Goal: Task Accomplishment & Management: Complete application form

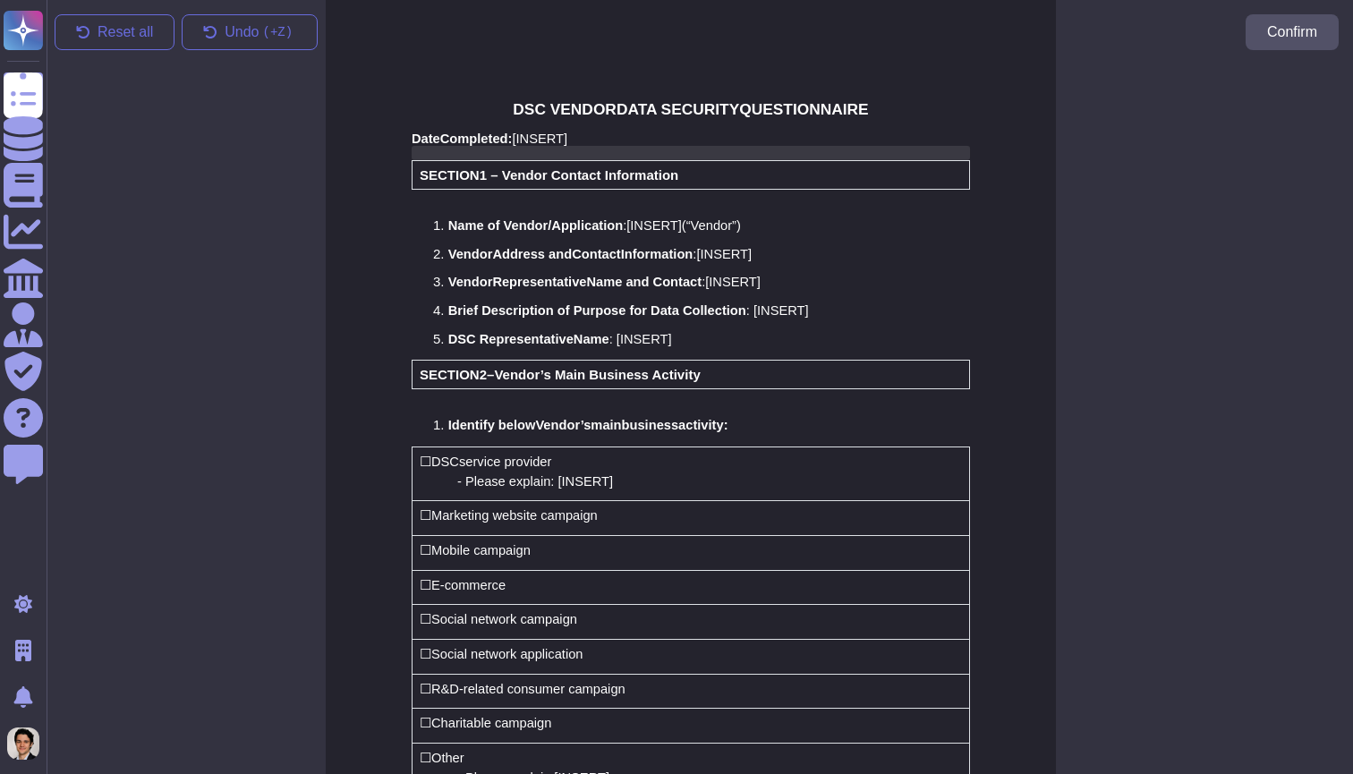
scroll to position [0, 9]
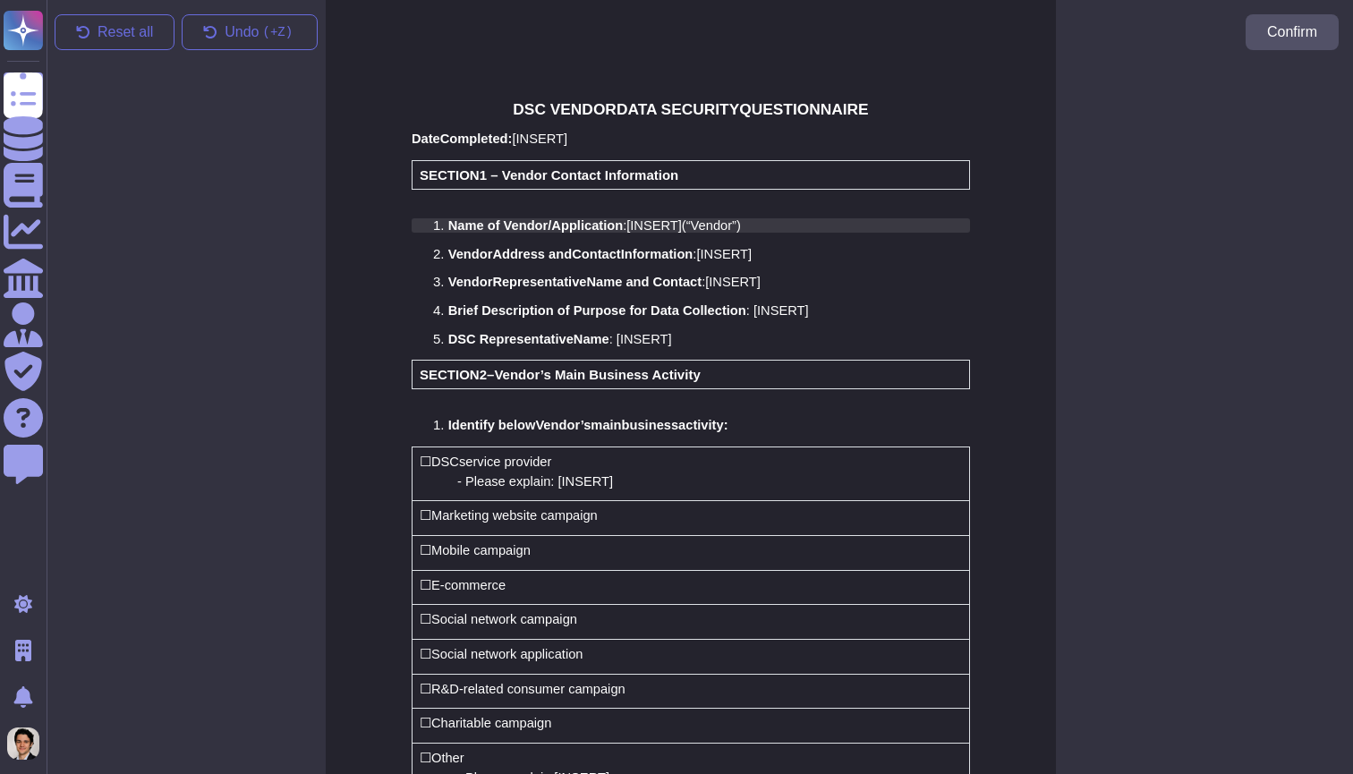
click at [667, 220] on span "INSERT" at bounding box center [653, 225] width 47 height 14
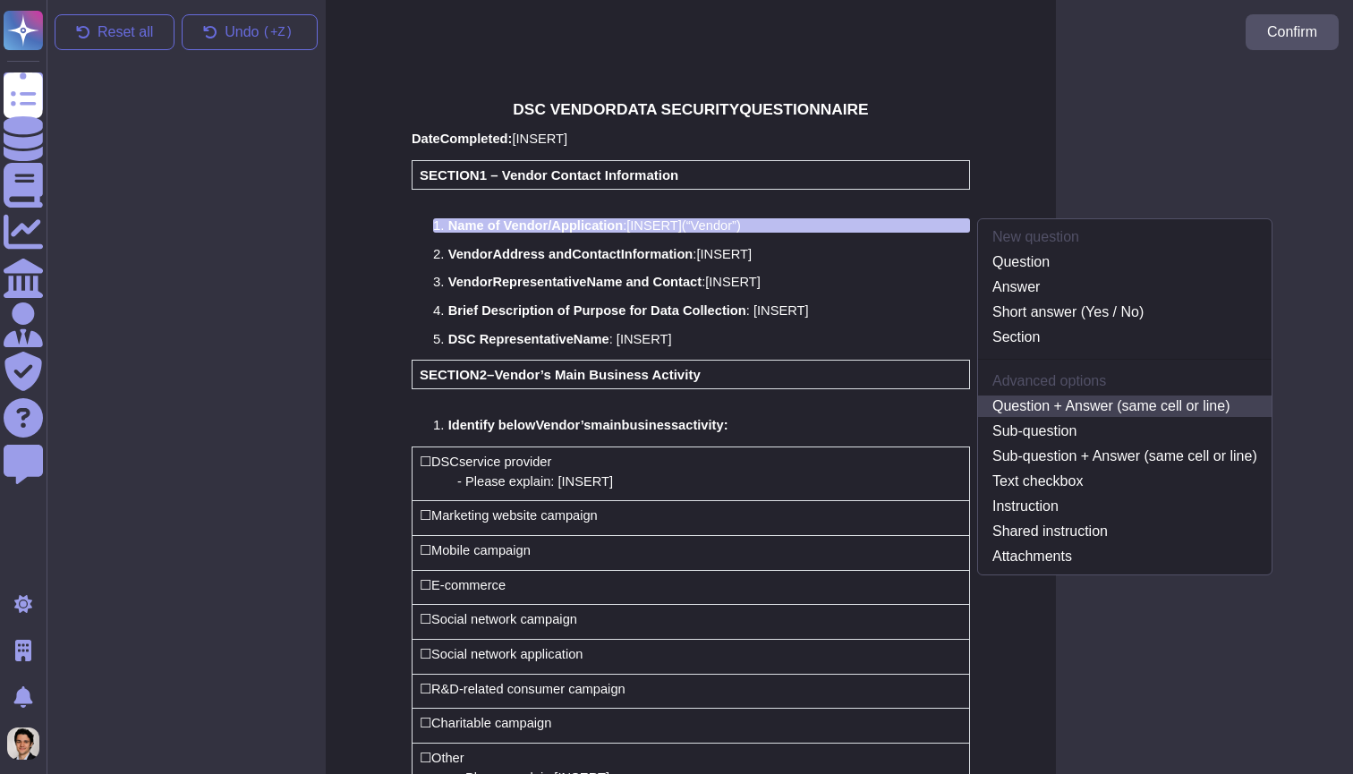
click at [1054, 409] on link "Question + Answer (same cell or line)" at bounding box center [1124, 405] width 293 height 21
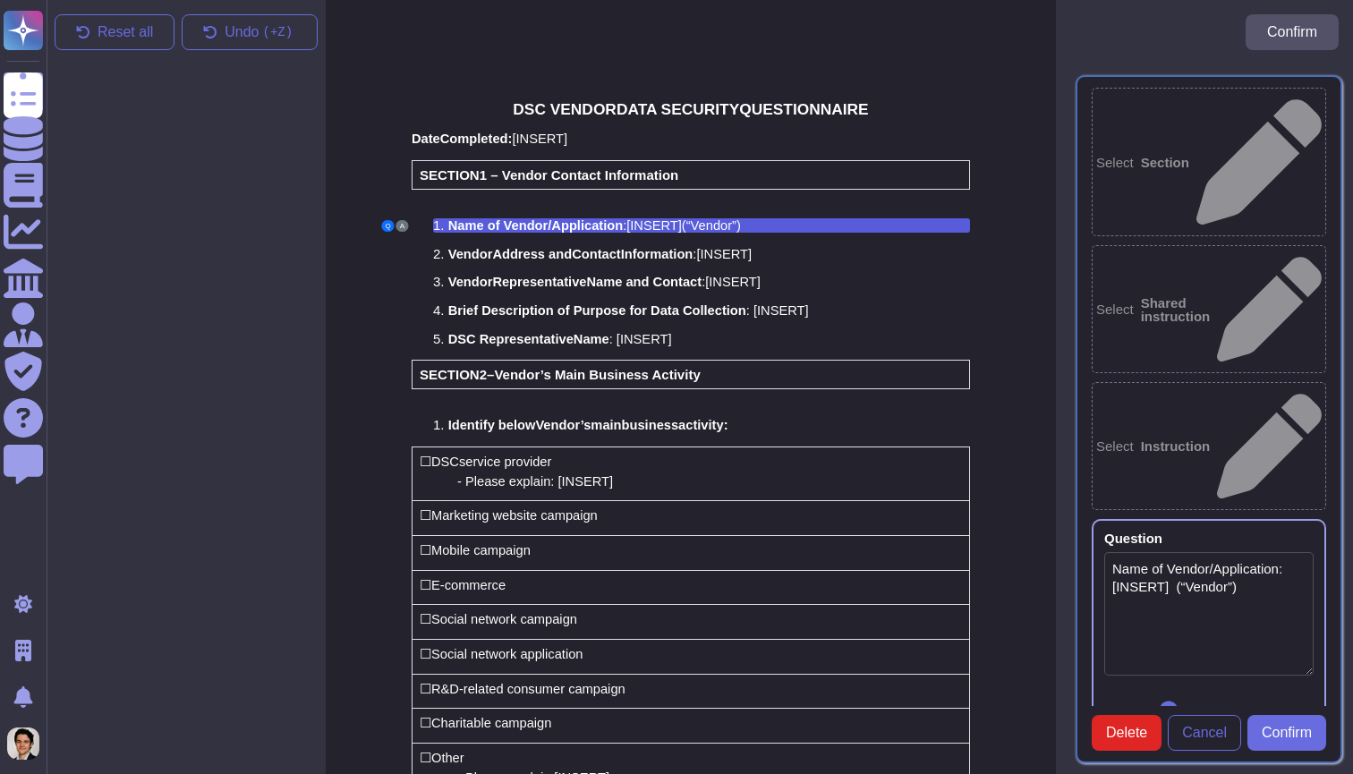
type textarea "Name of Vendor/Application: [INSERT] (“Vendor”)"
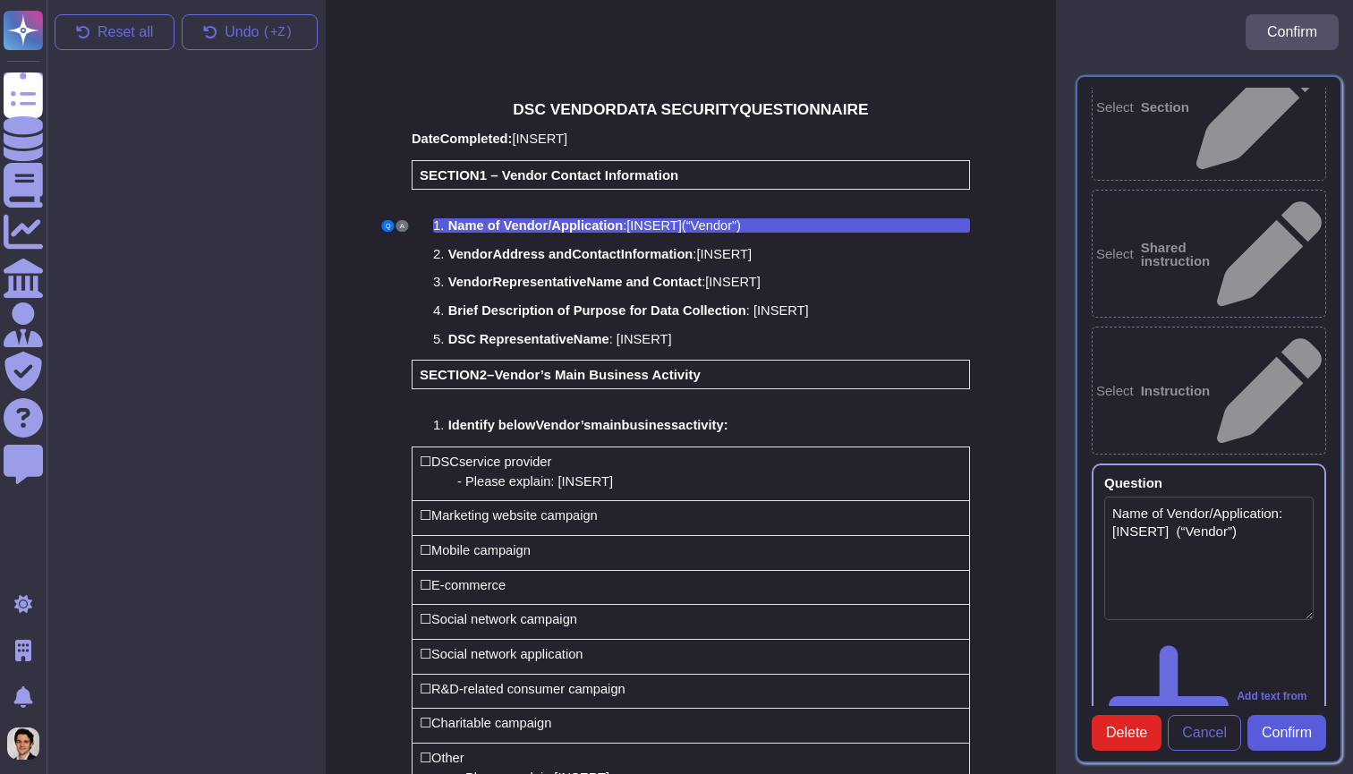
scroll to position [55, 0]
click at [1300, 733] on span "Confirm" at bounding box center [1286, 733] width 50 height 14
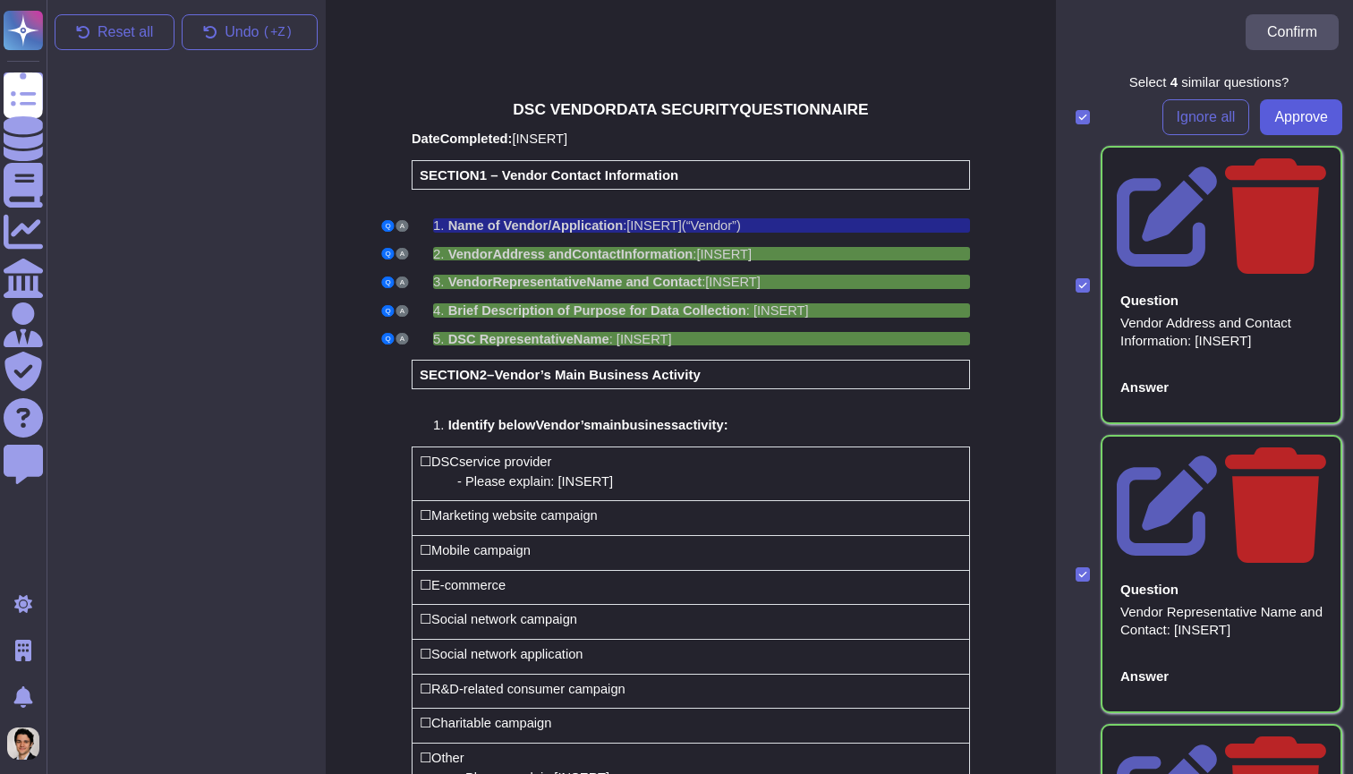
scroll to position [0, 0]
click at [1300, 114] on span "Approve" at bounding box center [1301, 117] width 54 height 14
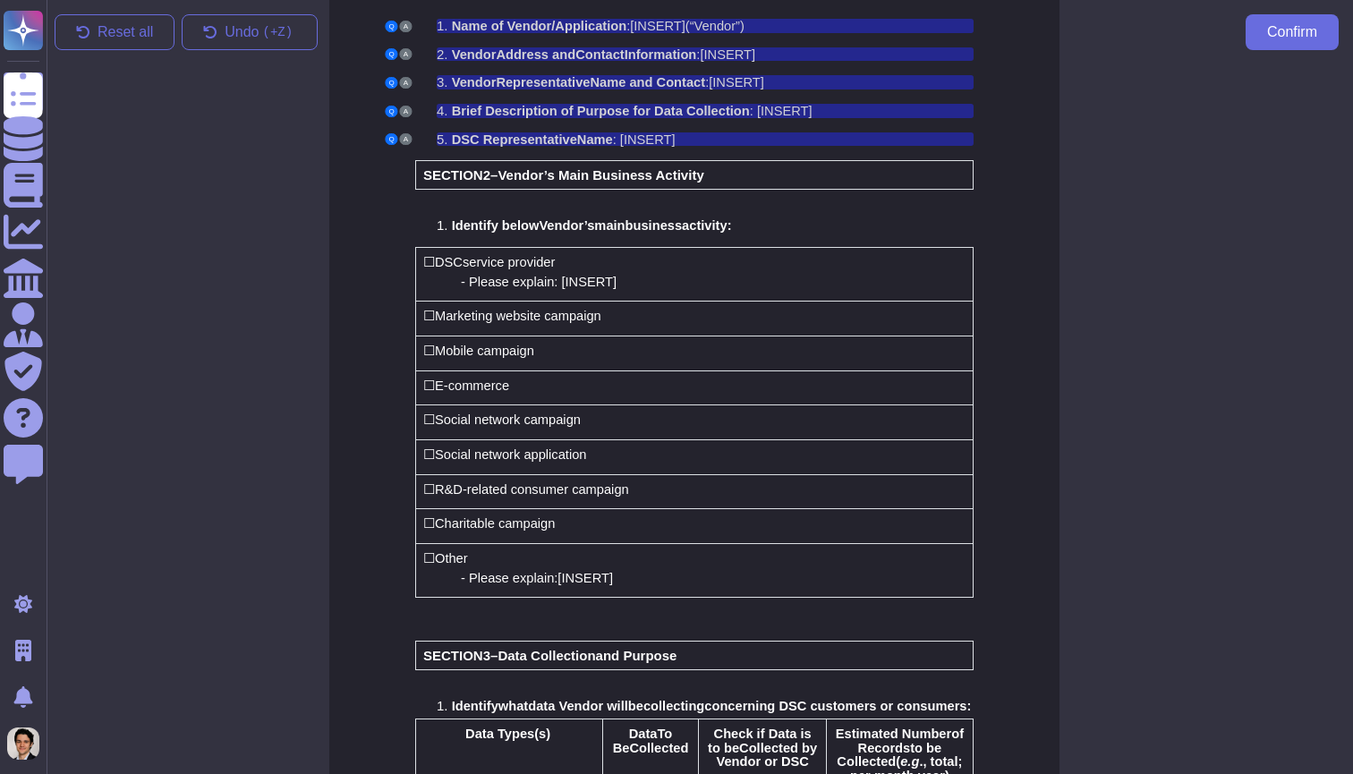
scroll to position [171, 5]
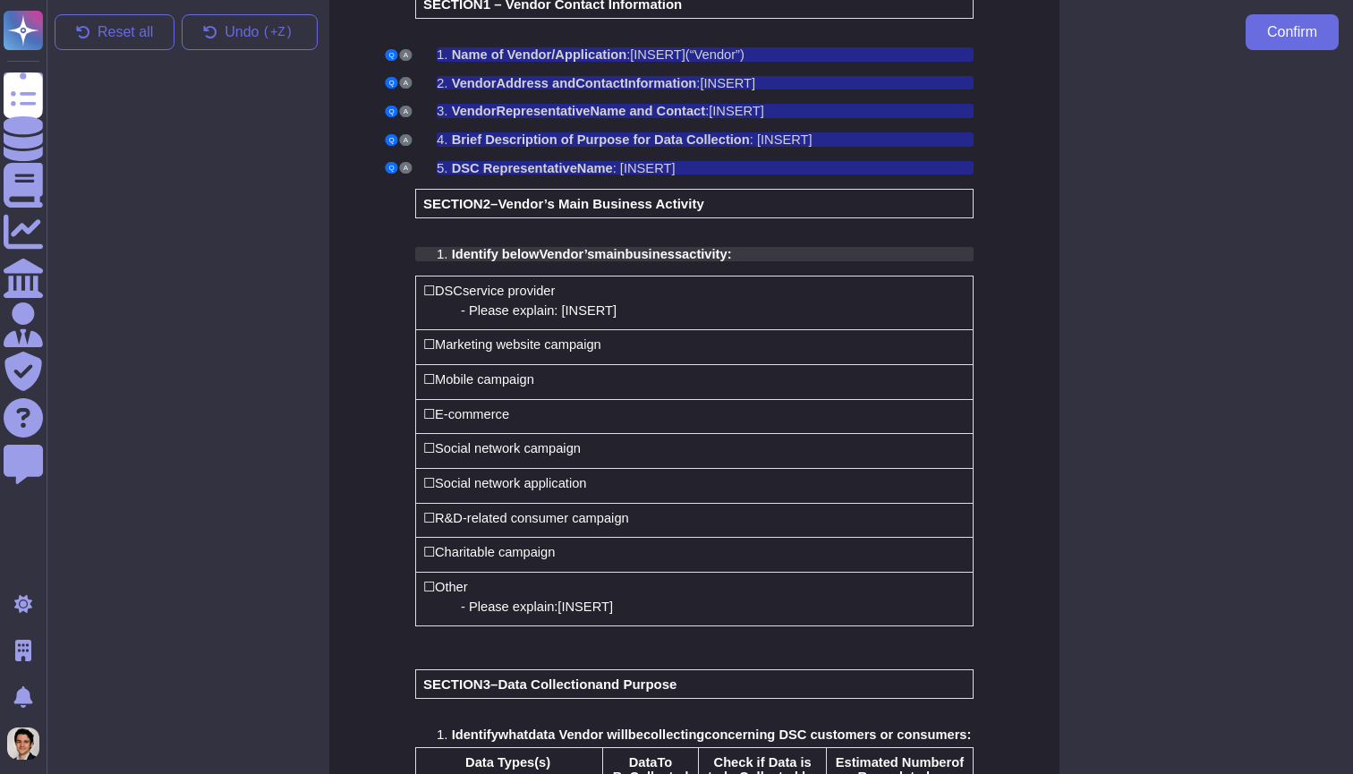
click at [719, 248] on span "ctivity" at bounding box center [708, 254] width 38 height 14
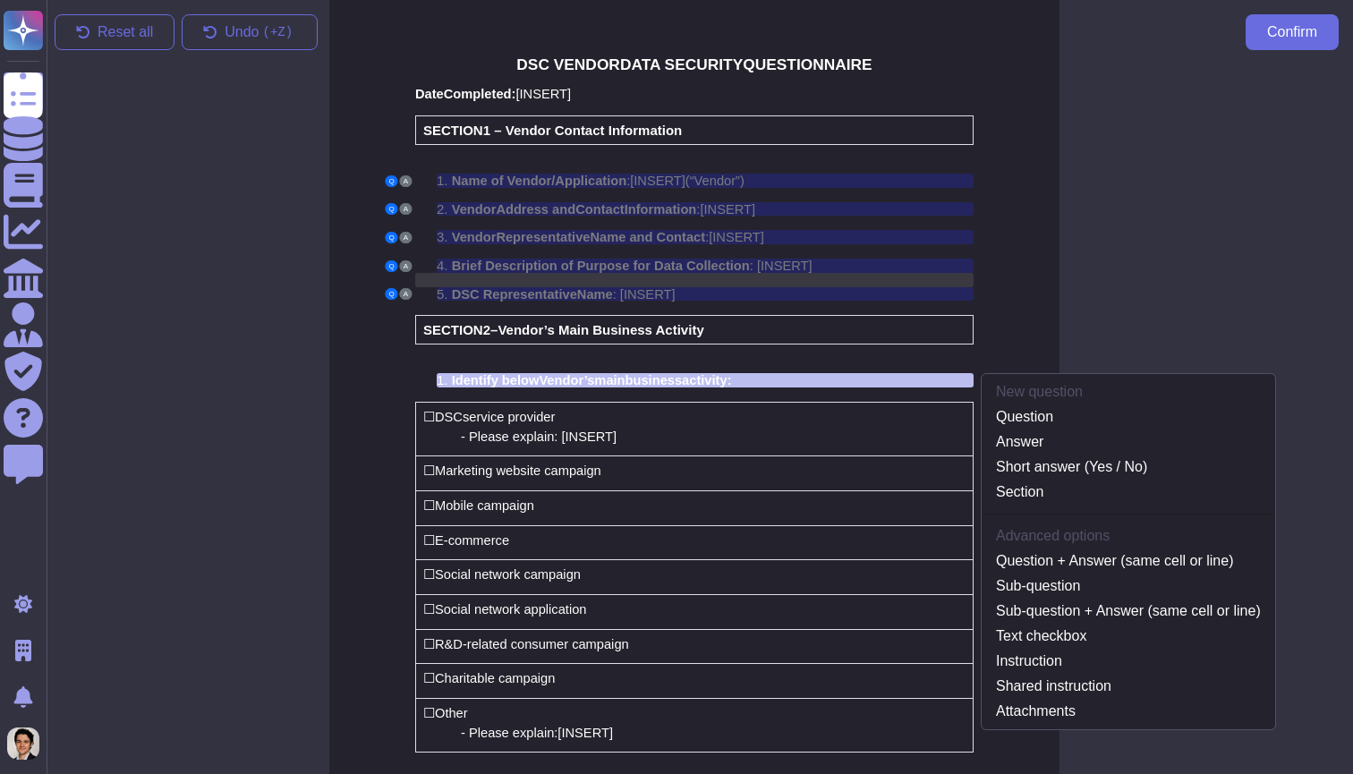
scroll to position [34, 5]
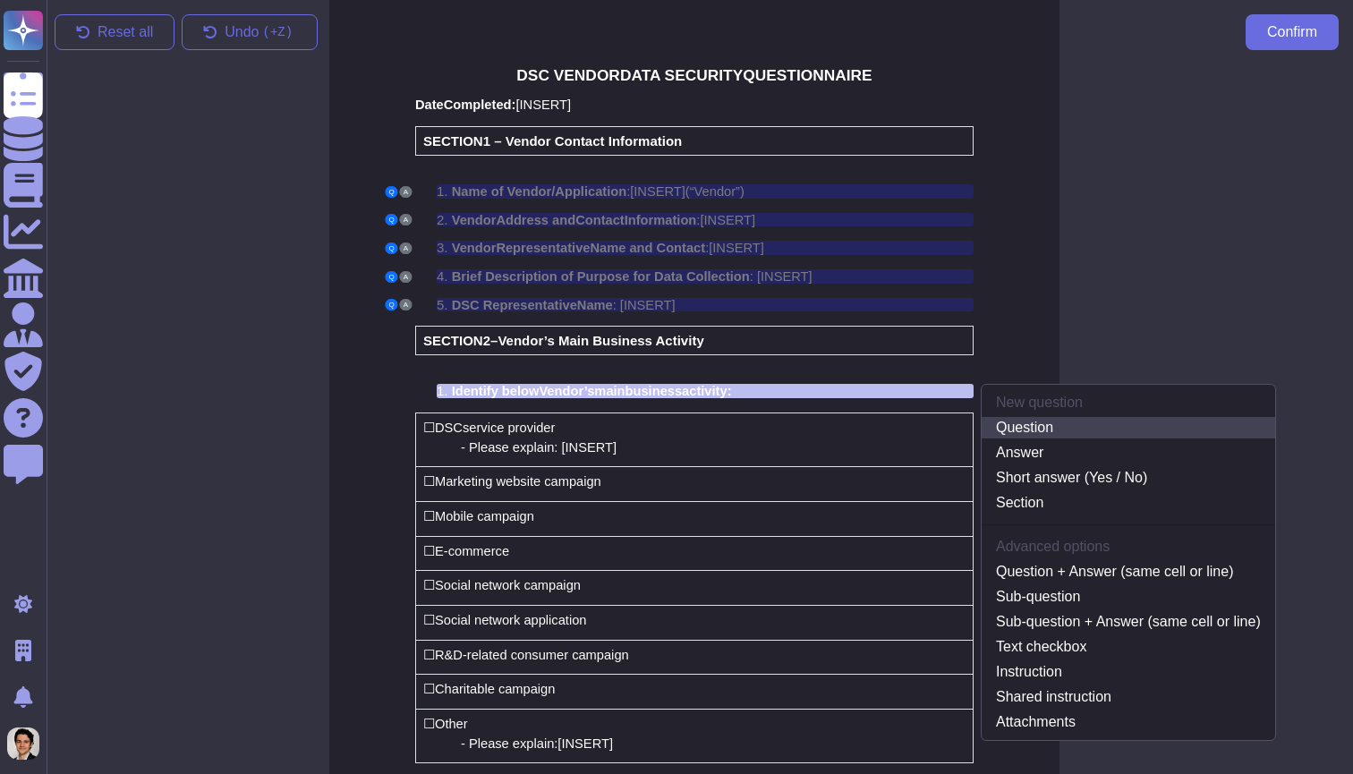
click at [1052, 425] on link "Question" at bounding box center [1127, 427] width 293 height 21
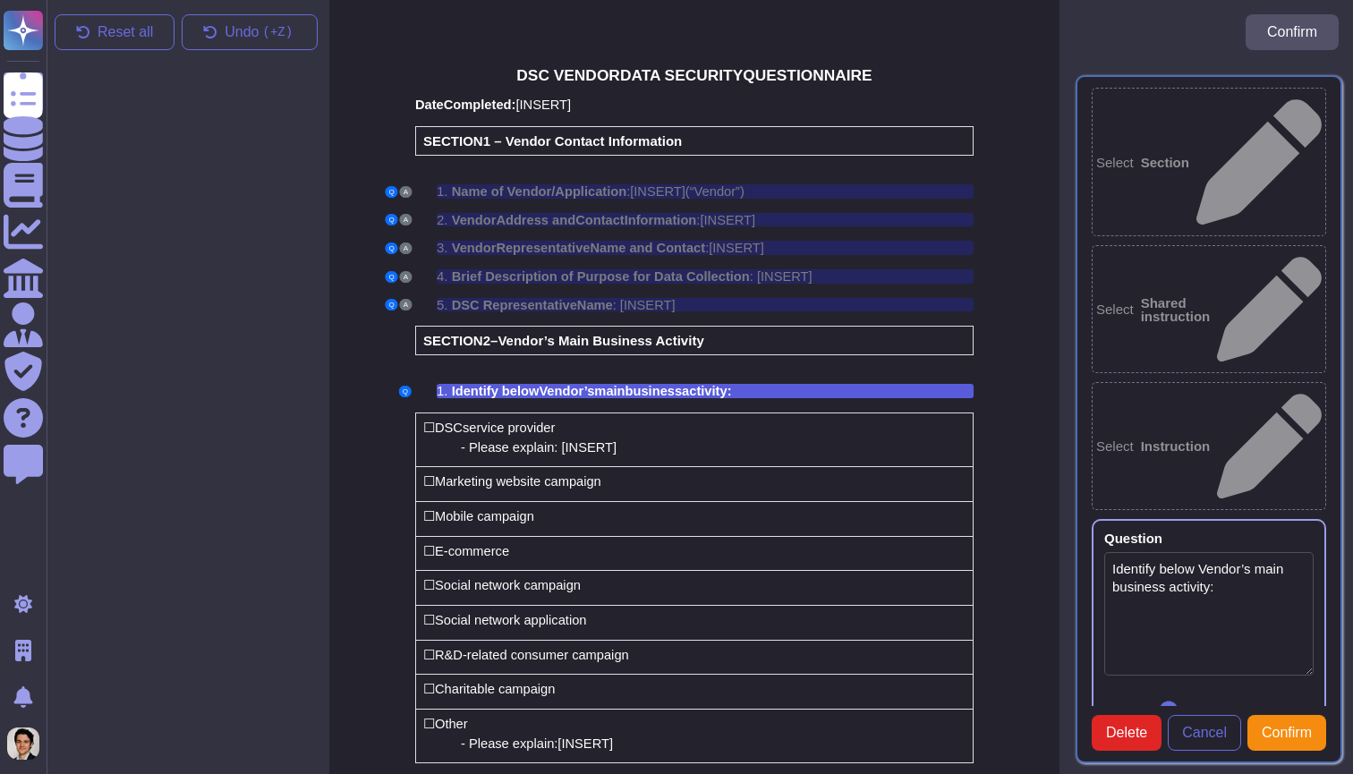
type textarea "Identify below Vendor’s main business activity:"
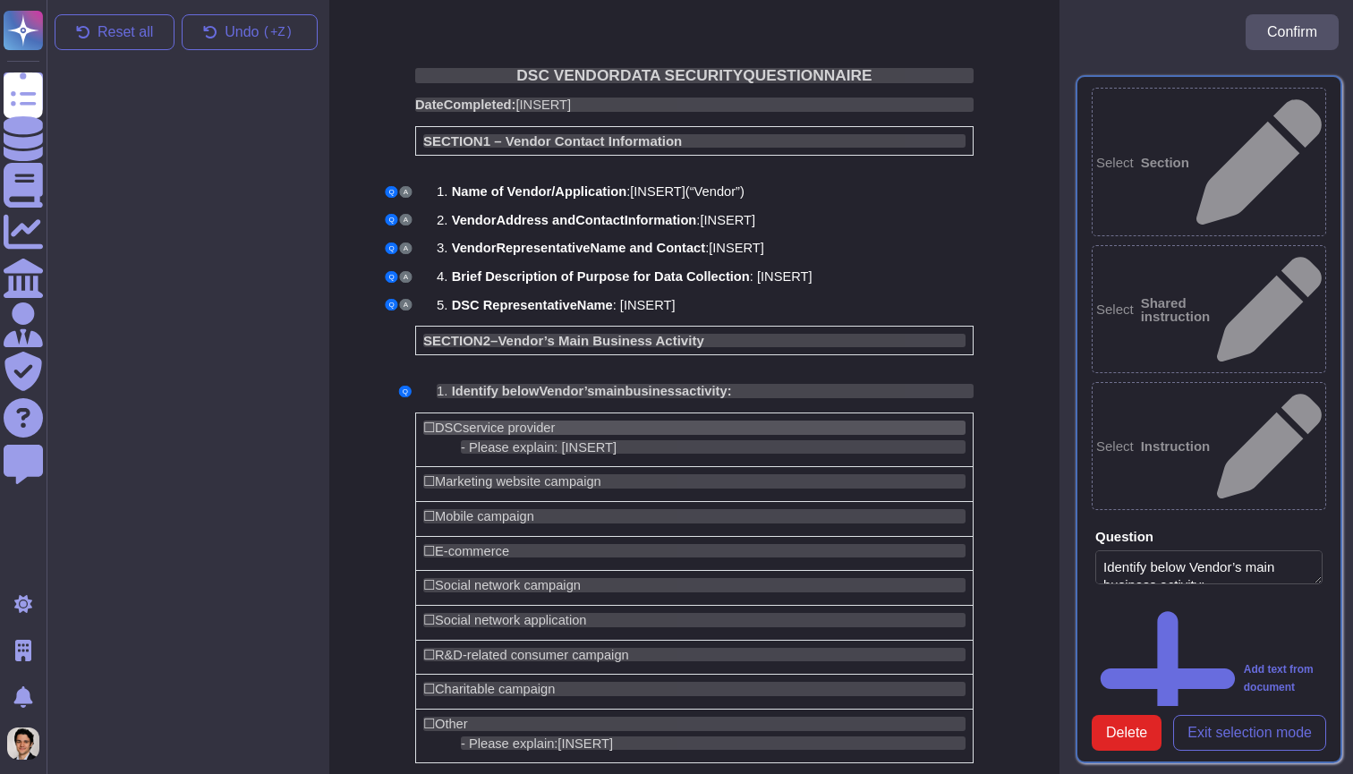
click at [758, 420] on div "☐ DSC service provider" at bounding box center [694, 427] width 542 height 14
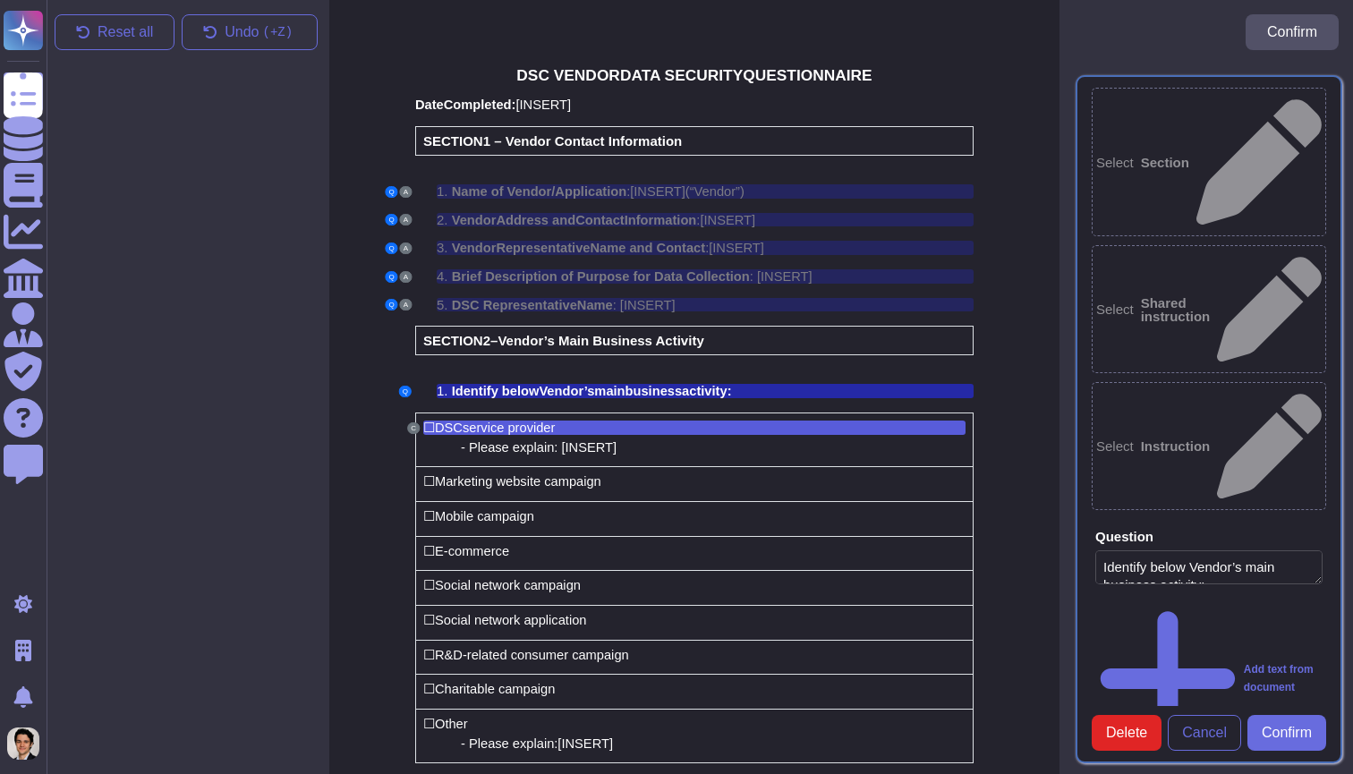
scroll to position [70, 5]
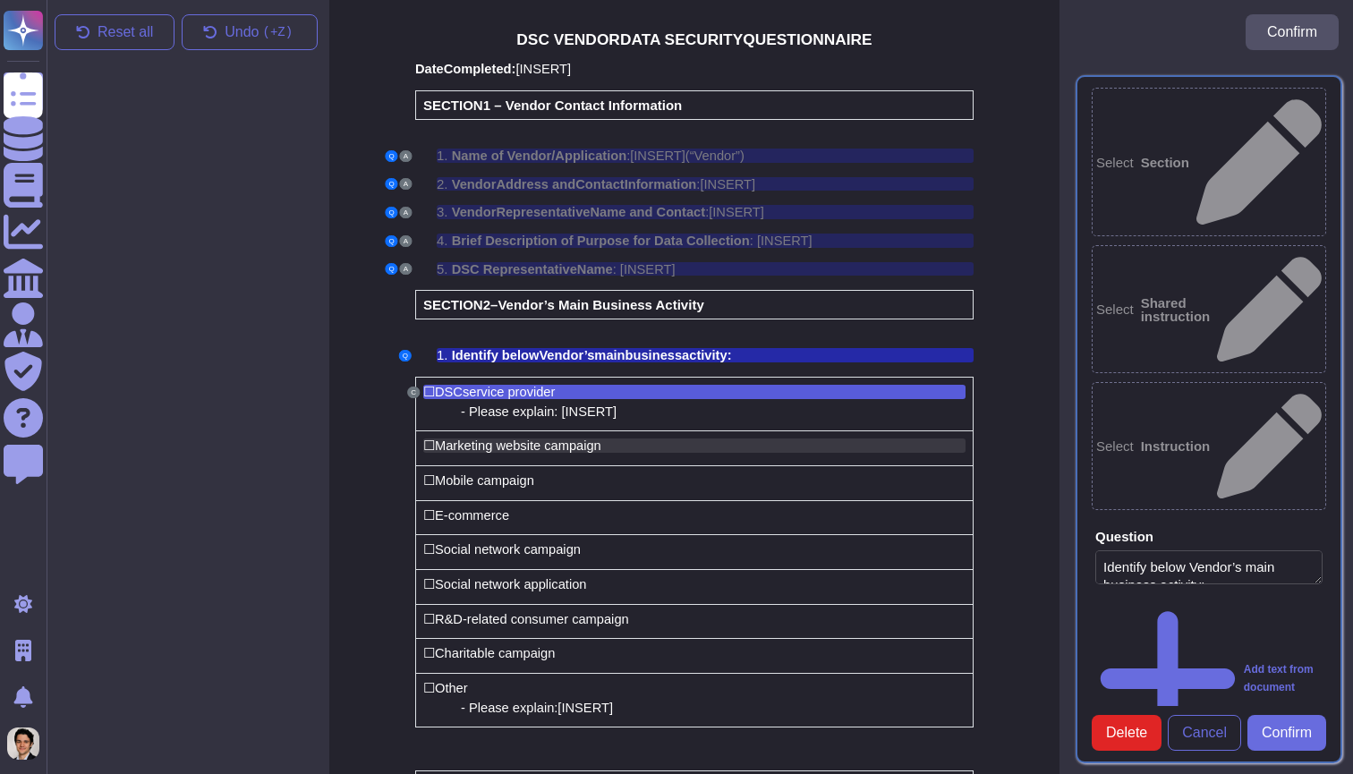
click at [694, 442] on div "☐ Marketing website campaign" at bounding box center [694, 445] width 542 height 14
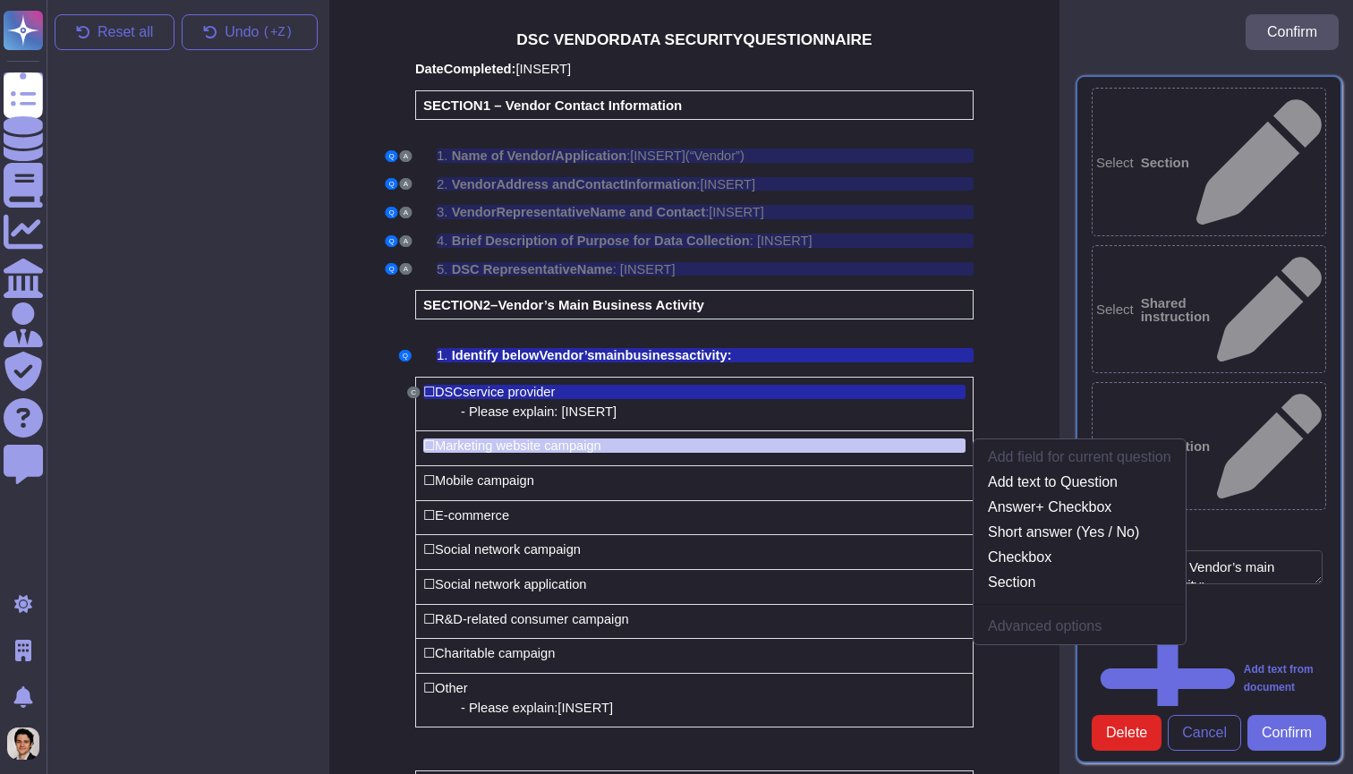
scroll to position [123, 5]
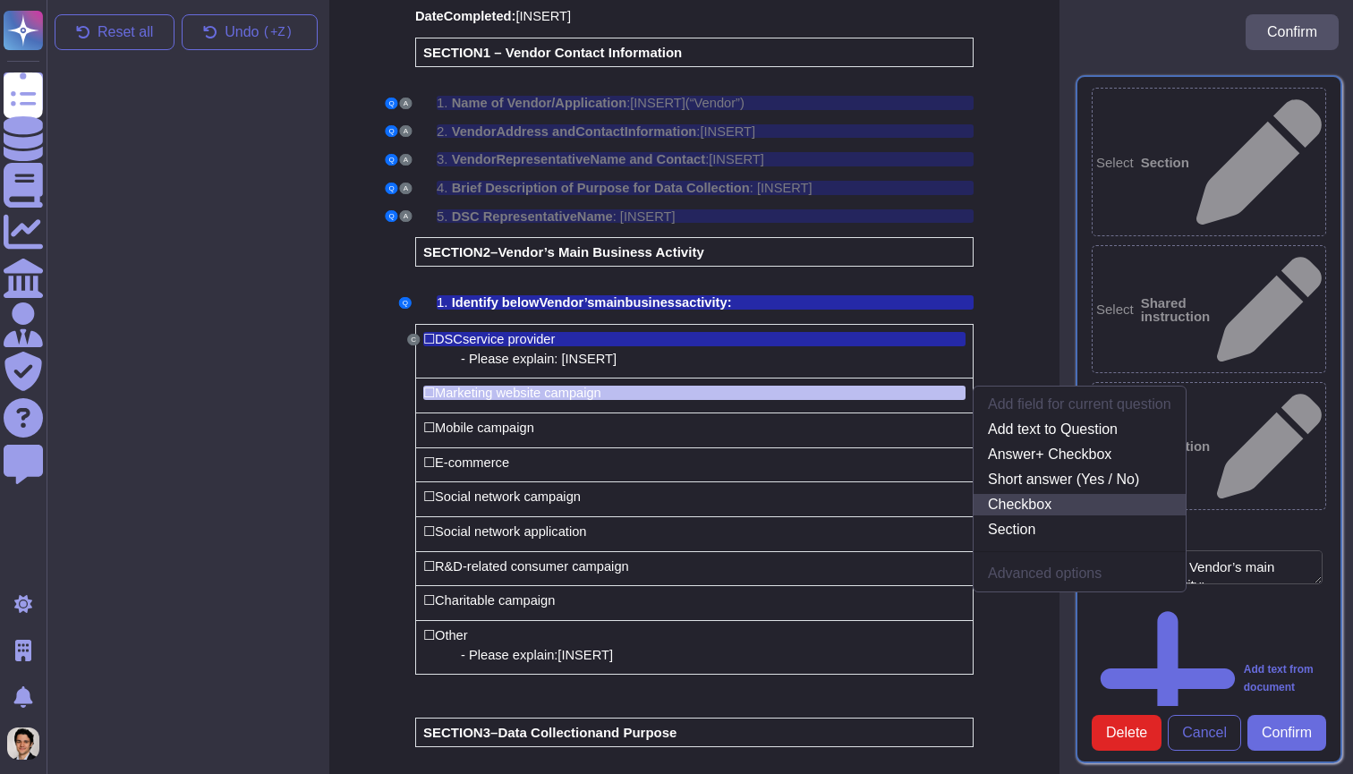
click at [1016, 501] on link "Checkbox" at bounding box center [1079, 504] width 212 height 21
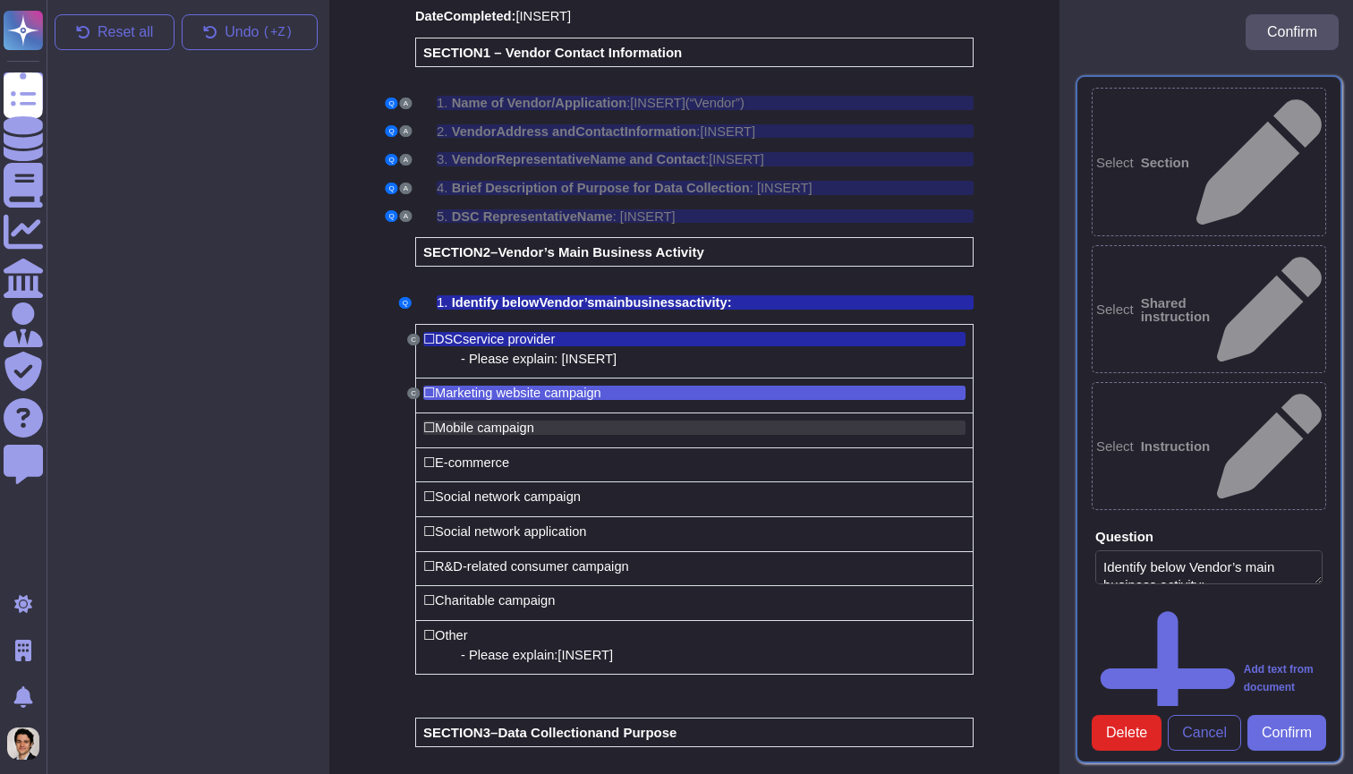
click at [634, 420] on div "☐ Mobile campaign" at bounding box center [694, 427] width 542 height 14
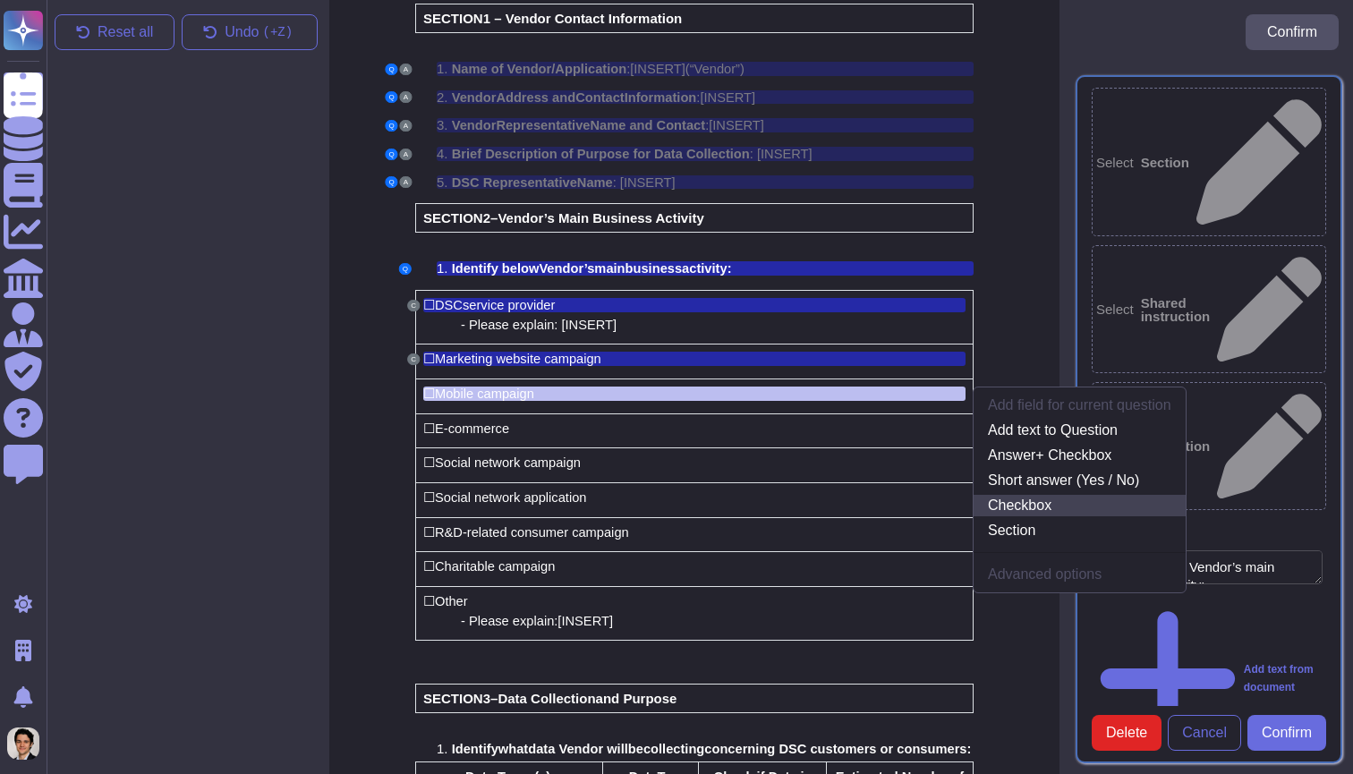
click at [1040, 500] on link "Checkbox" at bounding box center [1079, 505] width 212 height 21
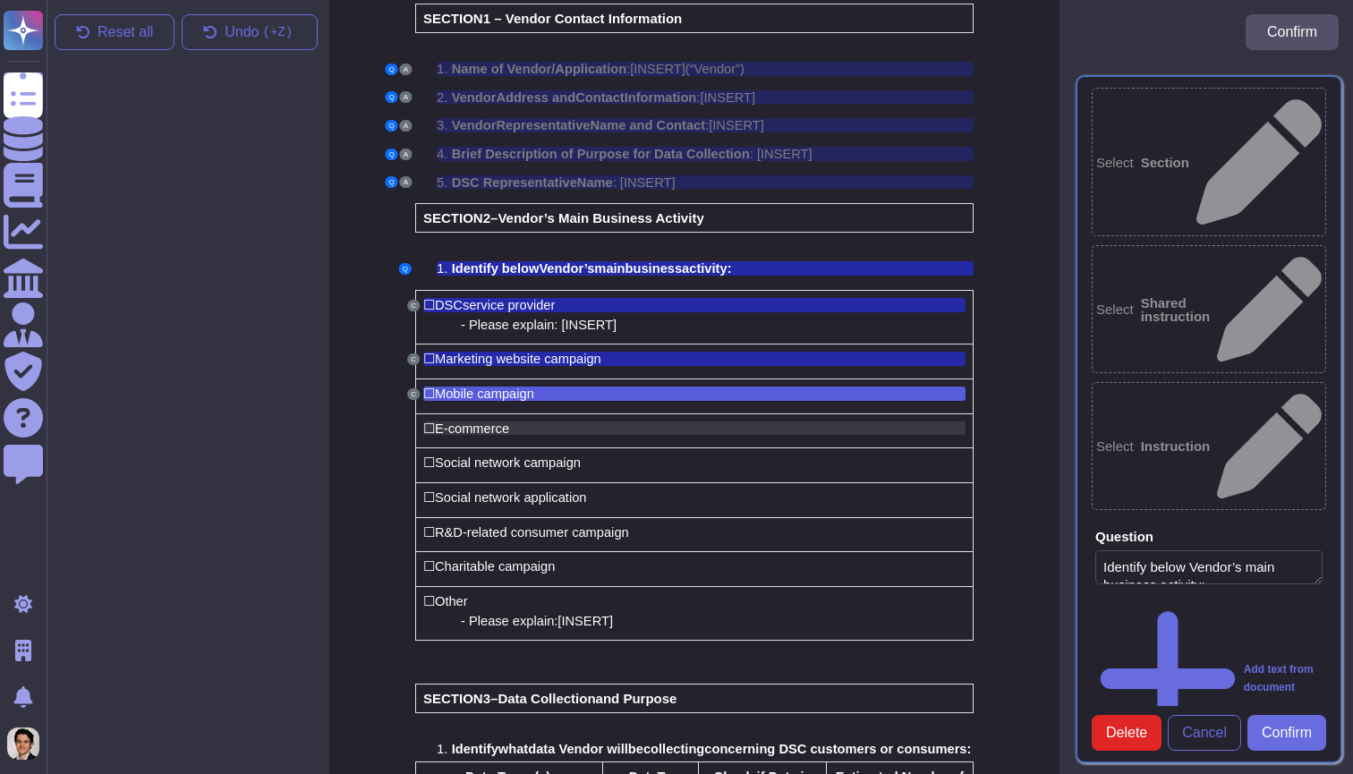
click at [642, 421] on div "☐ E-commerce" at bounding box center [694, 428] width 542 height 14
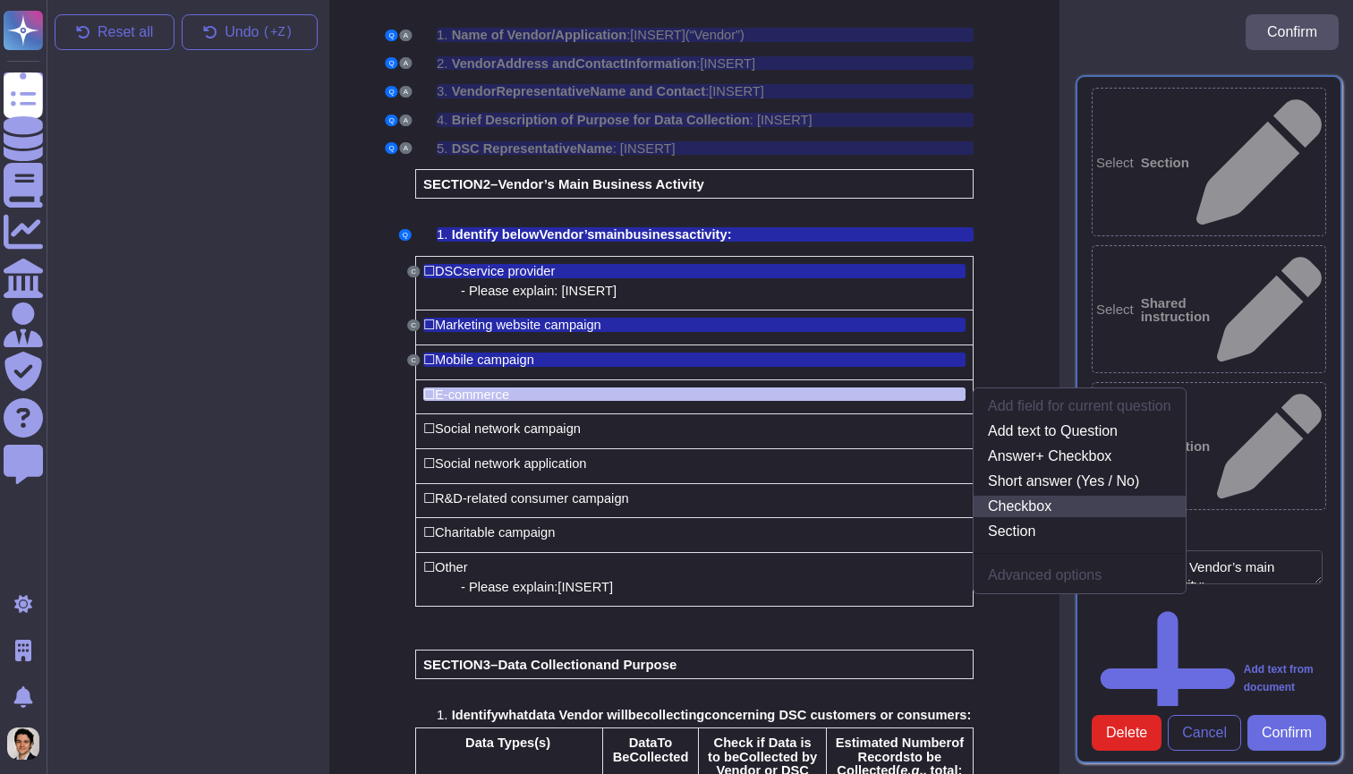
click at [1025, 501] on link "Checkbox" at bounding box center [1079, 506] width 212 height 21
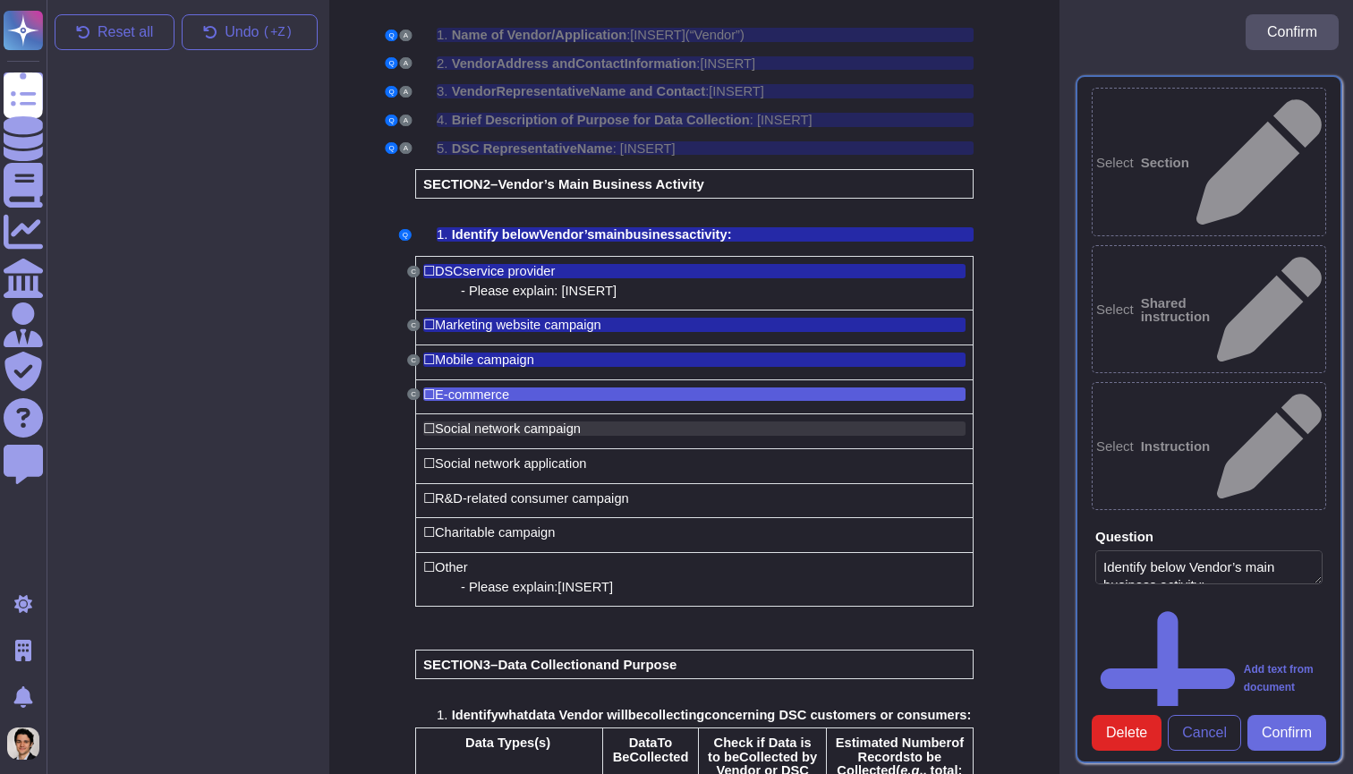
click at [561, 426] on span "Social network campaign" at bounding box center [508, 428] width 146 height 14
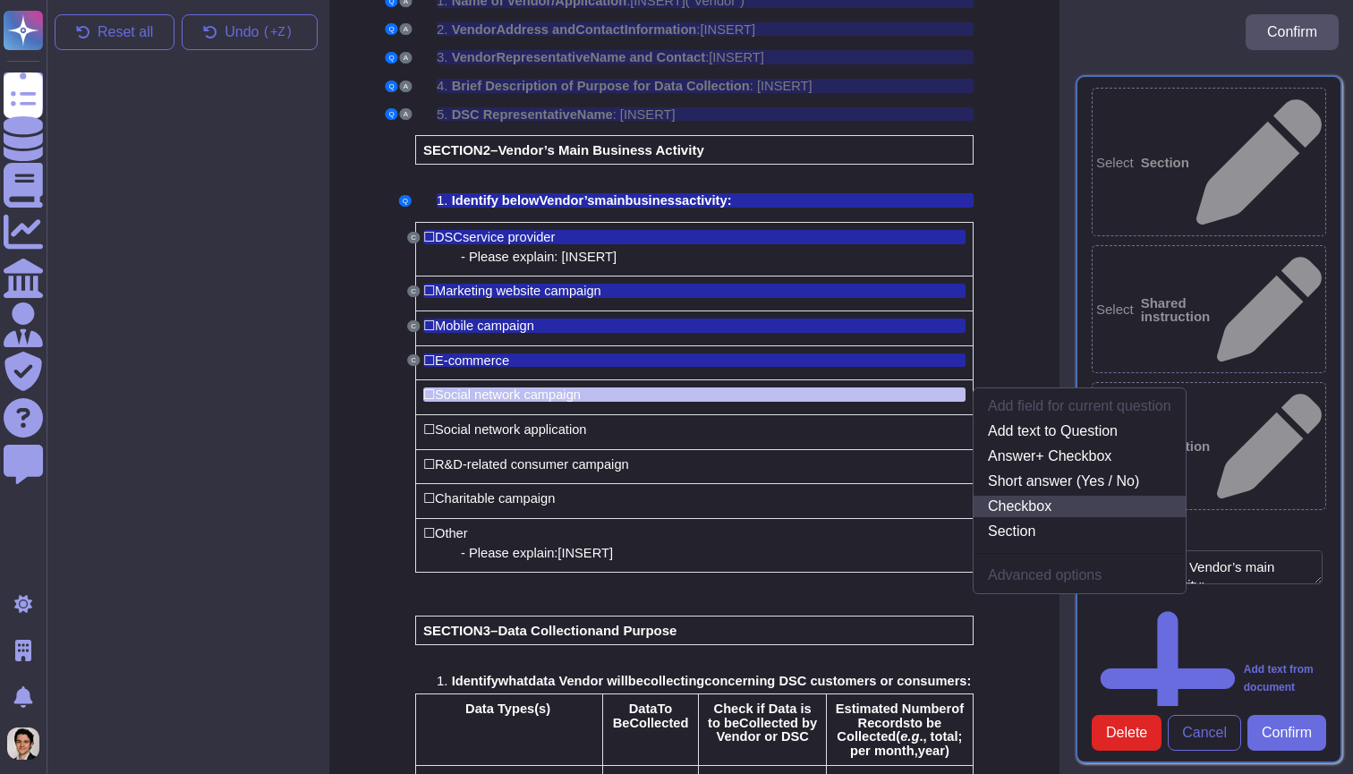
click at [1031, 498] on link "Checkbox" at bounding box center [1079, 506] width 212 height 21
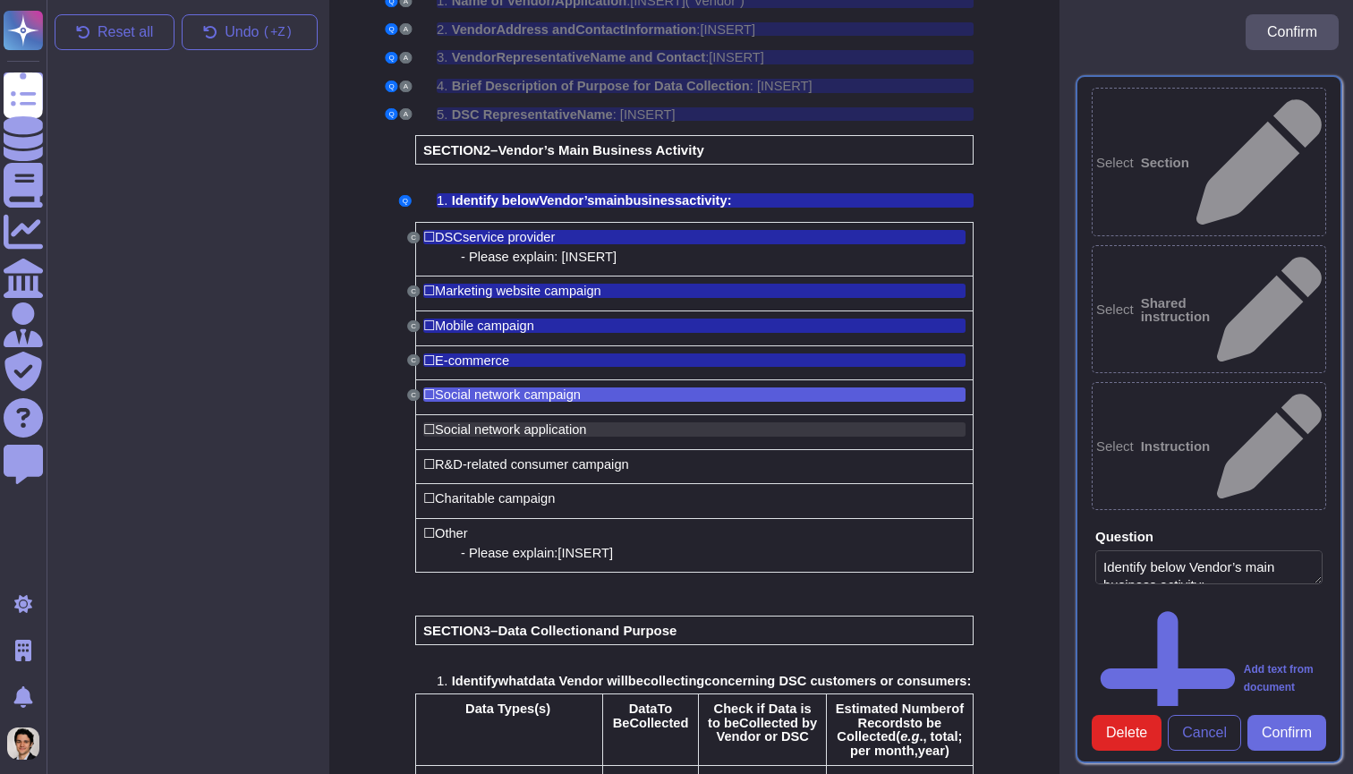
click at [579, 422] on span "Social network application" at bounding box center [510, 429] width 151 height 14
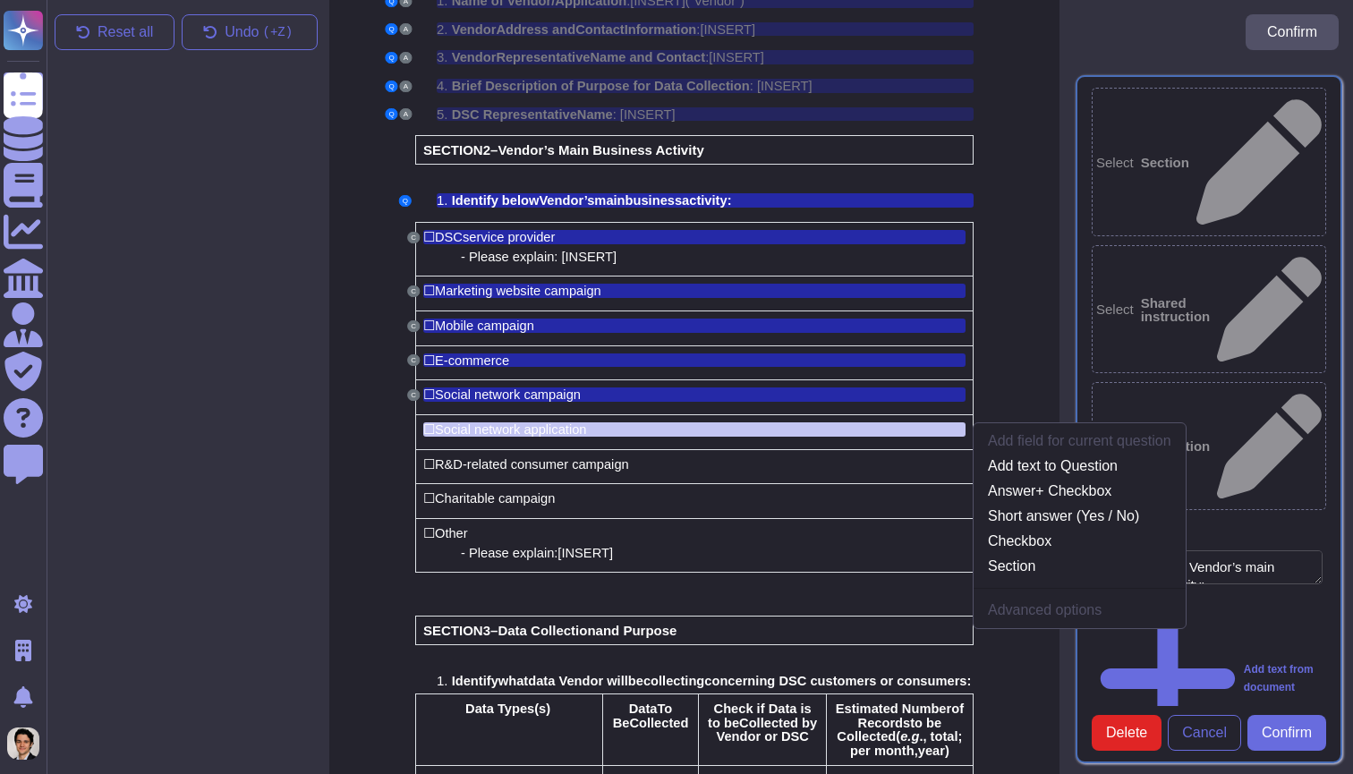
scroll to position [259, 5]
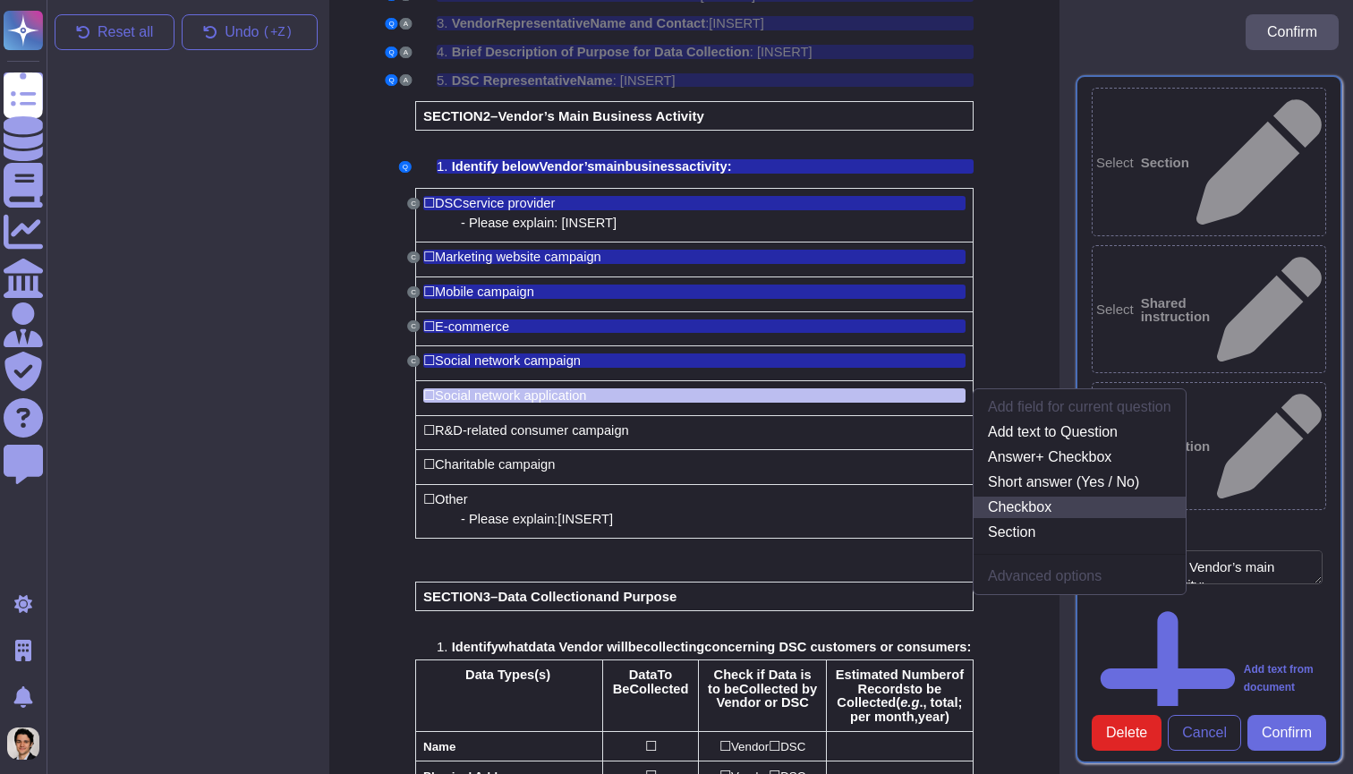
click at [1008, 505] on link "Checkbox" at bounding box center [1079, 507] width 212 height 21
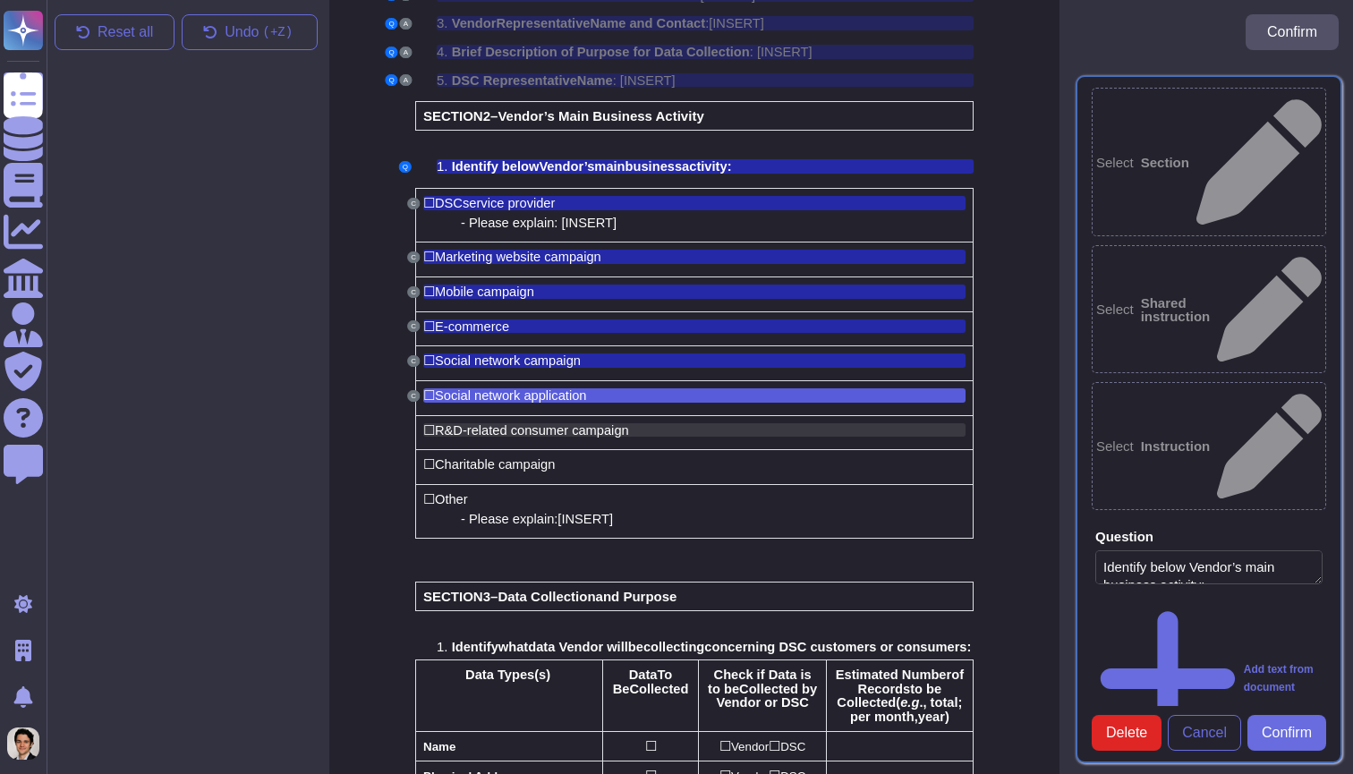
click at [542, 423] on span "R&D-related consumer campaign" at bounding box center [532, 430] width 194 height 14
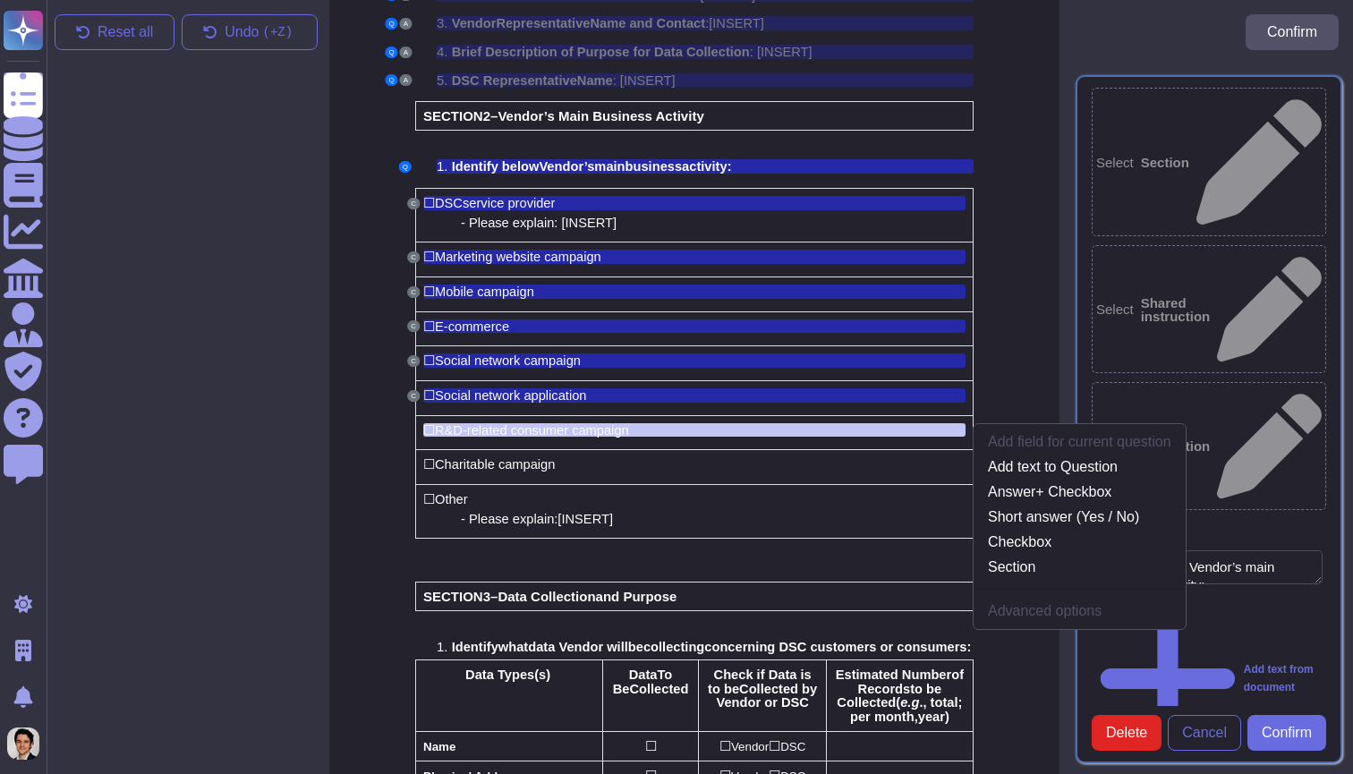
scroll to position [293, 5]
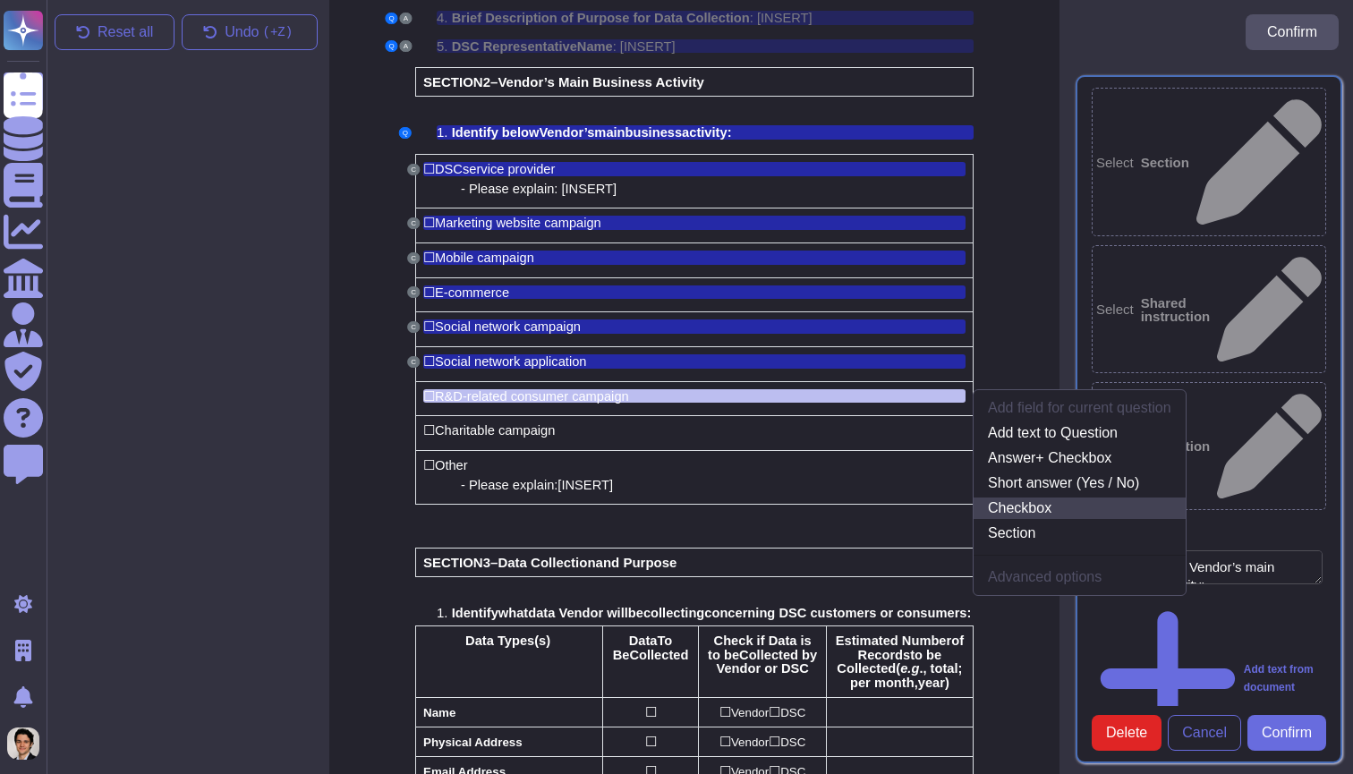
click at [1033, 497] on link "Checkbox" at bounding box center [1079, 507] width 212 height 21
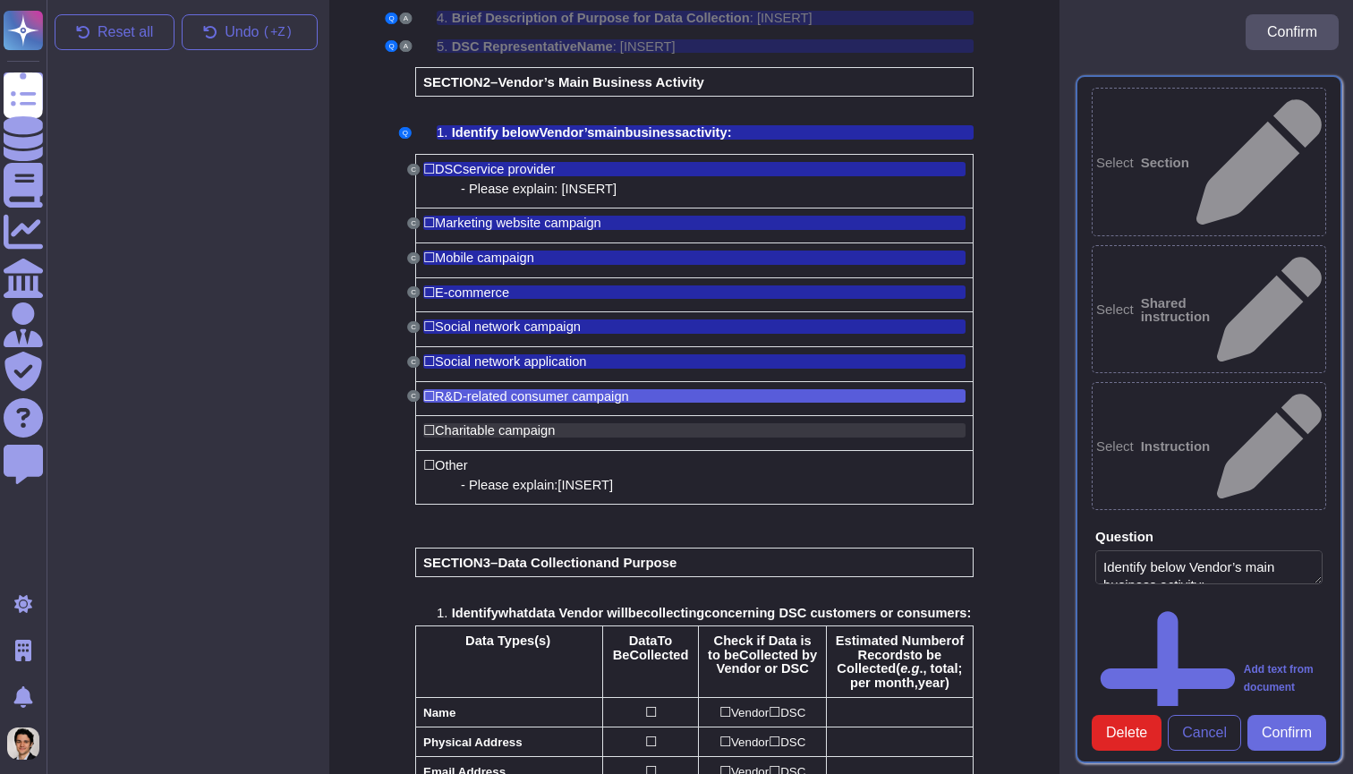
click at [526, 423] on span "Charitable campaign" at bounding box center [495, 430] width 120 height 14
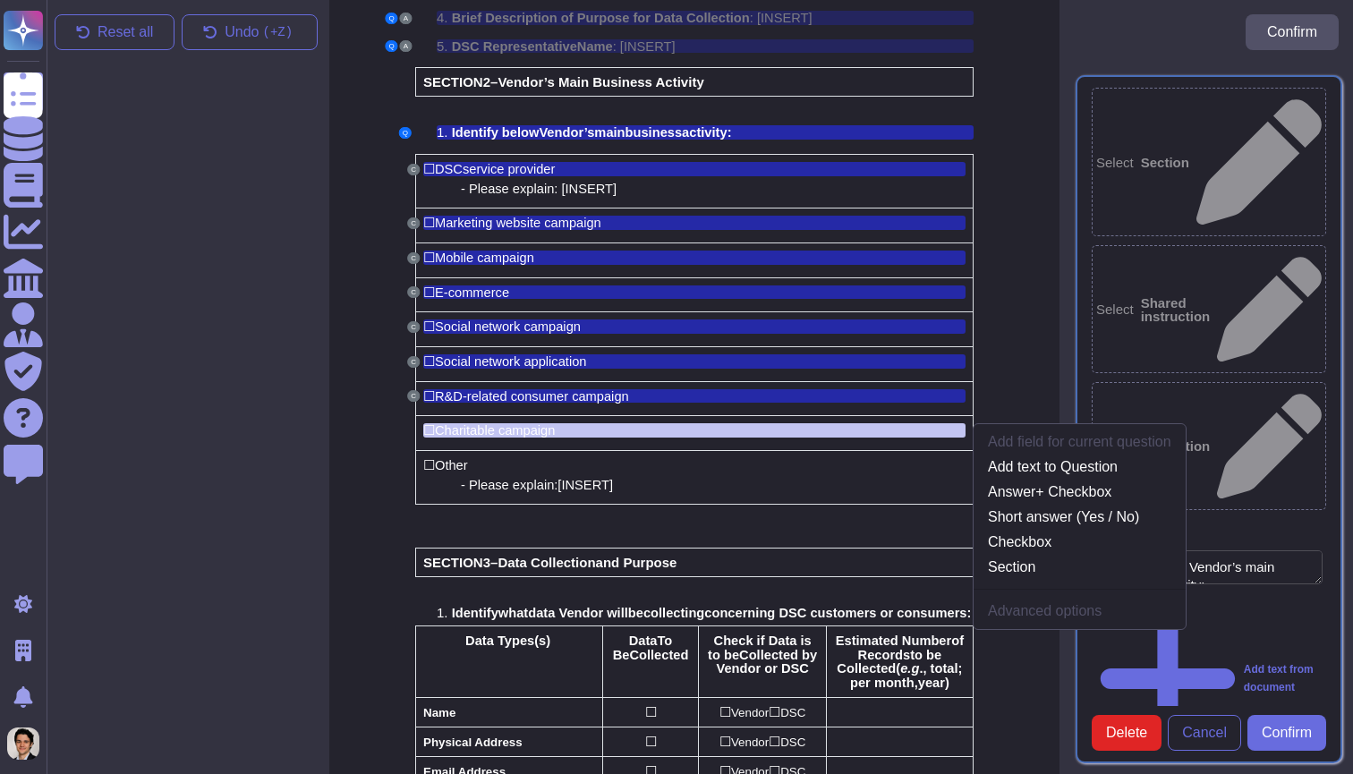
scroll to position [327, 5]
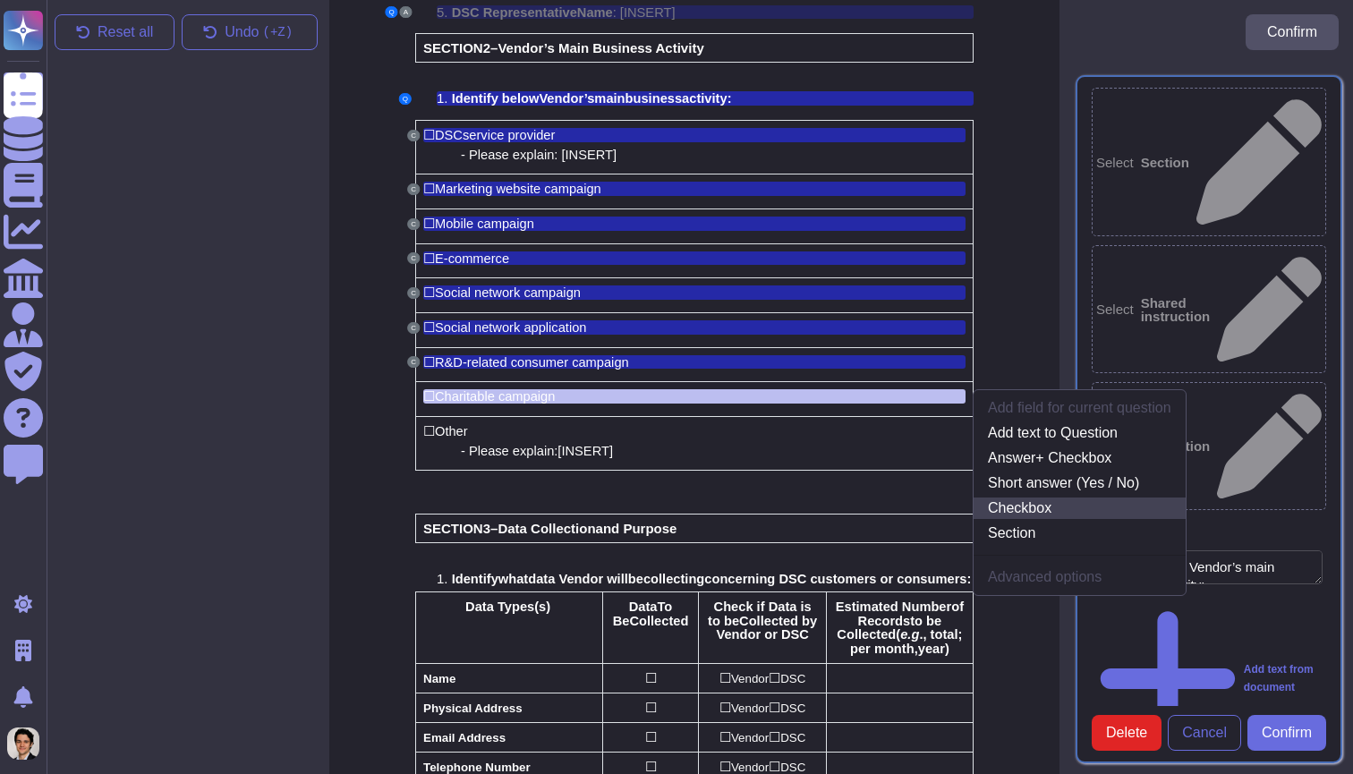
click at [1019, 505] on link "Checkbox" at bounding box center [1079, 507] width 212 height 21
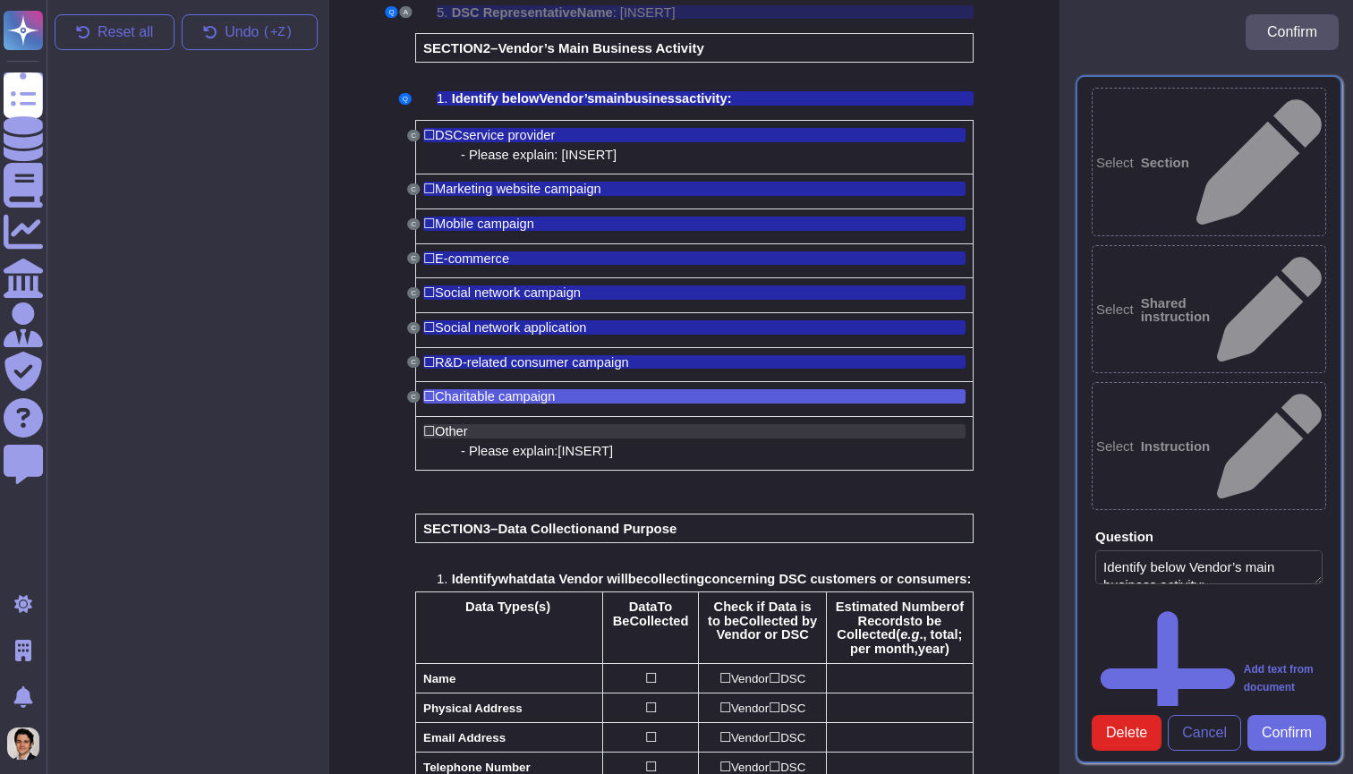
click at [534, 424] on div "☐ Other" at bounding box center [694, 431] width 542 height 14
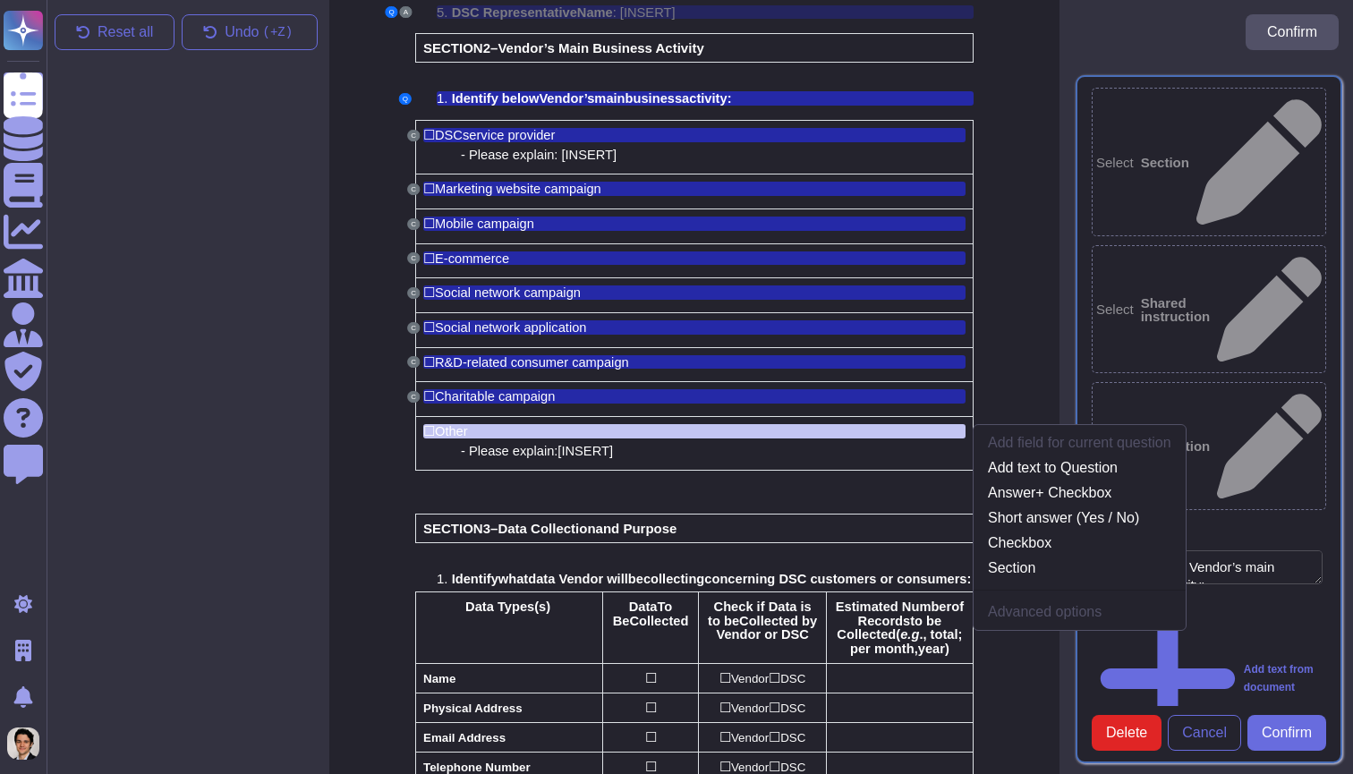
scroll to position [361, 5]
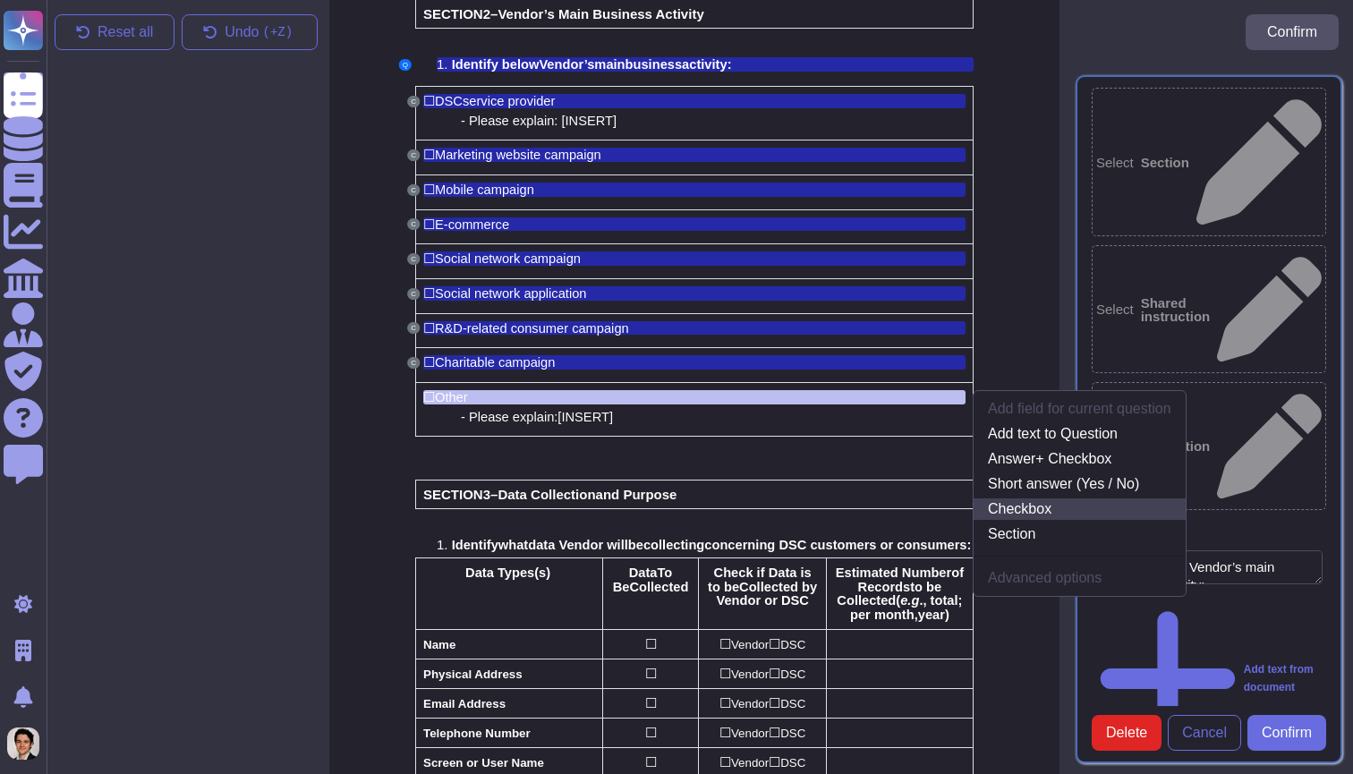
click at [1075, 503] on link "Checkbox" at bounding box center [1079, 508] width 212 height 21
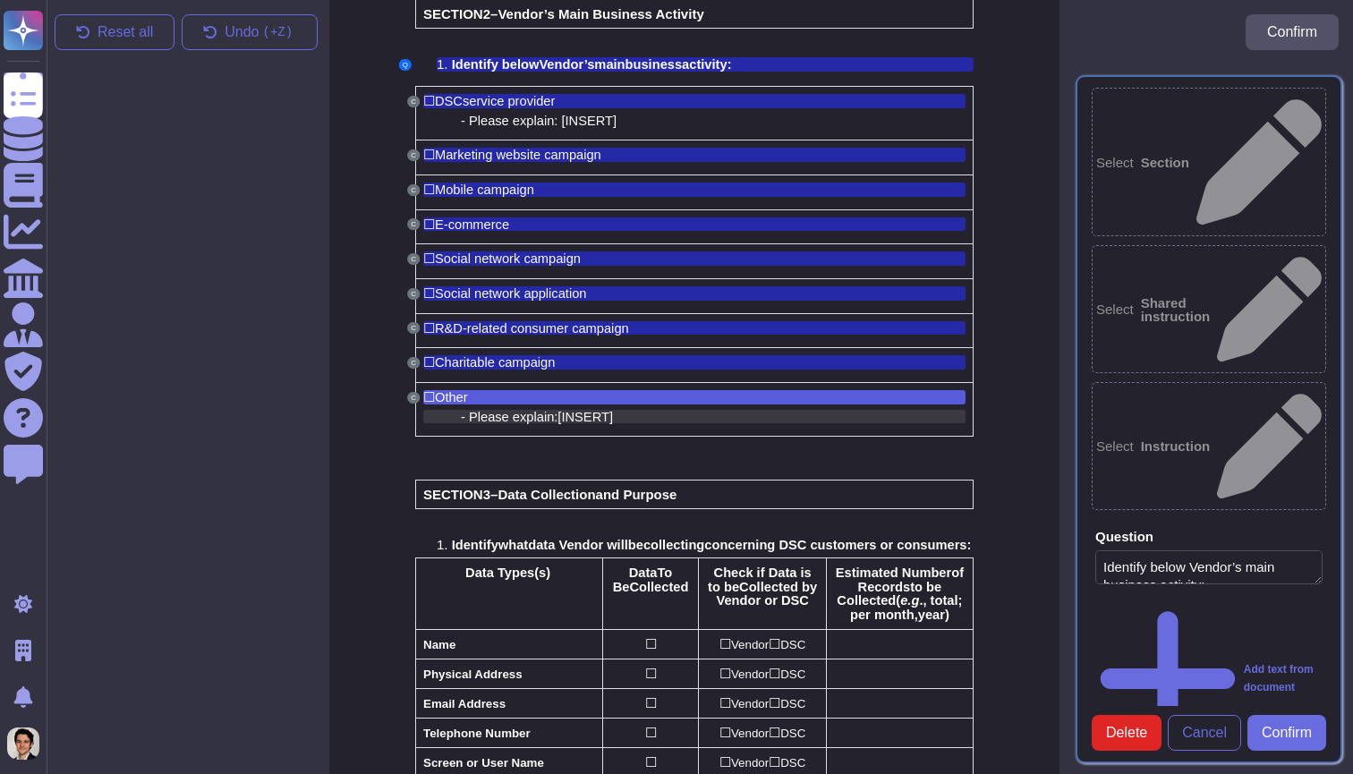
click at [642, 410] on div "- Please explain: [ INSERT ]" at bounding box center [713, 417] width 505 height 14
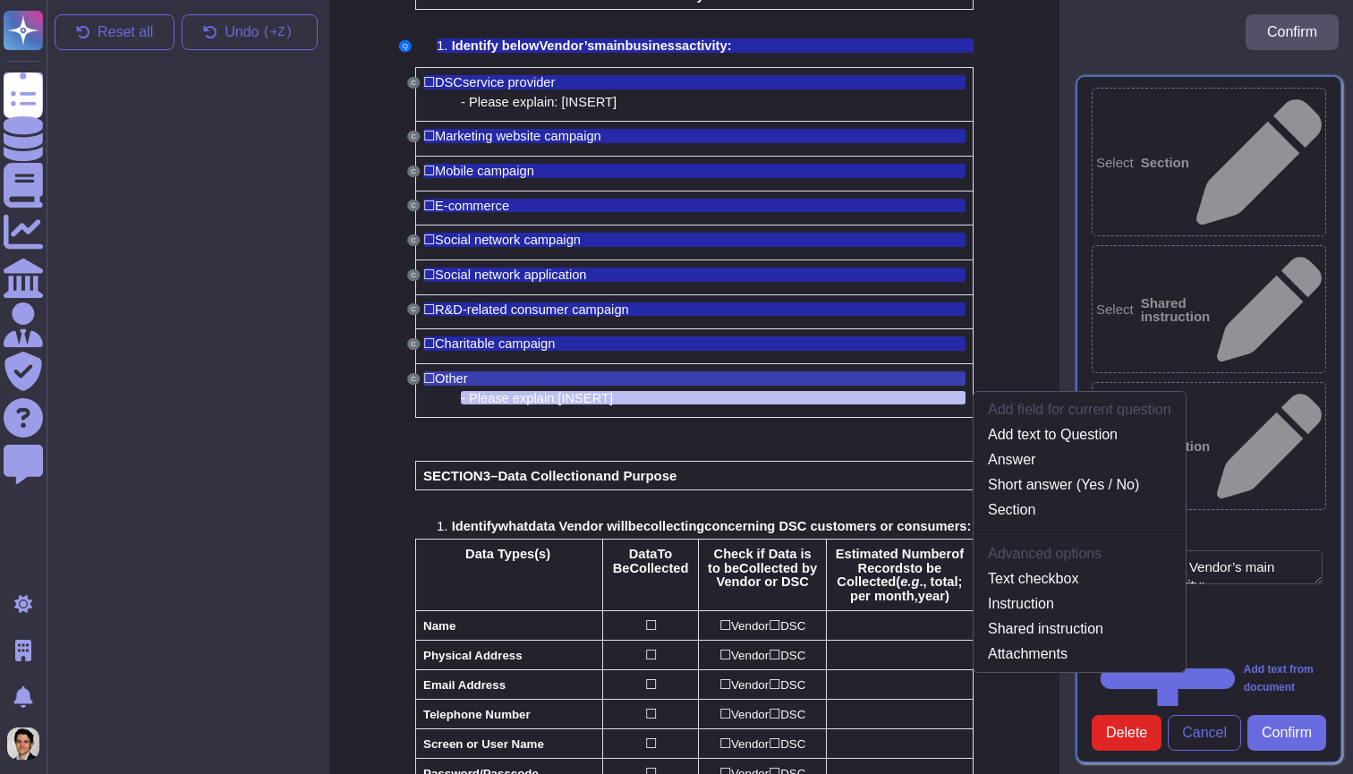
click at [607, 371] on div "☐ Other" at bounding box center [694, 378] width 542 height 14
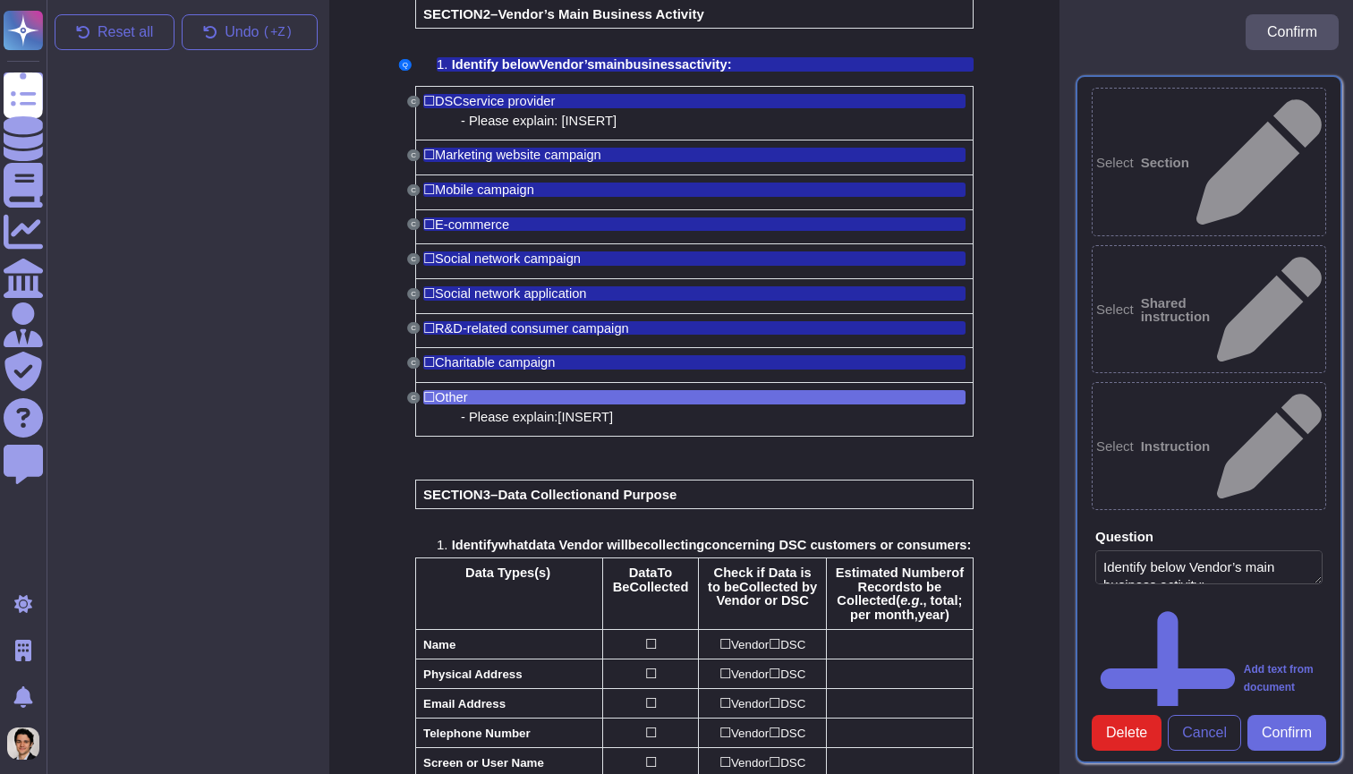
click at [667, 390] on div "☐ Other" at bounding box center [694, 397] width 542 height 14
click at [769, 410] on div "- Please explain: [ INSERT ]" at bounding box center [713, 417] width 505 height 14
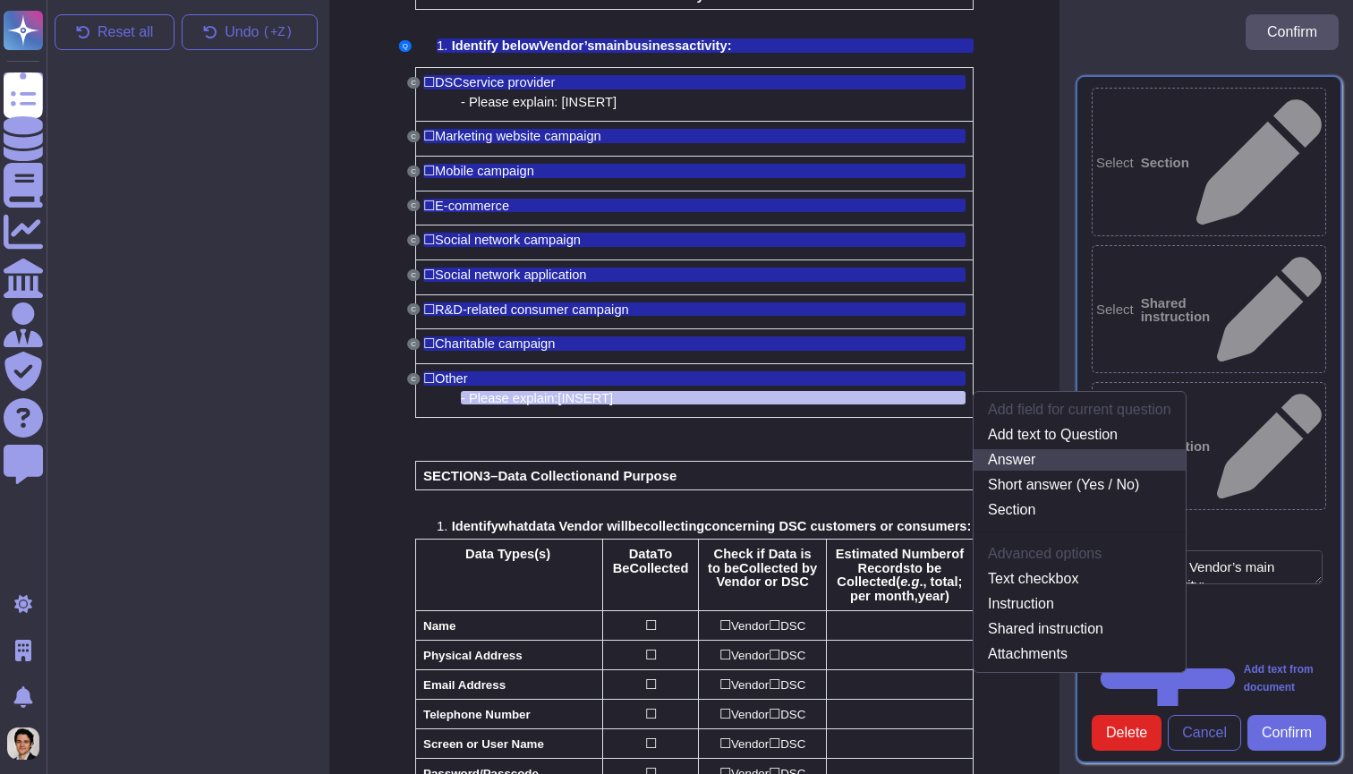
click at [1050, 449] on link "Answer" at bounding box center [1079, 459] width 212 height 21
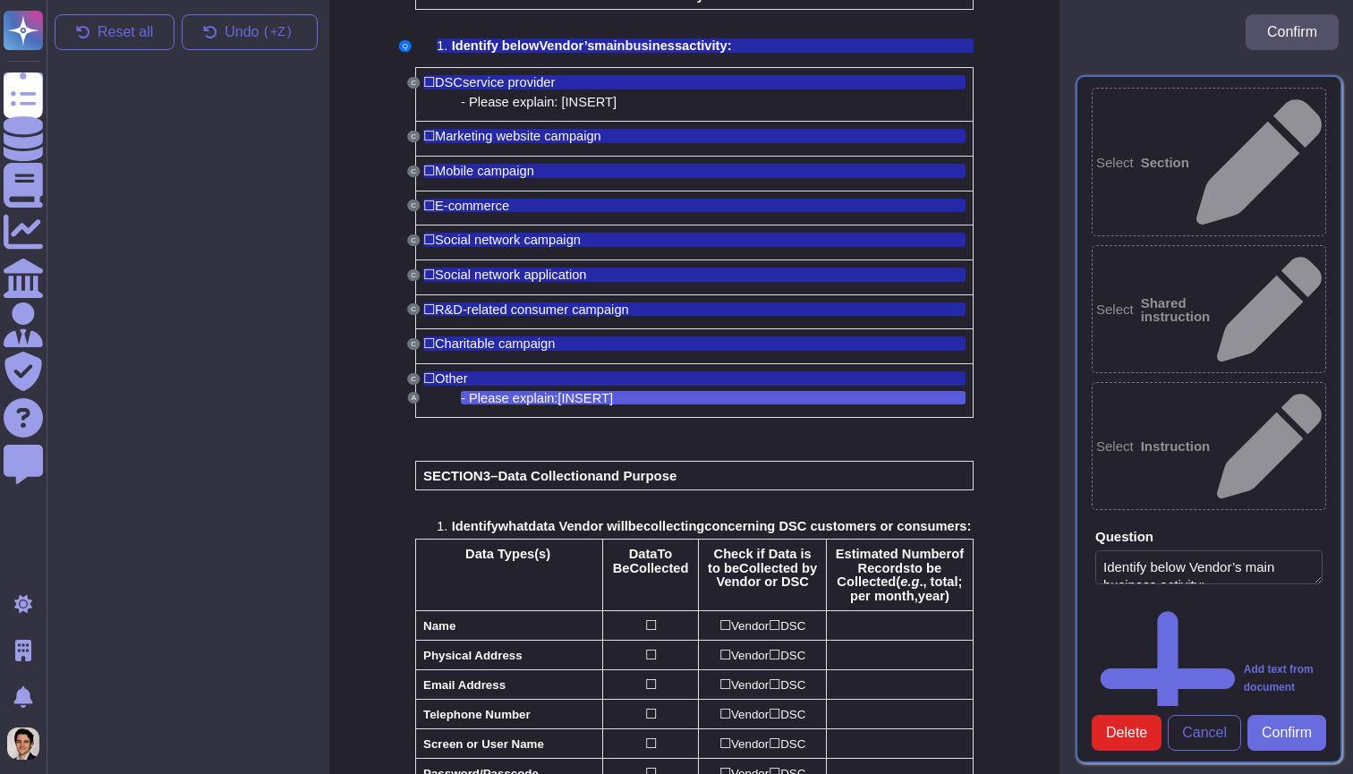
type textarea "- Please explain: [INSERT]"
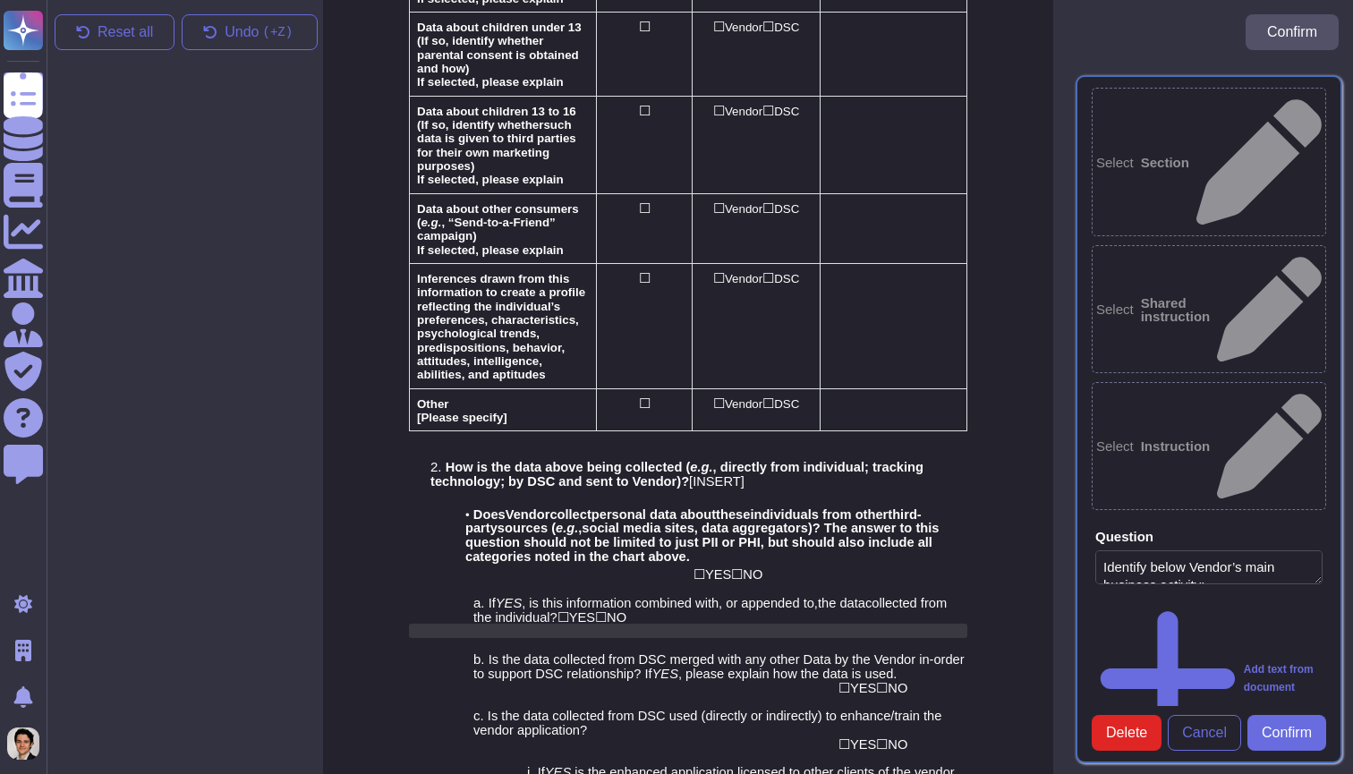
scroll to position [1965, 10]
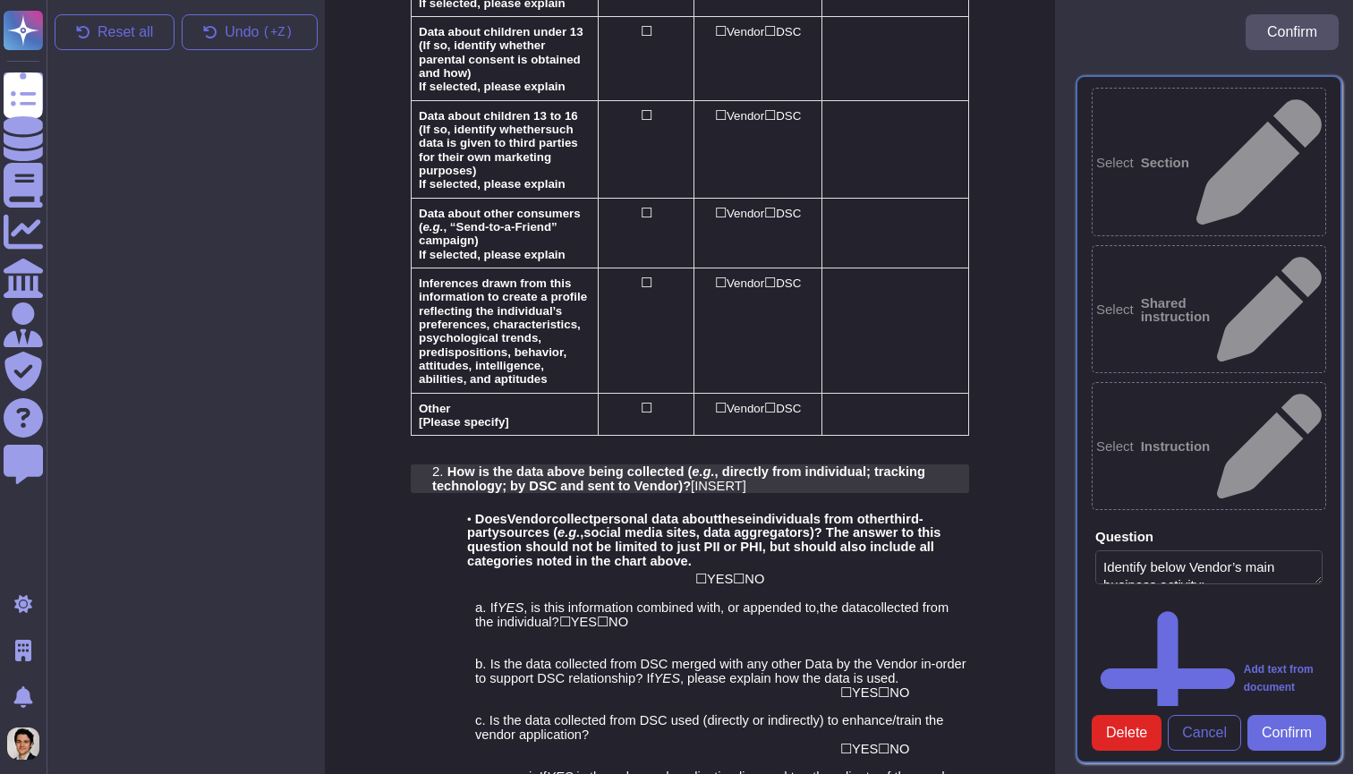
click at [688, 464] on span "How is the data above being collected (" at bounding box center [569, 471] width 245 height 14
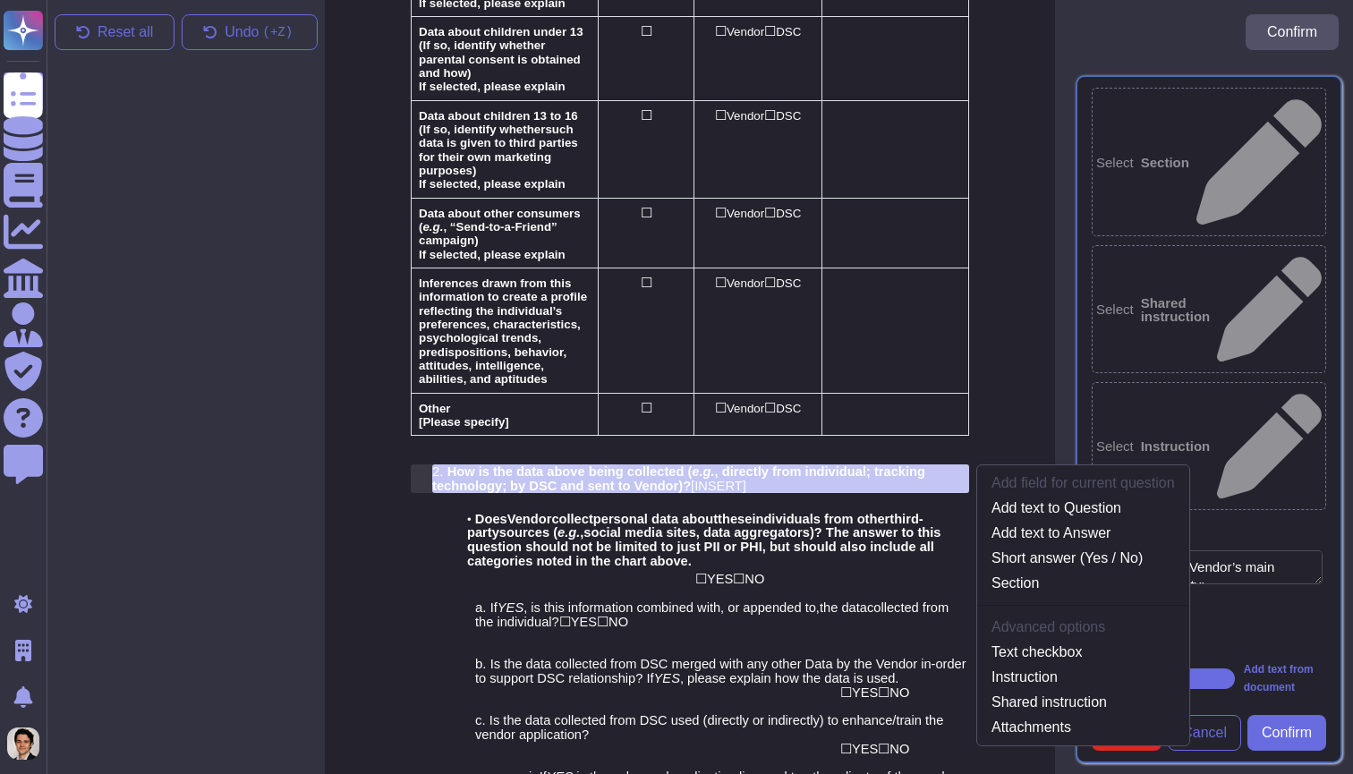
scroll to position [1988, 10]
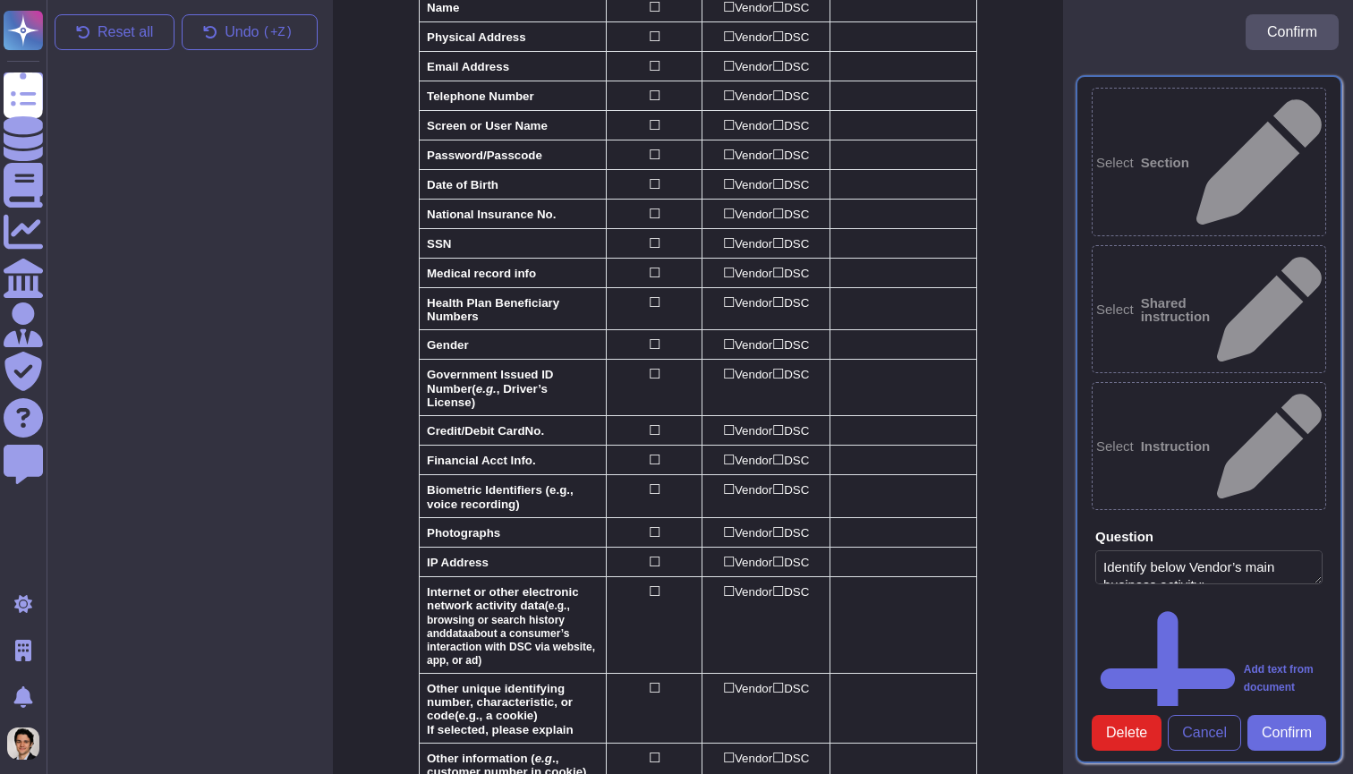
scroll to position [714, 2]
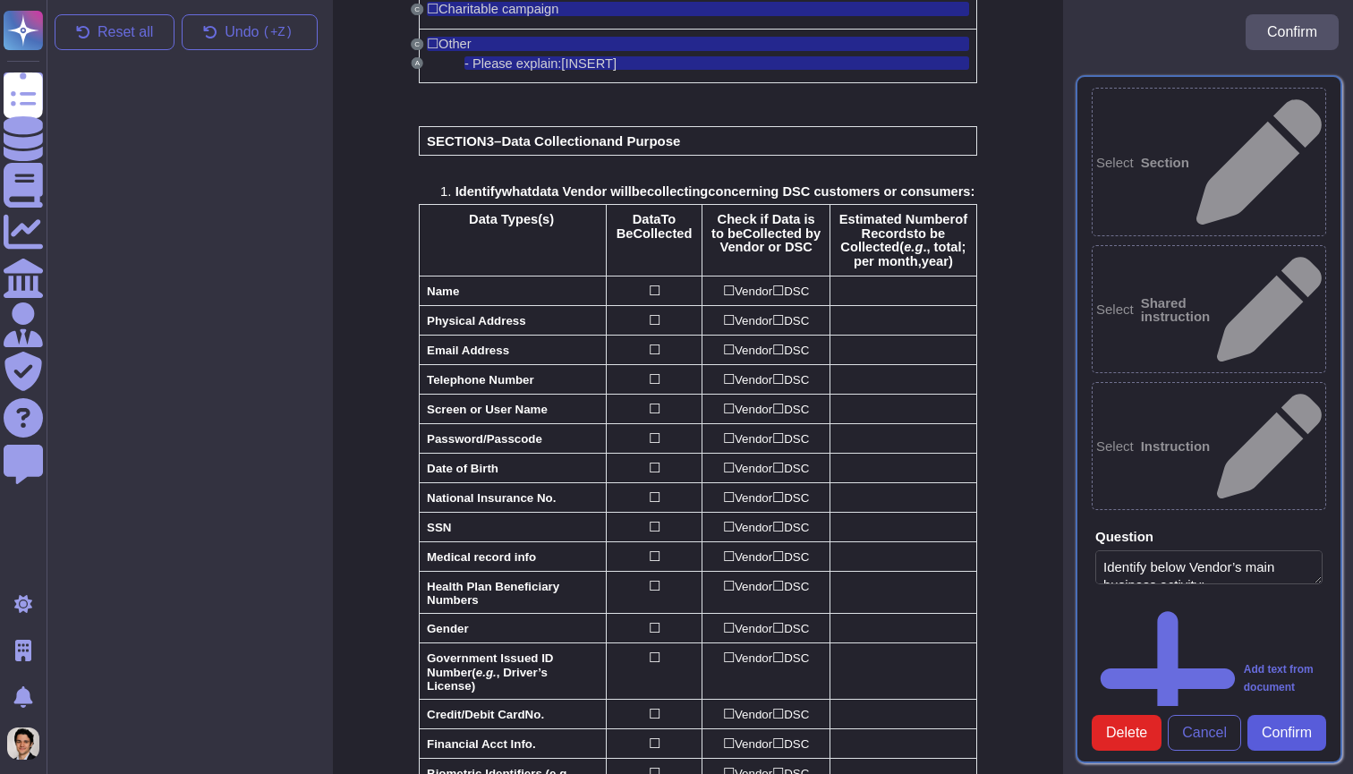
click at [1282, 735] on span "Confirm" at bounding box center [1286, 733] width 50 height 14
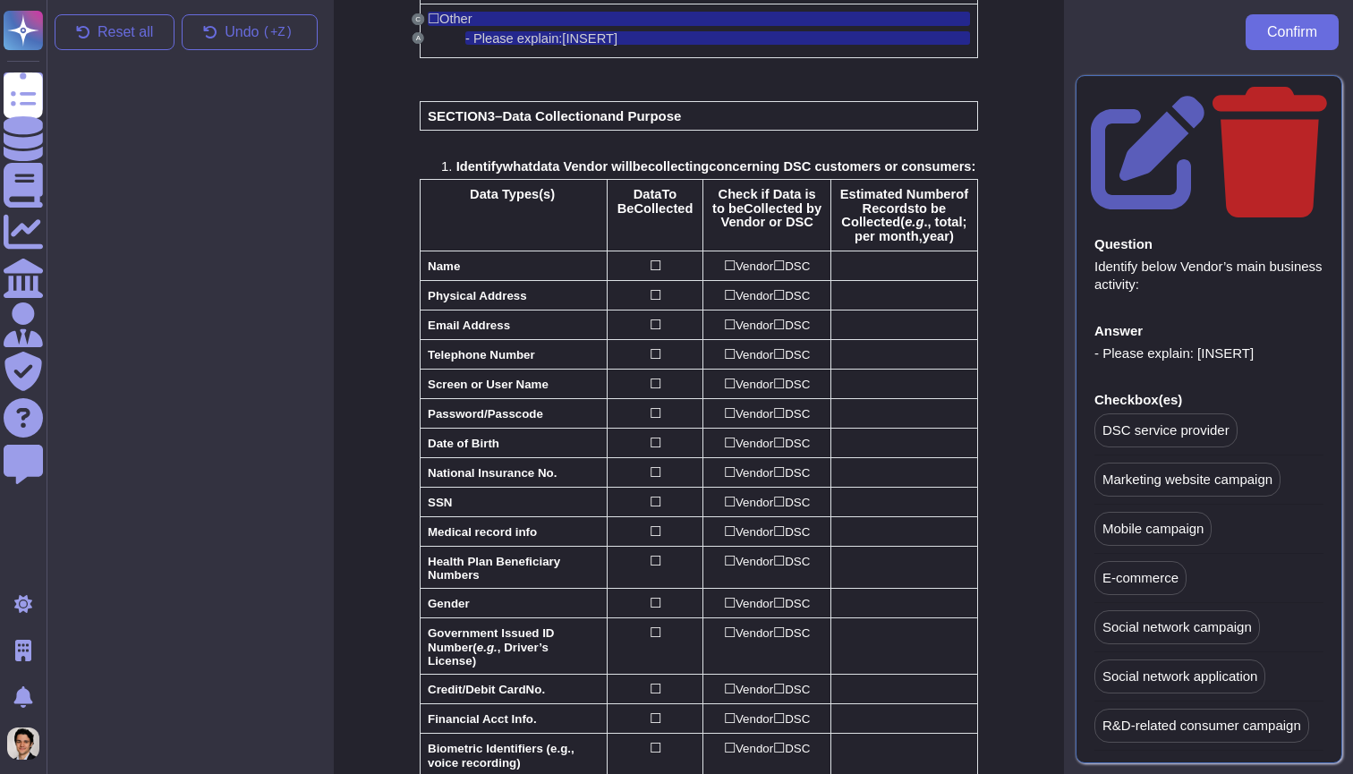
scroll to position [743, 1]
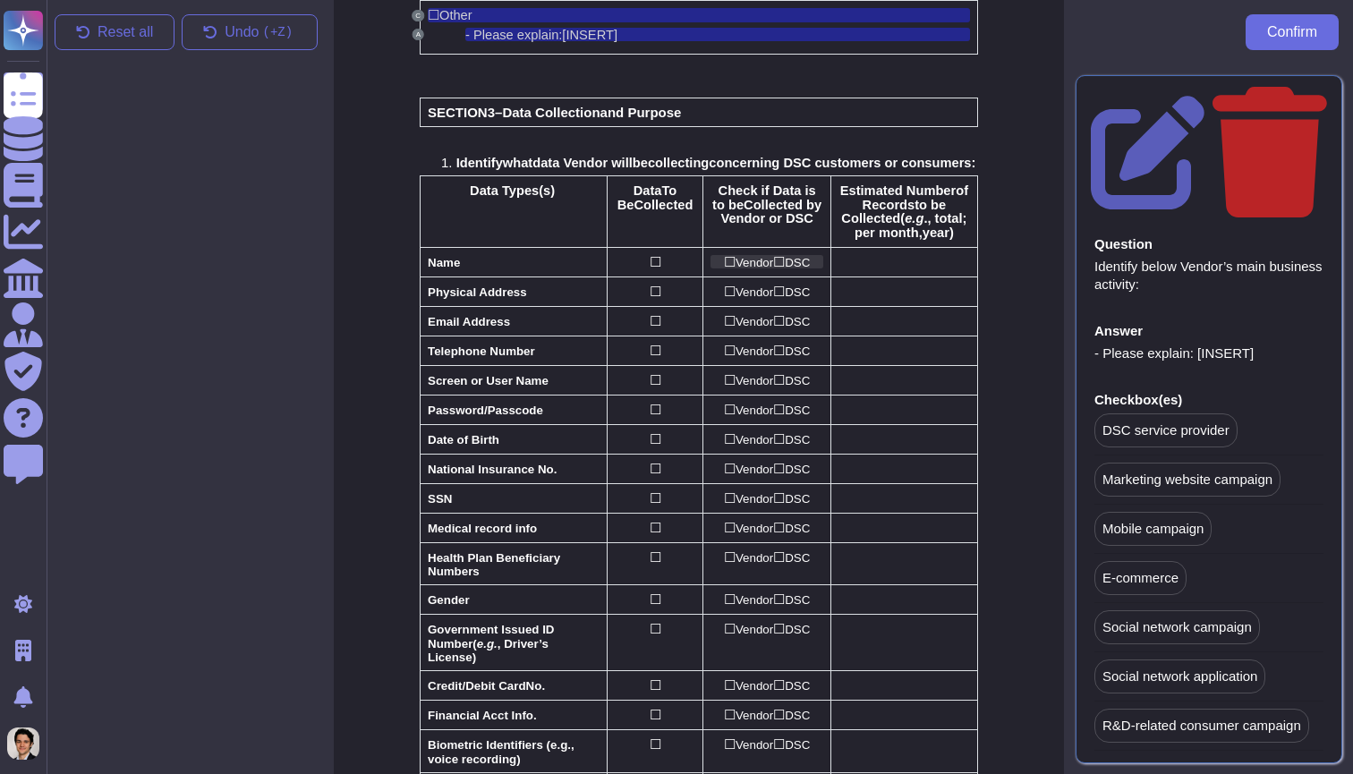
click at [751, 269] on span "Vendor" at bounding box center [754, 262] width 38 height 13
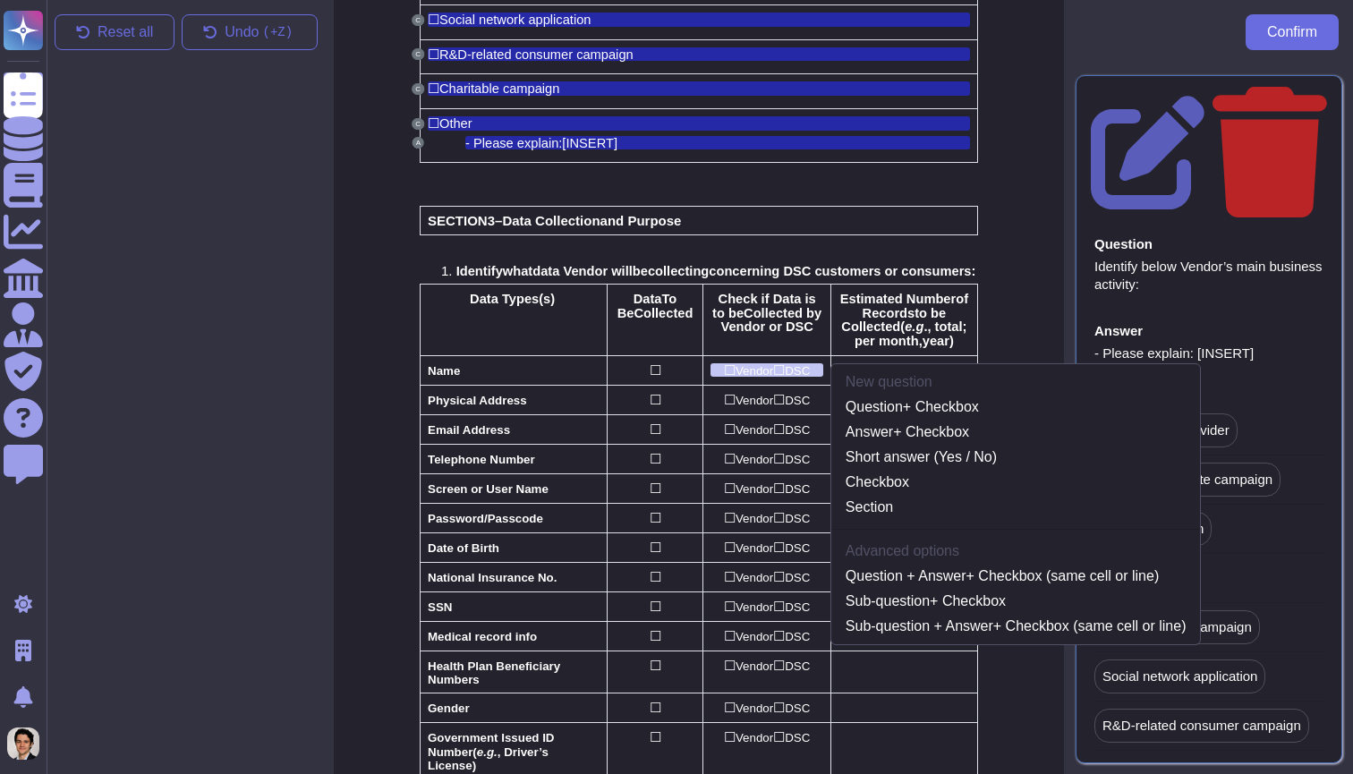
scroll to position [630, 1]
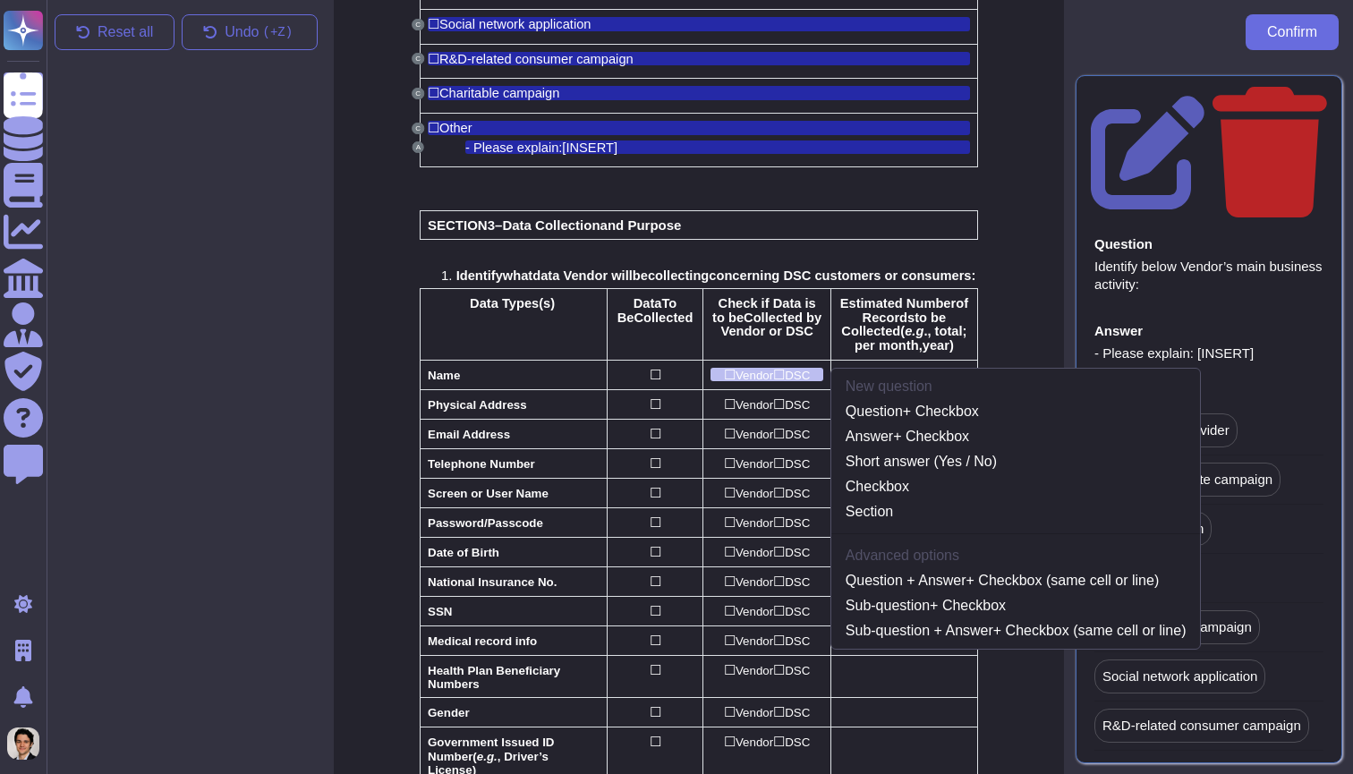
click at [604, 352] on td "Data Types(s)" at bounding box center [513, 325] width 187 height 72
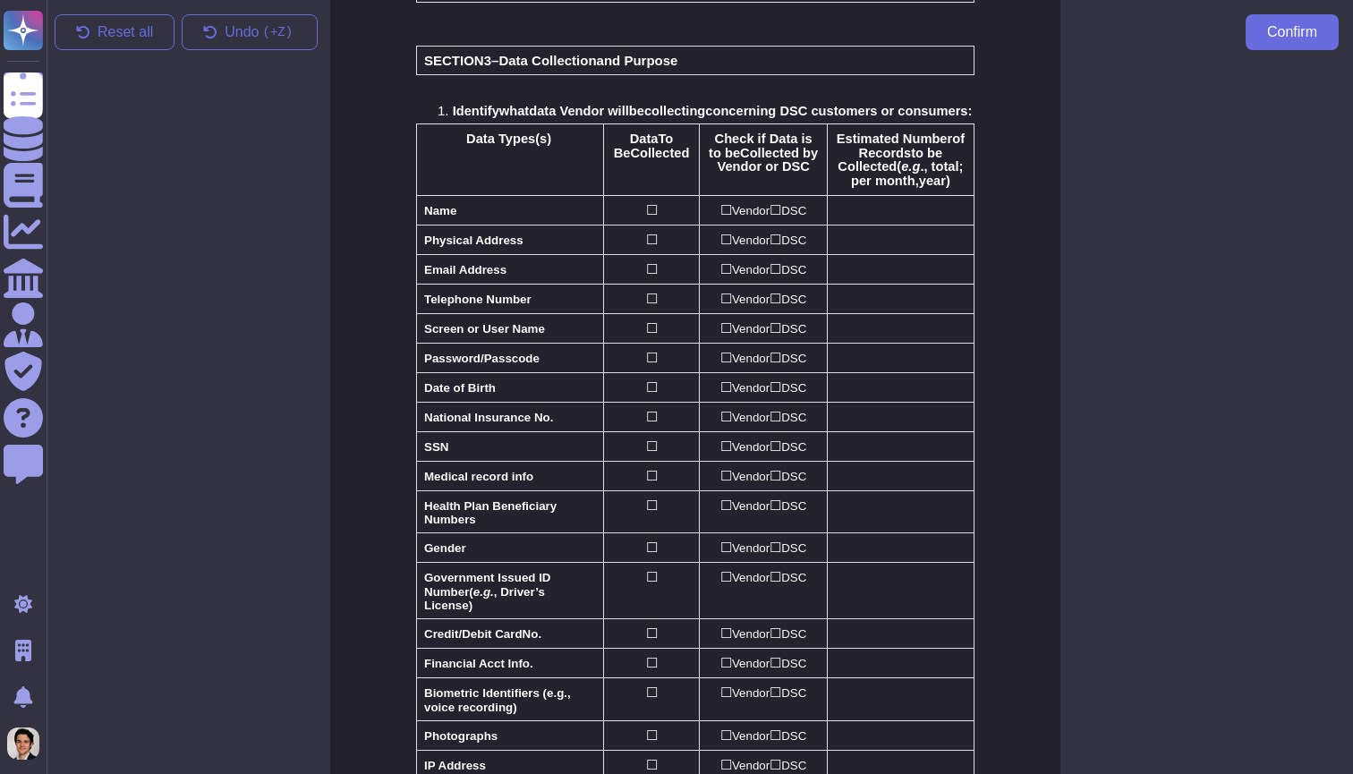
scroll to position [797, 5]
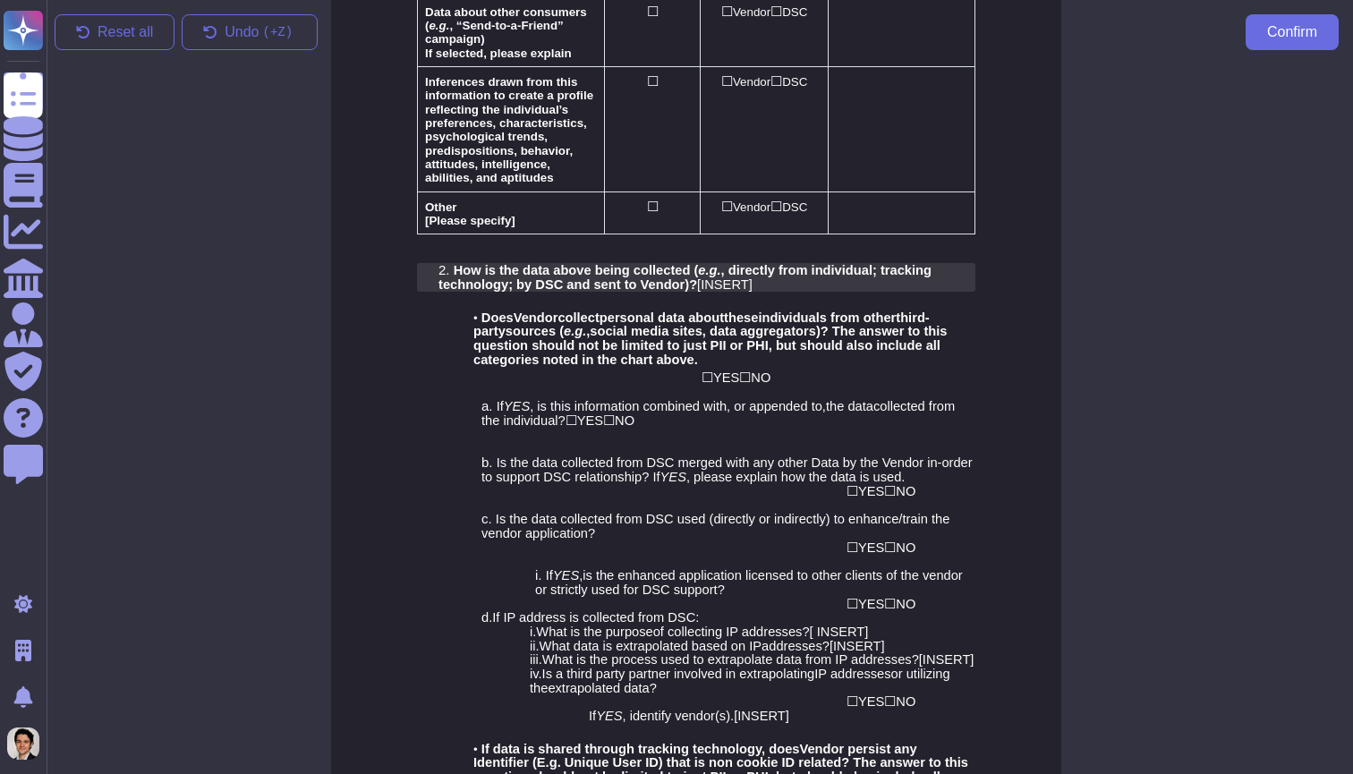
click at [586, 277] on span "; by DSC and sent to Vendor" at bounding box center [596, 284] width 176 height 14
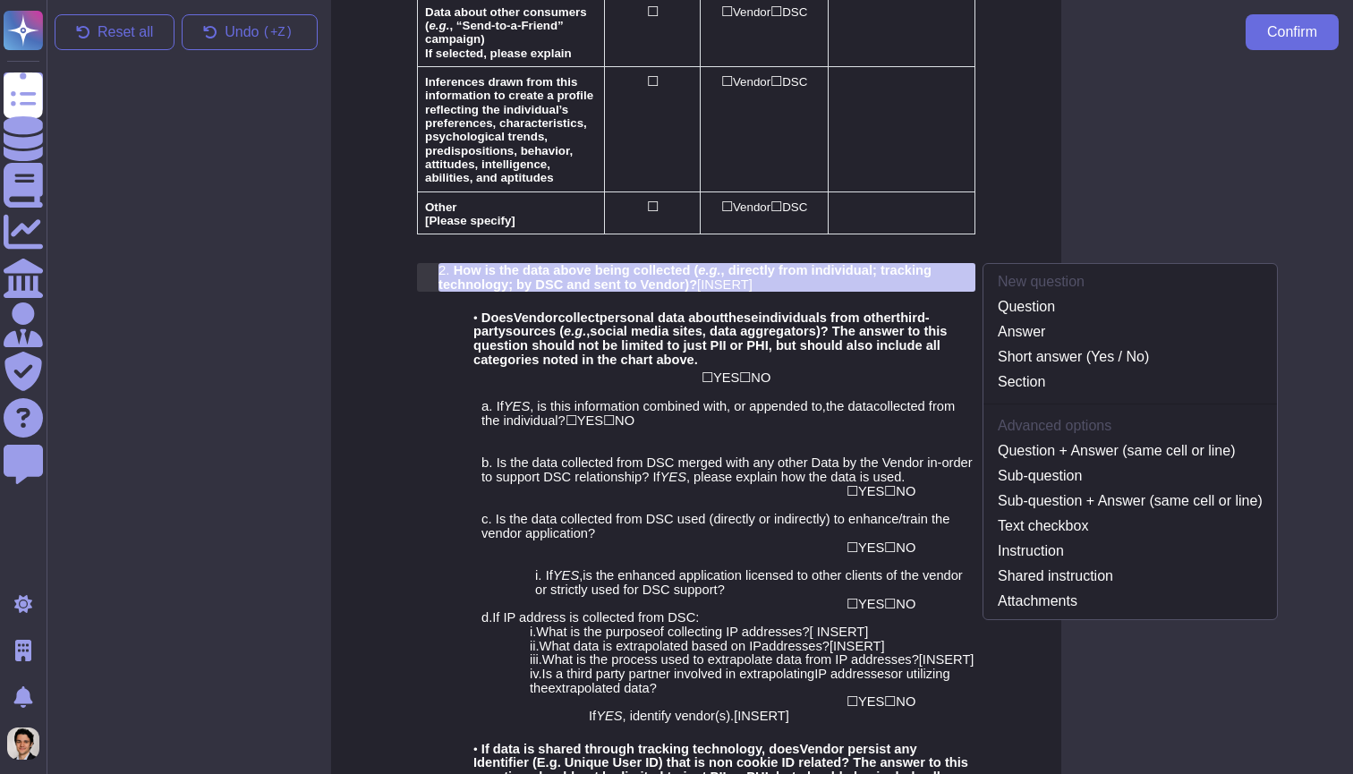
scroll to position [1988, 4]
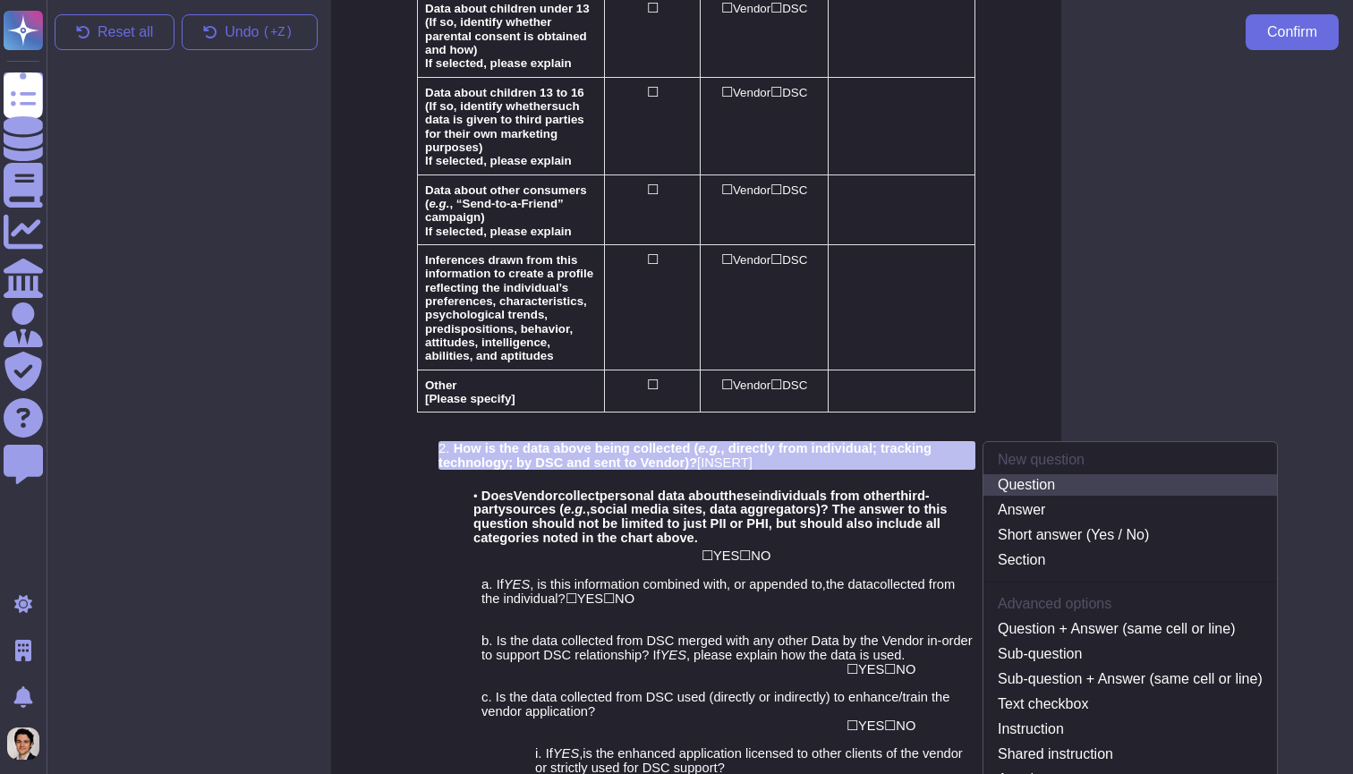
click at [1026, 474] on link "Question" at bounding box center [1129, 484] width 293 height 21
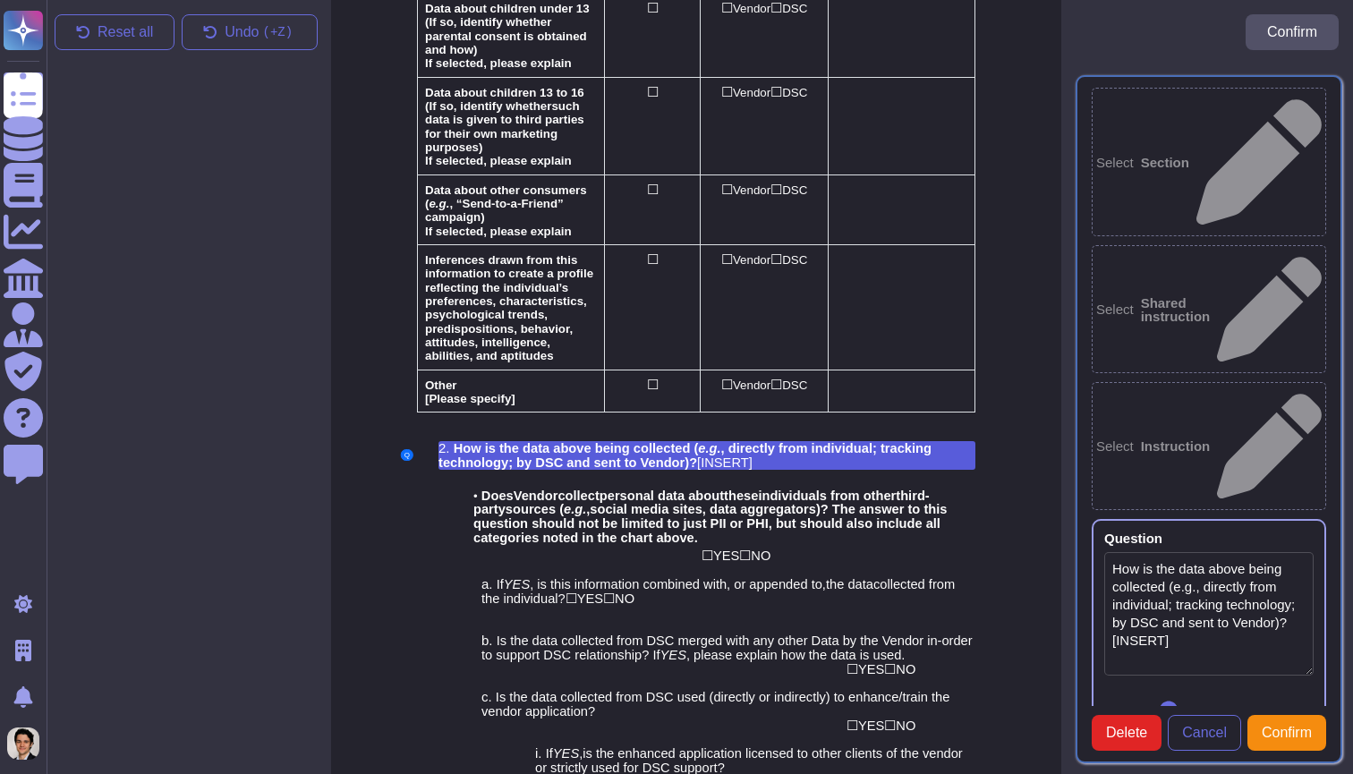
type textarea "How is the data above being collected (e.g., directly from individual; tracking…"
click at [898, 470] on div at bounding box center [696, 477] width 558 height 14
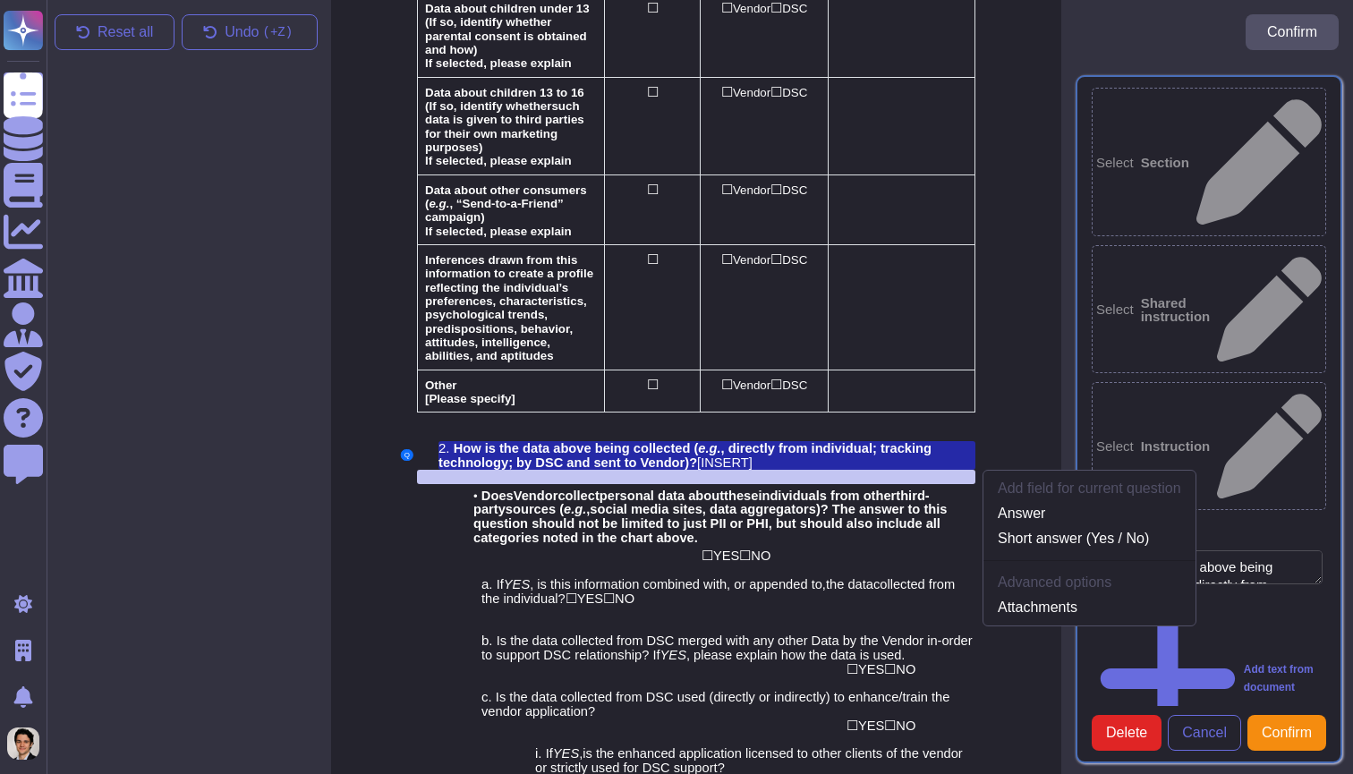
scroll to position [2008, 4]
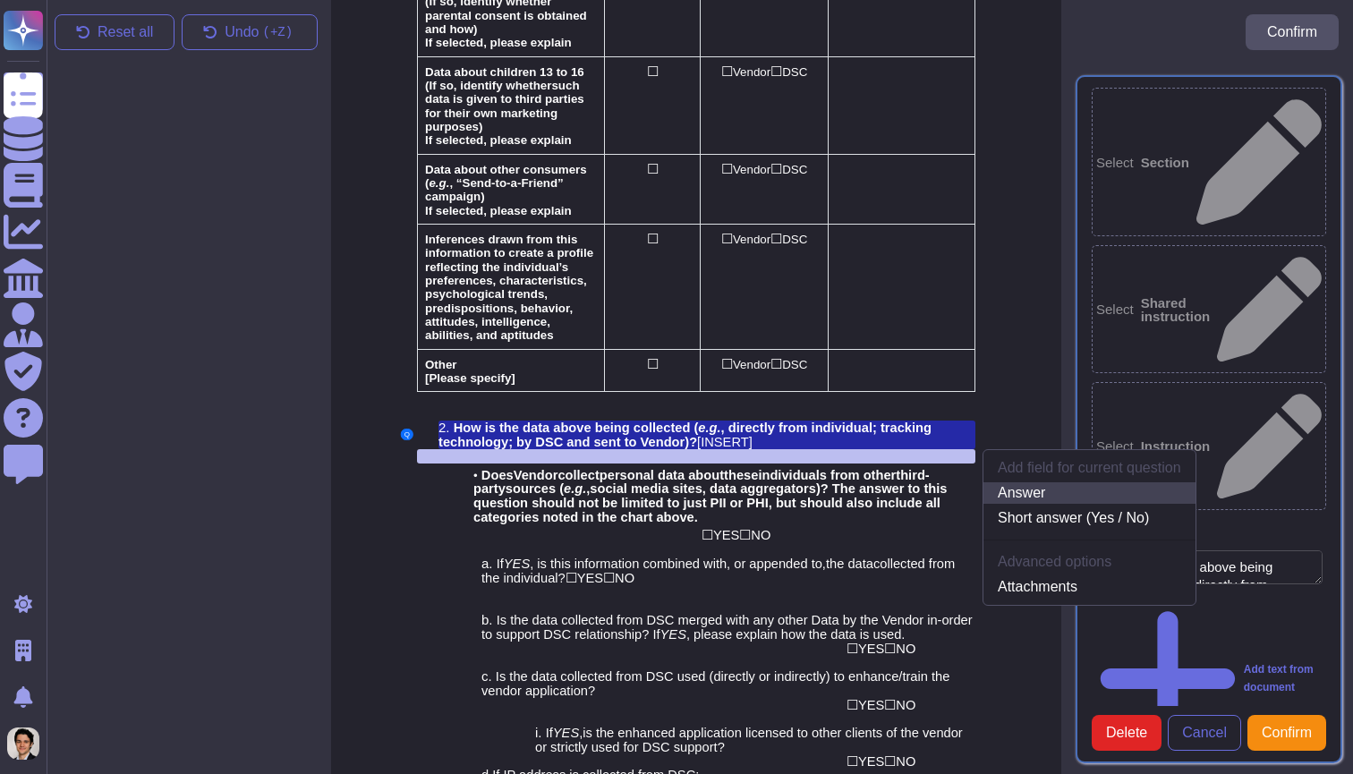
click at [1066, 482] on link "Answer" at bounding box center [1089, 492] width 212 height 21
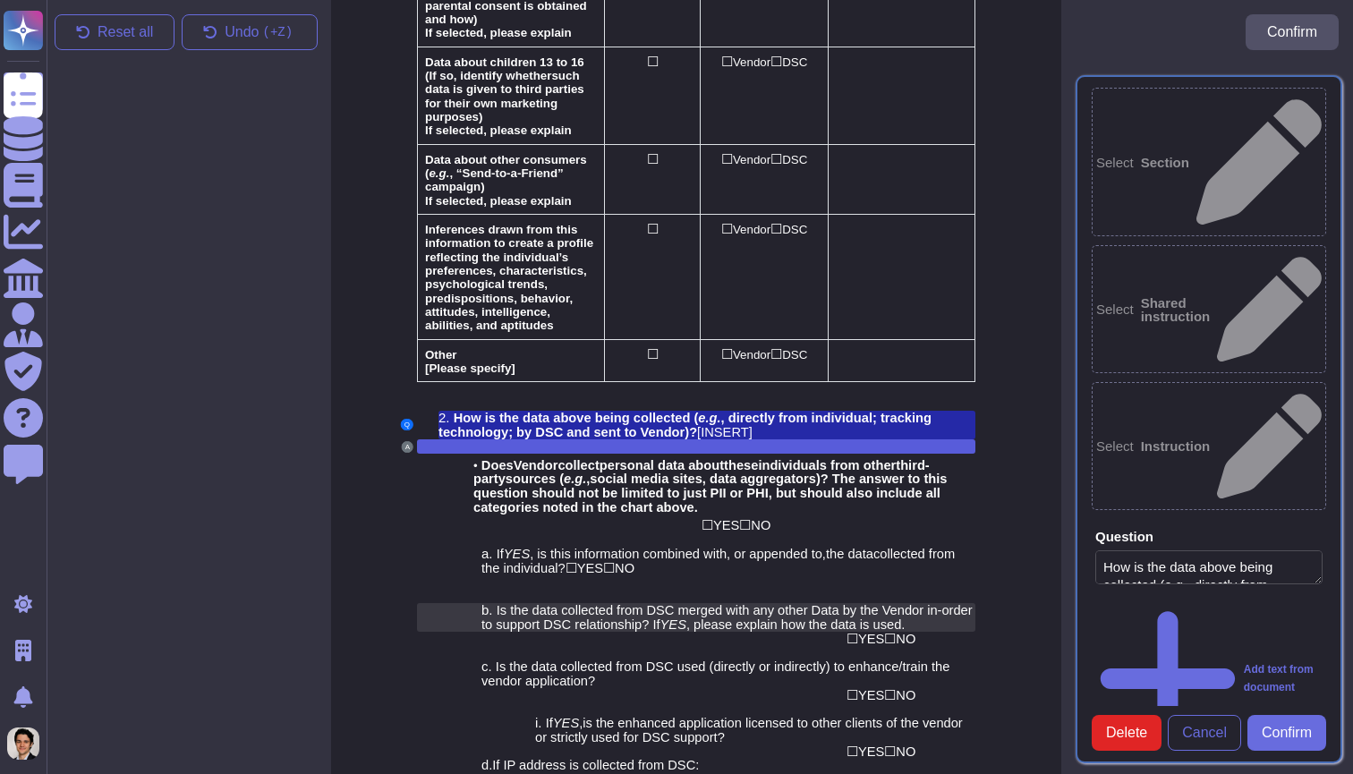
scroll to position [2020, 4]
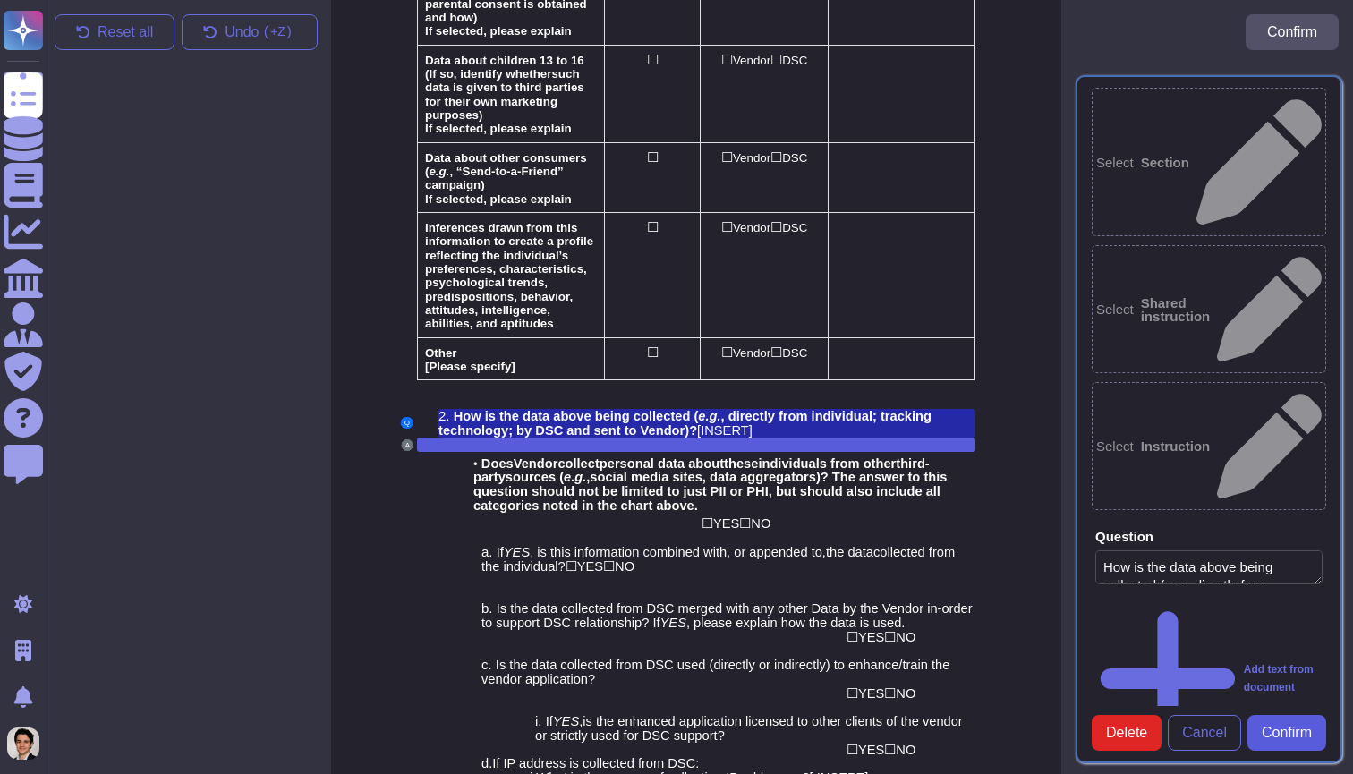
click at [1299, 726] on span "Confirm" at bounding box center [1286, 733] width 50 height 14
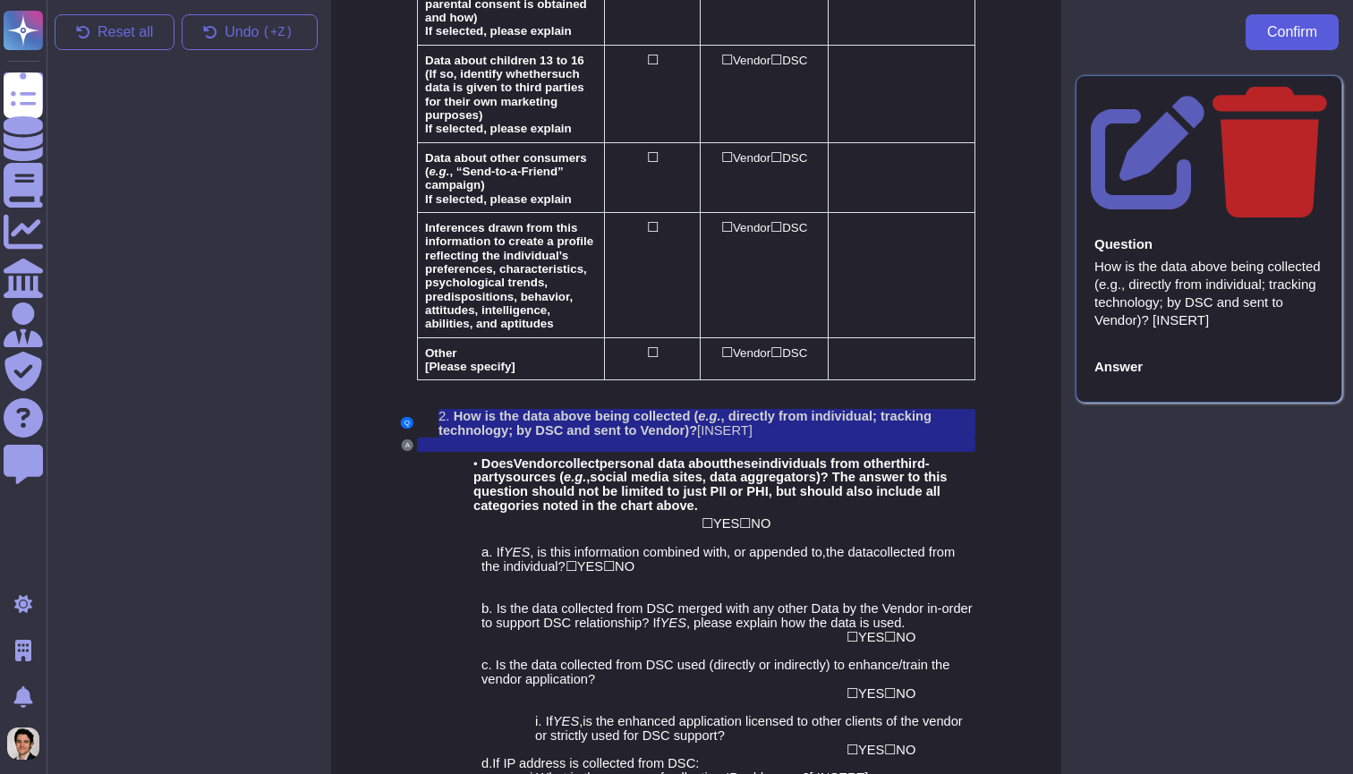
click at [1309, 38] on span "Confirm" at bounding box center [1292, 32] width 50 height 14
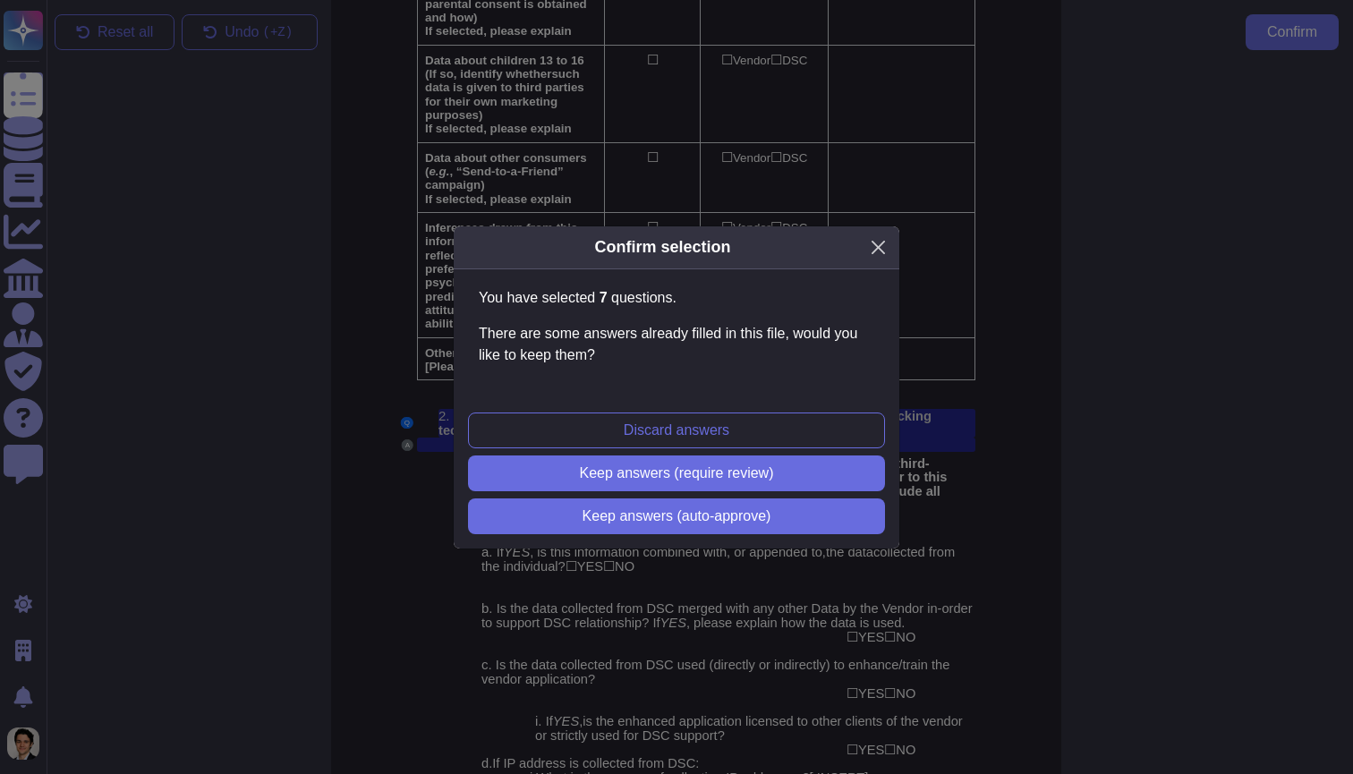
click at [870, 249] on button "Close" at bounding box center [878, 247] width 28 height 28
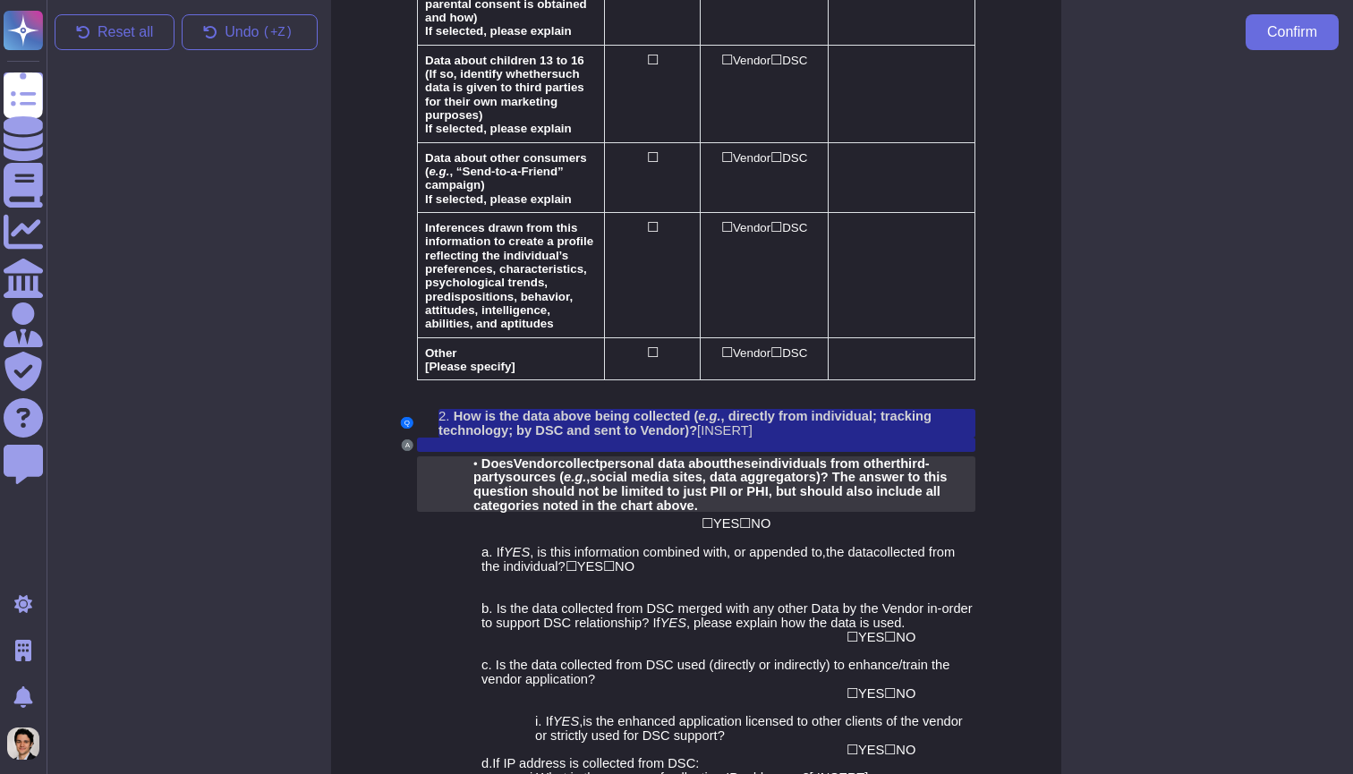
click at [839, 470] on span ")? The answer to this question should not be limited to just PII or PHI, but sh…" at bounding box center [709, 491] width 473 height 42
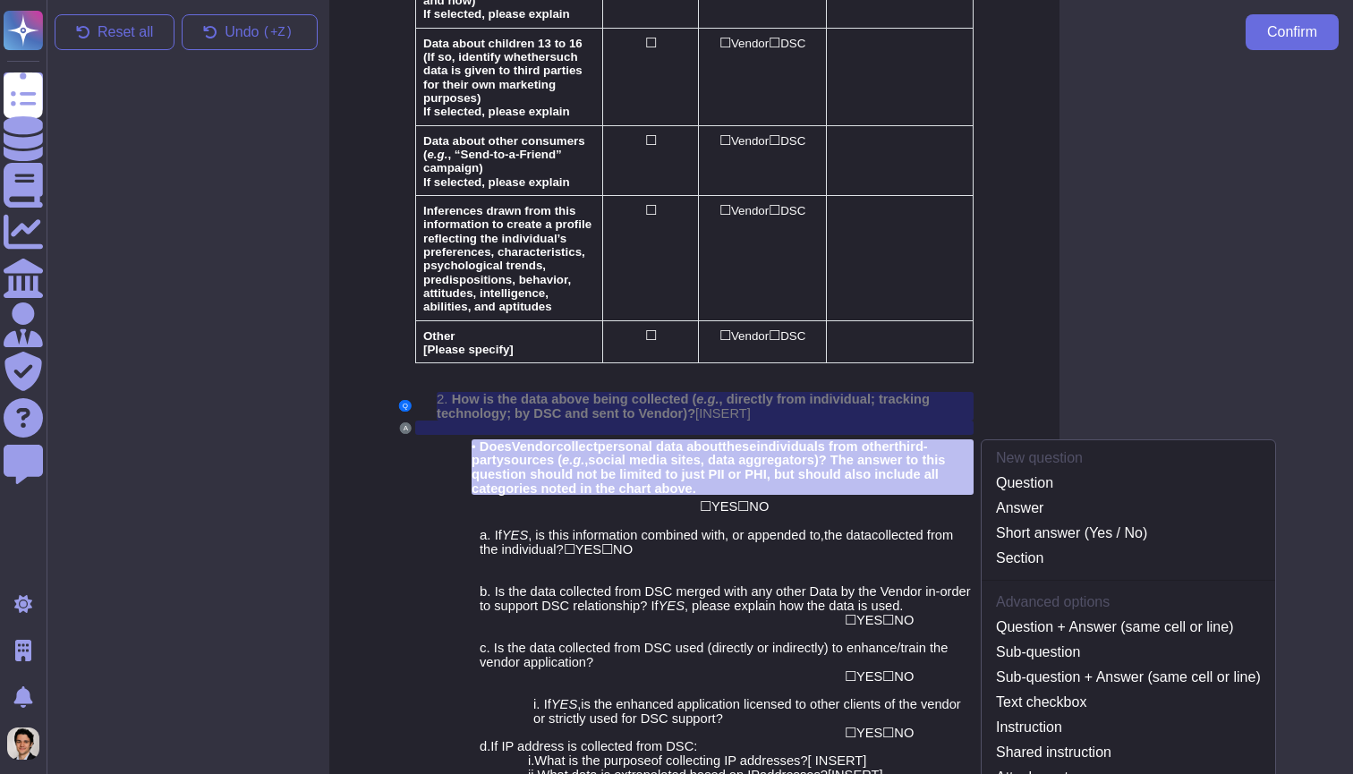
scroll to position [2037, 4]
click at [1048, 472] on link "Question" at bounding box center [1128, 482] width 293 height 21
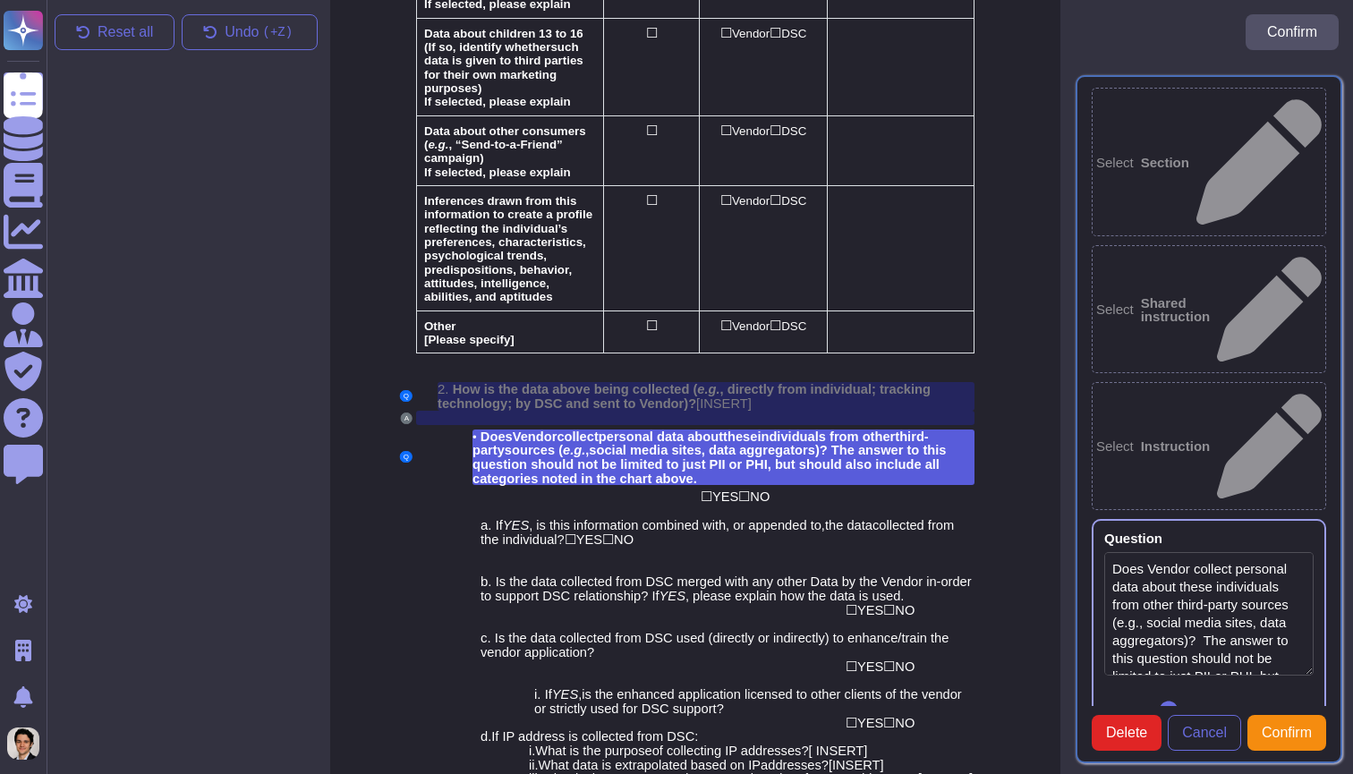
type textarea "Does Vendor collect personal data about these individuals from other third-part…"
click at [778, 489] on div "☐ YES ☐ NO" at bounding box center [837, 496] width 274 height 14
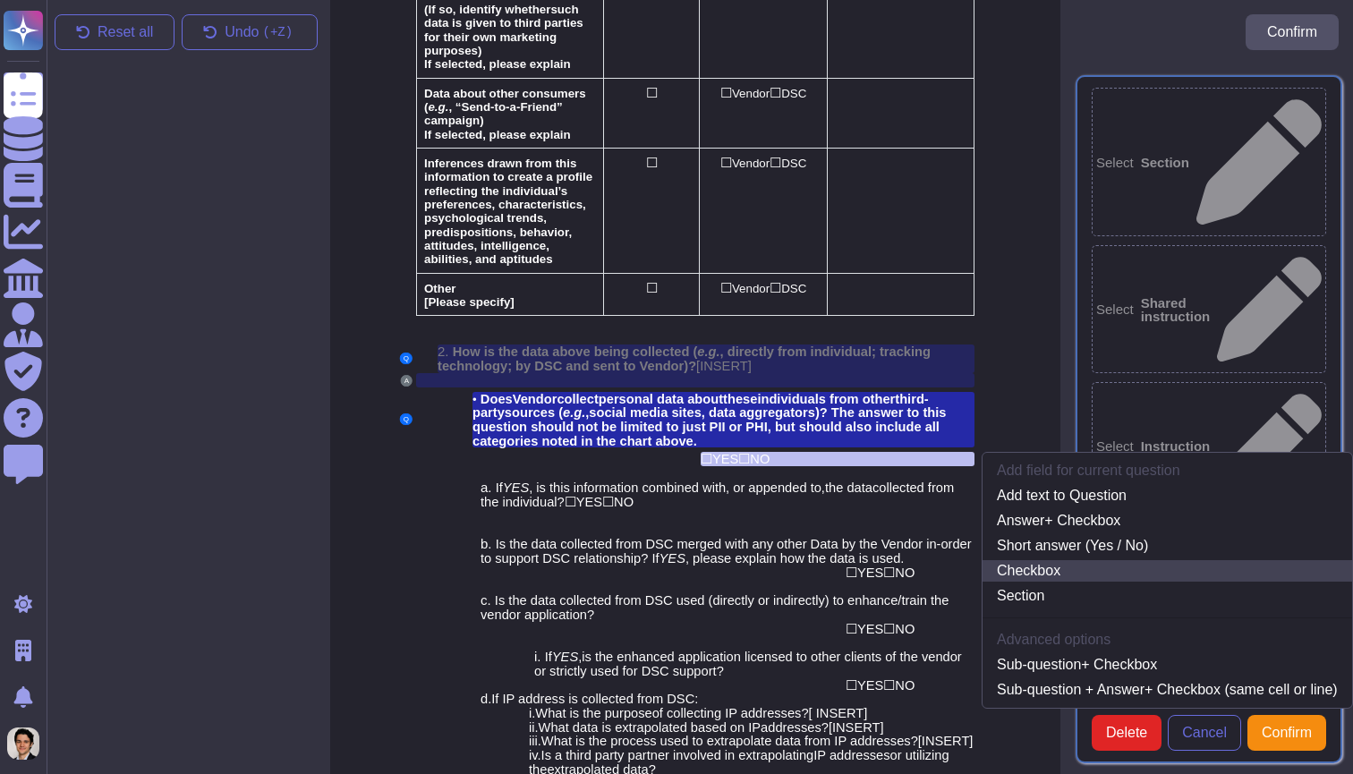
click at [1043, 560] on link "Checkbox" at bounding box center [1166, 570] width 369 height 21
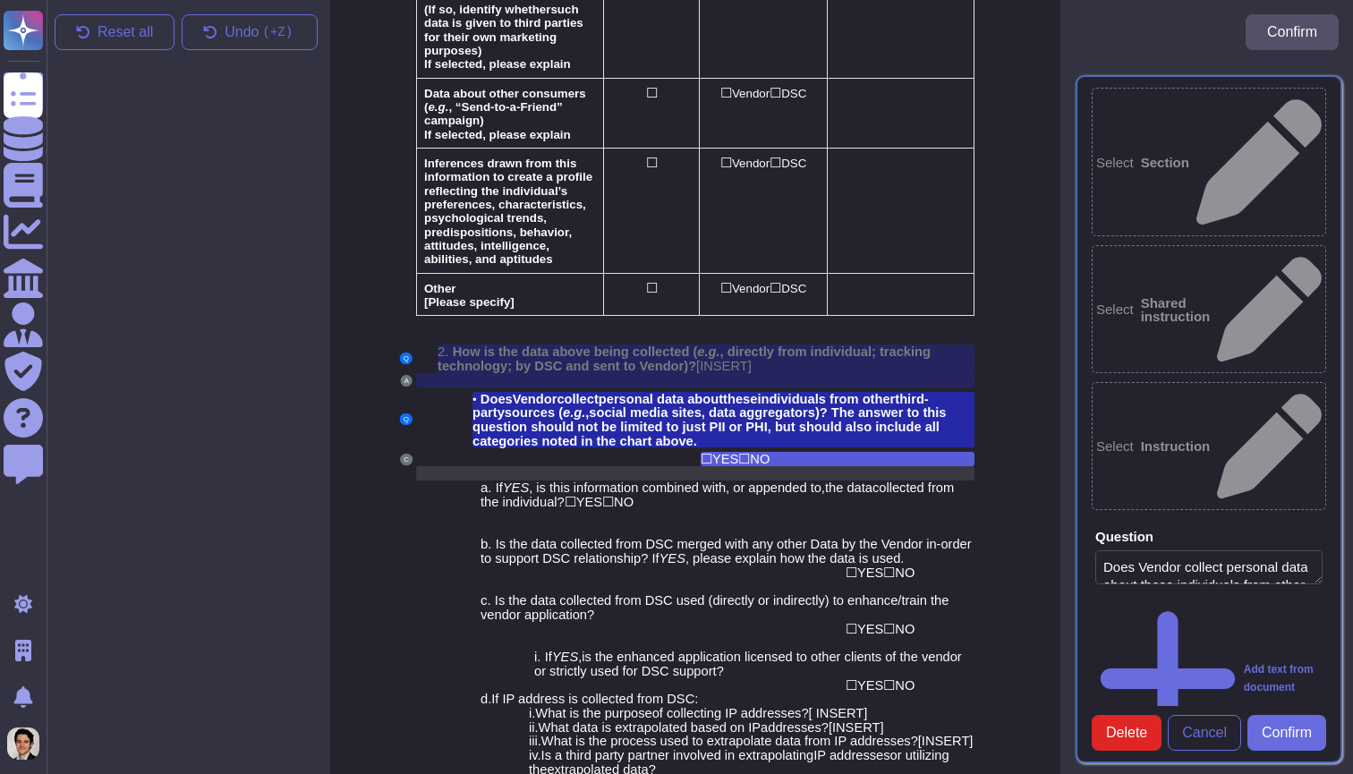
click at [576, 466] on div at bounding box center [716, 473] width 515 height 14
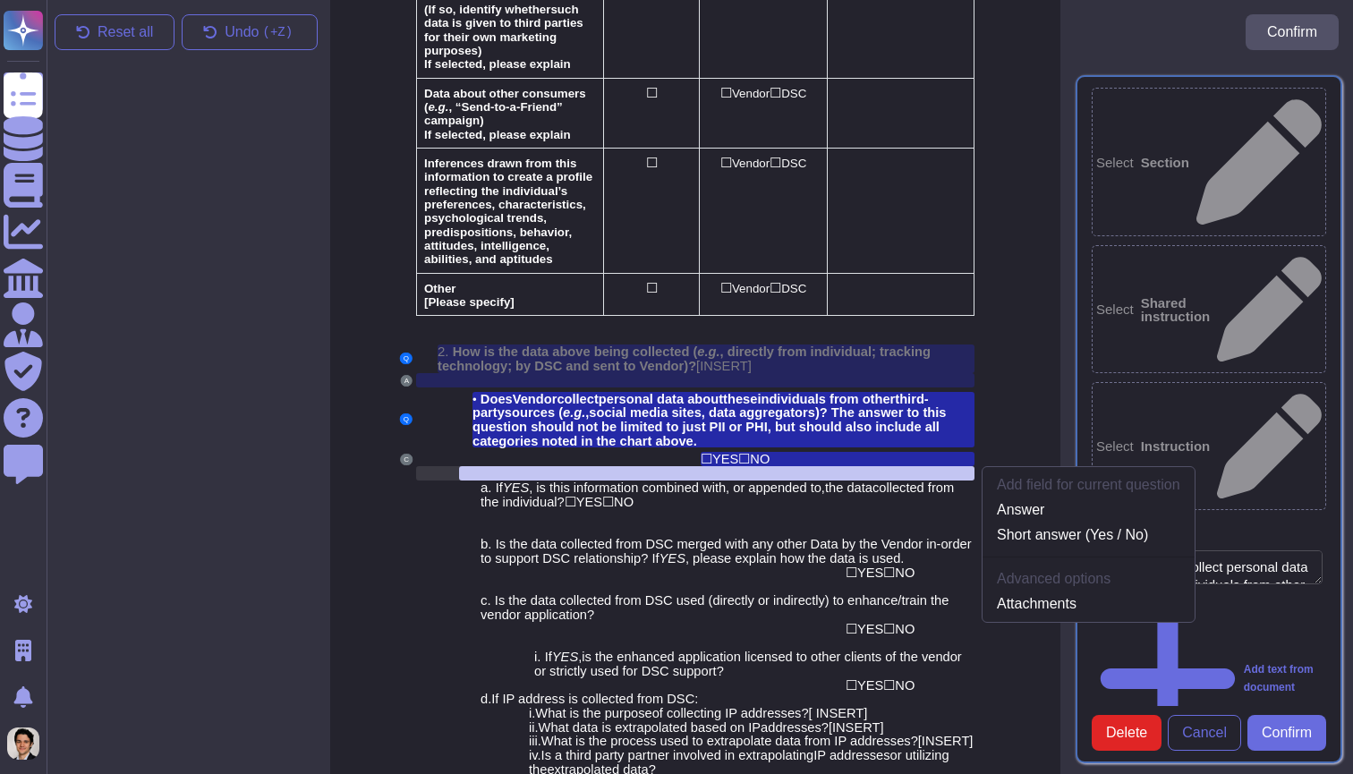
scroll to position [2099, 4]
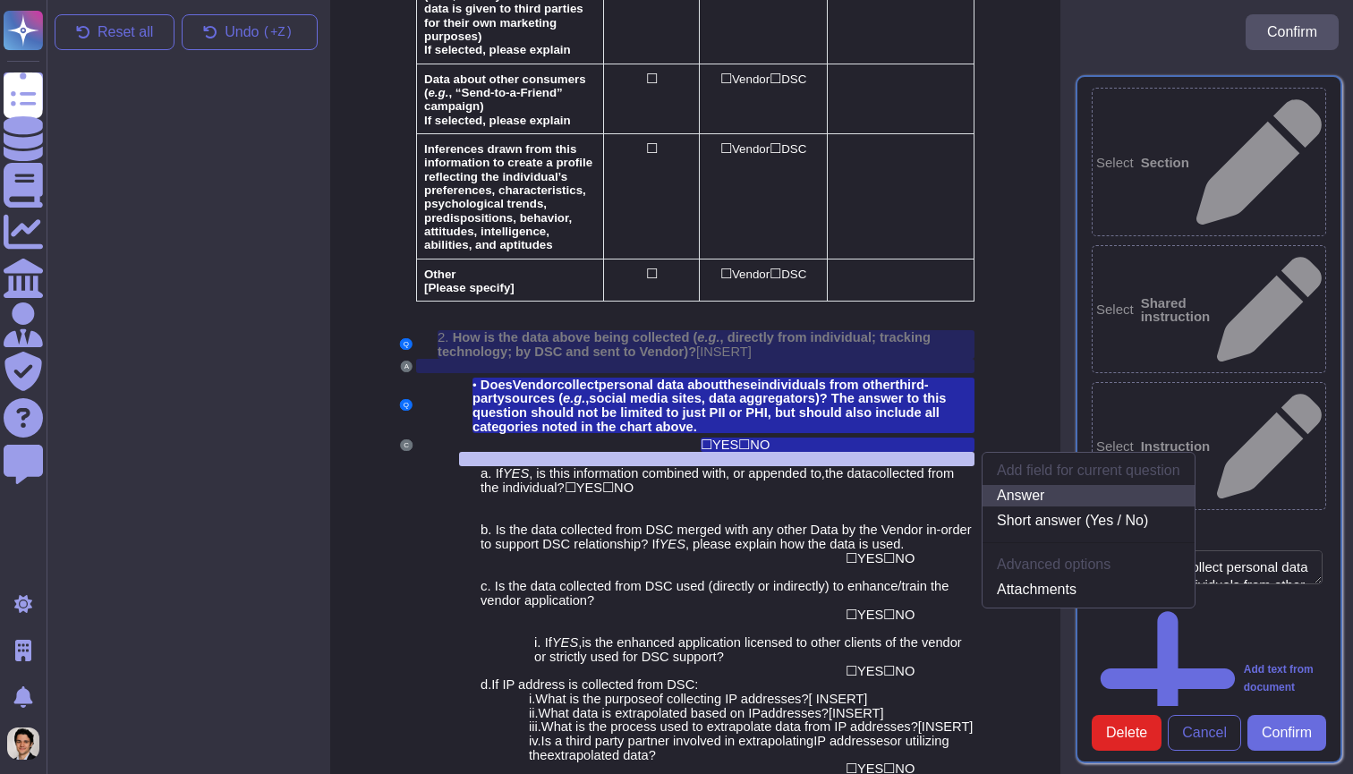
click at [1029, 485] on link "Answer" at bounding box center [1088, 495] width 212 height 21
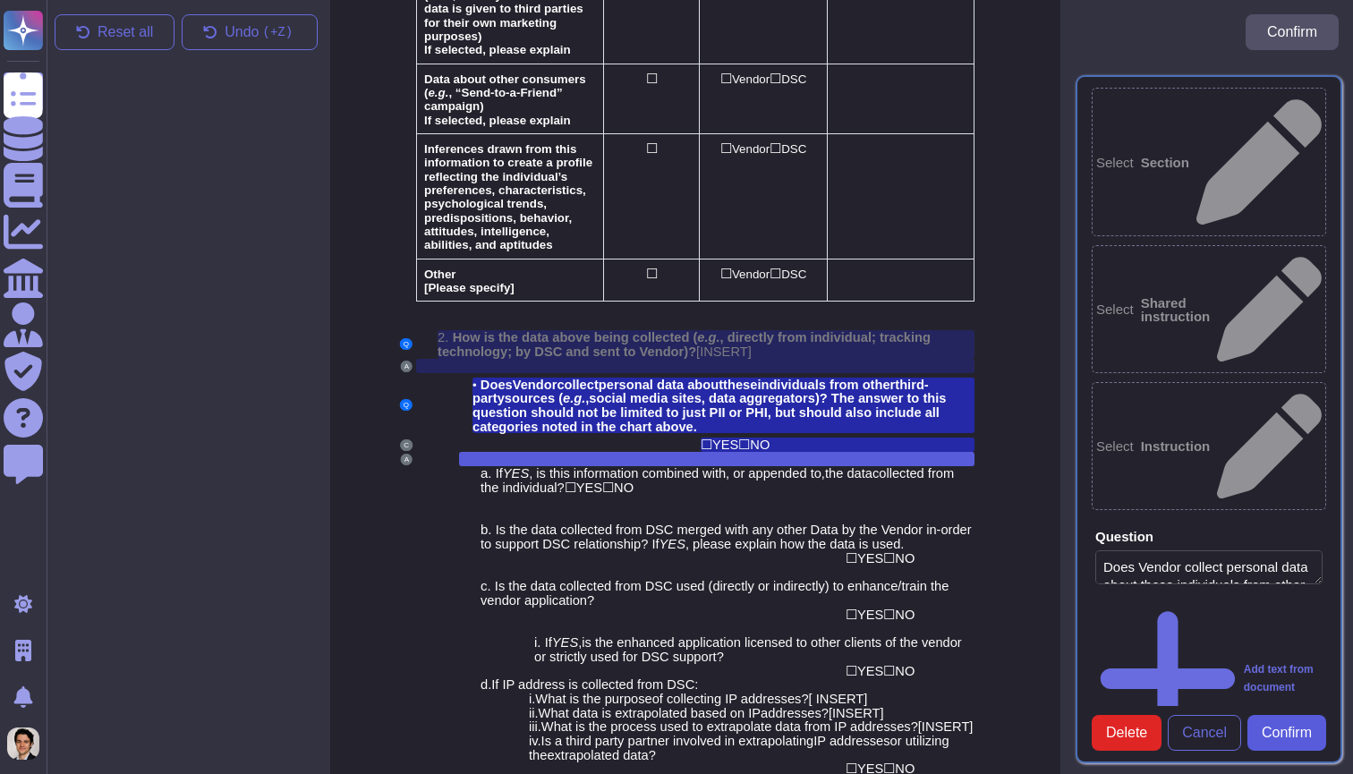
click at [1267, 726] on span "Confirm" at bounding box center [1286, 733] width 50 height 14
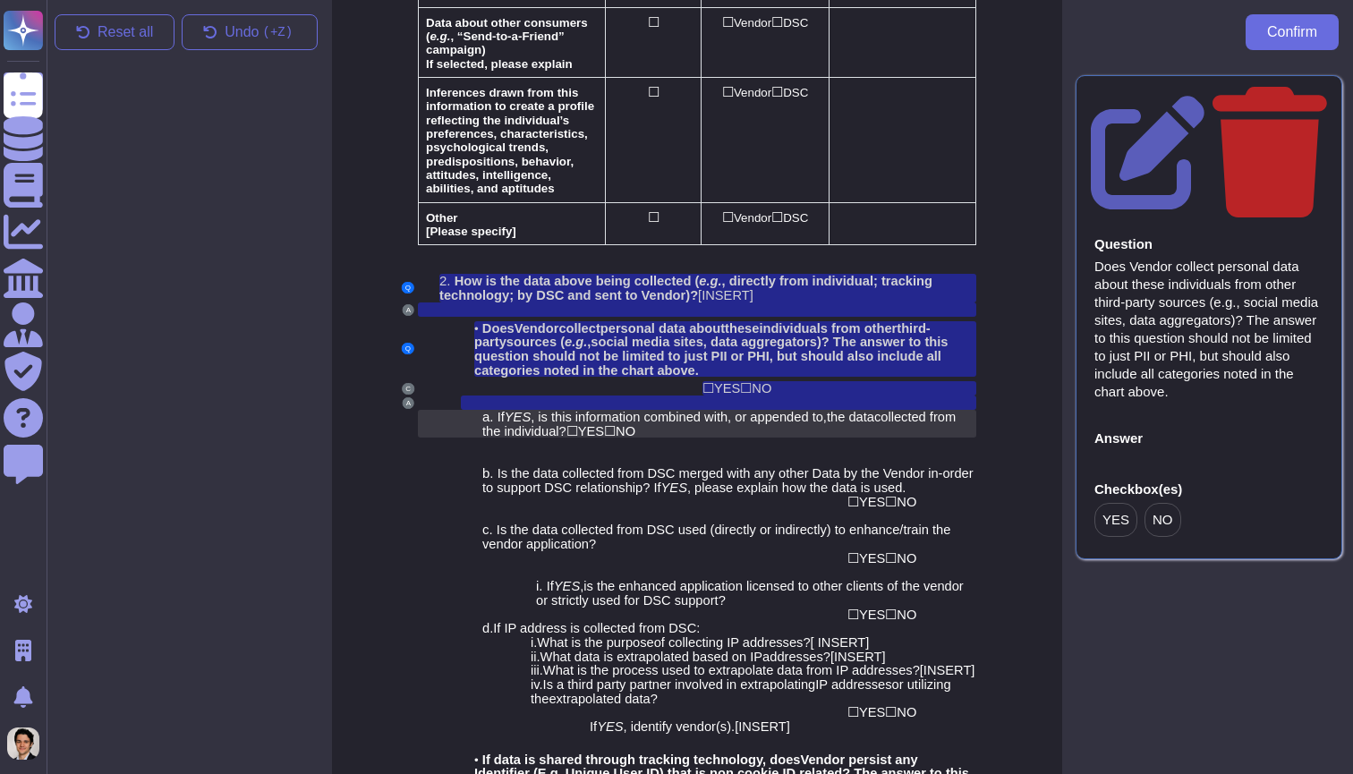
click at [626, 410] on span ", is this information combined with" at bounding box center [628, 417] width 197 height 14
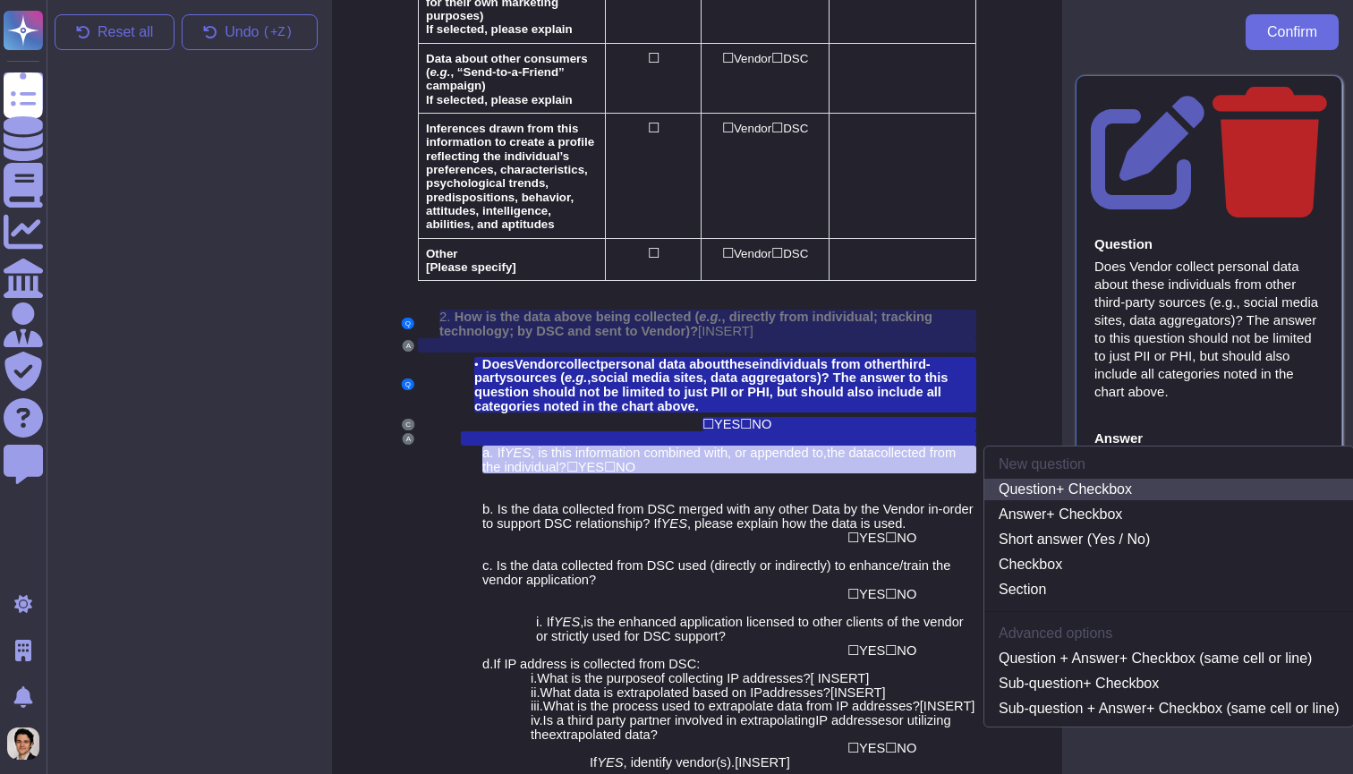
click at [1146, 479] on link "Question + Checkbox" at bounding box center [1168, 489] width 369 height 21
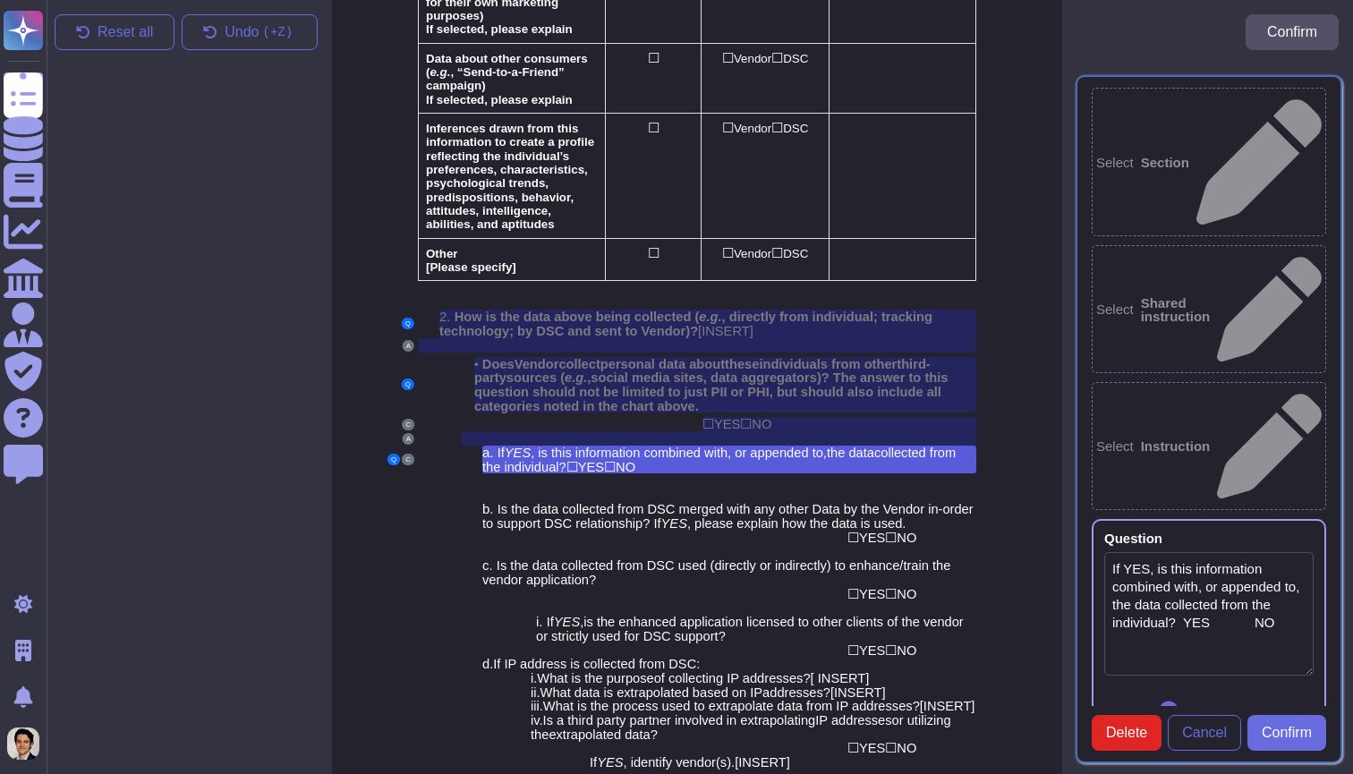
type textarea "If YES, is this information combined with, or appended to, the data collected f…"
click at [834, 473] on div at bounding box center [740, 480] width 472 height 14
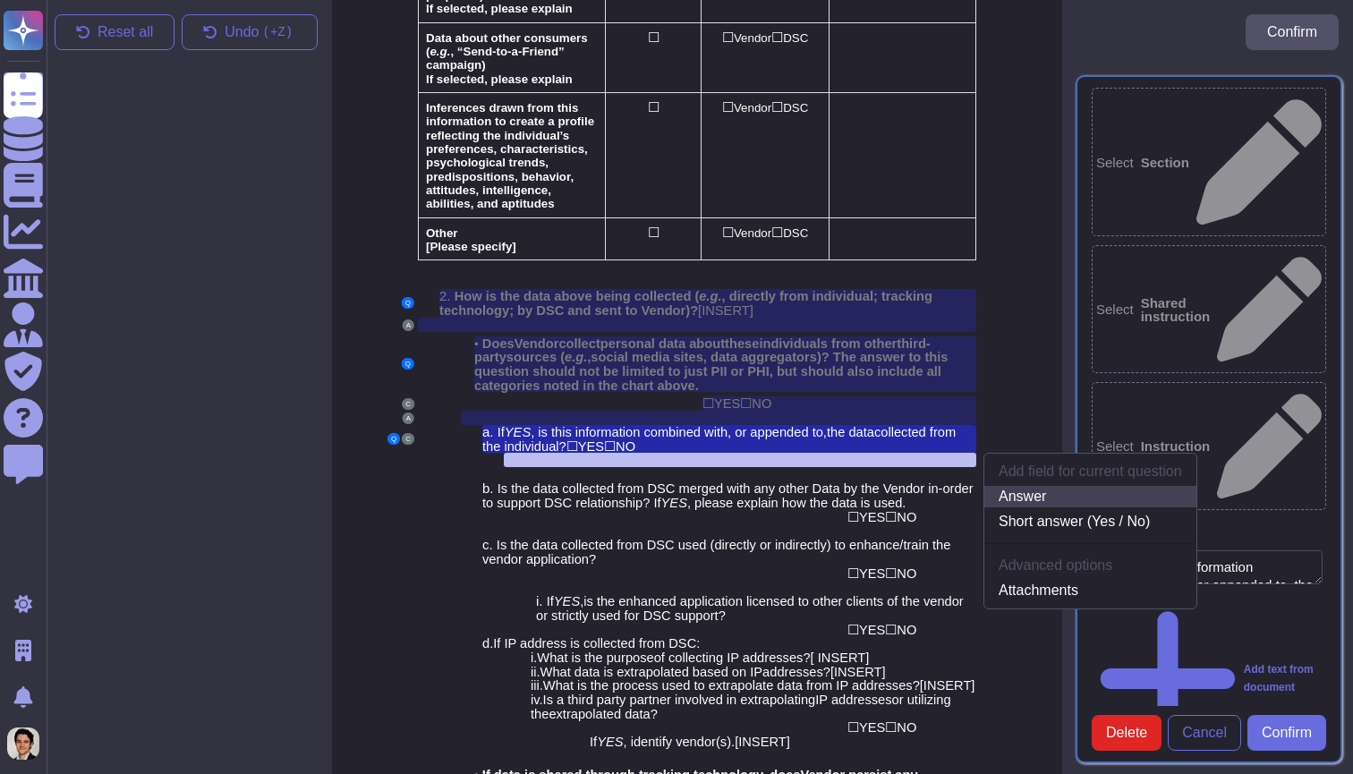
click at [1054, 486] on link "Answer" at bounding box center [1090, 496] width 212 height 21
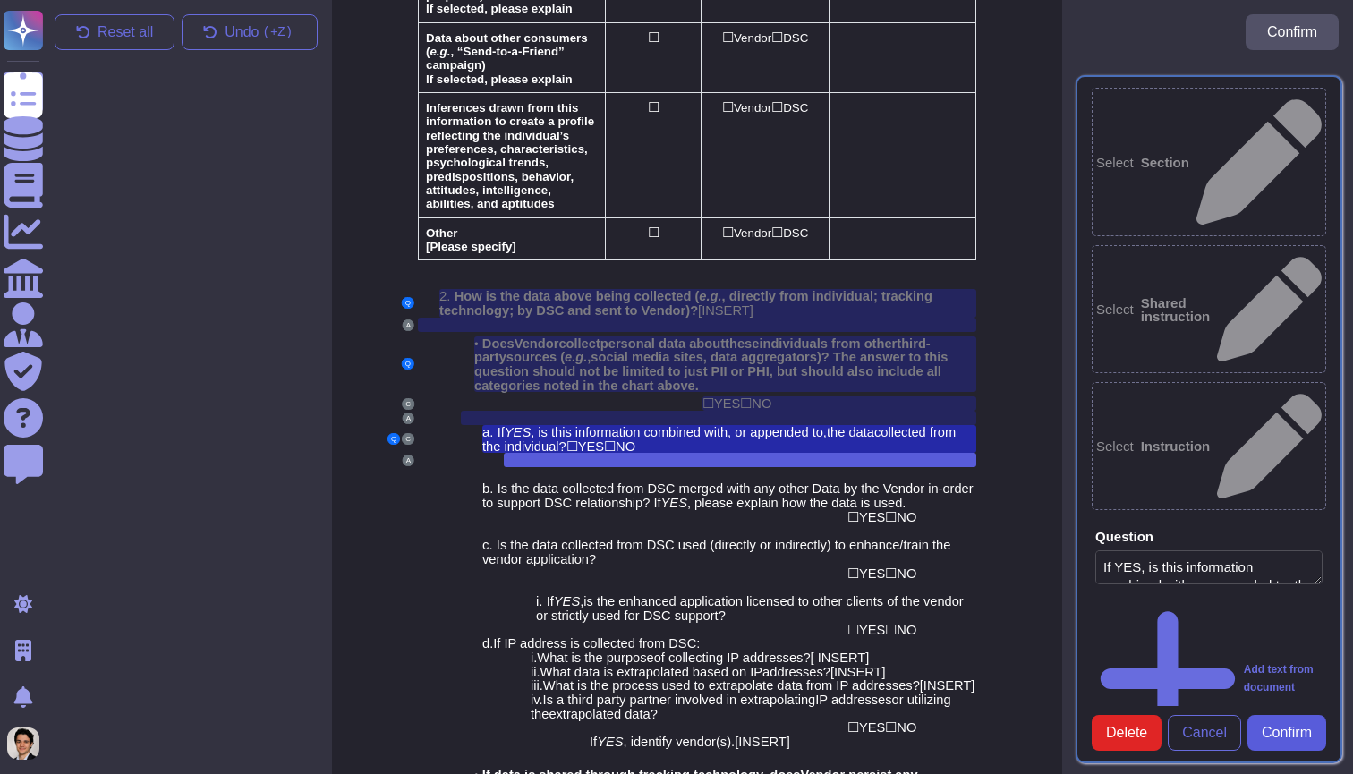
click at [1294, 748] on button "Confirm" at bounding box center [1286, 733] width 79 height 36
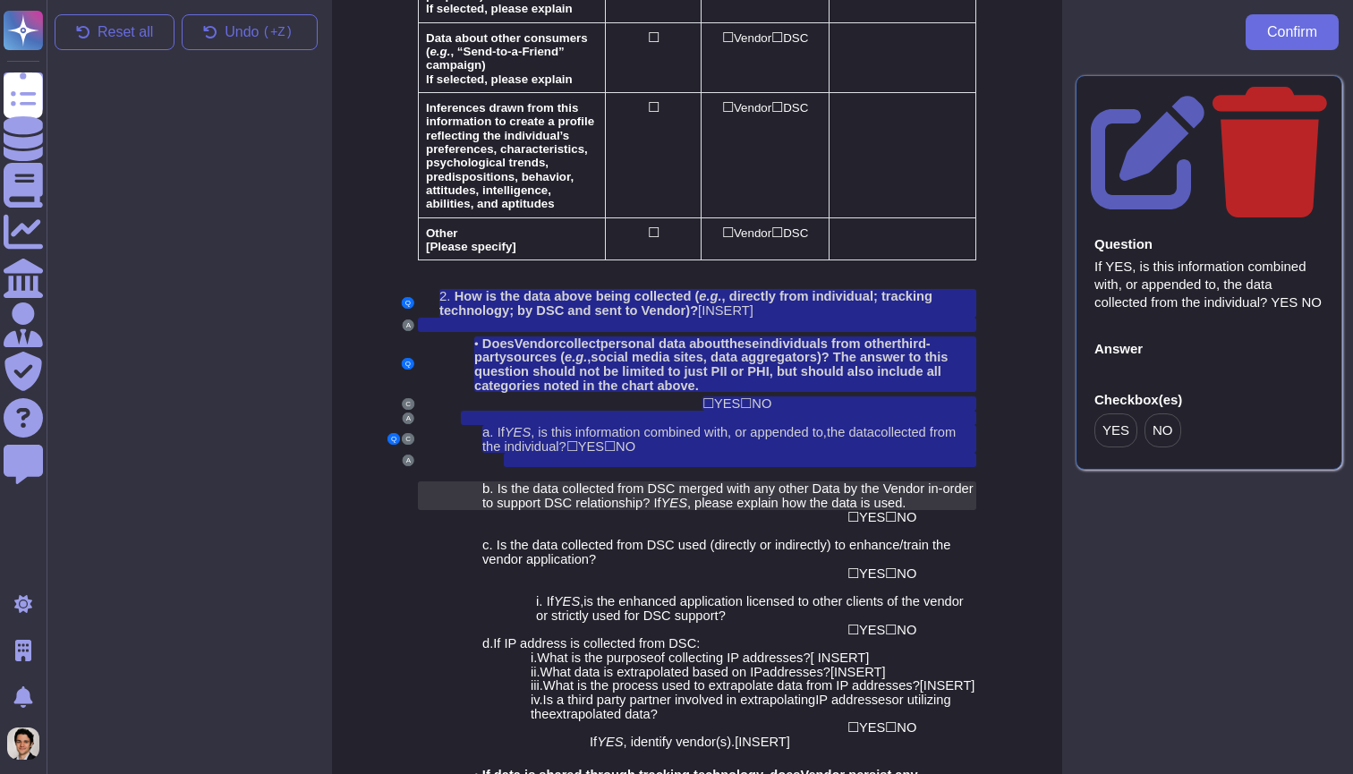
click at [801, 481] on span "Is the data collected from DSC merged with any other Data by the Vendor in-orde…" at bounding box center [727, 495] width 491 height 29
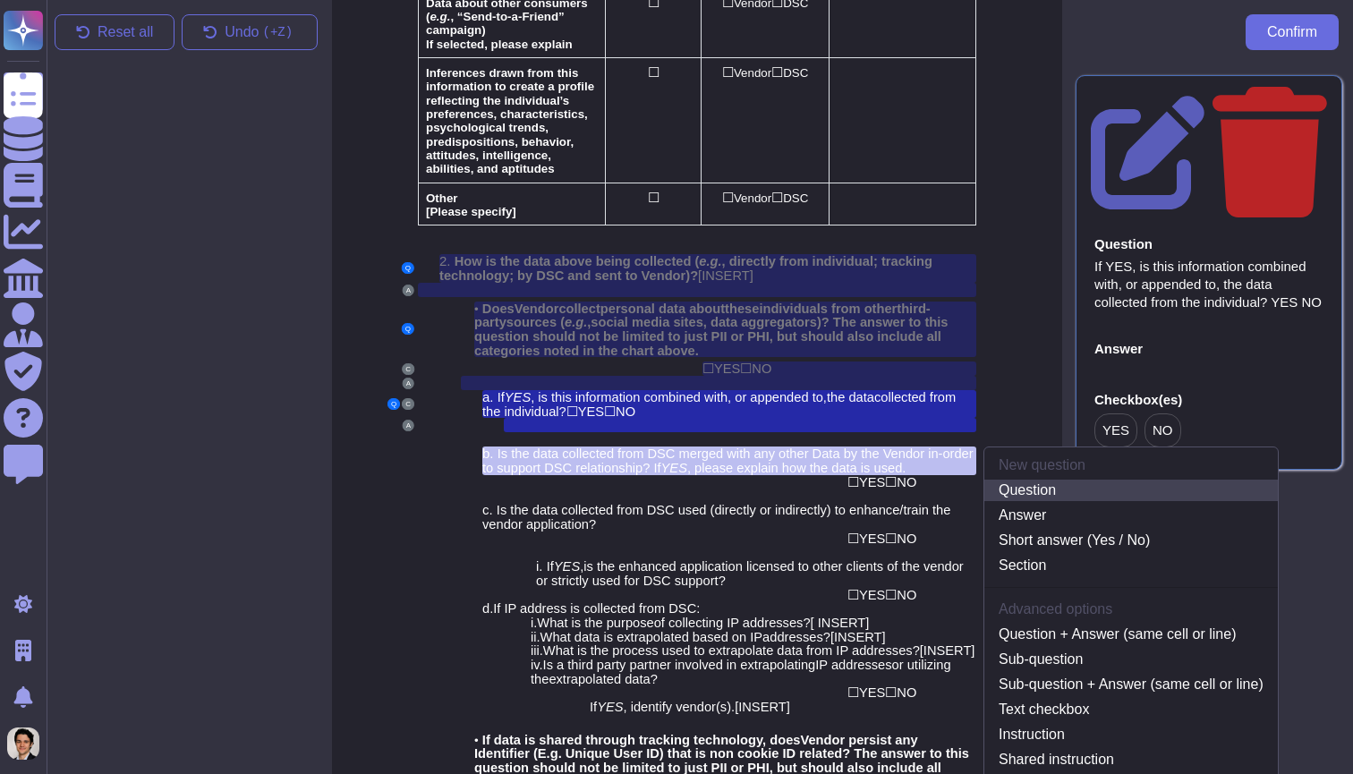
click at [1054, 480] on link "Question" at bounding box center [1130, 490] width 293 height 21
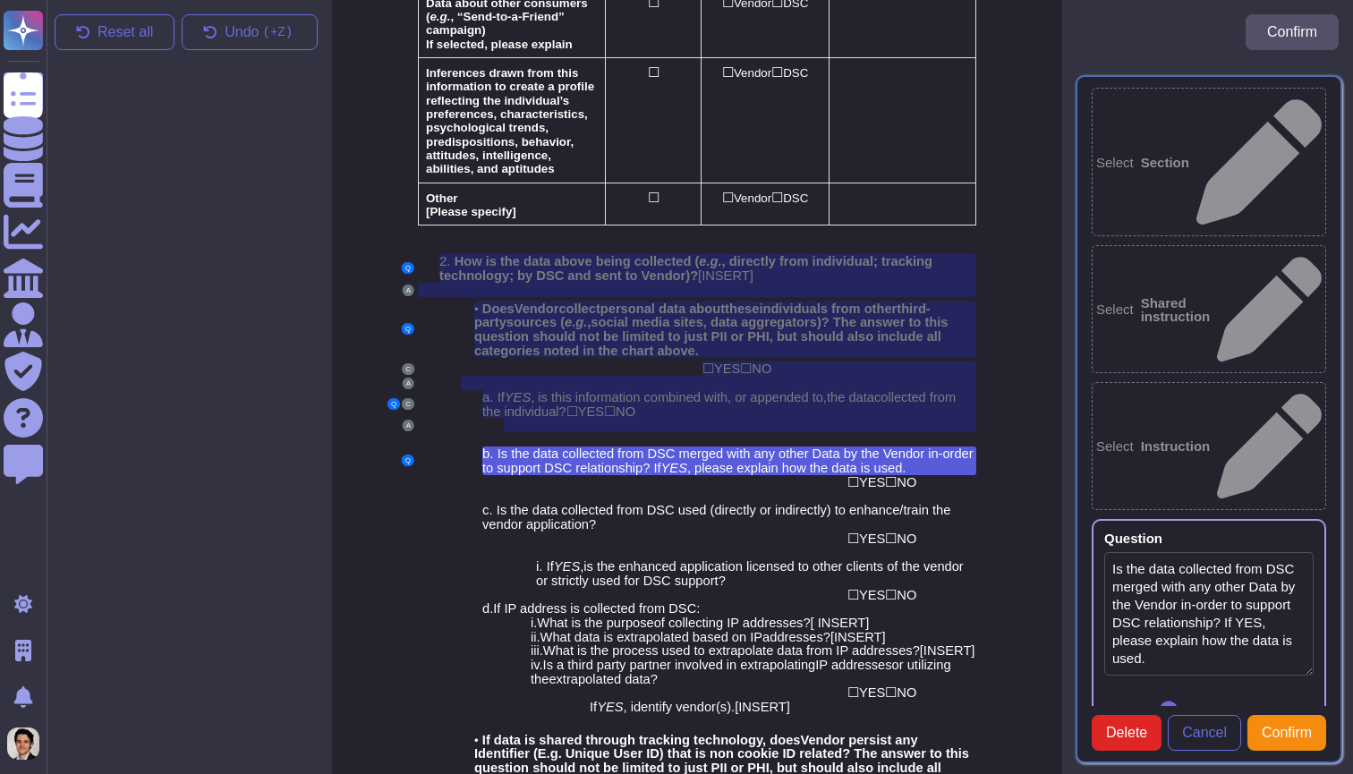
type textarea "Is the data collected from DSC merged with any other Data by the Vendor in-orde…"
click at [914, 475] on span "NO" at bounding box center [906, 482] width 20 height 14
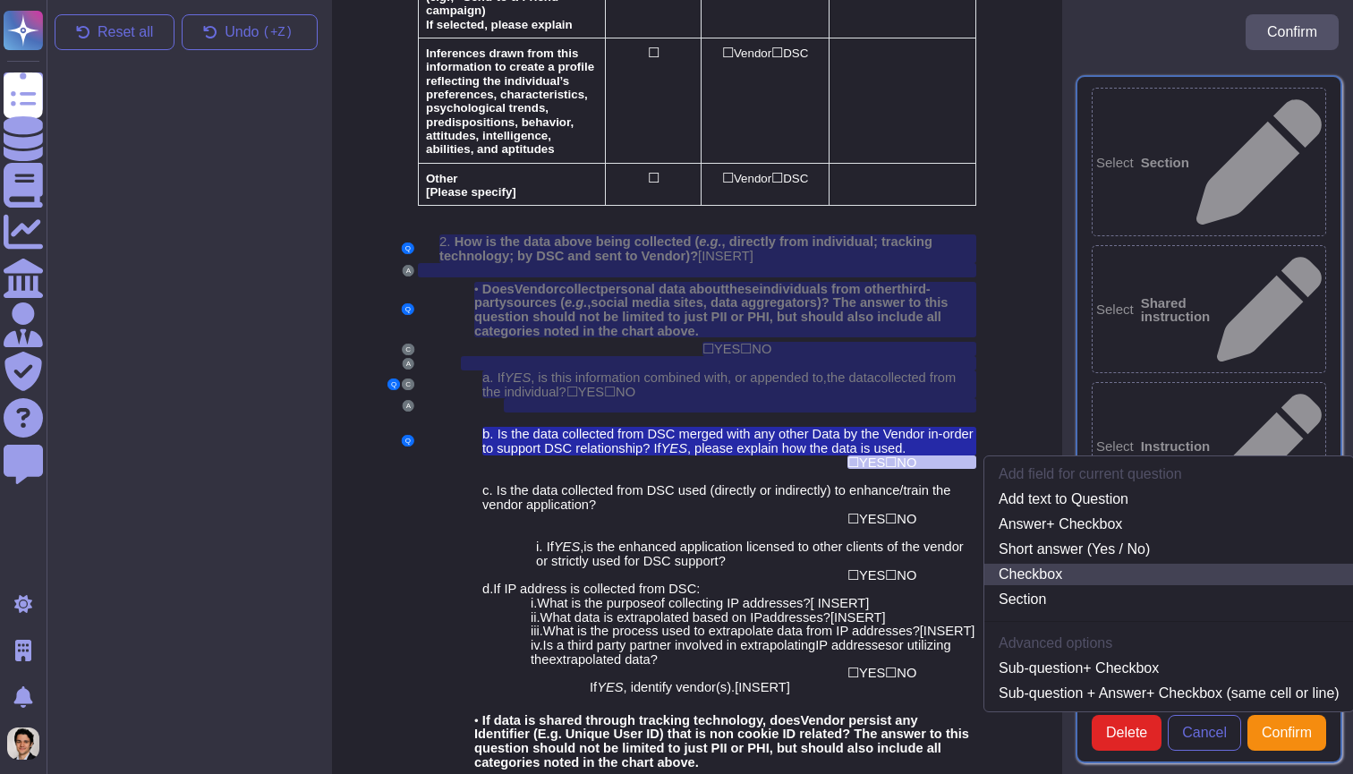
click at [1048, 564] on link "Checkbox" at bounding box center [1168, 574] width 369 height 21
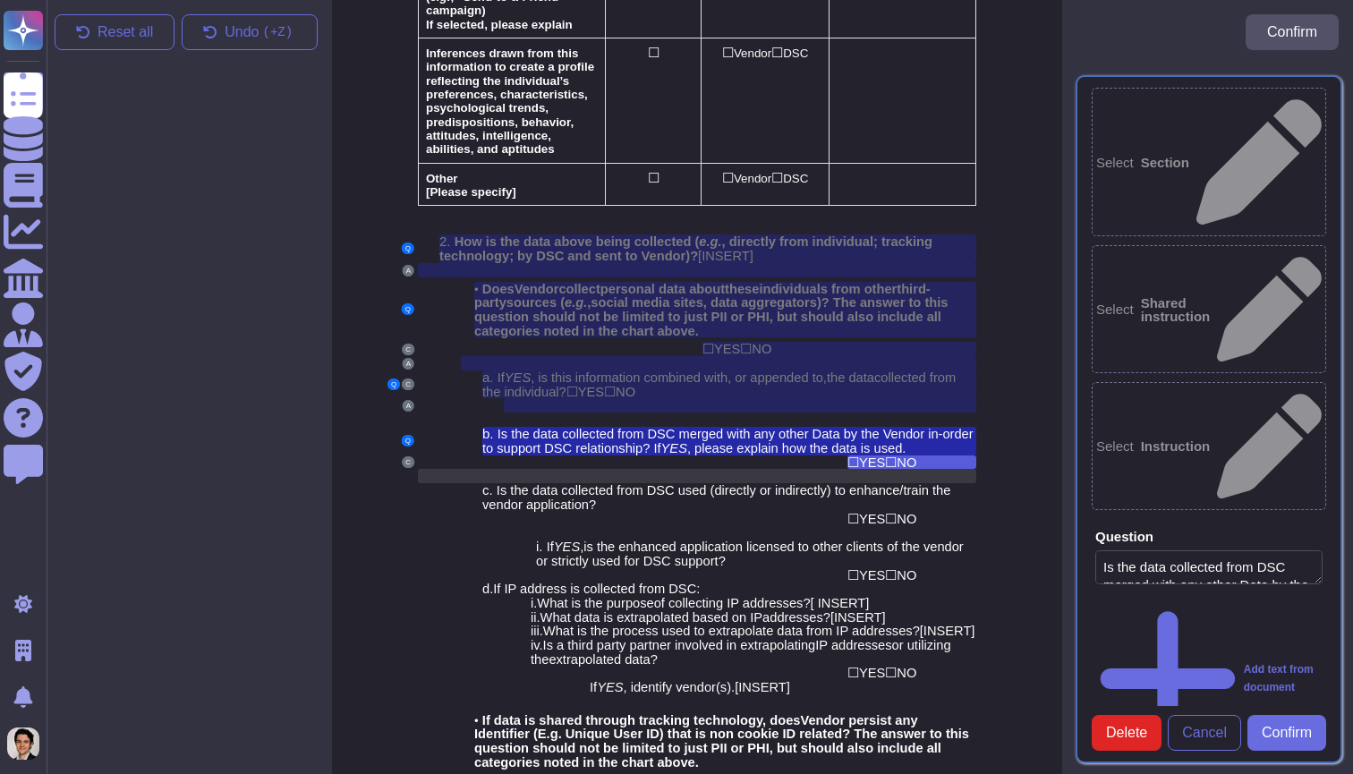
click at [875, 469] on div at bounding box center [911, 476] width 129 height 14
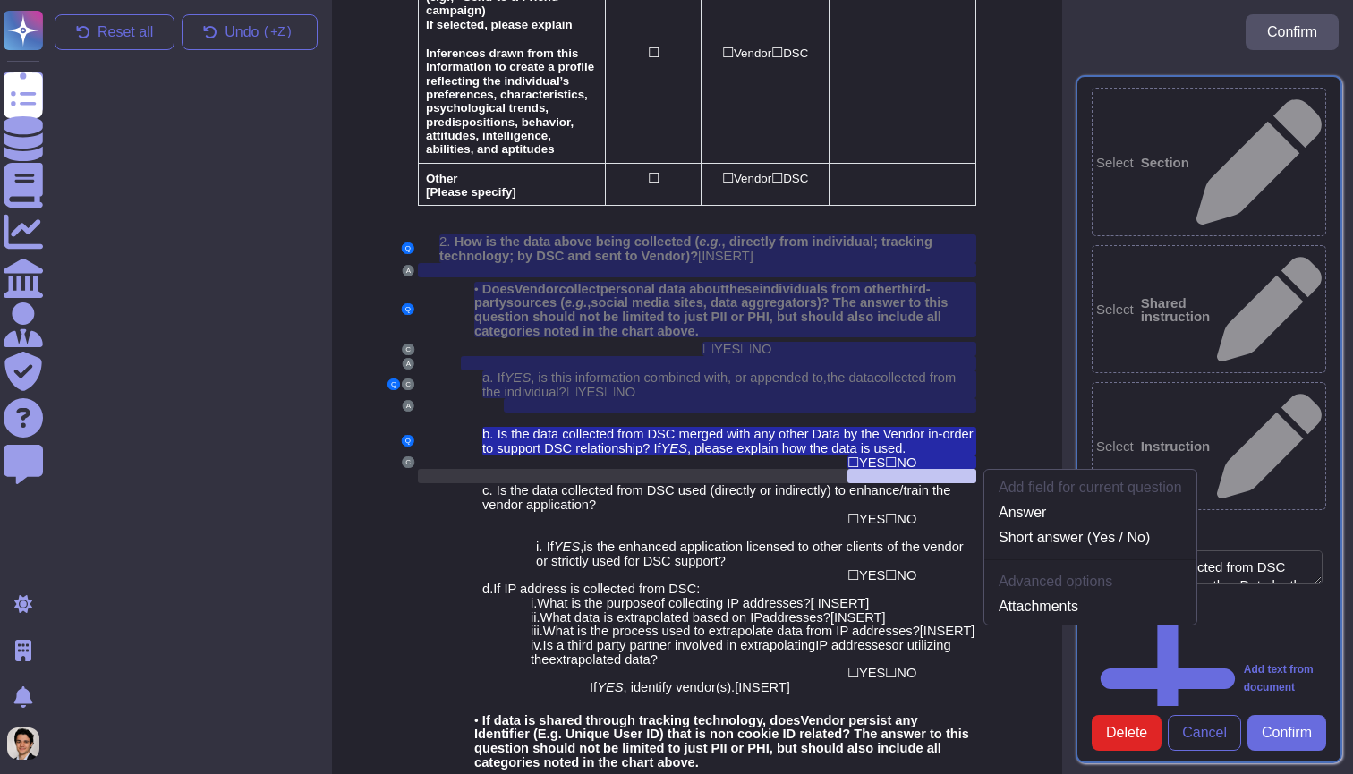
scroll to position [2209, 3]
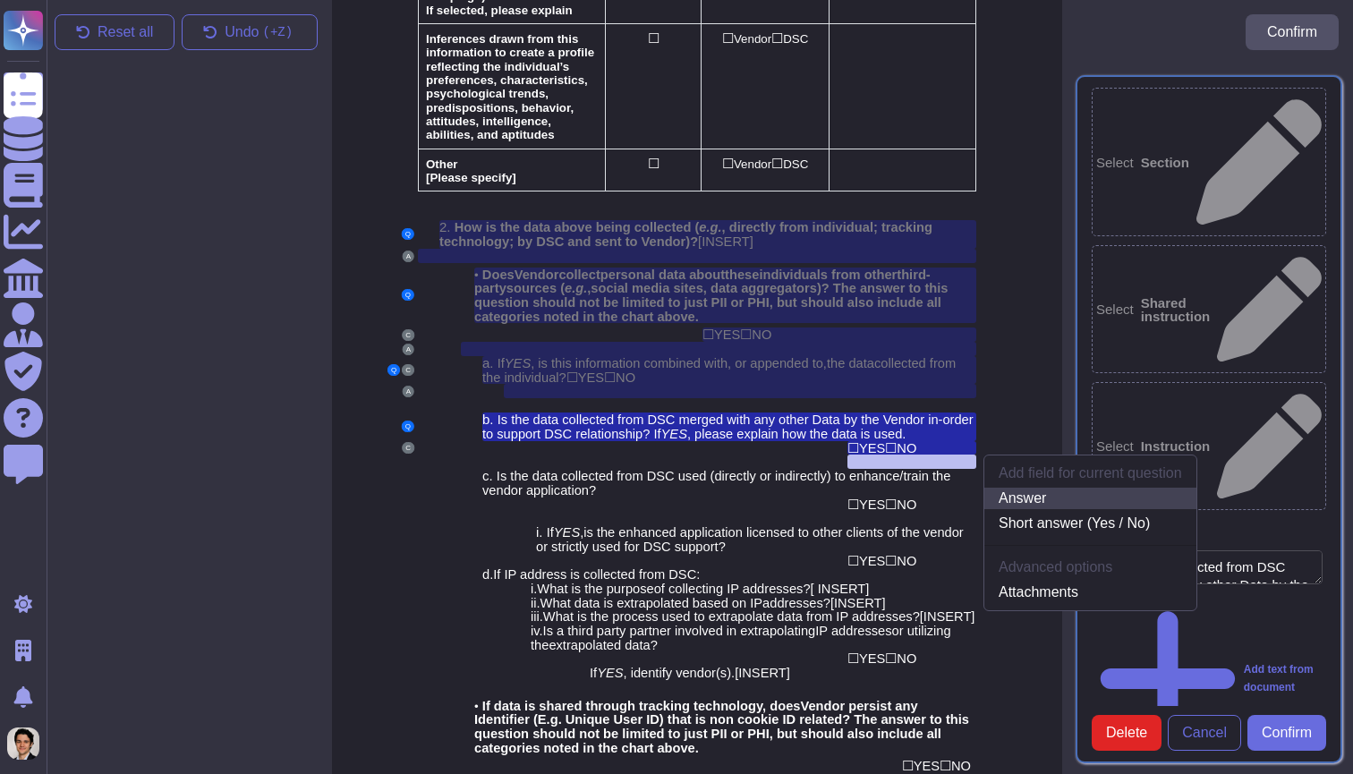
click at [1039, 488] on link "Answer" at bounding box center [1090, 498] width 212 height 21
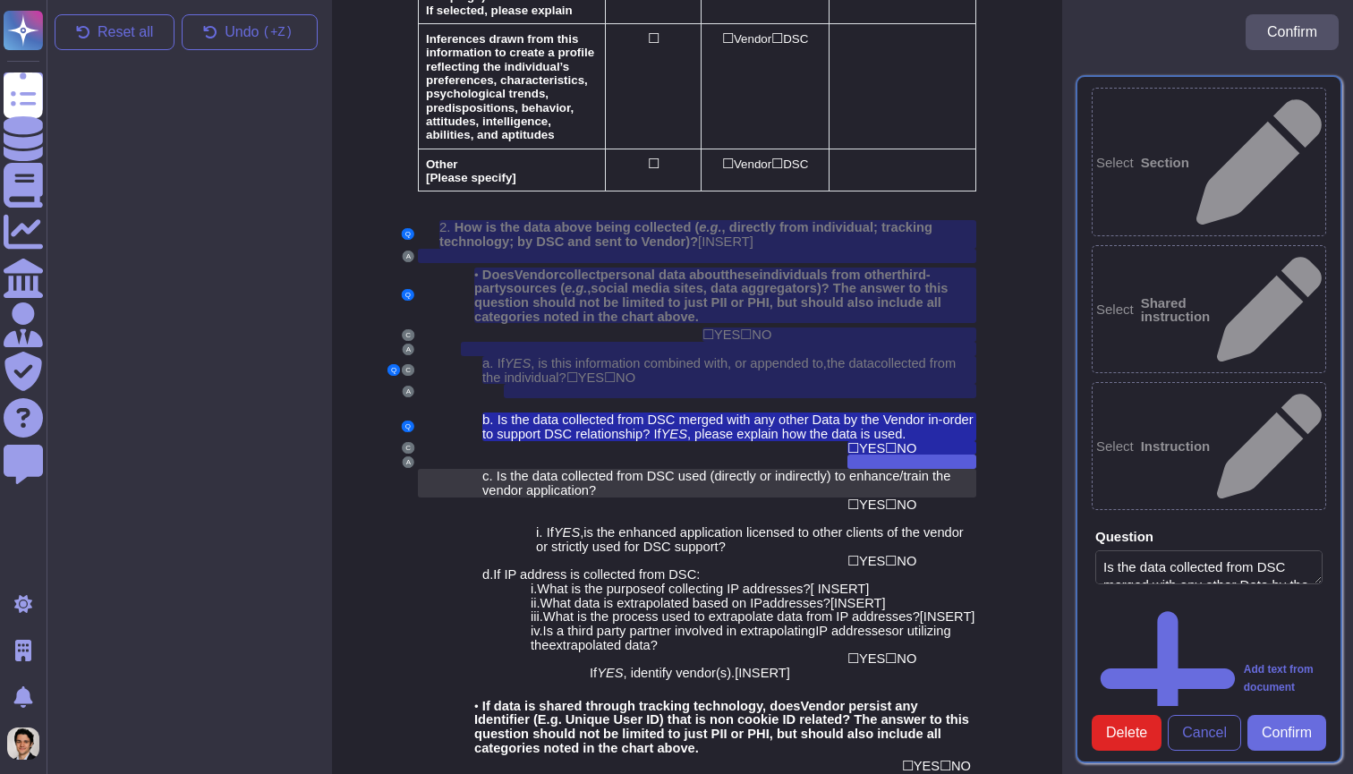
click at [741, 469] on div "c. Is the data collected from DSC used (directly or indirectly) to enhance/trai…" at bounding box center [729, 483] width 494 height 28
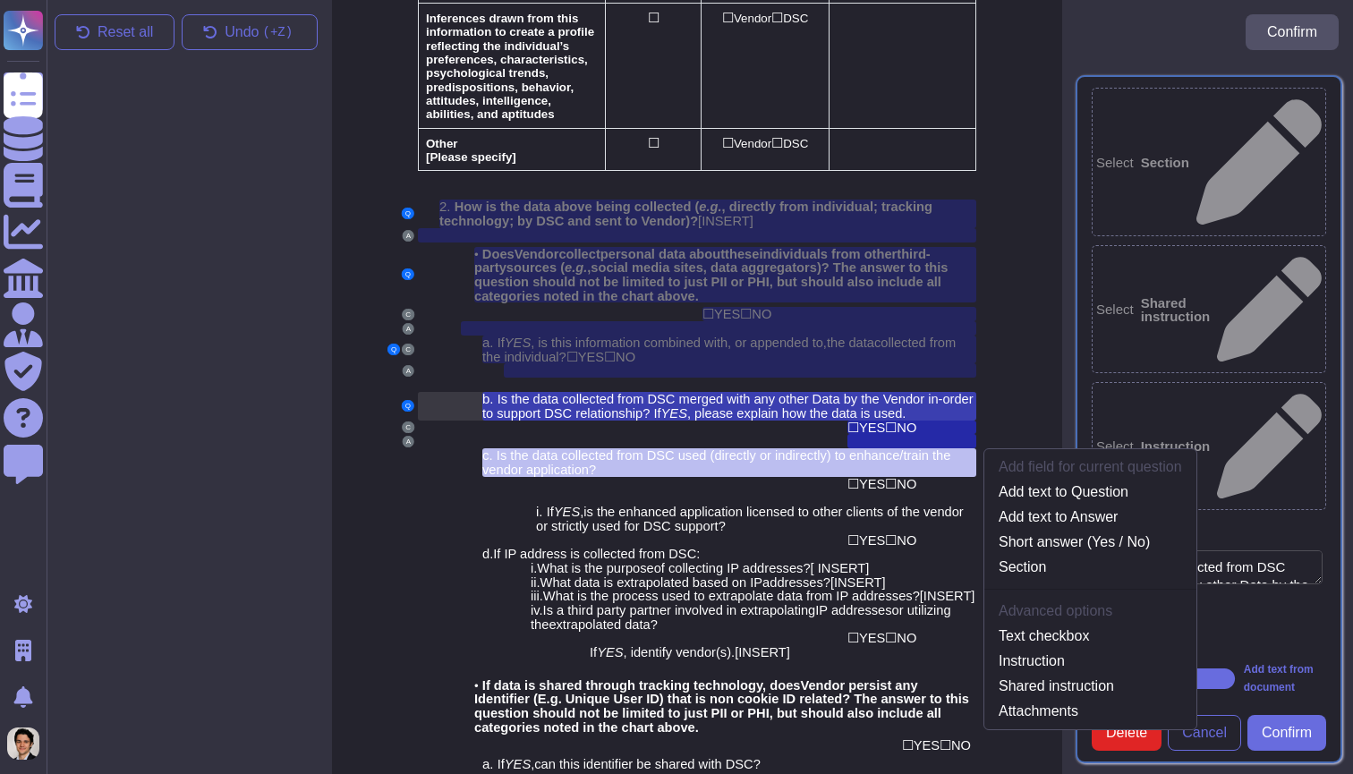
click at [725, 392] on span "Is the data collected from DSC merged with any other Data by the Vendor in-orde…" at bounding box center [727, 406] width 491 height 29
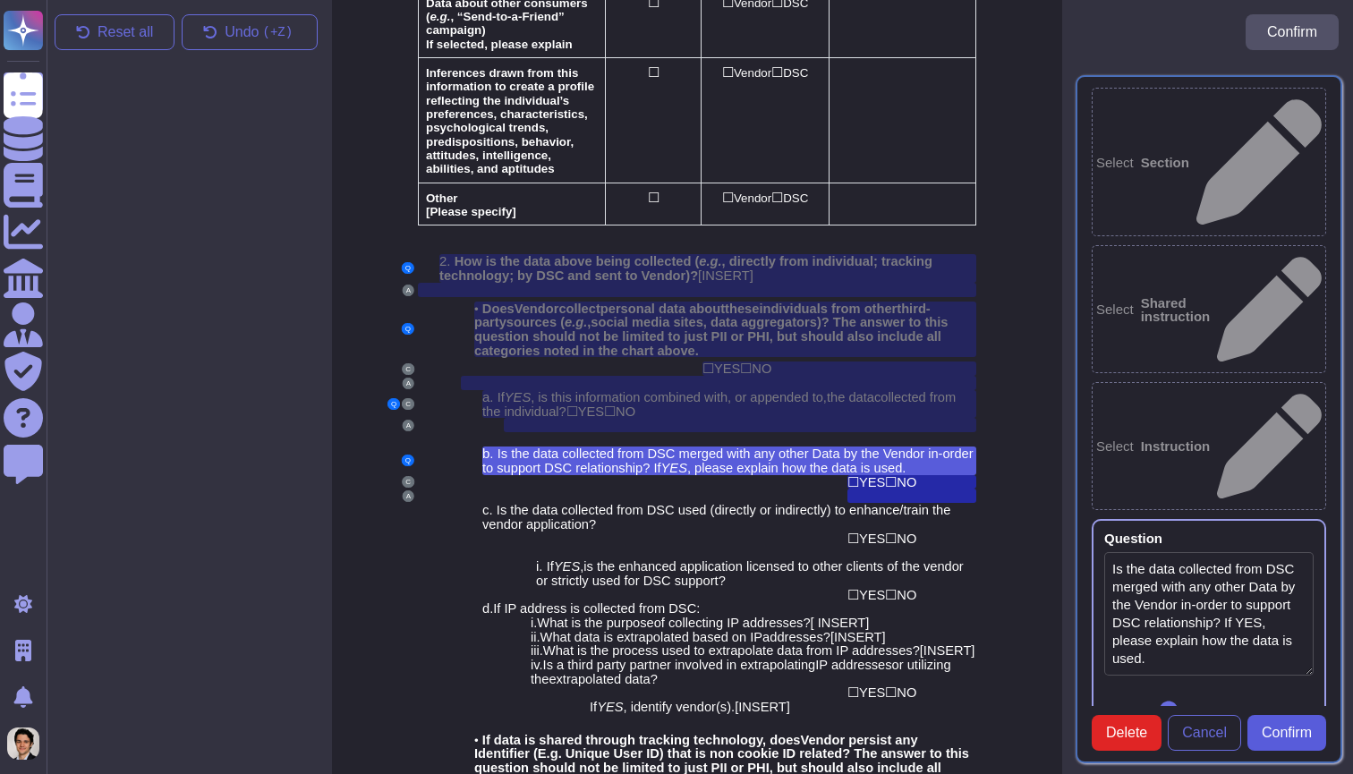
click at [1271, 730] on span "Confirm" at bounding box center [1286, 733] width 50 height 14
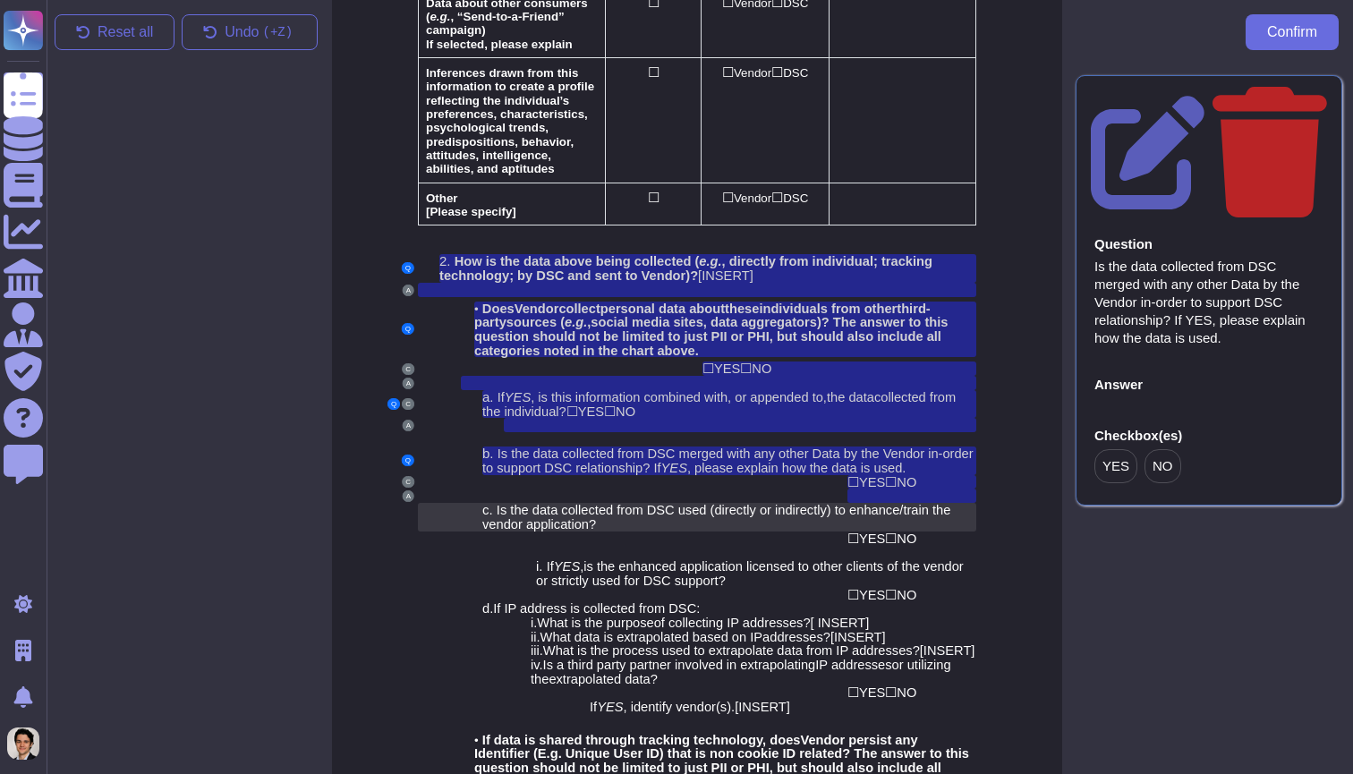
click at [777, 503] on span "Is the data collected from DSC used (directly or indirectly) to enhance/train t…" at bounding box center [716, 517] width 468 height 29
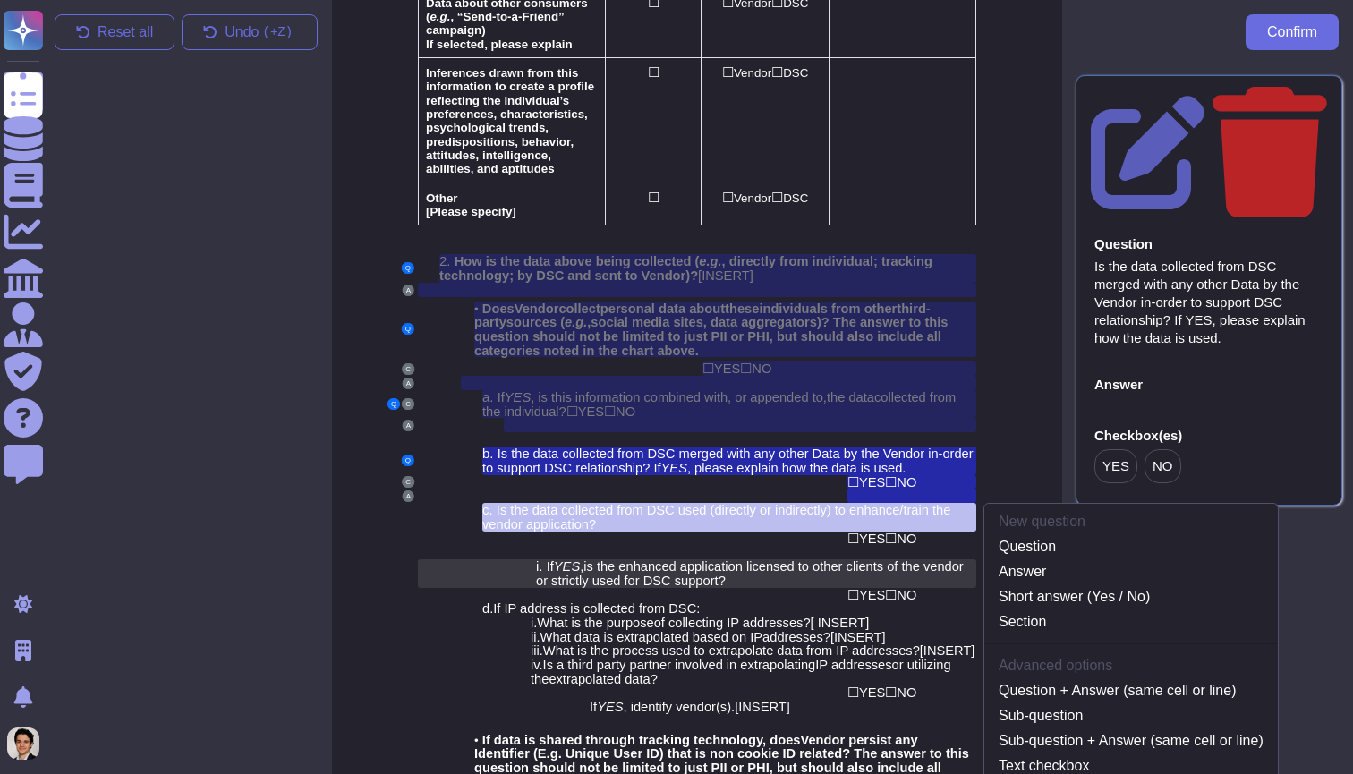
scroll to position [2229, 3]
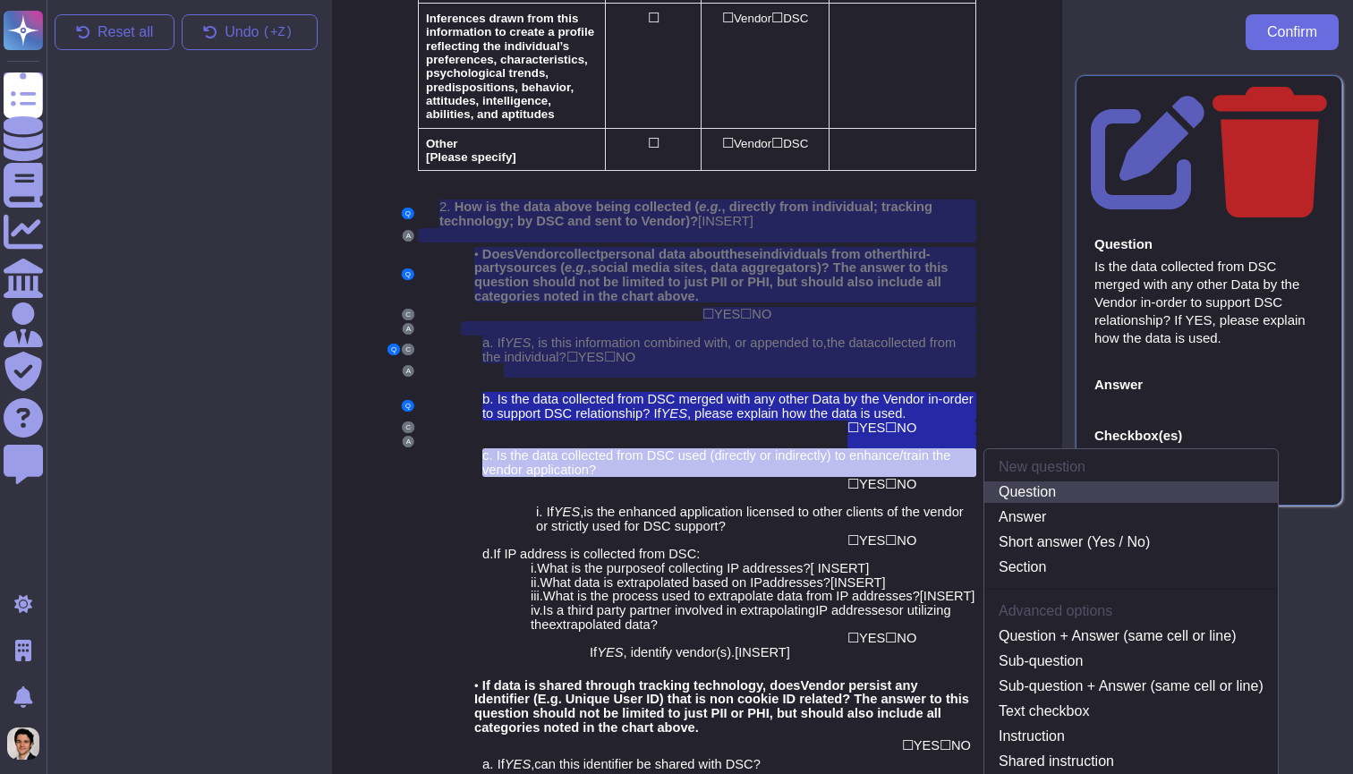
click at [1031, 481] on link "Question" at bounding box center [1130, 491] width 293 height 21
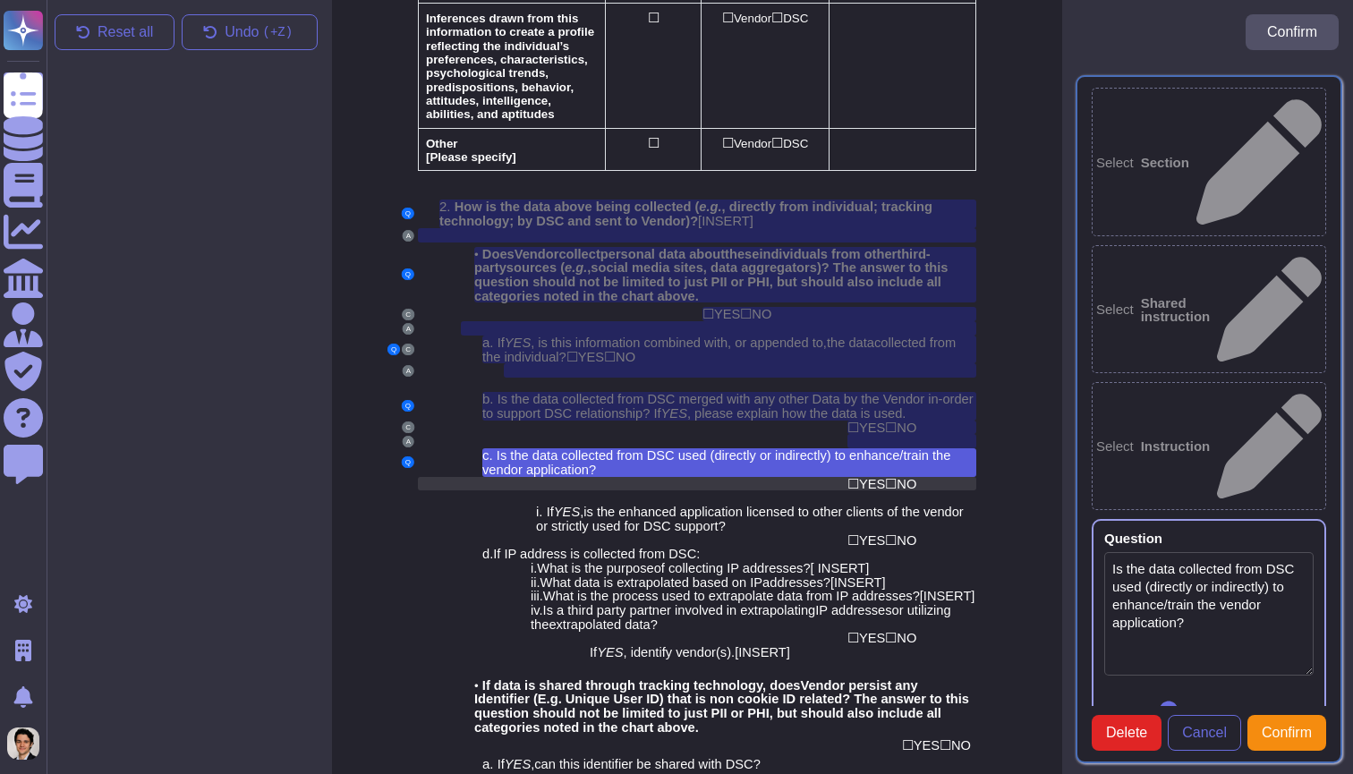
type textarea "Is the data collected from DSC used (directly or indirectly) to enhance/train t…"
click at [904, 477] on span "NO" at bounding box center [906, 484] width 20 height 14
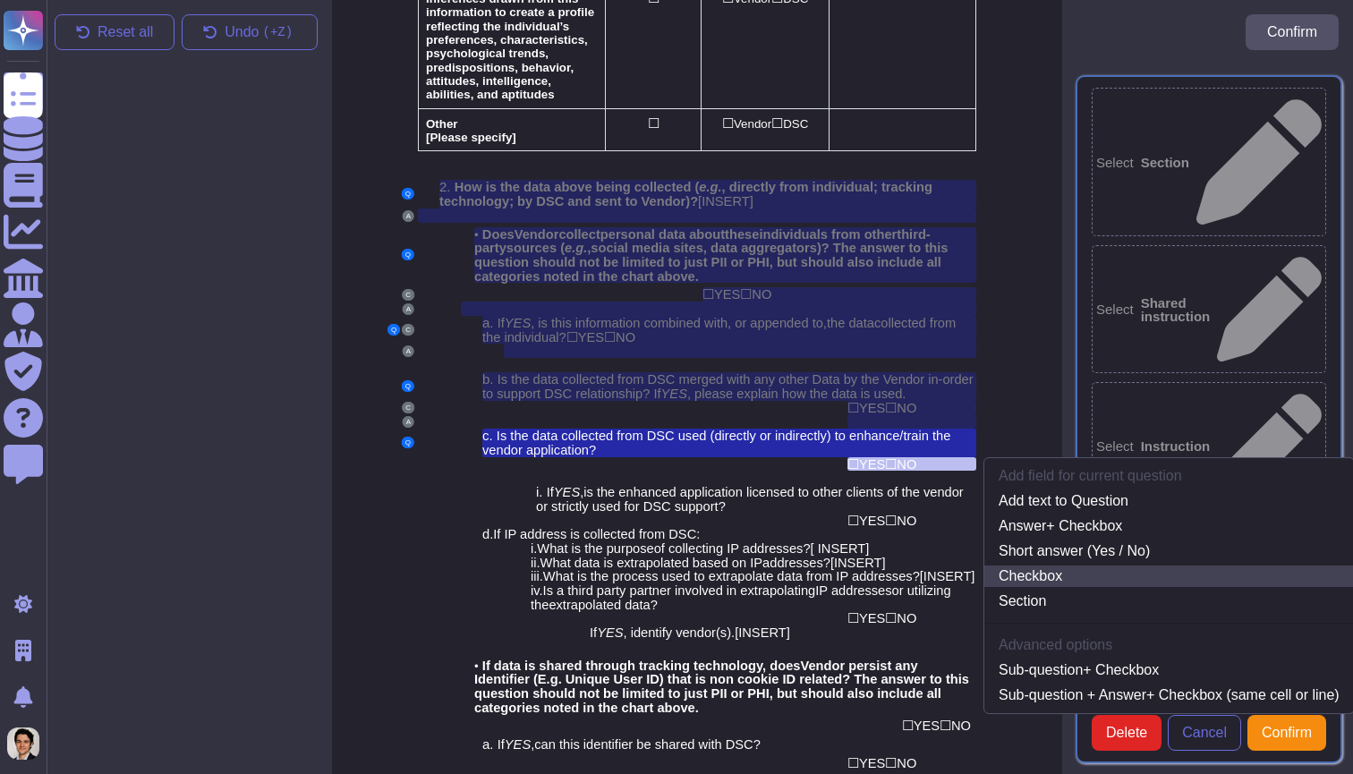
click at [1052, 565] on link "Checkbox" at bounding box center [1168, 575] width 369 height 21
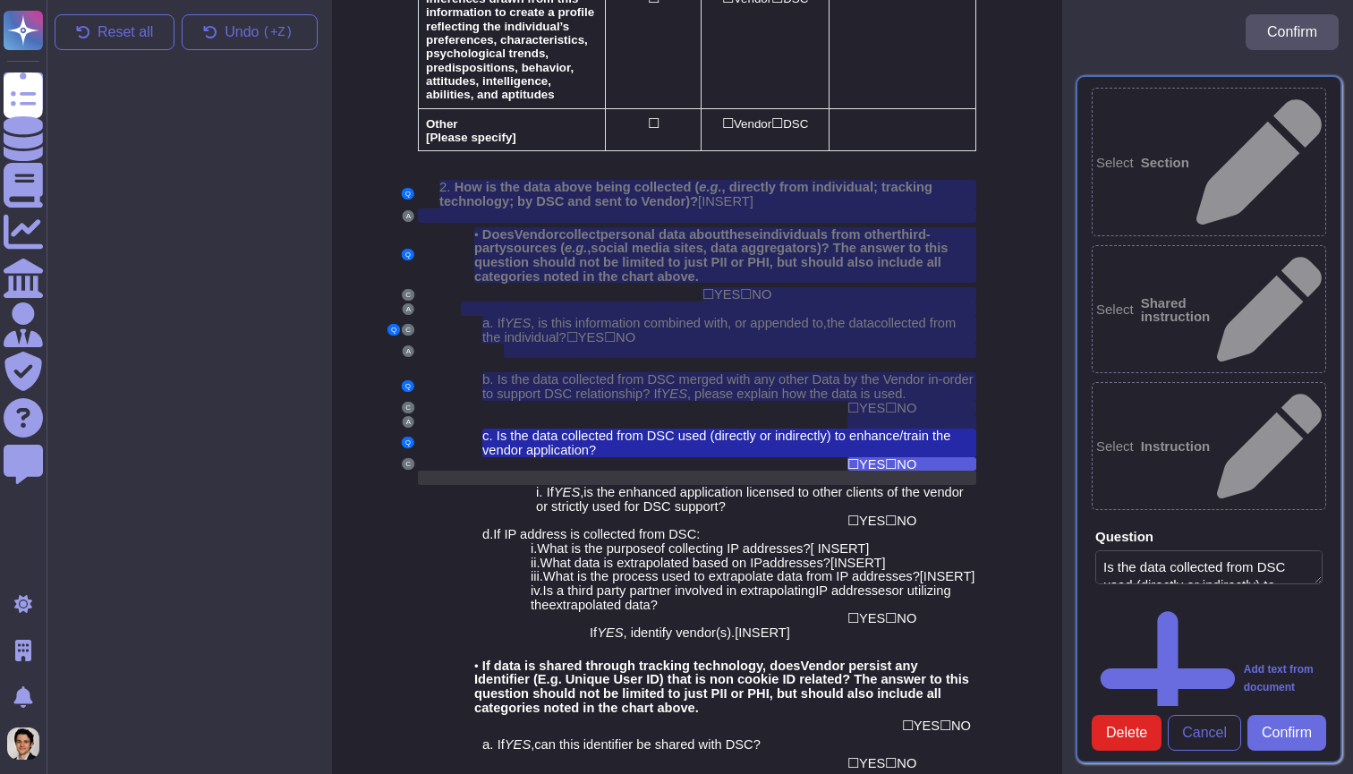
click at [852, 471] on div at bounding box center [740, 478] width 472 height 14
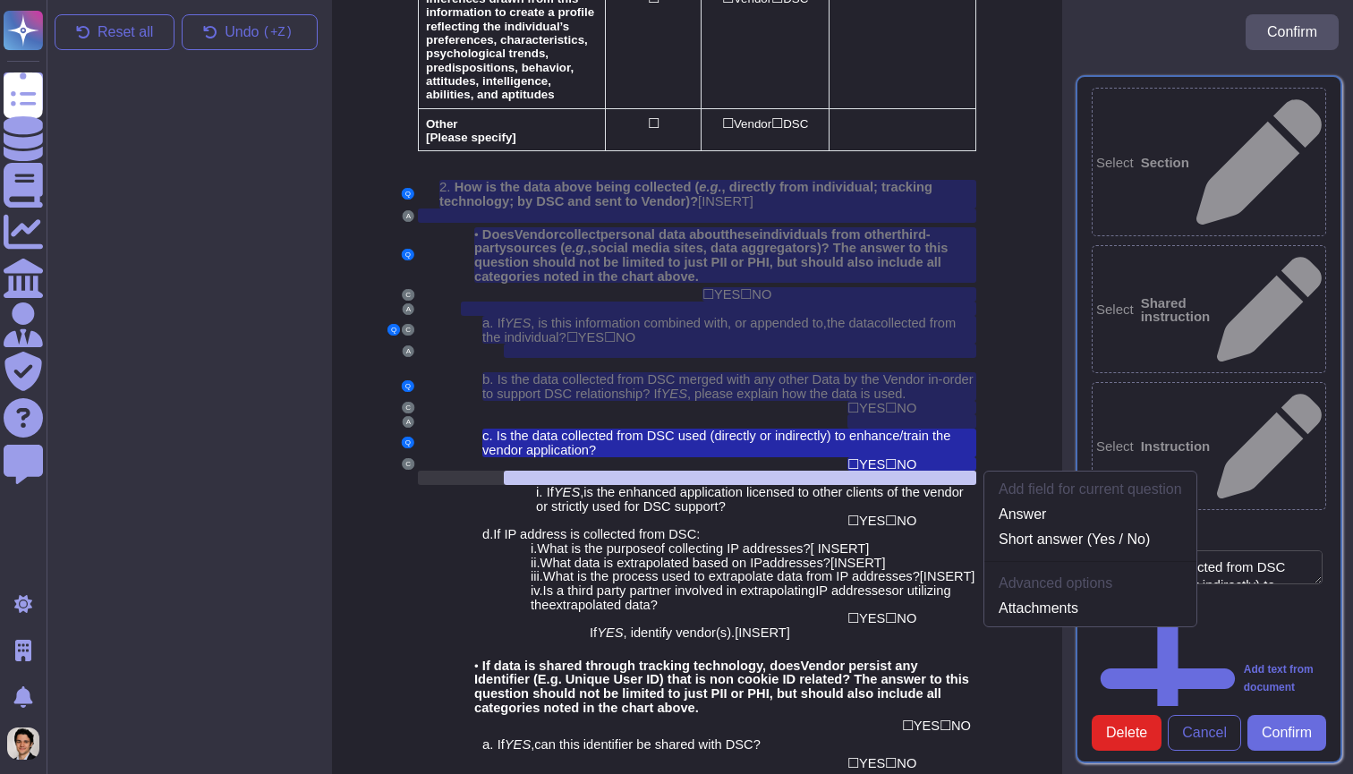
scroll to position [2263, 3]
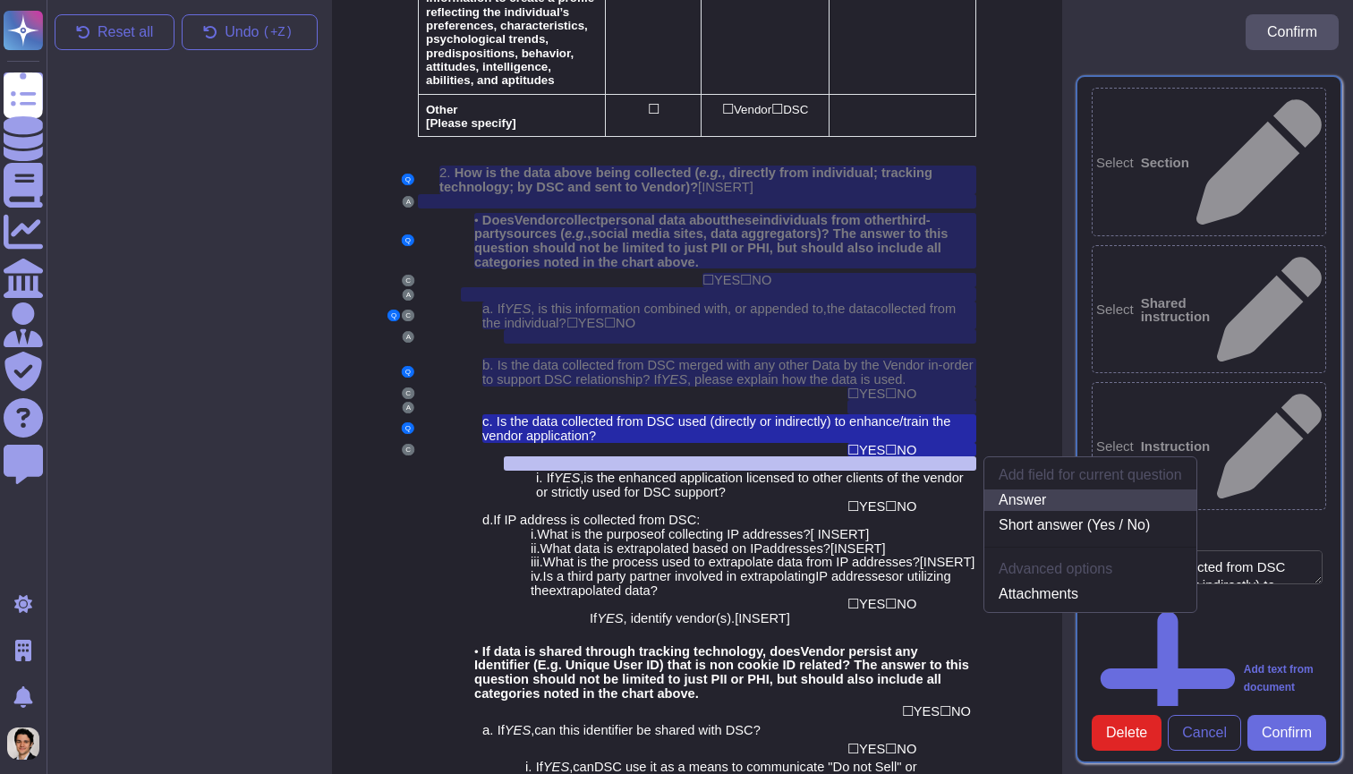
click at [1025, 489] on link "Answer" at bounding box center [1090, 499] width 212 height 21
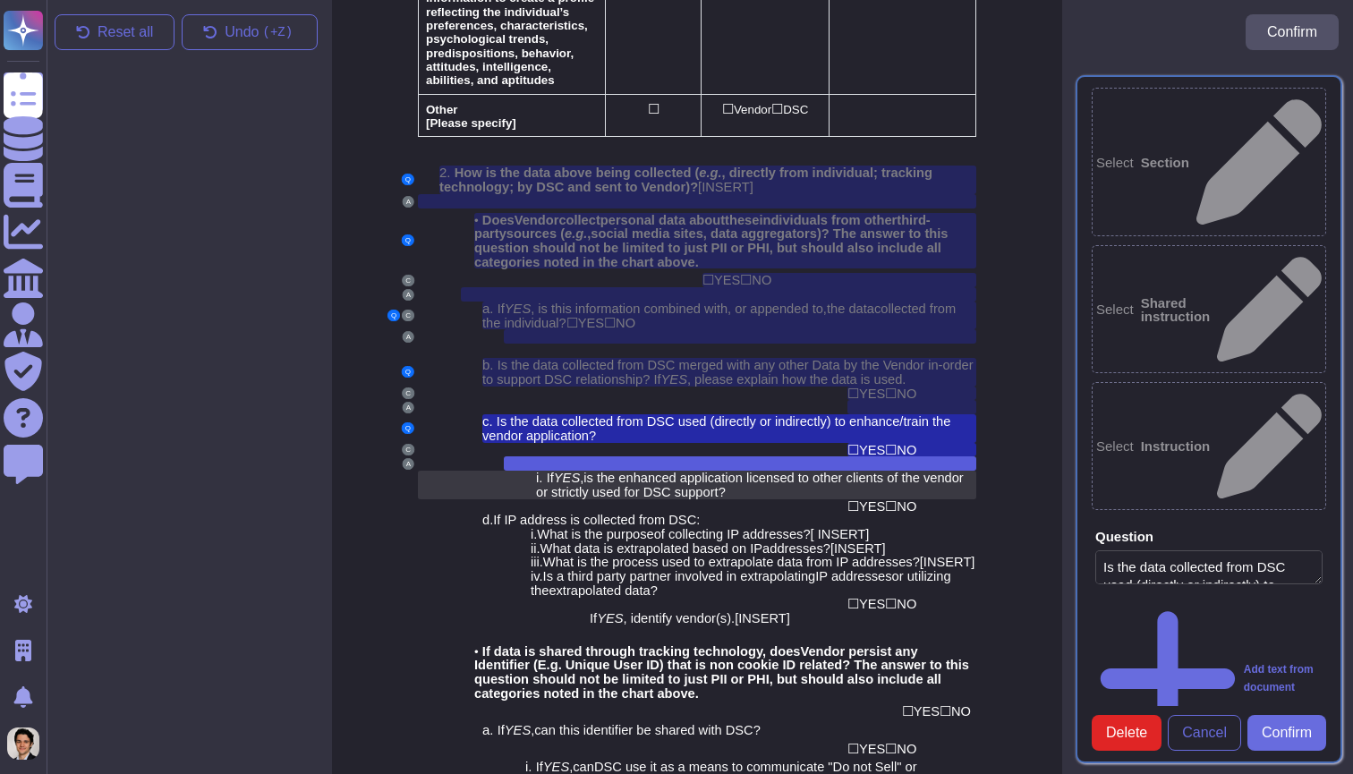
click at [745, 471] on span "is the enhanced application licensed to other clients of the vendor or strictly…" at bounding box center [750, 485] width 428 height 29
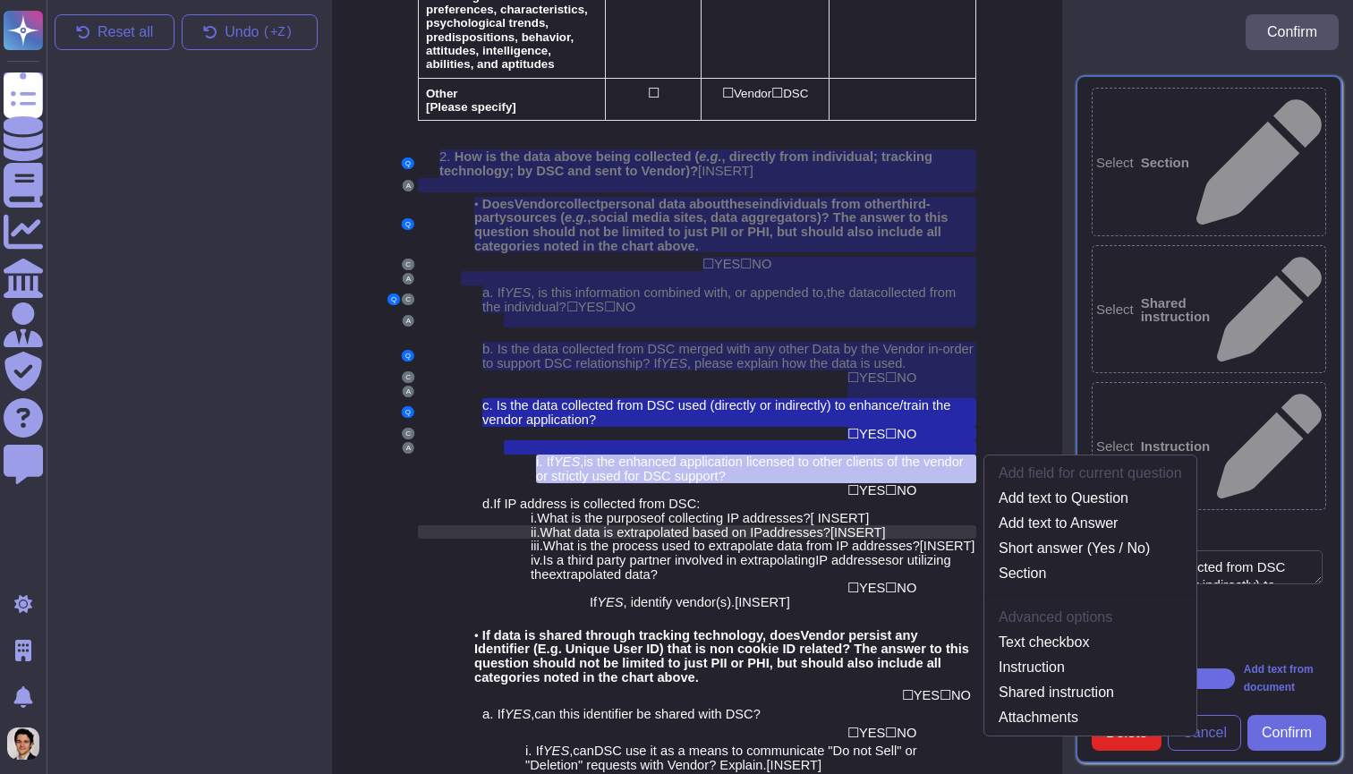
scroll to position [2266, 3]
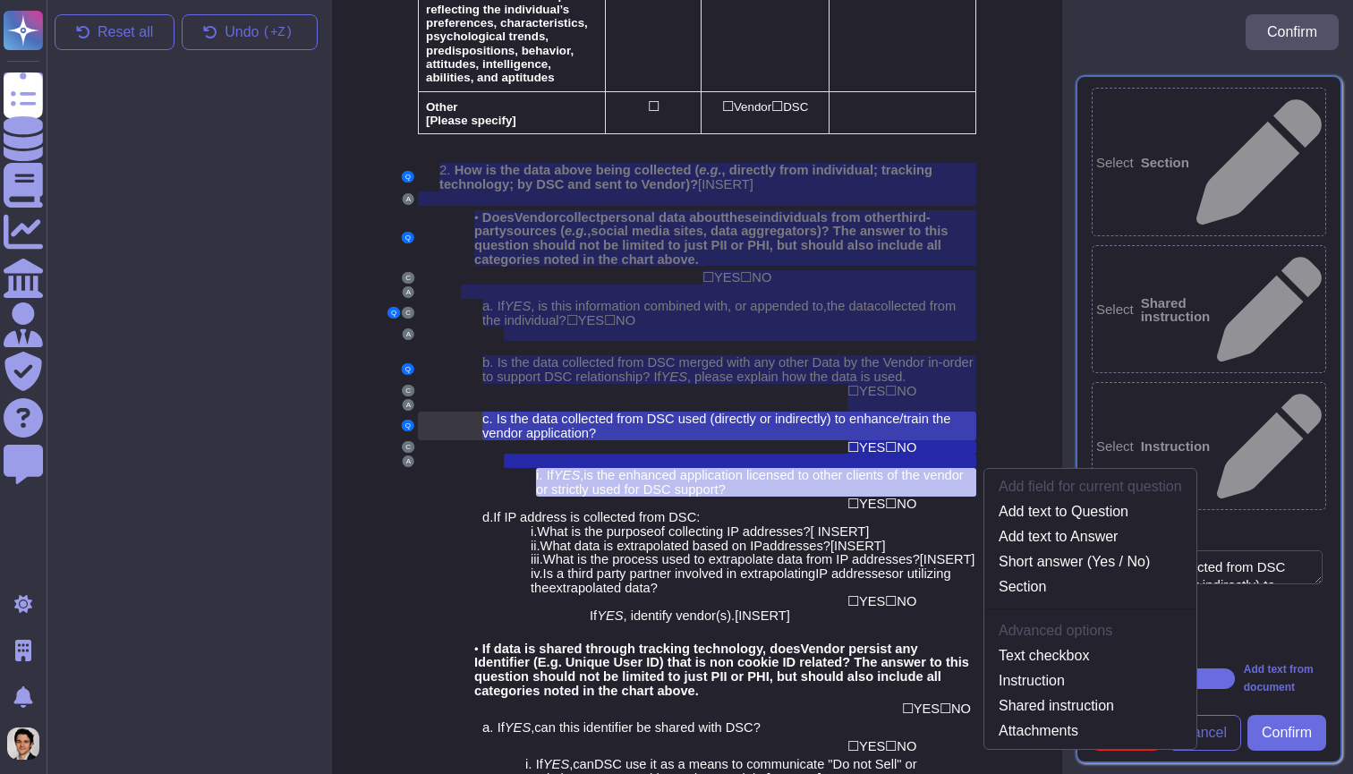
click at [775, 412] on span "Is the data collected from DSC used (directly or indirectly) to enhance/train t…" at bounding box center [716, 426] width 468 height 29
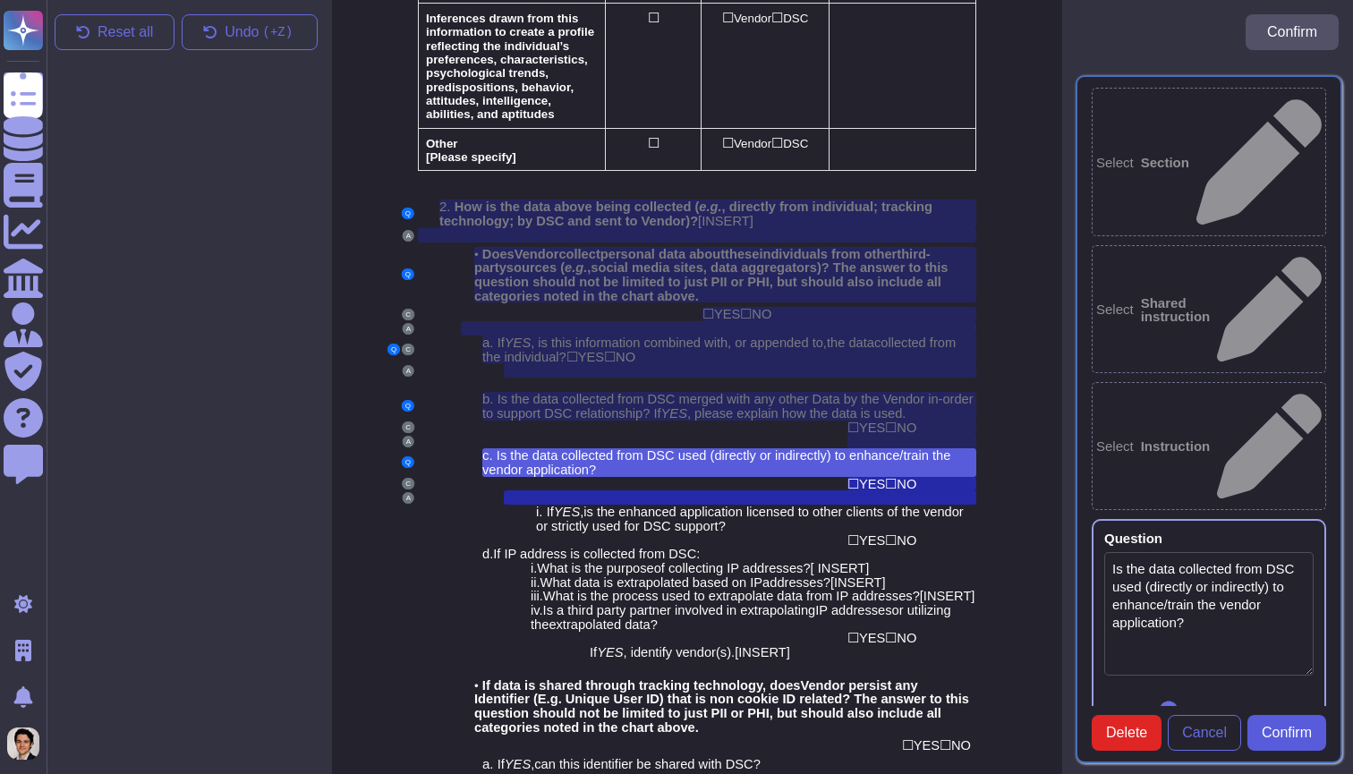
click at [1280, 728] on span "Confirm" at bounding box center [1286, 733] width 50 height 14
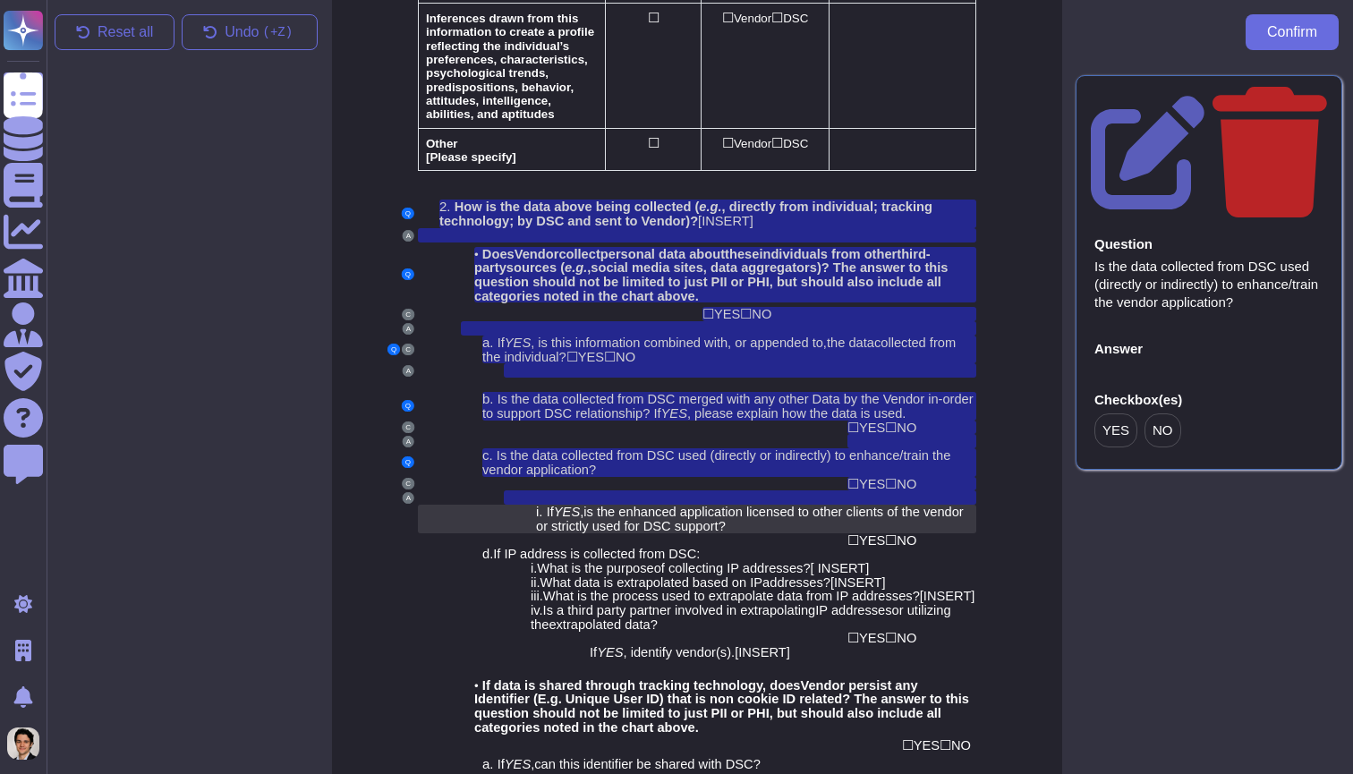
click at [818, 505] on div "i. If YES , is the enhanced application licensed to other clients of the vendor…" at bounding box center [756, 519] width 440 height 28
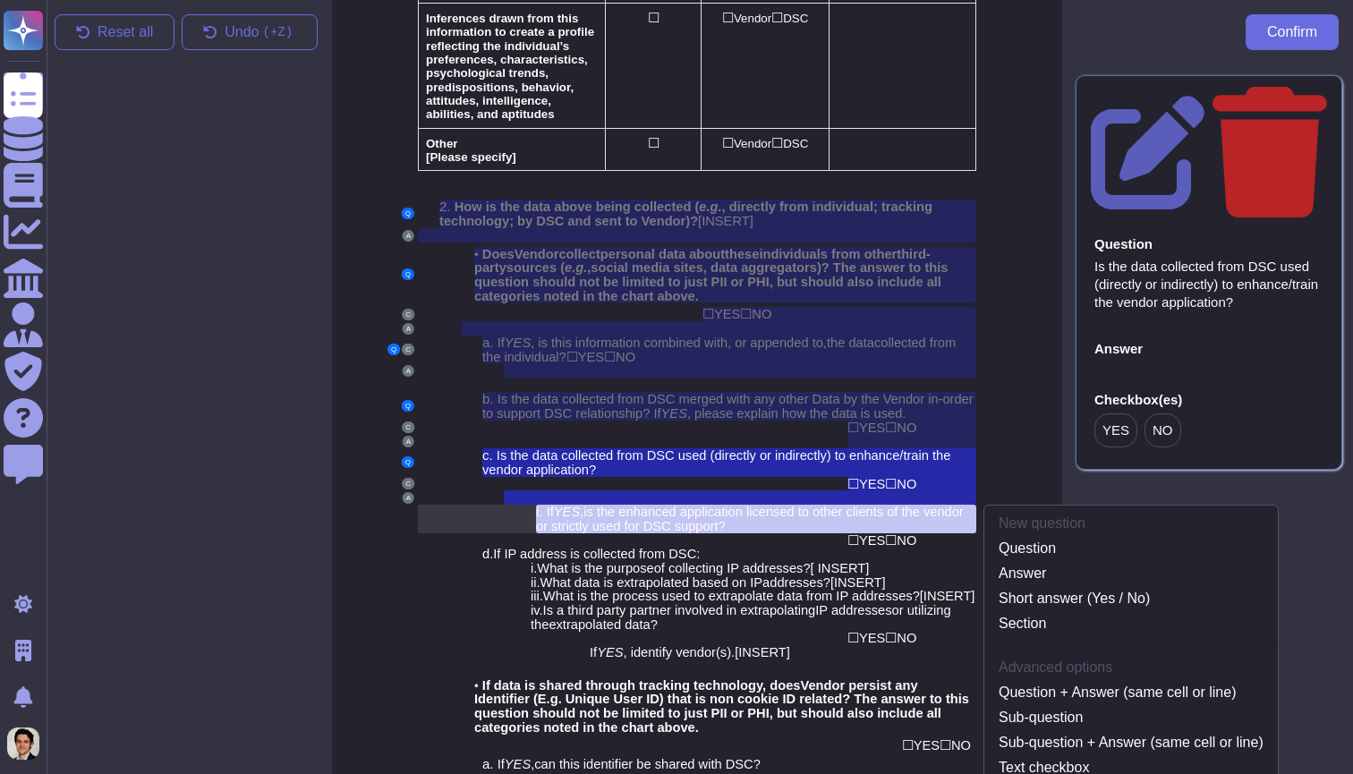
scroll to position [2284, 3]
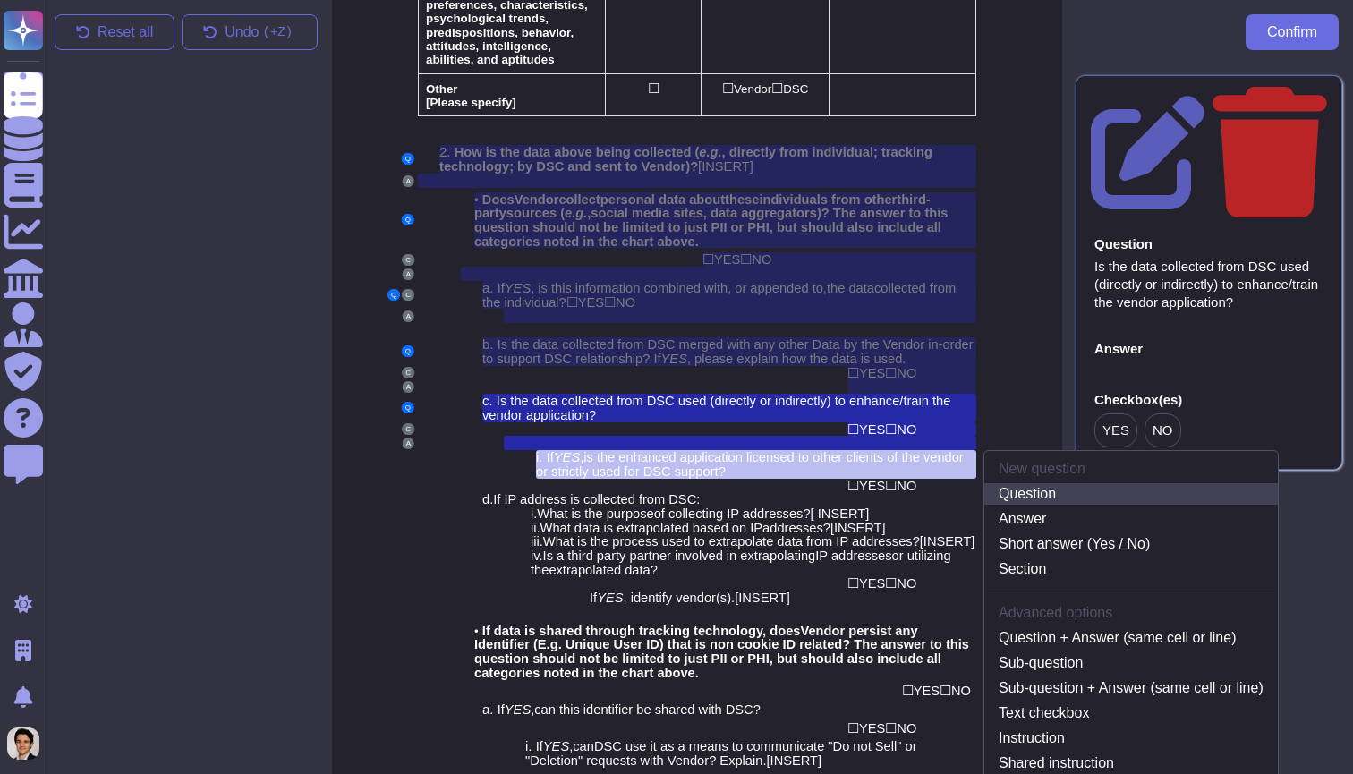
click at [1053, 483] on link "Question" at bounding box center [1130, 493] width 293 height 21
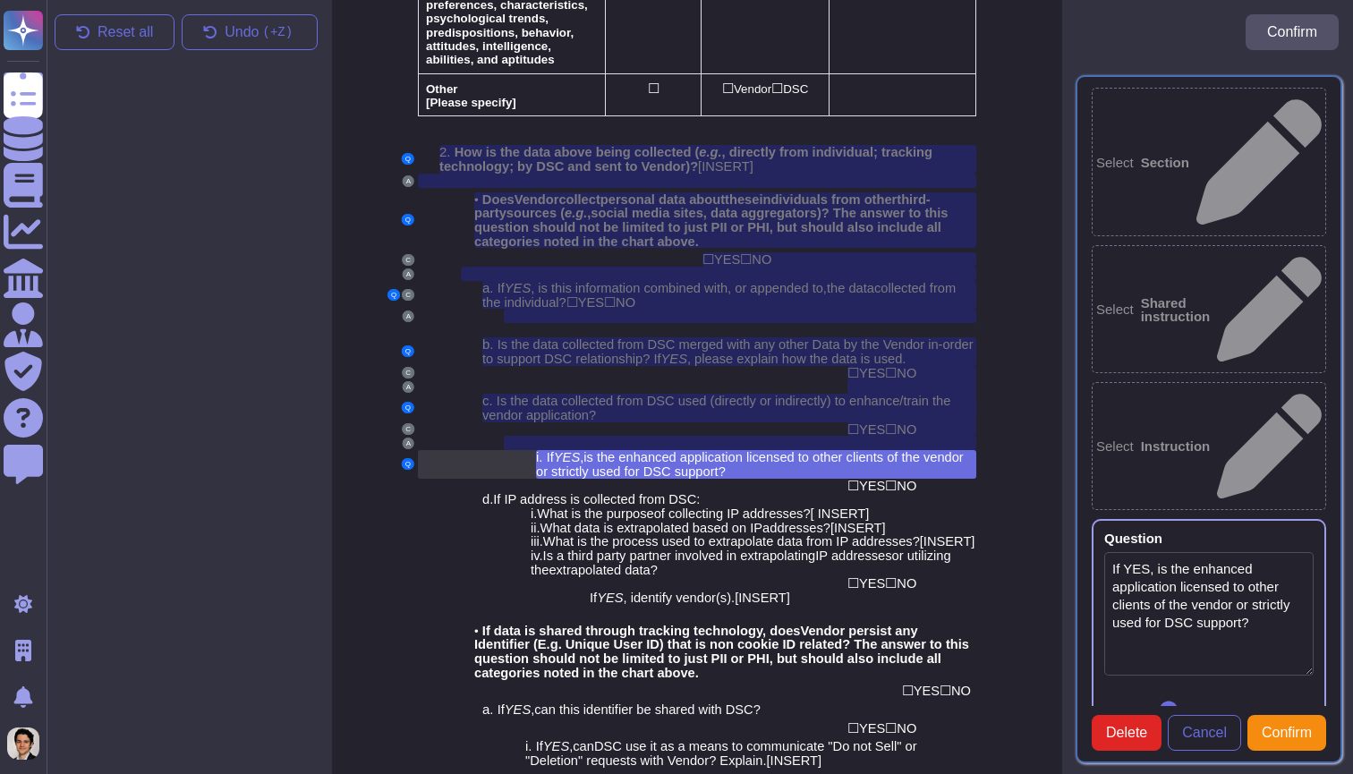
type textarea "If YES, is the enhanced application licensed to other clients of the vendor or …"
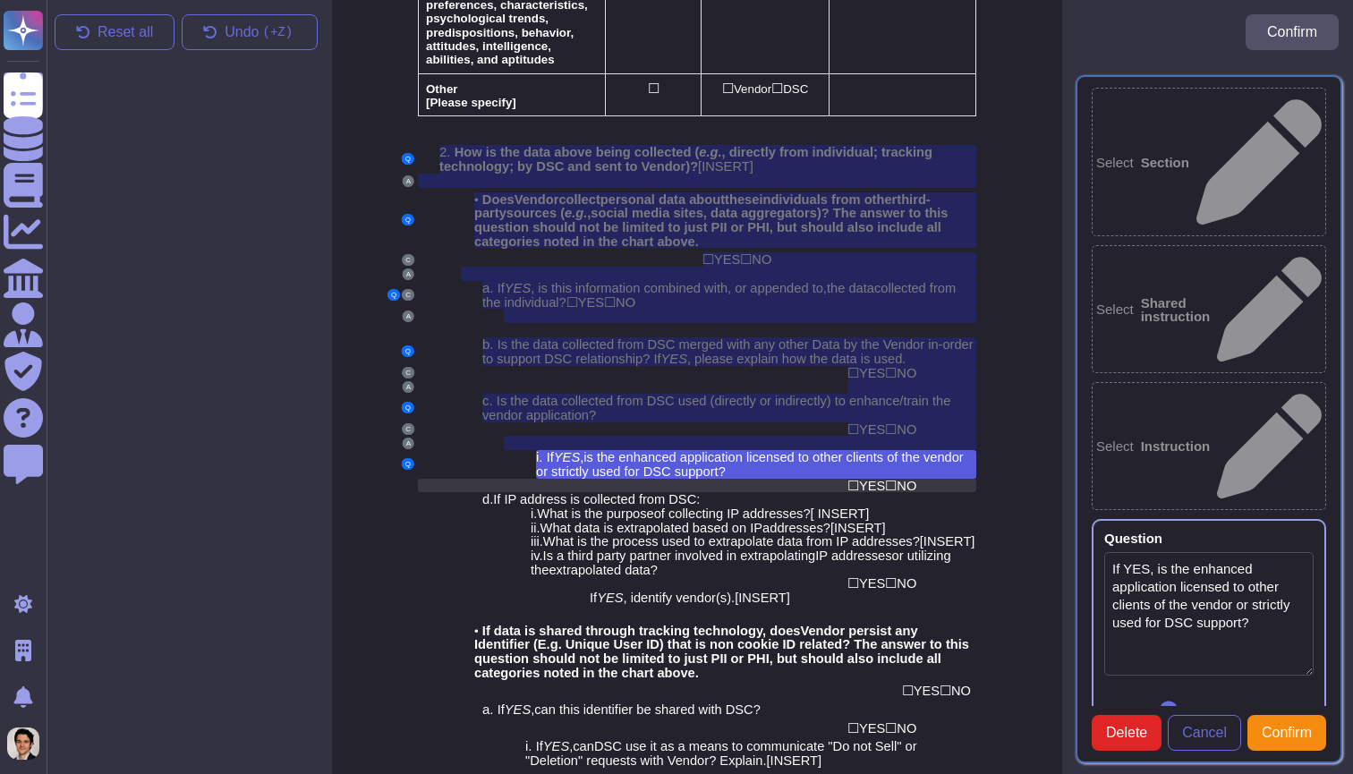
click at [896, 478] on span "☐" at bounding box center [891, 485] width 12 height 15
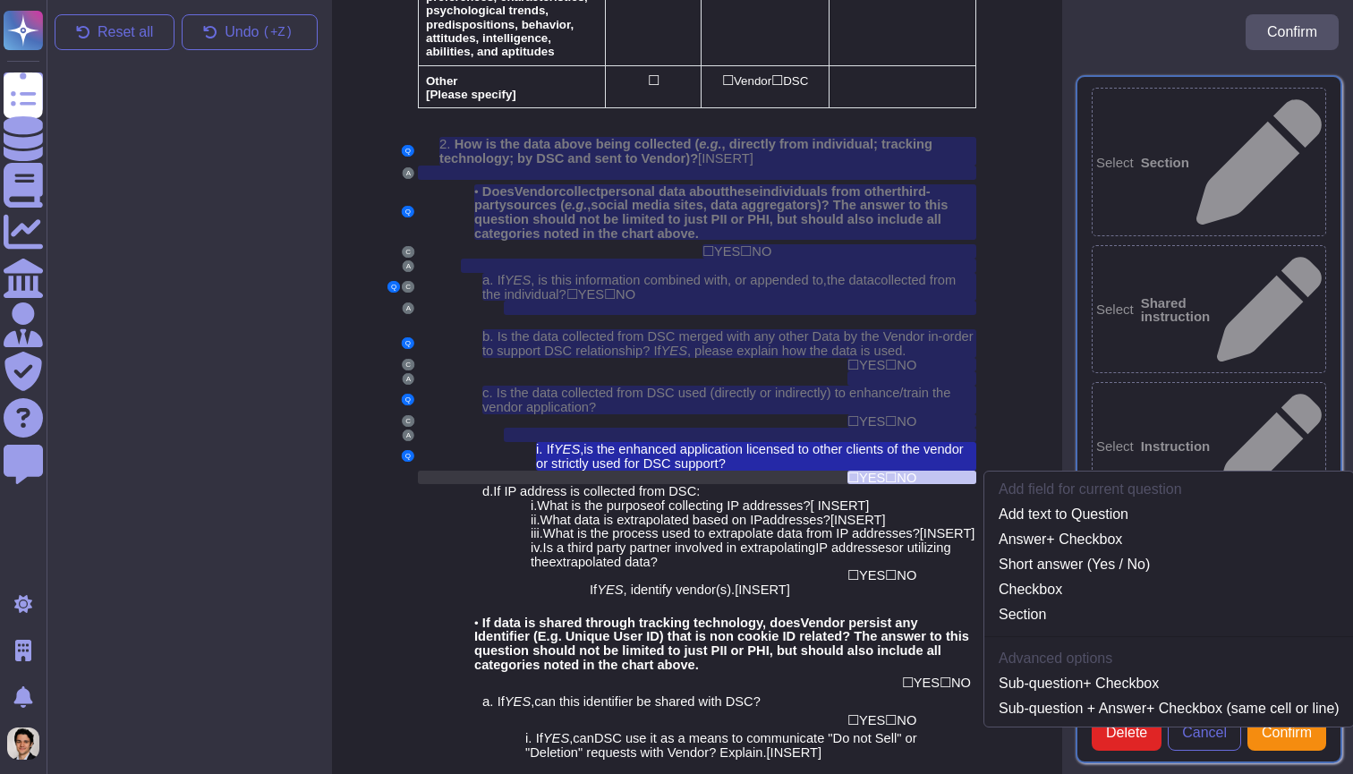
scroll to position [2304, 3]
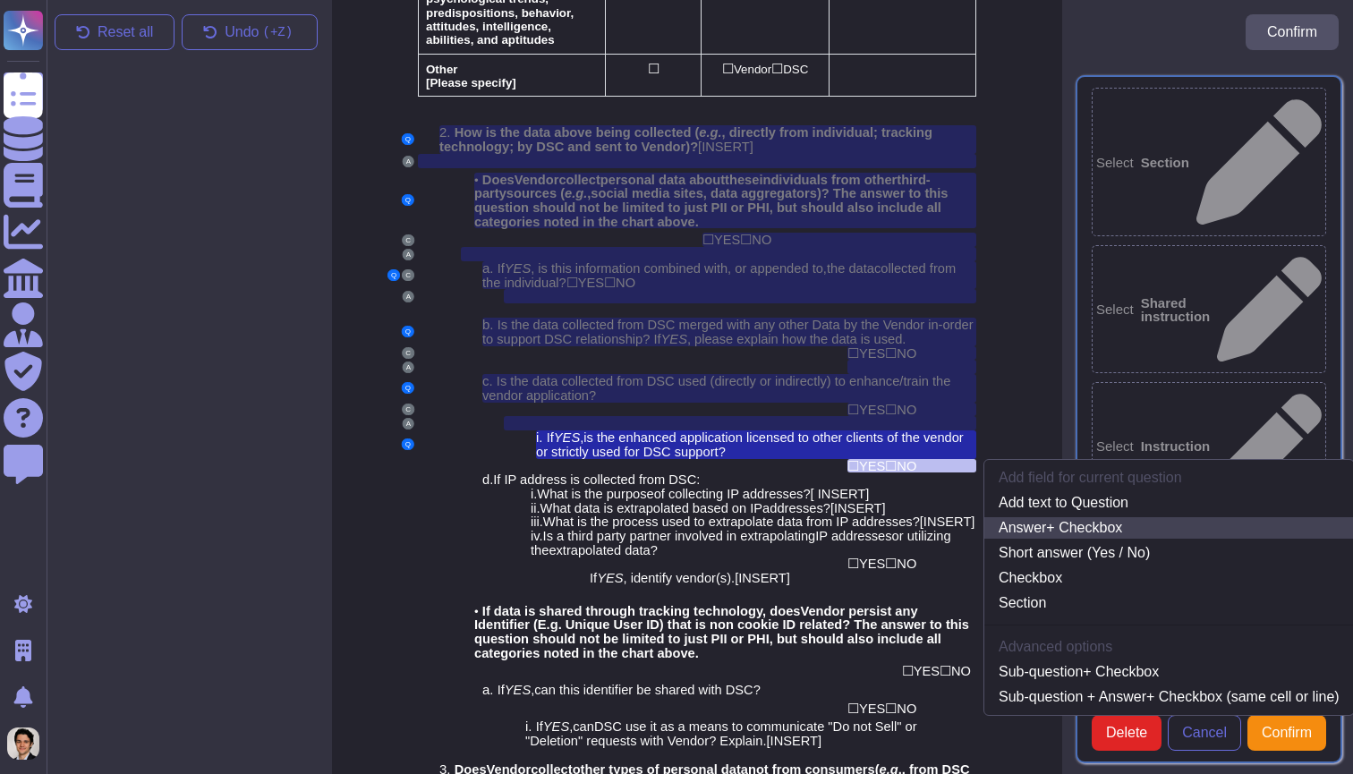
click at [1143, 517] on link "Answer + Checkbox" at bounding box center [1168, 527] width 369 height 21
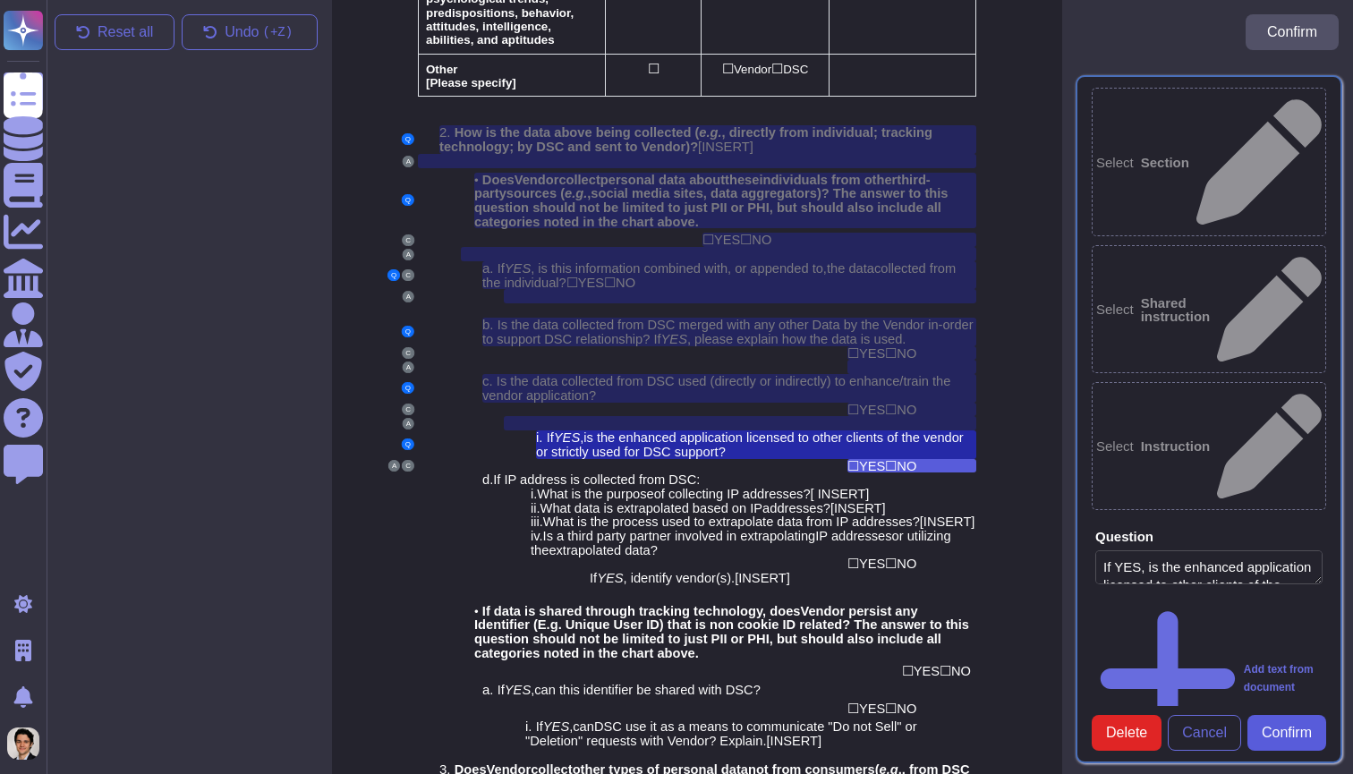
click at [1280, 734] on span "Confirm" at bounding box center [1286, 733] width 50 height 14
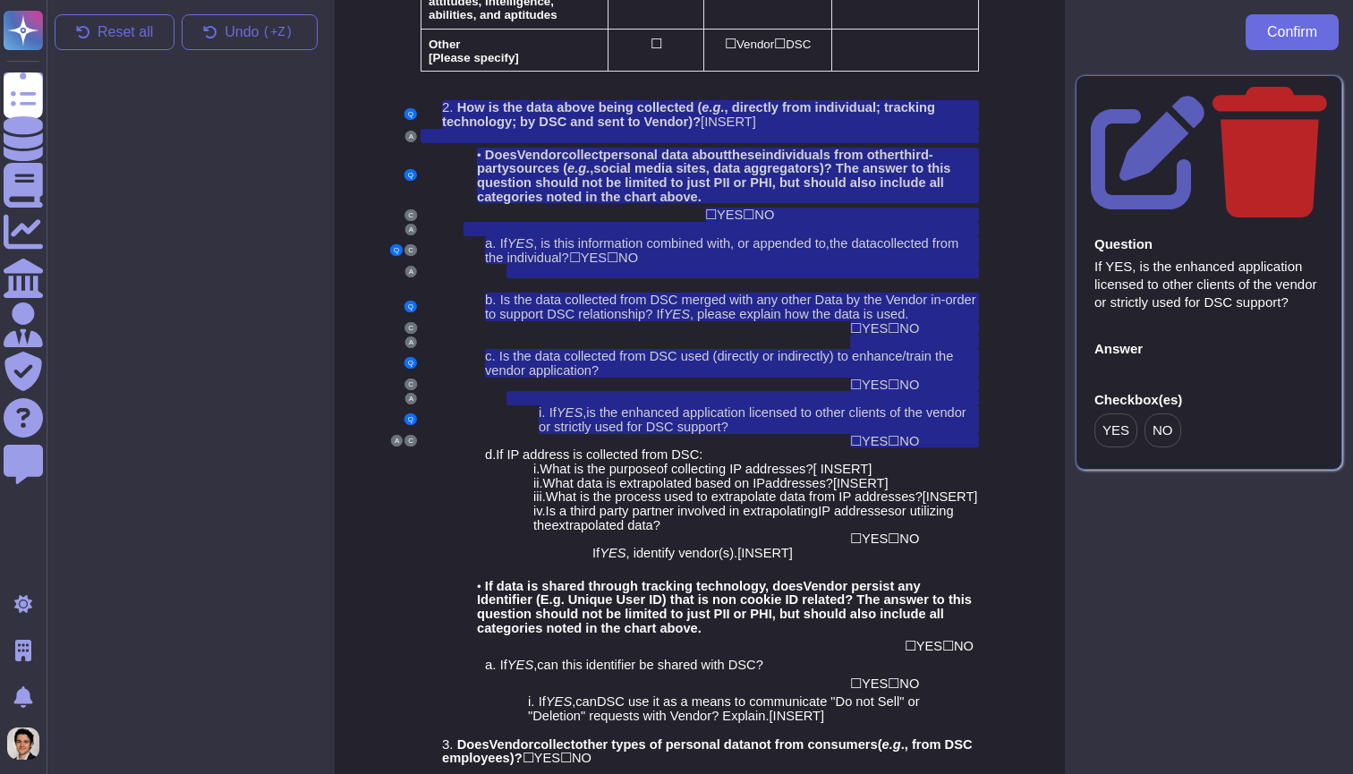
scroll to position [2325, 0]
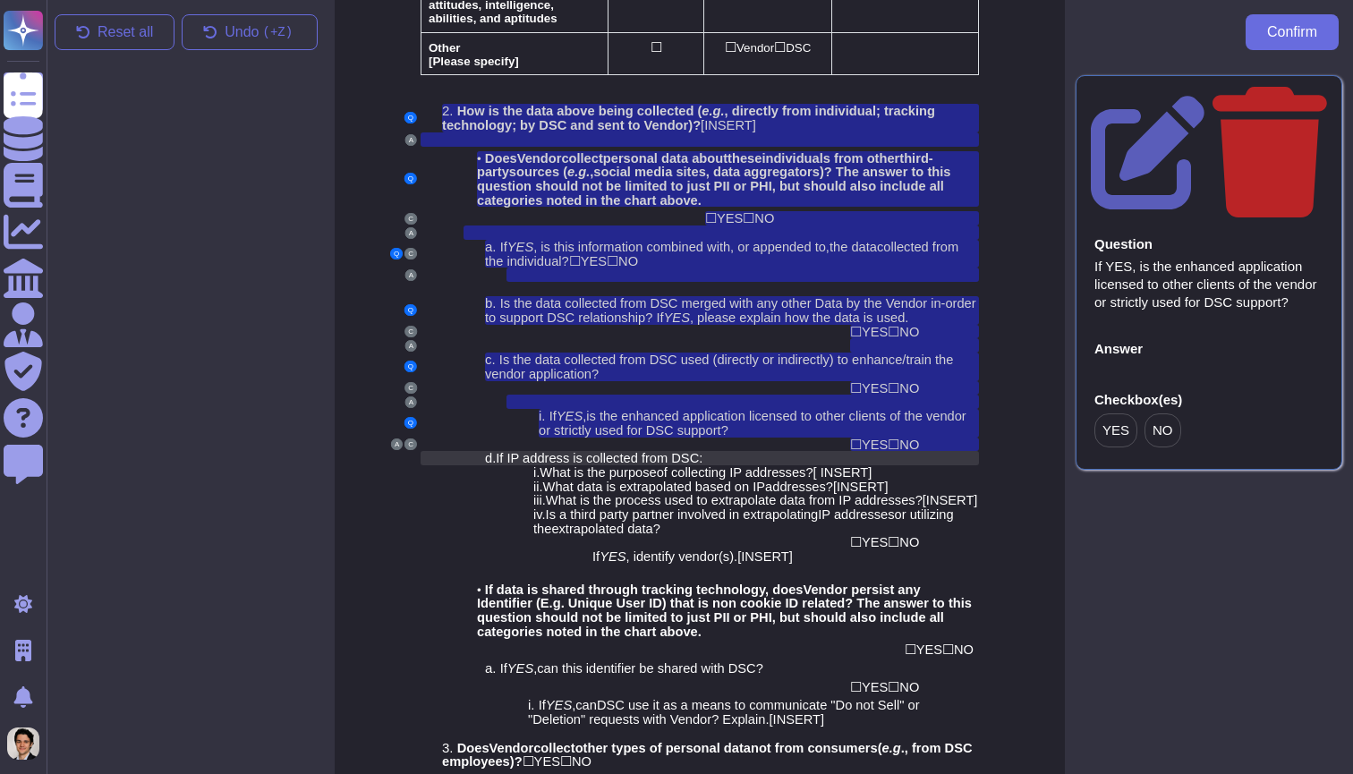
click at [654, 451] on span "If IP address is collected from DSC:" at bounding box center [599, 458] width 207 height 14
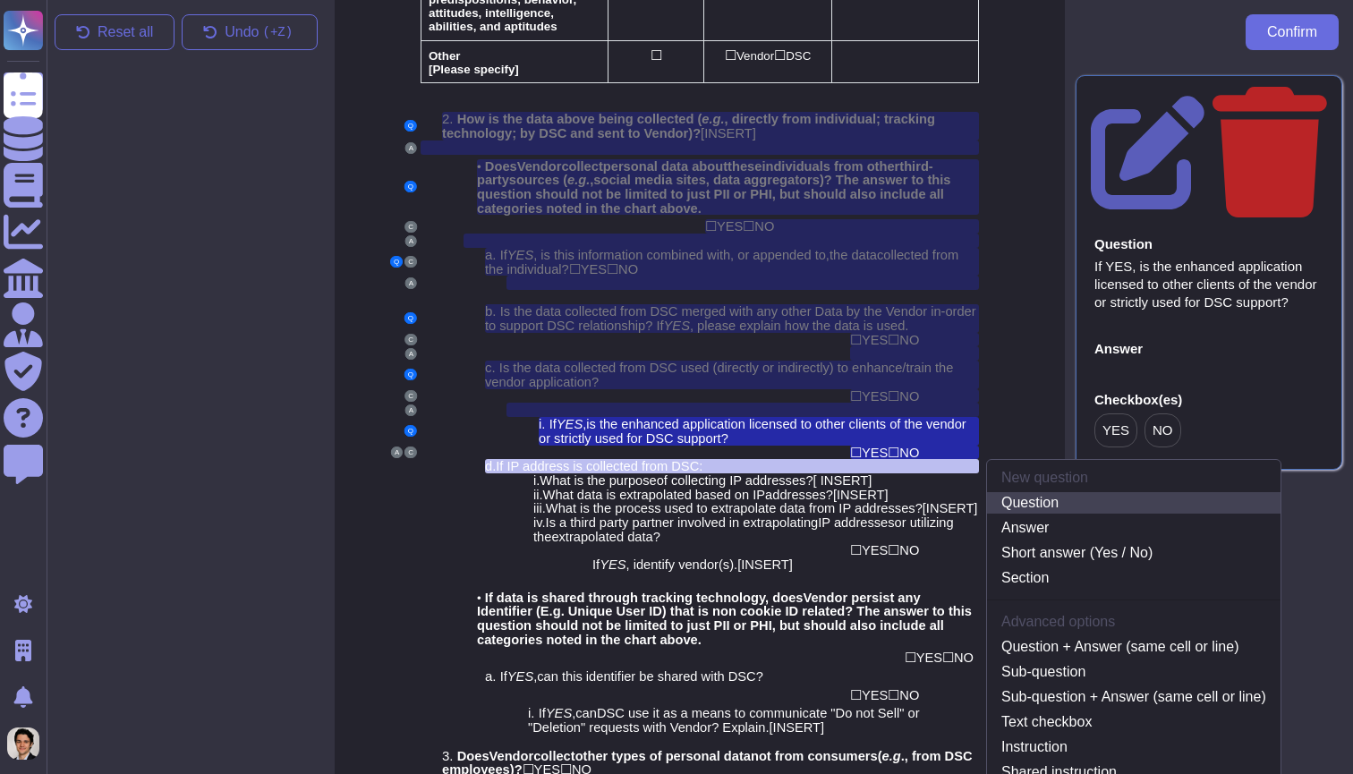
click at [1055, 492] on link "Question" at bounding box center [1133, 502] width 293 height 21
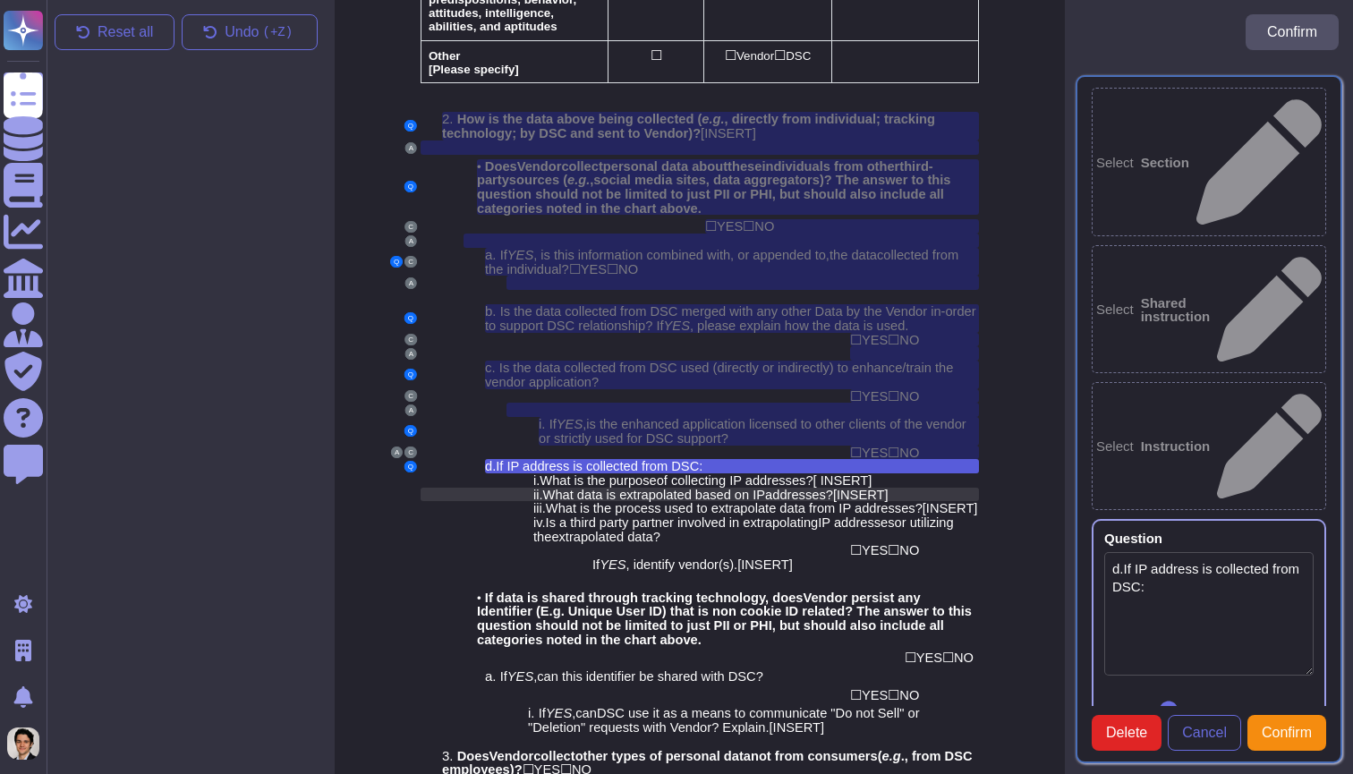
type textarea "d.If IP address is collected from DSC:"
click at [735, 473] on span "of collecting IP addresses" at bounding box center [731, 480] width 149 height 14
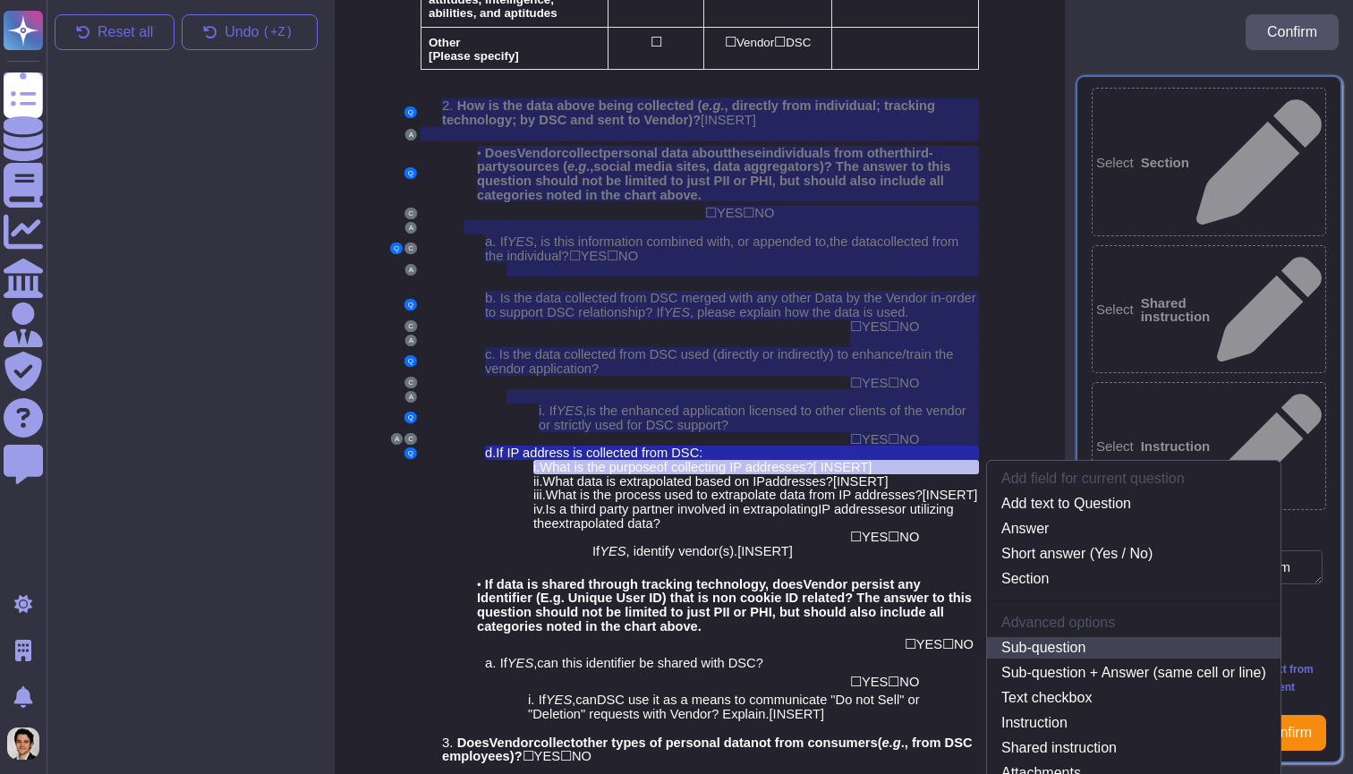
click at [1046, 637] on link "Sub-question" at bounding box center [1133, 647] width 293 height 21
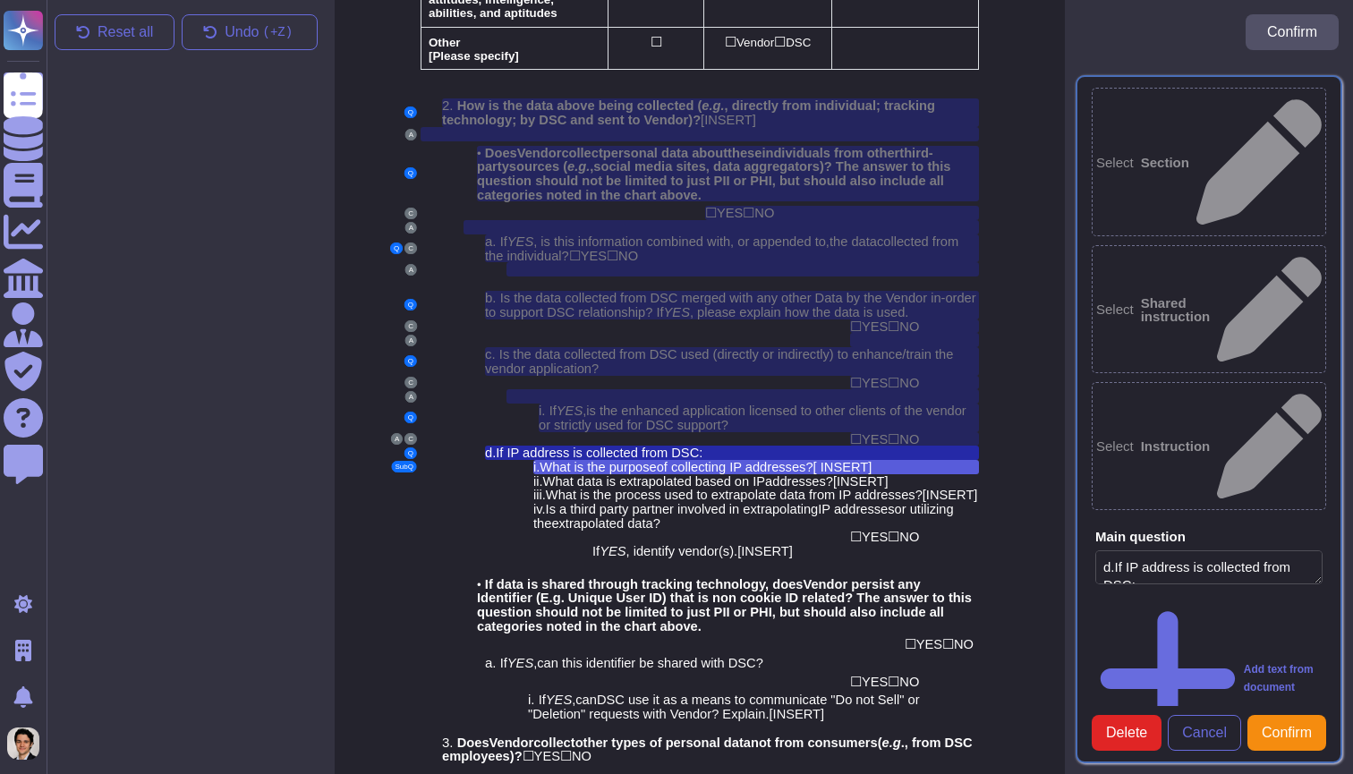
type textarea "i. What is the purpose of collecting IP addresses? [ INSERT]"
click at [915, 460] on div "i. What is the purpose of collecting IP addresses ? [ INSERT]" at bounding box center [756, 467] width 446 height 14
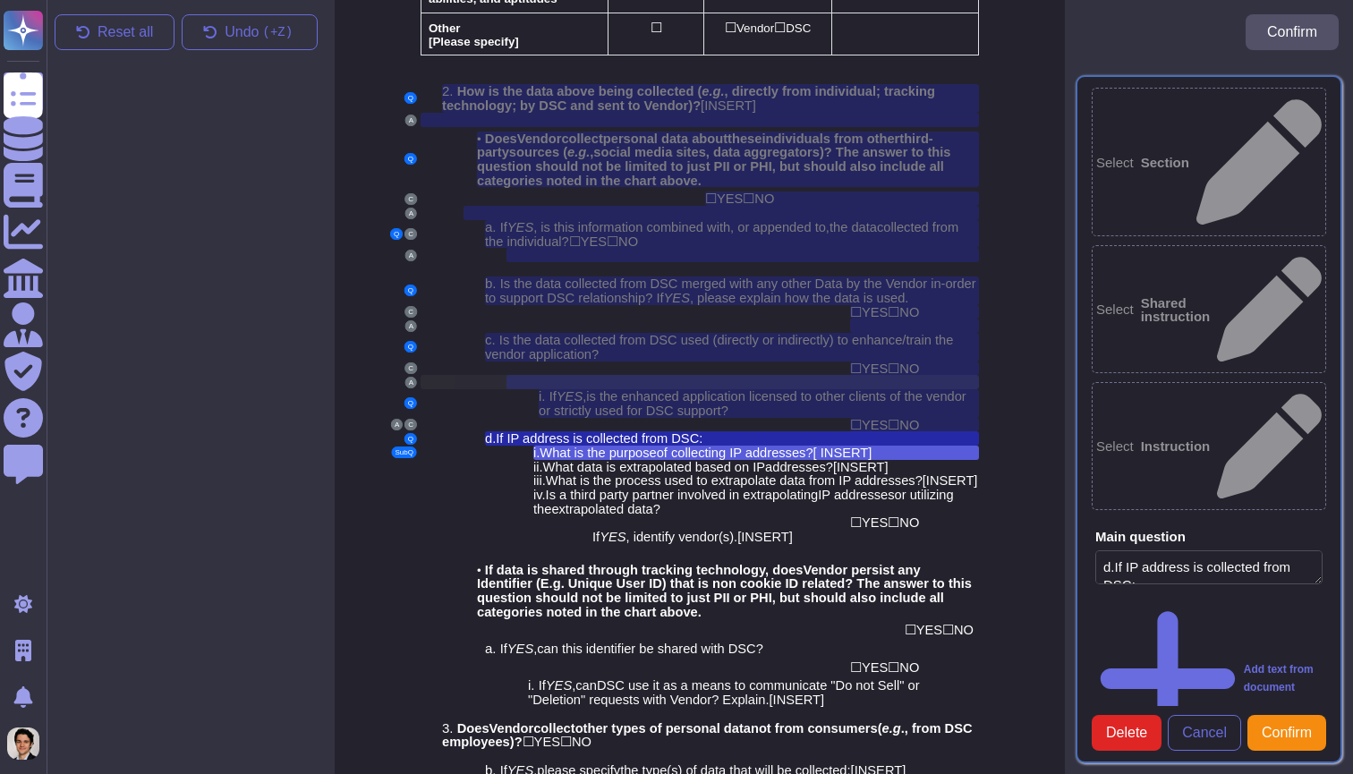
scroll to position [2354, 0]
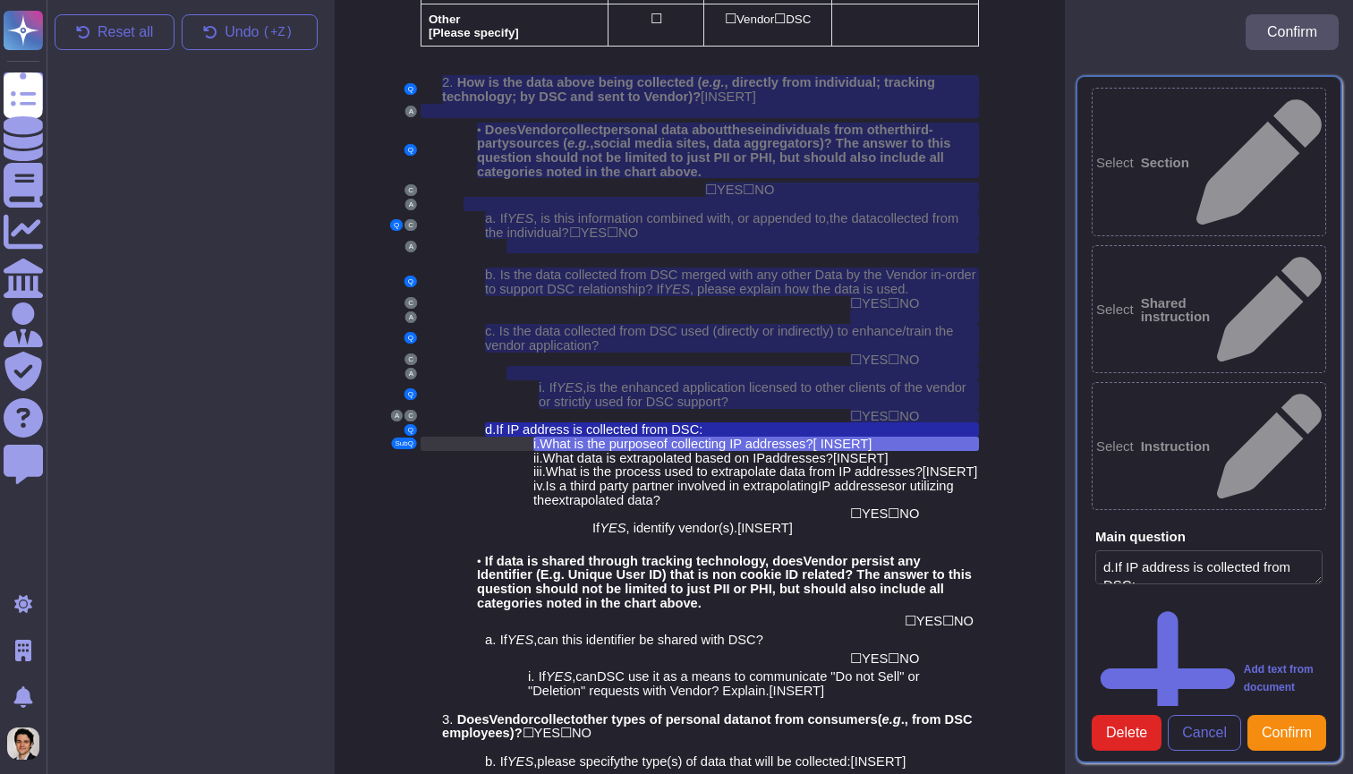
click at [927, 437] on div "i. What is the purpose of collecting IP addresses ? [ INSERT]" at bounding box center [756, 444] width 446 height 14
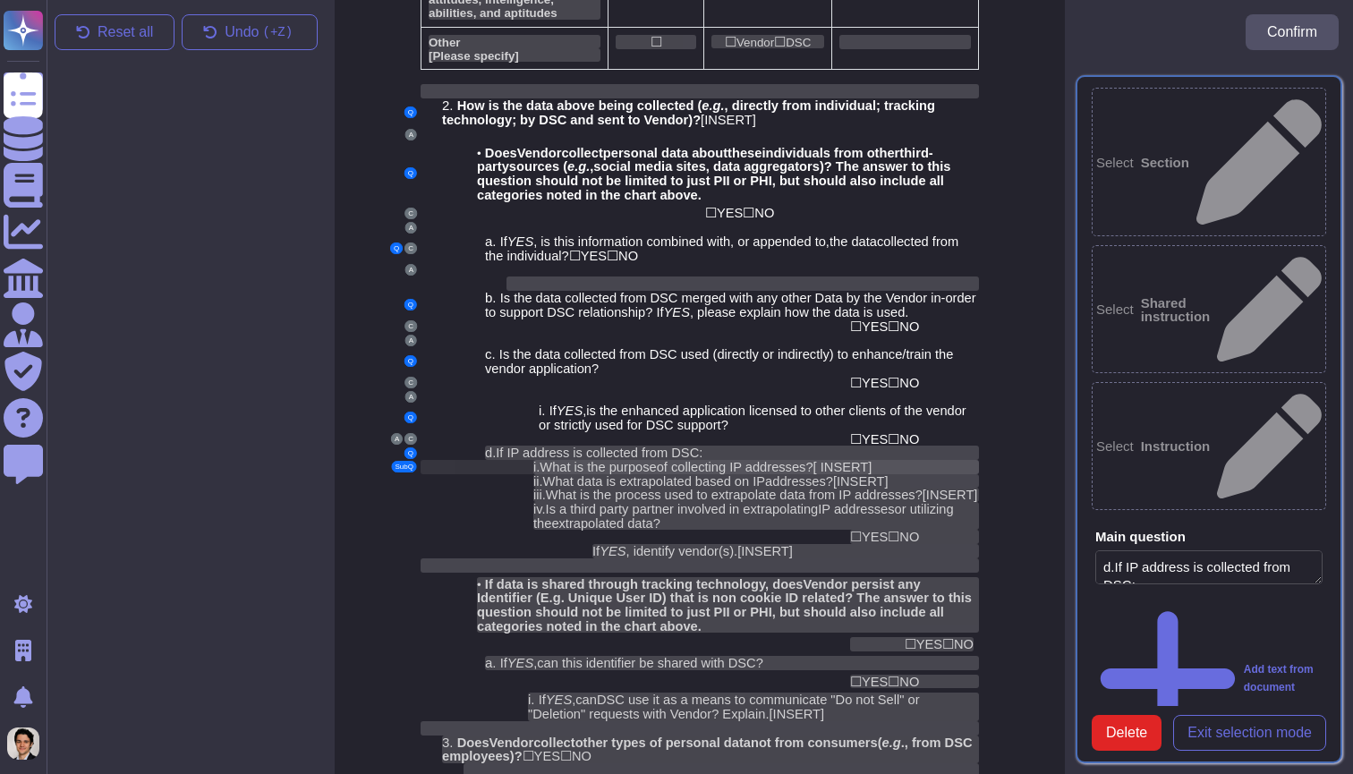
click at [919, 460] on div "i. What is the purpose of collecting IP addresses ? [ INSERT]" at bounding box center [756, 467] width 446 height 14
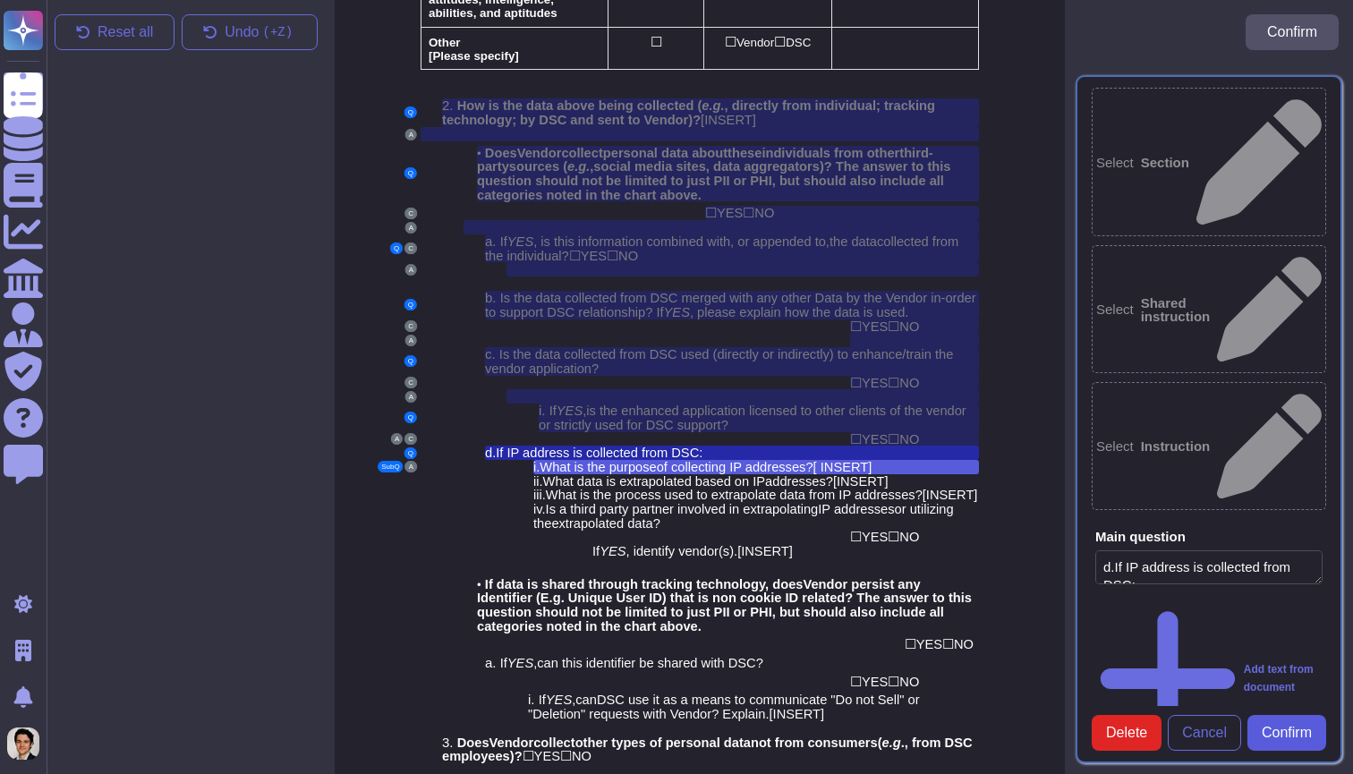
click at [1279, 735] on span "Confirm" at bounding box center [1286, 733] width 50 height 14
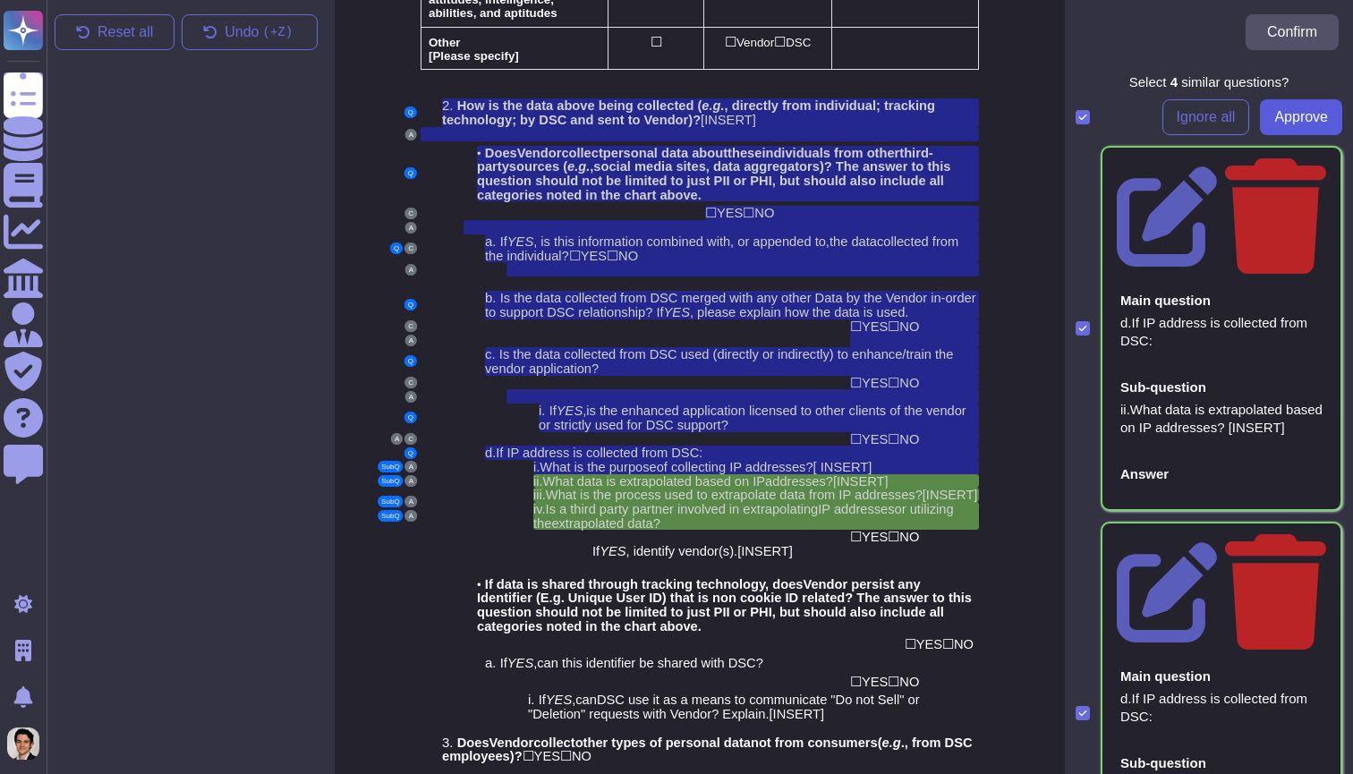
scroll to position [0, 0]
click at [1278, 121] on span "Approve" at bounding box center [1301, 117] width 54 height 14
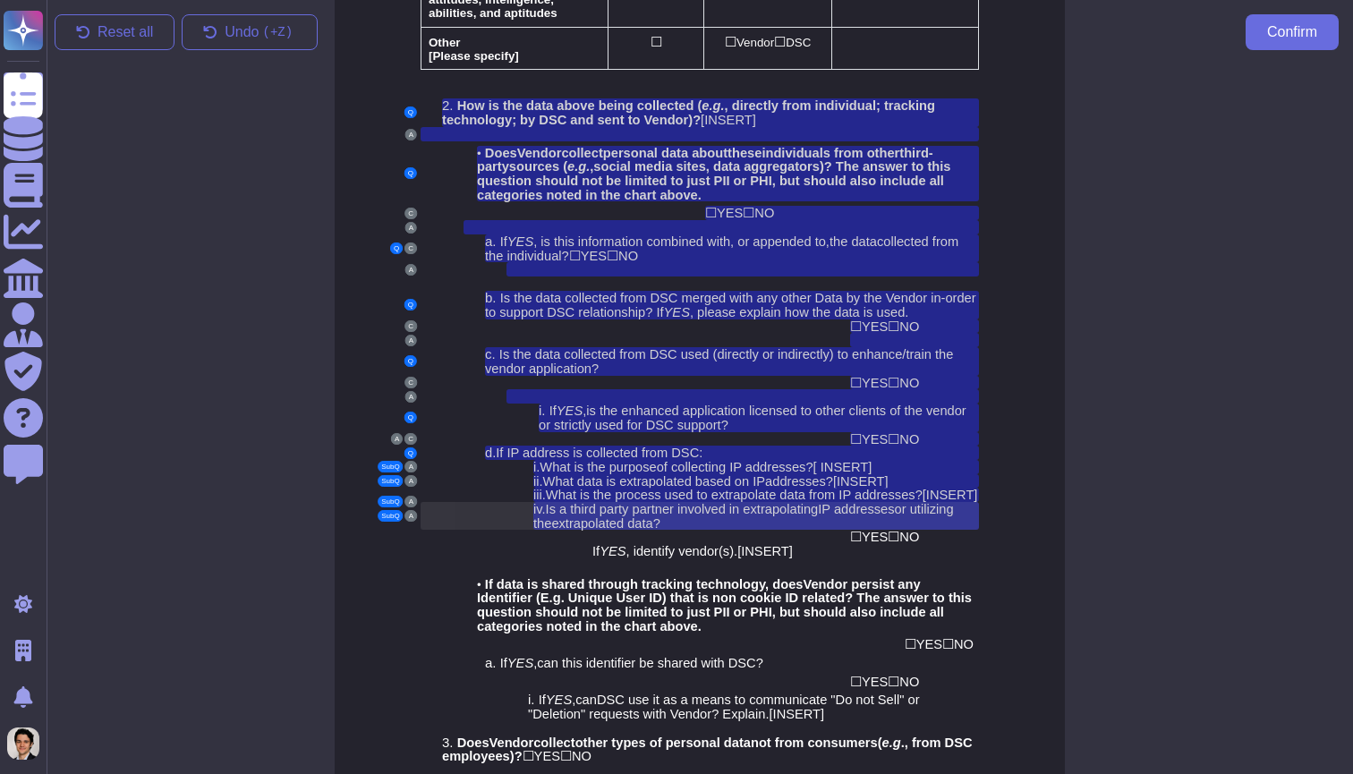
click at [880, 502] on span "IP addresses" at bounding box center [856, 509] width 76 height 14
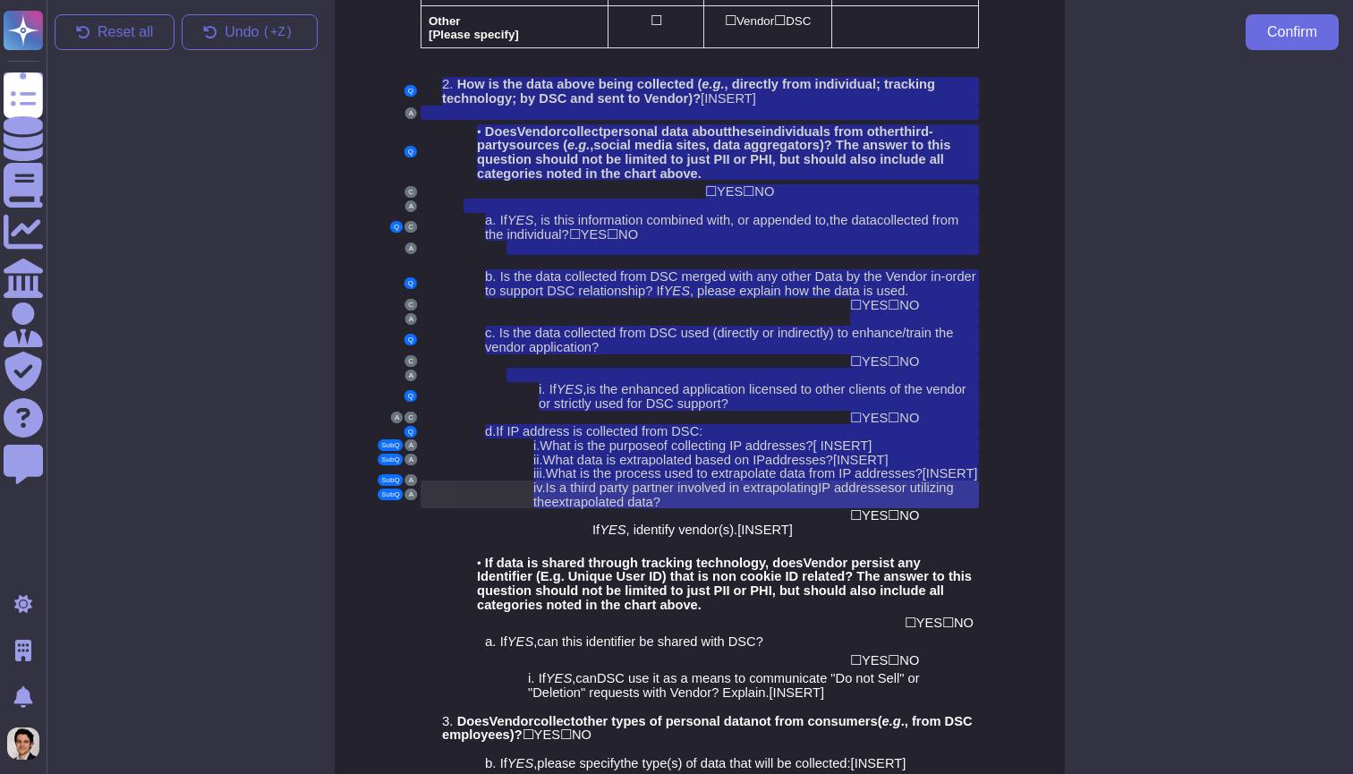
scroll to position [2391, 0]
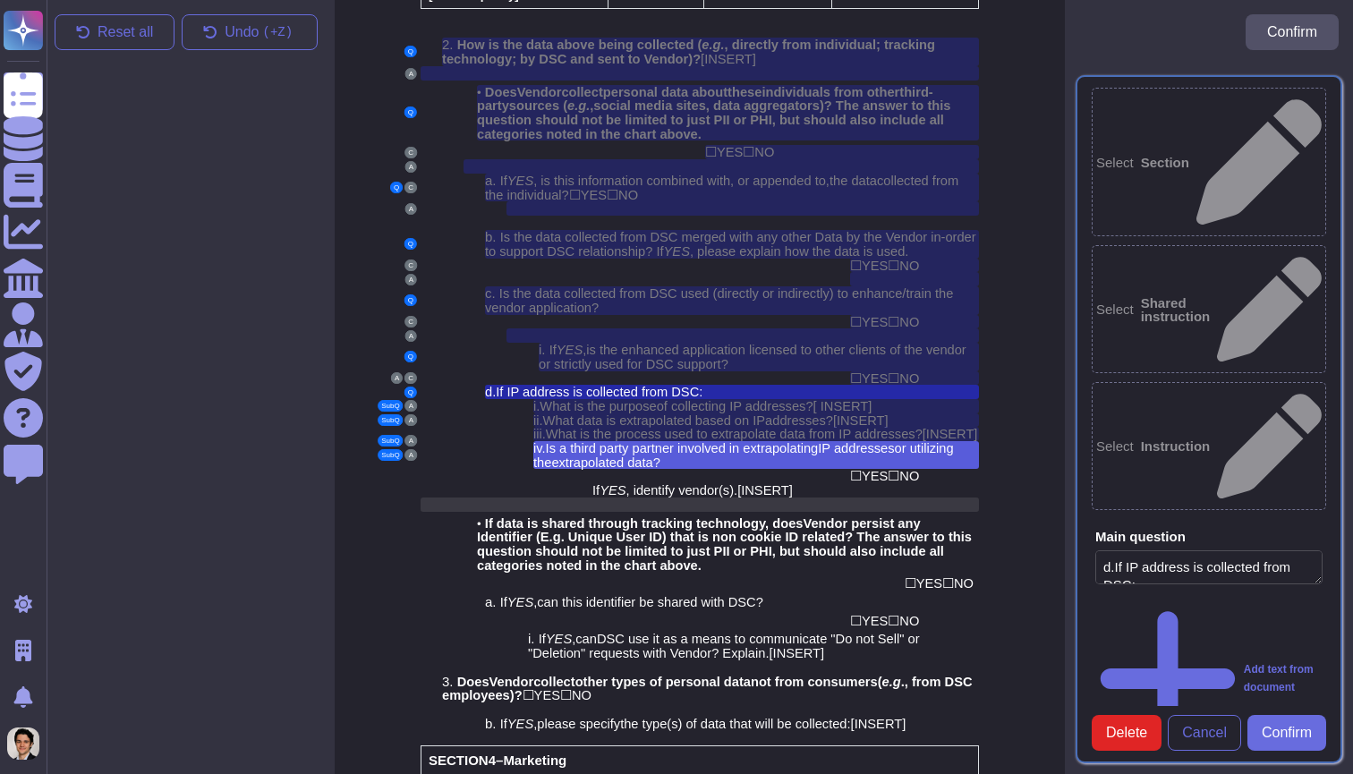
type textarea "d.If IP address is collected from DSC:"
type textarea "iv.Is a third party partner involved in extrapolating IP addresses or utilizing…"
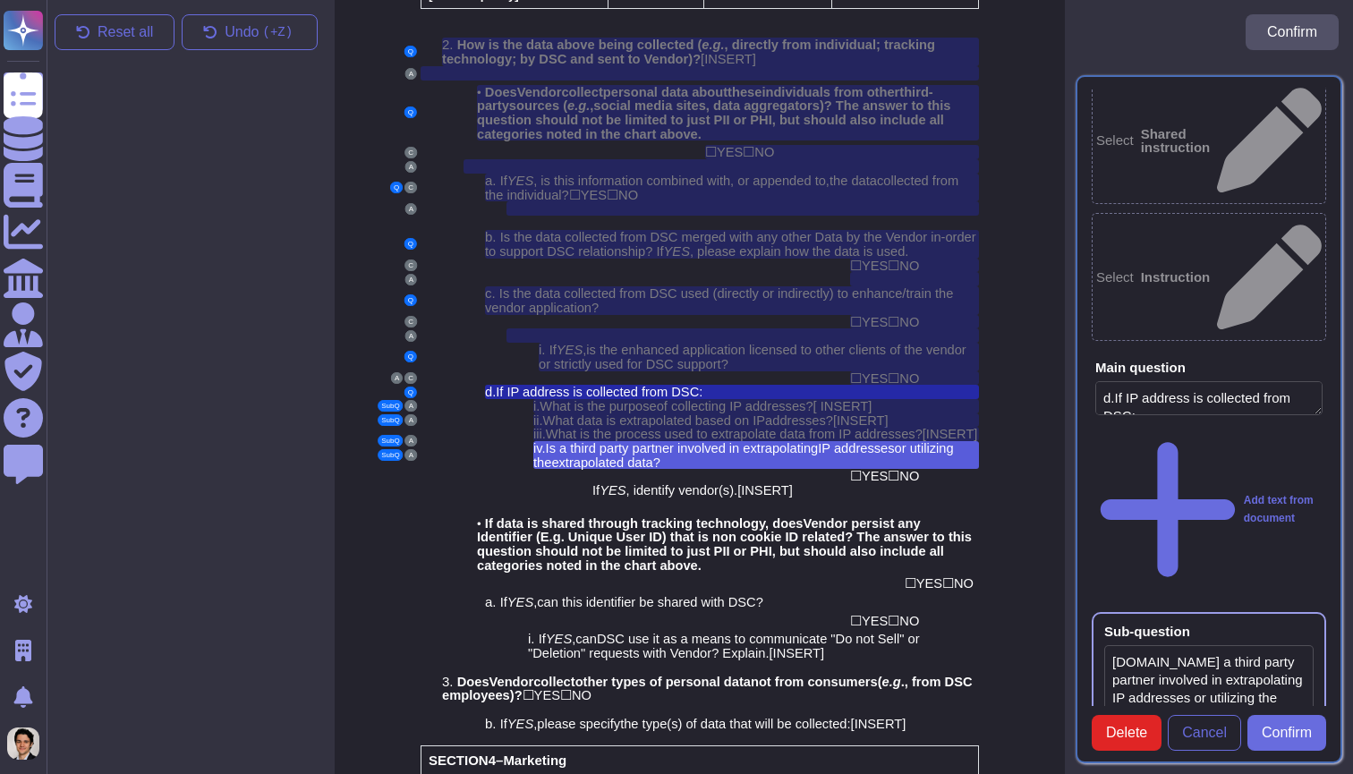
scroll to position [168, 0]
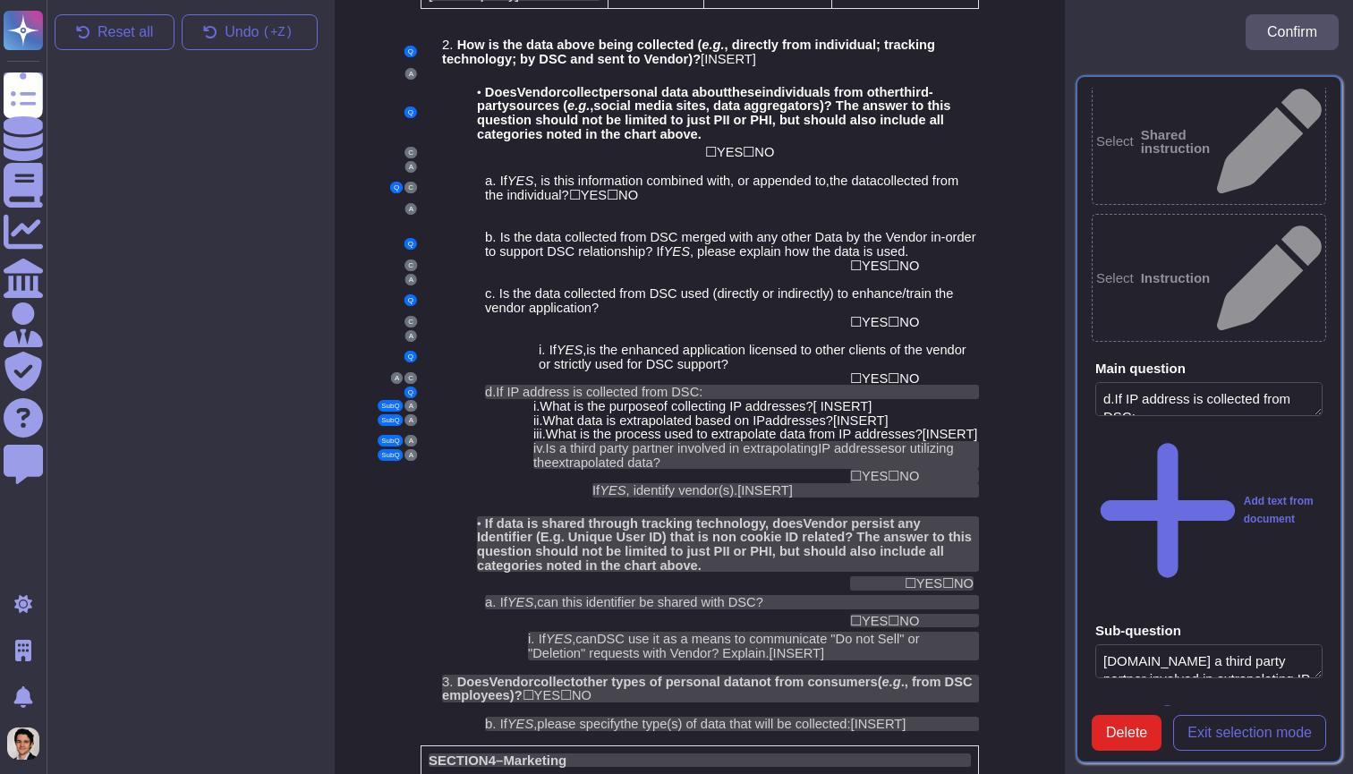
scroll to position [0, 0]
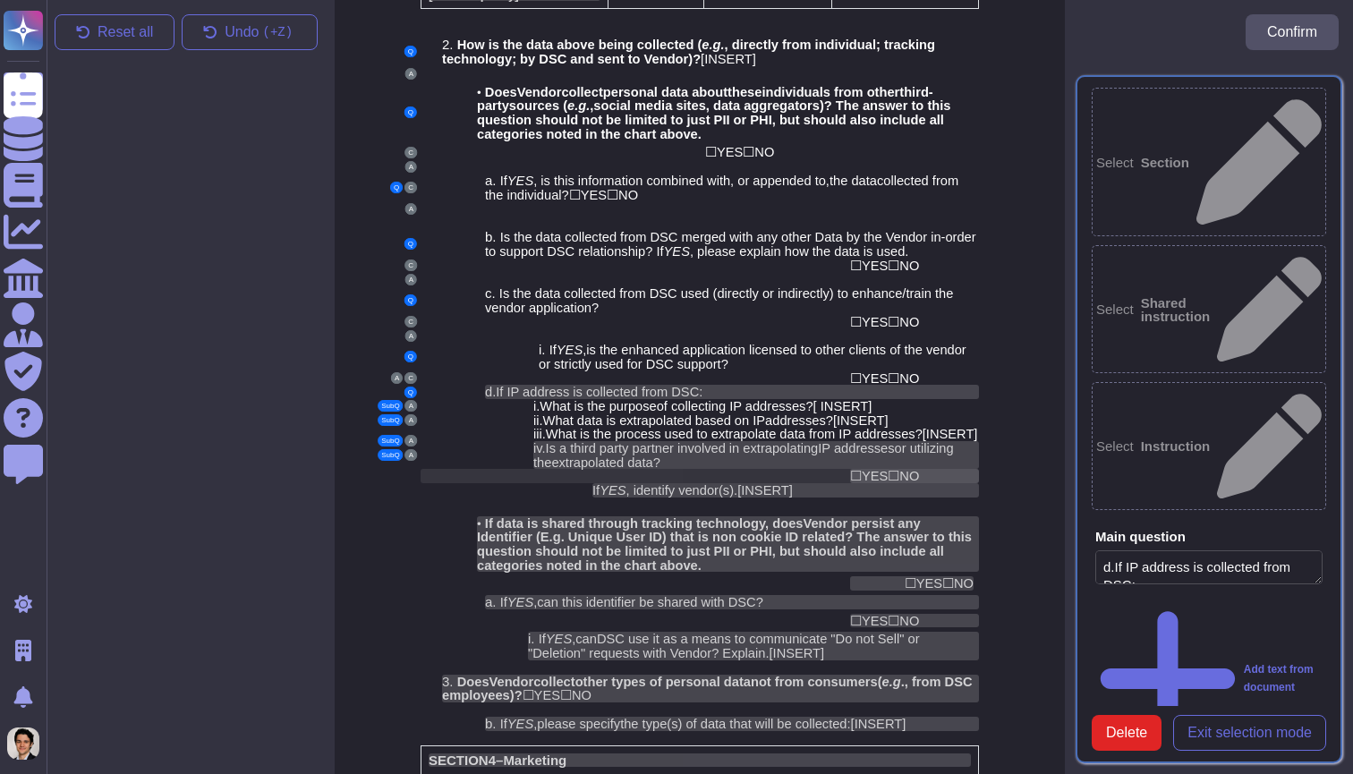
click at [899, 468] on span "☐" at bounding box center [893, 475] width 12 height 15
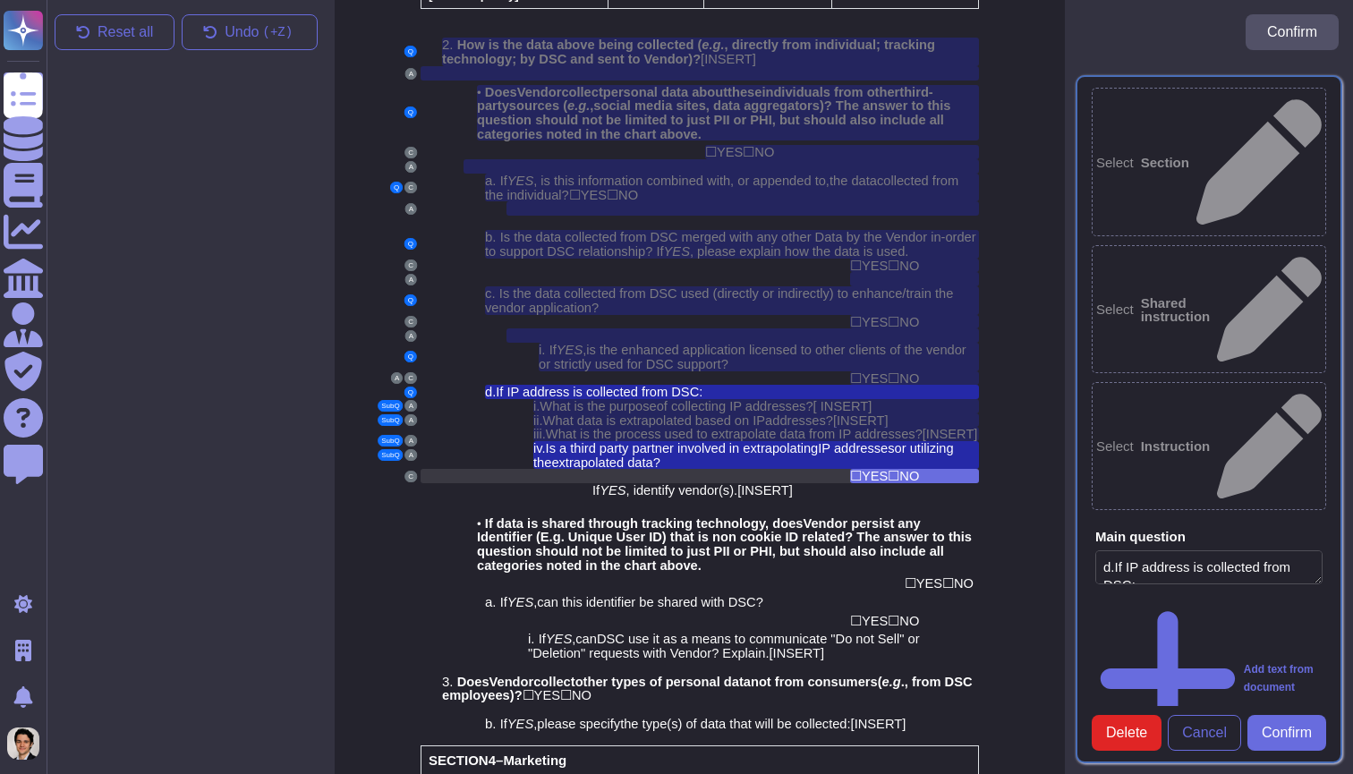
scroll to position [2411, 0]
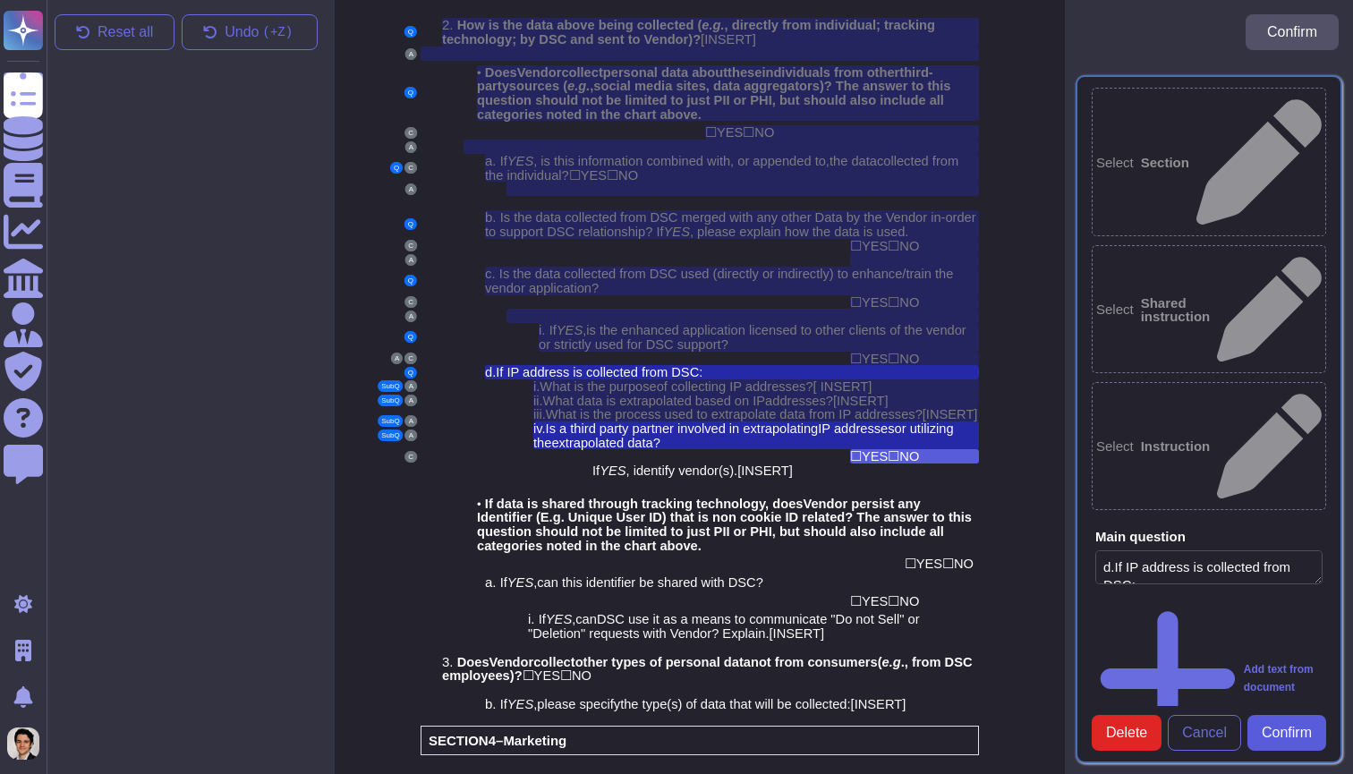
click at [1275, 726] on span "Confirm" at bounding box center [1286, 733] width 50 height 14
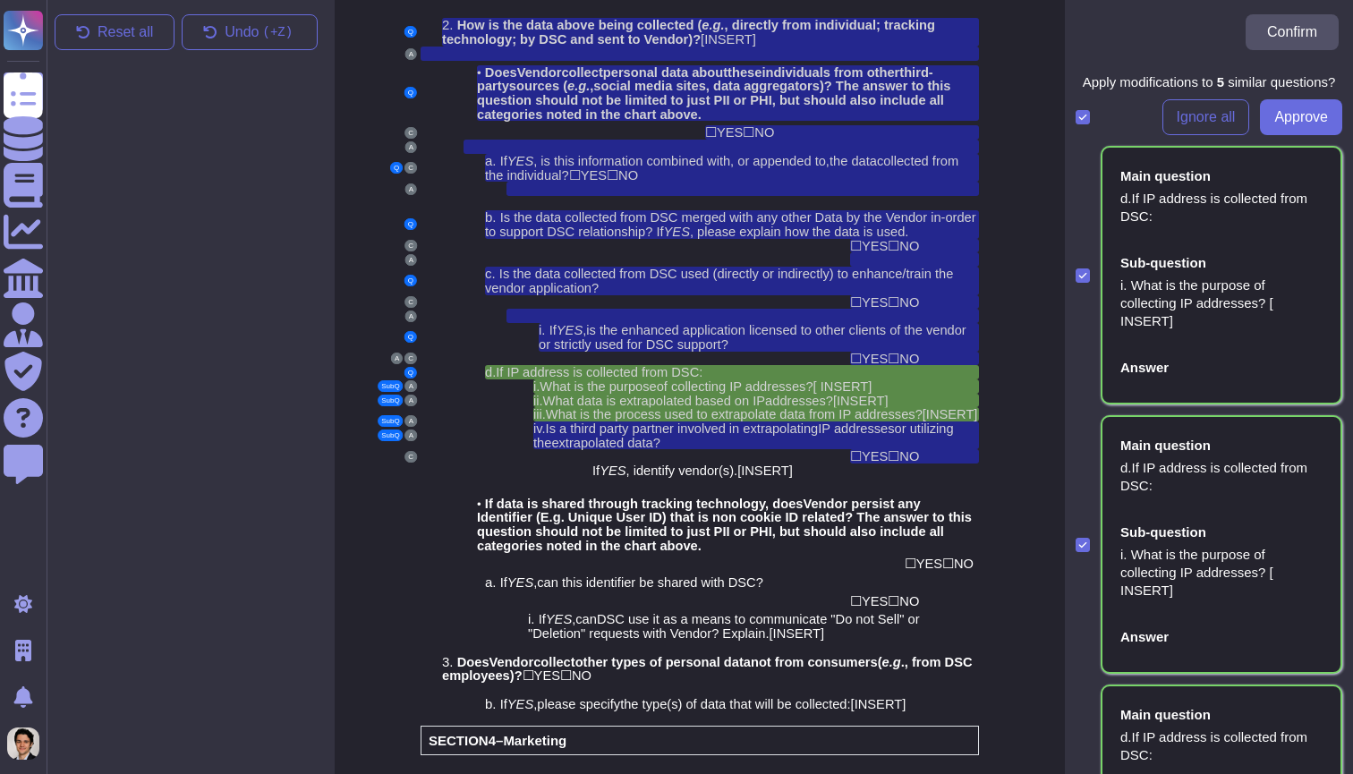
scroll to position [0, 0]
click at [1210, 118] on span "Ignore all" at bounding box center [1205, 117] width 59 height 14
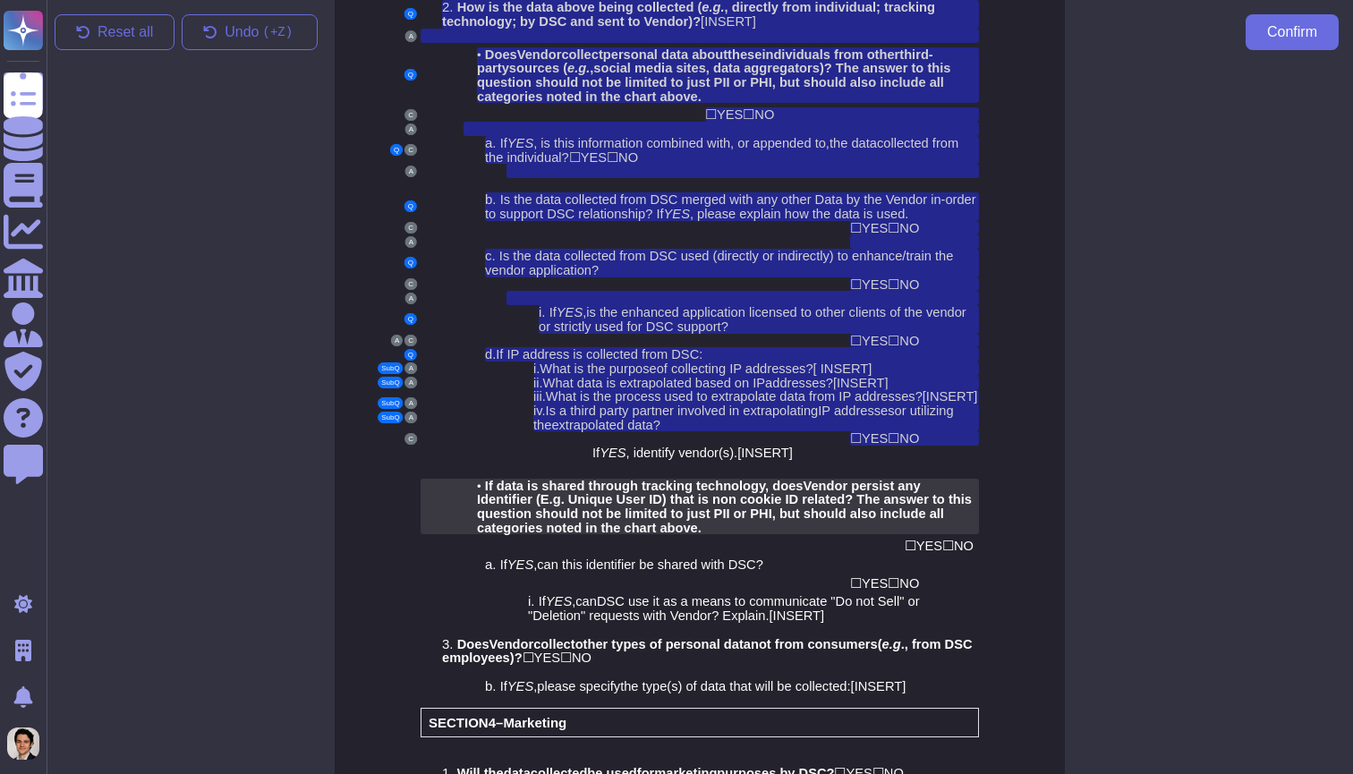
scroll to position [2430, 0]
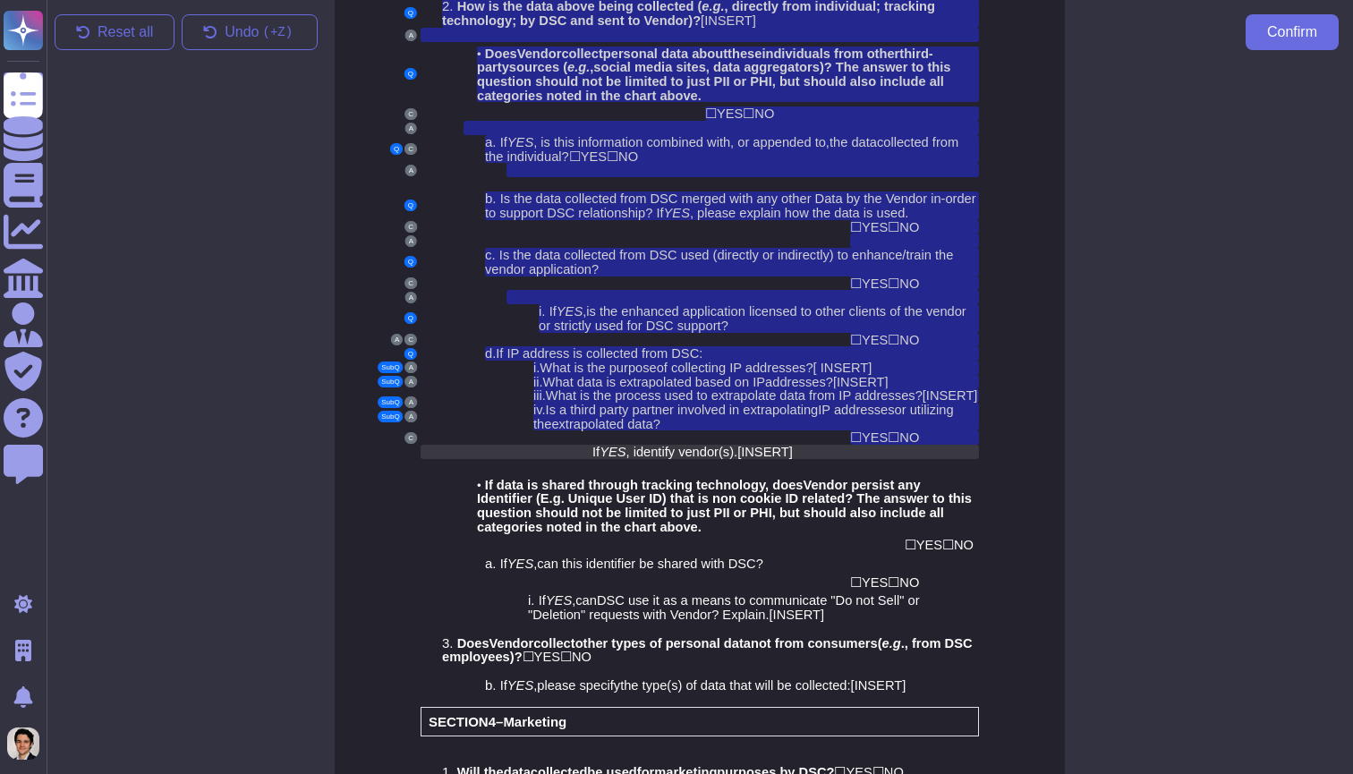
click at [777, 445] on span "[INSERT]" at bounding box center [764, 452] width 55 height 14
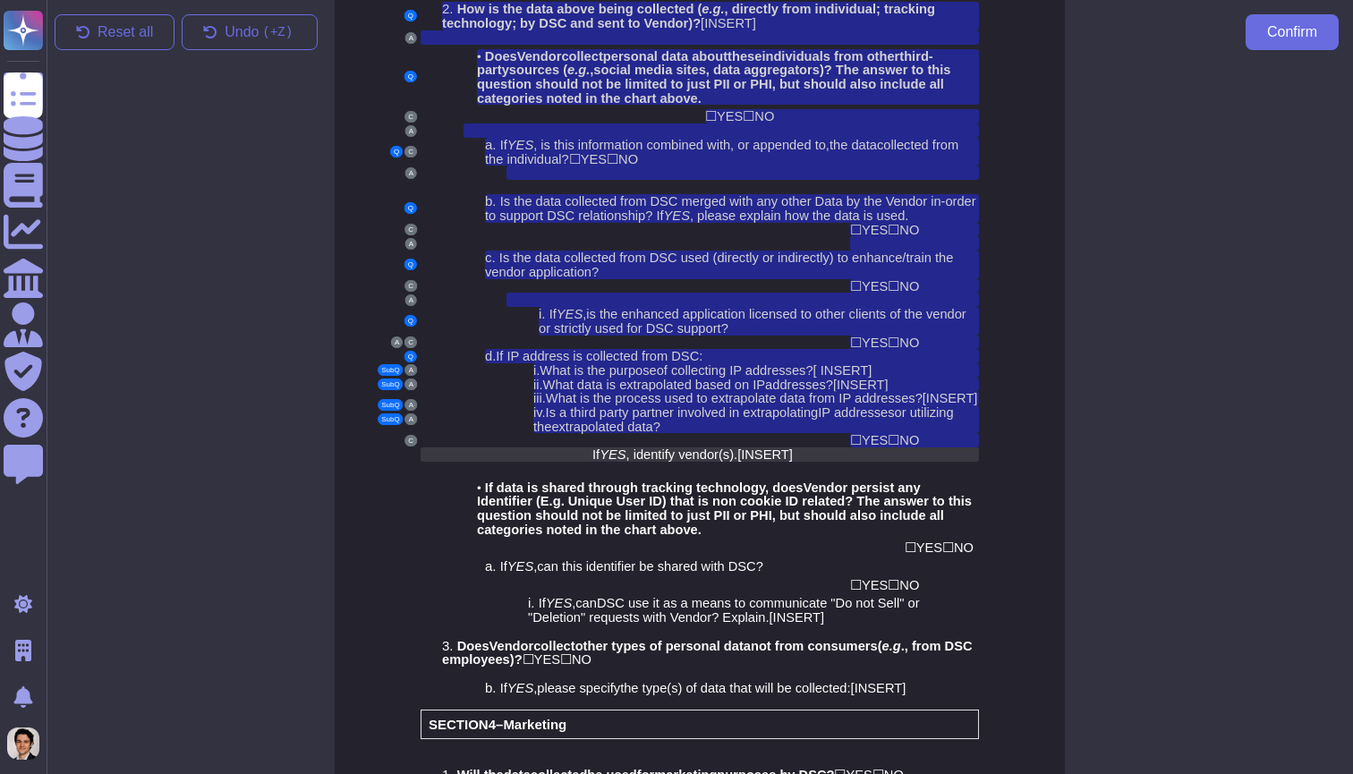
scroll to position [2424, 0]
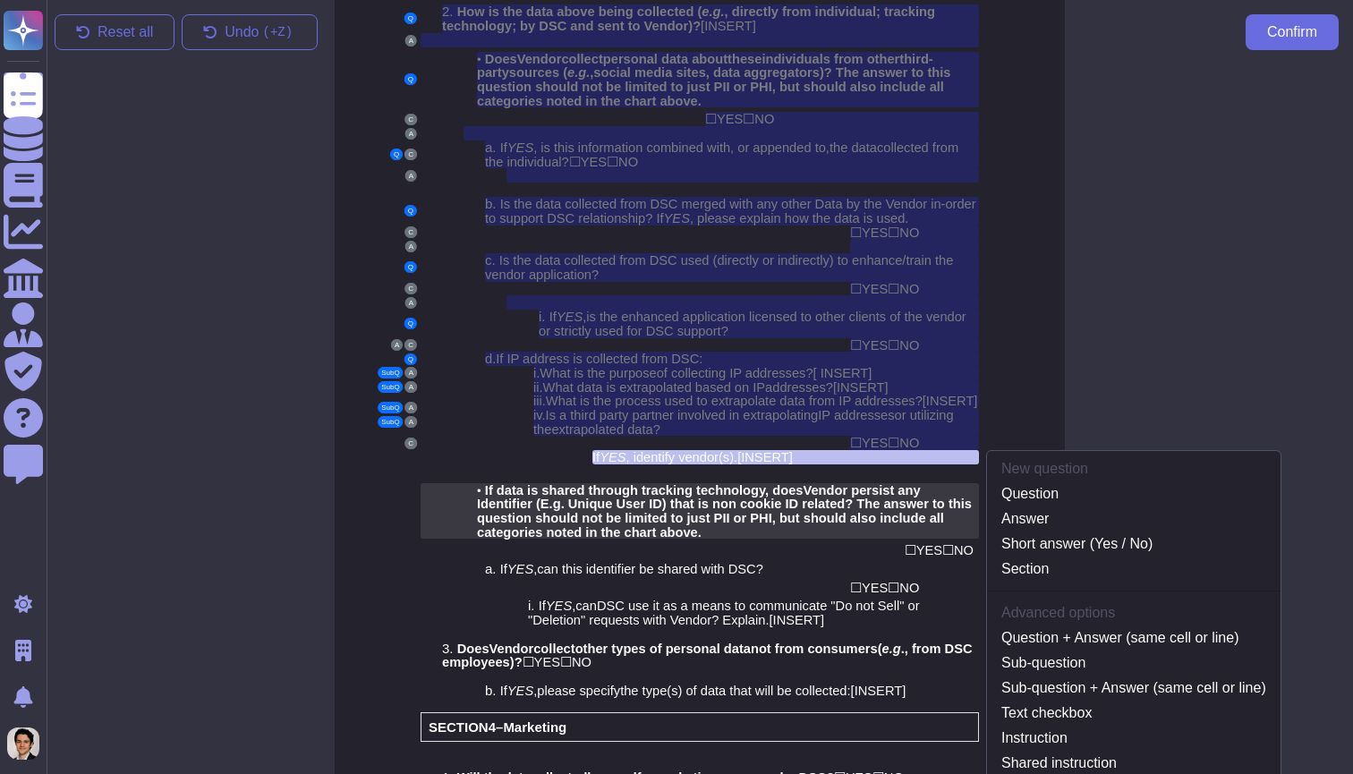
click at [697, 483] on span "endor persist any Identifier (E.g. Unique User ID) that is non cookie ID related" at bounding box center [699, 497] width 444 height 29
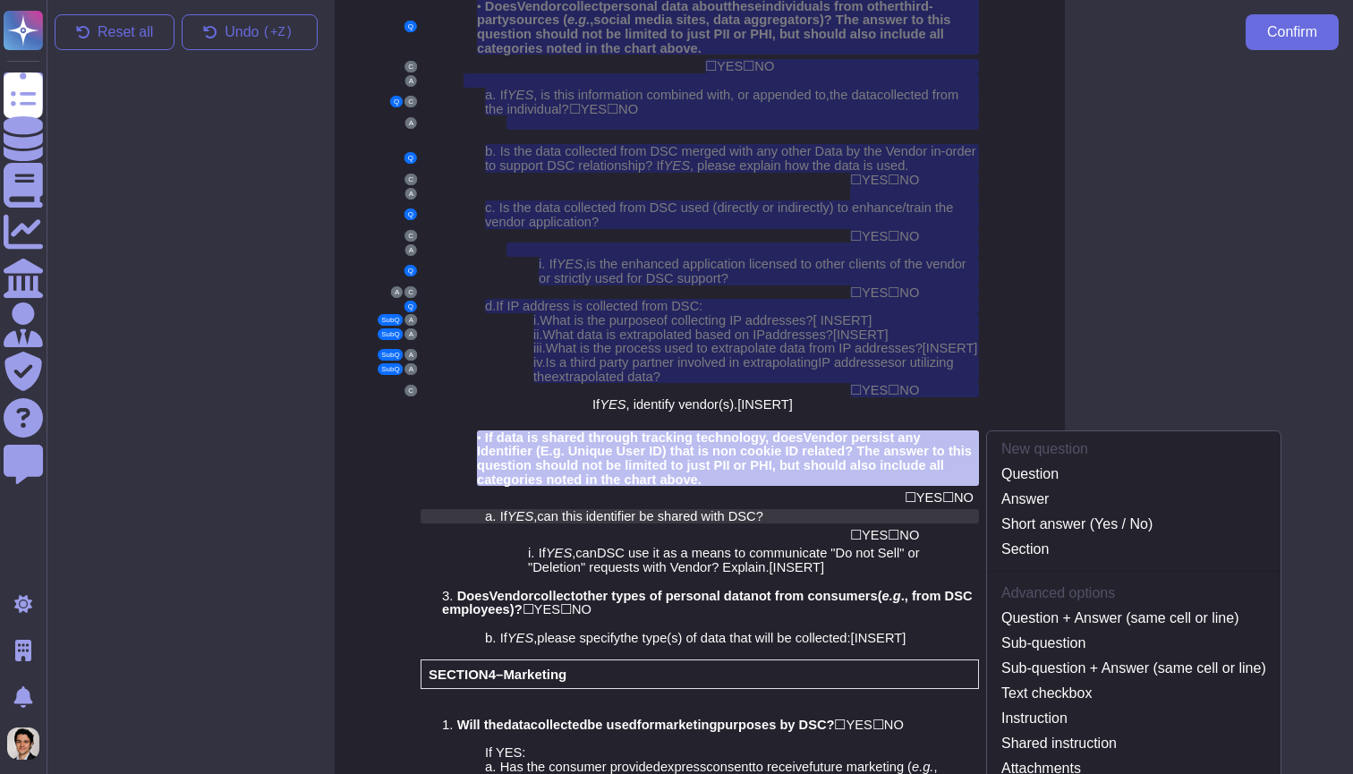
scroll to position [2480, 0]
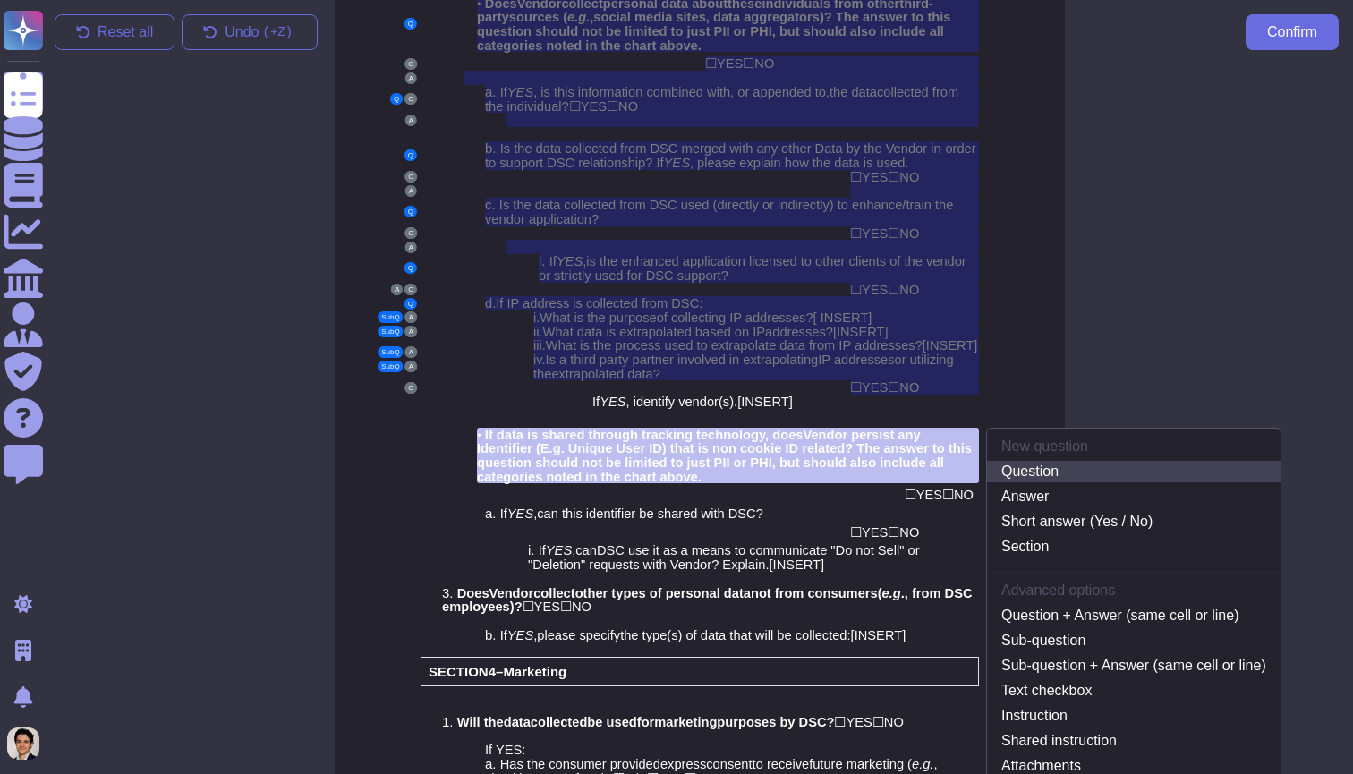
click at [1056, 461] on link "Question" at bounding box center [1133, 471] width 293 height 21
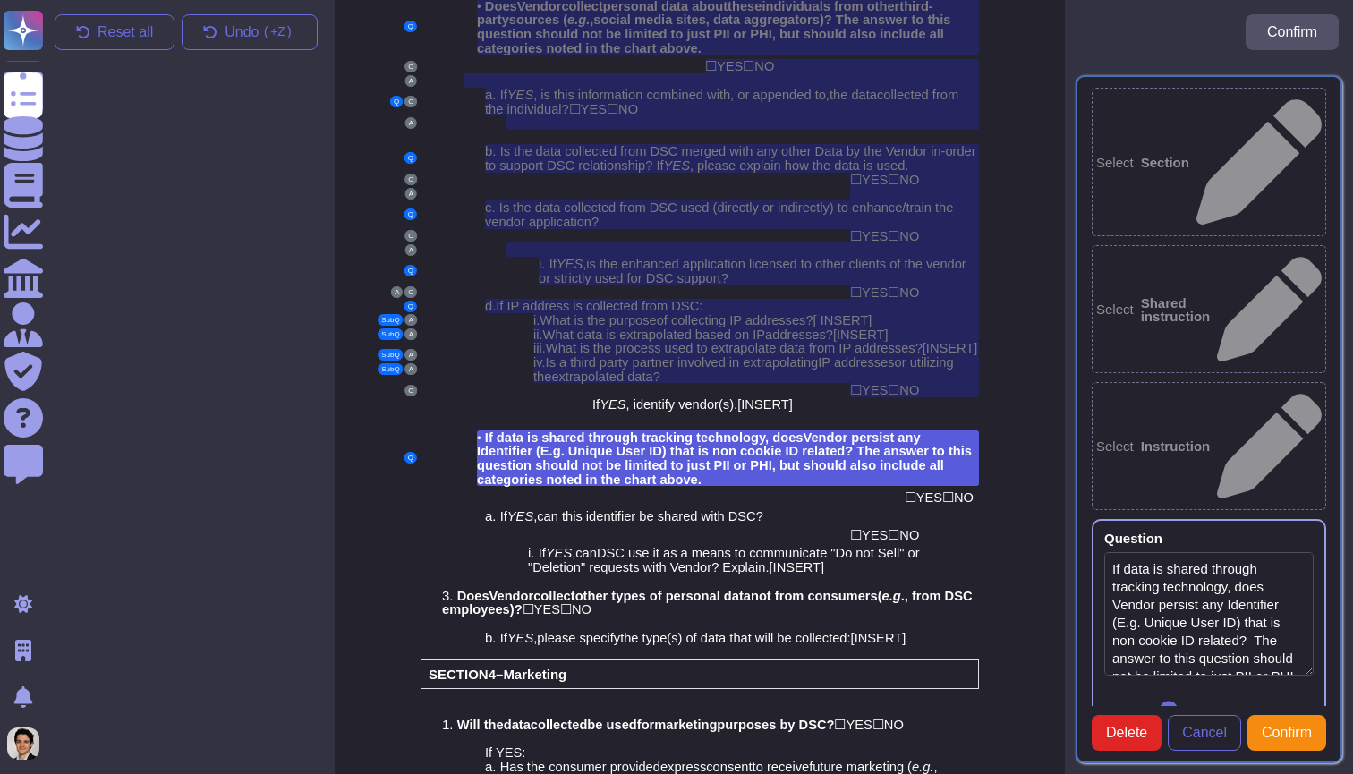
type textarea "If data is shared through tracking technology, does Vendor persist any Identifi…"
click at [954, 490] on span "NO" at bounding box center [964, 497] width 20 height 14
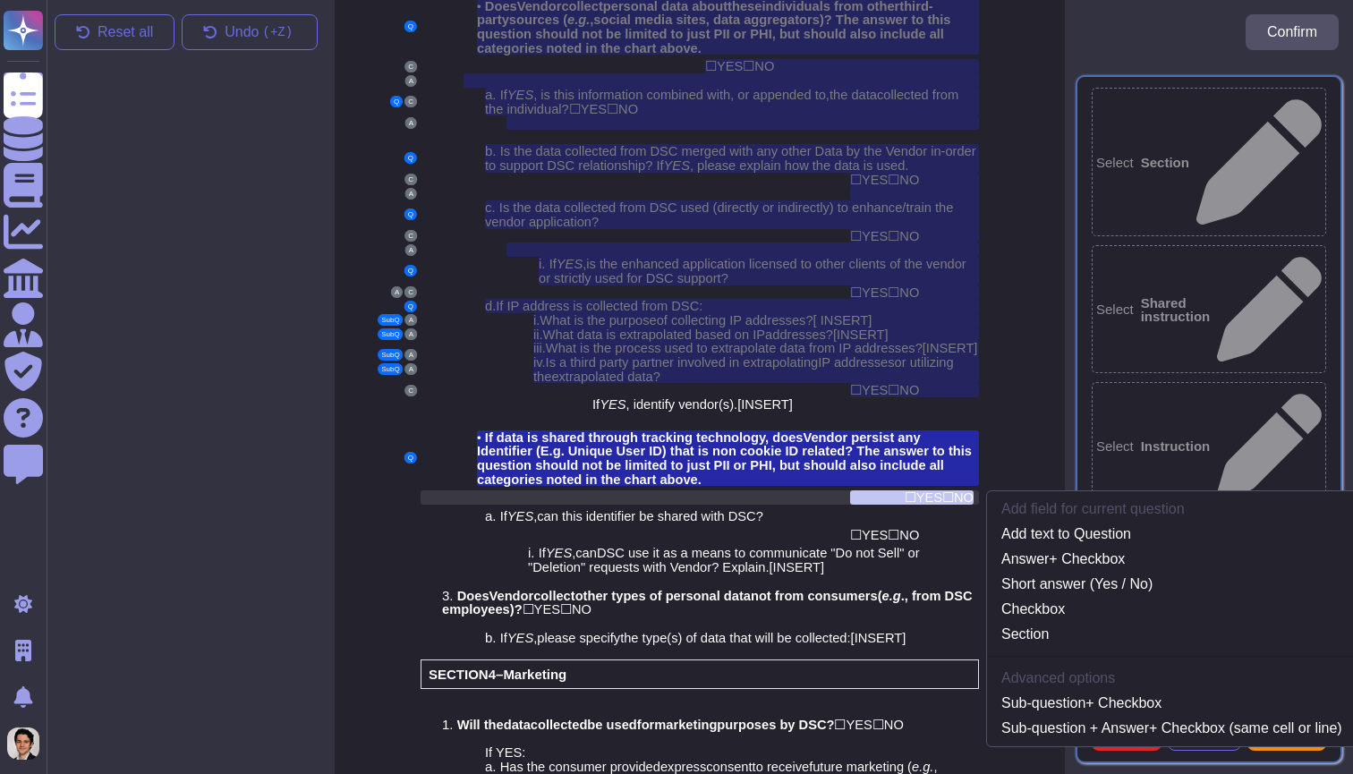
scroll to position [2515, 0]
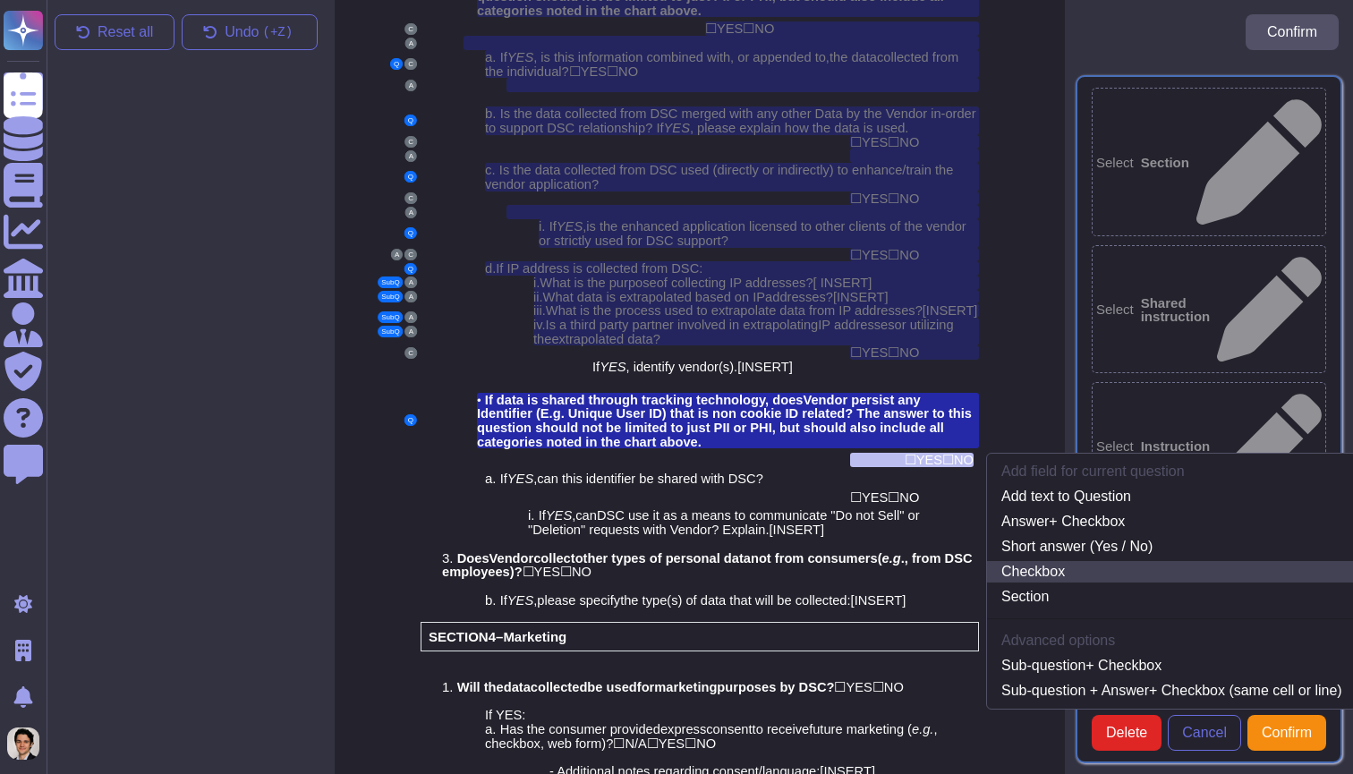
click at [1081, 561] on link "Checkbox" at bounding box center [1171, 571] width 369 height 21
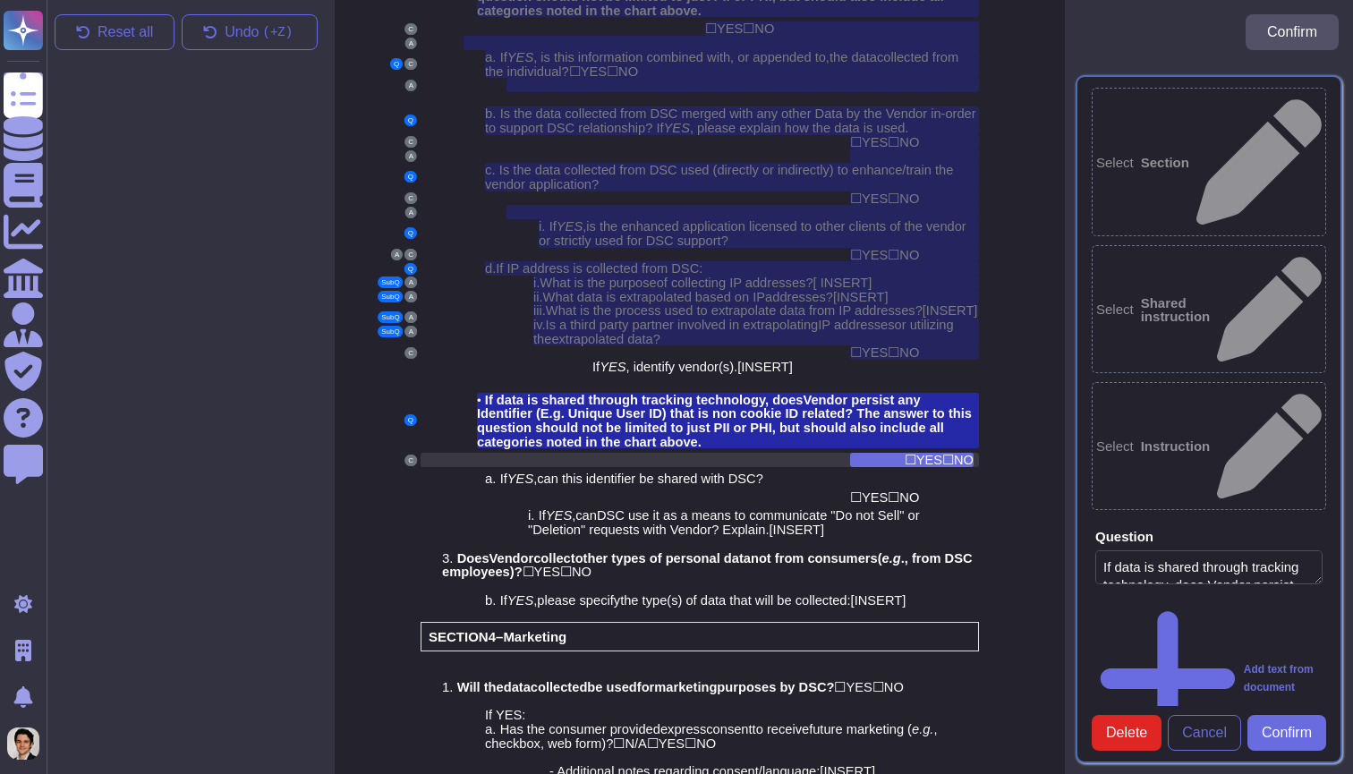
click at [958, 453] on span "NO" at bounding box center [964, 460] width 20 height 14
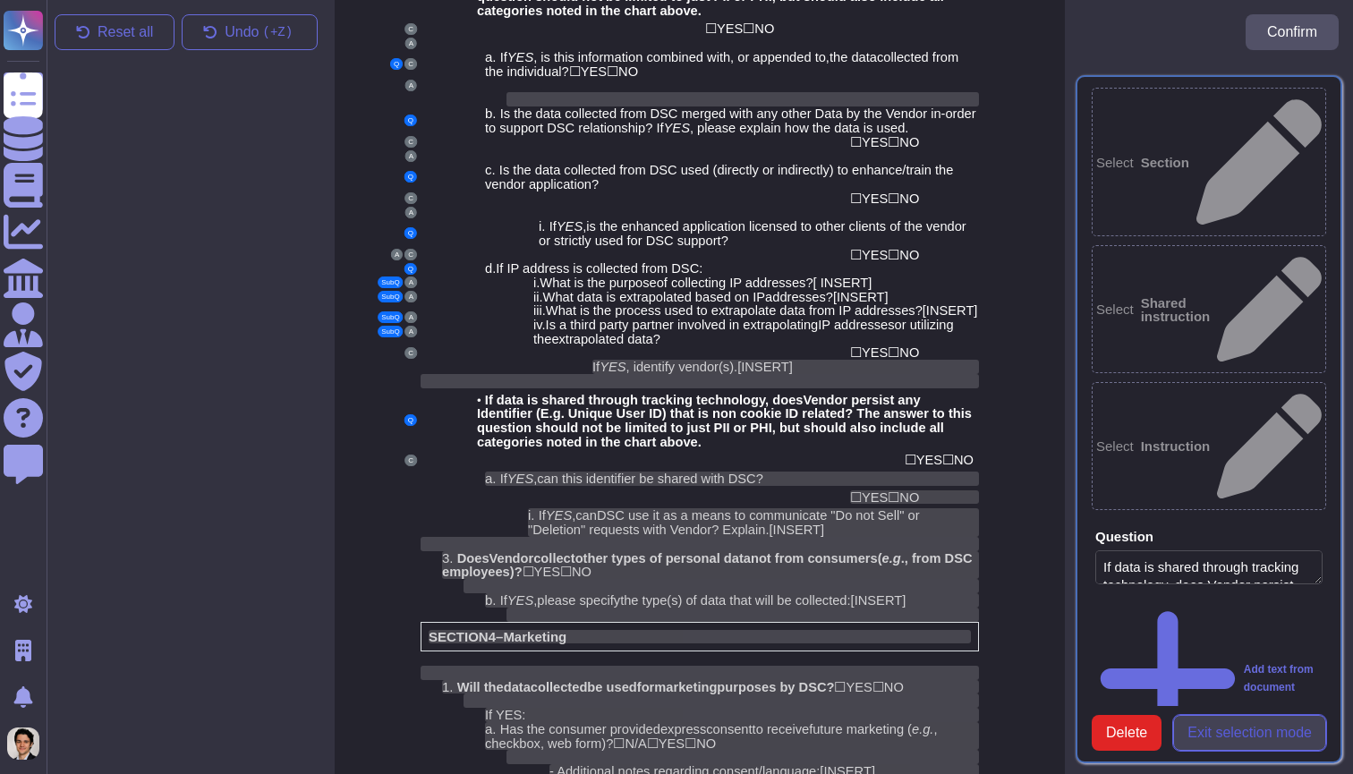
click at [1208, 715] on button "Exit selection mode" at bounding box center [1249, 733] width 153 height 36
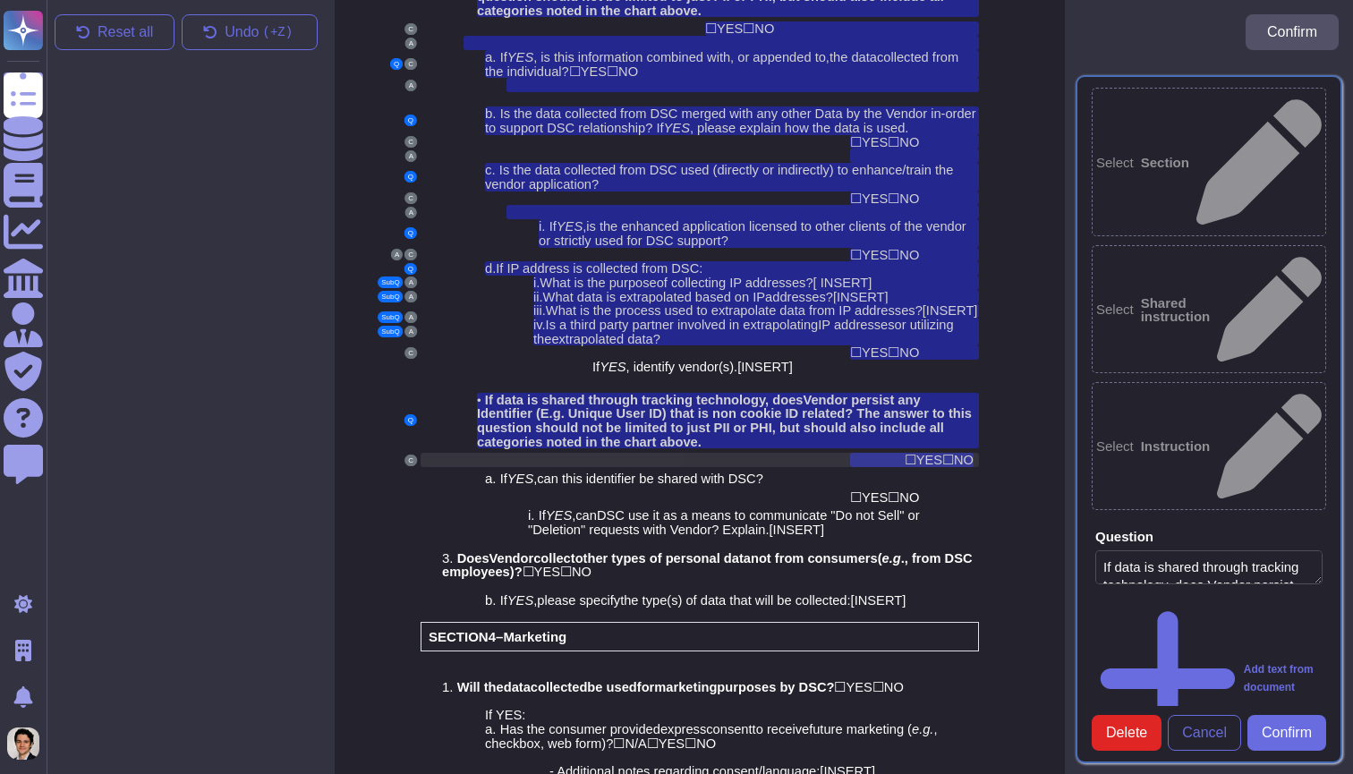
click at [935, 453] on span "YES" at bounding box center [929, 460] width 26 height 14
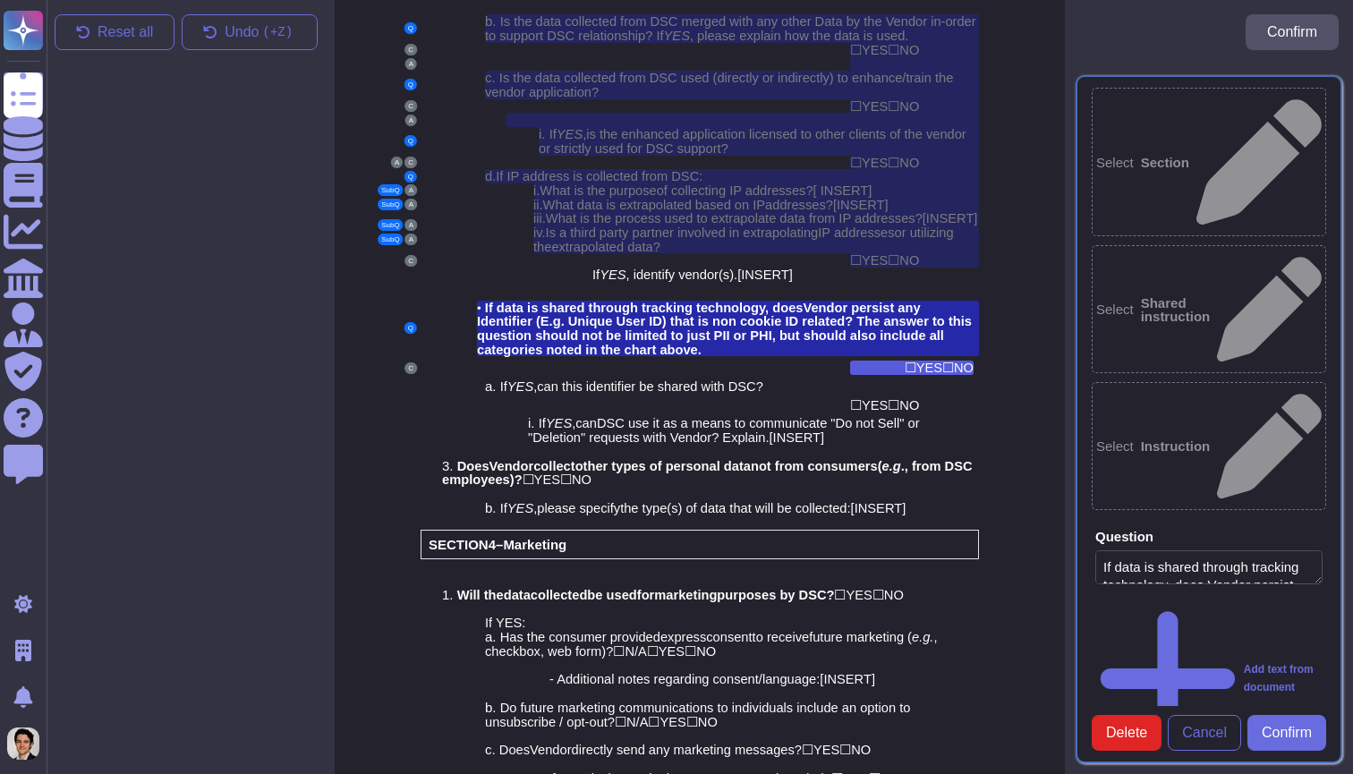
scroll to position [2610, 0]
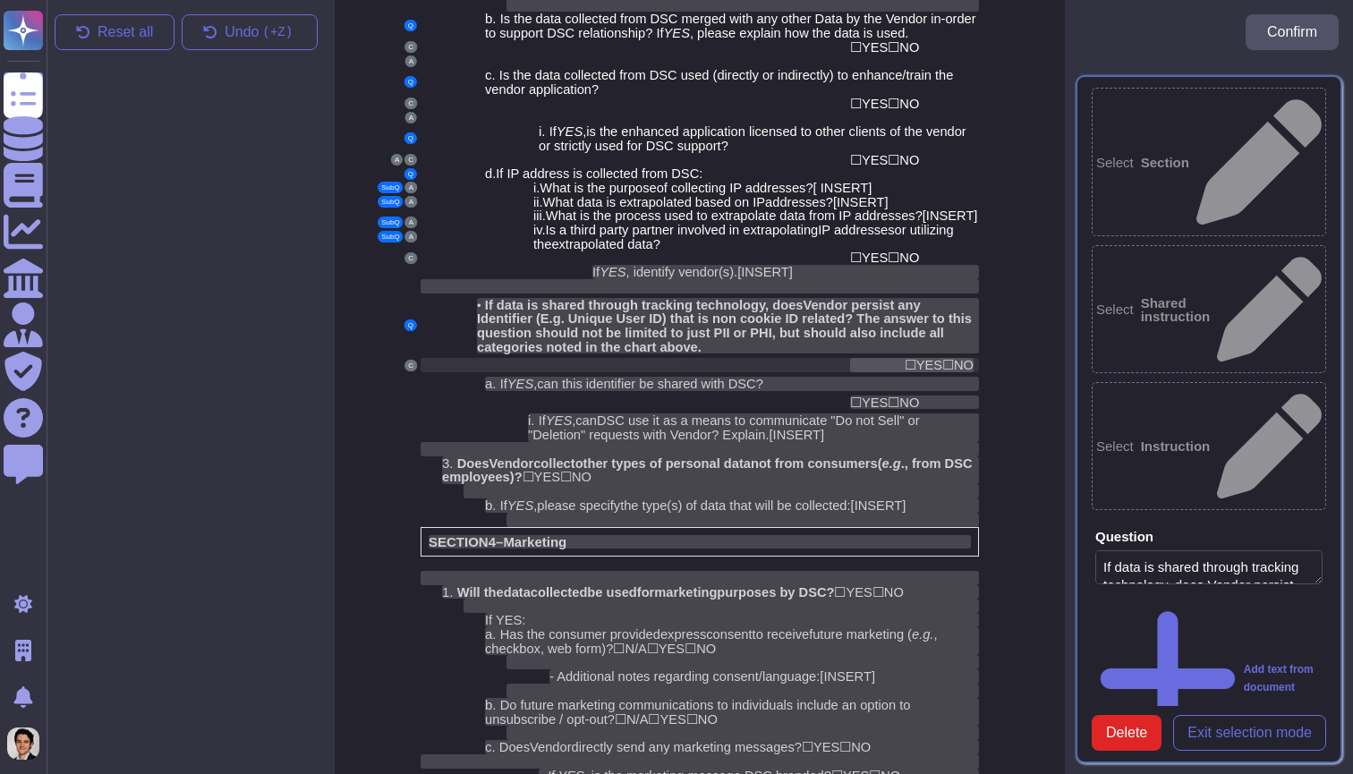
click at [944, 357] on span "☐" at bounding box center [948, 364] width 12 height 15
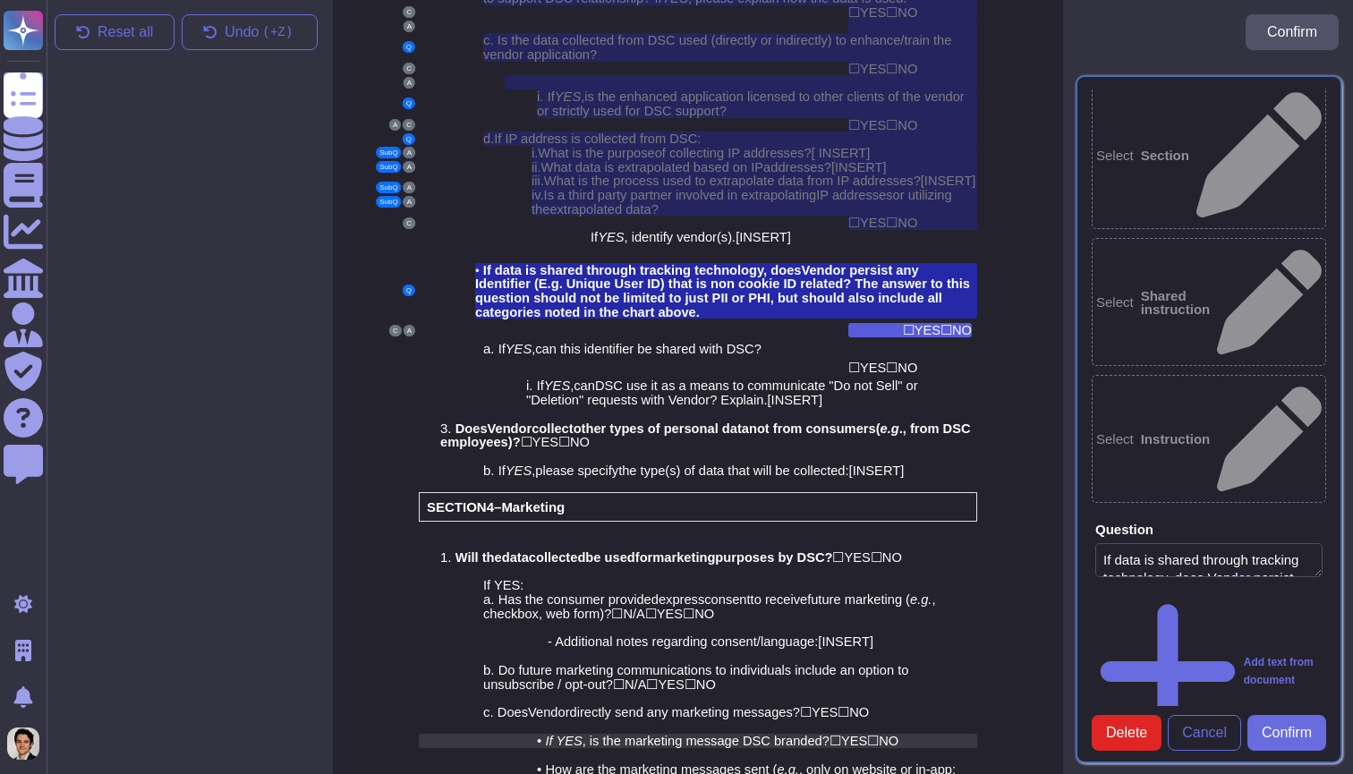
scroll to position [2637, 0]
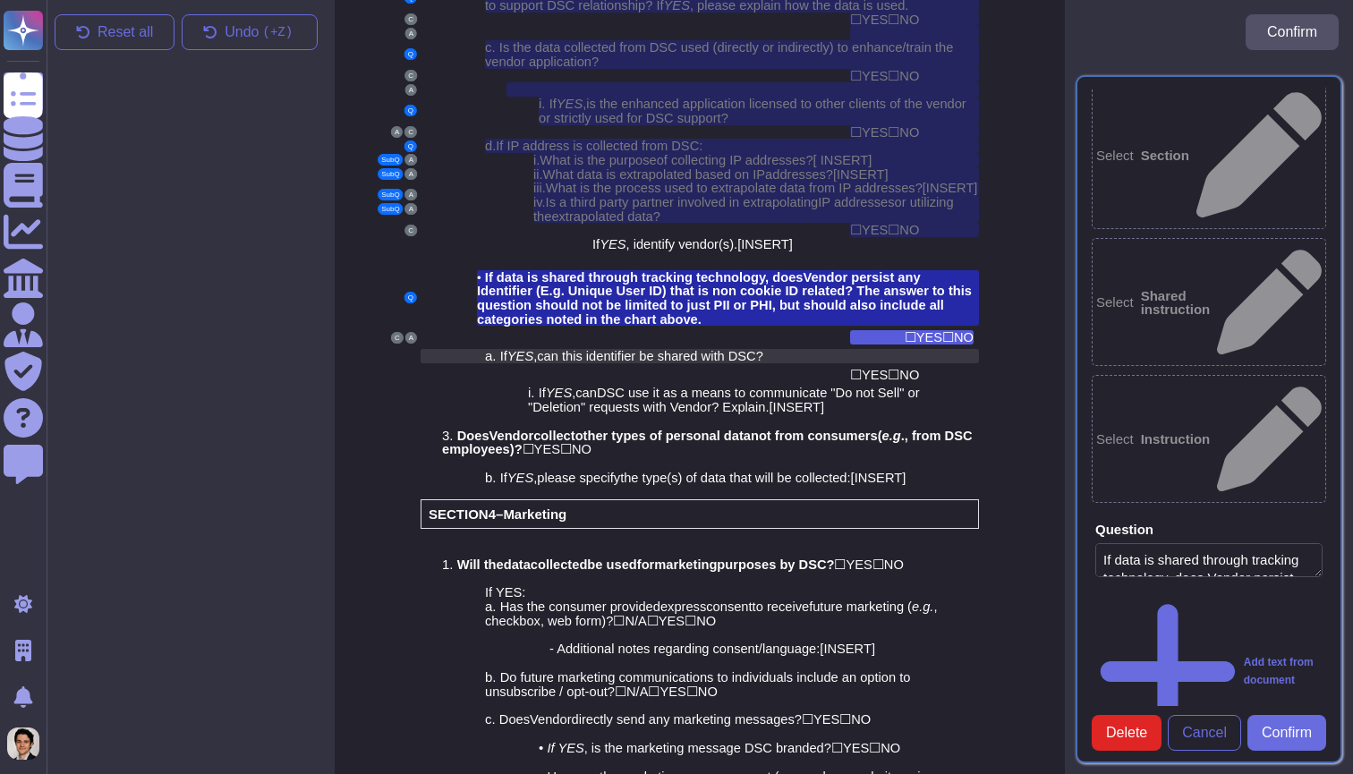
click at [789, 349] on div "a. If YES , can this identifier be shared with DSC?" at bounding box center [732, 356] width 494 height 14
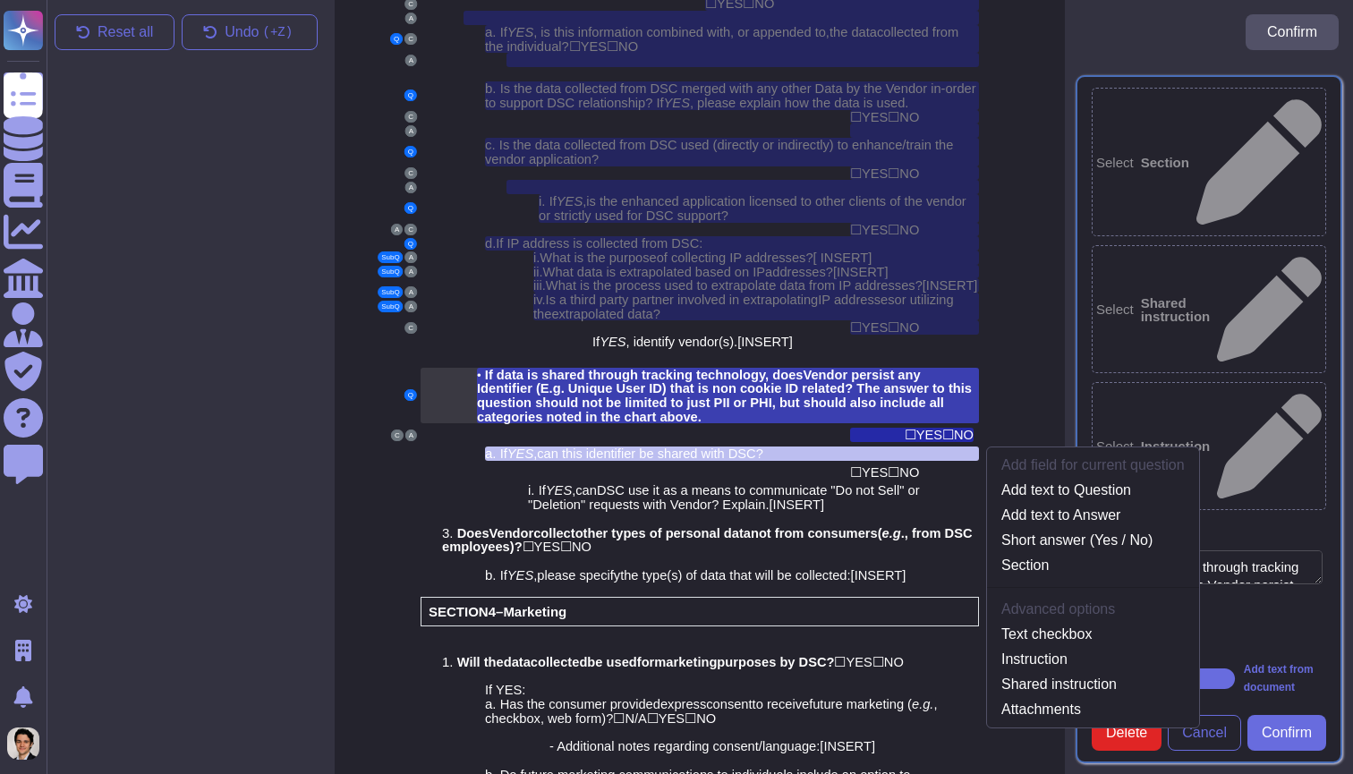
scroll to position [2533, 0]
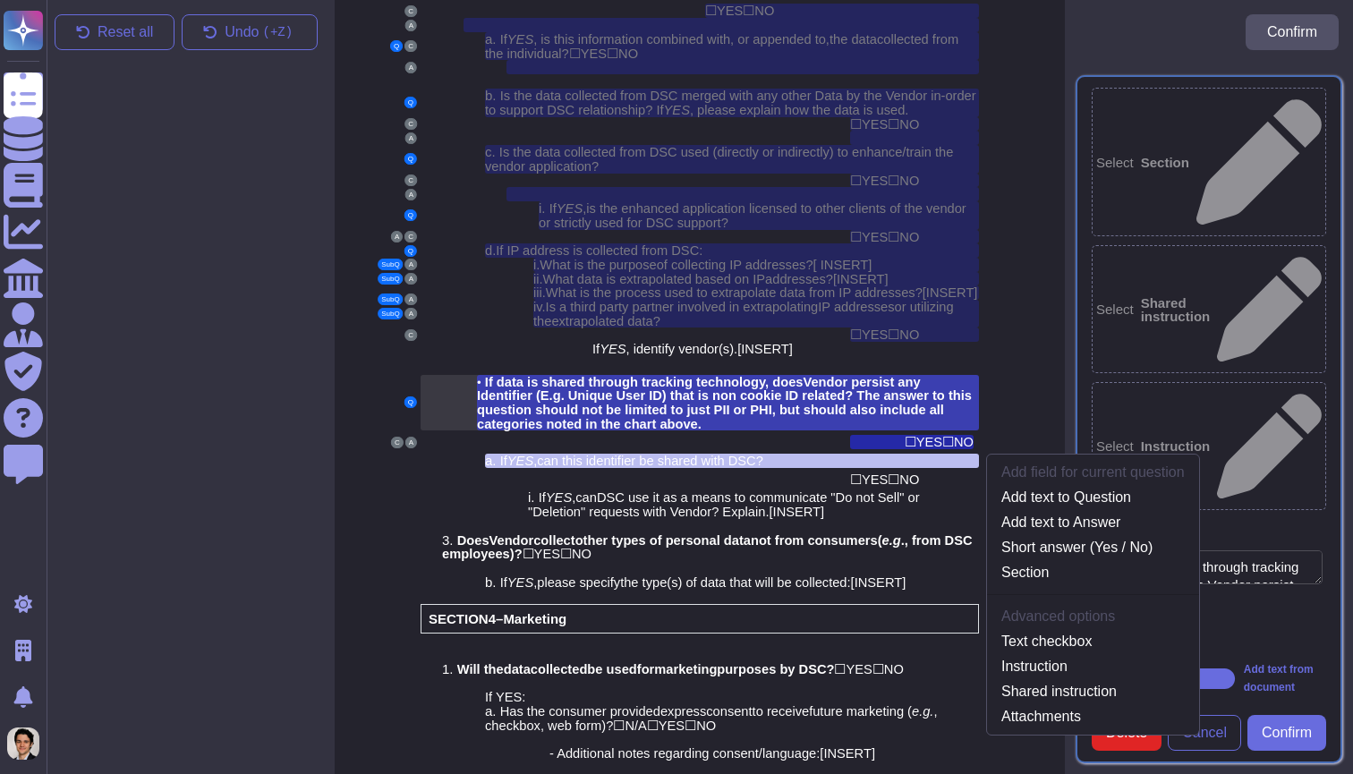
click at [826, 375] on div "• If data is shared through tracking technology, does V endor persist any Ident…" at bounding box center [728, 403] width 502 height 56
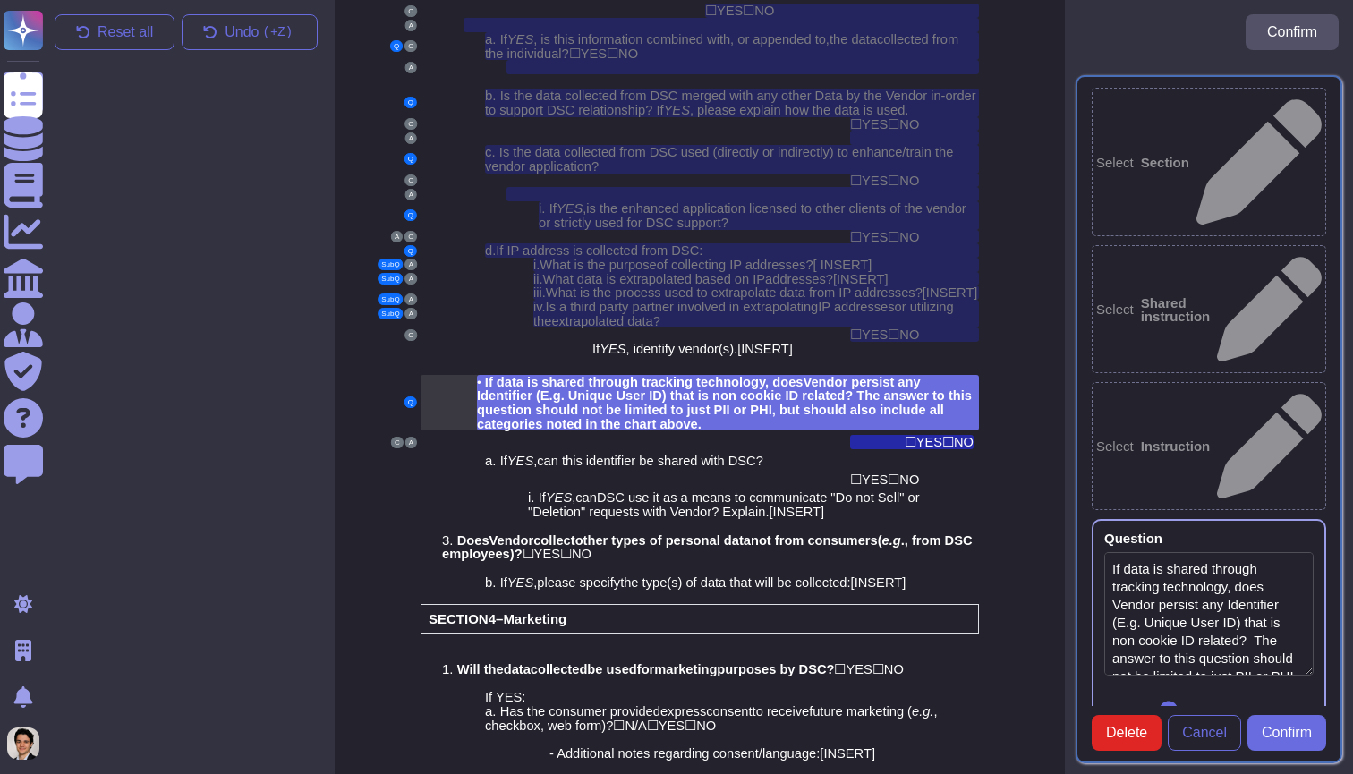
scroll to position [2477, 0]
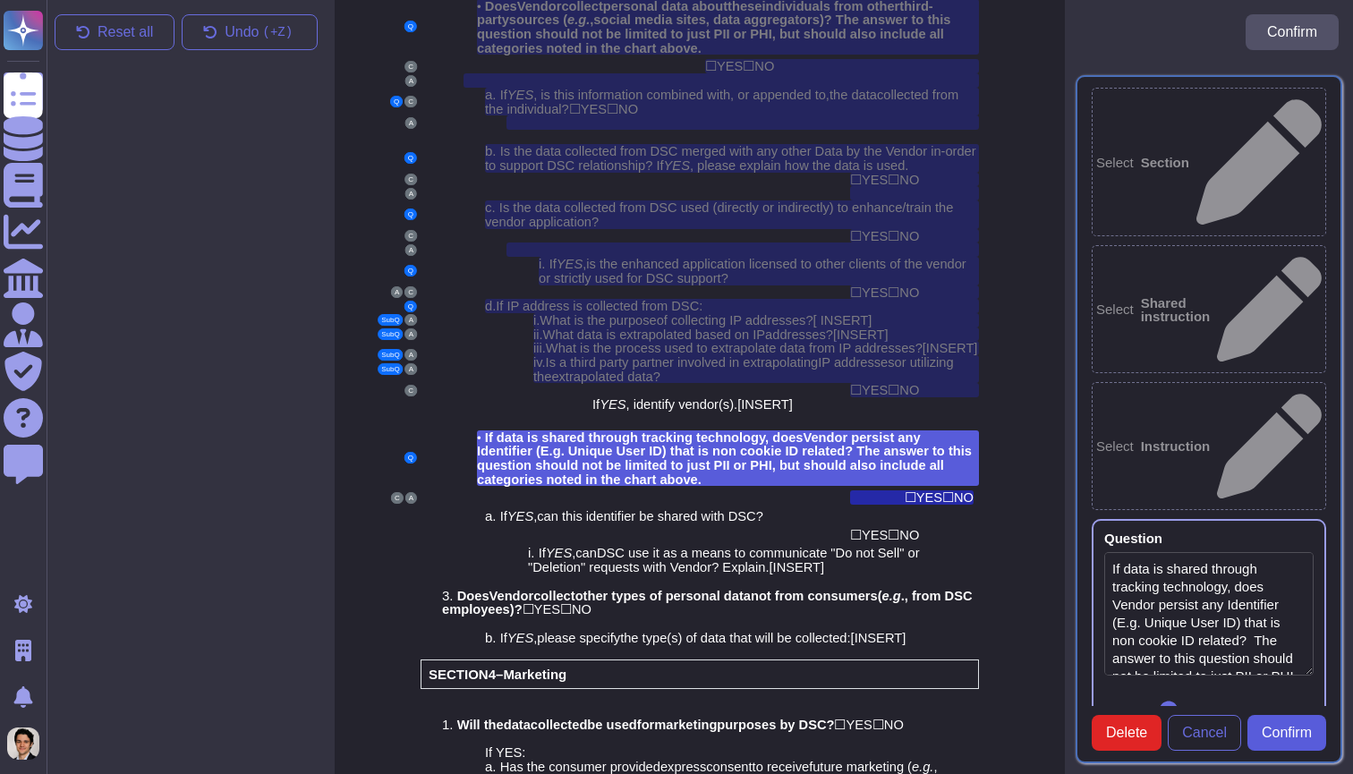
click at [1281, 738] on span "Confirm" at bounding box center [1286, 733] width 50 height 14
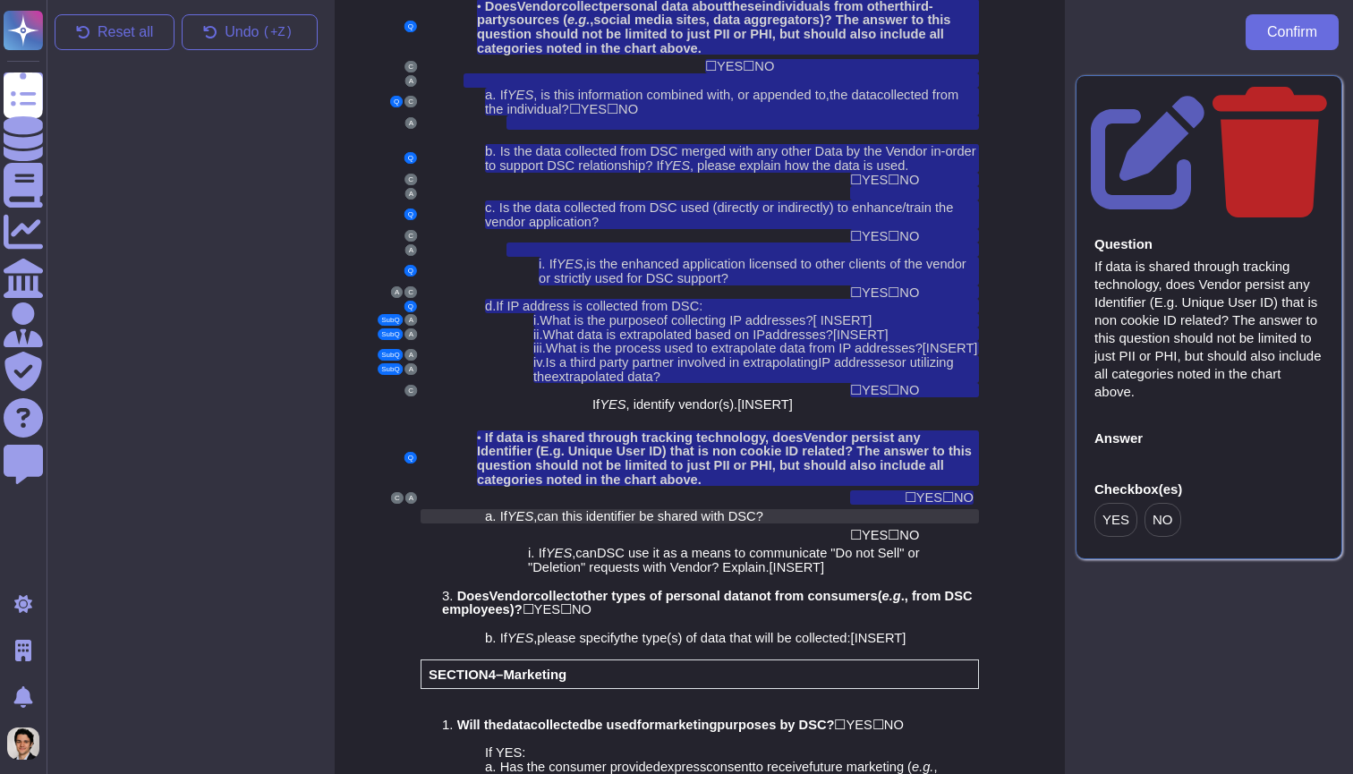
click at [761, 509] on span "can this identifier be shared with DSC?" at bounding box center [650, 516] width 226 height 14
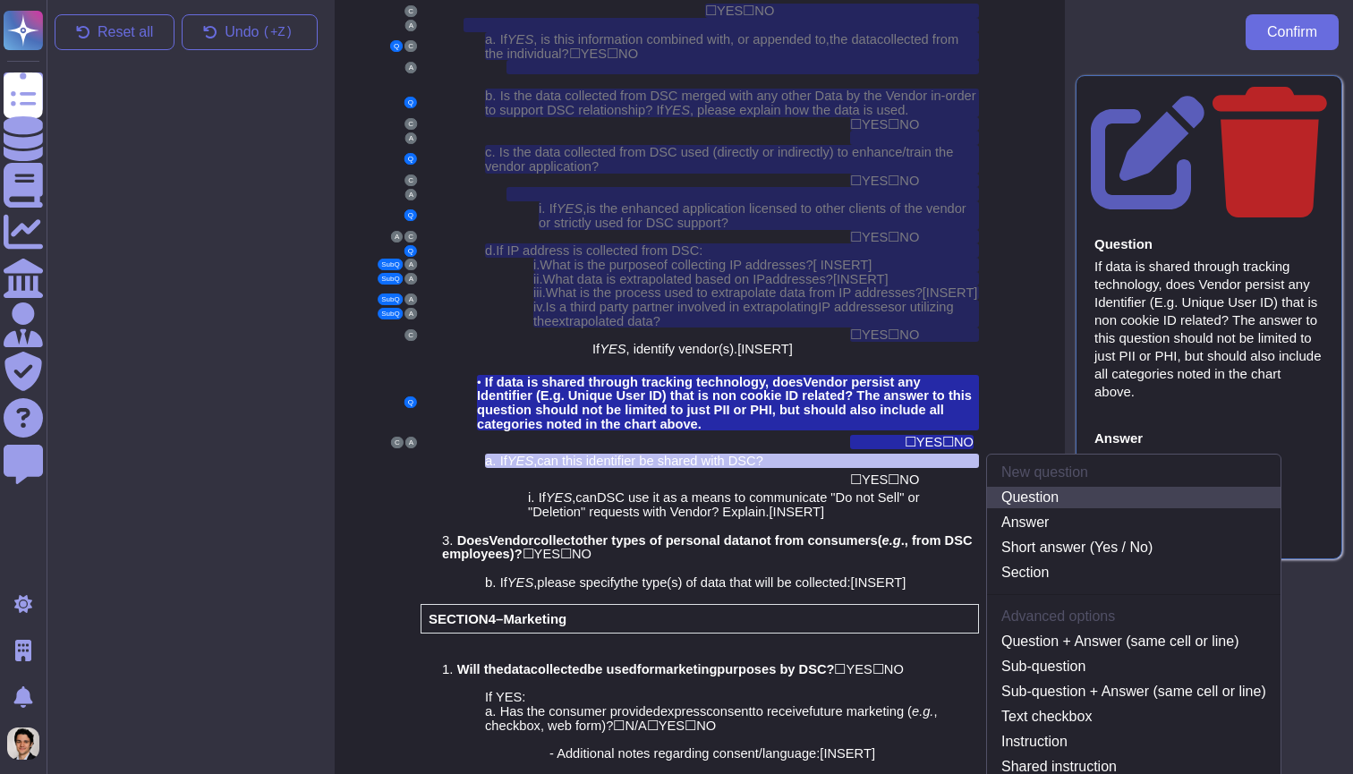
click at [1051, 487] on link "Question" at bounding box center [1133, 497] width 293 height 21
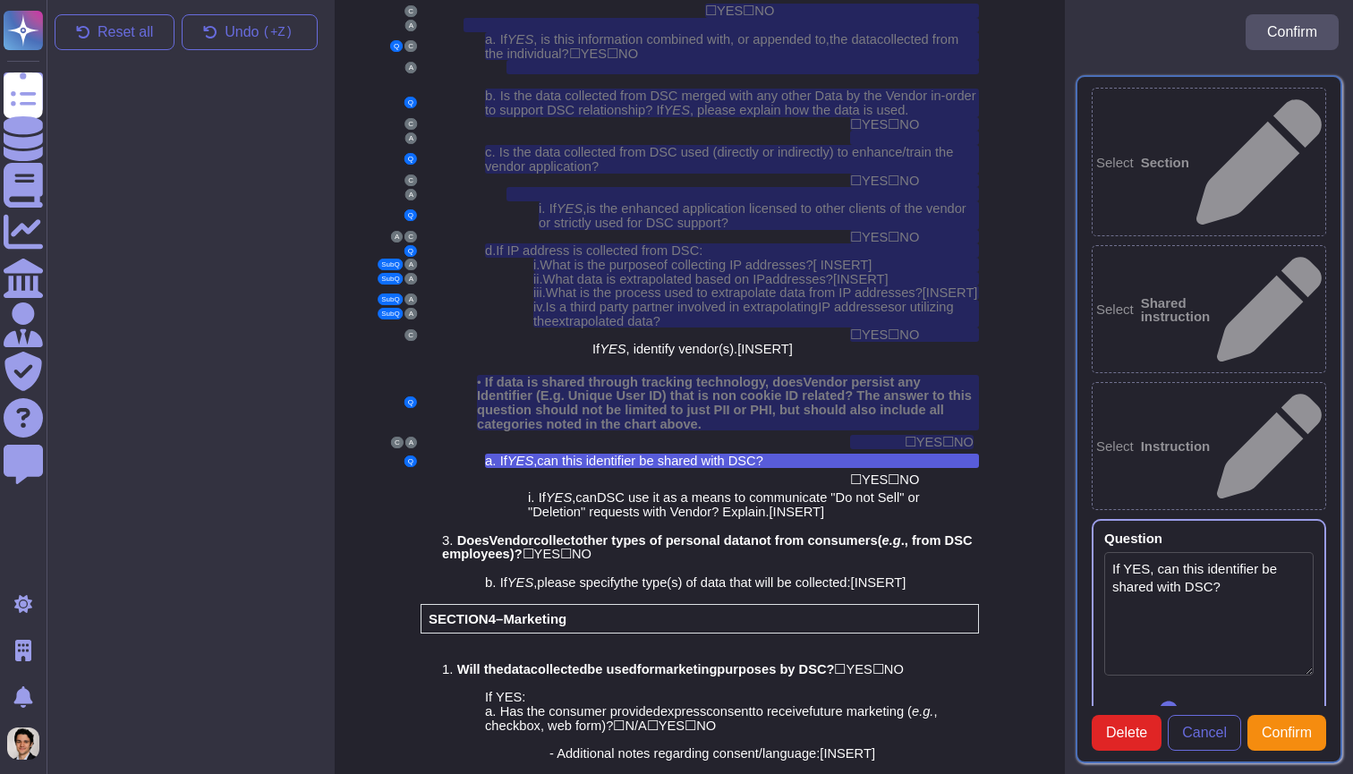
type textarea "If YES, can this identifier be shared with DSC?"
click at [938, 490] on div "i. If YES , can DSC use it as a means to communicate "Do not Sell" o r "Deletio…" at bounding box center [753, 504] width 451 height 28
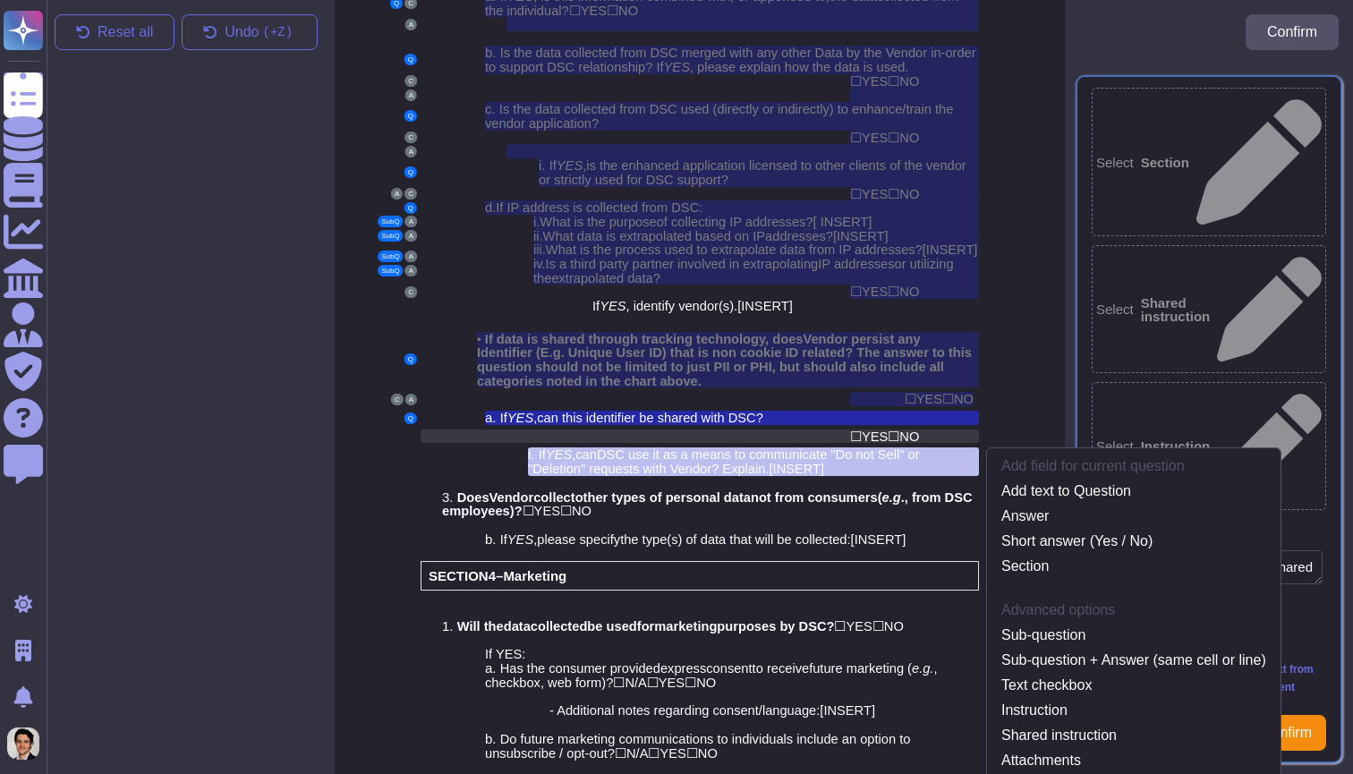
click at [919, 429] on span "NO" at bounding box center [909, 436] width 20 height 14
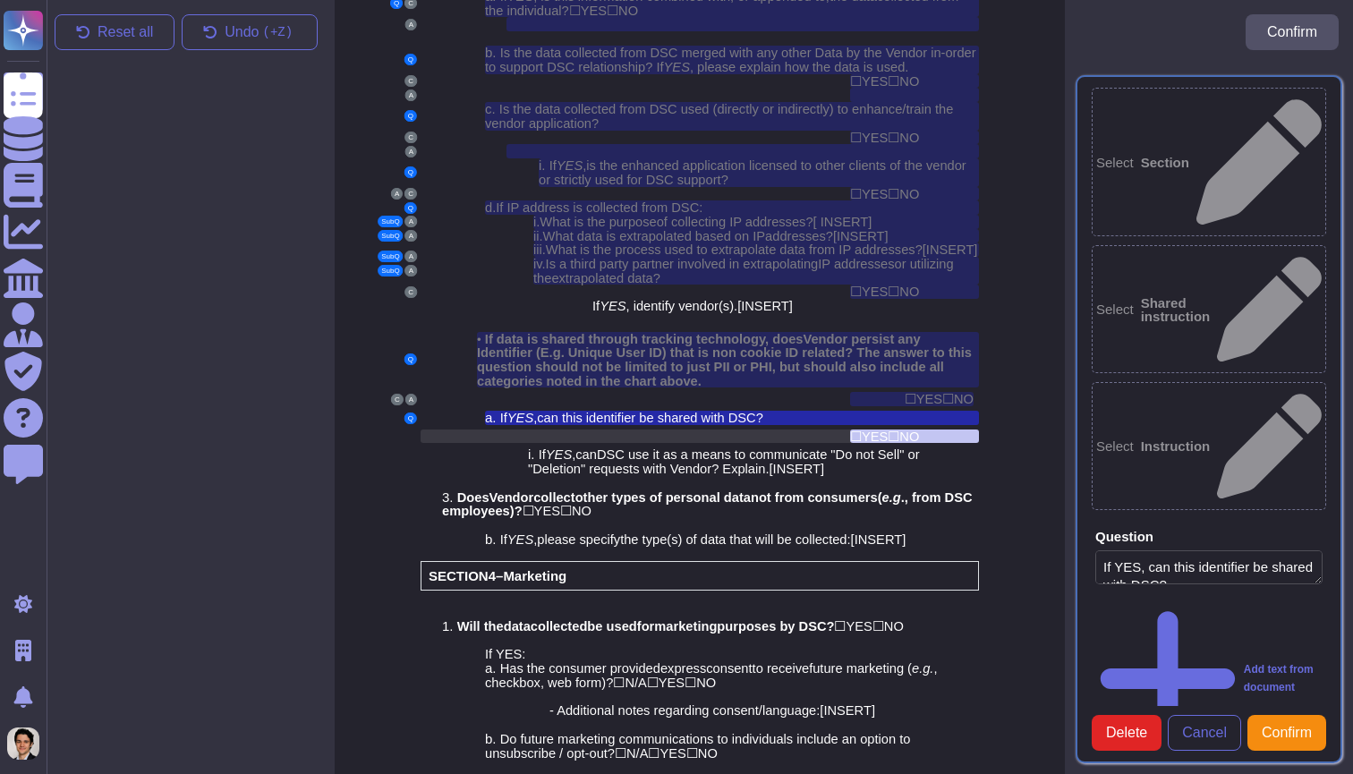
scroll to position [2550, 0]
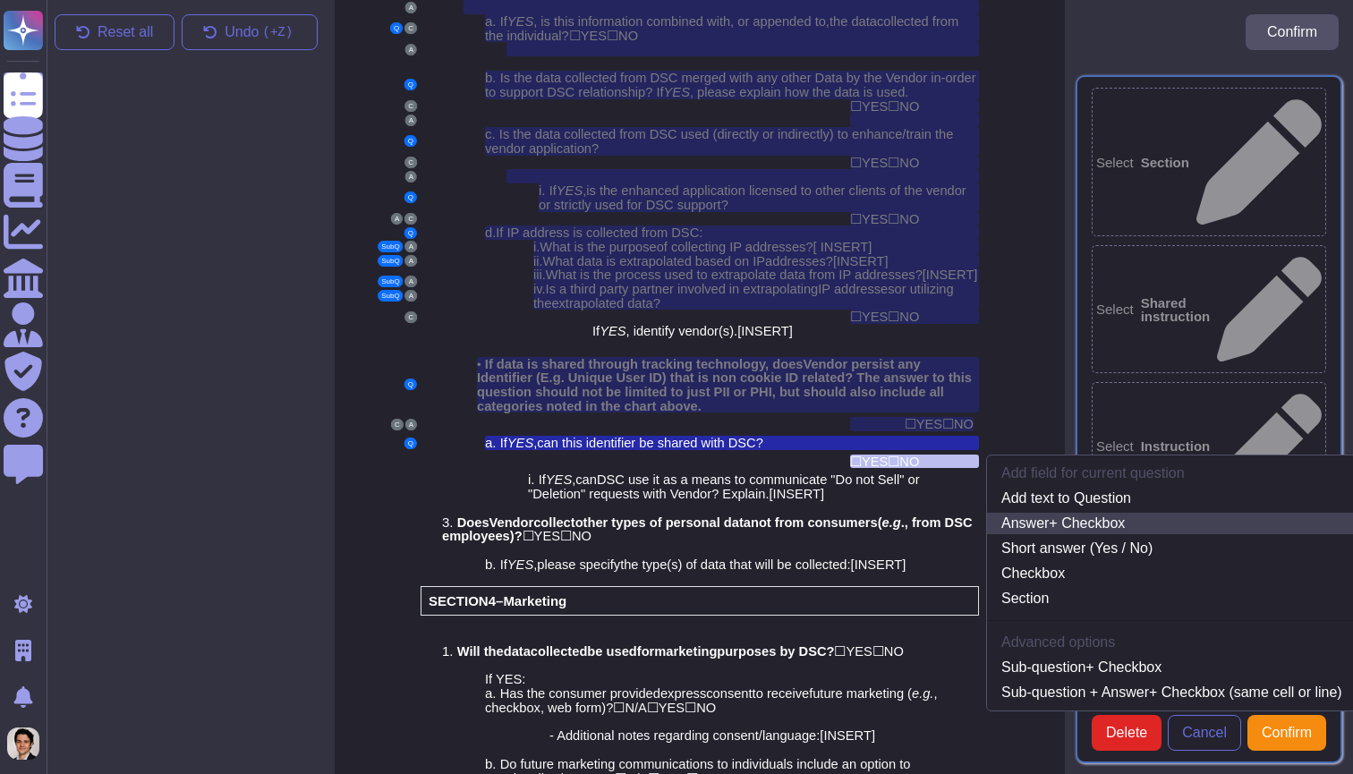
click at [1125, 513] on link "Answer + Checkbox" at bounding box center [1171, 523] width 369 height 21
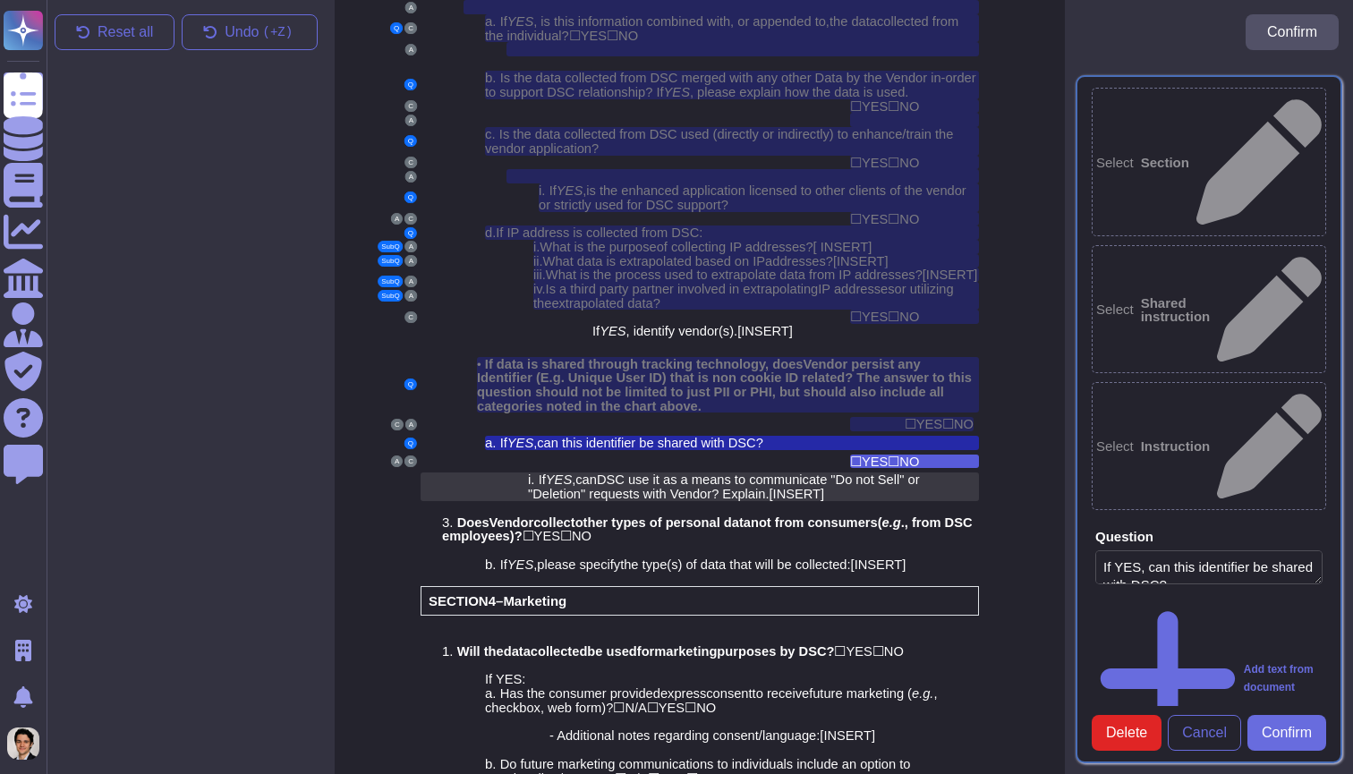
click at [844, 472] on span "DSC use it as a means to communicate "Do not Sell" o" at bounding box center [756, 479] width 318 height 14
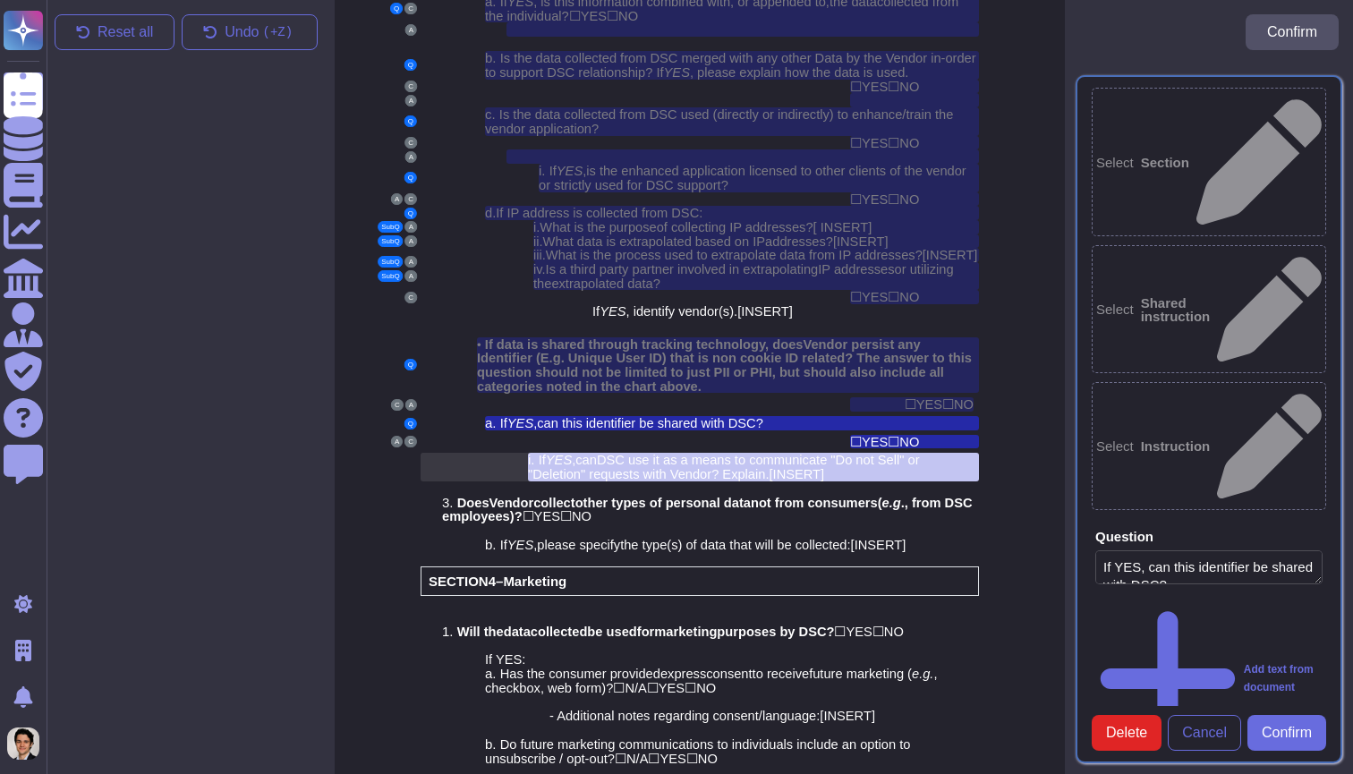
scroll to position [2576, 0]
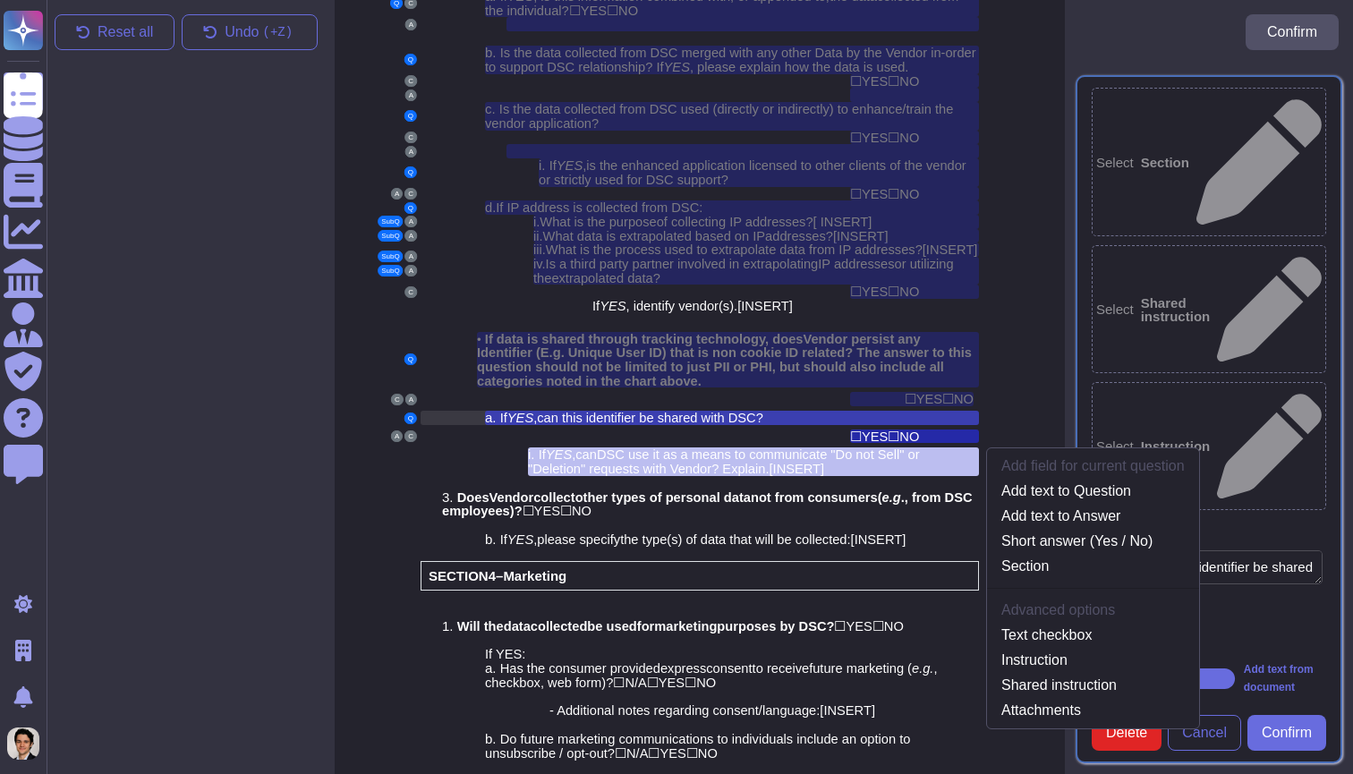
click at [758, 411] on span "can this identifier be shared with DSC?" at bounding box center [650, 418] width 226 height 14
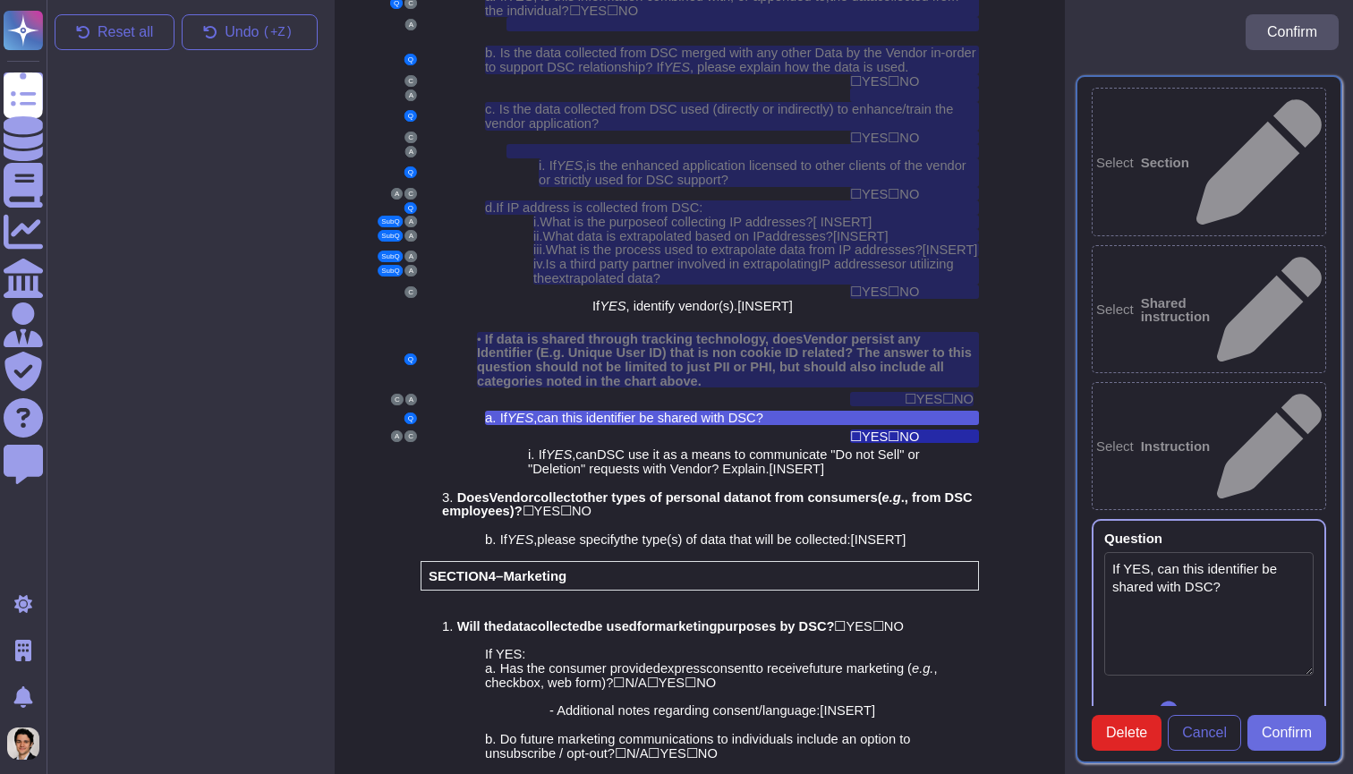
scroll to position [2533, 0]
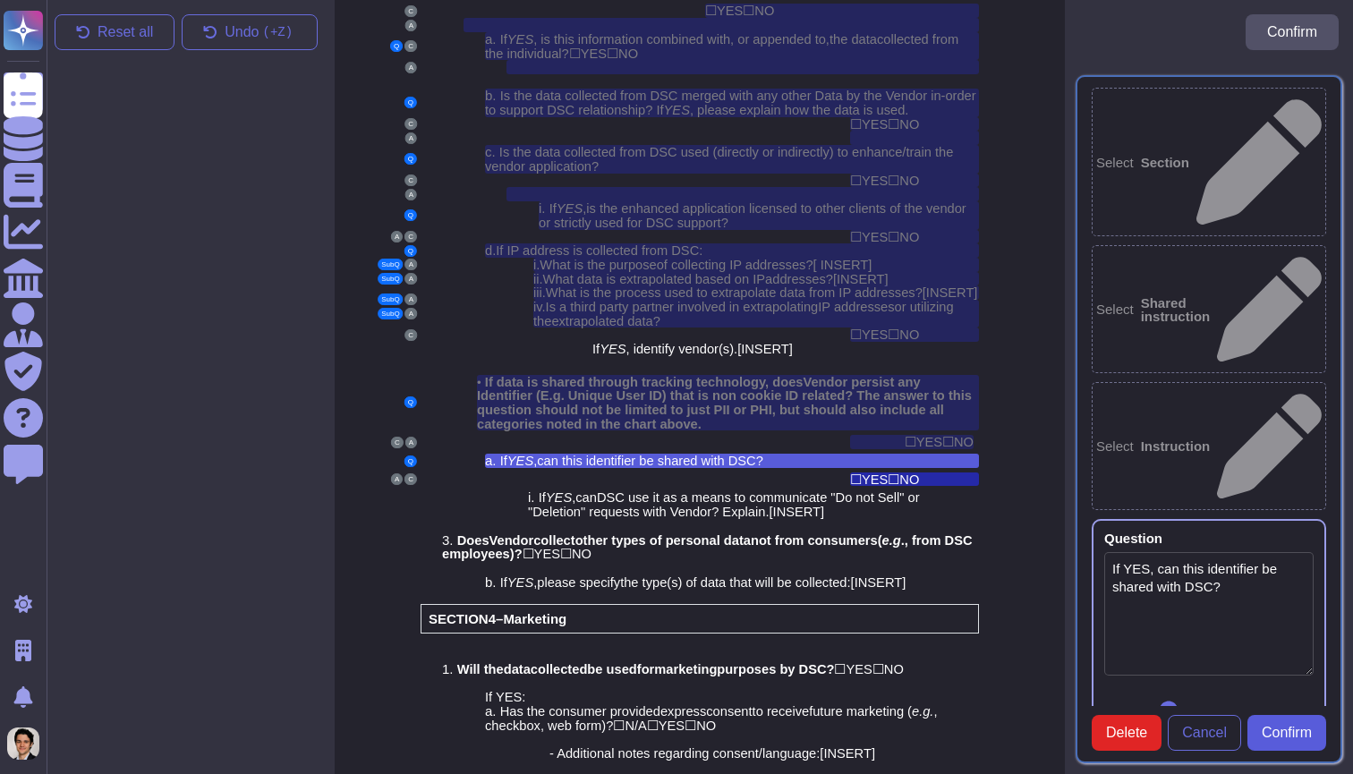
click at [1296, 729] on span "Confirm" at bounding box center [1286, 733] width 50 height 14
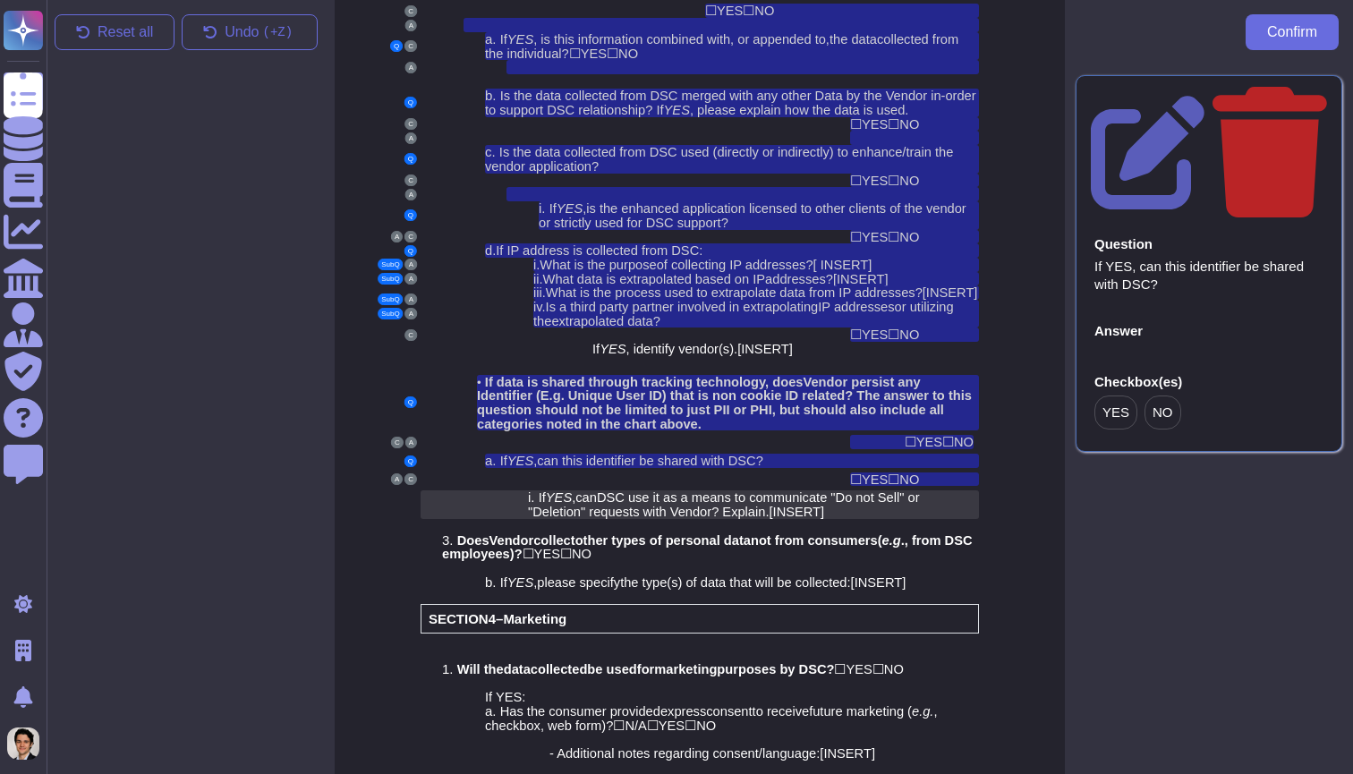
click at [768, 505] on span "? Explain." at bounding box center [739, 512] width 57 height 14
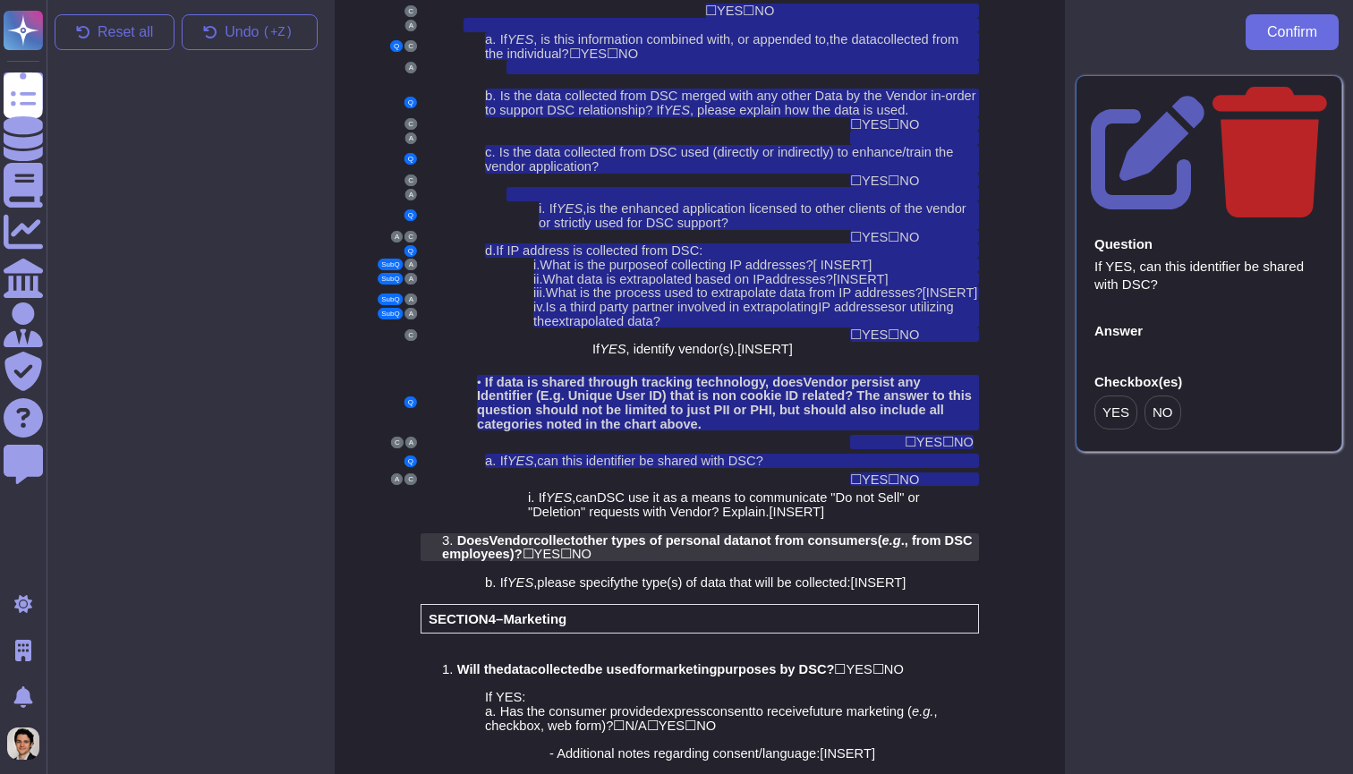
scroll to position [2576, 0]
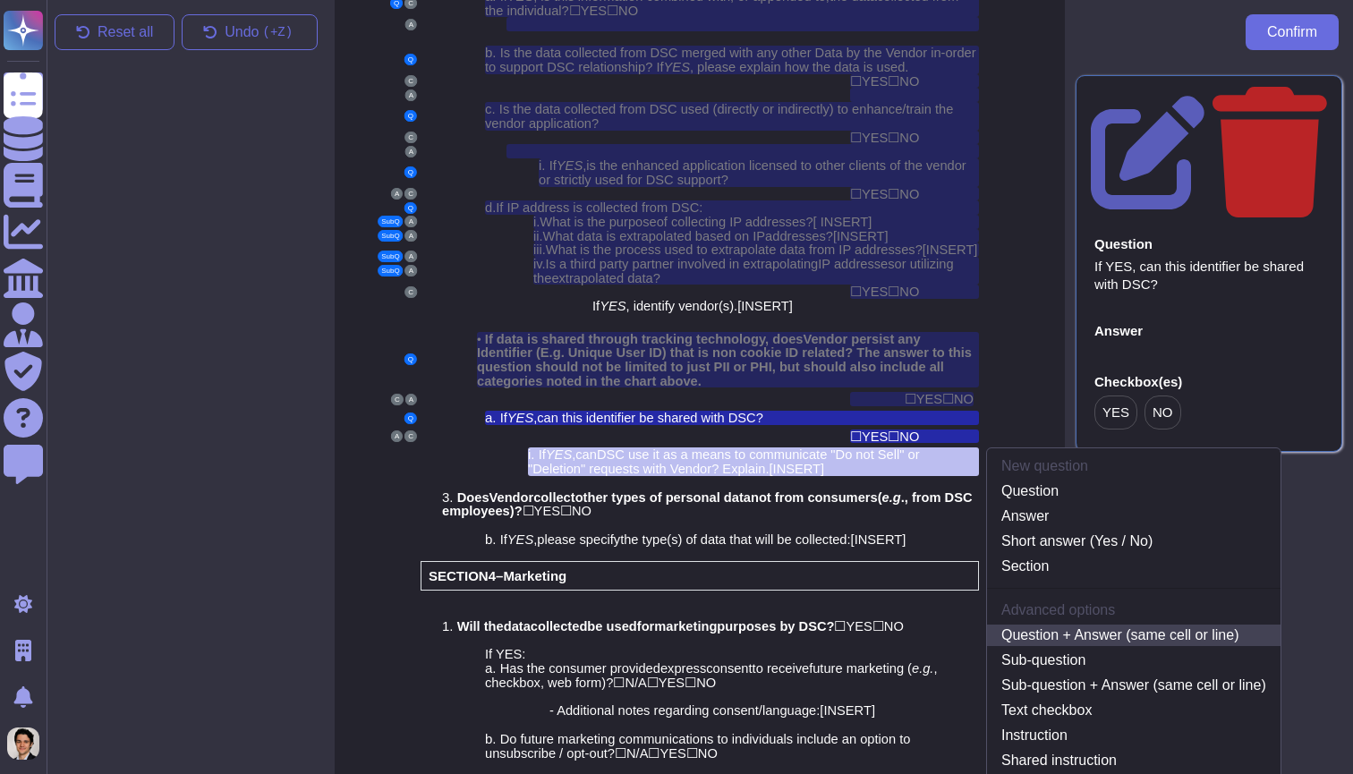
click at [1082, 624] on link "Question + Answer (same cell or line)" at bounding box center [1133, 634] width 293 height 21
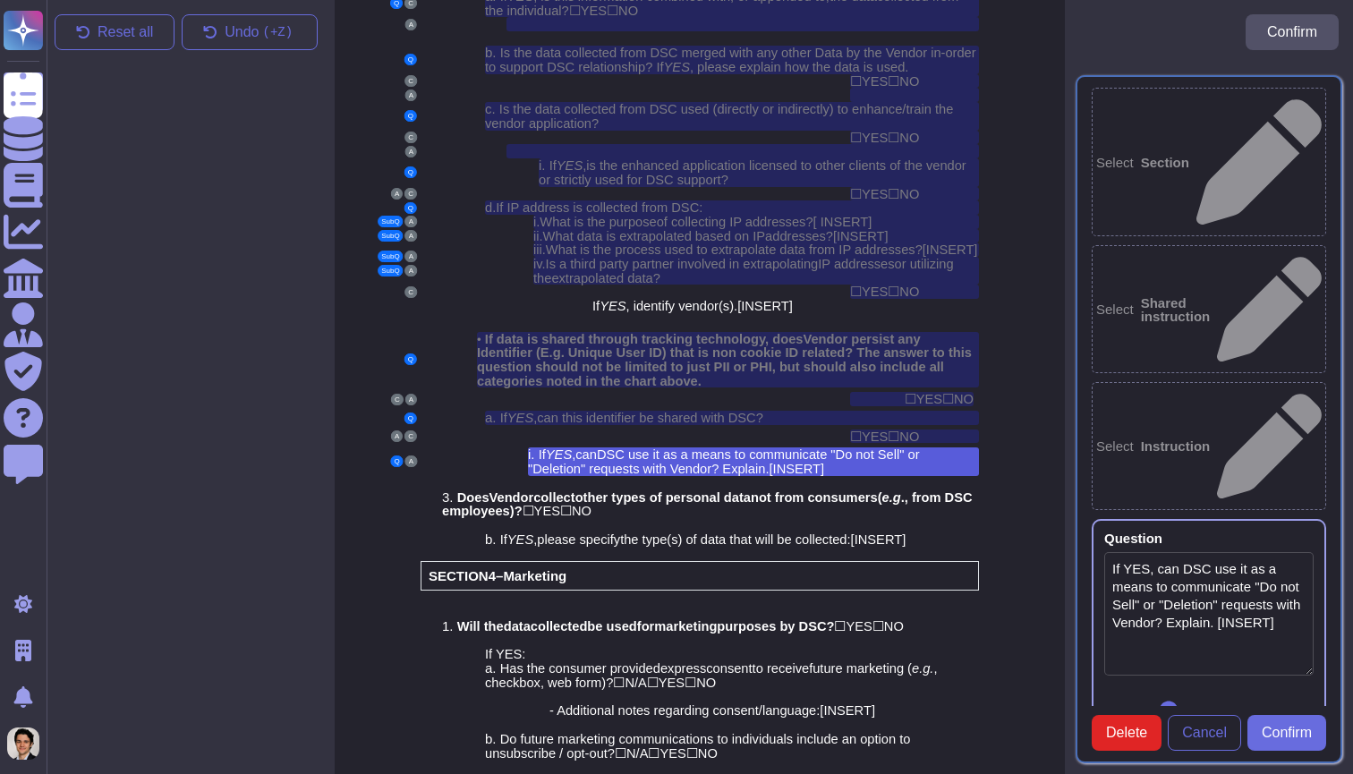
type textarea "If YES, can DSC use it as a means to communicate "Do not Sell" or "Deletion" re…"
click at [672, 490] on span "other types of personal data" at bounding box center [662, 497] width 175 height 14
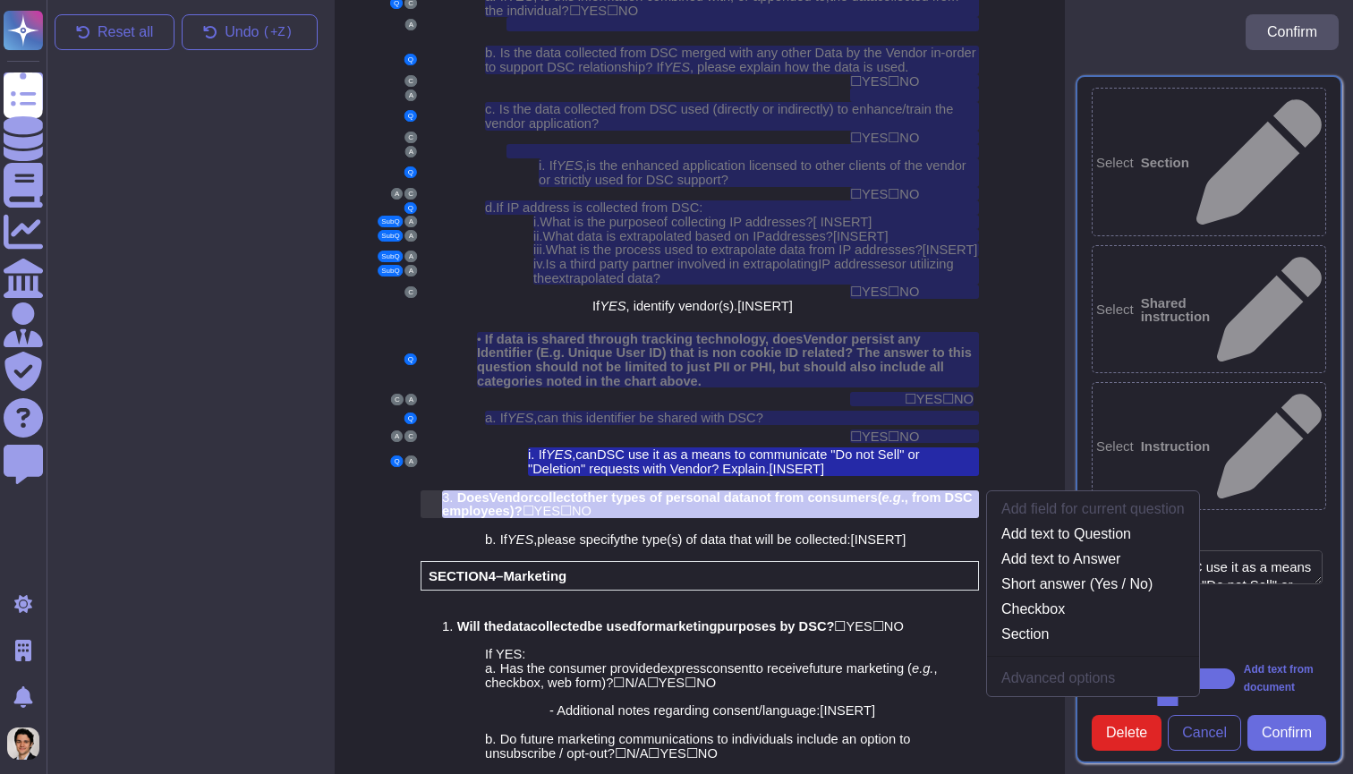
scroll to position [2617, 0]
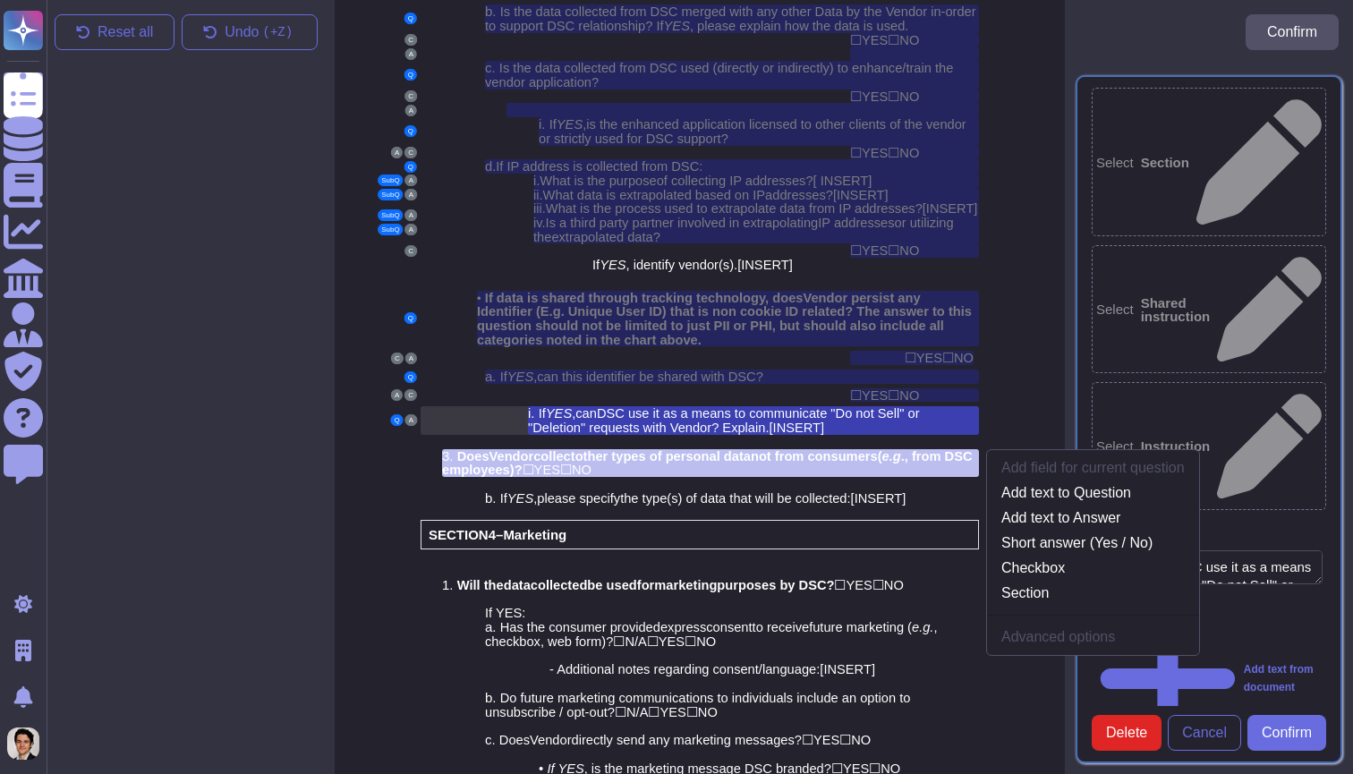
click at [915, 406] on span "DSC use it as a means to communicate "Do not Sell" o" at bounding box center [756, 413] width 318 height 14
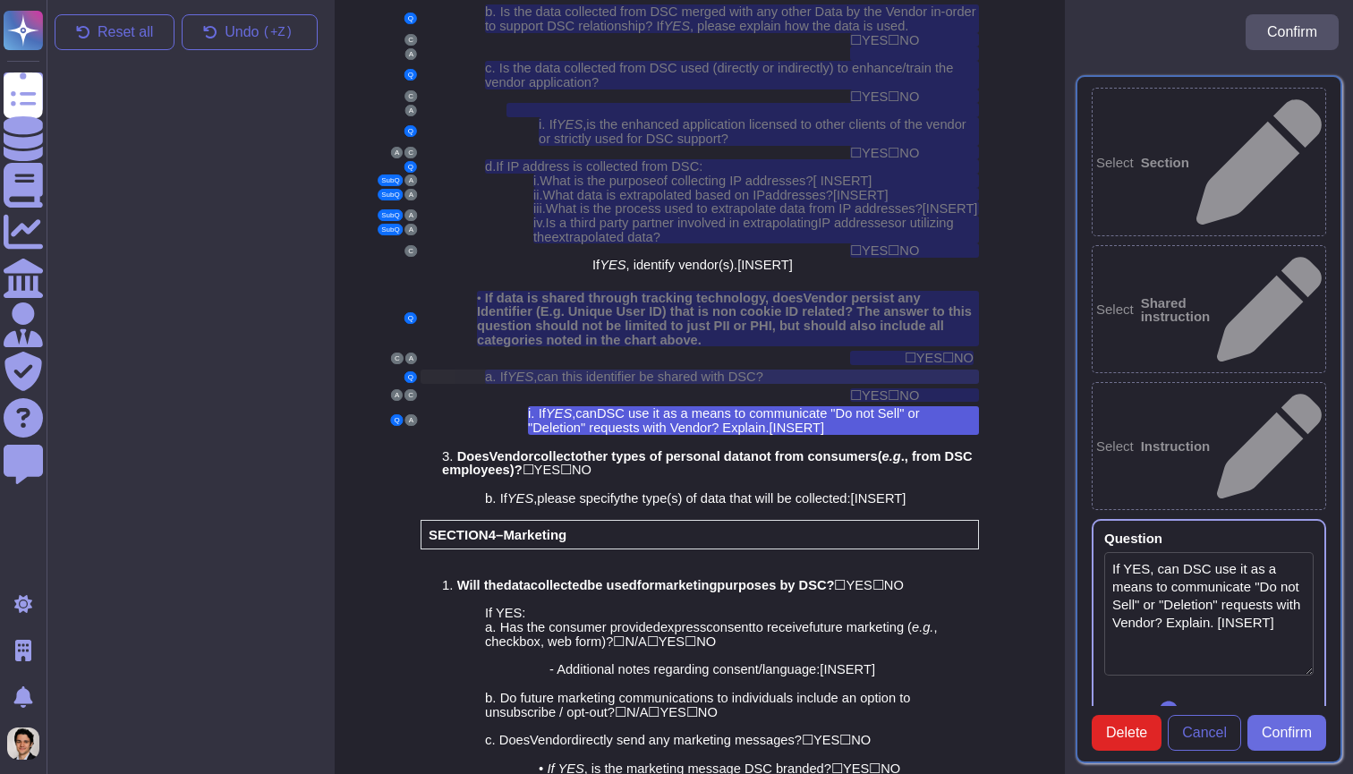
scroll to position [2576, 0]
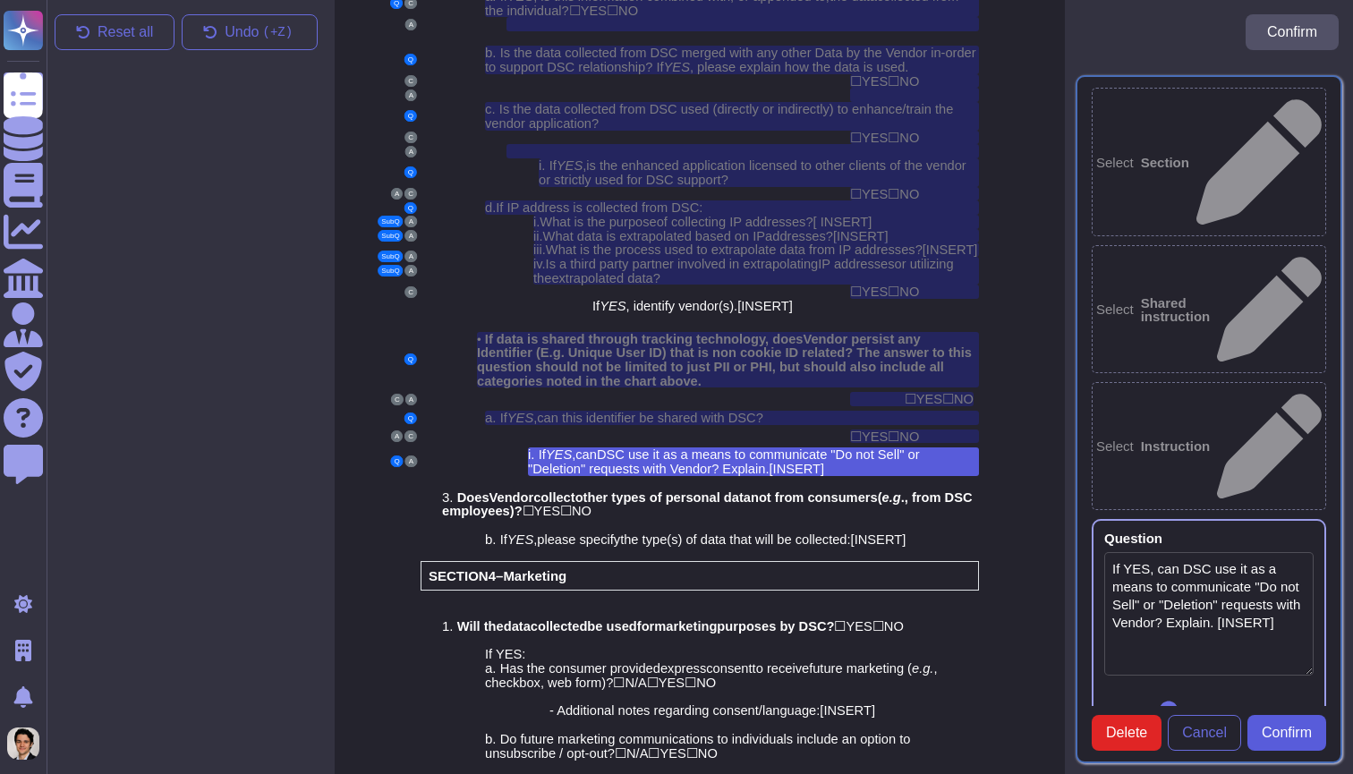
click at [1294, 740] on span "Confirm" at bounding box center [1286, 733] width 50 height 14
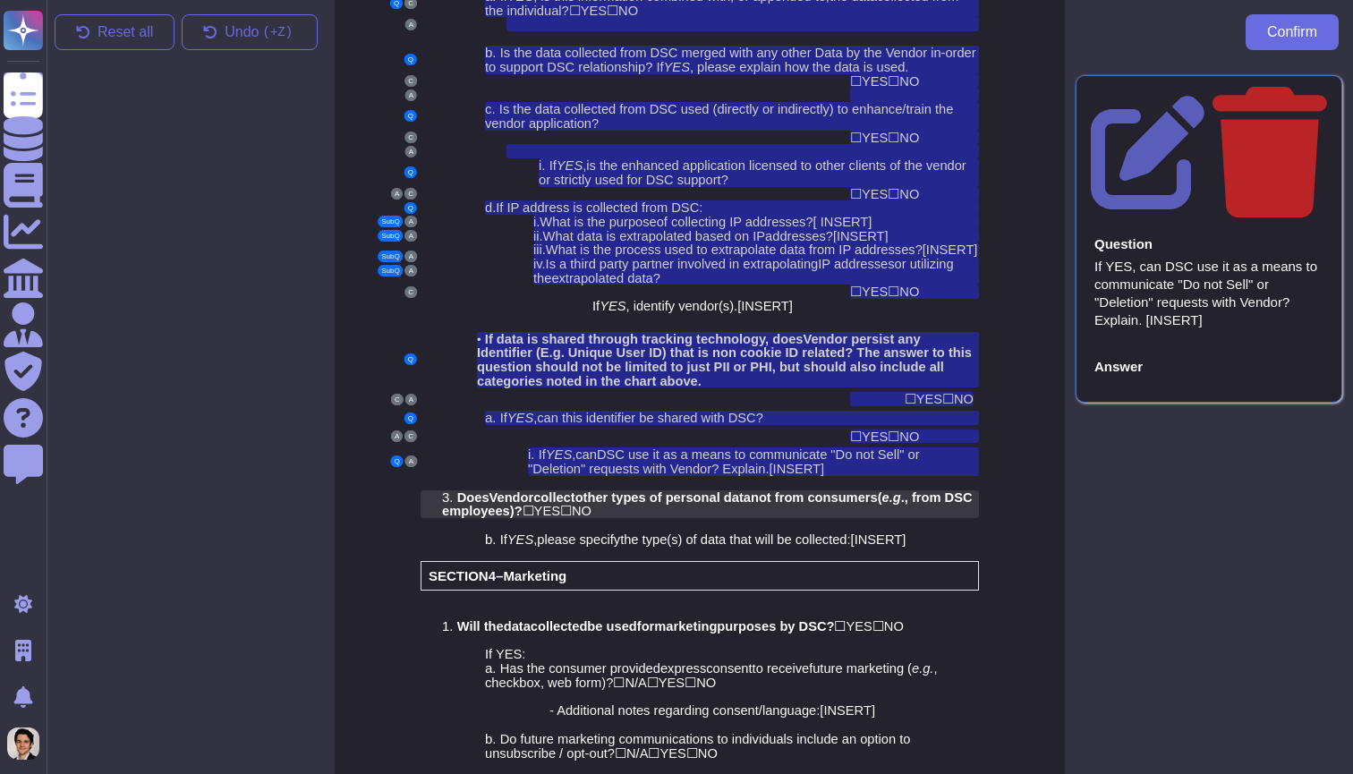
click at [725, 490] on span "other types of personal data" at bounding box center [662, 497] width 175 height 14
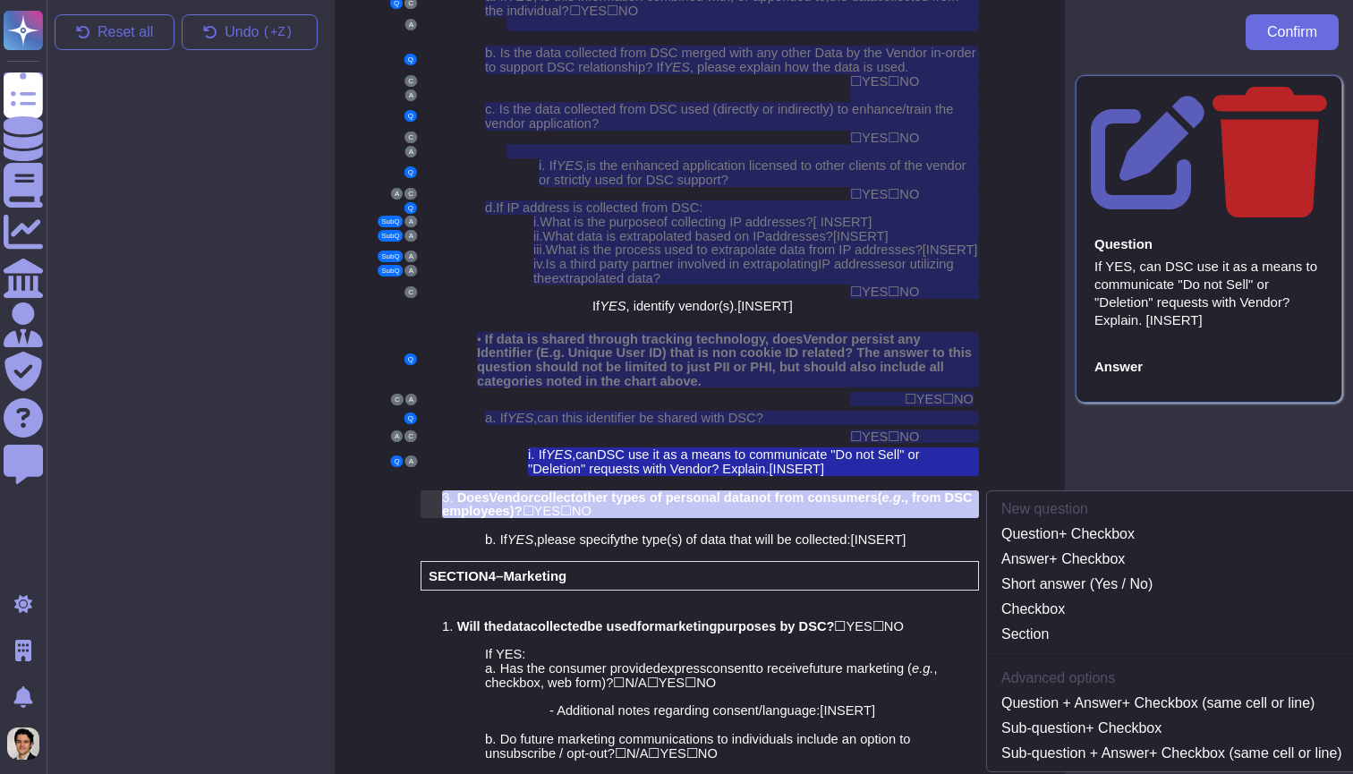
scroll to position [2617, 0]
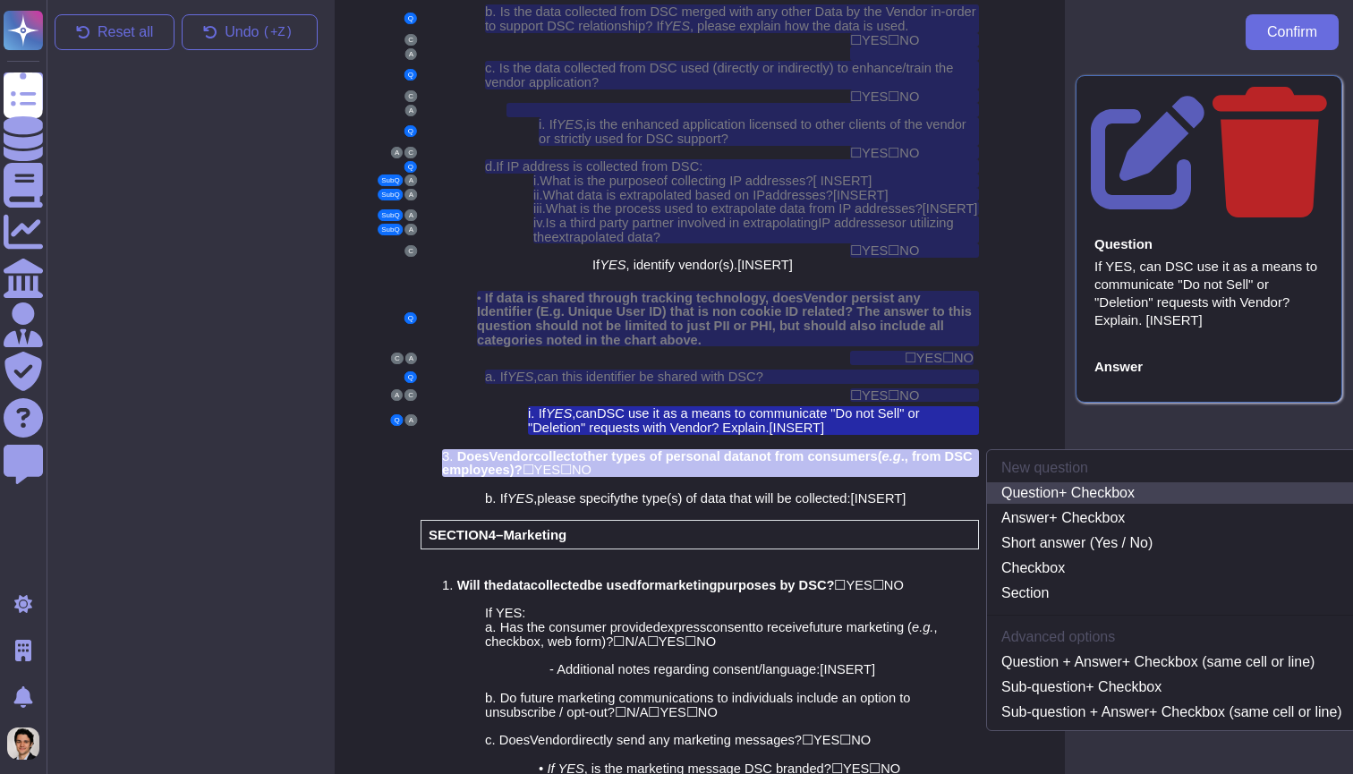
click at [1092, 482] on link "Question + Checkbox" at bounding box center [1171, 492] width 369 height 21
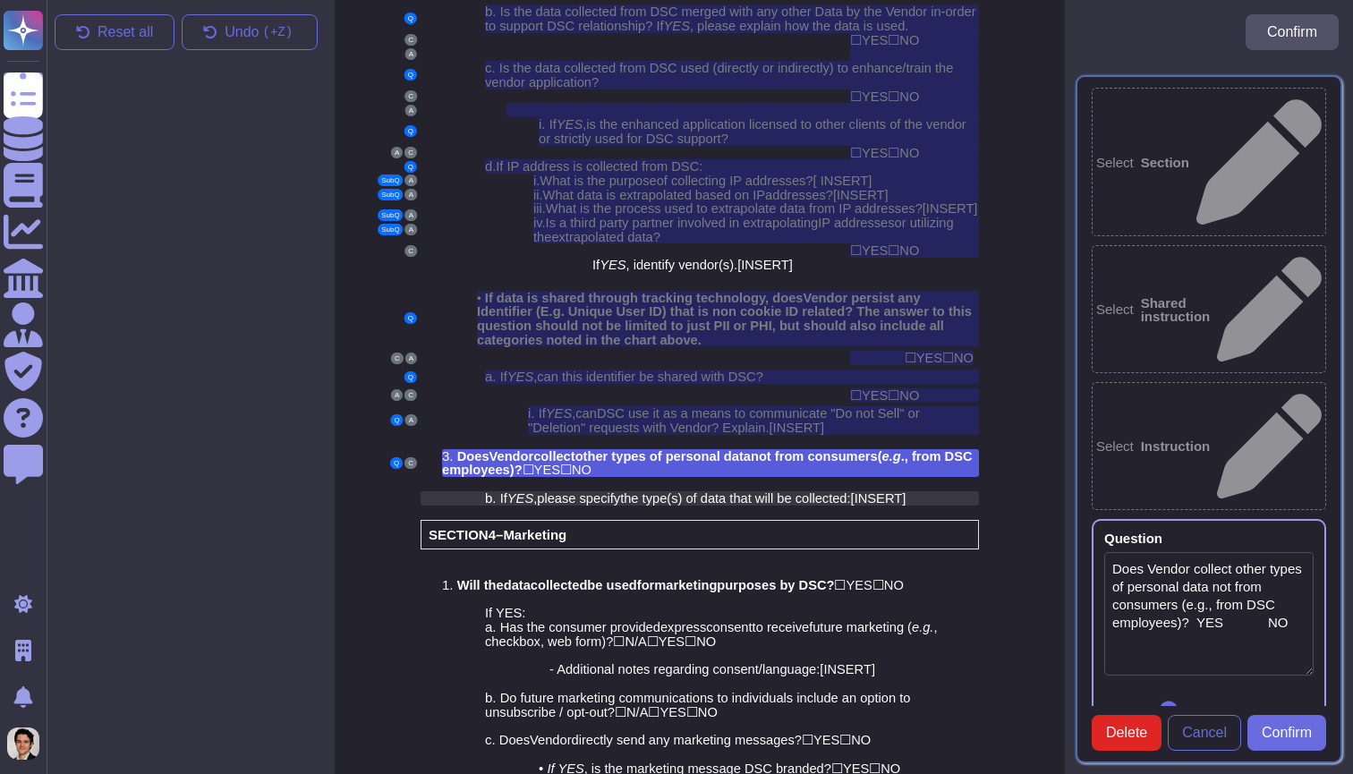
type textarea "Does Vendor collect other types of personal data not from consumers (e.g., from…"
click at [730, 477] on div at bounding box center [720, 484] width 515 height 14
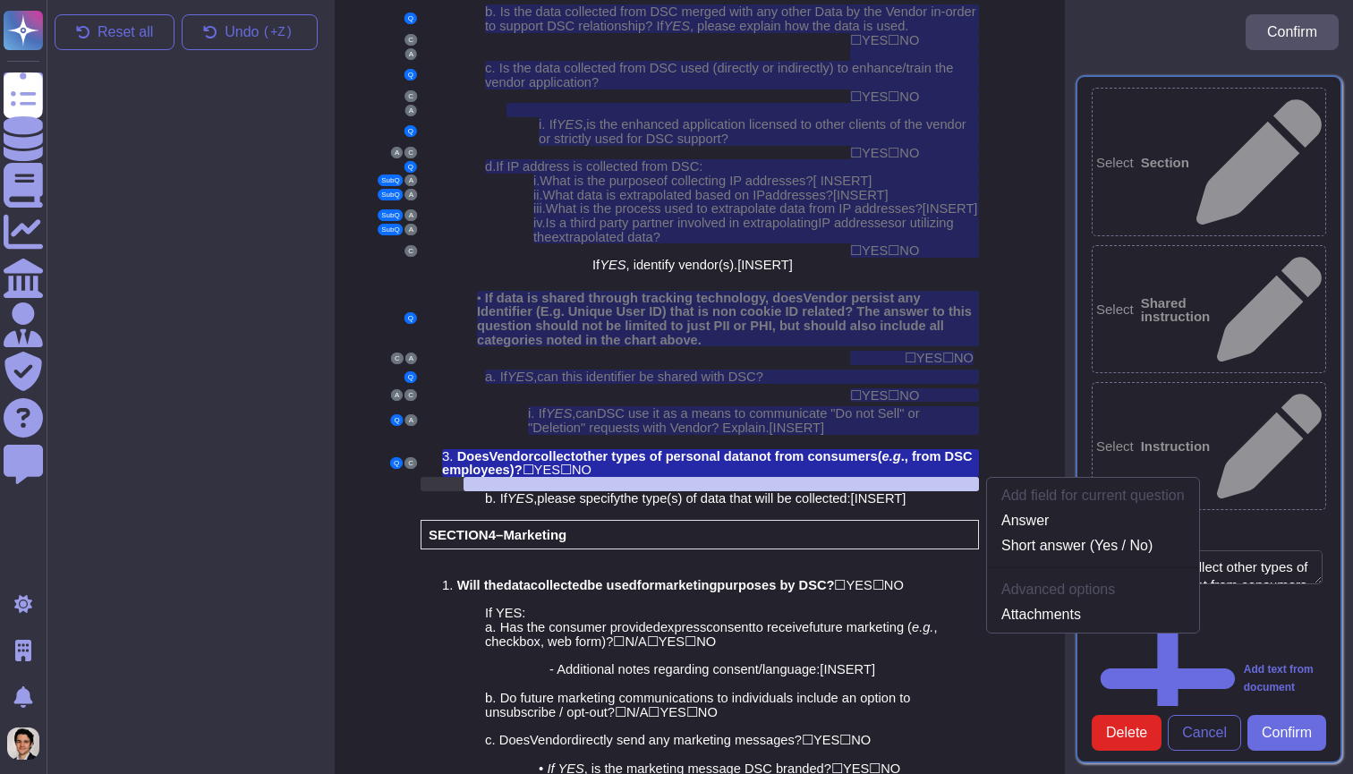
scroll to position [2637, 0]
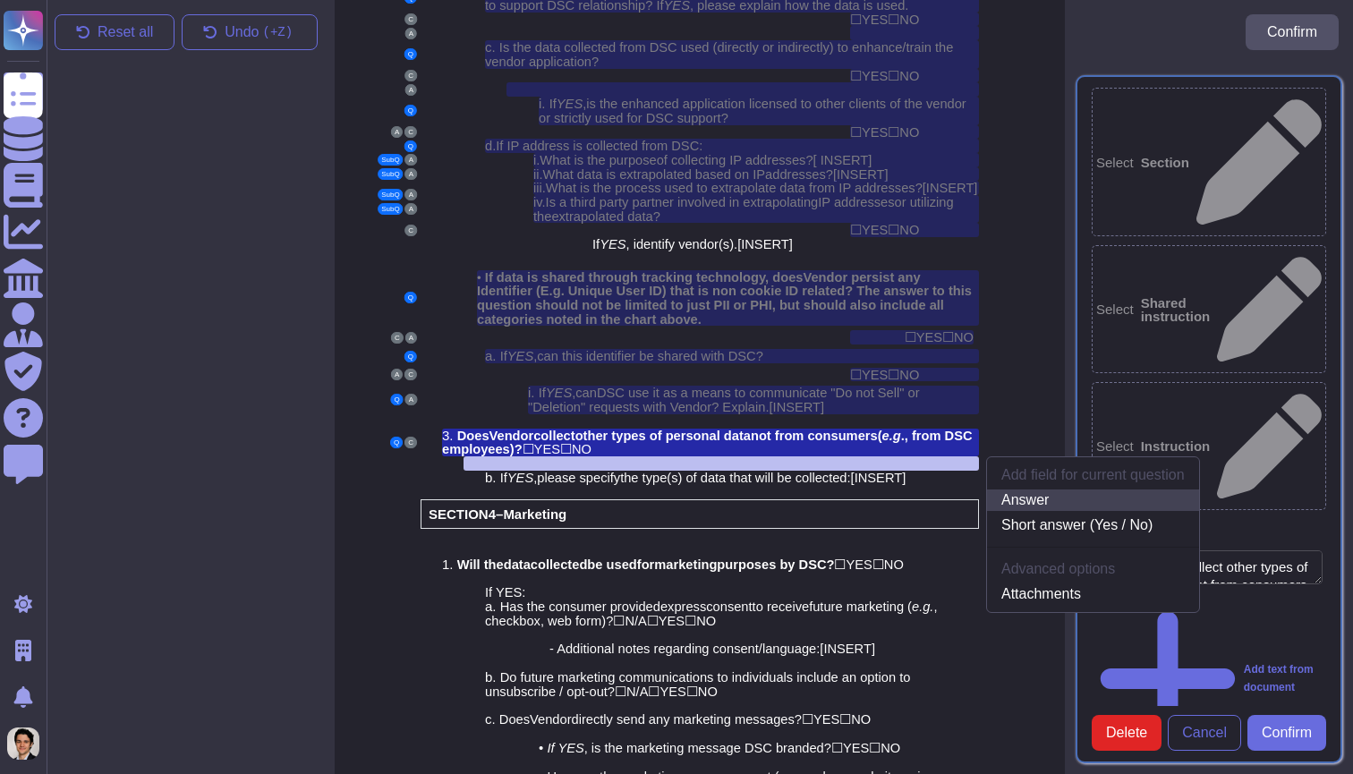
click at [1040, 489] on link "Answer" at bounding box center [1093, 499] width 212 height 21
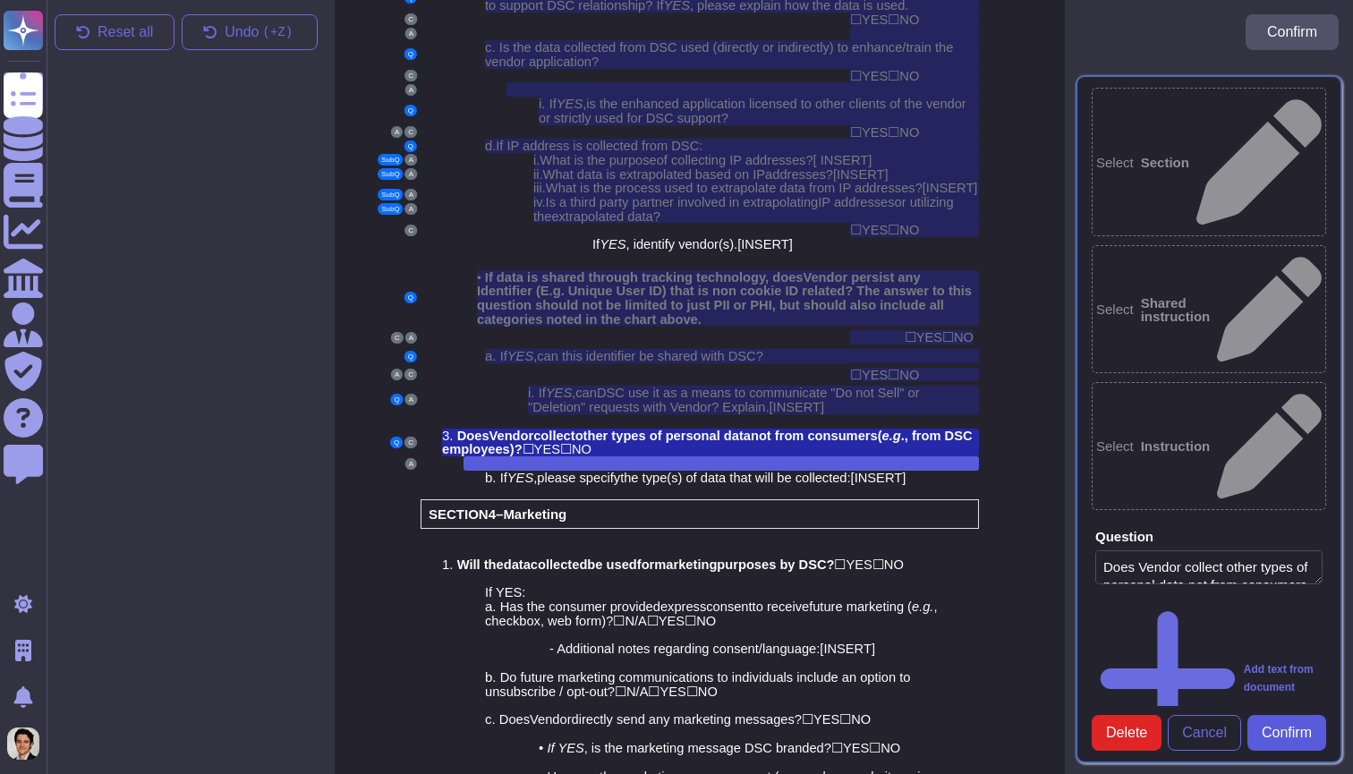
click at [1276, 728] on span "Confirm" at bounding box center [1286, 733] width 50 height 14
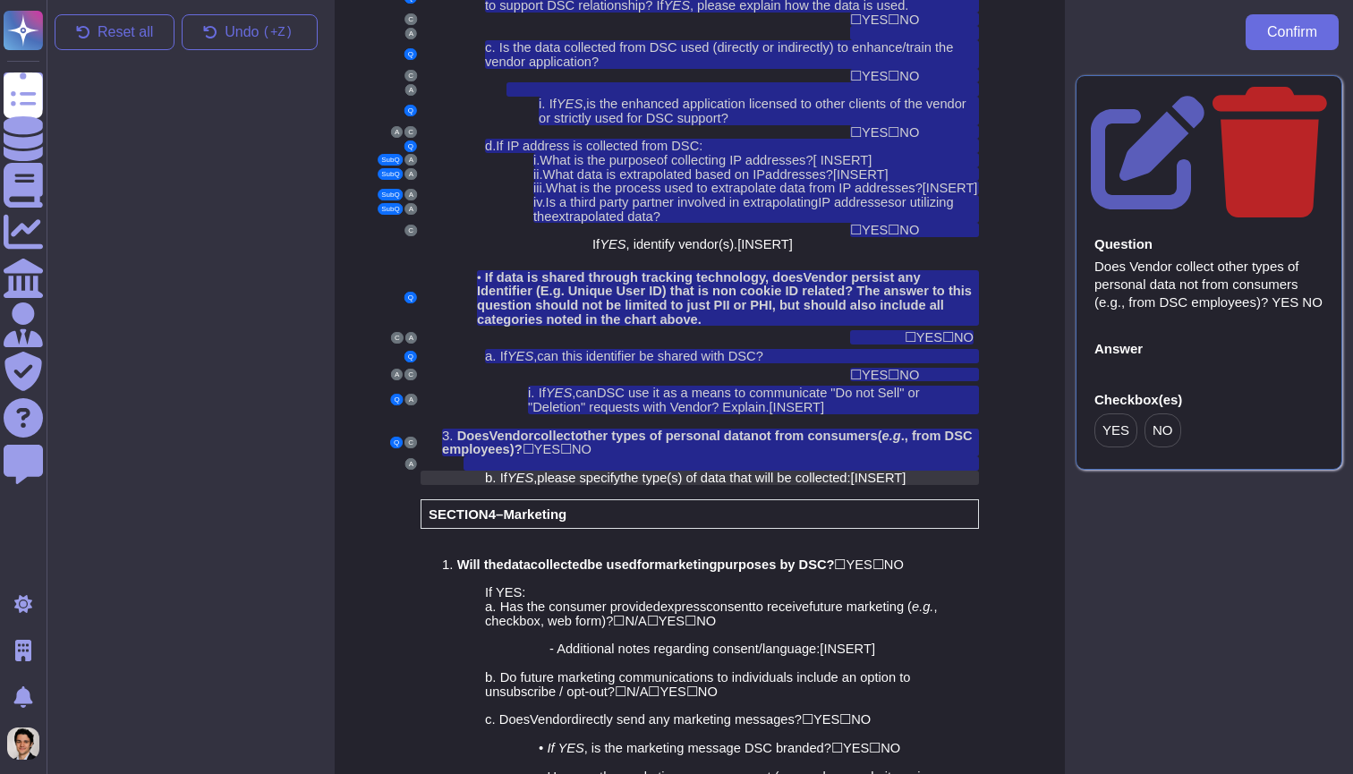
click at [815, 471] on span "the type(s) of data that will be collected" at bounding box center [733, 478] width 226 height 14
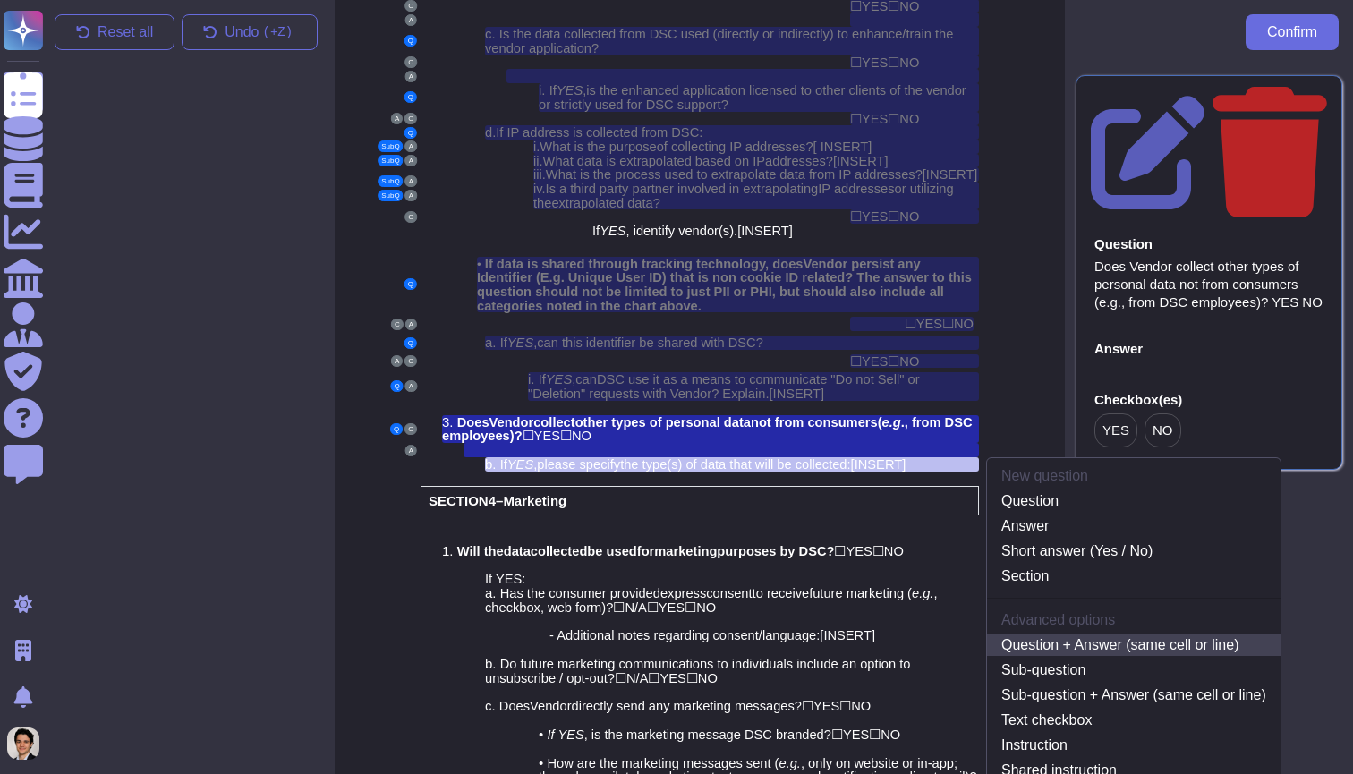
click at [1105, 634] on link "Question + Answer (same cell or line)" at bounding box center [1133, 644] width 293 height 21
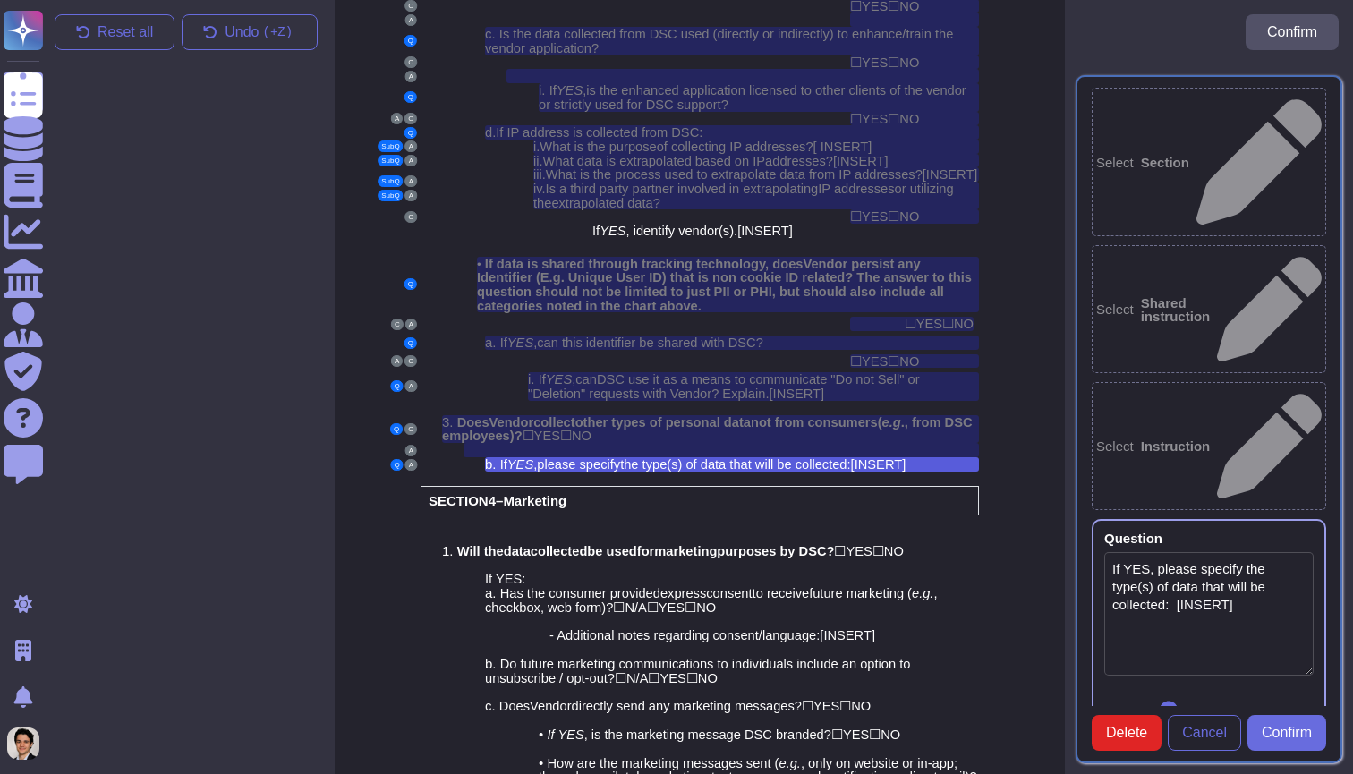
type textarea "If YES, please specify the type(s) of data that will be collected: [INSERT]"
click at [1290, 749] on button "Confirm" at bounding box center [1286, 733] width 79 height 36
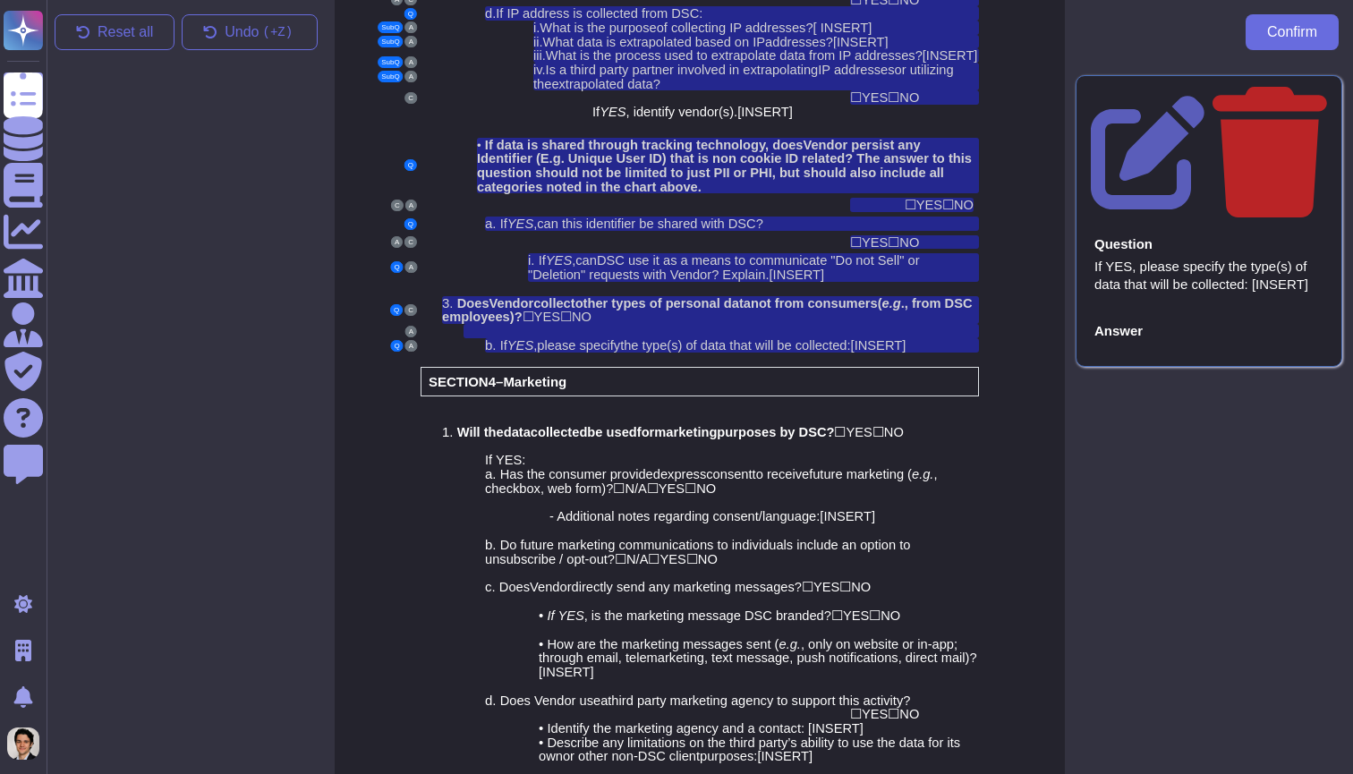
scroll to position [2768, 0]
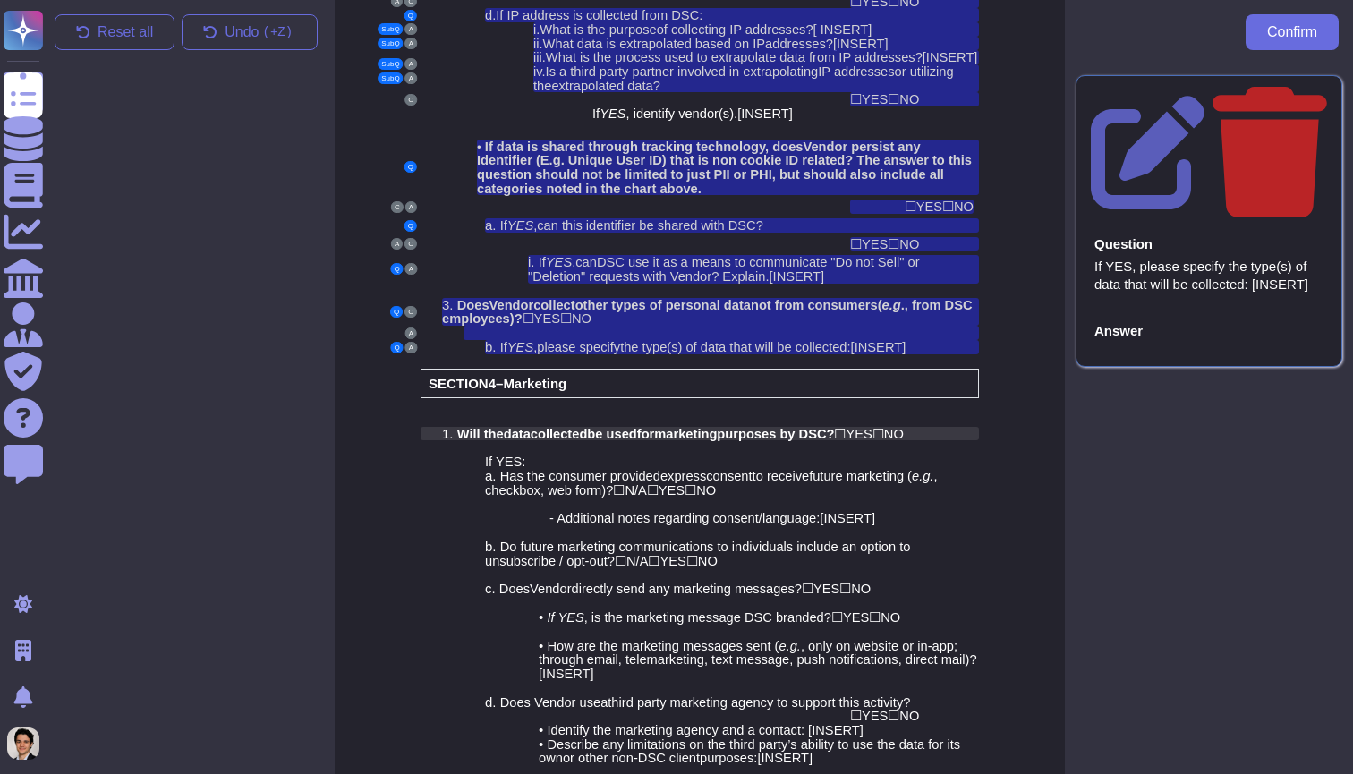
click at [615, 427] on span "be used" at bounding box center [611, 434] width 49 height 14
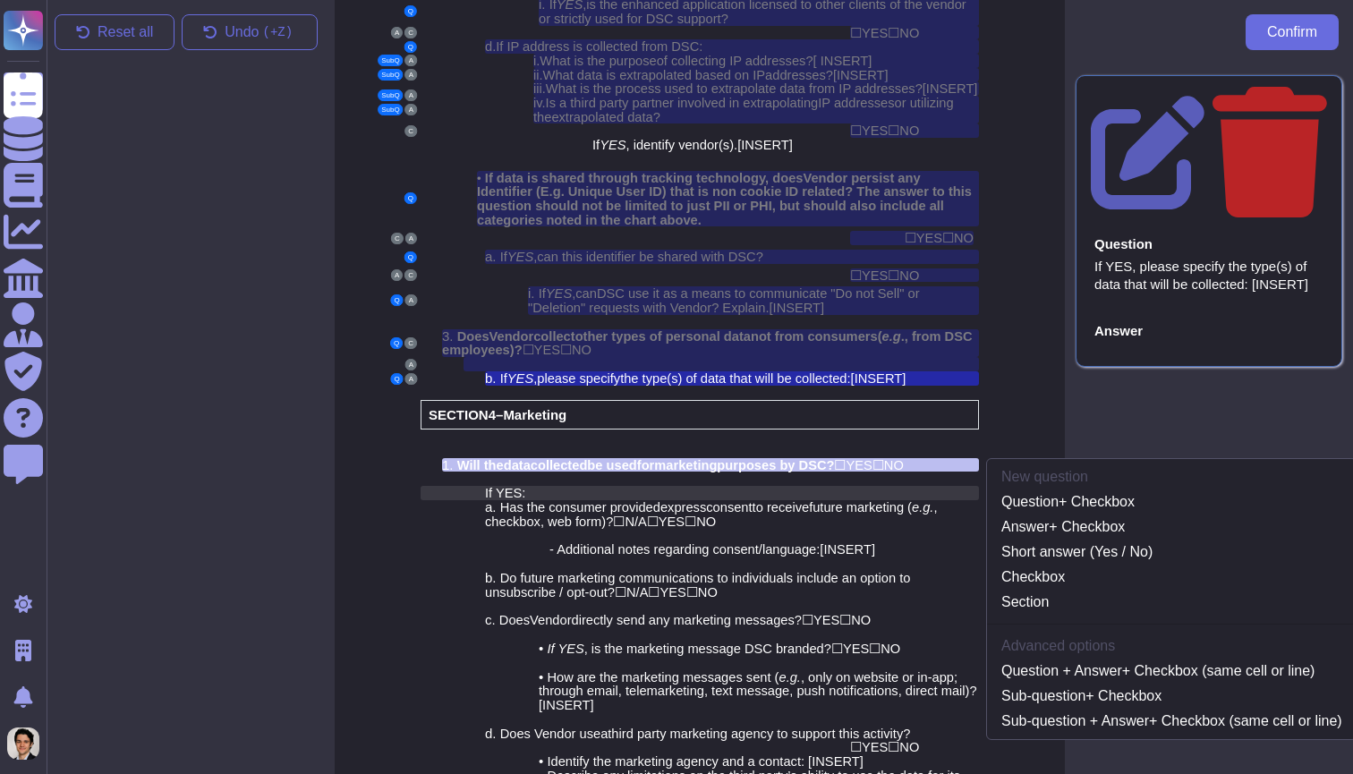
click at [691, 486] on div "If YES :" at bounding box center [732, 493] width 494 height 14
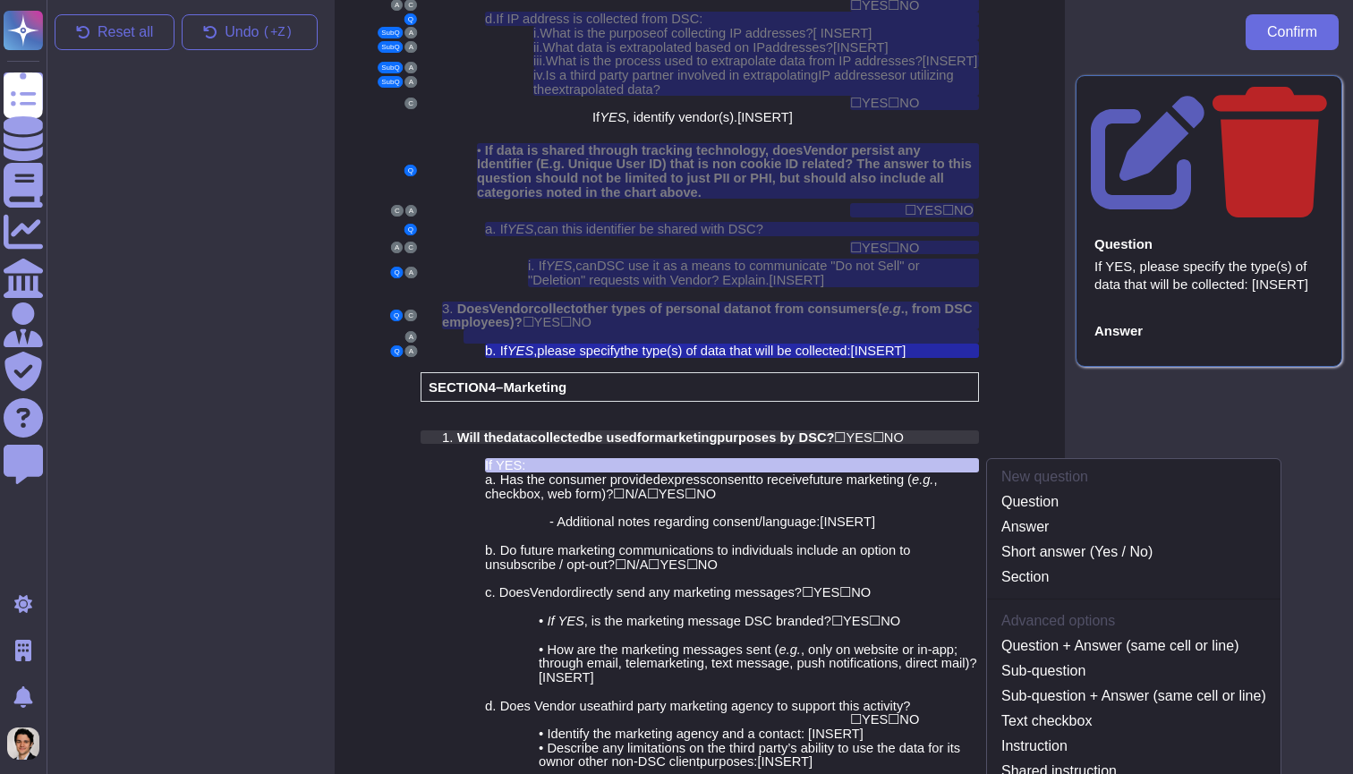
click at [612, 430] on span "be used" at bounding box center [611, 437] width 49 height 14
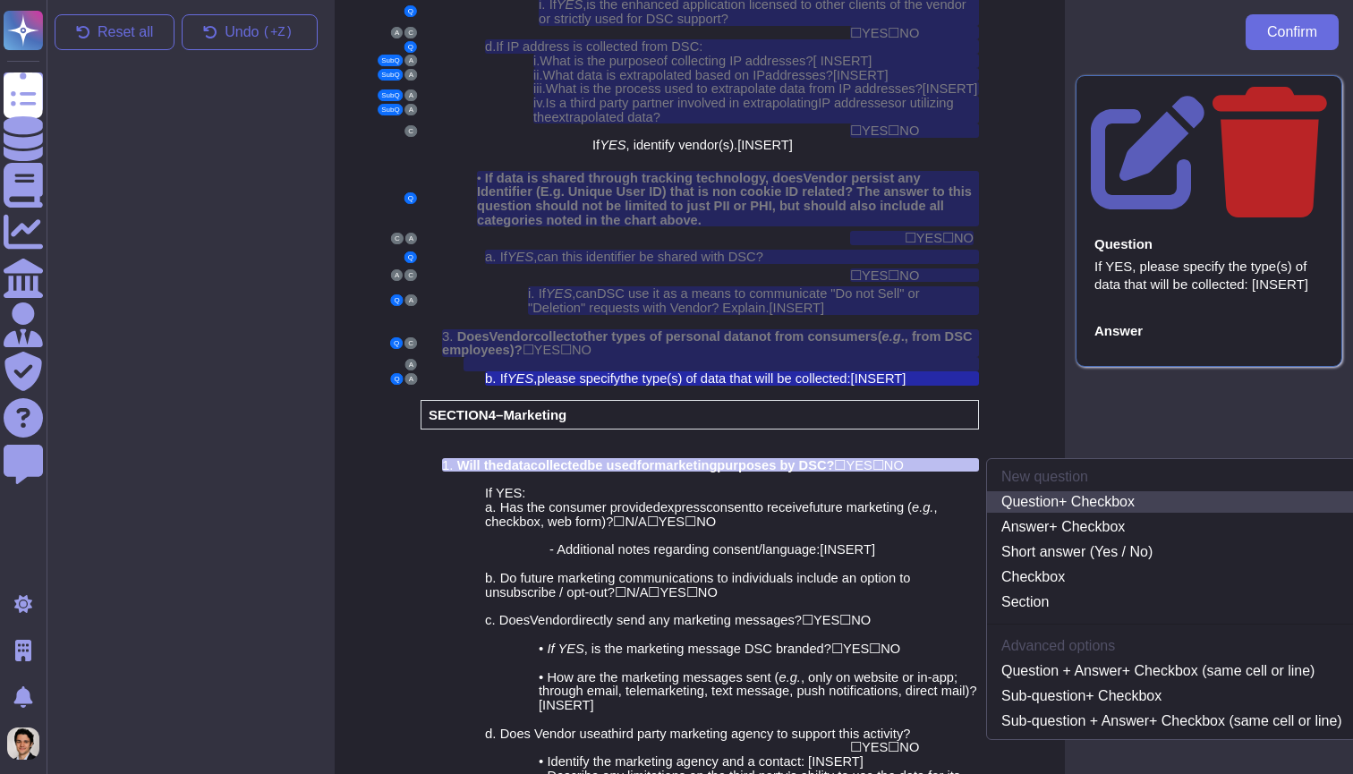
click at [1067, 491] on link "Question + Checkbox" at bounding box center [1171, 501] width 369 height 21
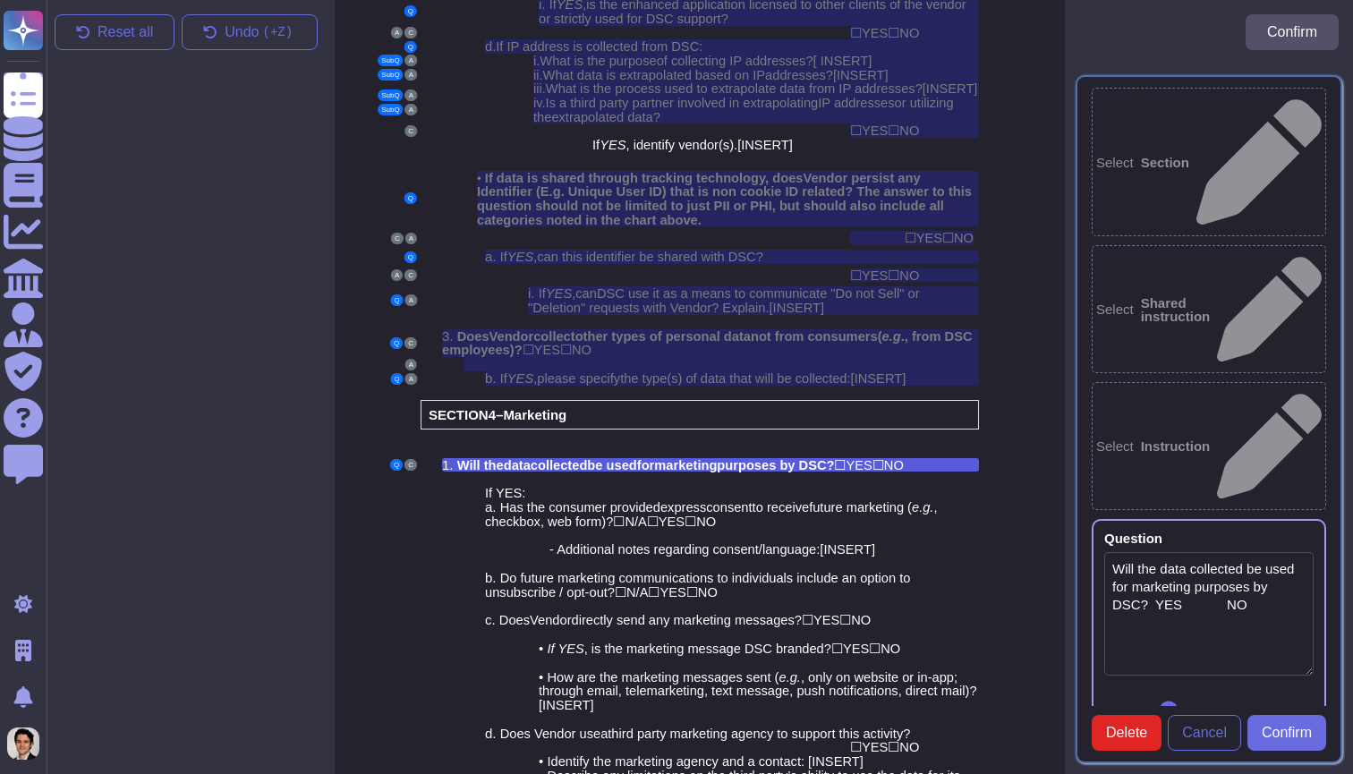
type textarea "Will the data collected be used for marketing purposes by DSC? YES NO"
click at [811, 471] on div at bounding box center [720, 478] width 515 height 14
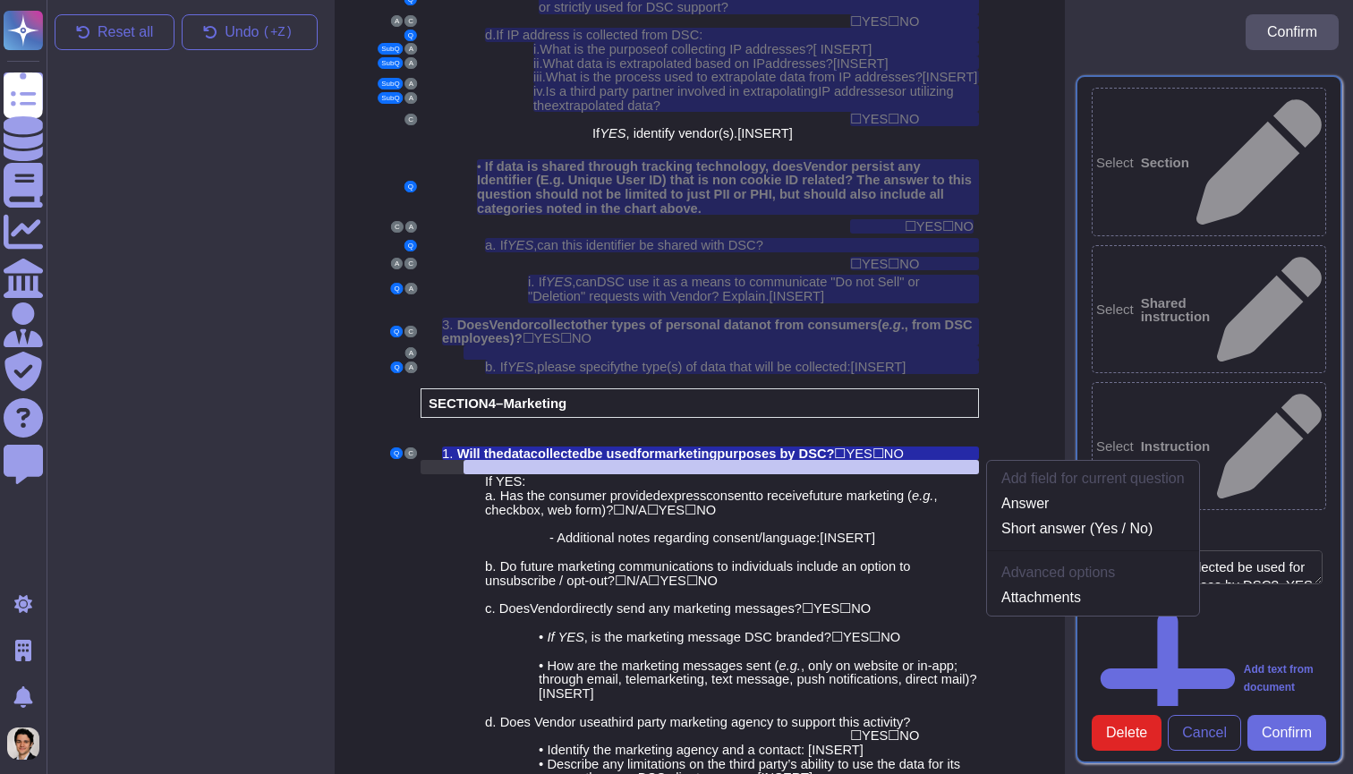
scroll to position [2751, 0]
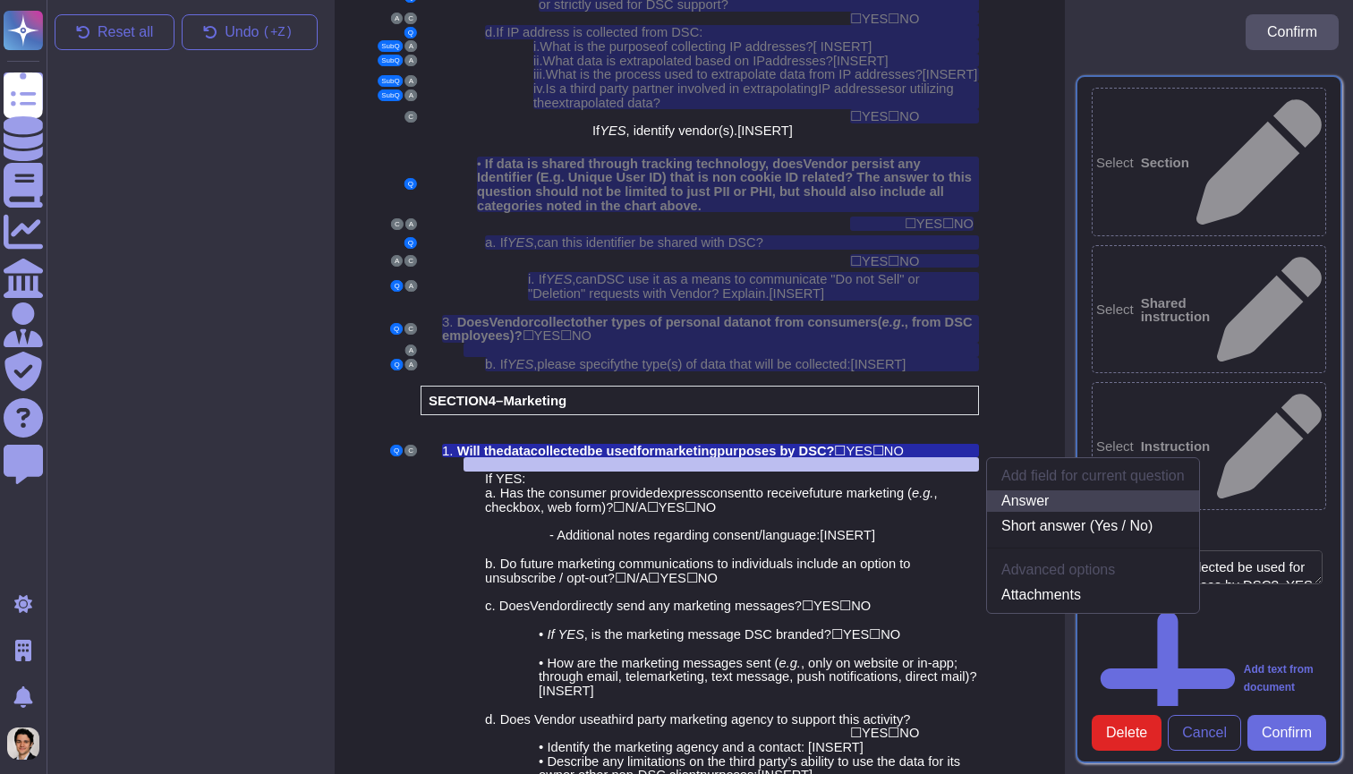
click at [1030, 490] on link "Answer" at bounding box center [1093, 500] width 212 height 21
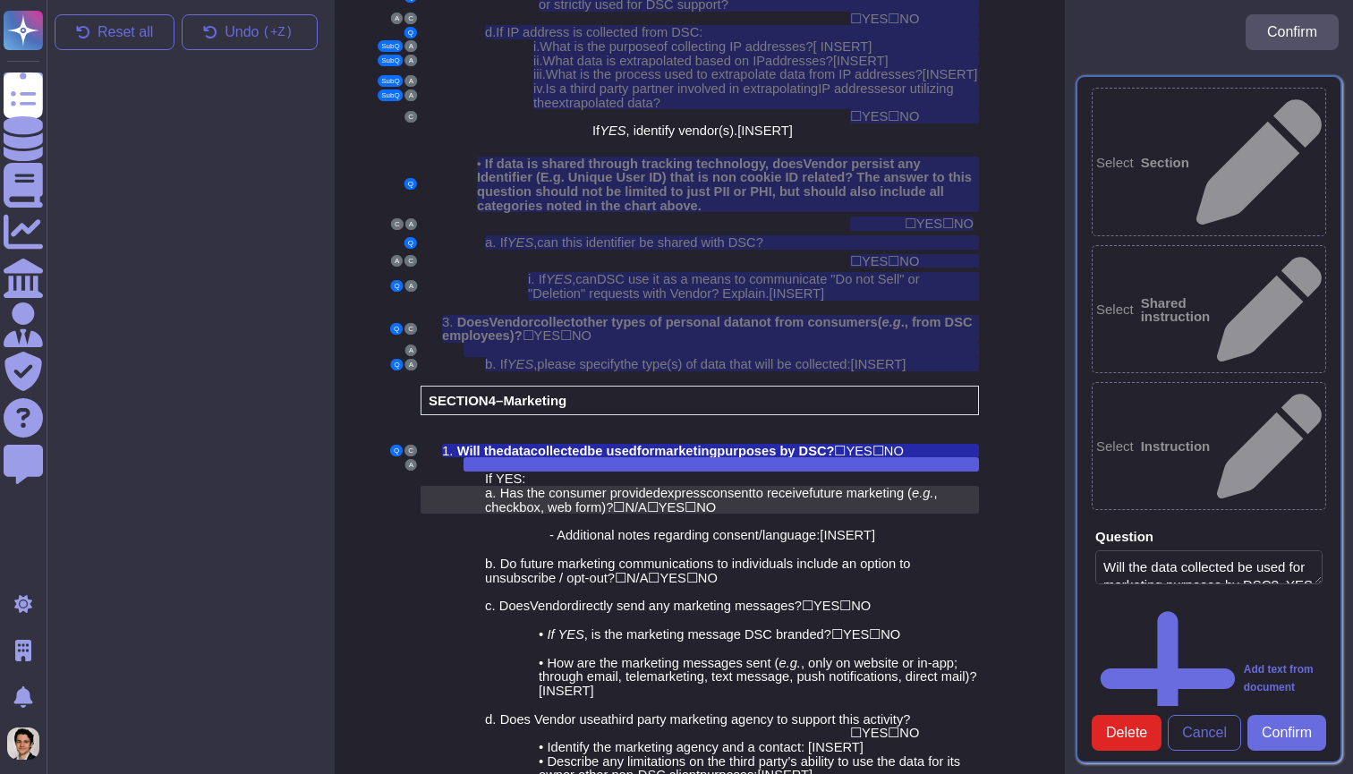
click at [706, 486] on span "express" at bounding box center [683, 493] width 46 height 14
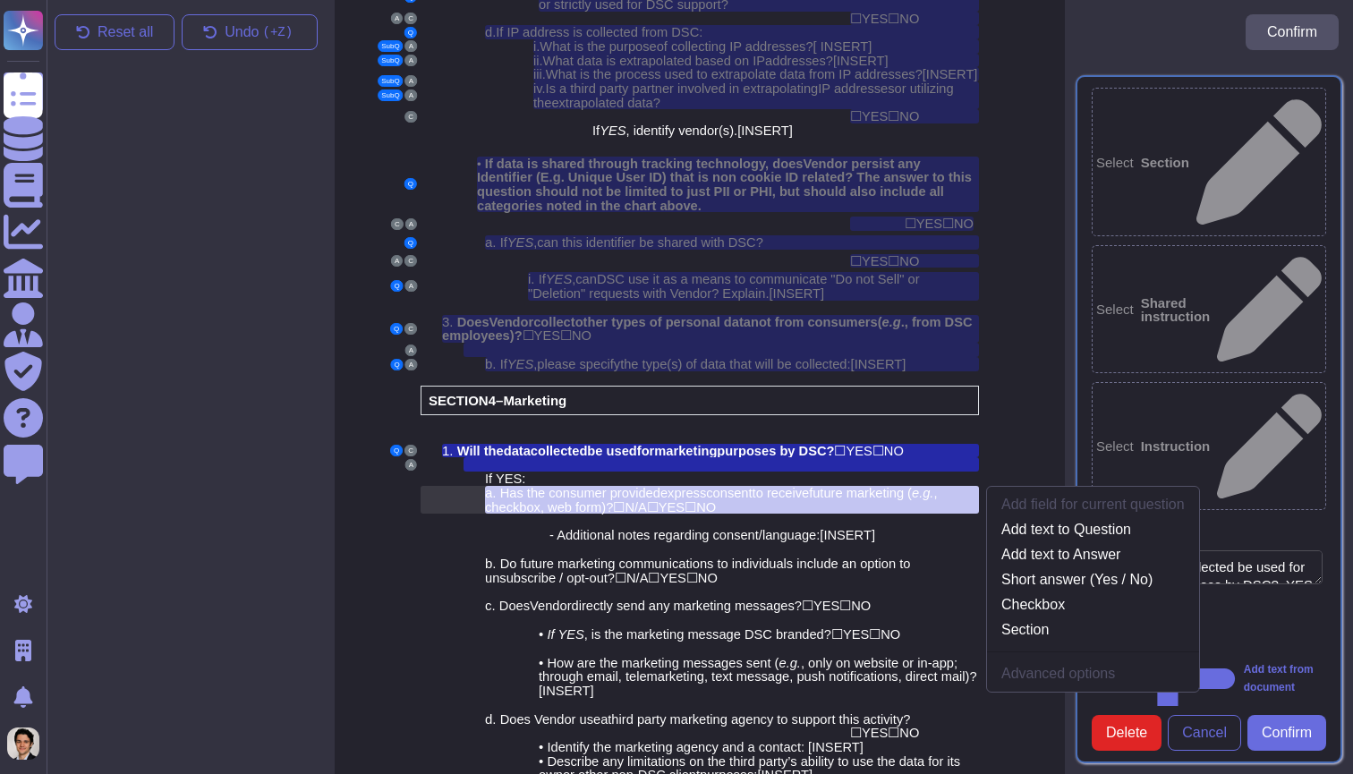
scroll to position [2785, 0]
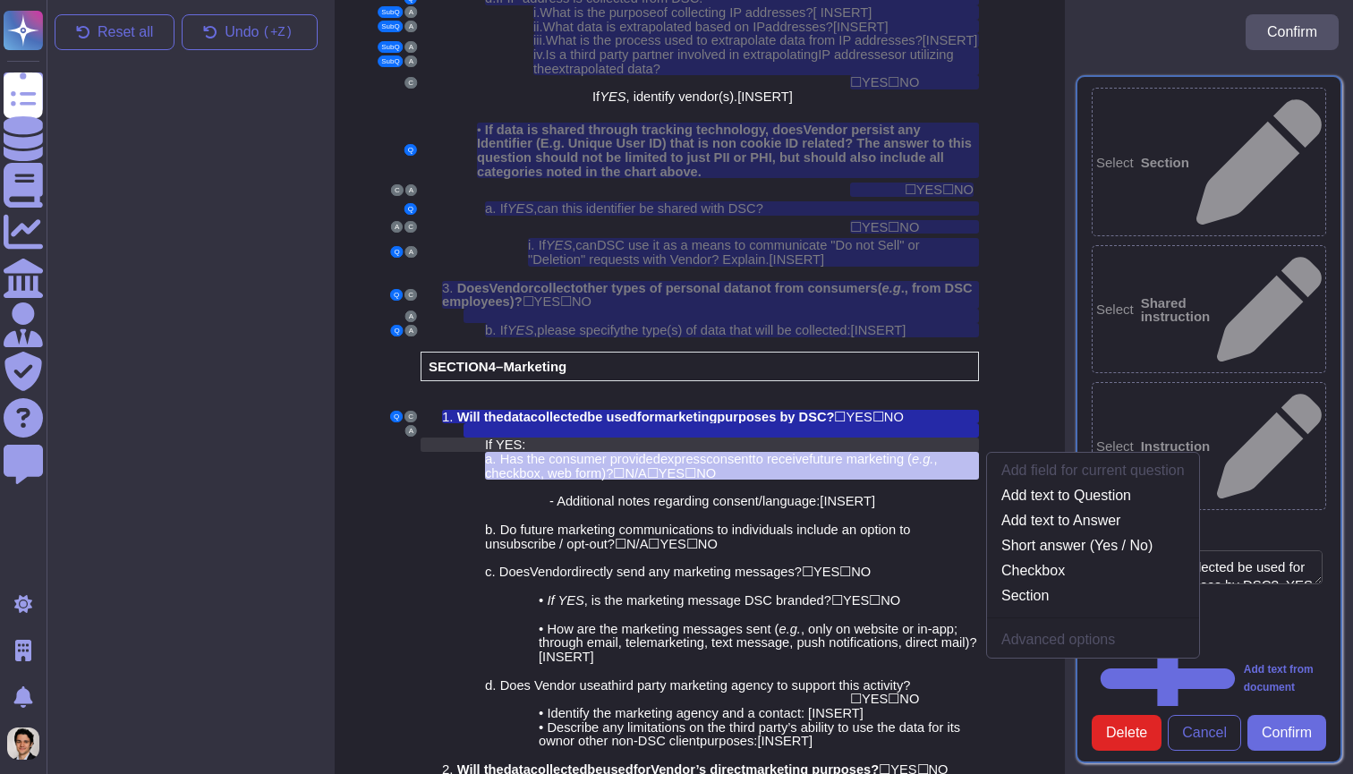
click at [631, 437] on div "If YES :" at bounding box center [732, 444] width 494 height 14
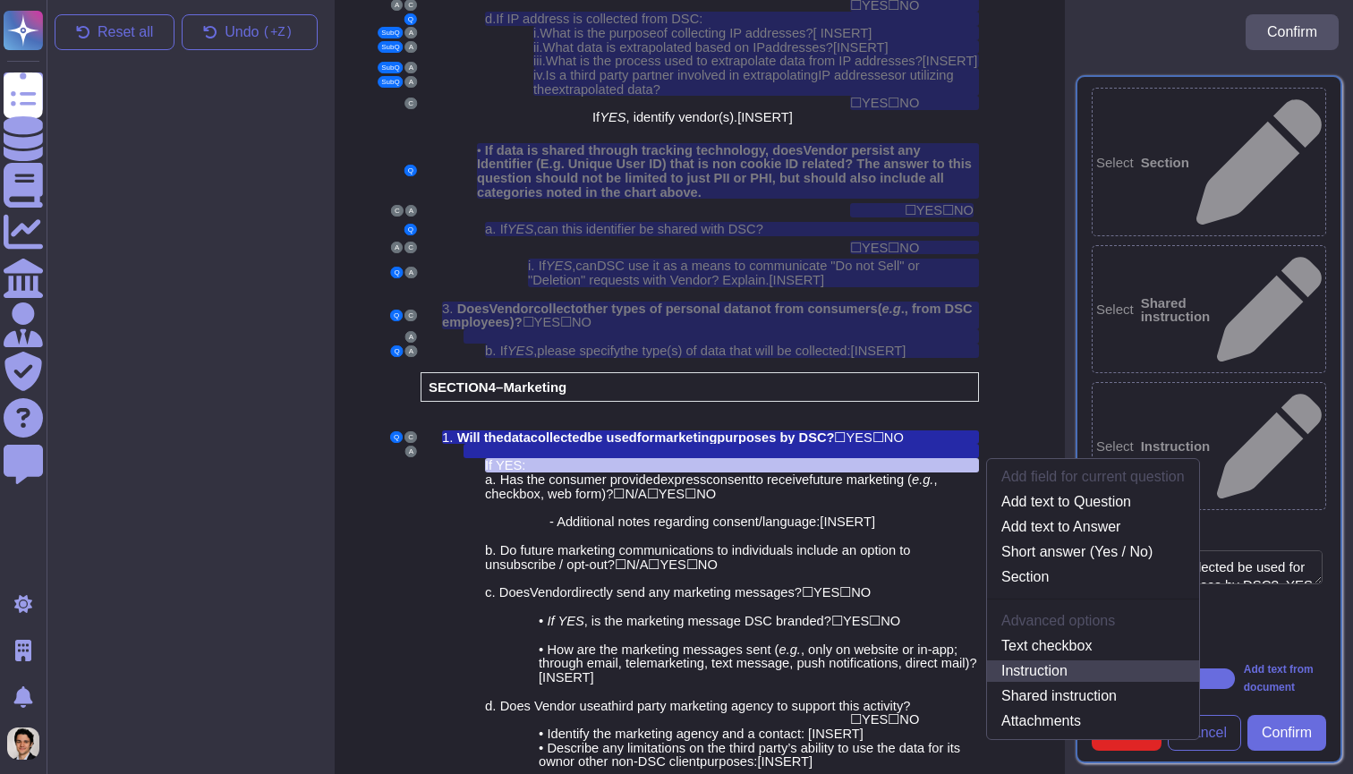
click at [1061, 660] on link "Instruction" at bounding box center [1093, 670] width 212 height 21
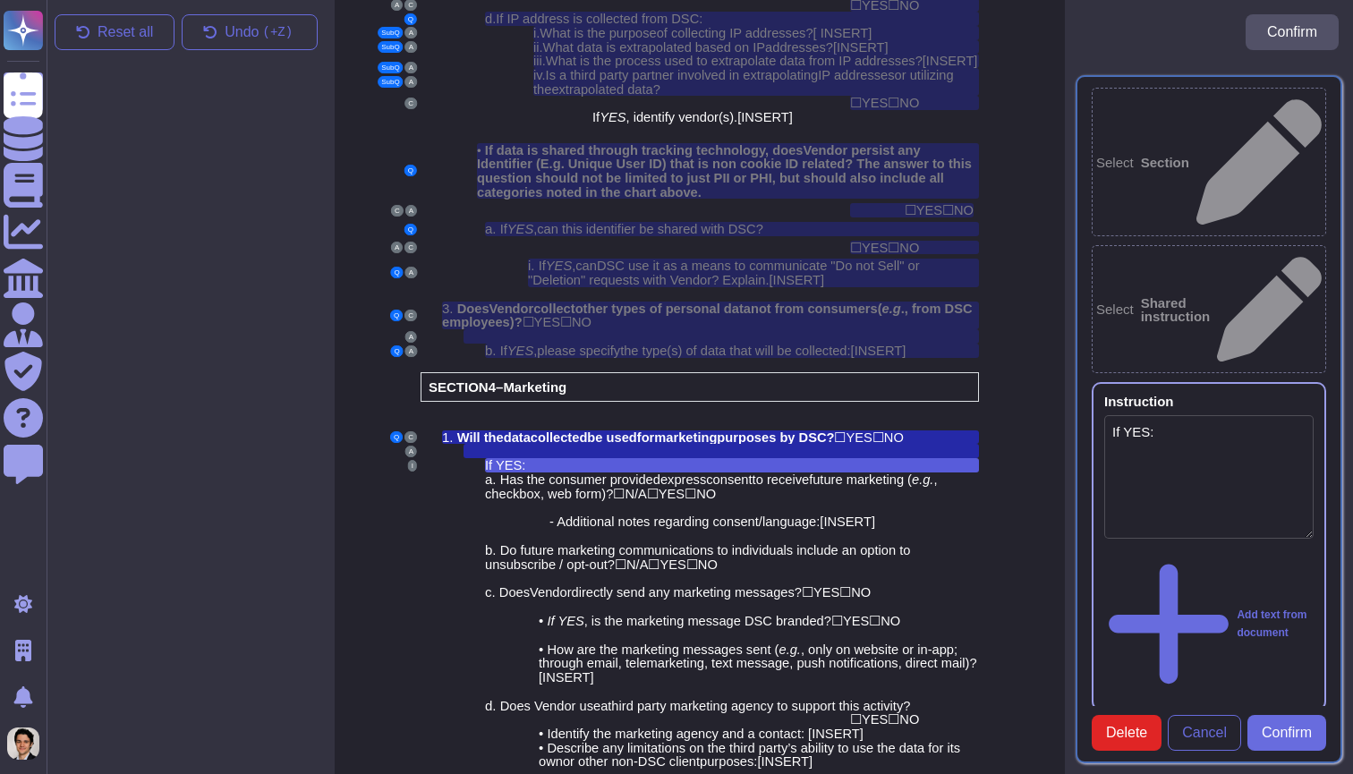
type textarea "If YES:"
click at [726, 458] on div "If YES :" at bounding box center [732, 465] width 494 height 14
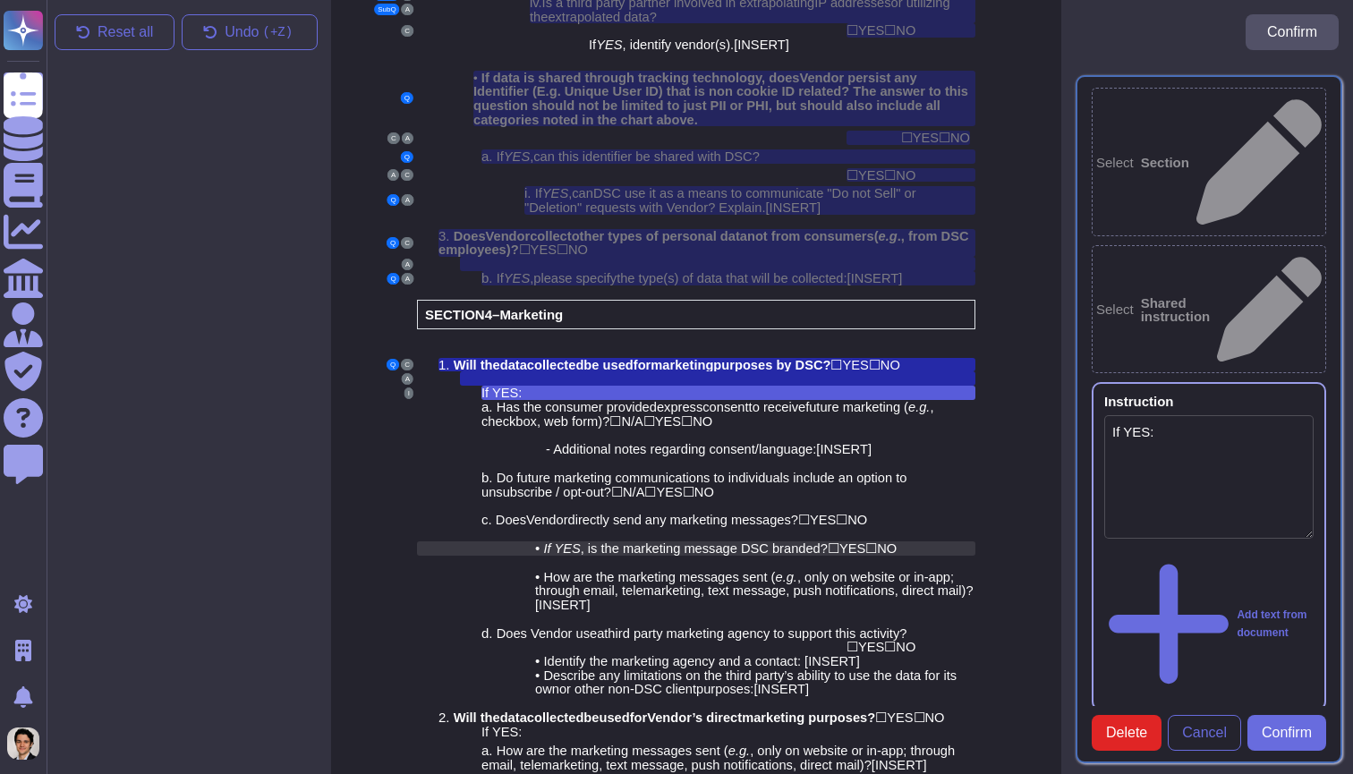
scroll to position [2850, 4]
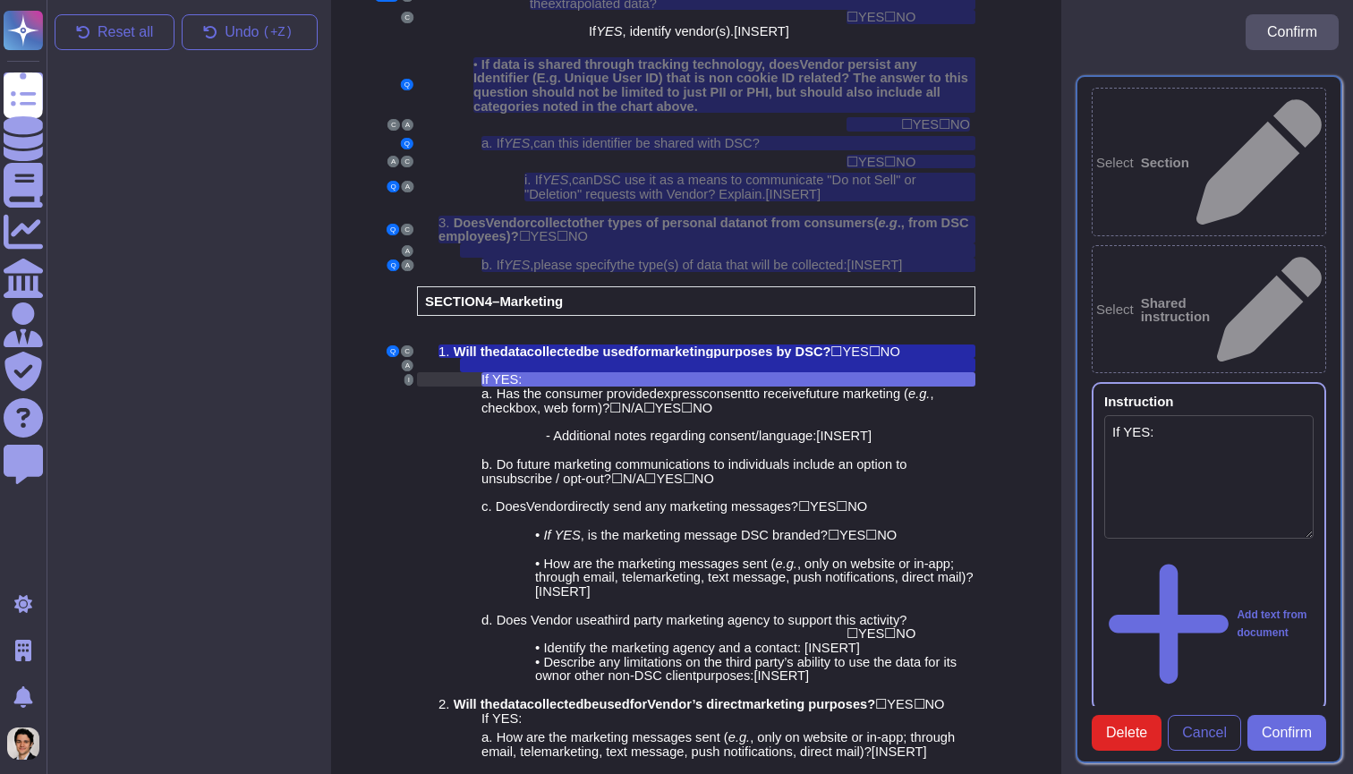
click at [528, 372] on div "If YES :" at bounding box center [728, 379] width 494 height 14
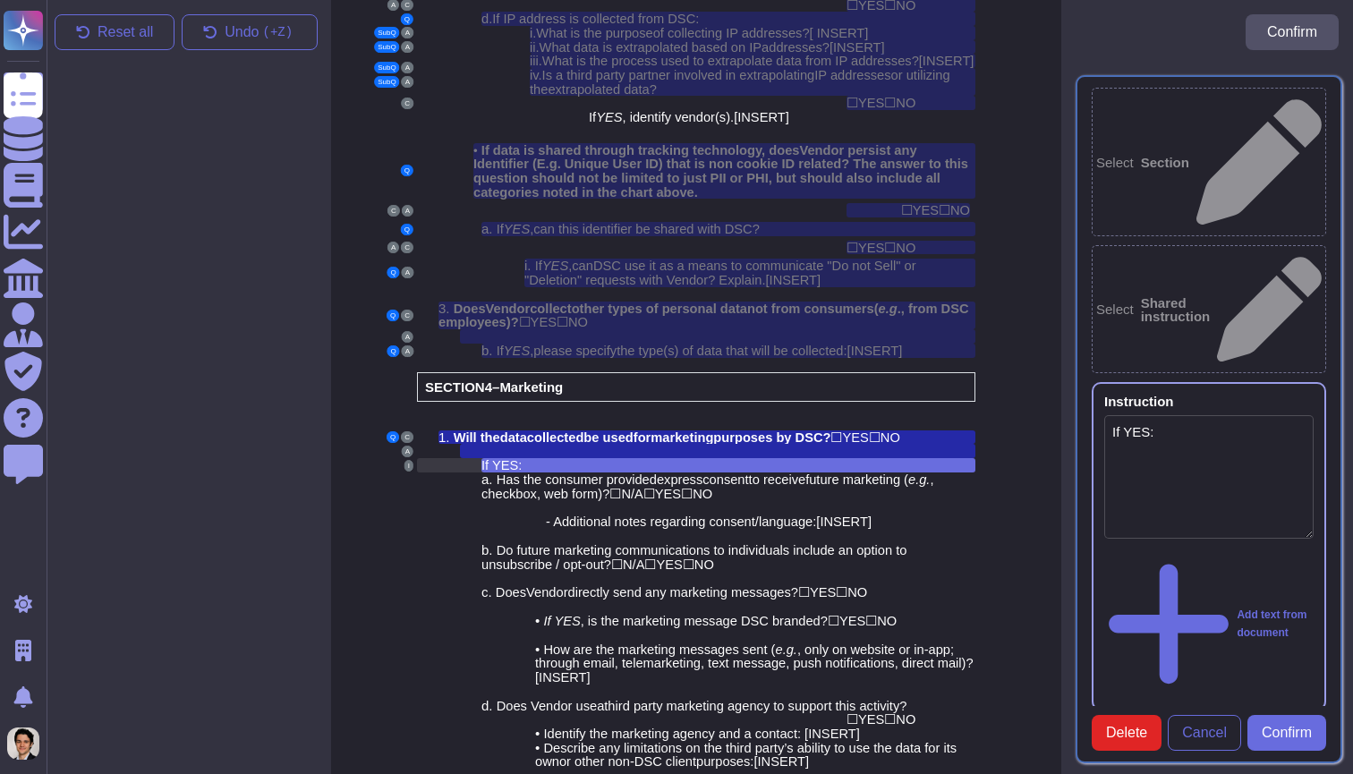
click at [550, 458] on div "If YES :" at bounding box center [728, 465] width 494 height 14
click at [1133, 734] on span "Delete" at bounding box center [1126, 733] width 41 height 14
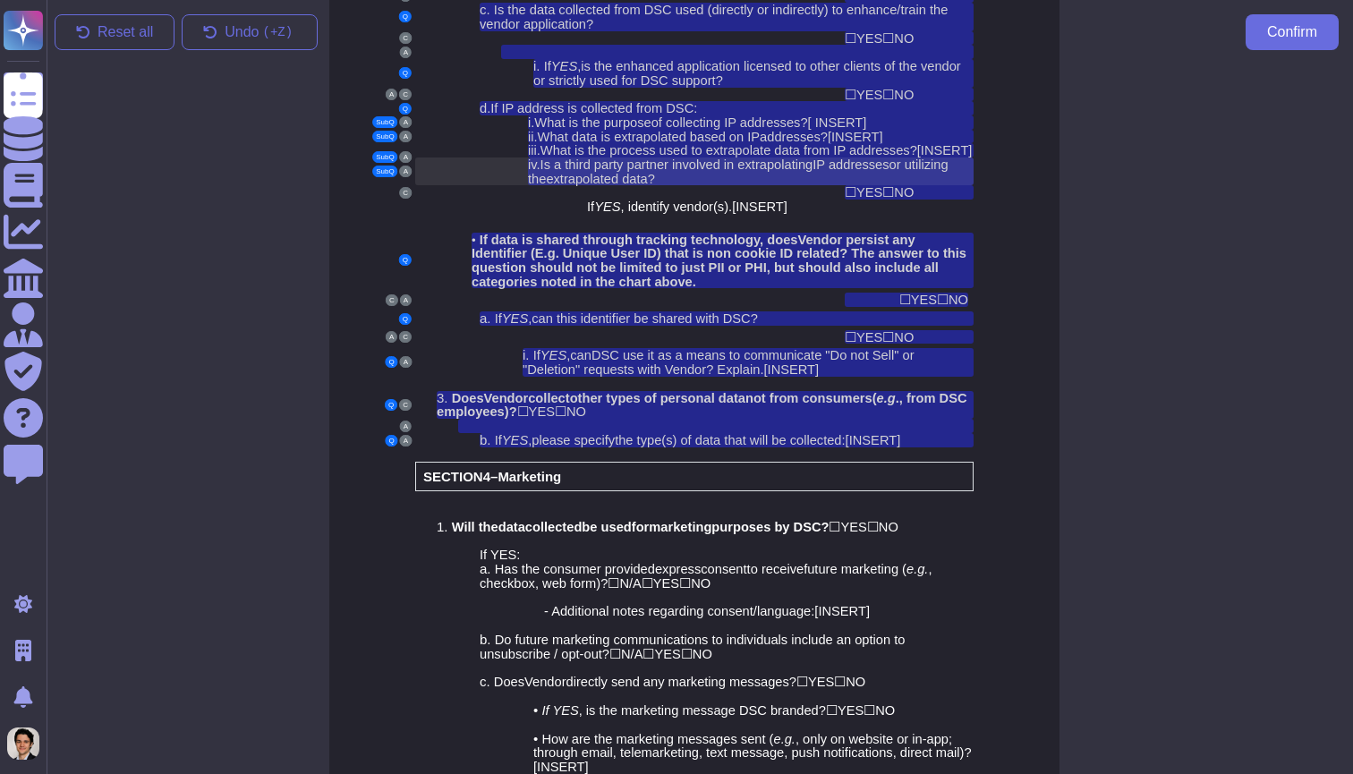
scroll to position [2678, 8]
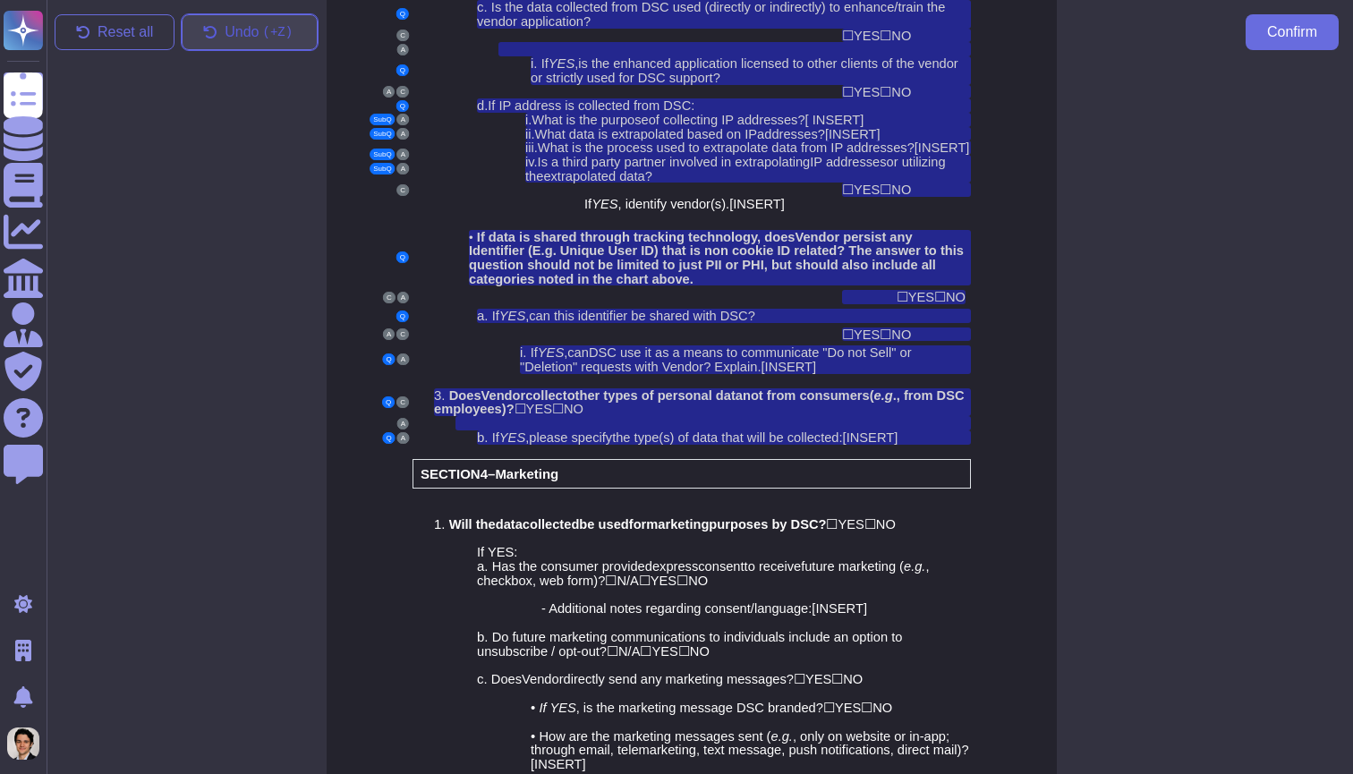
click at [218, 30] on button "Undo ( +Z)" at bounding box center [250, 32] width 136 height 36
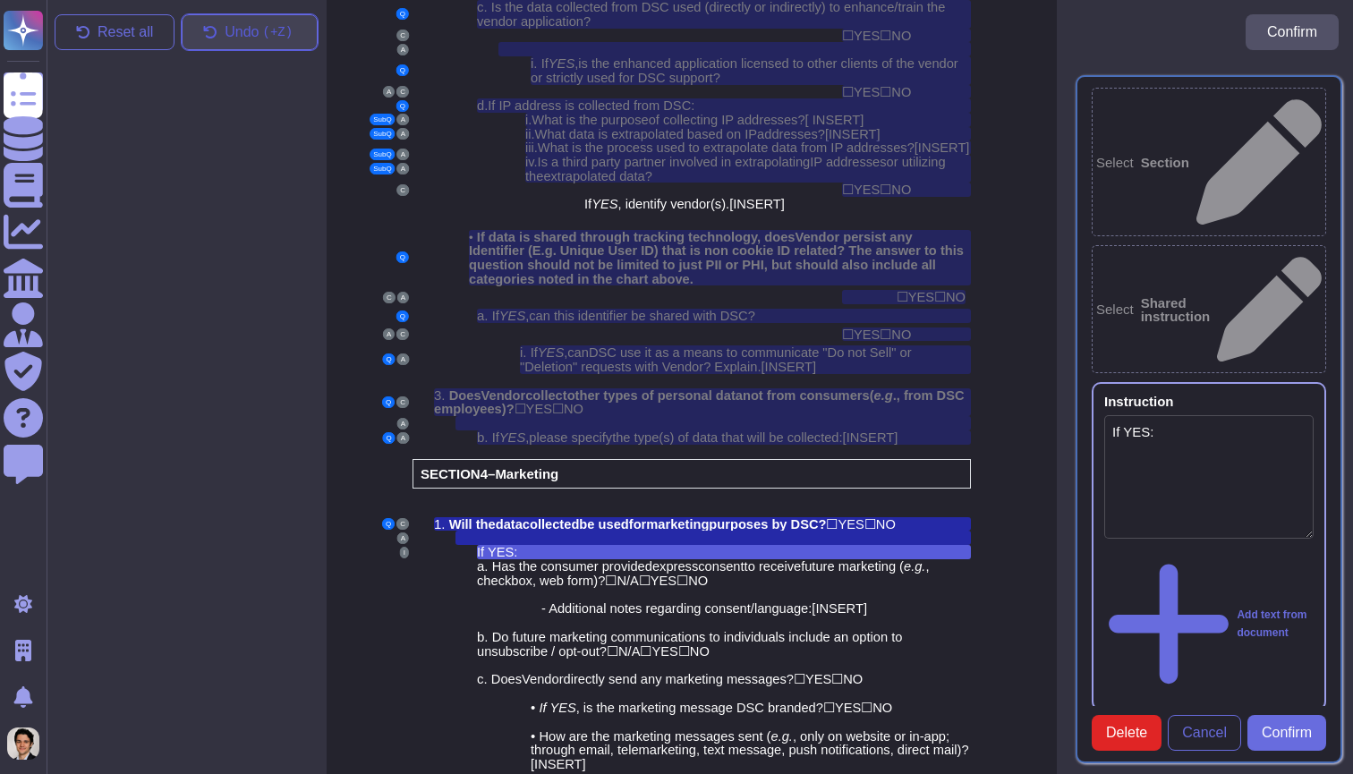
scroll to position [2764, 8]
type textarea "If YES:"
type textarea "Will the data collected be used for marketing purposes by DSC? YES NO"
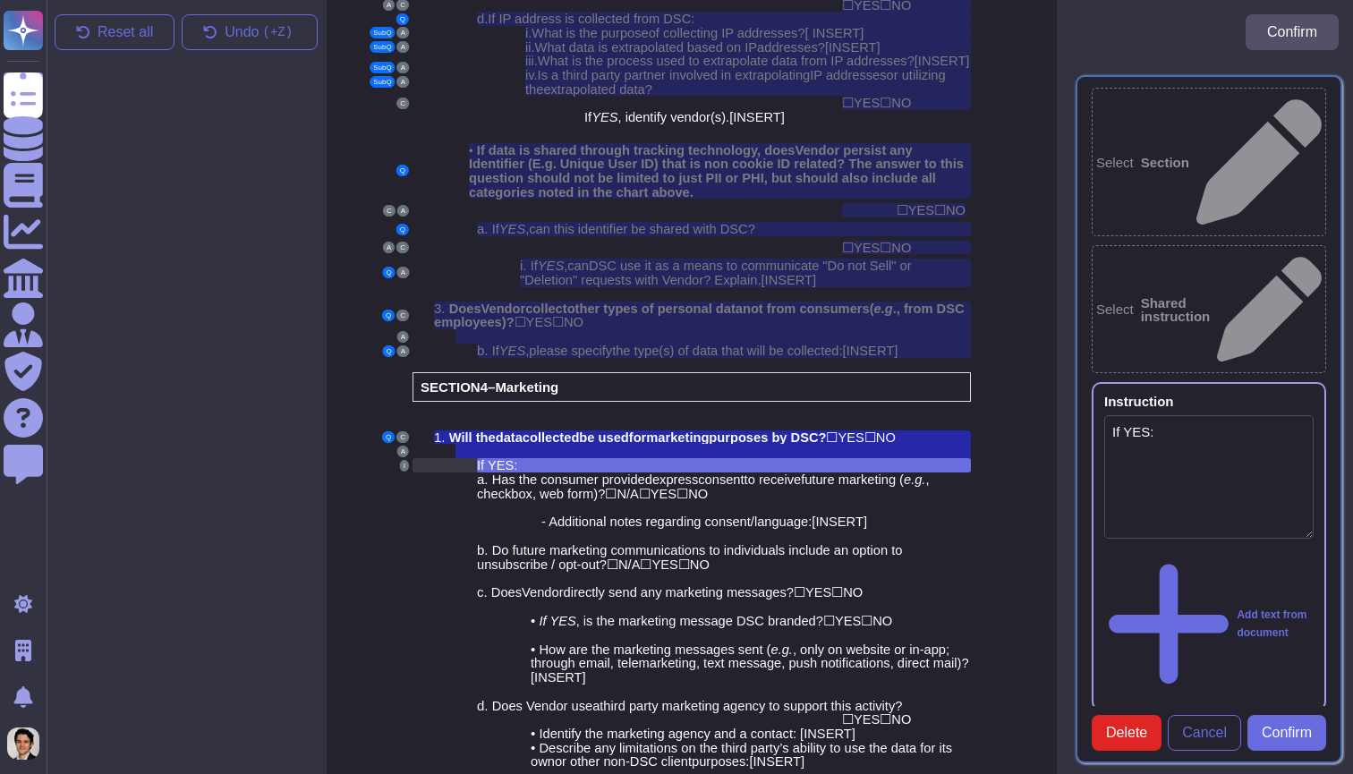
click at [516, 458] on div "If YES :" at bounding box center [724, 465] width 494 height 14
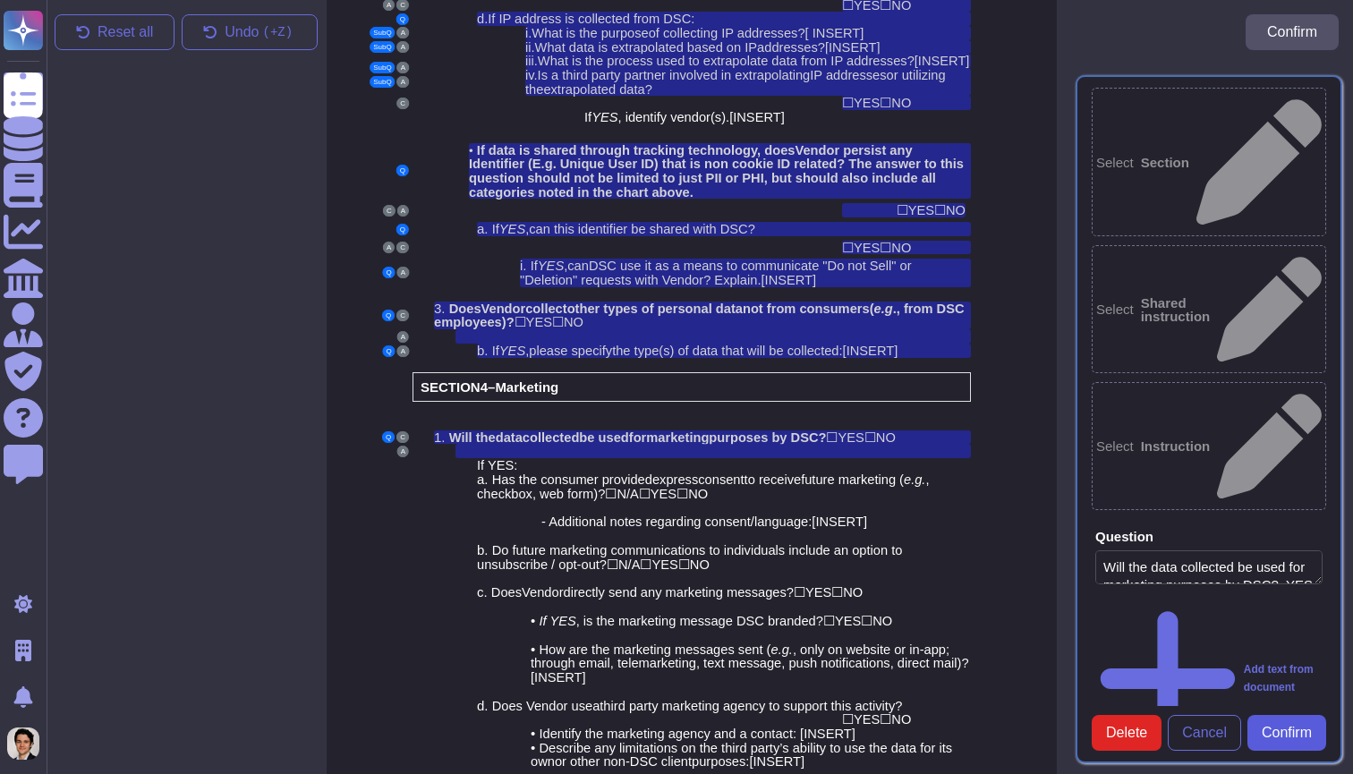
click at [1292, 726] on span "Confirm" at bounding box center [1286, 733] width 50 height 14
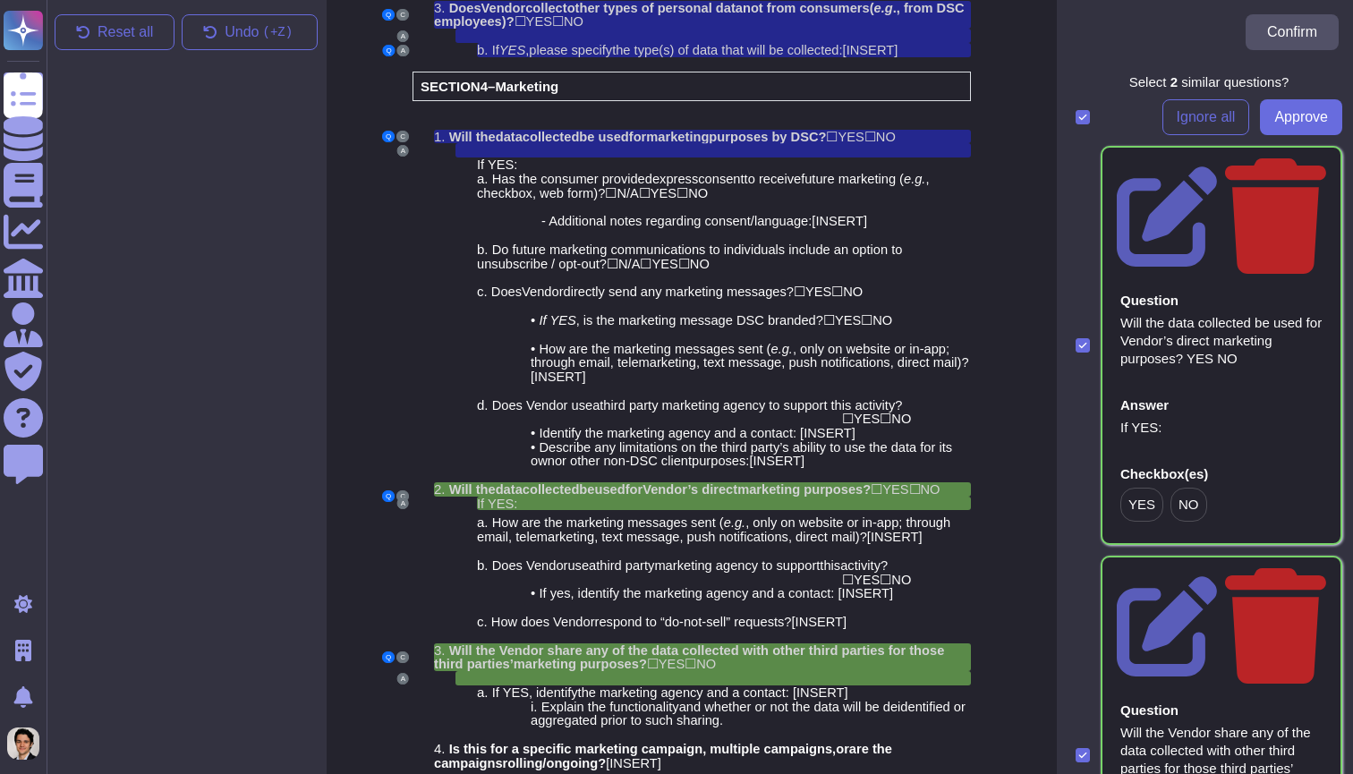
scroll to position [3069, 8]
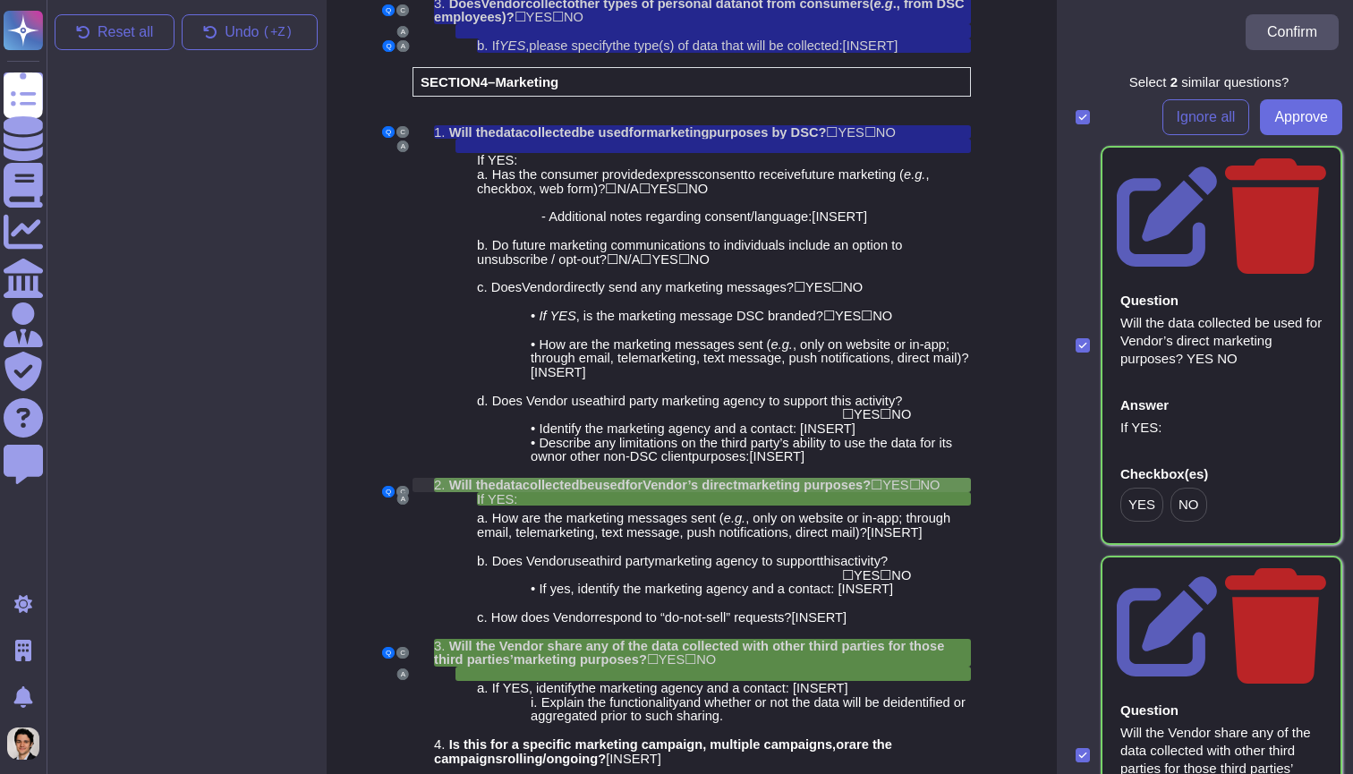
click at [840, 478] on span "marketing purpose" at bounding box center [796, 485] width 118 height 14
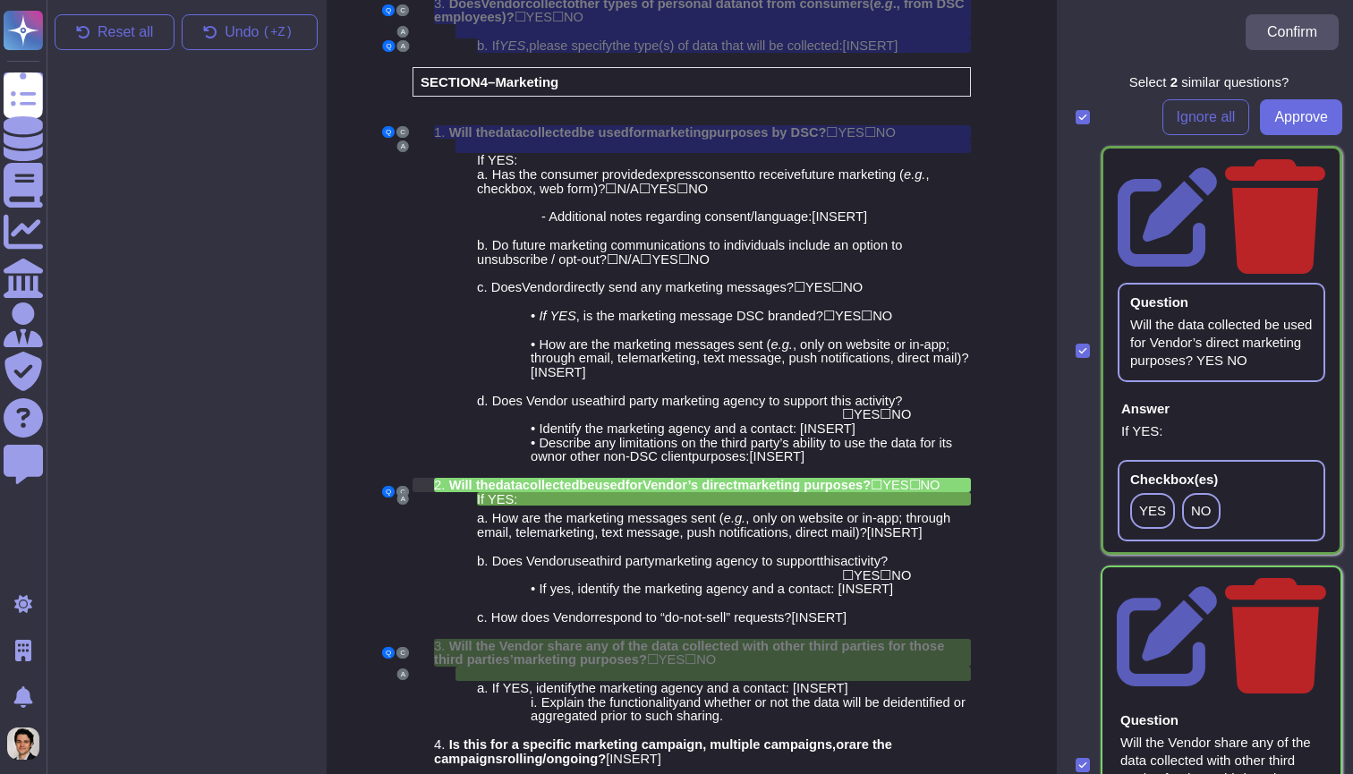
scroll to position [3086, 8]
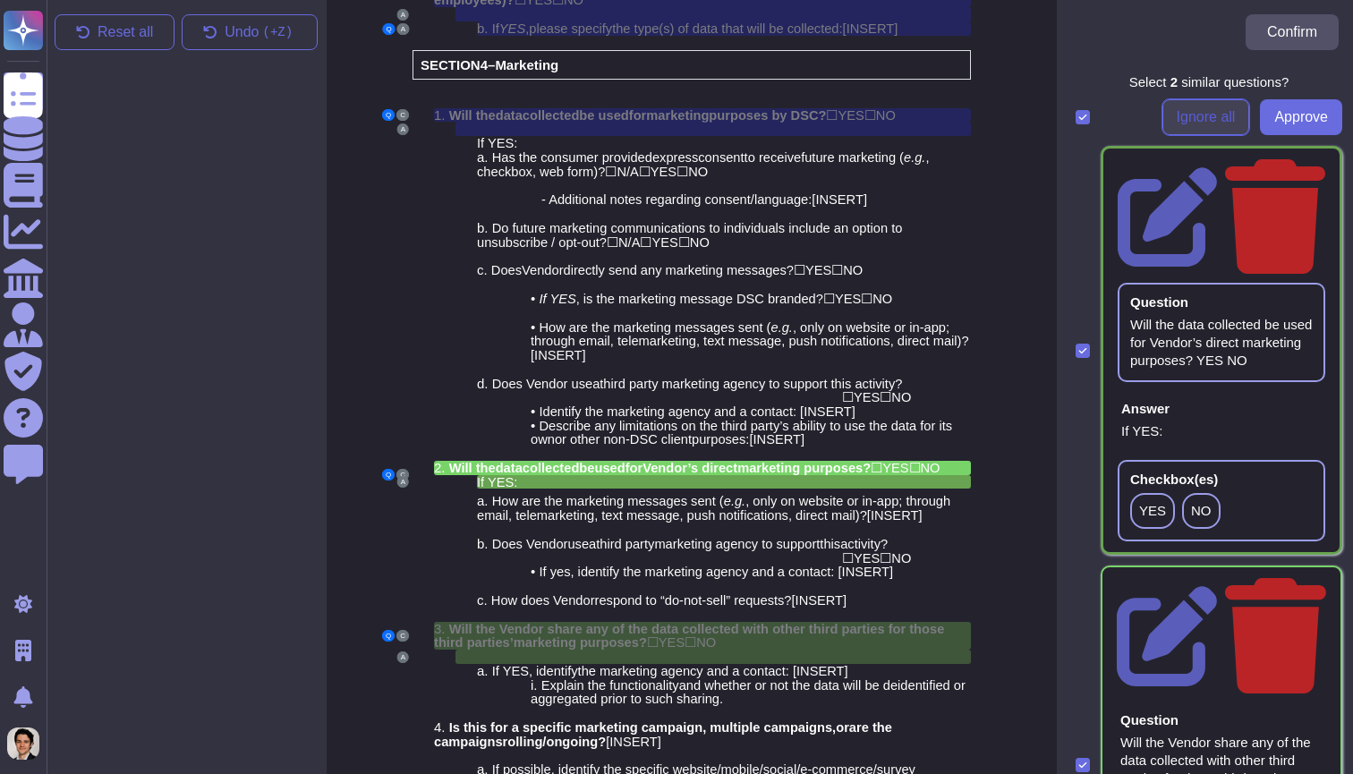
click at [1197, 130] on button "Ignore all" at bounding box center [1206, 117] width 88 height 36
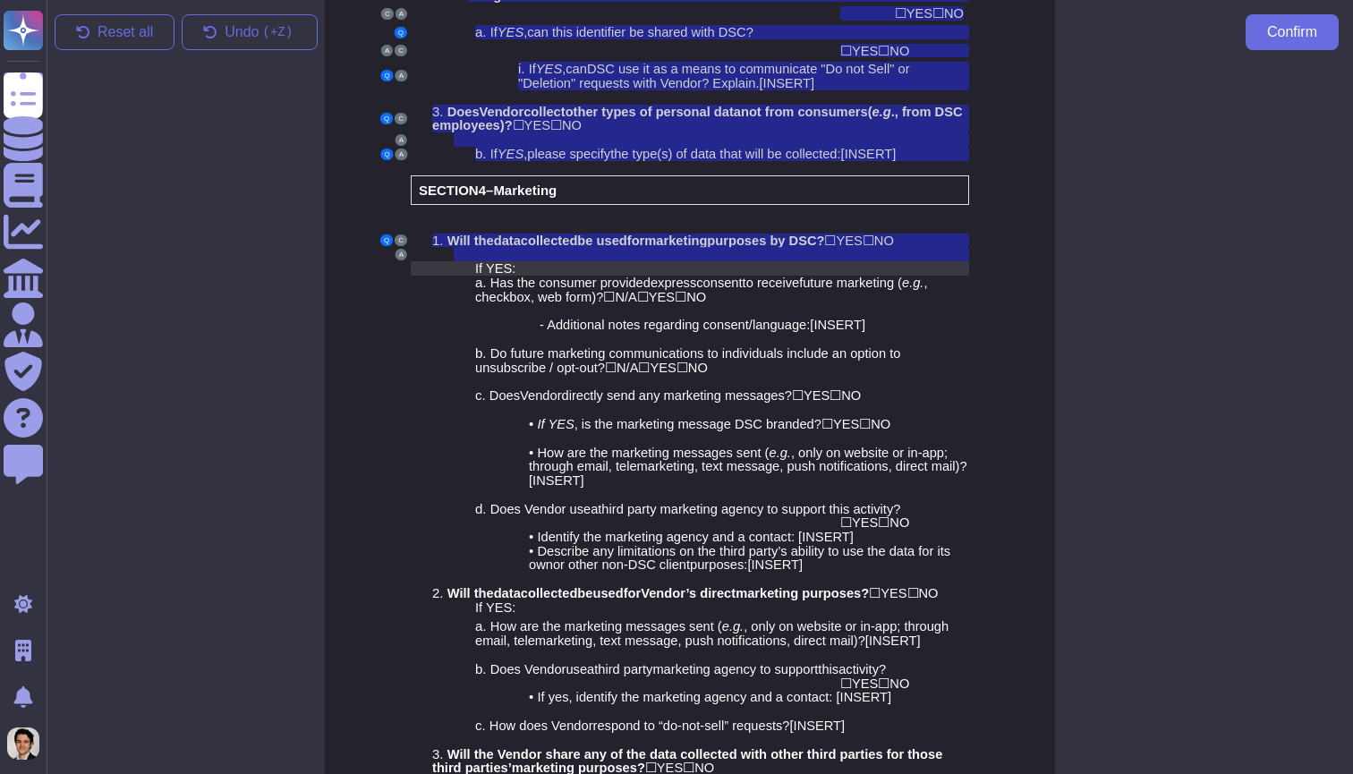
click at [584, 261] on div "If YES :" at bounding box center [722, 268] width 494 height 14
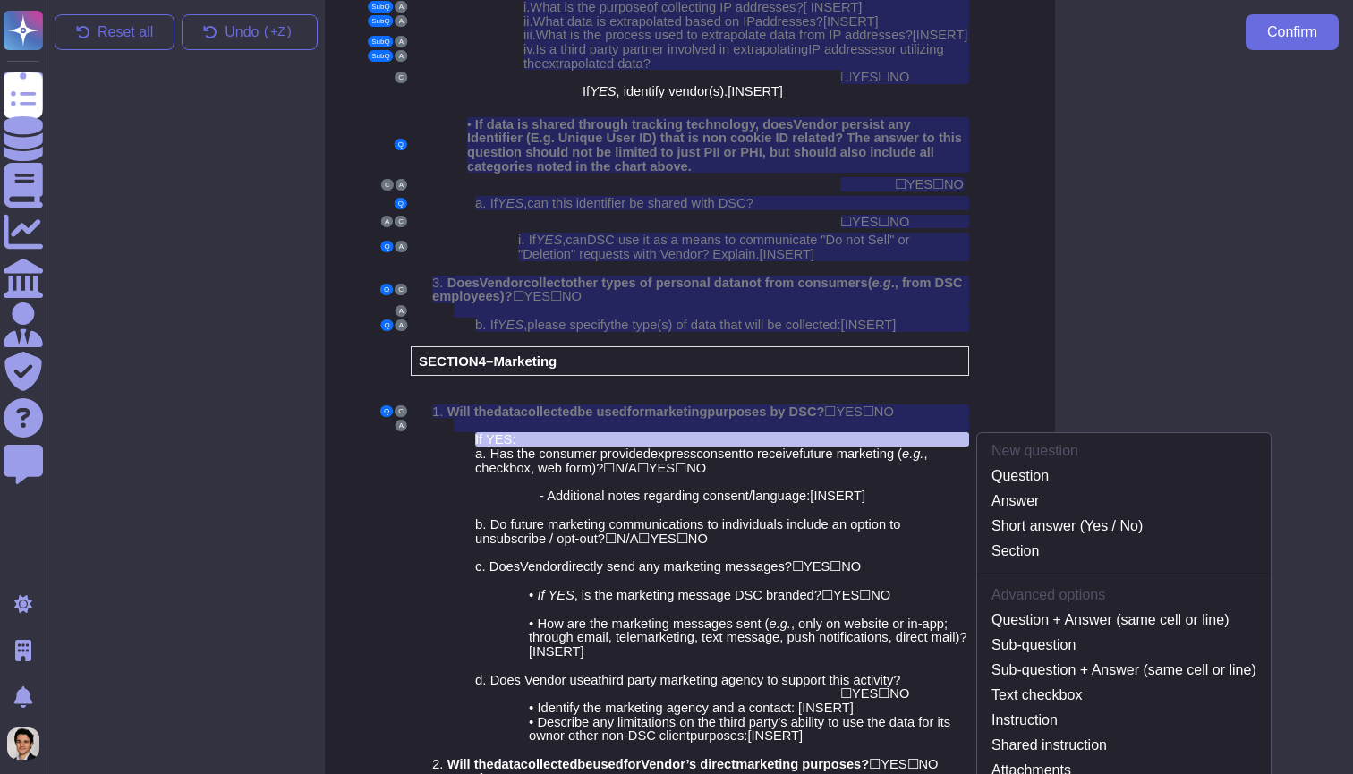
scroll to position [2764, 10]
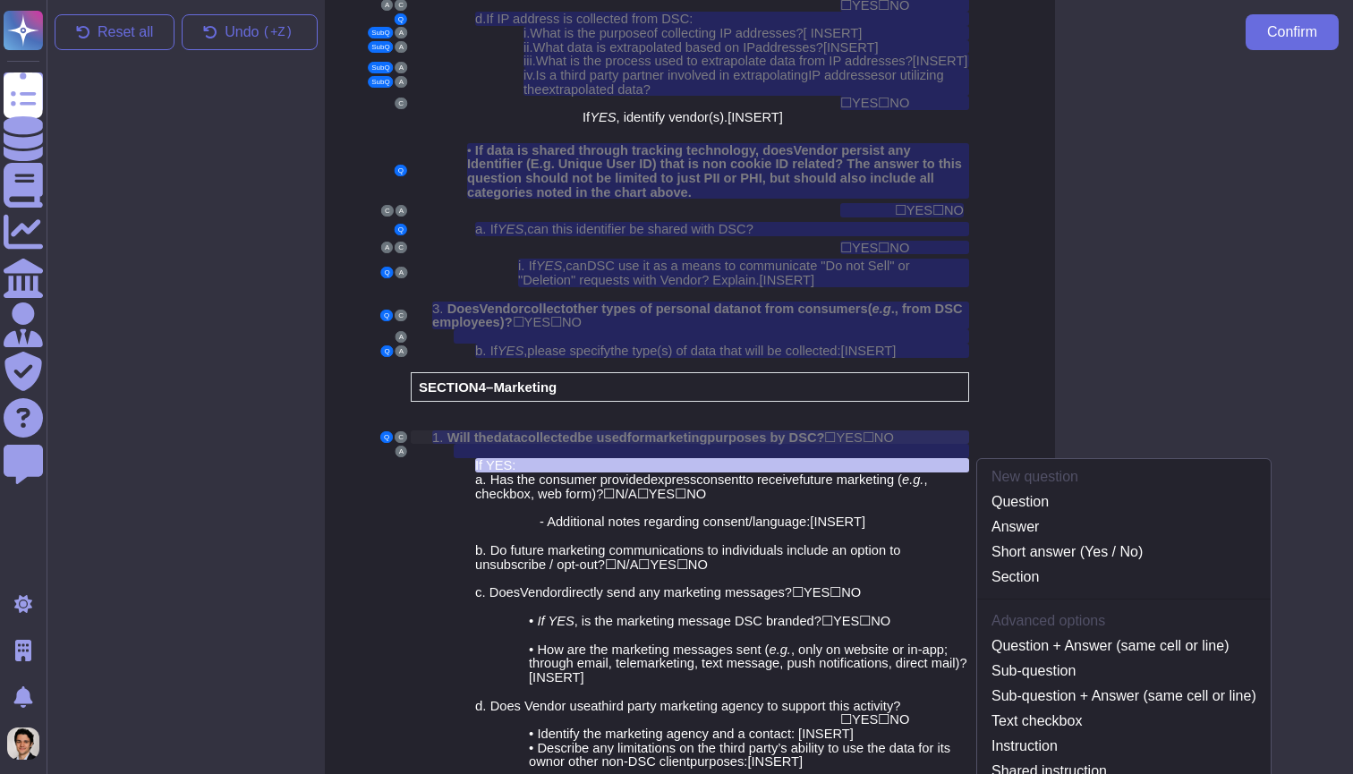
click at [759, 430] on span "urpose" at bounding box center [737, 437] width 44 height 14
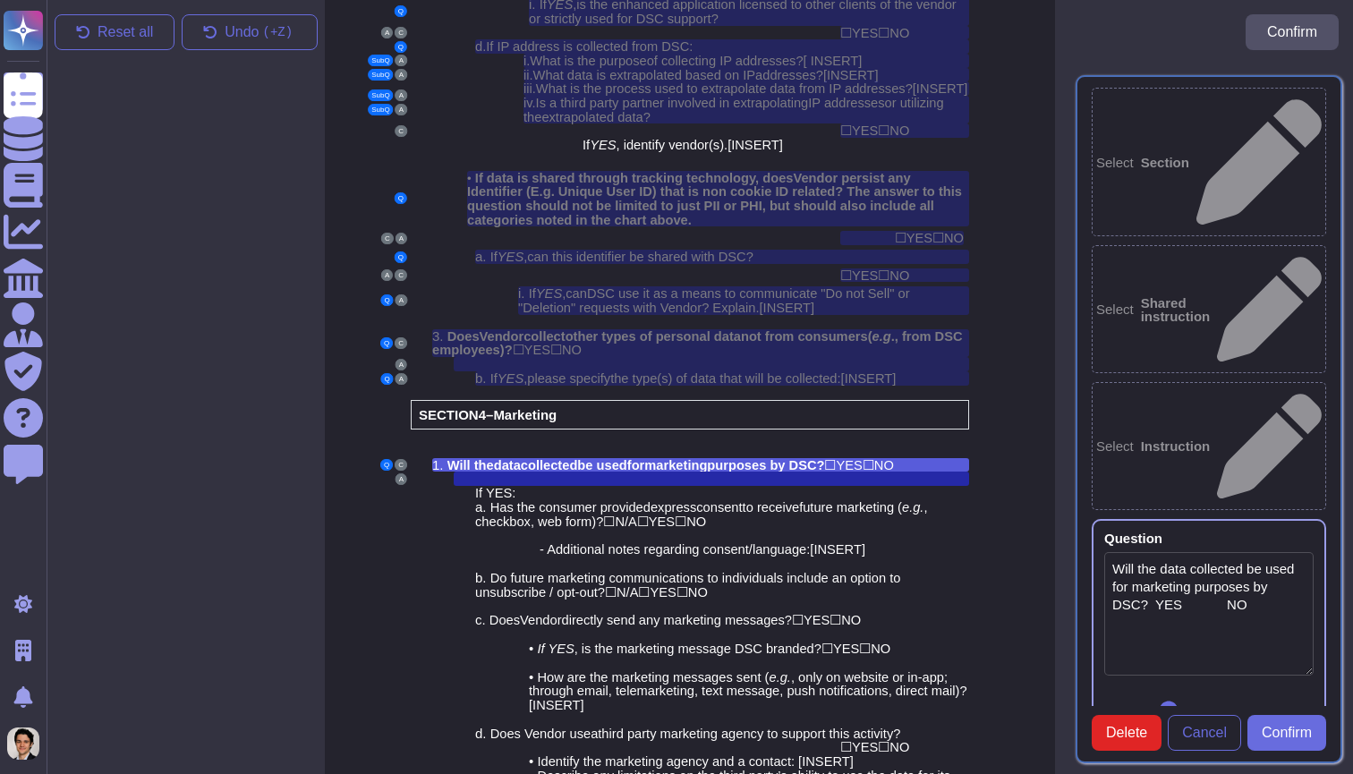
type textarea "Will the data collected be used for marketing purposes by DSC? YES NO"
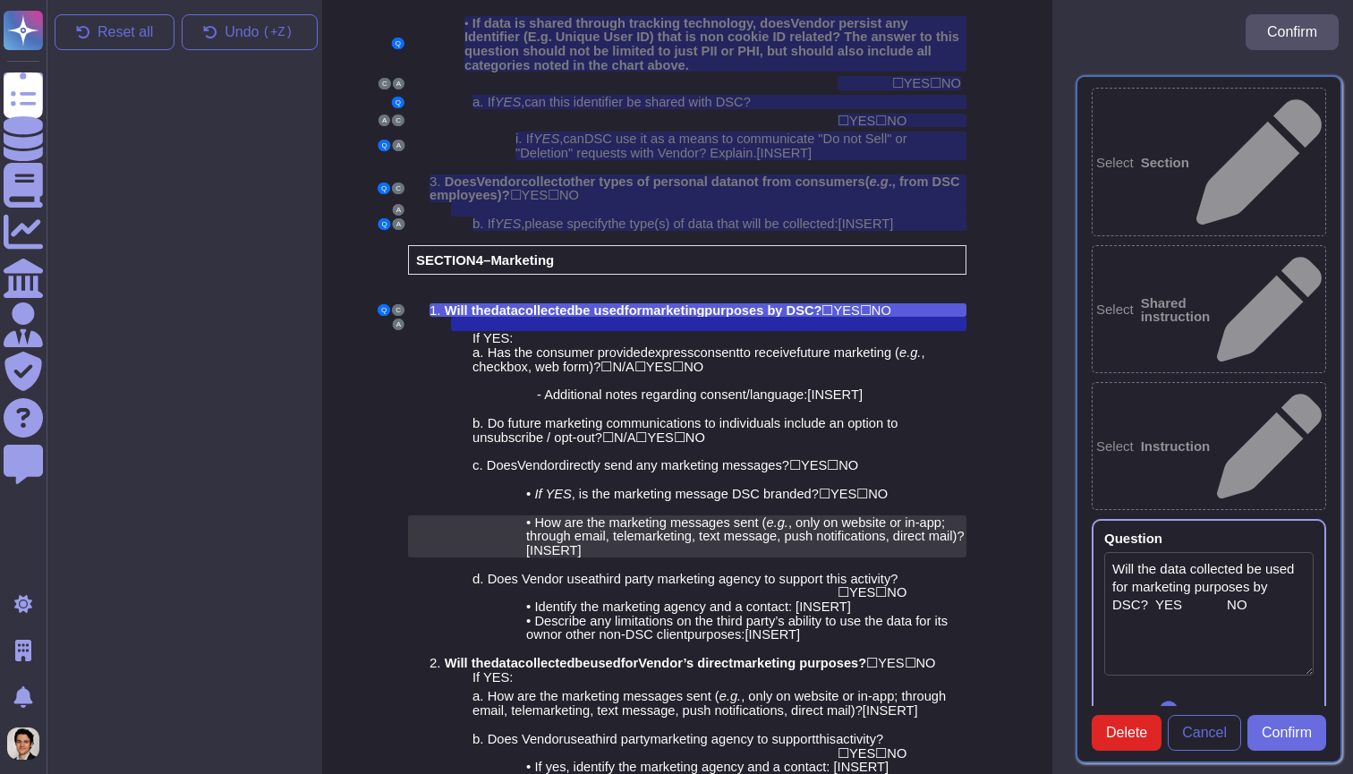
scroll to position [0, 0]
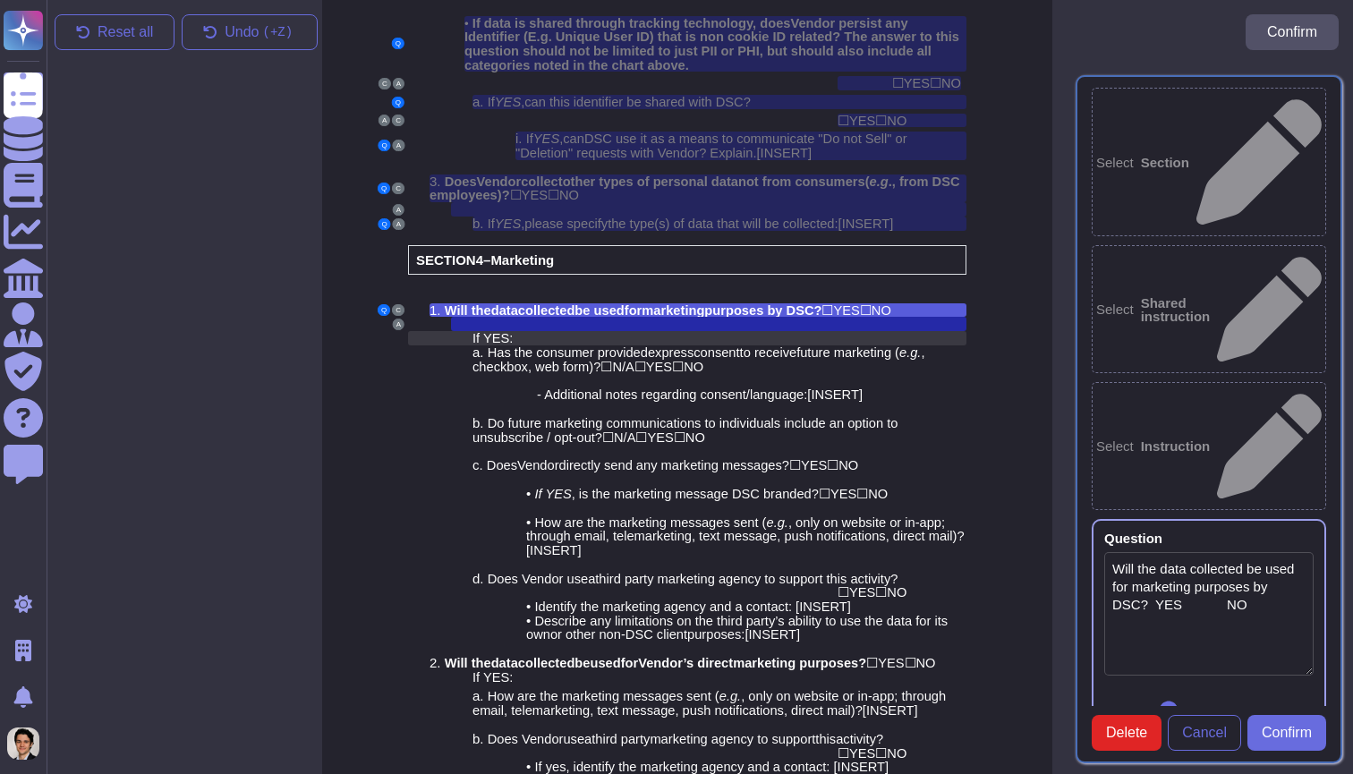
click at [758, 331] on div "If YES :" at bounding box center [719, 338] width 494 height 14
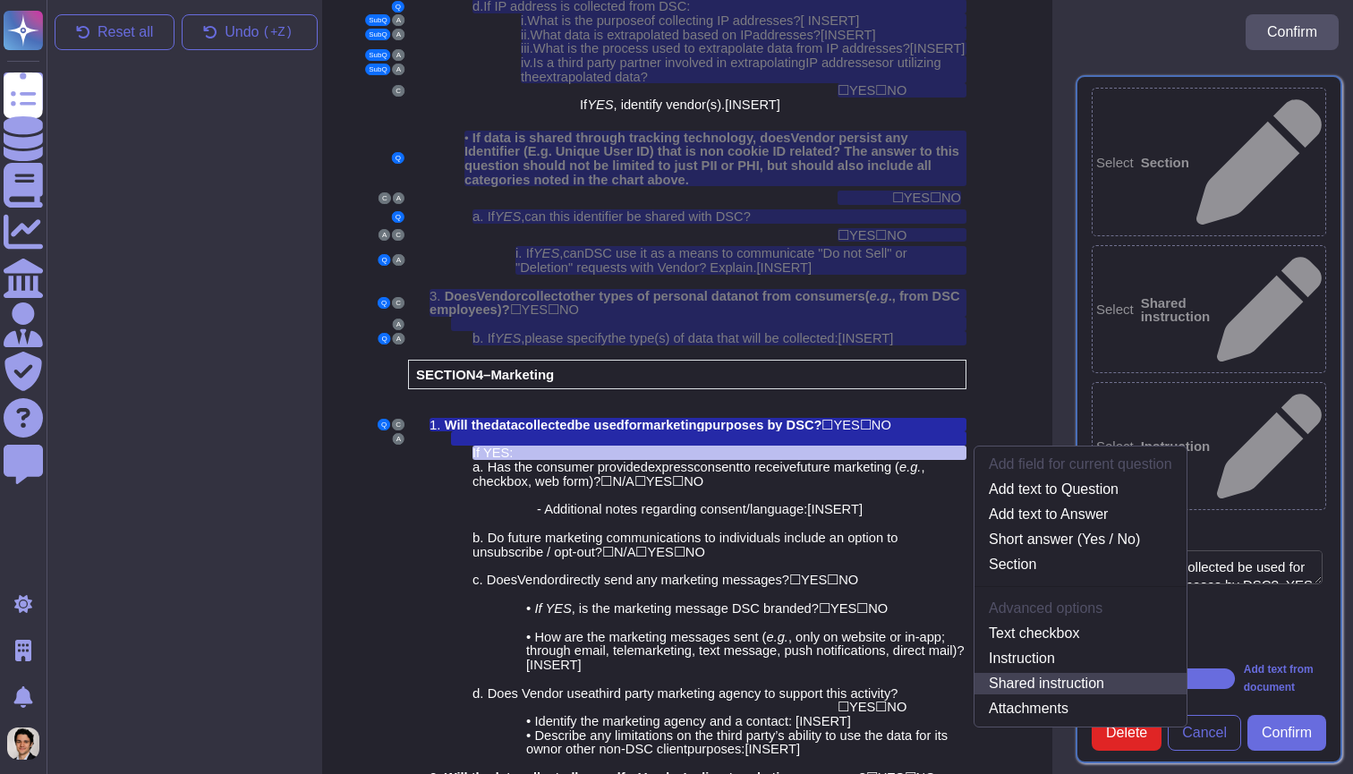
scroll to position [2764, 13]
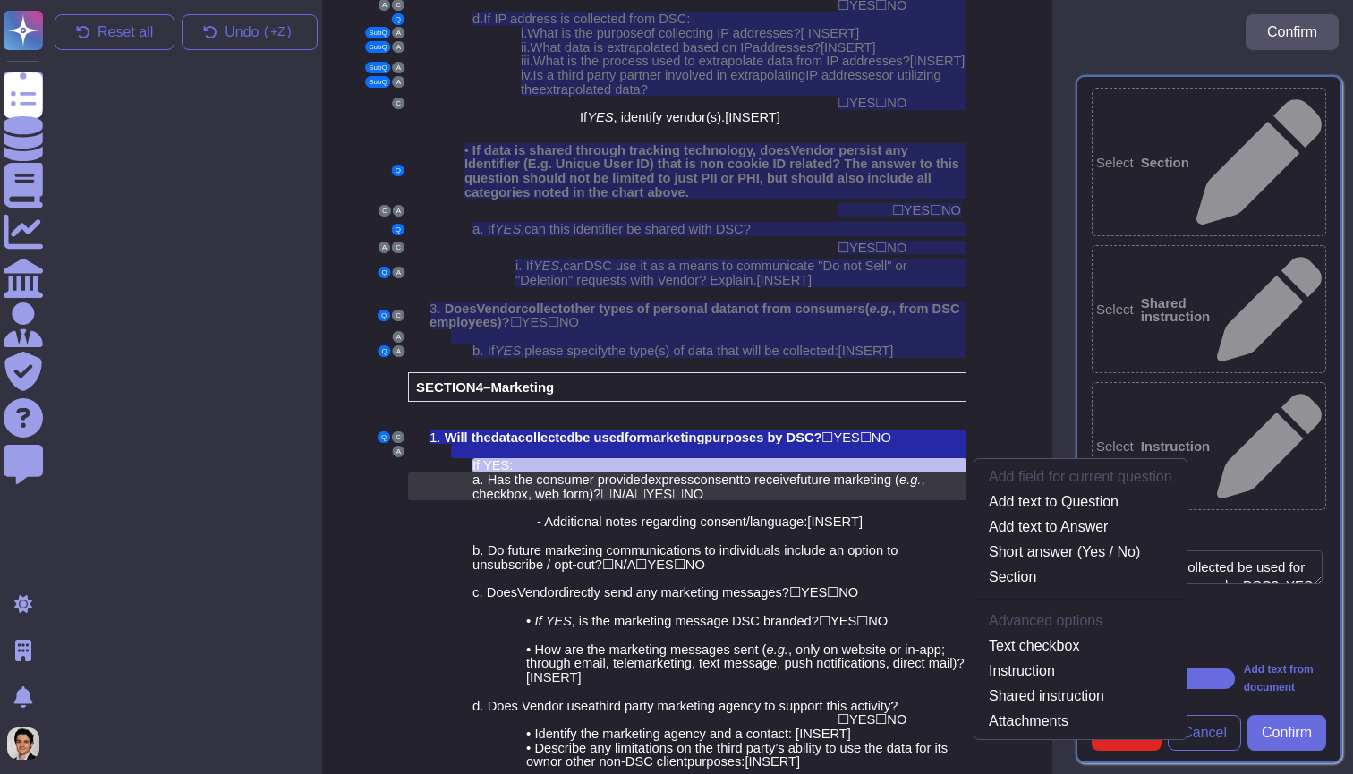
click at [672, 486] on span "YES" at bounding box center [659, 493] width 26 height 15
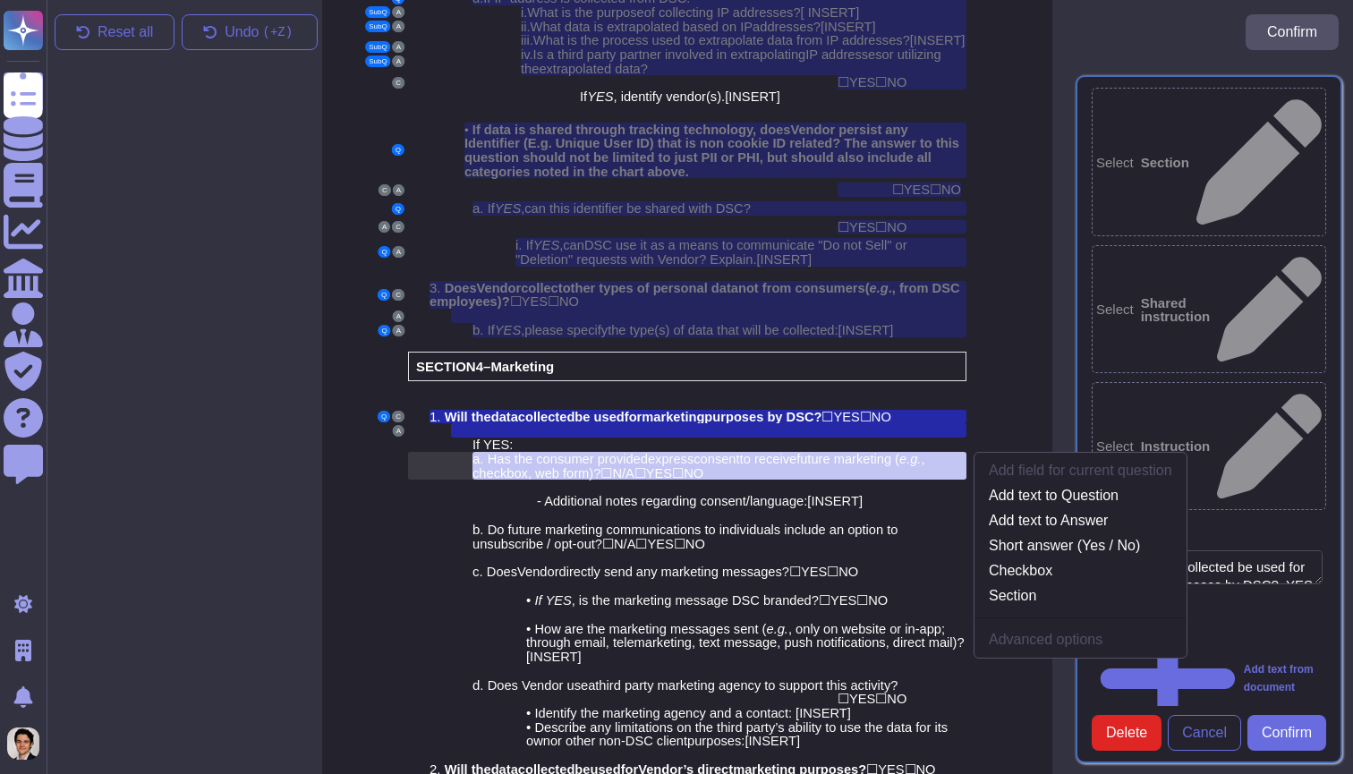
click at [664, 452] on span "express" at bounding box center [671, 459] width 46 height 14
click at [653, 410] on span "m" at bounding box center [647, 417] width 12 height 14
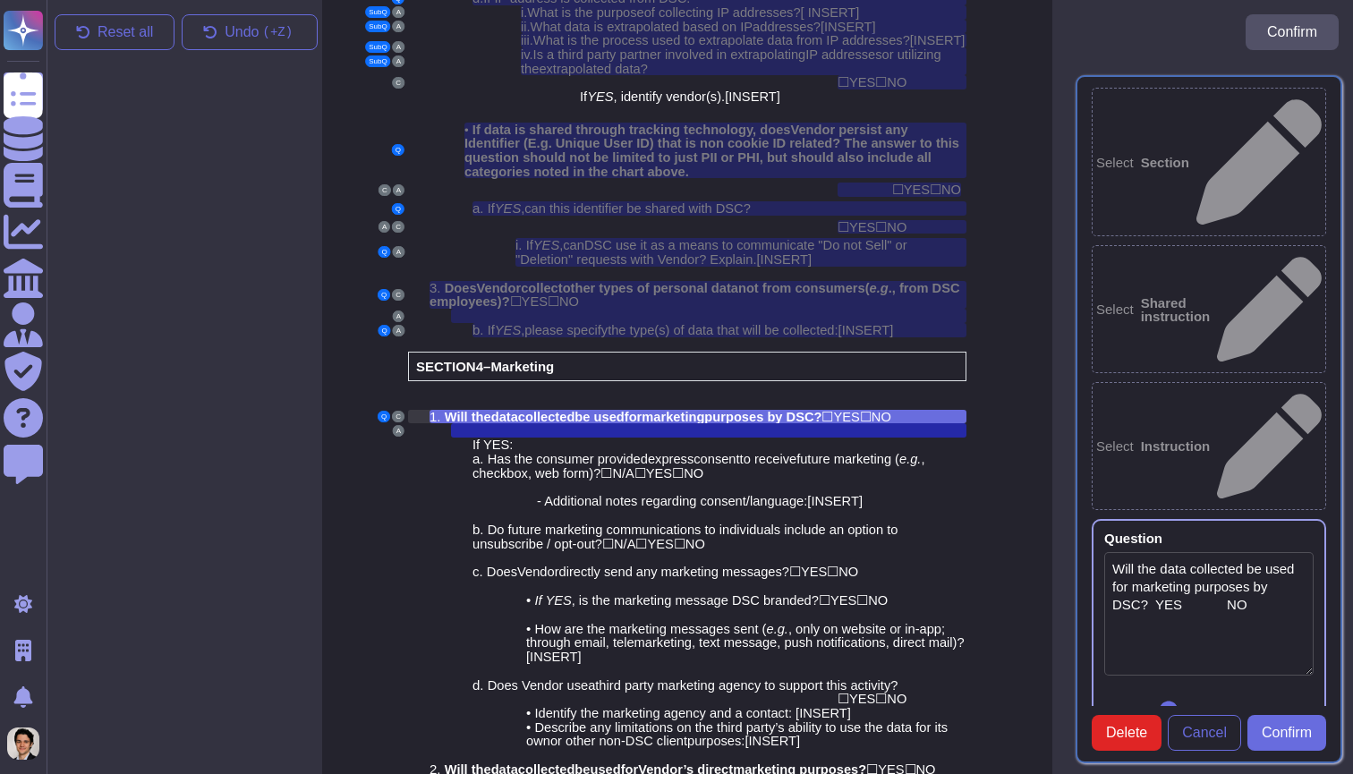
scroll to position [2737, 13]
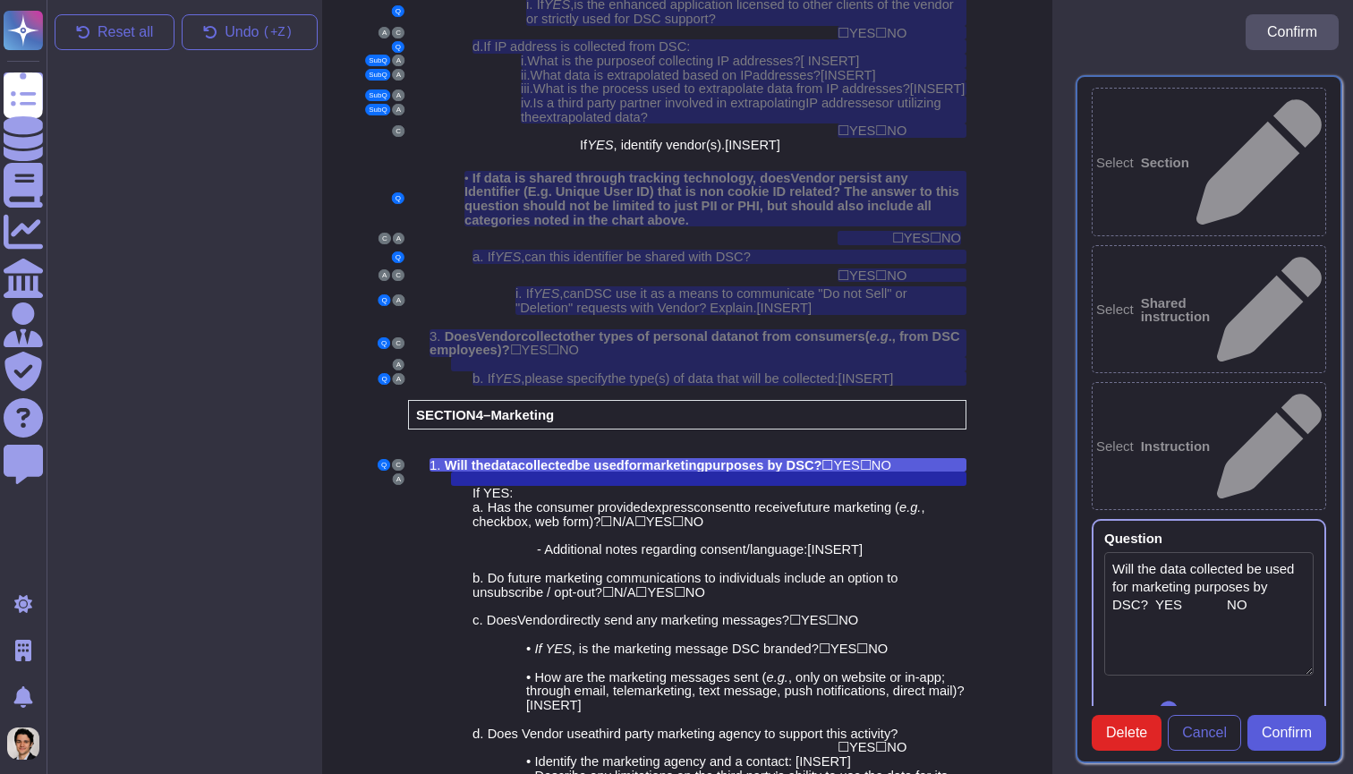
click at [1286, 732] on span "Confirm" at bounding box center [1286, 733] width 50 height 14
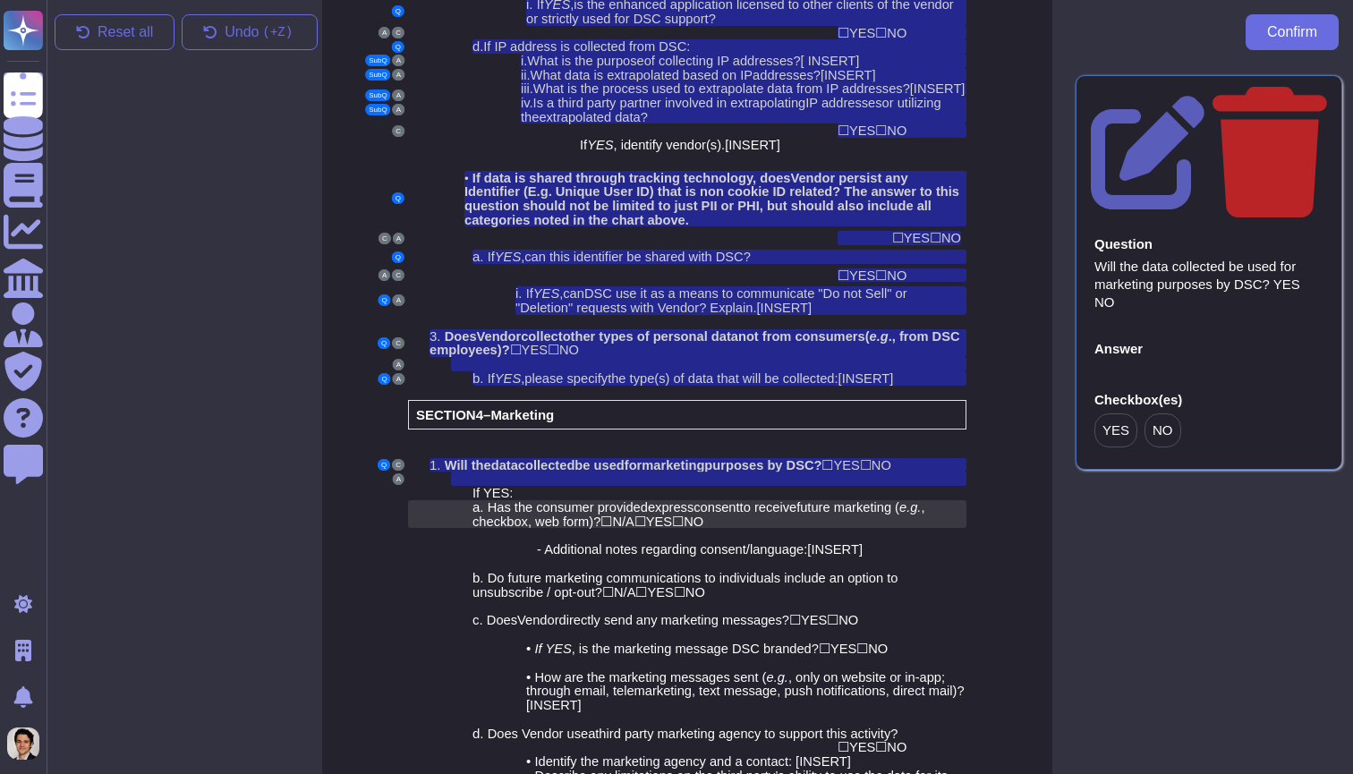
click at [616, 500] on span "as the consumer provided" at bounding box center [572, 507] width 151 height 14
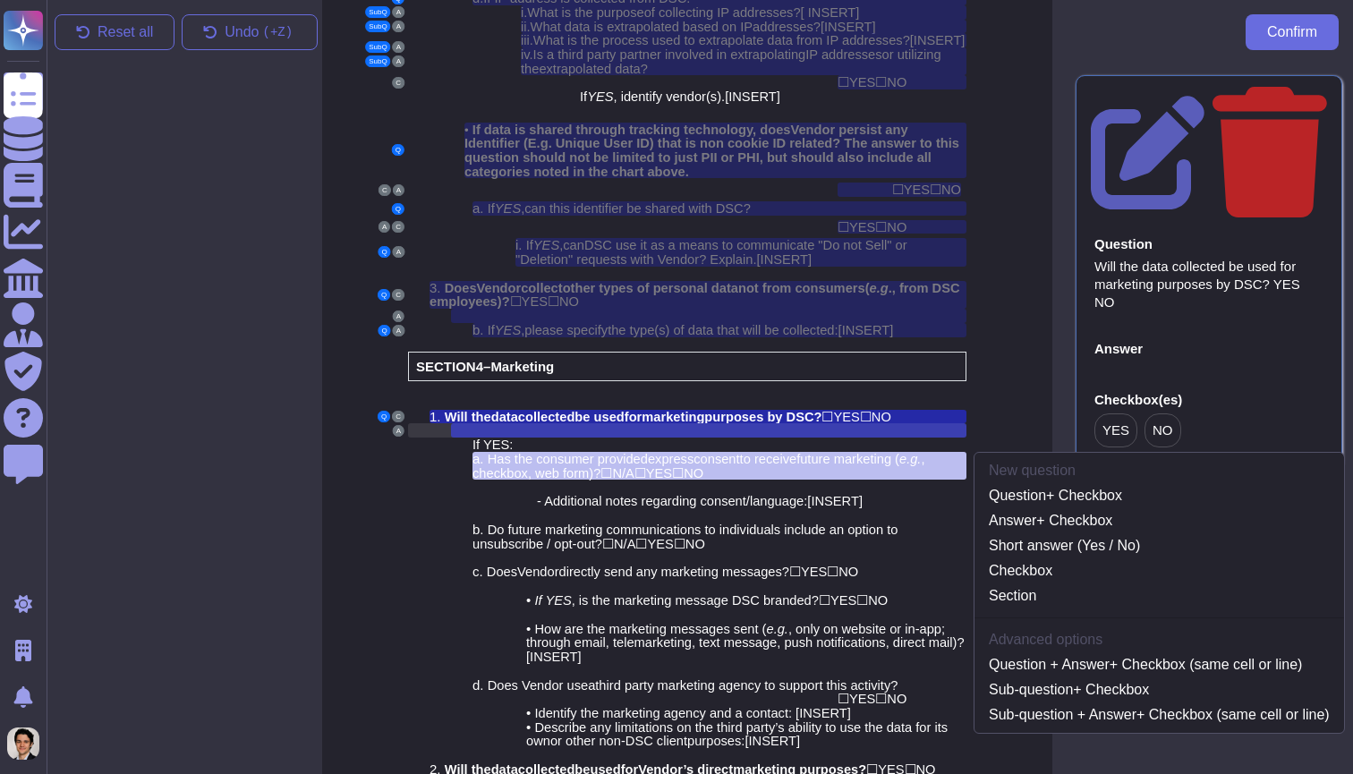
click at [663, 423] on div at bounding box center [708, 430] width 515 height 14
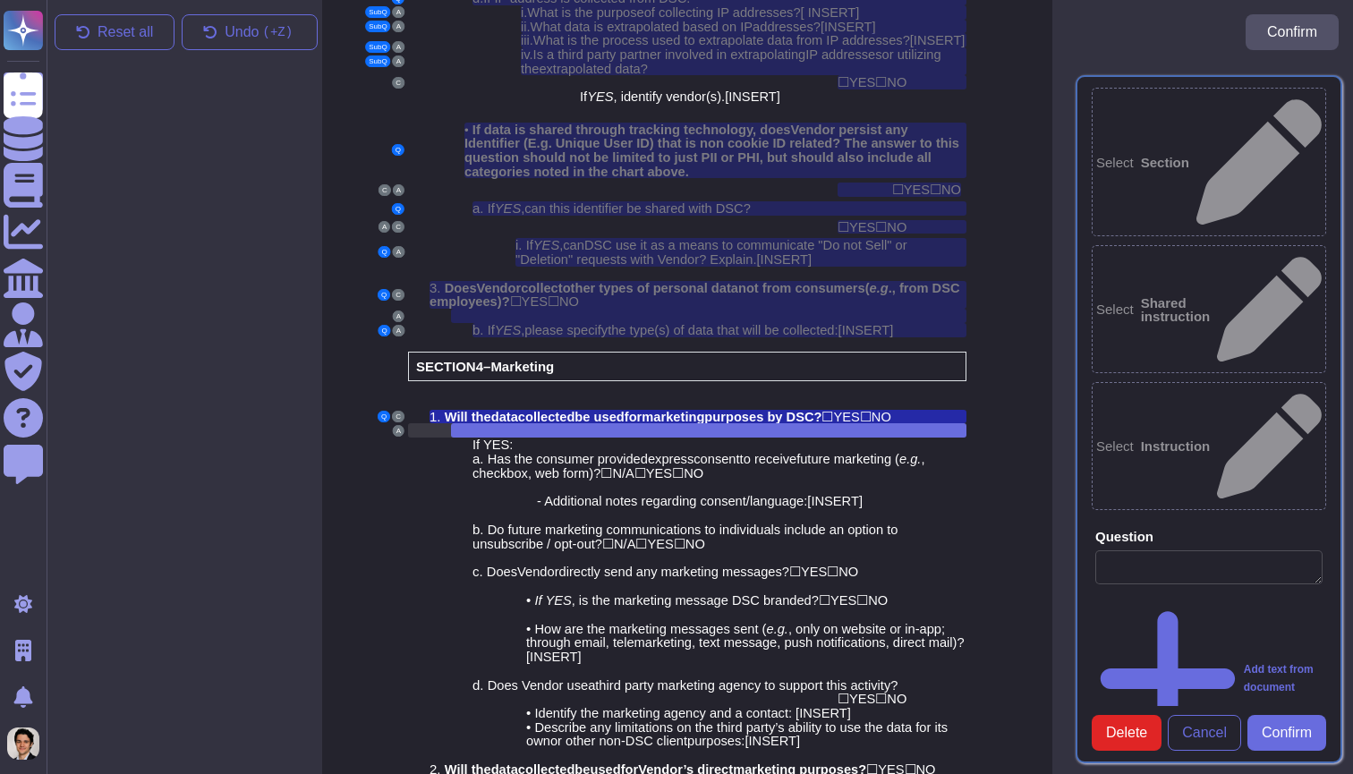
type textarea "Will the data collected be used for marketing purposes by DSC? YES NO"
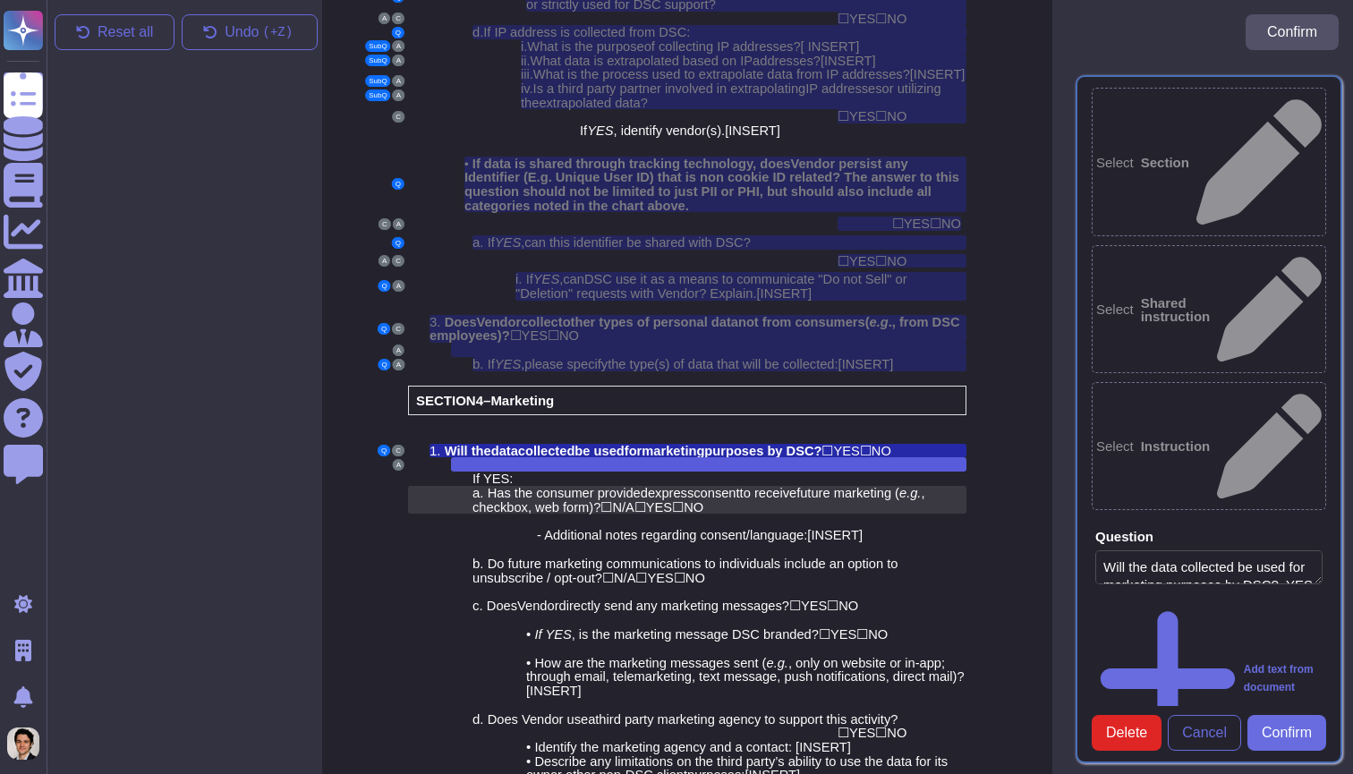
click at [633, 486] on span "as the consumer provided" at bounding box center [572, 493] width 151 height 14
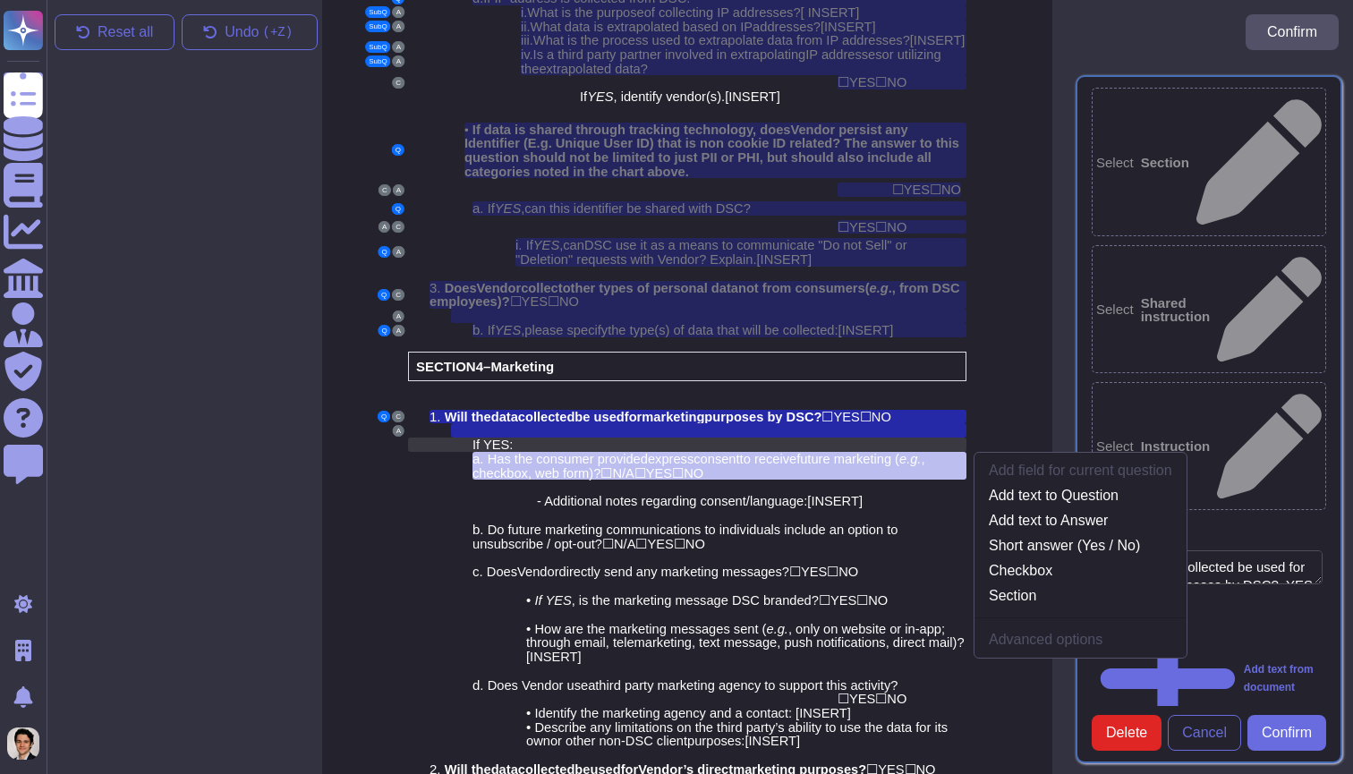
click at [635, 437] on div "If YES :" at bounding box center [719, 444] width 494 height 14
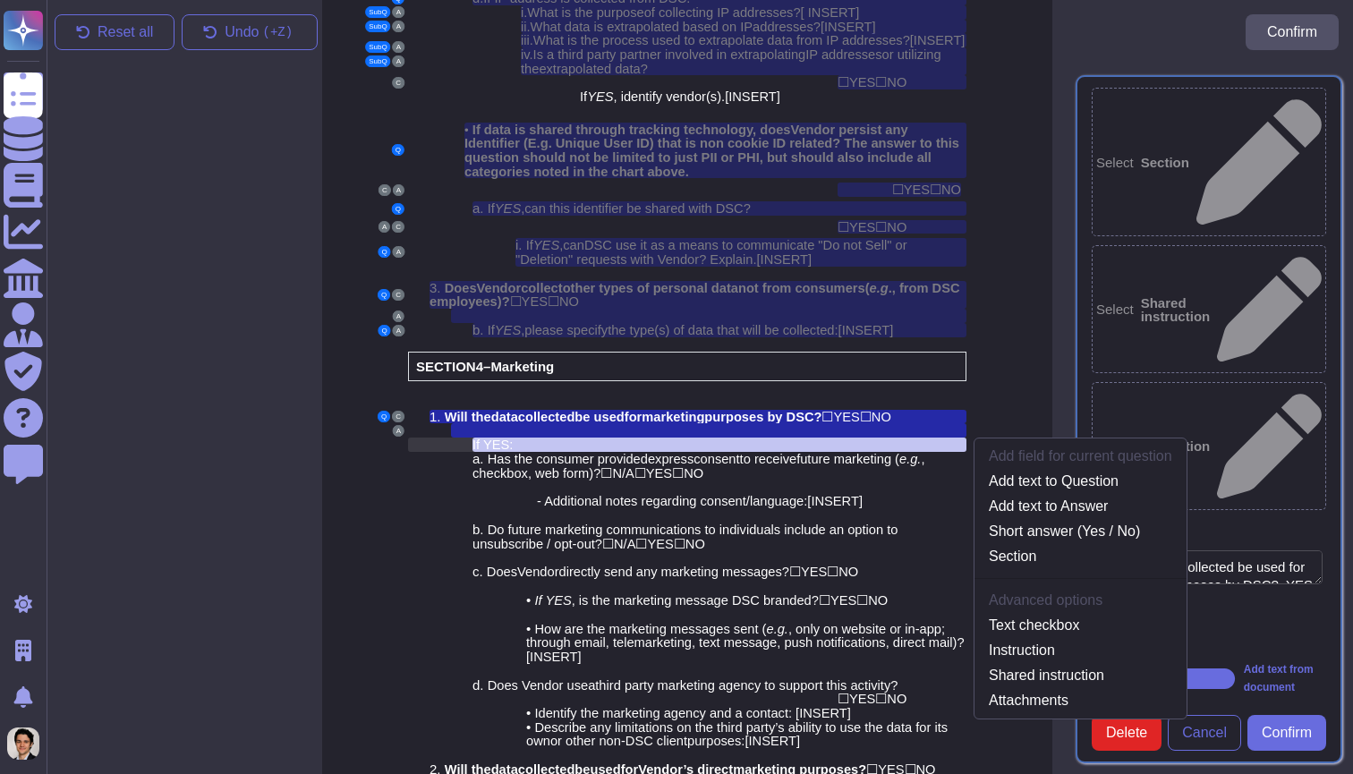
scroll to position [2764, 13]
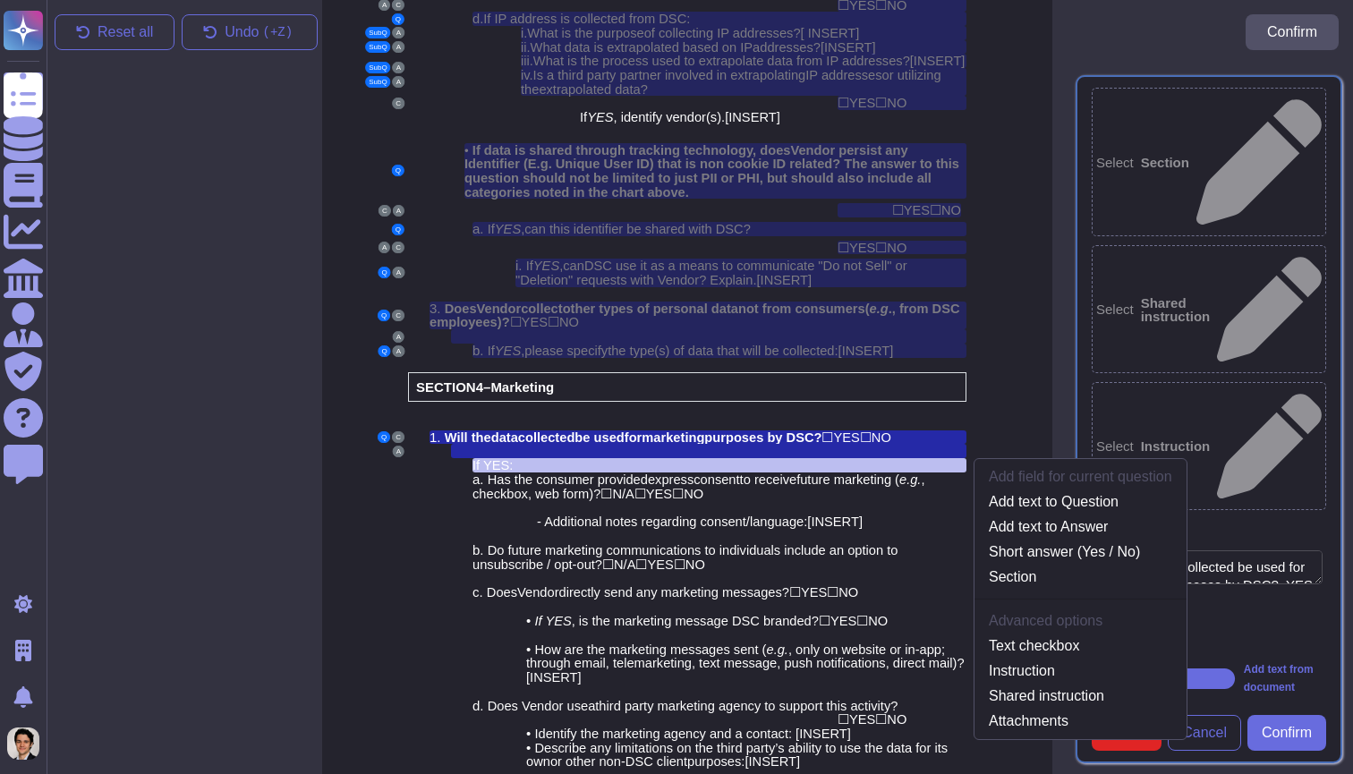
click at [1280, 768] on div "Select Section Select Shared instruction Select Instruction Question Will the d…" at bounding box center [1209, 418] width 288 height 709
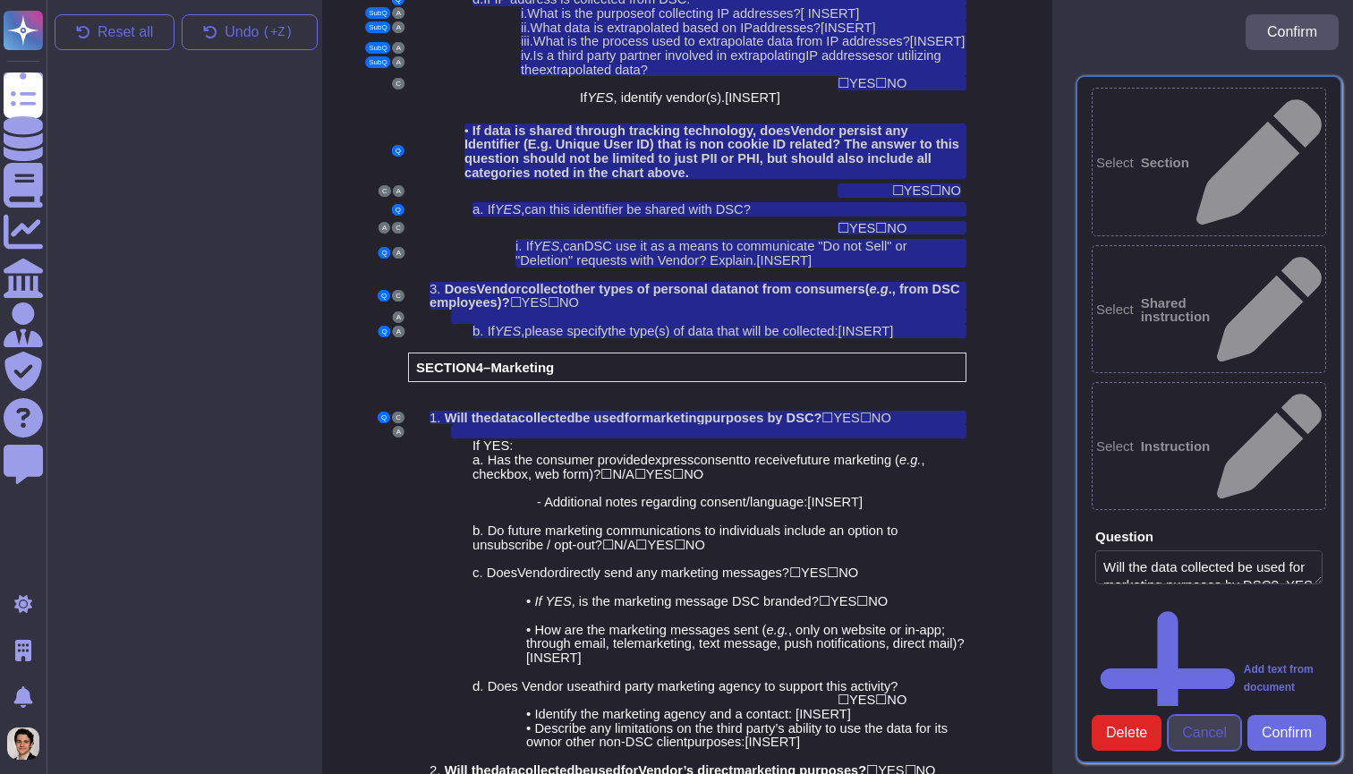
click at [1215, 726] on span "Cancel" at bounding box center [1204, 733] width 45 height 14
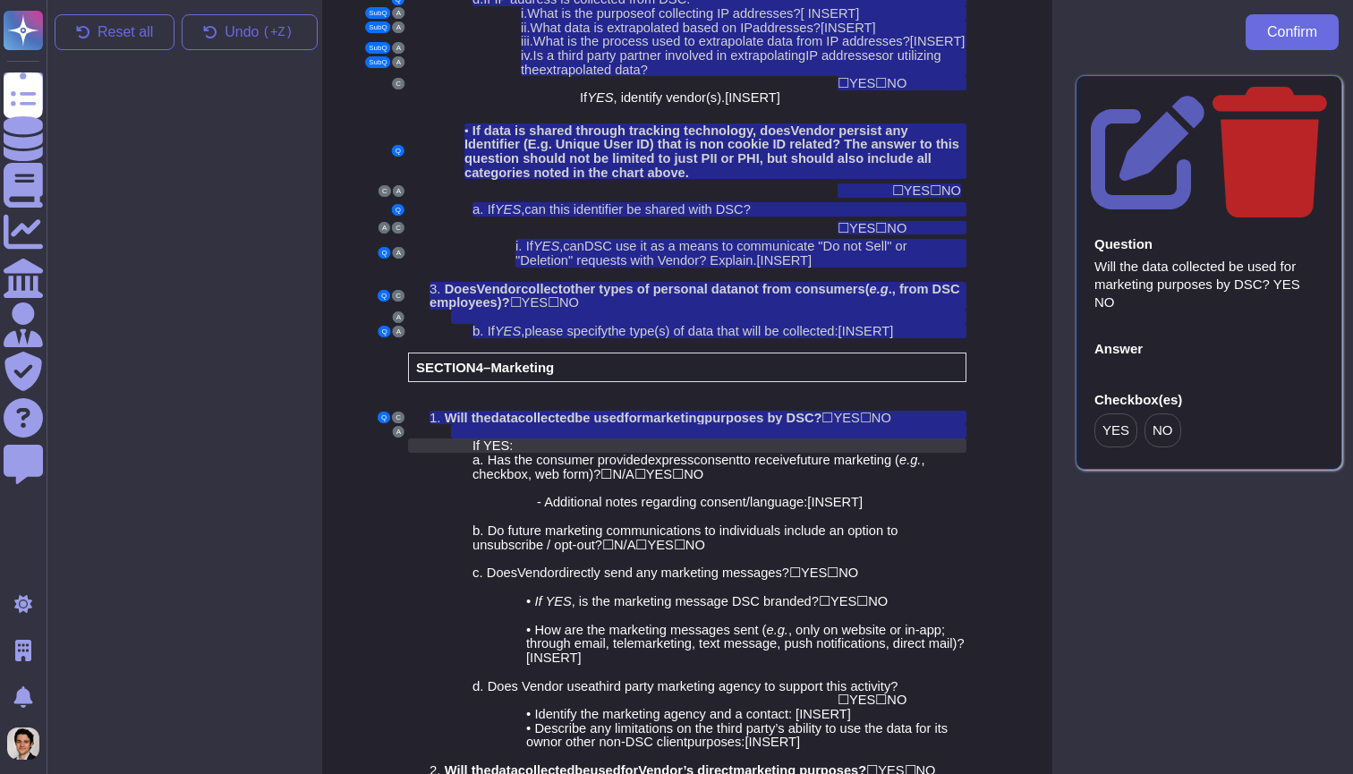
click at [569, 438] on div "If YES :" at bounding box center [719, 445] width 494 height 14
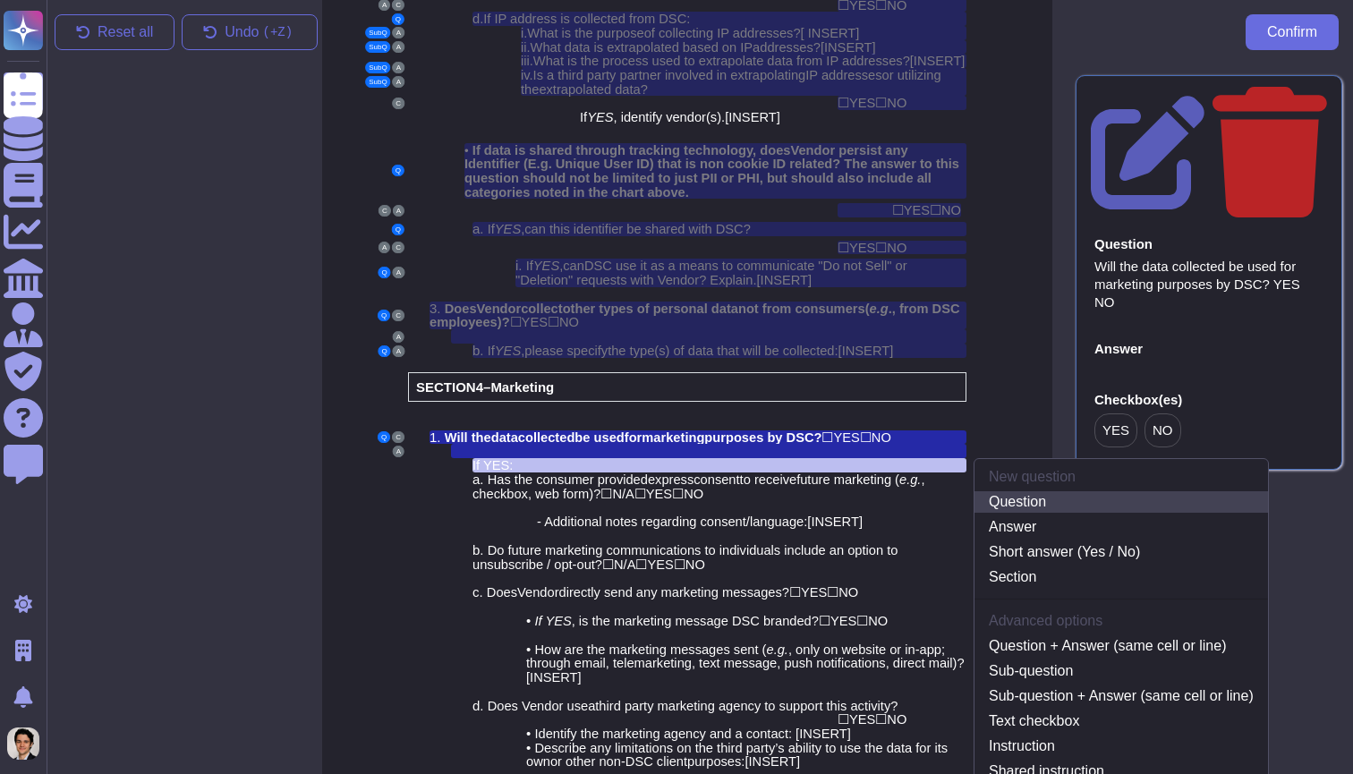
click at [1072, 491] on link "Question" at bounding box center [1120, 501] width 293 height 21
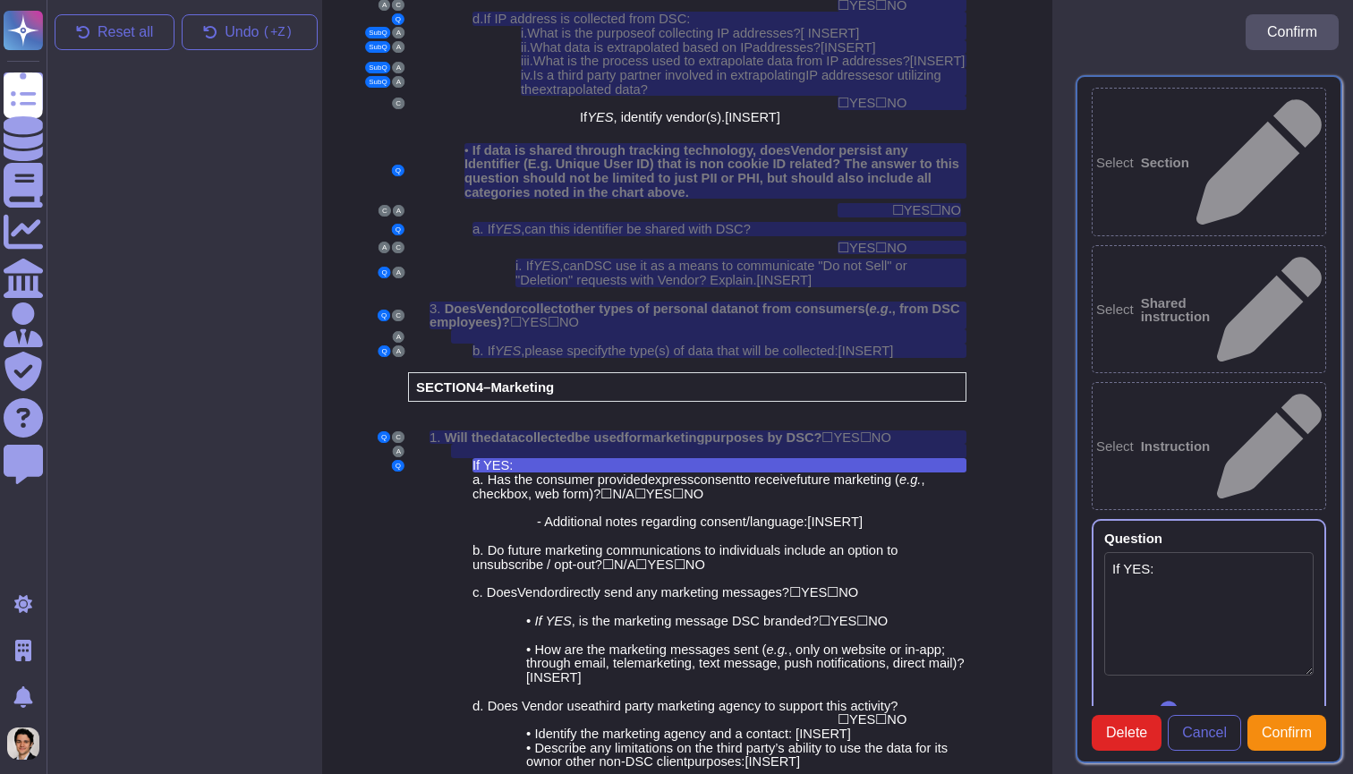
type textarea "If YES:"
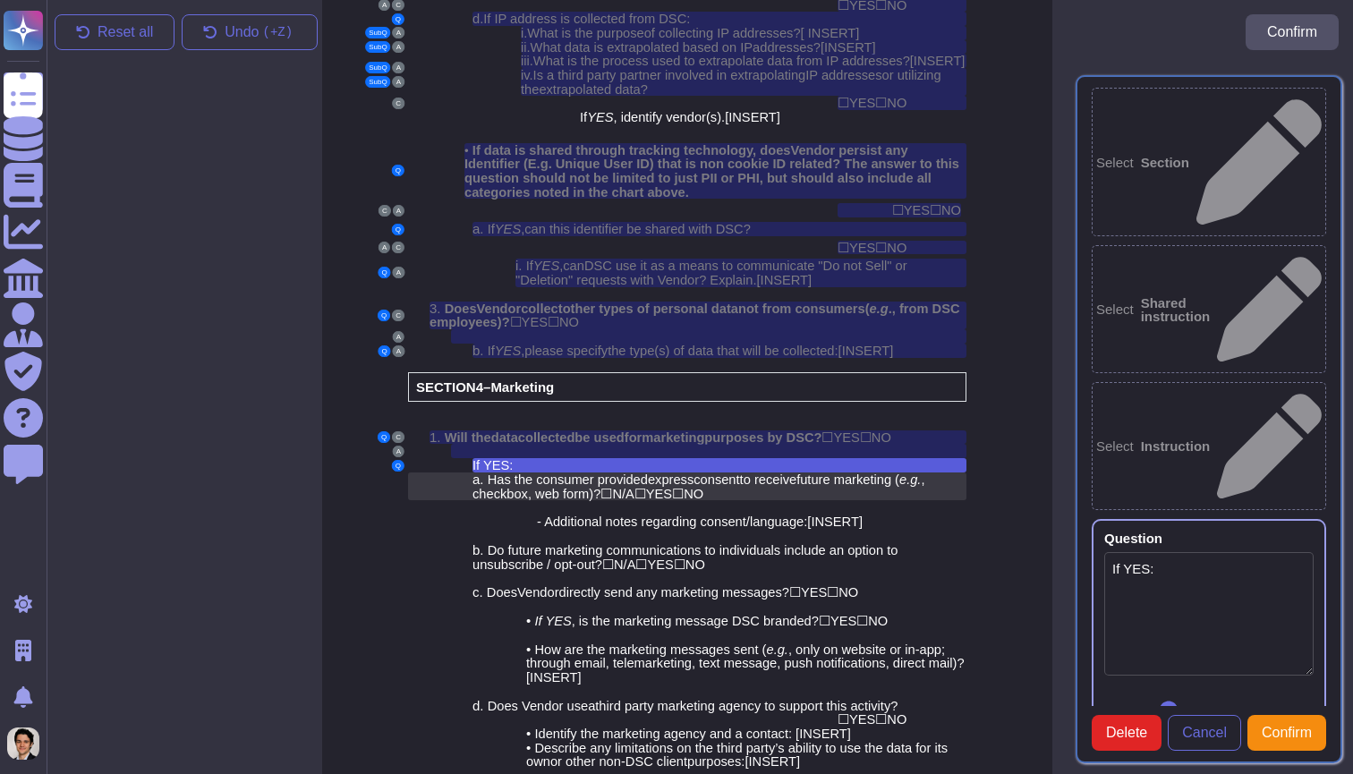
click at [703, 487] on span "NO" at bounding box center [693, 494] width 20 height 14
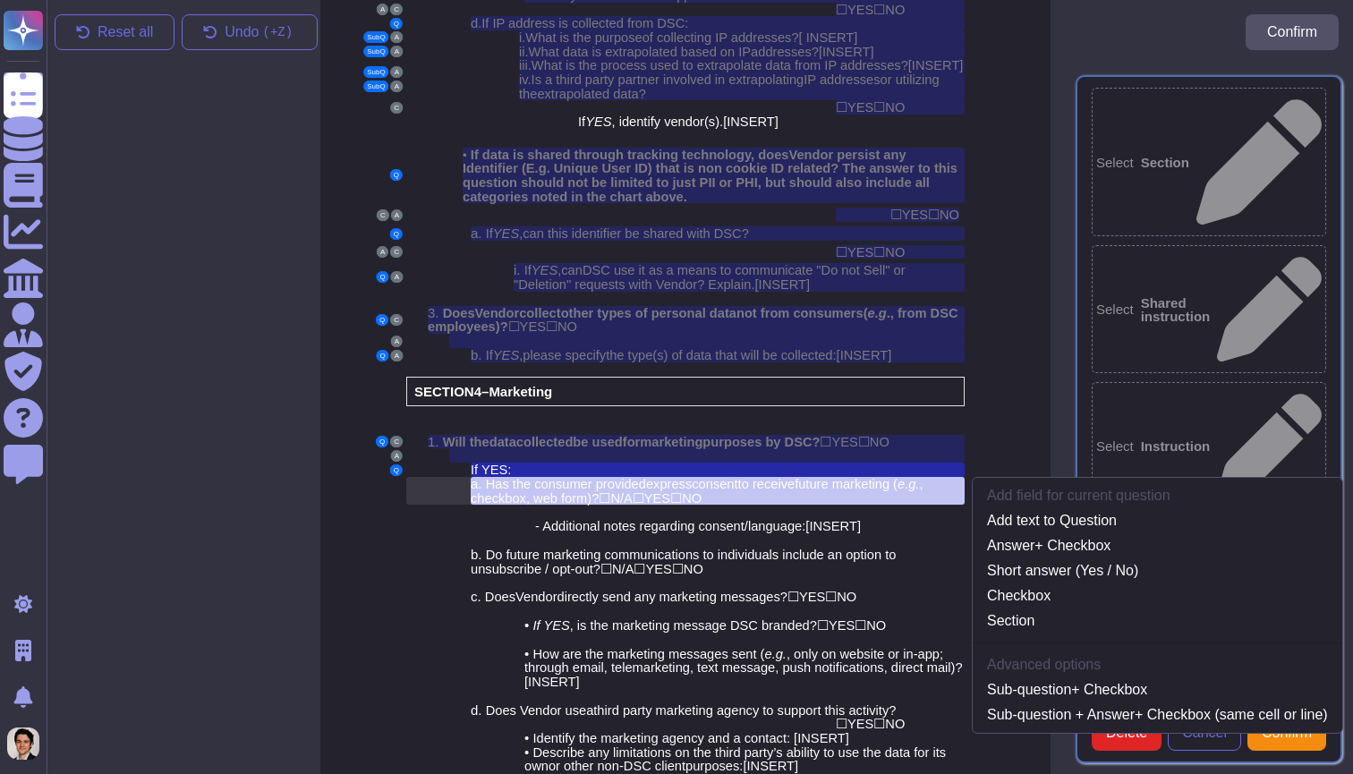
scroll to position [2760, 15]
click at [1091, 679] on link "Sub-question + Checkbox" at bounding box center [1156, 689] width 369 height 21
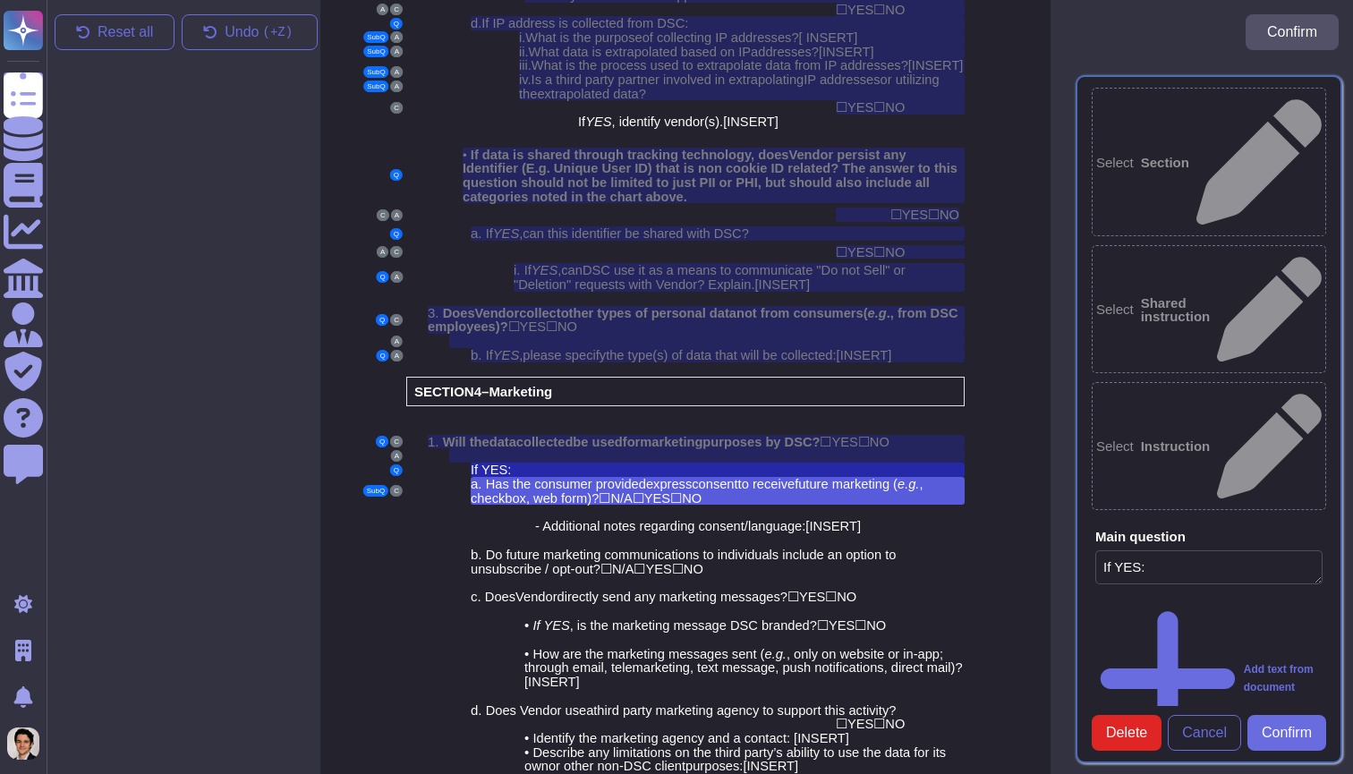
type textarea "Has the consumer provided express consent to receive future marketing (e.g., ch…"
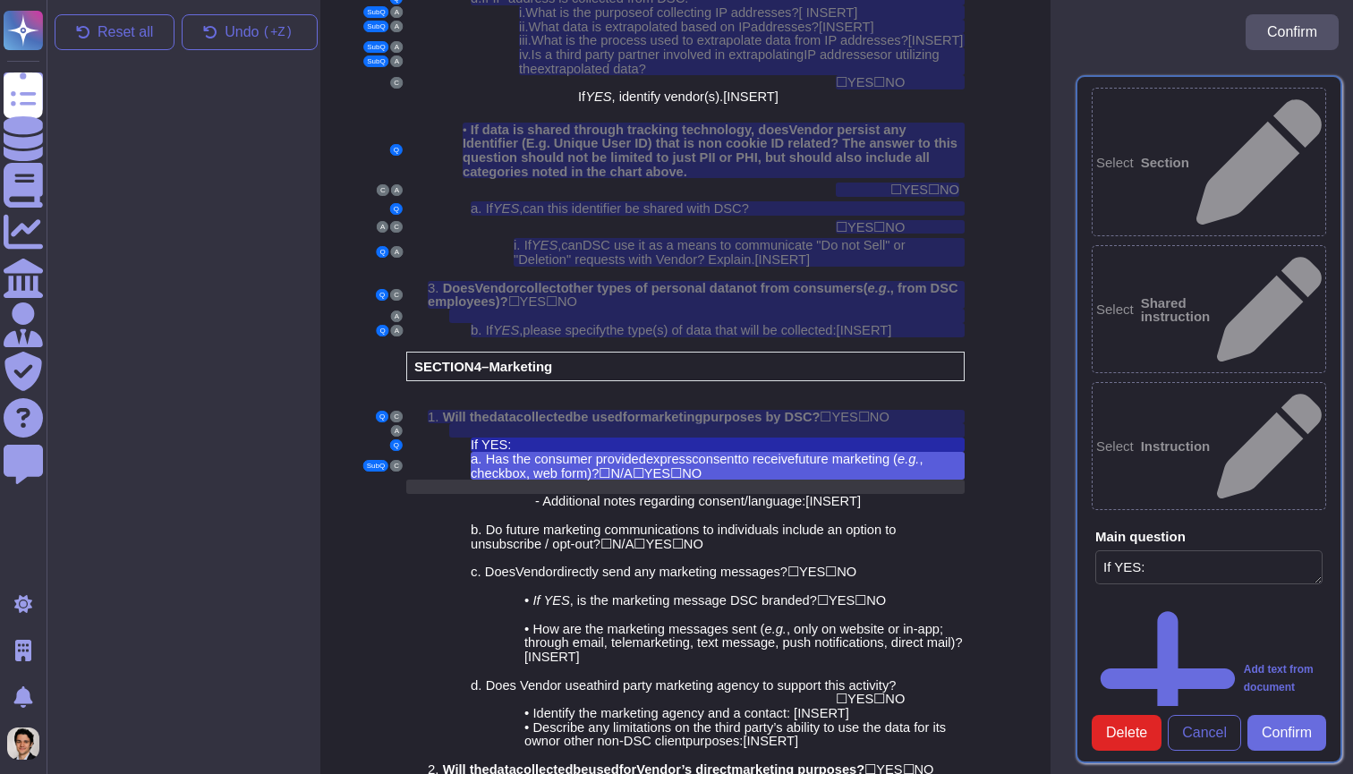
click at [765, 480] on div at bounding box center [728, 487] width 472 height 14
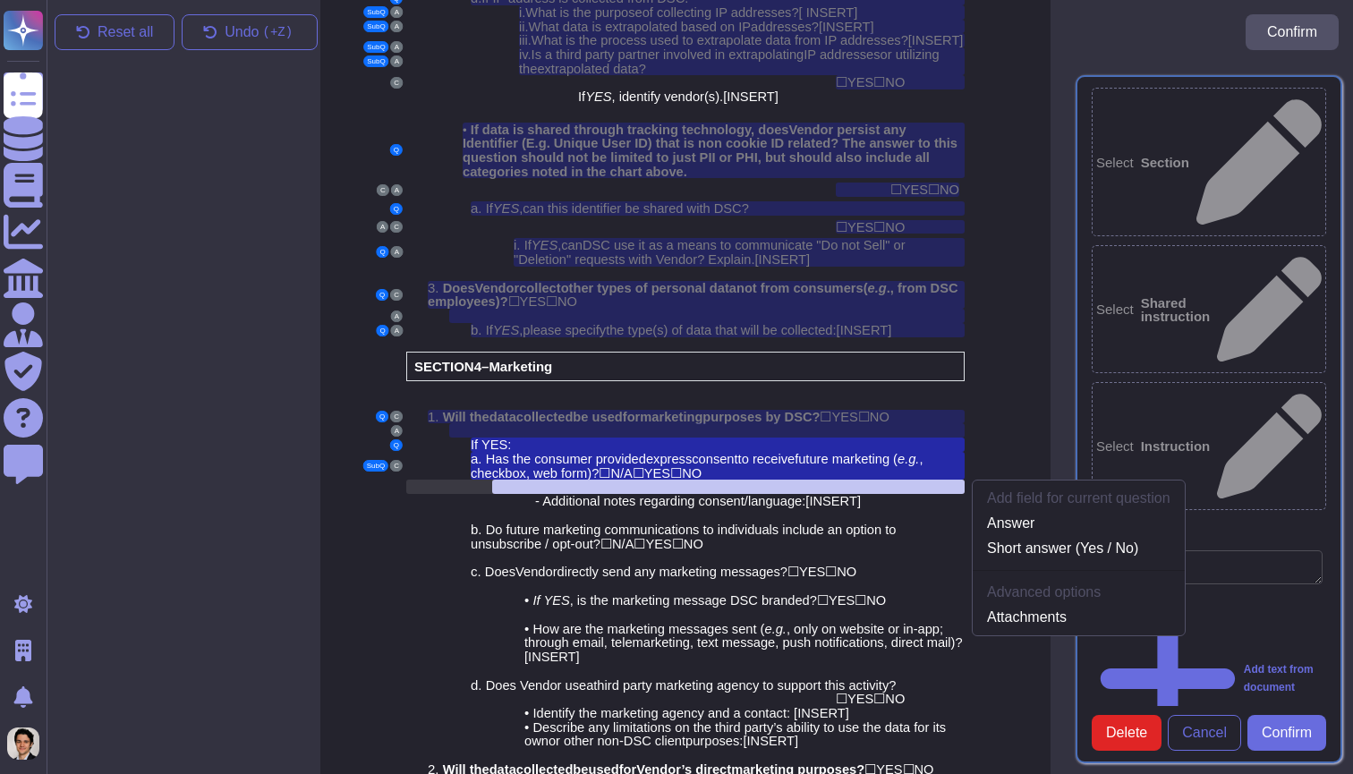
scroll to position [2805, 14]
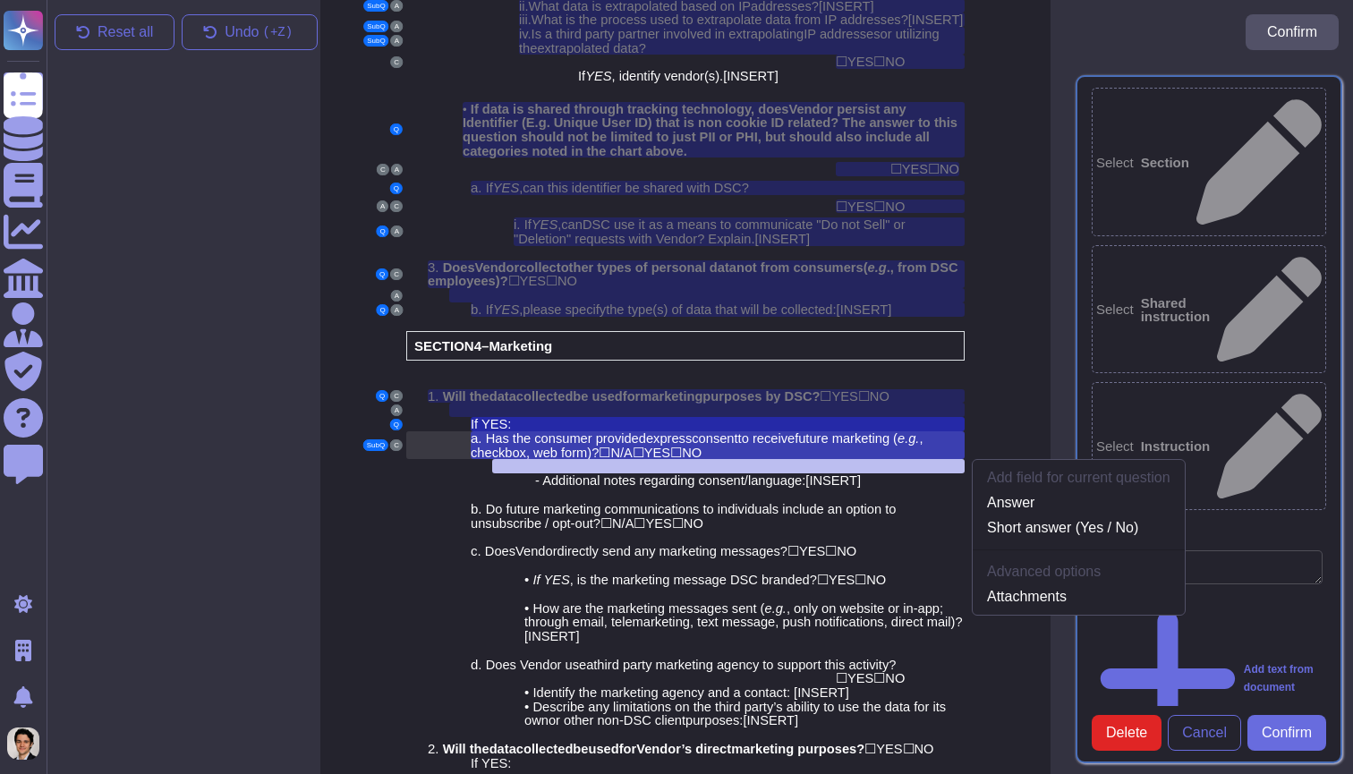
click at [613, 431] on span "as the consumer provided" at bounding box center [570, 438] width 151 height 14
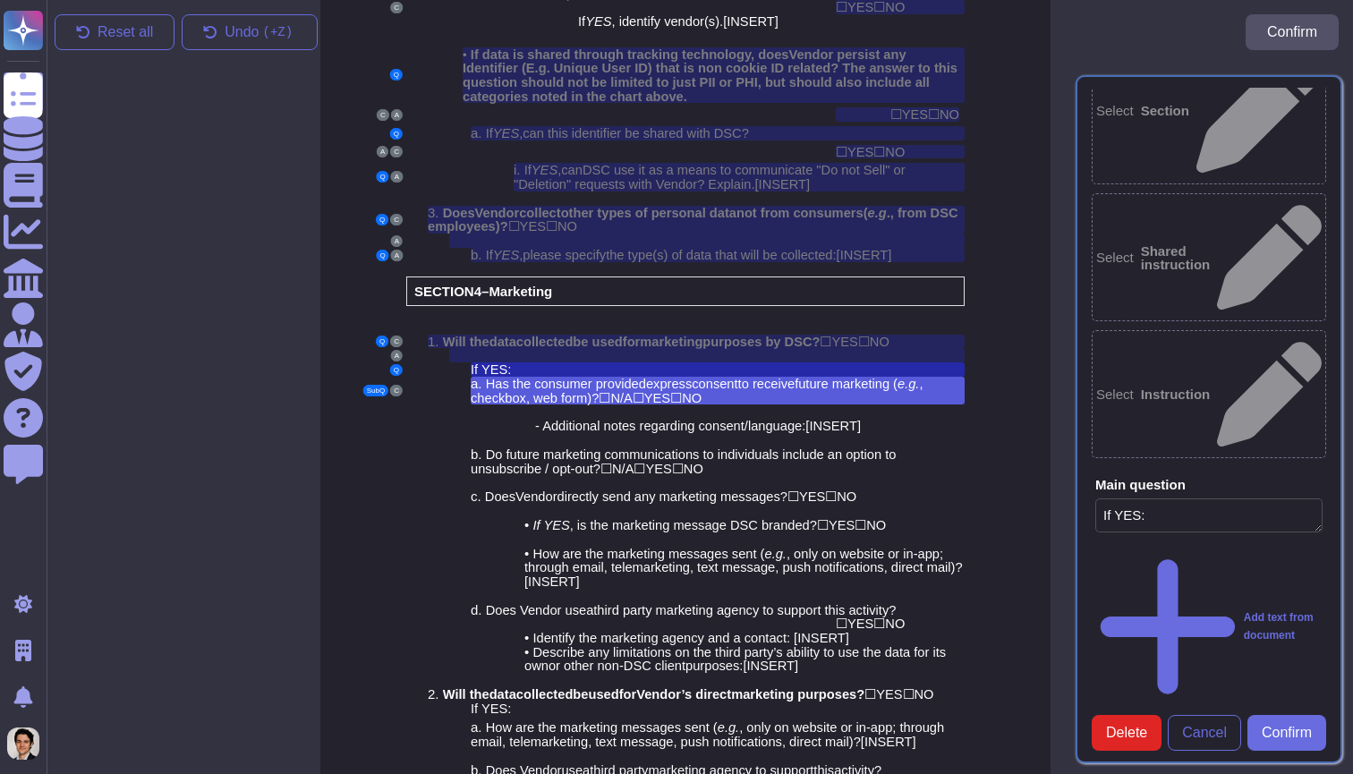
scroll to position [2861, 14]
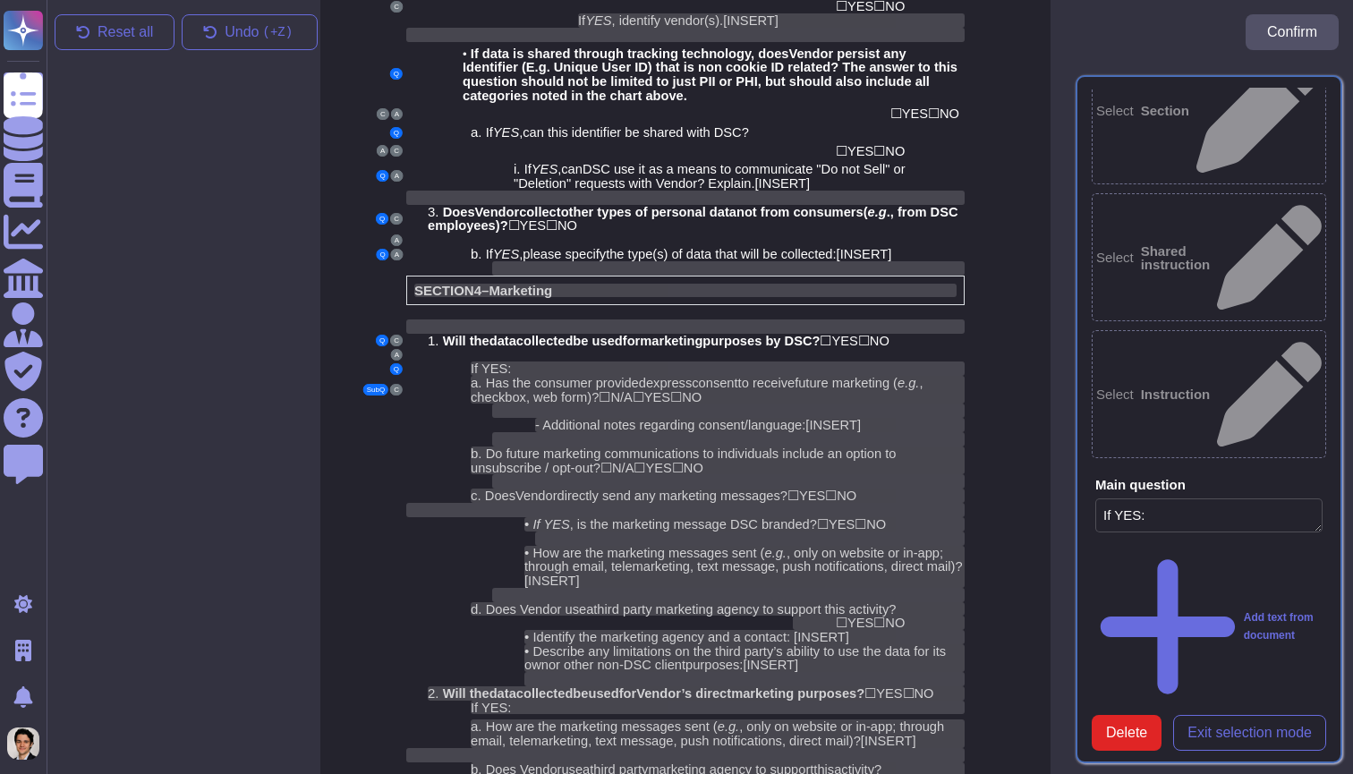
scroll to position [0, 0]
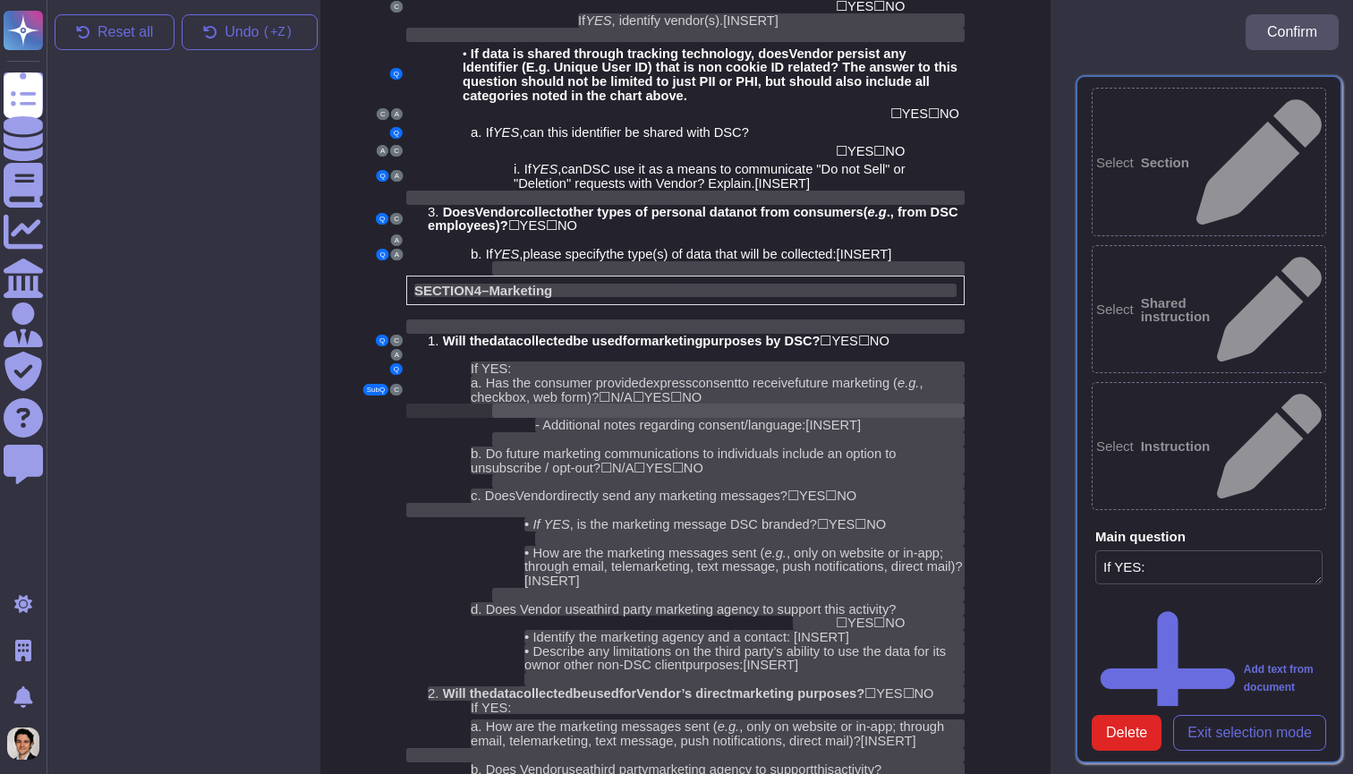
click at [650, 403] on div at bounding box center [728, 410] width 472 height 14
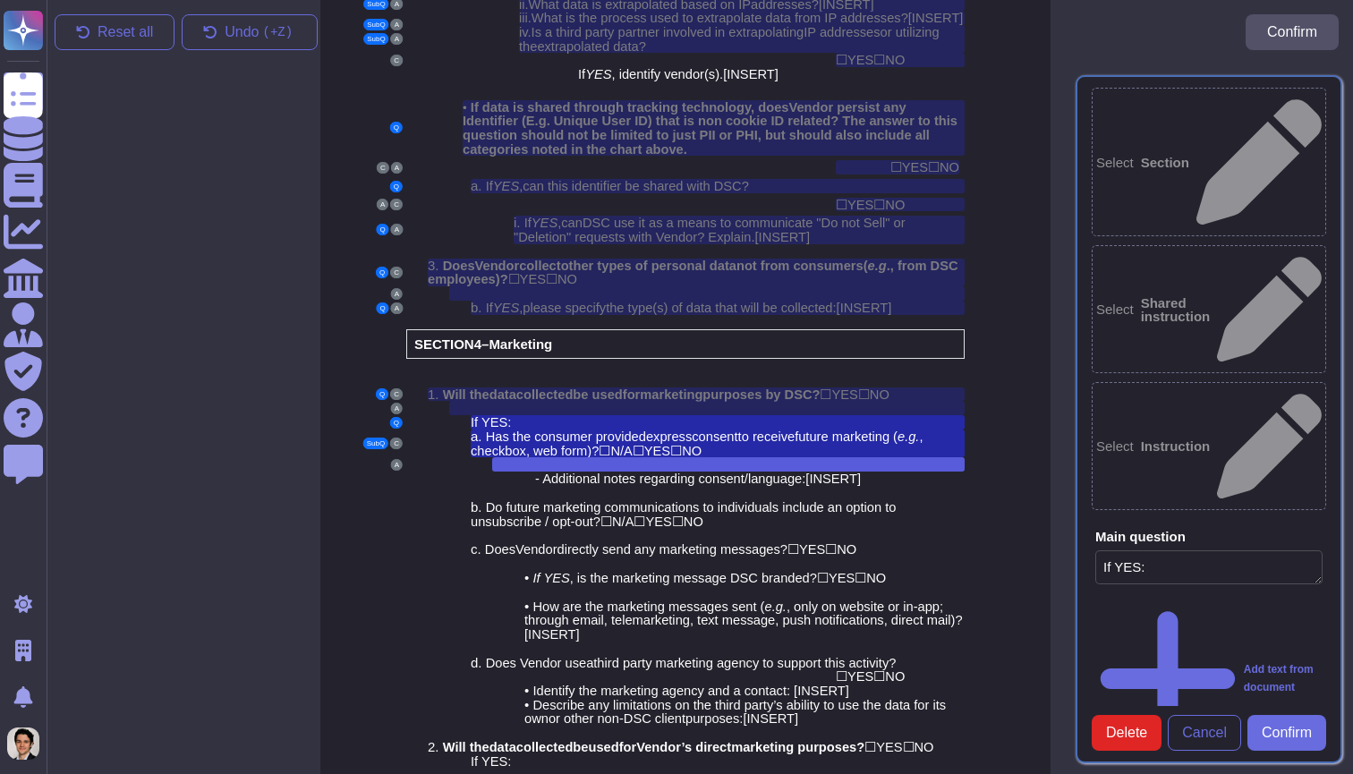
scroll to position [2805, 14]
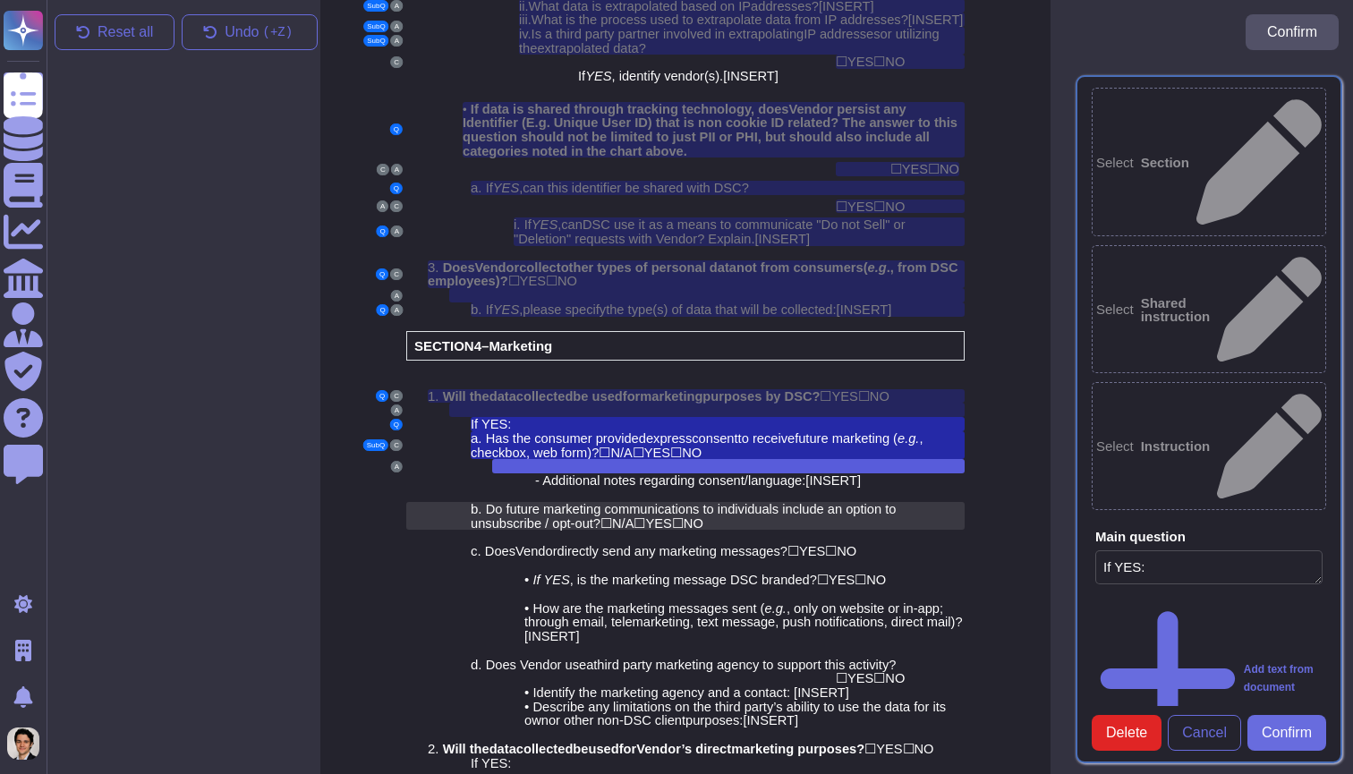
click at [633, 516] on span "N/A" at bounding box center [622, 523] width 21 height 14
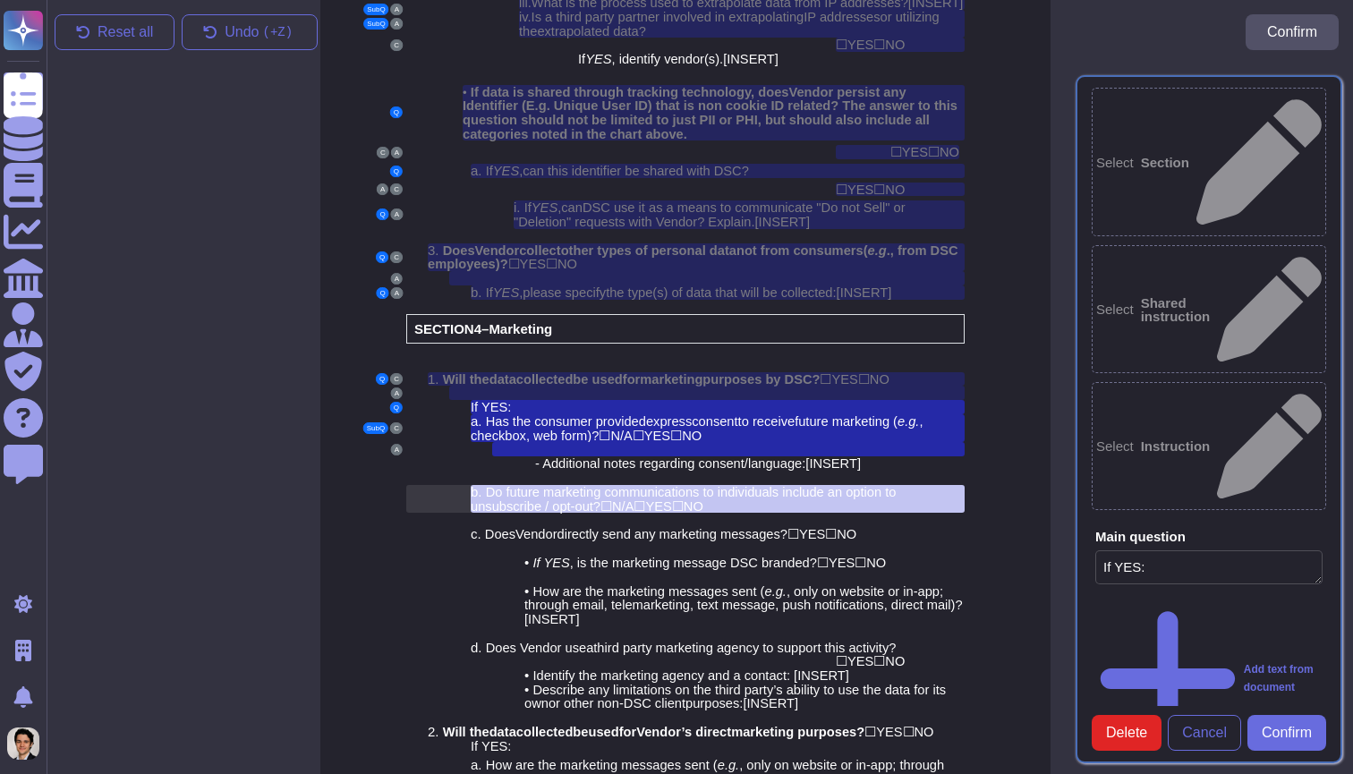
scroll to position [2854, 14]
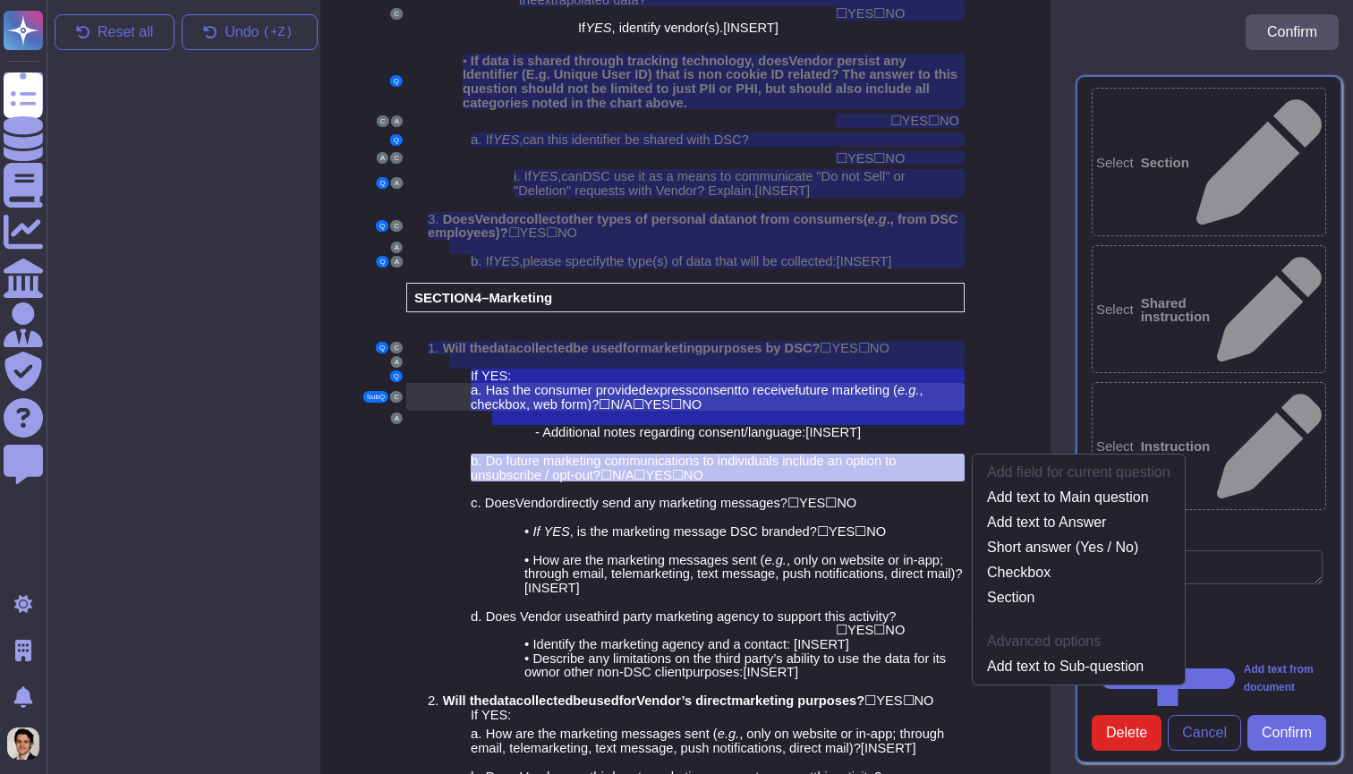
click at [701, 397] on span "NO" at bounding box center [692, 404] width 20 height 14
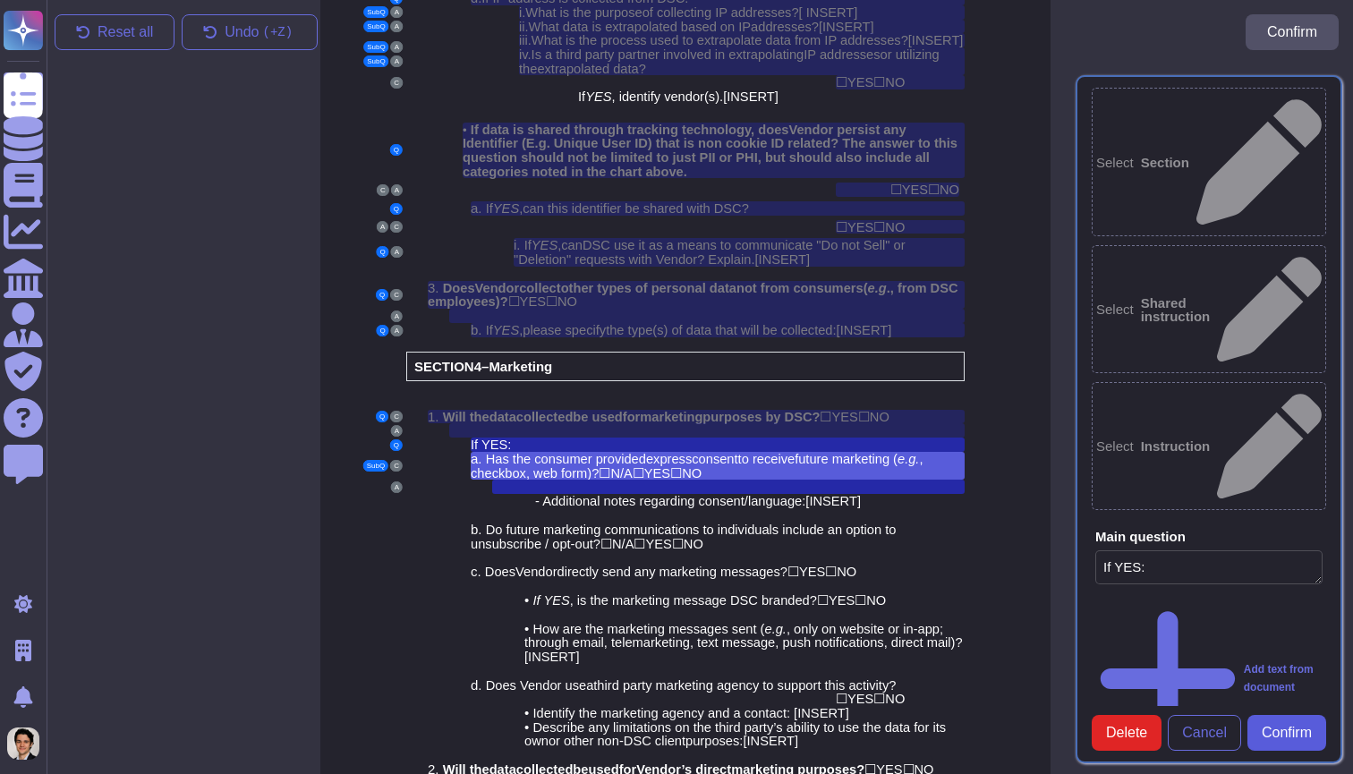
click at [1296, 736] on span "Confirm" at bounding box center [1286, 733] width 50 height 14
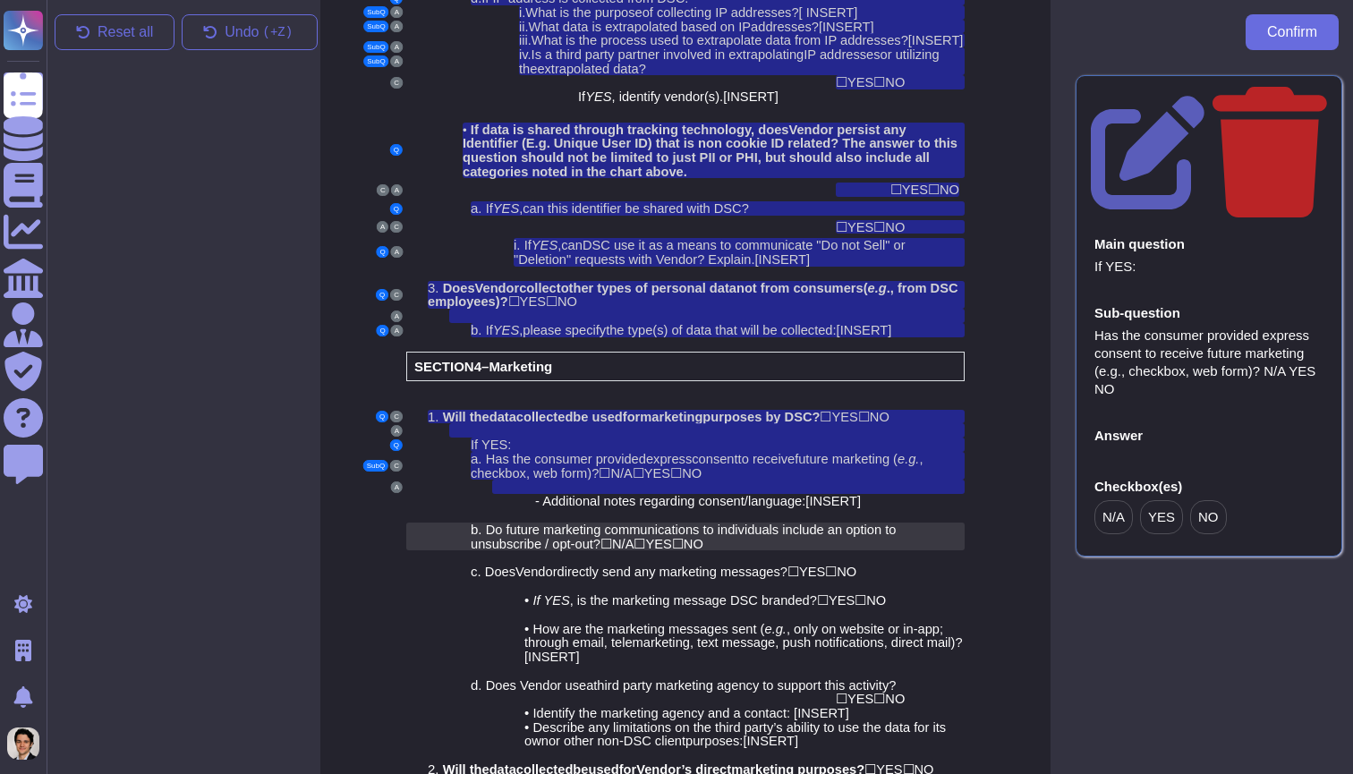
click at [674, 522] on span "o future marketing communications to individuals include an option to unsubscri…" at bounding box center [683, 536] width 425 height 29
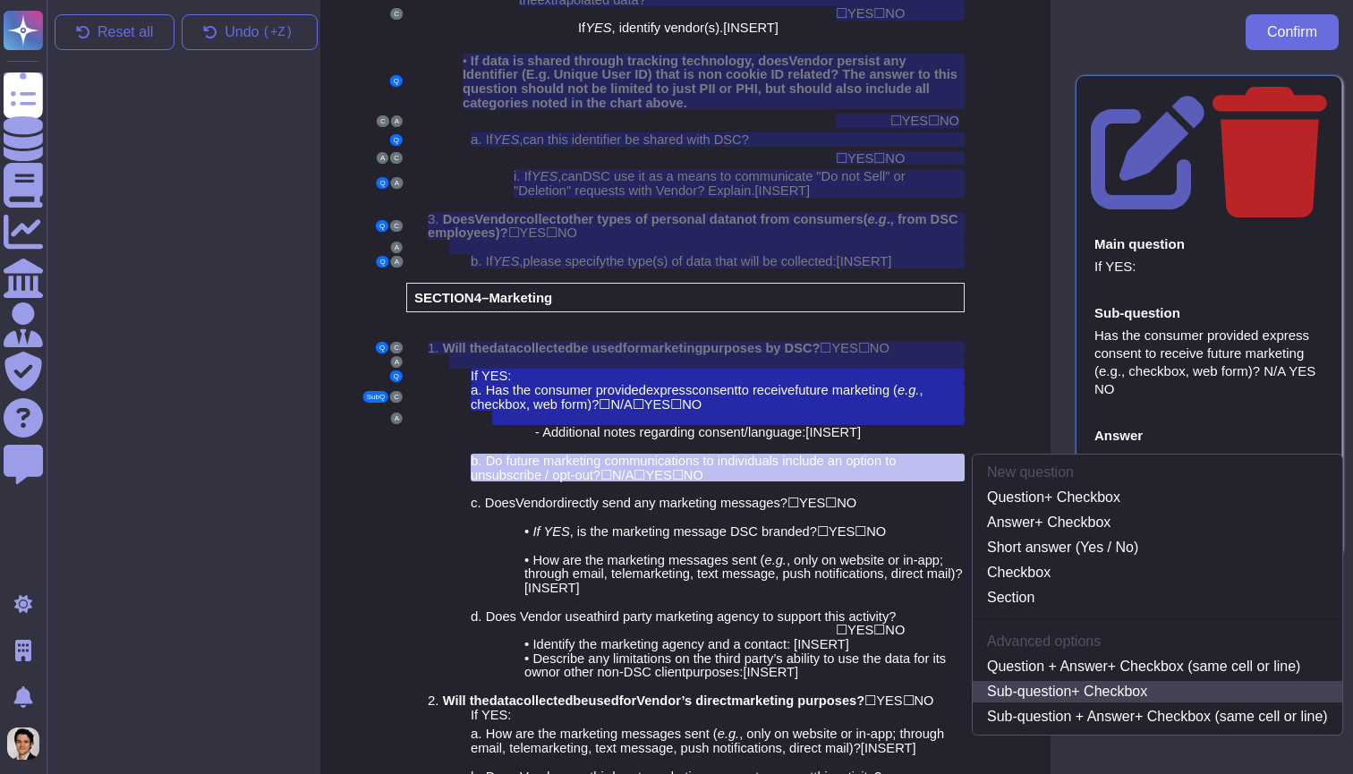
click at [1014, 681] on link "Sub-question + Checkbox" at bounding box center [1156, 691] width 369 height 21
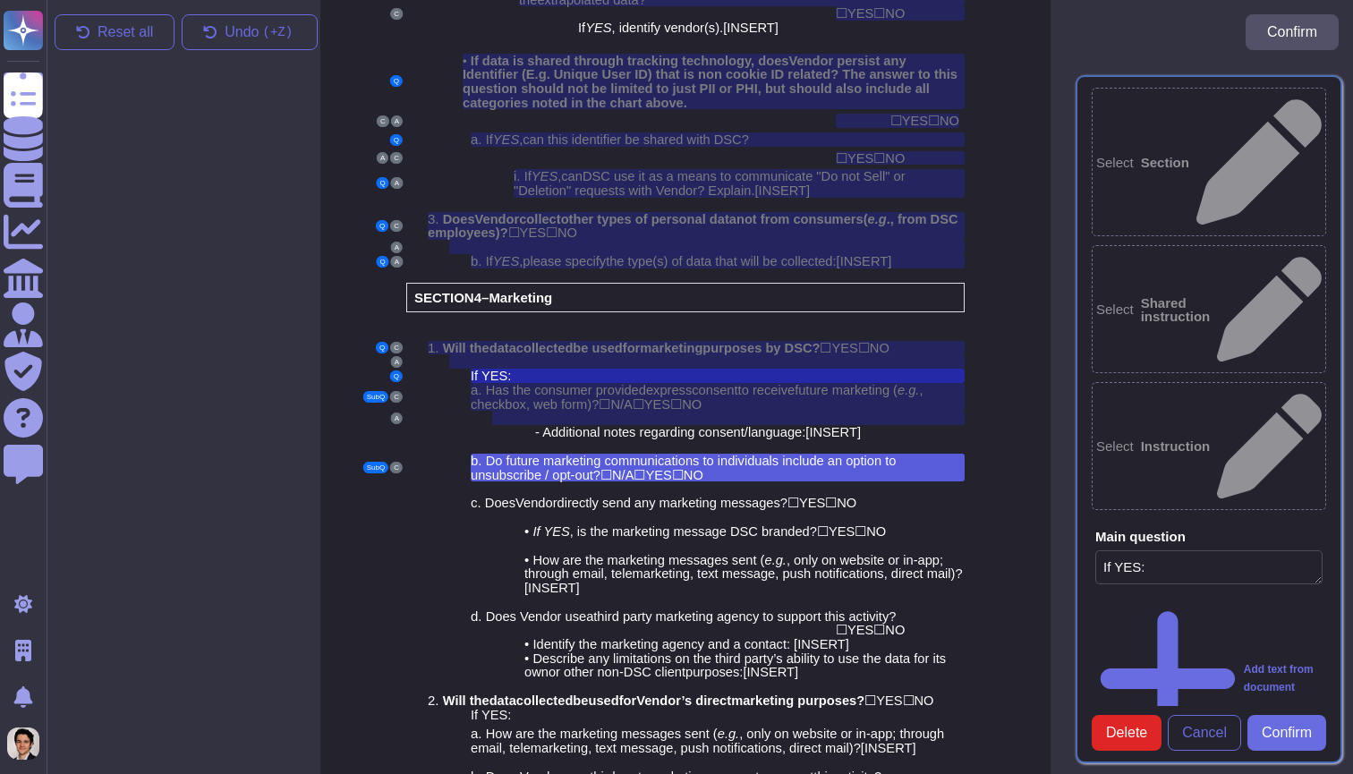
type textarea "If YES:"
type textarea "Do future marketing communications to individuals include an option to unsubscr…"
click at [759, 481] on div at bounding box center [728, 488] width 472 height 14
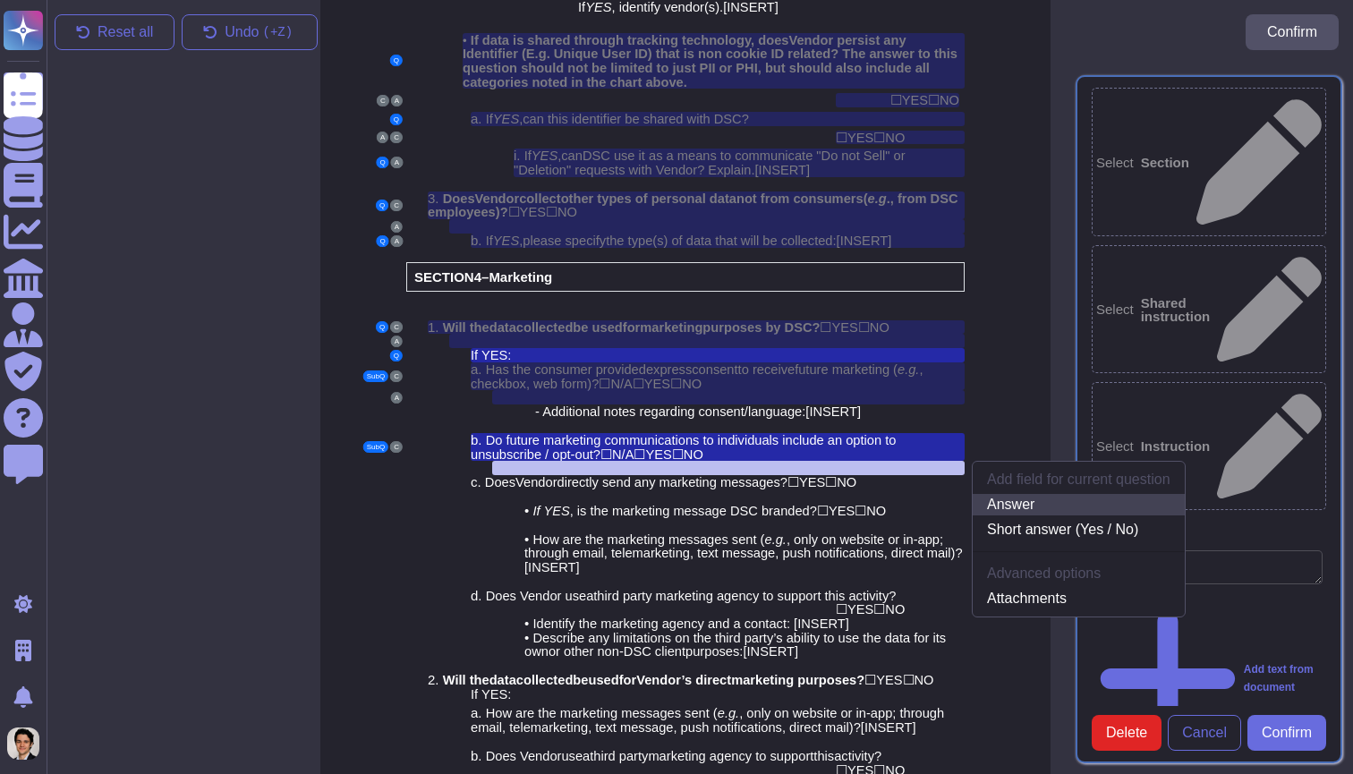
click at [1064, 494] on link "Answer" at bounding box center [1078, 504] width 212 height 21
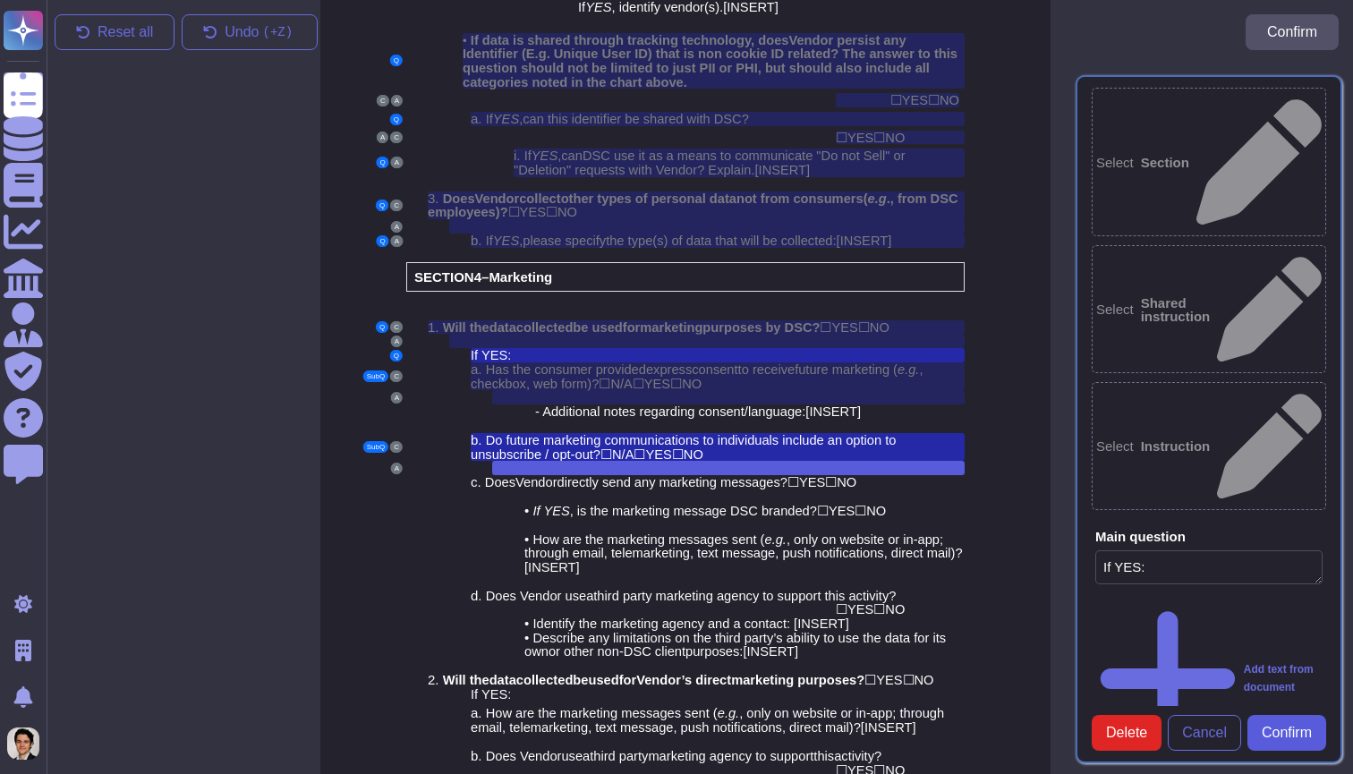
click at [1294, 735] on span "Confirm" at bounding box center [1286, 733] width 50 height 14
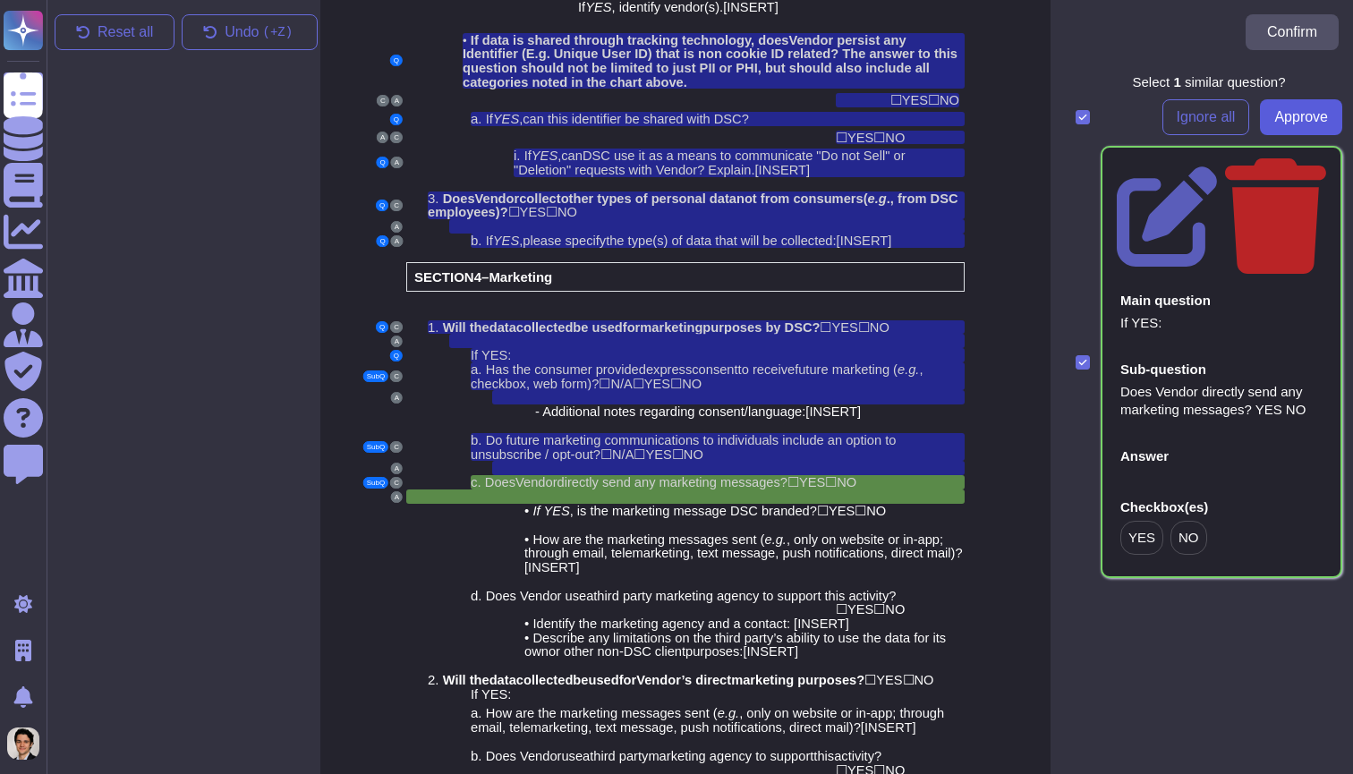
click at [1298, 120] on span "Approve" at bounding box center [1301, 117] width 54 height 14
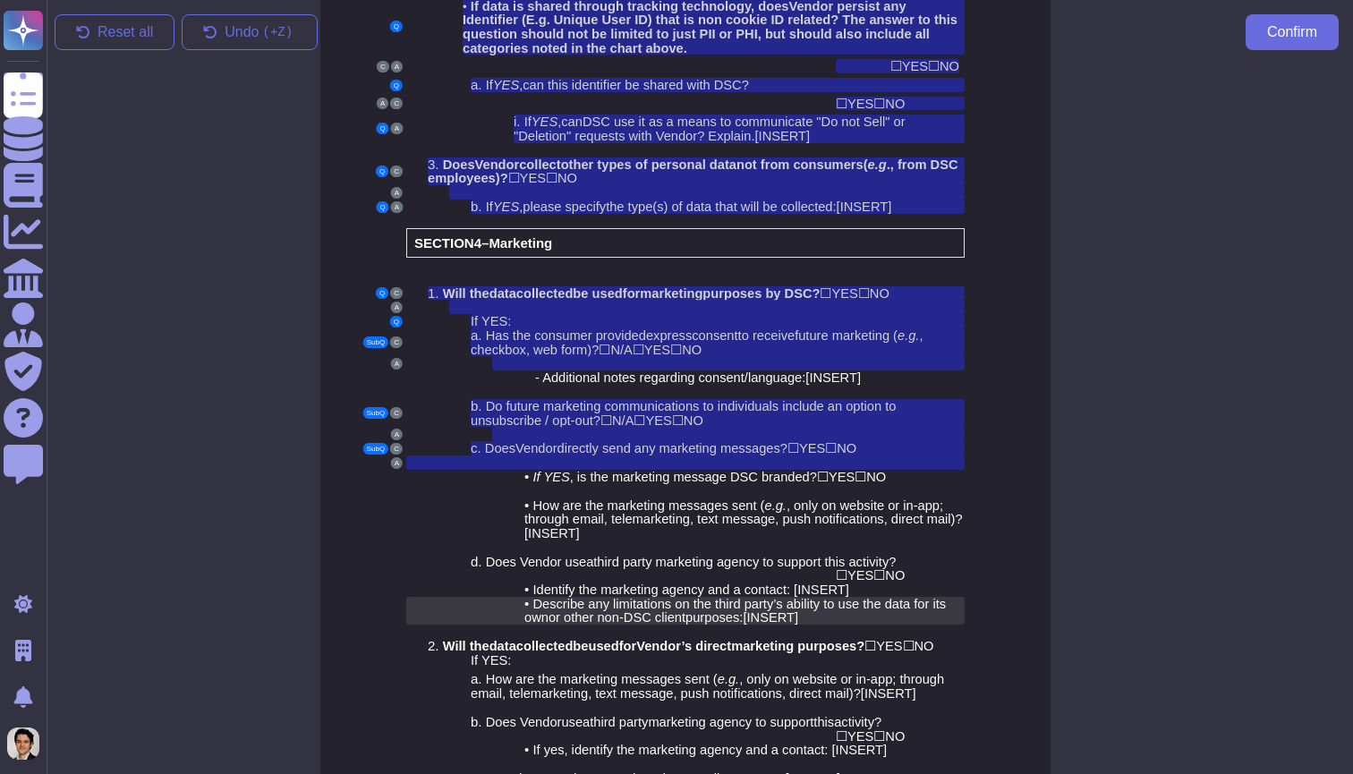
scroll to position [2907, 14]
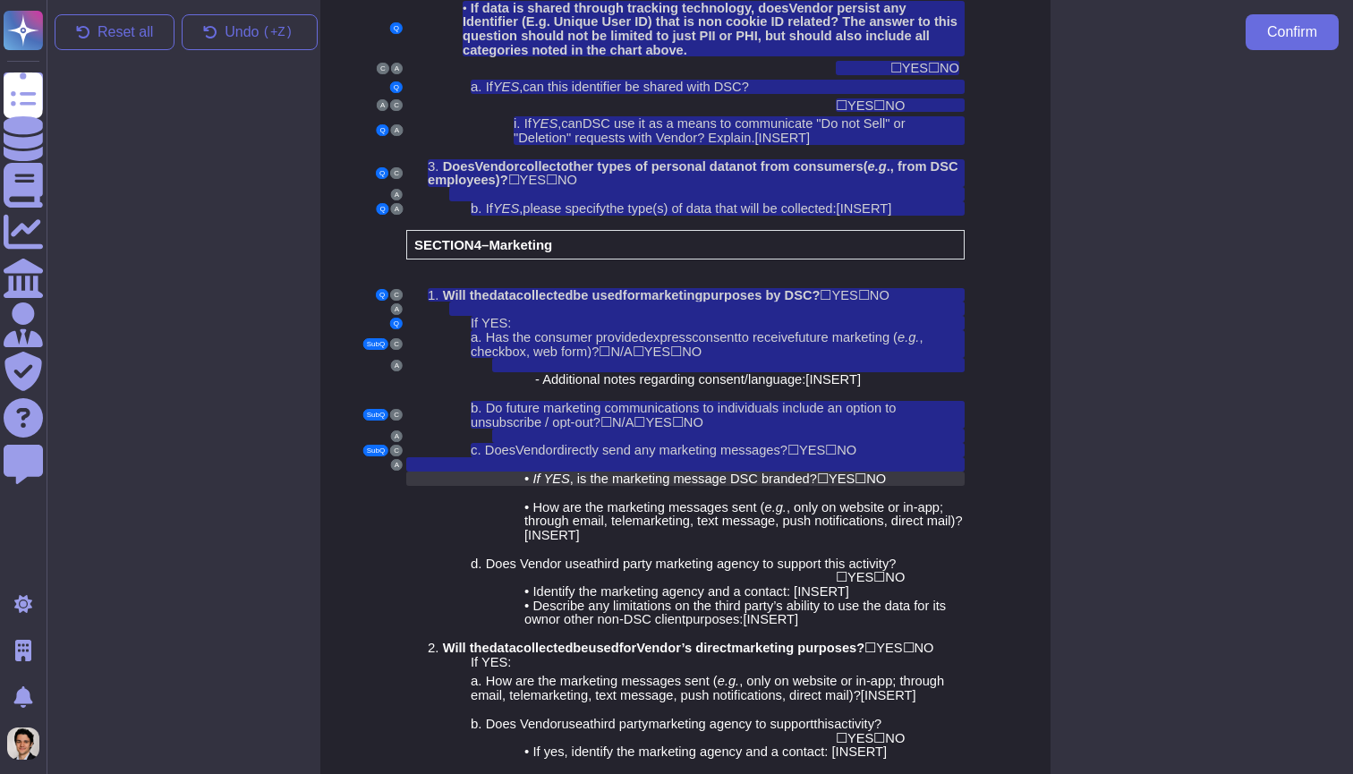
click at [760, 471] on span ", is the marketing message DSC branded?" at bounding box center [693, 478] width 247 height 14
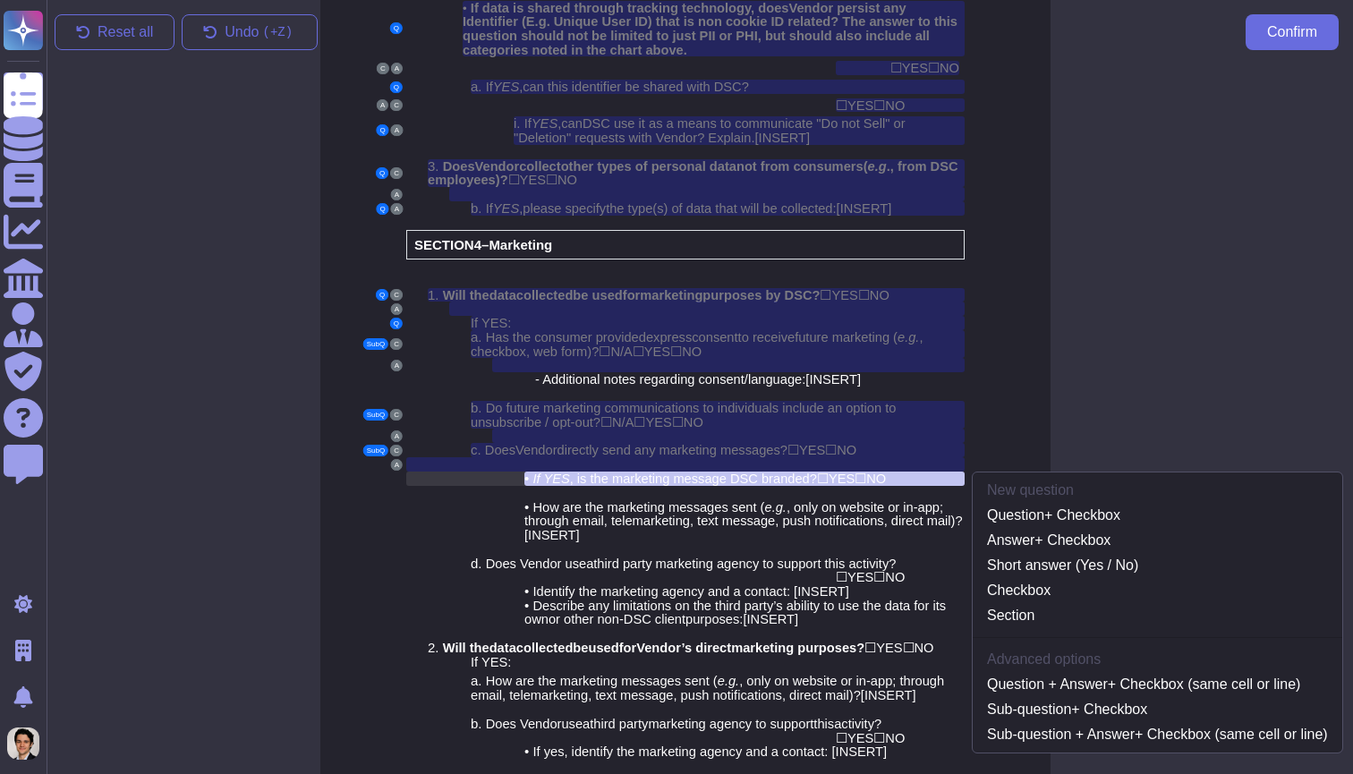
scroll to position [2915, 14]
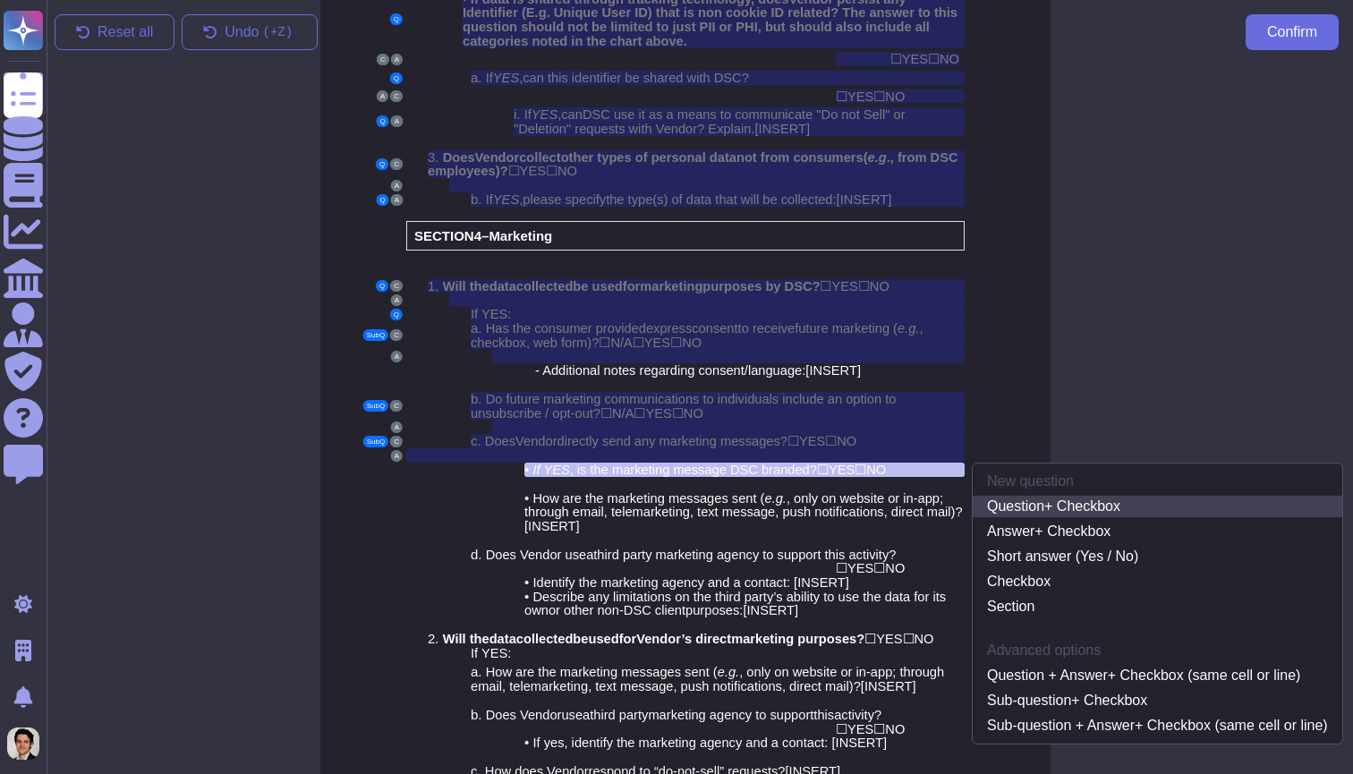
click at [1069, 496] on link "Question + Checkbox" at bounding box center [1156, 506] width 369 height 21
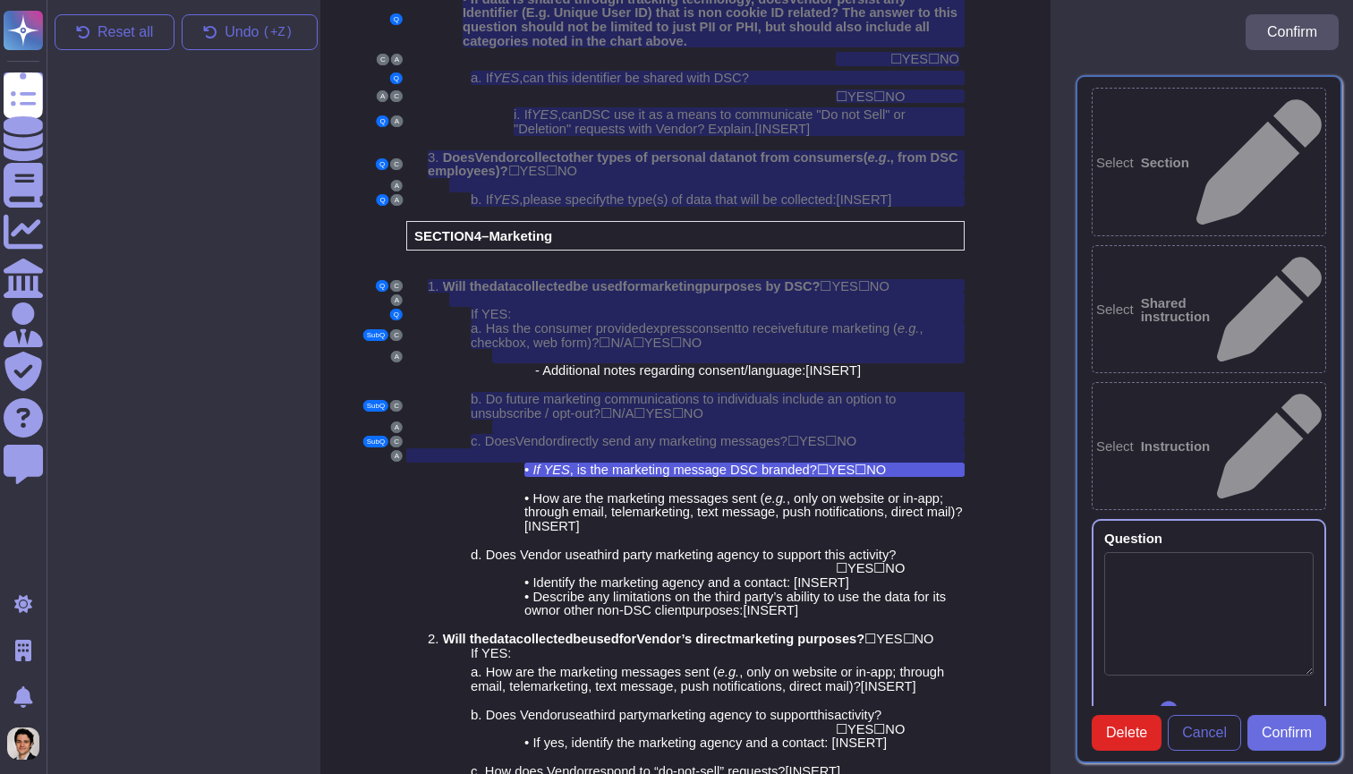
type textarea "If YES, is the marketing message DSC branded? YES NO"
click at [854, 463] on span "YES" at bounding box center [841, 470] width 26 height 14
click at [861, 477] on div at bounding box center [749, 484] width 429 height 14
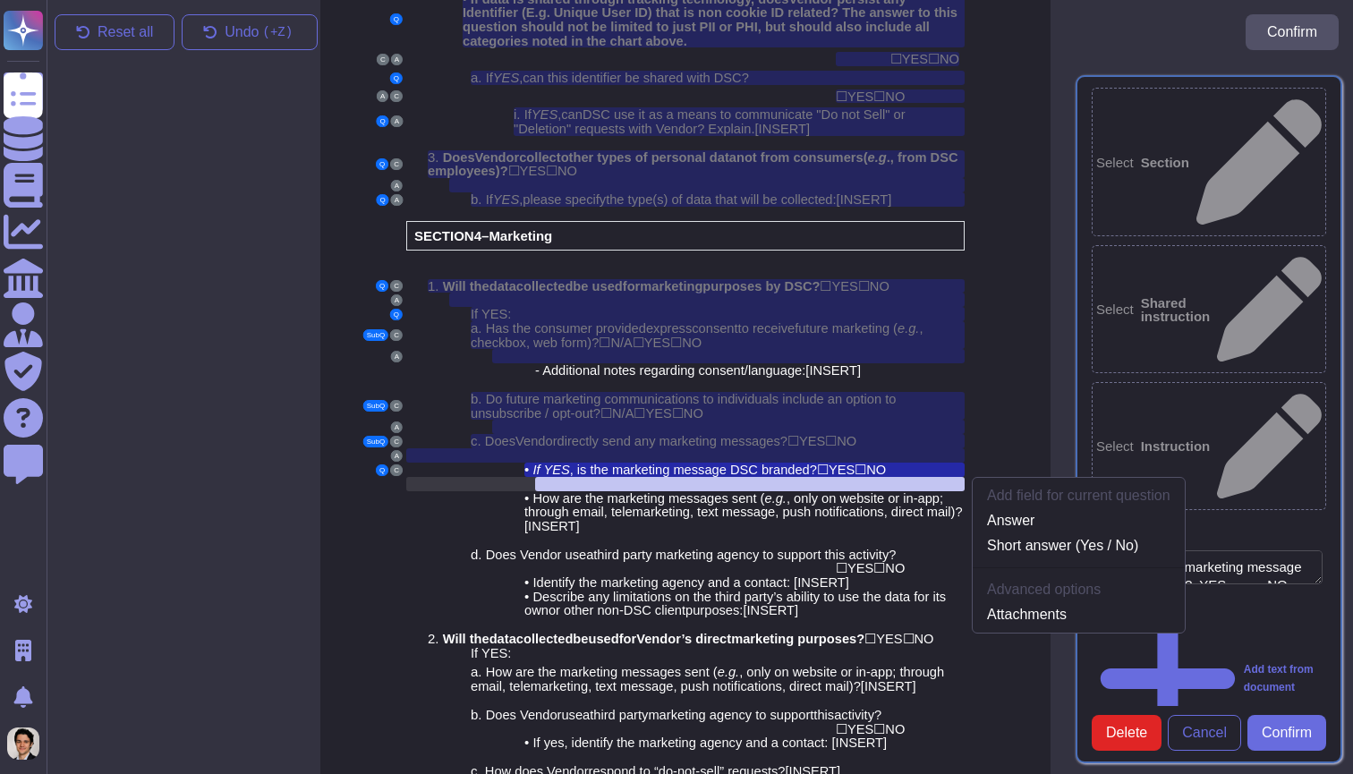
scroll to position [2930, 14]
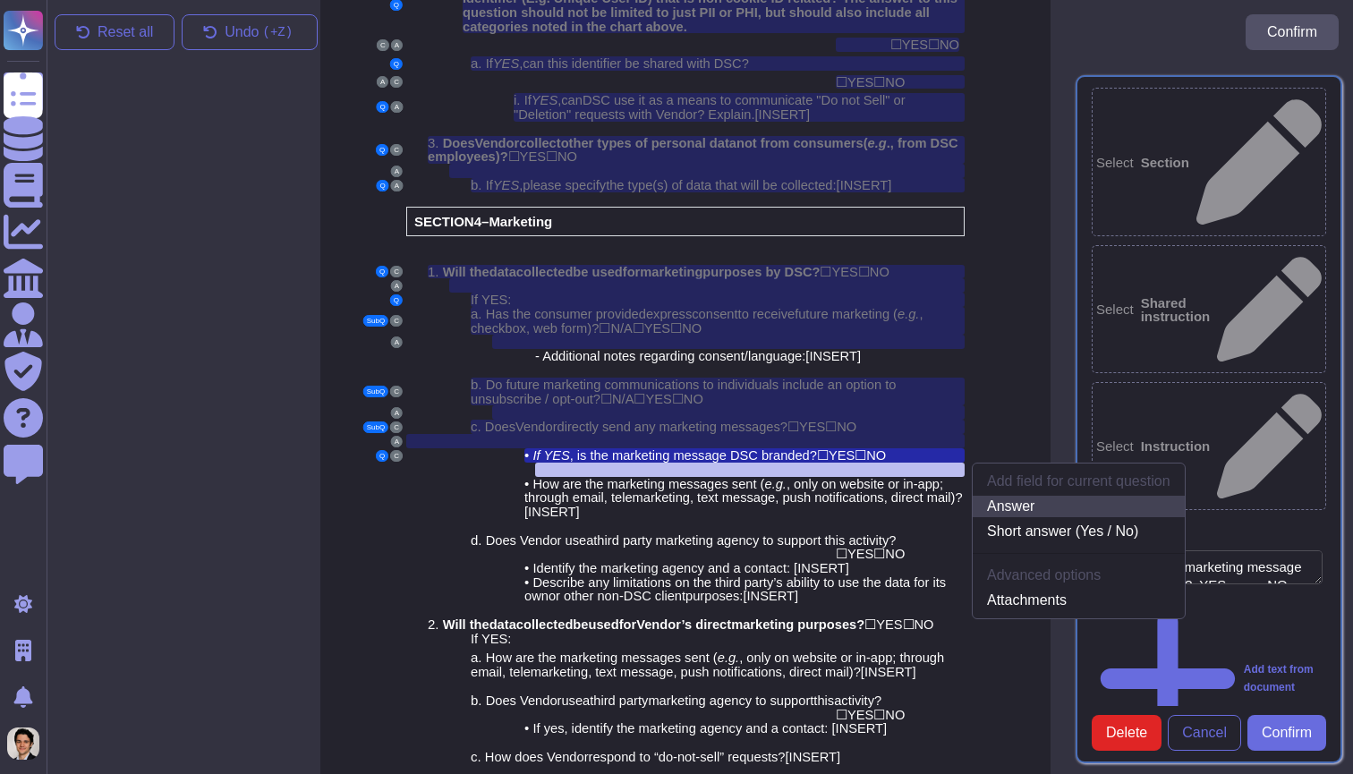
click at [1059, 496] on link "Answer" at bounding box center [1078, 506] width 212 height 21
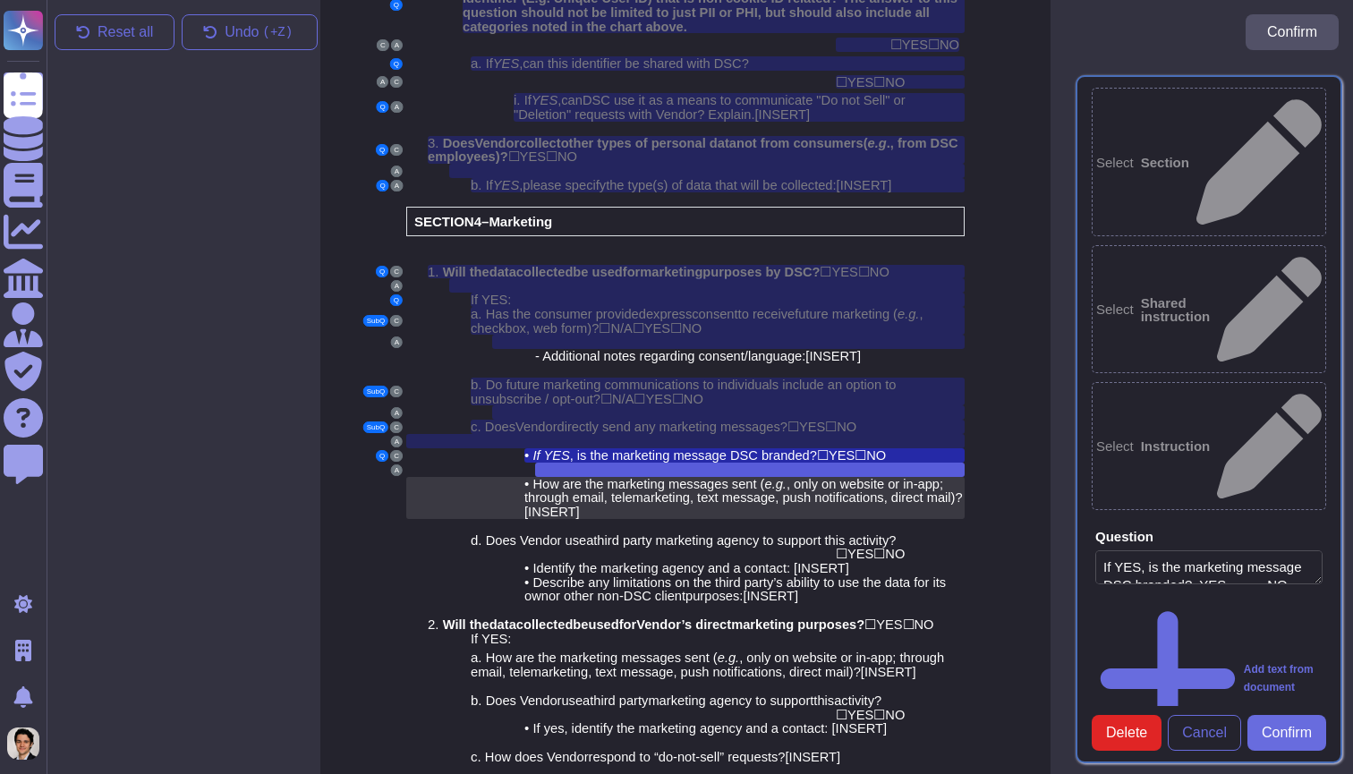
click at [735, 477] on div "• How are the marketing messages sent ( e.g. , only on website or in-app; throu…" at bounding box center [744, 498] width 440 height 42
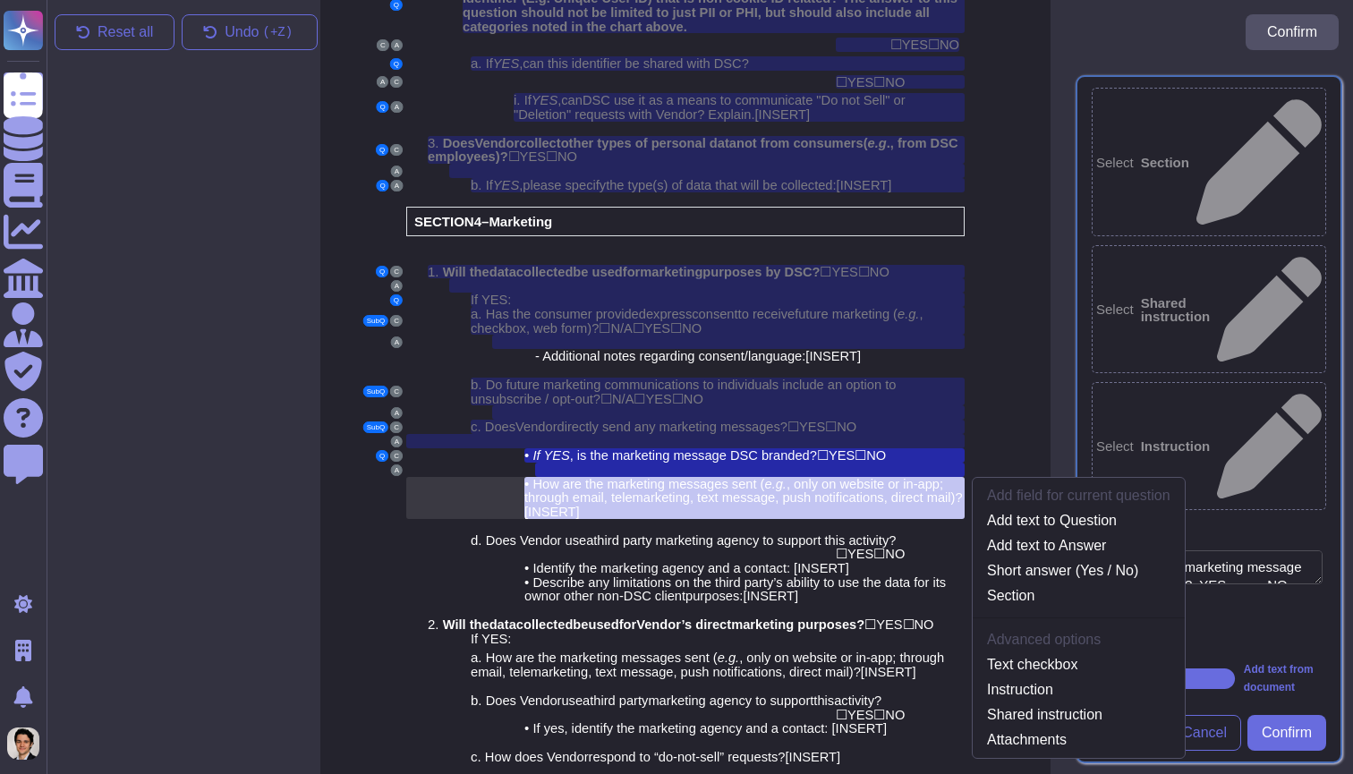
scroll to position [2957, 14]
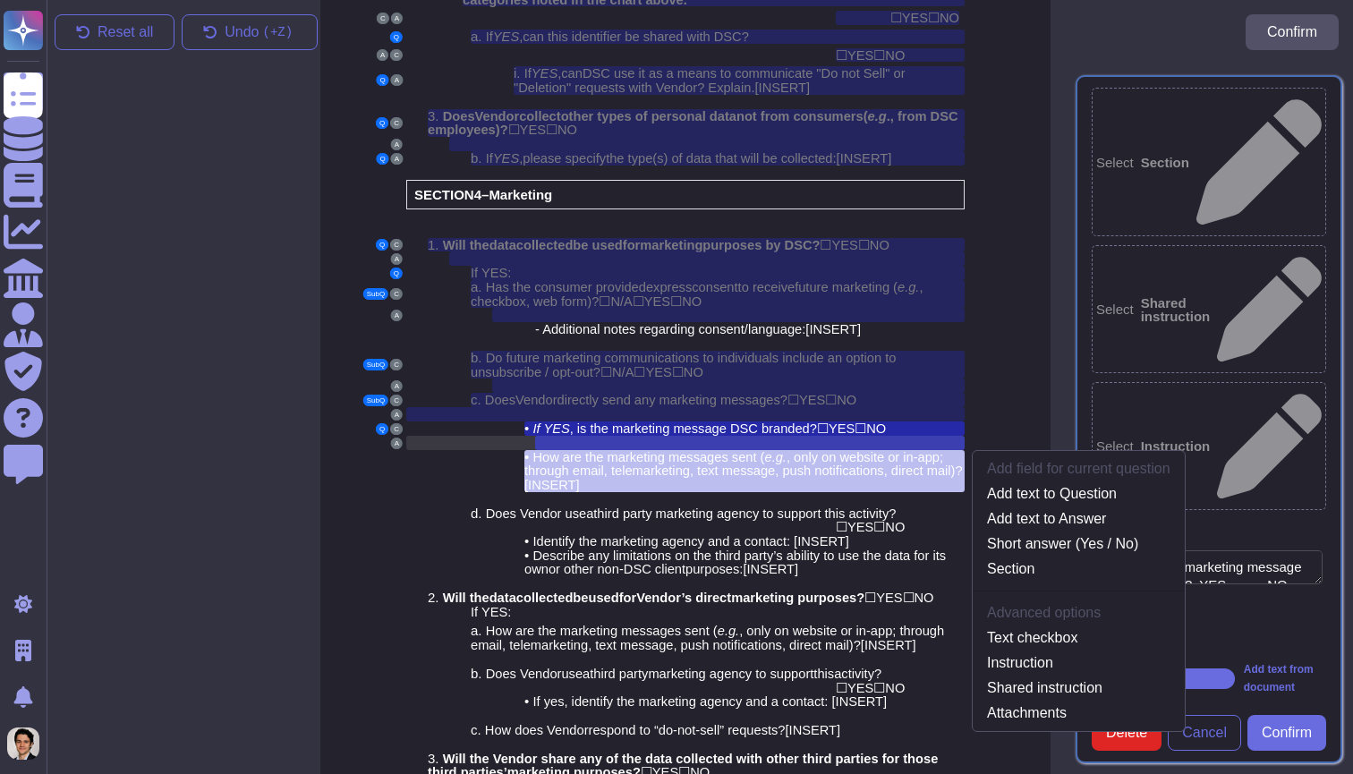
click at [903, 436] on div at bounding box center [749, 443] width 429 height 14
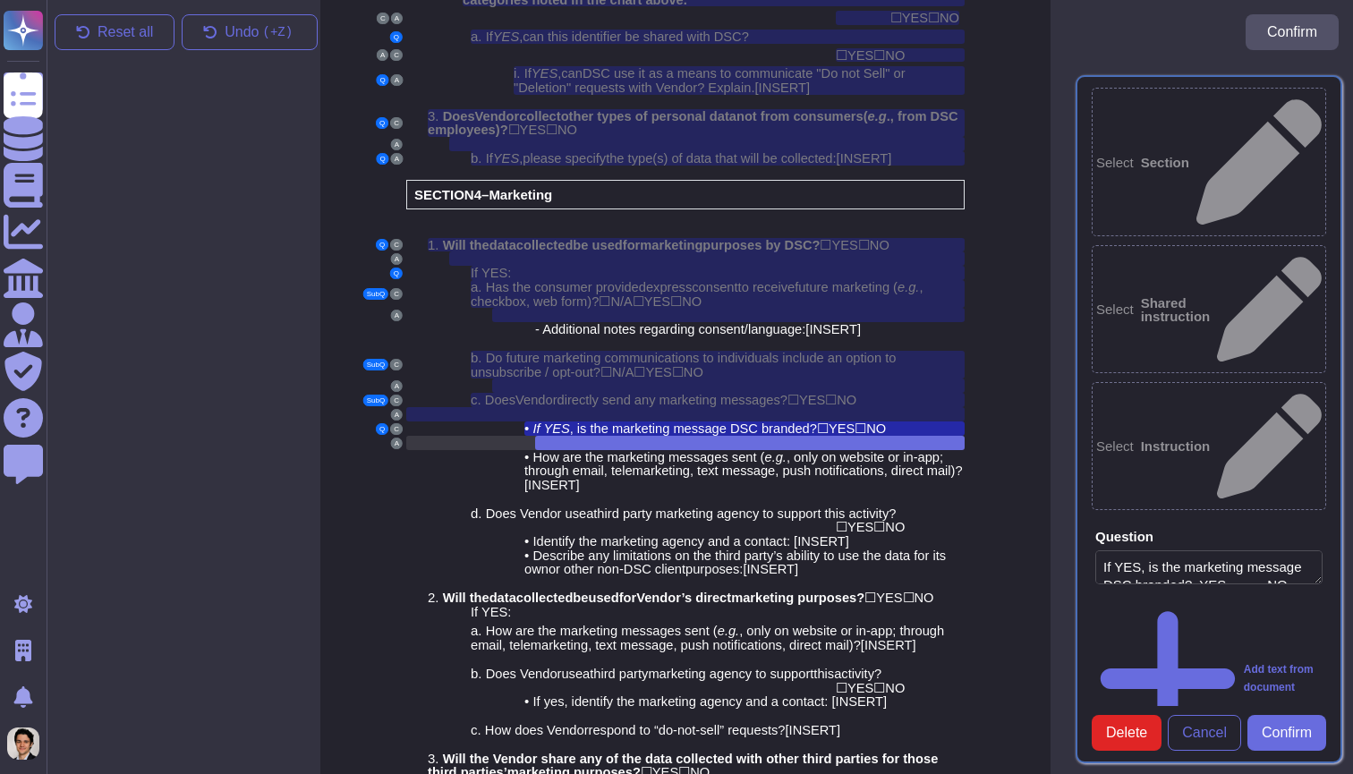
scroll to position [2930, 14]
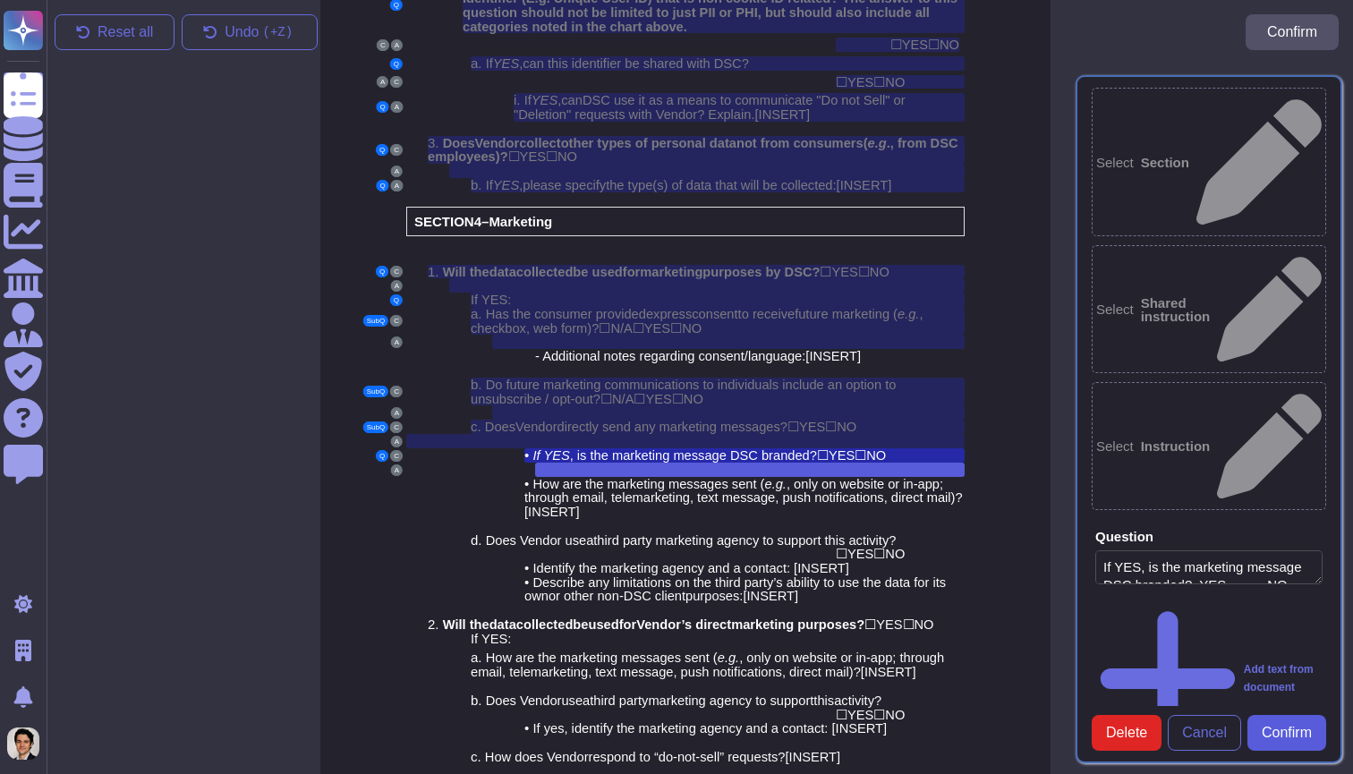
click at [1293, 737] on span "Confirm" at bounding box center [1286, 733] width 50 height 14
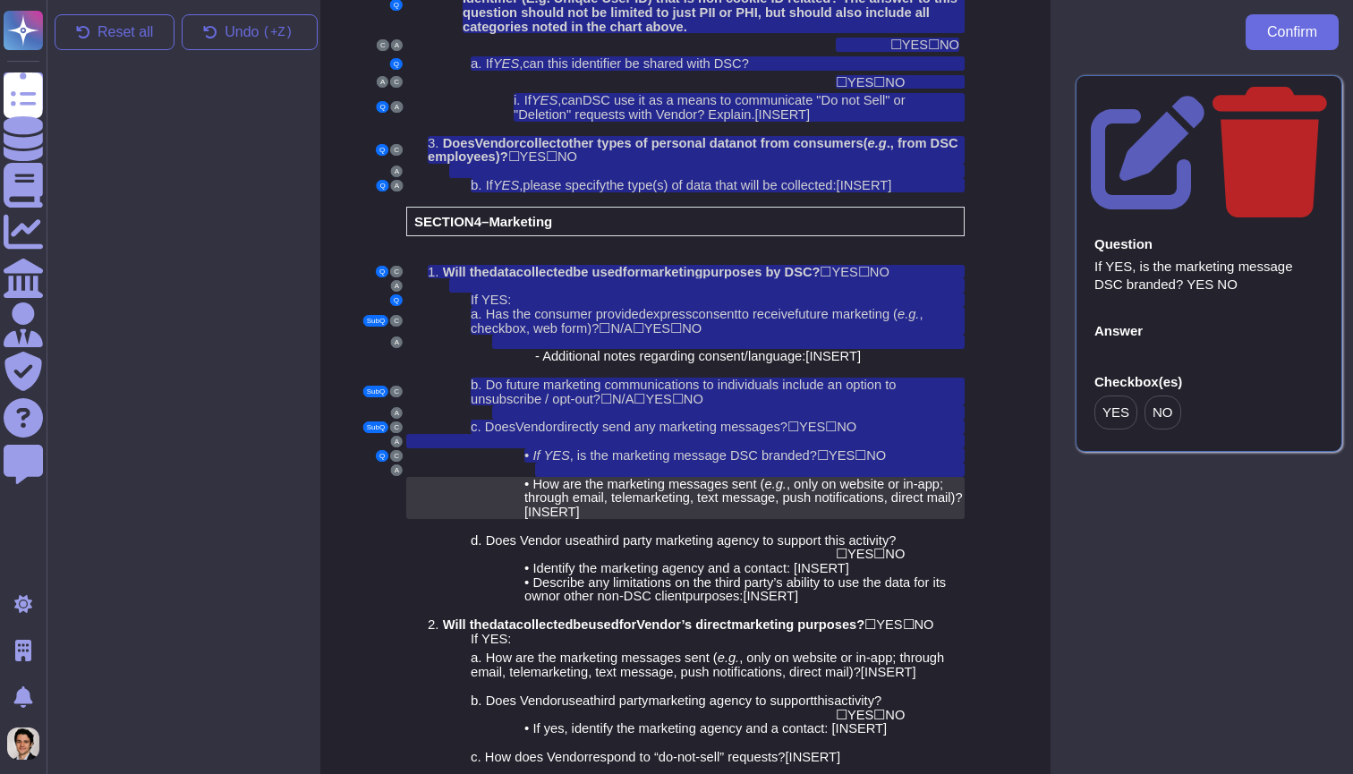
click at [763, 477] on span ", only on website or in-app; through email, telemarketing, text message, push n…" at bounding box center [737, 491] width 427 height 29
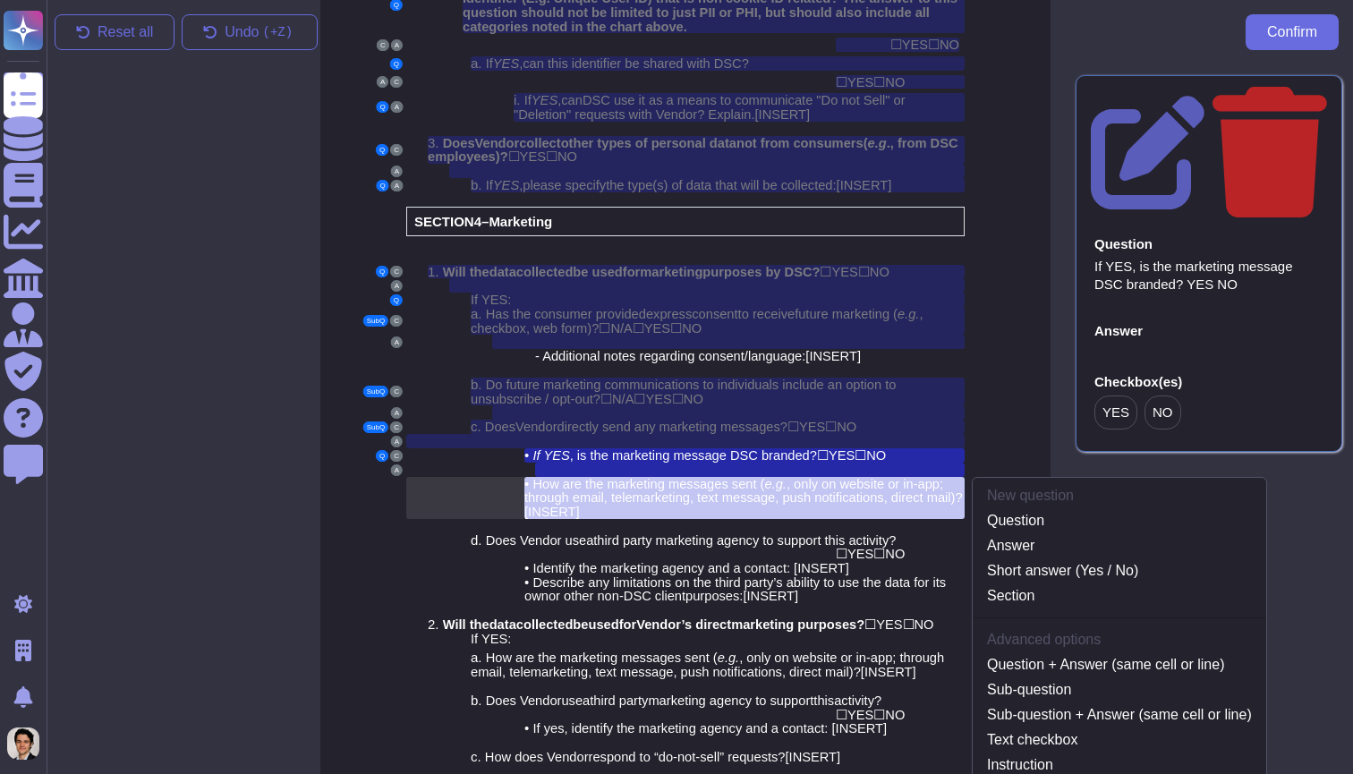
scroll to position [2957, 14]
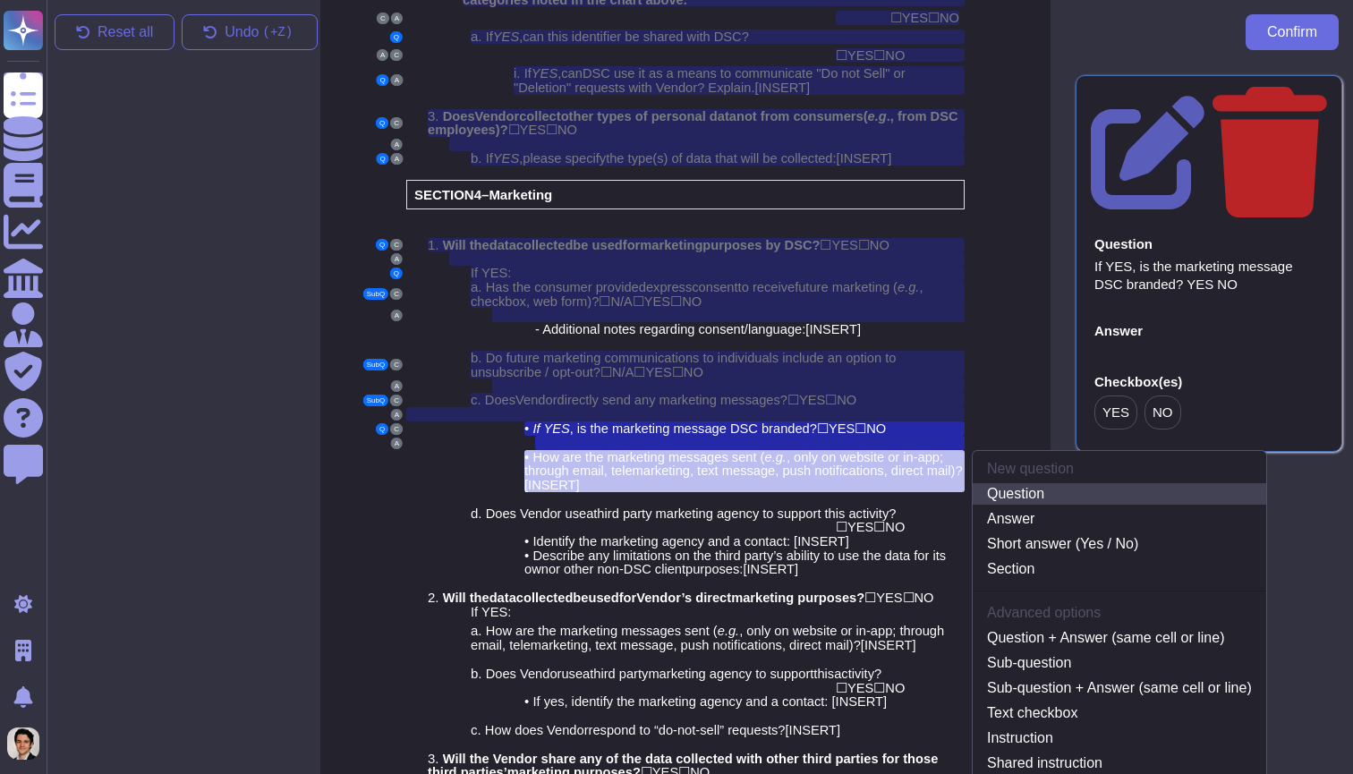
click at [1017, 483] on link "Question" at bounding box center [1118, 493] width 293 height 21
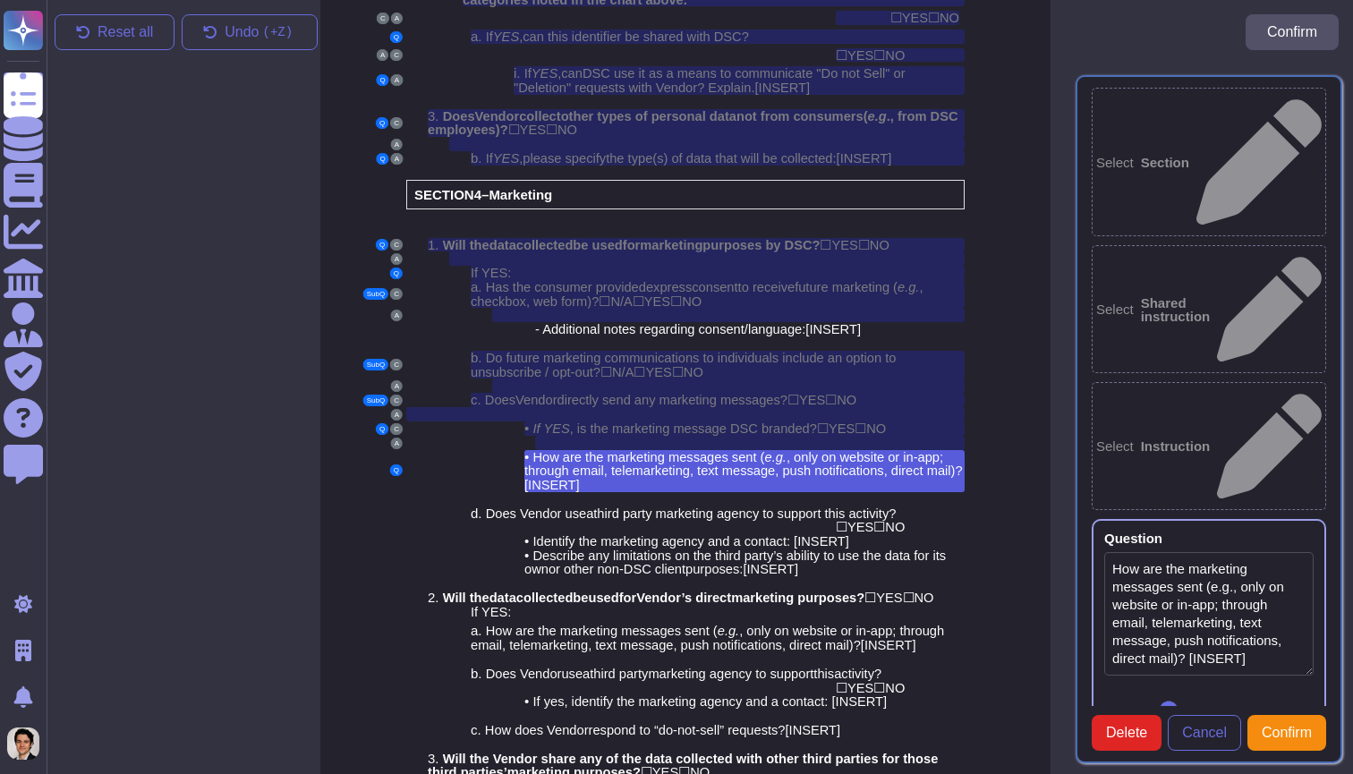
type textarea "How are the marketing messages sent (e.g., only on website or in-app; through e…"
click at [785, 492] on div at bounding box center [728, 499] width 472 height 14
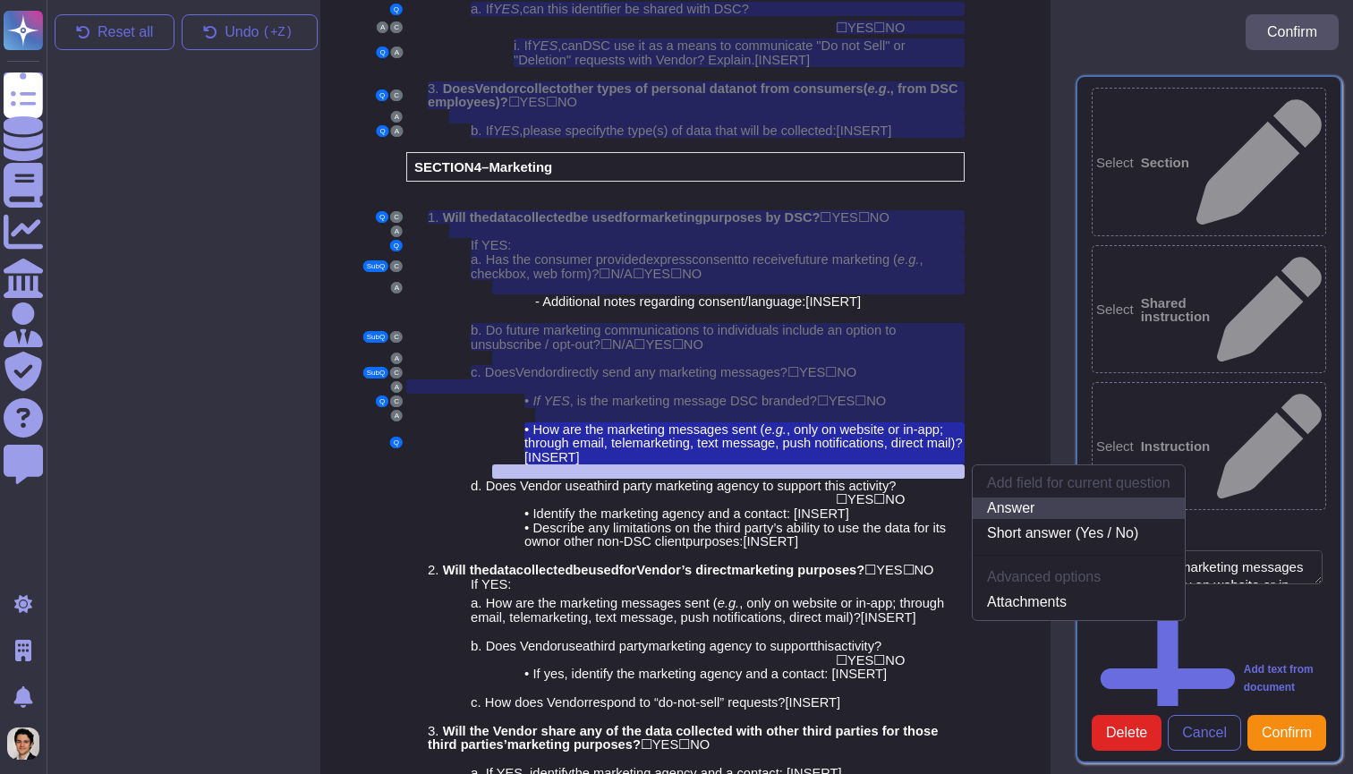
click at [1022, 497] on link "Answer" at bounding box center [1078, 507] width 212 height 21
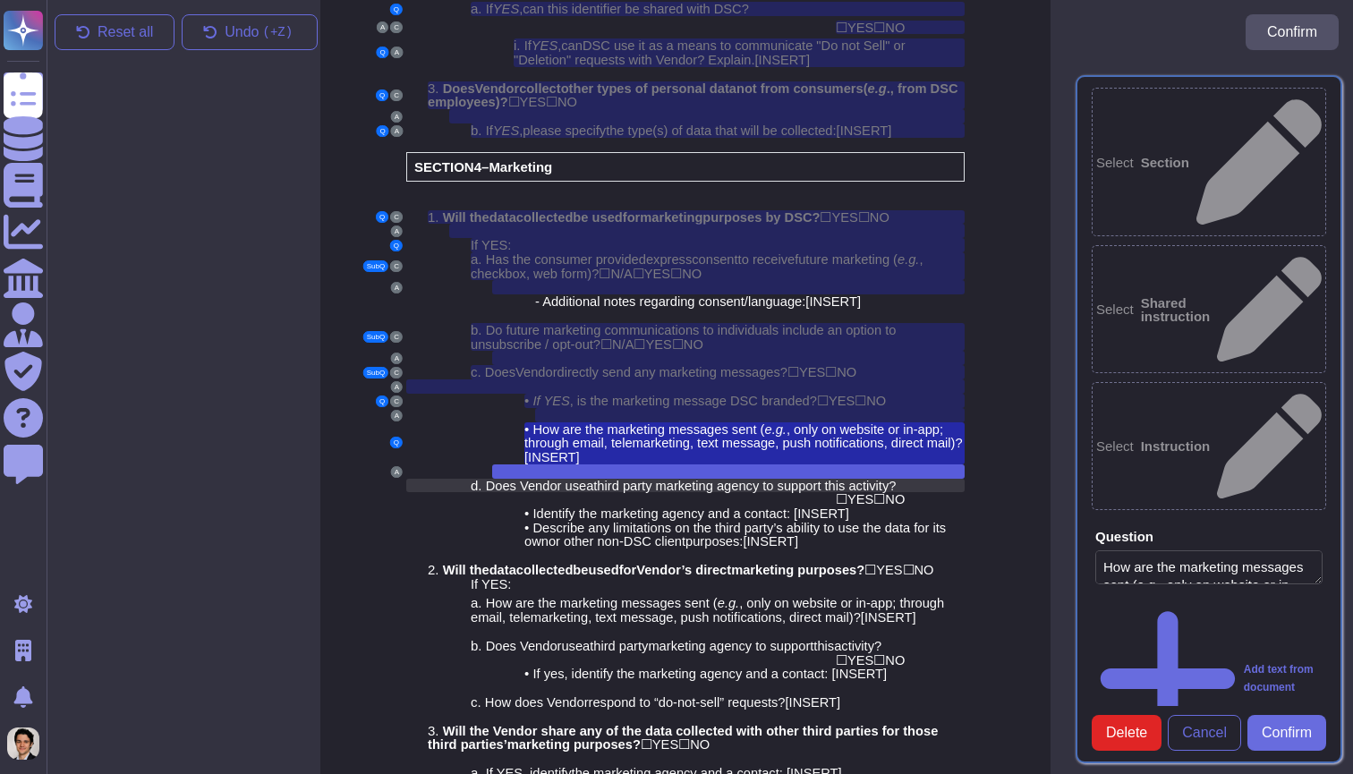
click at [819, 479] on span "third party marketing agency to support this activity?" at bounding box center [744, 486] width 302 height 14
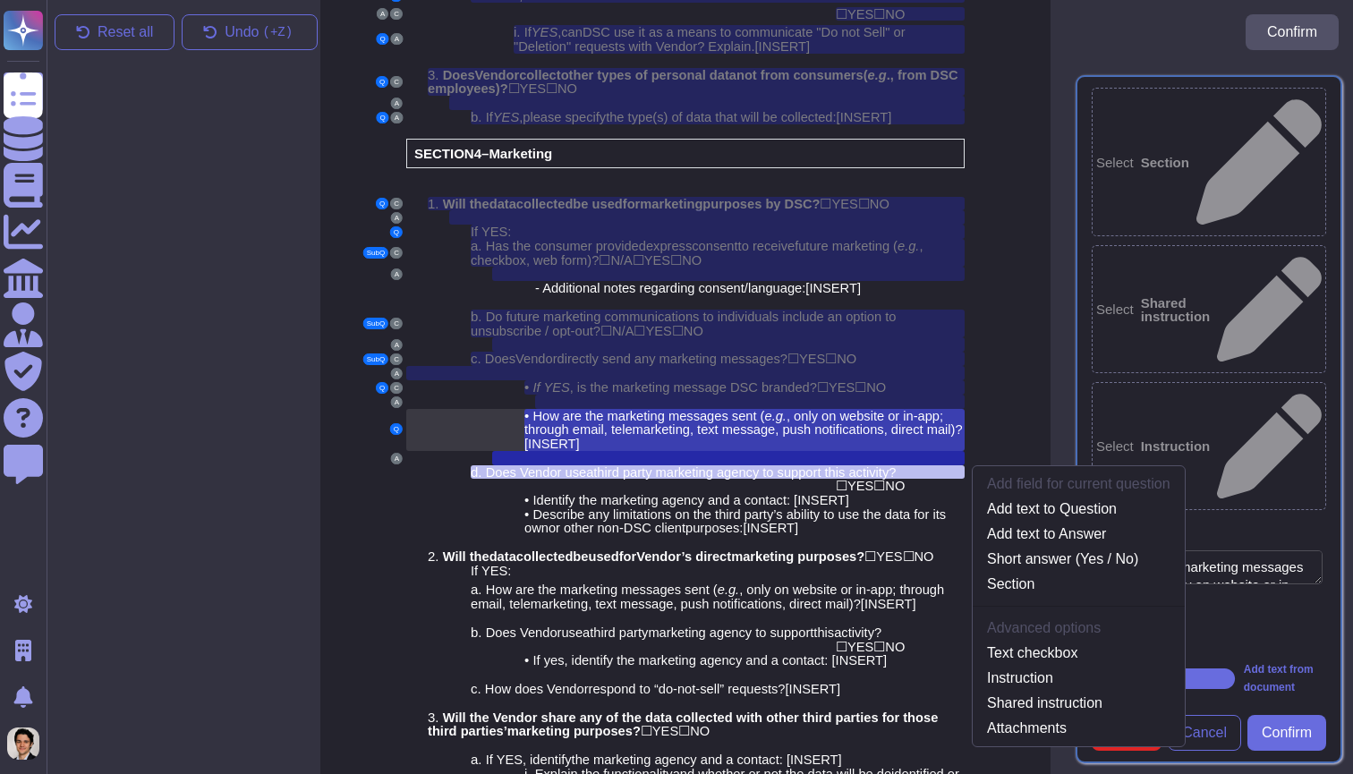
click at [809, 409] on div "• How are the marketing messages sent ( e.g. , only on website or in-app; throu…" at bounding box center [744, 430] width 440 height 42
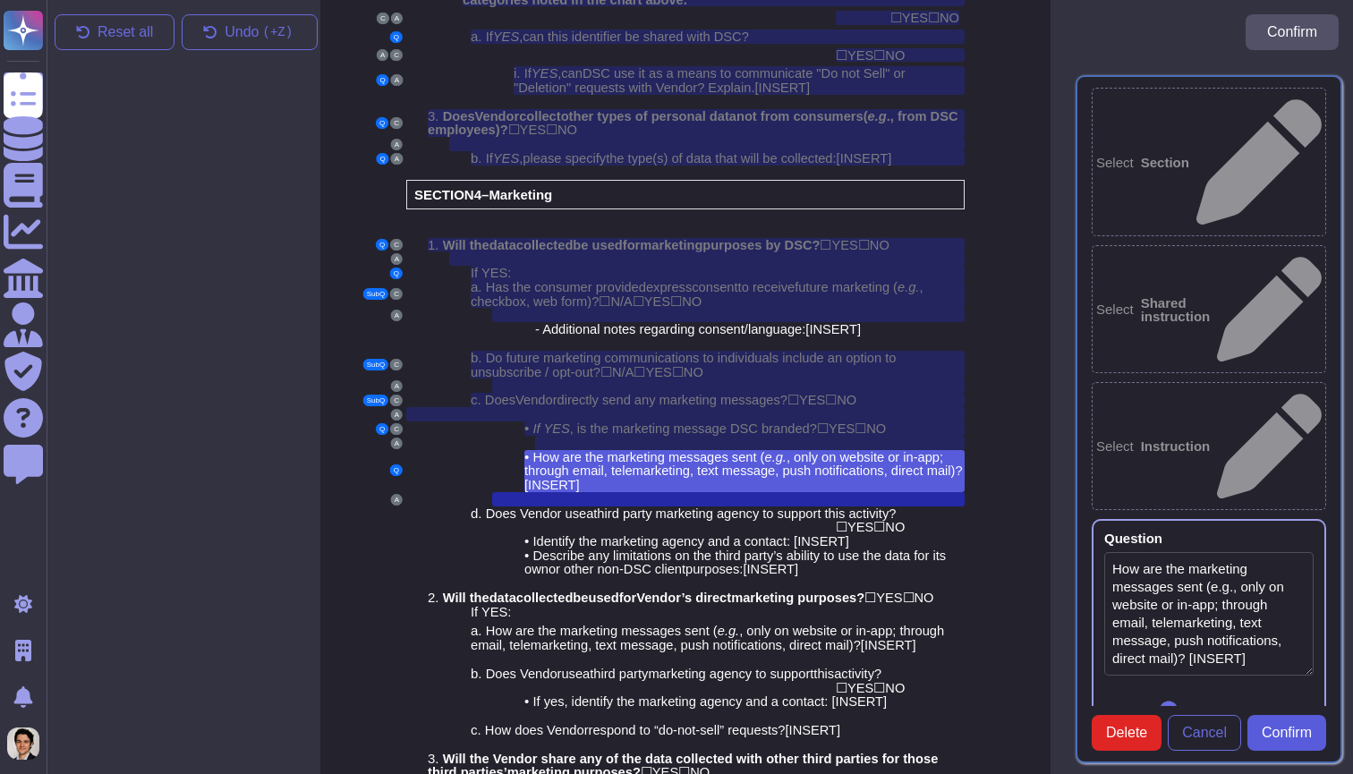
click at [1289, 726] on span "Confirm" at bounding box center [1286, 733] width 50 height 14
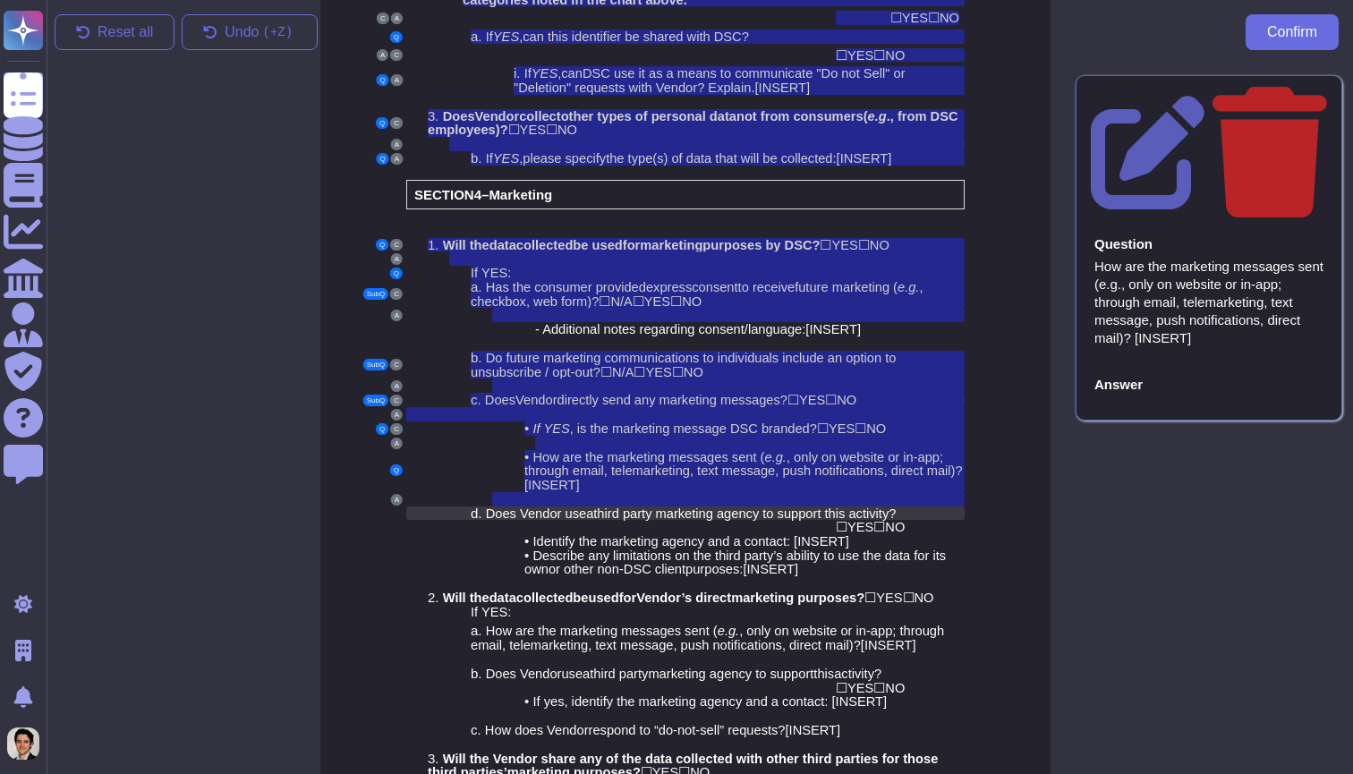
click at [758, 506] on span "third party marketing agency to support this activity?" at bounding box center [744, 513] width 302 height 14
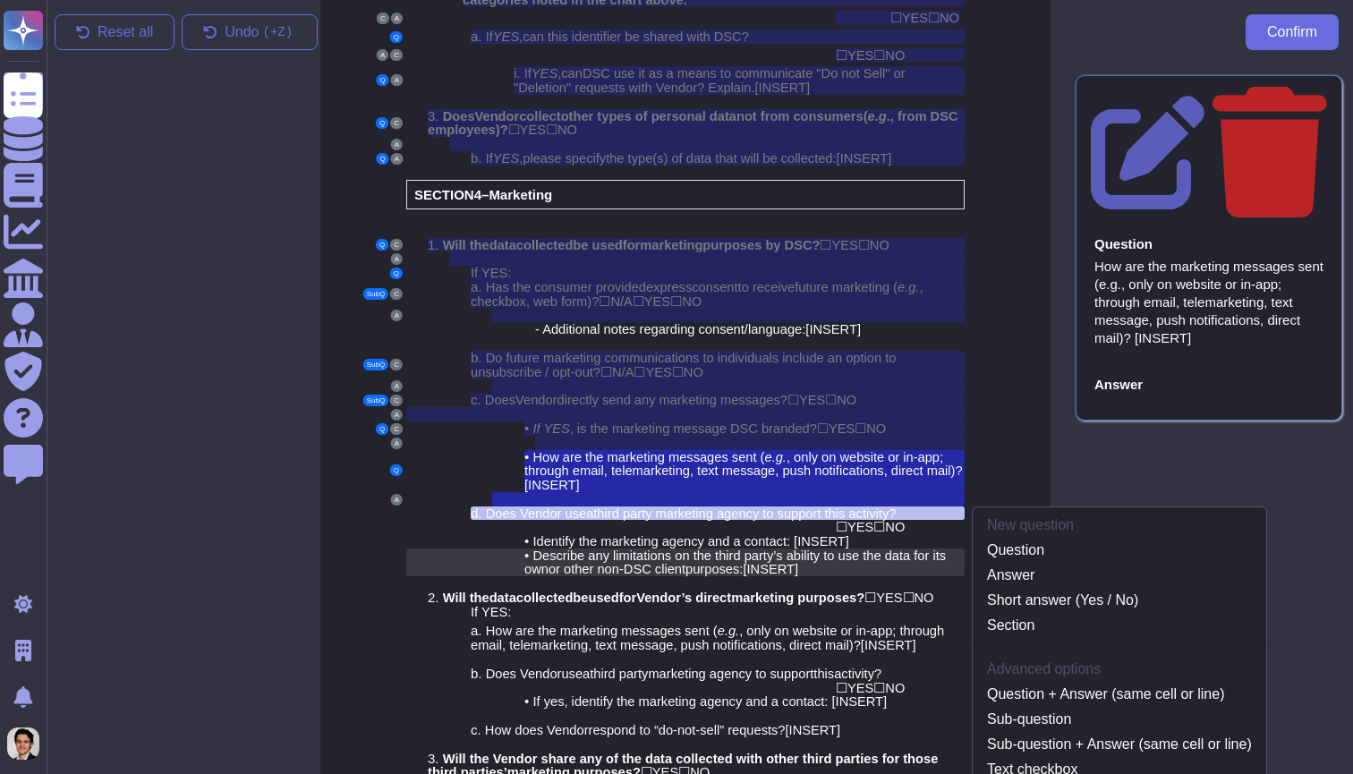
scroll to position [2998, 14]
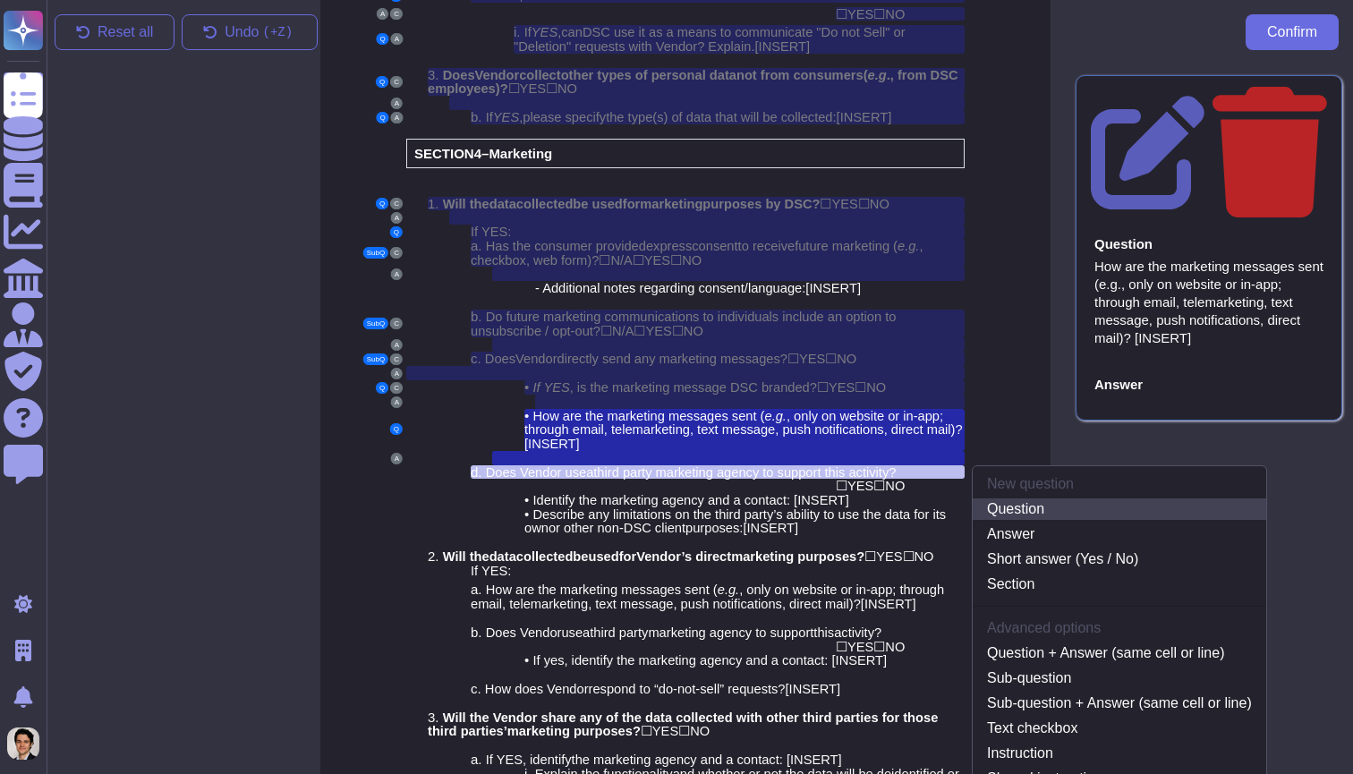
click at [1053, 498] on link "Question" at bounding box center [1118, 508] width 293 height 21
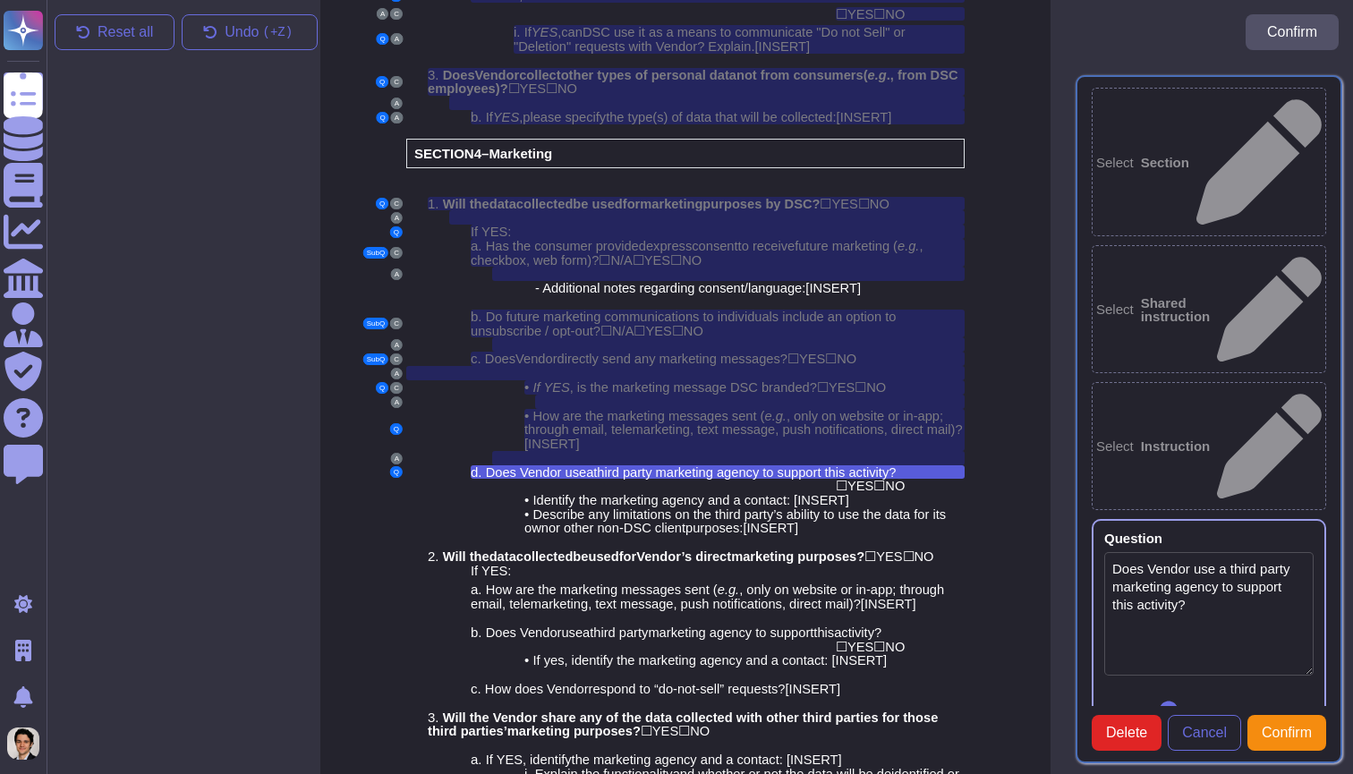
type textarea "Does Vendor use a third party marketing agency to support this activity?"
click at [904, 479] on span "NO" at bounding box center [895, 486] width 20 height 14
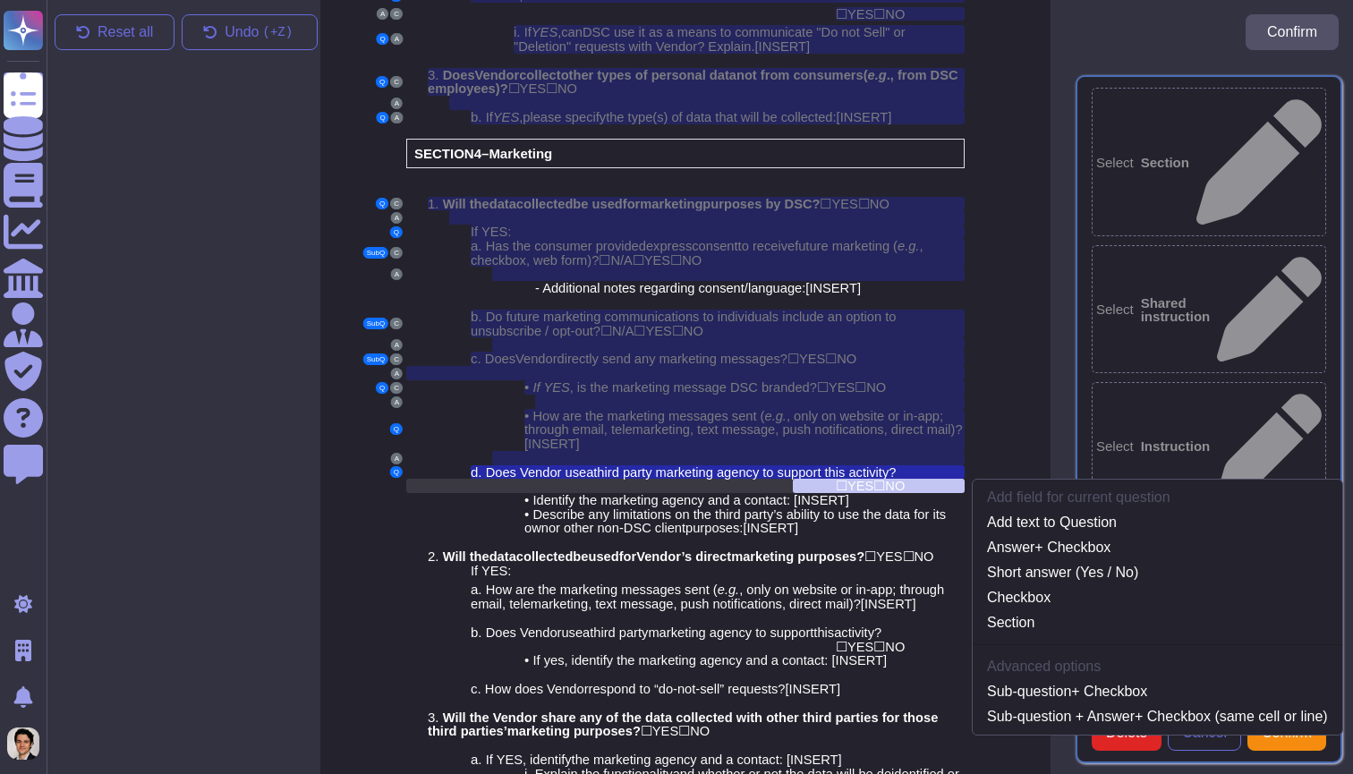
scroll to position [3011, 14]
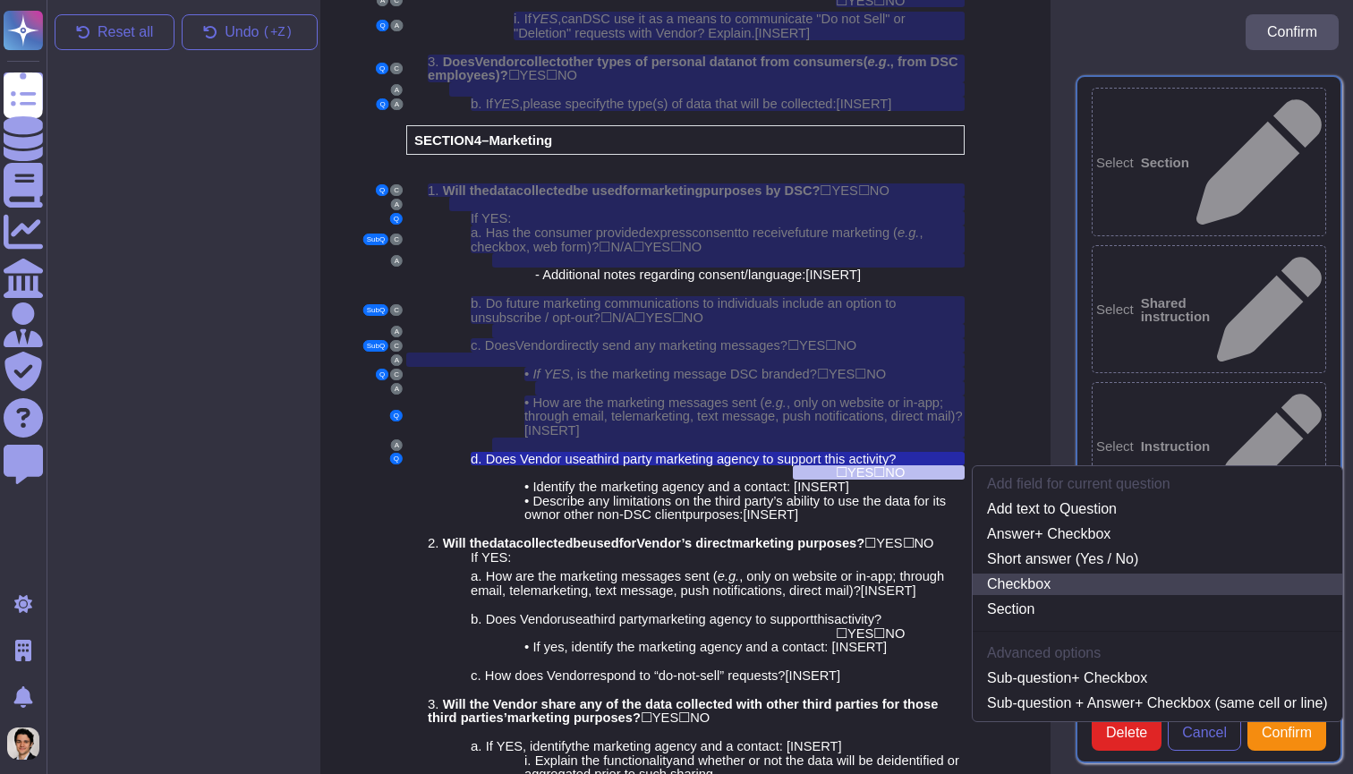
click at [1091, 573] on link "Checkbox" at bounding box center [1156, 583] width 369 height 21
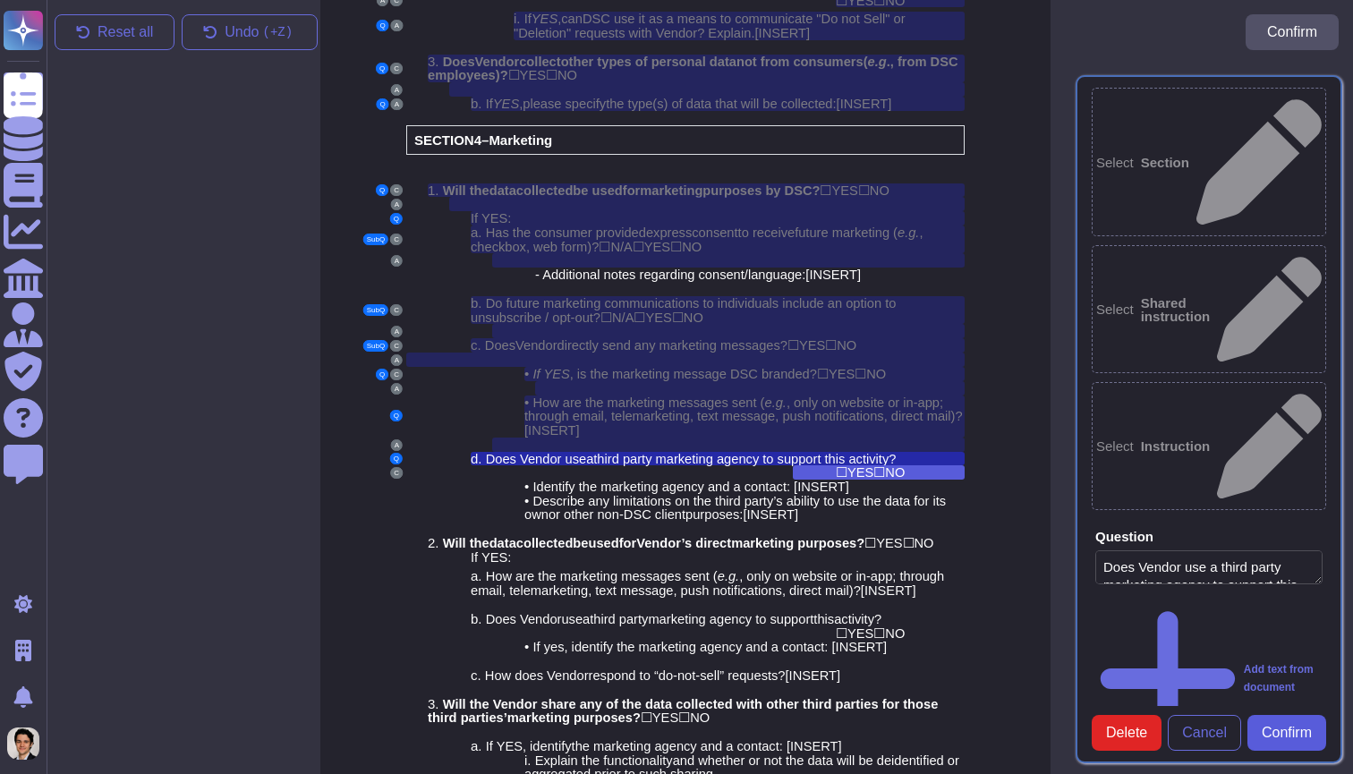
click at [1294, 715] on button "Confirm" at bounding box center [1286, 733] width 79 height 36
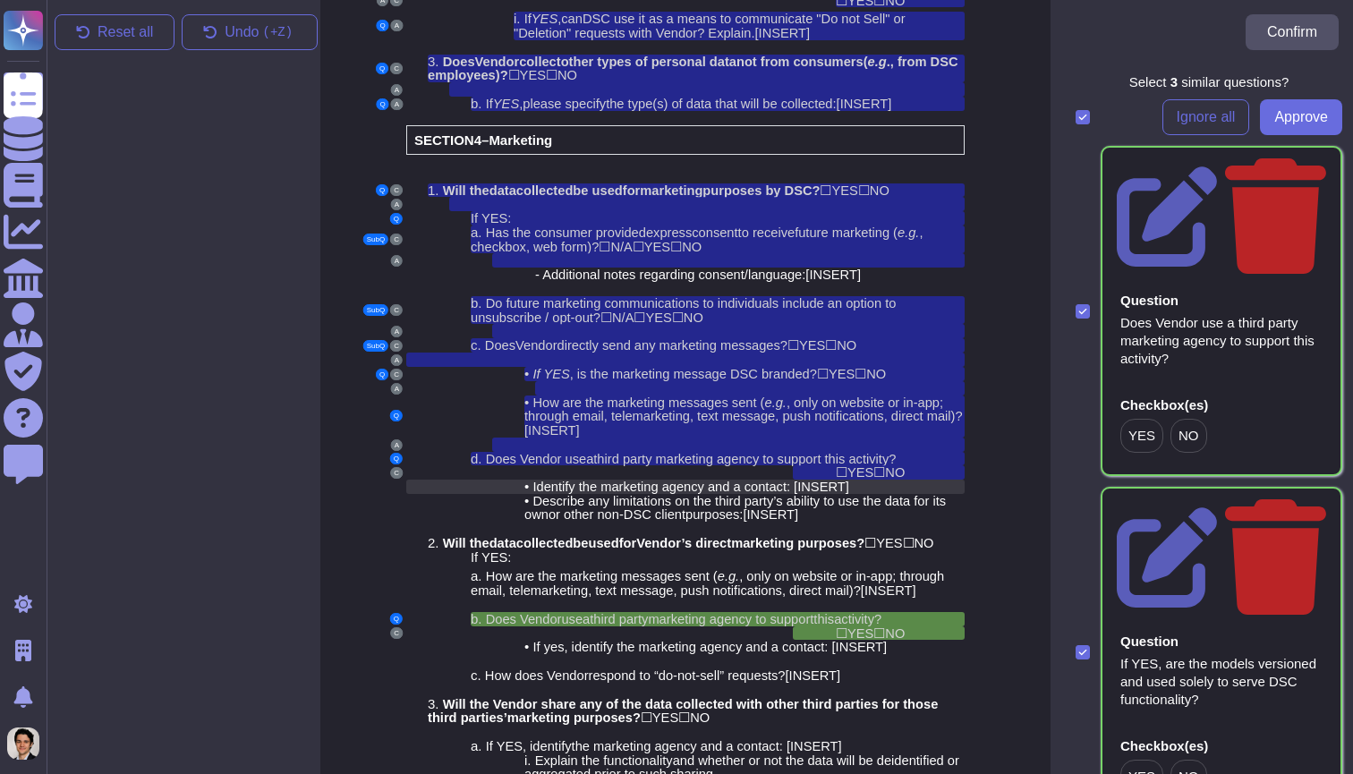
click at [836, 480] on span "INSERT" at bounding box center [820, 487] width 47 height 14
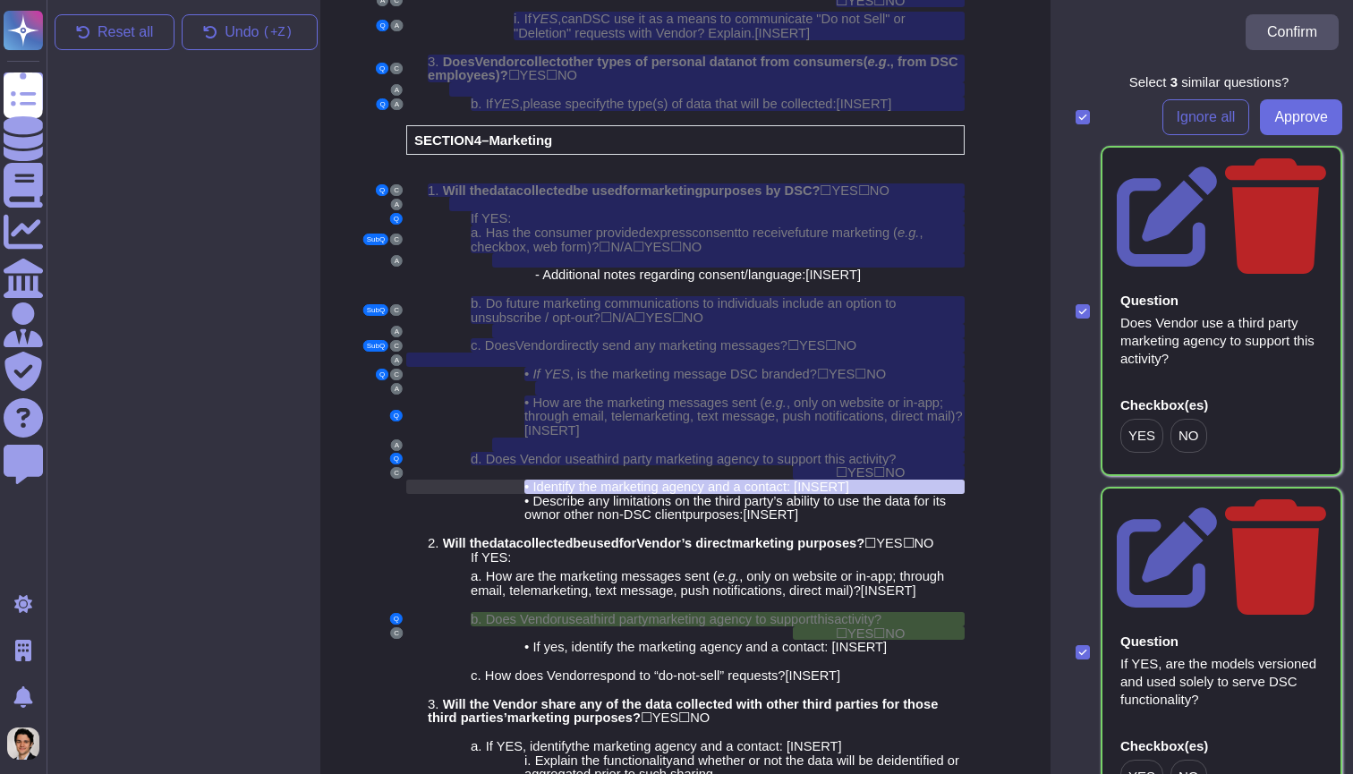
scroll to position [3025, 14]
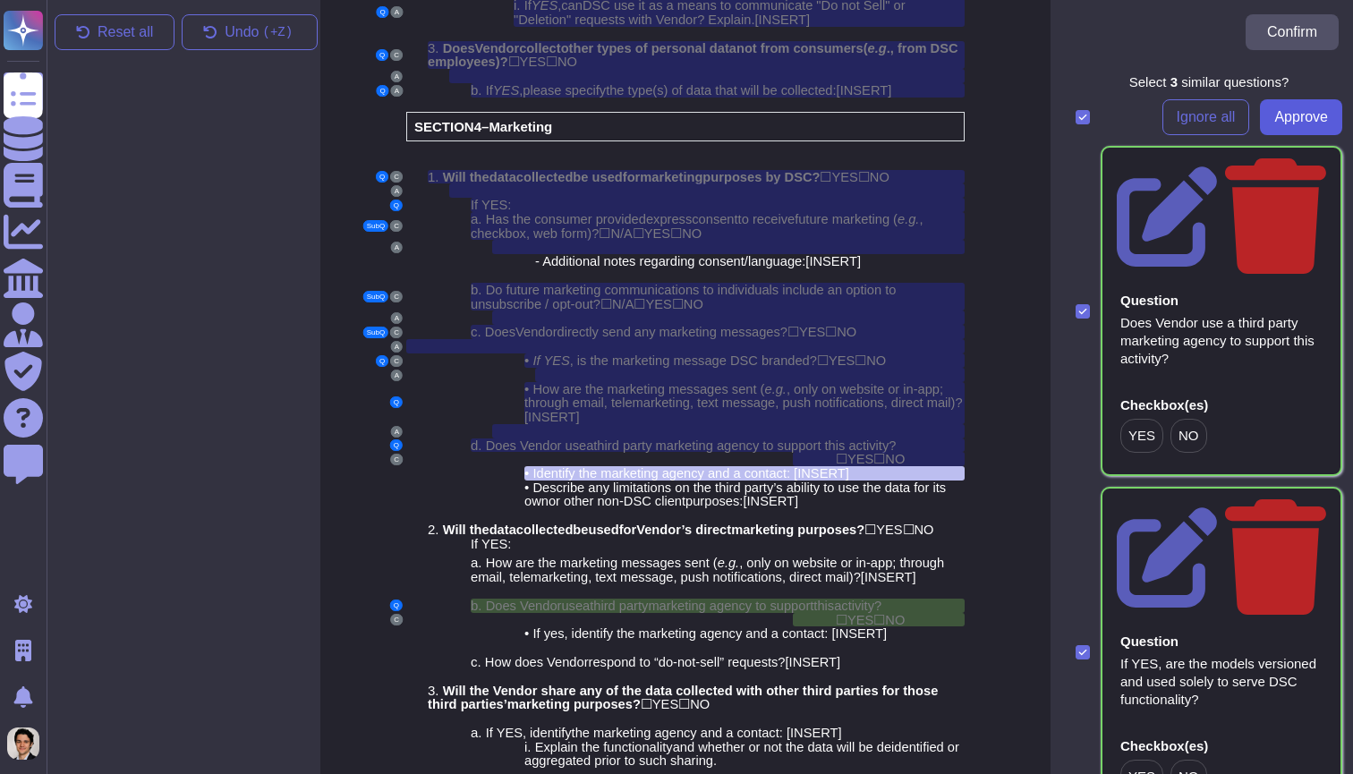
click at [1290, 126] on button "Approve" at bounding box center [1301, 117] width 82 height 36
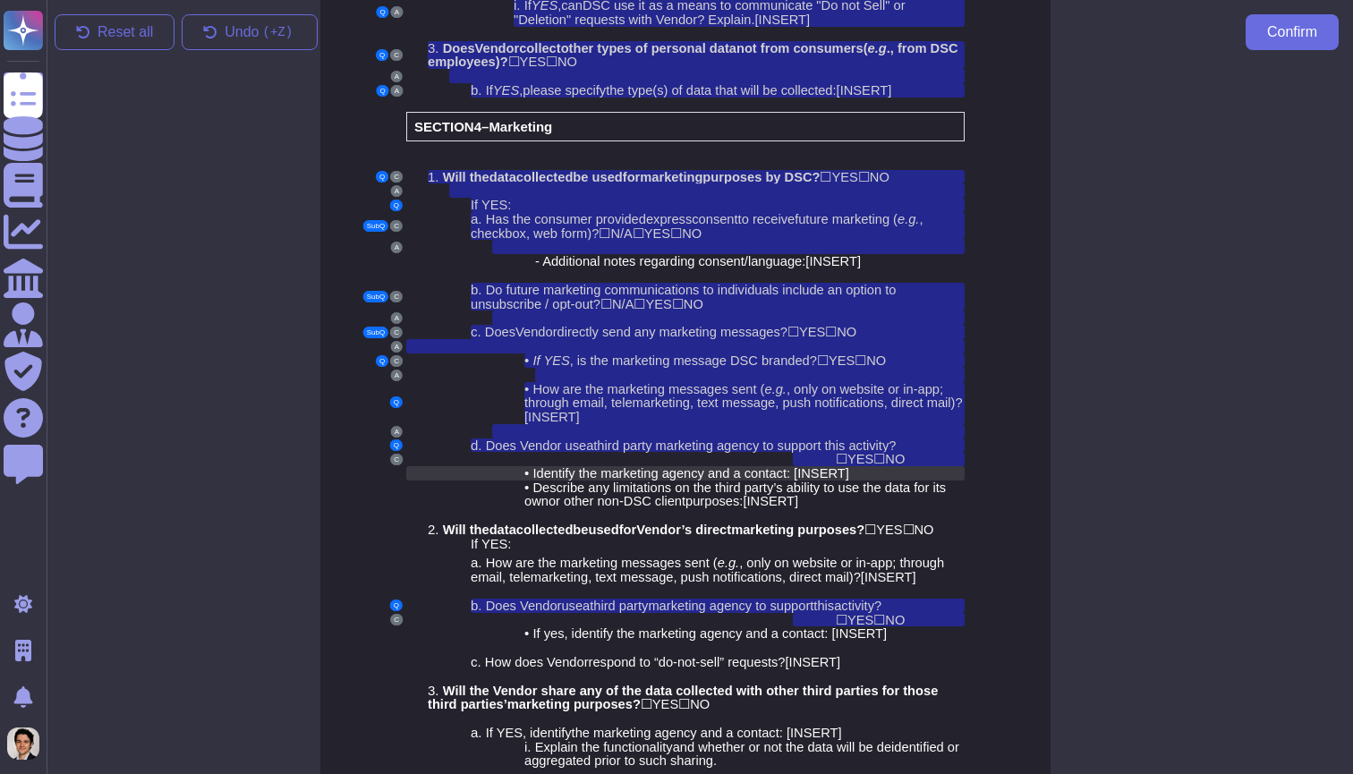
click at [877, 466] on div "• I dentify the marketing agency and a contact: [ INSERT ]" at bounding box center [744, 473] width 440 height 14
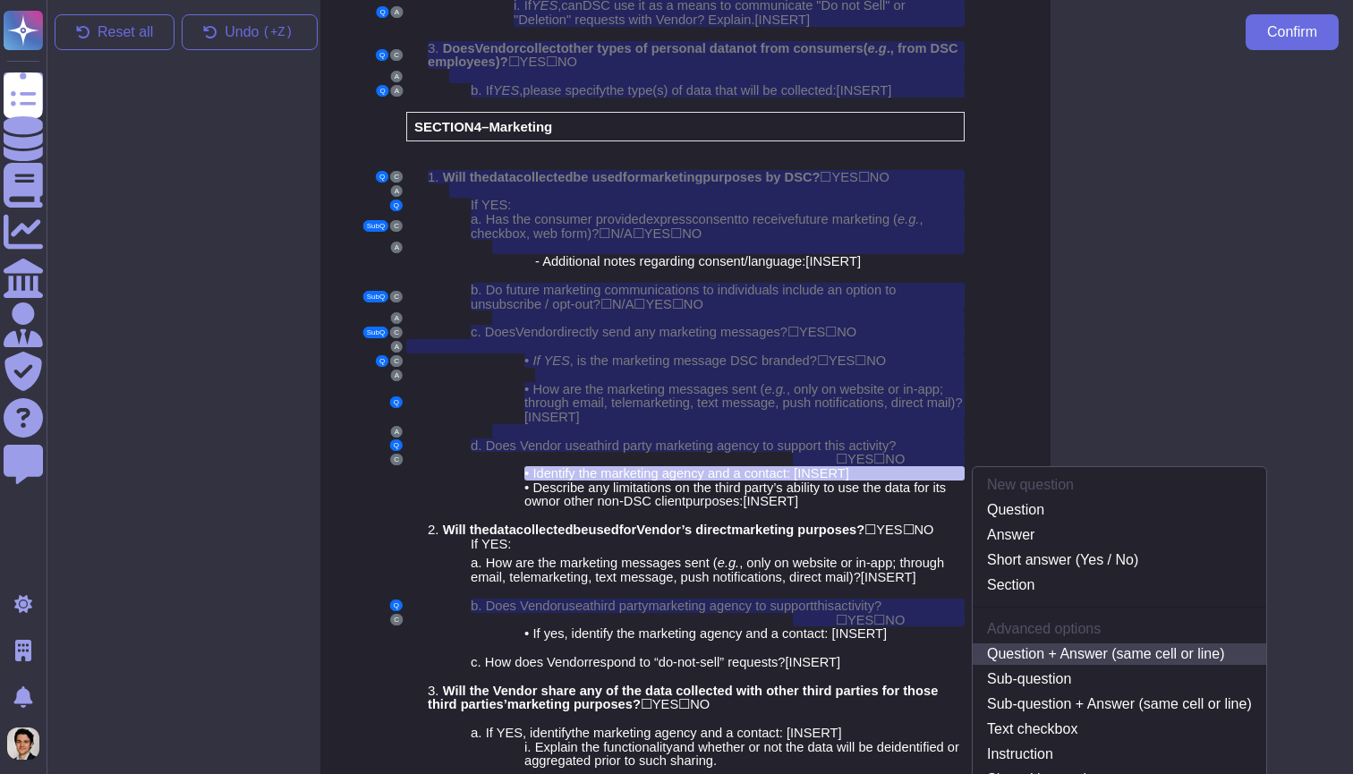
click at [1140, 643] on link "Question + Answer (same cell or line)" at bounding box center [1118, 653] width 293 height 21
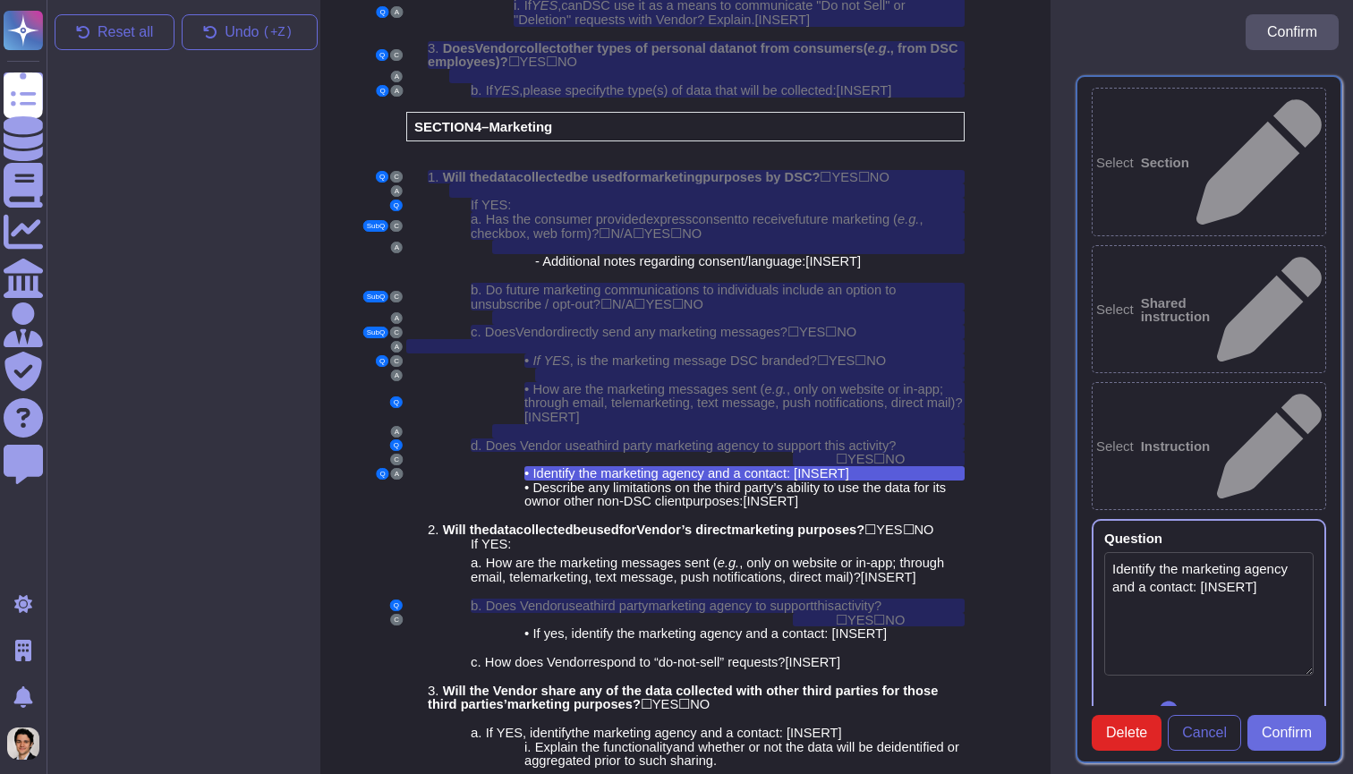
type textarea "Identify the marketing agency and a contact: [INSERT]"
click at [1268, 734] on span "Confirm" at bounding box center [1286, 733] width 50 height 14
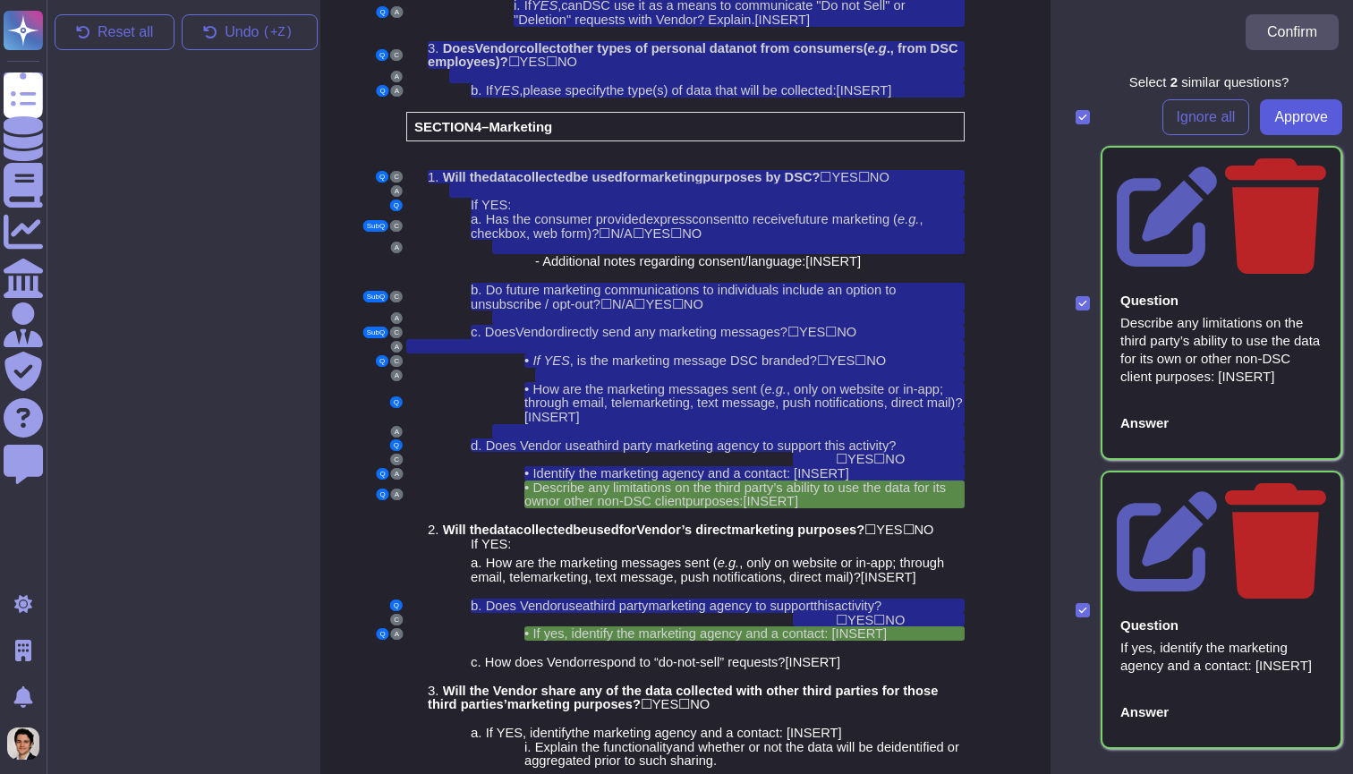
click at [1290, 106] on button "Approve" at bounding box center [1301, 117] width 82 height 36
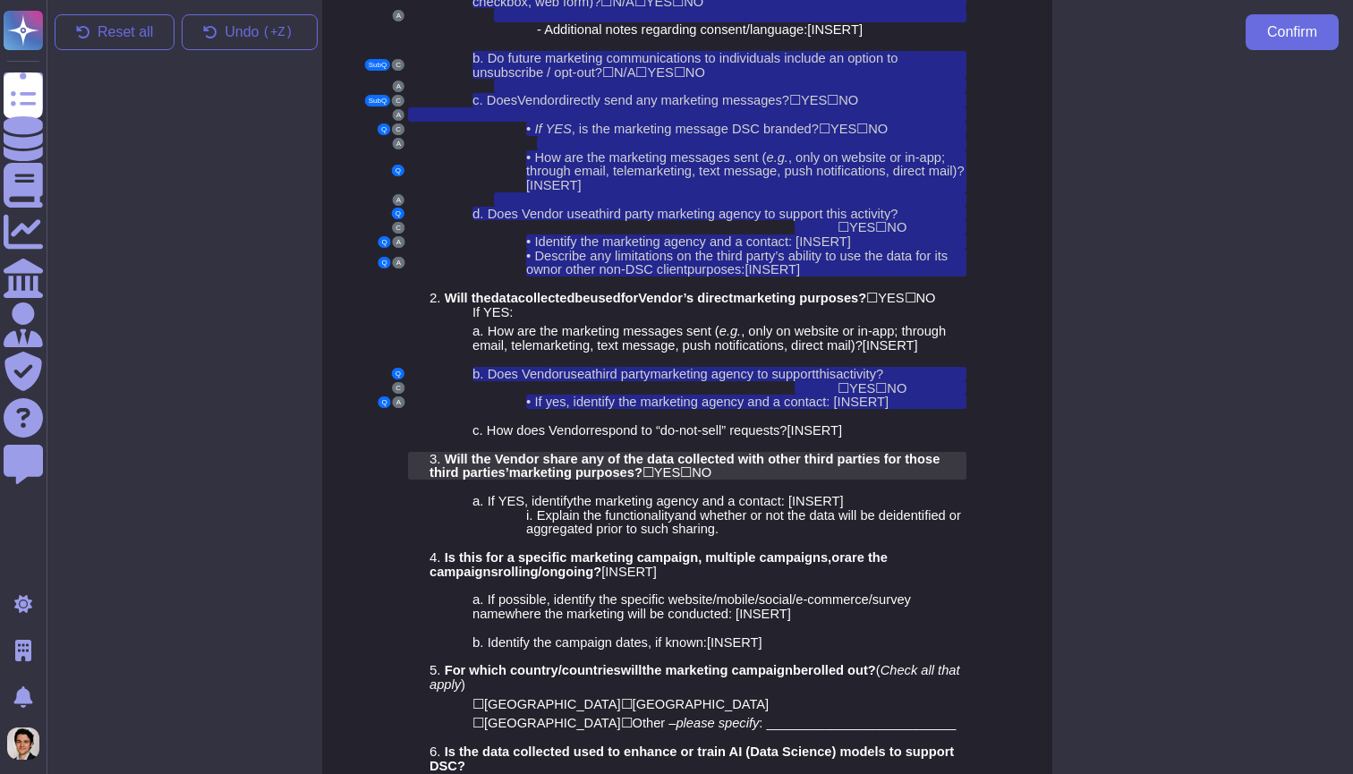
scroll to position [3255, 13]
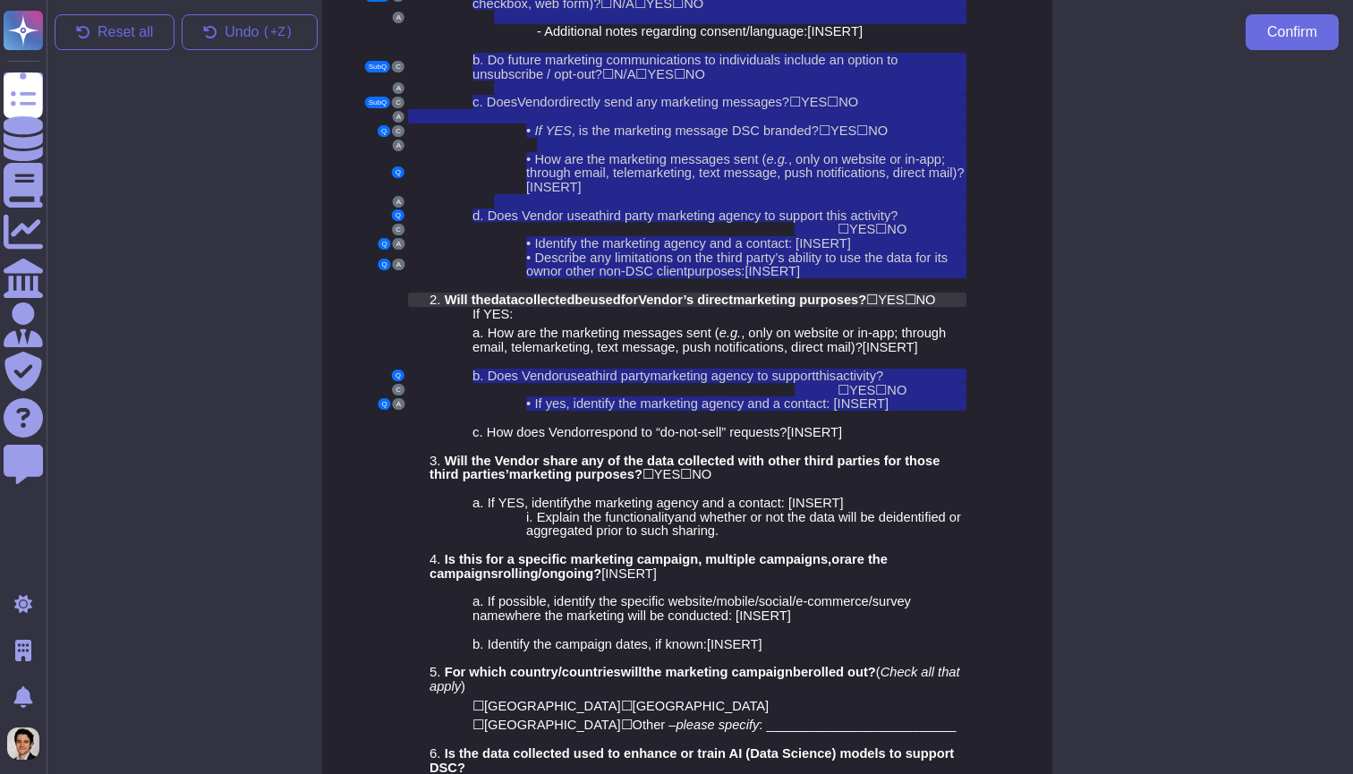
click at [702, 293] on span "Vendor’s direct" at bounding box center [685, 300] width 95 height 14
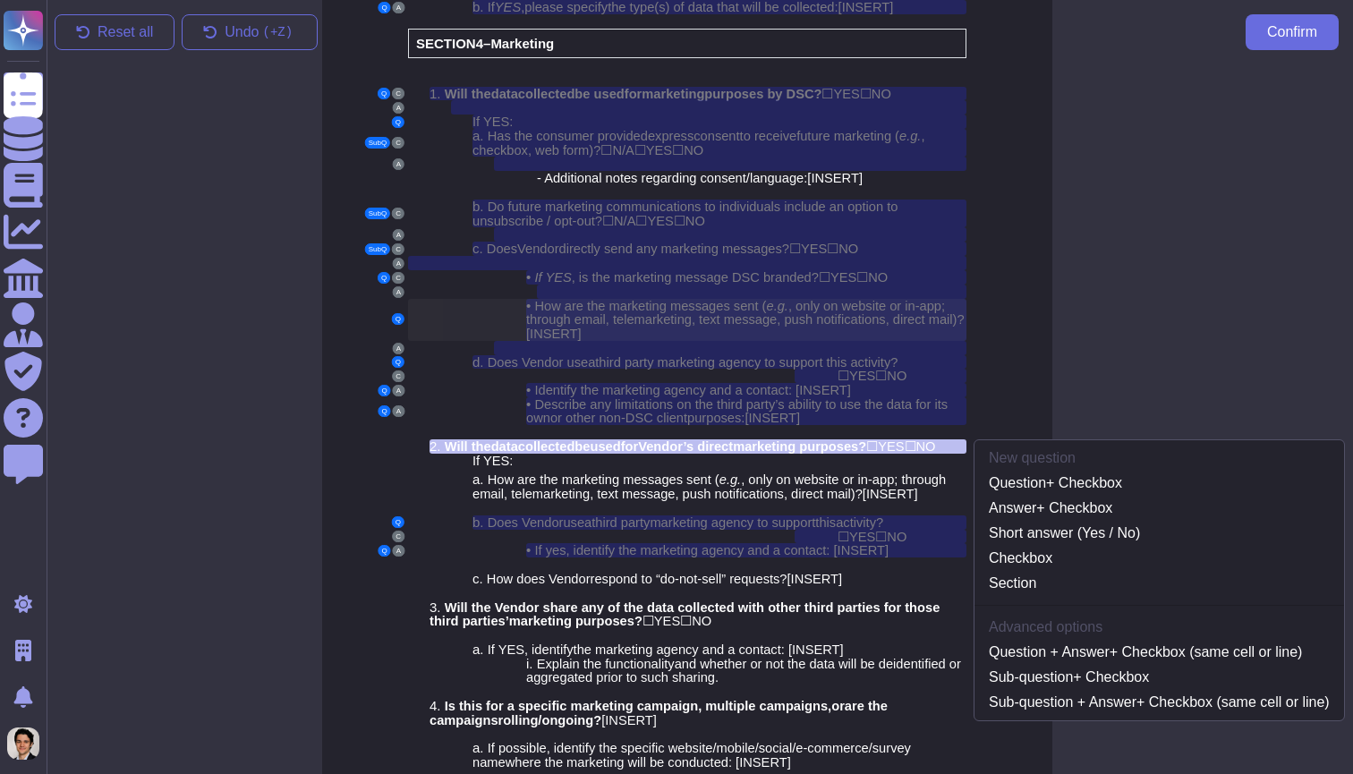
scroll to position [3086, 13]
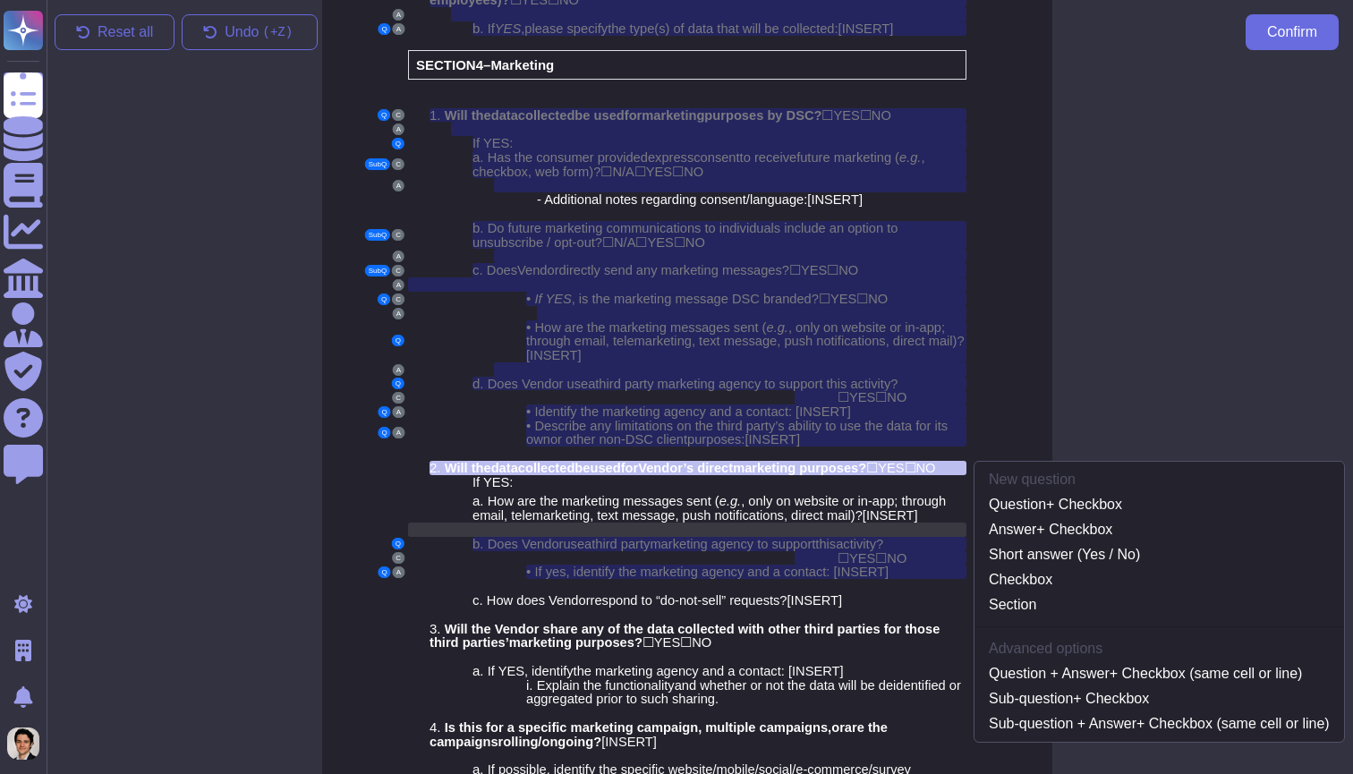
click at [612, 522] on div at bounding box center [687, 529] width 558 height 14
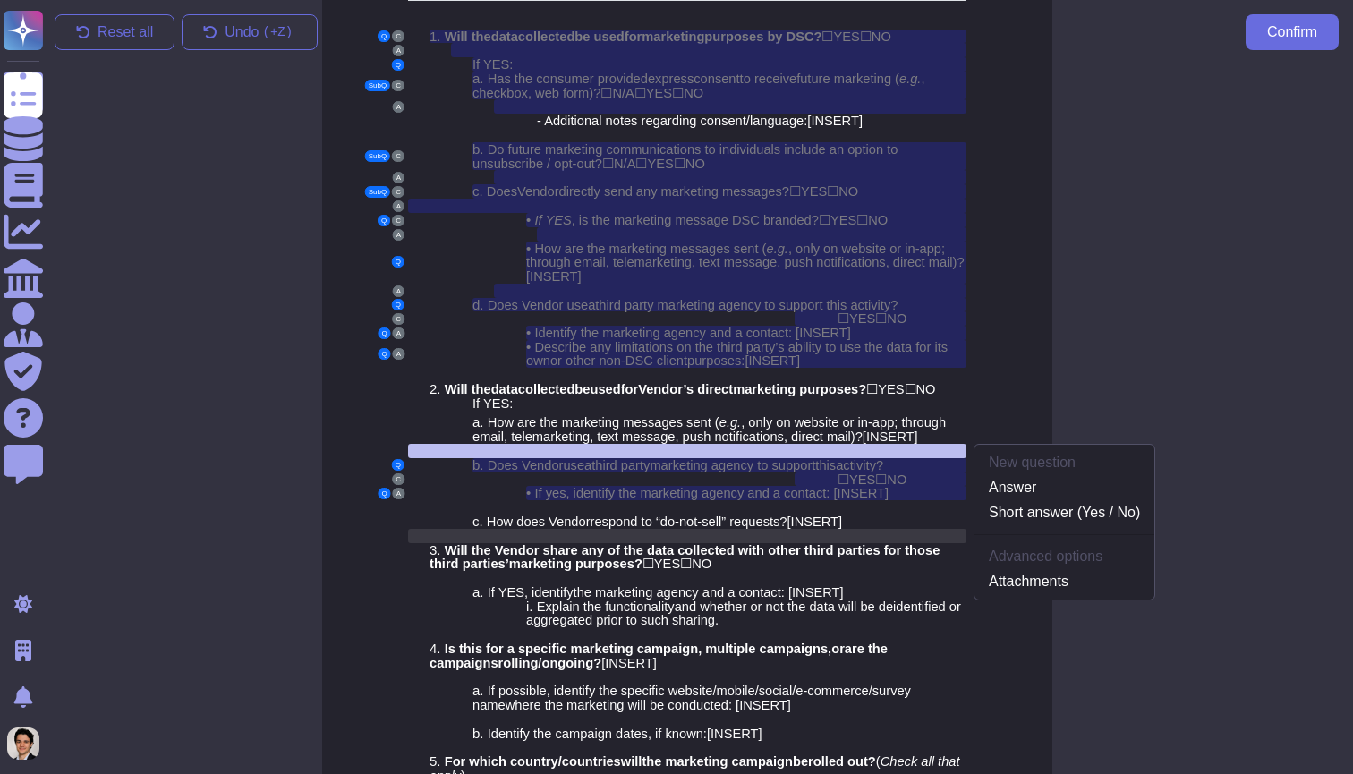
scroll to position [3169, 13]
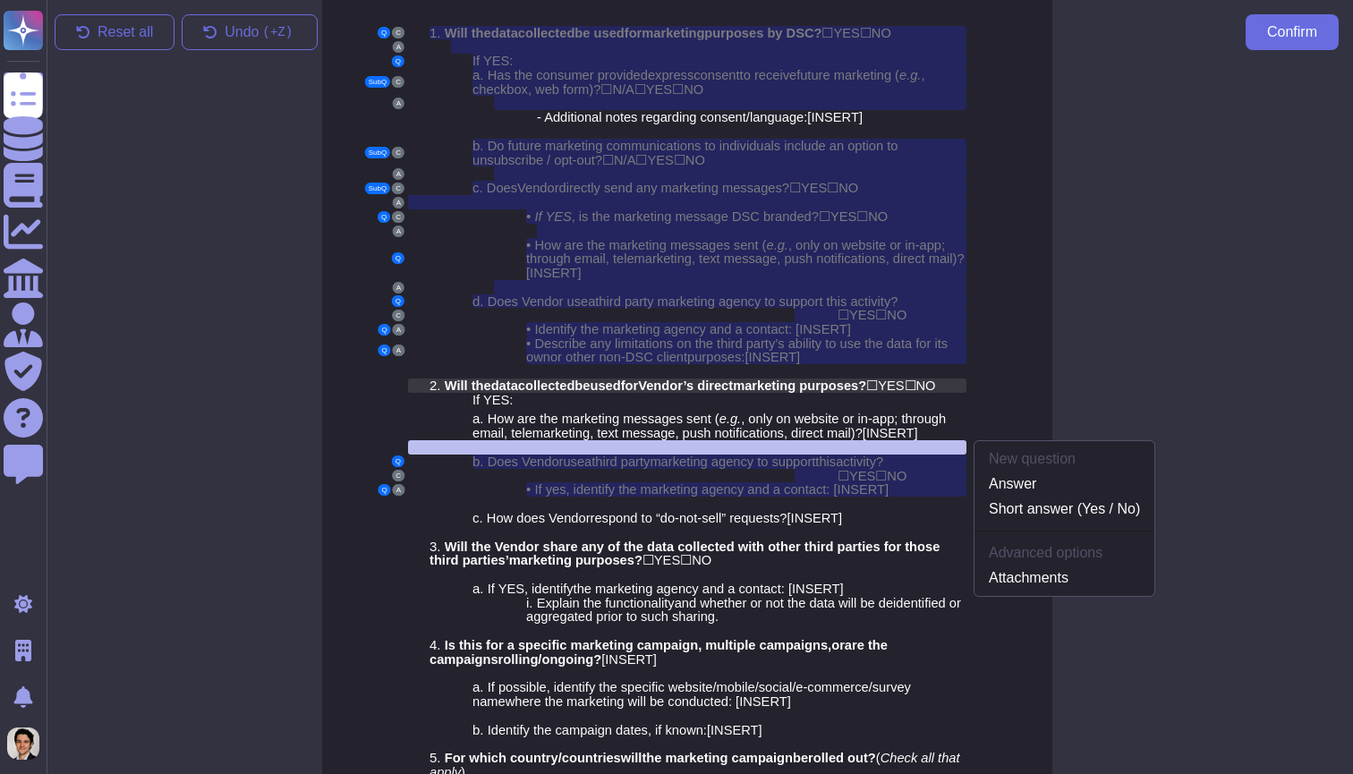
click at [679, 378] on span "Vendor’s direct" at bounding box center [685, 385] width 95 height 14
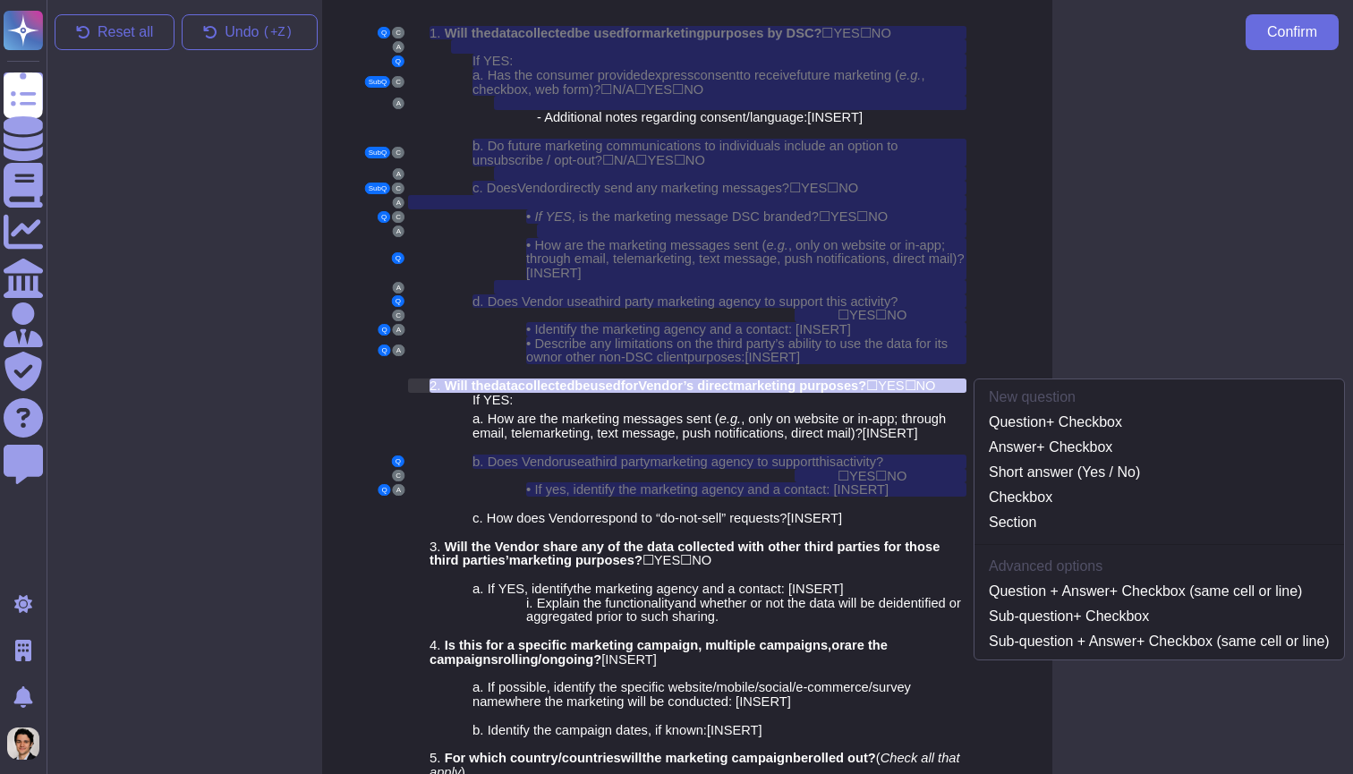
scroll to position [3086, 13]
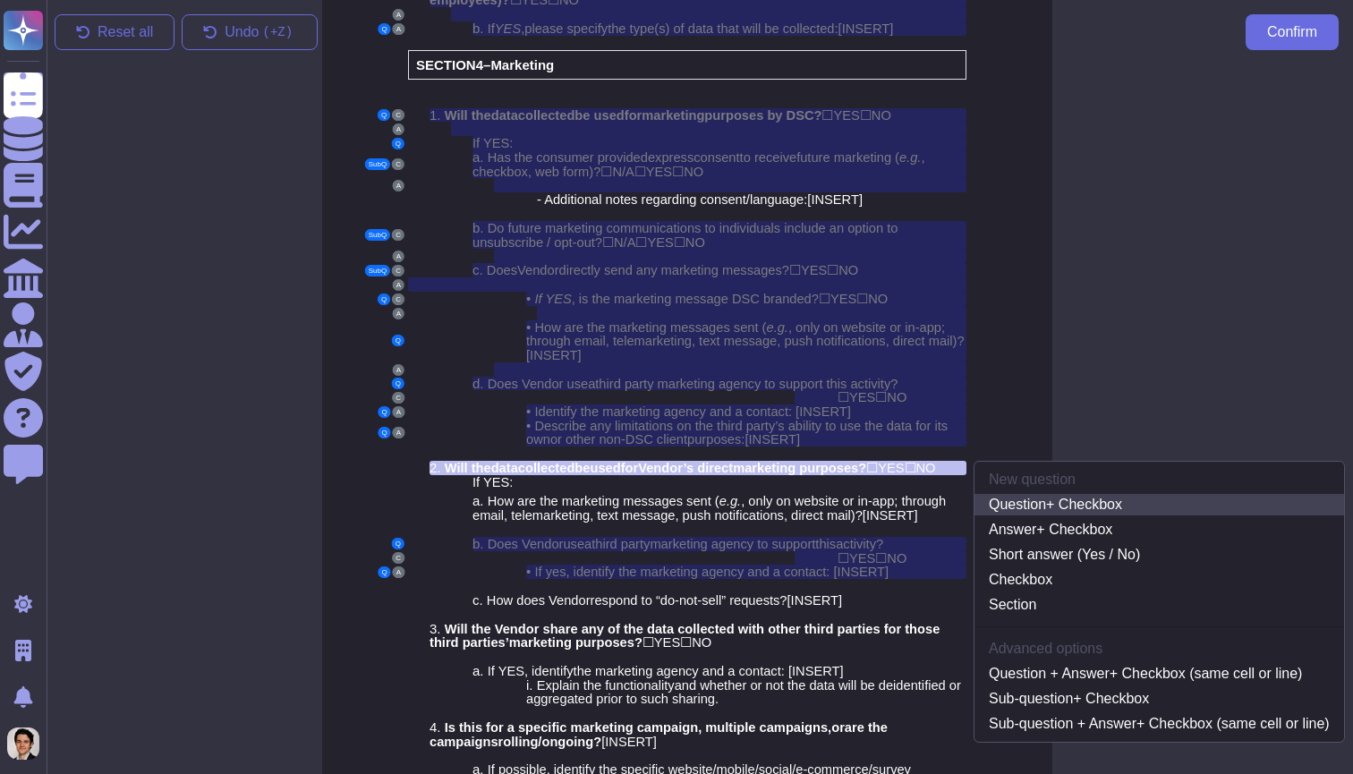
click at [1038, 494] on link "Question + Checkbox" at bounding box center [1158, 504] width 369 height 21
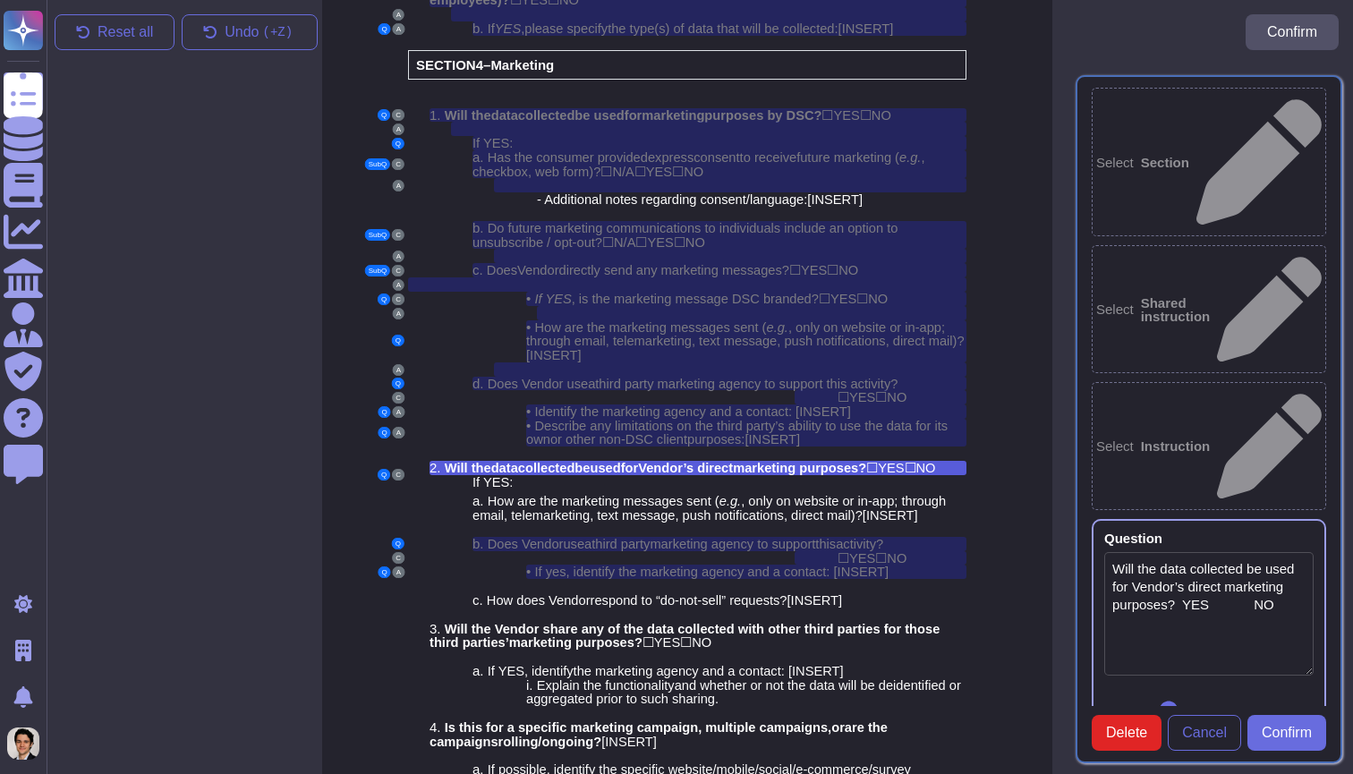
type textarea "Will the data collected be used for Vendor’s direct marketing purposes? YES NO"
click at [1297, 726] on span "Confirm" at bounding box center [1286, 733] width 50 height 14
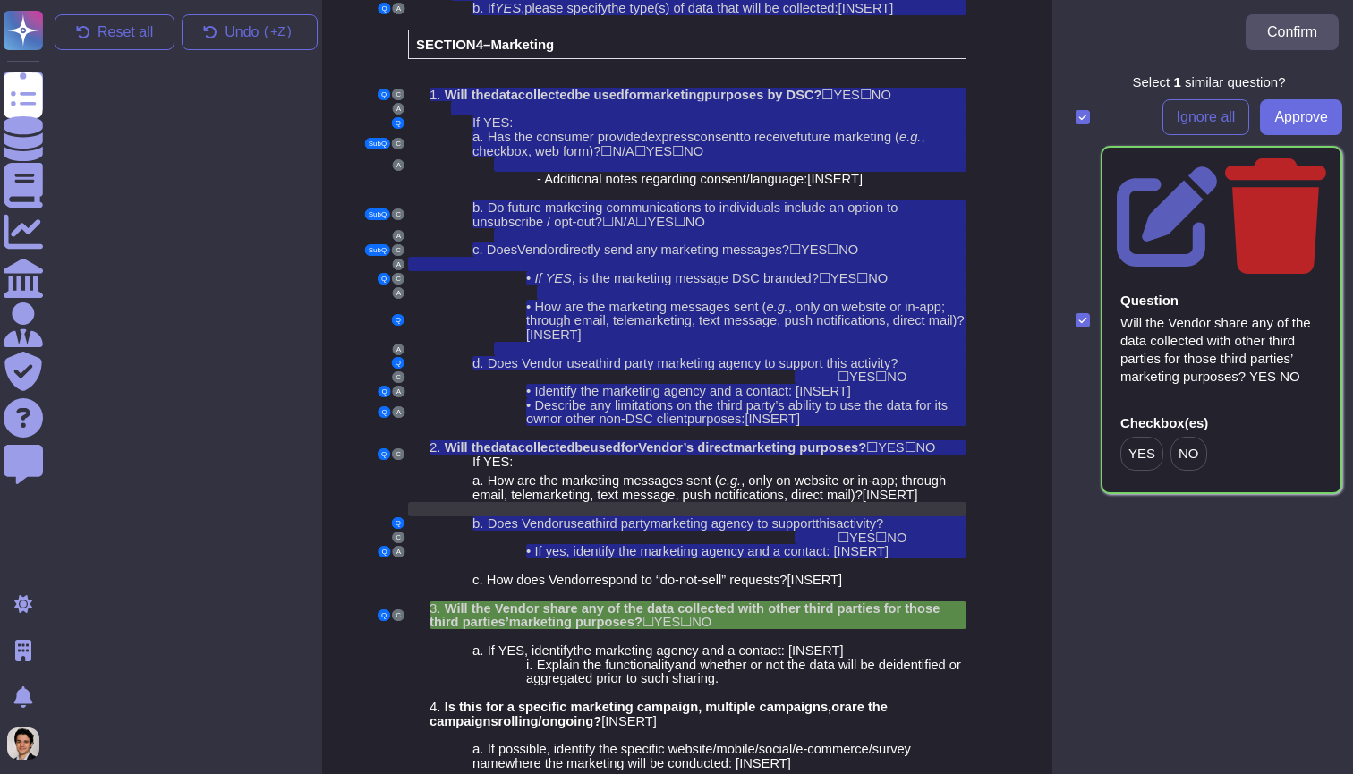
scroll to position [3112, 13]
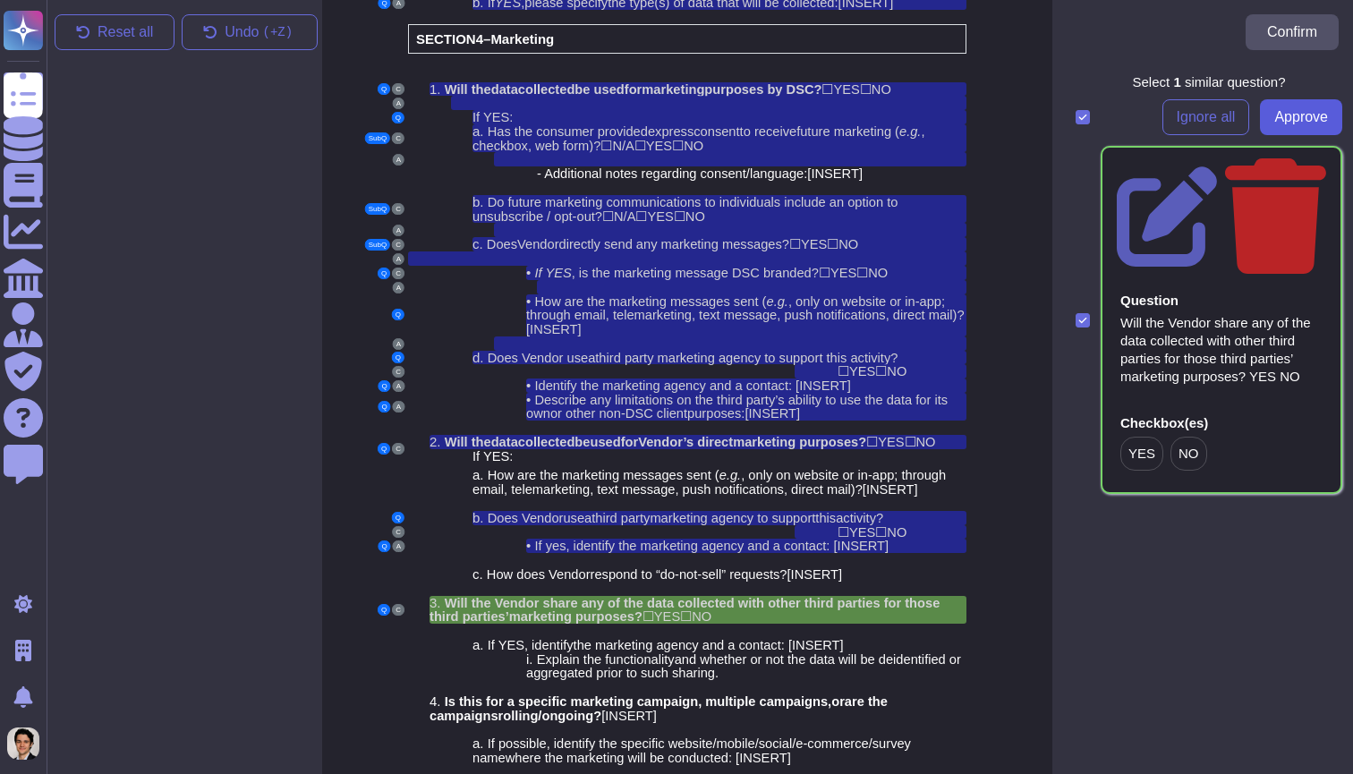
click at [1320, 123] on span "Approve" at bounding box center [1301, 117] width 54 height 14
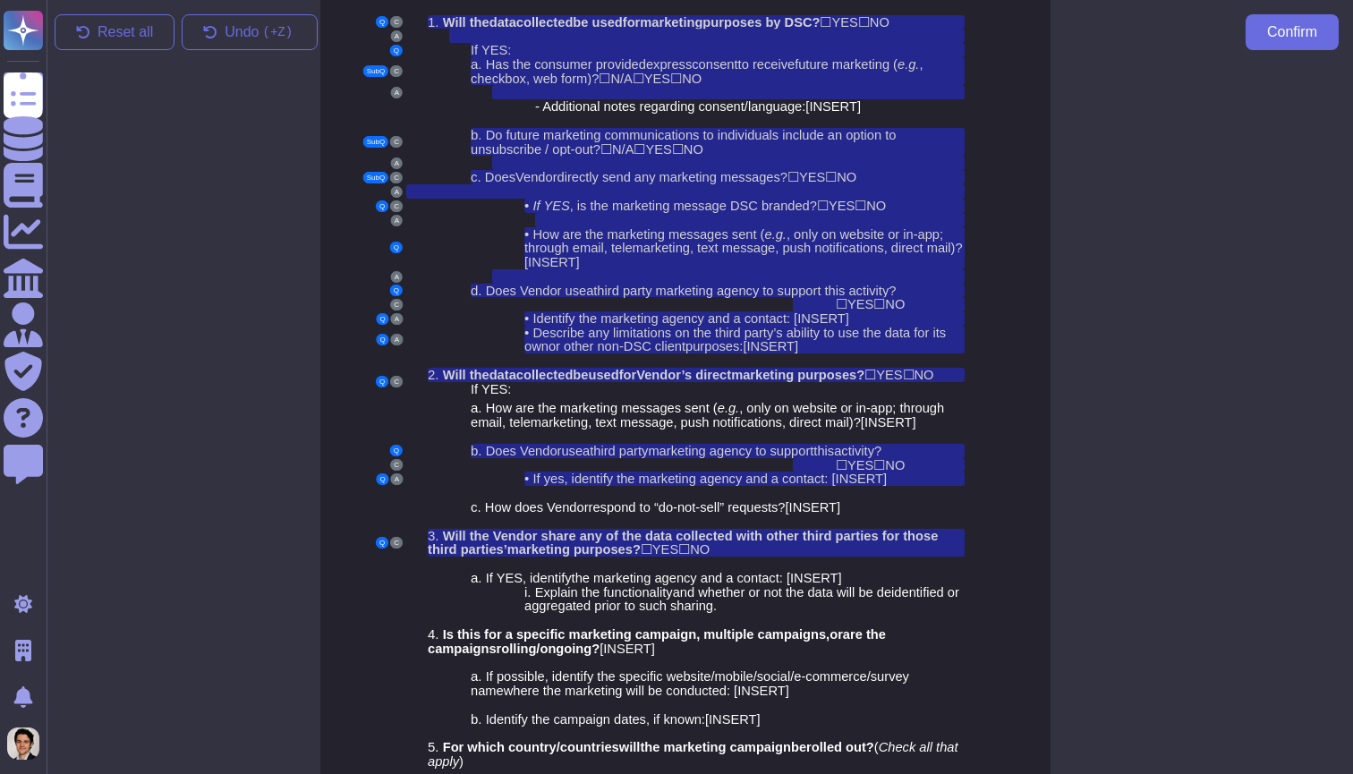
scroll to position [3204, 14]
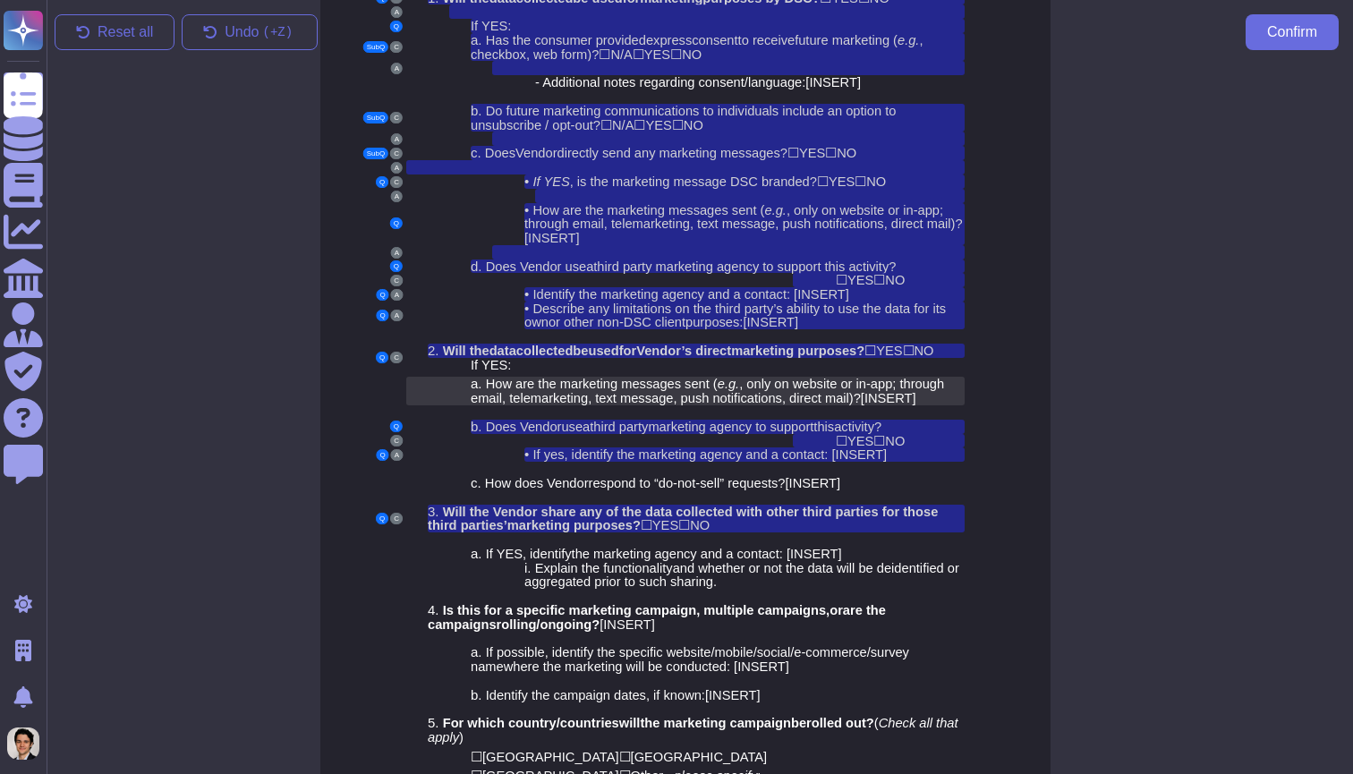
click at [691, 377] on span ", only on website or in-app; through email, telemarketing, text message, push n…" at bounding box center [707, 391] width 473 height 29
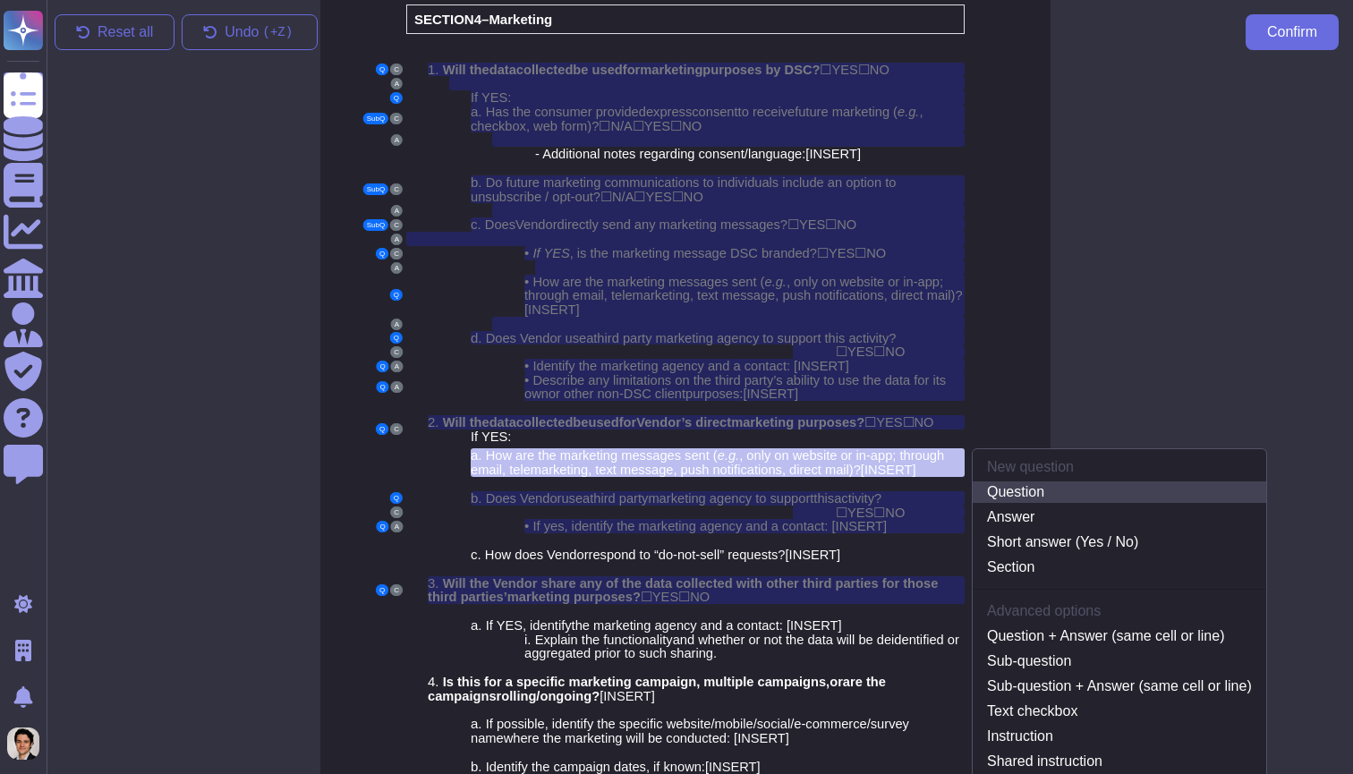
click at [1074, 481] on link "Question" at bounding box center [1118, 491] width 293 height 21
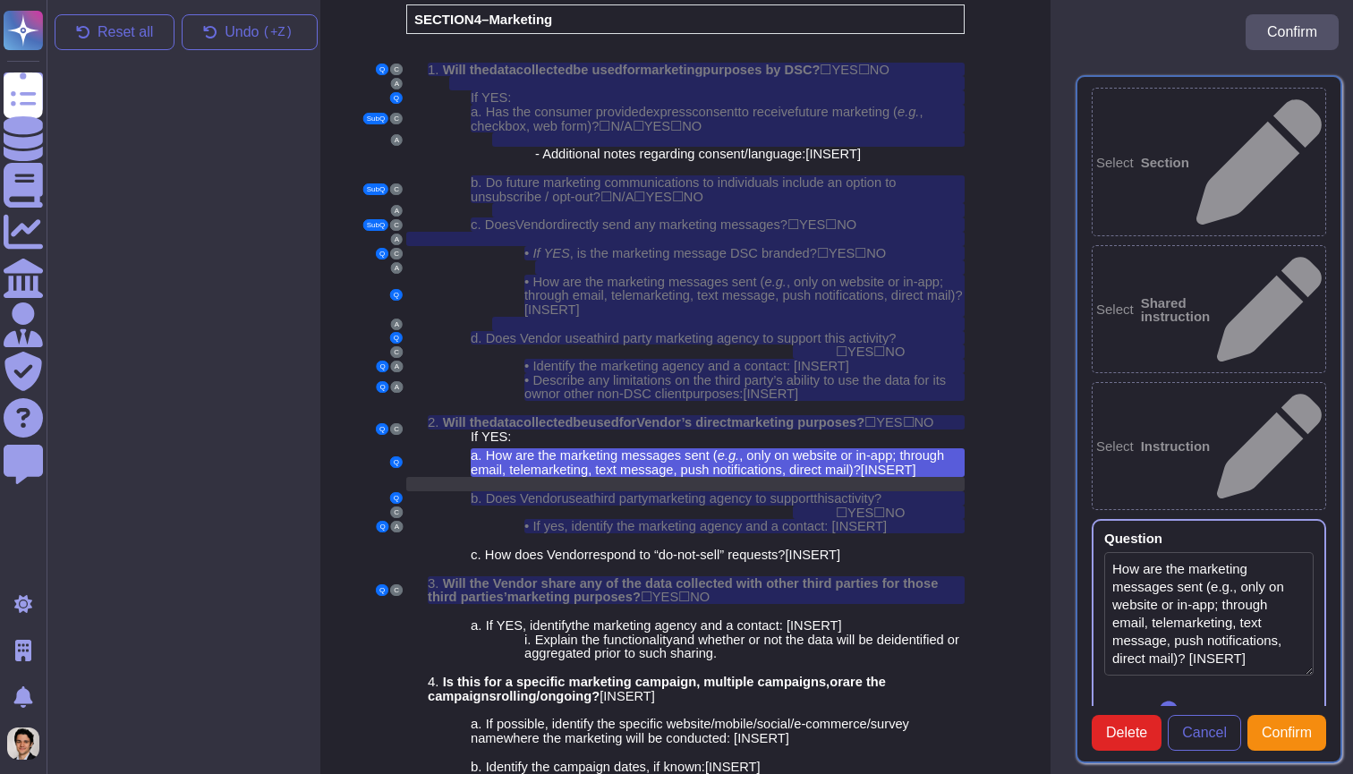
click at [819, 477] on div at bounding box center [685, 484] width 558 height 14
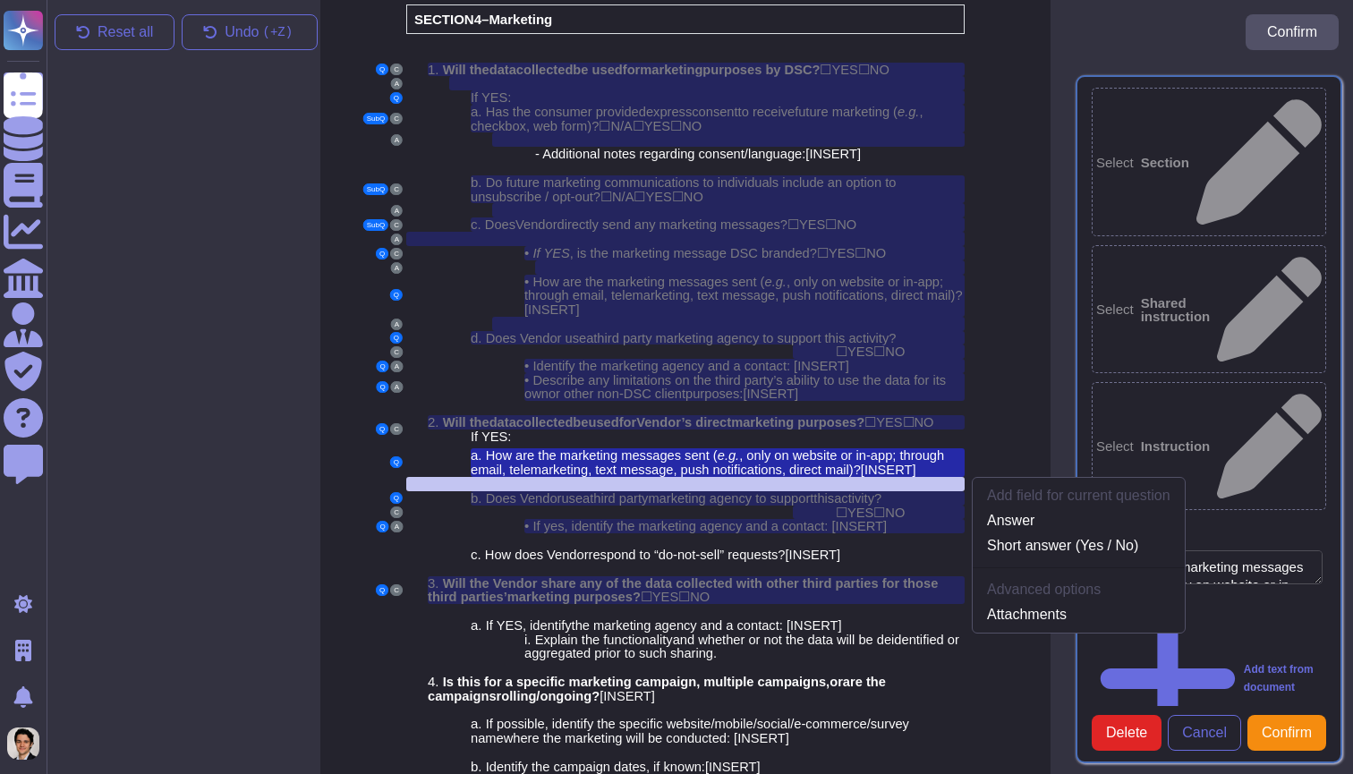
scroll to position [3153, 14]
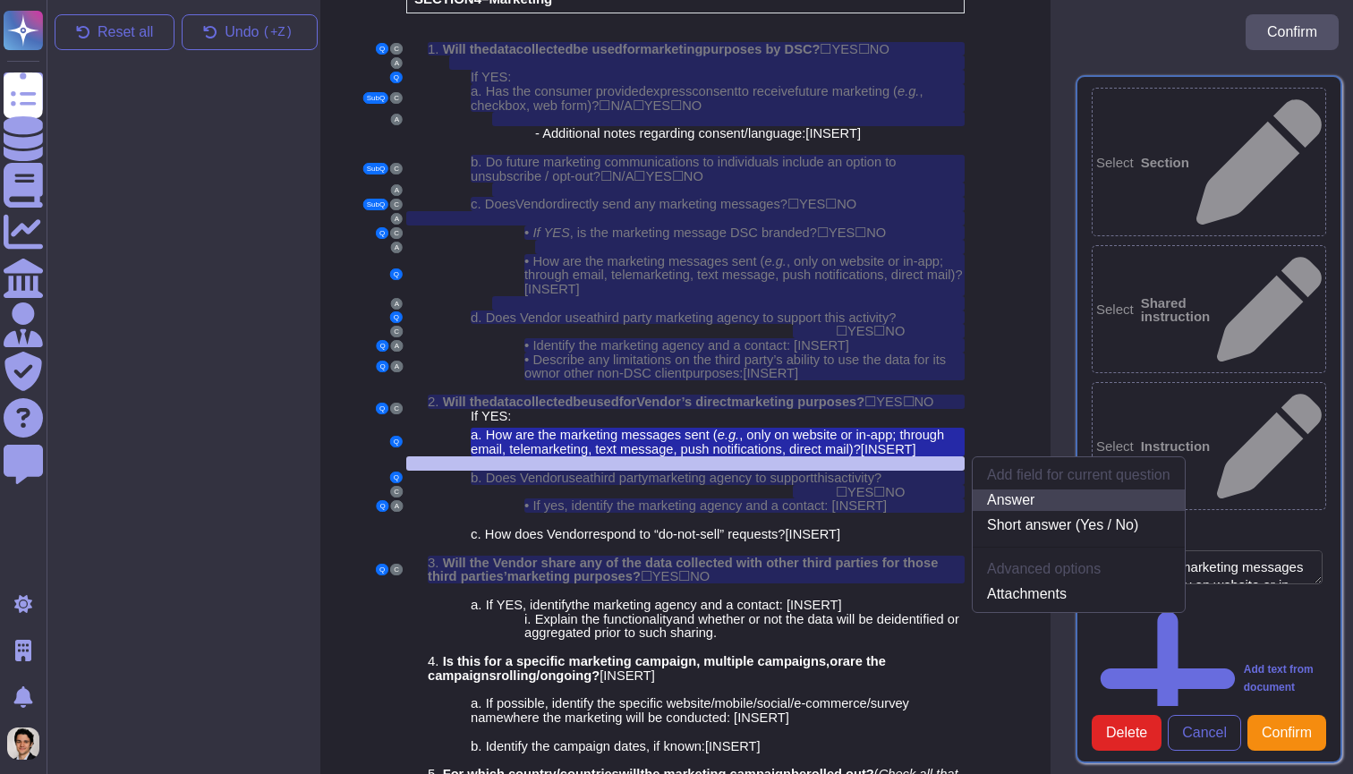
click at [1090, 489] on link "Answer" at bounding box center [1078, 499] width 212 height 21
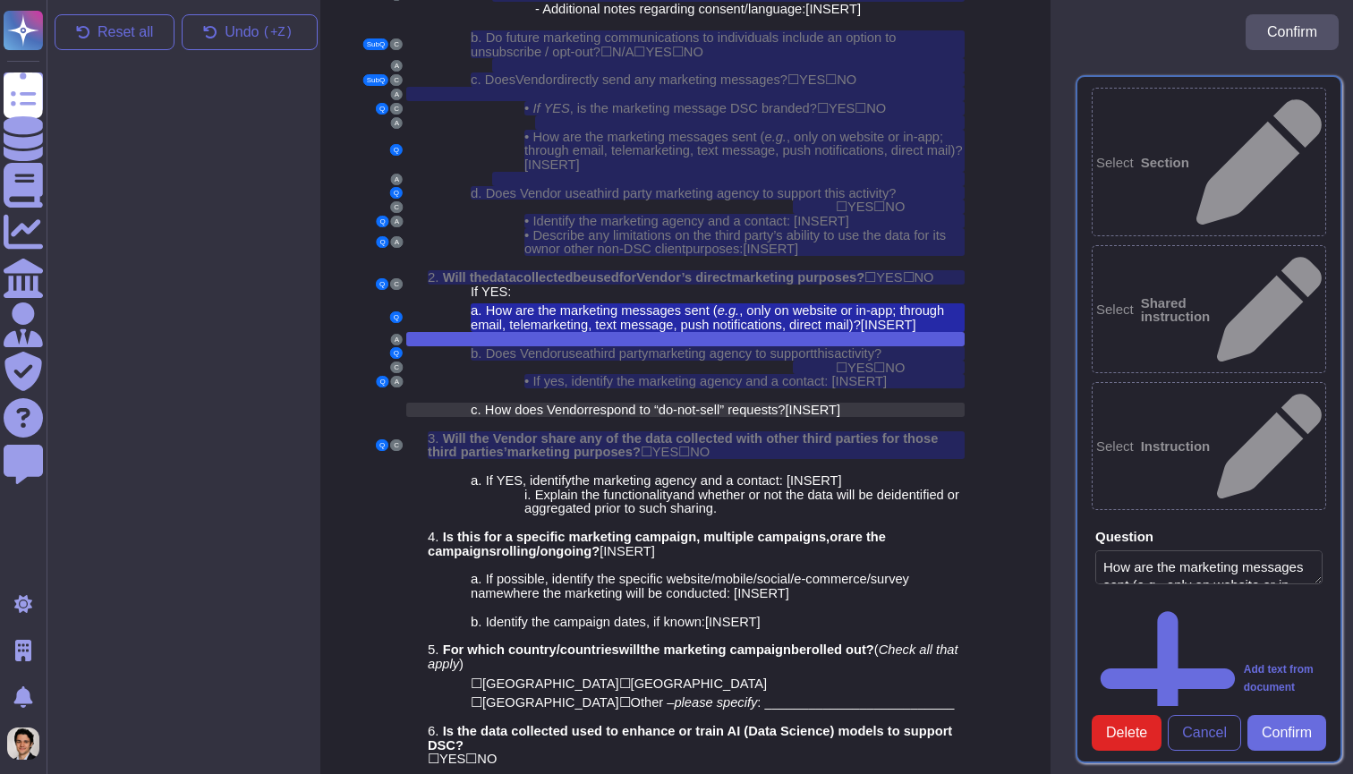
click at [725, 403] on span "respond to “do-not-sell” requests" at bounding box center [684, 410] width 190 height 14
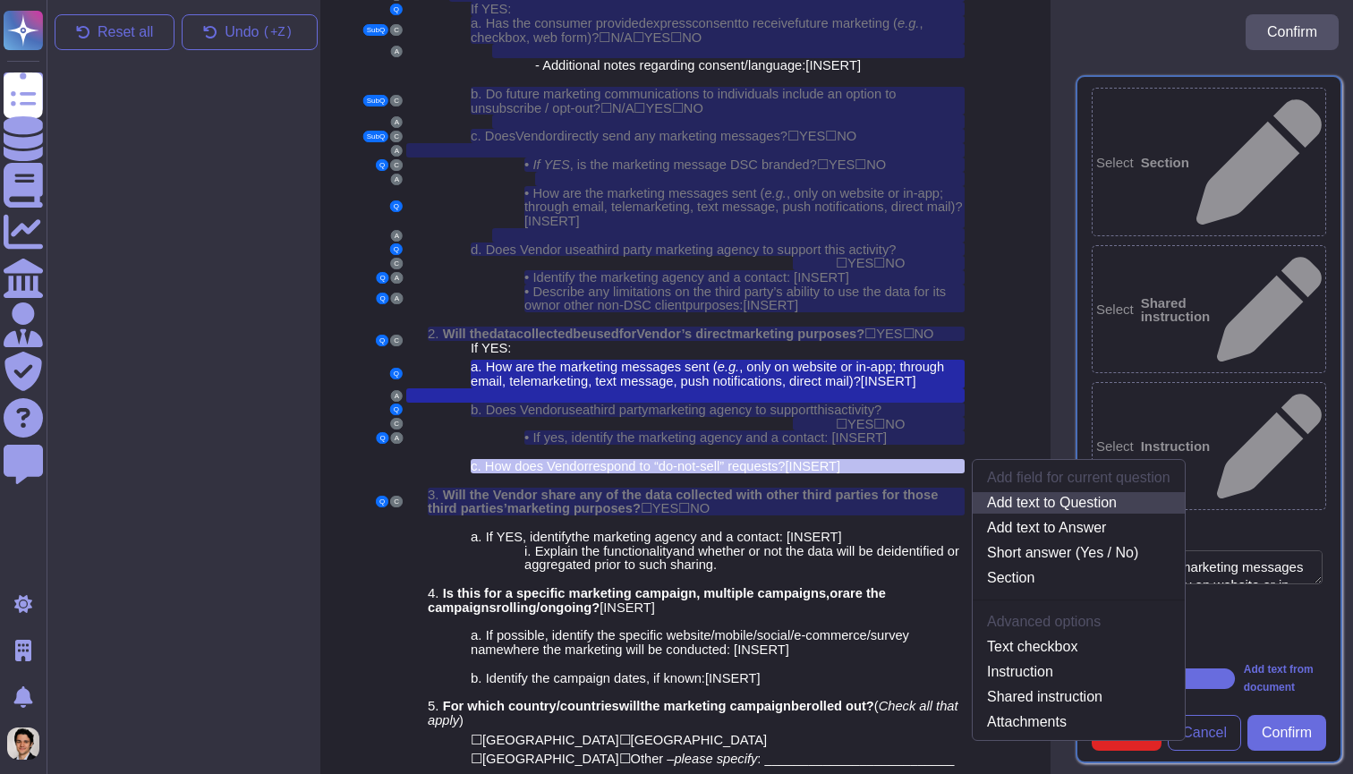
click at [1063, 492] on link "Add text to Question" at bounding box center [1078, 502] width 212 height 21
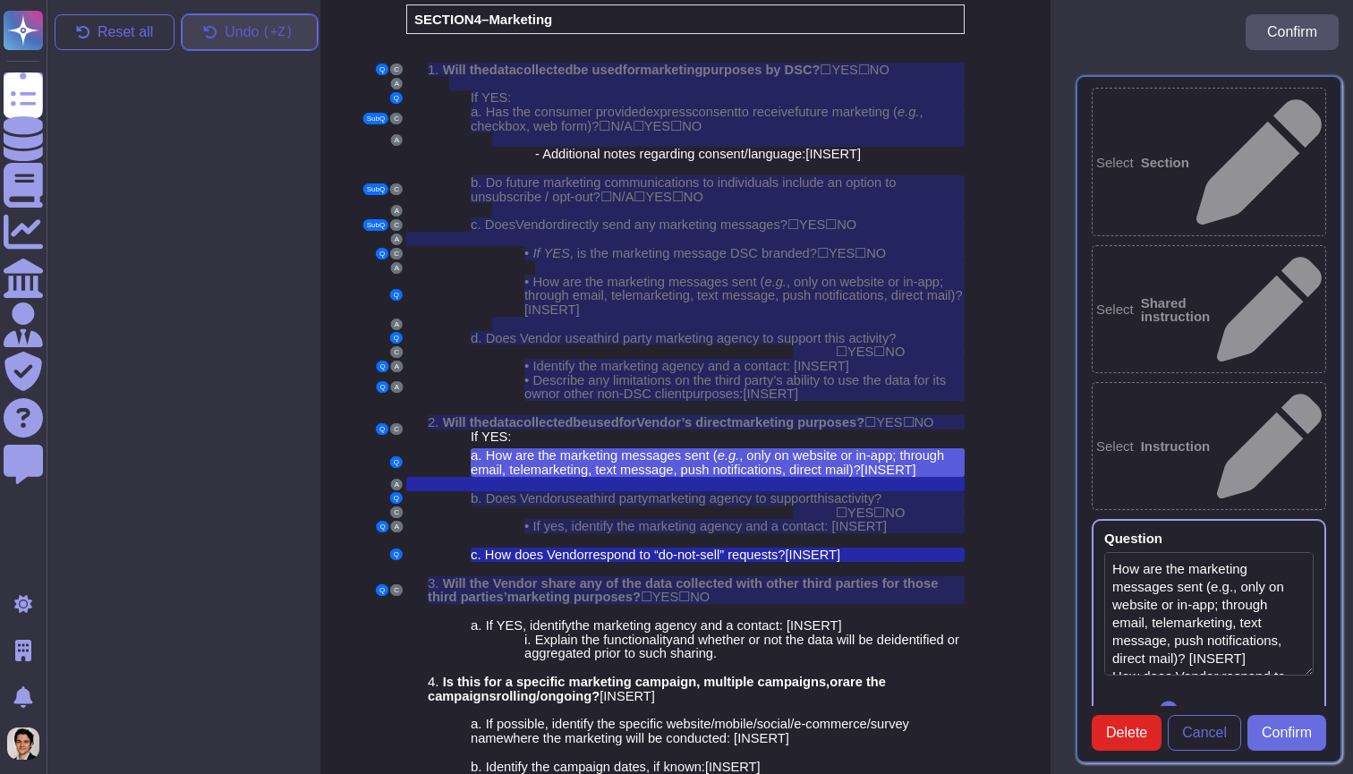
click at [242, 25] on span "Undo ( +Z)" at bounding box center [261, 32] width 72 height 14
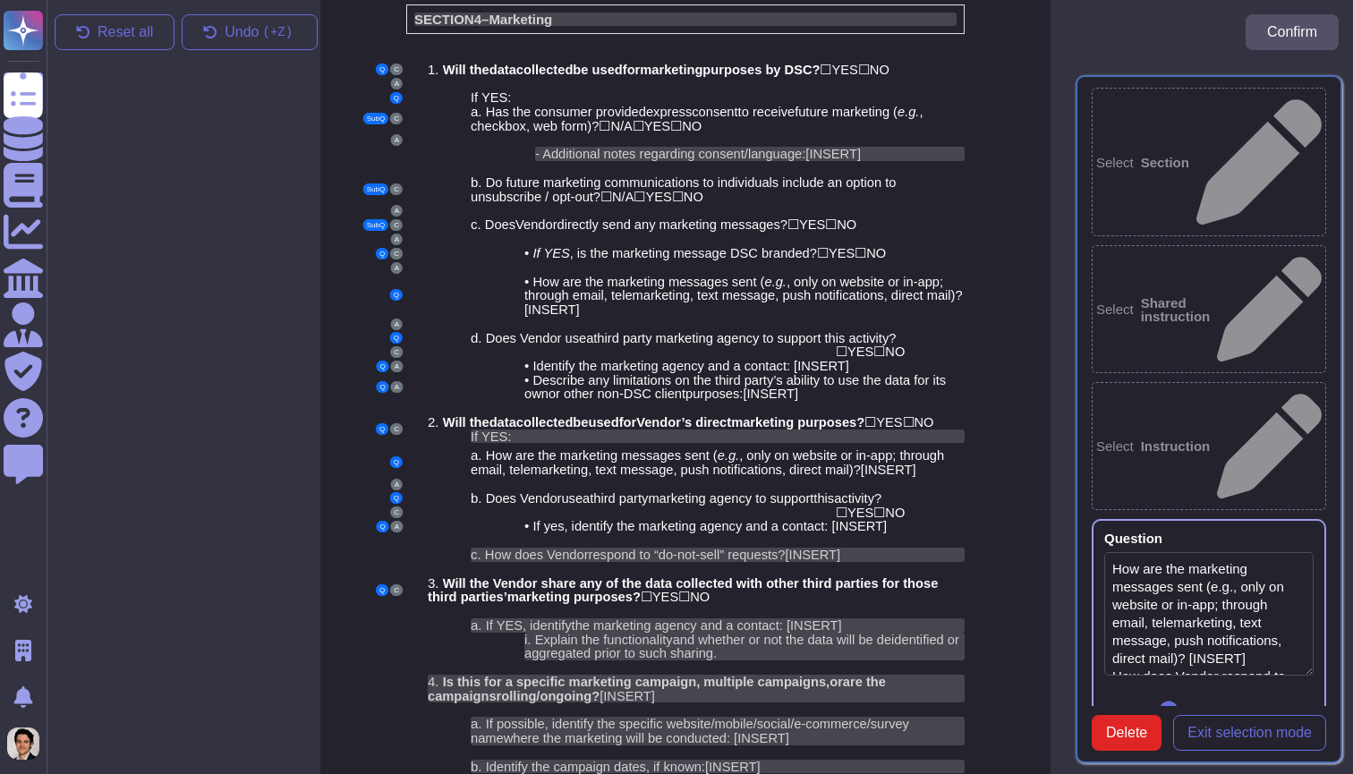
type textarea "How are the marketing messages sent (e.g., only on website or in-app; through e…"
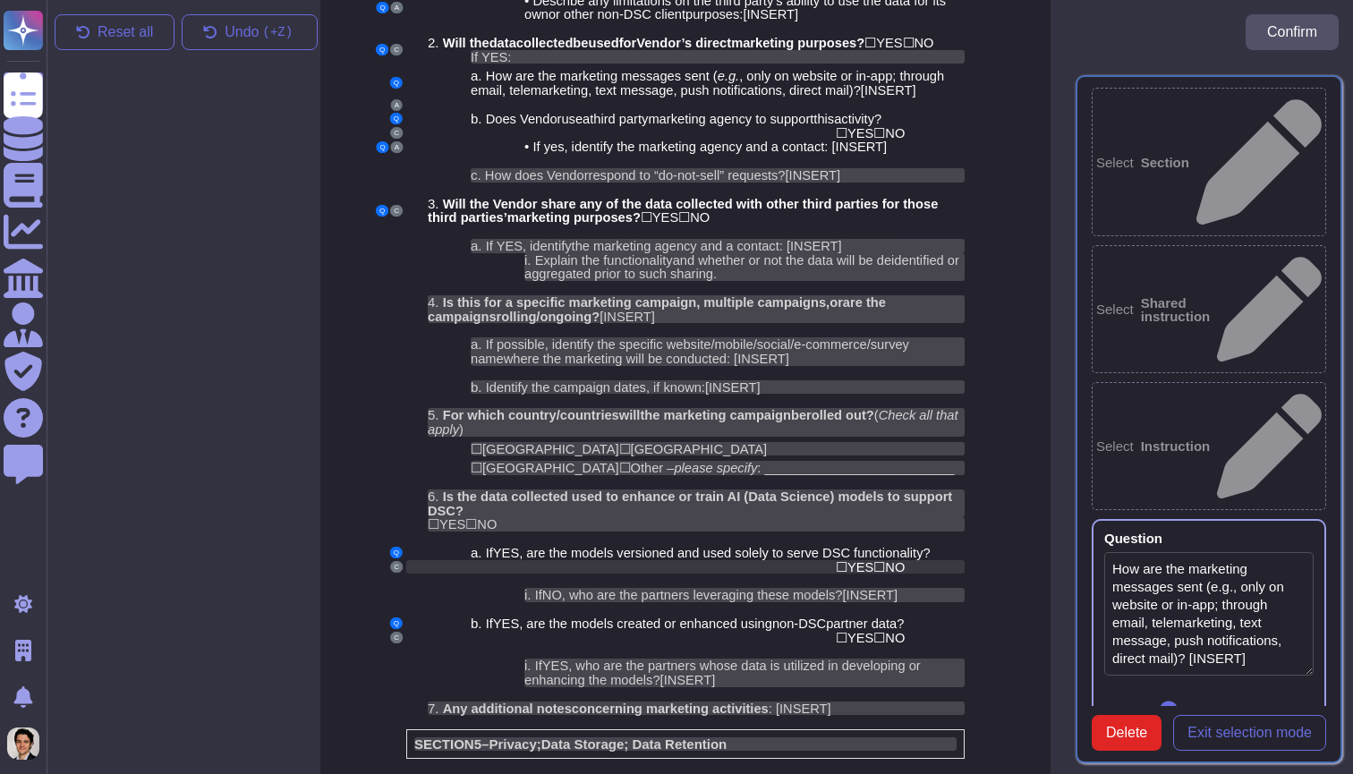
scroll to position [3523, 14]
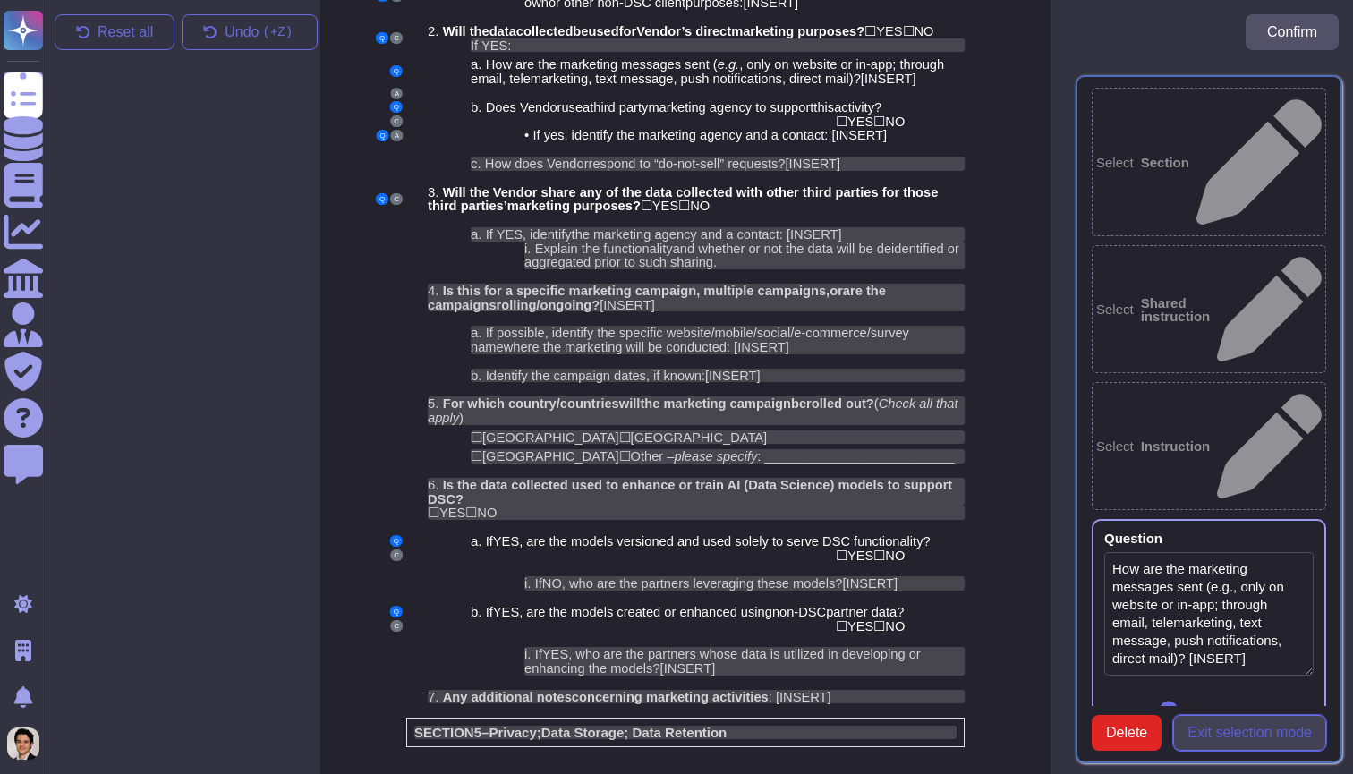
click at [1262, 726] on span "Exit selection mode" at bounding box center [1249, 733] width 124 height 14
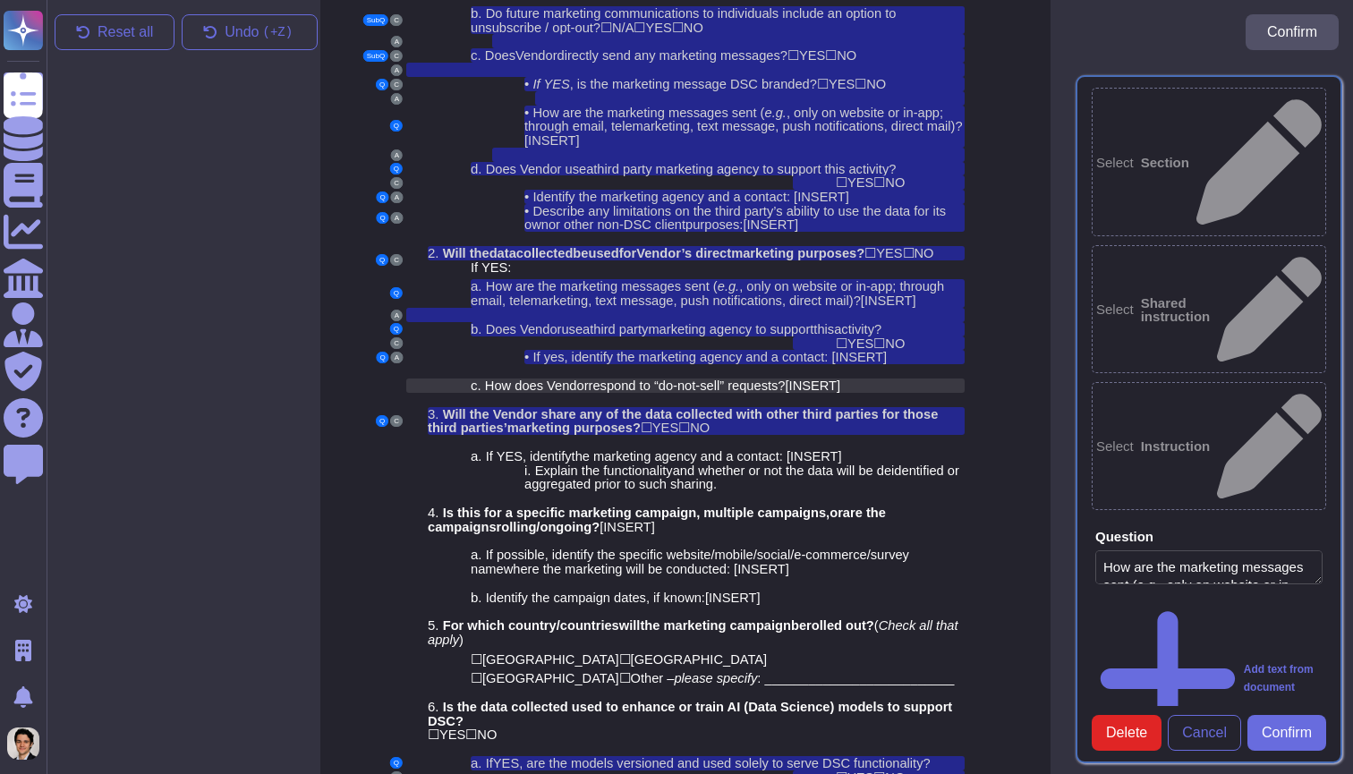
click at [772, 378] on span "respond to “do-not-sell” requests" at bounding box center [684, 385] width 190 height 14
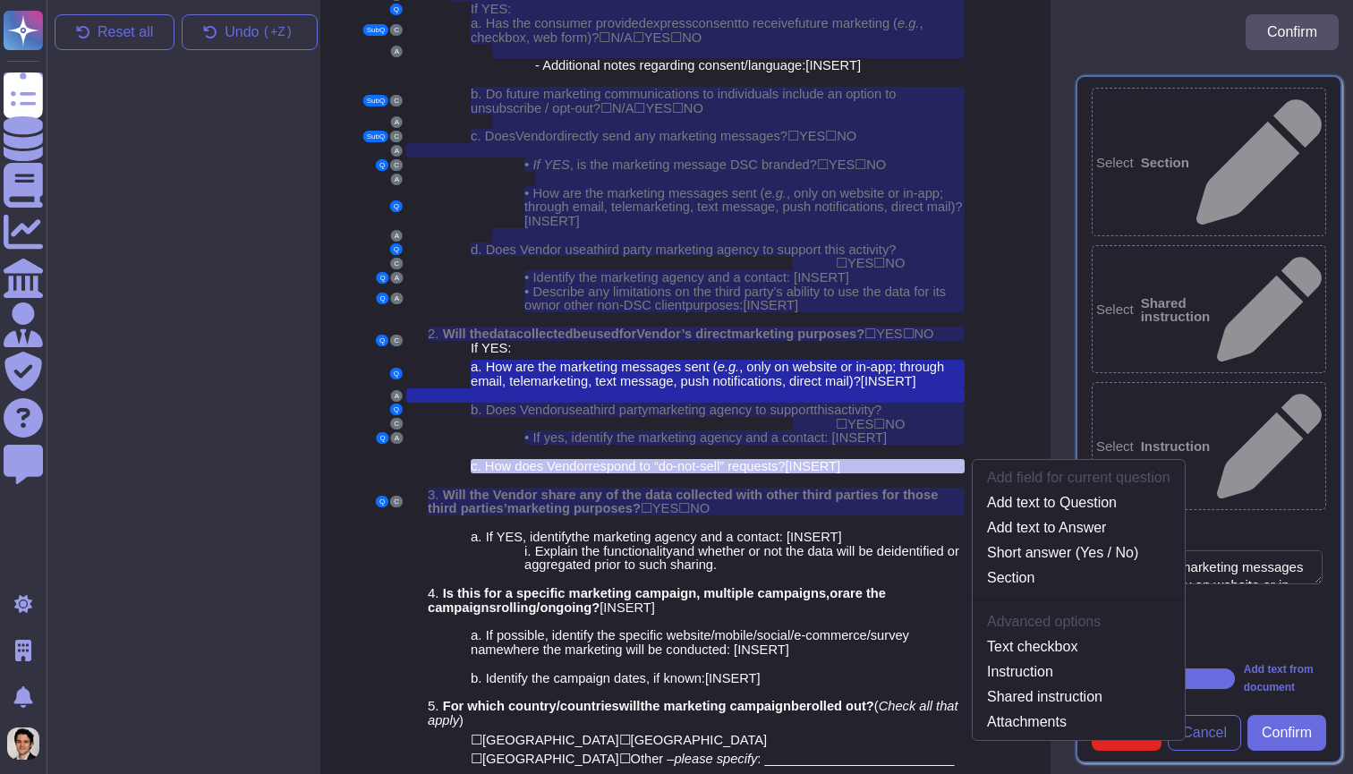
click at [1123, 762] on div "Select Section Select Shared instruction Select Instruction Question How are th…" at bounding box center [1209, 418] width 288 height 709
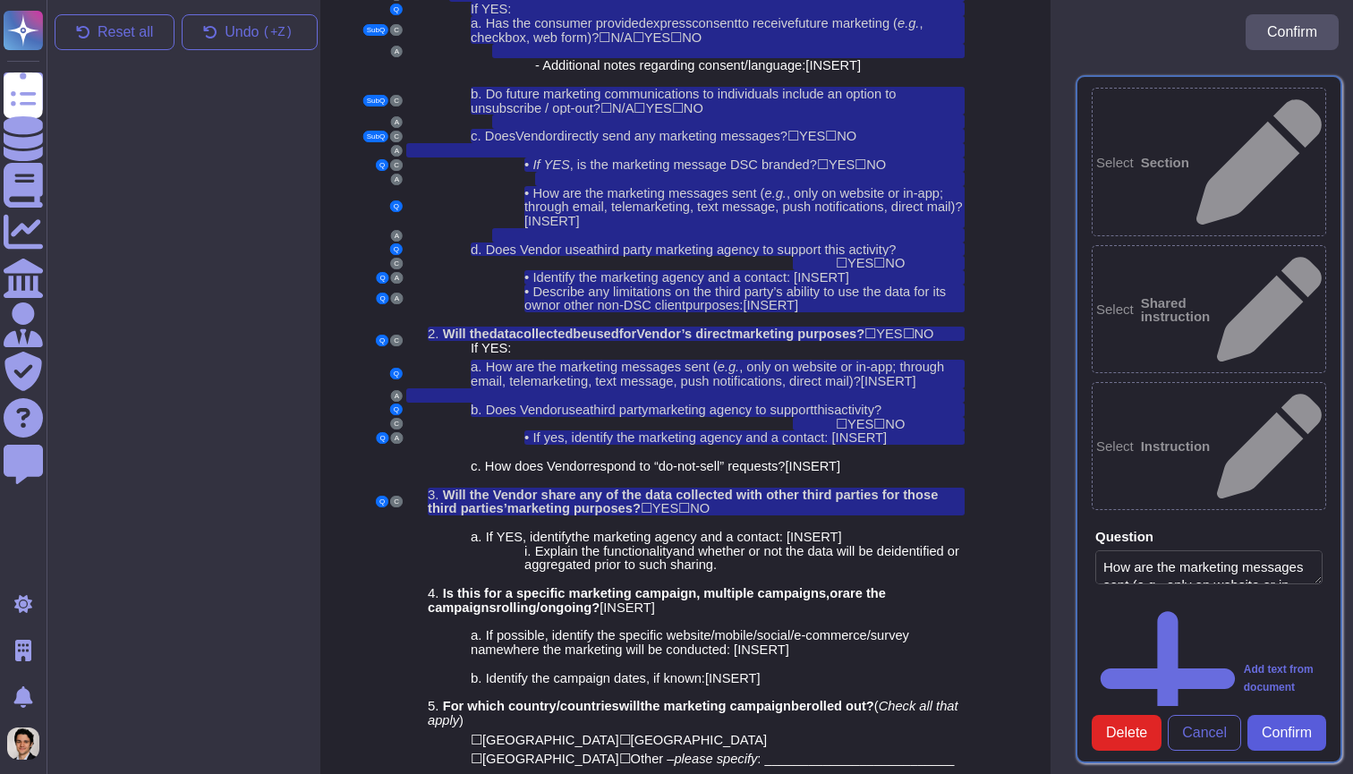
click at [1311, 726] on span "Confirm" at bounding box center [1286, 733] width 50 height 14
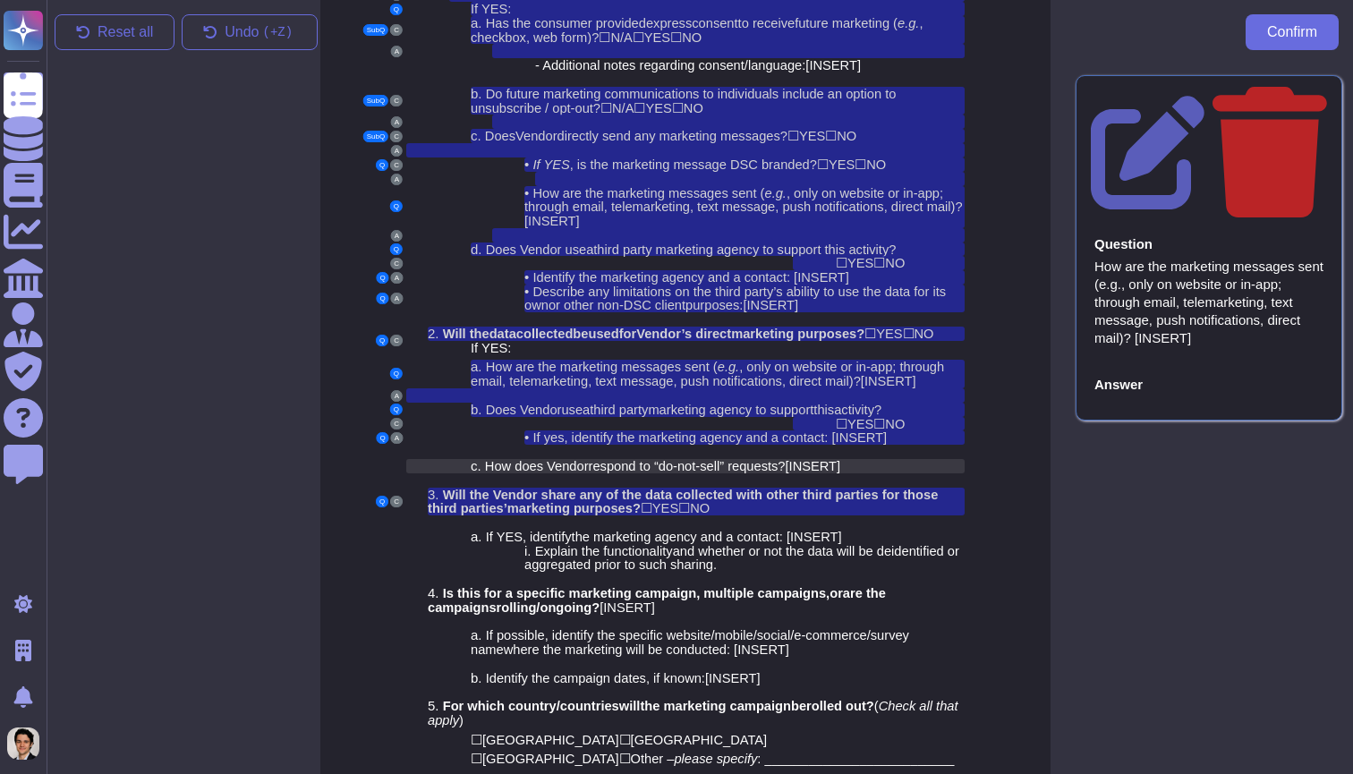
click at [648, 459] on span "respond to “do-not-sell” requests" at bounding box center [684, 466] width 190 height 14
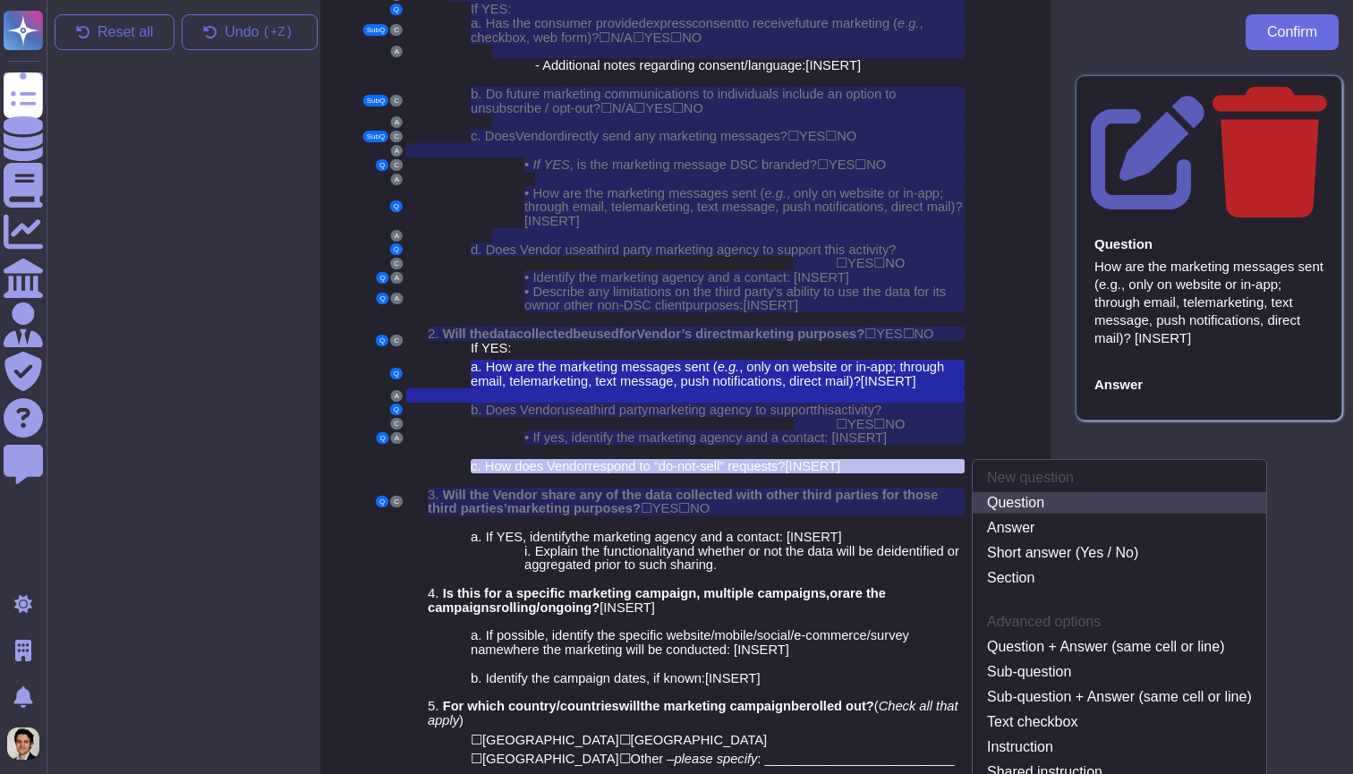
click at [1025, 492] on link "Question" at bounding box center [1118, 502] width 293 height 21
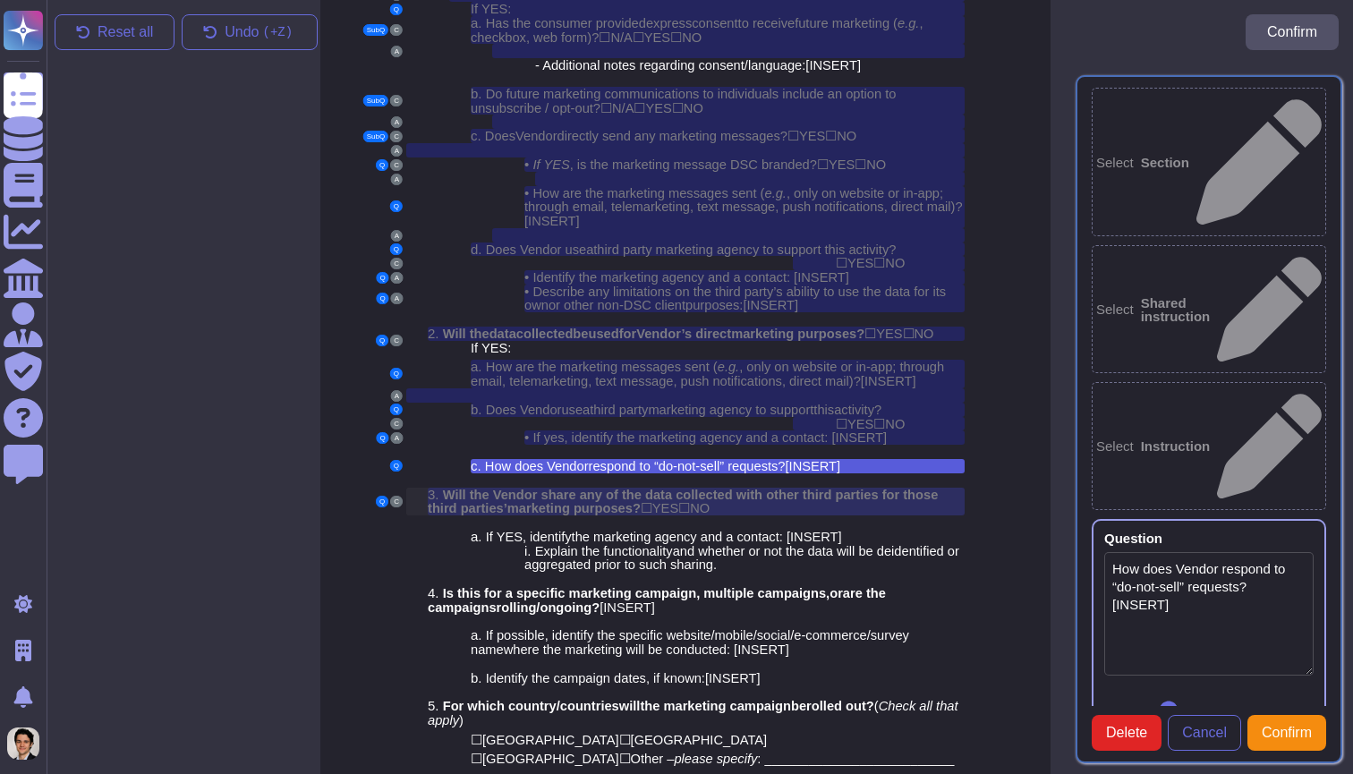
type textarea "How does Vendor respond to “do-not-sell” requests? [INSERT]"
click at [776, 473] on div at bounding box center [706, 480] width 515 height 14
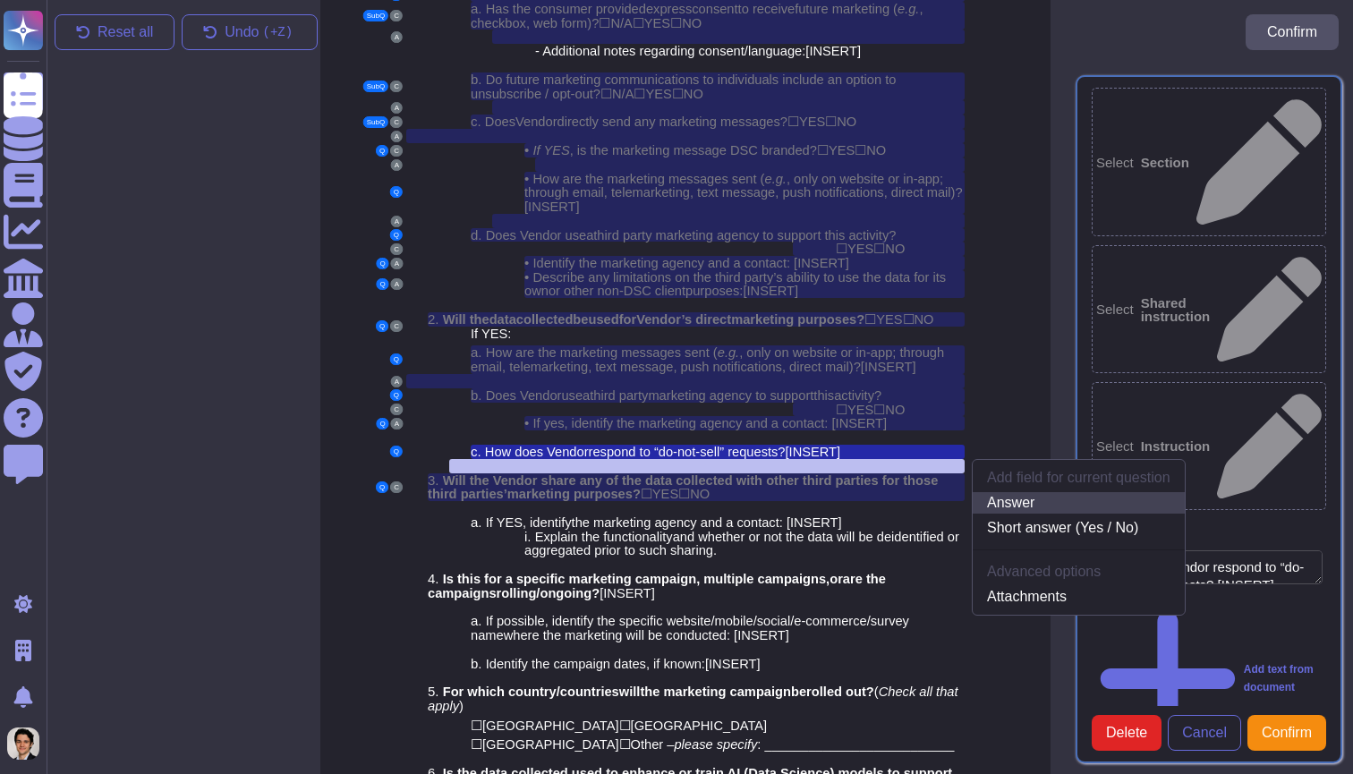
click at [1023, 492] on link "Answer" at bounding box center [1078, 502] width 212 height 21
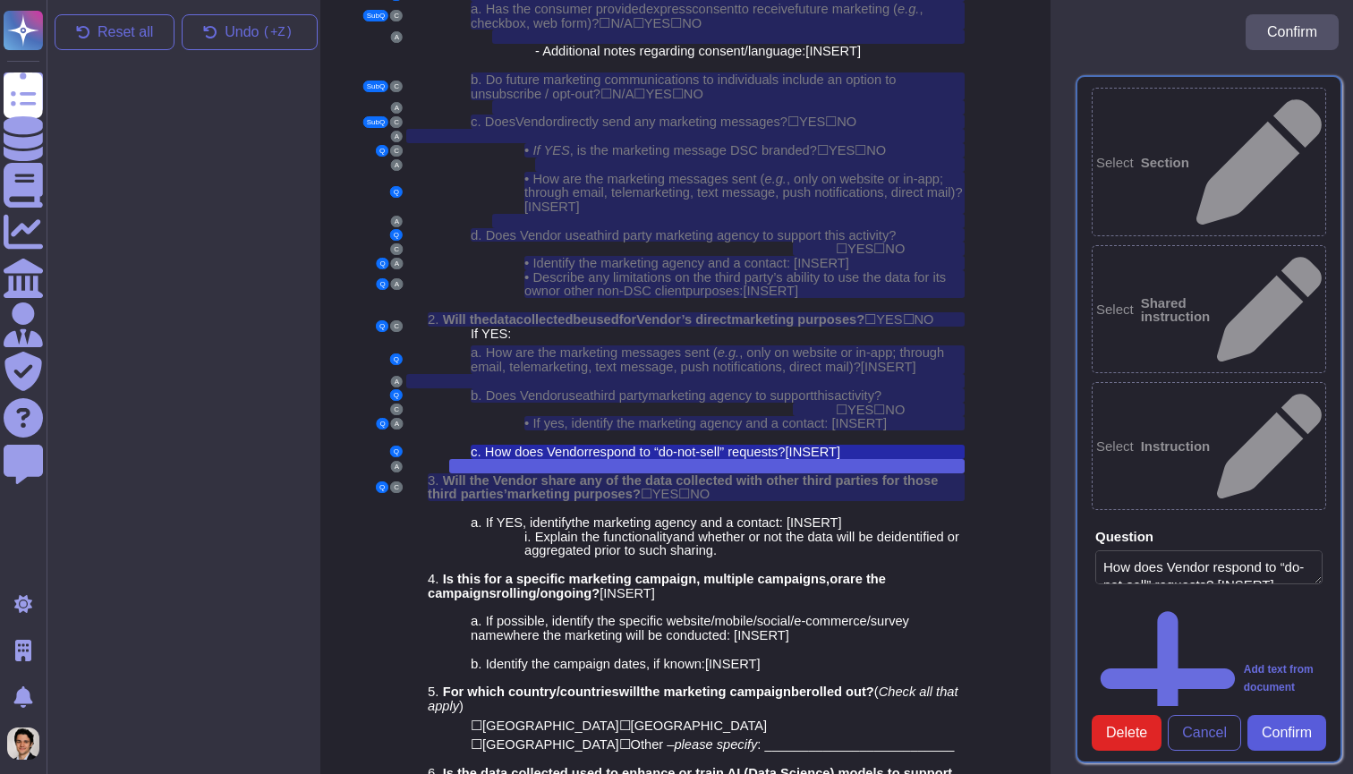
click at [1292, 726] on span "Confirm" at bounding box center [1286, 733] width 50 height 14
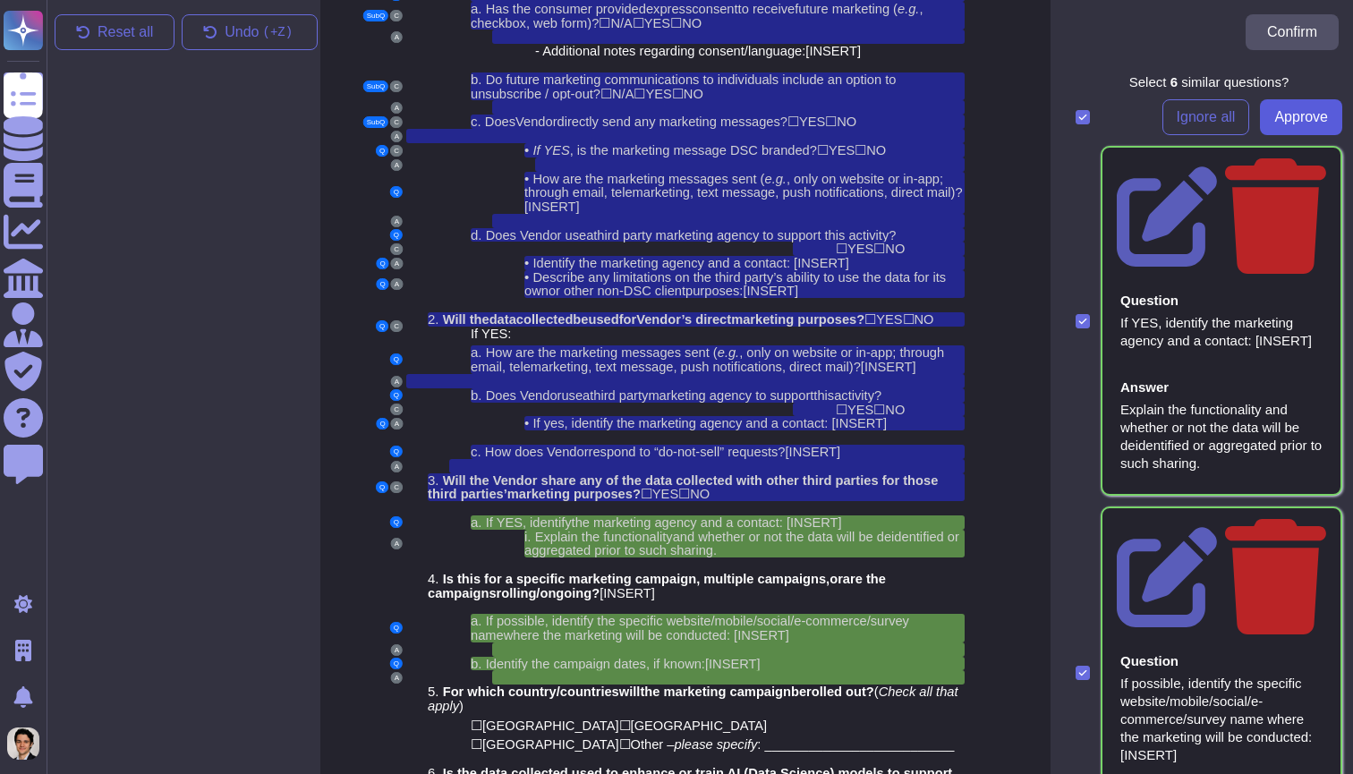
click at [1303, 117] on span "Approve" at bounding box center [1301, 117] width 54 height 14
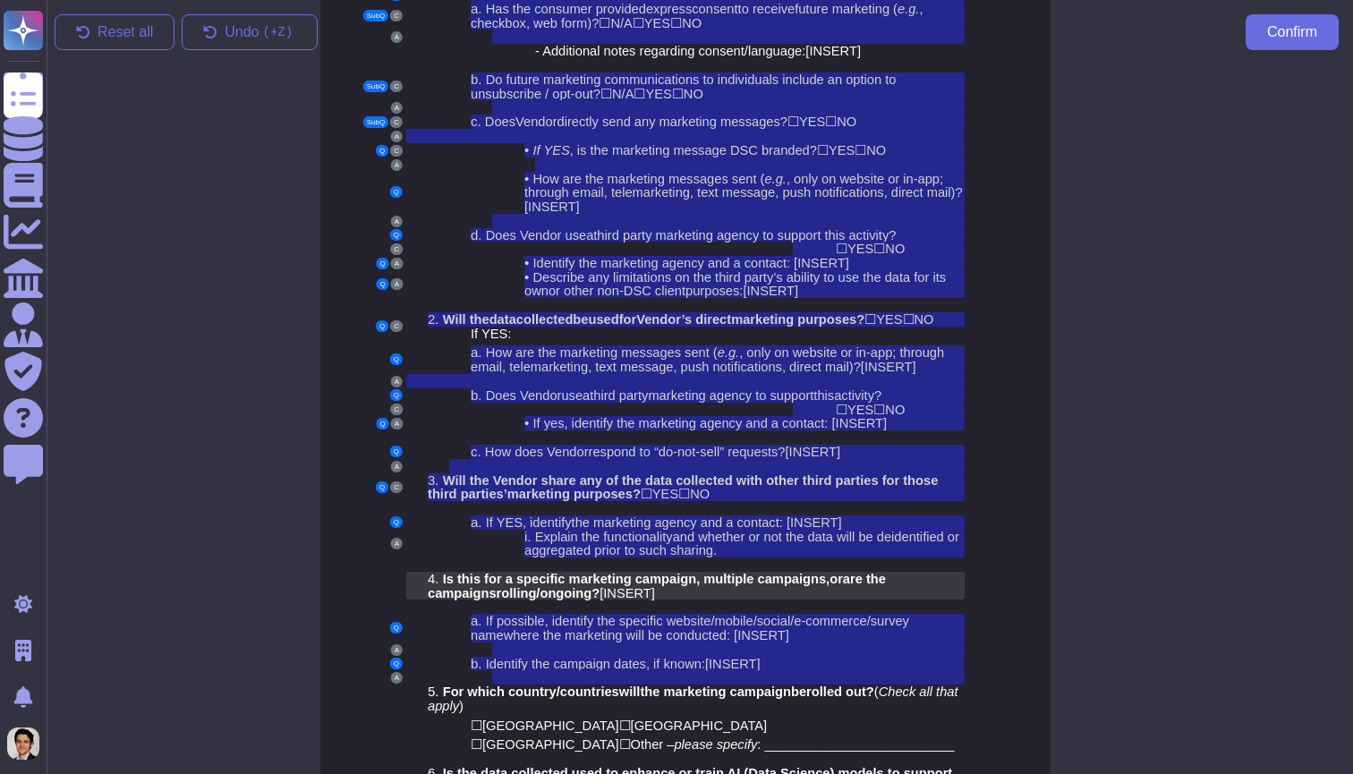
click at [817, 572] on span ", multiple campaigns," at bounding box center [762, 579] width 133 height 14
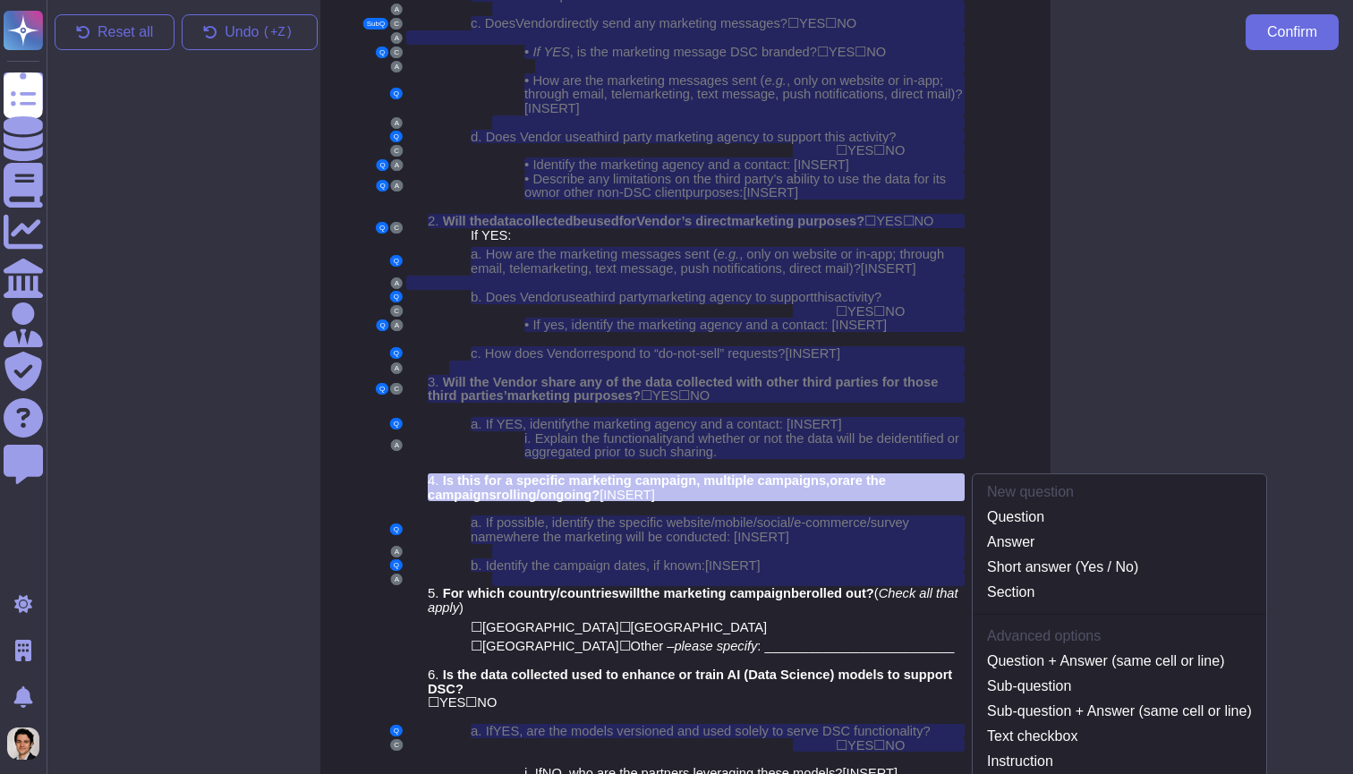
scroll to position [3351, 14]
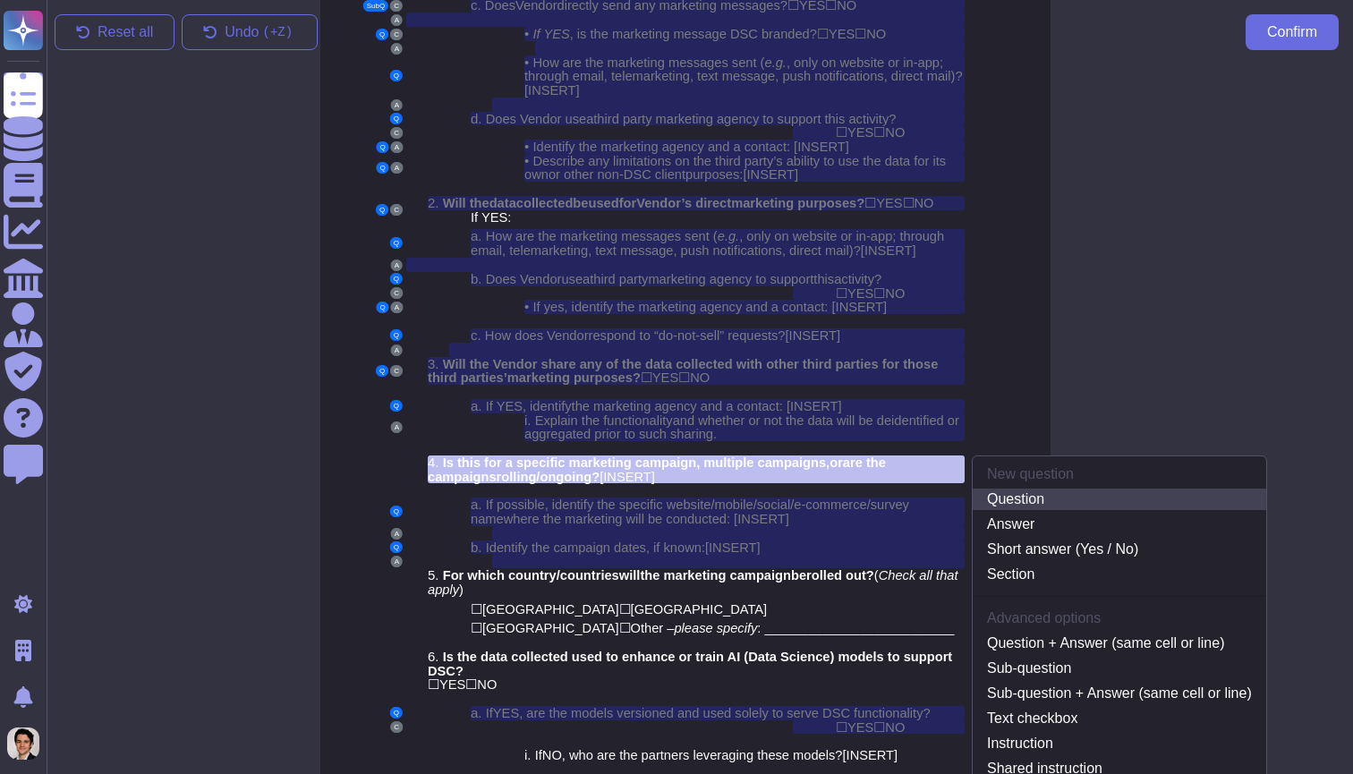
click at [1115, 488] on link "Question" at bounding box center [1118, 498] width 293 height 21
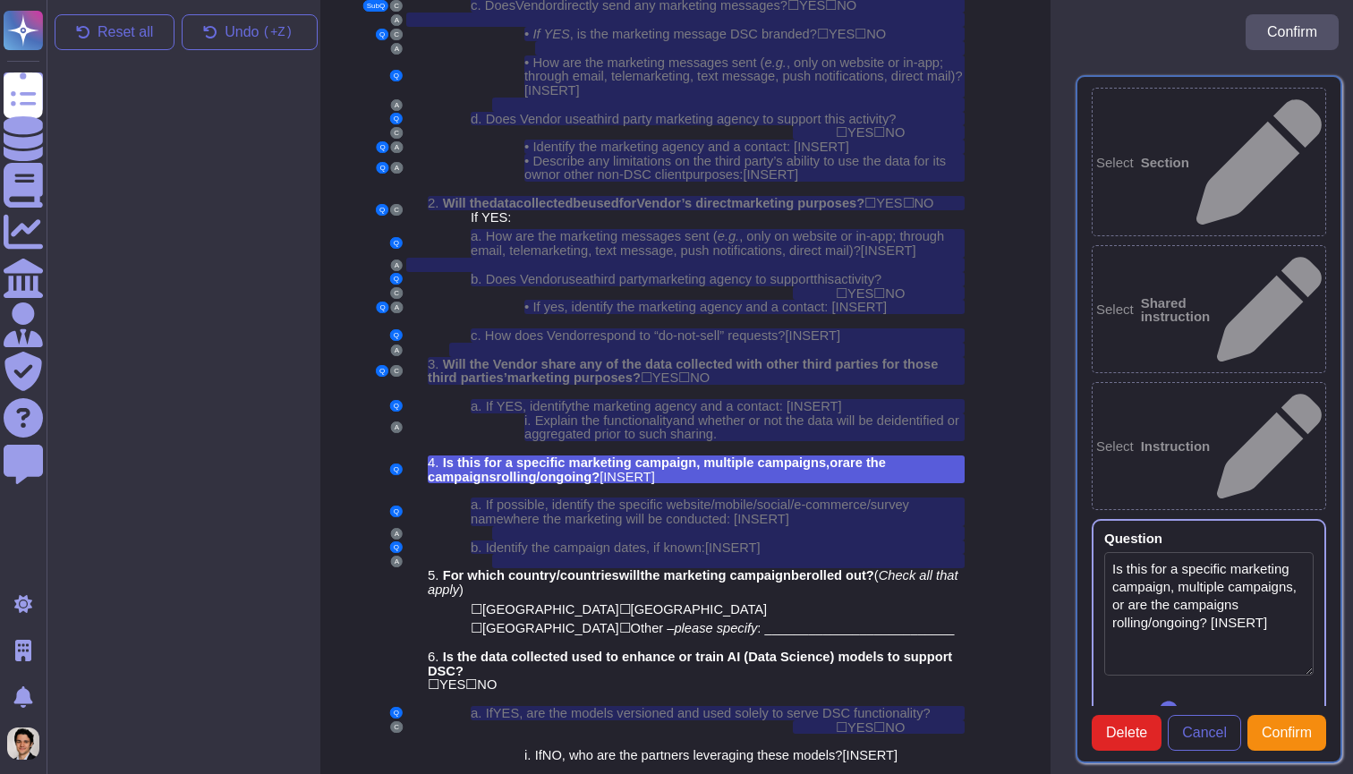
type textarea "Is this for a specific marketing campaign, multiple campaigns, or are the campa…"
click at [791, 483] on div at bounding box center [685, 490] width 558 height 14
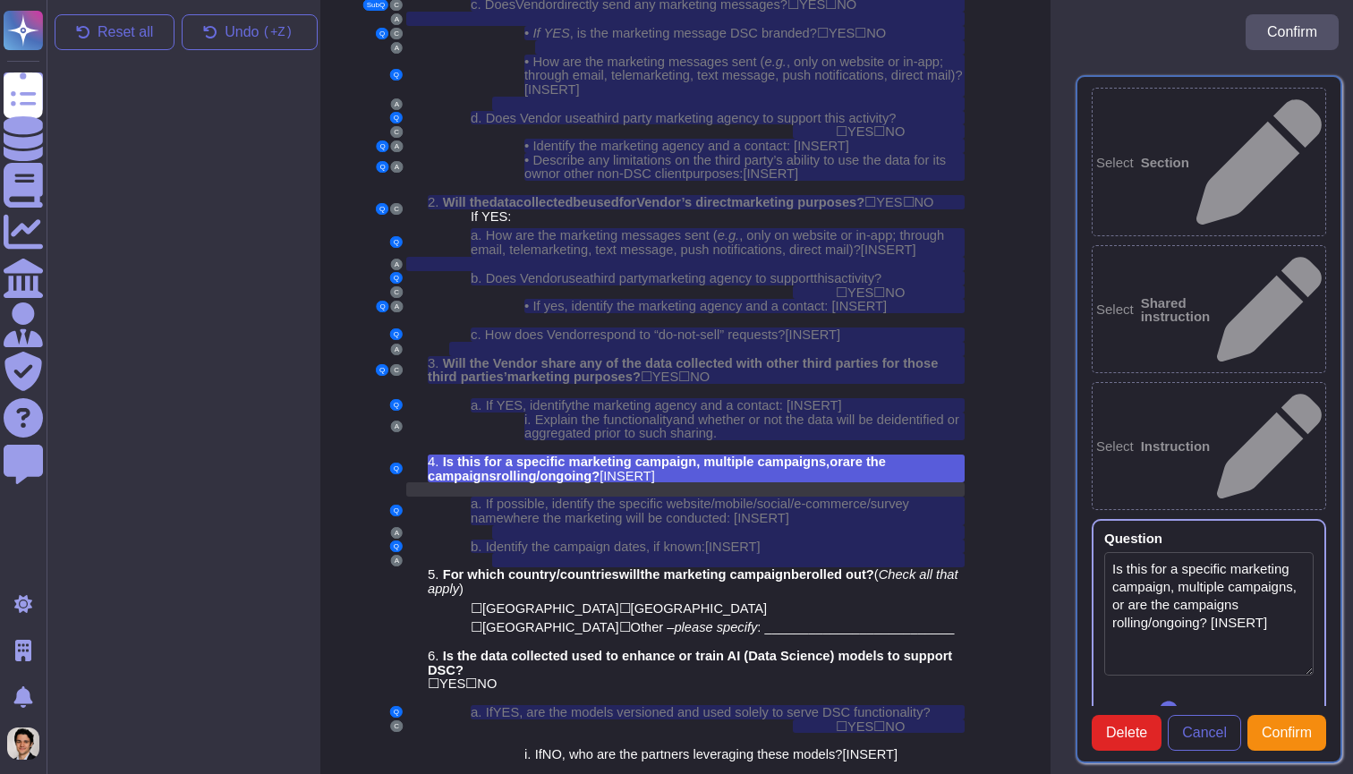
scroll to position [3372, 14]
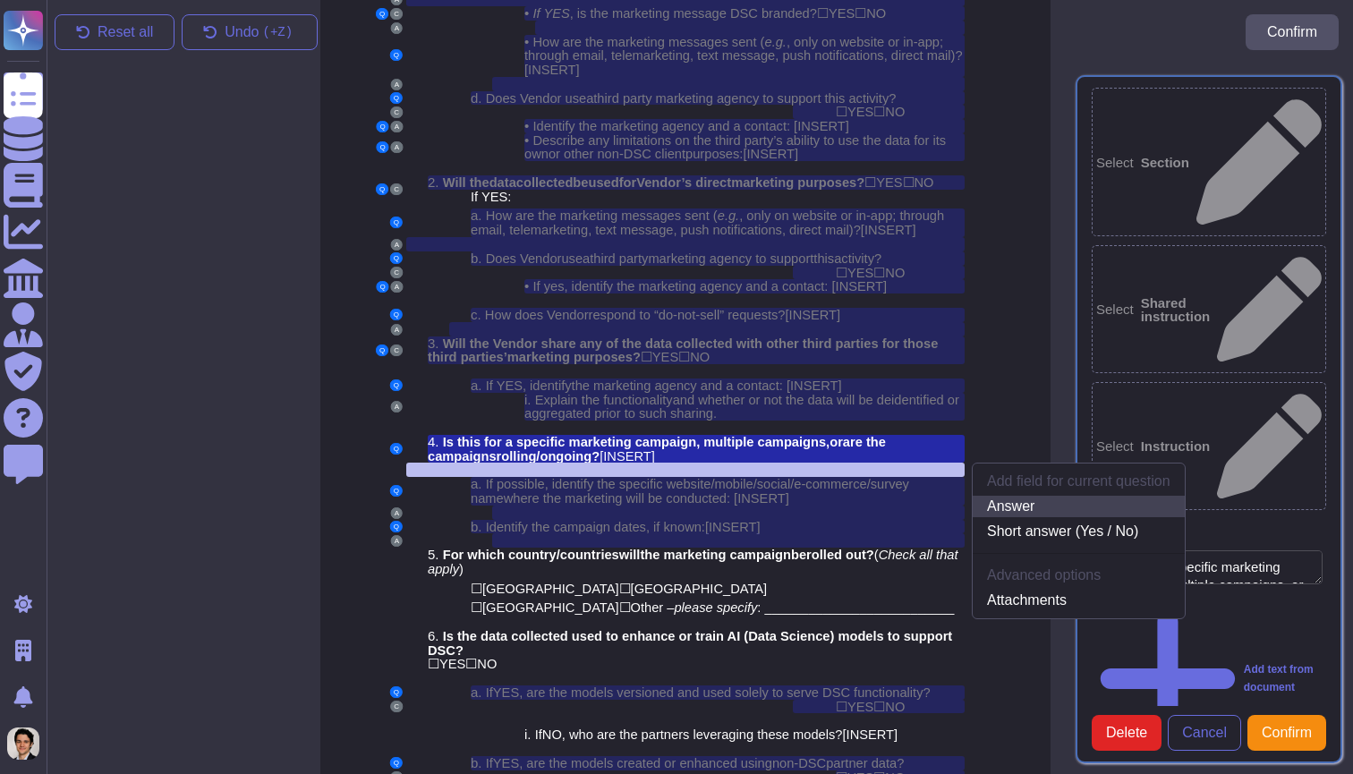
click at [1057, 496] on link "Answer" at bounding box center [1078, 506] width 212 height 21
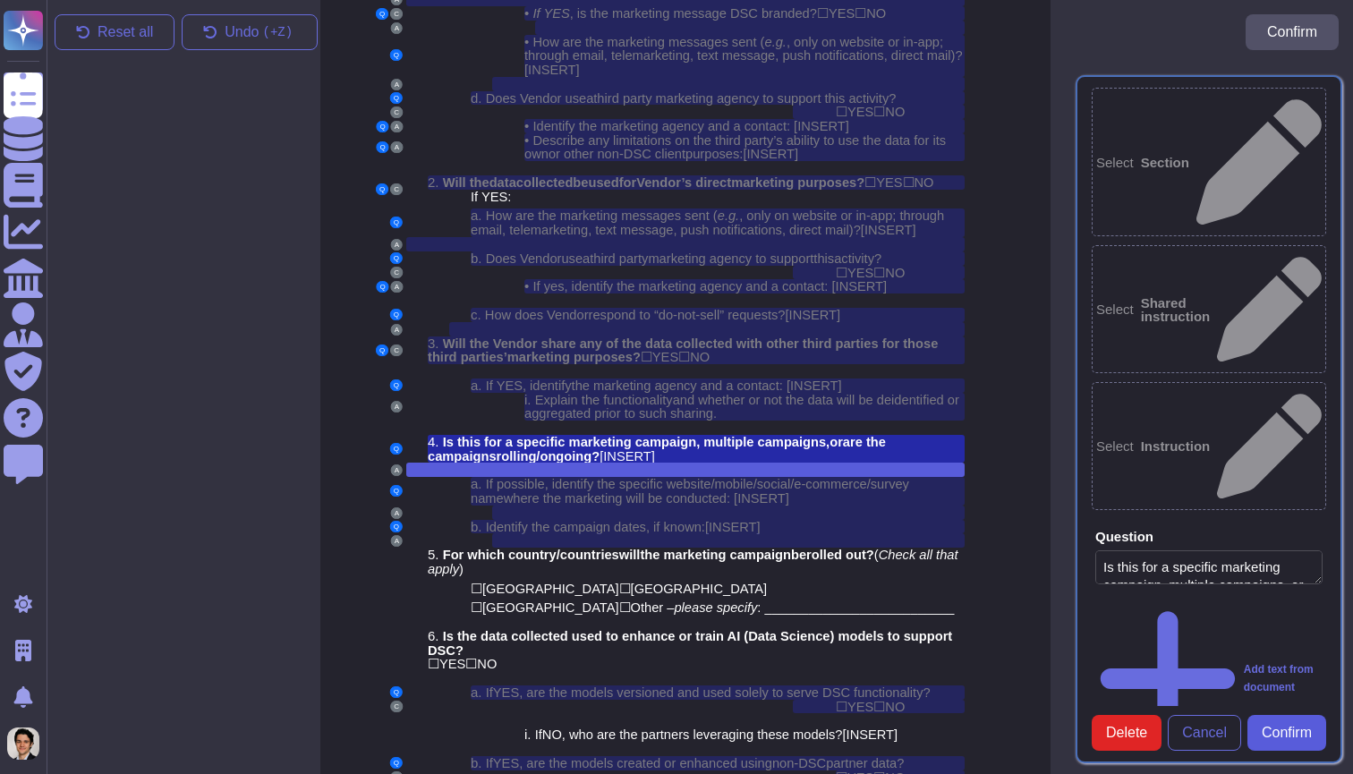
click at [1302, 726] on span "Confirm" at bounding box center [1286, 733] width 50 height 14
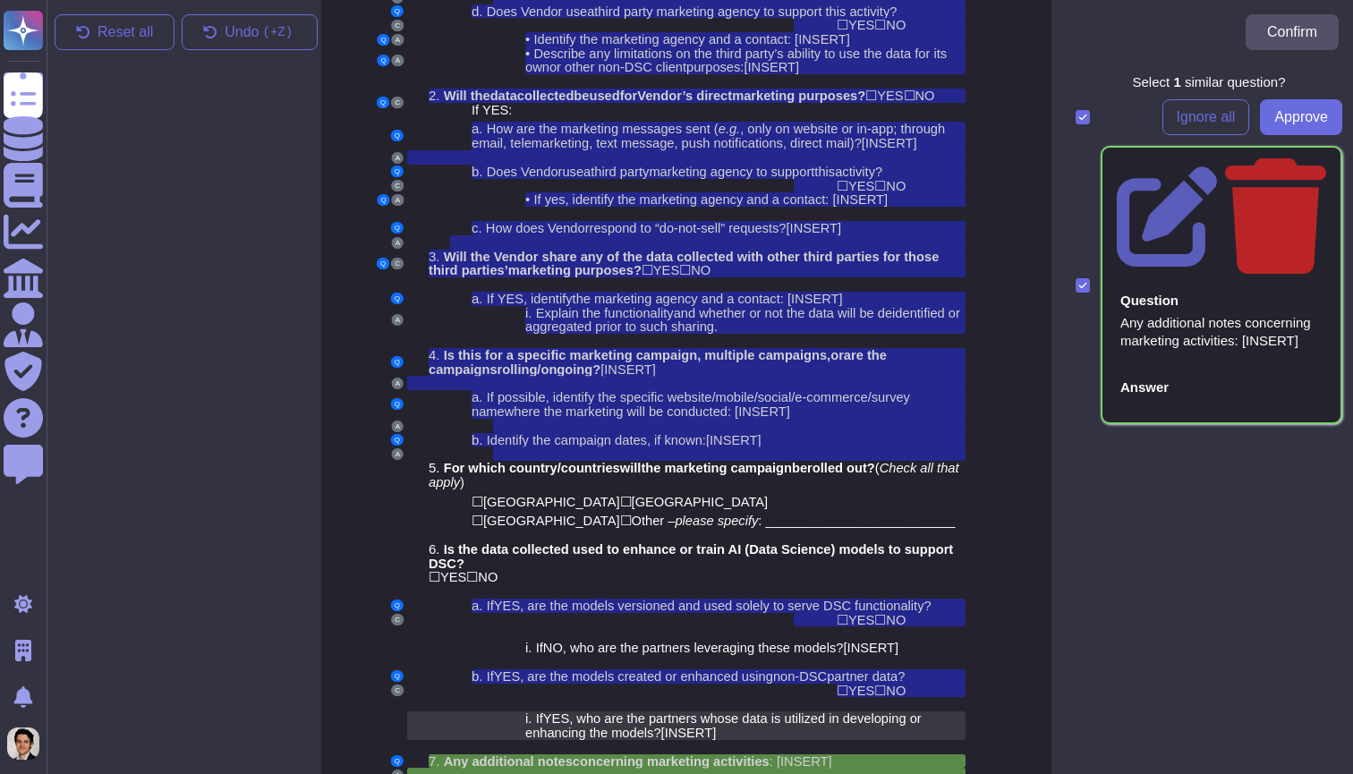
scroll to position [3440, 13]
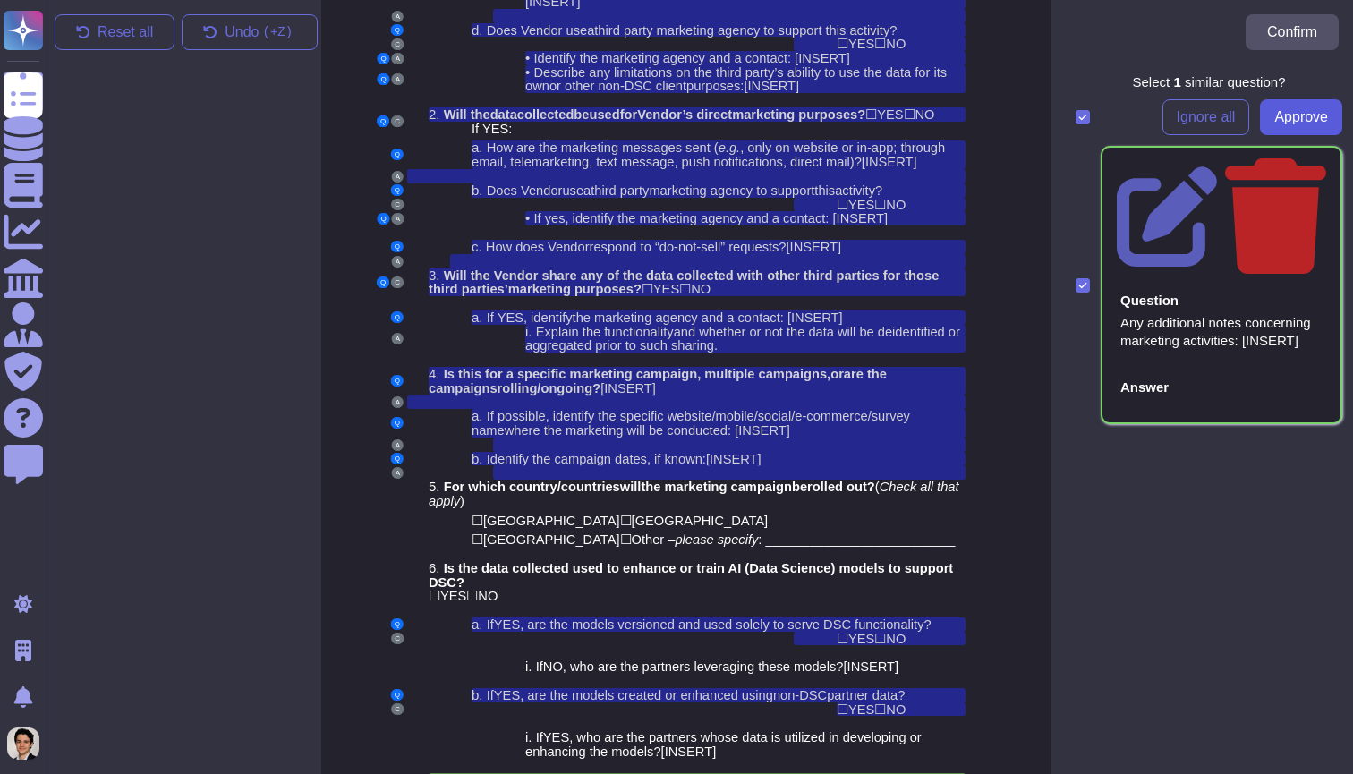
click at [1303, 116] on span "Approve" at bounding box center [1301, 117] width 54 height 14
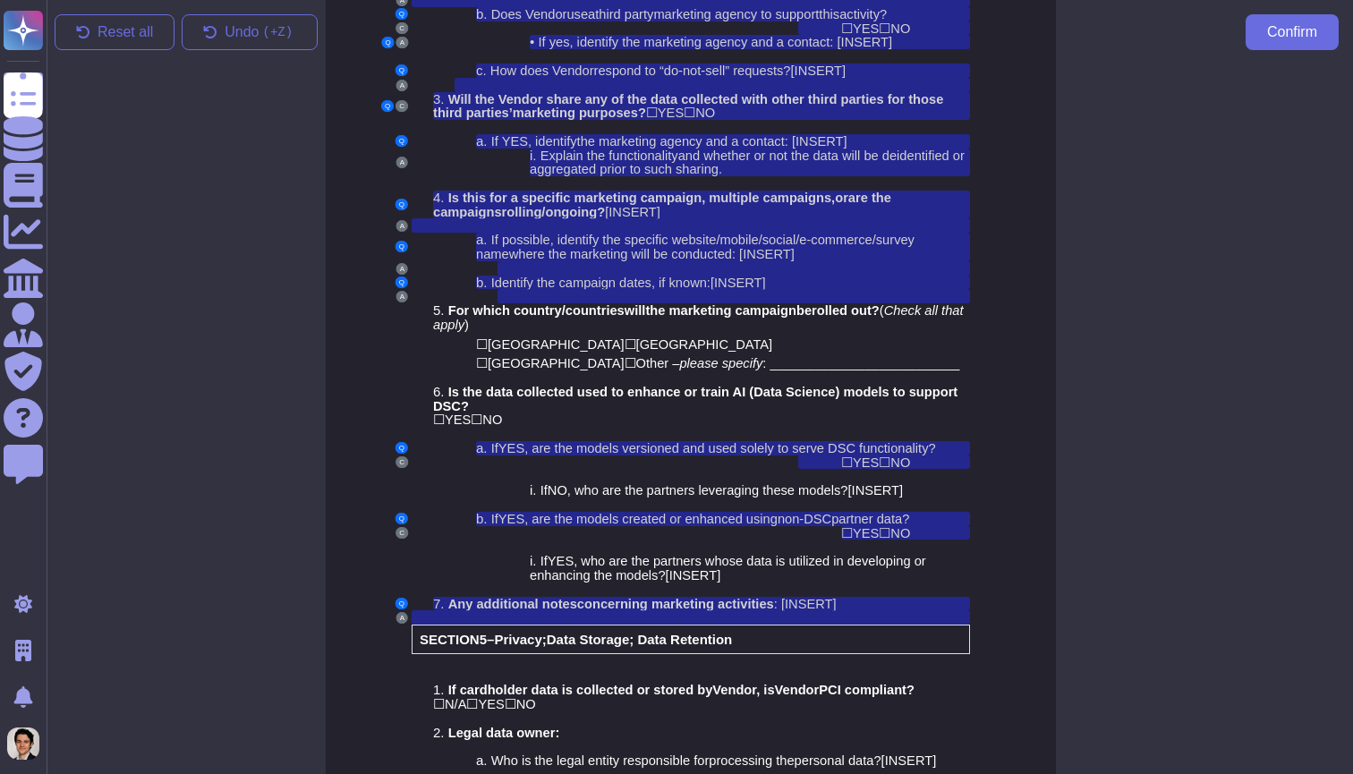
scroll to position [3606, 7]
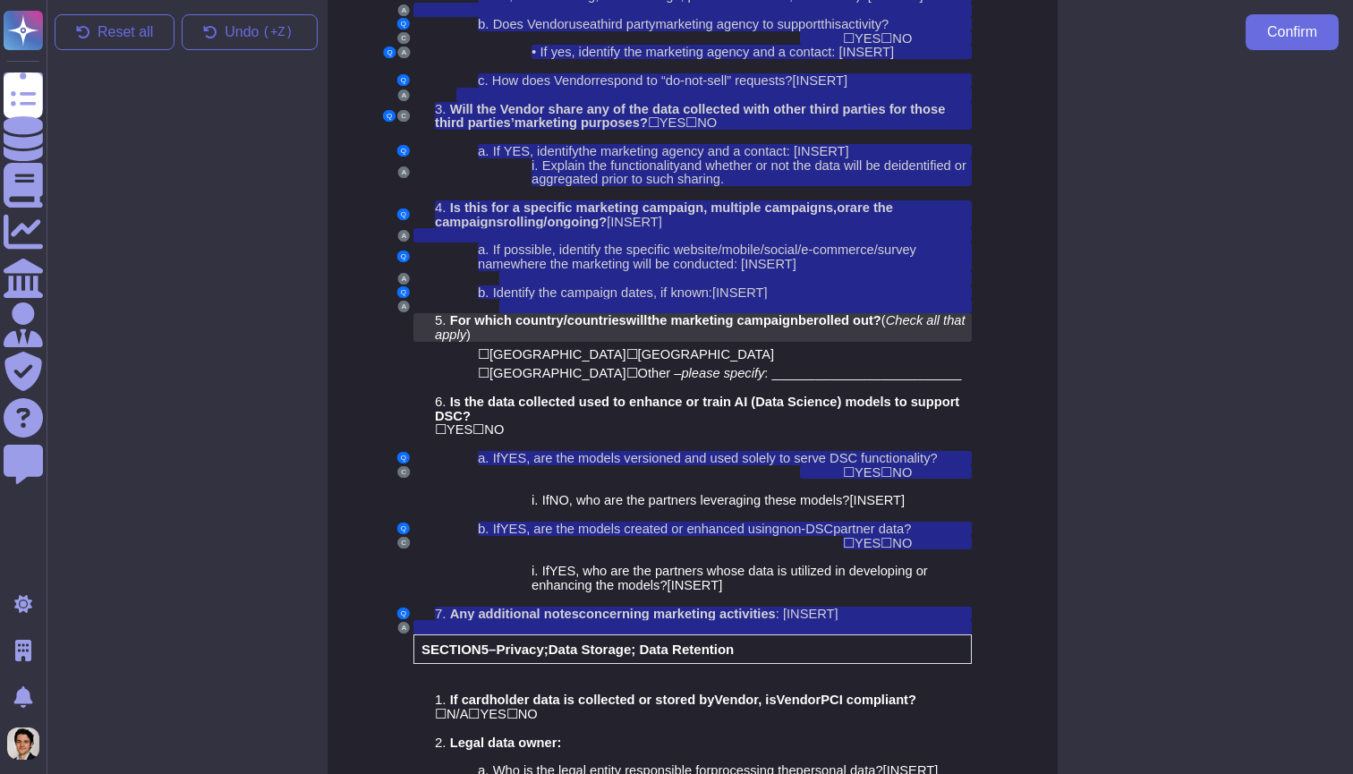
click at [551, 313] on span "For which country/countries" at bounding box center [538, 320] width 176 height 14
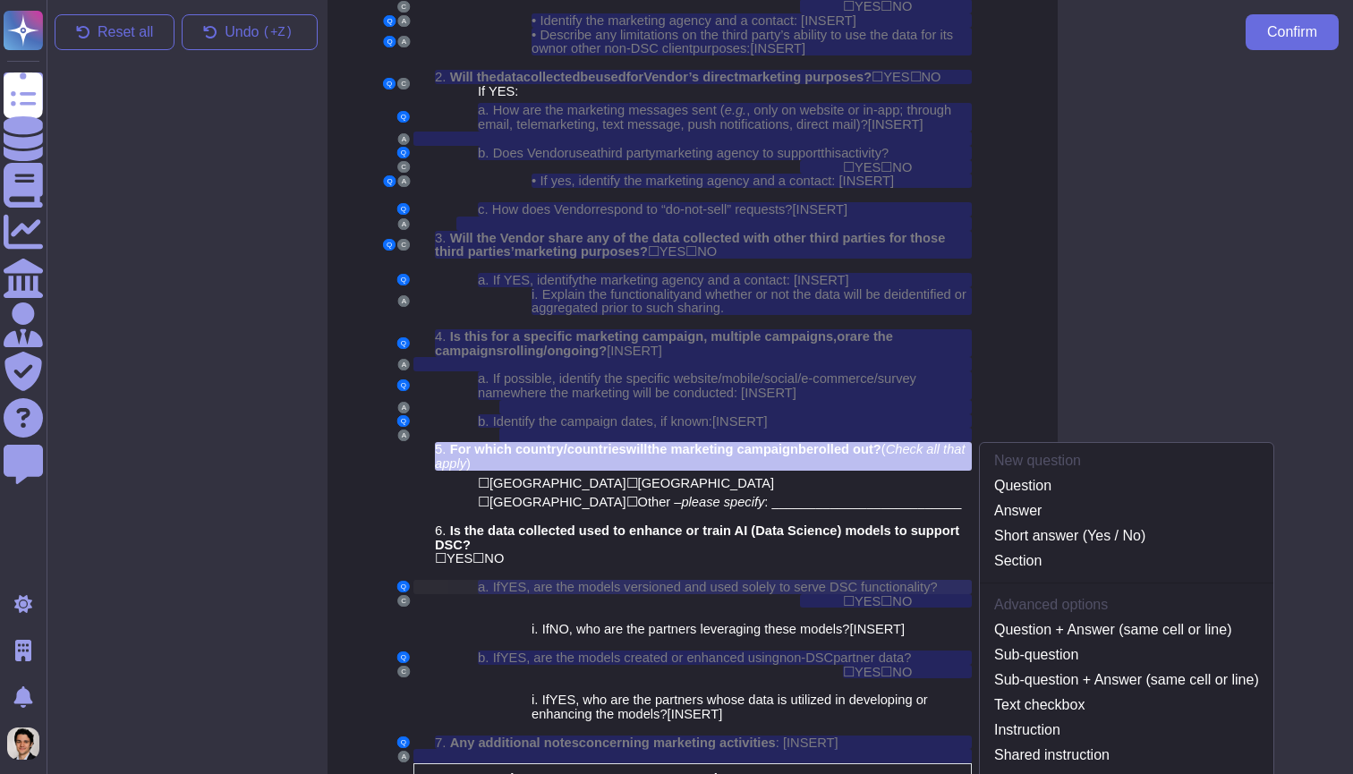
scroll to position [3461, 7]
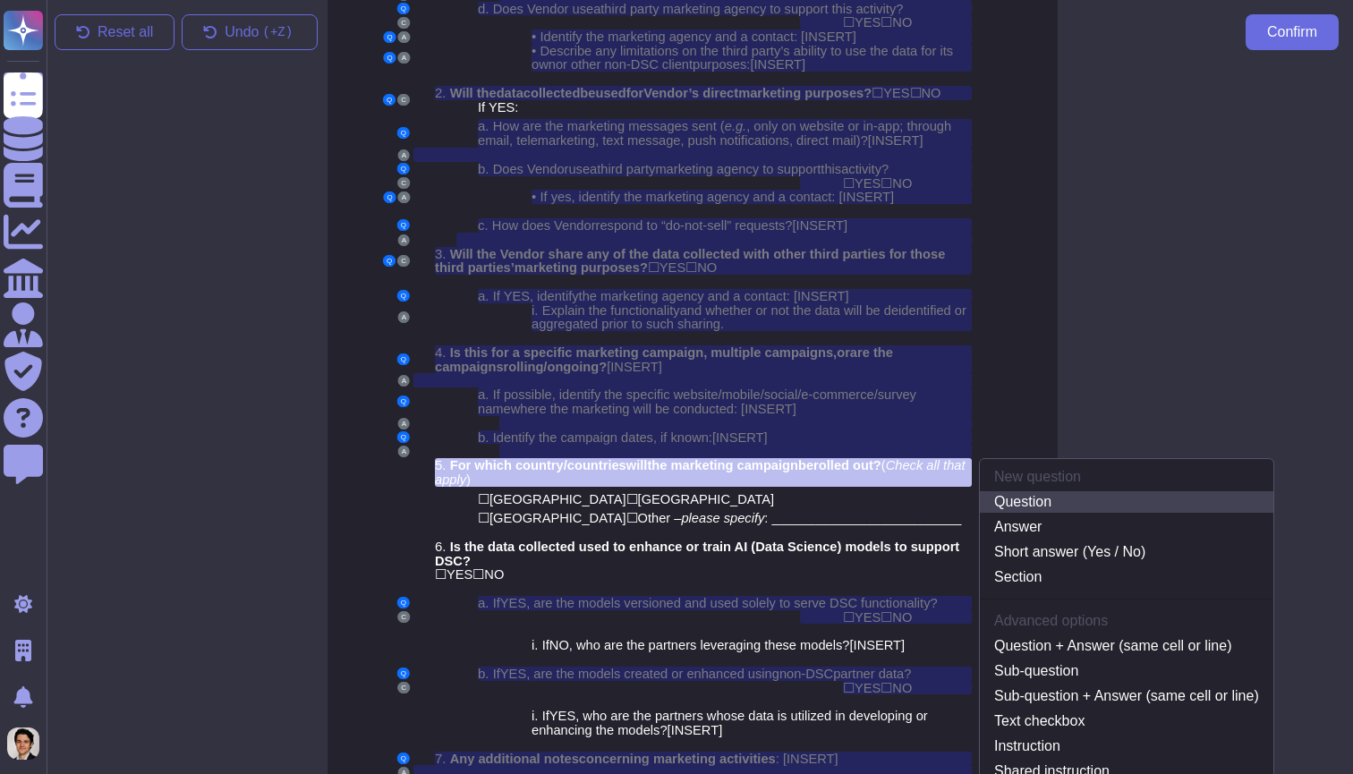
click at [1032, 491] on link "Question" at bounding box center [1126, 501] width 293 height 21
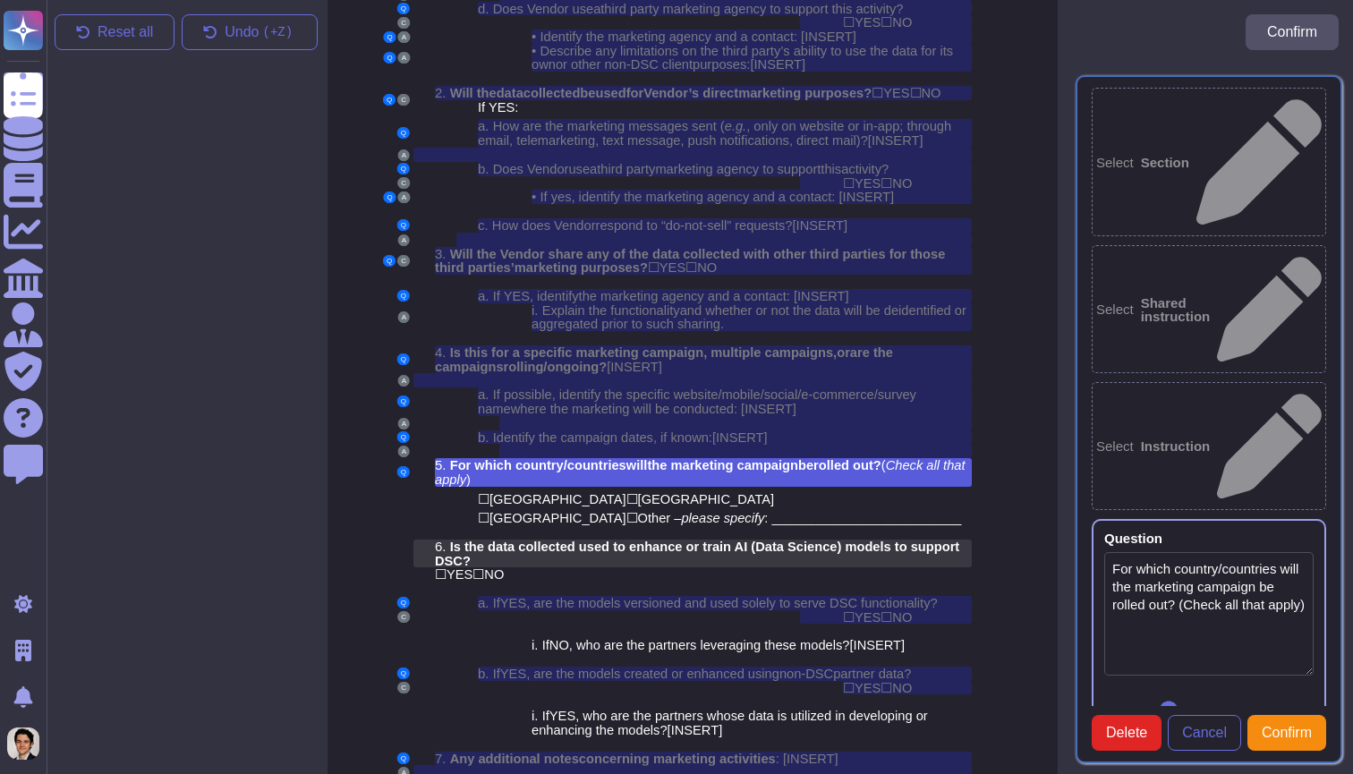
type textarea "For which country/countries will the marketing campaign be rolled out? (Check a…"
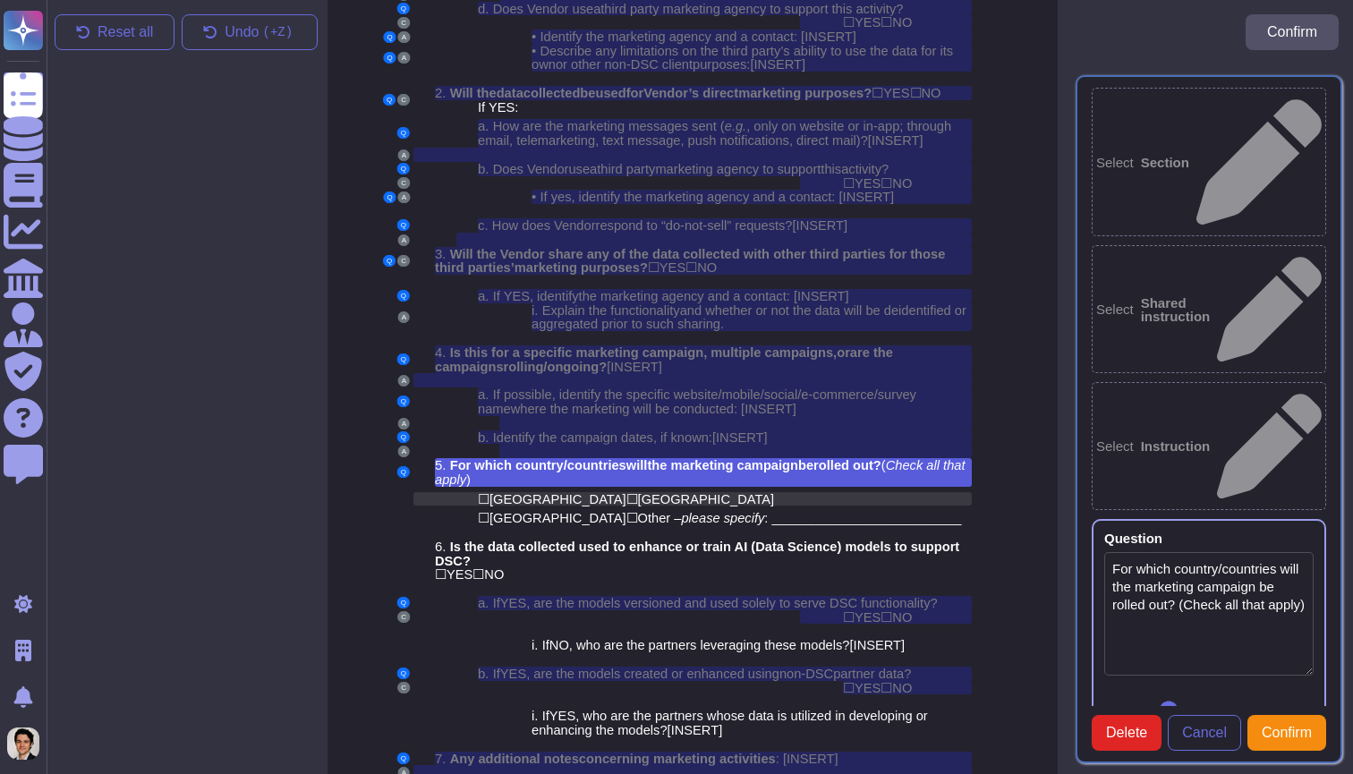
click at [710, 492] on div "☐ United States ☐ Canada" at bounding box center [725, 499] width 494 height 14
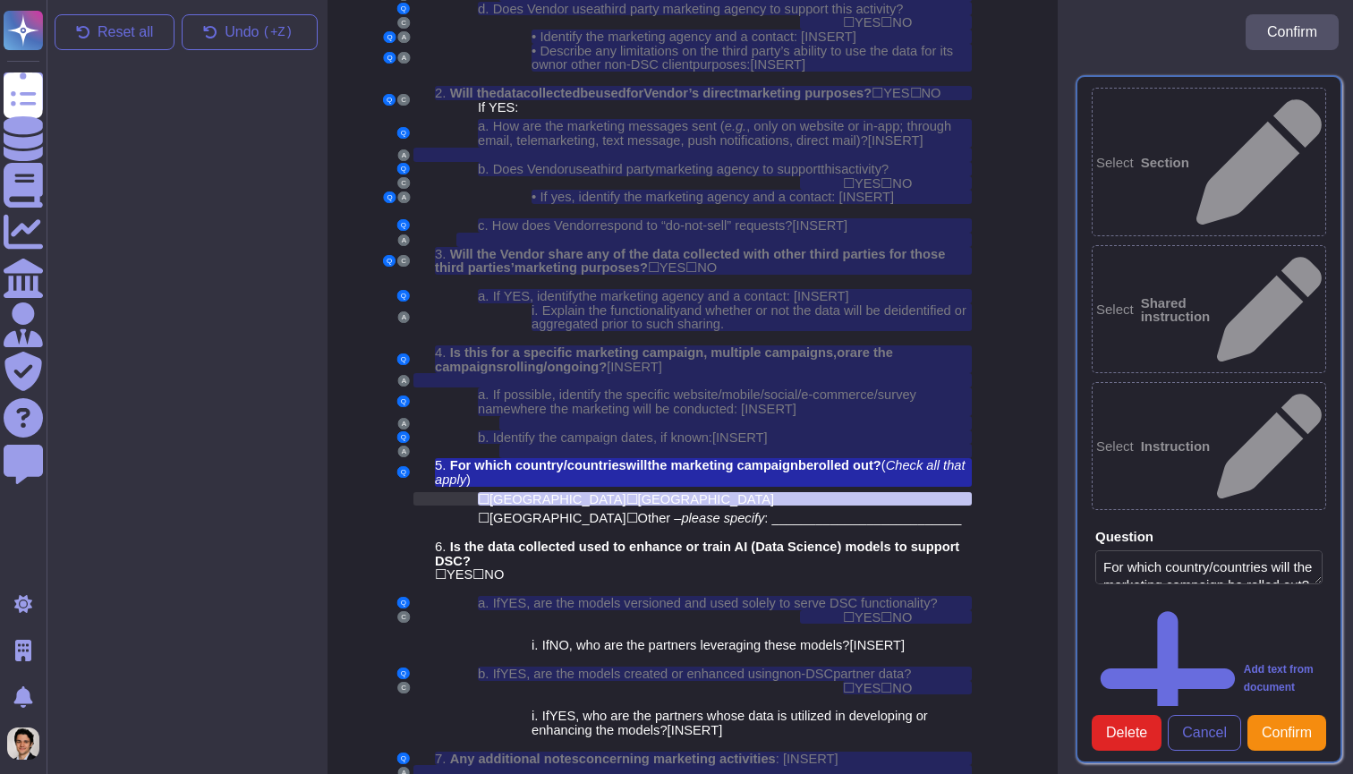
scroll to position [3486, 7]
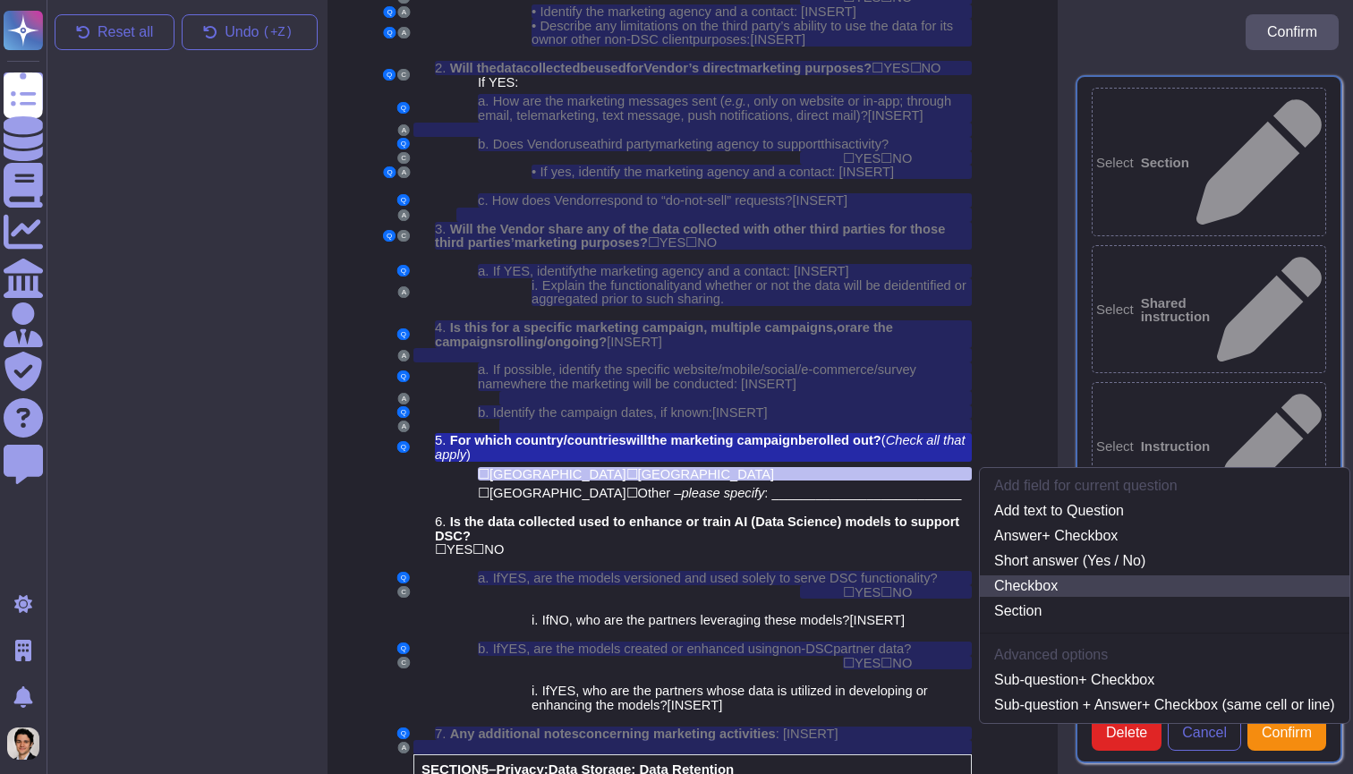
click at [1091, 575] on link "Checkbox" at bounding box center [1164, 585] width 369 height 21
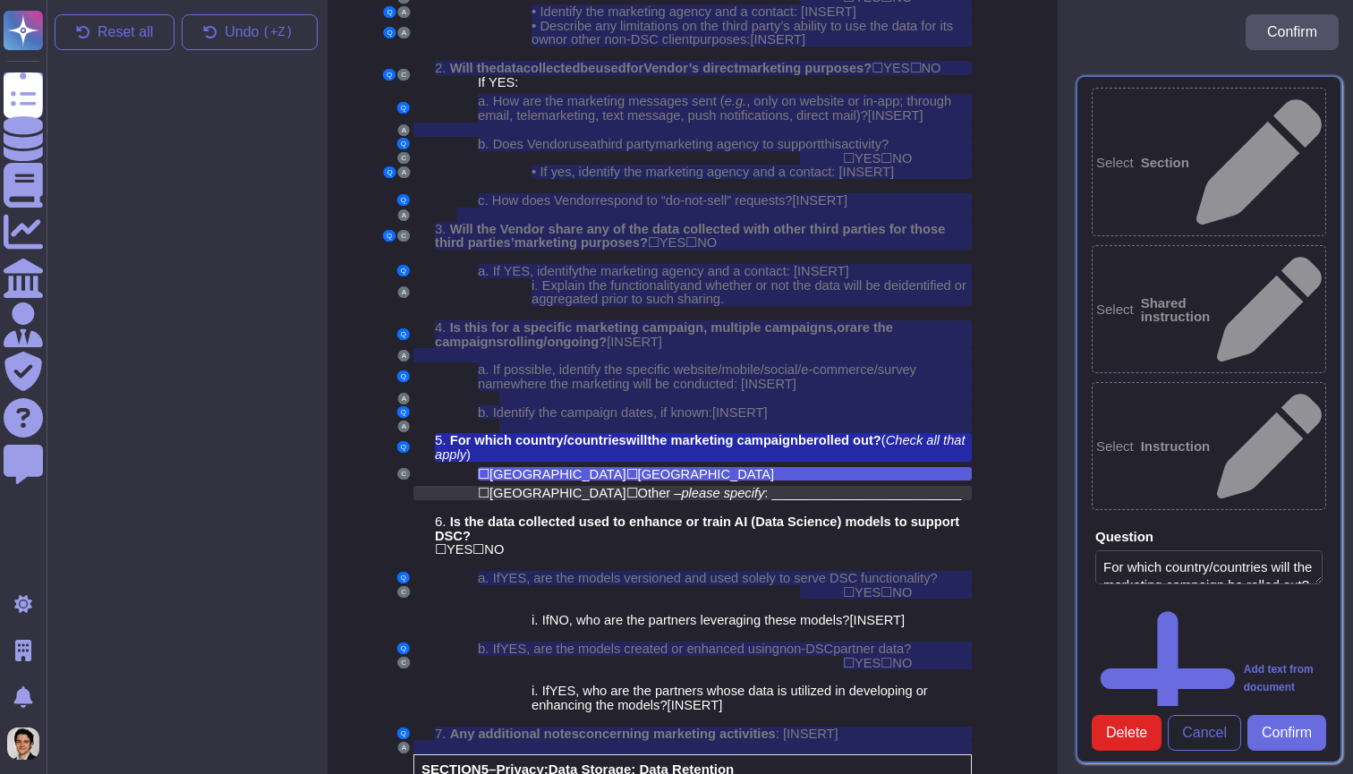
click at [681, 486] on span "please specify" at bounding box center [722, 493] width 83 height 14
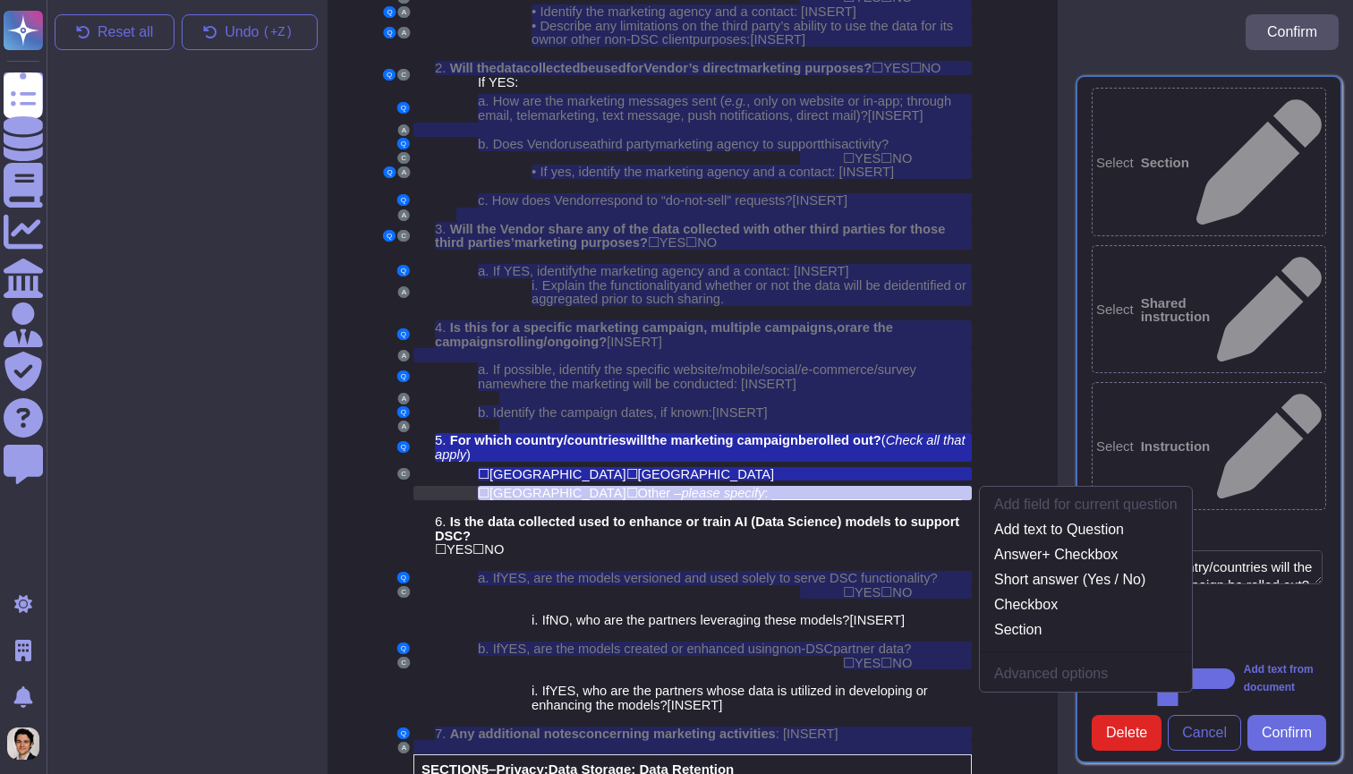
scroll to position [3505, 7]
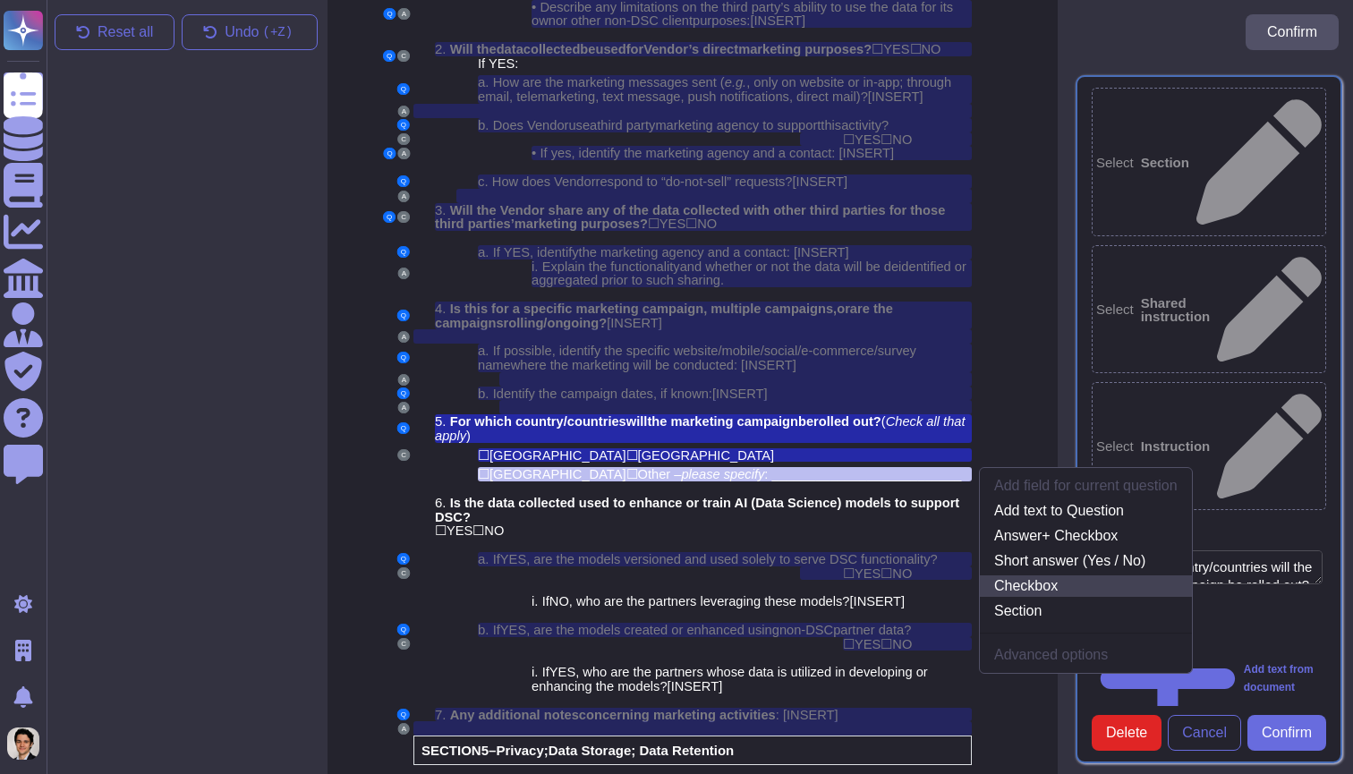
click at [1092, 575] on link "Checkbox" at bounding box center [1086, 585] width 212 height 21
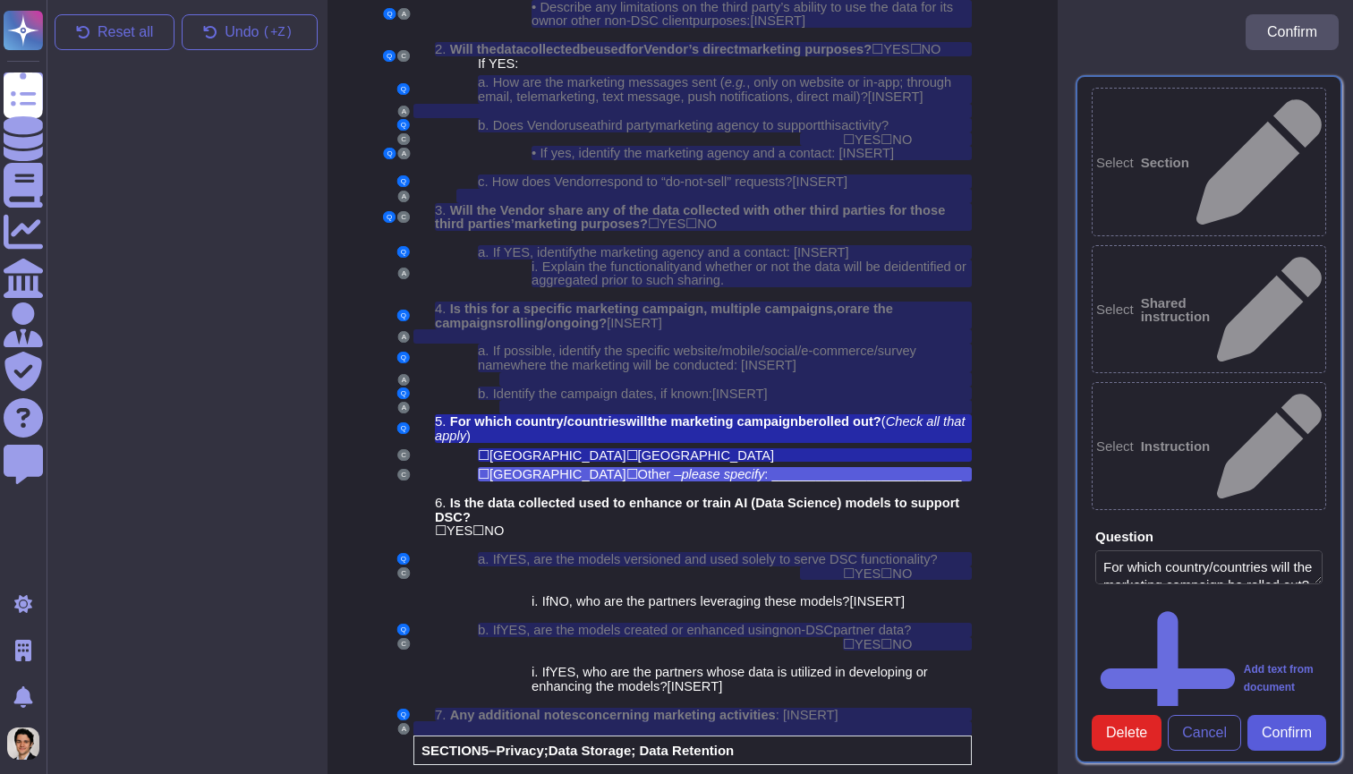
click at [1269, 726] on span "Confirm" at bounding box center [1286, 733] width 50 height 14
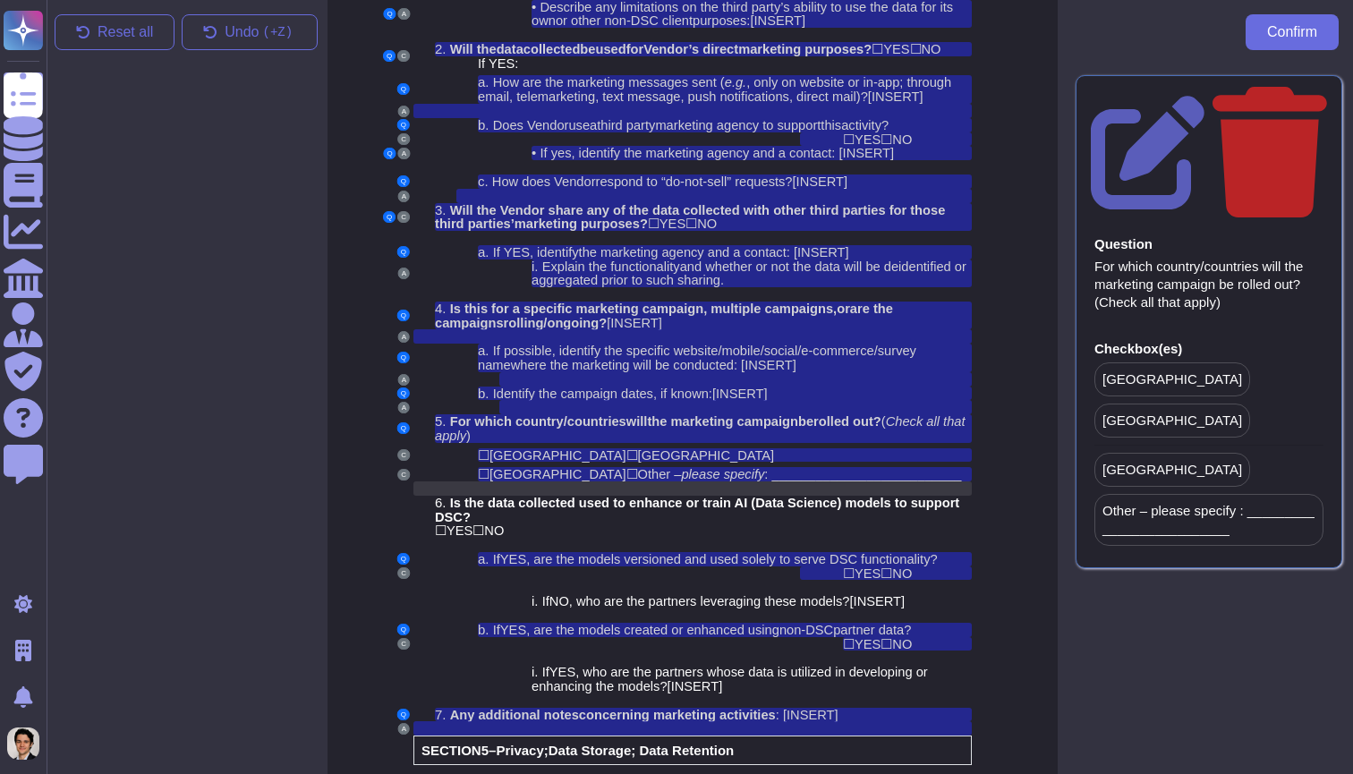
click at [760, 481] on div at bounding box center [725, 488] width 494 height 14
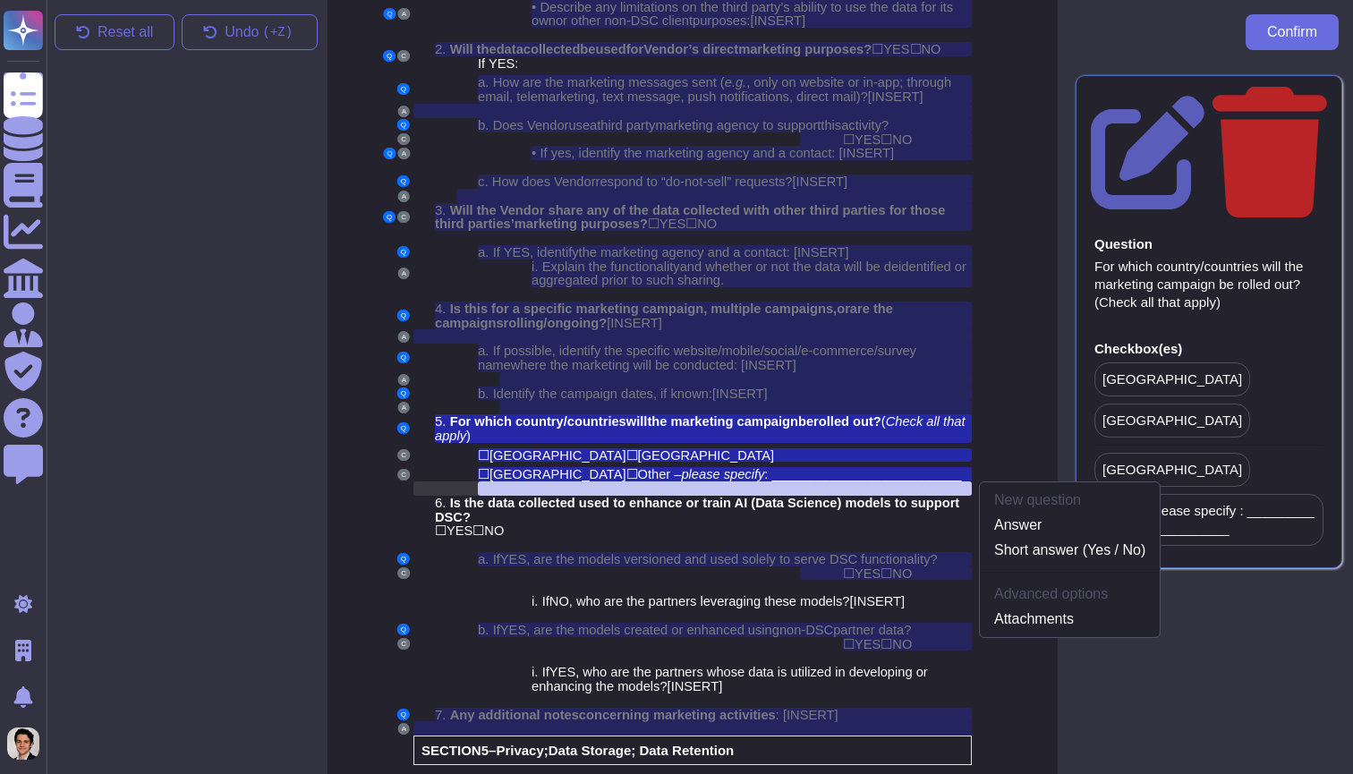
scroll to position [3519, 7]
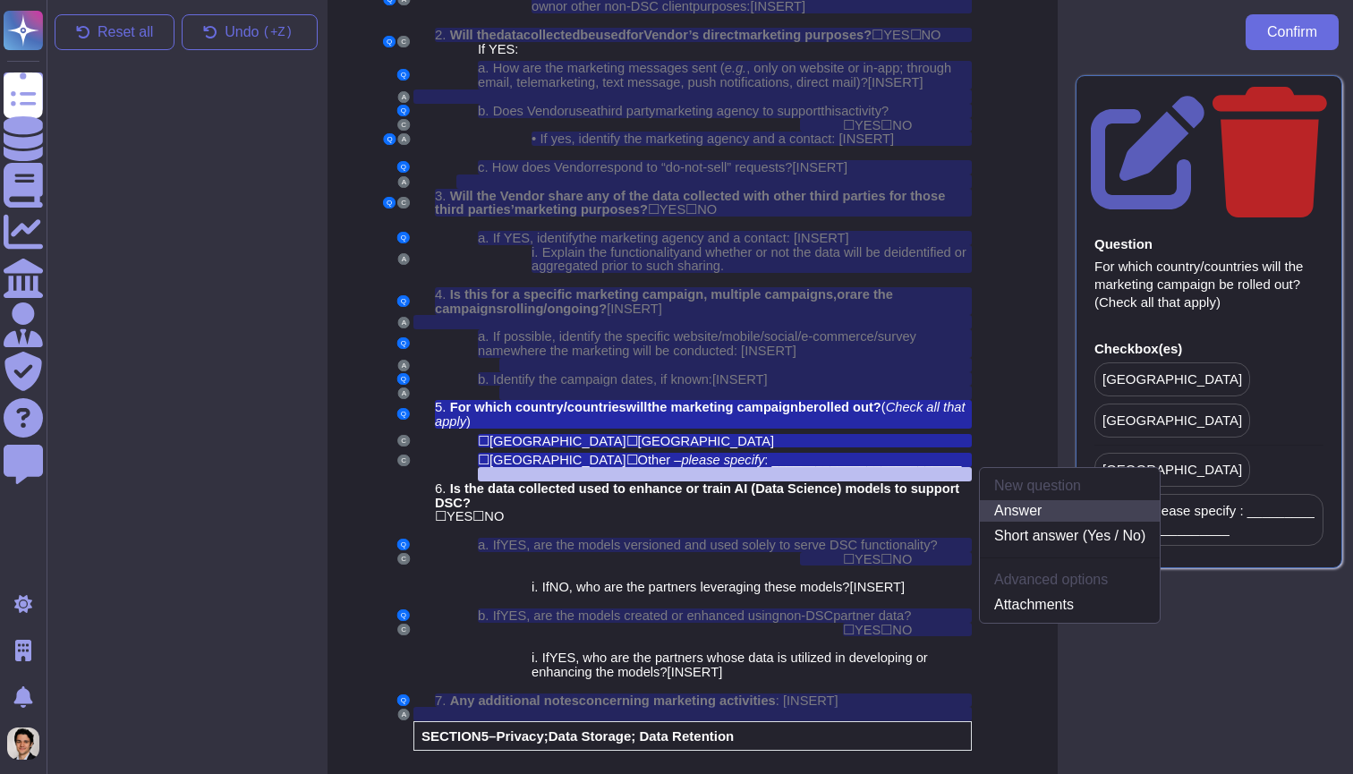
click at [1056, 500] on link "Answer" at bounding box center [1070, 510] width 180 height 21
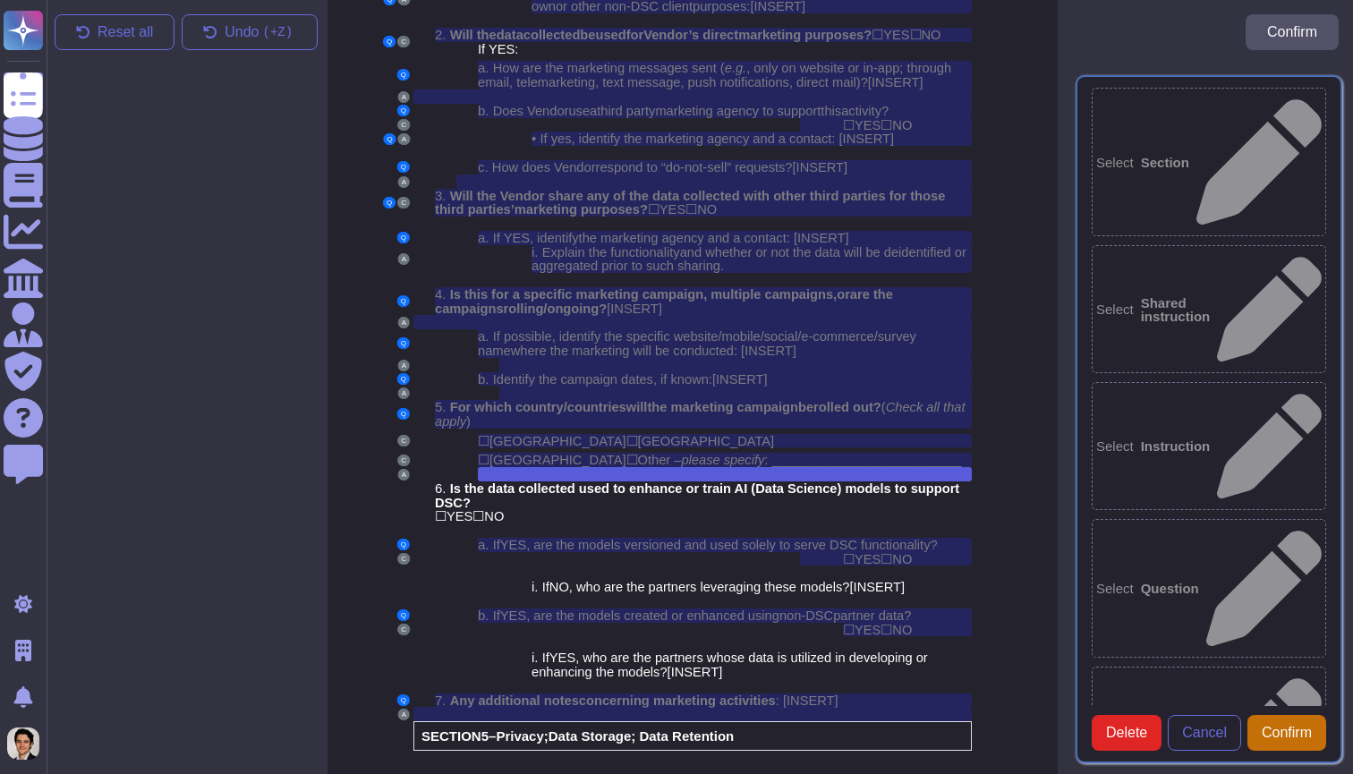
click at [1300, 726] on span "Confirm" at bounding box center [1286, 733] width 50 height 14
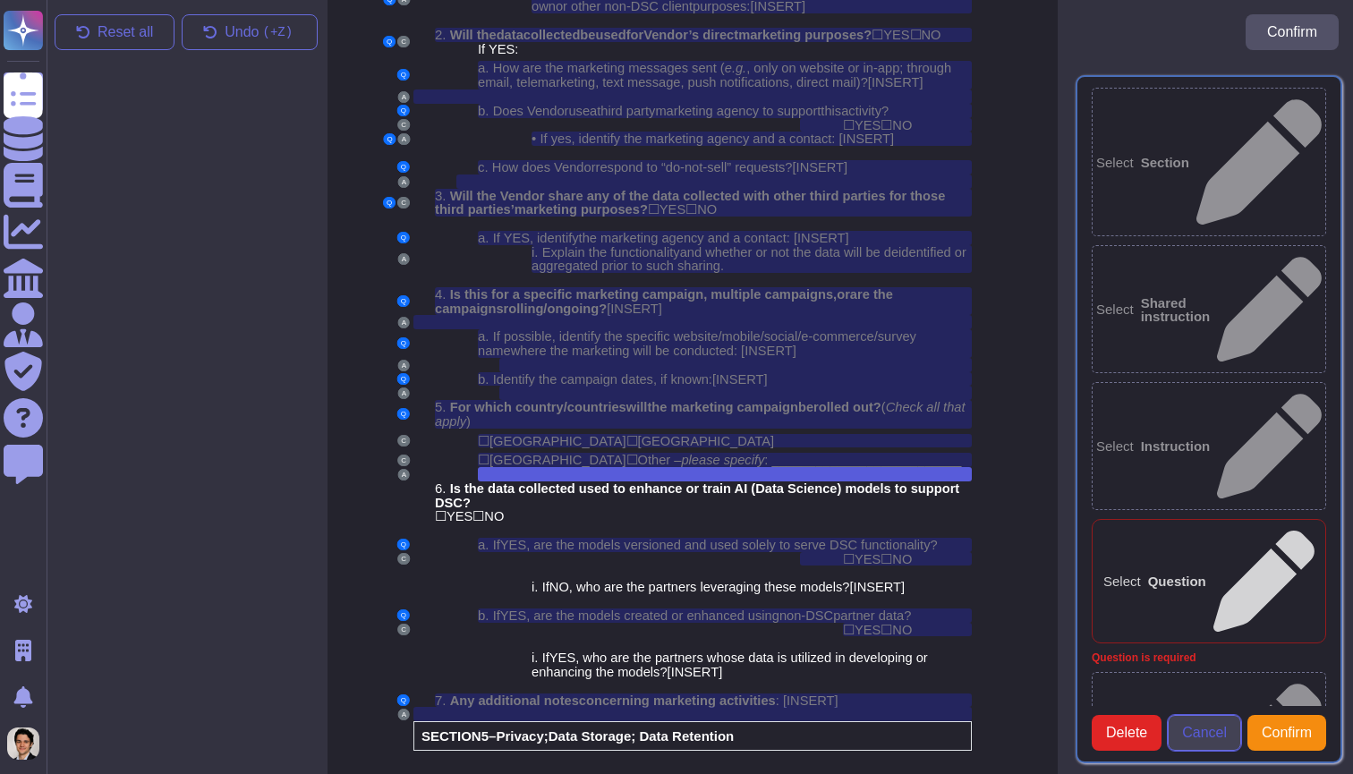
click at [1201, 715] on button "Cancel" at bounding box center [1203, 733] width 73 height 36
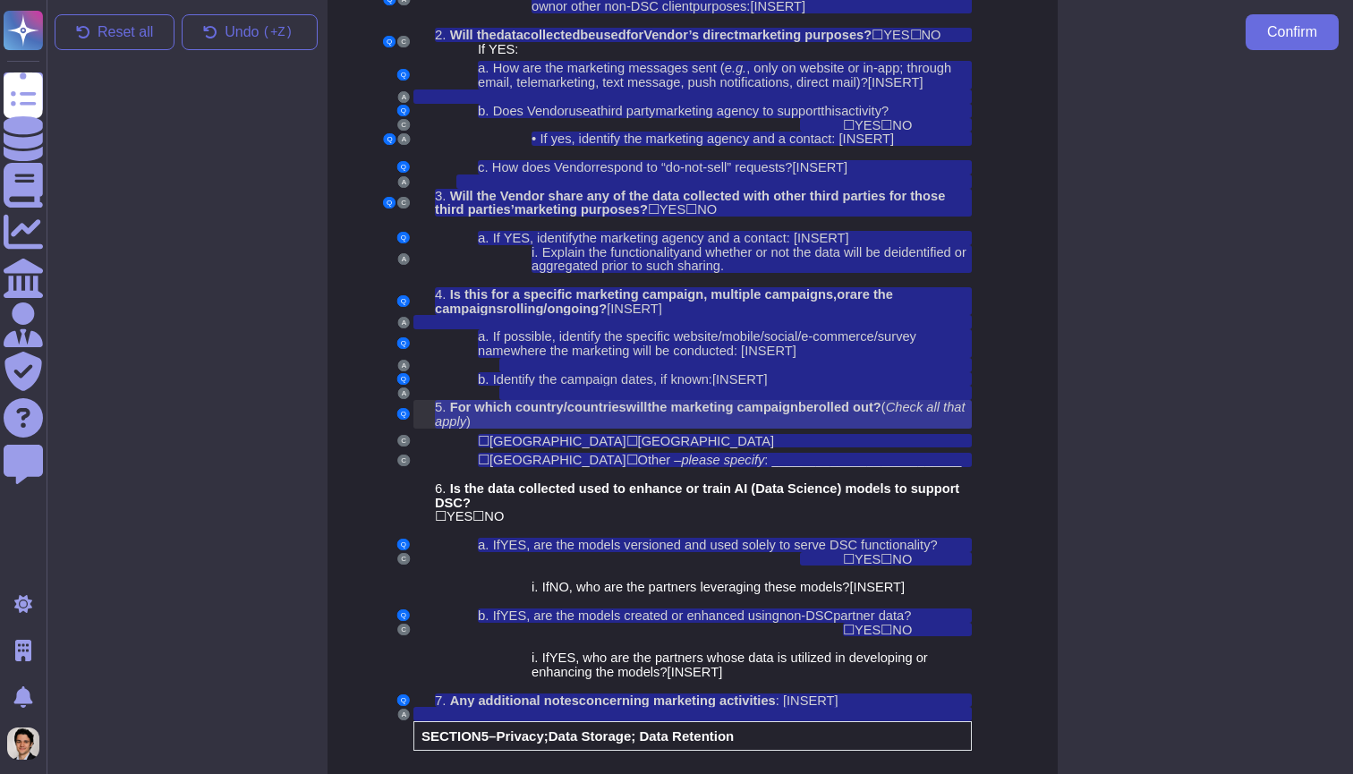
click at [798, 400] on span "the marketing campaign" at bounding box center [722, 407] width 151 height 14
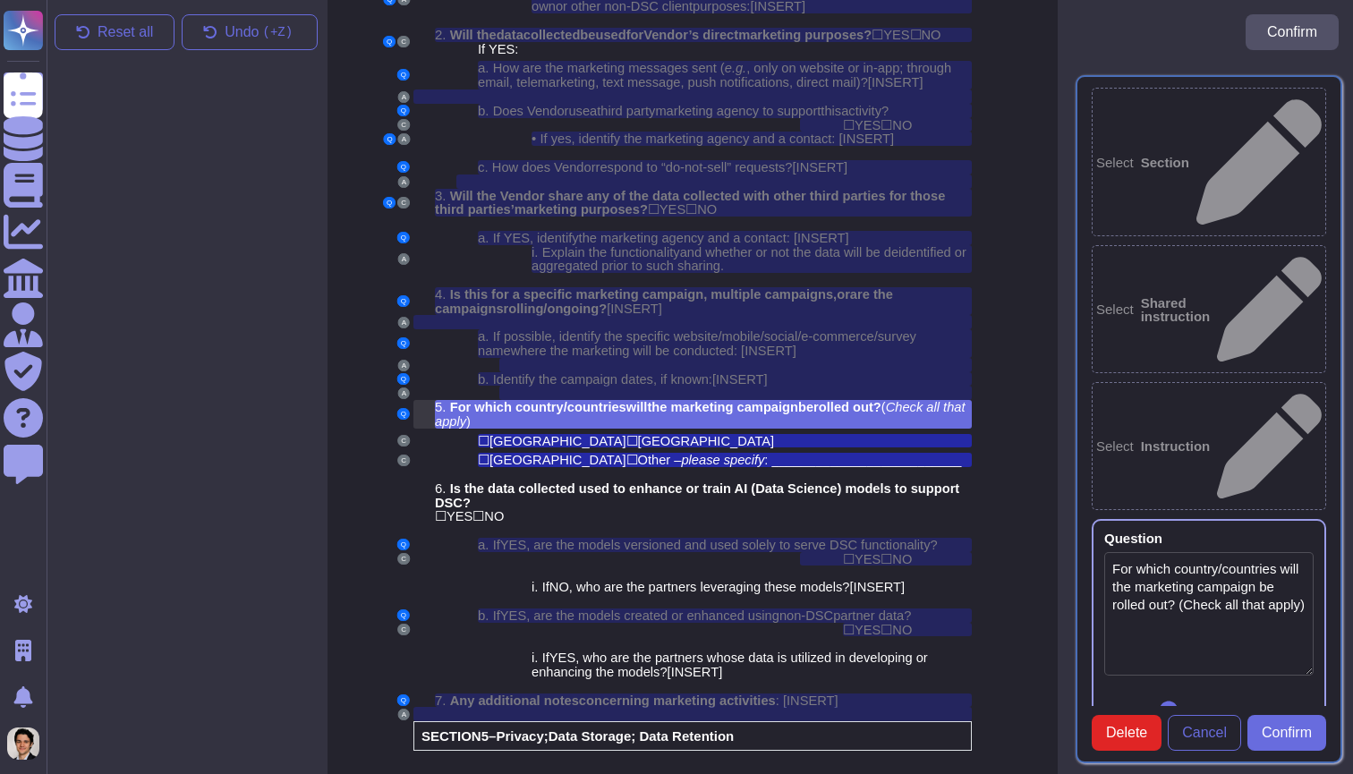
type textarea "For which country/countries will the marketing campaign be rolled out? (Check a…"
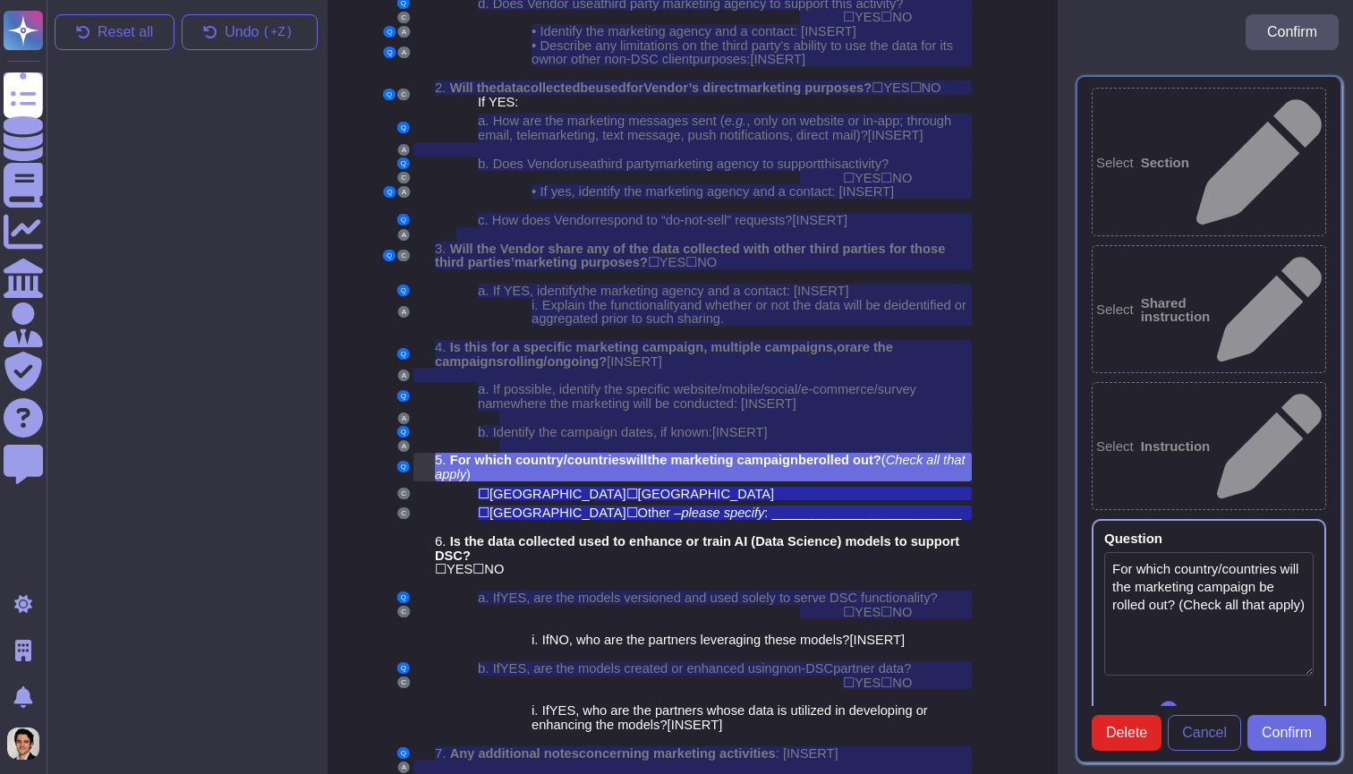
scroll to position [3461, 7]
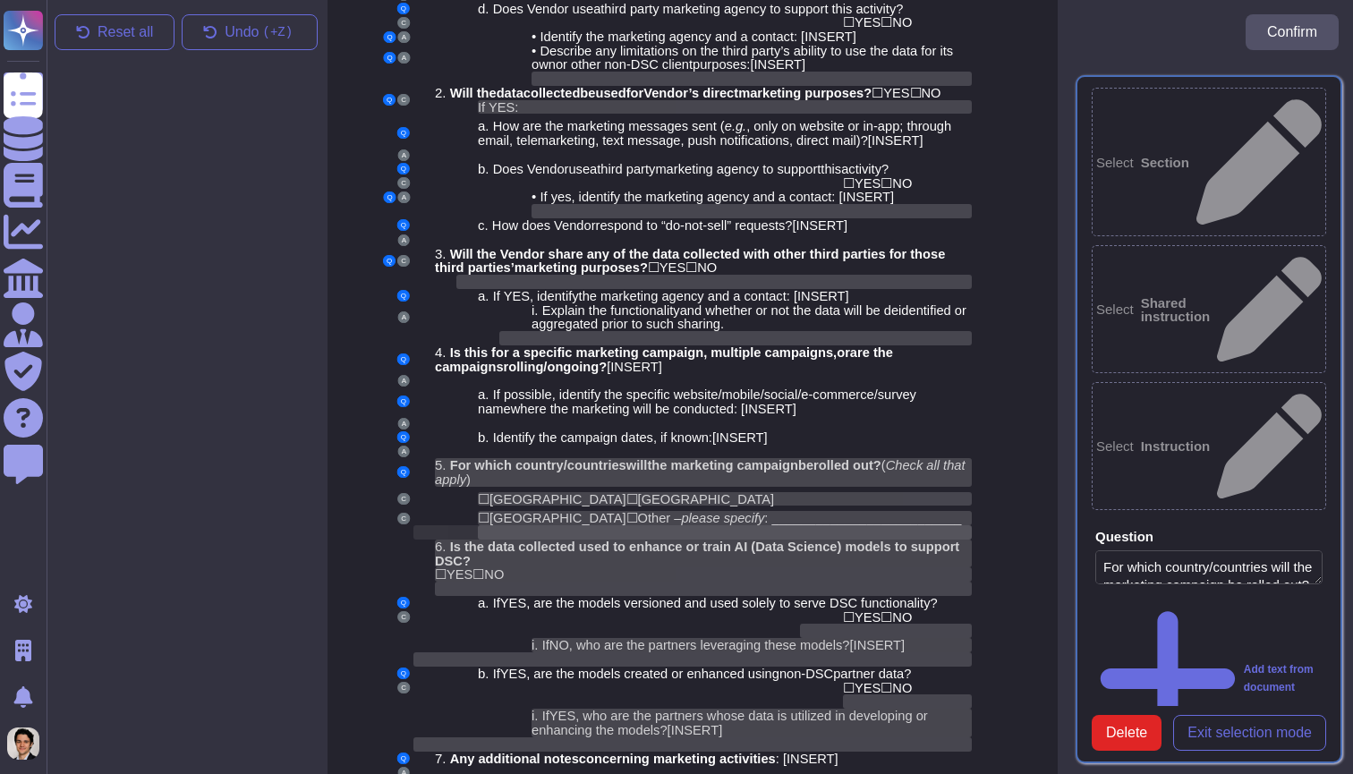
click at [638, 525] on div at bounding box center [725, 532] width 494 height 14
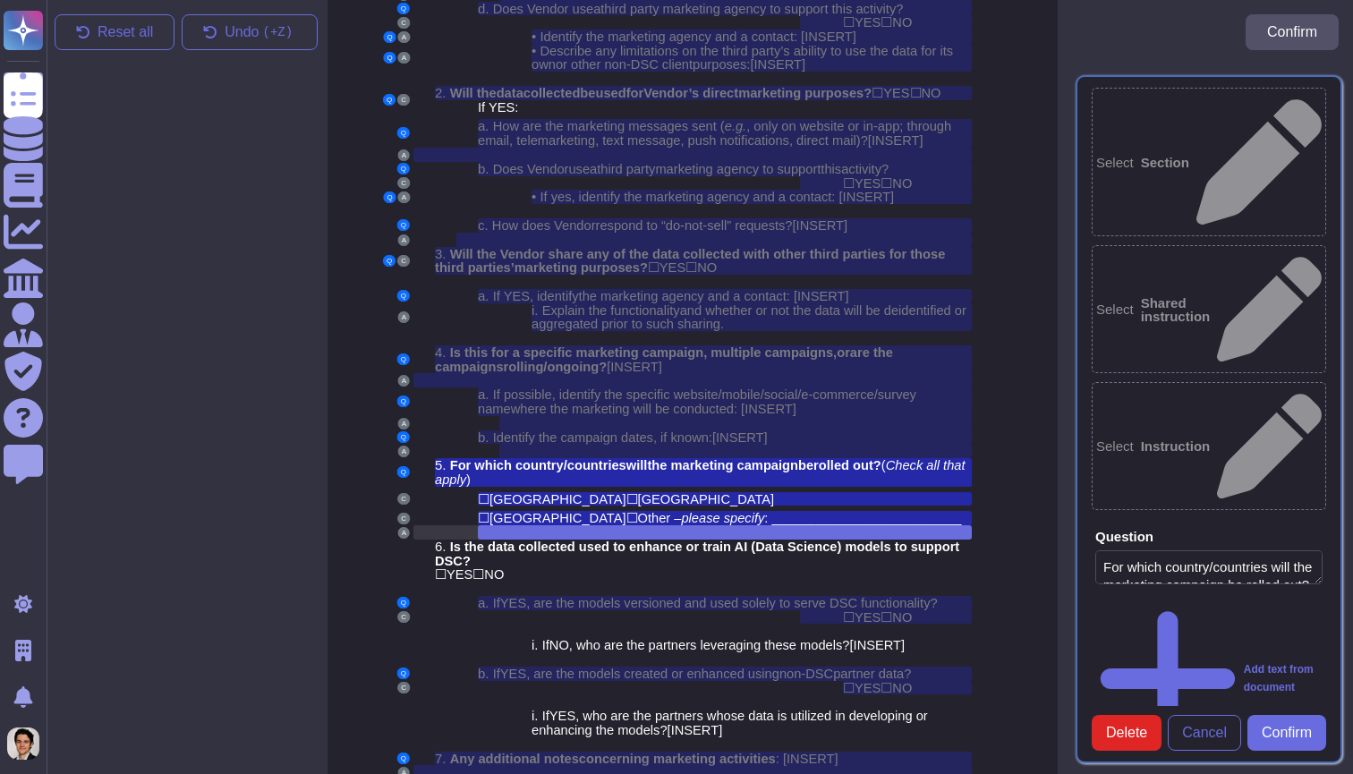
scroll to position [3519, 7]
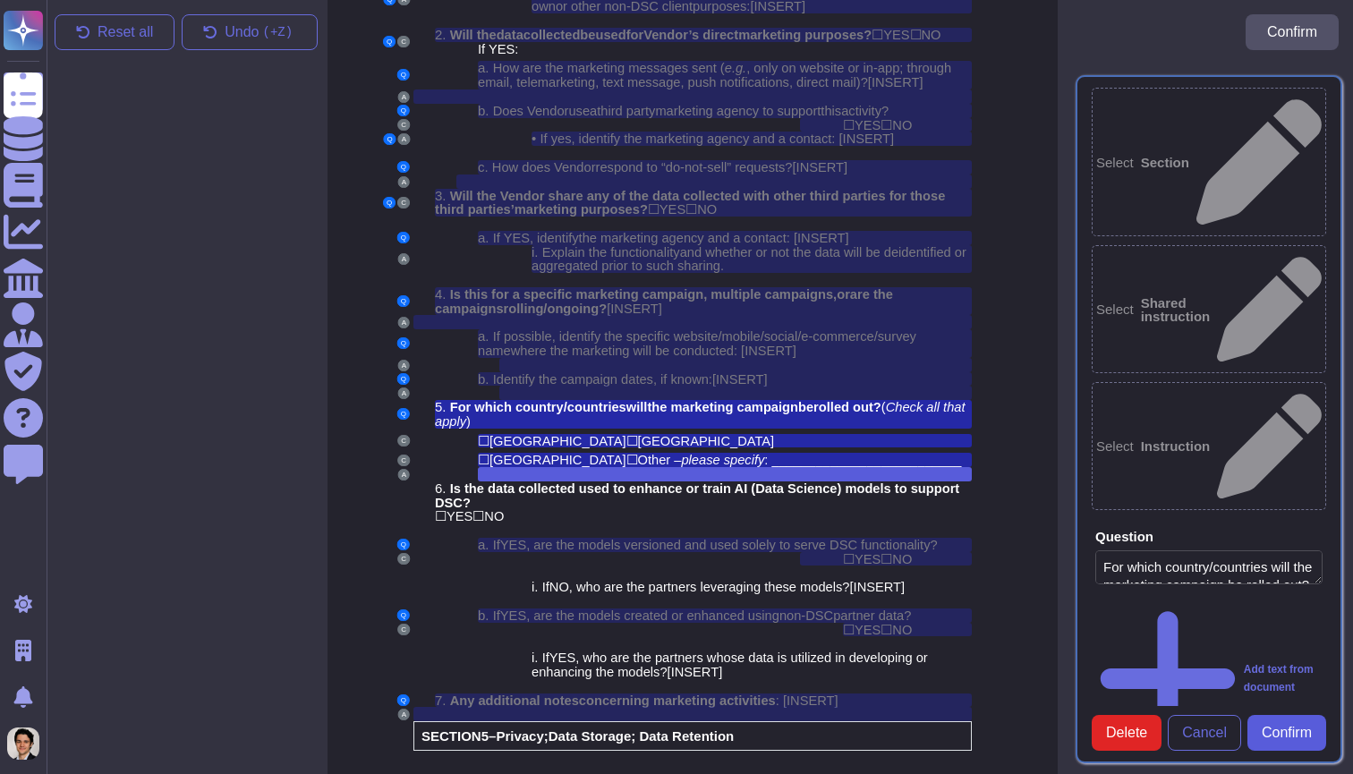
click at [1292, 739] on span "Confirm" at bounding box center [1286, 733] width 50 height 14
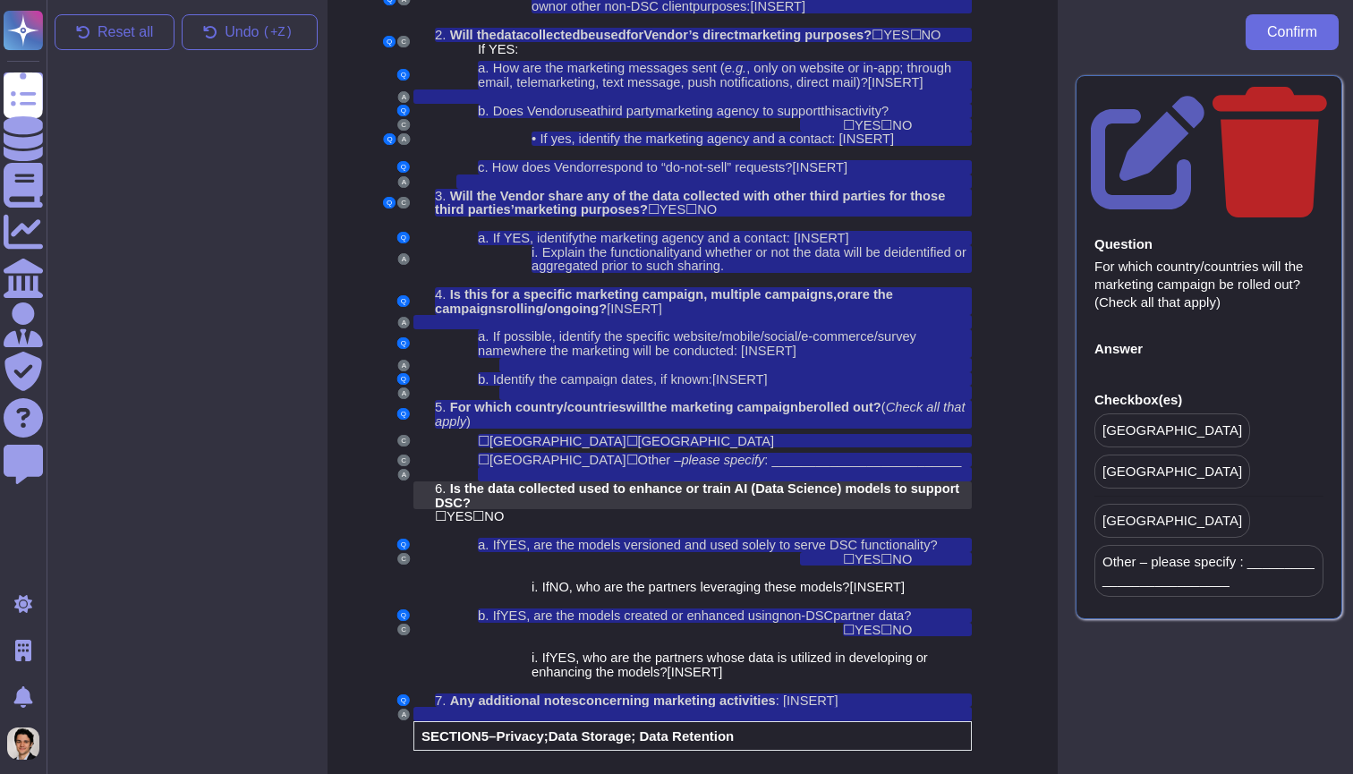
click at [672, 481] on span "Is the data collected used to enhance or train AI (Data Science) models to supp…" at bounding box center [697, 495] width 524 height 29
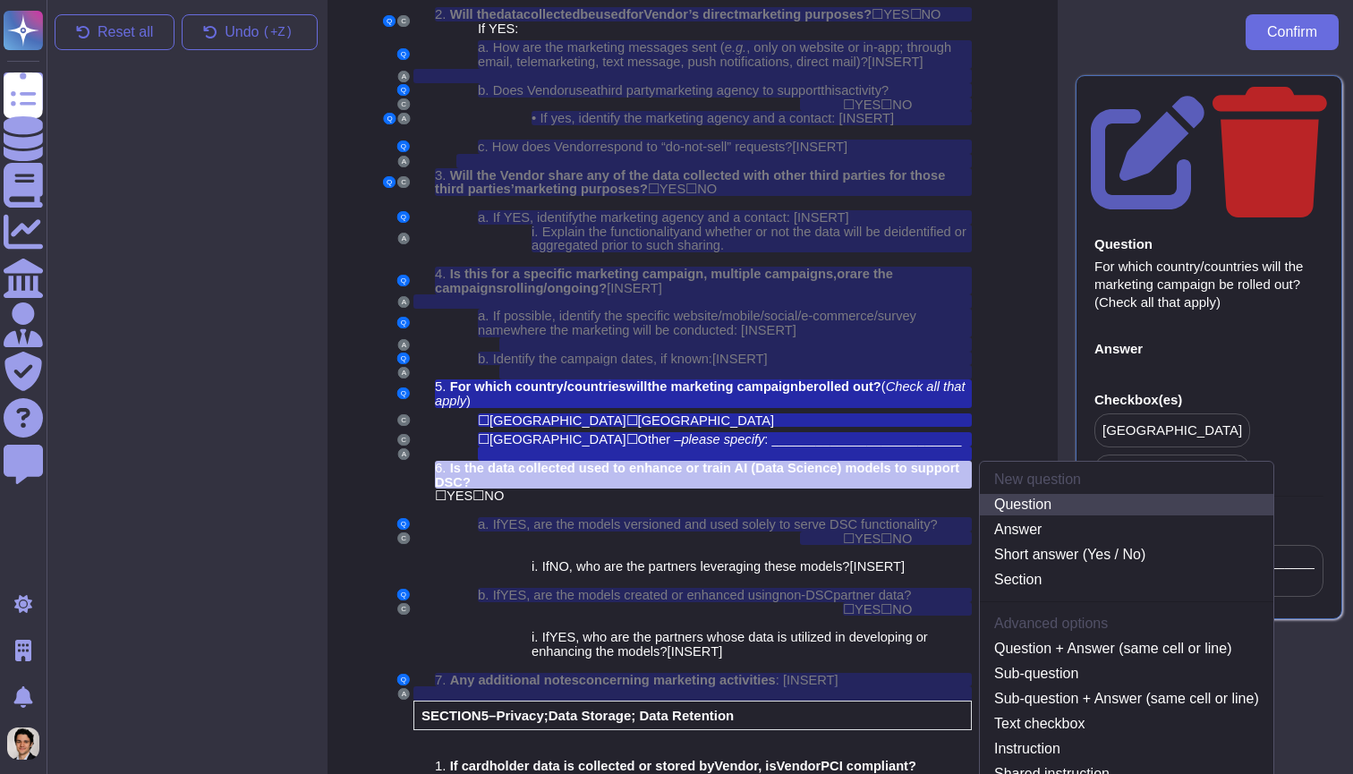
click at [1010, 494] on link "Question" at bounding box center [1126, 504] width 293 height 21
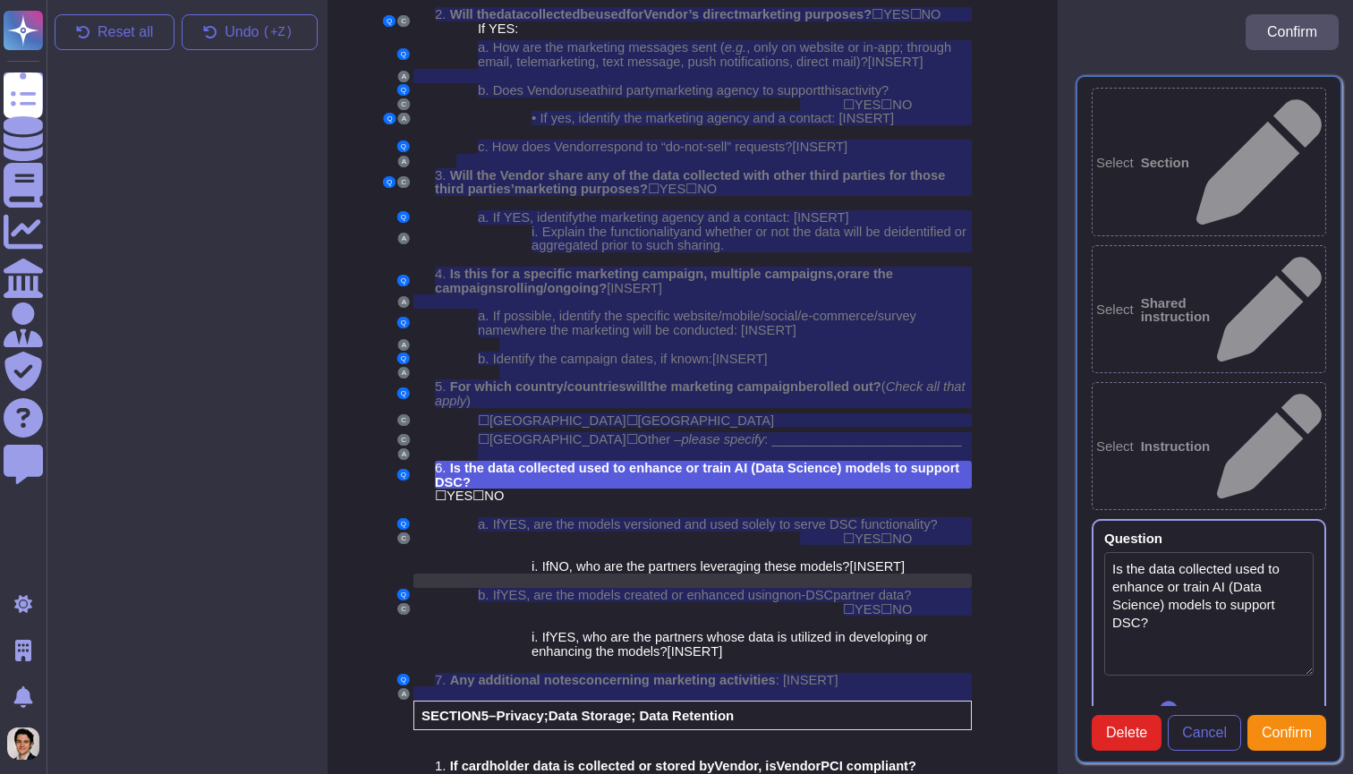
type textarea "Is the data collected used to enhance or train AI (Data Science) models to supp…"
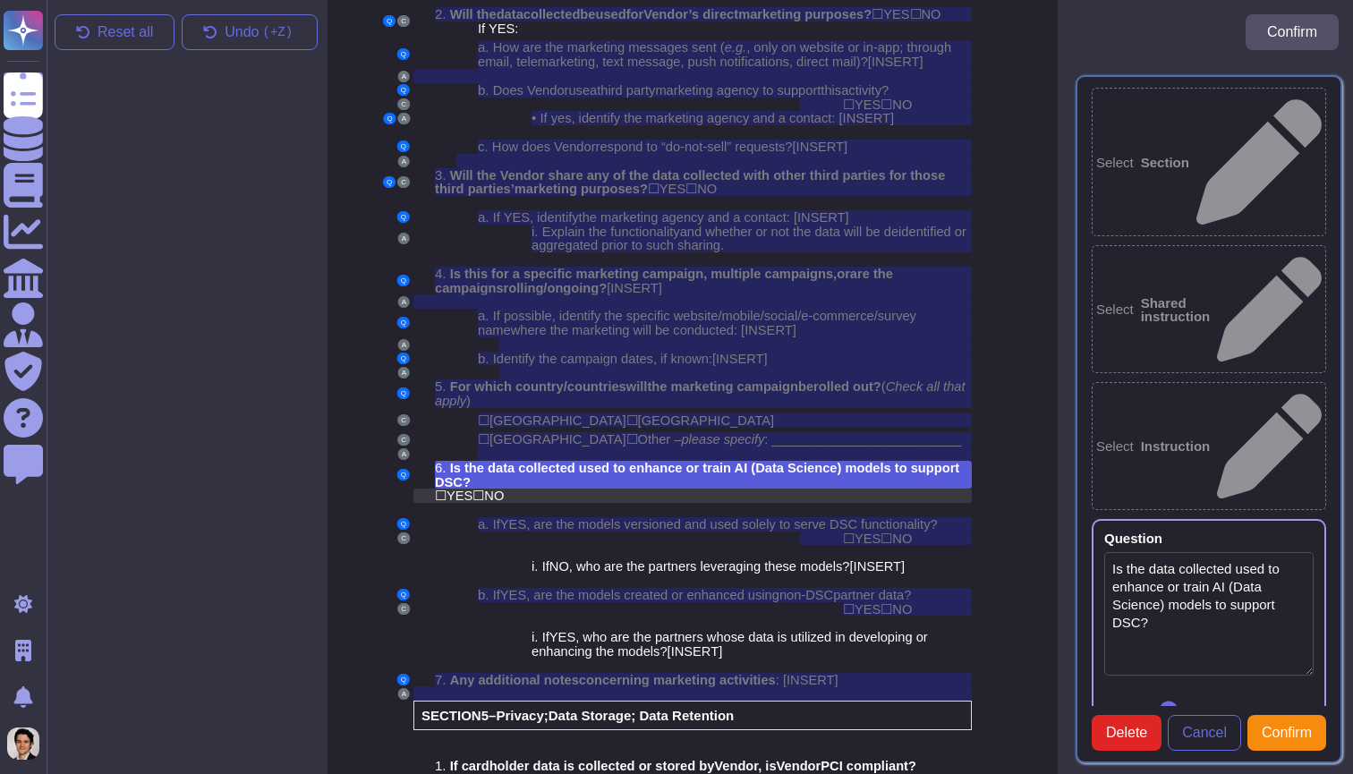
click at [689, 488] on div "☐ YES ☐ NO" at bounding box center [703, 495] width 537 height 14
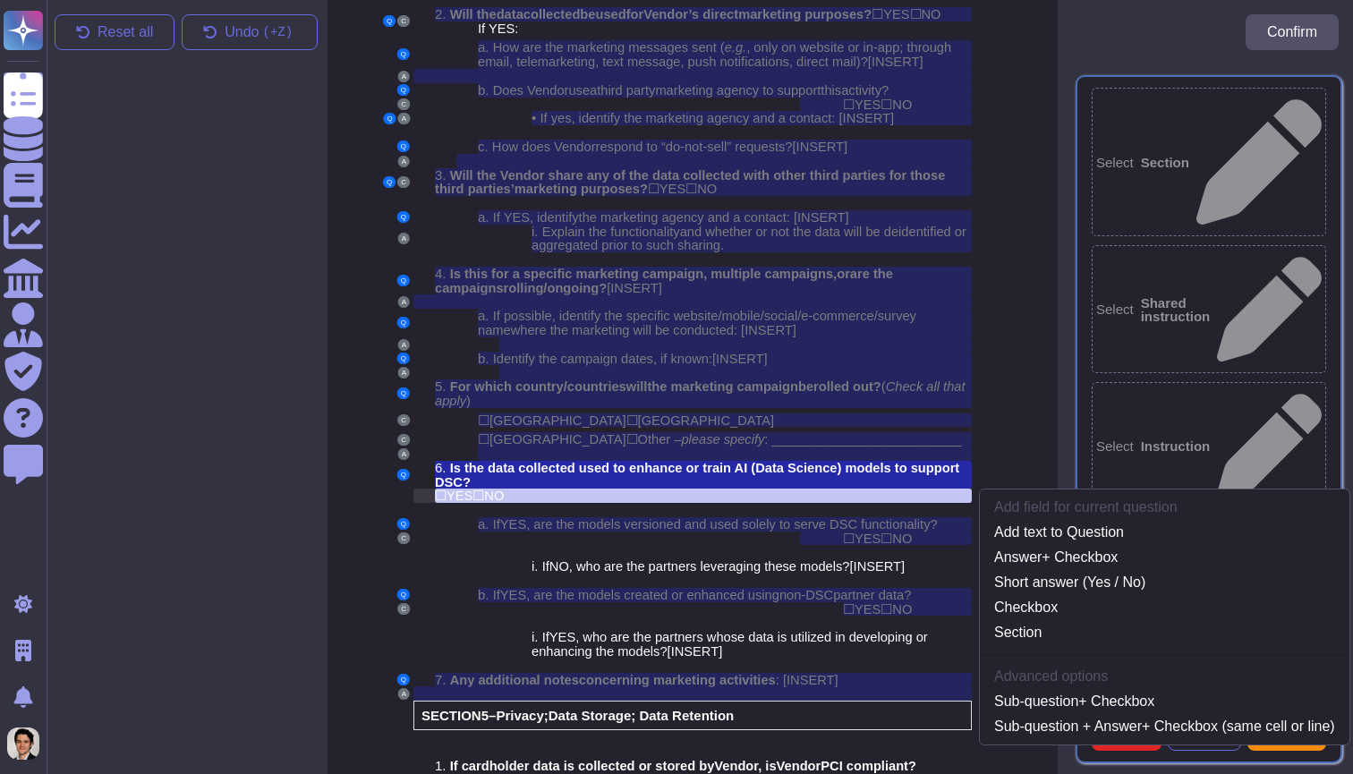
scroll to position [3560, 7]
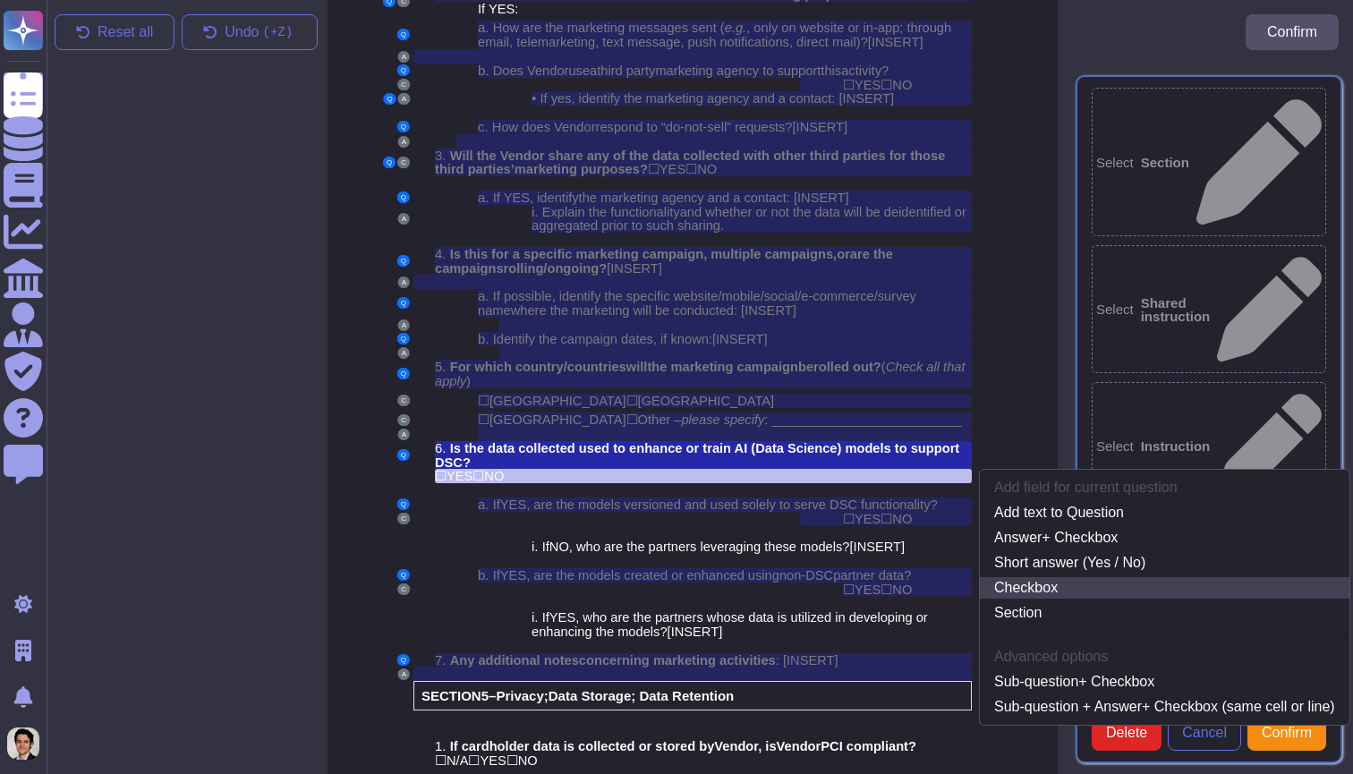
click at [1055, 577] on link "Checkbox" at bounding box center [1164, 587] width 369 height 21
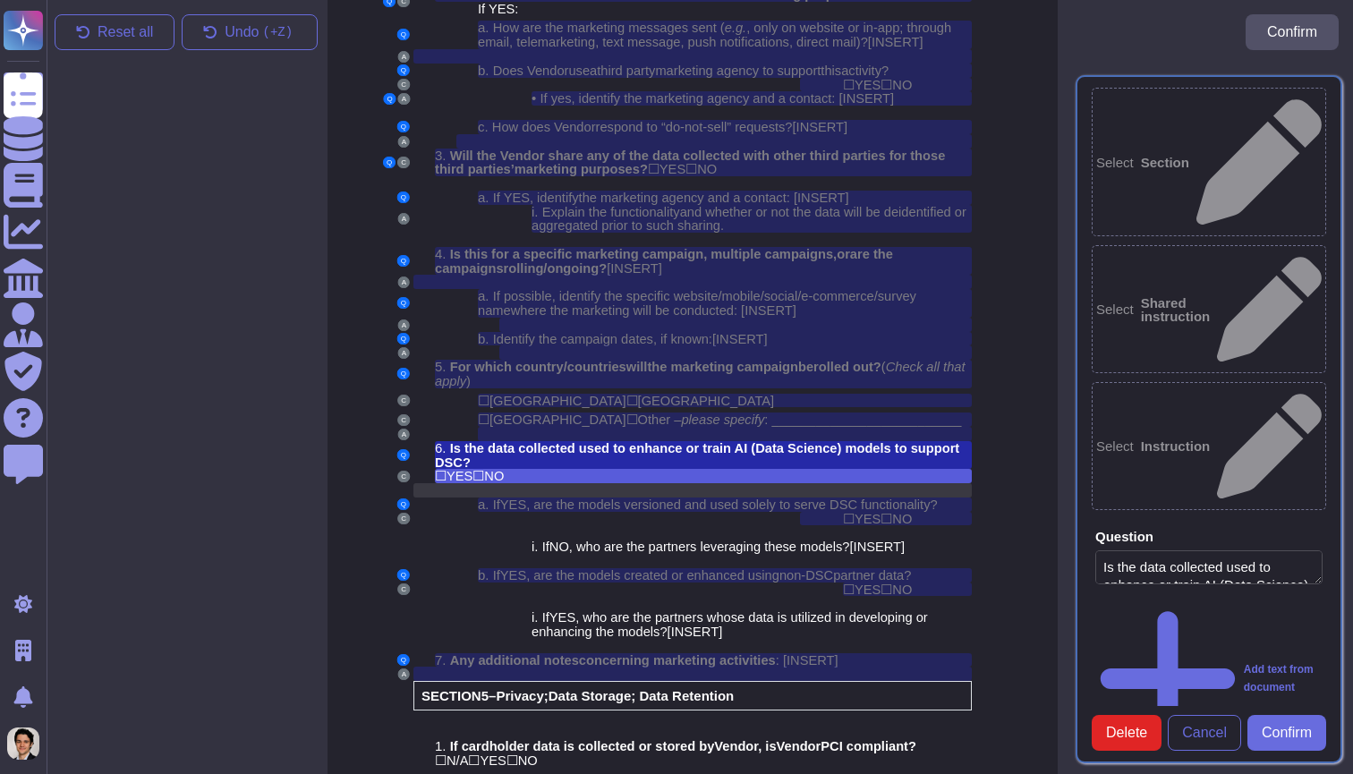
click at [606, 483] on div at bounding box center [703, 490] width 537 height 14
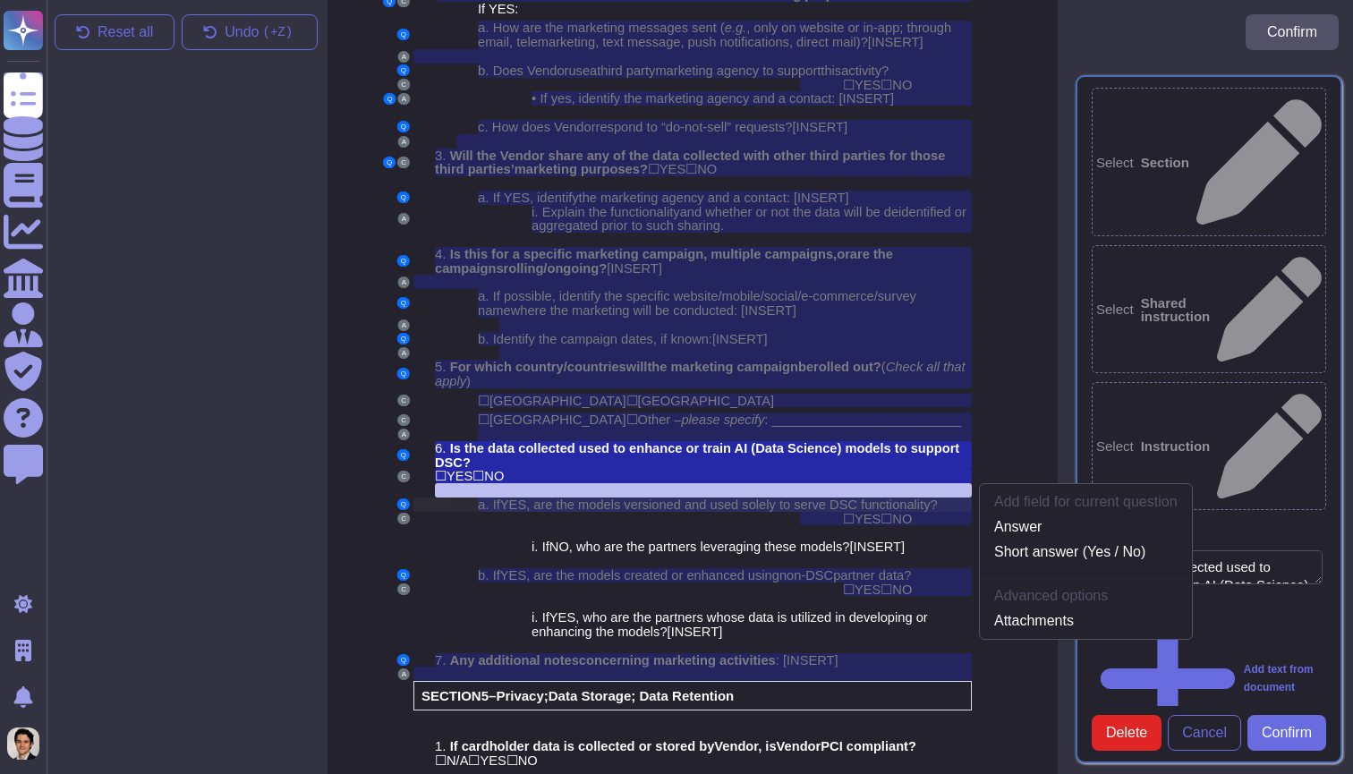
scroll to position [3574, 7]
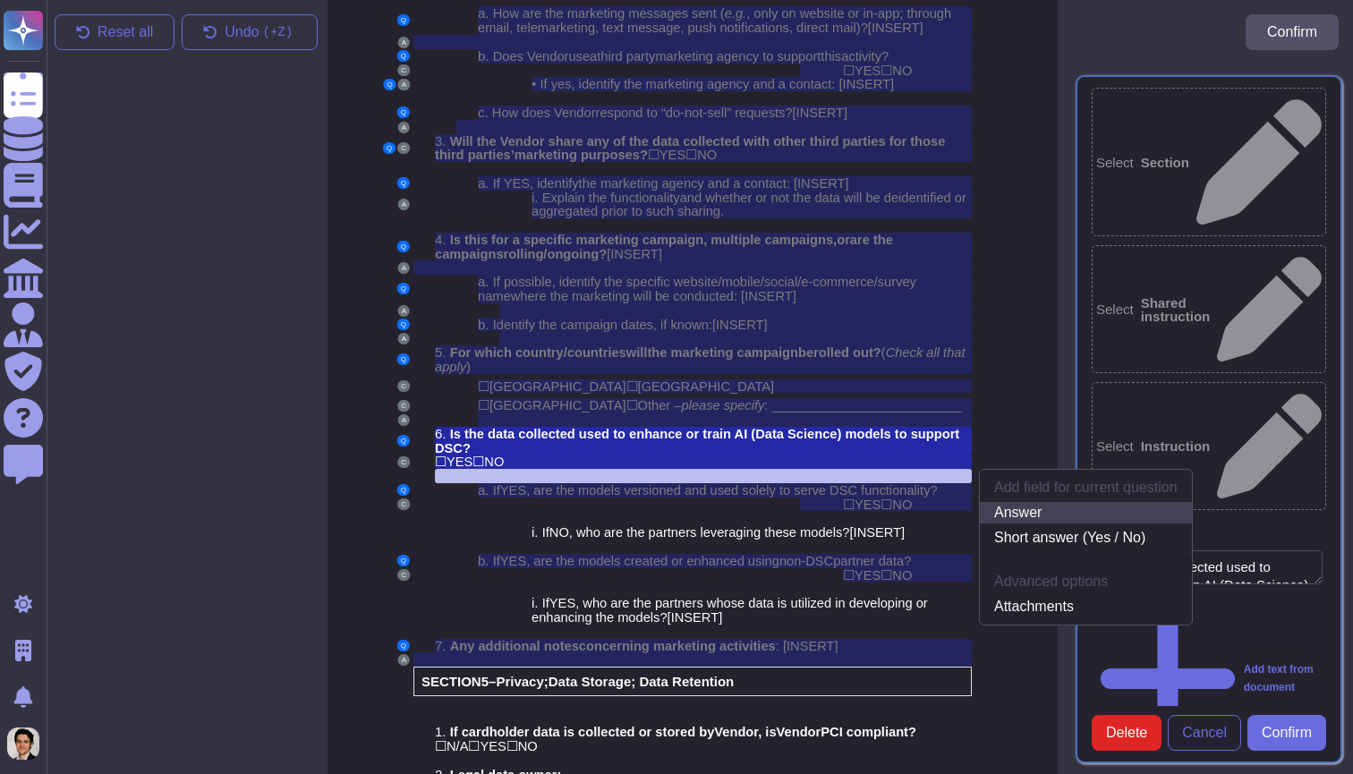
click at [1073, 502] on link "Answer" at bounding box center [1086, 512] width 212 height 21
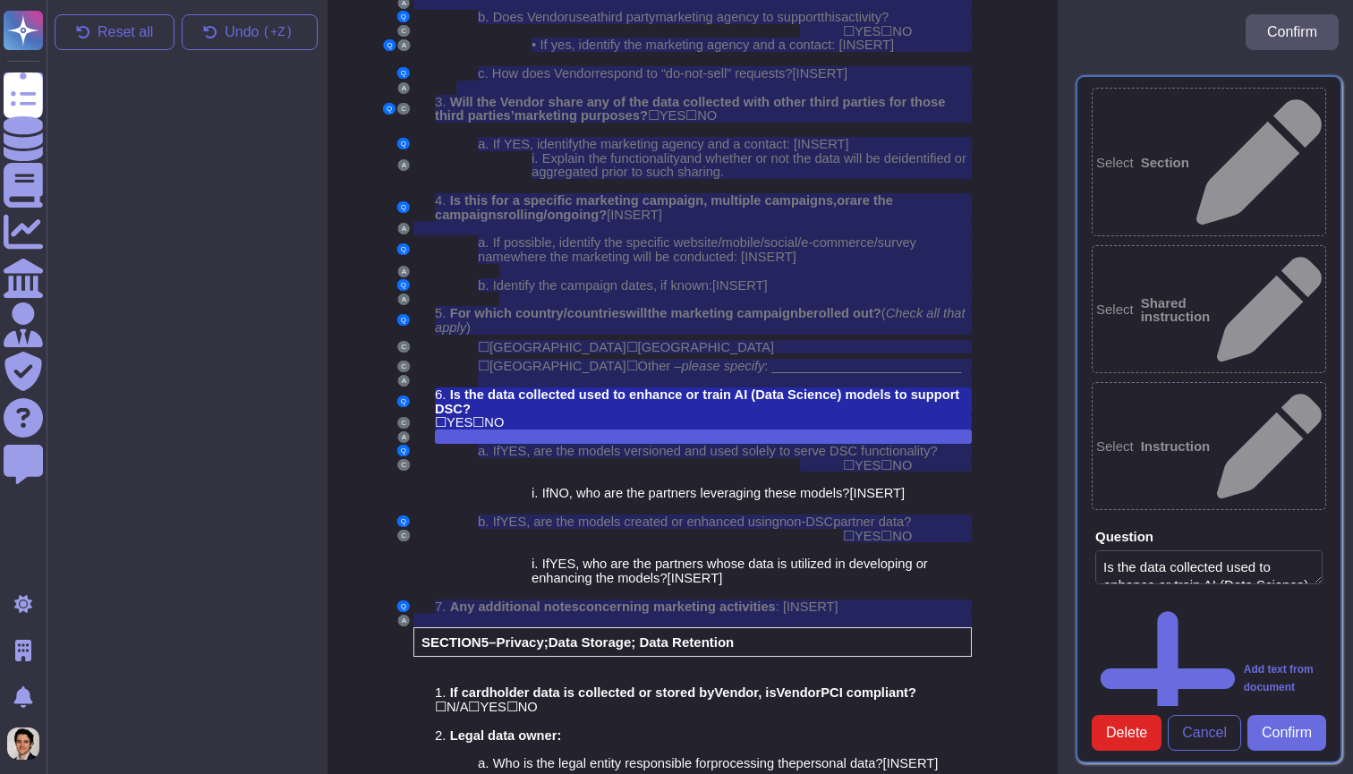
scroll to position [3629, 7]
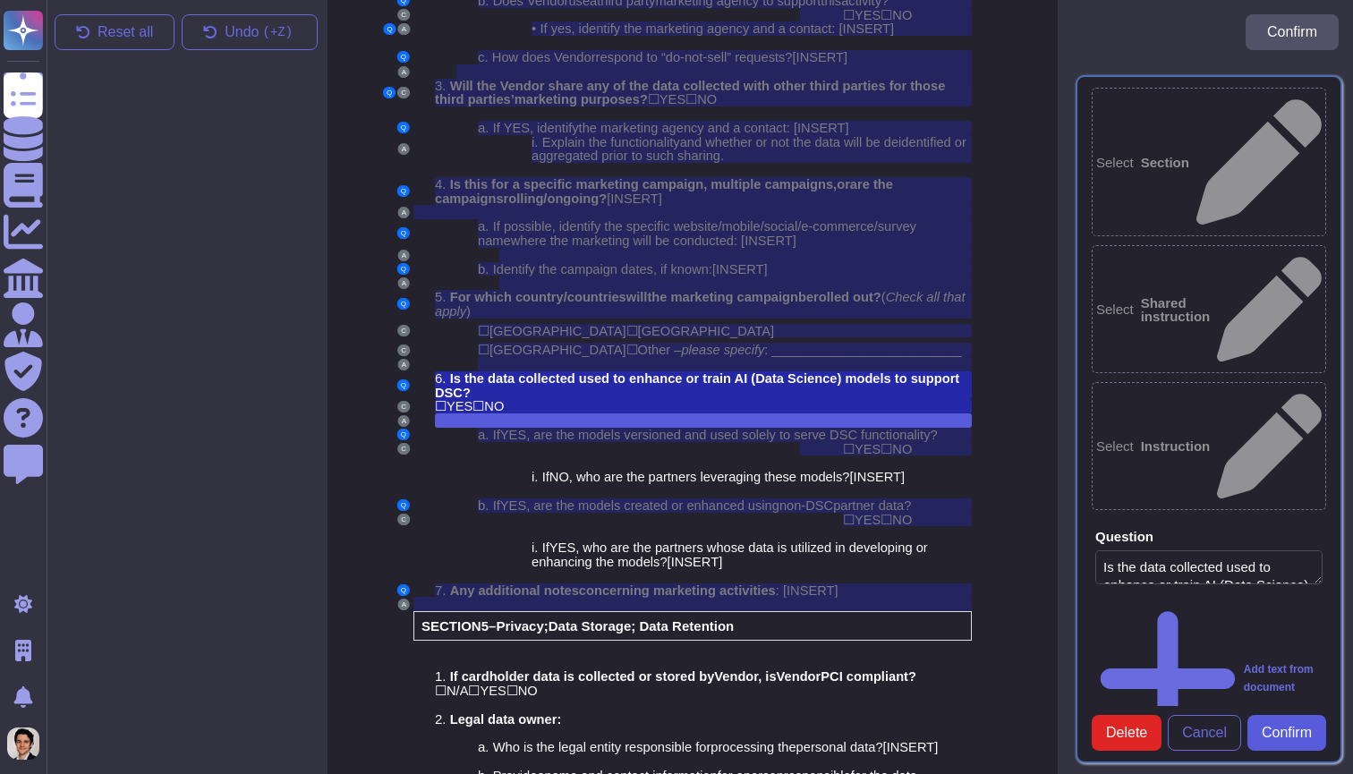
click at [1275, 733] on span "Confirm" at bounding box center [1286, 733] width 50 height 14
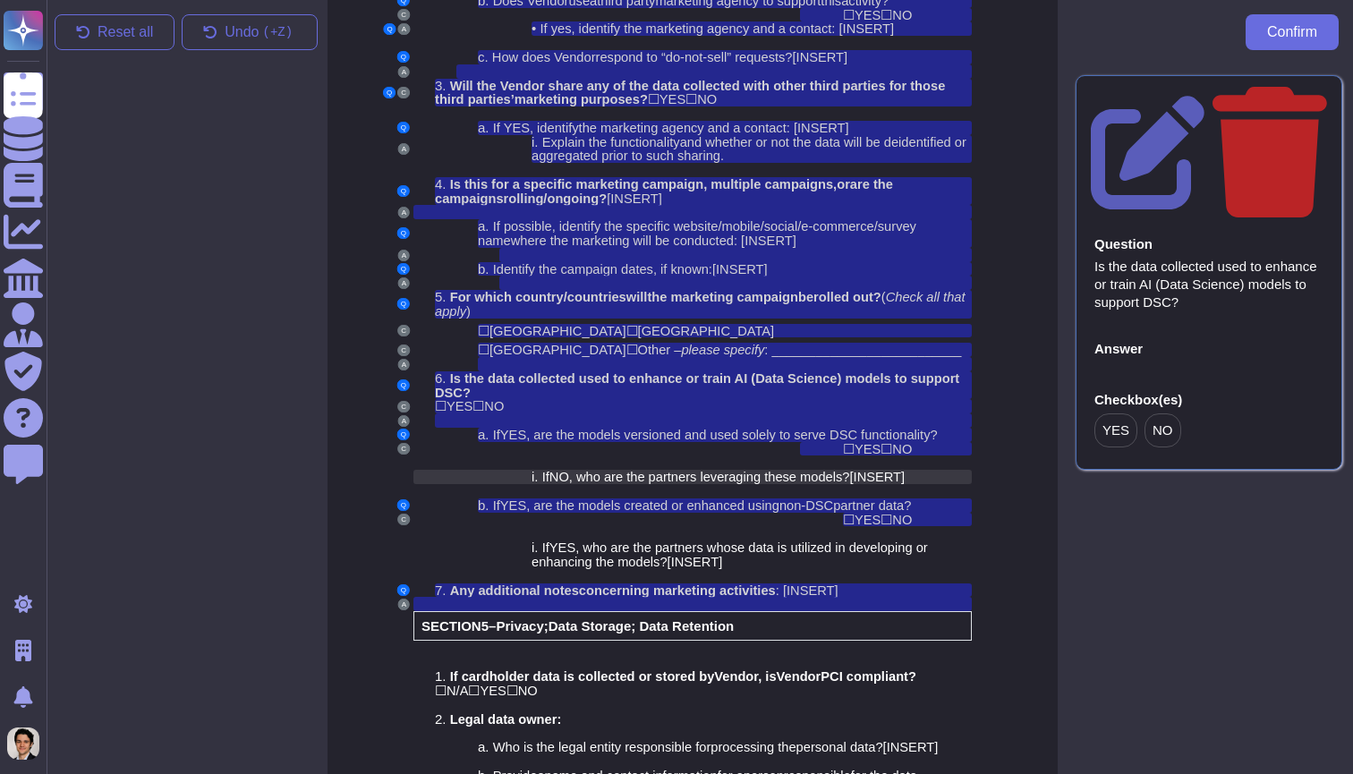
click at [671, 470] on span ", who are the partners leveraging these models" at bounding box center [706, 477] width 274 height 14
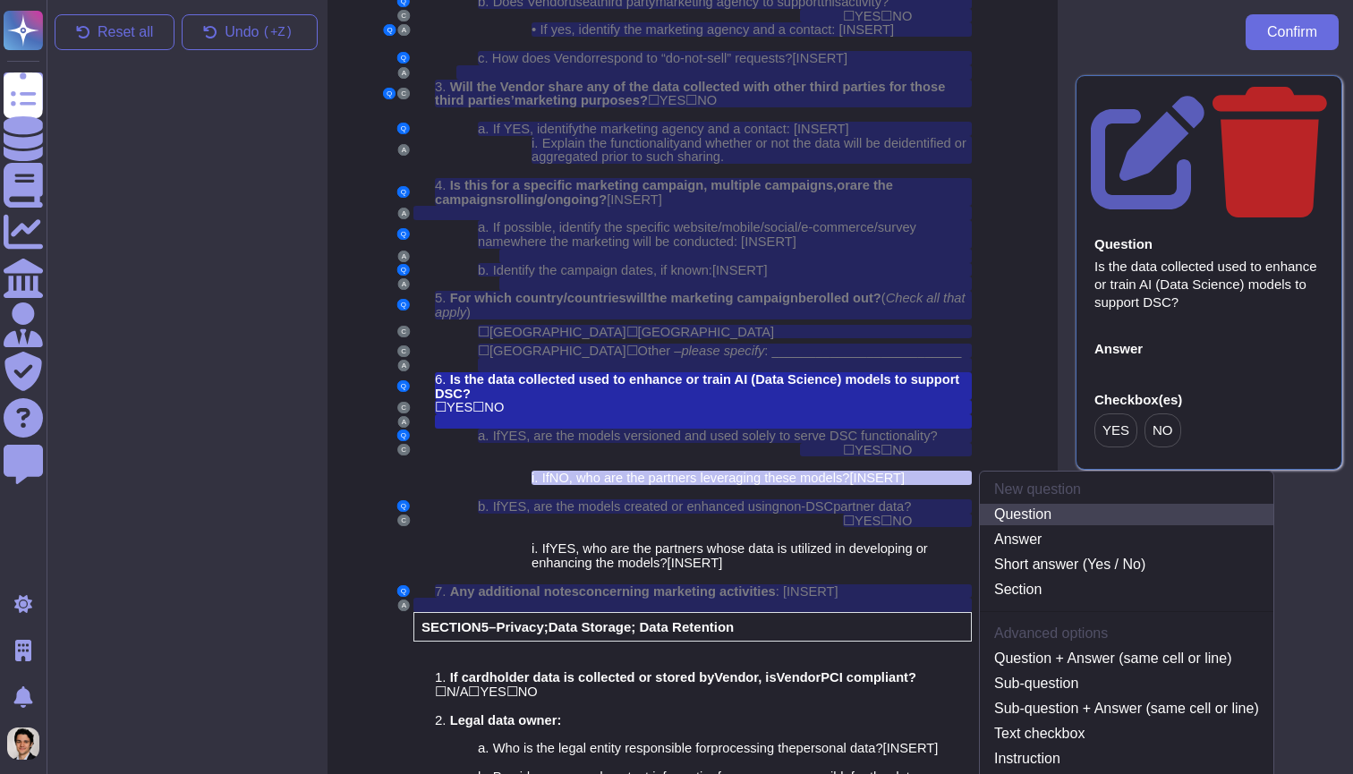
click at [1003, 504] on link "Question" at bounding box center [1126, 514] width 293 height 21
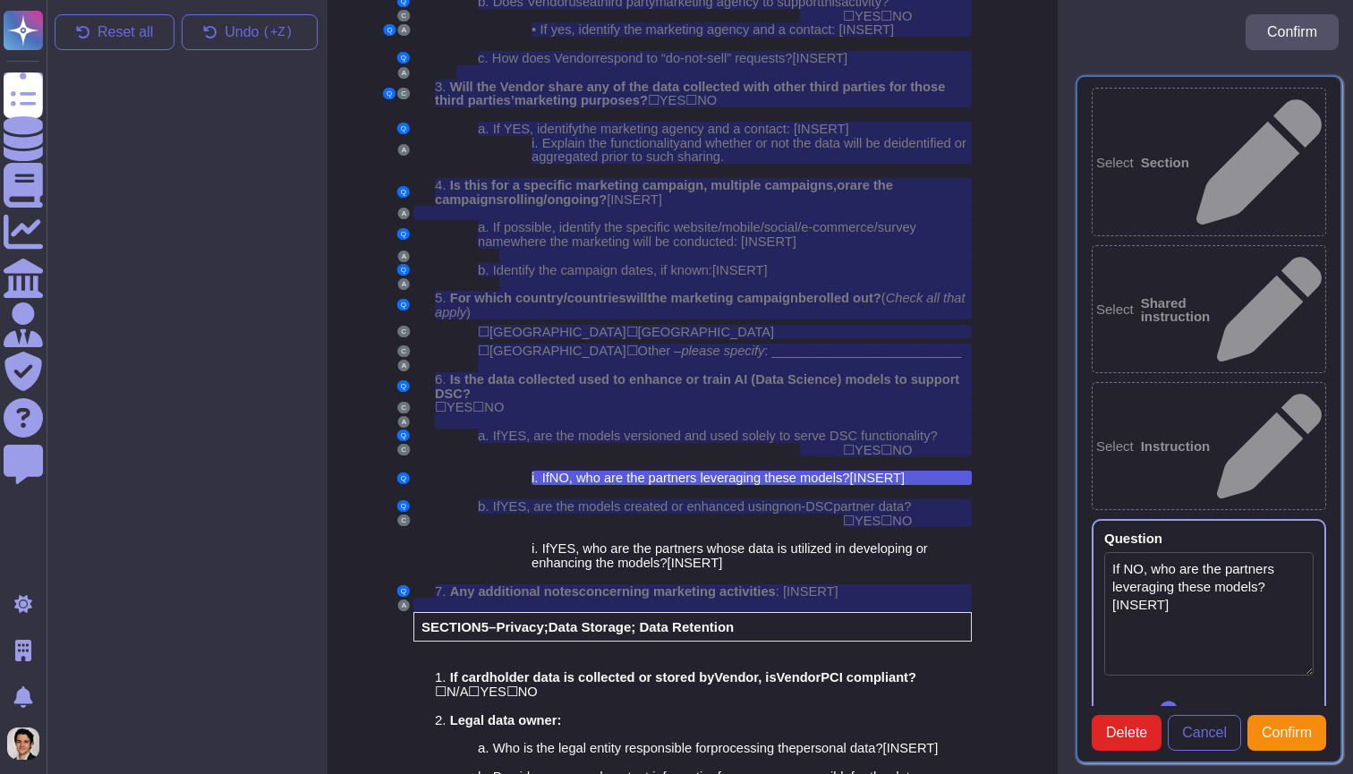
type textarea "If NO, who are the partners leveraging these models? [INSERT]"
click at [880, 485] on div at bounding box center [692, 492] width 558 height 14
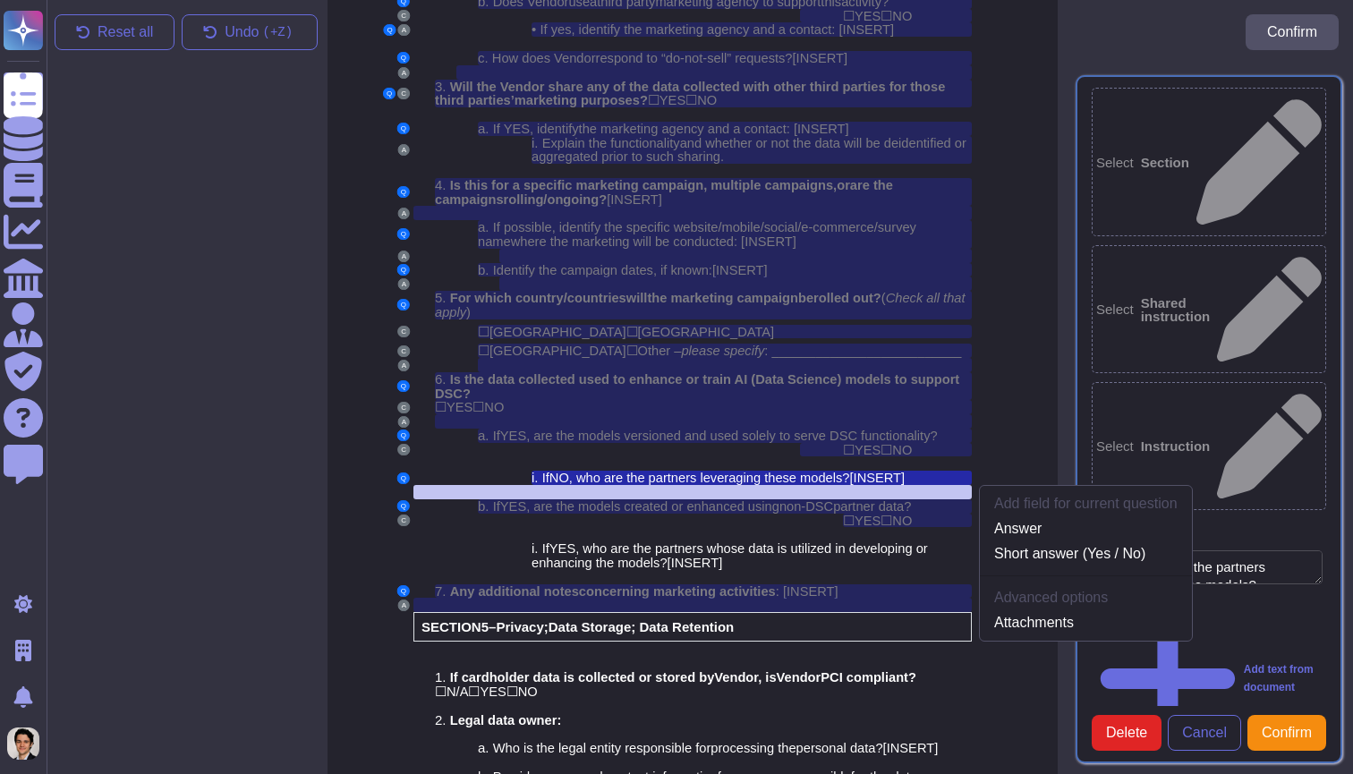
scroll to position [3643, 7]
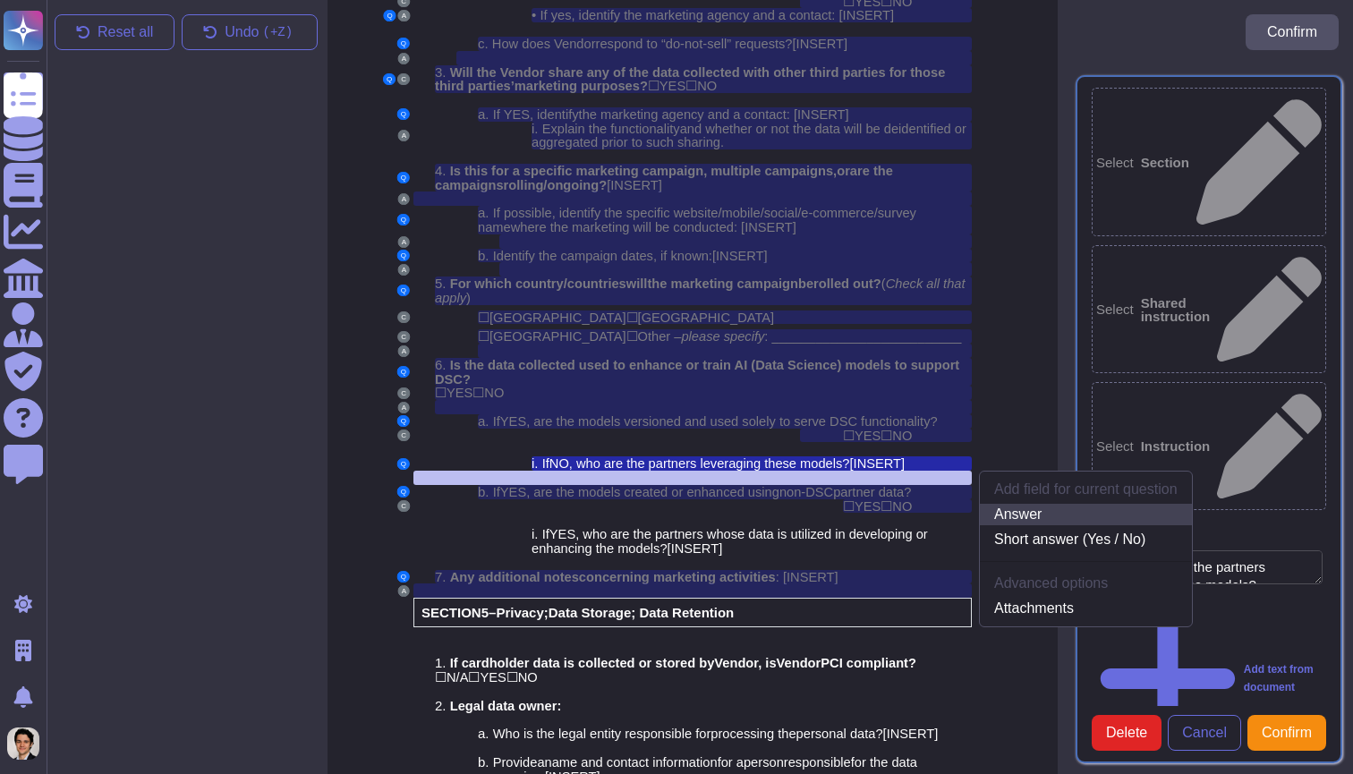
click at [1022, 504] on link "Answer" at bounding box center [1086, 514] width 212 height 21
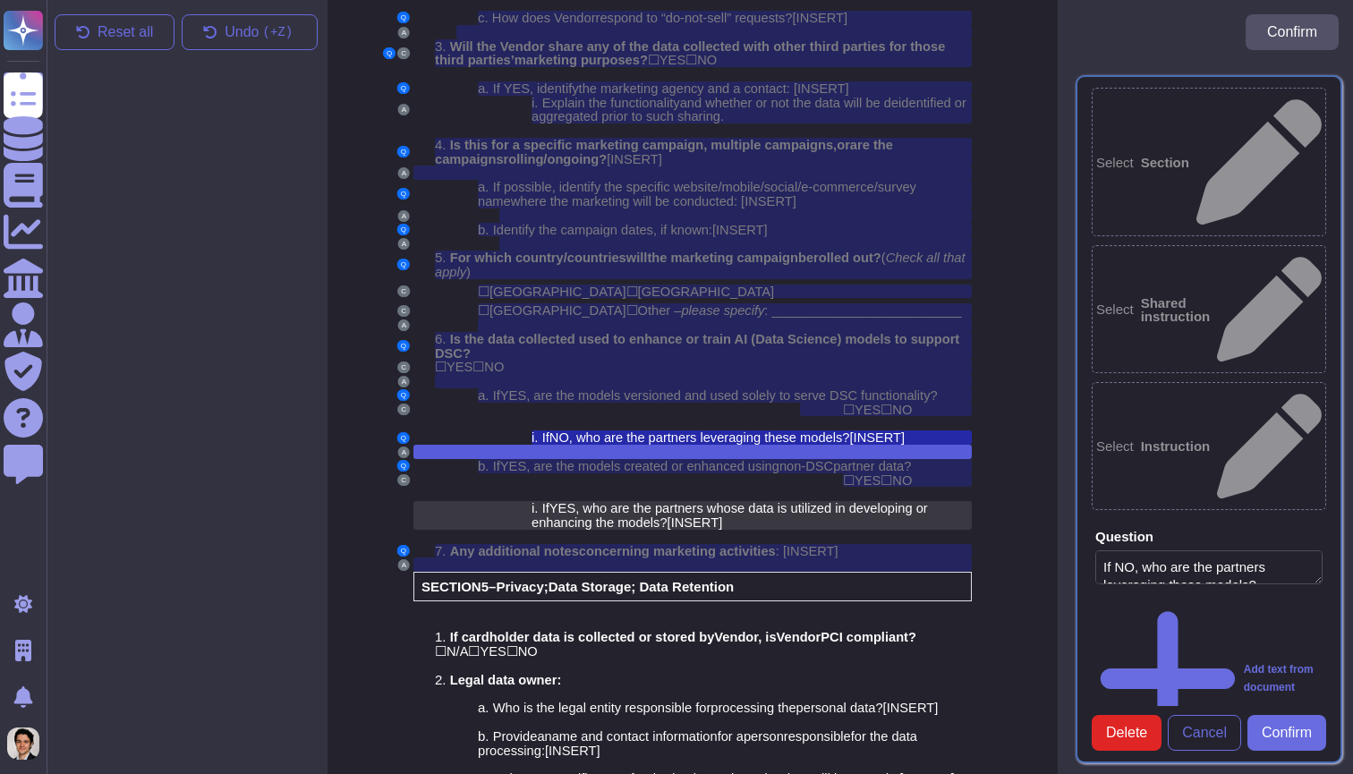
click at [788, 501] on span ", who are the partners whose data is utilized in developing or enhancing the mo…" at bounding box center [729, 515] width 396 height 29
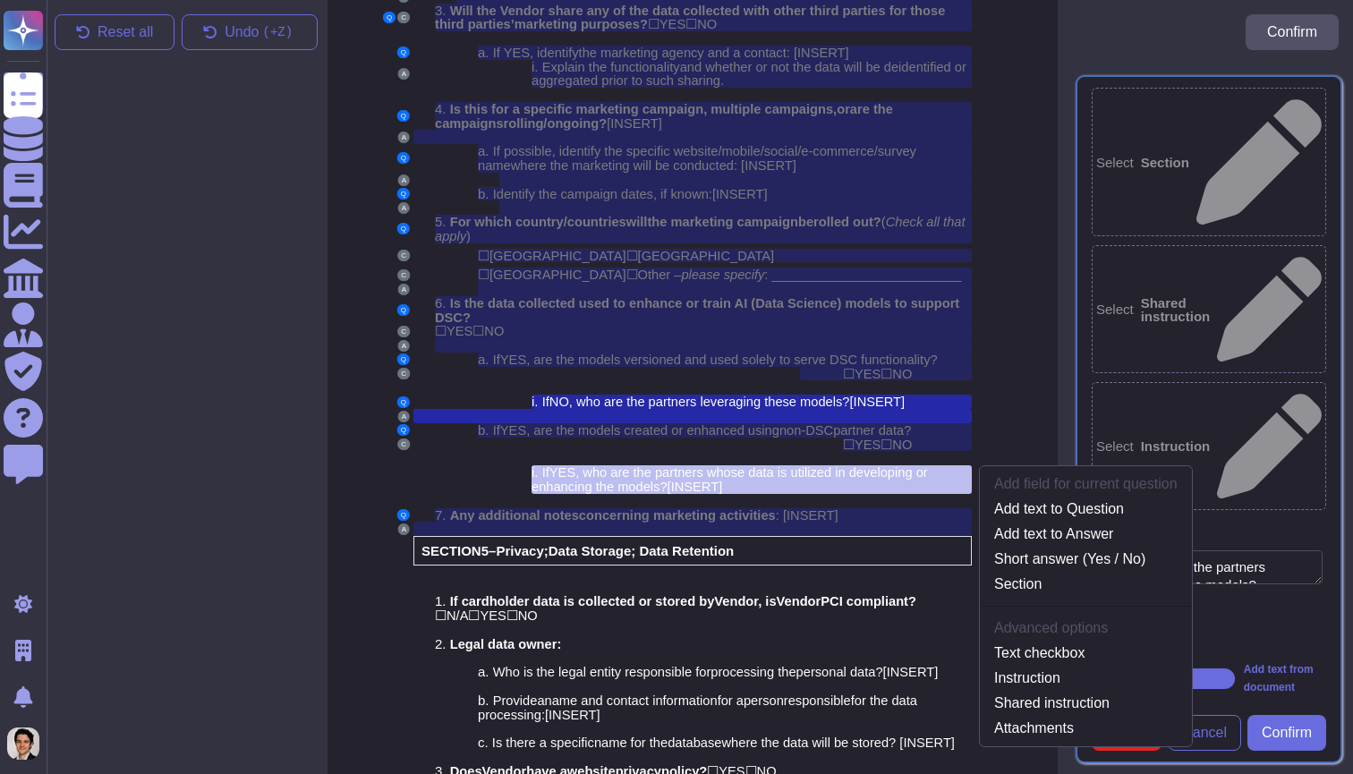
click at [1293, 675] on div "Select Section Select Shared instruction Select Instruction Question If NO, who…" at bounding box center [1209, 418] width 288 height 709
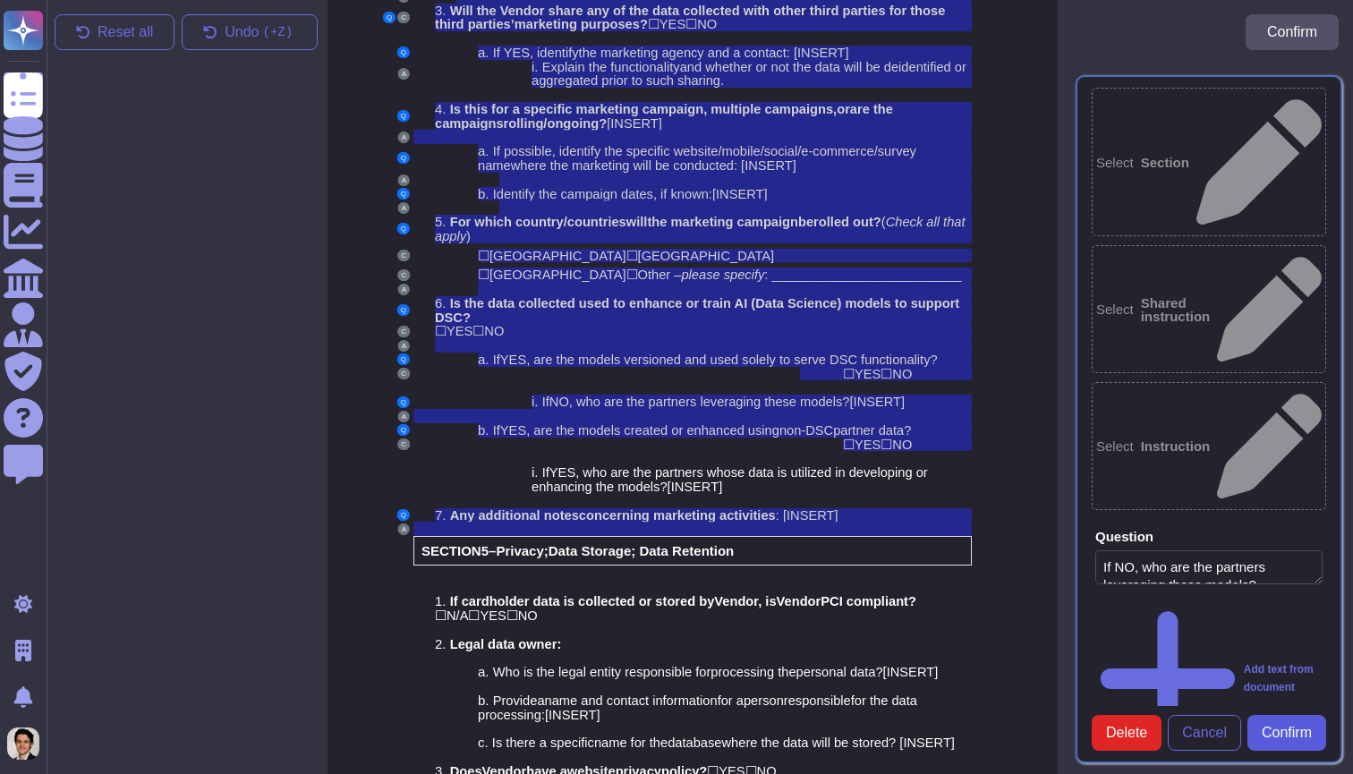
click at [1278, 715] on button "Confirm" at bounding box center [1286, 733] width 79 height 36
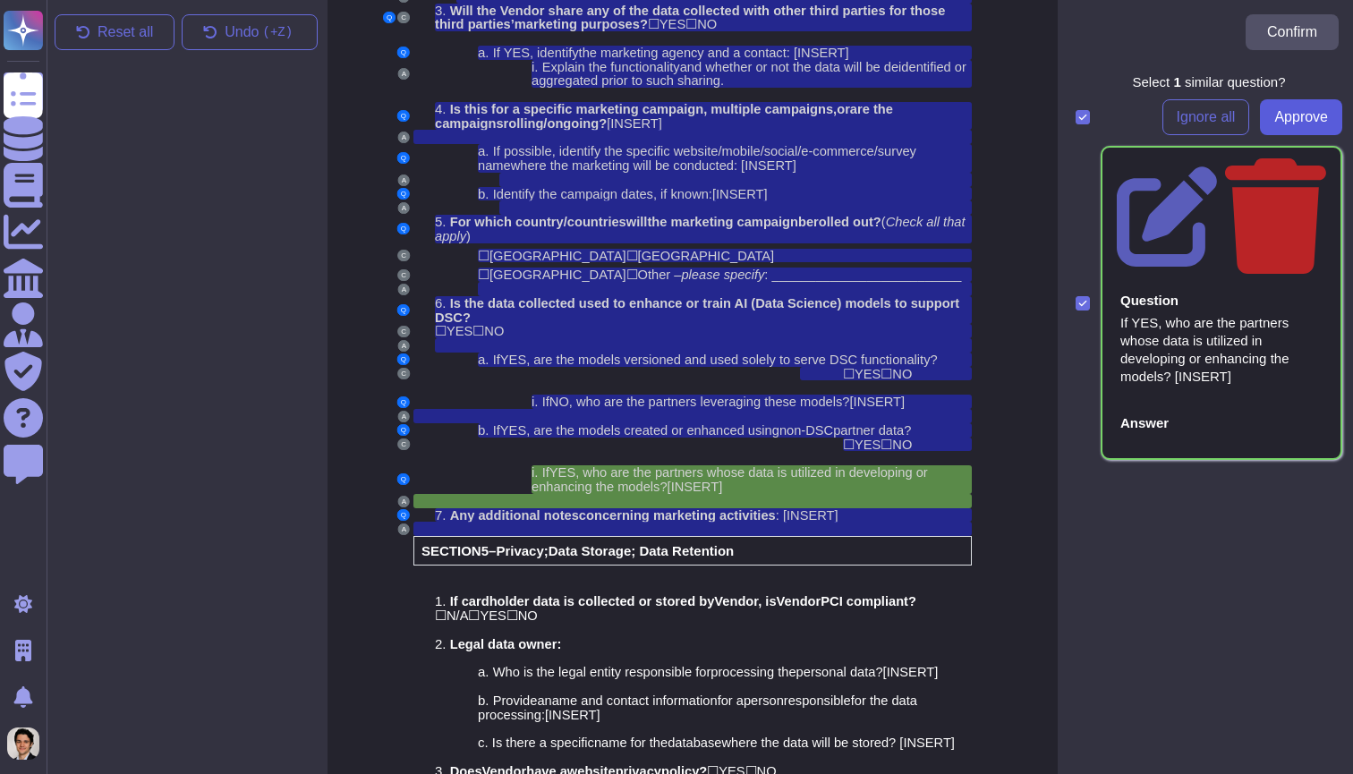
click at [1303, 111] on span "Approve" at bounding box center [1301, 117] width 54 height 14
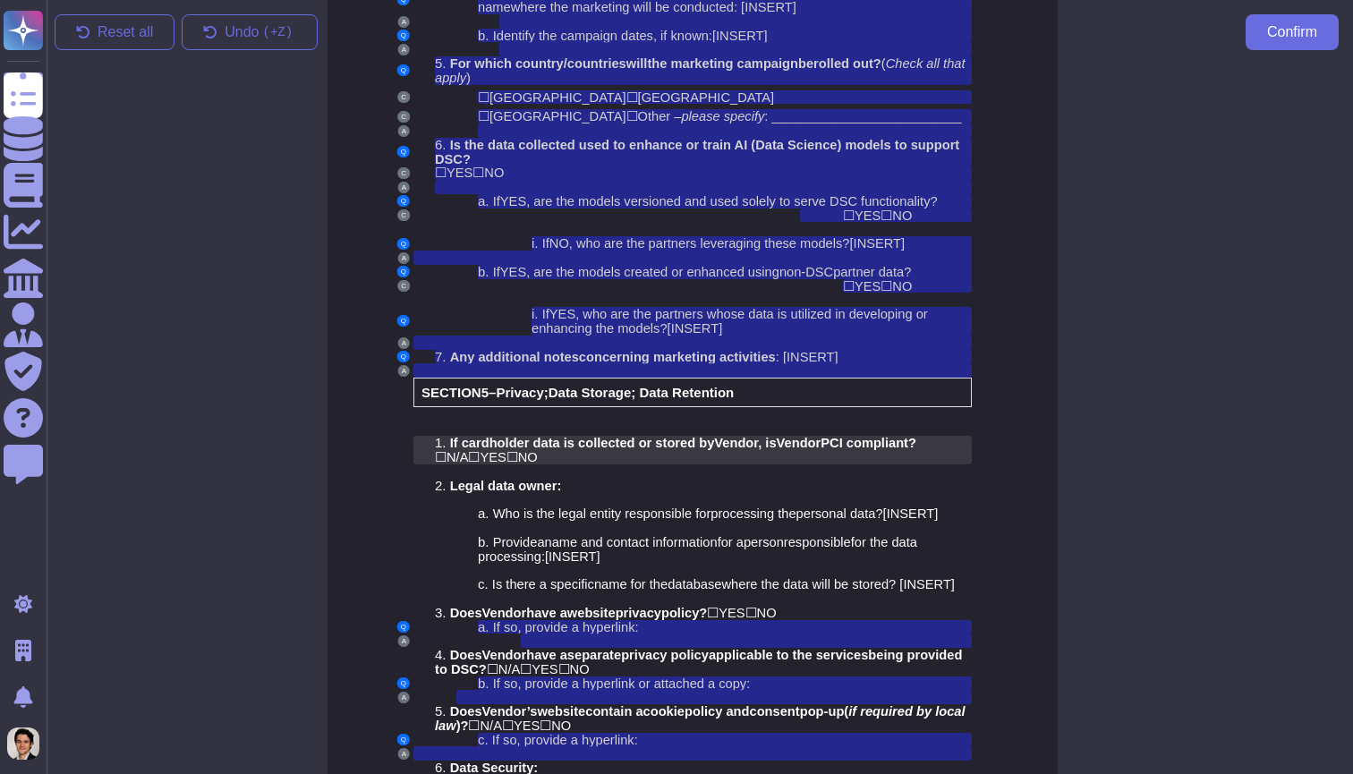
click at [626, 436] on span "If cardholder data is collected or stored by" at bounding box center [582, 443] width 265 height 14
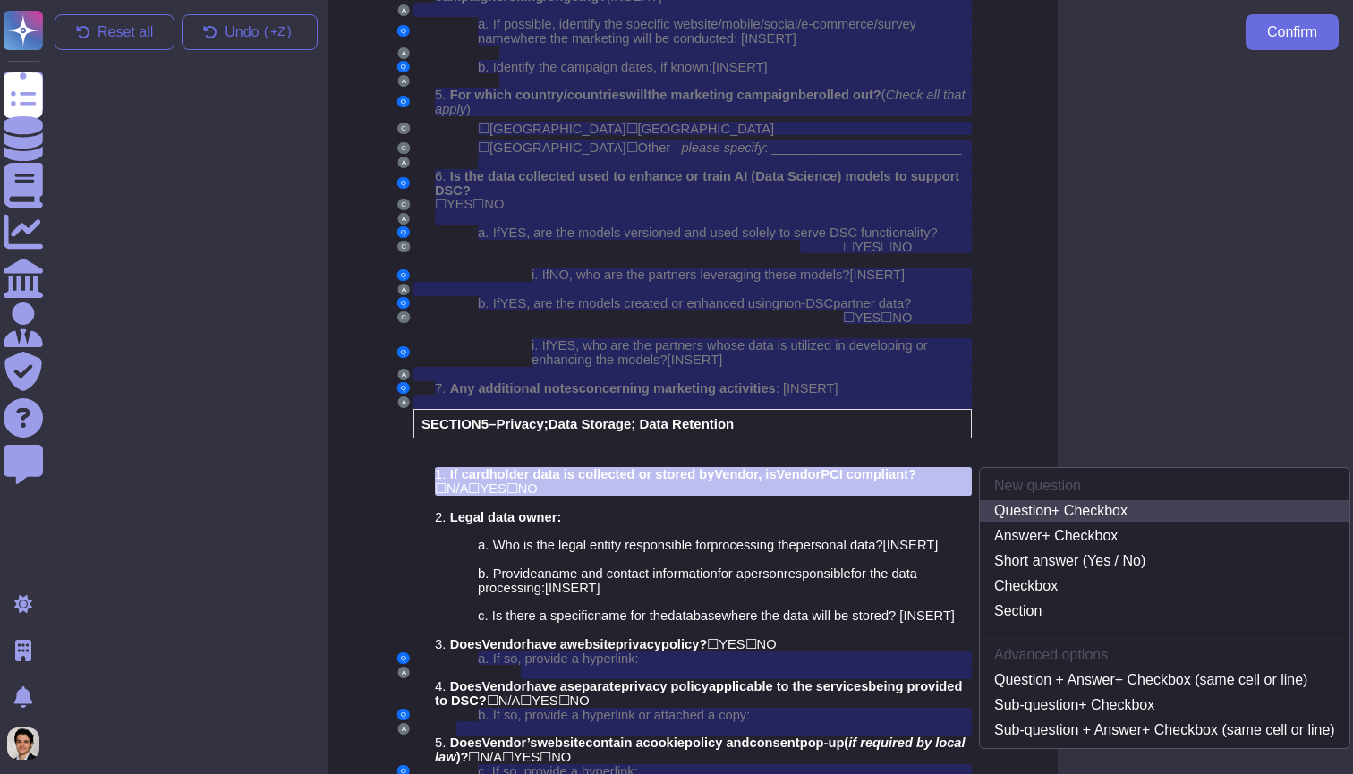
click at [1063, 500] on link "Question + Checkbox" at bounding box center [1164, 510] width 369 height 21
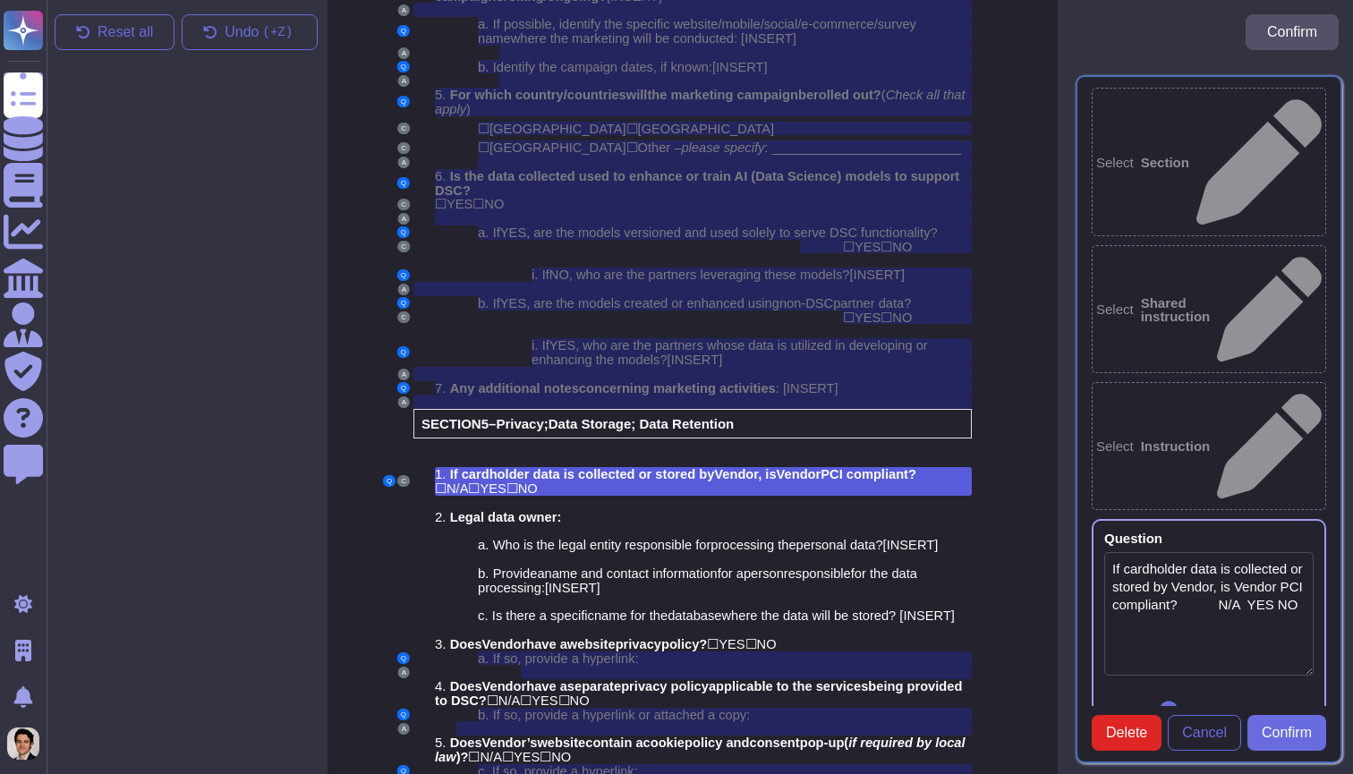
type textarea "If cardholder data is collected or stored by Vendor, is Vendor PCI compliant? N…"
click at [677, 496] on div at bounding box center [713, 503] width 515 height 14
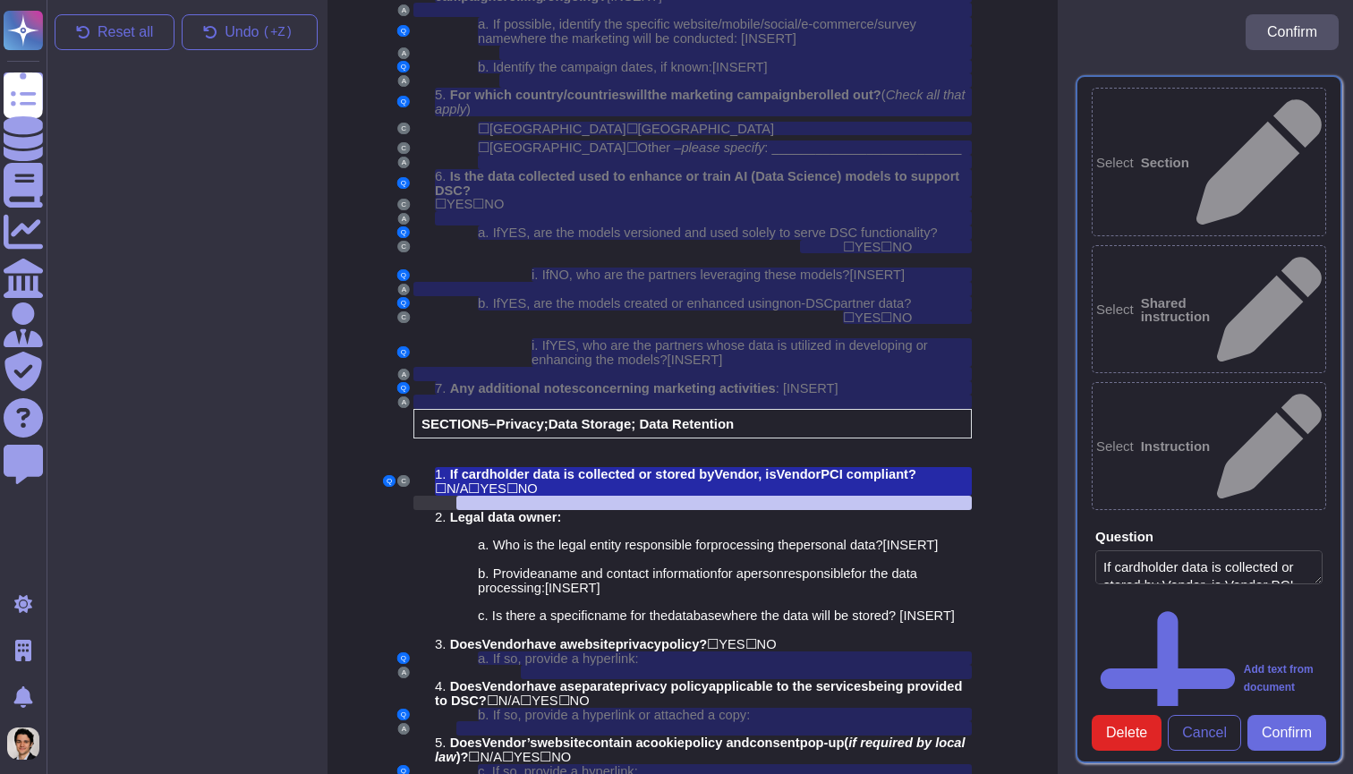
scroll to position [3852, 7]
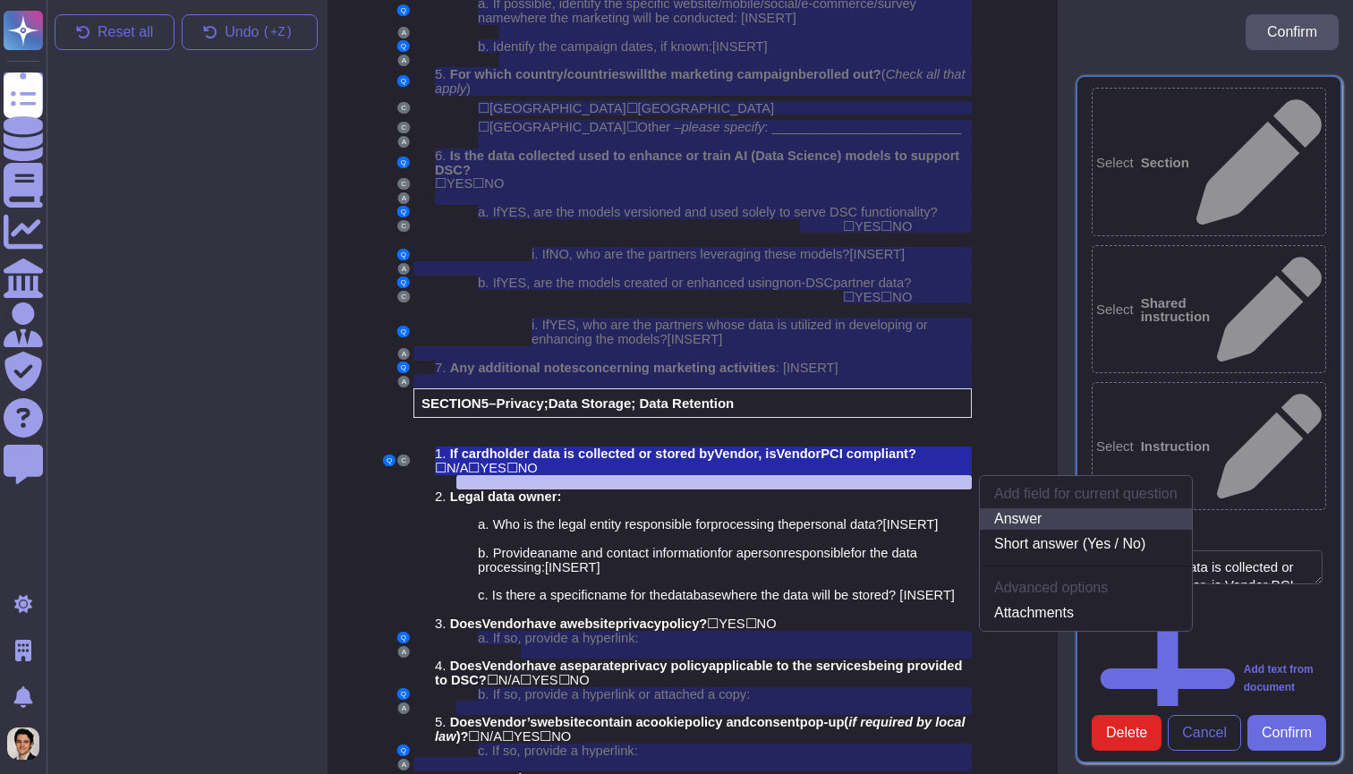
click at [1023, 508] on link "Answer" at bounding box center [1086, 518] width 212 height 21
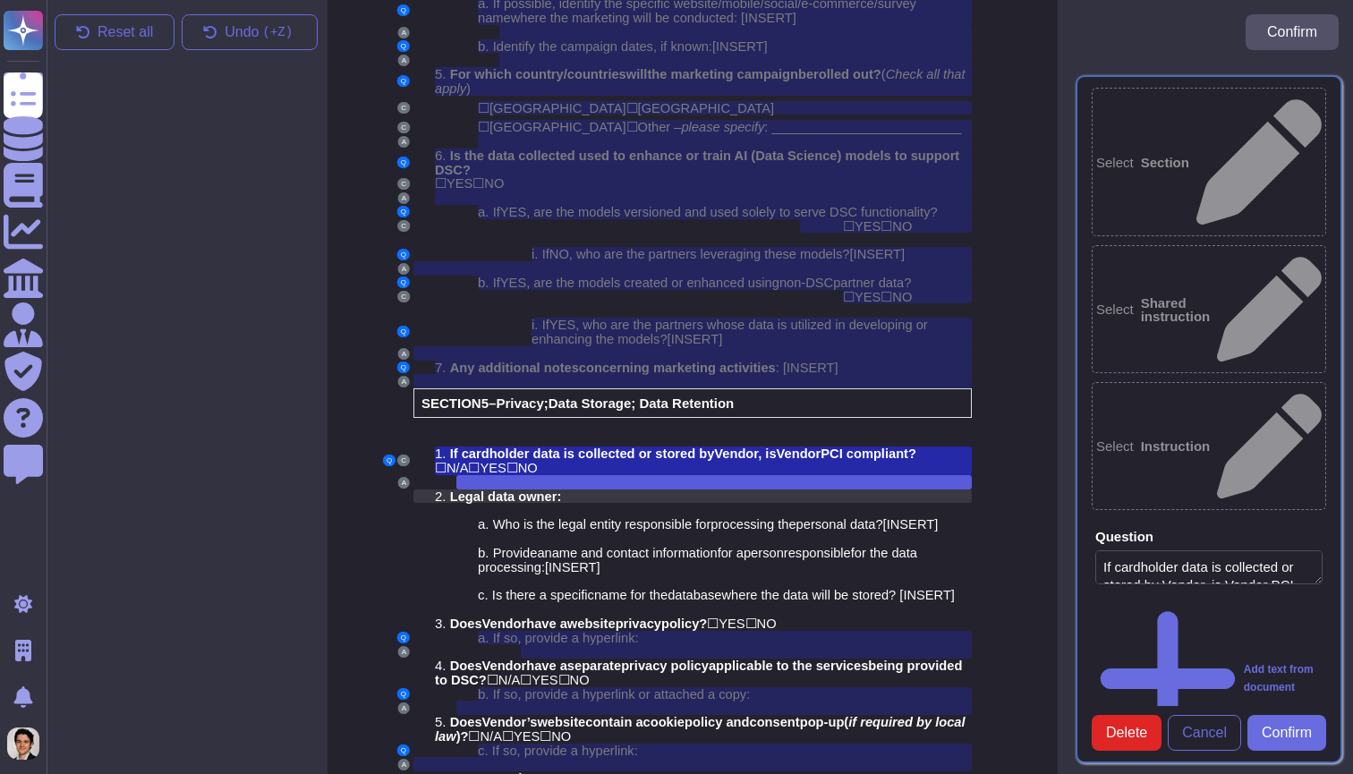
click at [568, 489] on div "2. Legal data owner :" at bounding box center [703, 496] width 537 height 14
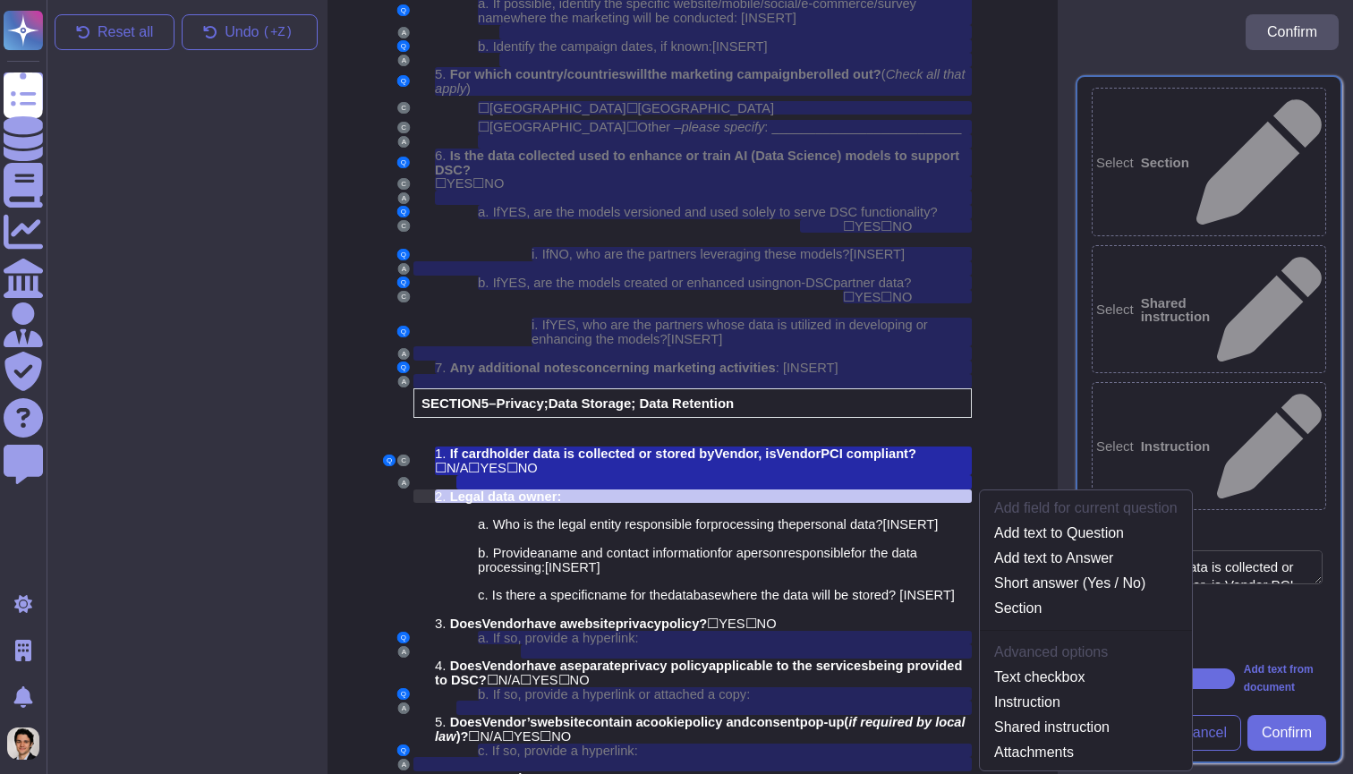
scroll to position [3866, 7]
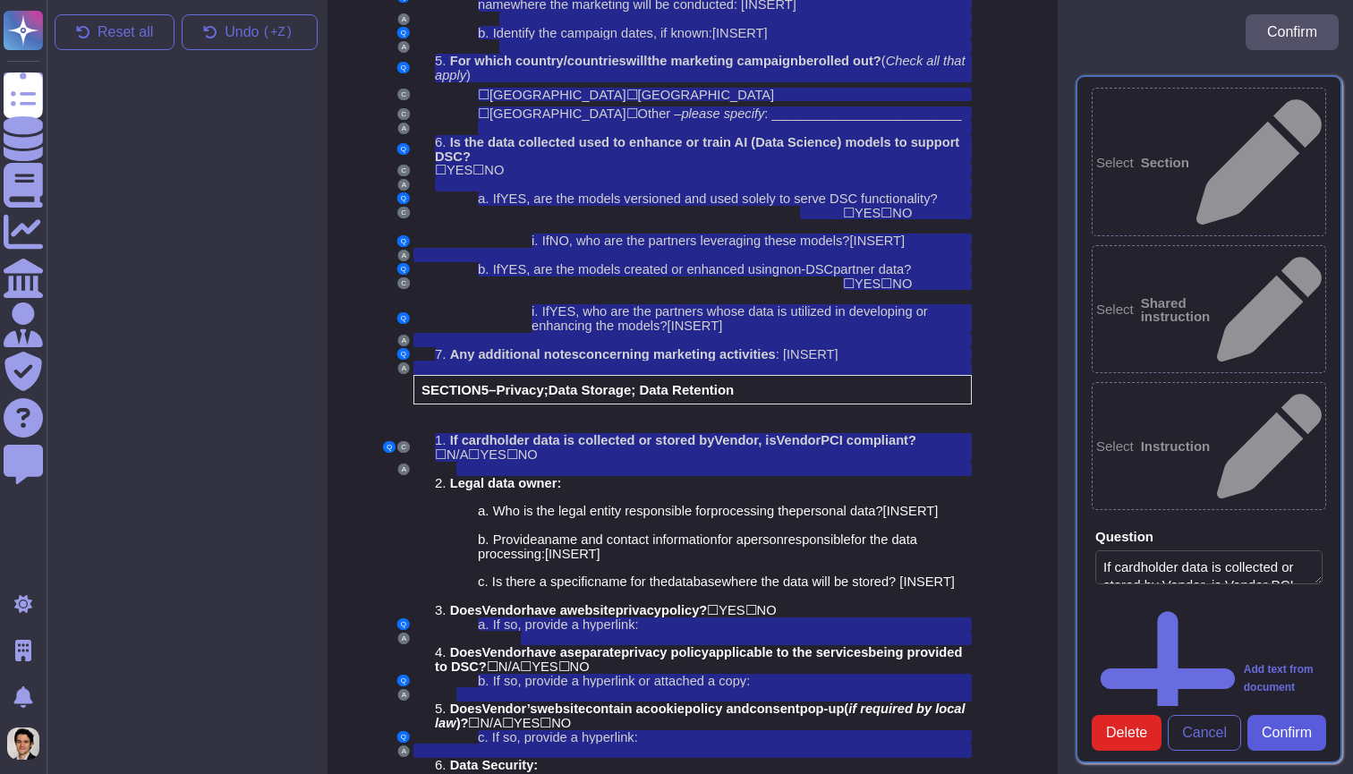
click at [1294, 715] on button "Confirm" at bounding box center [1286, 733] width 79 height 36
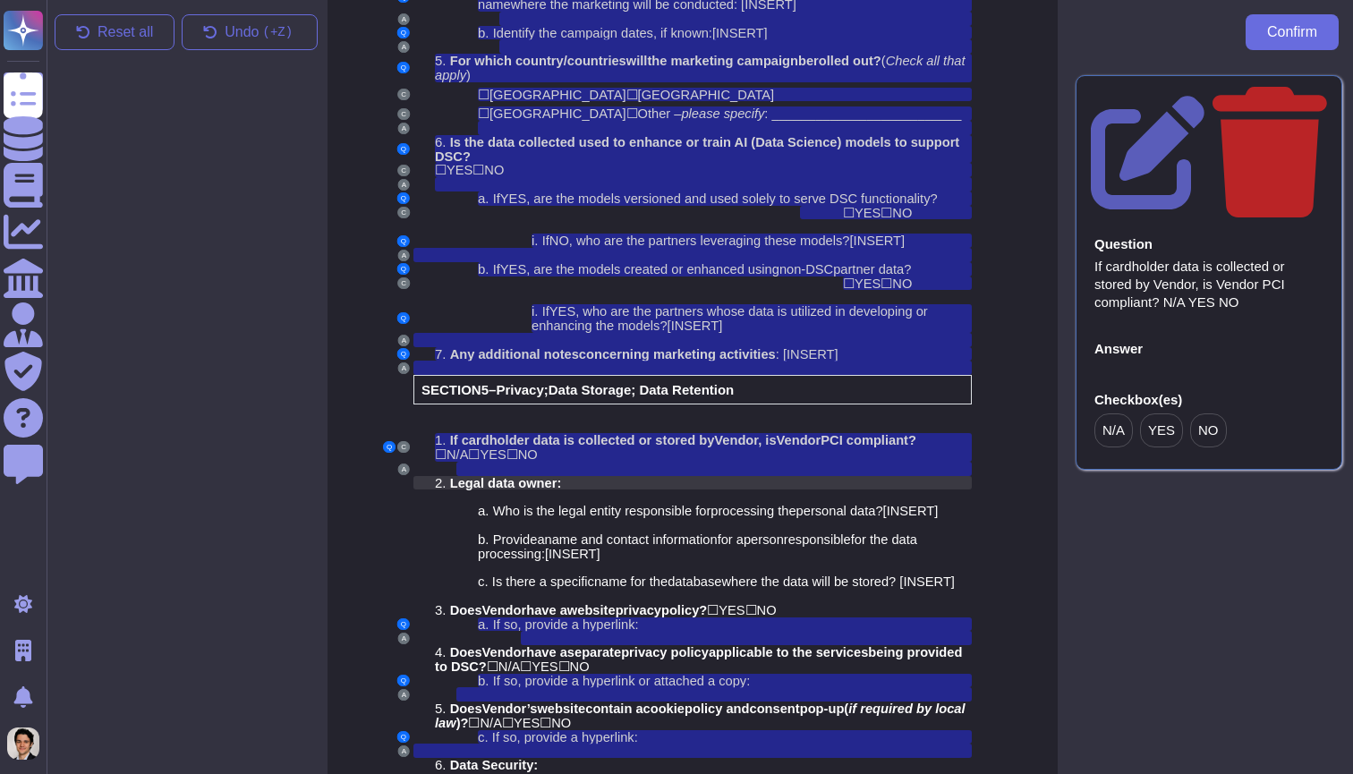
click at [543, 476] on span "Legal data owner" at bounding box center [503, 483] width 107 height 14
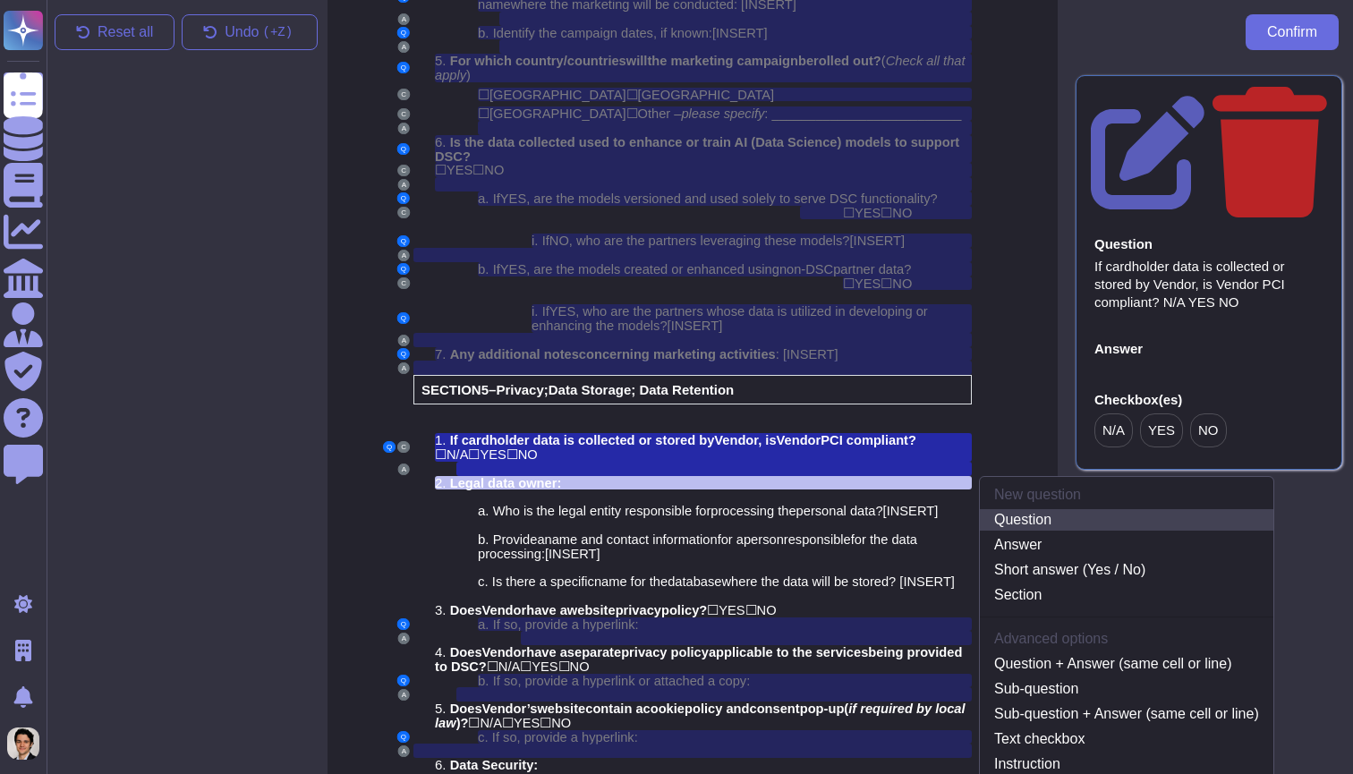
click at [1090, 509] on link "Question" at bounding box center [1126, 519] width 293 height 21
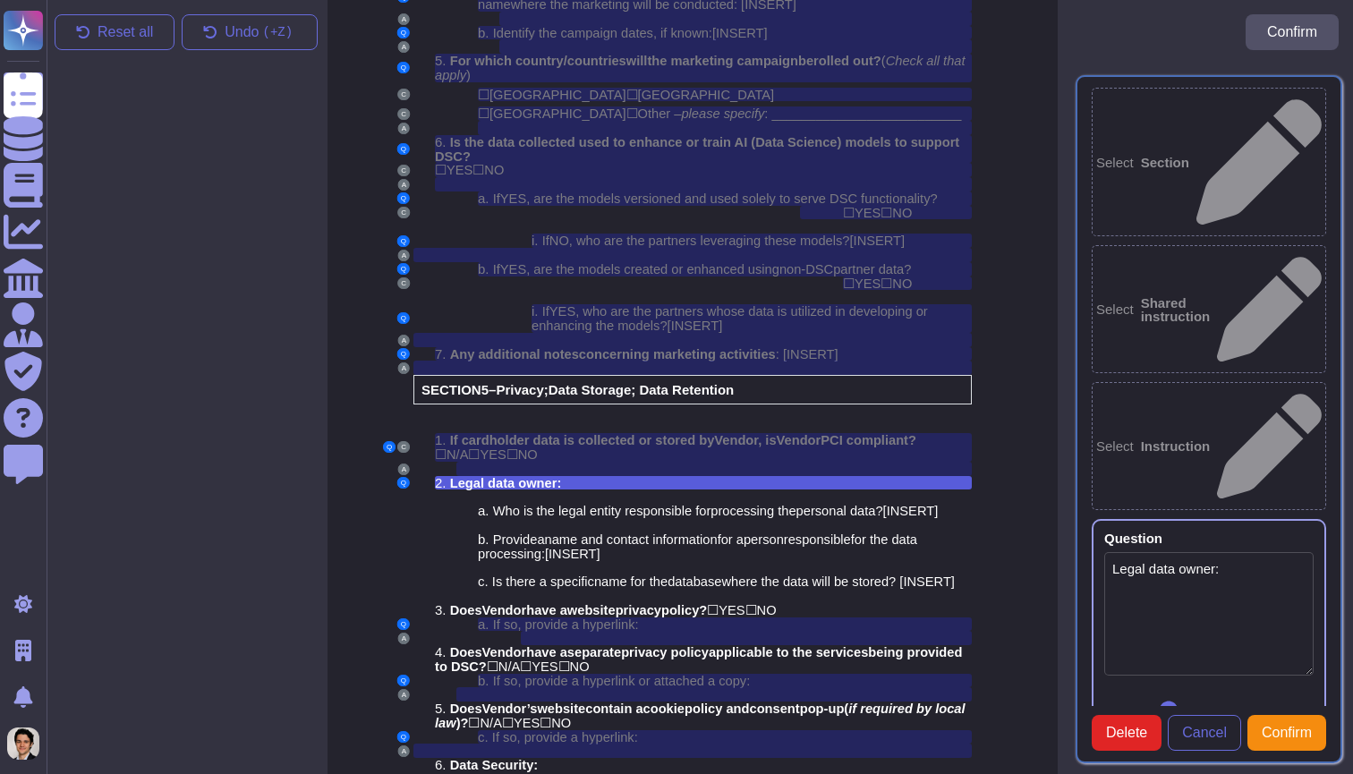
type textarea "Legal data owner:"
click at [711, 504] on span "Who is the legal entity responsible for" at bounding box center [602, 511] width 218 height 14
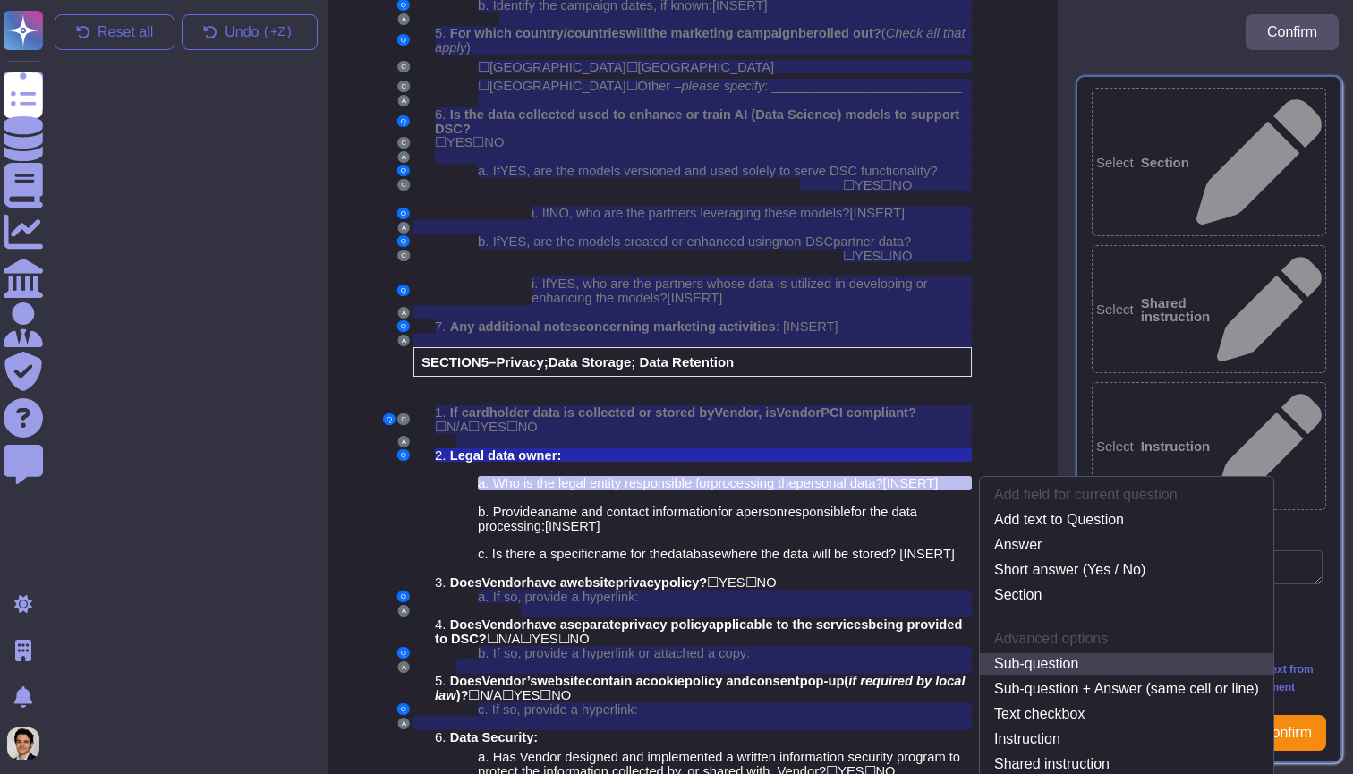
click at [1065, 653] on link "Sub-question" at bounding box center [1126, 663] width 293 height 21
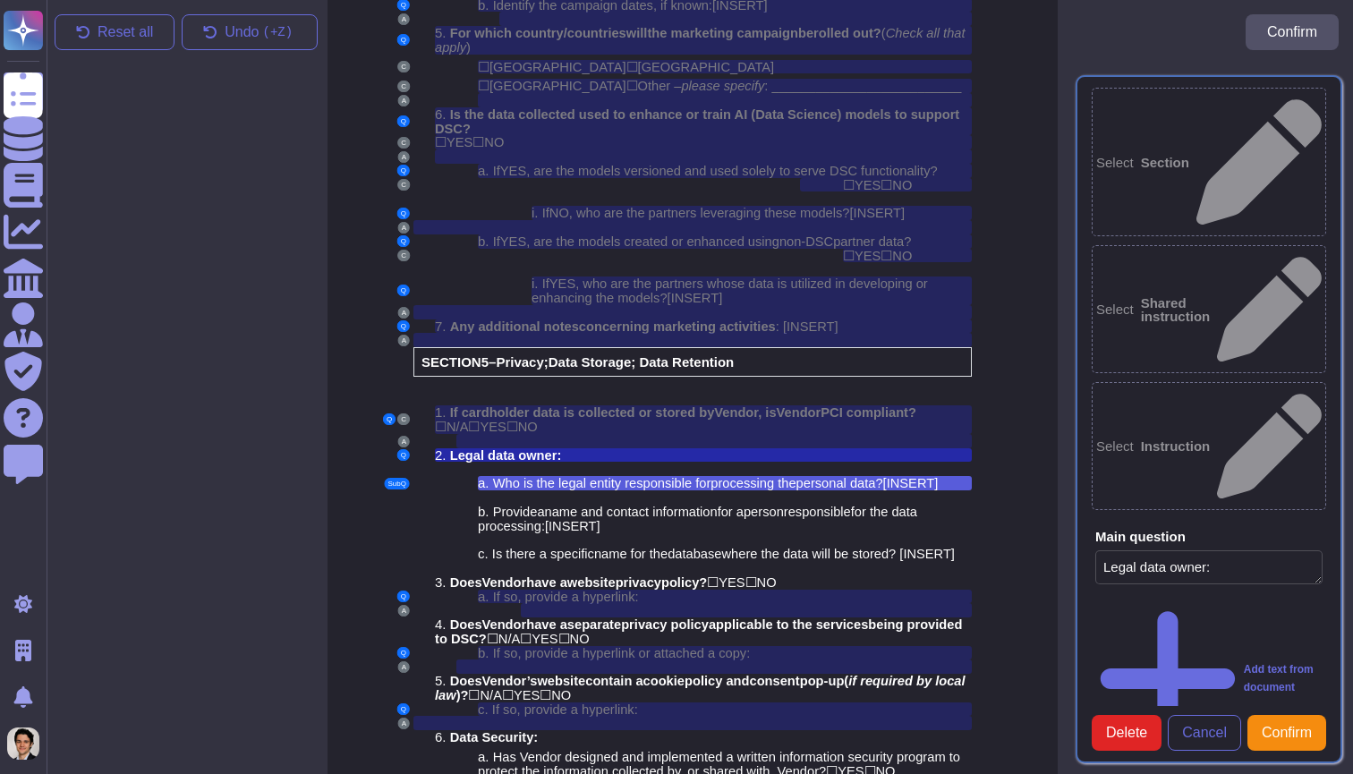
type textarea "Who is the legal entity responsible for processing the personal data? [INSERT]"
click at [694, 490] on div at bounding box center [735, 497] width 472 height 14
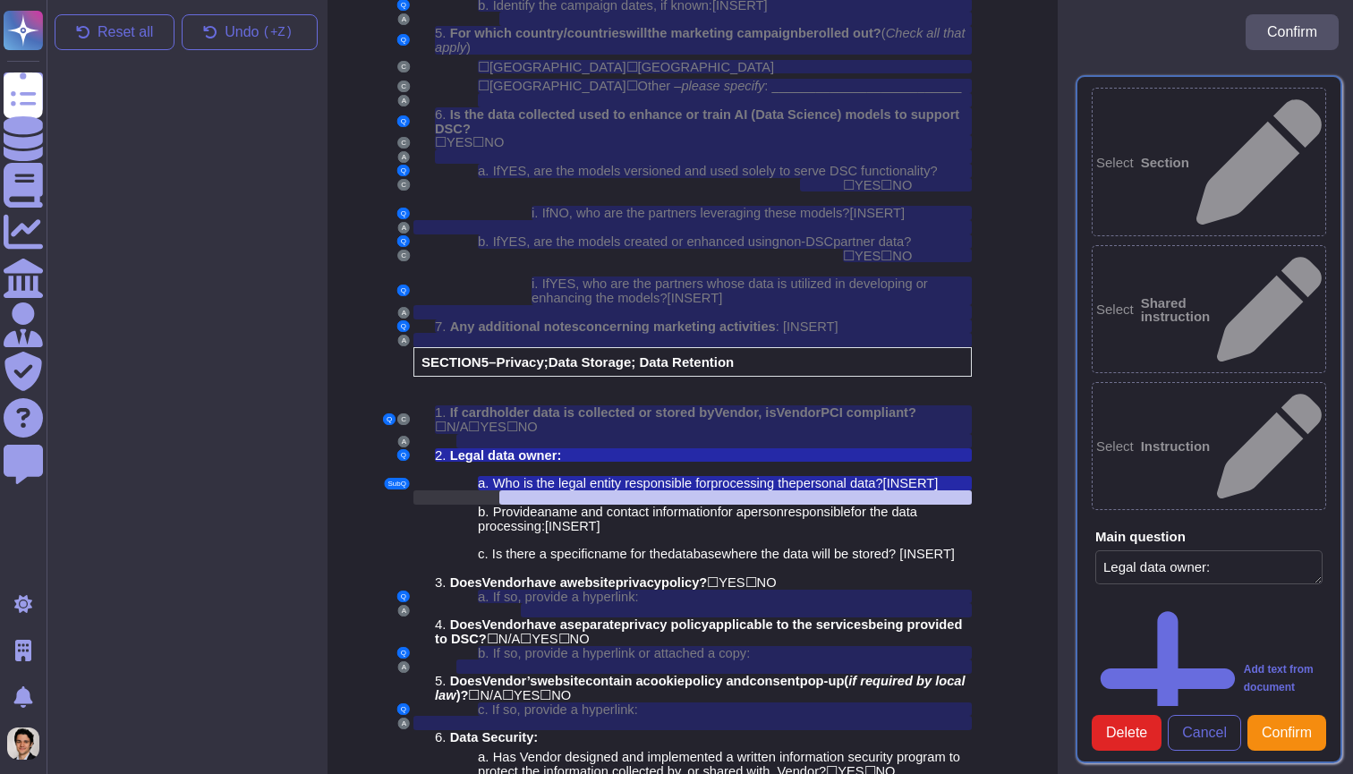
scroll to position [3908, 7]
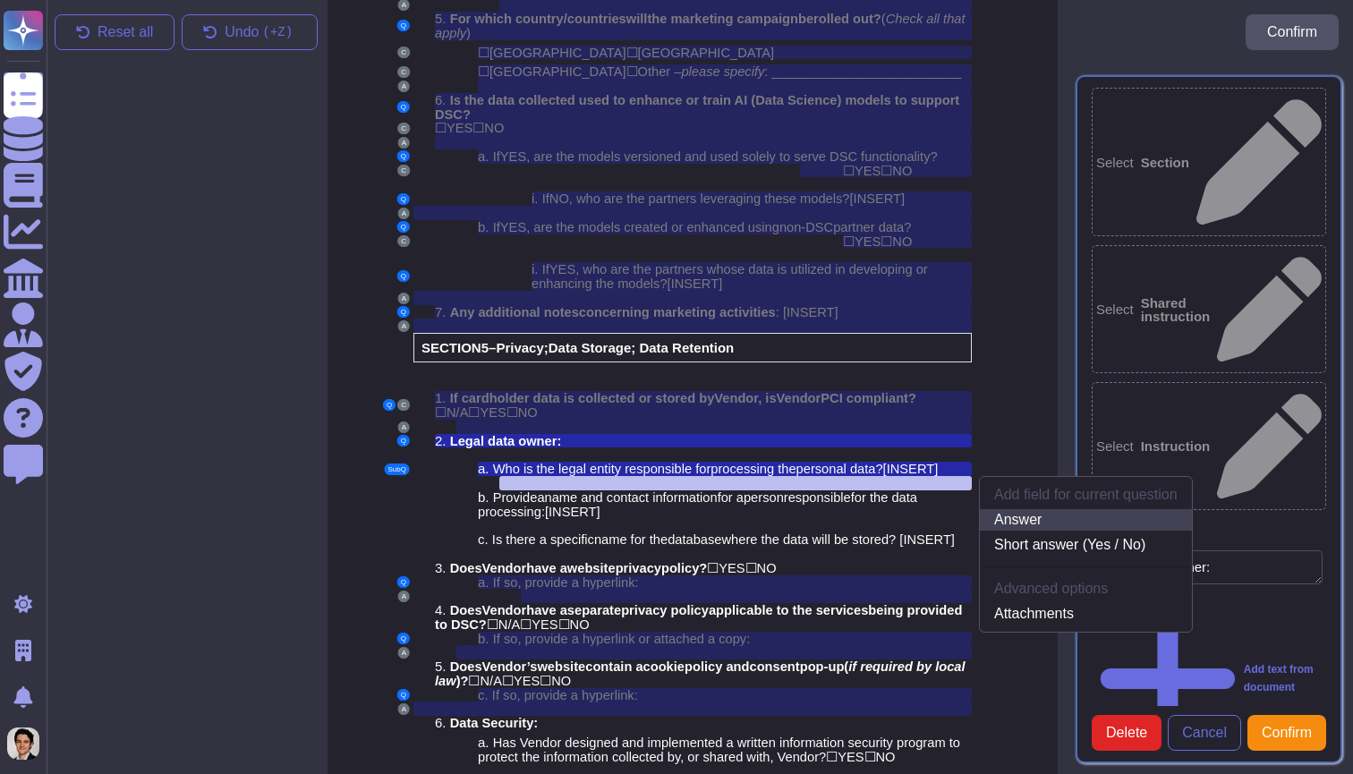
click at [1006, 509] on link "Answer" at bounding box center [1086, 519] width 212 height 21
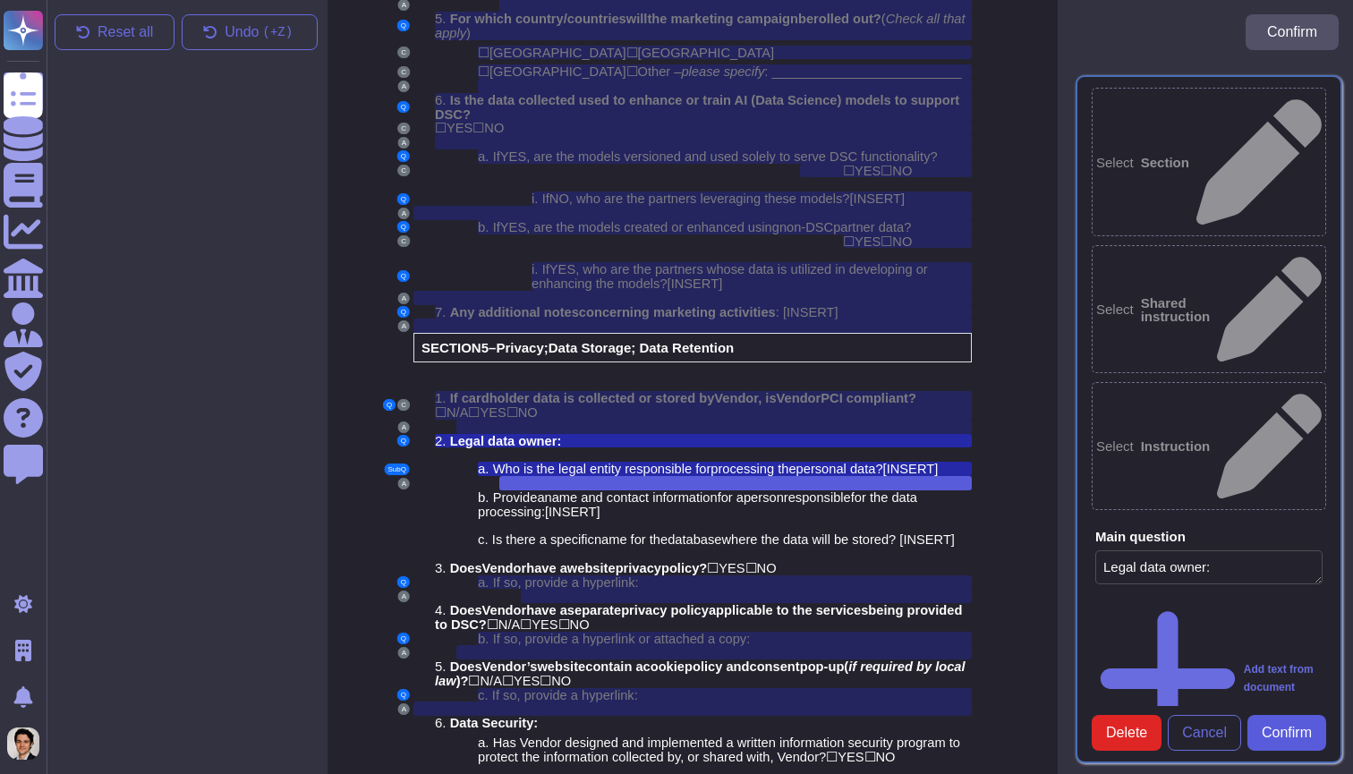
click at [1305, 732] on span "Confirm" at bounding box center [1286, 733] width 50 height 14
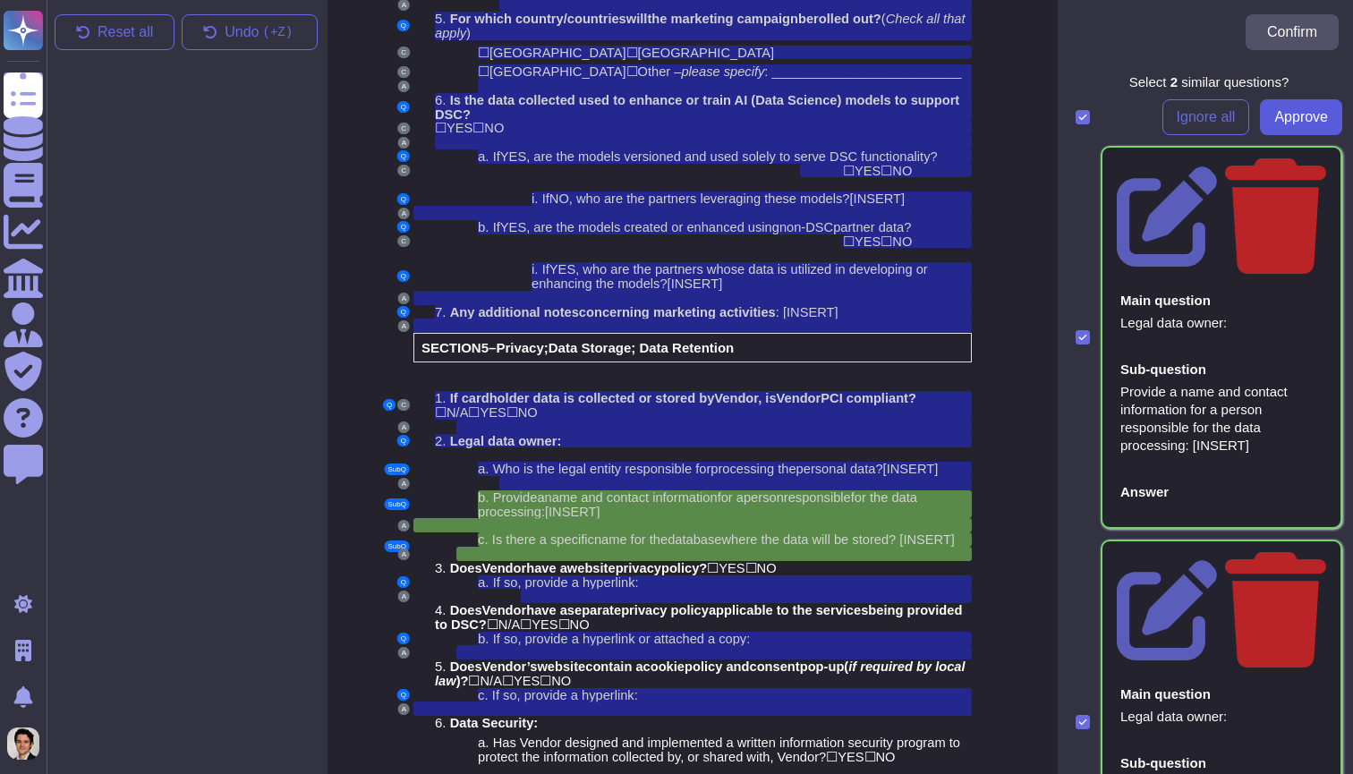
click at [1283, 123] on span "Approve" at bounding box center [1301, 117] width 54 height 14
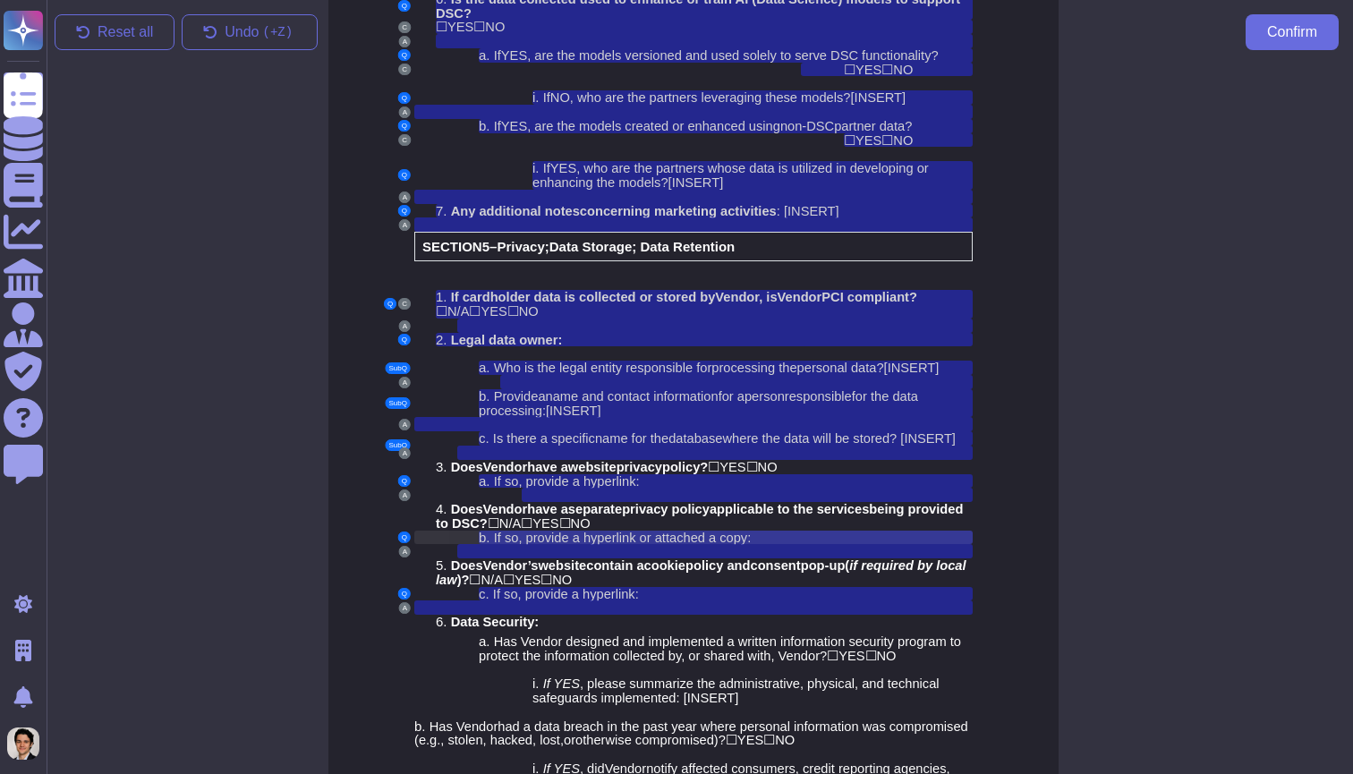
scroll to position [4022, 6]
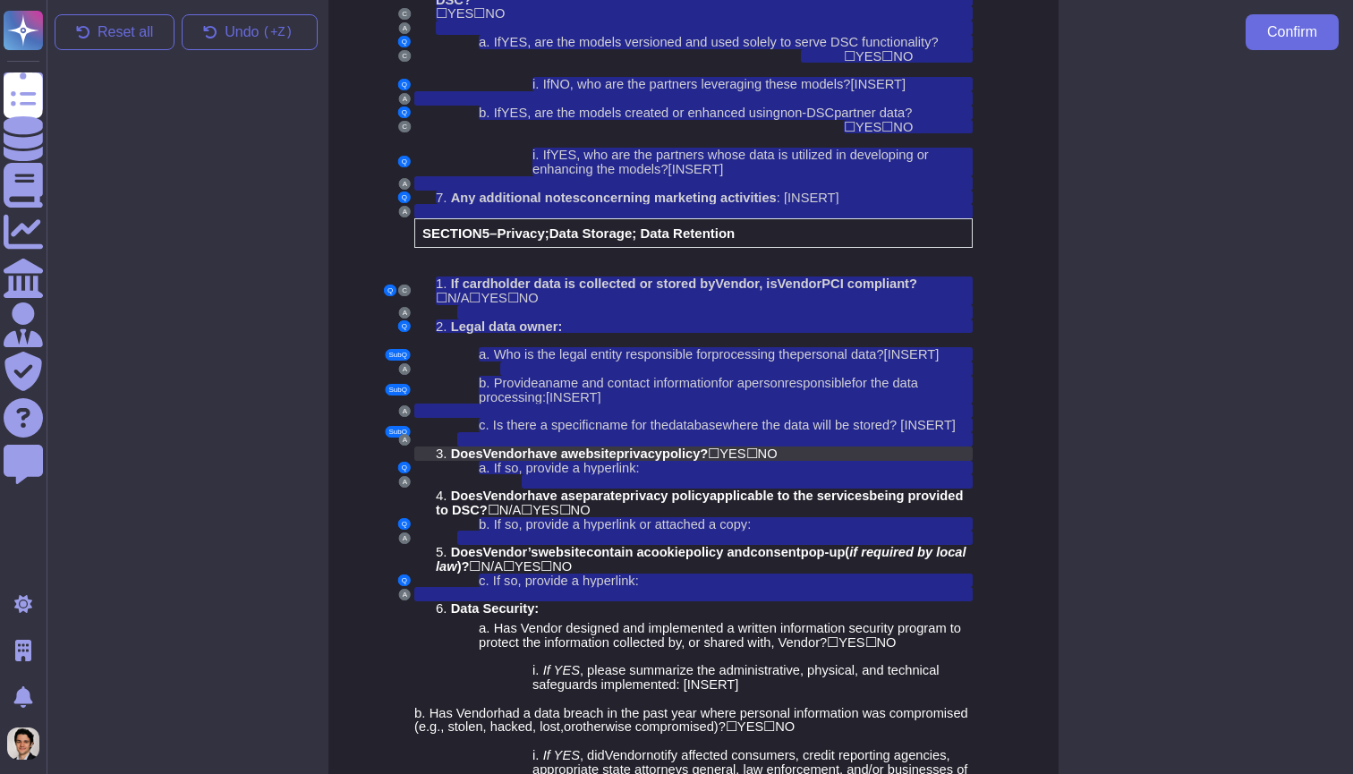
click at [758, 446] on span "☐" at bounding box center [752, 453] width 12 height 15
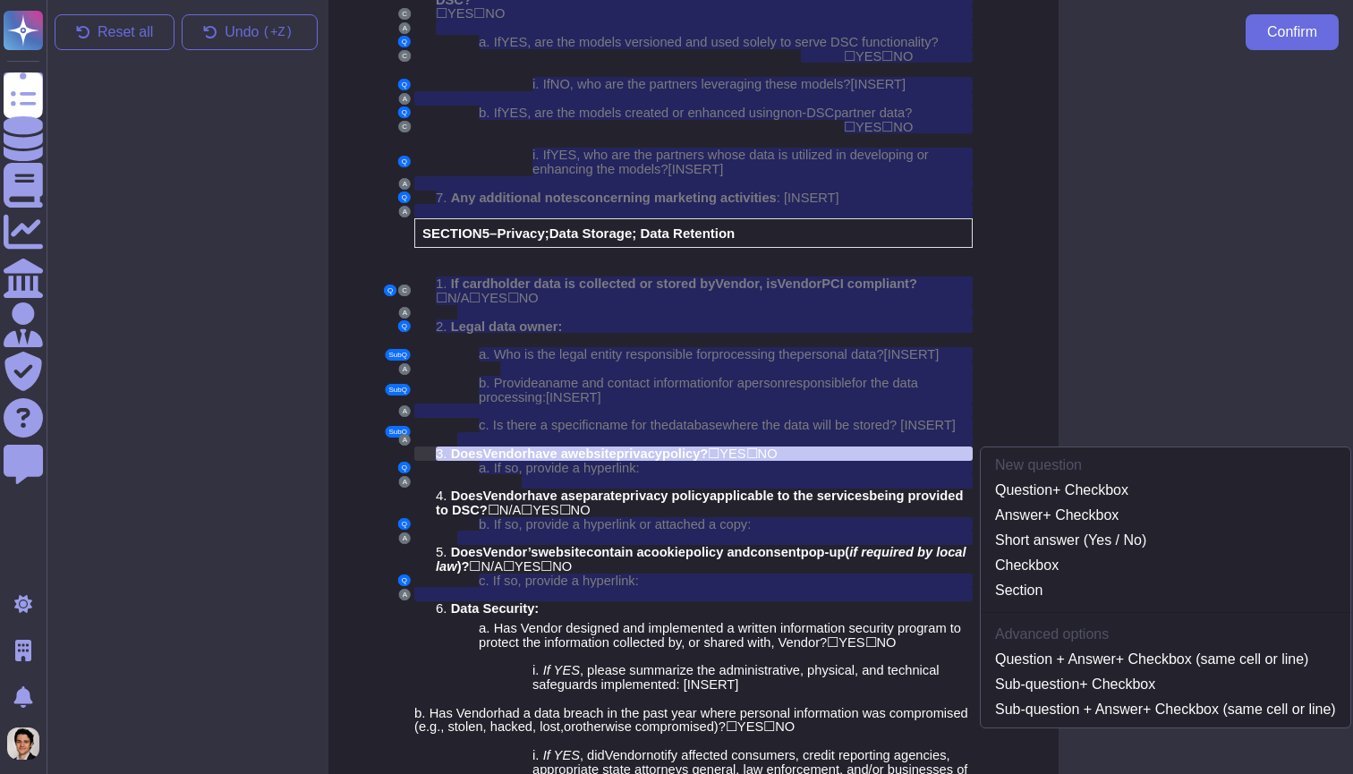
scroll to position [4003, 6]
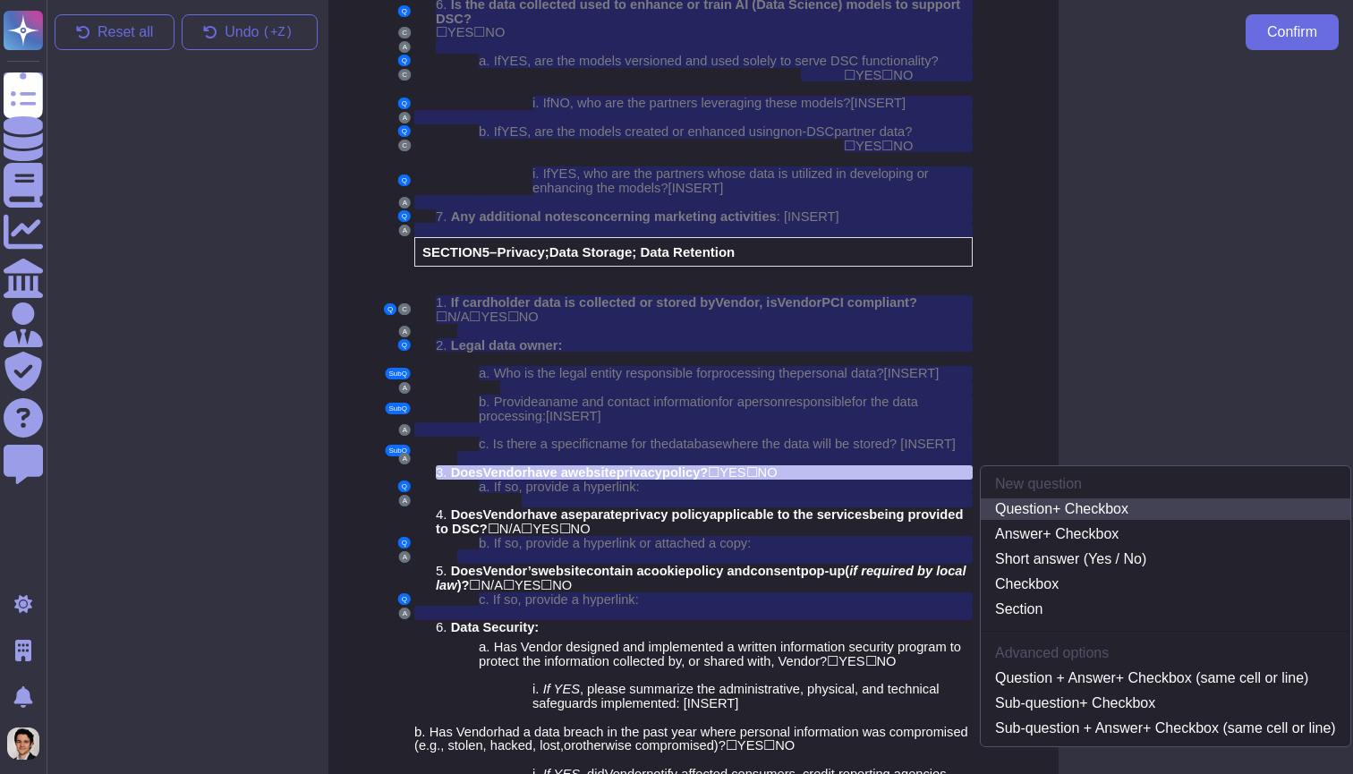
click at [1066, 498] on link "Question + Checkbox" at bounding box center [1164, 508] width 369 height 21
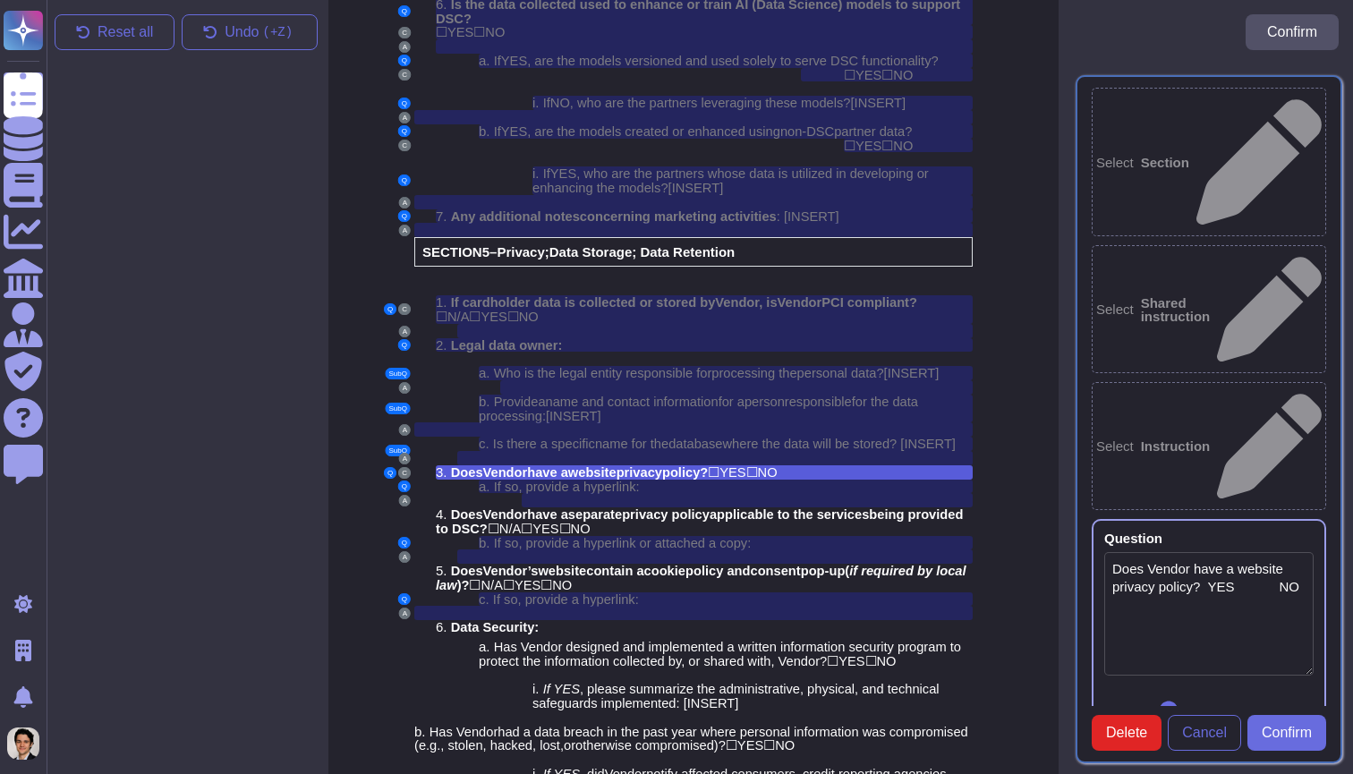
type textarea "Does Vendor have a website privacy policy? YES NO"
click at [1289, 726] on span "Confirm" at bounding box center [1286, 733] width 50 height 14
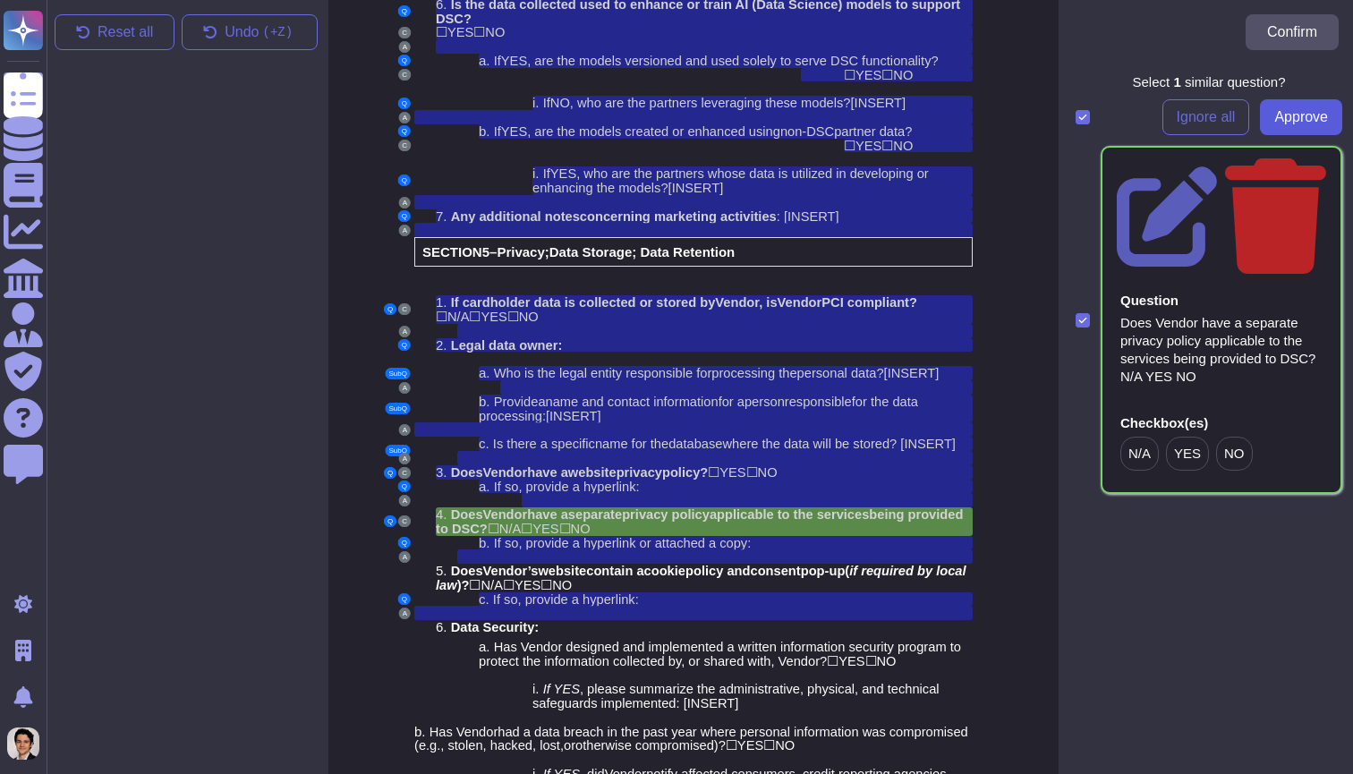
click at [1291, 112] on span "Approve" at bounding box center [1301, 117] width 54 height 14
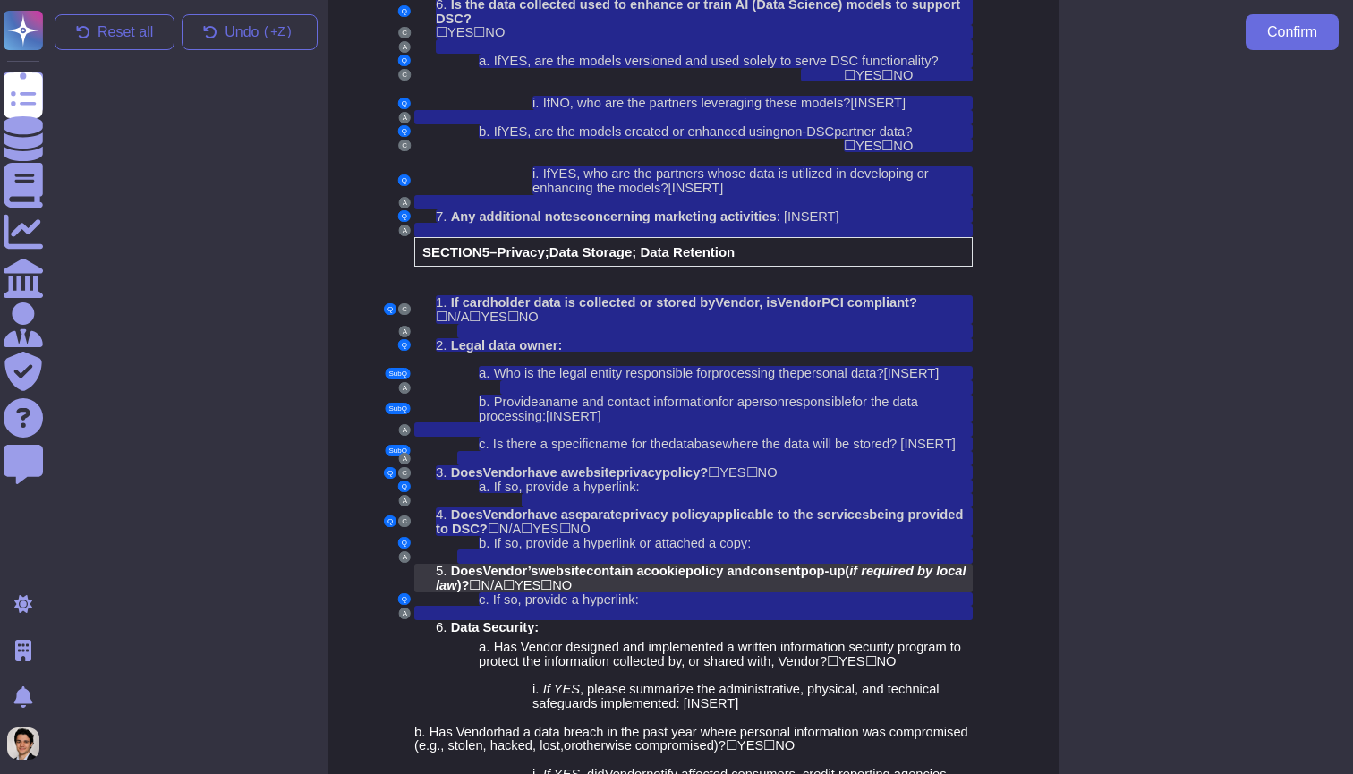
click at [743, 564] on span "olicy and" at bounding box center [721, 571] width 57 height 14
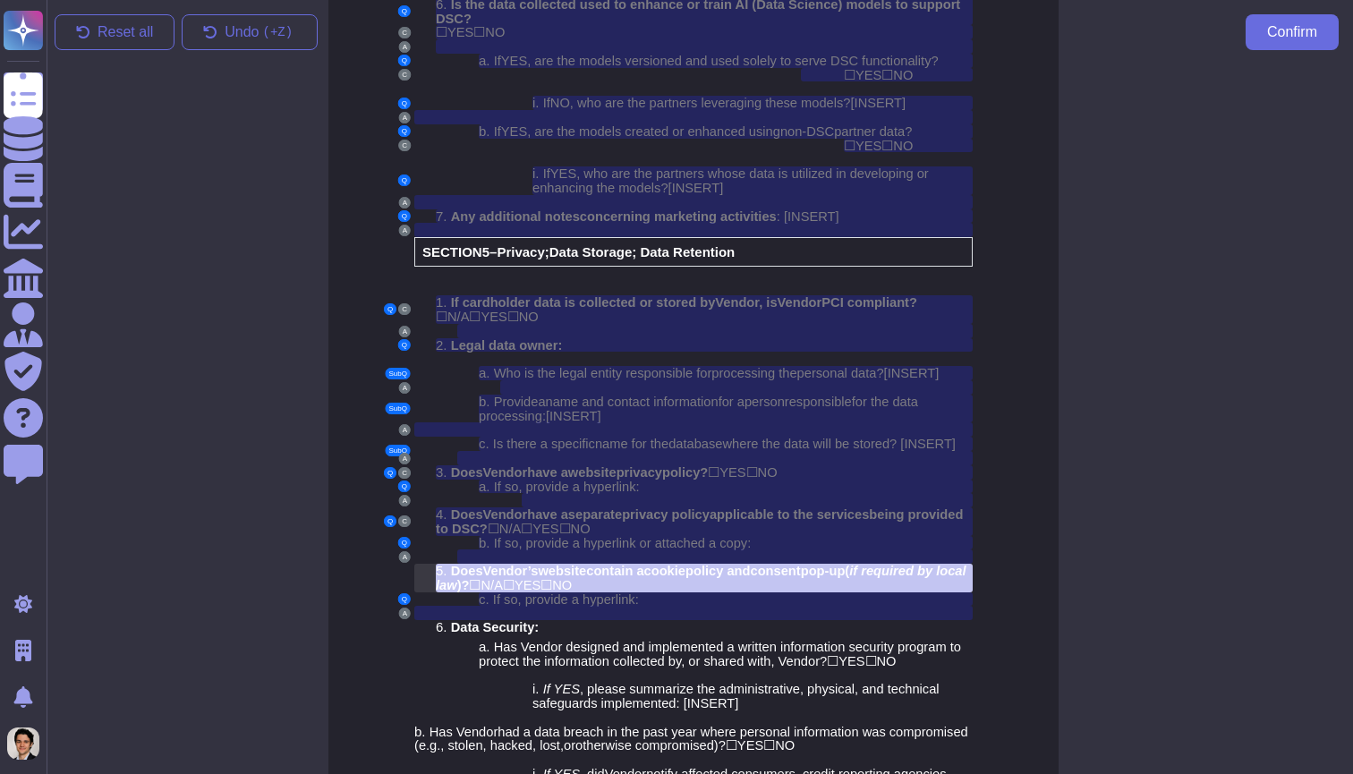
scroll to position [4106, 6]
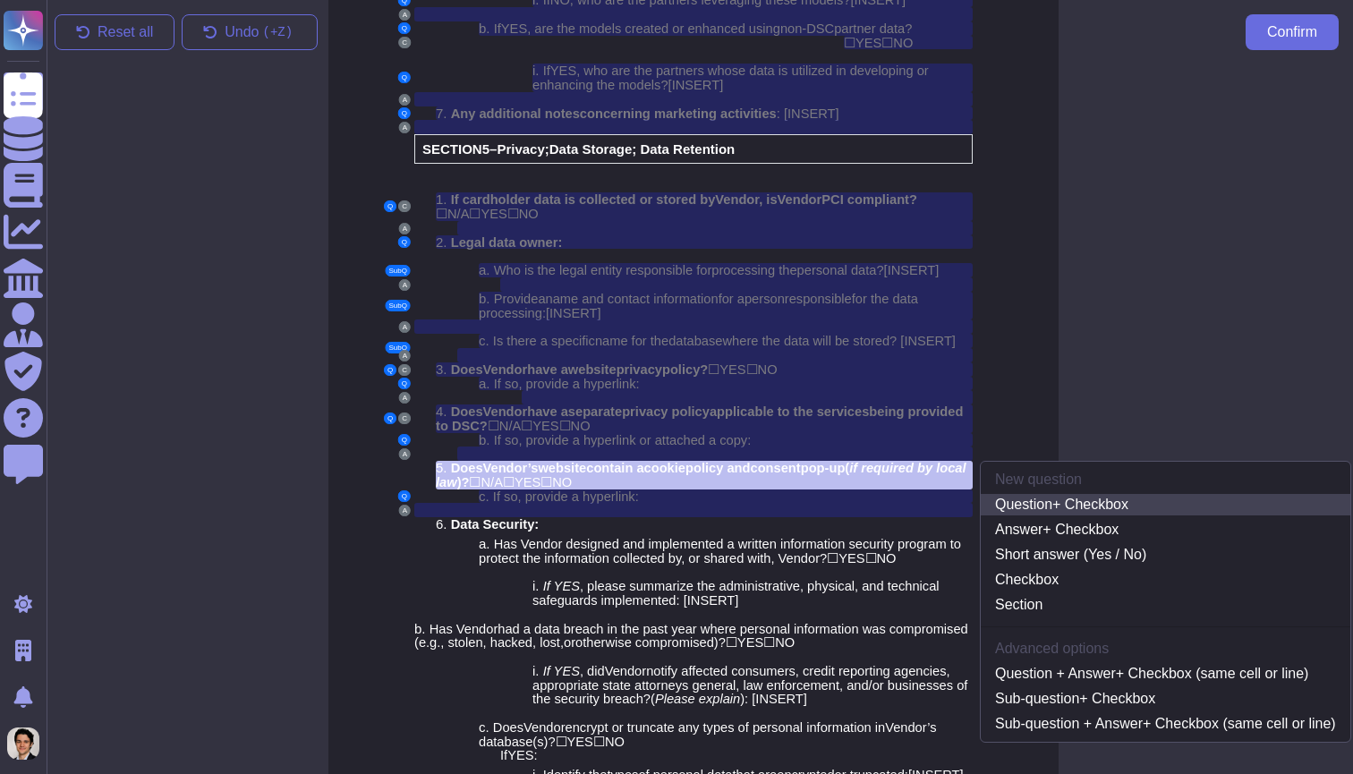
click at [1108, 494] on link "Question + Checkbox" at bounding box center [1164, 504] width 369 height 21
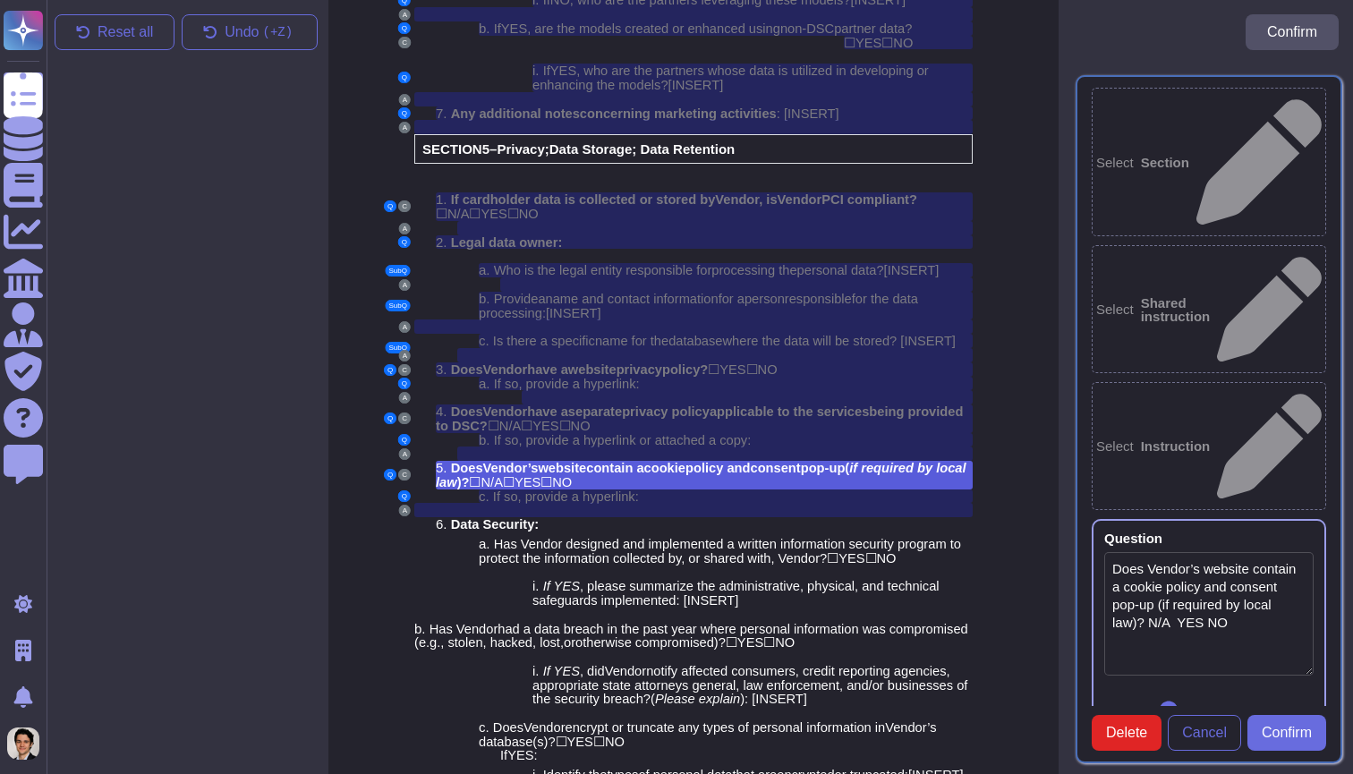
type textarea "Does Vendor’s website contain a cookie policy and consent pop-up (if required b…"
click at [1301, 715] on button "Confirm" at bounding box center [1286, 733] width 79 height 36
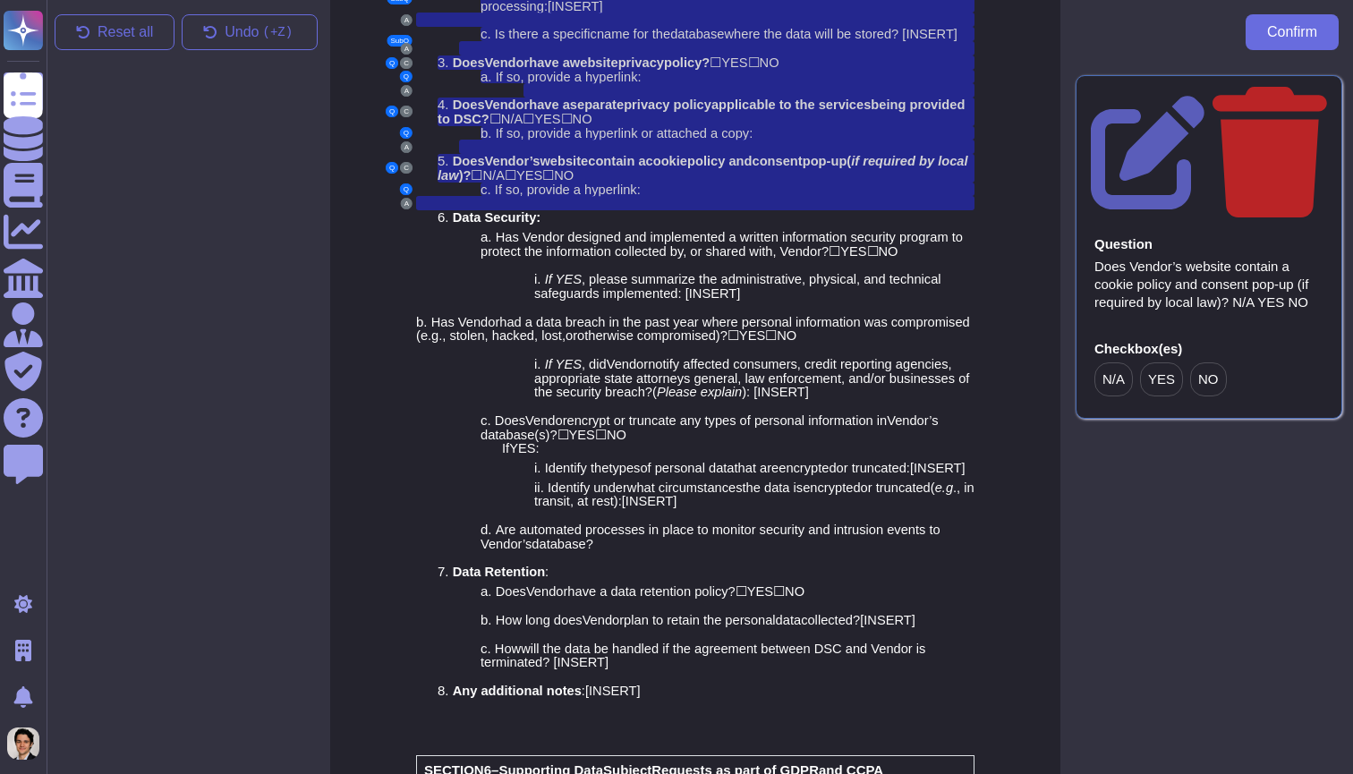
scroll to position [4413, 6]
click at [555, 210] on div "6. Data Security:" at bounding box center [704, 217] width 537 height 14
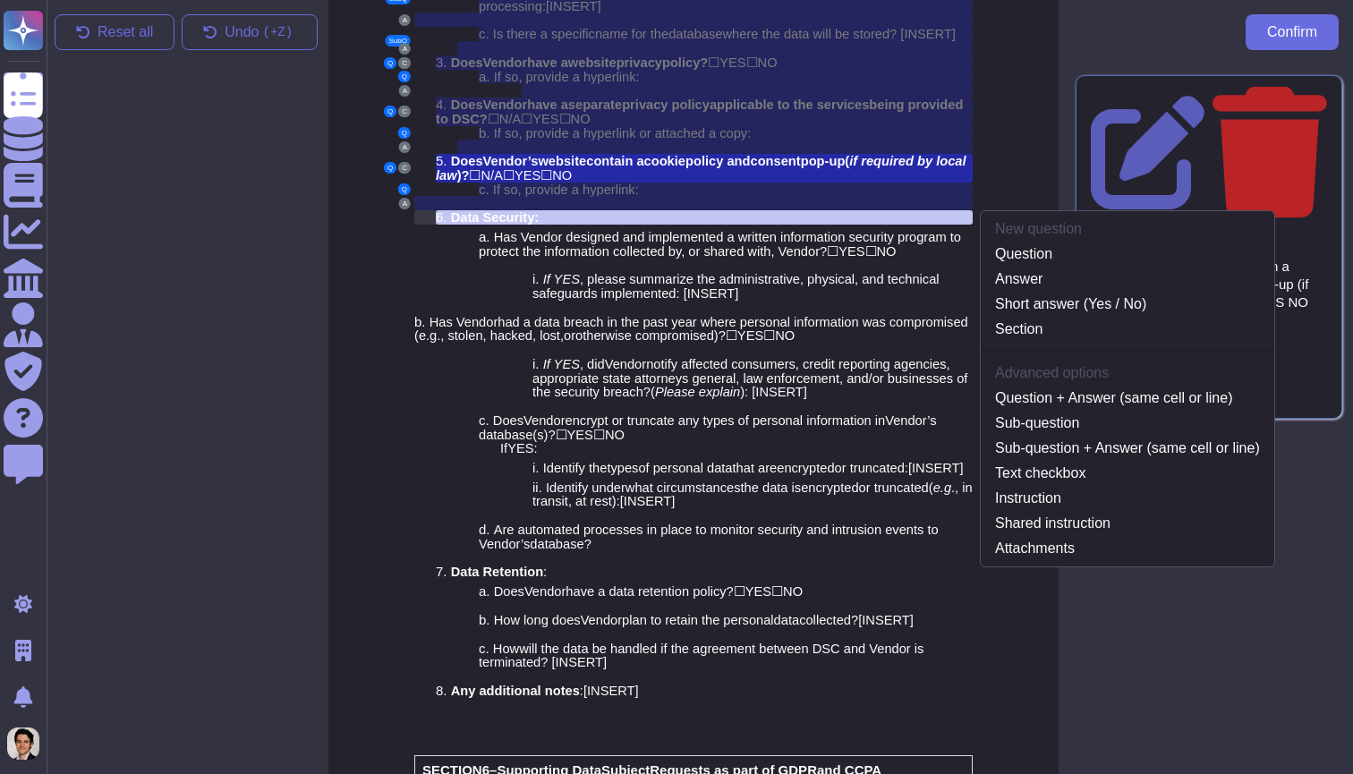
scroll to position [4154, 6]
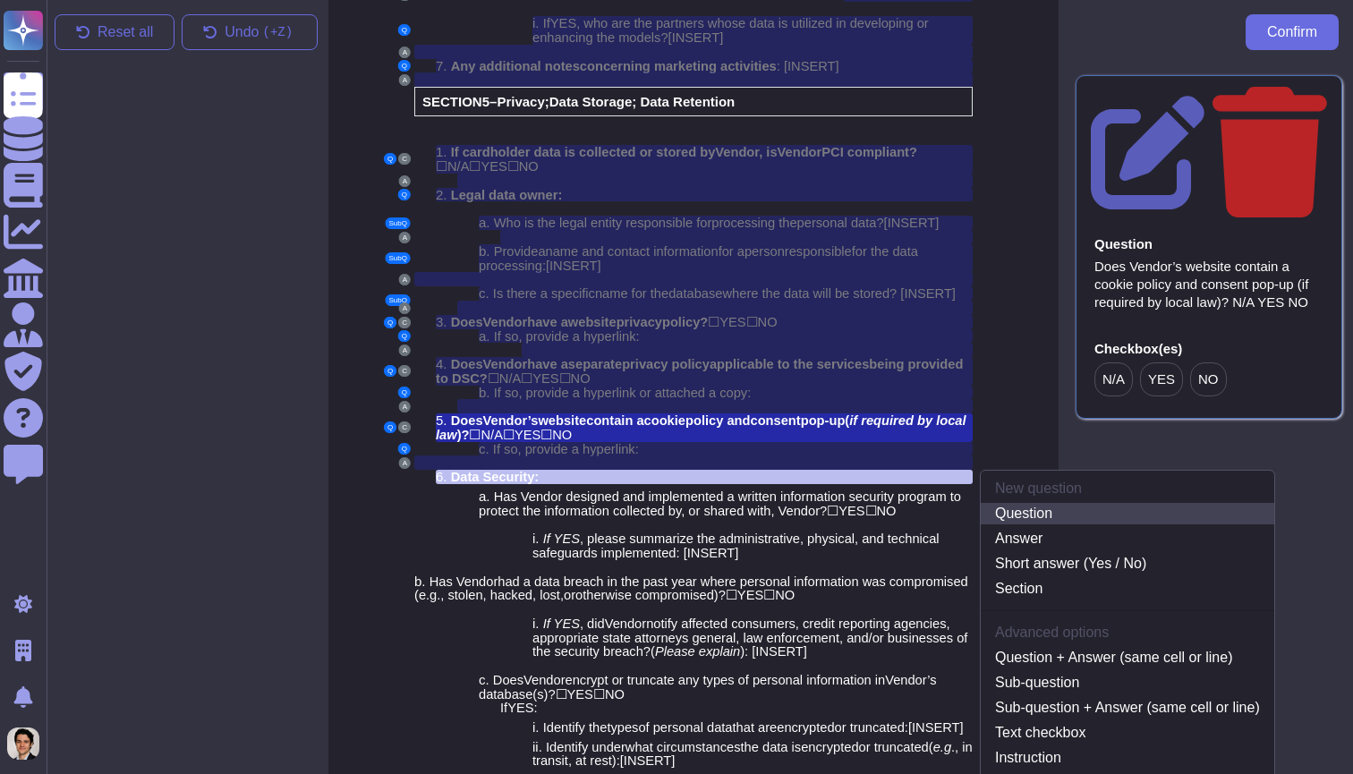
click at [1057, 503] on link "Question" at bounding box center [1126, 513] width 293 height 21
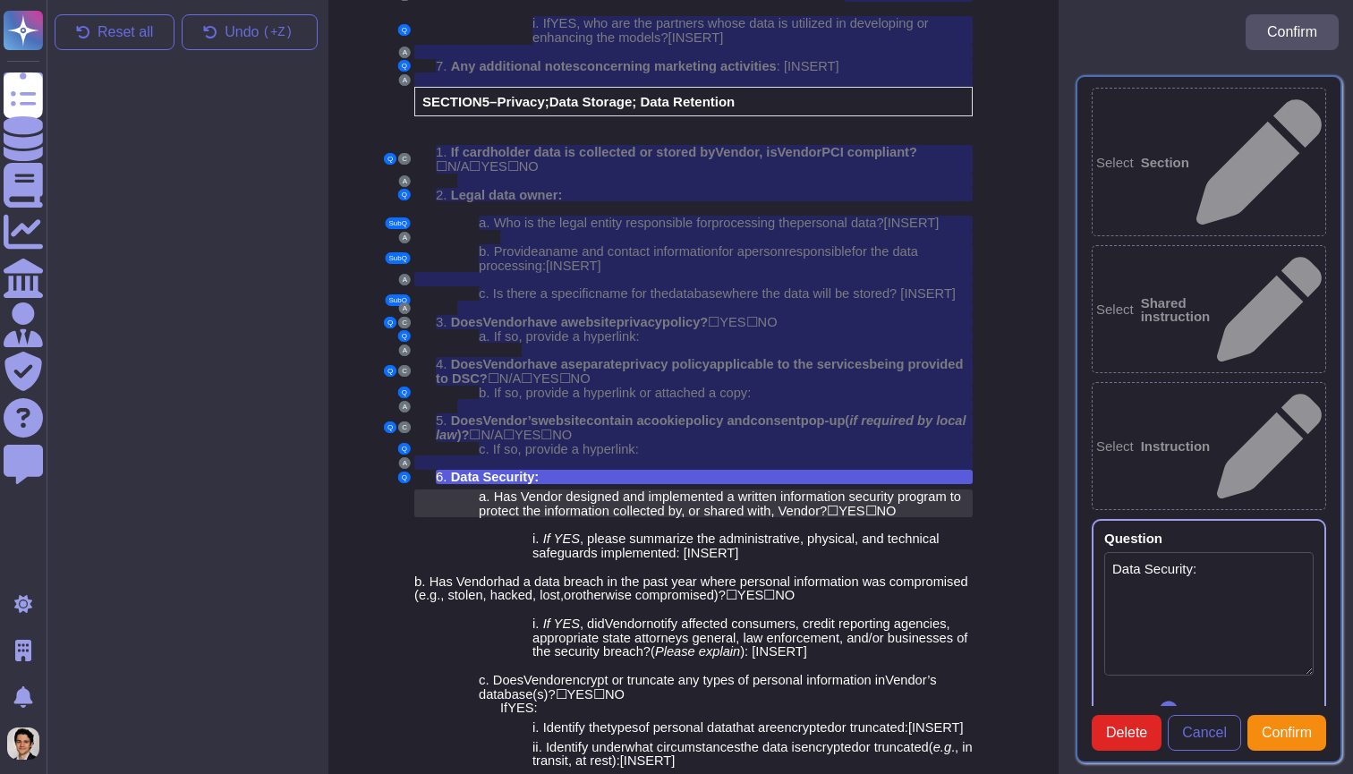
type textarea "Data Security:"
click at [864, 504] on span "YES" at bounding box center [851, 511] width 26 height 14
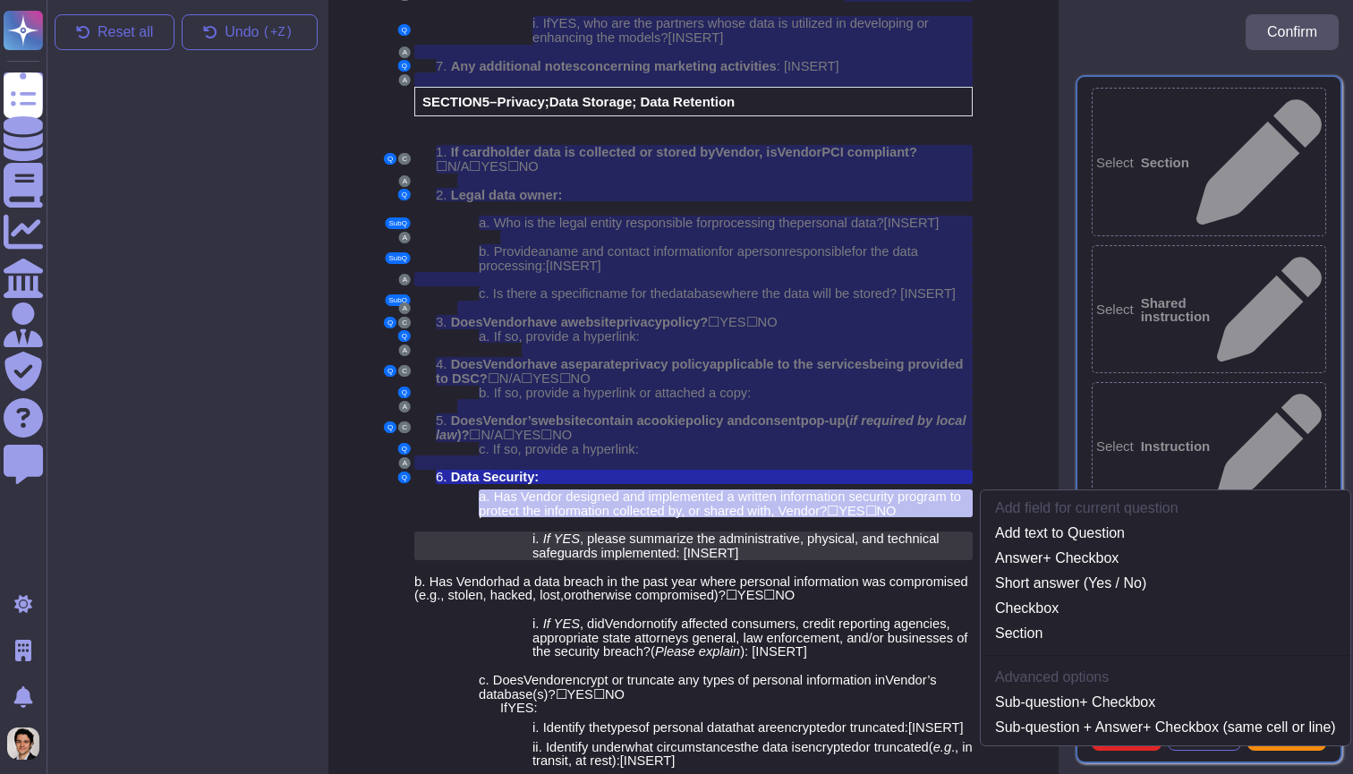
scroll to position [4180, 6]
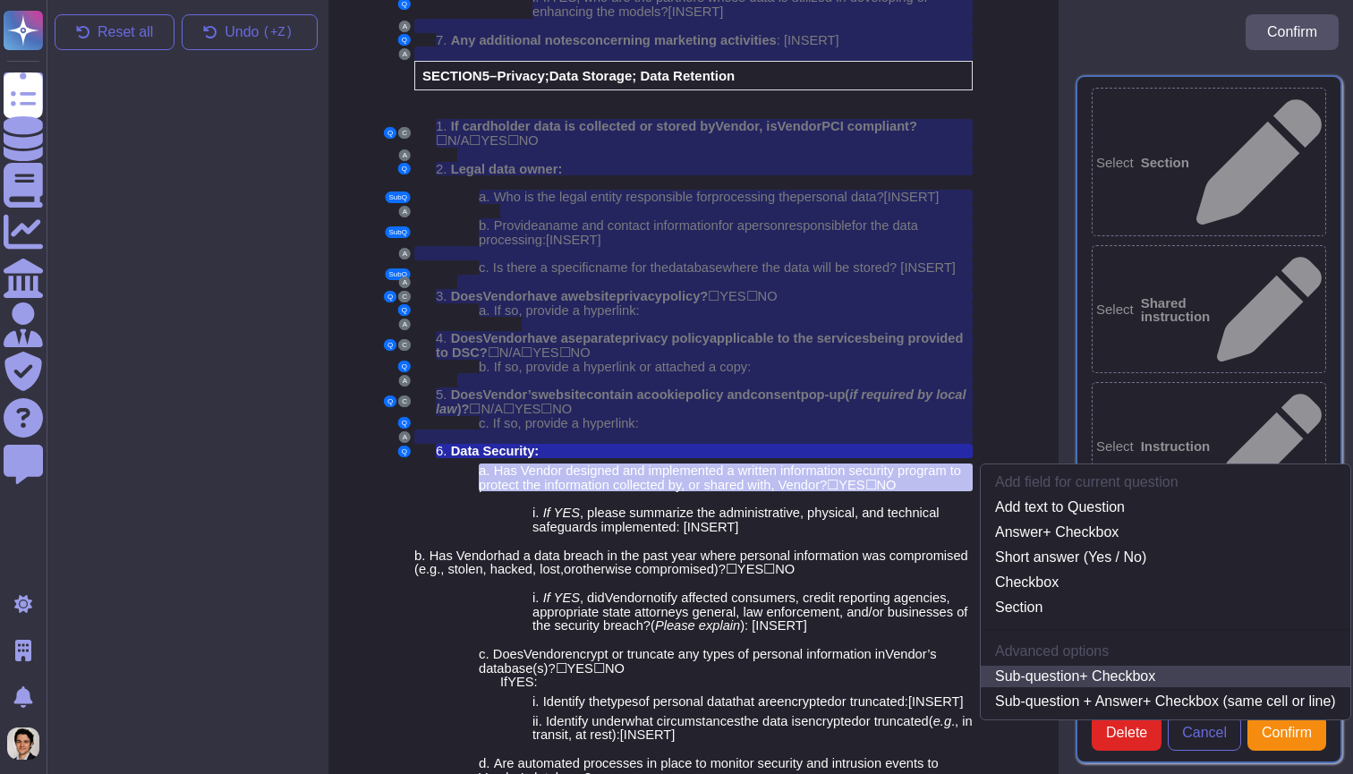
click at [1057, 666] on link "Sub-question + Checkbox" at bounding box center [1164, 676] width 369 height 21
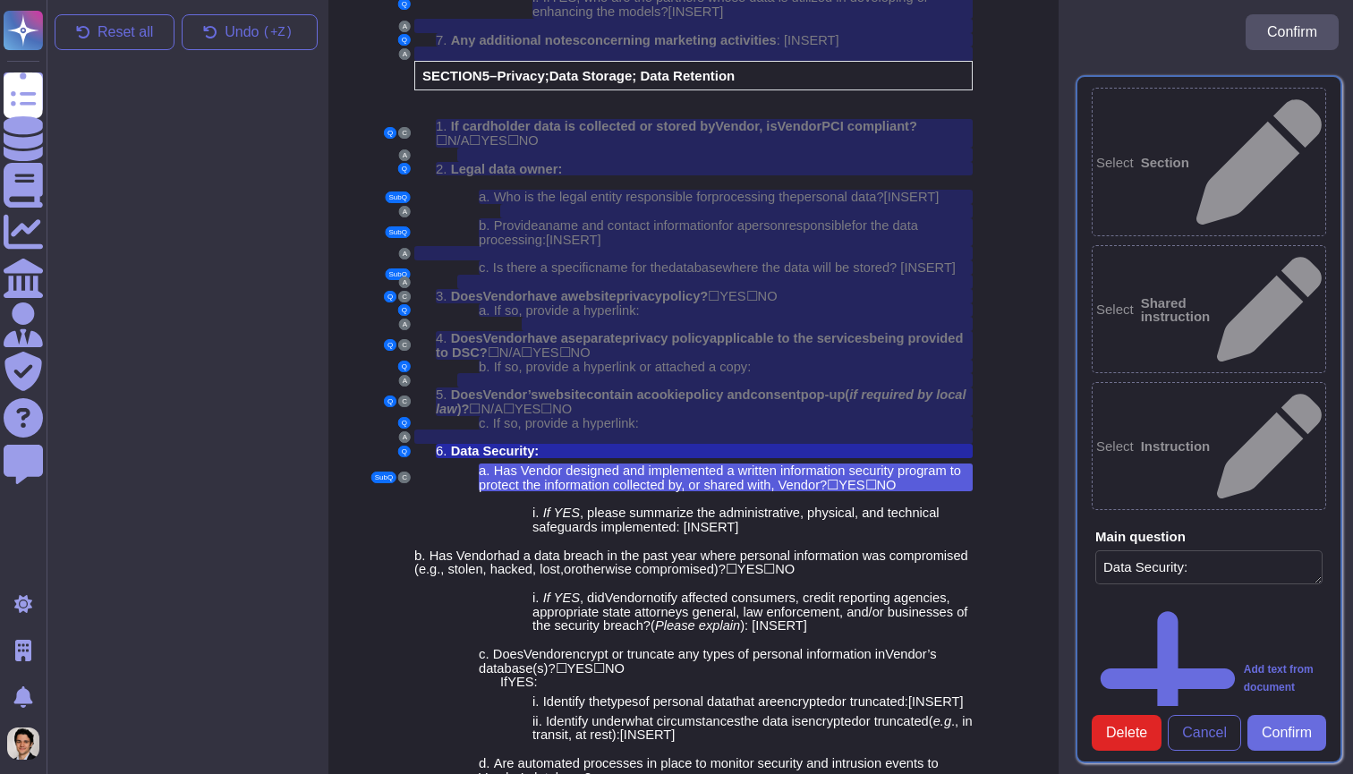
type textarea "Has Vendor designed and implemented a written information security program to p…"
click at [821, 491] on div at bounding box center [736, 498] width 472 height 14
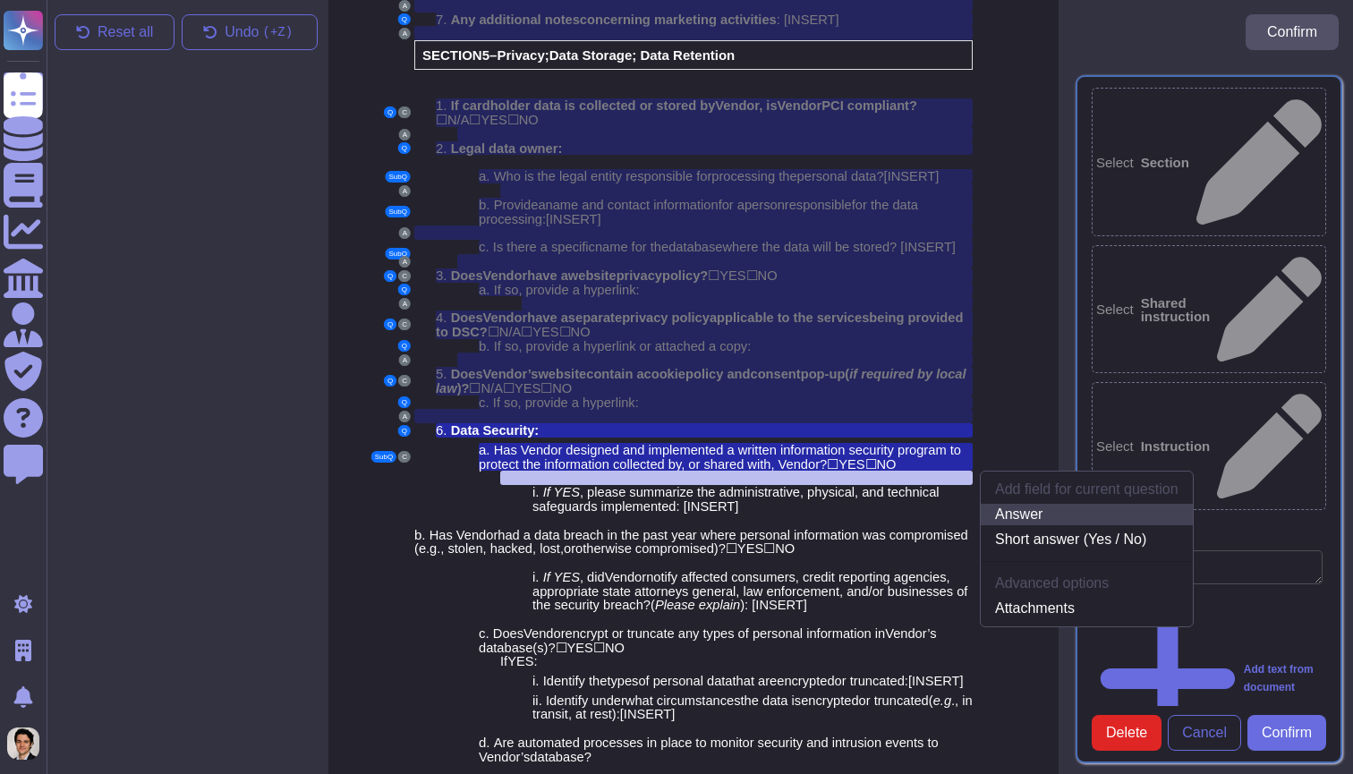
click at [1029, 504] on link "Answer" at bounding box center [1086, 514] width 212 height 21
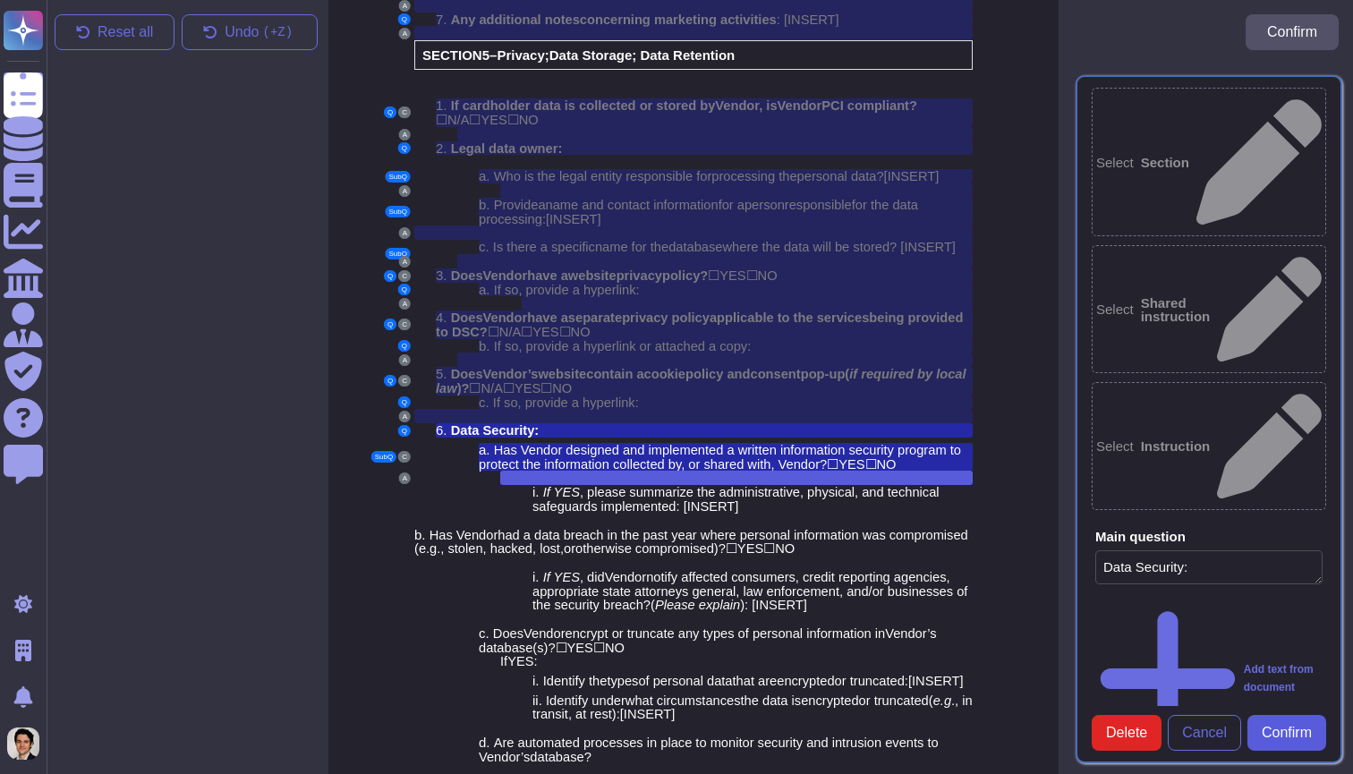
click at [1294, 729] on span "Confirm" at bounding box center [1286, 733] width 50 height 14
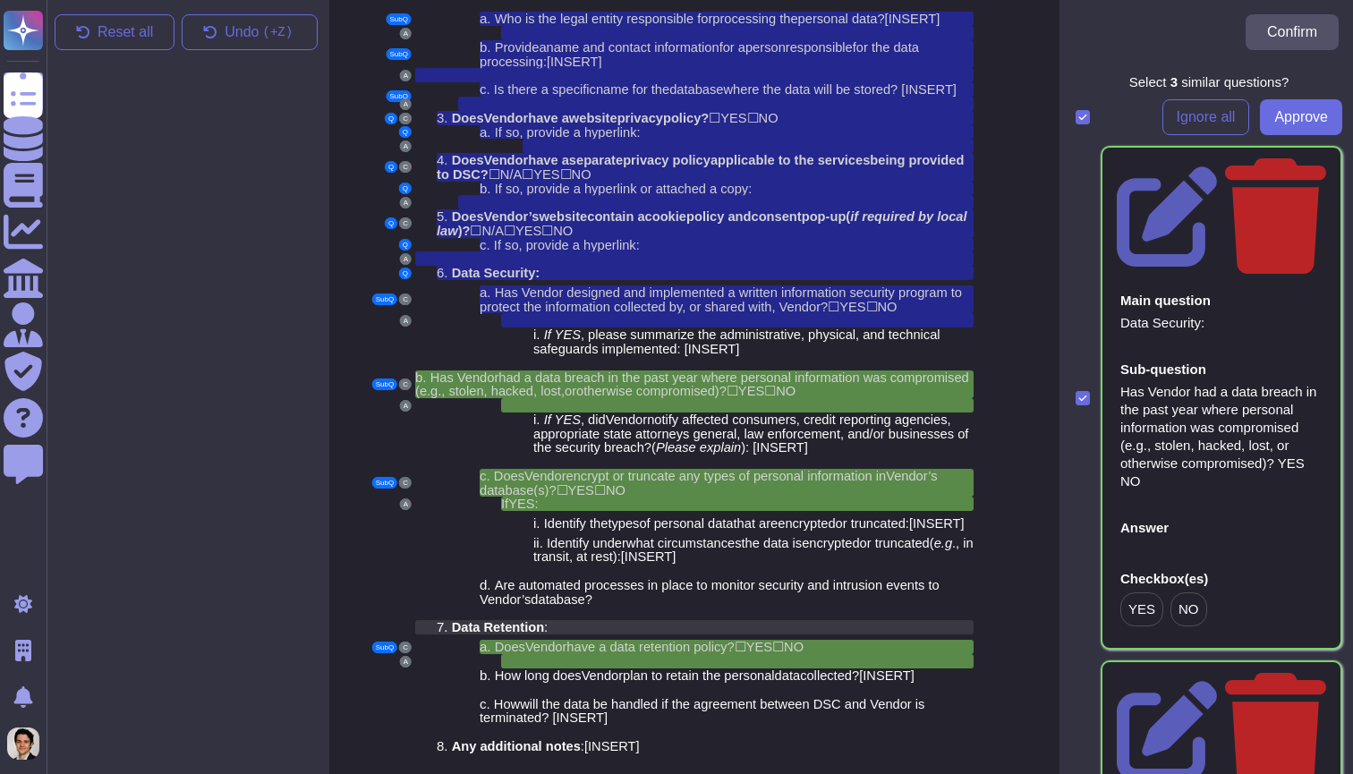
scroll to position [4358, 14]
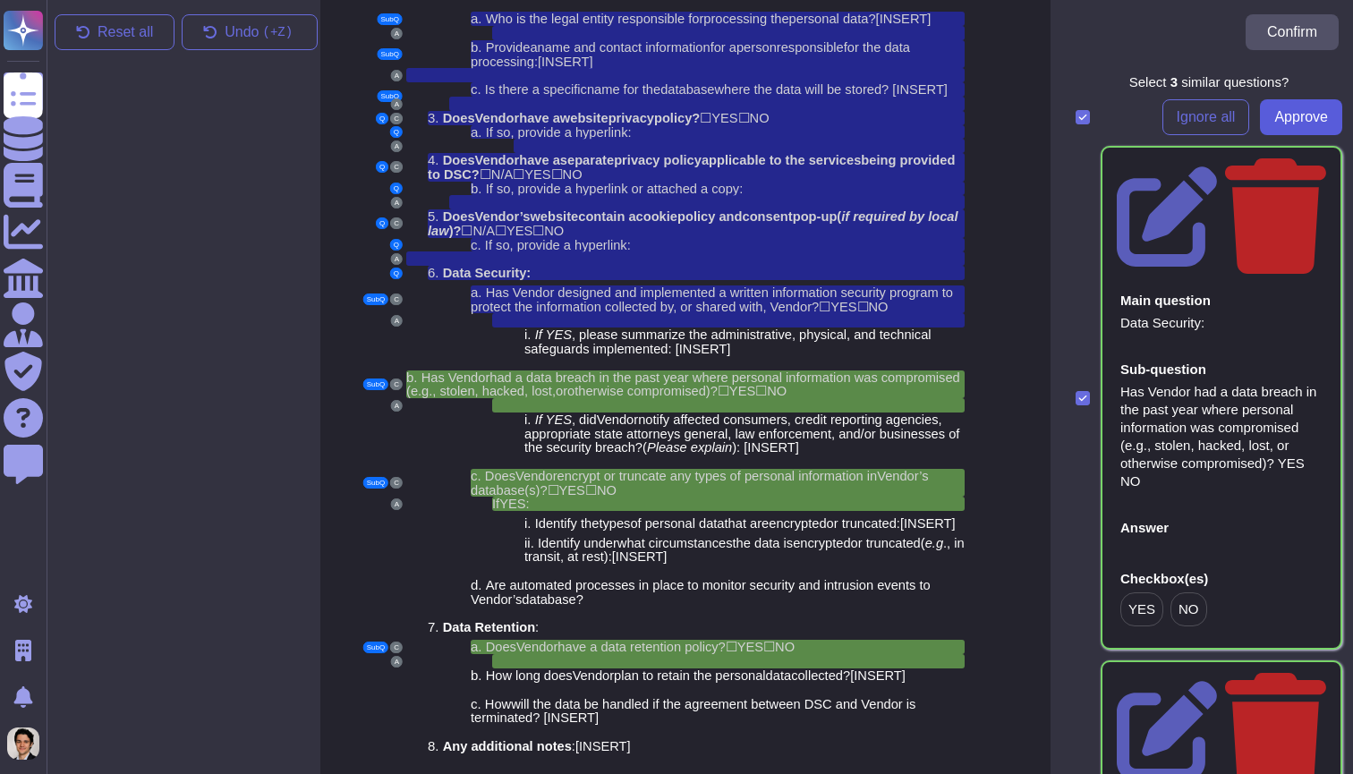
click at [1284, 120] on span "Approve" at bounding box center [1301, 117] width 54 height 14
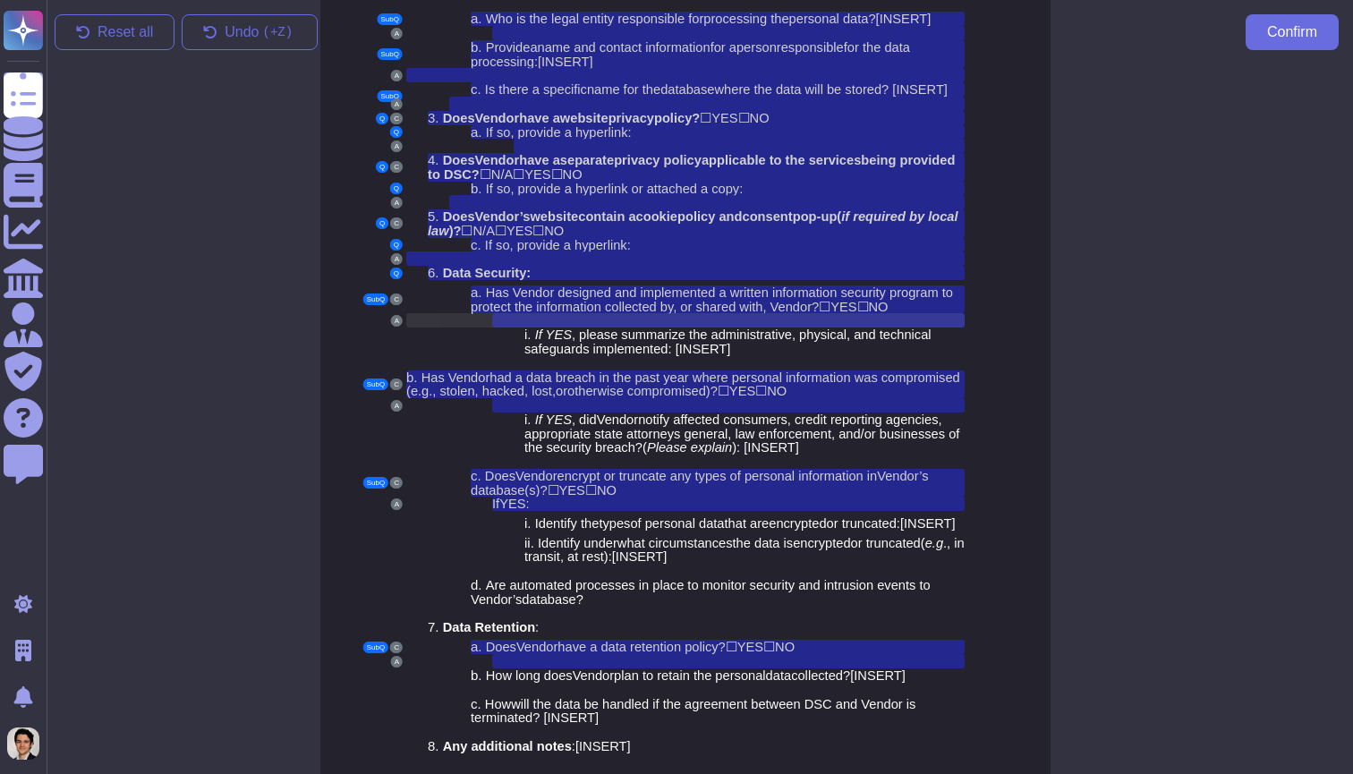
click at [900, 313] on div at bounding box center [728, 320] width 472 height 14
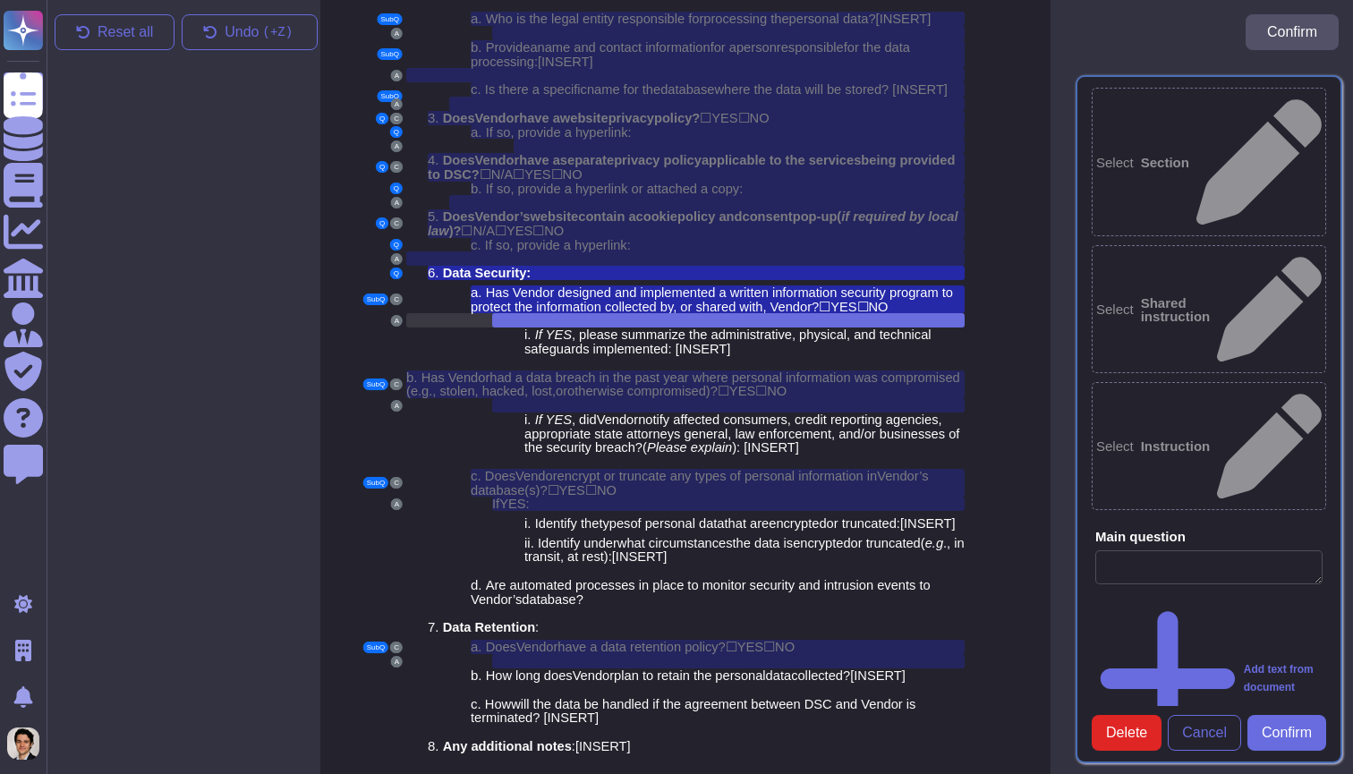
type textarea "Data Security:"
type textarea "Has Vendor designed and implemented a written information security program to p…"
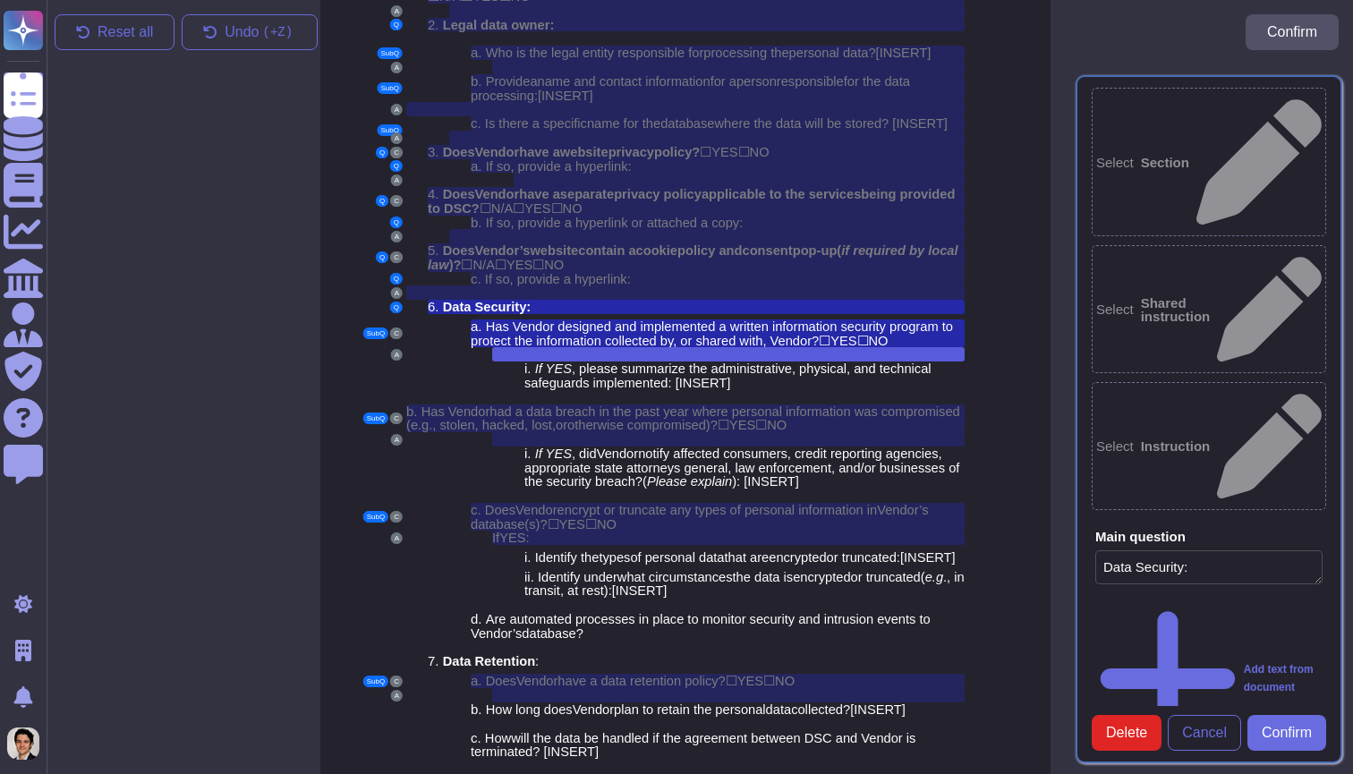
scroll to position [0, 0]
click at [1184, 382] on div "Select Instruction" at bounding box center [1208, 446] width 234 height 128
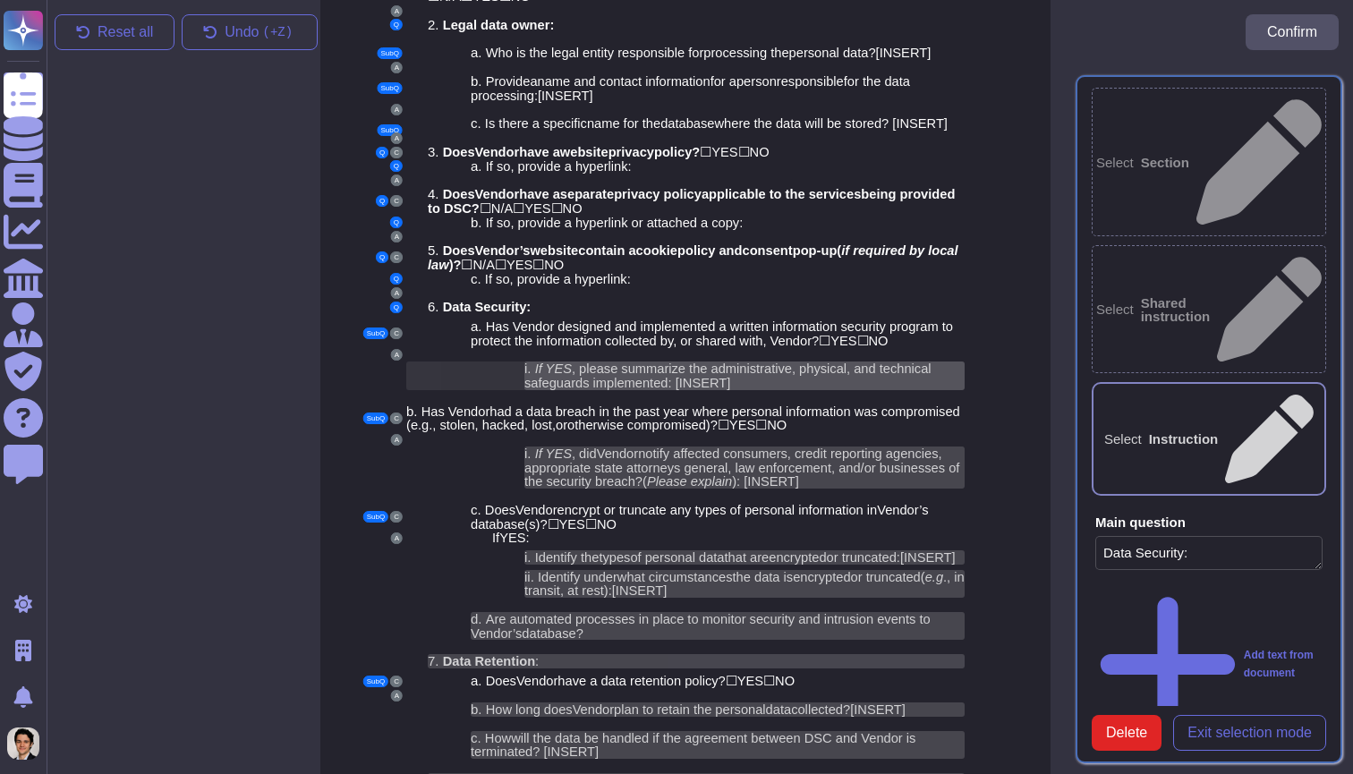
click at [771, 361] on span "lease summarize the administrative, physical, and technical safeguards implemen…" at bounding box center [727, 375] width 407 height 29
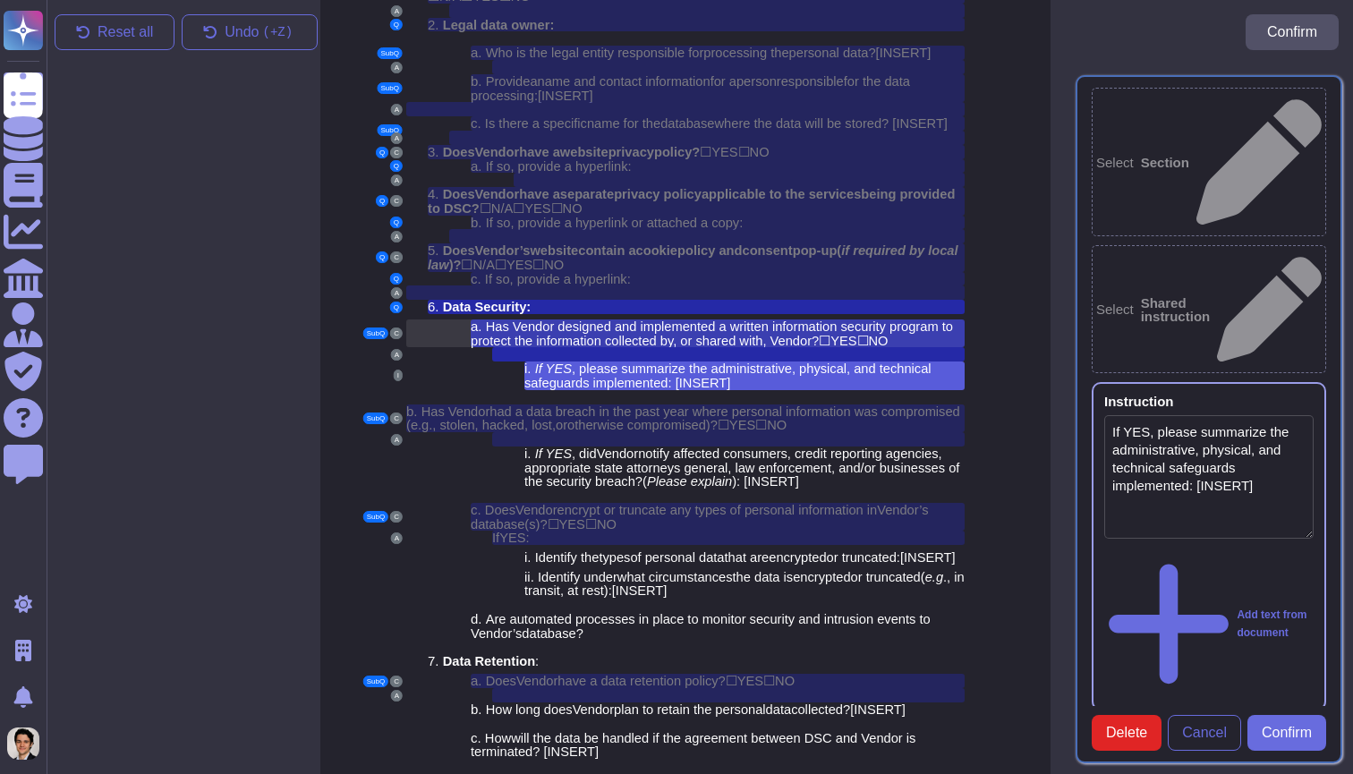
scroll to position [4221, 14]
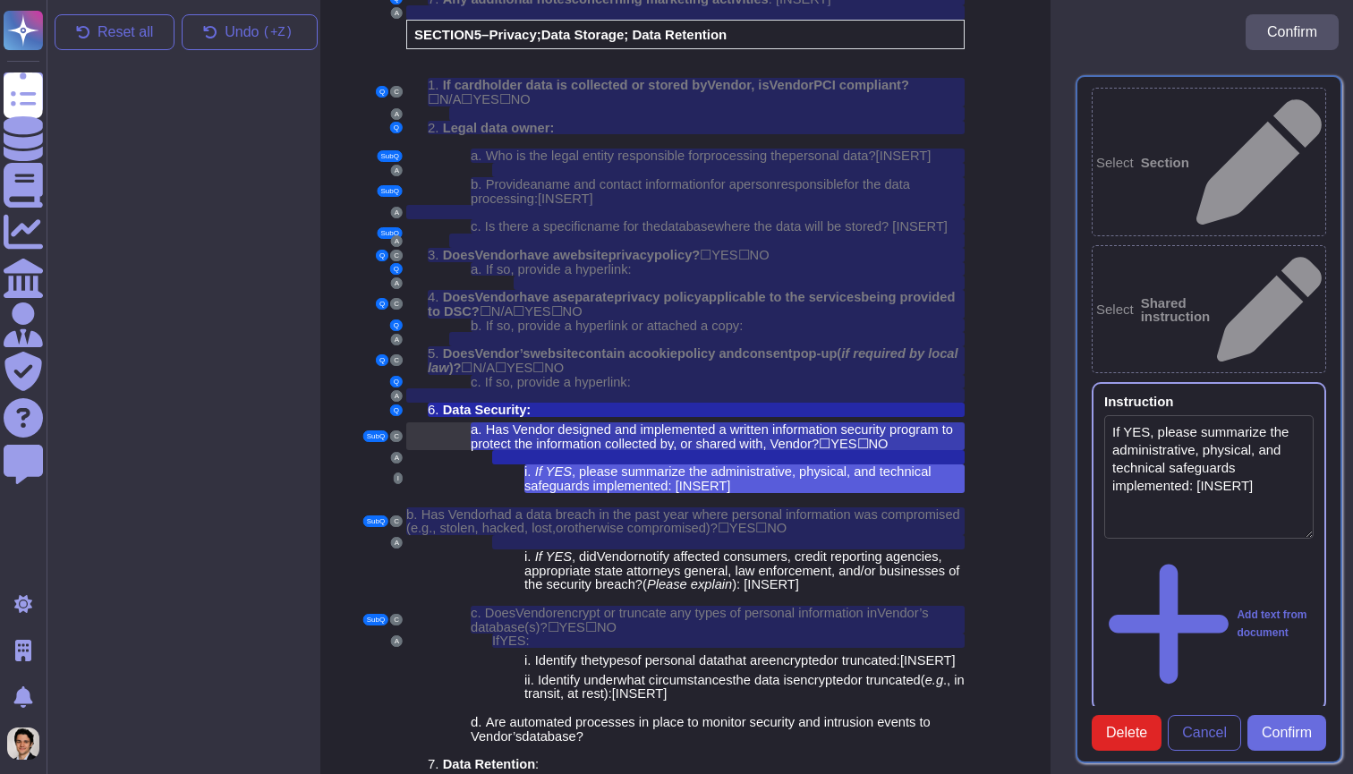
type textarea "If YES, please summarize the administrative, physical, and technical safeguards…"
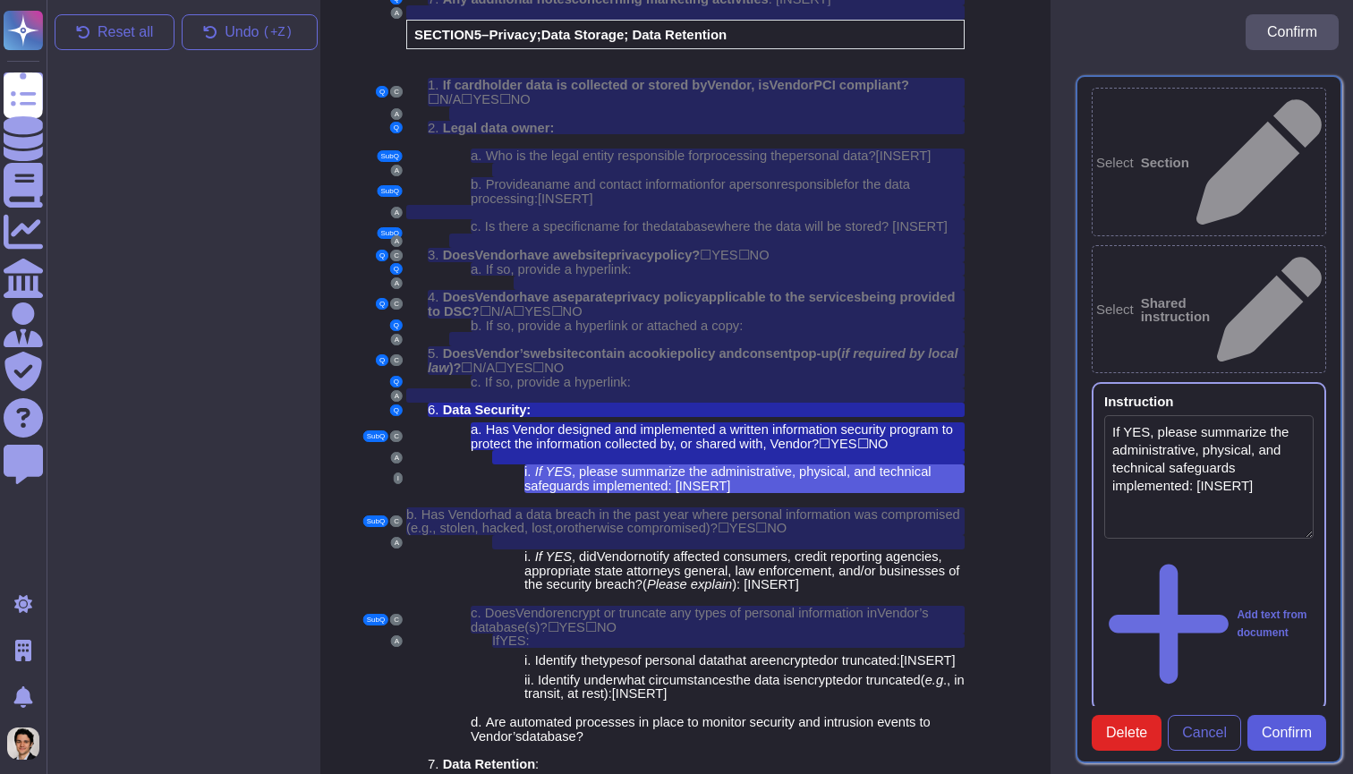
click at [1294, 727] on span "Confirm" at bounding box center [1286, 733] width 50 height 14
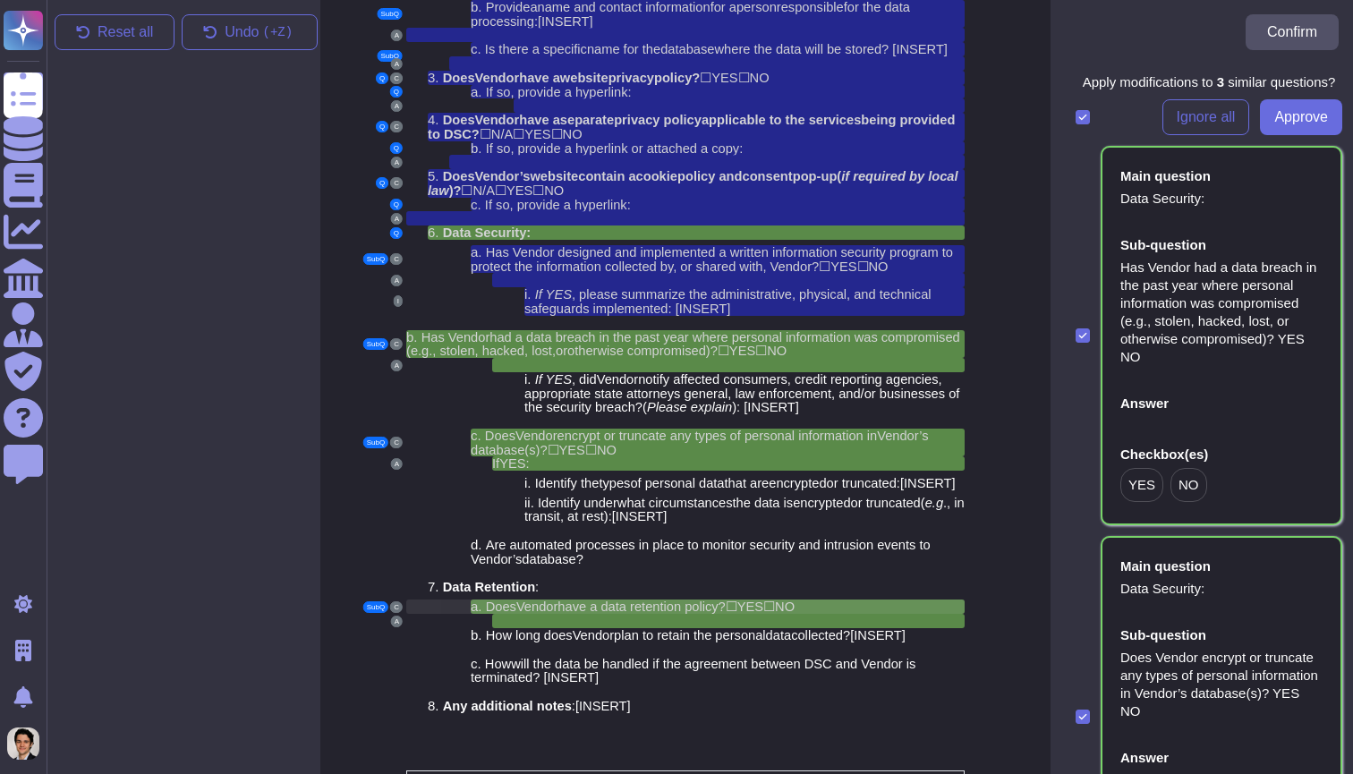
scroll to position [4407, 14]
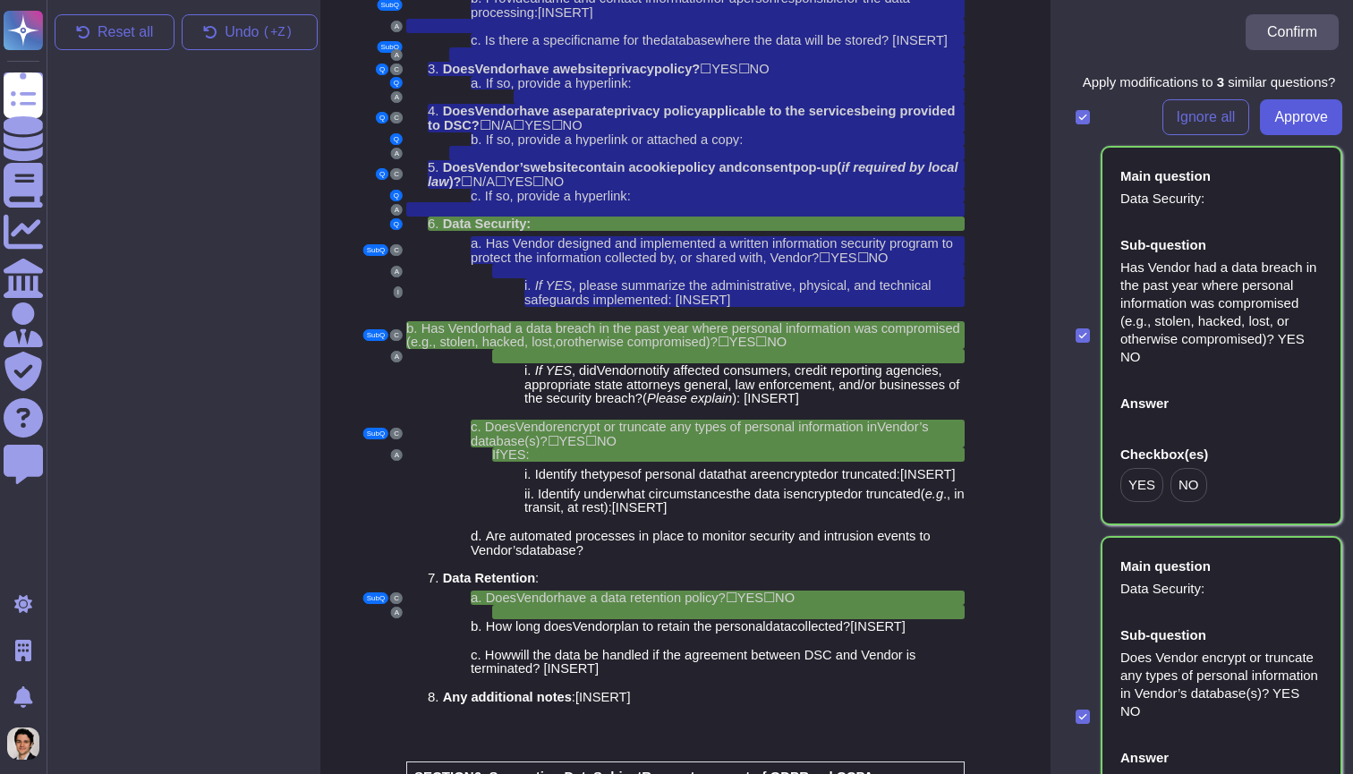
click at [1310, 120] on span "Approve" at bounding box center [1301, 117] width 54 height 14
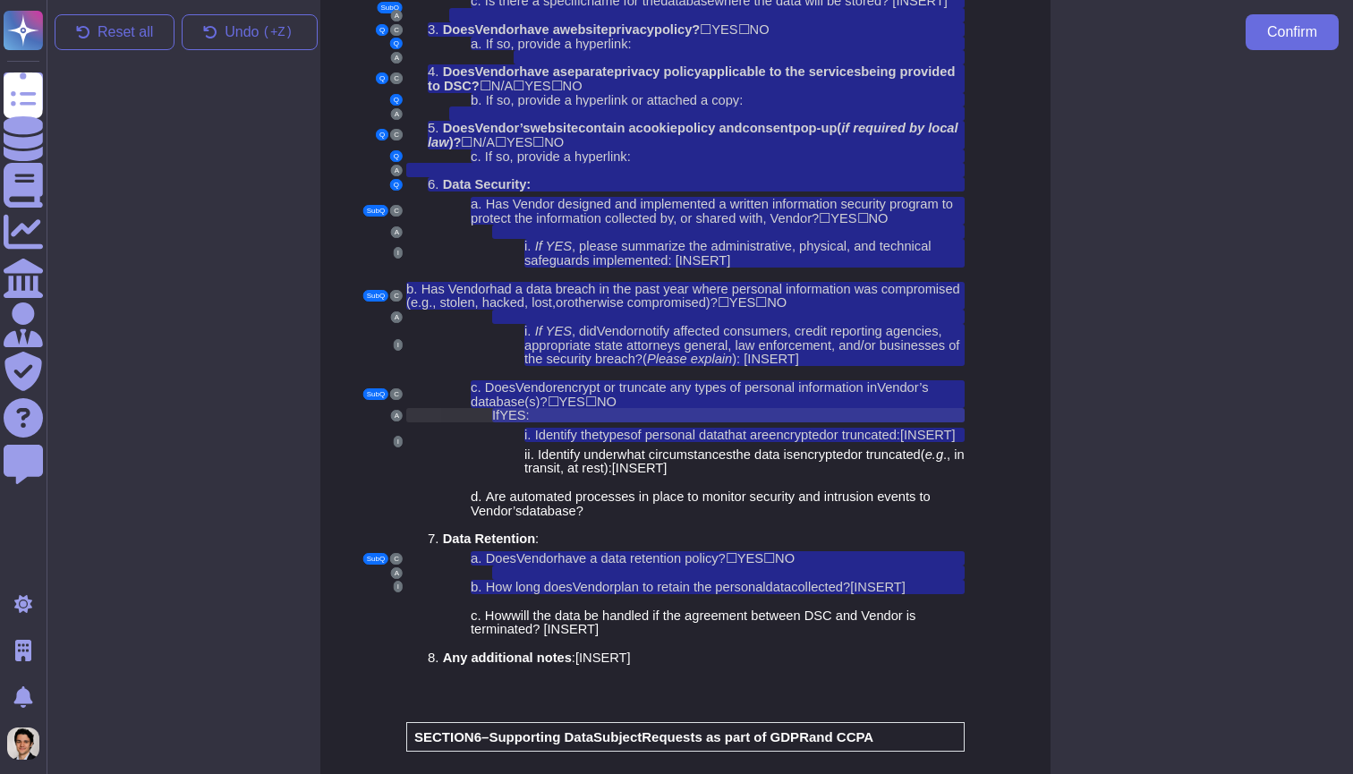
scroll to position [4452, 14]
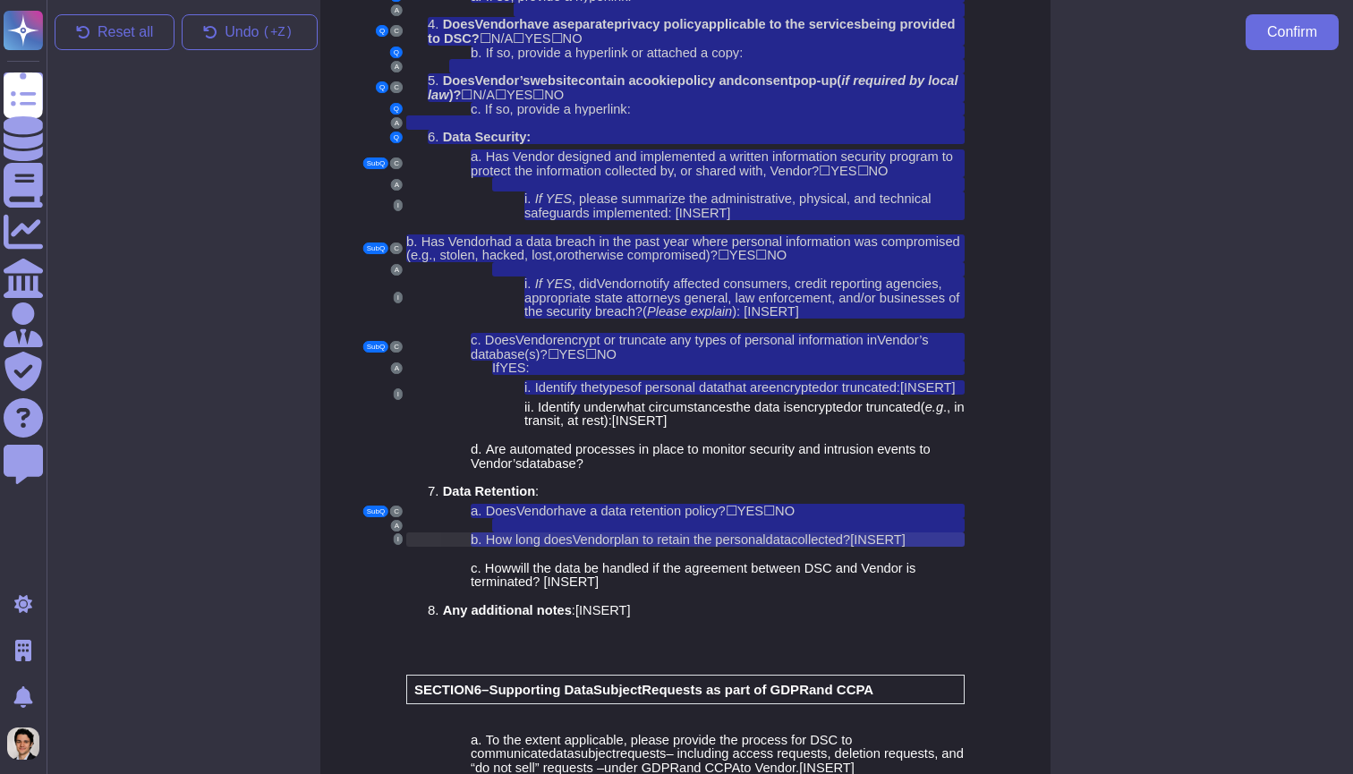
click at [672, 532] on span "plan to retain the person" at bounding box center [684, 539] width 141 height 14
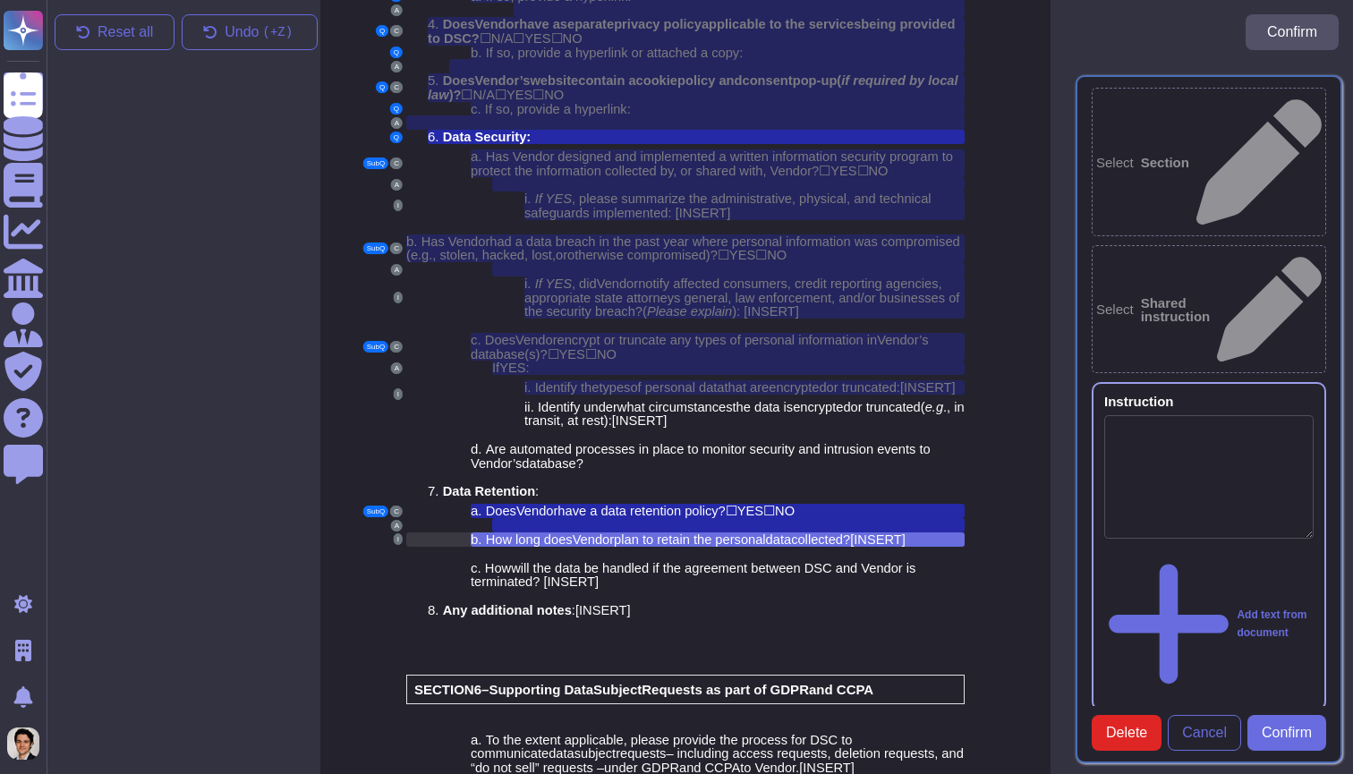
scroll to position [4557, 14]
type textarea "How long does Vendor plan to retain the personal data collected? [INSERT]"
type textarea "Data Security:"
type textarea "Does Vendor have a data retention policy? YES NO"
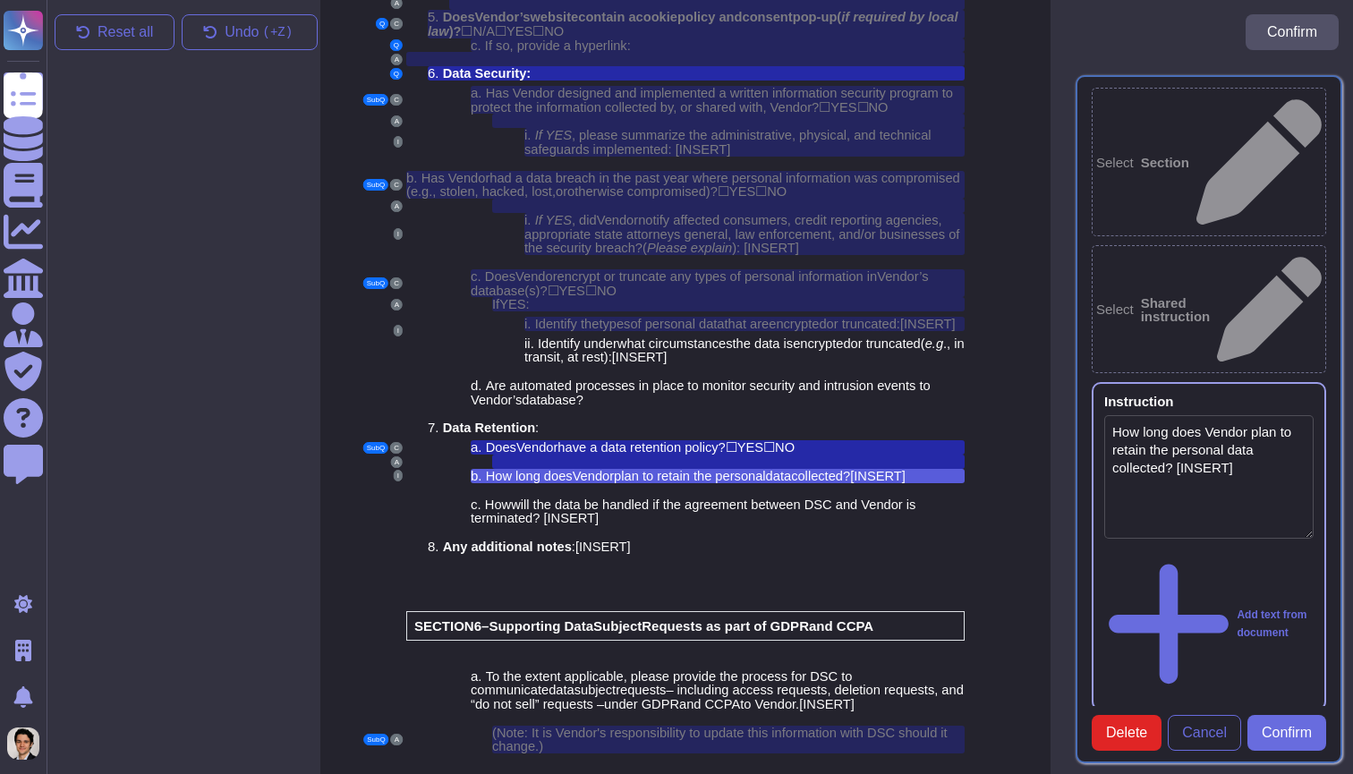
click at [1313, 403] on icon at bounding box center [1313, 403] width 0 height 0
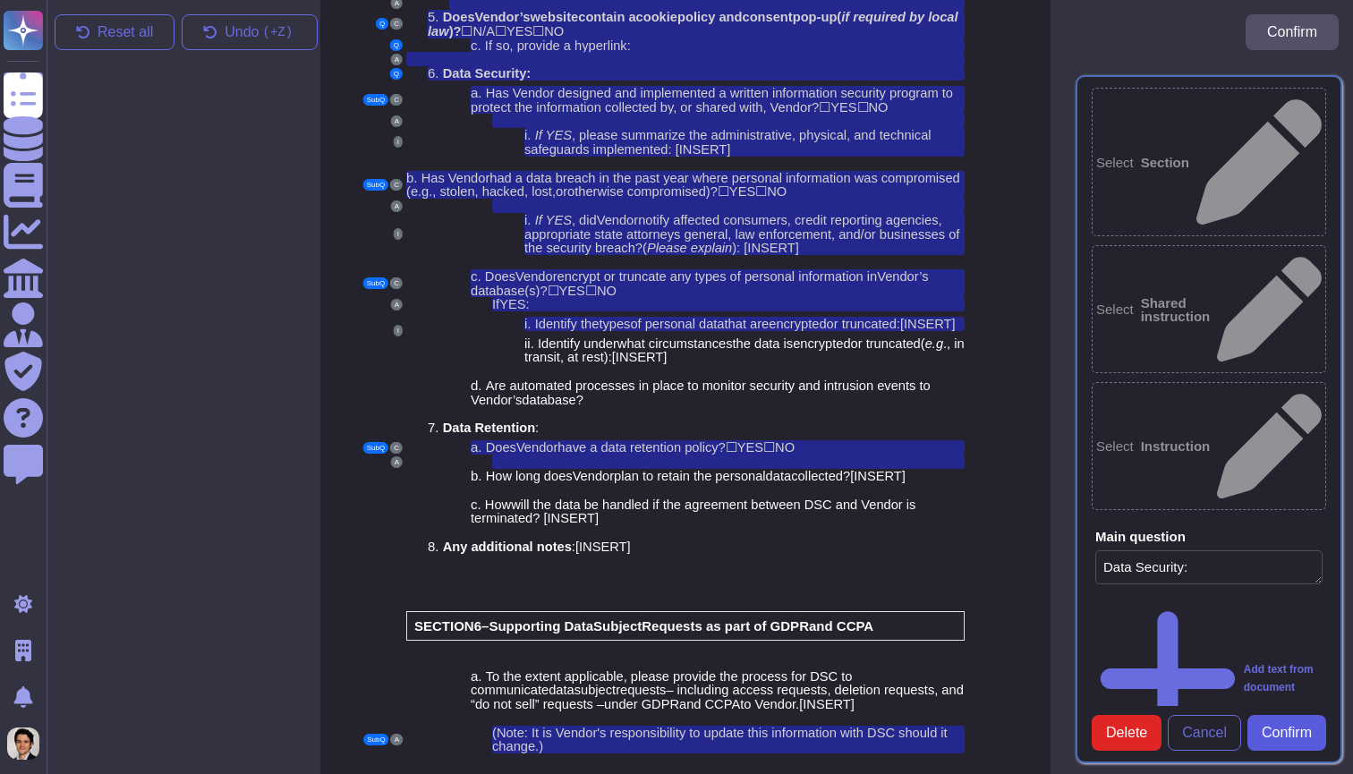
click at [1296, 735] on span "Confirm" at bounding box center [1286, 733] width 50 height 14
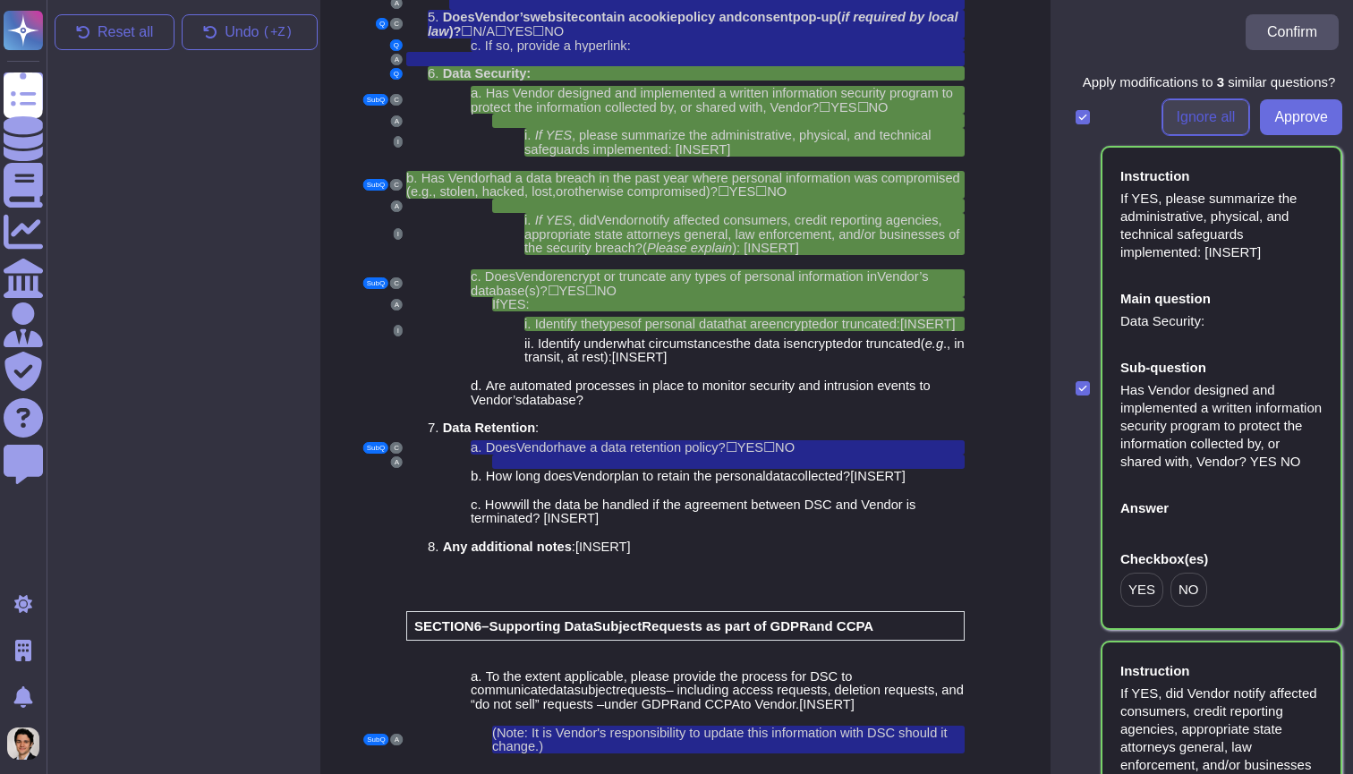
click at [1221, 116] on span "Ignore all" at bounding box center [1205, 117] width 59 height 14
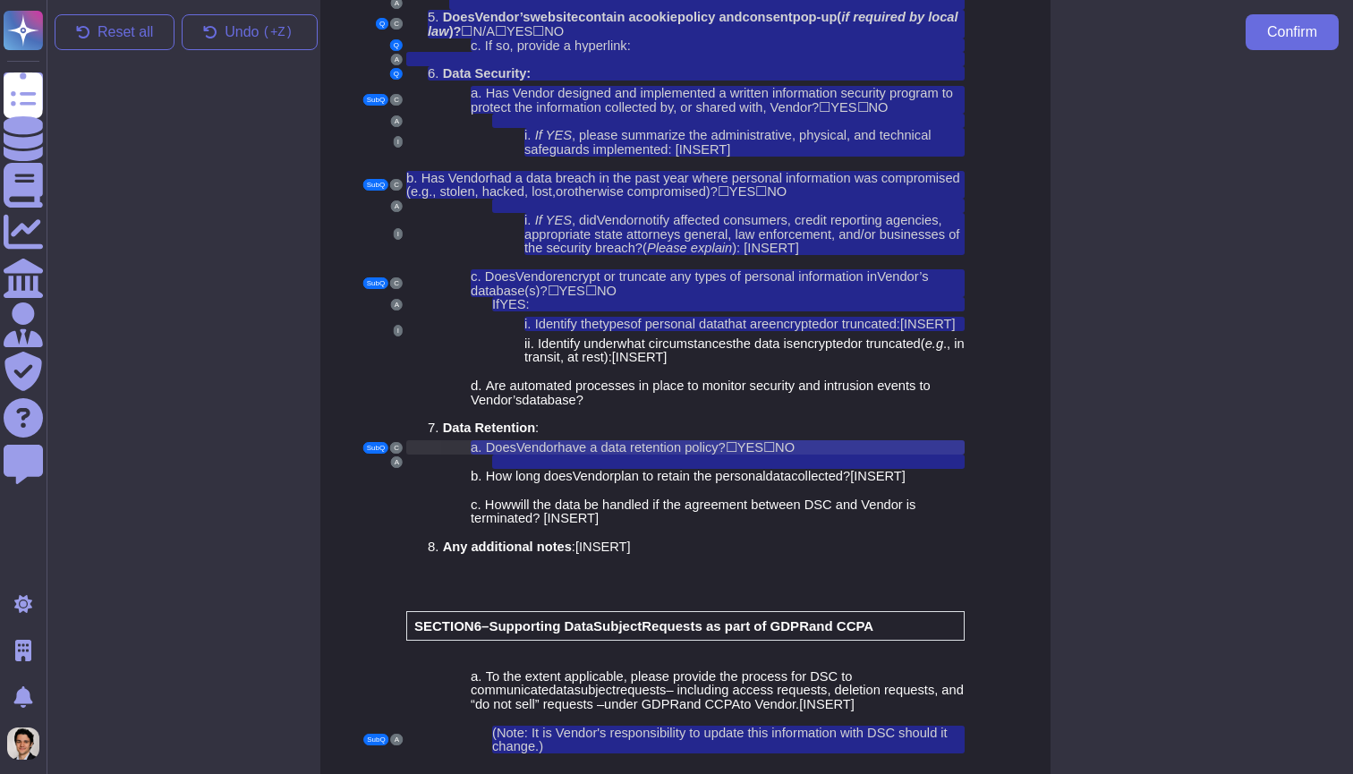
click at [694, 440] on span "have a data retention policy?" at bounding box center [640, 447] width 167 height 14
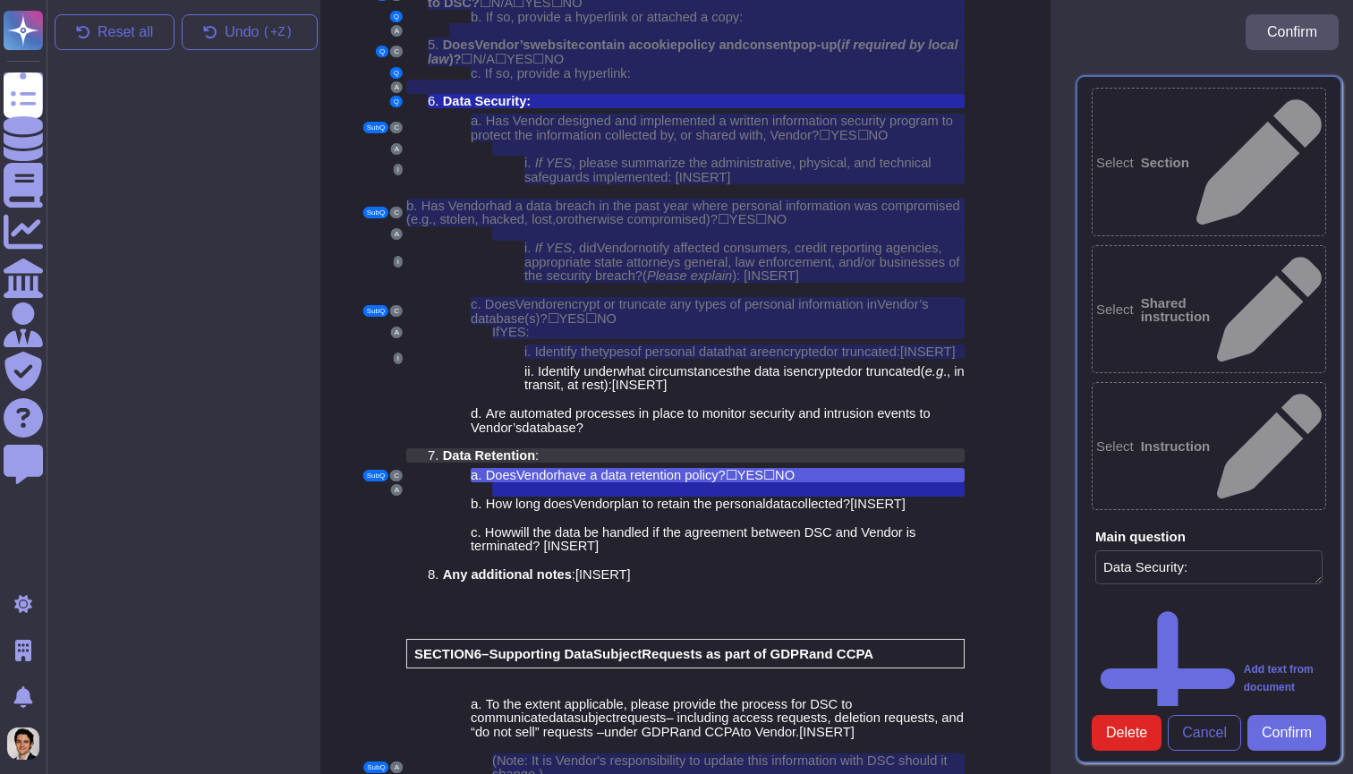
type textarea "Data Security:"
type textarea "Does Vendor have a data retention policy? YES NO"
click at [1108, 731] on span "Delete" at bounding box center [1126, 733] width 41 height 14
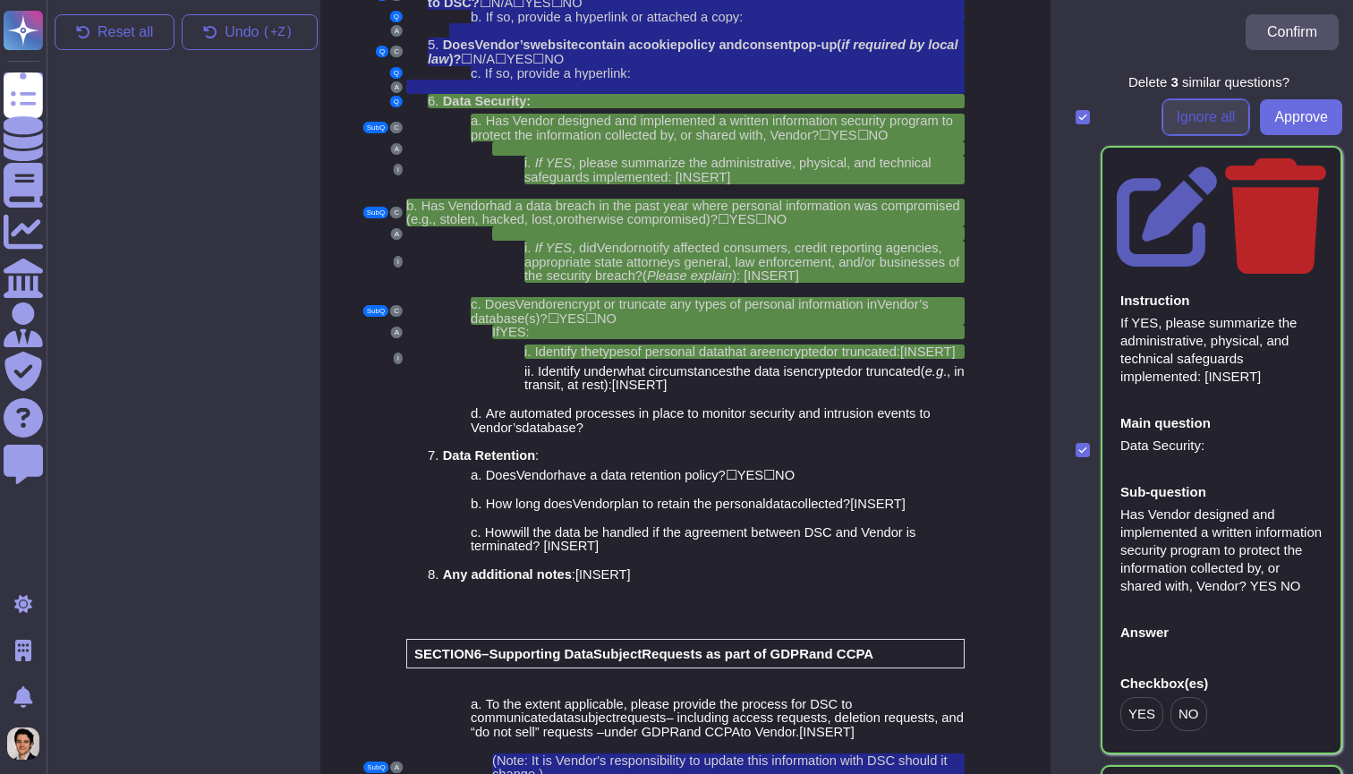
click at [1199, 119] on span "Ignore all" at bounding box center [1205, 117] width 59 height 14
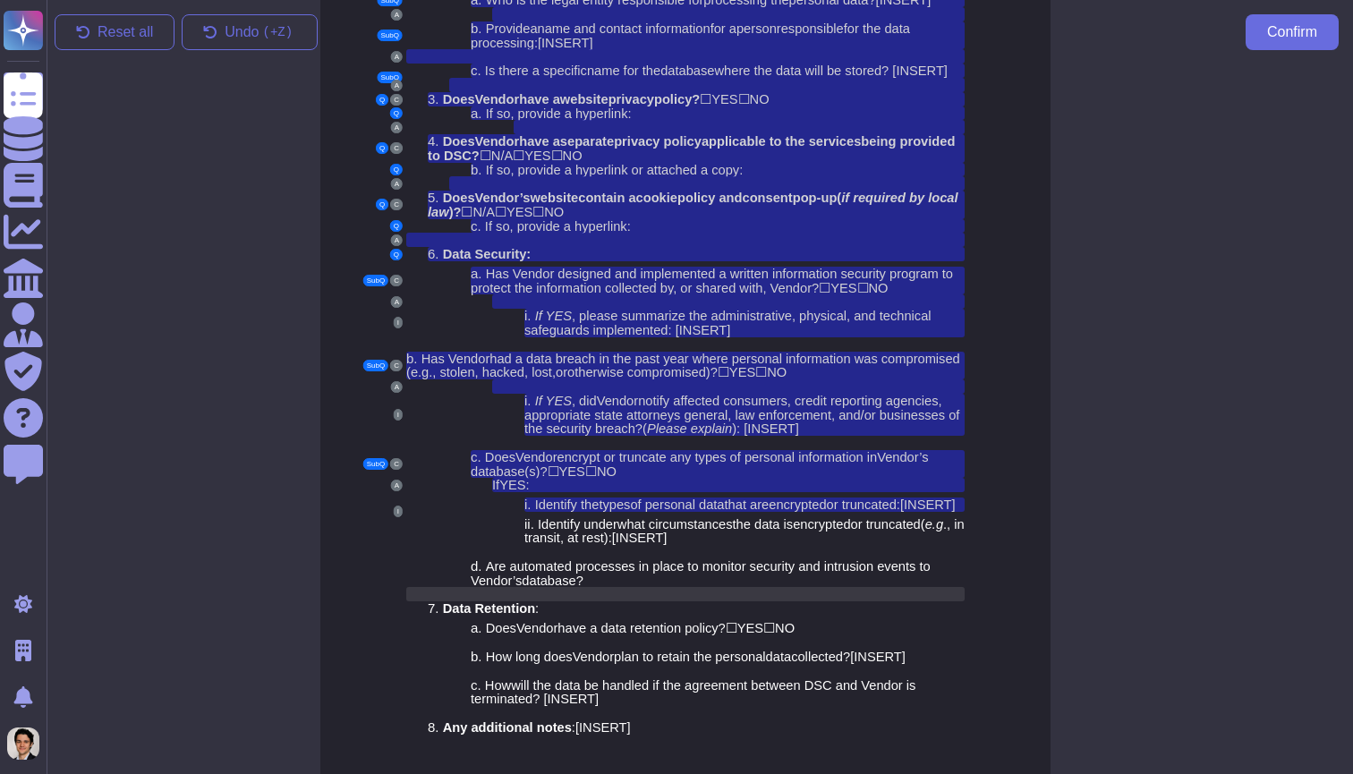
scroll to position [4367, 14]
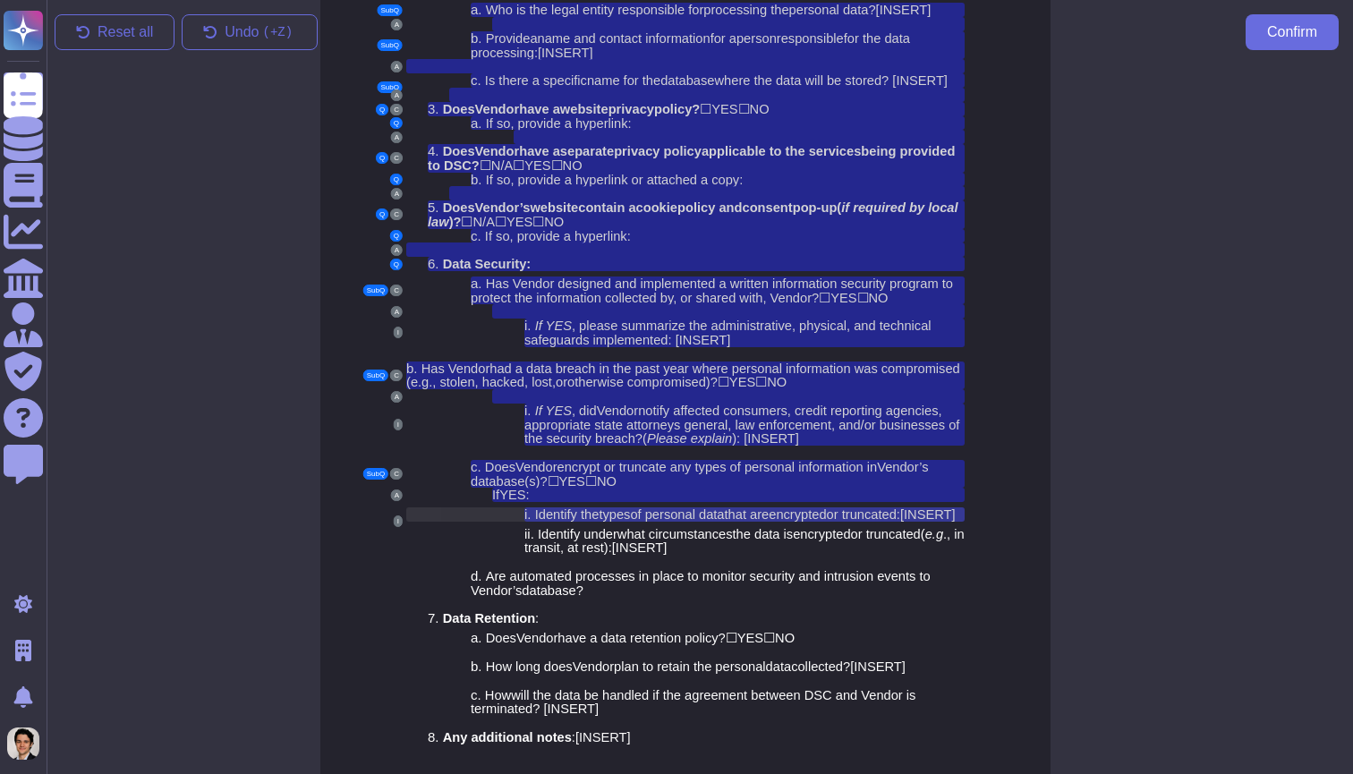
click at [700, 507] on span "of personal data" at bounding box center [677, 514] width 94 height 14
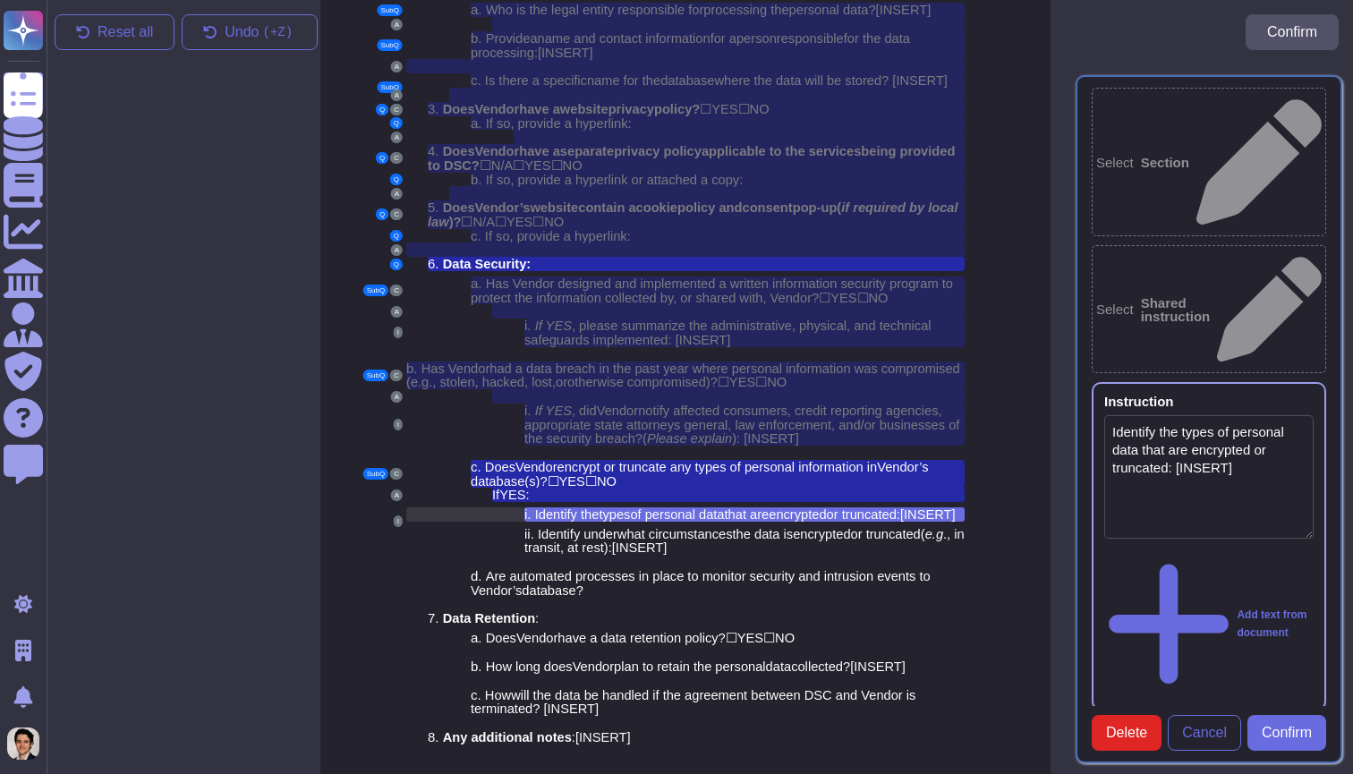
type textarea "Identify the types of personal data that are encrypted or truncated: [INSERT]"
type textarea "Data Security:"
type textarea "Does Vendor encrypt or truncate any types of personal information in Vendor’s d…"
type textarea "If YES:"
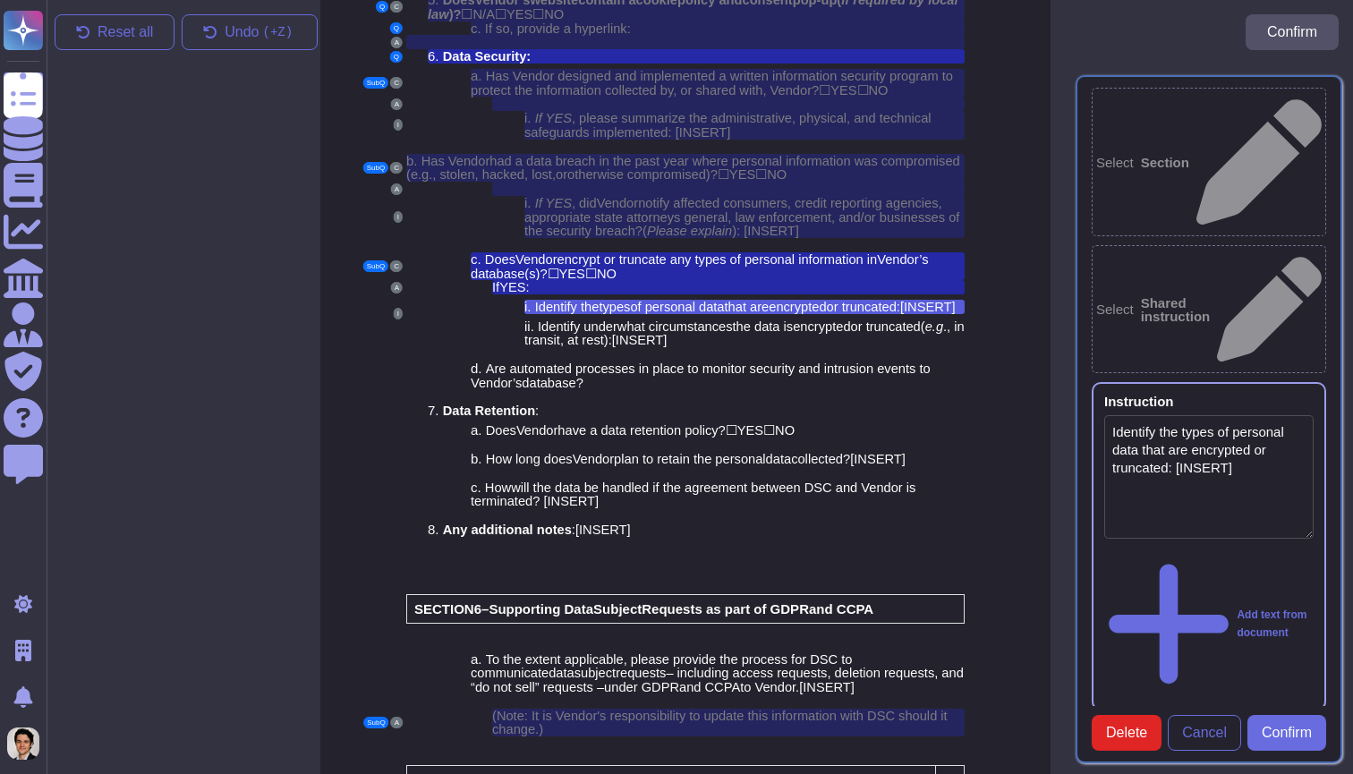
scroll to position [4526, 14]
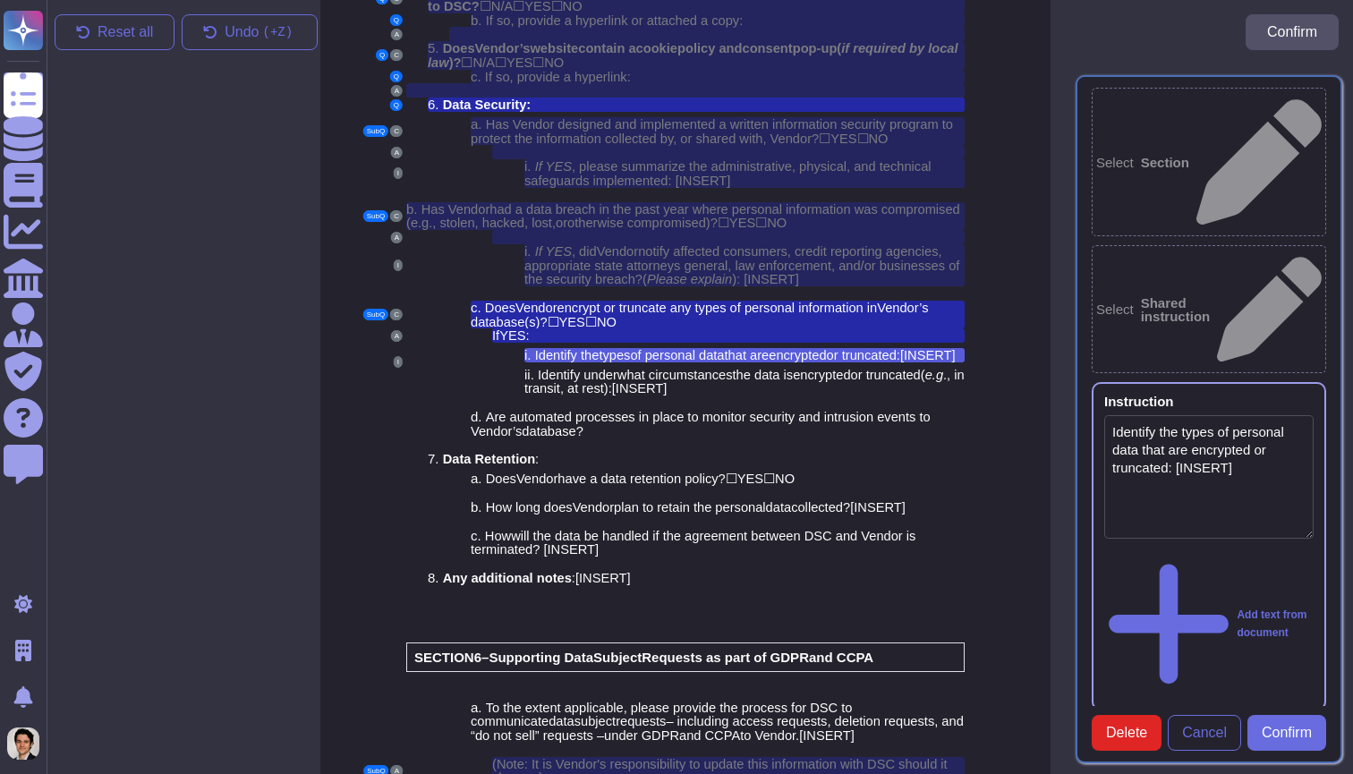
click at [1169, 550] on div "Add text from document" at bounding box center [1208, 624] width 209 height 148
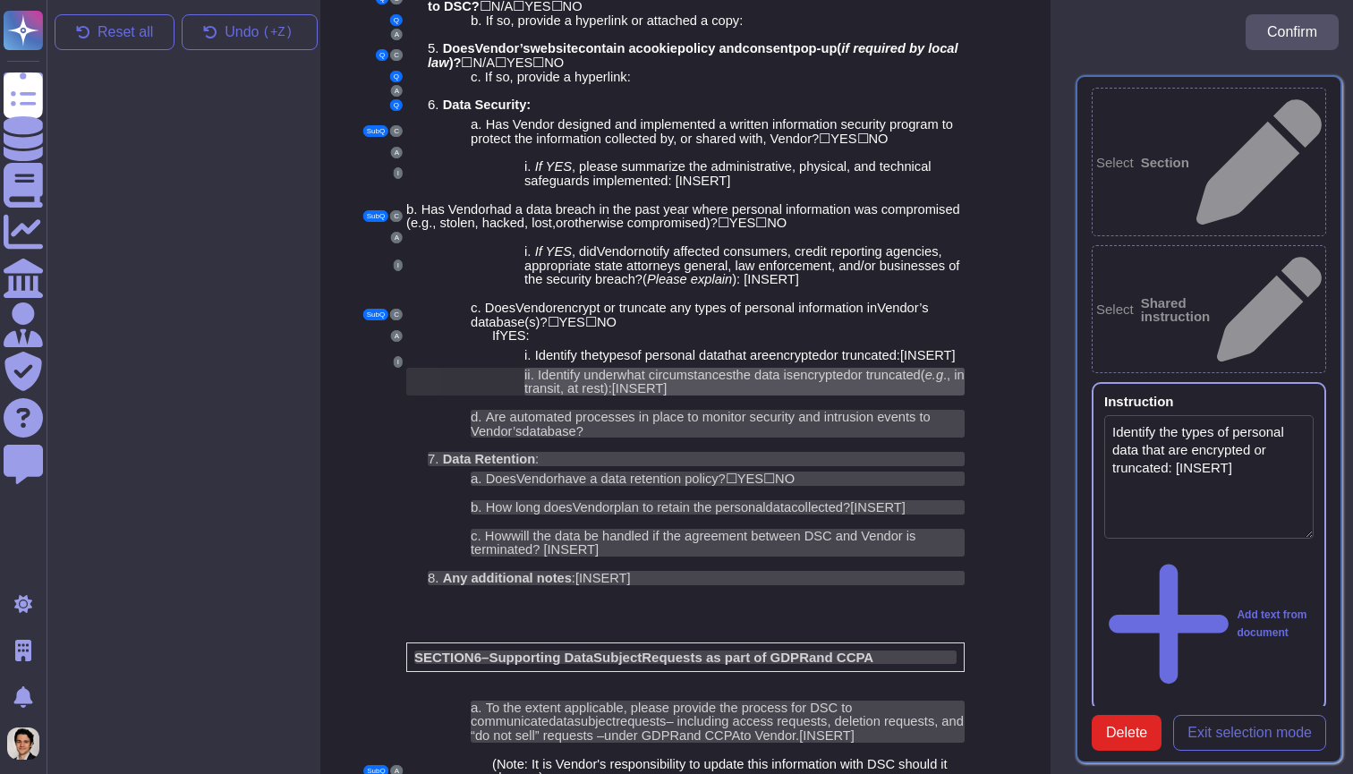
click at [794, 368] on span "the data is" at bounding box center [763, 375] width 61 height 14
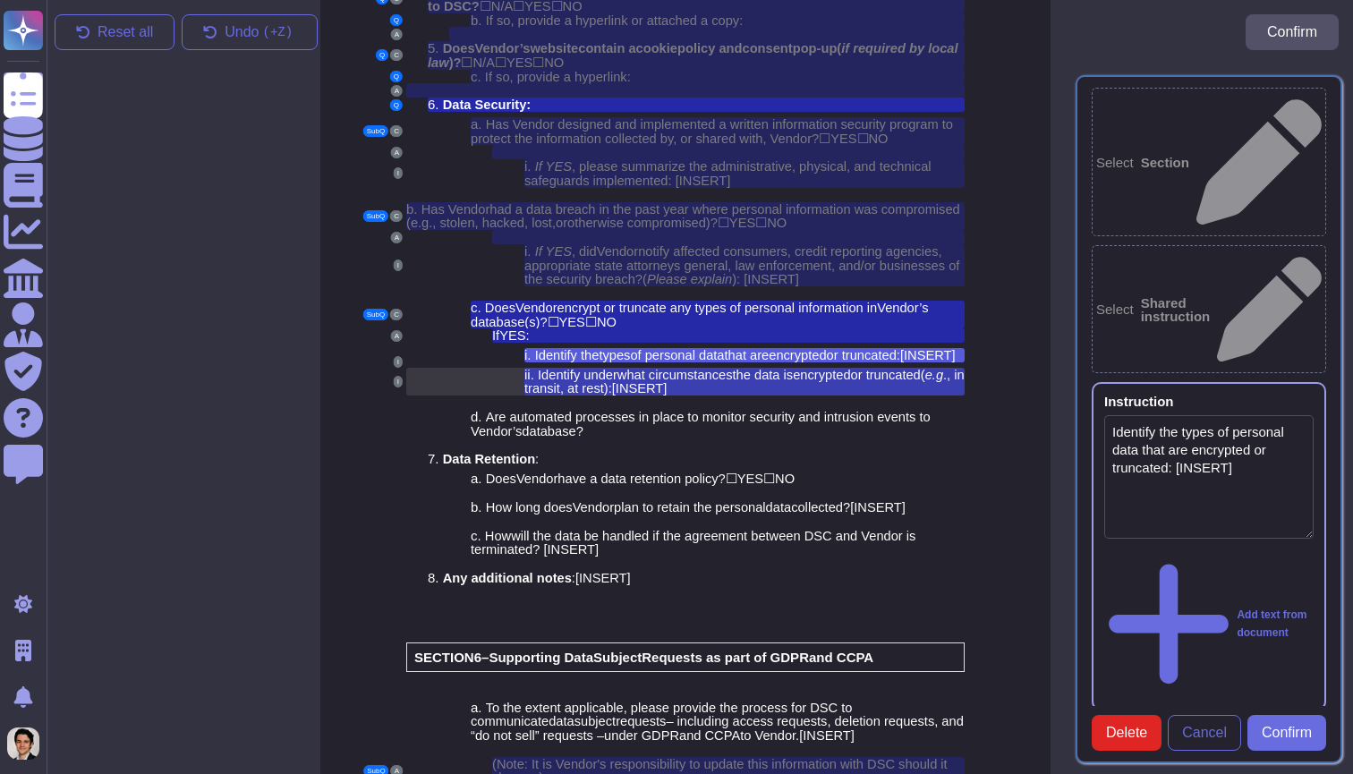
type textarea "Identify the types of personal data that are encrypted or truncated: [INSERT] I…"
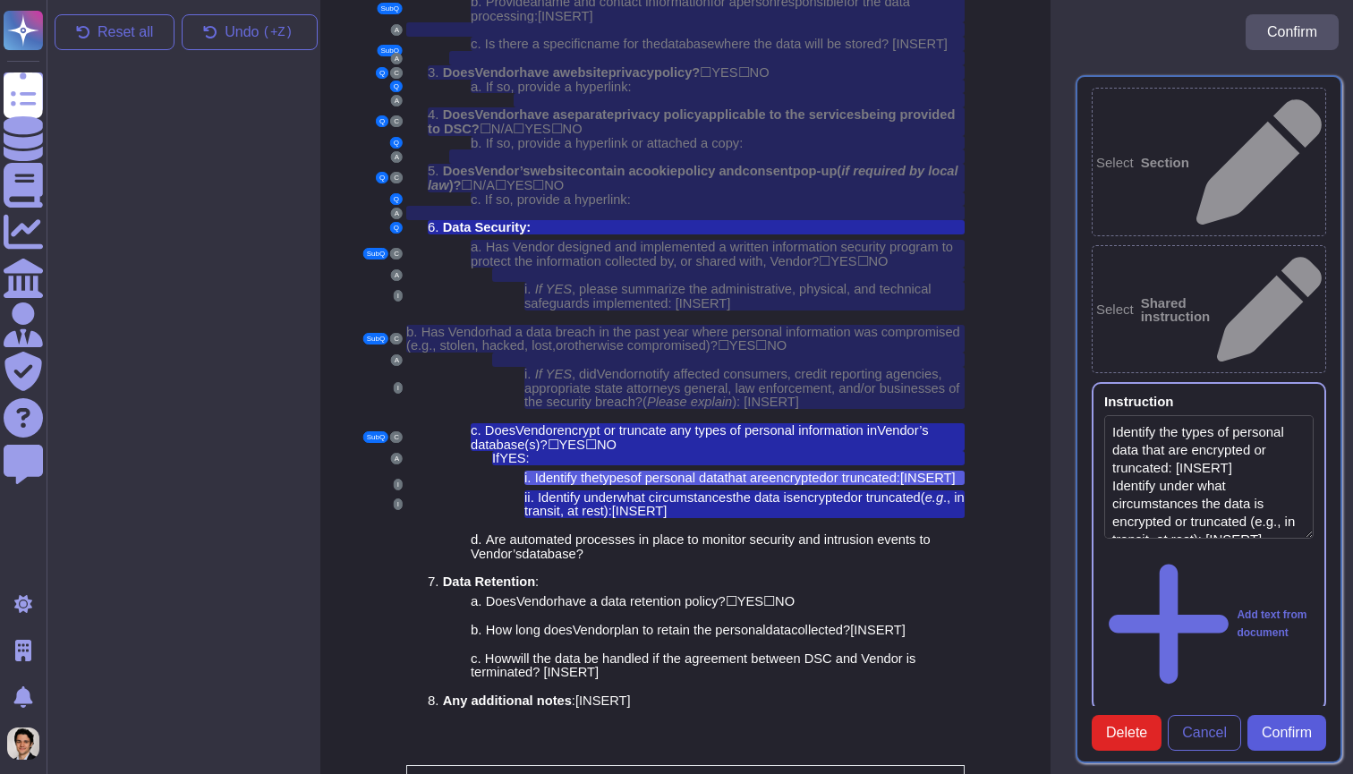
click at [1289, 740] on span "Confirm" at bounding box center [1286, 733] width 50 height 14
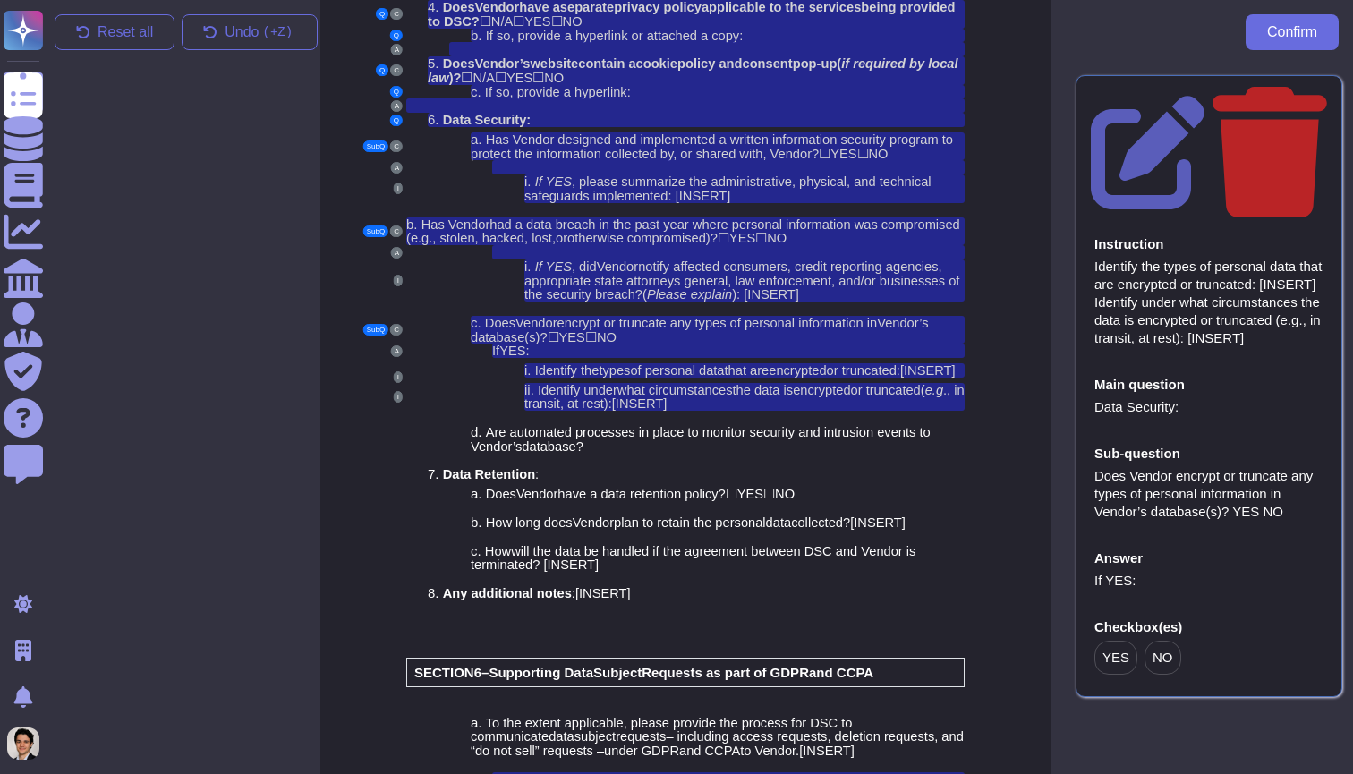
scroll to position [4531, 14]
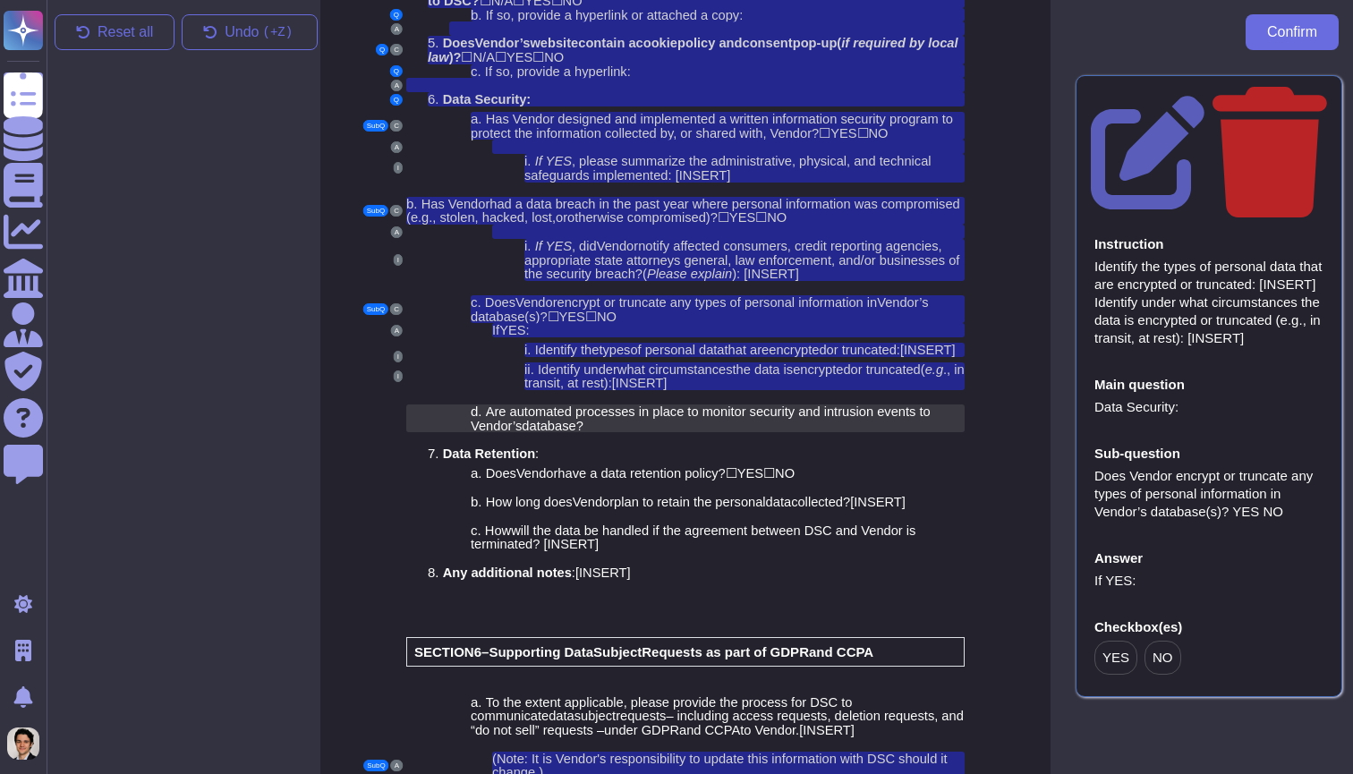
click at [639, 404] on span "Are automated processes in place to monitor security and int" at bounding box center [662, 411] width 352 height 14
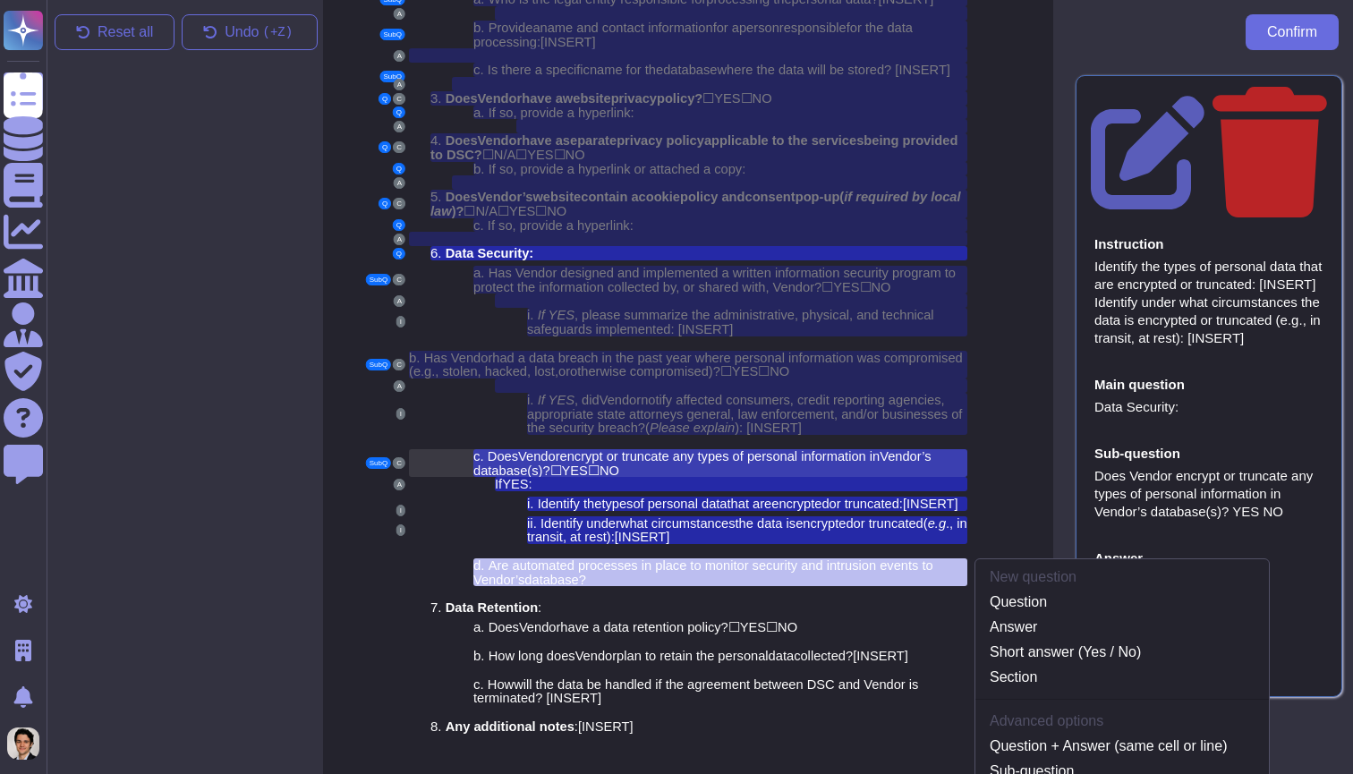
scroll to position [4380, 13]
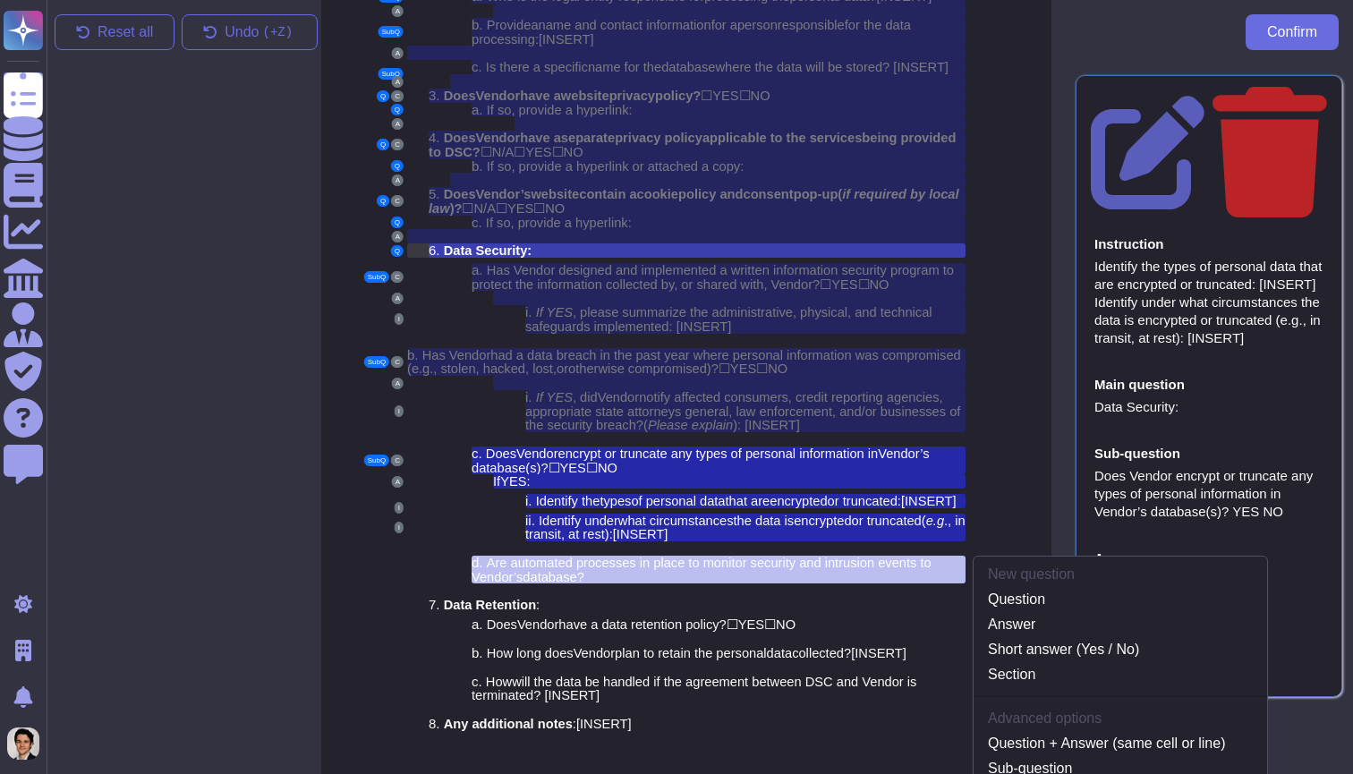
click at [627, 243] on div "6. Data Security:" at bounding box center [697, 250] width 537 height 14
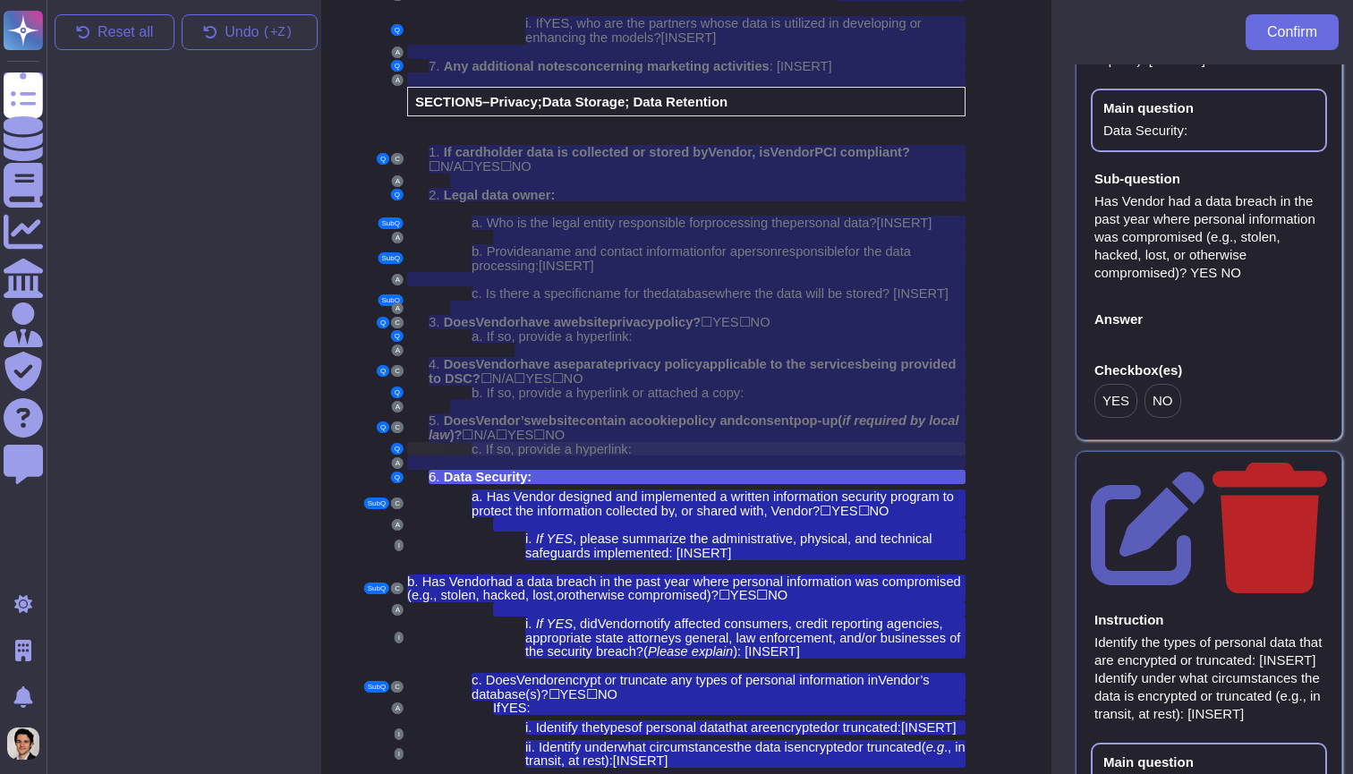
scroll to position [914, 0]
click at [652, 470] on div "6. Data Security:" at bounding box center [697, 477] width 537 height 14
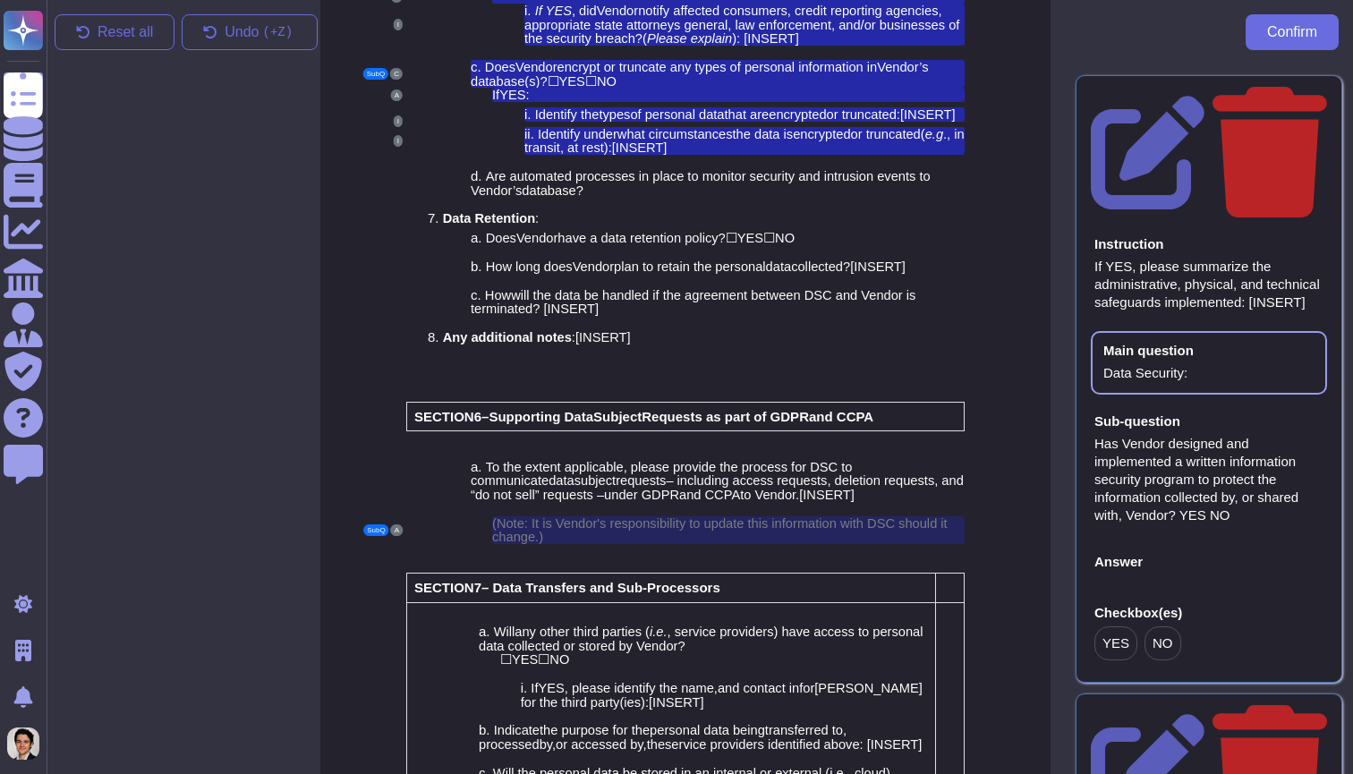
scroll to position [0, 0]
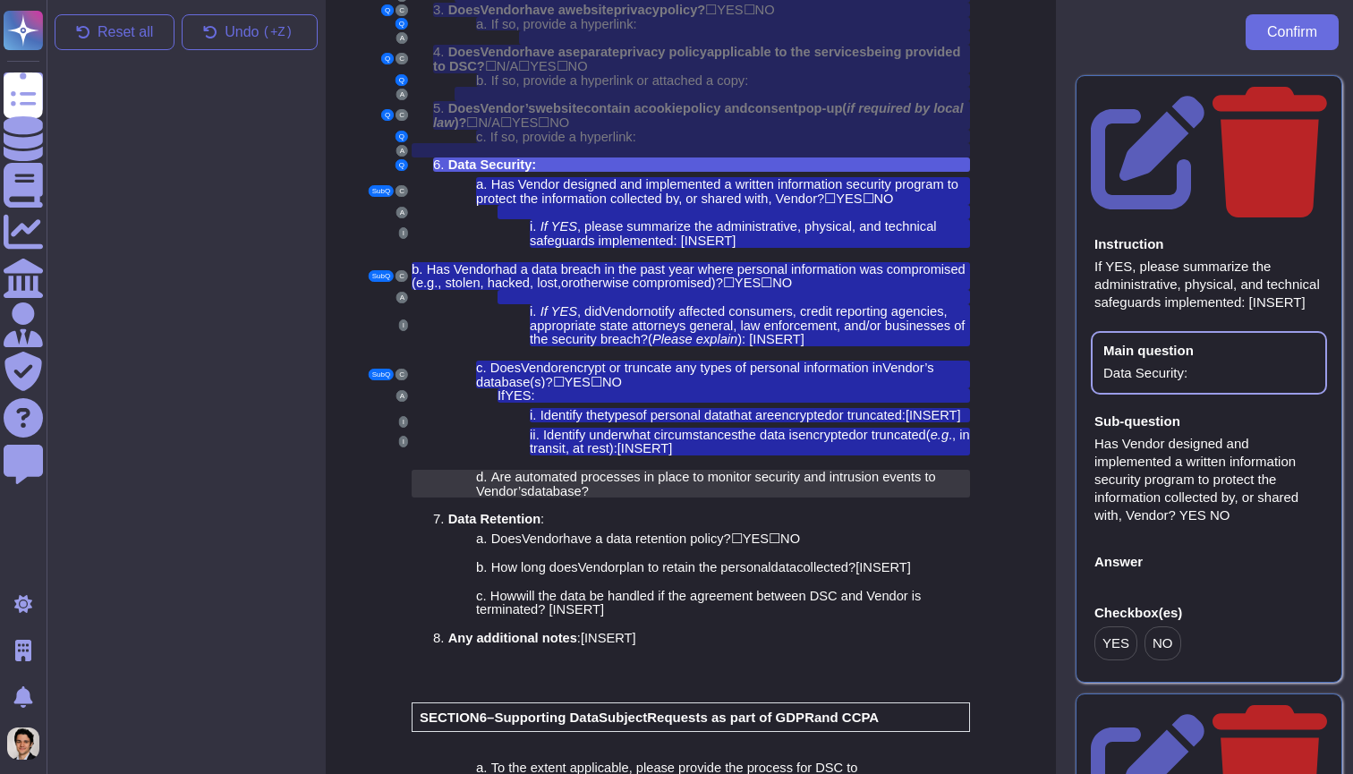
click at [710, 470] on span "Are automated processes in place to monitor security and int" at bounding box center [667, 477] width 352 height 14
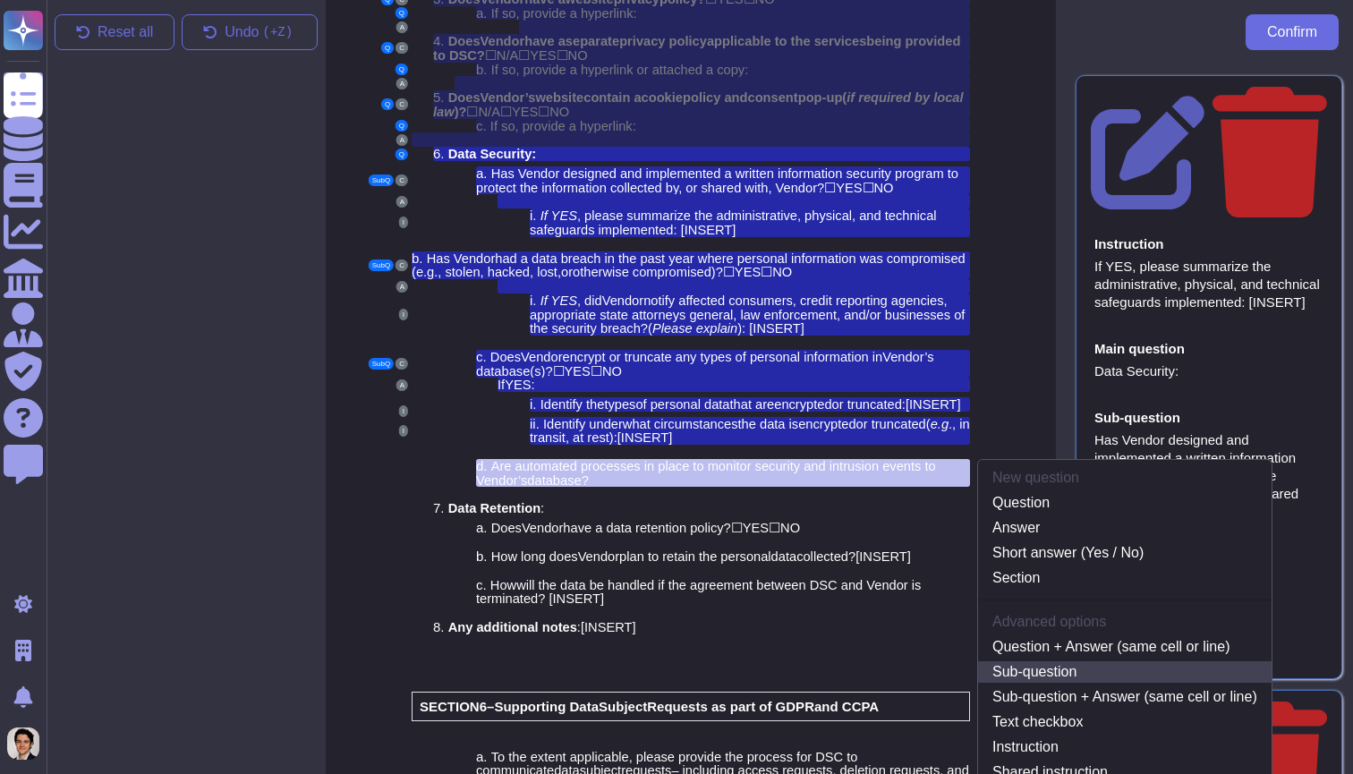
click at [1041, 661] on link "Sub-question" at bounding box center [1124, 671] width 293 height 21
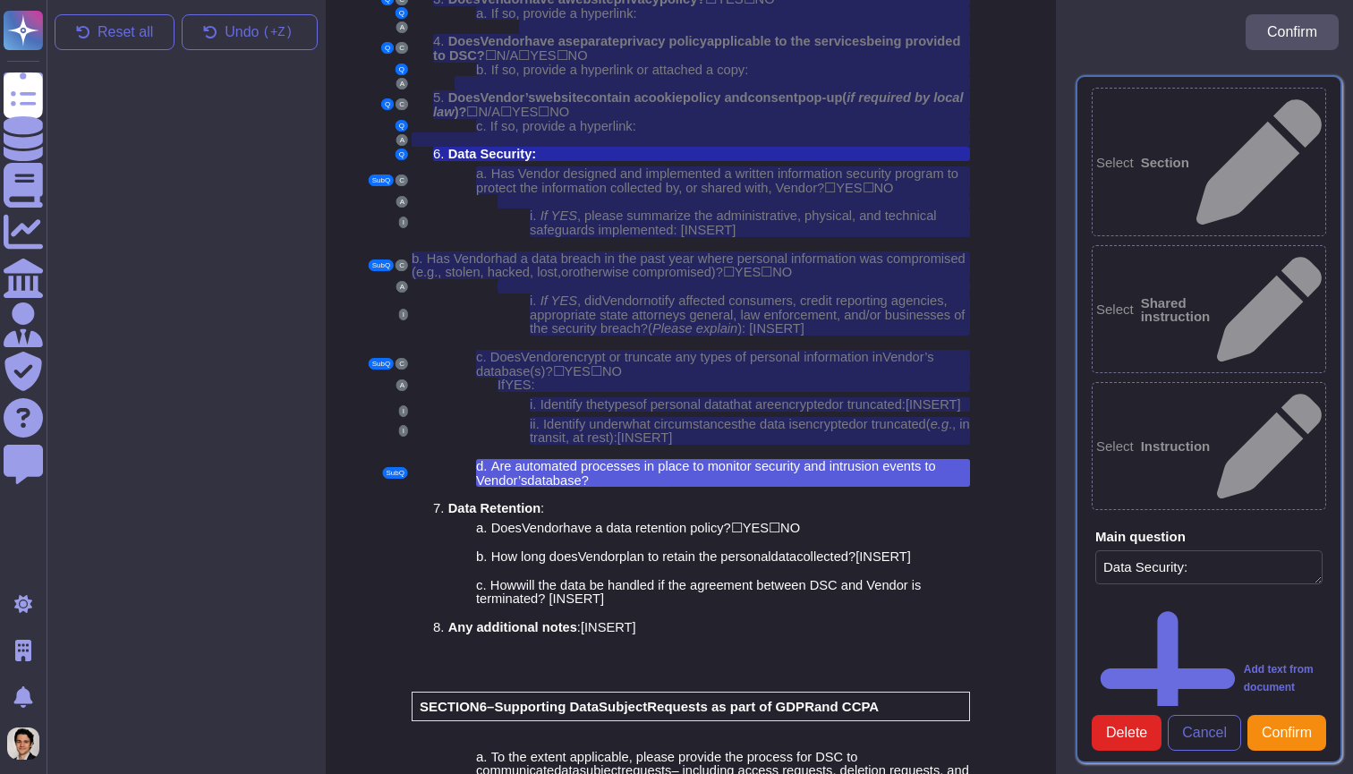
type textarea "Data Security:"
type textarea "Are automated processes in place to monitor security and intrusion events to Ve…"
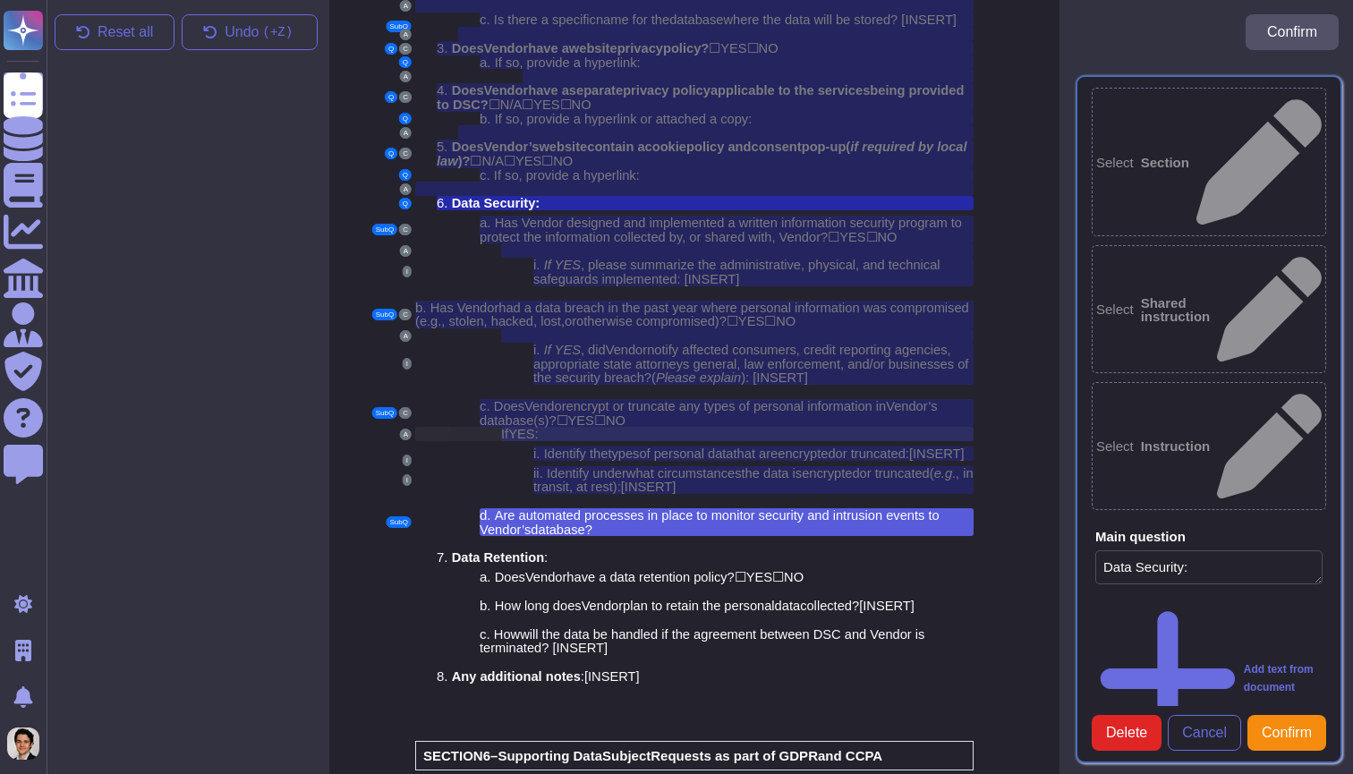
scroll to position [4437, 7]
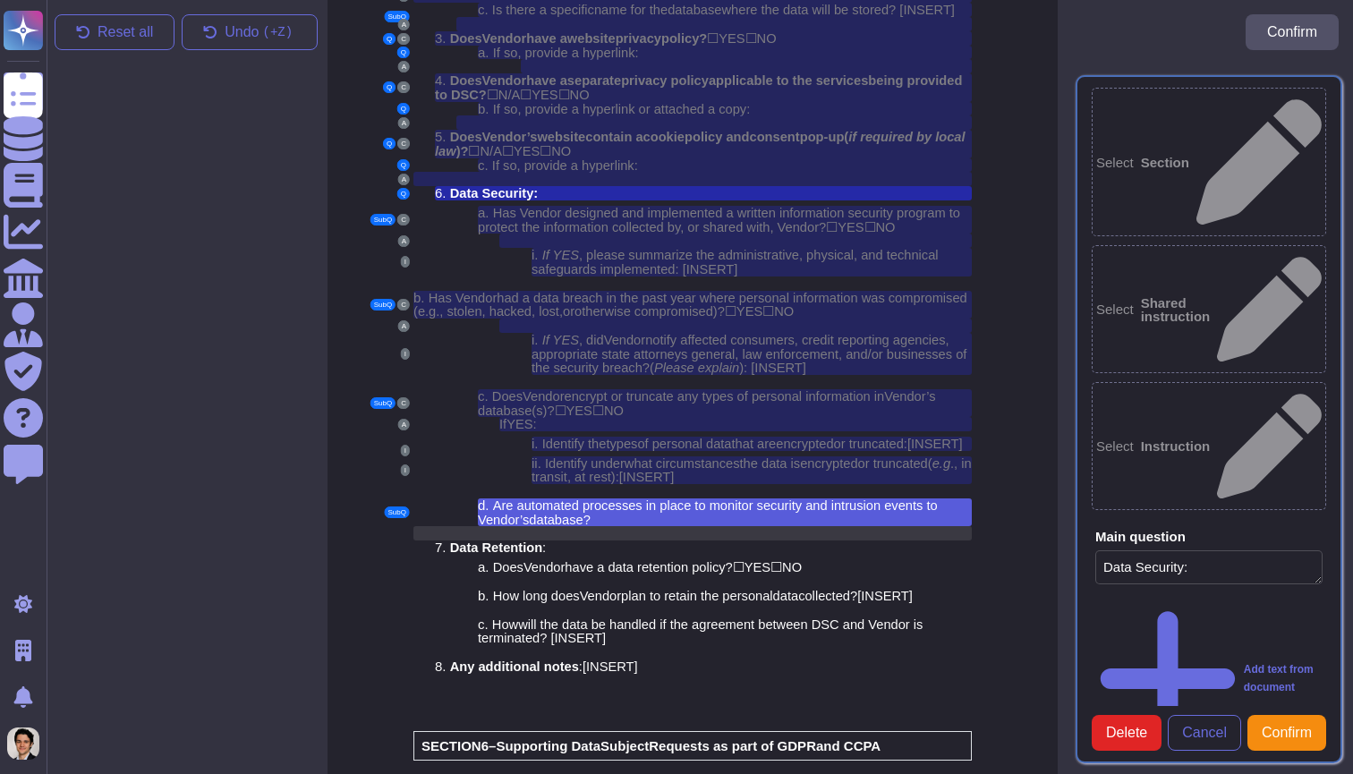
click at [794, 526] on div at bounding box center [735, 533] width 472 height 14
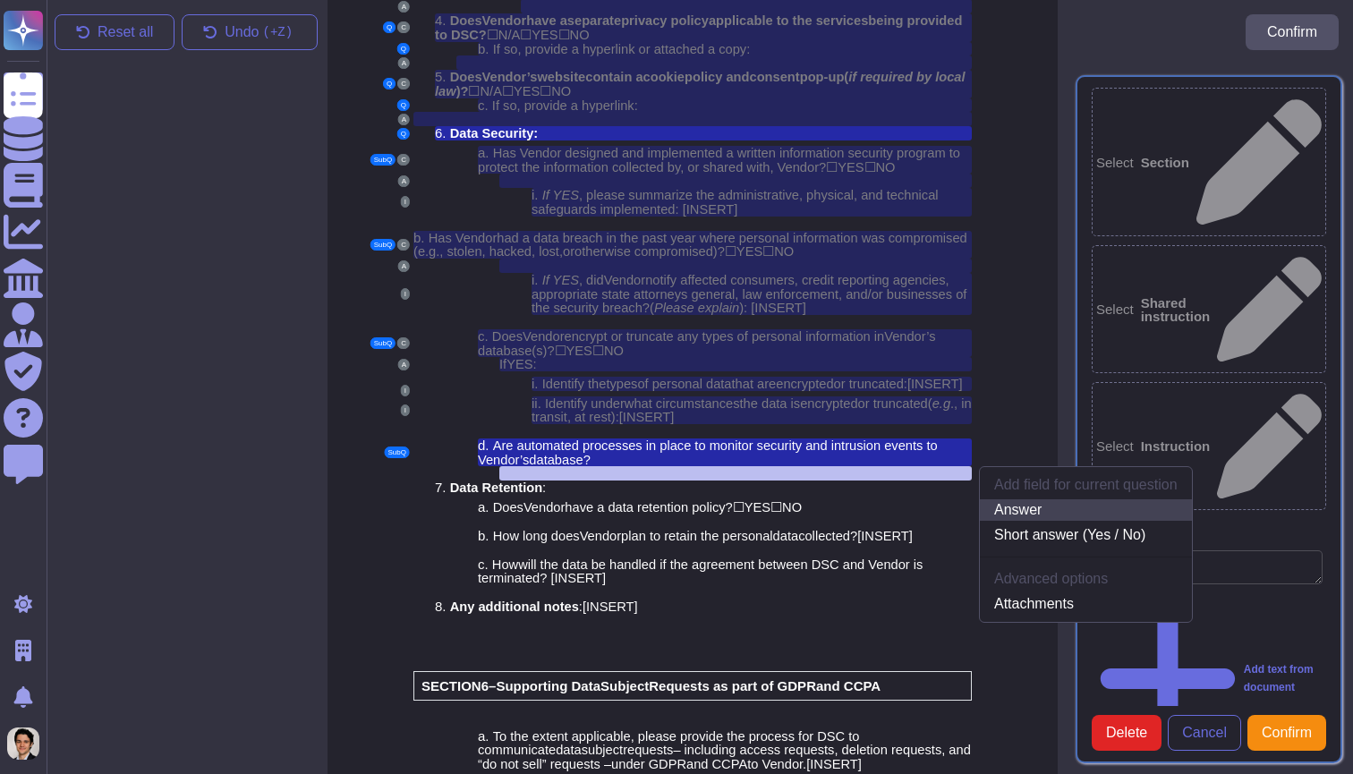
click at [1016, 499] on link "Answer" at bounding box center [1086, 509] width 212 height 21
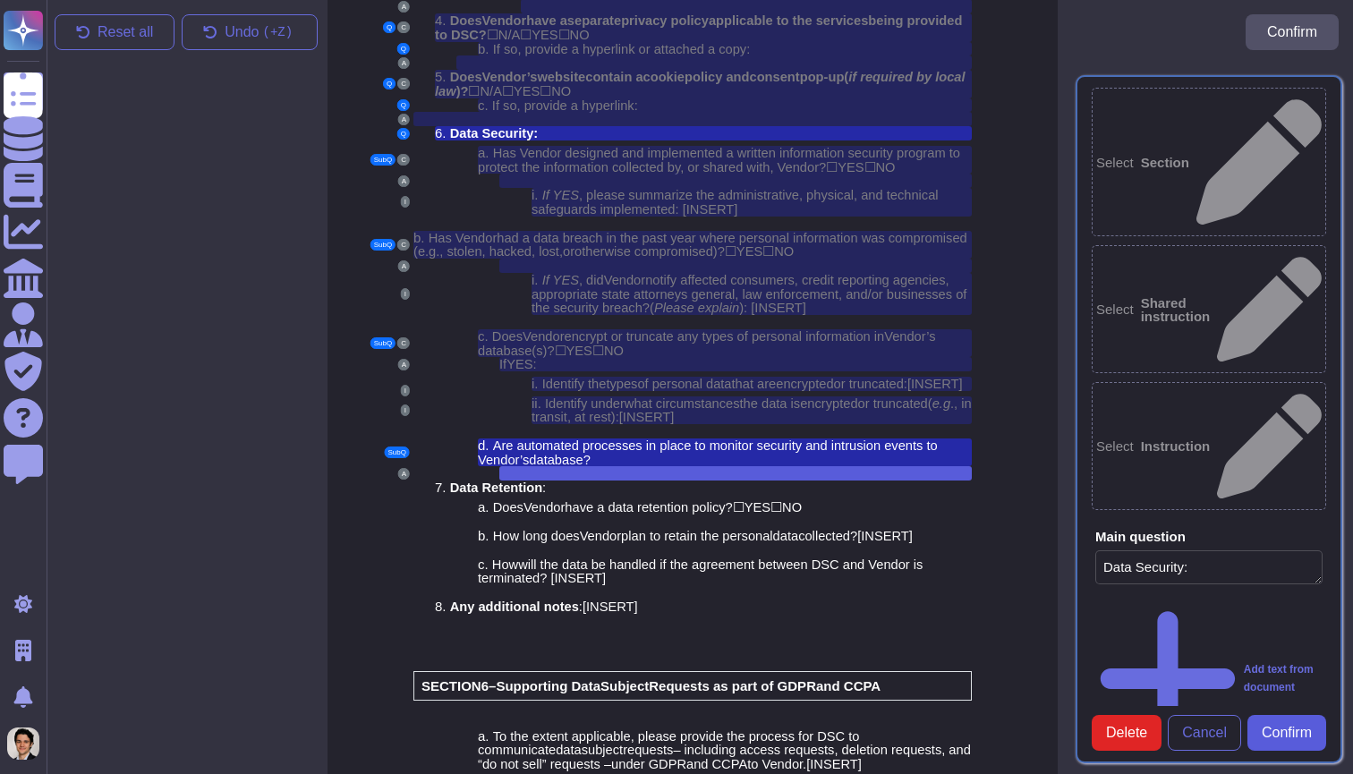
click at [1285, 730] on span "Confirm" at bounding box center [1286, 733] width 50 height 14
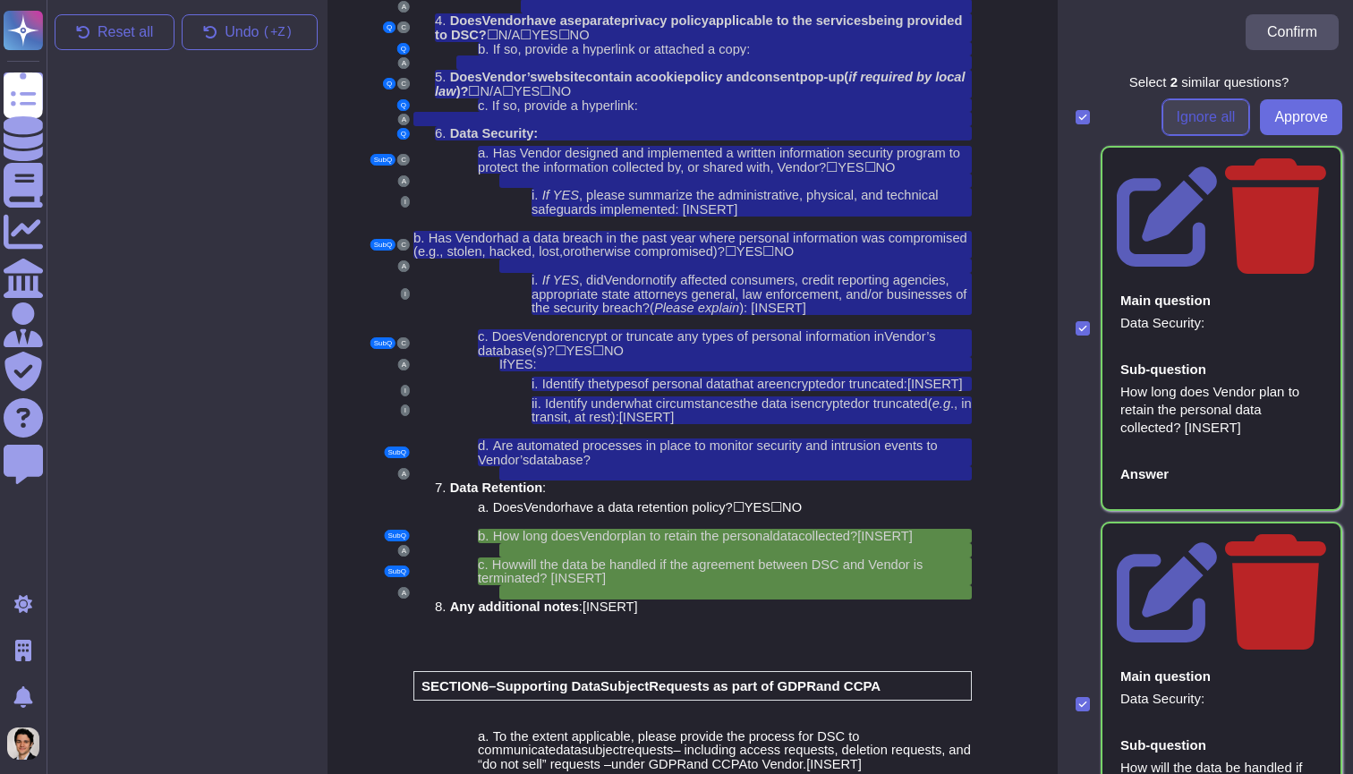
click at [1221, 115] on span "Ignore all" at bounding box center [1205, 117] width 59 height 14
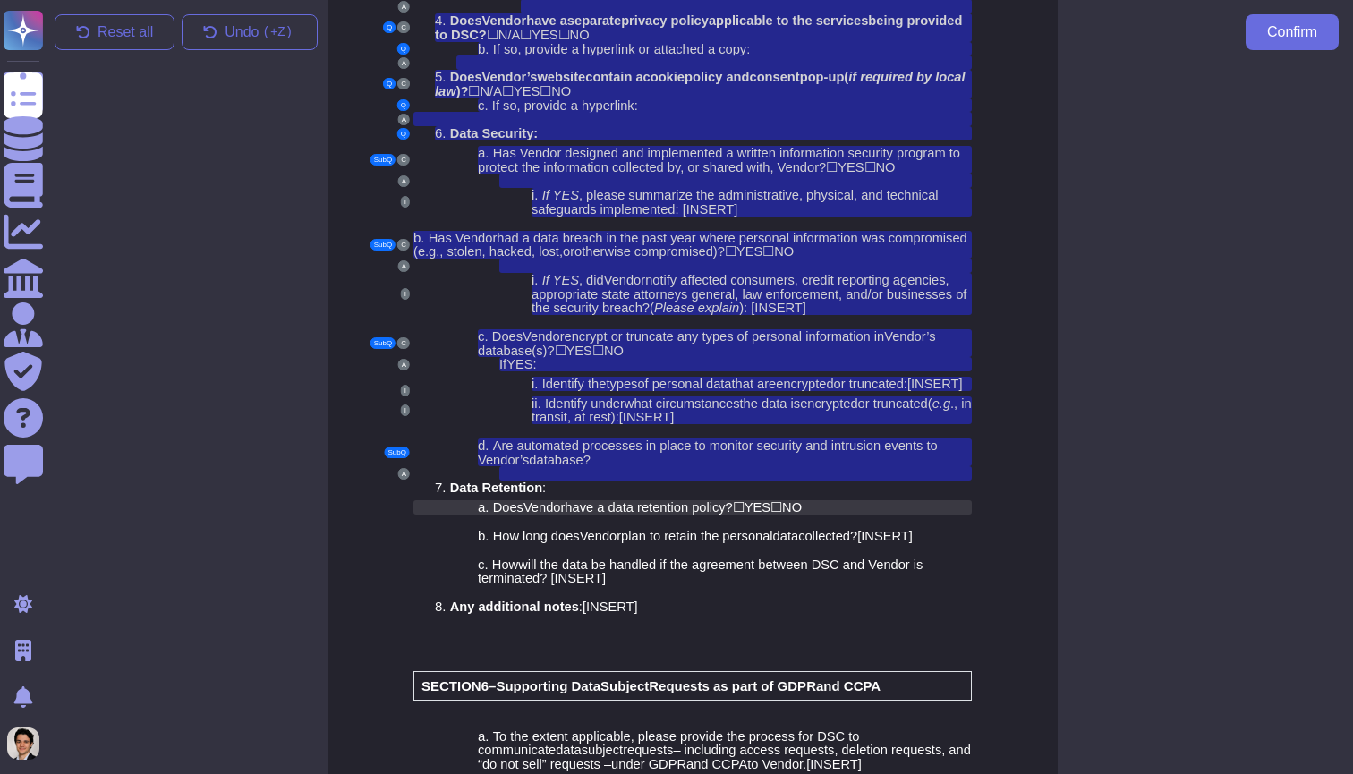
click at [619, 500] on span "have a data retention policy?" at bounding box center [647, 507] width 167 height 14
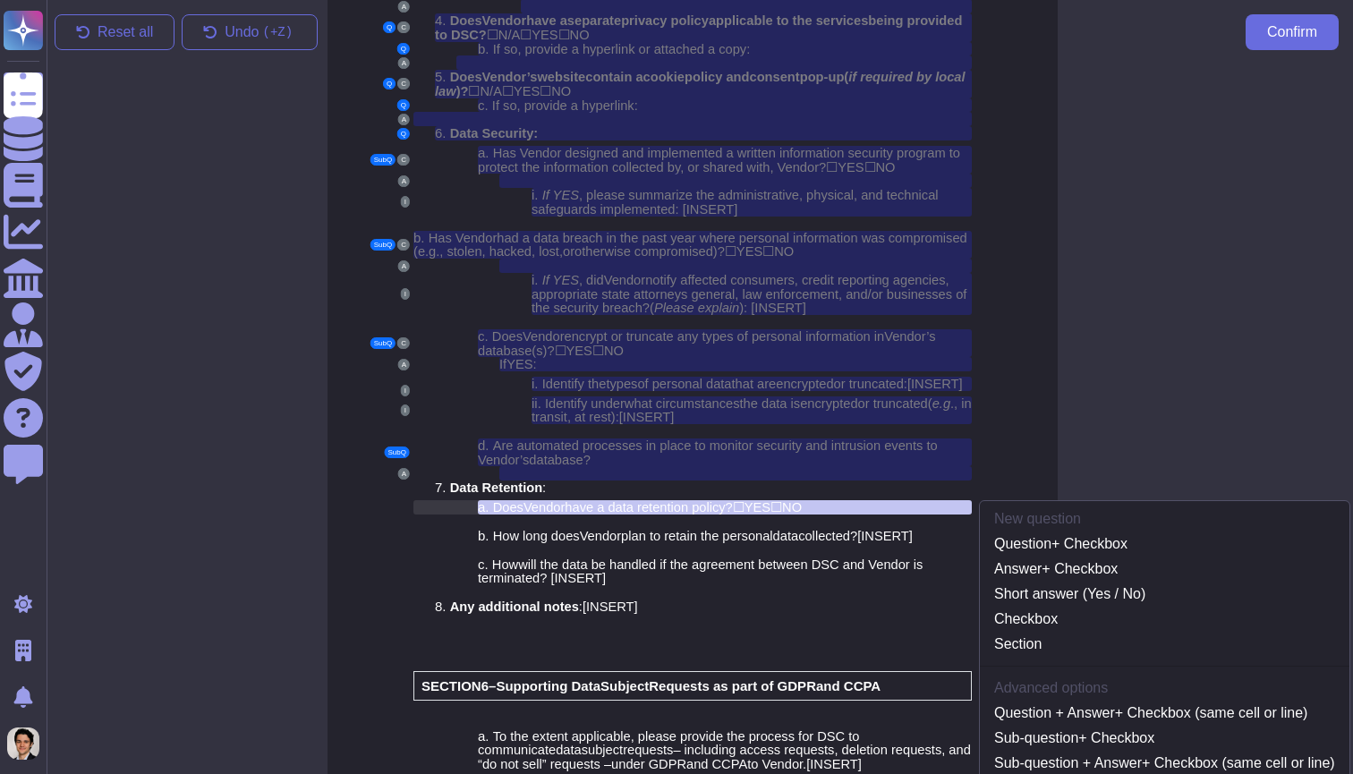
scroll to position [4529, 7]
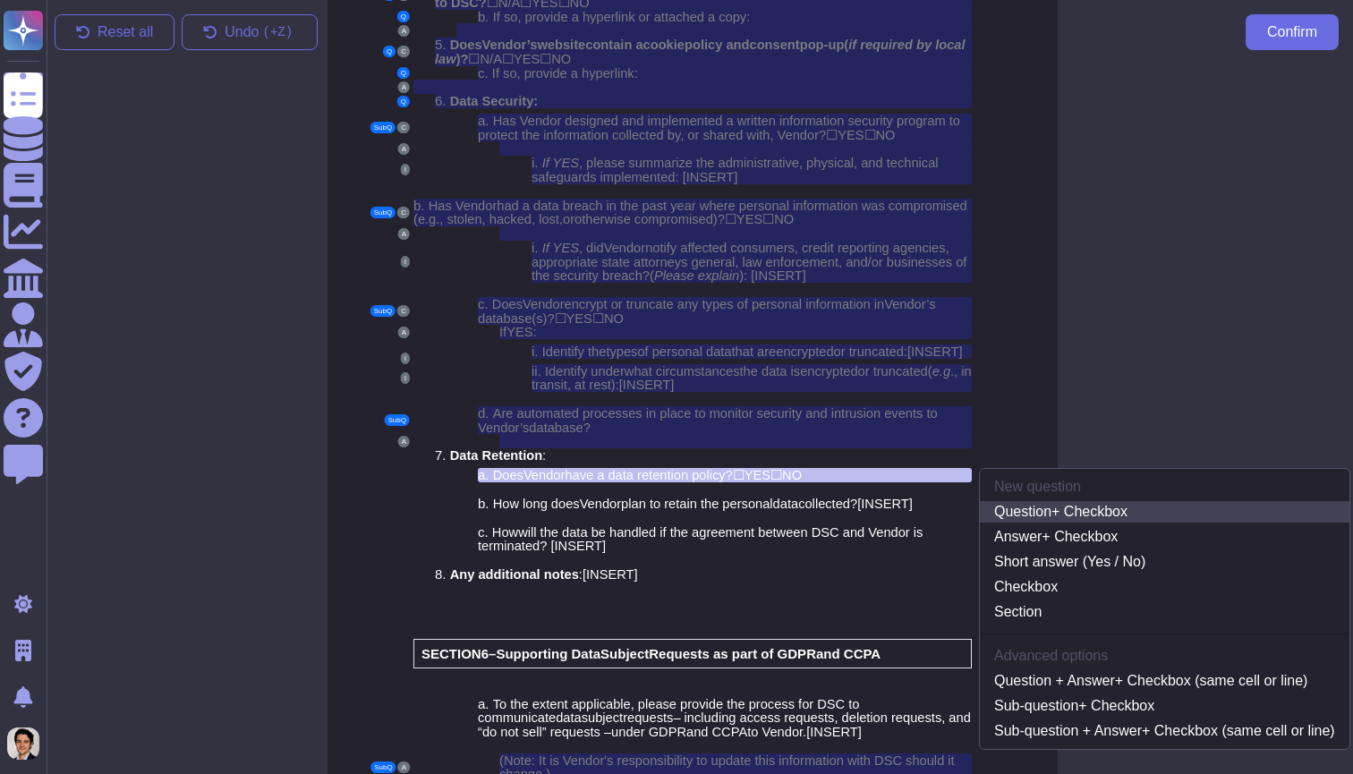
click at [1059, 501] on link "Question + Checkbox" at bounding box center [1164, 511] width 369 height 21
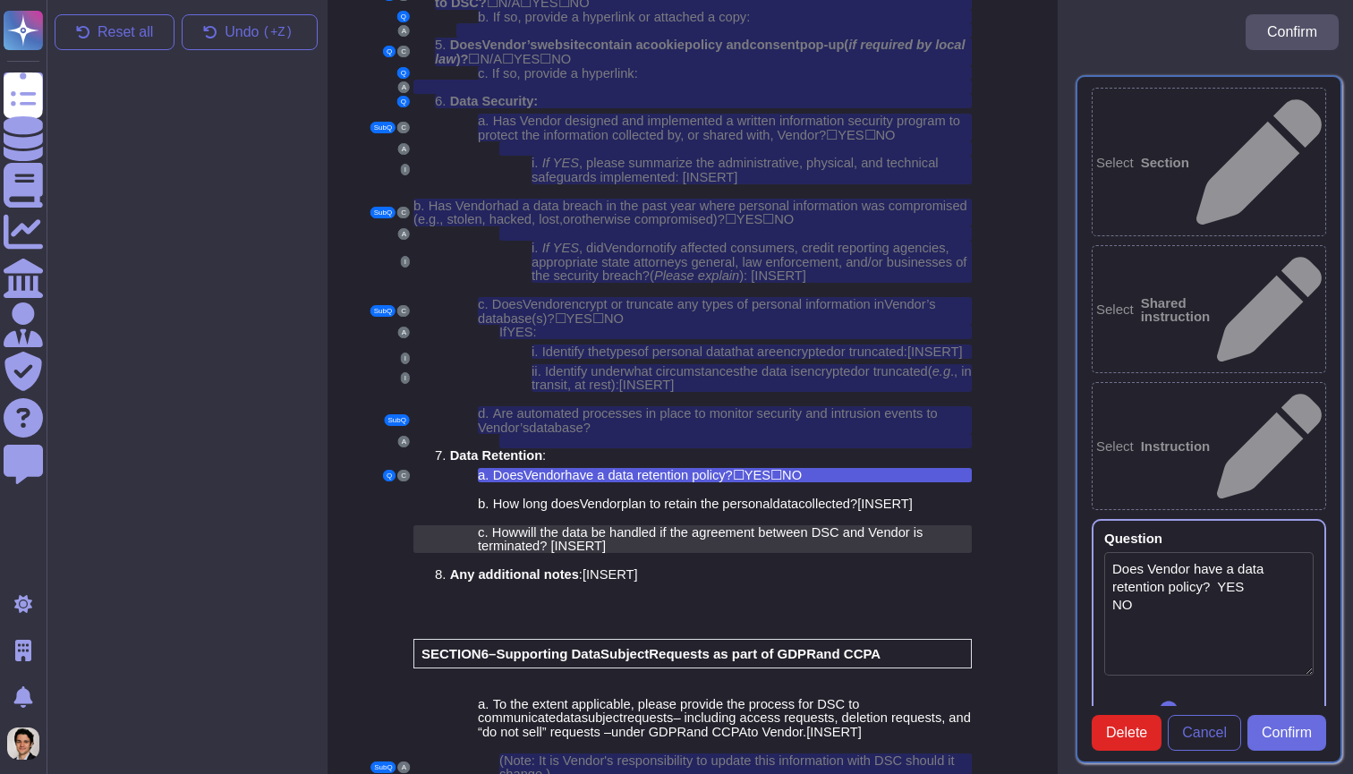
type textarea "Does Vendor have a data retention policy? YES NO"
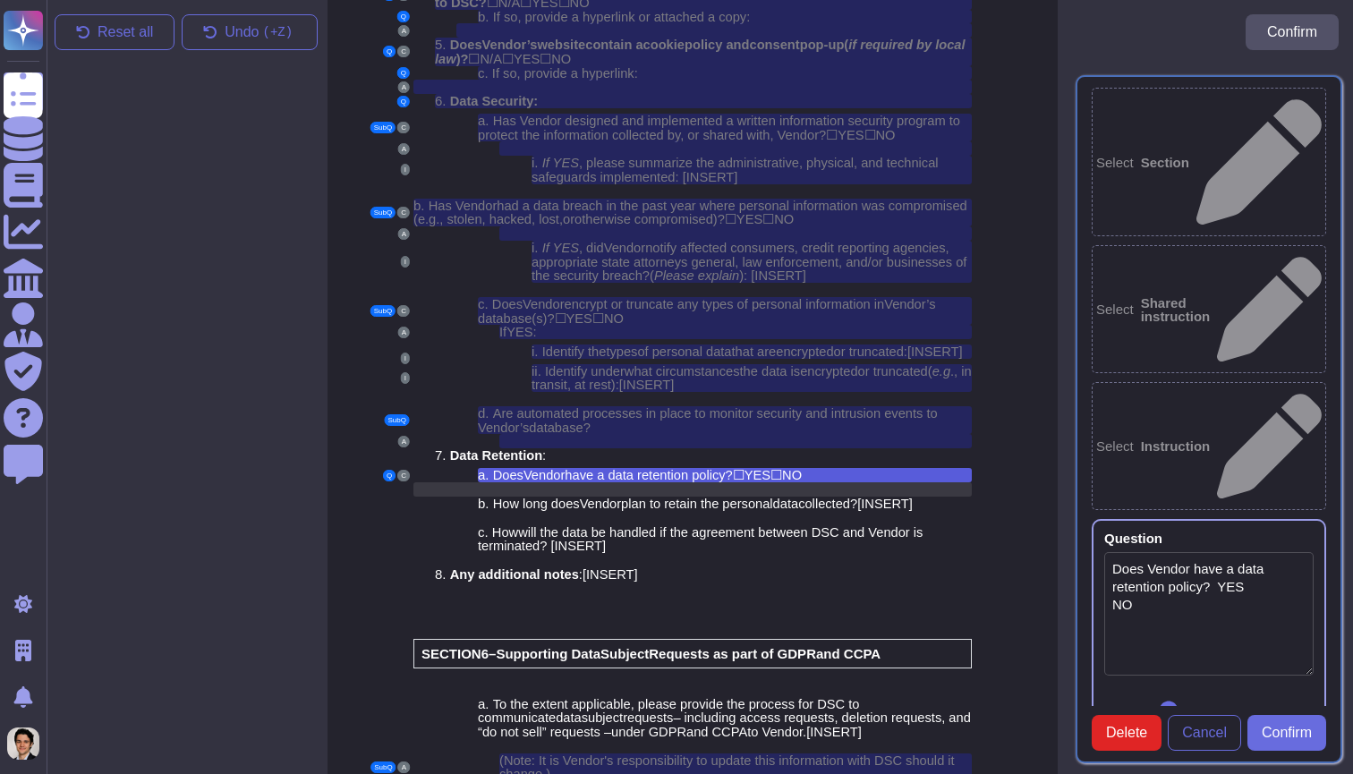
click at [883, 482] on div at bounding box center [735, 489] width 472 height 14
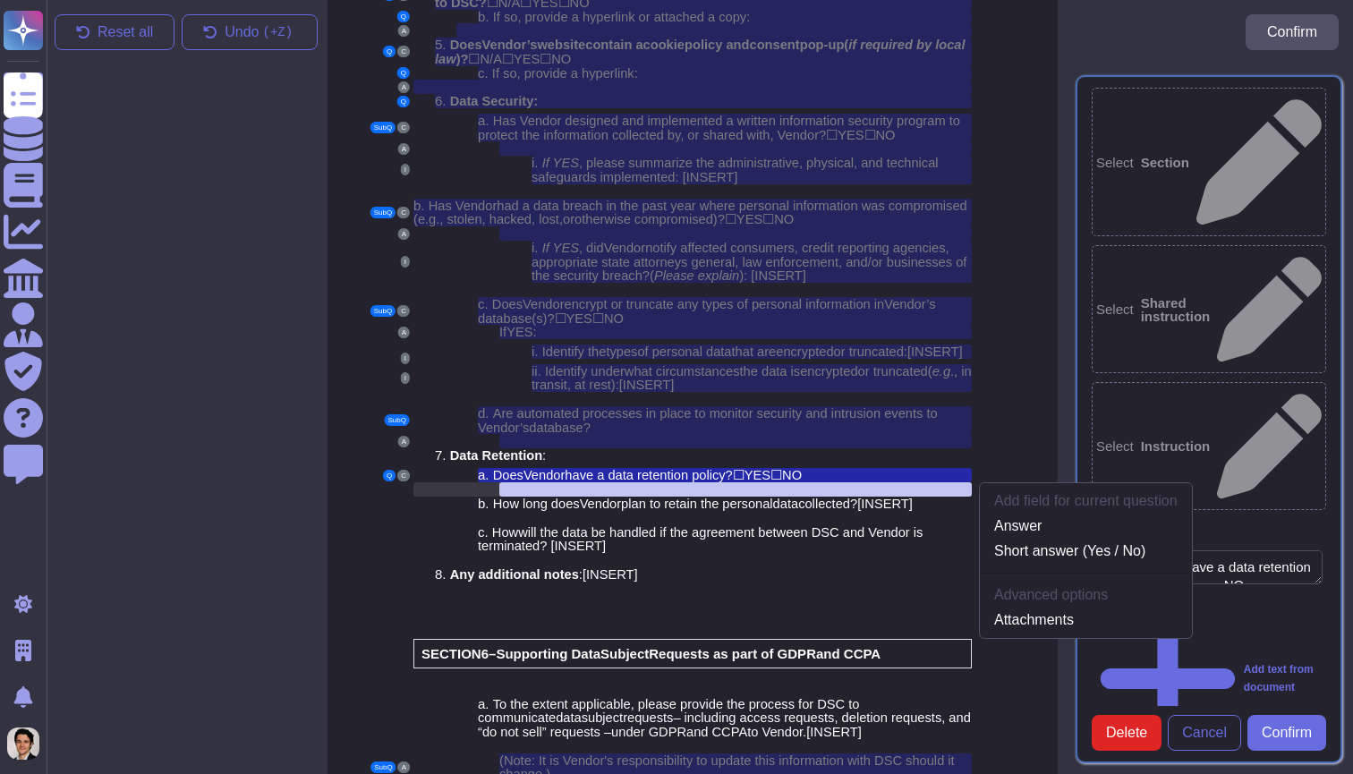
scroll to position [4544, 7]
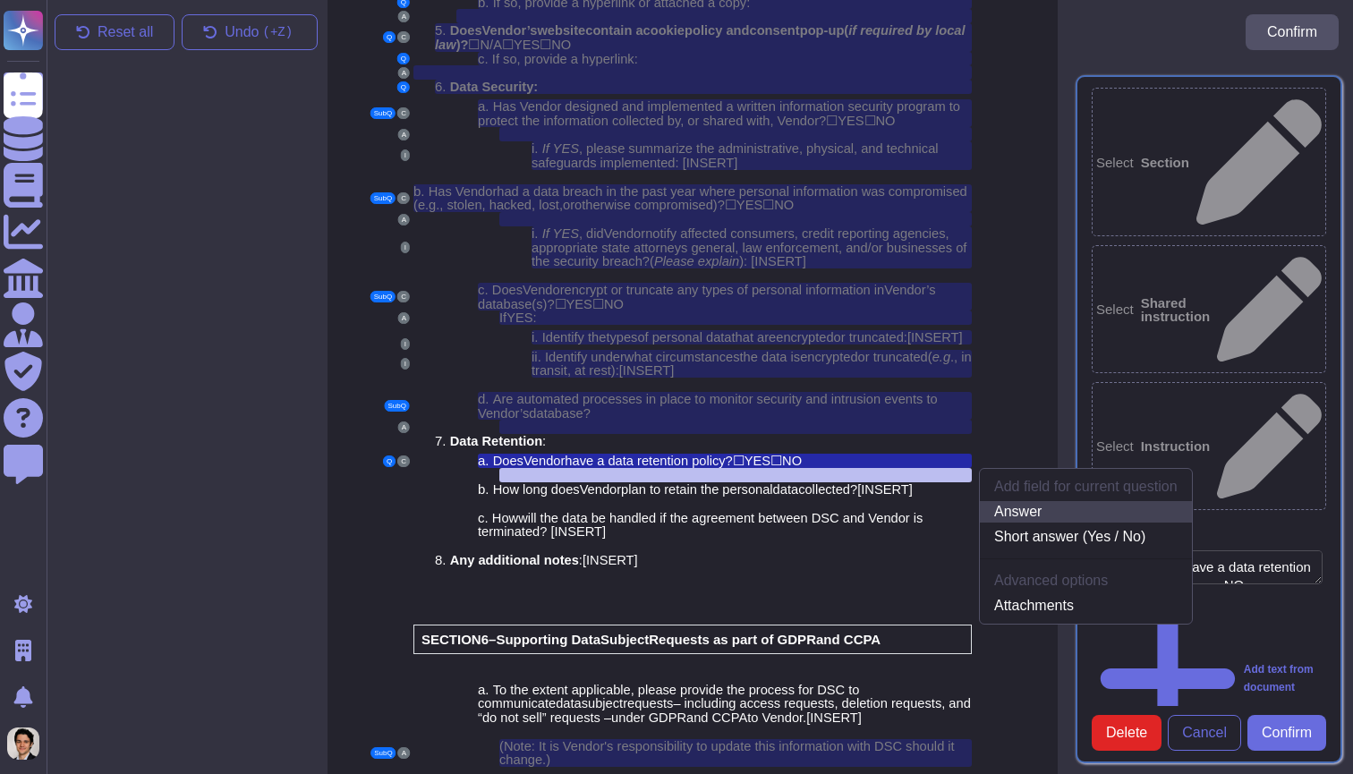
click at [1059, 501] on link "Answer" at bounding box center [1086, 511] width 212 height 21
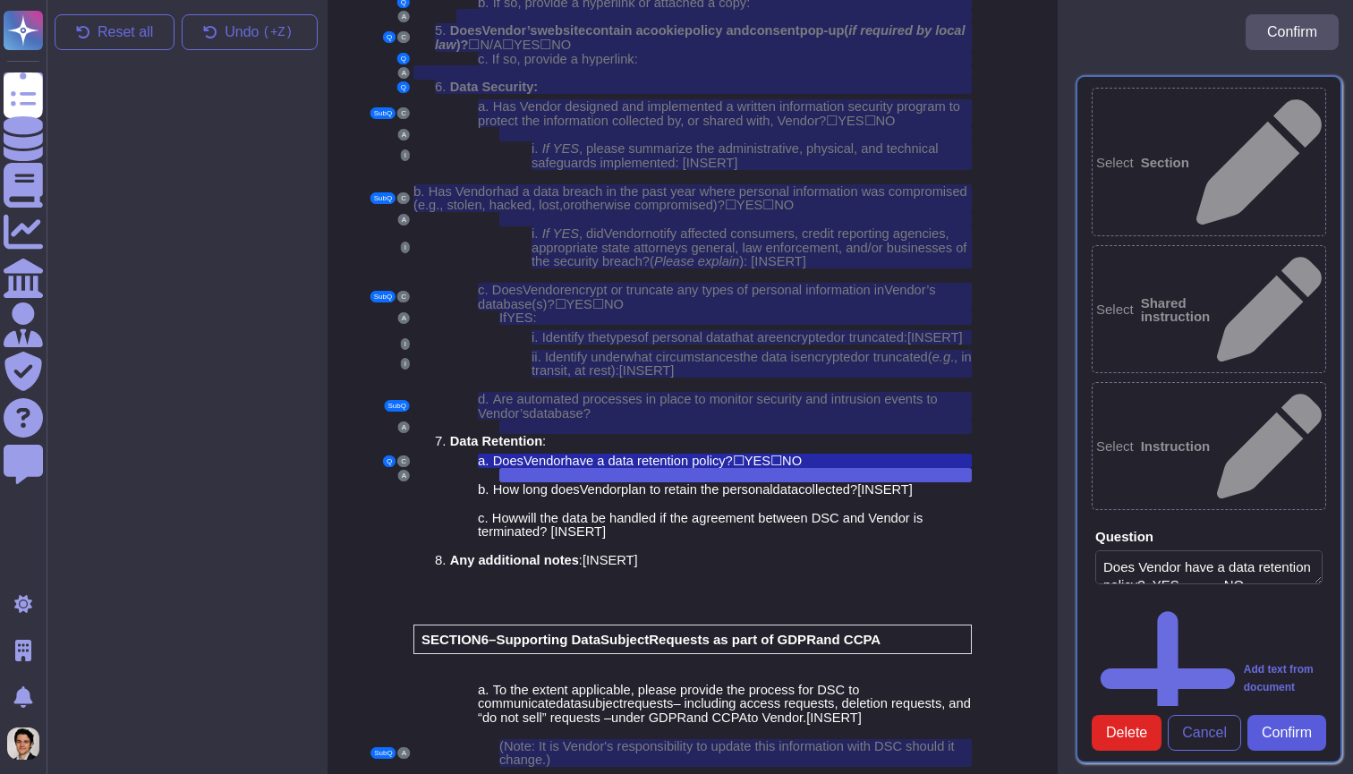
click at [1295, 733] on span "Confirm" at bounding box center [1286, 733] width 50 height 14
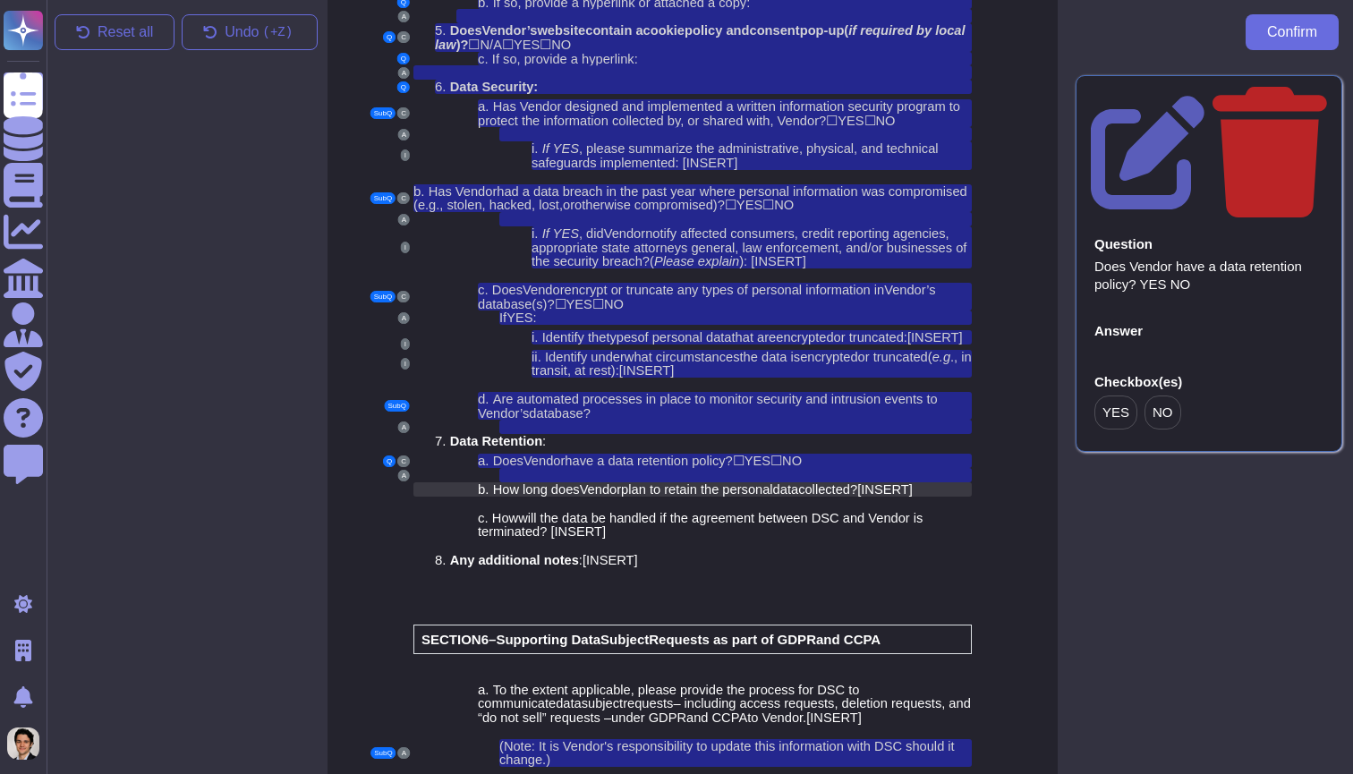
click at [772, 482] on span "al" at bounding box center [767, 489] width 10 height 14
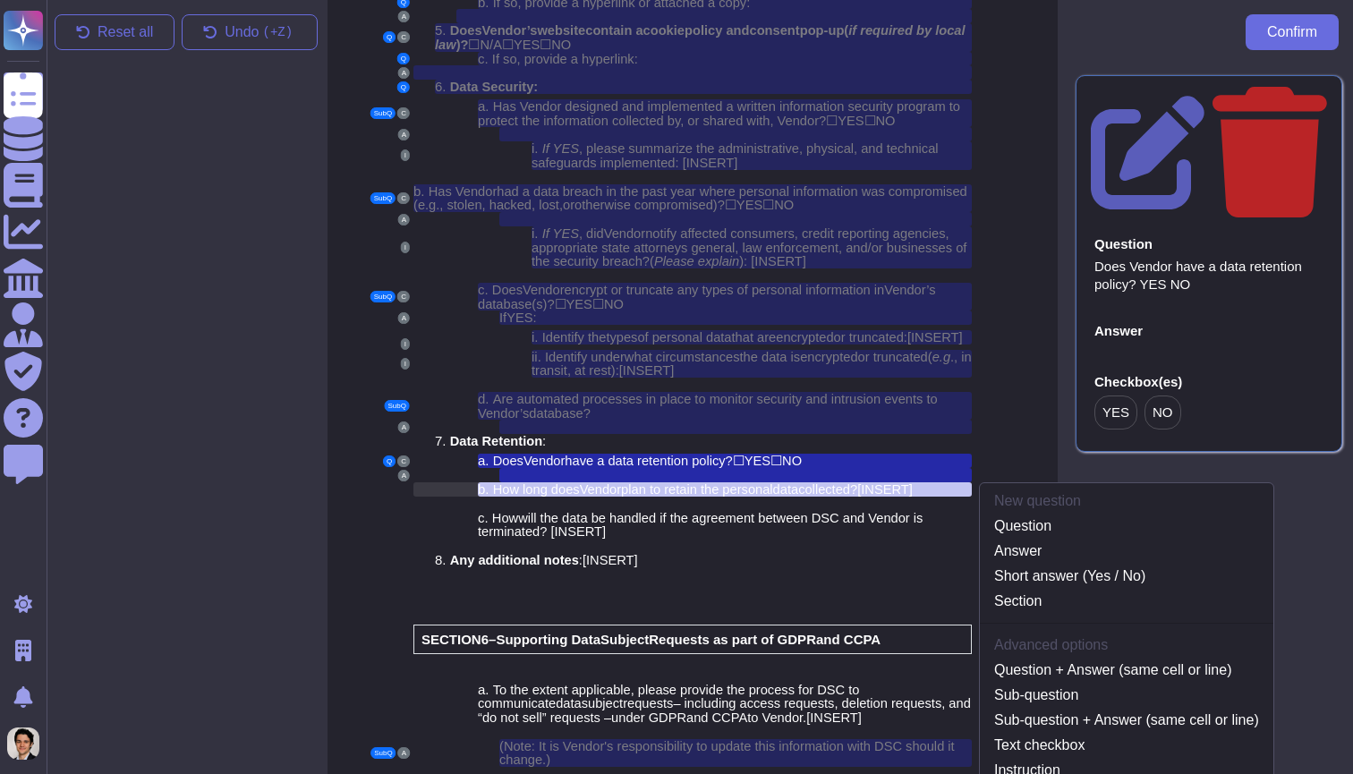
scroll to position [4557, 7]
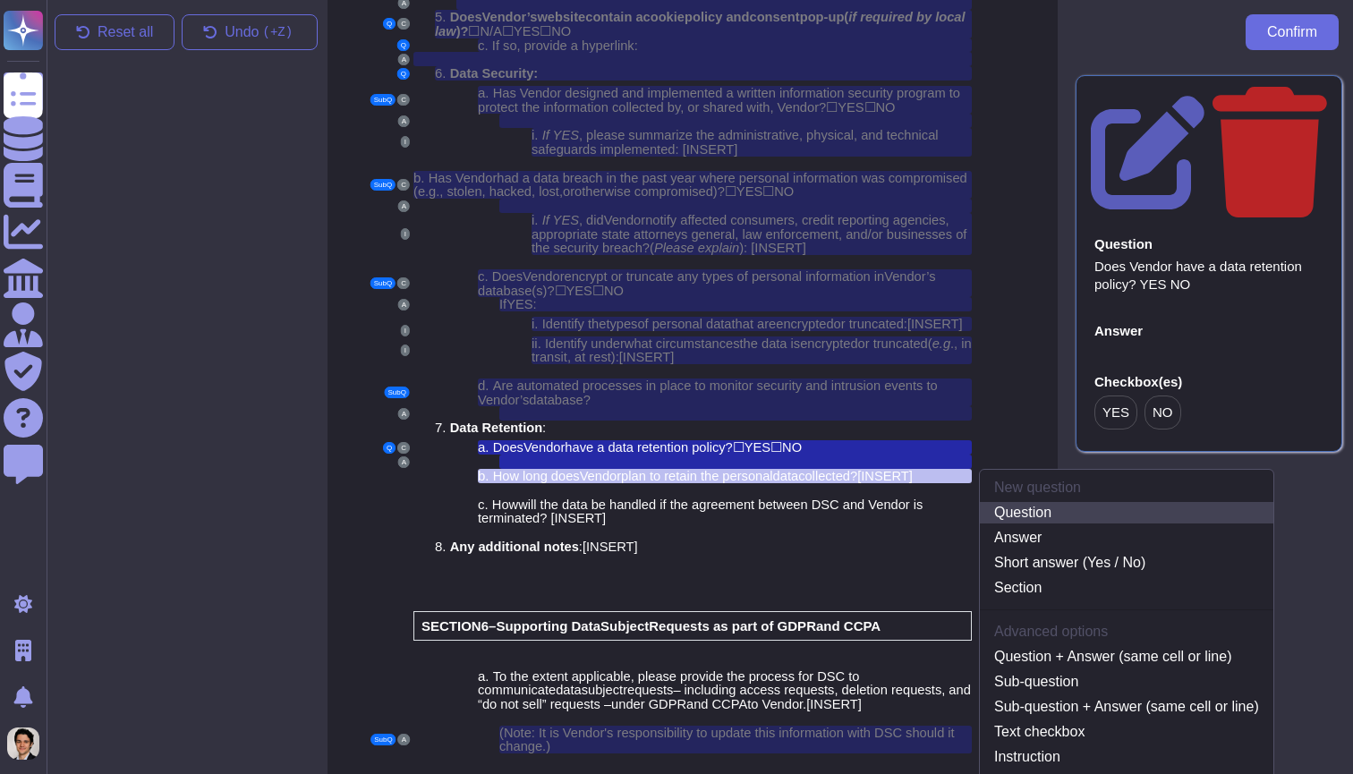
click at [1061, 502] on link "Question" at bounding box center [1126, 512] width 293 height 21
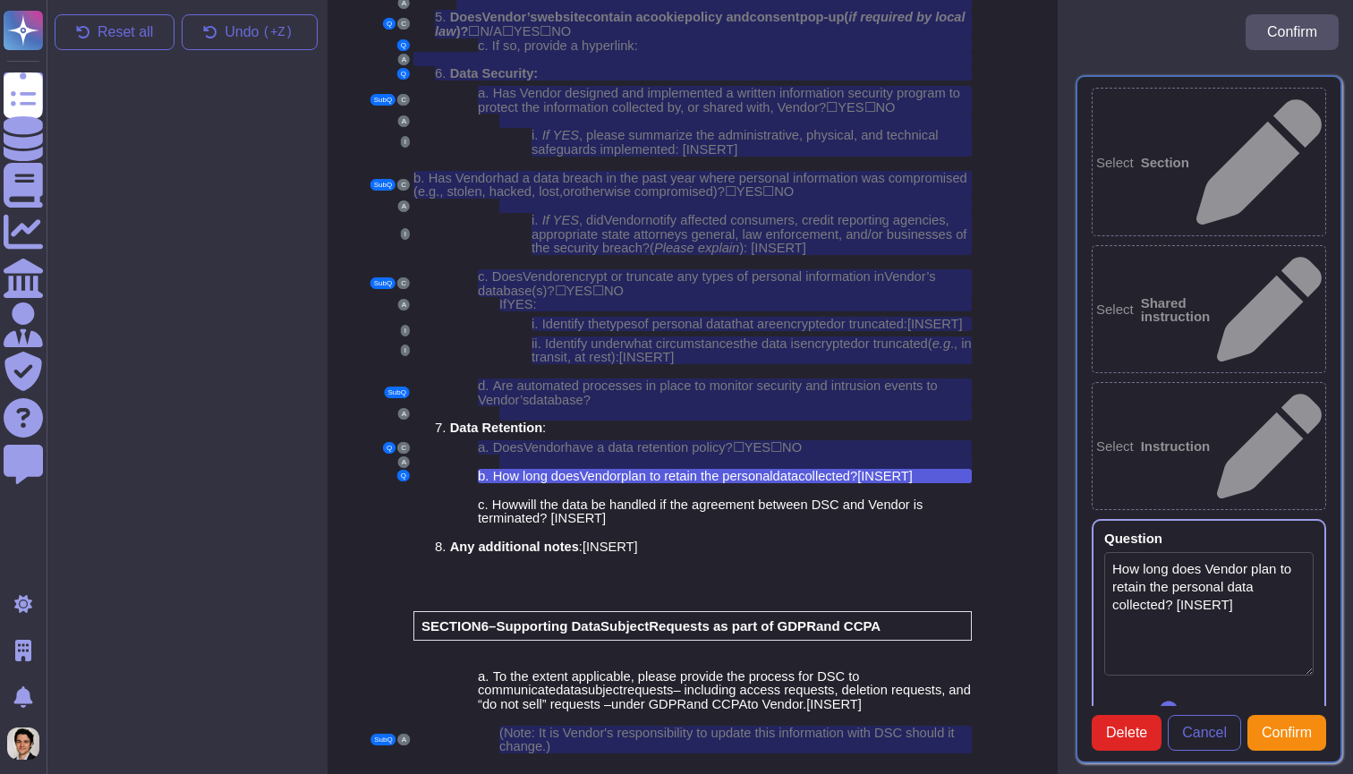
type textarea "How long does Vendor plan to retain the personal data collected? [INSERT]"
click at [769, 483] on div at bounding box center [735, 490] width 472 height 14
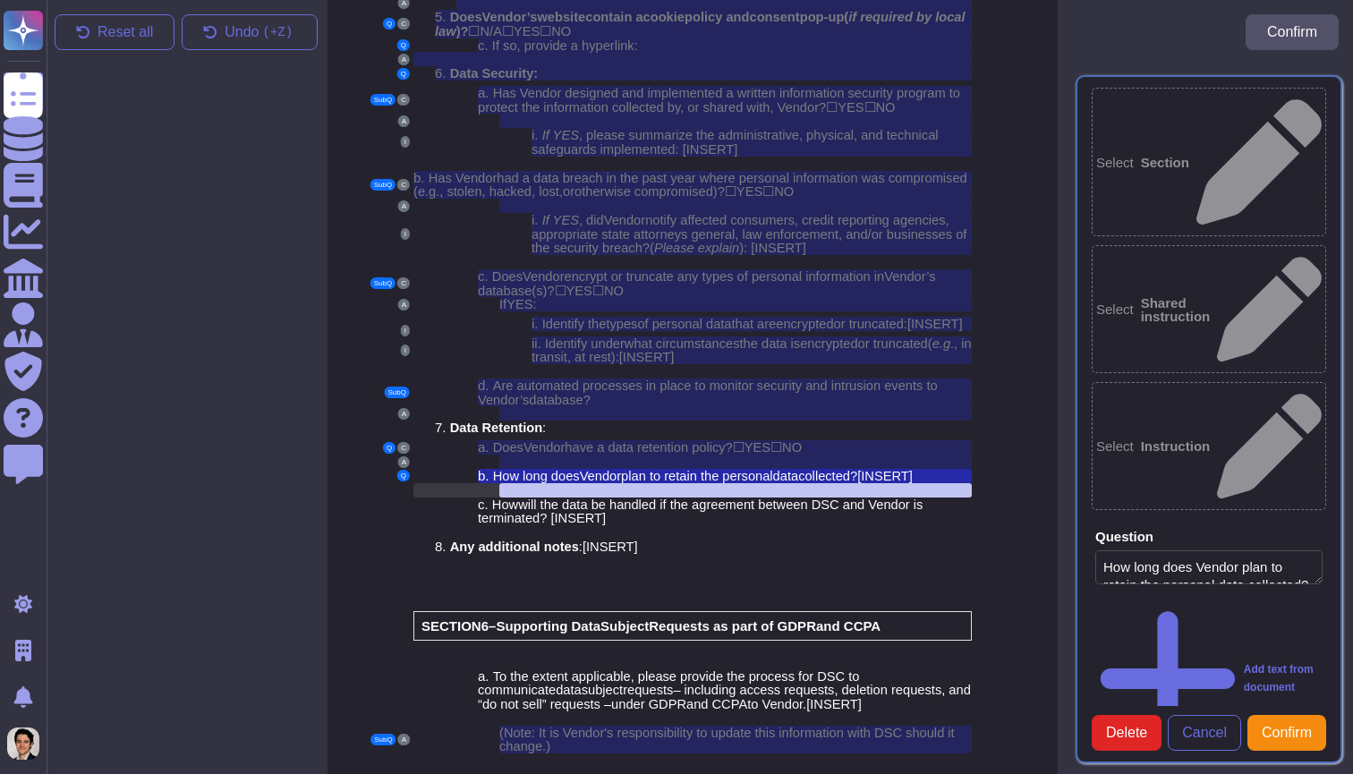
scroll to position [4571, 7]
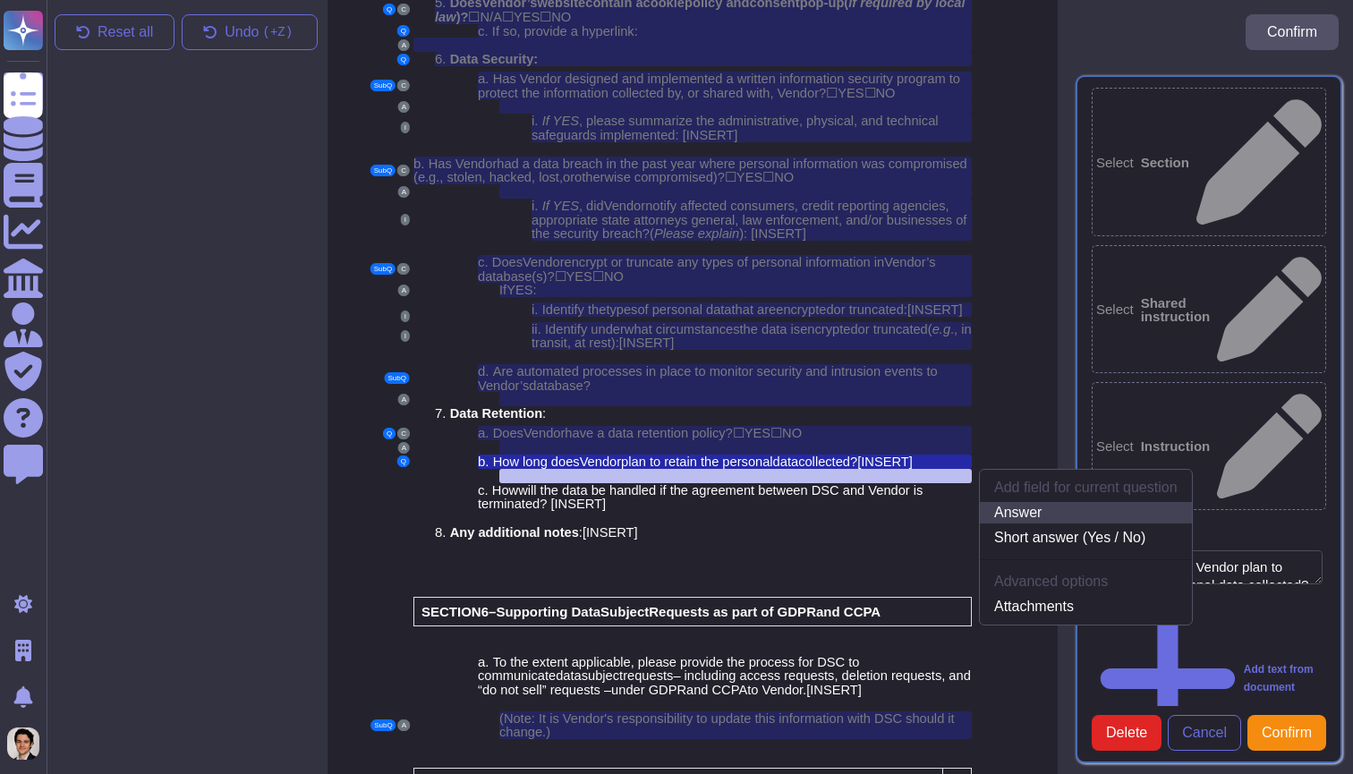
click at [1039, 502] on link "Answer" at bounding box center [1086, 512] width 212 height 21
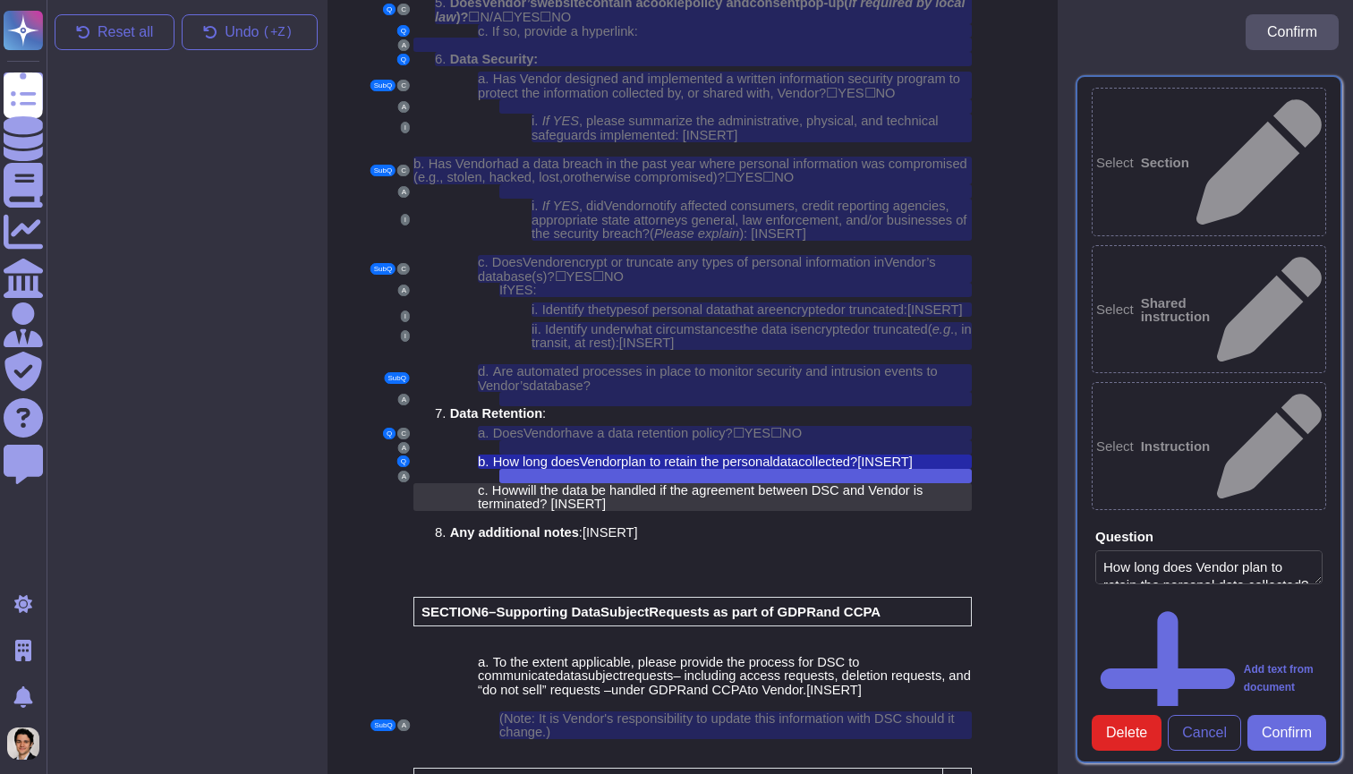
click at [808, 483] on span "will the data be handled if the agreement between DSC and Vendor is terminated" at bounding box center [700, 497] width 445 height 29
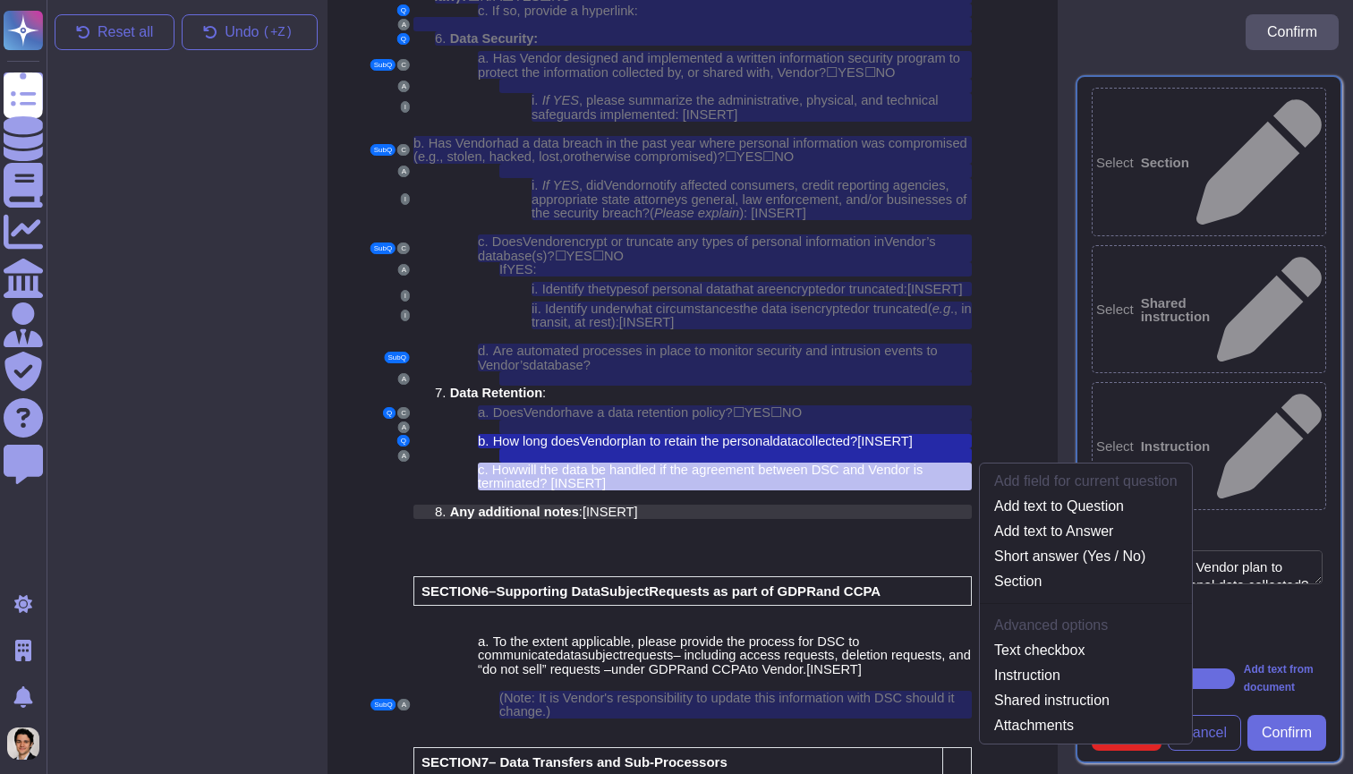
click at [819, 505] on div "8. Any additional notes : [ INSERT ]" at bounding box center [703, 512] width 537 height 14
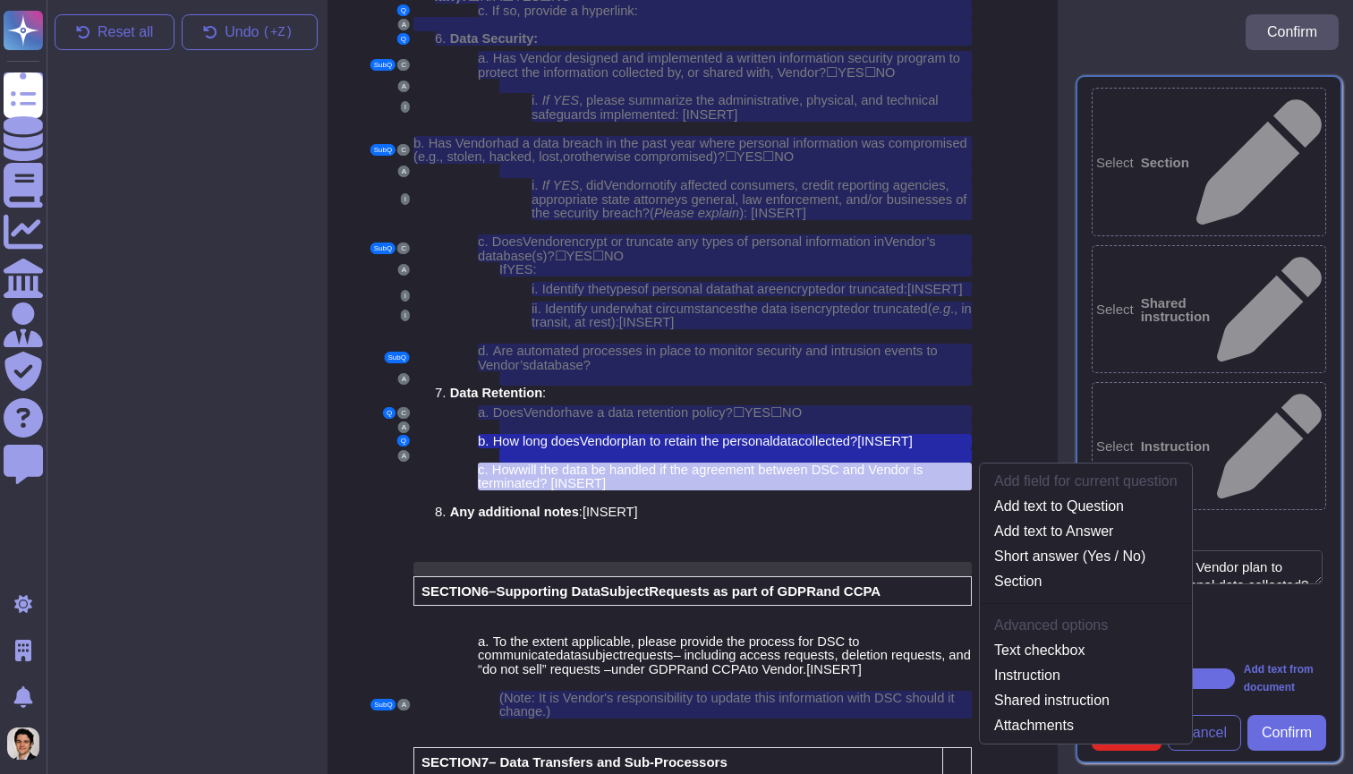
scroll to position [4626, 7]
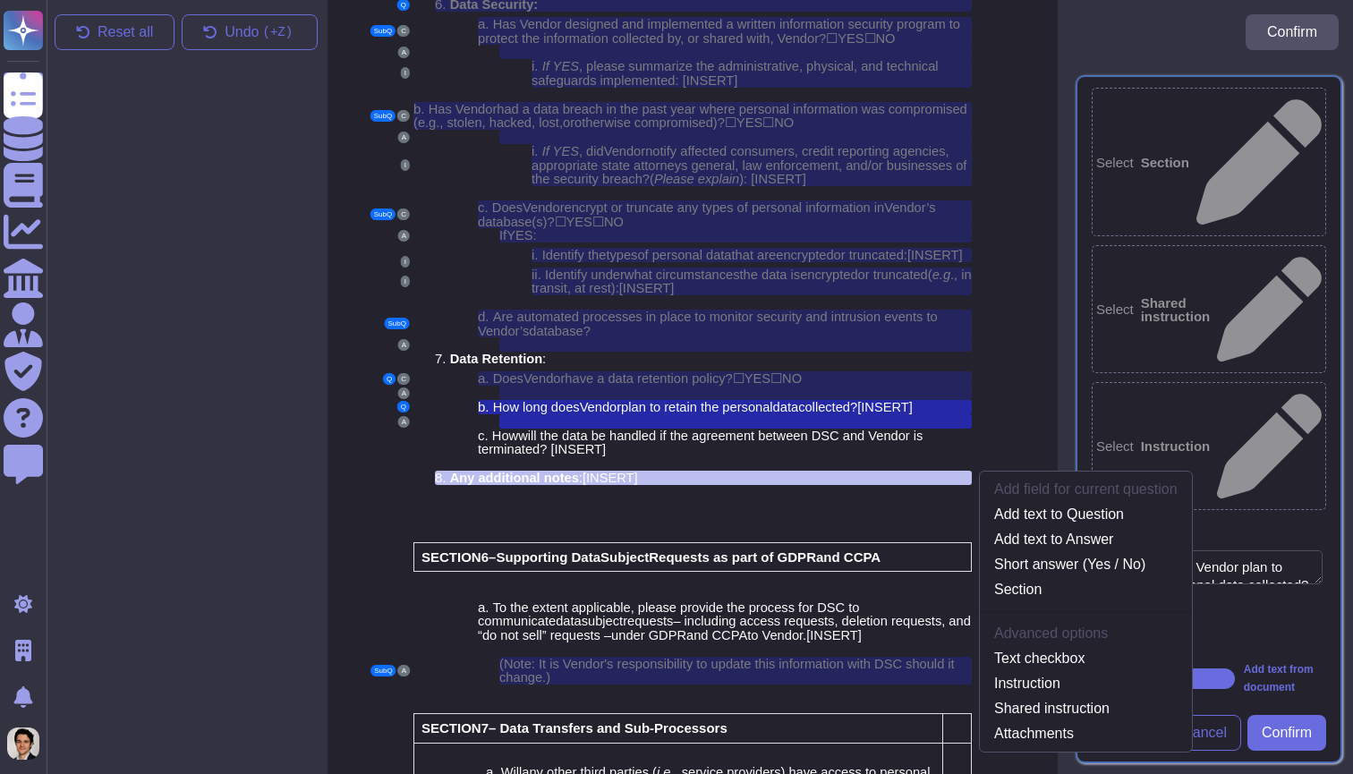
click at [1270, 684] on div "Select Section Select Shared instruction Select Instruction Question How long d…" at bounding box center [1209, 418] width 288 height 709
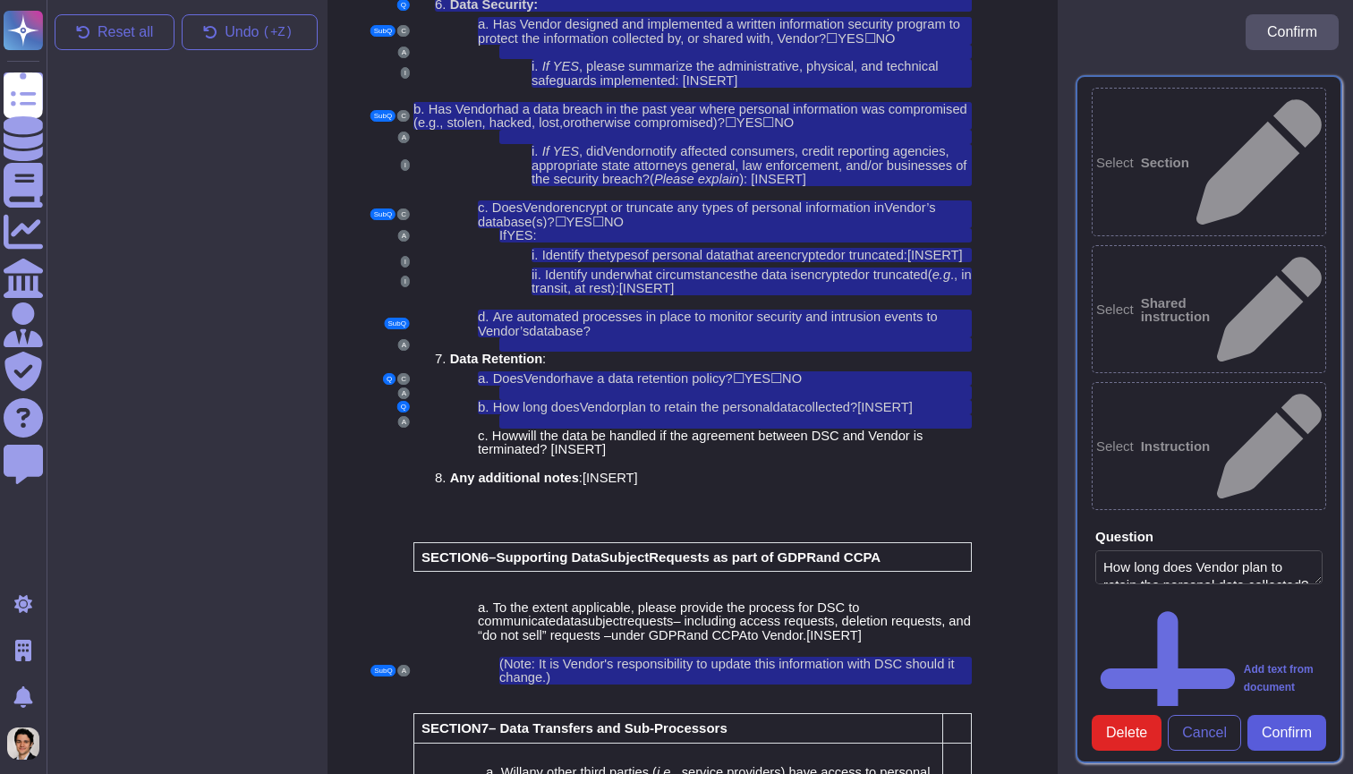
click at [1305, 715] on button "Confirm" at bounding box center [1286, 733] width 79 height 36
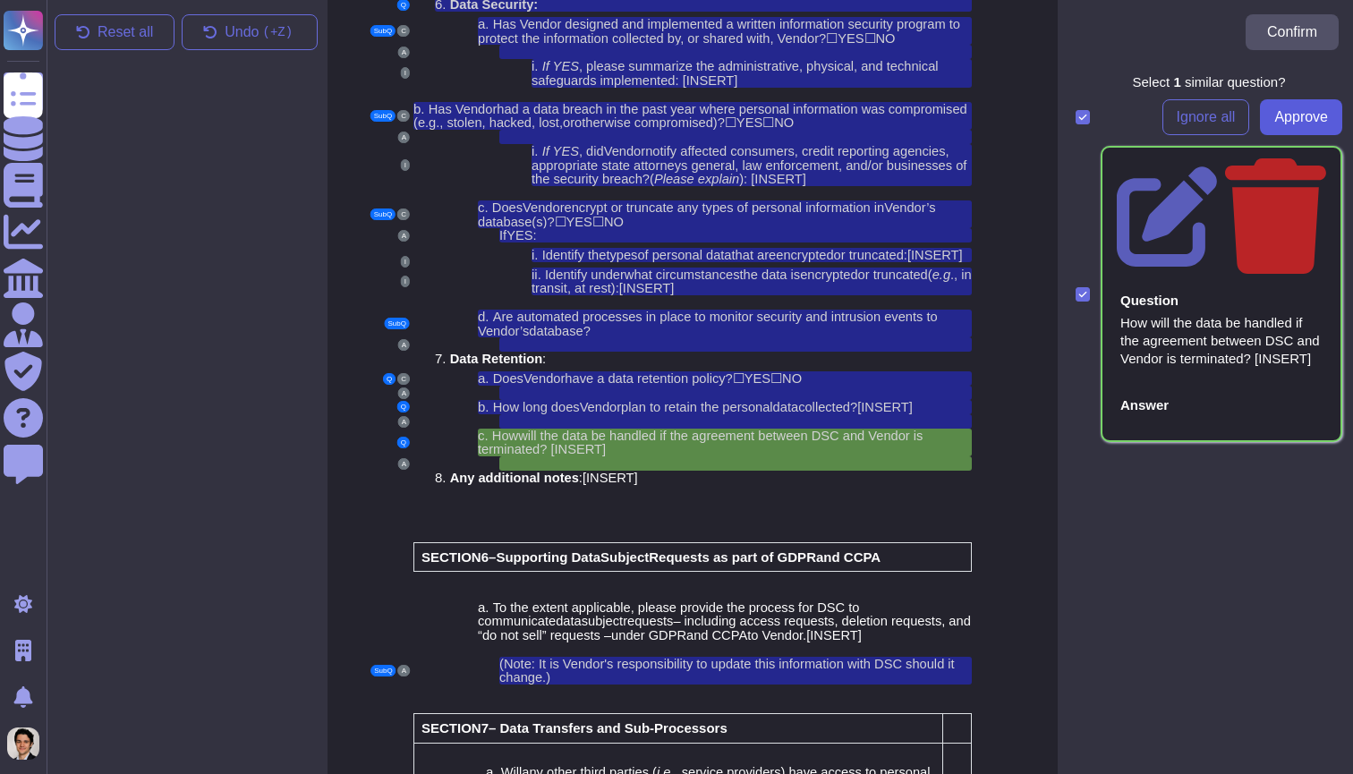
click at [1293, 118] on span "Approve" at bounding box center [1301, 117] width 54 height 14
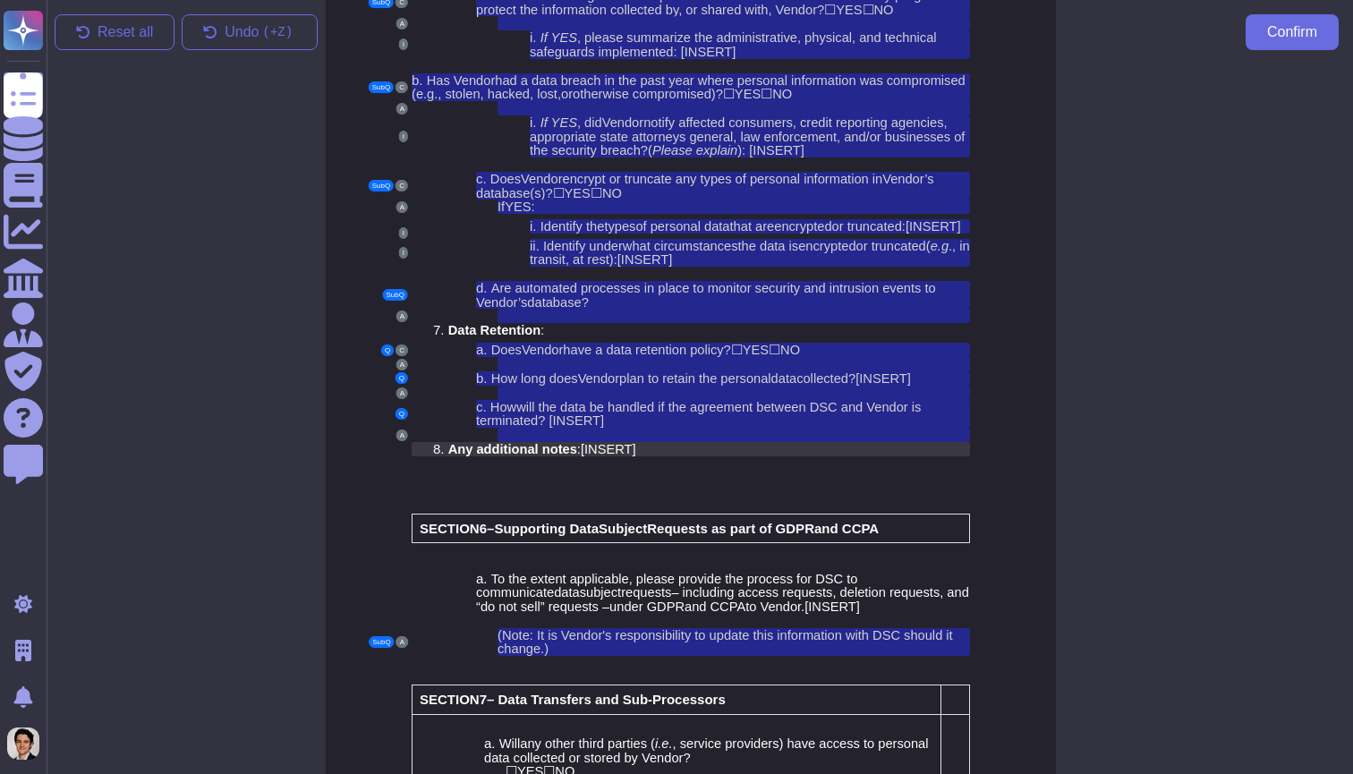
click at [542, 442] on span "Any additional notes" at bounding box center [512, 449] width 129 height 14
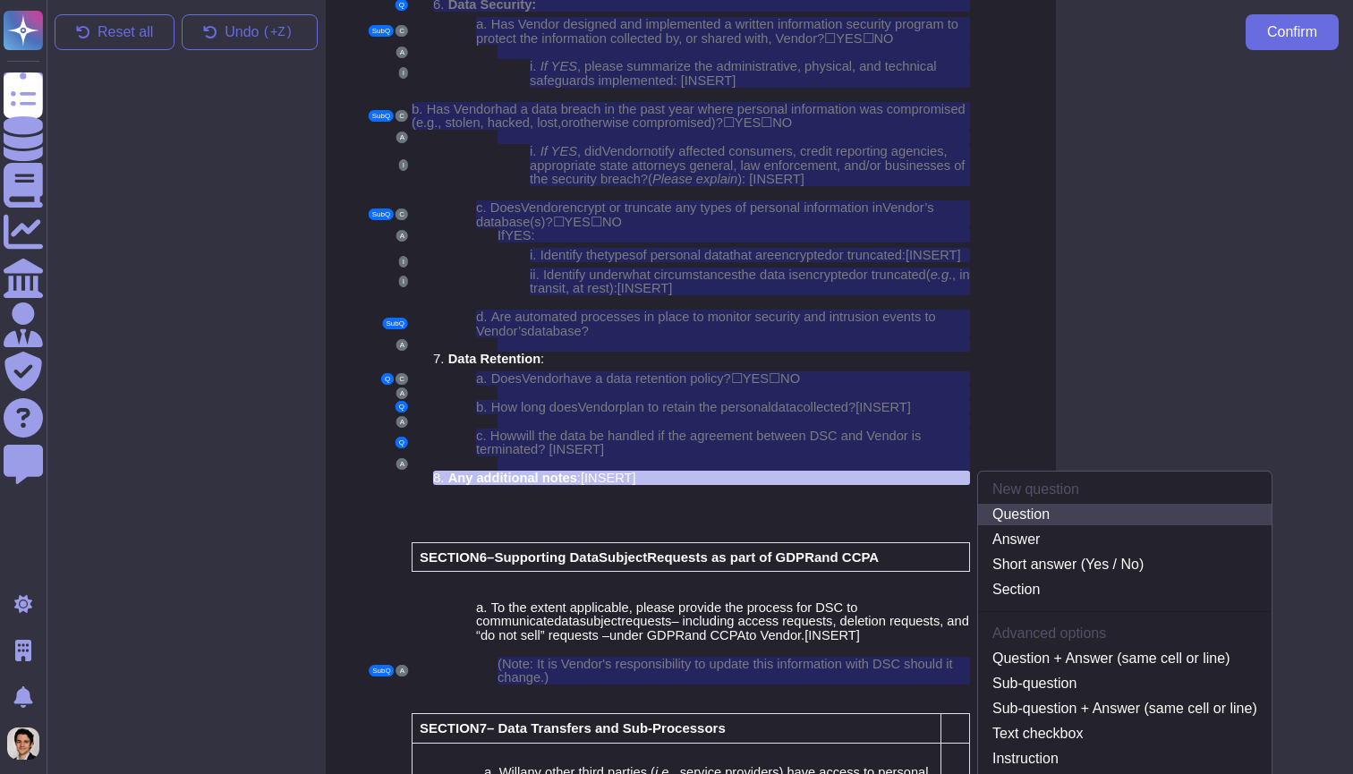
click at [1082, 504] on link "Question" at bounding box center [1124, 514] width 293 height 21
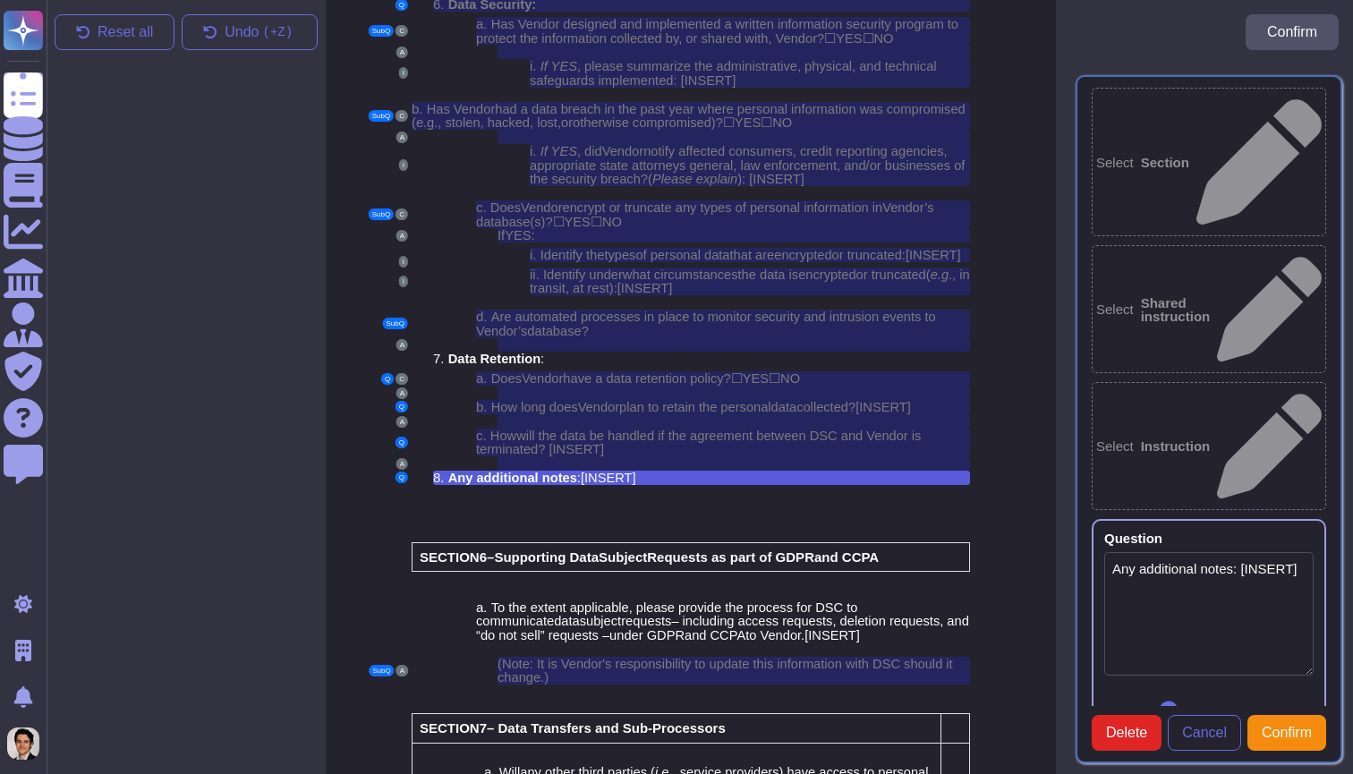
type textarea "Any additional notes: [INSERT]"
click at [666, 485] on div at bounding box center [691, 492] width 558 height 14
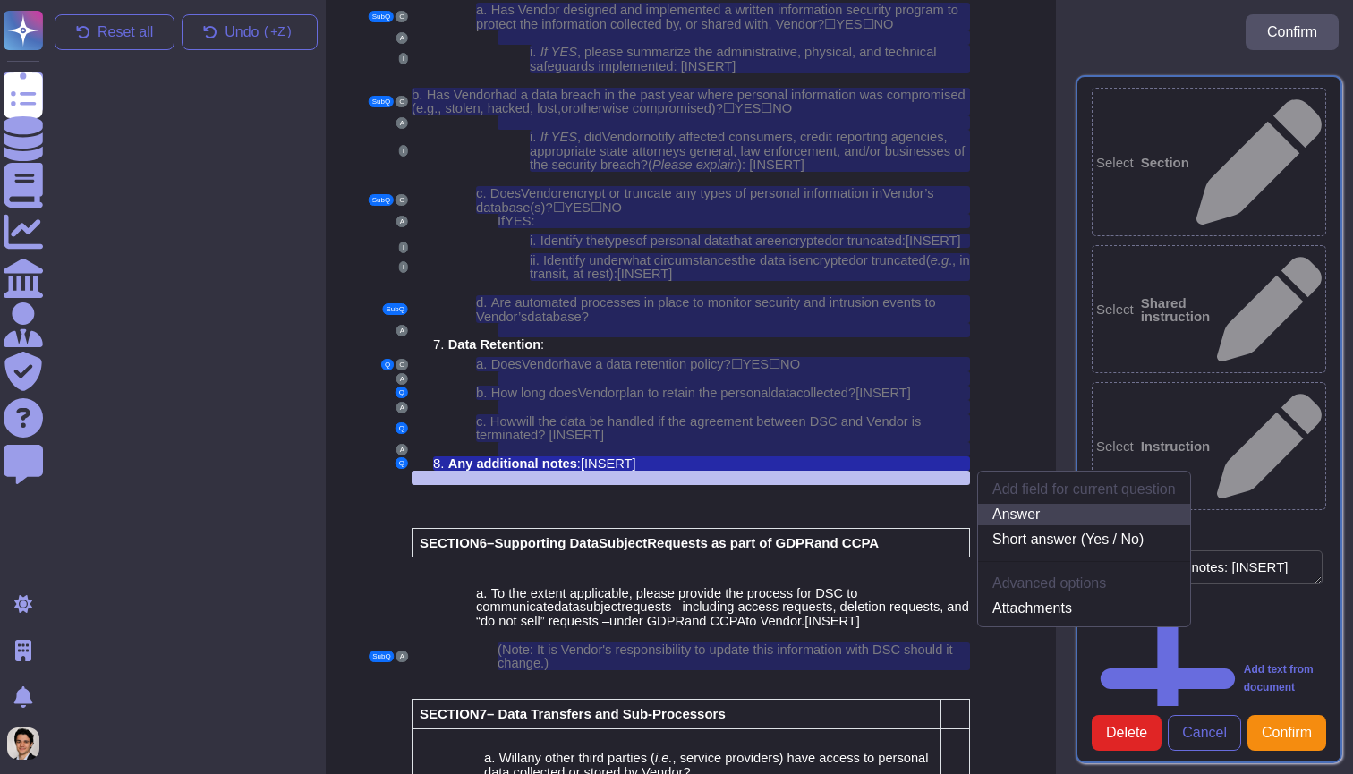
click at [1072, 504] on link "Answer" at bounding box center [1084, 514] width 212 height 21
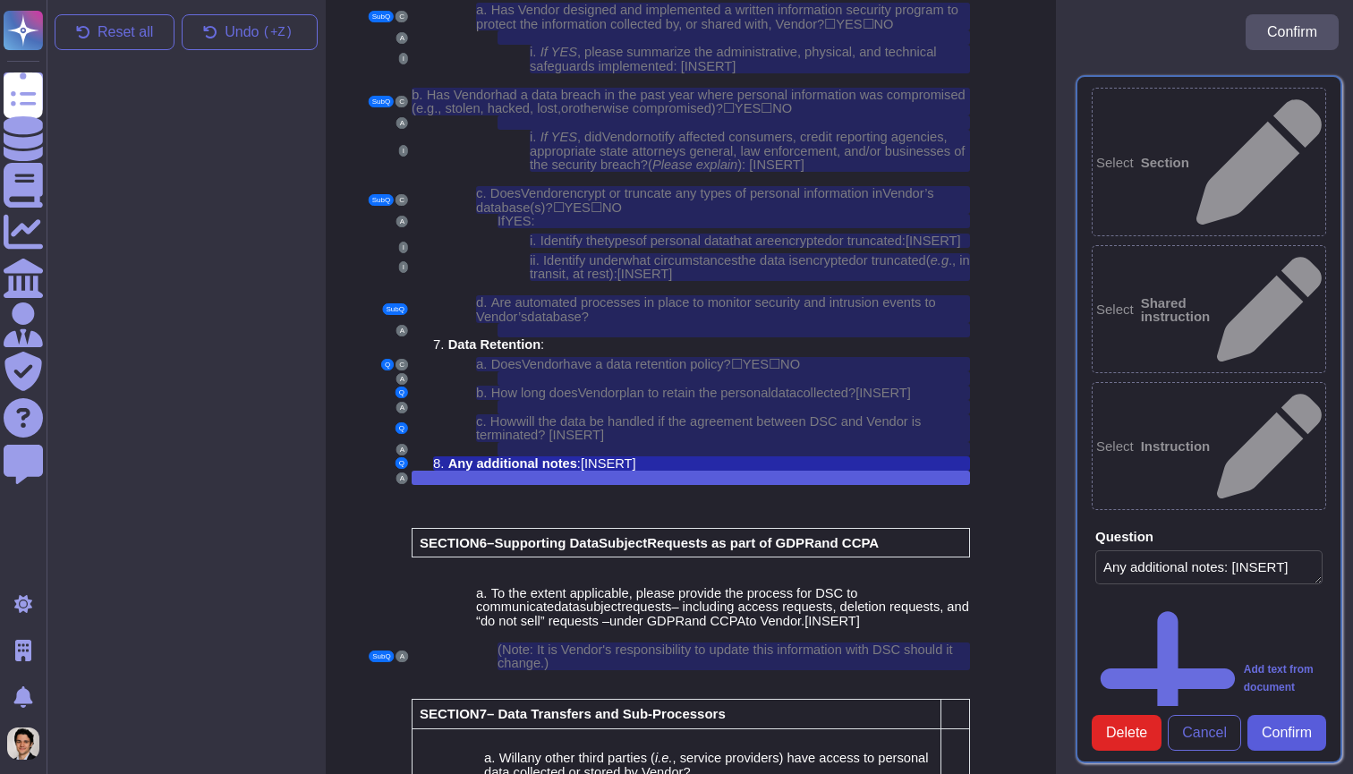
click at [1302, 715] on button "Confirm" at bounding box center [1286, 733] width 79 height 36
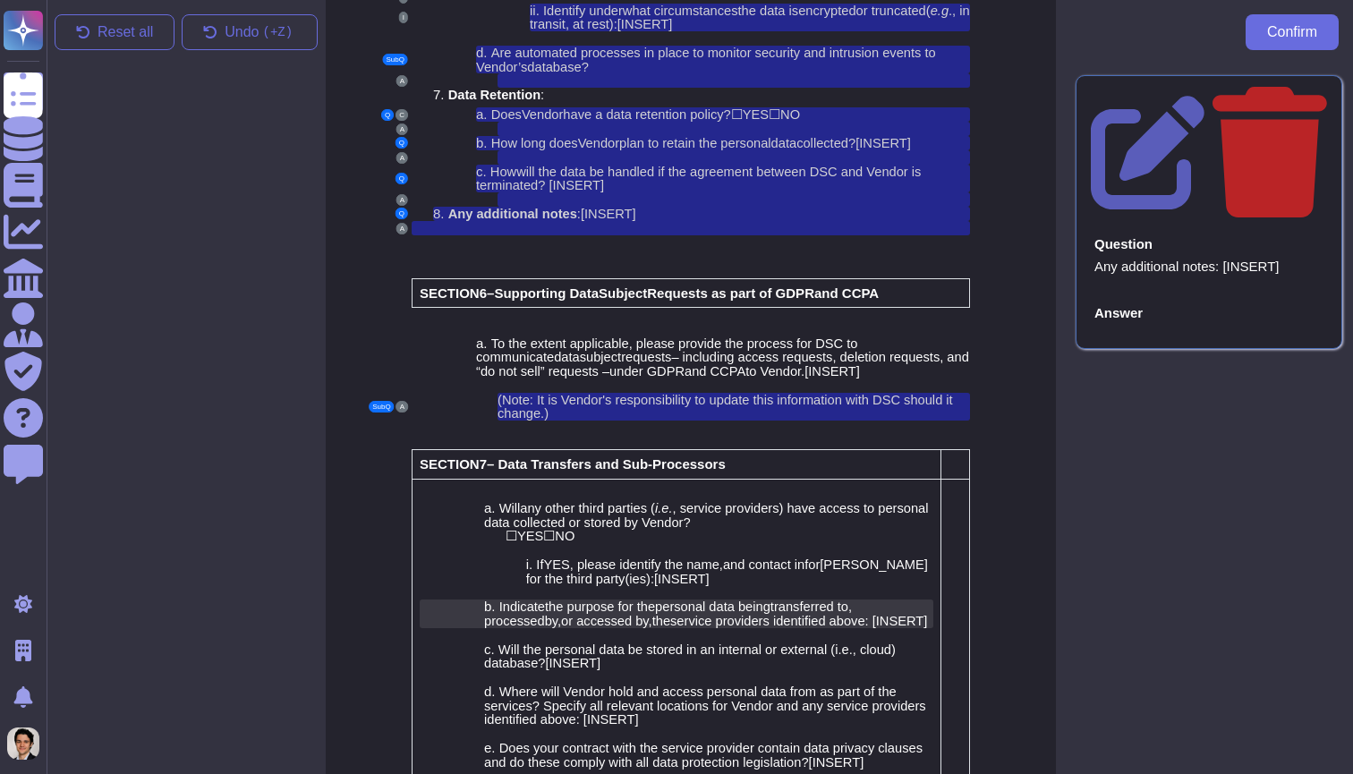
scroll to position [4892, 9]
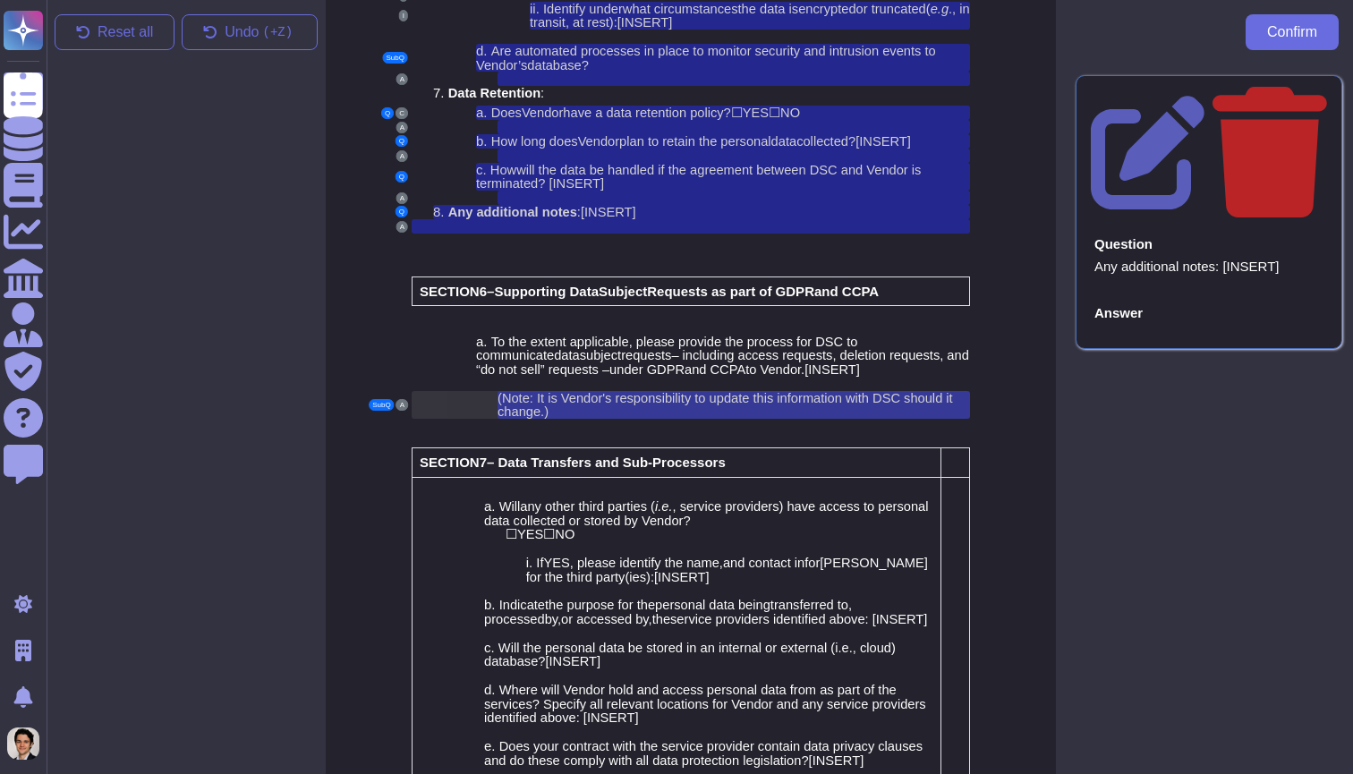
click at [786, 391] on div "(Note: It is Vendor's responsibility to update this information with DSC should…" at bounding box center [733, 405] width 472 height 28
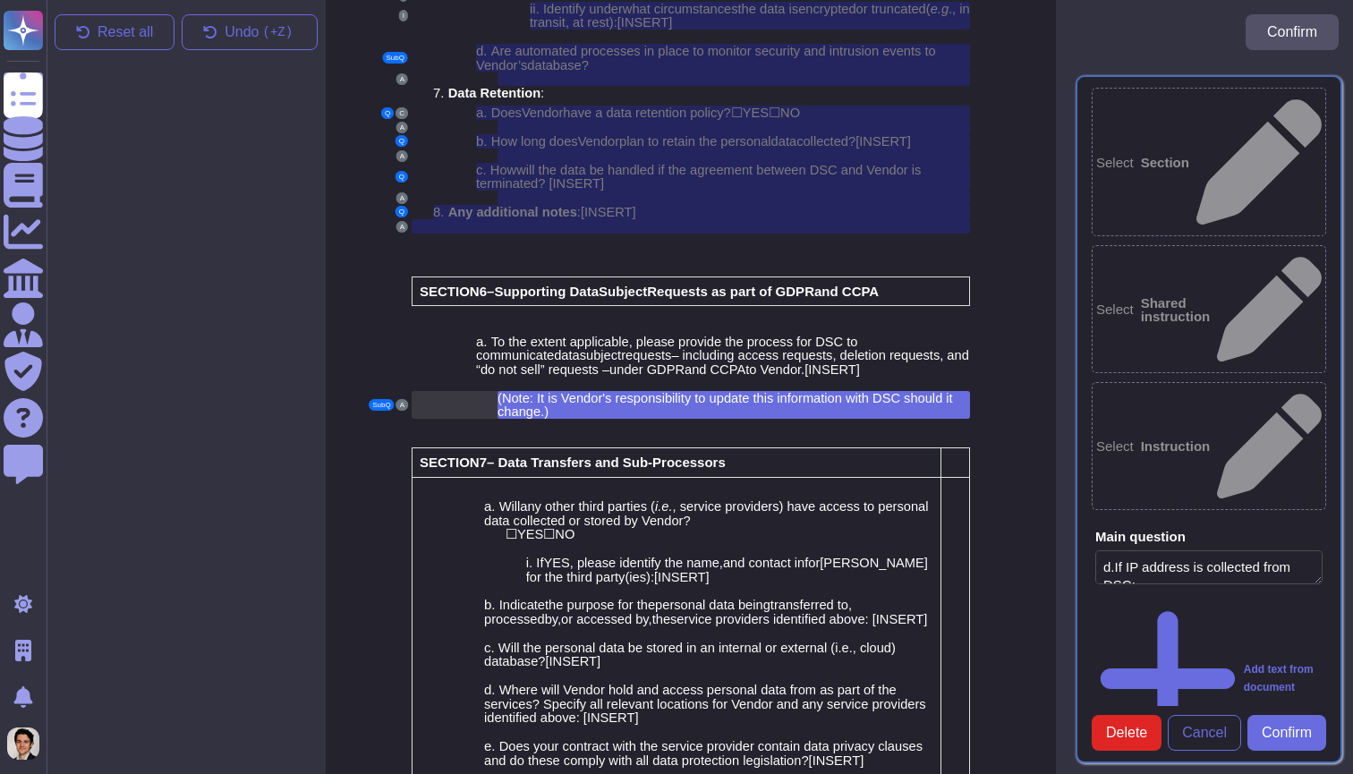
type textarea "d.If IP address is collected from DSC:"
type textarea "(Note: It is Vendor's responsibility to update this information with DSC should…"
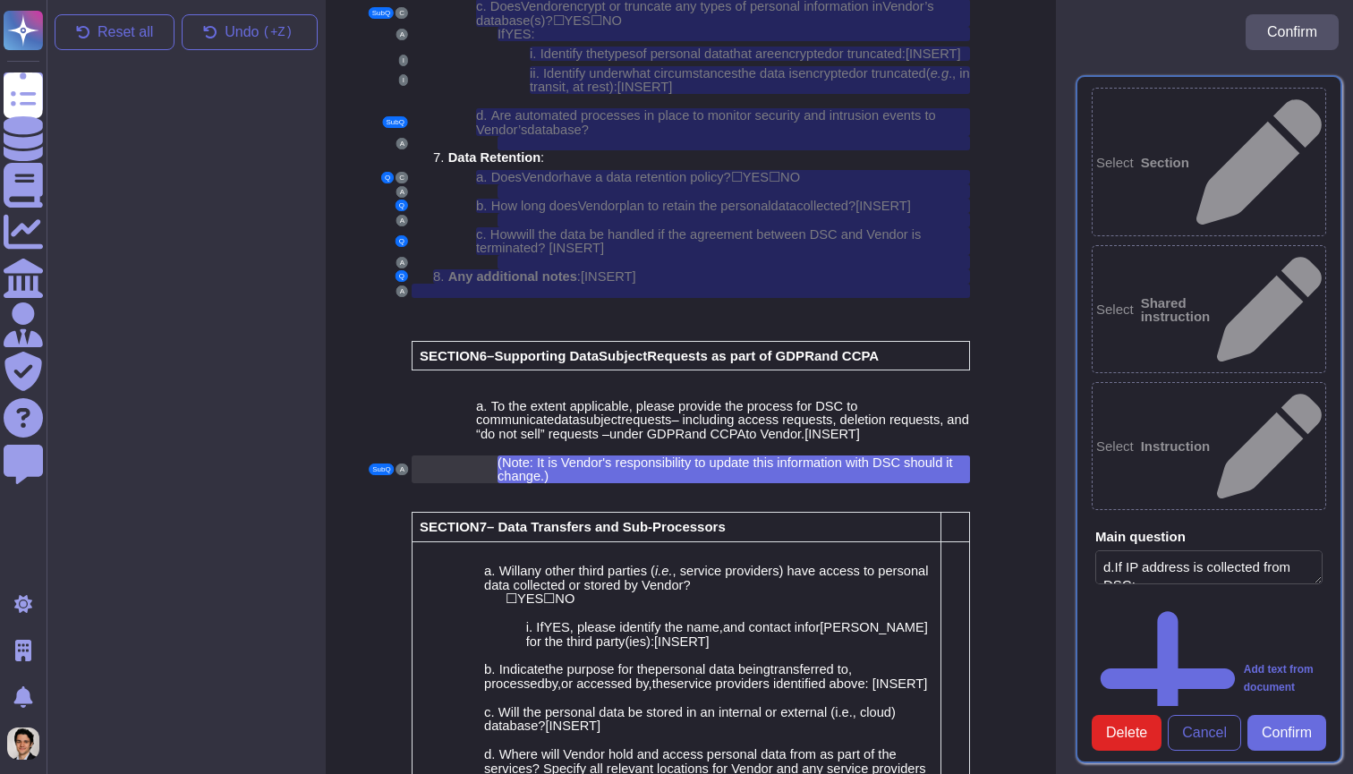
scroll to position [4817, 9]
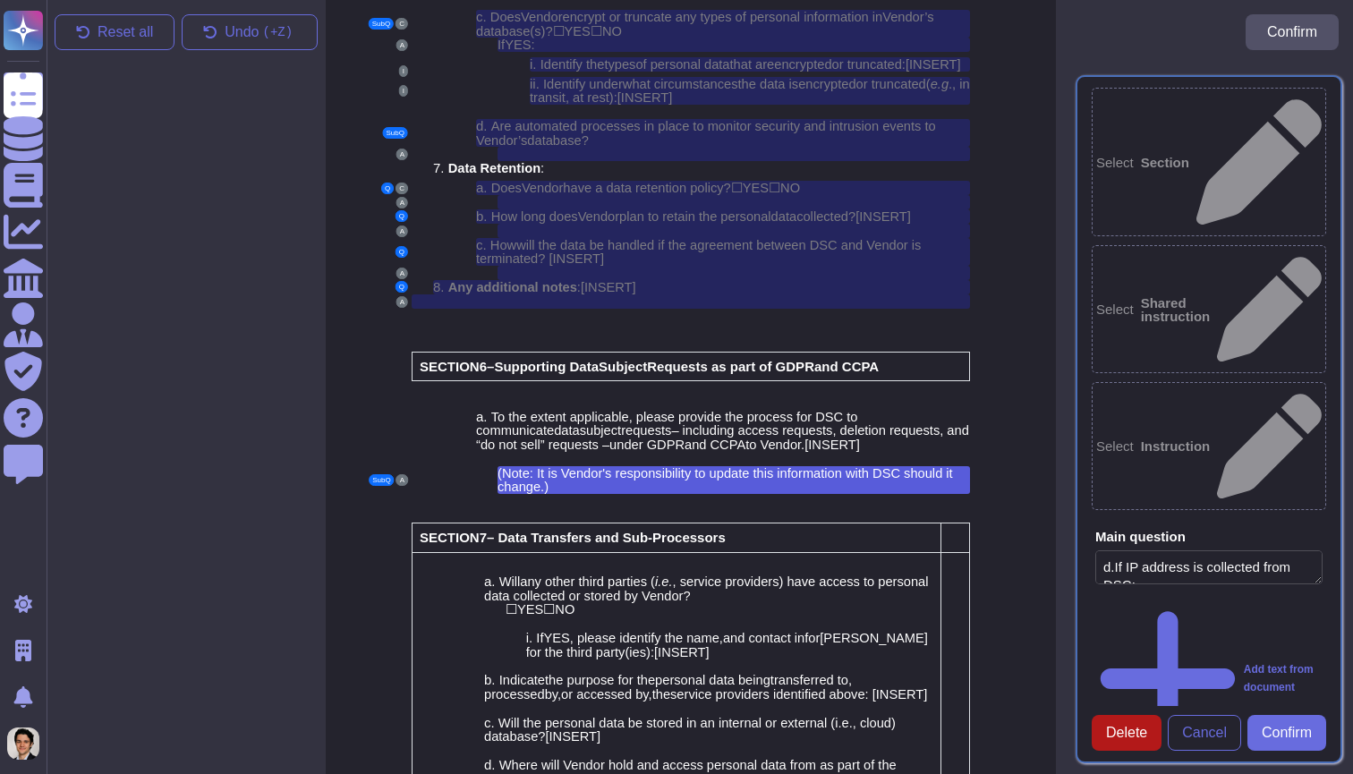
click at [1129, 734] on span "Delete" at bounding box center [1126, 733] width 41 height 14
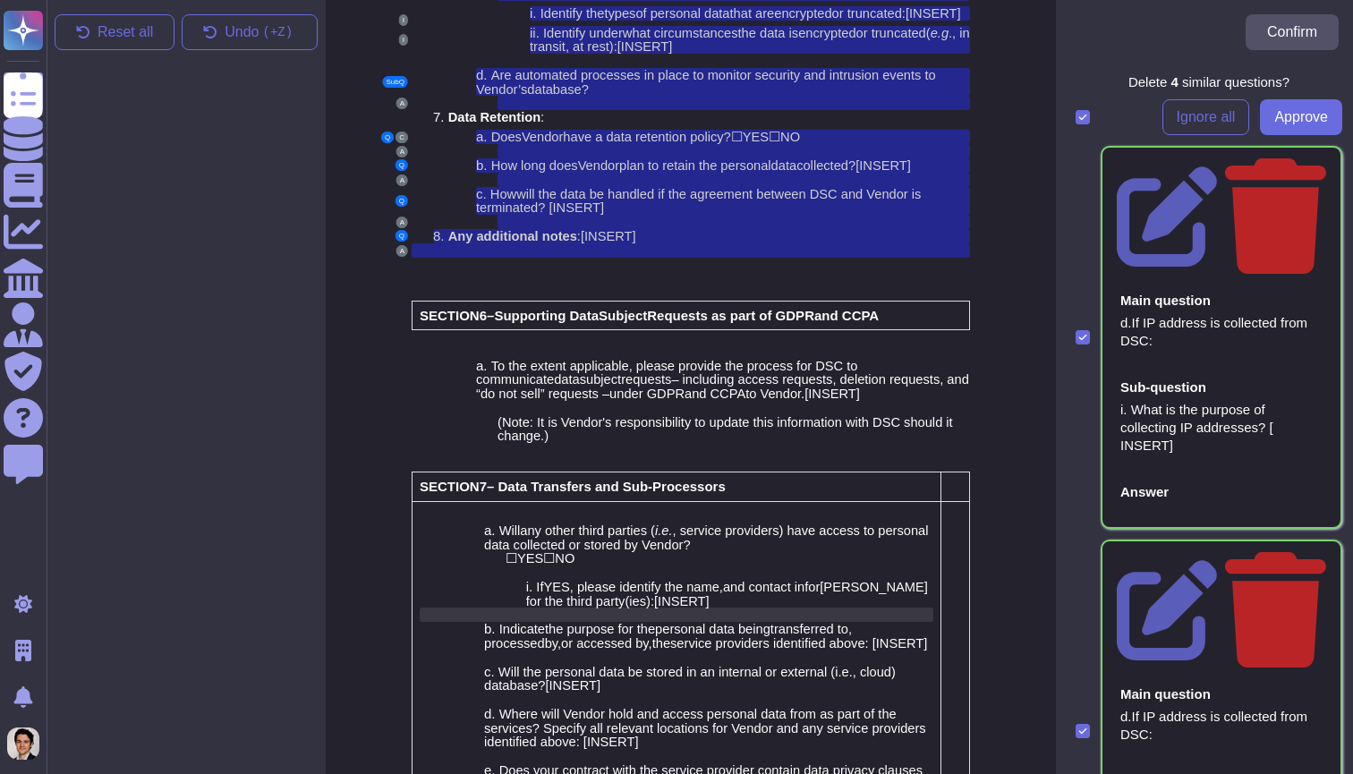
scroll to position [4872, 11]
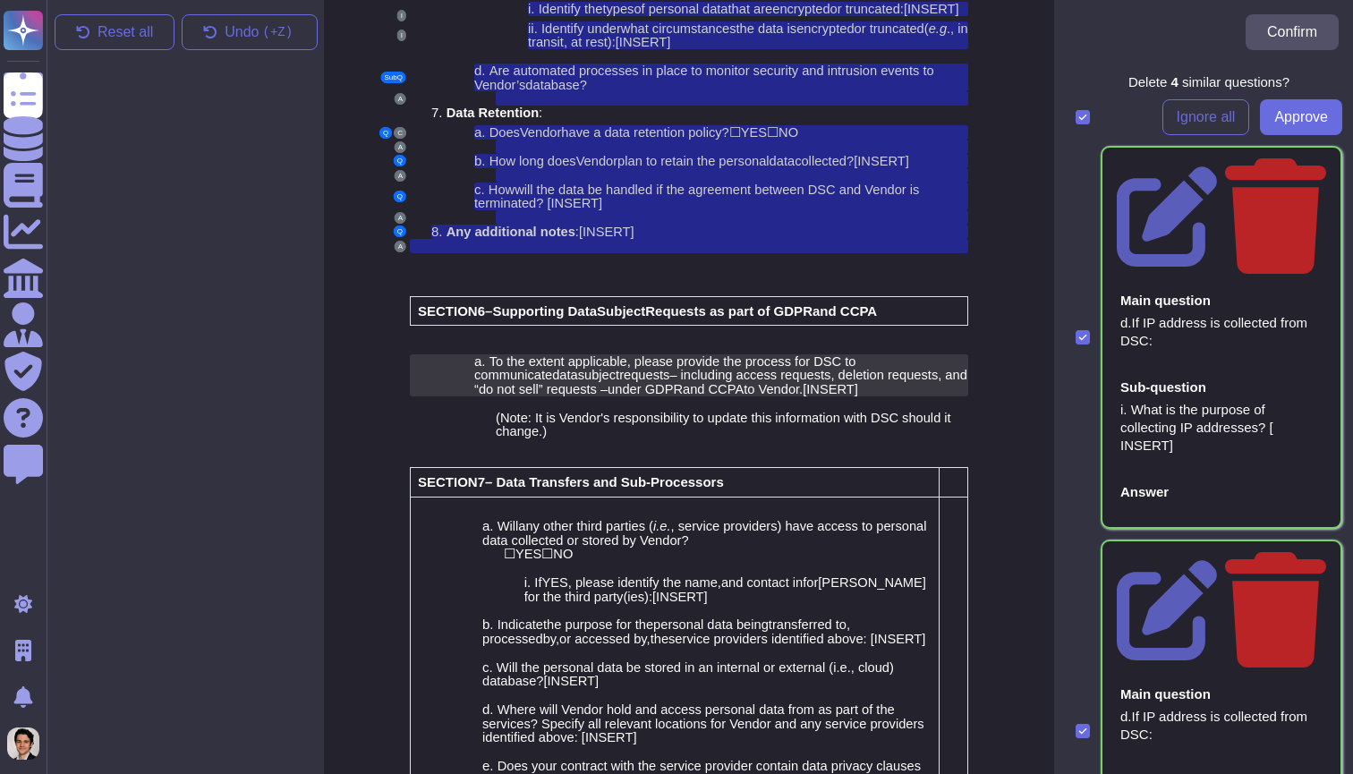
click at [776, 368] on span "– including access requests, deletion requests, and “do not sell” requests –" at bounding box center [720, 382] width 493 height 29
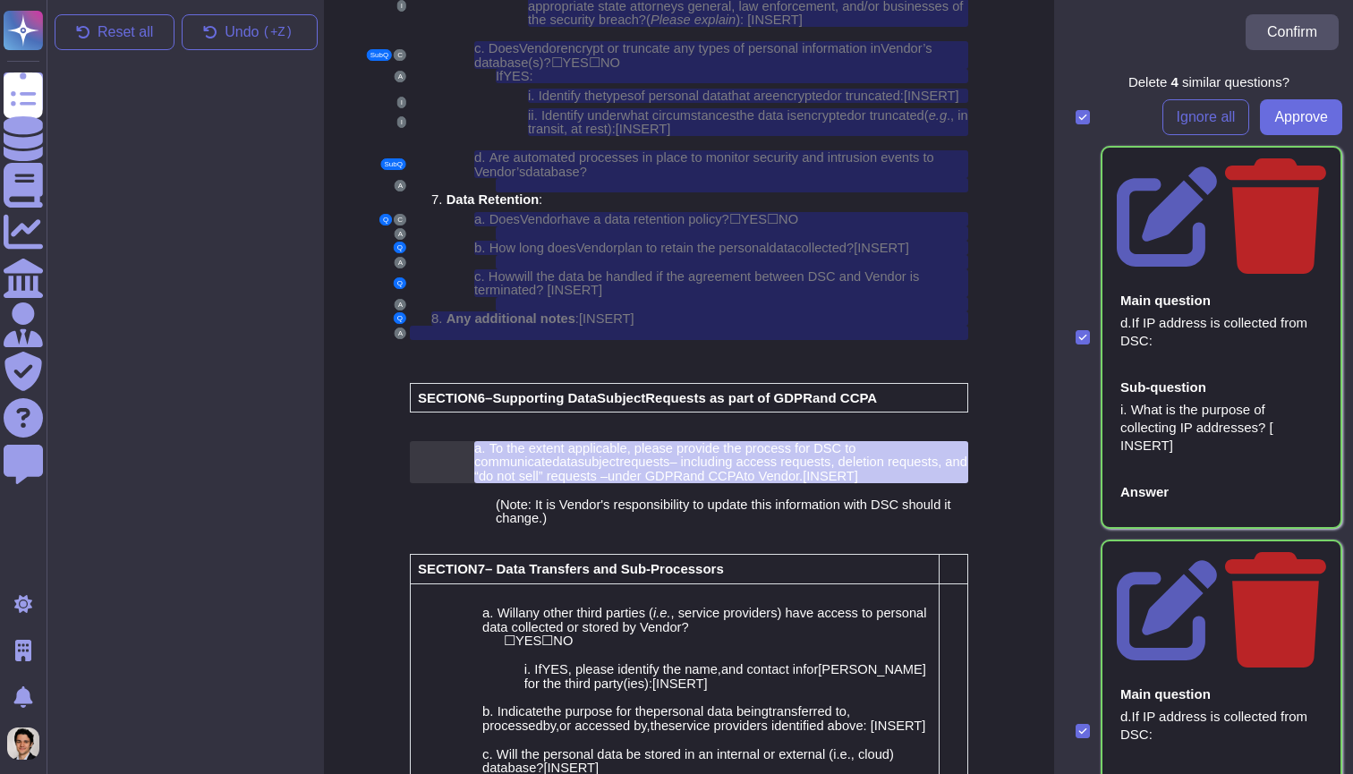
scroll to position [4768, 11]
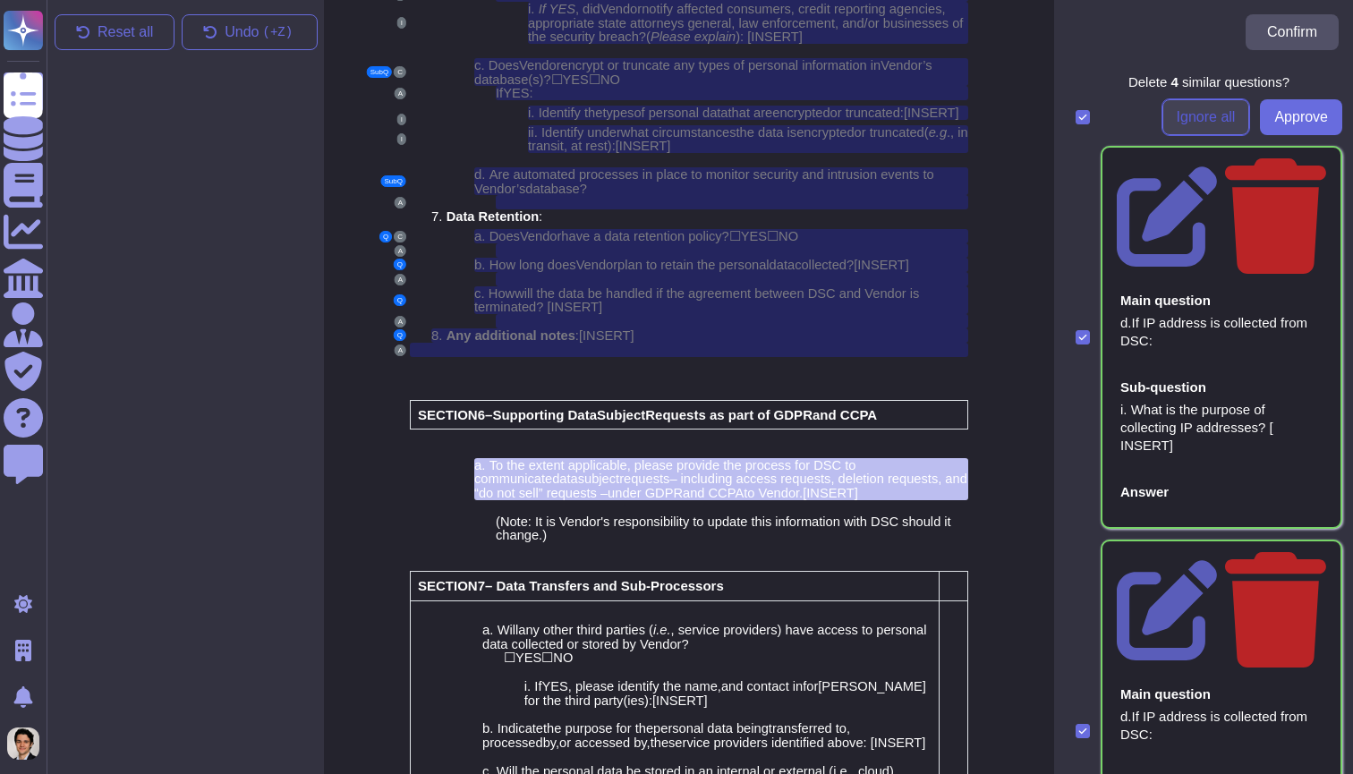
click at [1194, 123] on span "Ignore all" at bounding box center [1205, 117] width 59 height 14
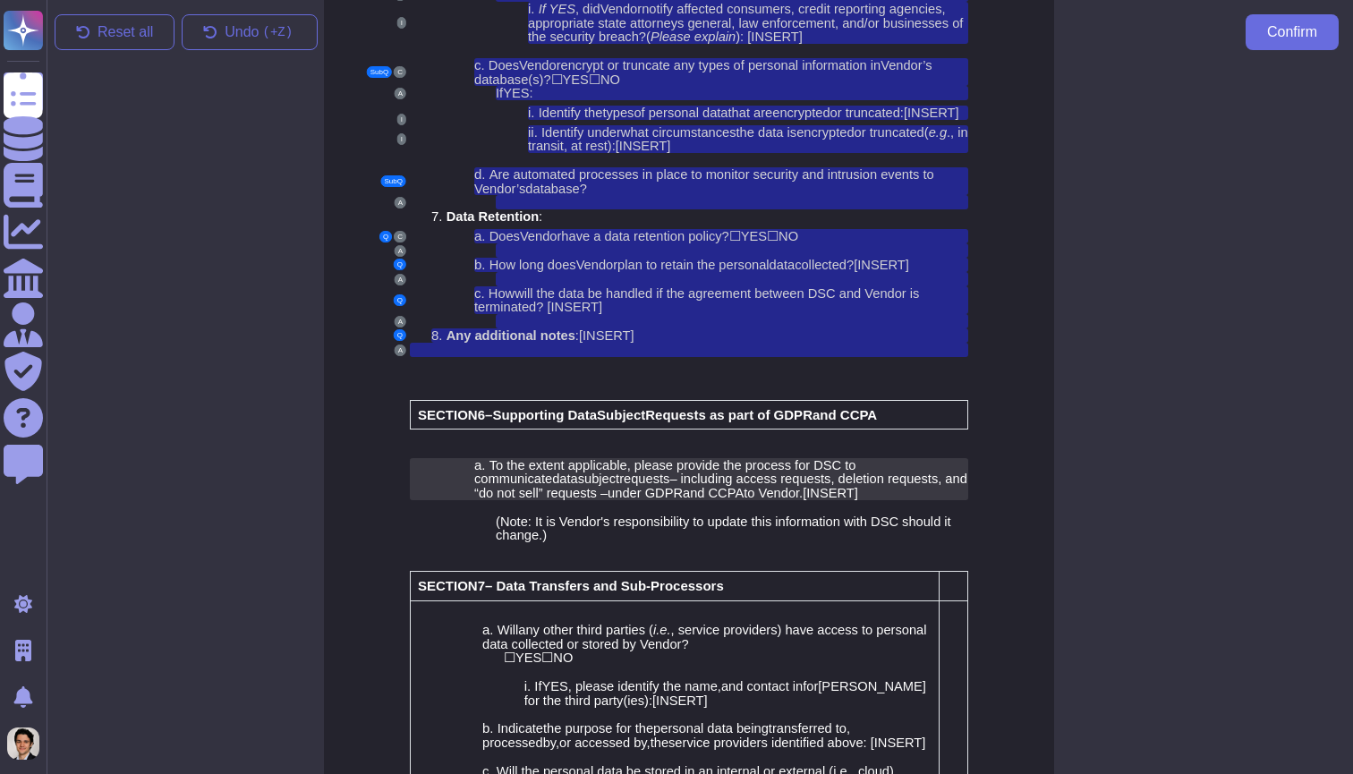
click at [767, 471] on span "– including access requests, deletion requests, and “do not sell” requests –" at bounding box center [720, 485] width 493 height 29
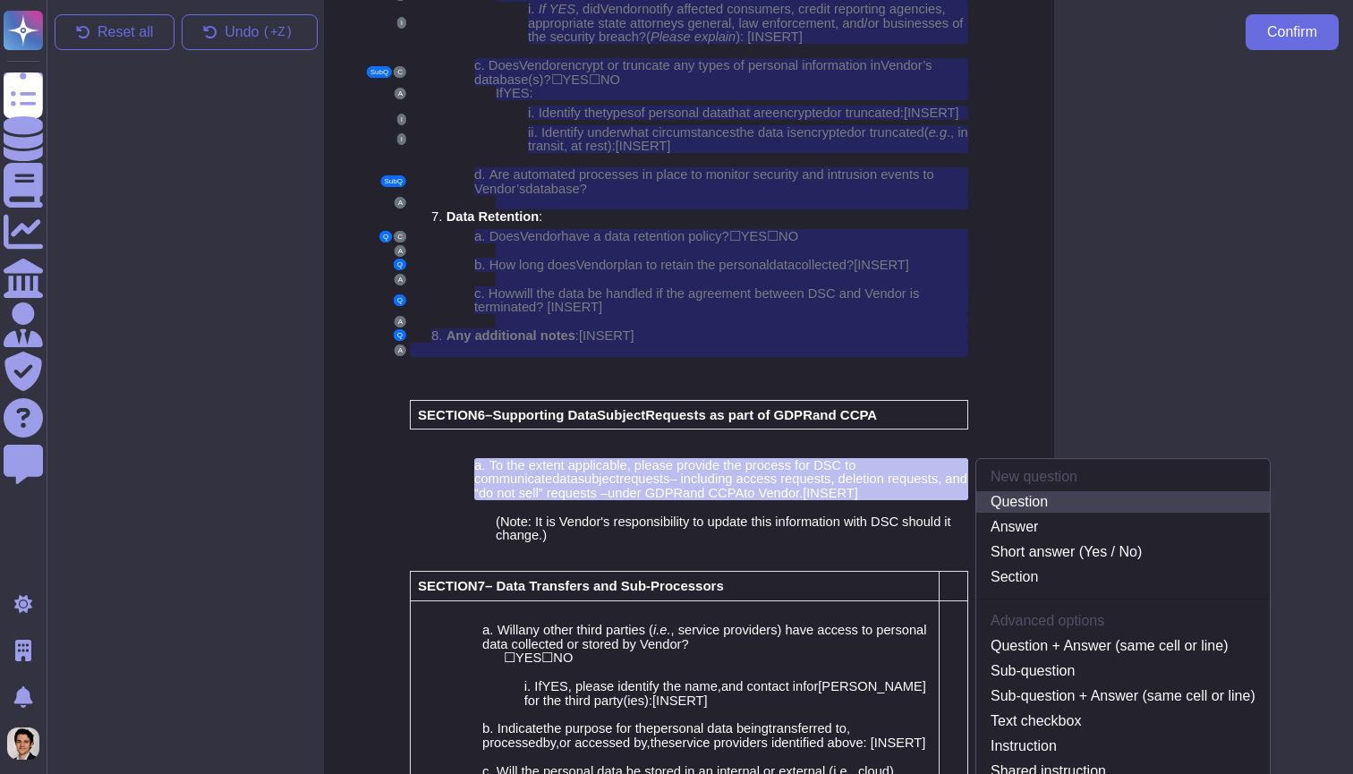
click at [1063, 491] on link "Question" at bounding box center [1122, 501] width 293 height 21
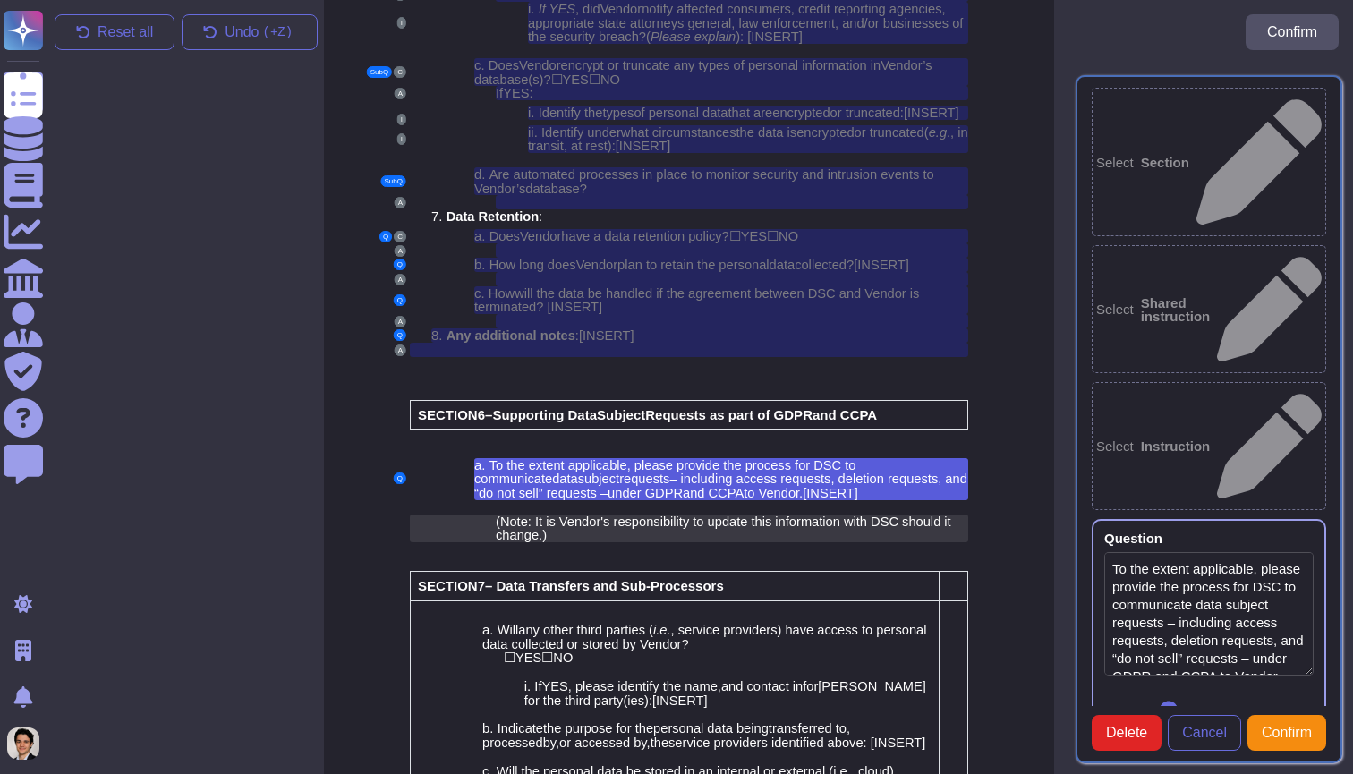
type textarea "To the extent applicable, please provide the process for DSC to communicate dat…"
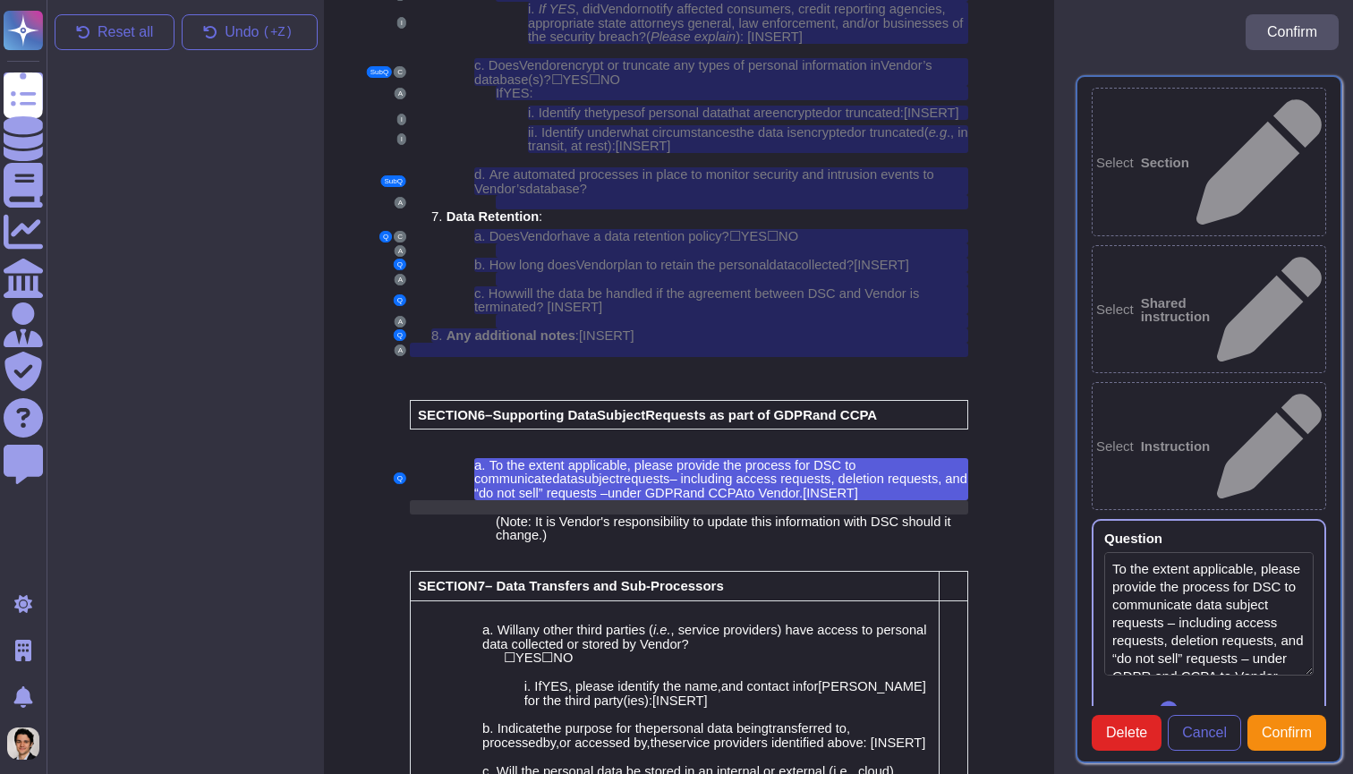
click at [857, 500] on div at bounding box center [732, 507] width 472 height 14
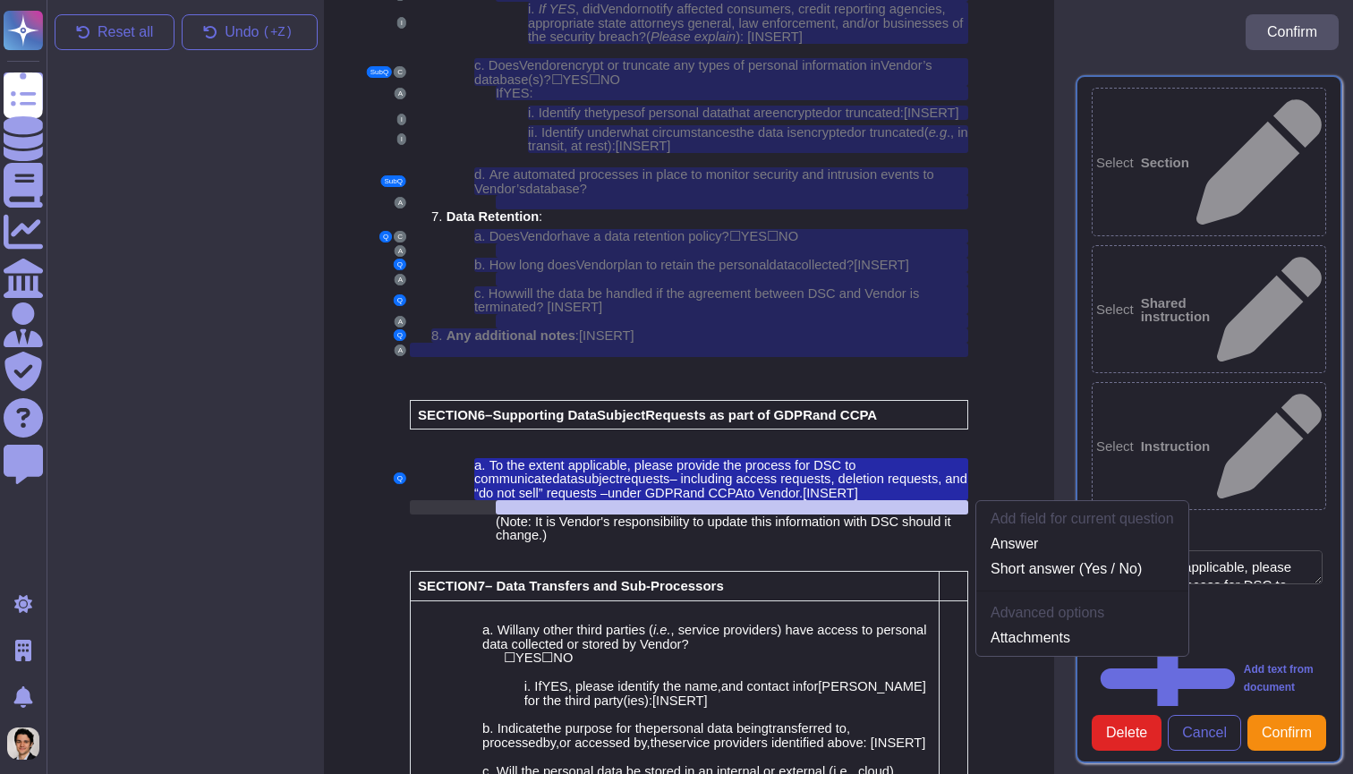
scroll to position [4796, 11]
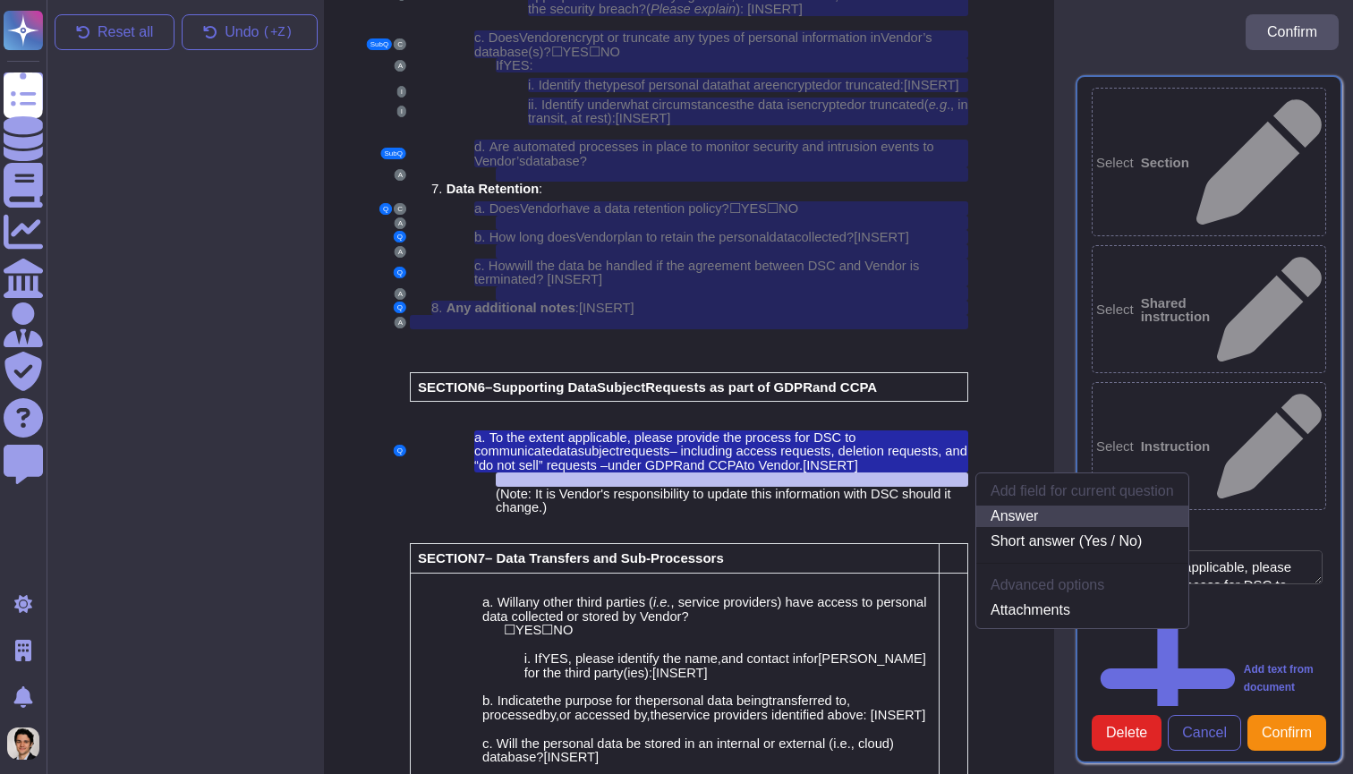
click at [1001, 505] on link "Answer" at bounding box center [1082, 515] width 212 height 21
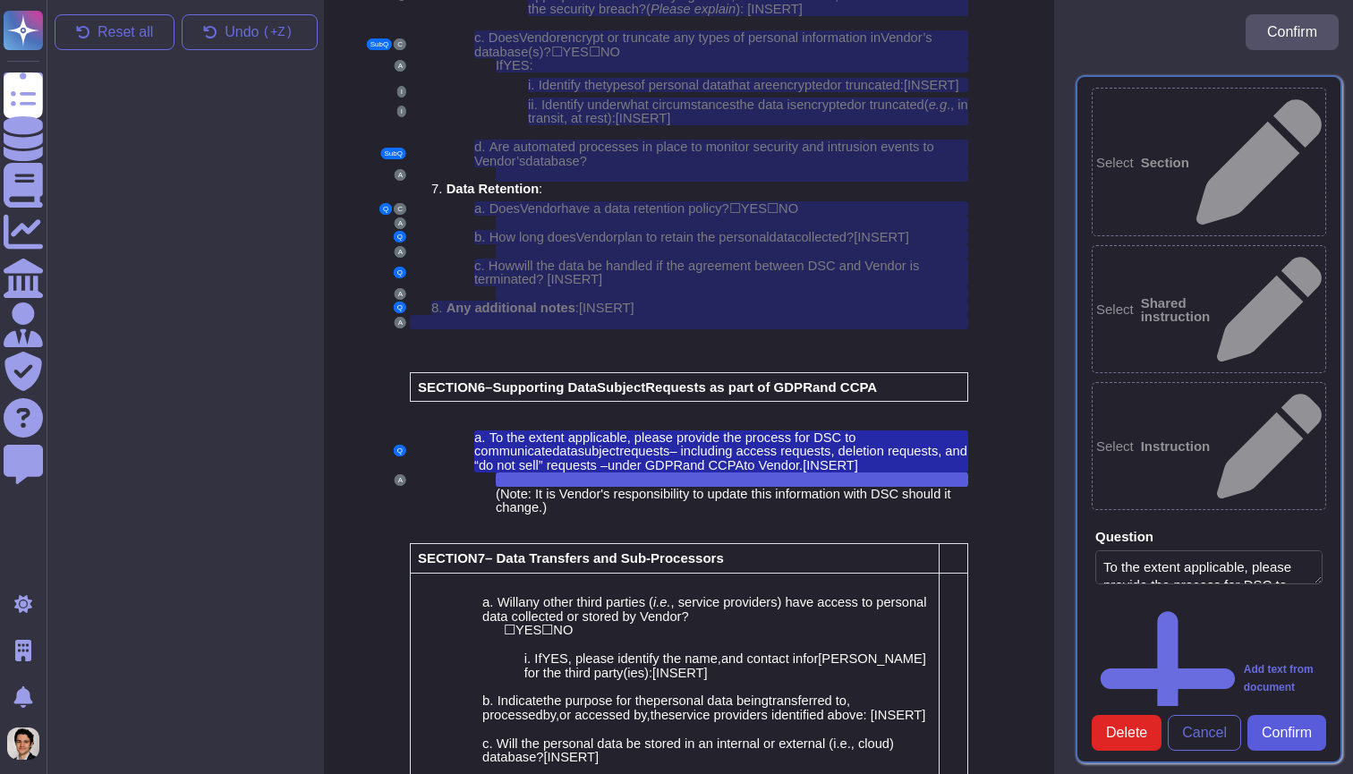
click at [1284, 726] on span "Confirm" at bounding box center [1286, 733] width 50 height 14
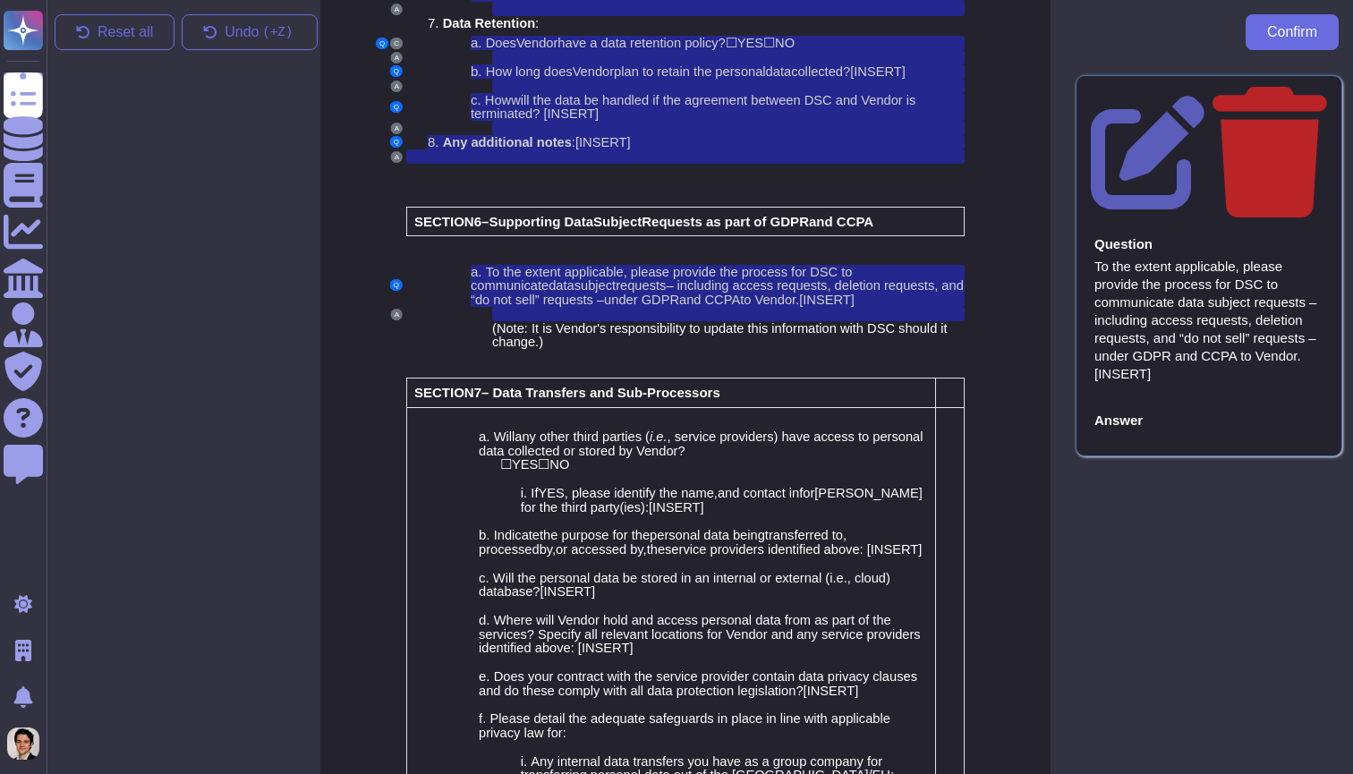
scroll to position [4972, 14]
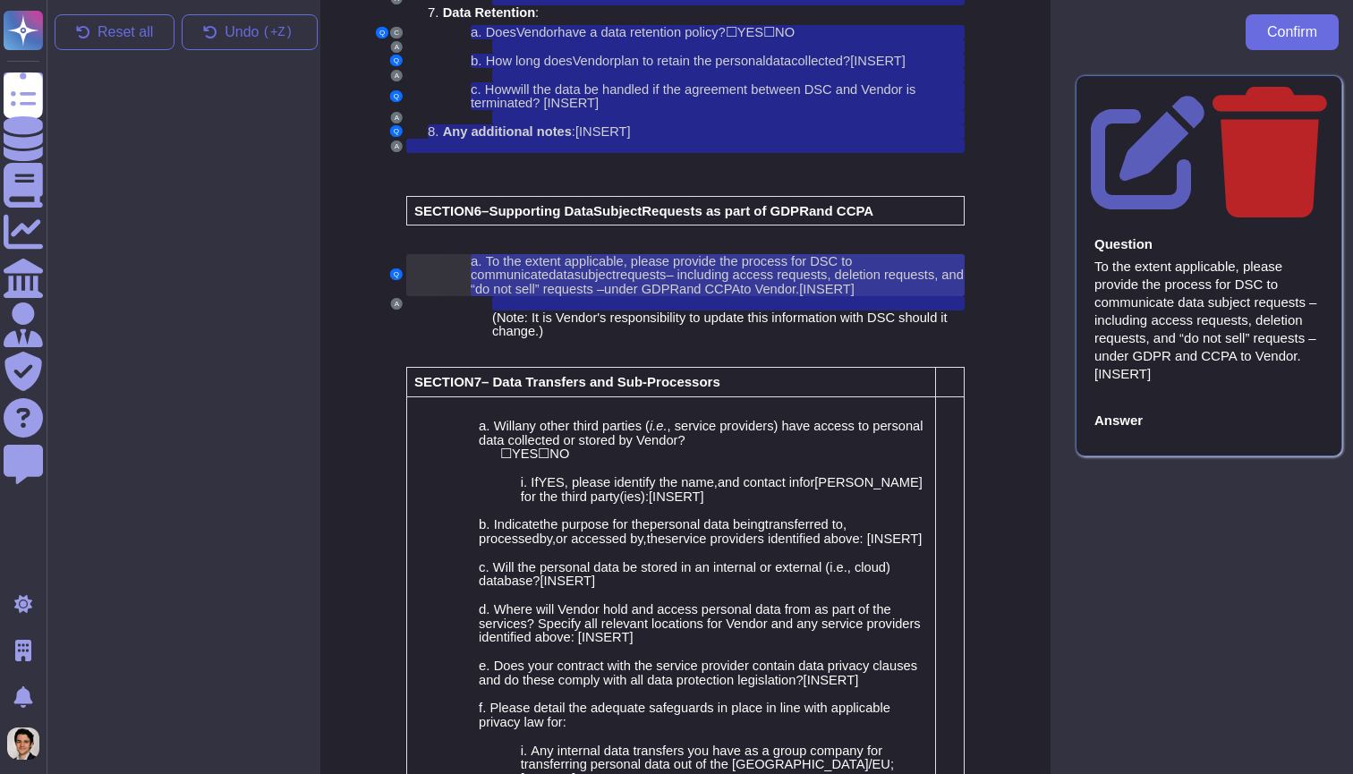
click at [868, 267] on span "– including access requests, deletion requests, and “do not sell” requests –" at bounding box center [717, 281] width 493 height 29
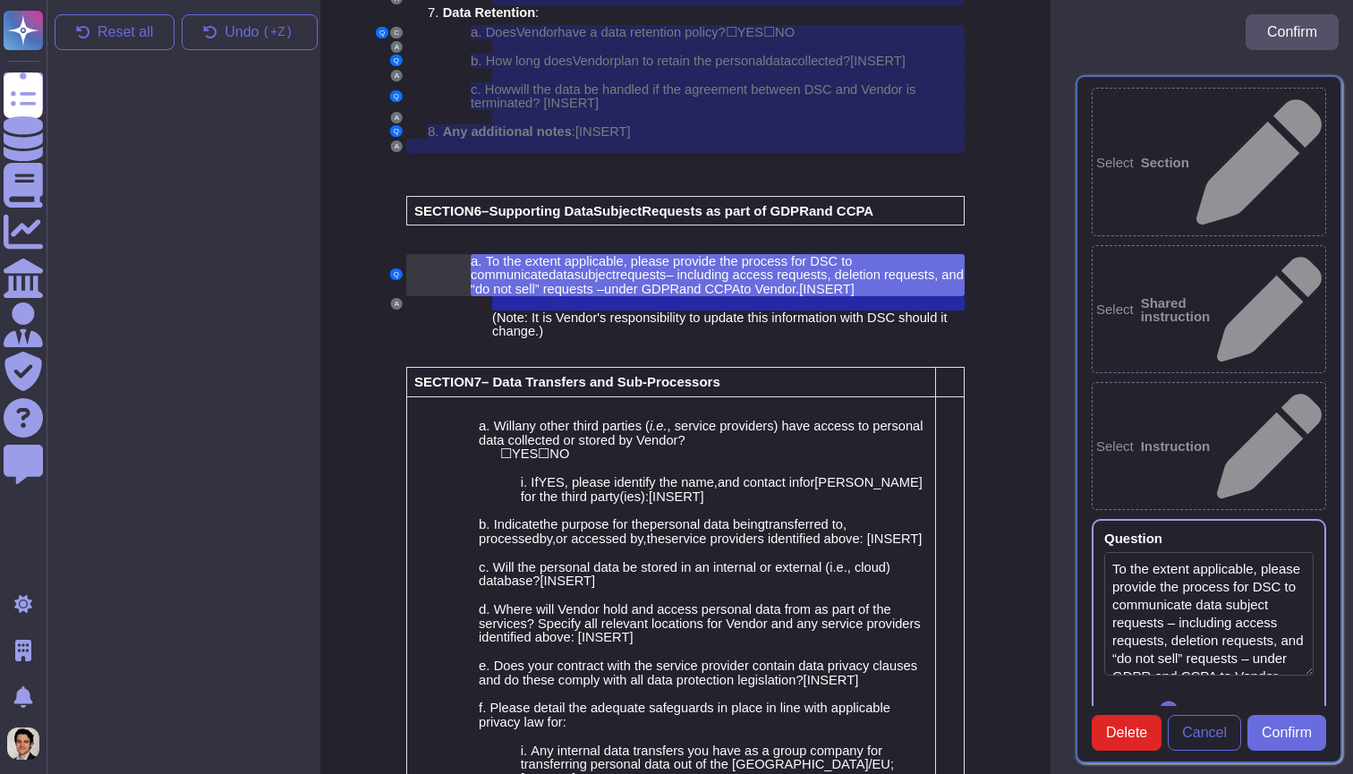
type textarea "To the extent applicable, please provide the process for DSC to communicate dat…"
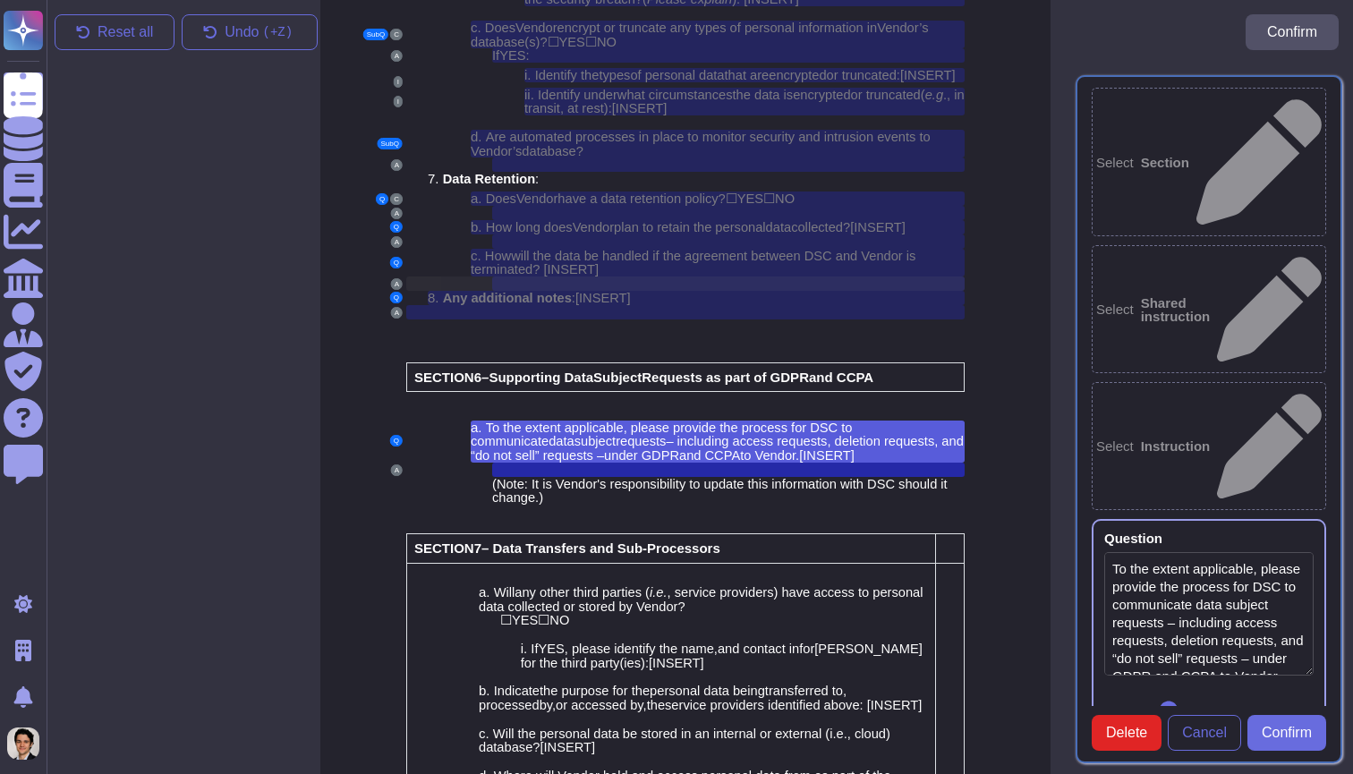
scroll to position [4768, 14]
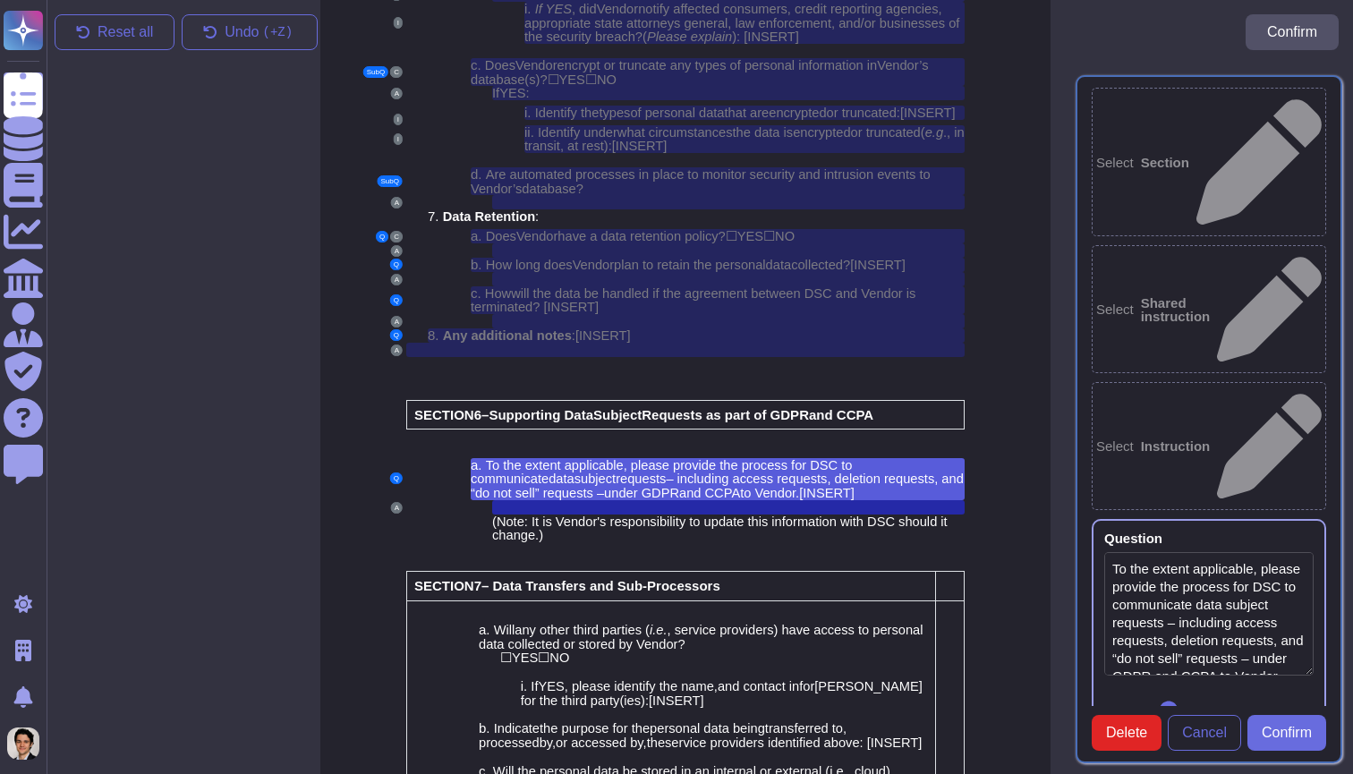
click at [1189, 439] on b "Instruction" at bounding box center [1176, 445] width 70 height 13
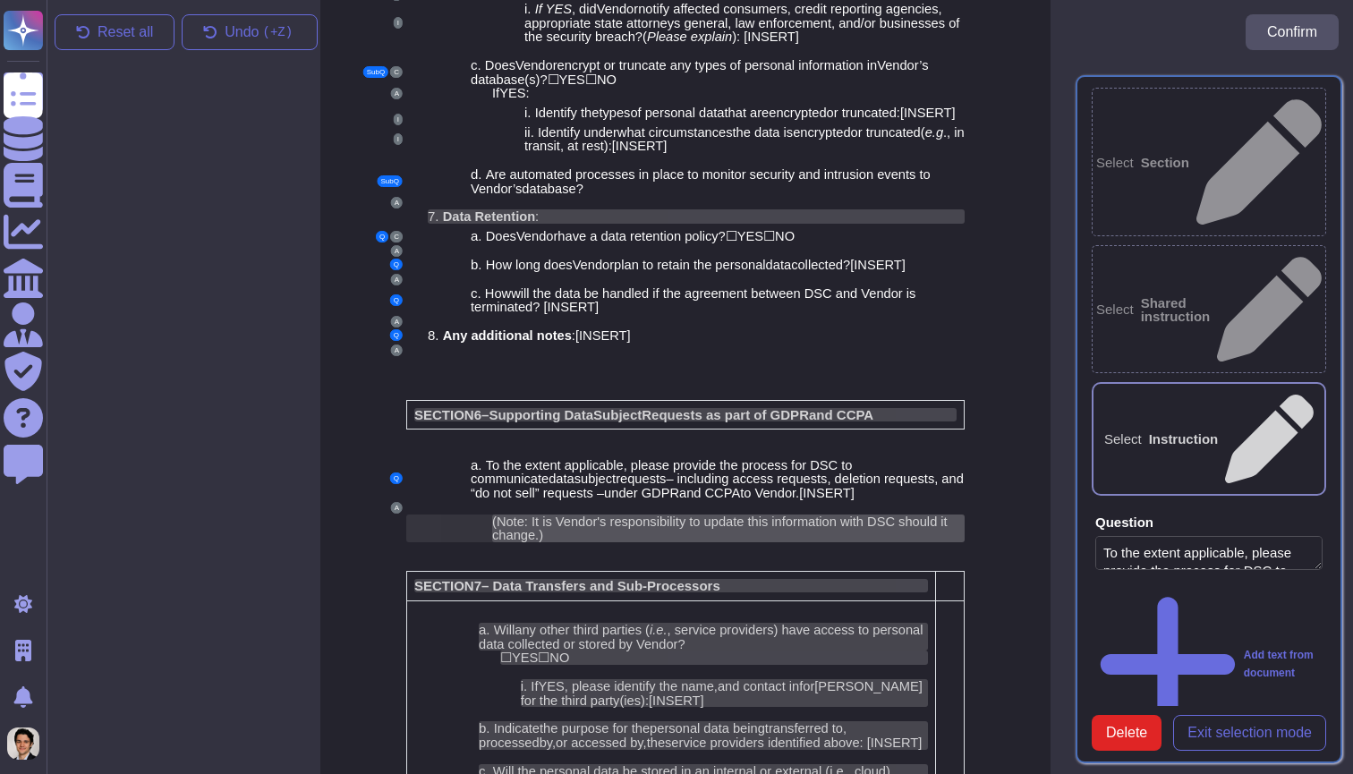
click at [764, 514] on span "(Note: It is Vendor's responsibility to update this information with DSC should…" at bounding box center [719, 528] width 455 height 29
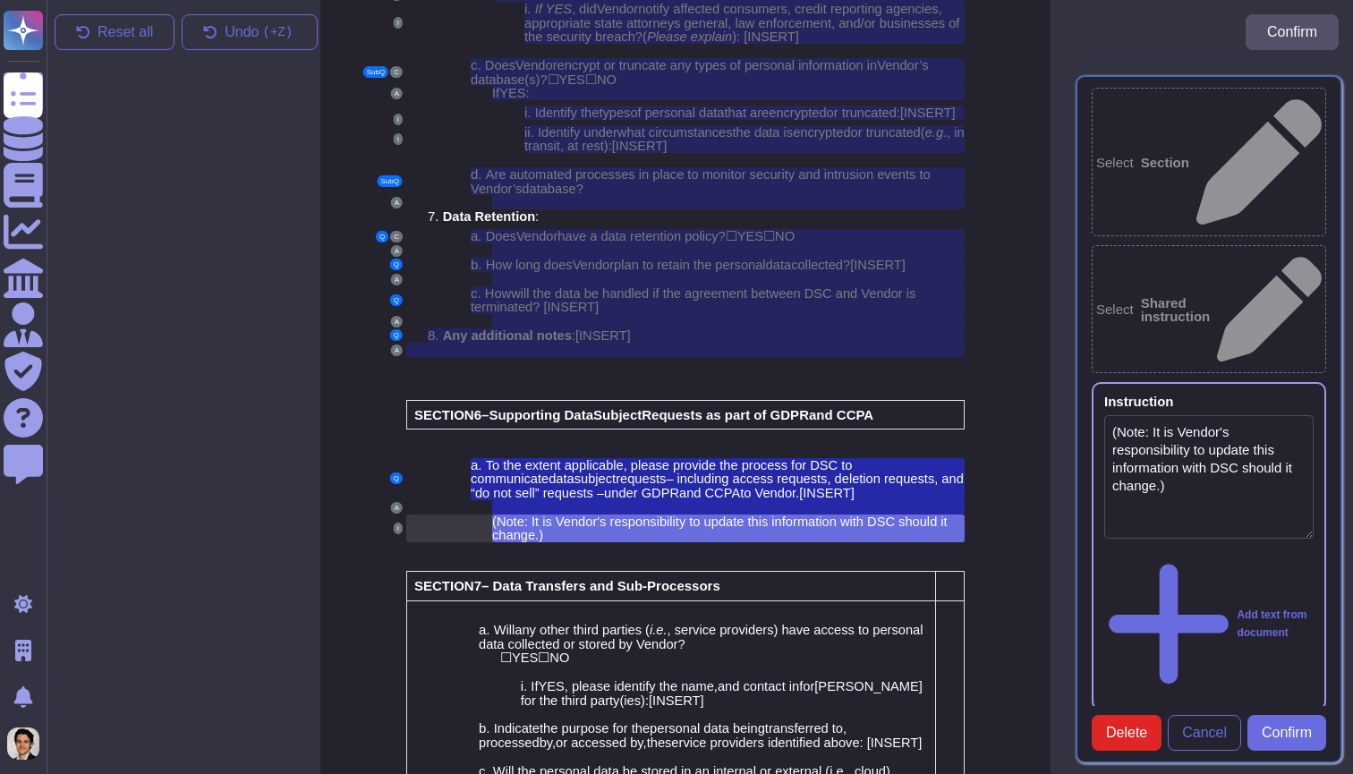
type textarea "(Note: It is Vendor's responsibility to update this information with DSC should…"
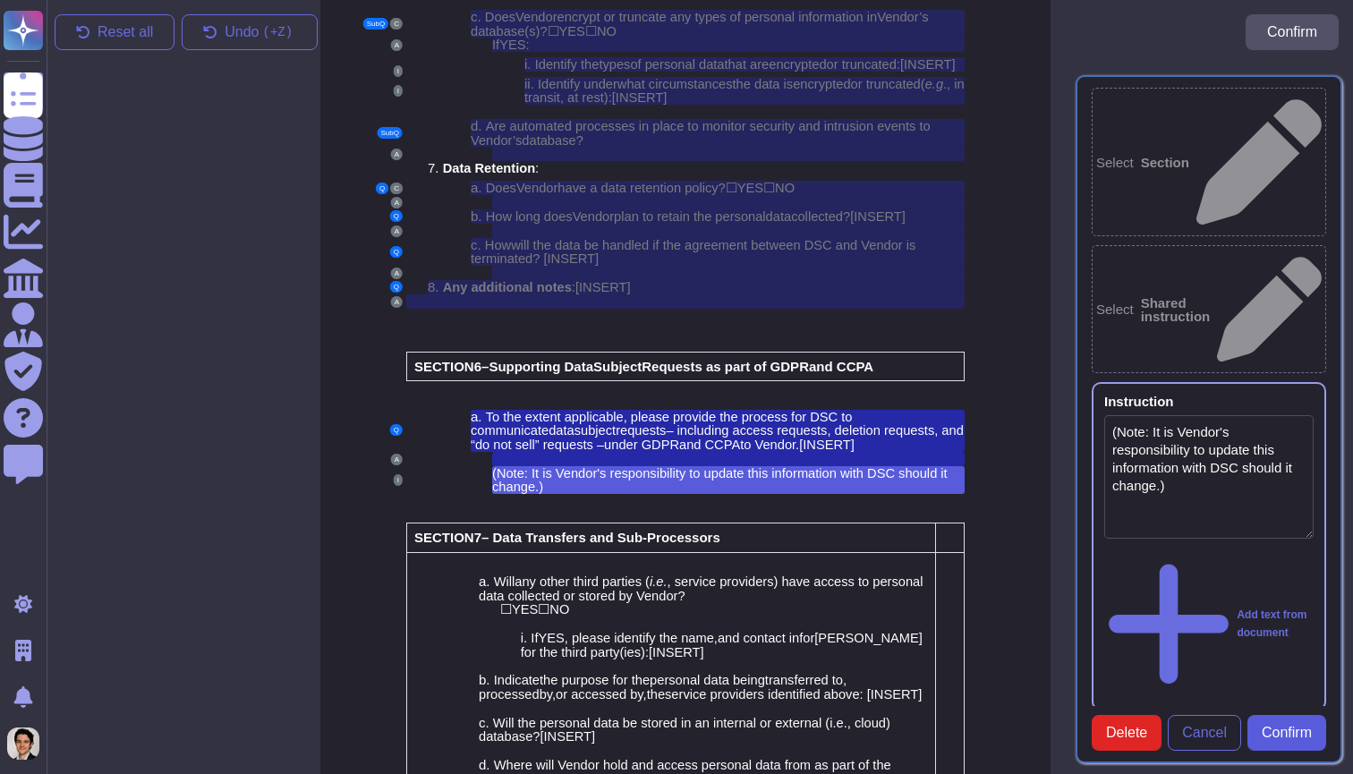
click at [1288, 735] on span "Confirm" at bounding box center [1286, 733] width 50 height 14
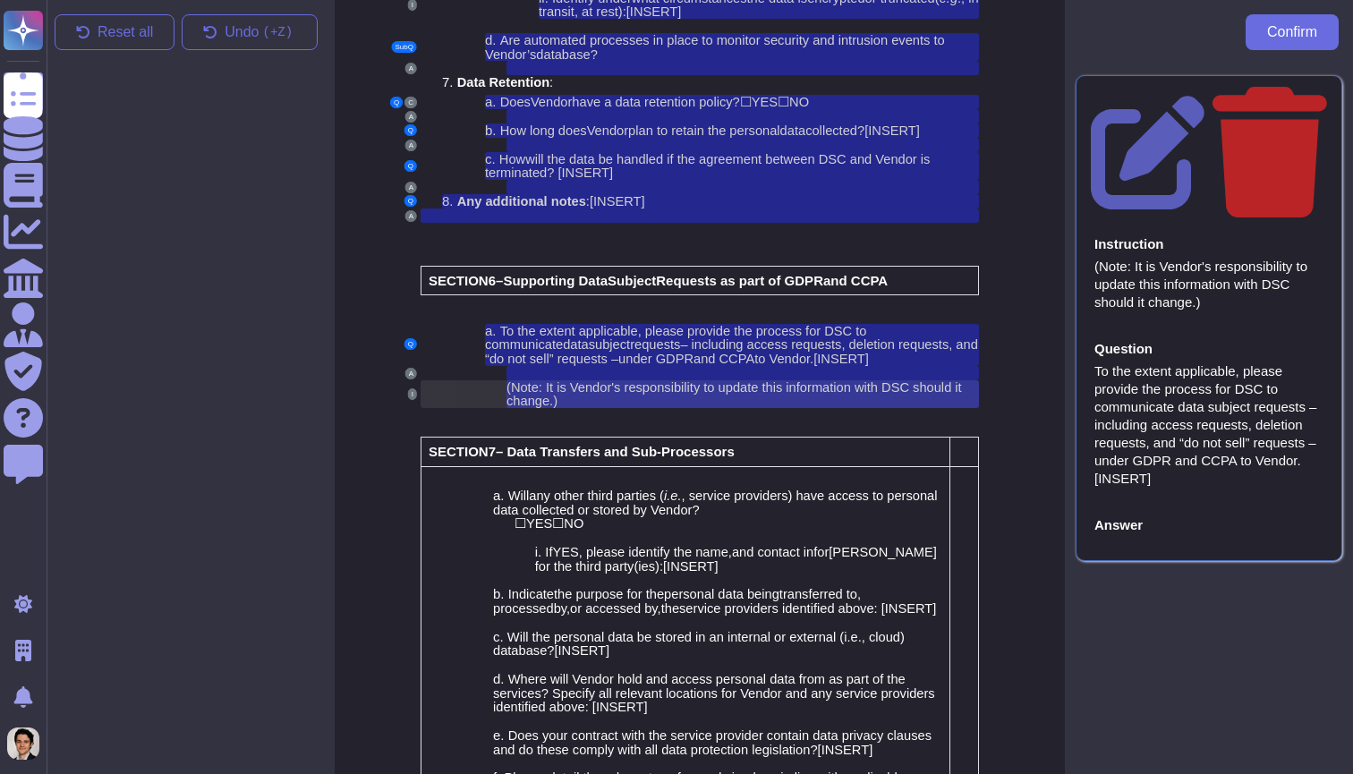
scroll to position [4933, 0]
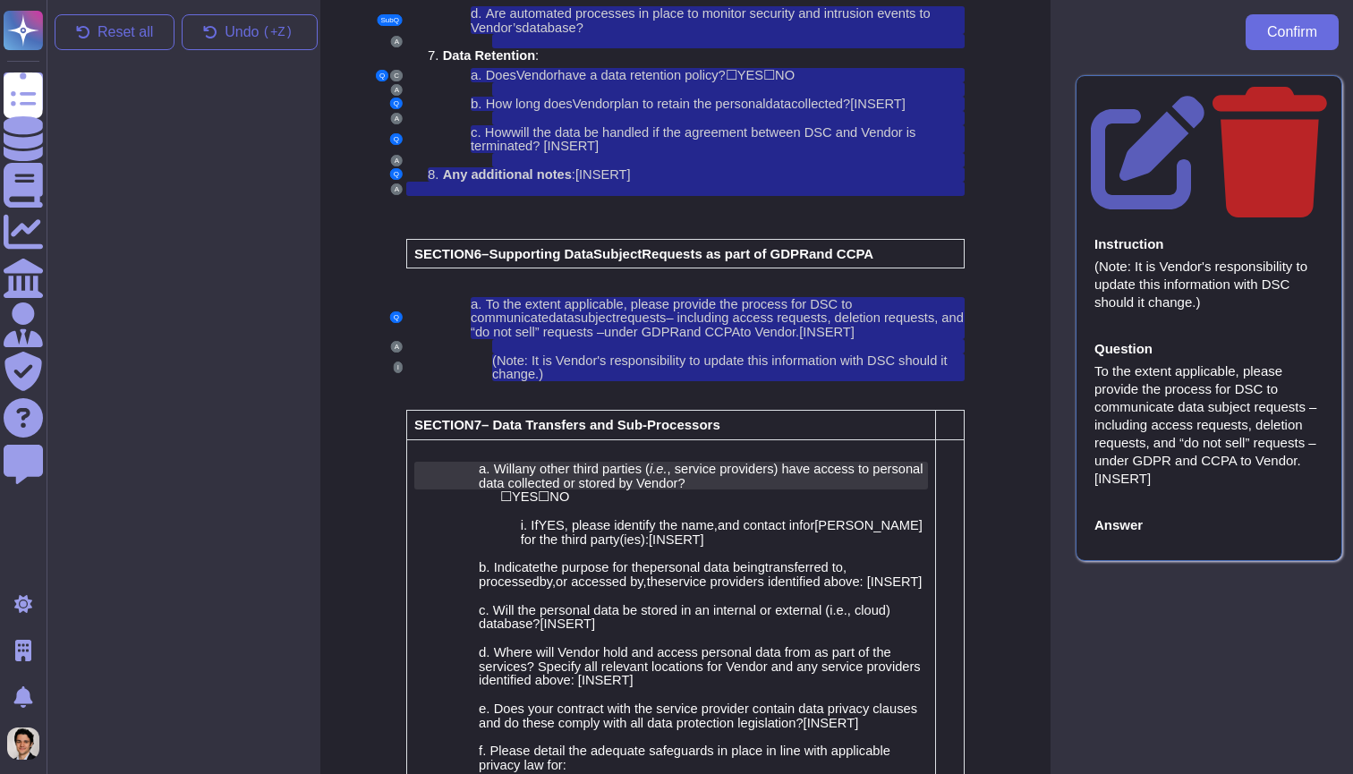
click at [750, 462] on span ", service providers) have access to personal data collected or stored by Vendor?" at bounding box center [701, 476] width 445 height 29
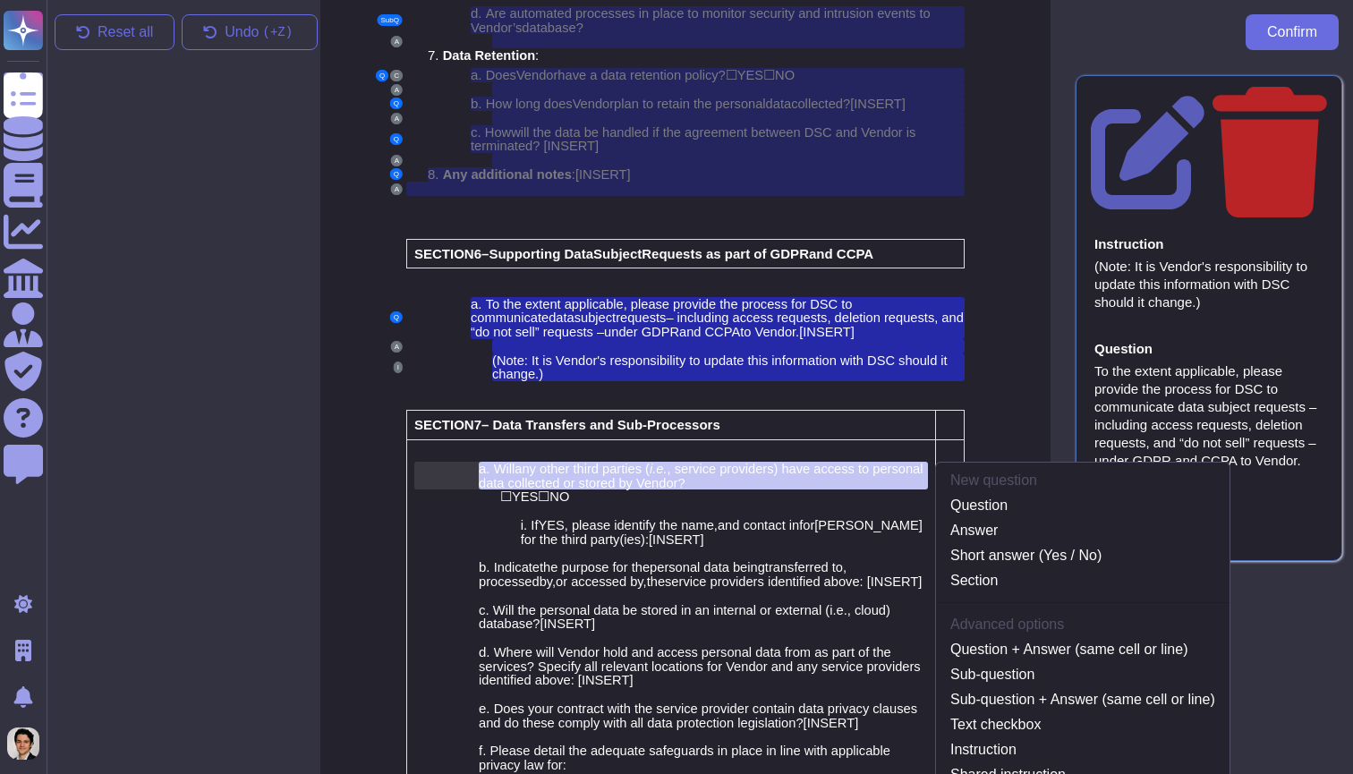
scroll to position [4924, 14]
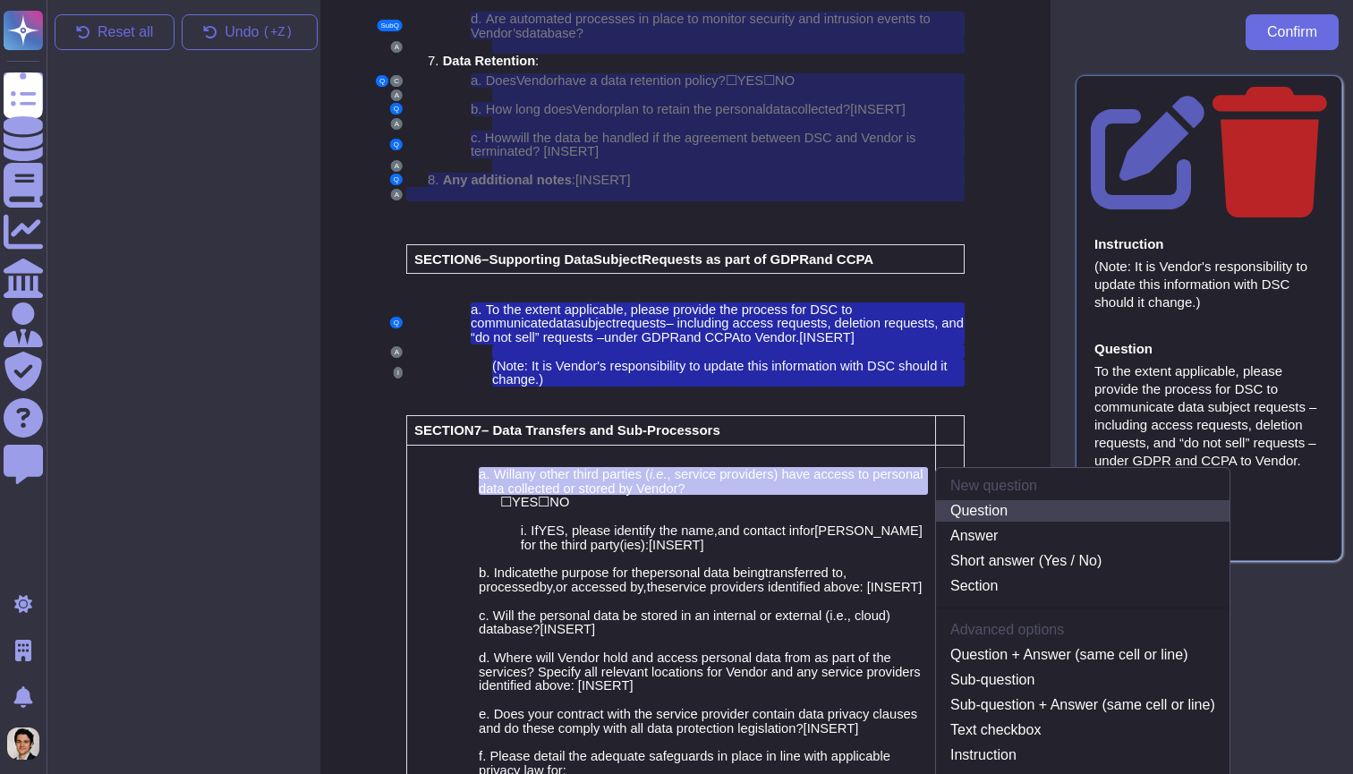
click at [1008, 500] on link "Question" at bounding box center [1082, 510] width 293 height 21
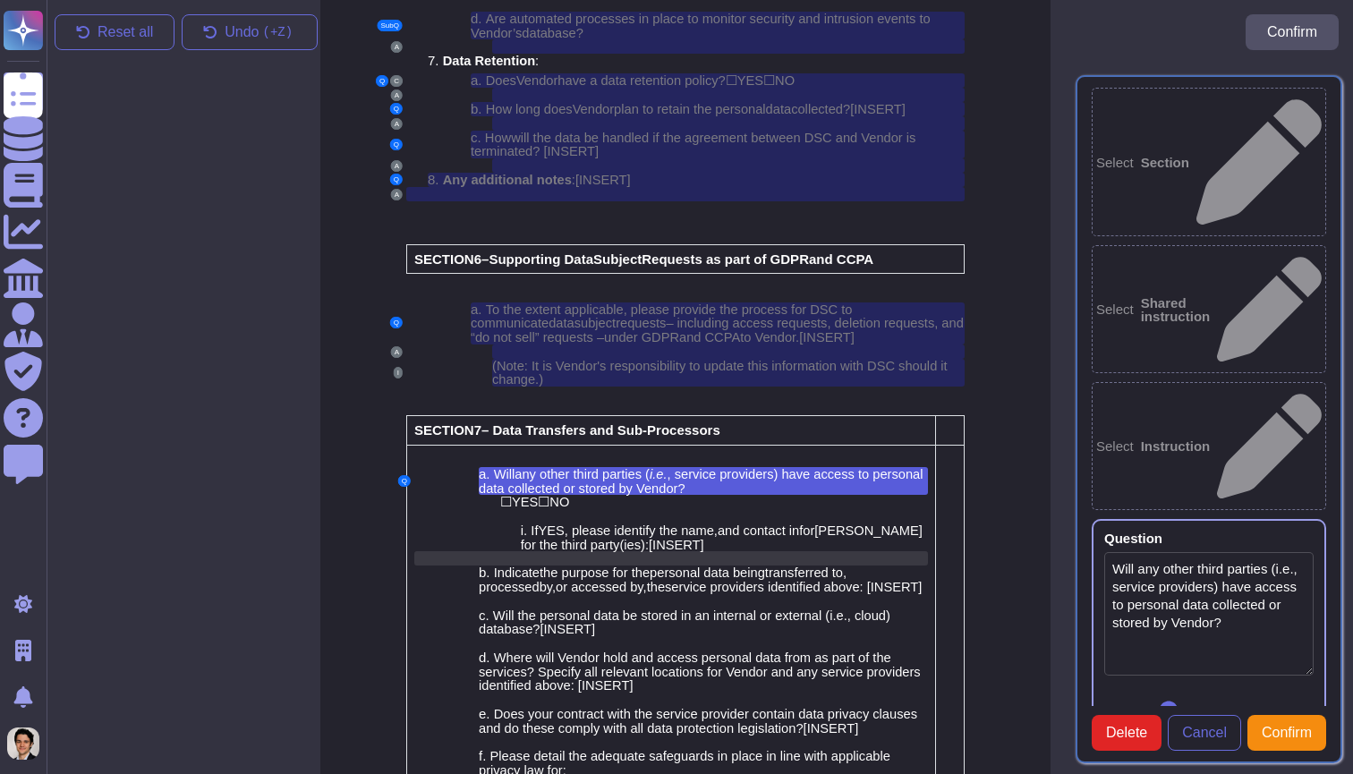
type textarea "Will any other third parties (i.e., service providers) have access to personal …"
click at [609, 495] on div "☐ YES ☐ NO" at bounding box center [714, 502] width 428 height 14
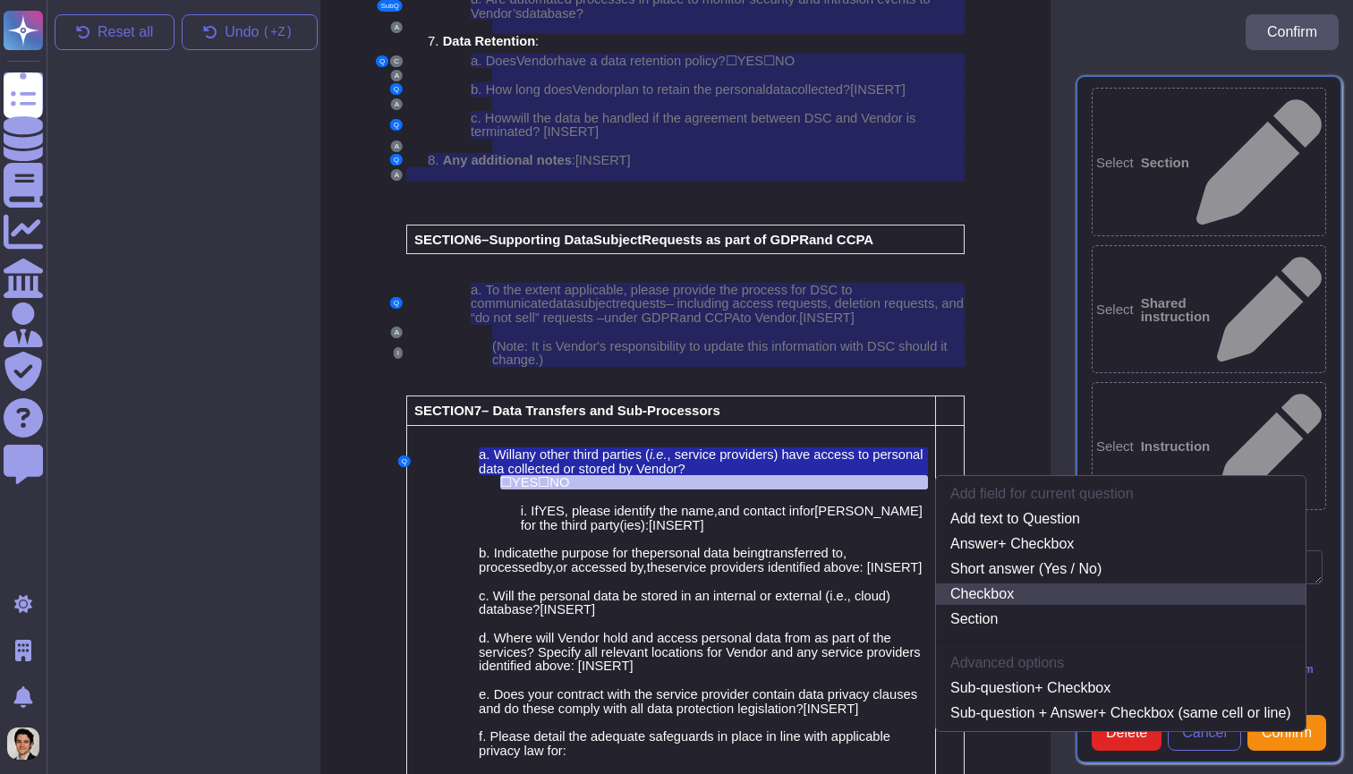
click at [1017, 583] on link "Checkbox" at bounding box center [1120, 593] width 369 height 21
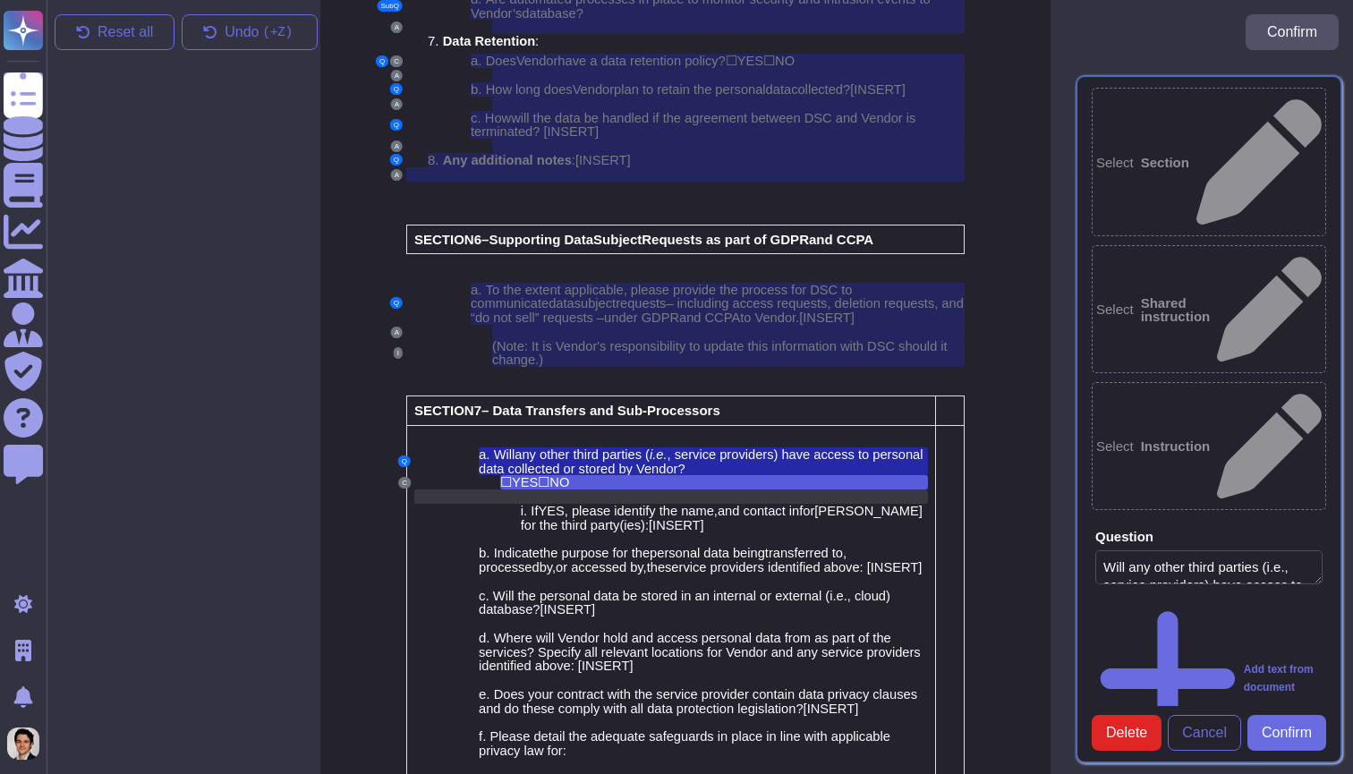
click at [622, 489] on div at bounding box center [670, 496] width 513 height 14
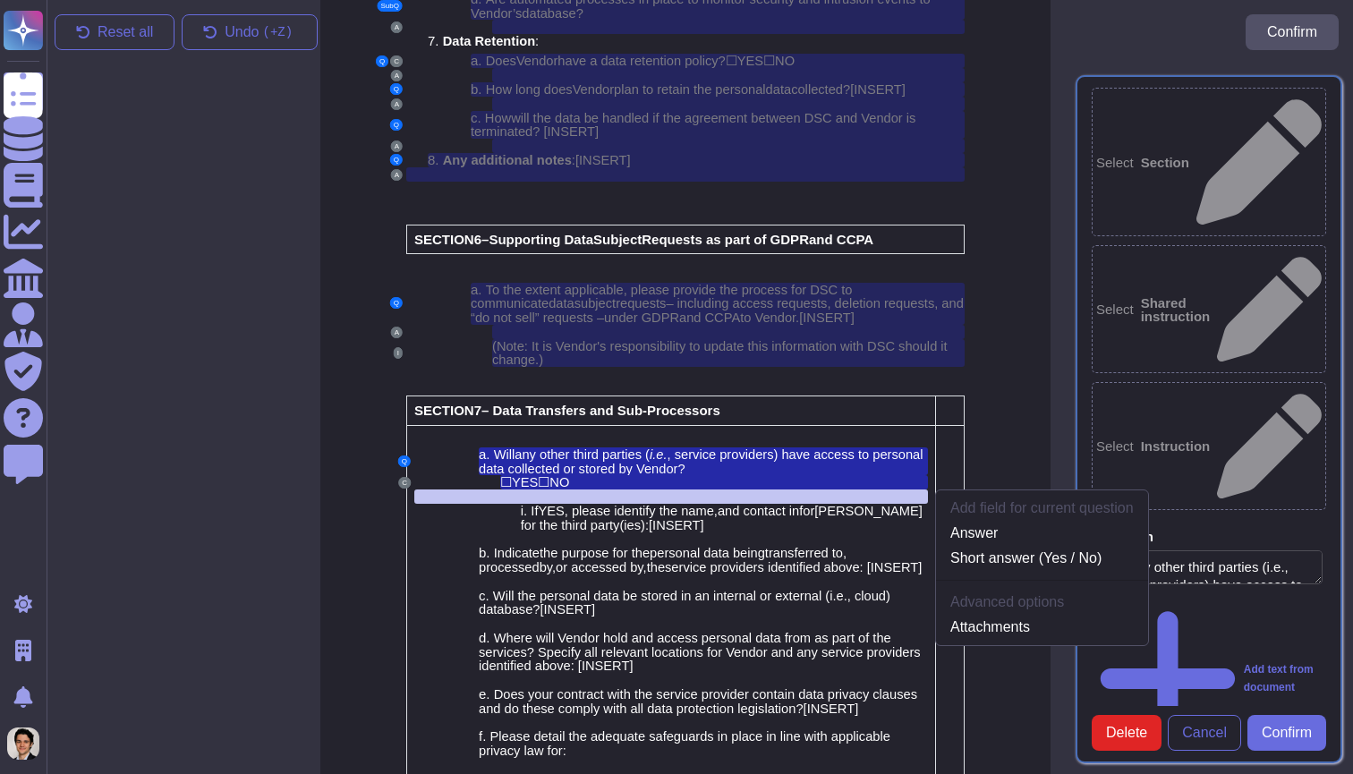
scroll to position [4958, 14]
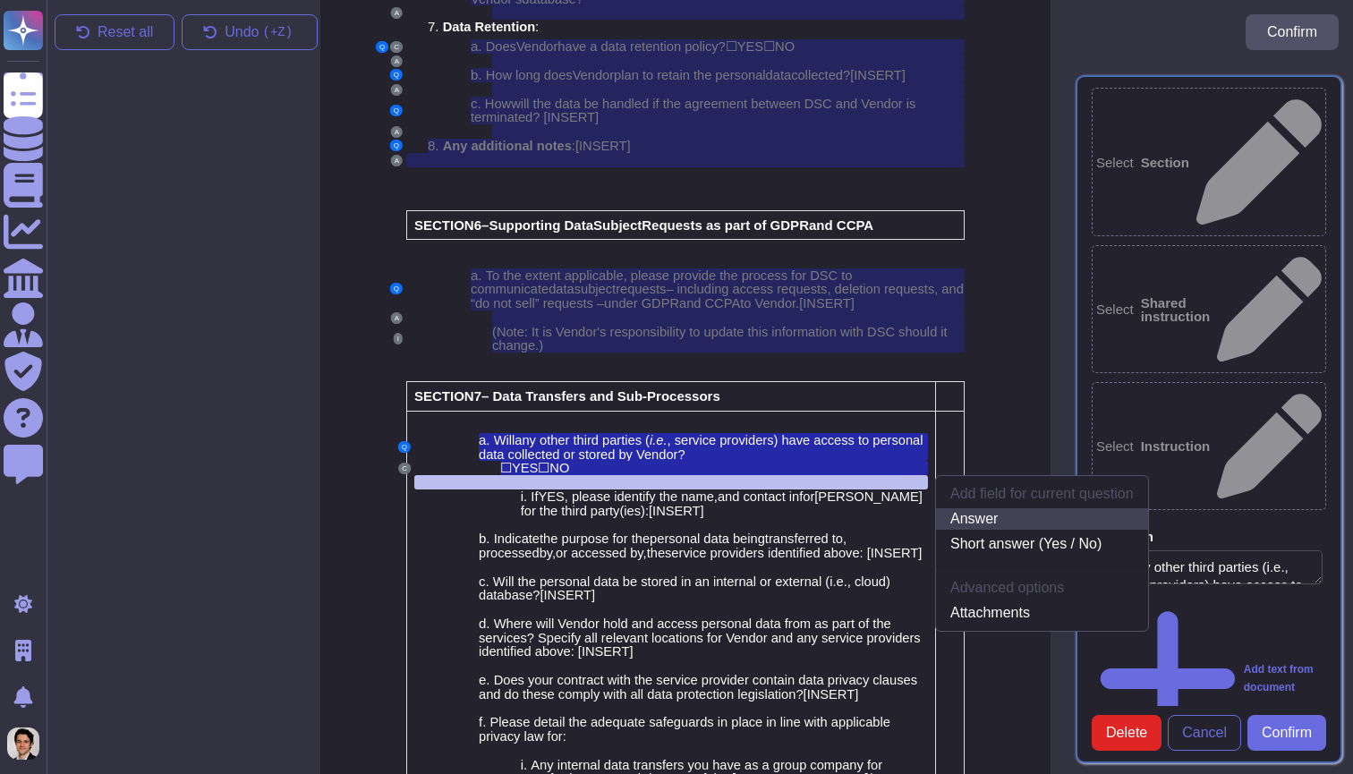
click at [994, 508] on link "Answer" at bounding box center [1042, 518] width 212 height 21
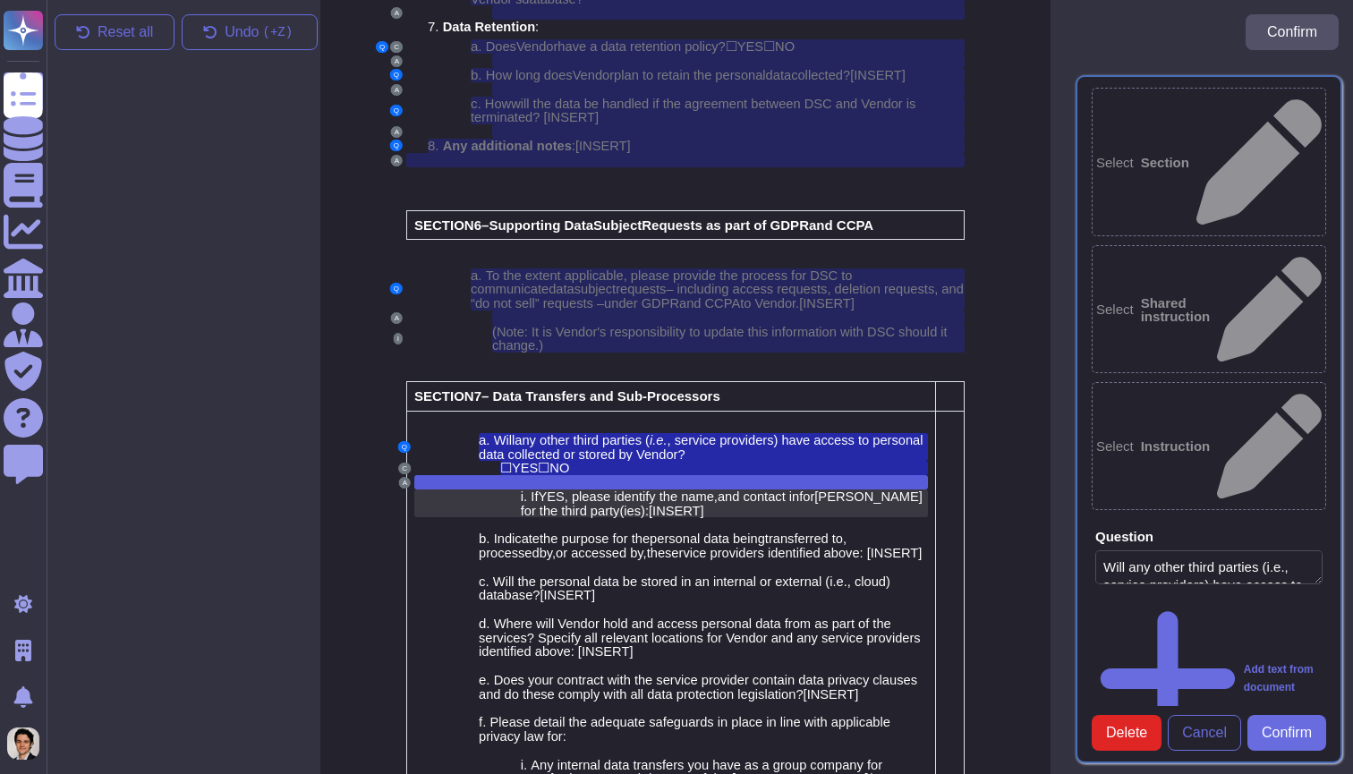
click at [791, 489] on span "and contact infor" at bounding box center [765, 496] width 97 height 14
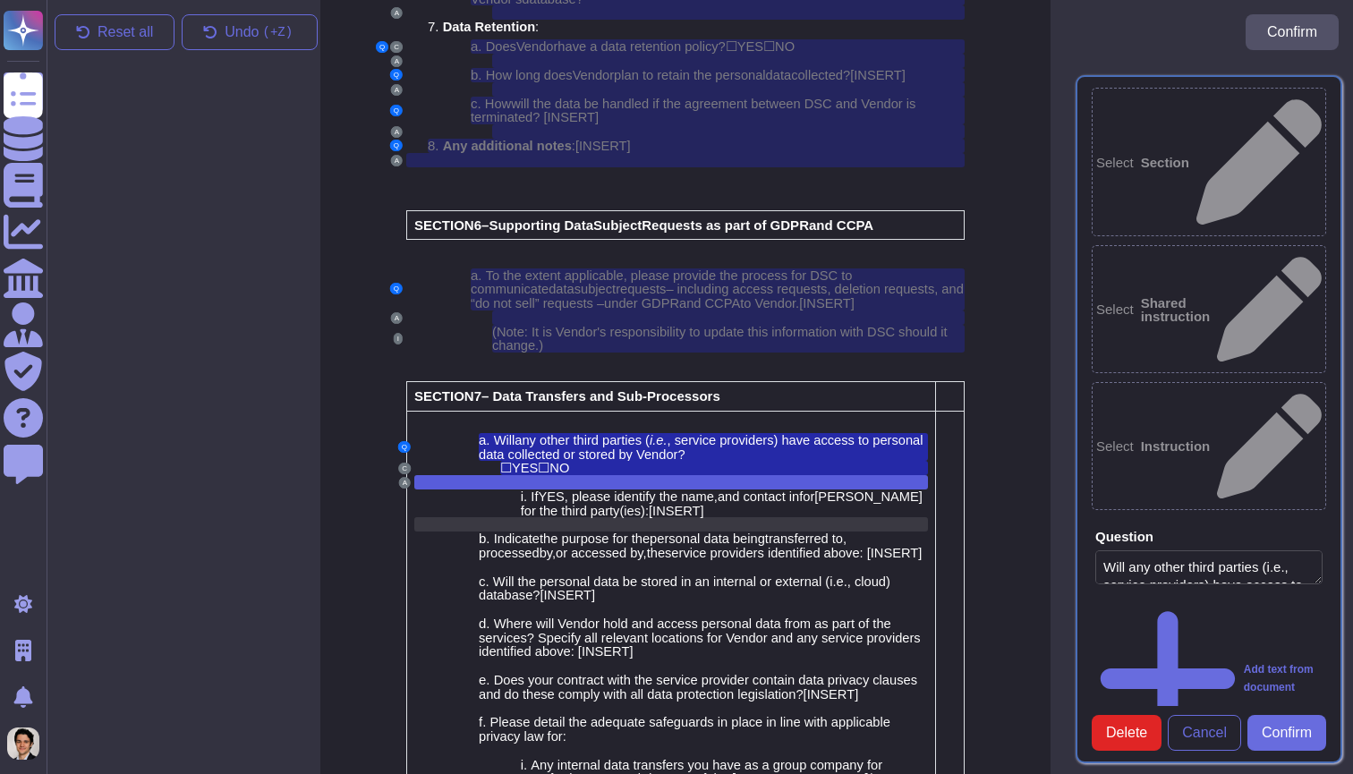
scroll to position [4978, 14]
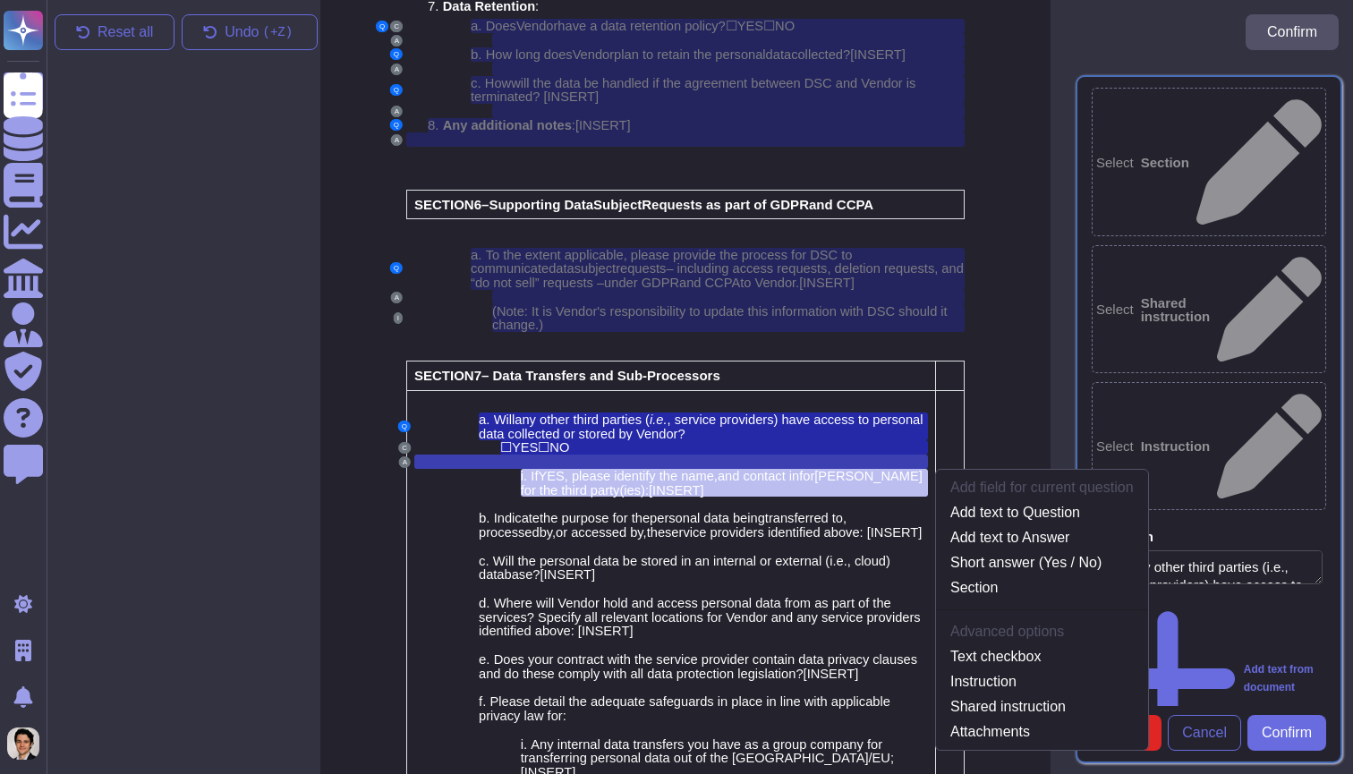
click at [730, 454] on div at bounding box center [670, 461] width 513 height 14
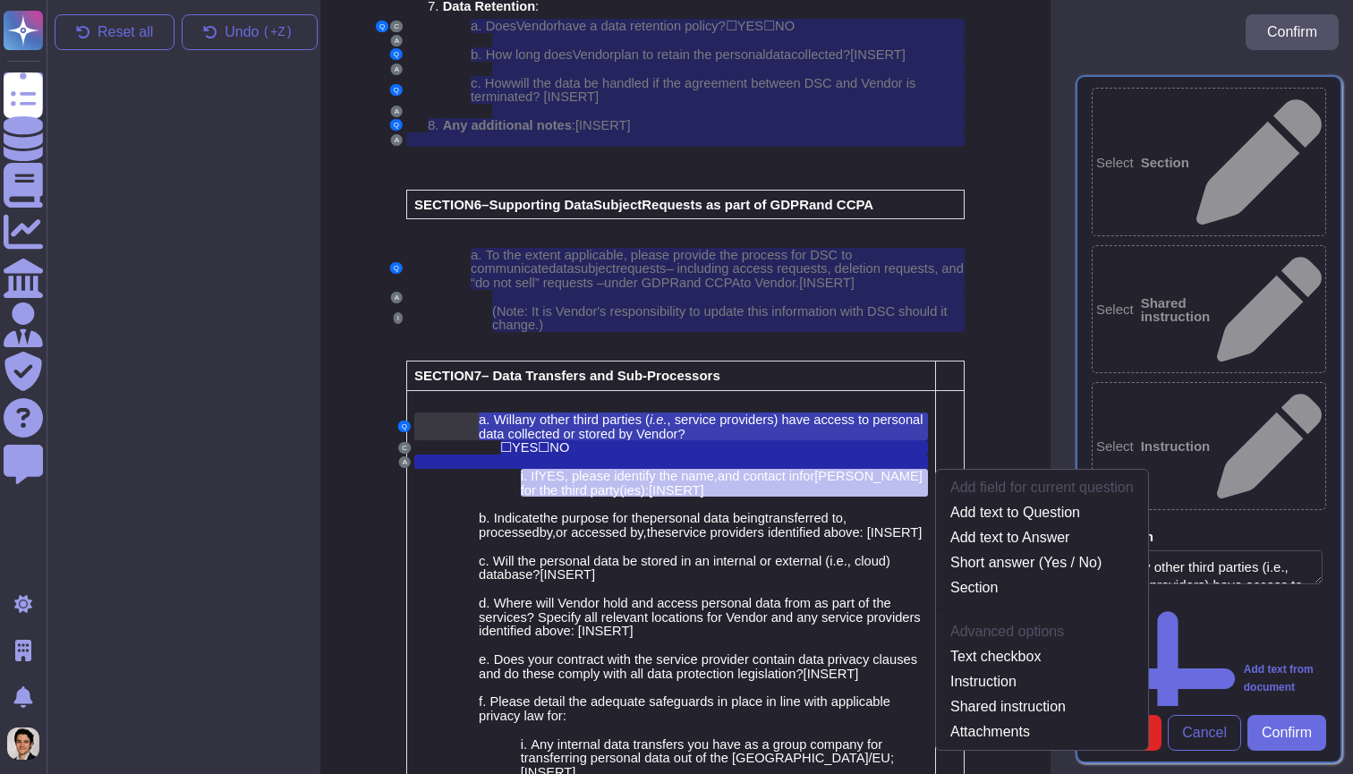
scroll to position [4958, 14]
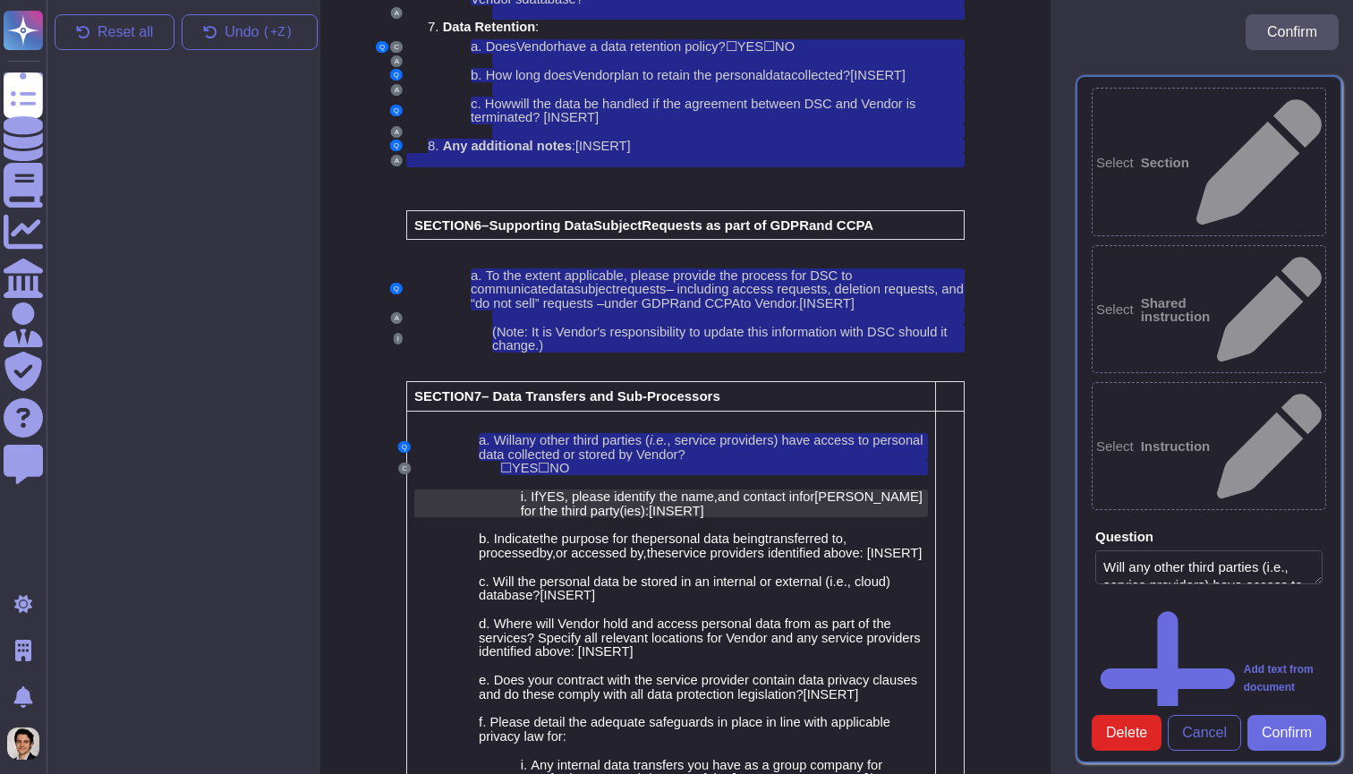
click at [709, 489] on span ", please identify the name" at bounding box center [638, 496] width 149 height 14
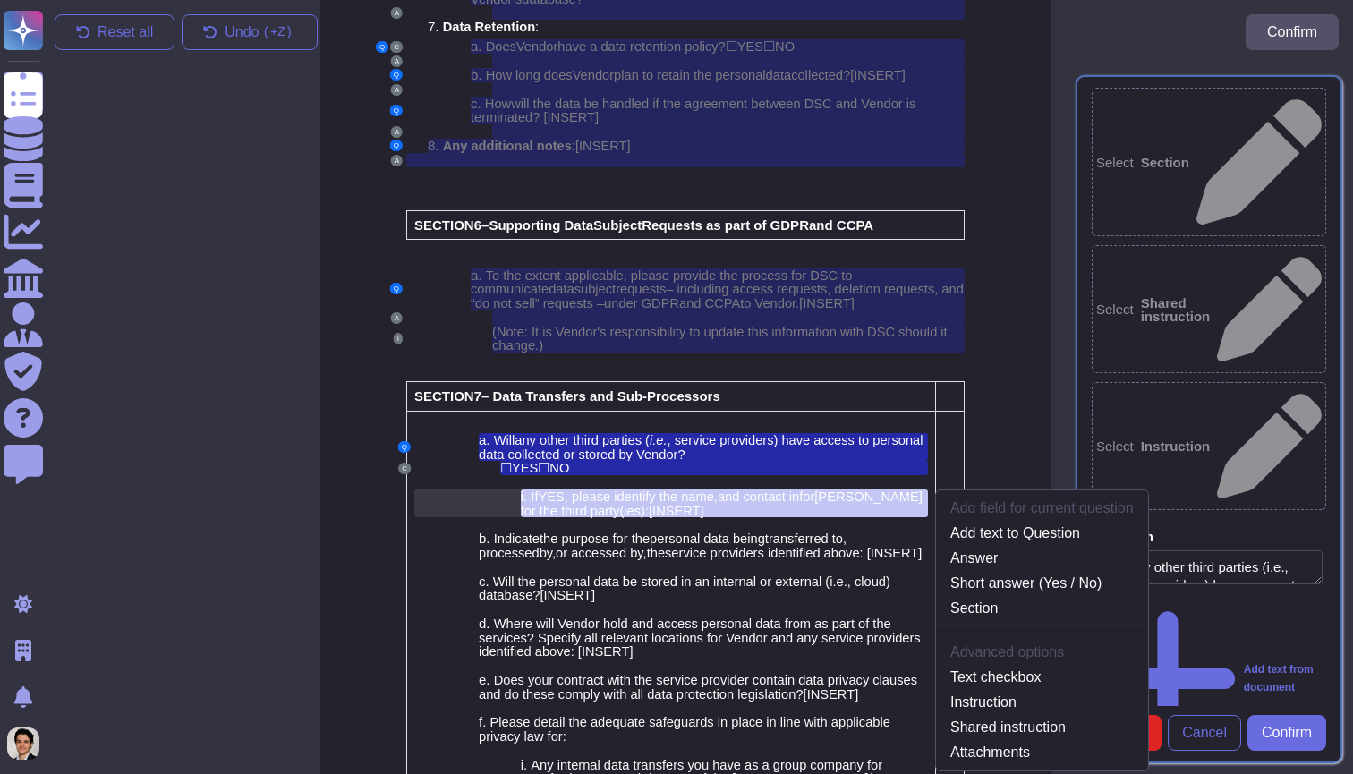
scroll to position [4978, 14]
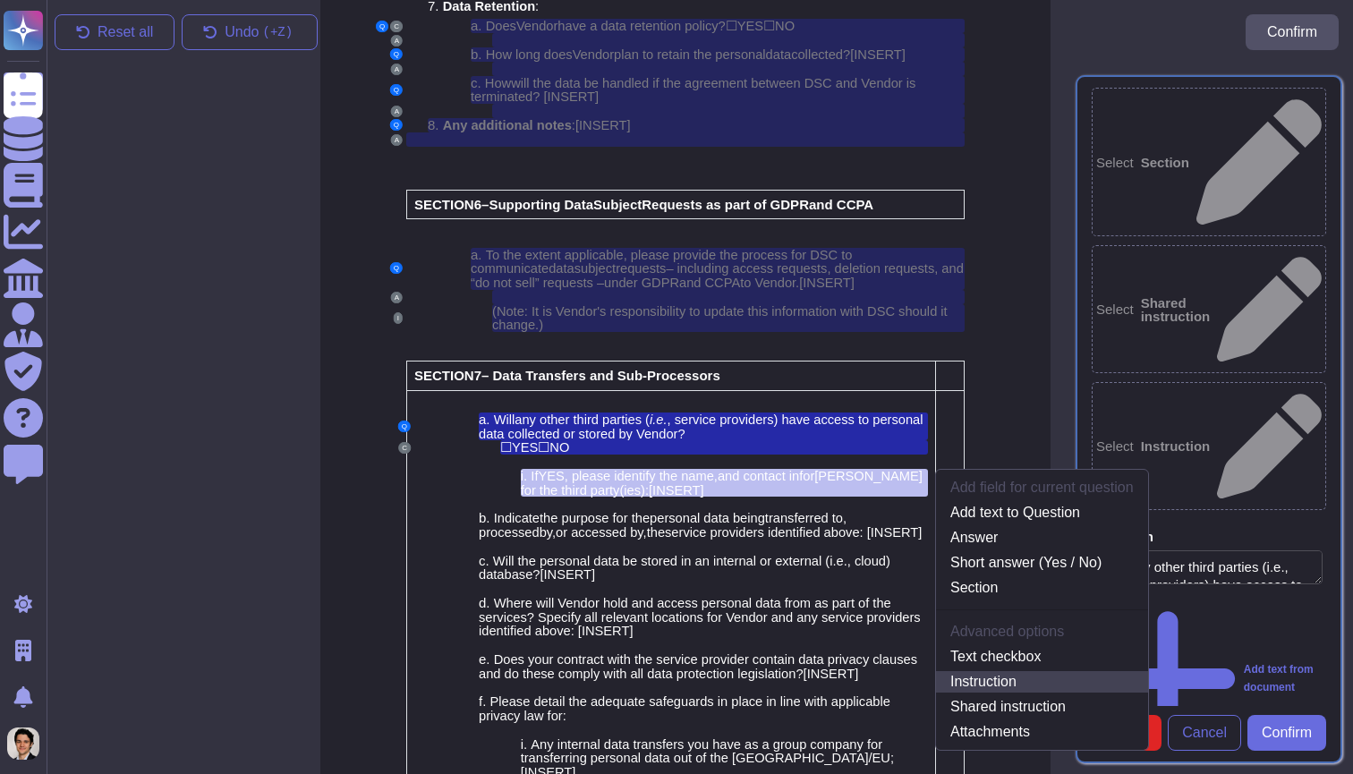
click at [1013, 671] on link "Instruction" at bounding box center [1042, 681] width 212 height 21
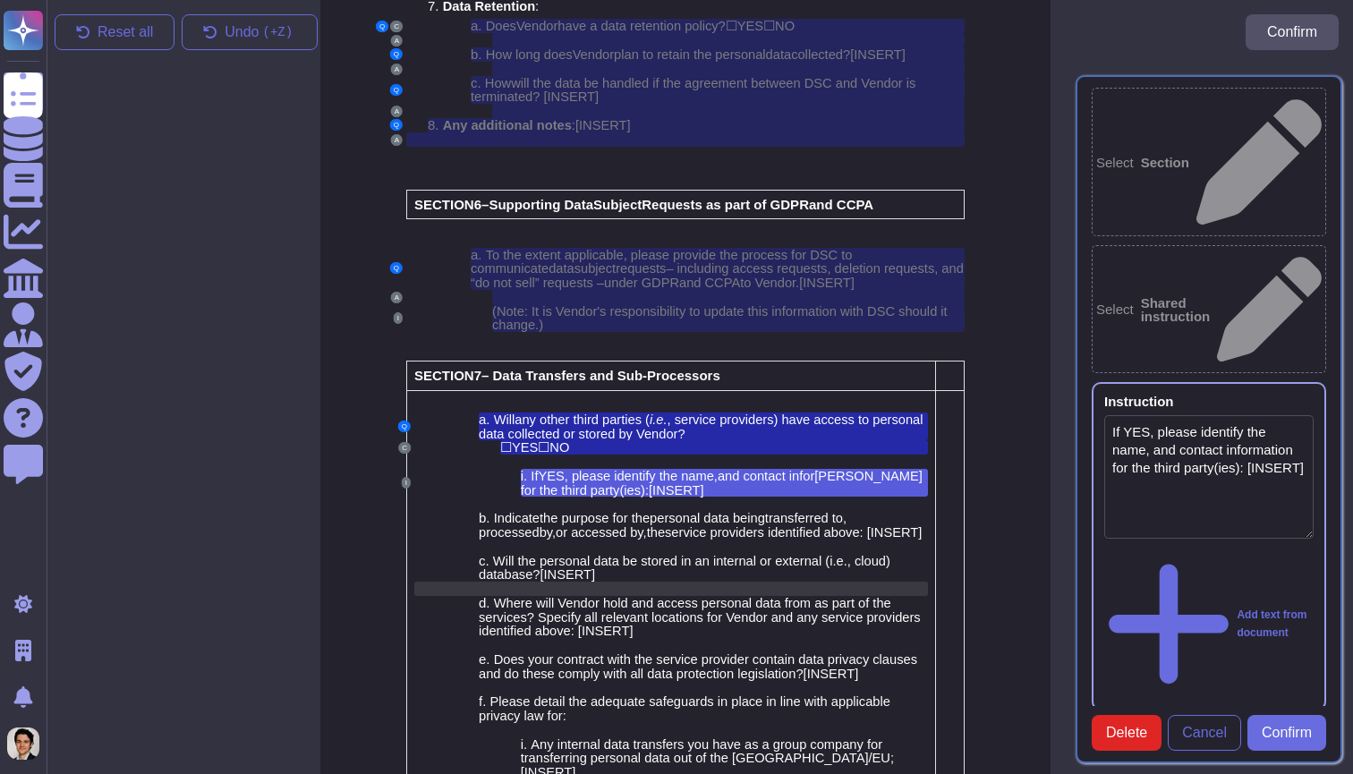
type textarea "If YES, please identify the name, and contact information for the third party(i…"
click at [635, 497] on div at bounding box center [714, 504] width 428 height 14
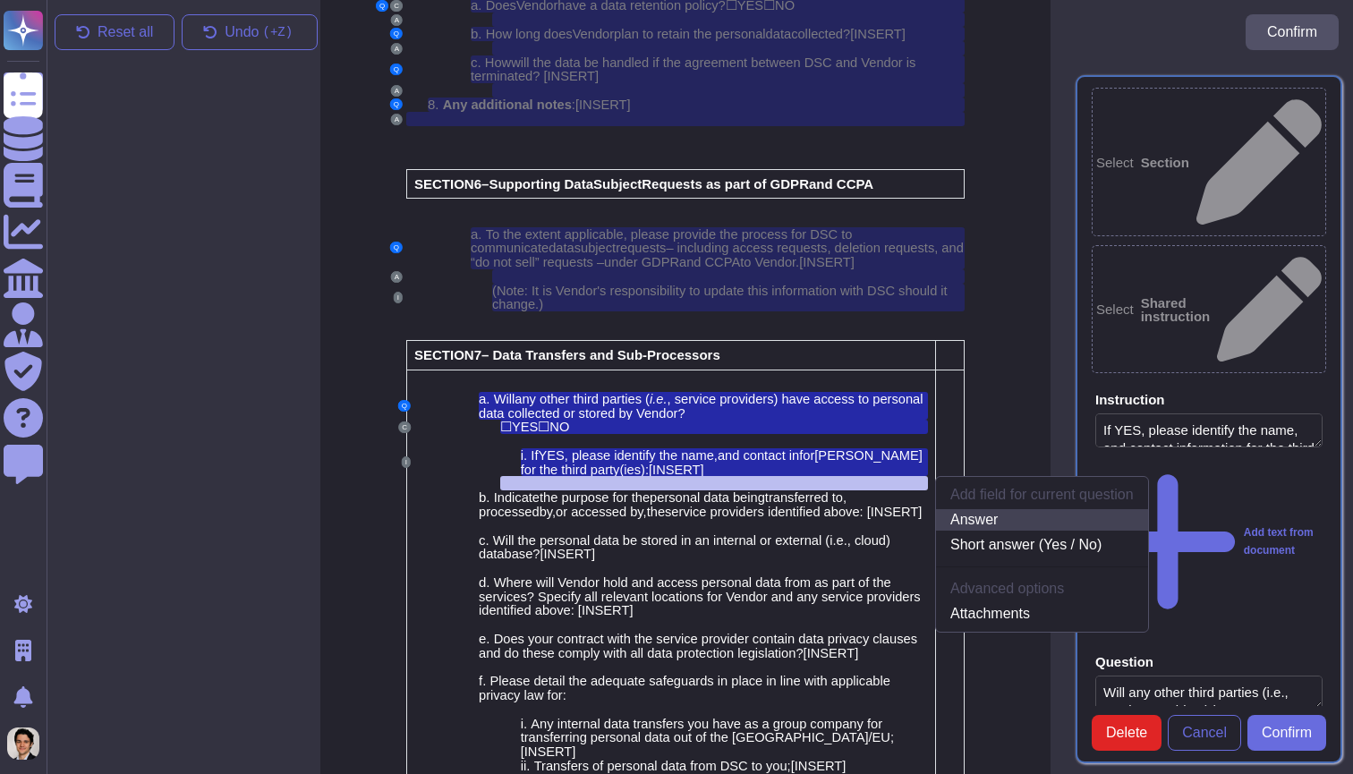
click at [983, 509] on link "Answer" at bounding box center [1042, 519] width 212 height 21
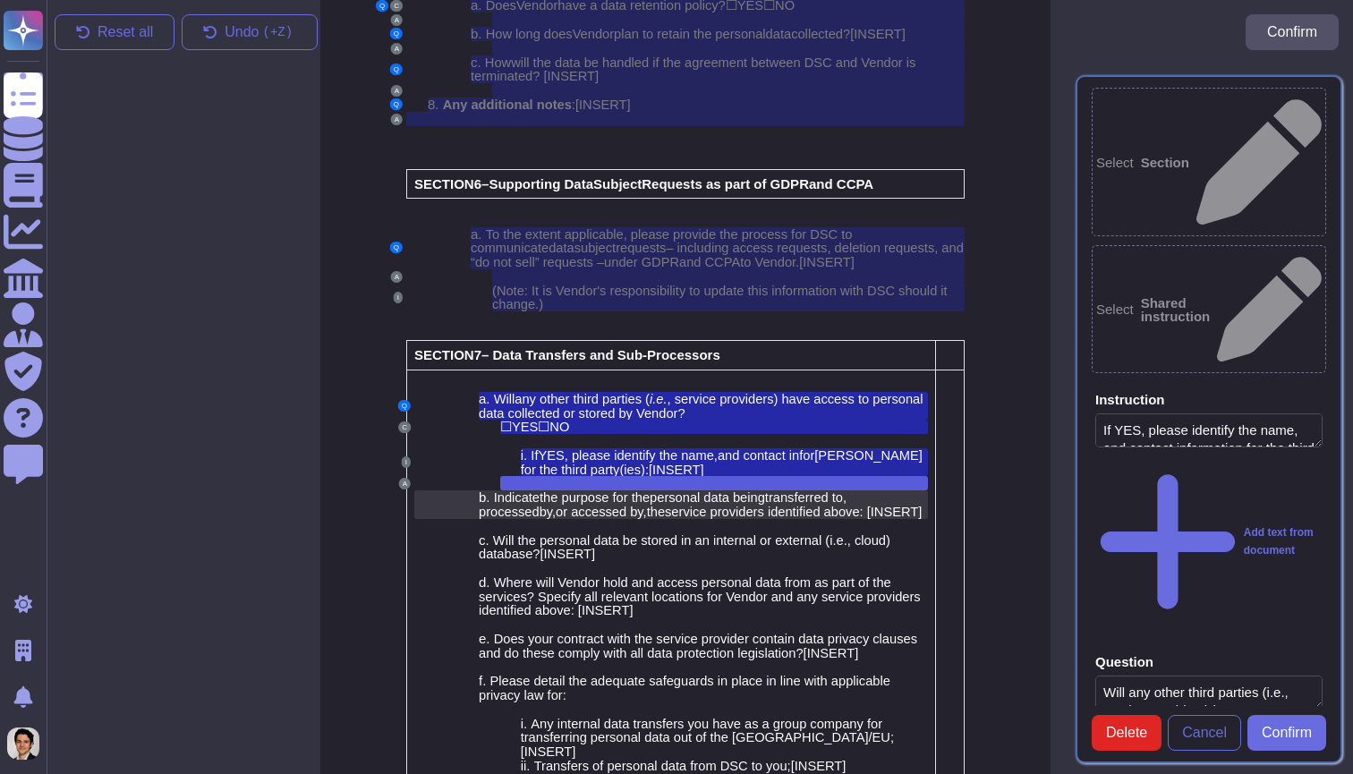
click at [593, 490] on span "the purpose for the" at bounding box center [594, 497] width 110 height 14
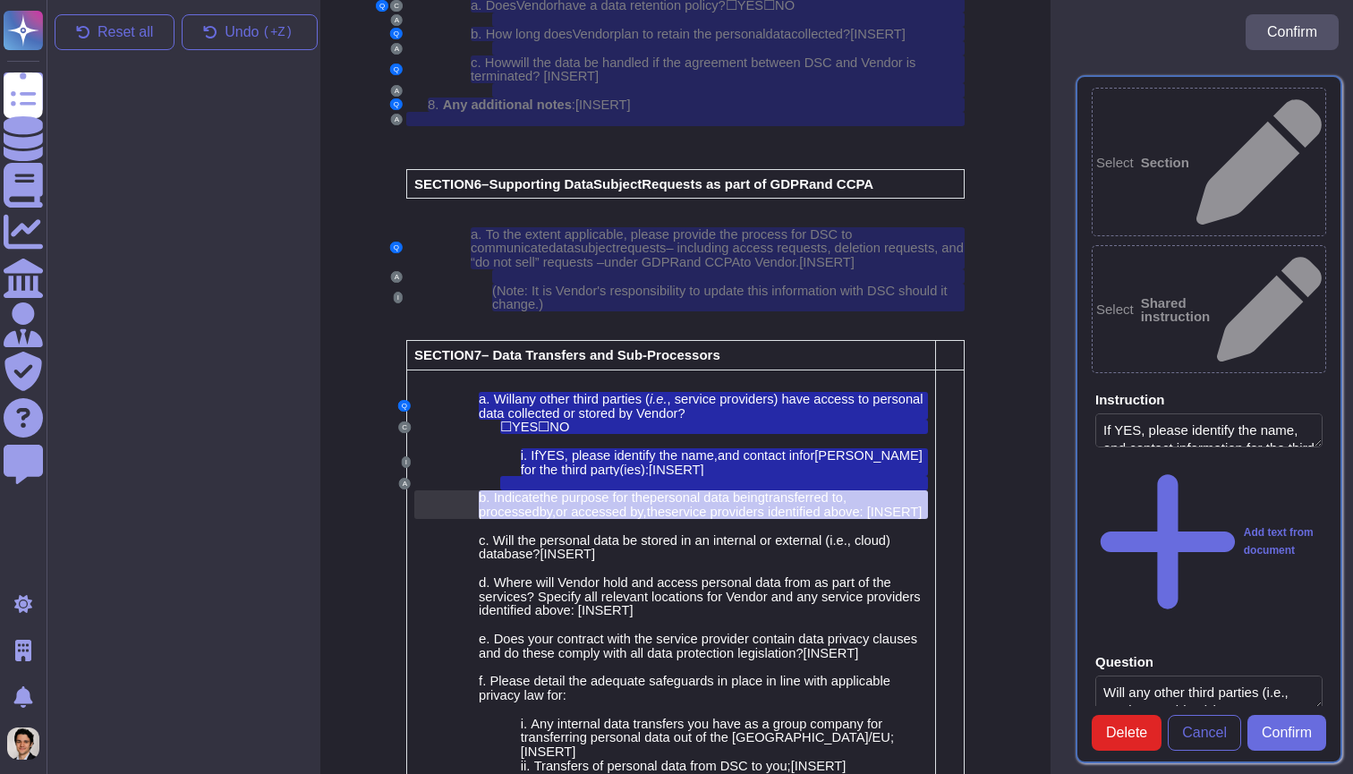
scroll to position [5026, 14]
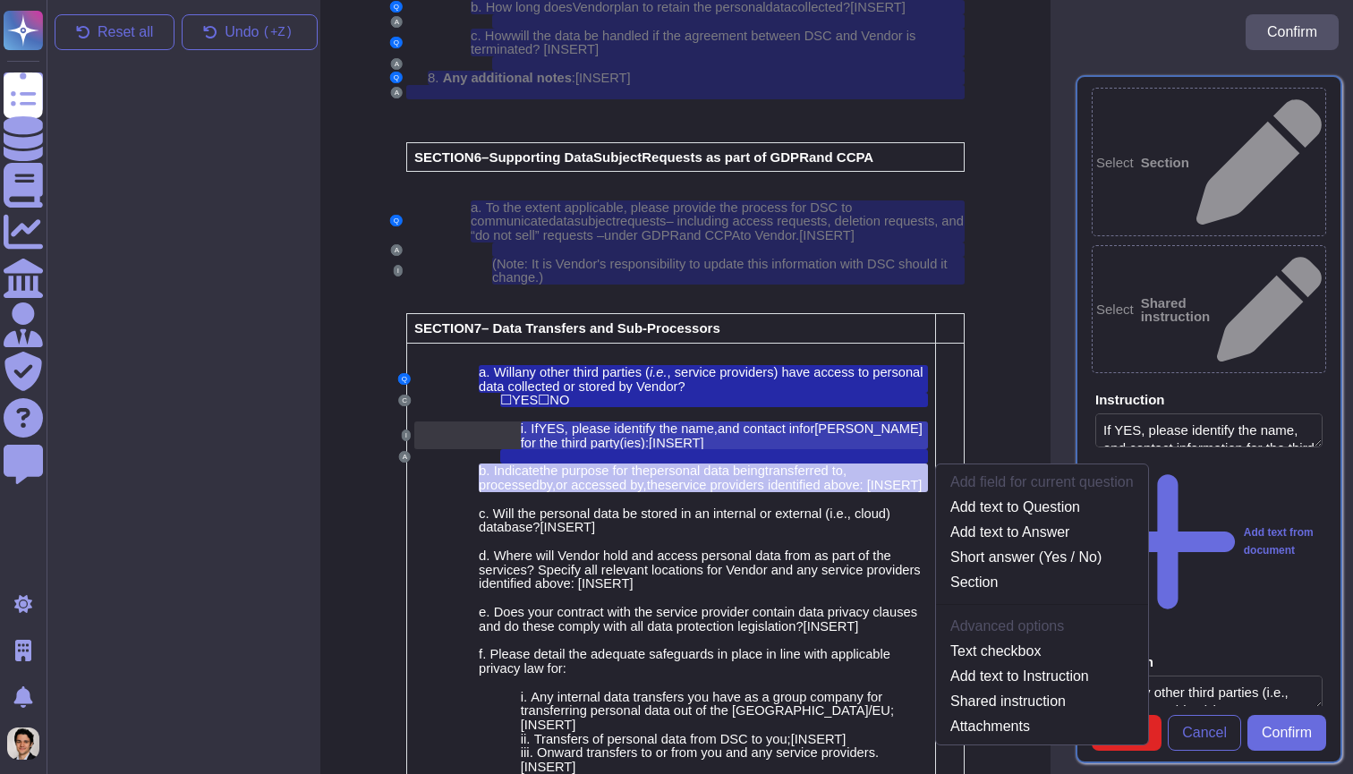
click at [819, 421] on div "i. If YES , please identify the name , and contact infor mation for the third p…" at bounding box center [724, 435] width 407 height 28
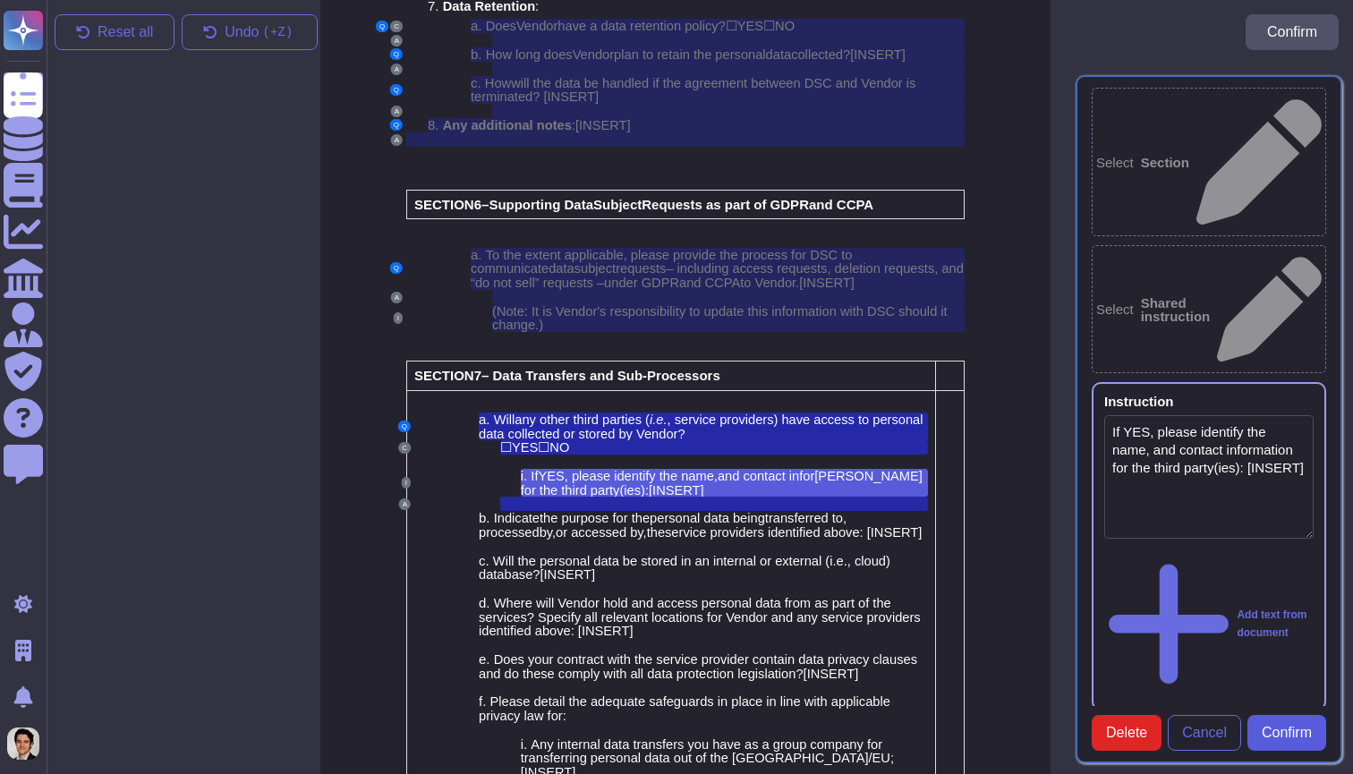
click at [1303, 732] on span "Confirm" at bounding box center [1286, 733] width 50 height 14
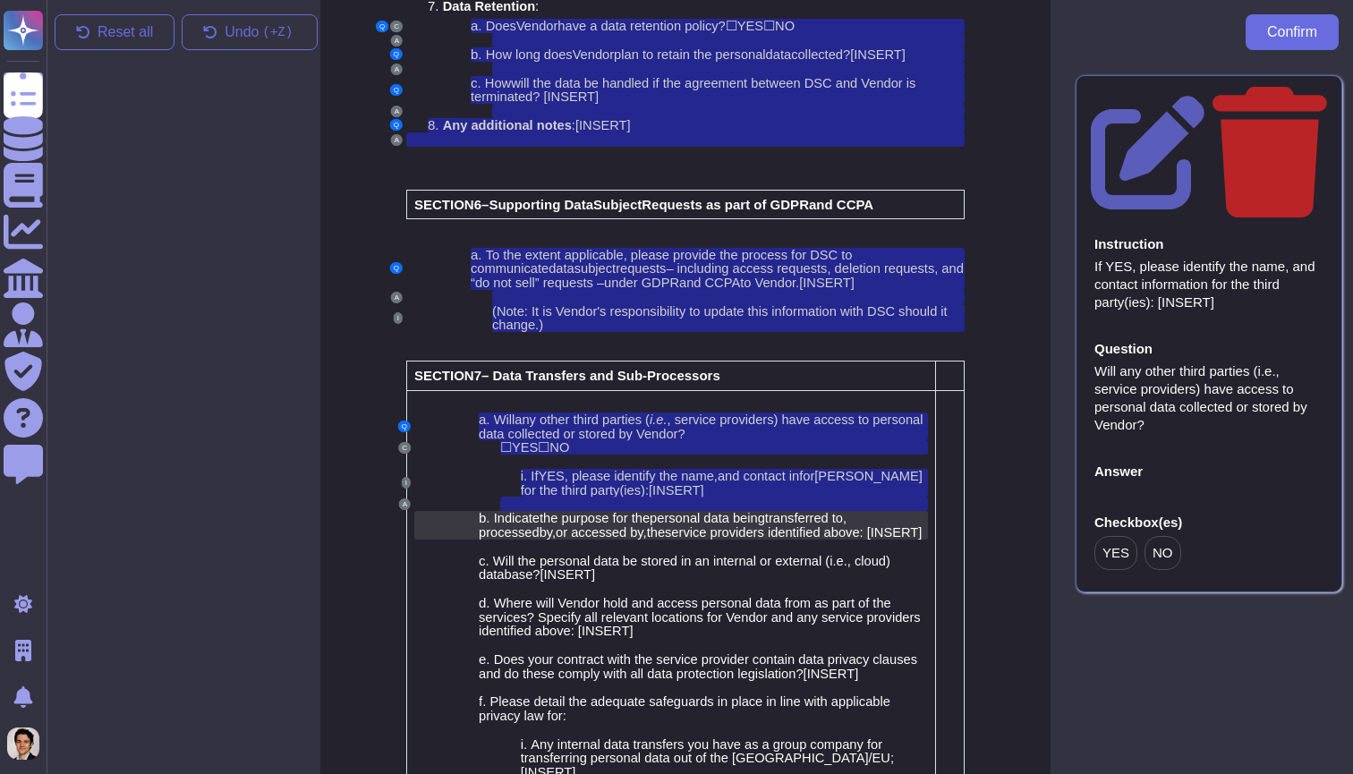
click at [642, 525] on span "or accessed by" at bounding box center [599, 532] width 87 height 14
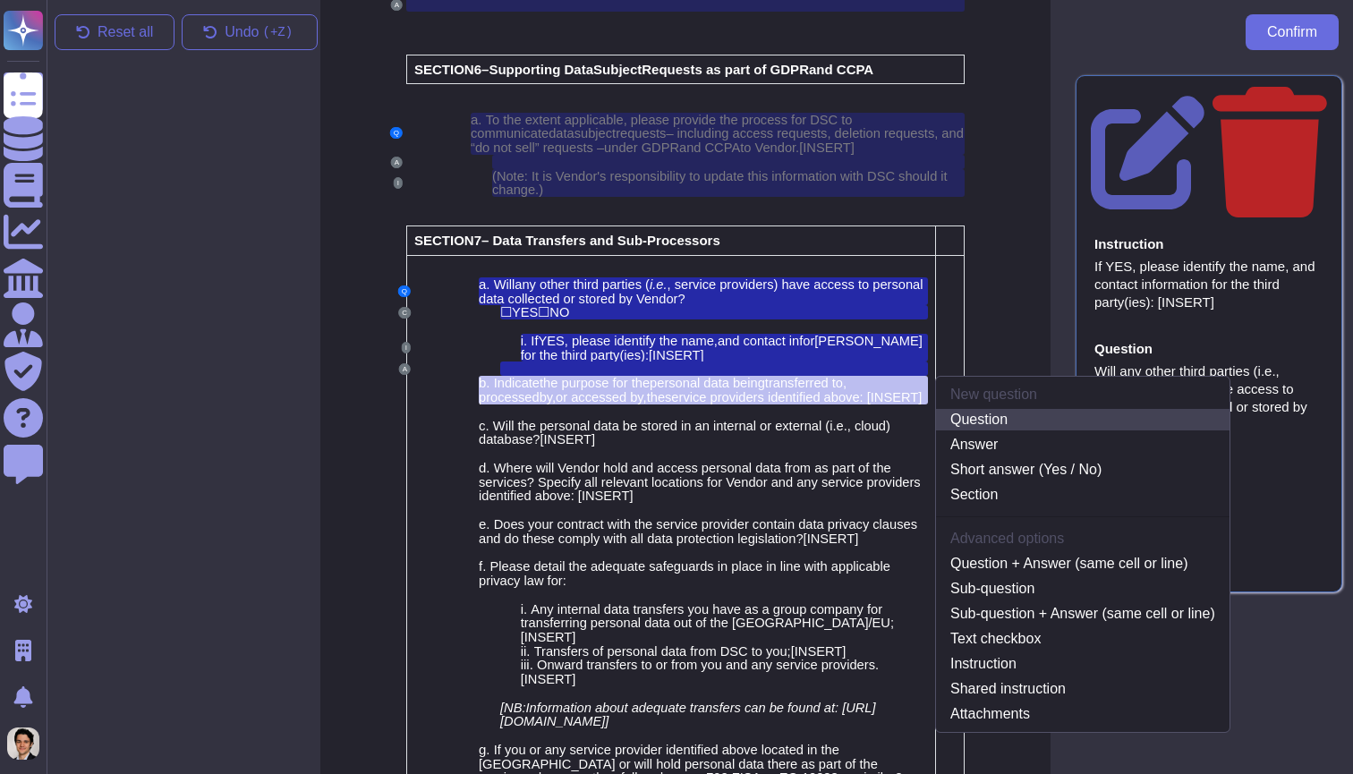
click at [976, 409] on link "Question" at bounding box center [1082, 419] width 293 height 21
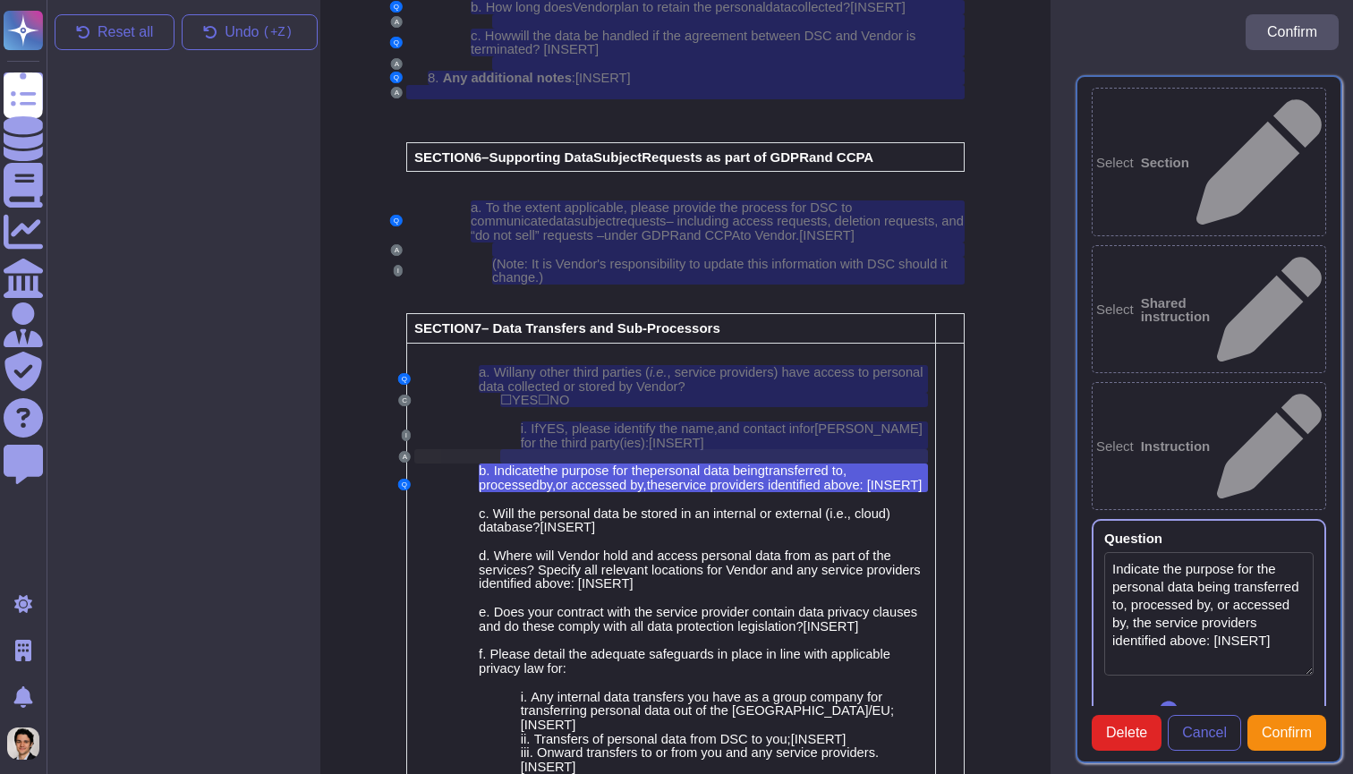
type textarea "Indicate the purpose for the personal data being transferred to, processed by, …"
click at [644, 492] on div at bounding box center [670, 499] width 513 height 14
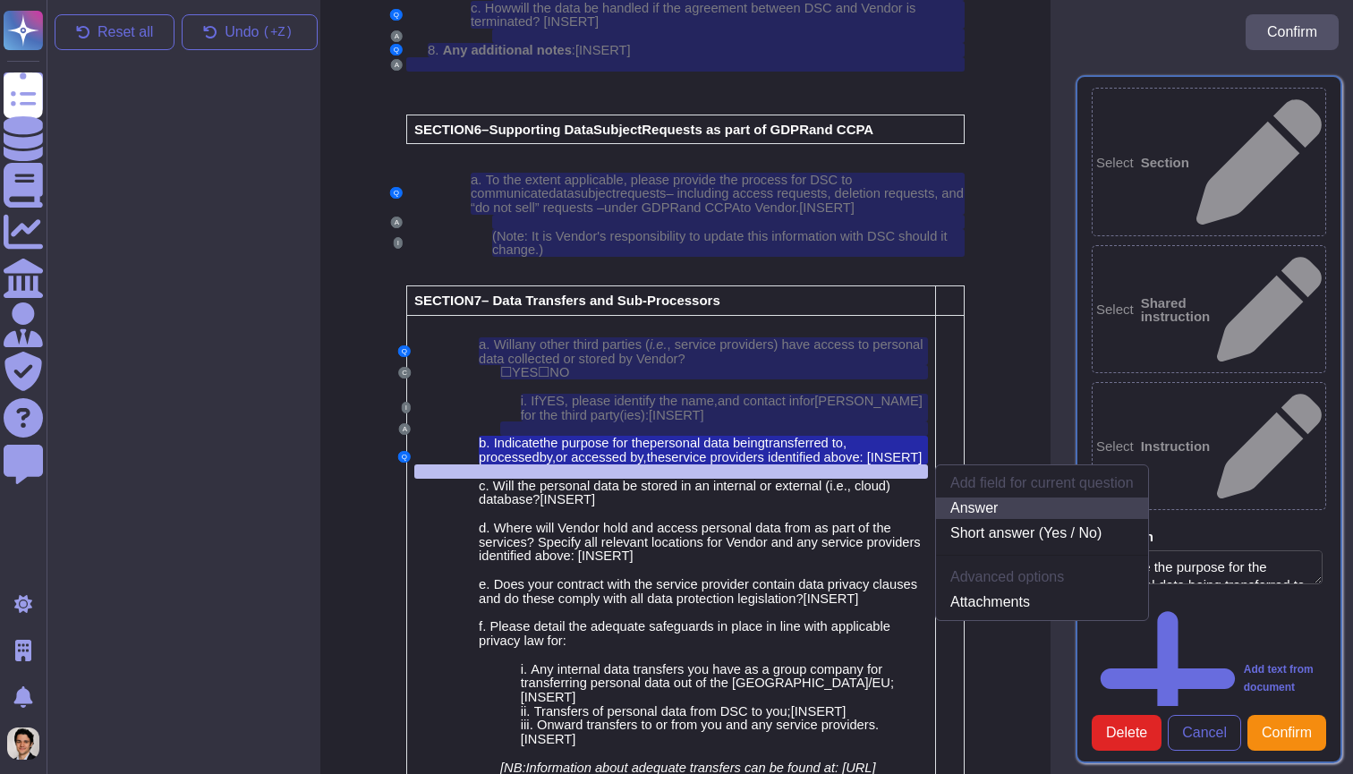
click at [1003, 497] on link "Answer" at bounding box center [1042, 507] width 212 height 21
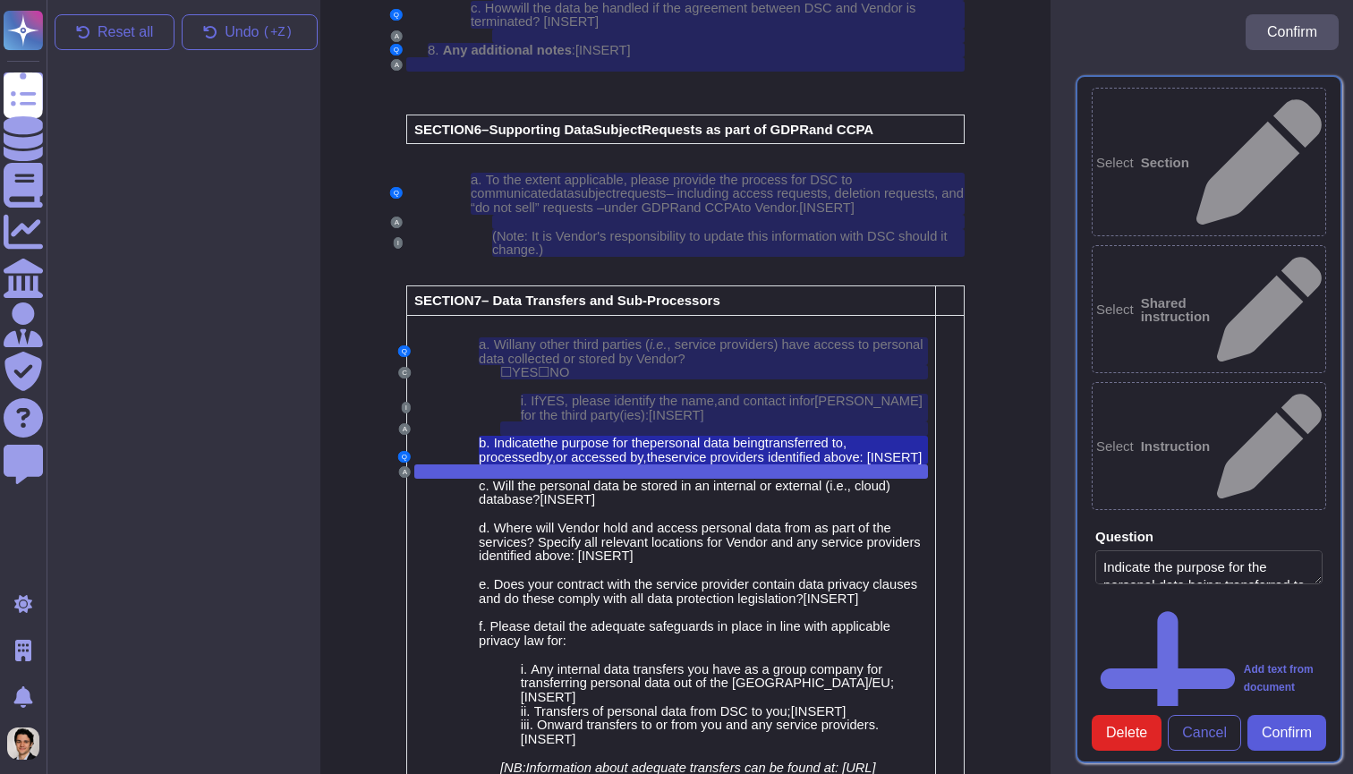
click at [1308, 726] on span "Confirm" at bounding box center [1286, 733] width 50 height 14
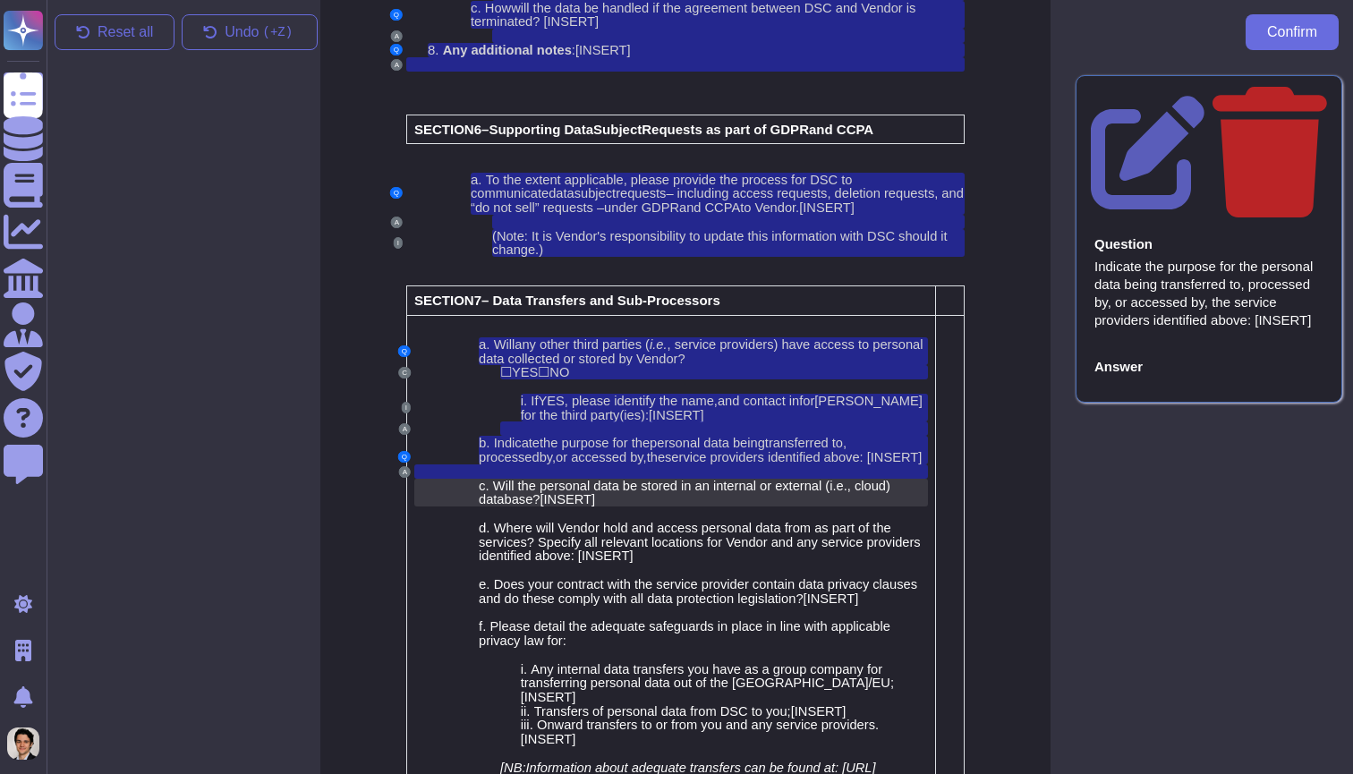
click at [700, 479] on span "Will the personal data be stored in an internal or external (i.e., cloud) datab…" at bounding box center [685, 493] width 412 height 29
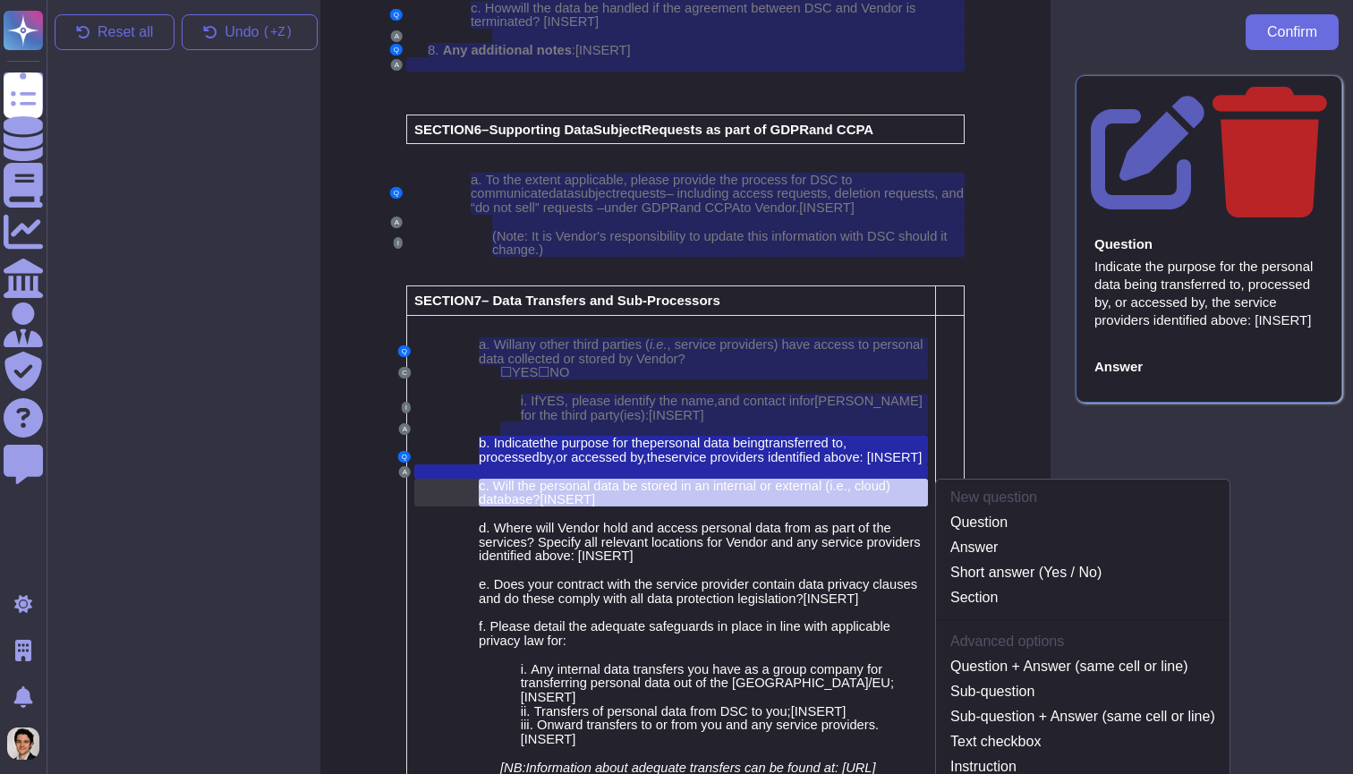
scroll to position [5074, 14]
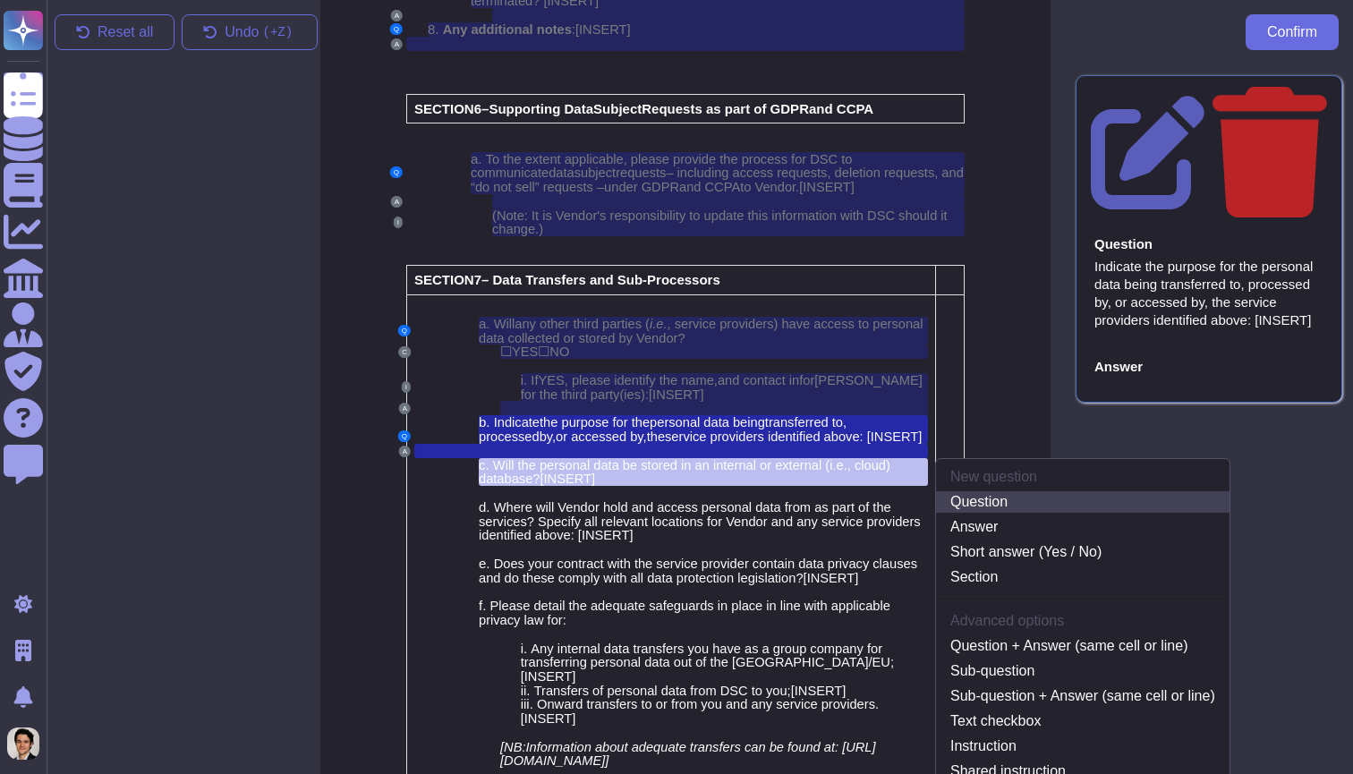
click at [1076, 491] on link "Question" at bounding box center [1082, 501] width 293 height 21
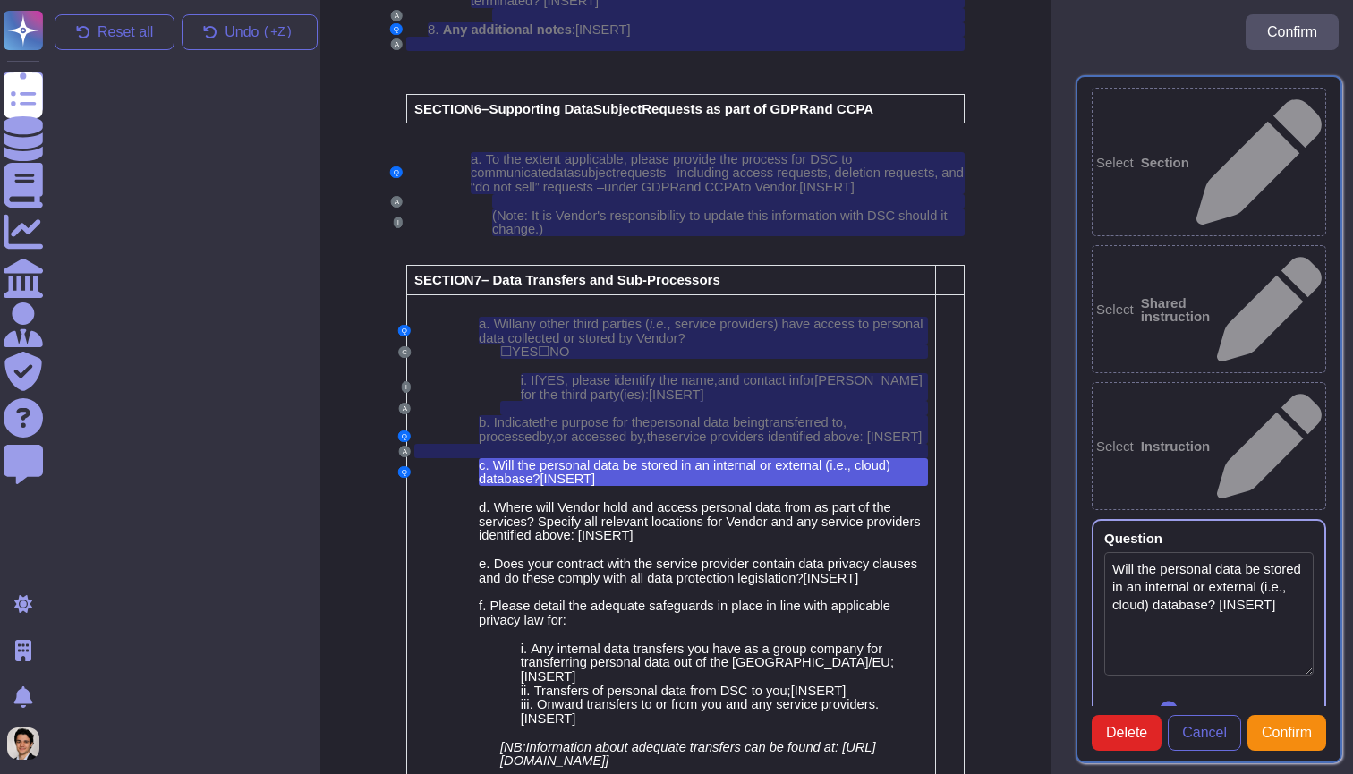
type textarea "Will the personal data be stored in an internal or external (i.e., cloud) datab…"
click at [792, 486] on div at bounding box center [670, 493] width 513 height 14
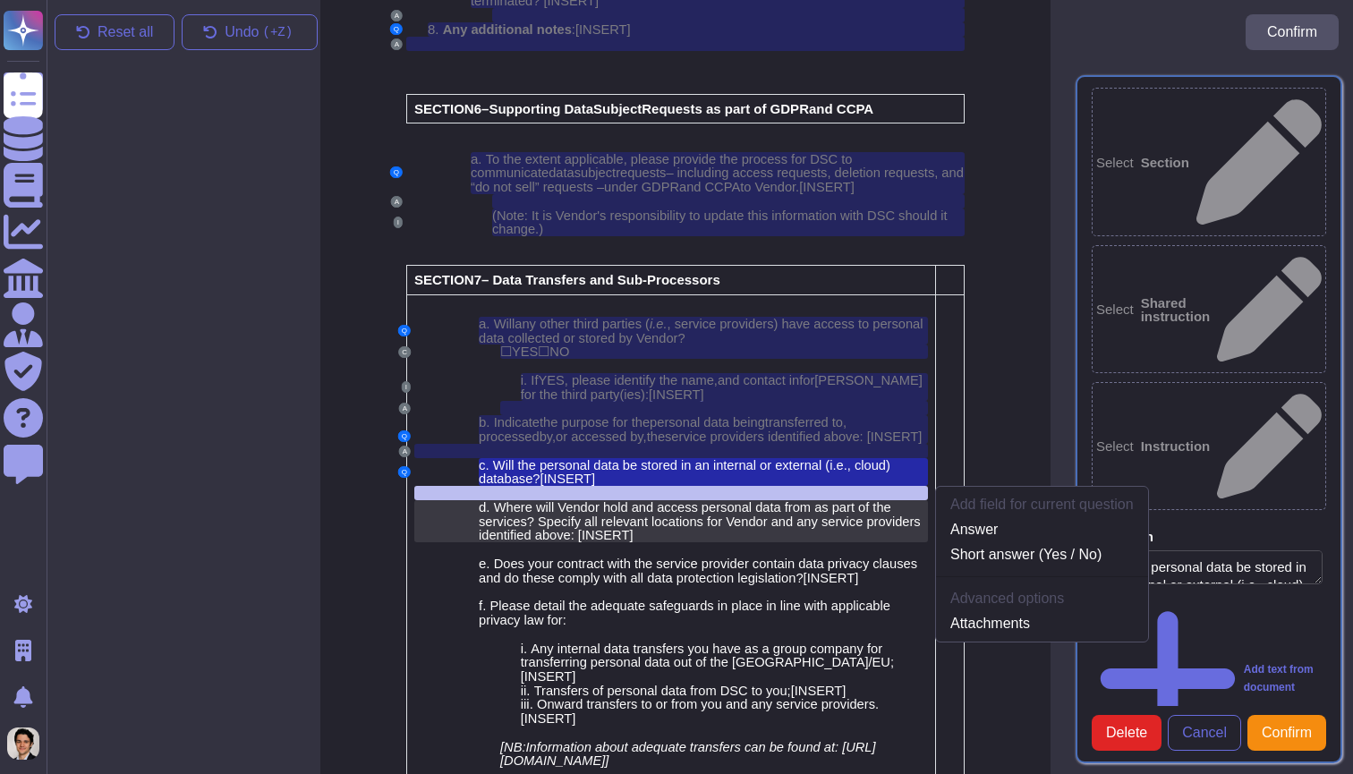
scroll to position [5095, 14]
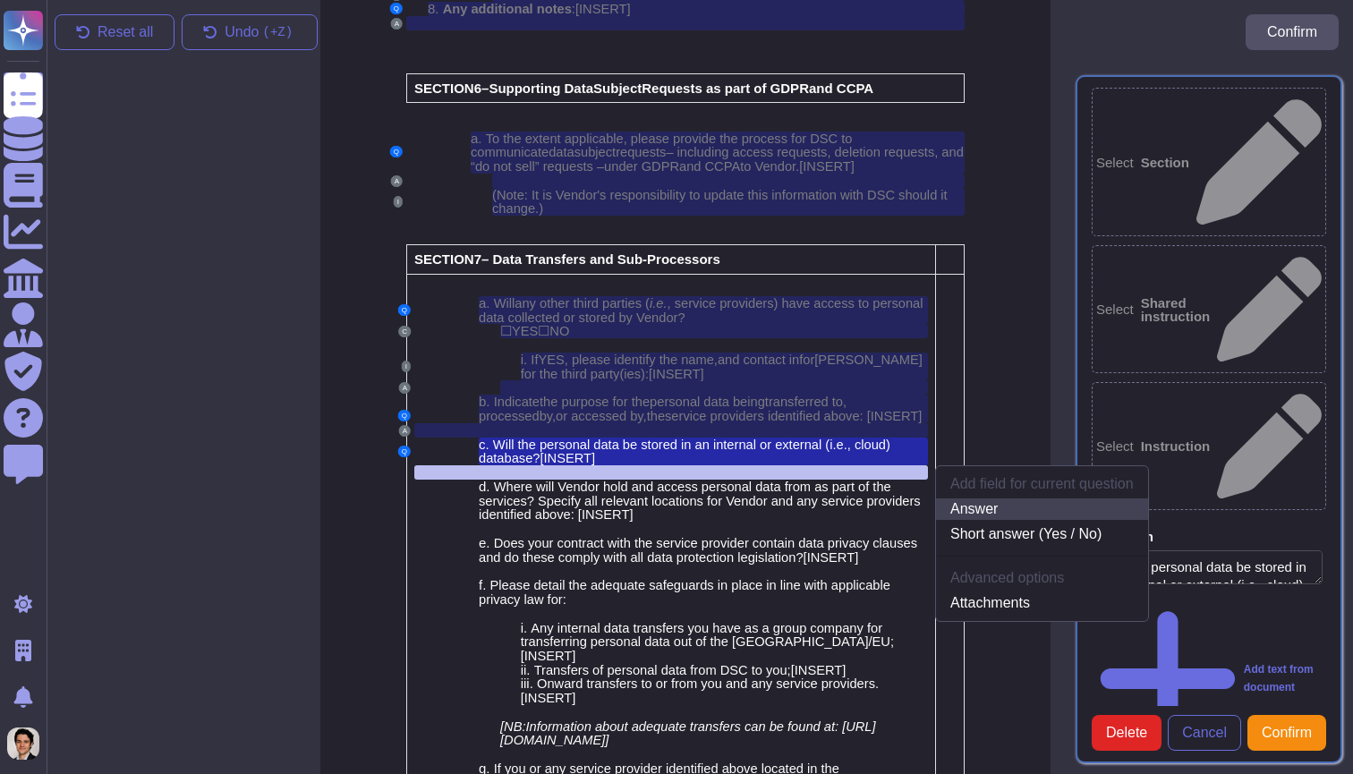
click at [1011, 498] on link "Answer" at bounding box center [1042, 508] width 212 height 21
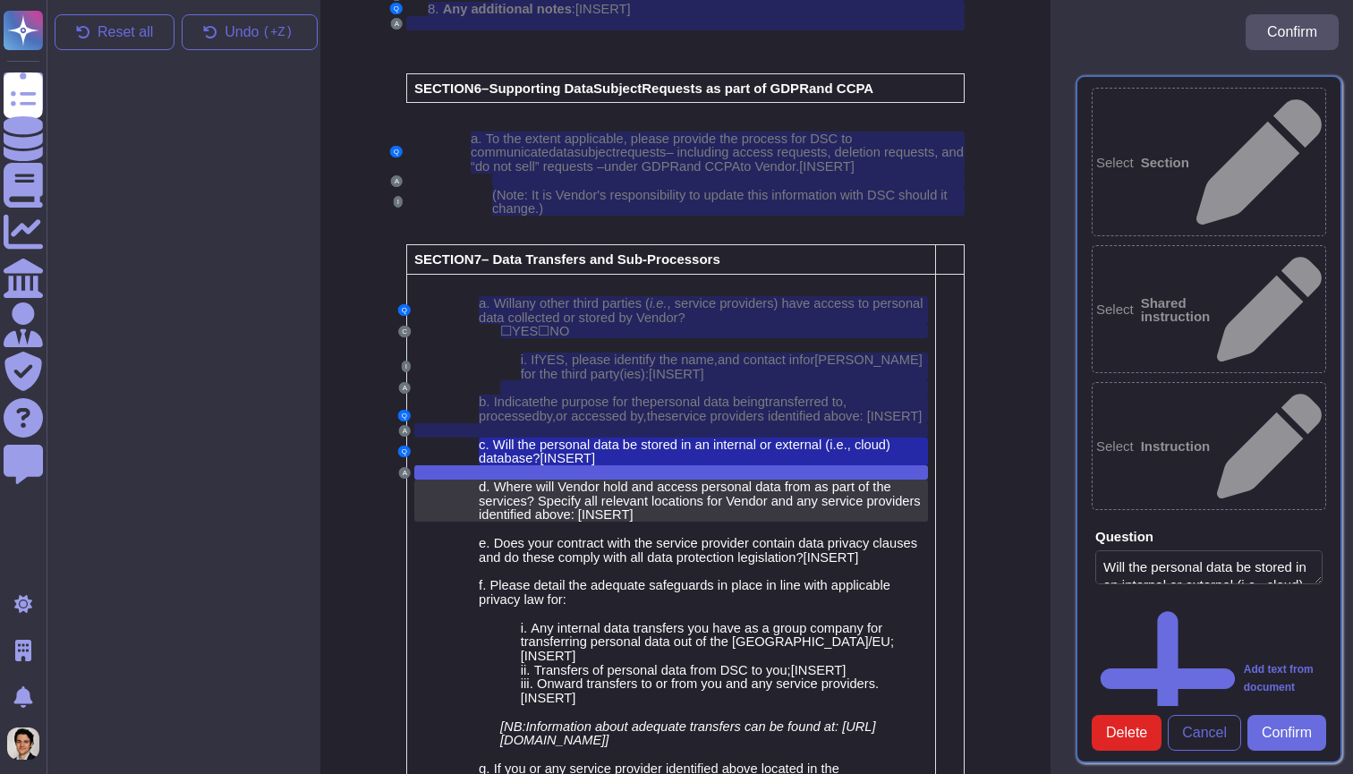
click at [629, 507] on span "INSERT" at bounding box center [604, 514] width 47 height 14
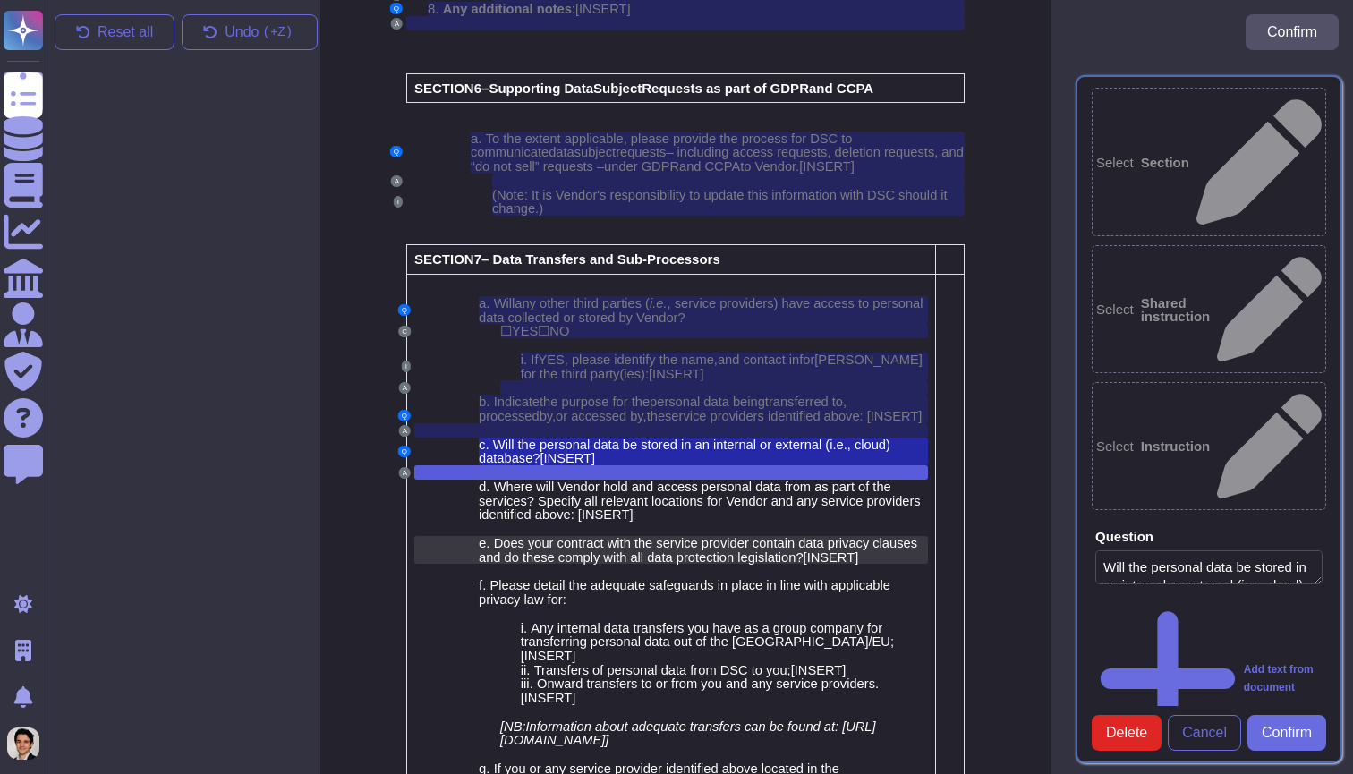
scroll to position [5122, 14]
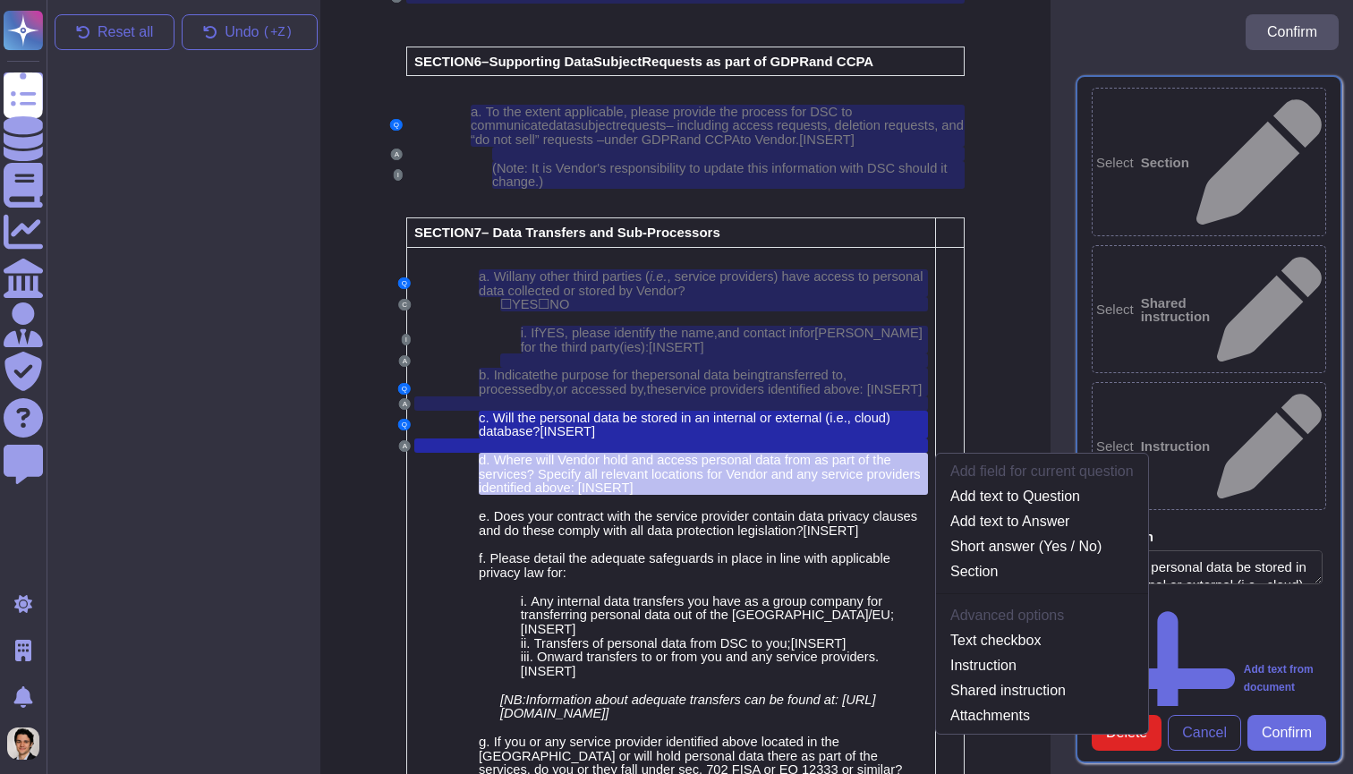
click at [1211, 682] on div "Select Section Select Shared instruction Select Instruction Question Will the p…" at bounding box center [1209, 418] width 288 height 709
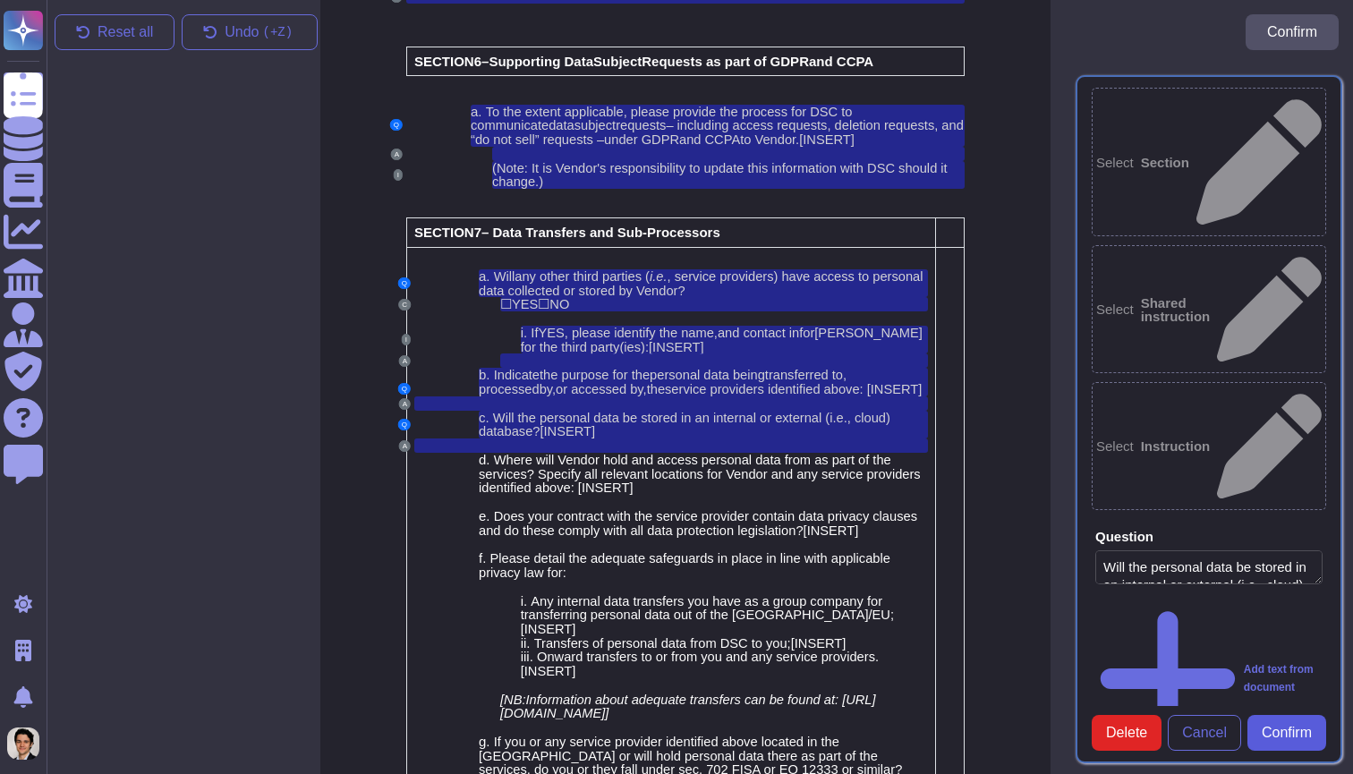
click at [1304, 726] on span "Confirm" at bounding box center [1286, 733] width 50 height 14
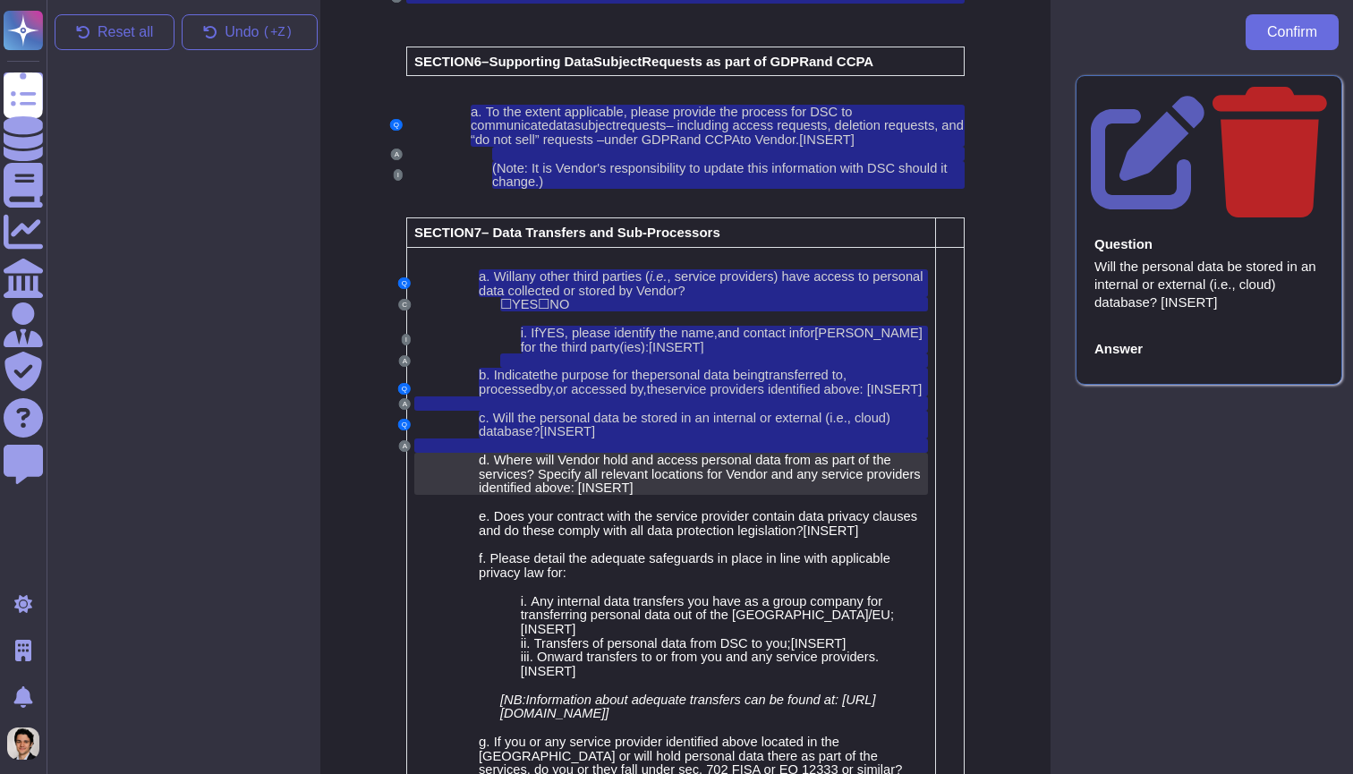
click at [649, 453] on span "Where will Vendor hold and access personal data from as part of the services? S…" at bounding box center [700, 474] width 442 height 42
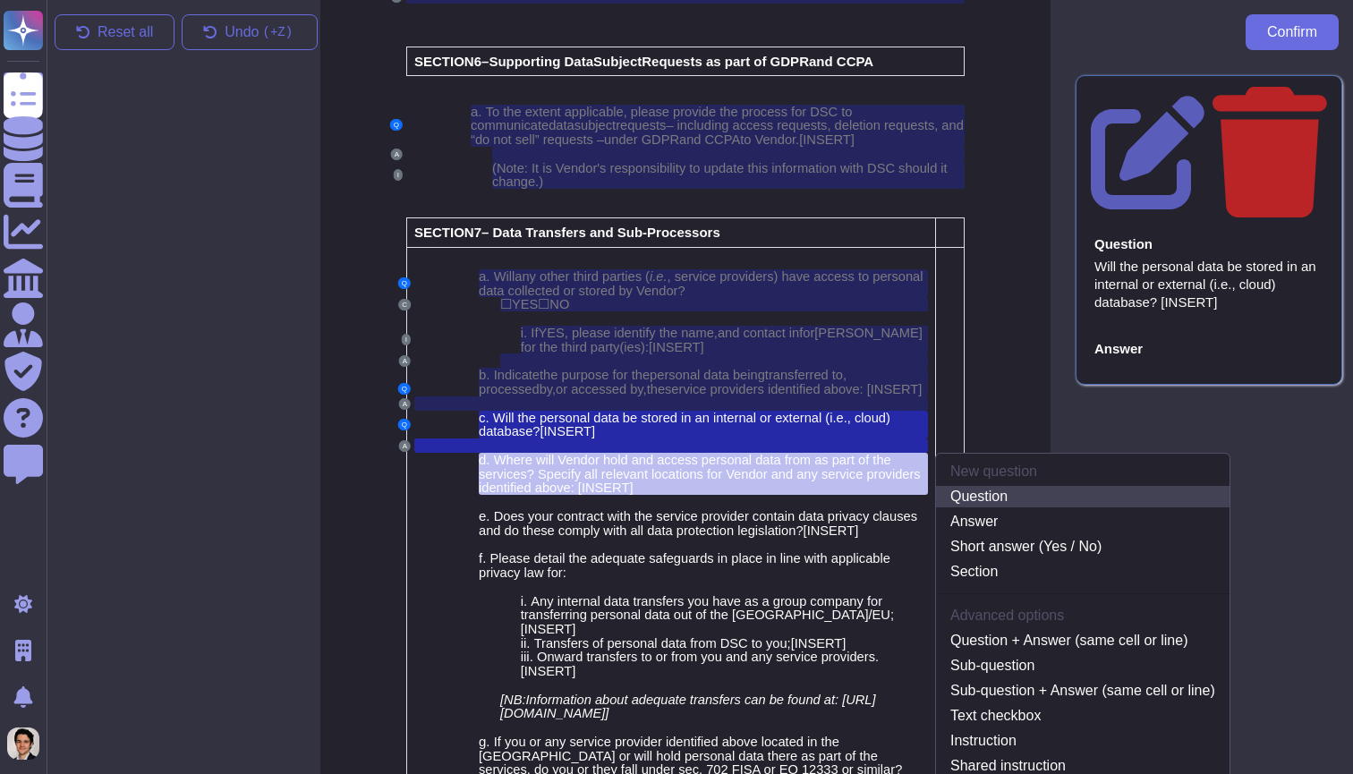
click at [967, 486] on link "Question" at bounding box center [1082, 496] width 293 height 21
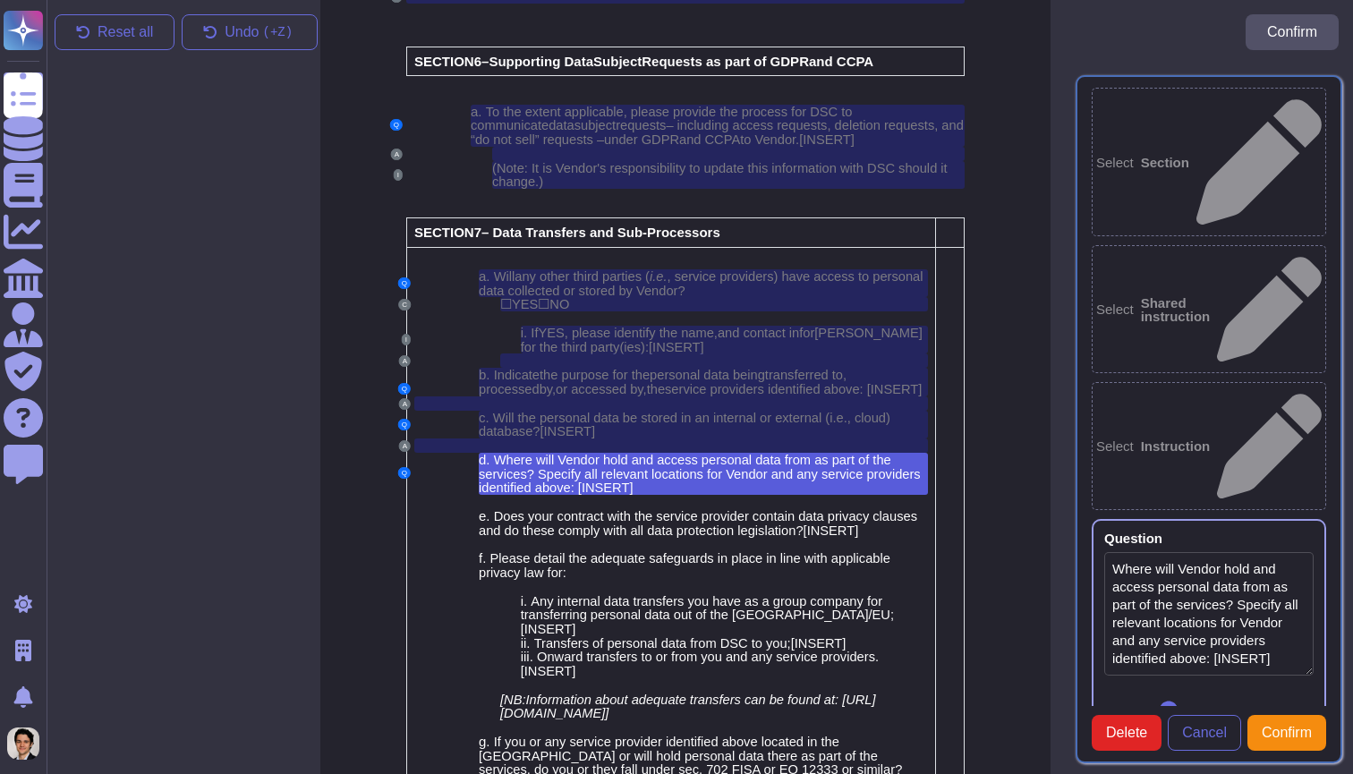
type textarea "Where will Vendor hold and access personal data from as part of the services? S…"
click at [717, 495] on div at bounding box center [670, 502] width 513 height 14
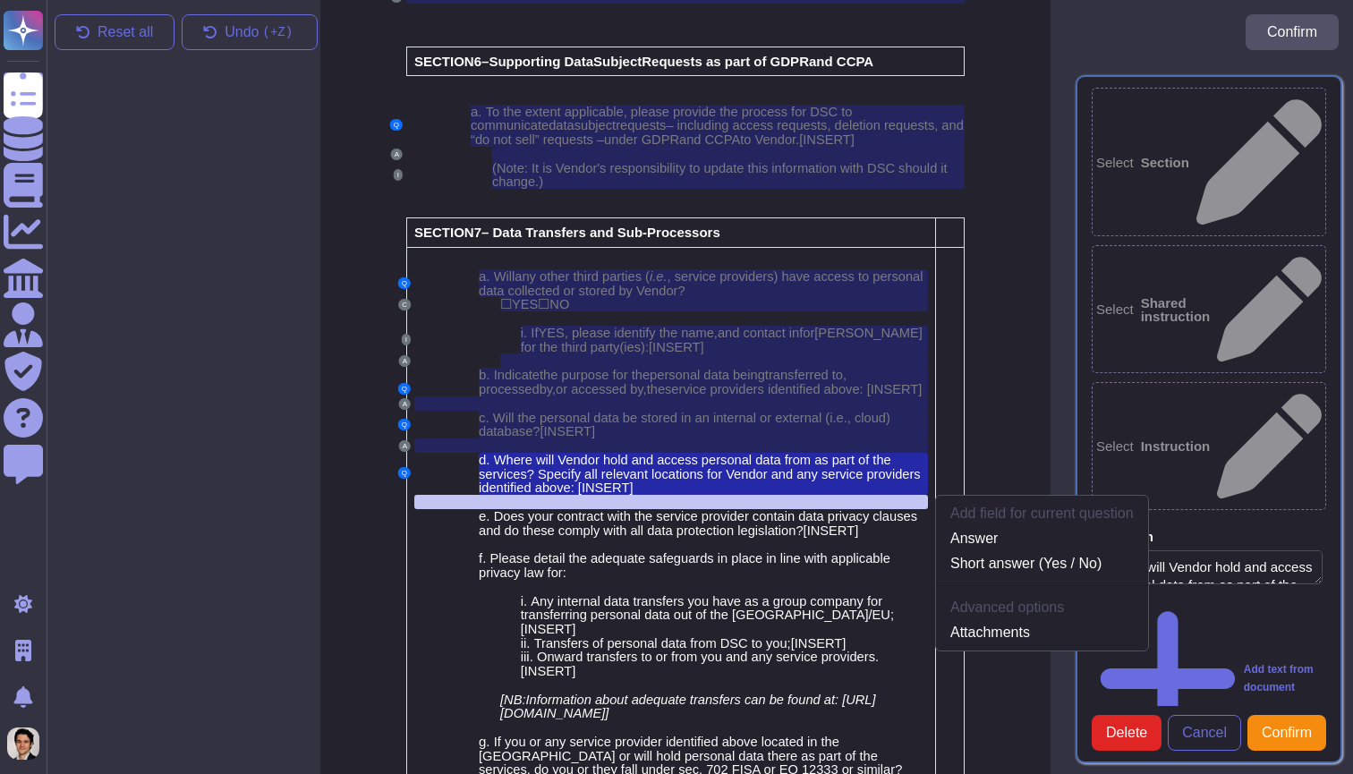
scroll to position [5149, 14]
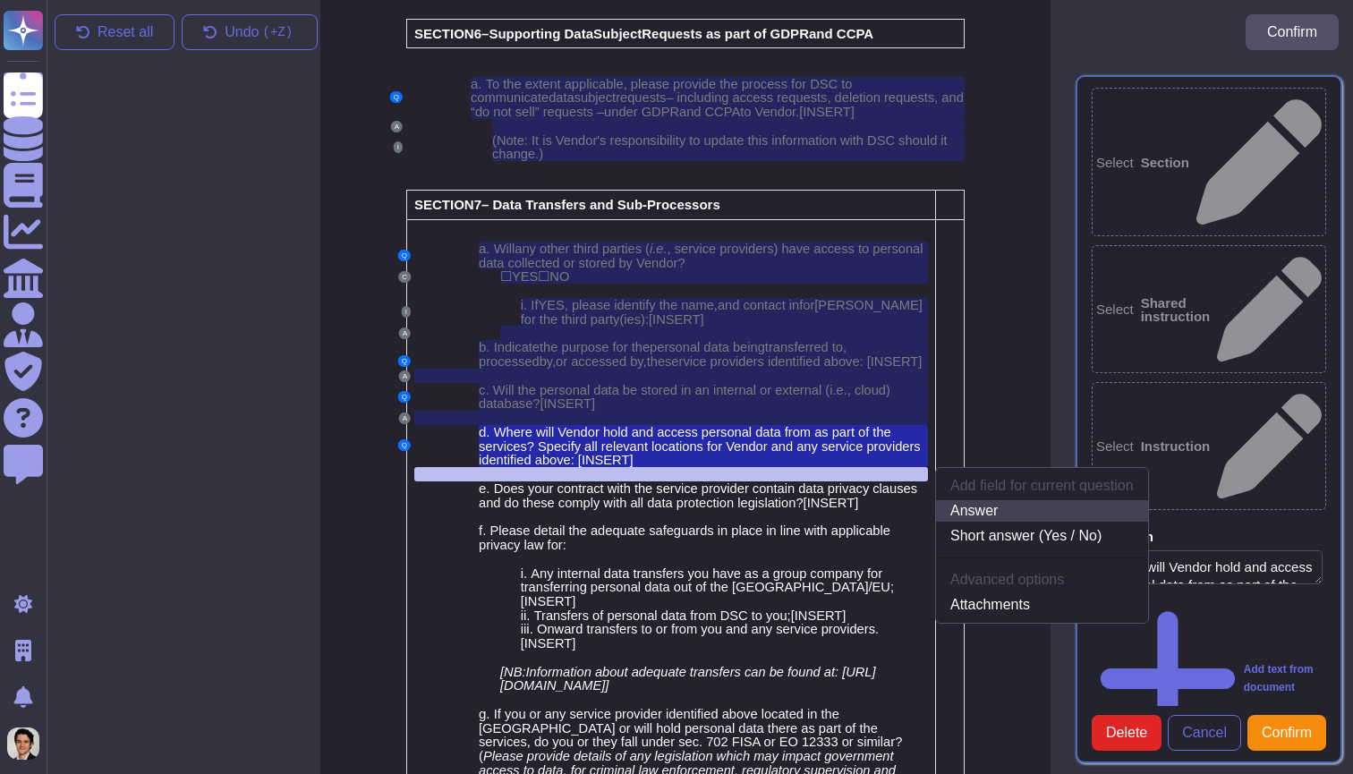
click at [987, 500] on link "Answer" at bounding box center [1042, 510] width 212 height 21
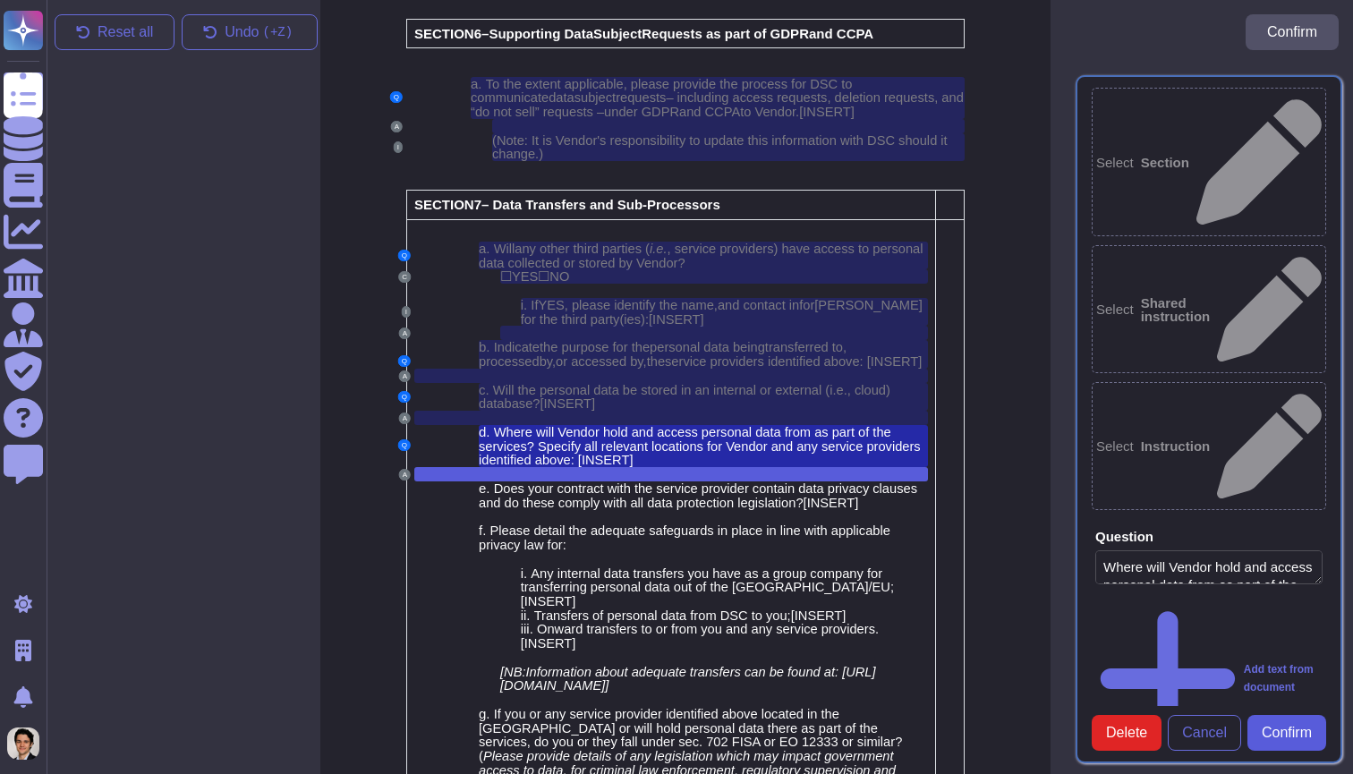
click at [1312, 715] on button "Confirm" at bounding box center [1286, 733] width 79 height 36
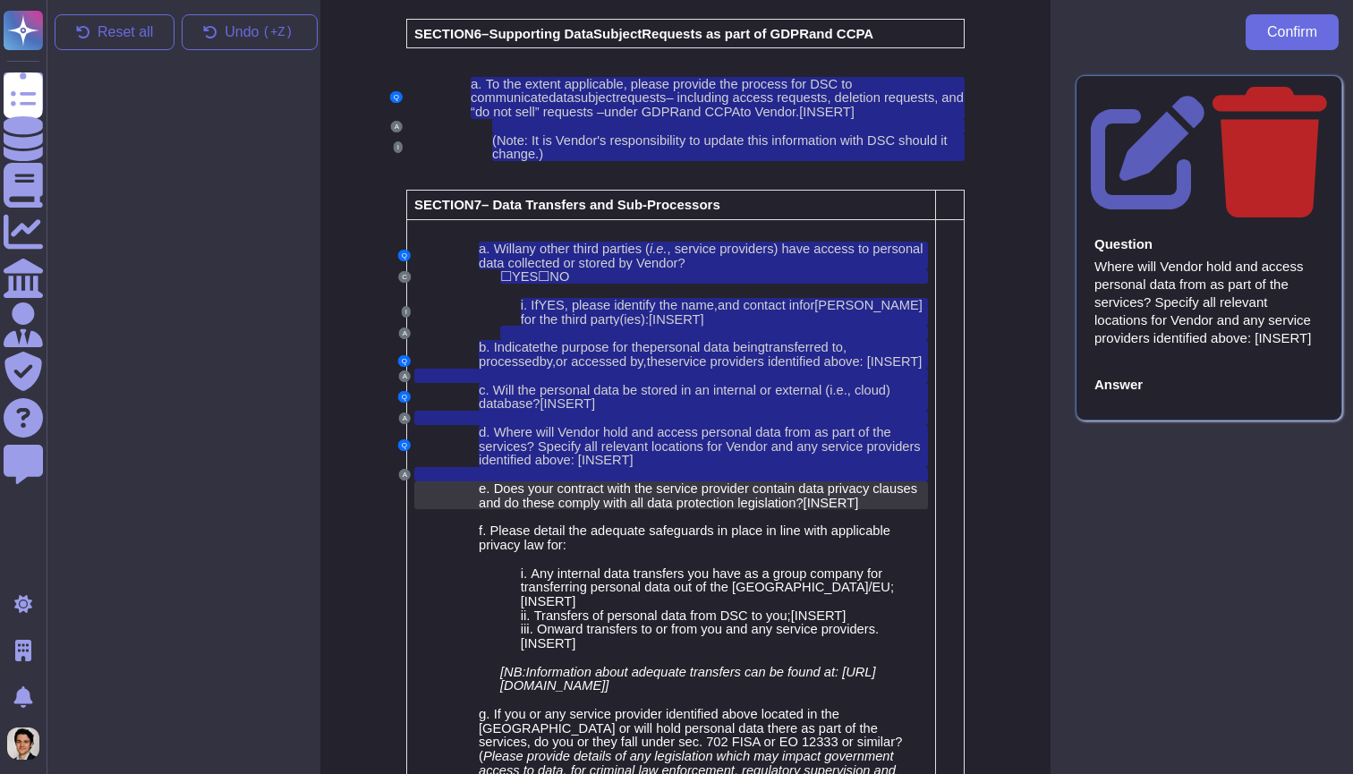
click at [630, 481] on span "Does your contract with the service provider contain data privacy clauses and d" at bounding box center [698, 495] width 438 height 29
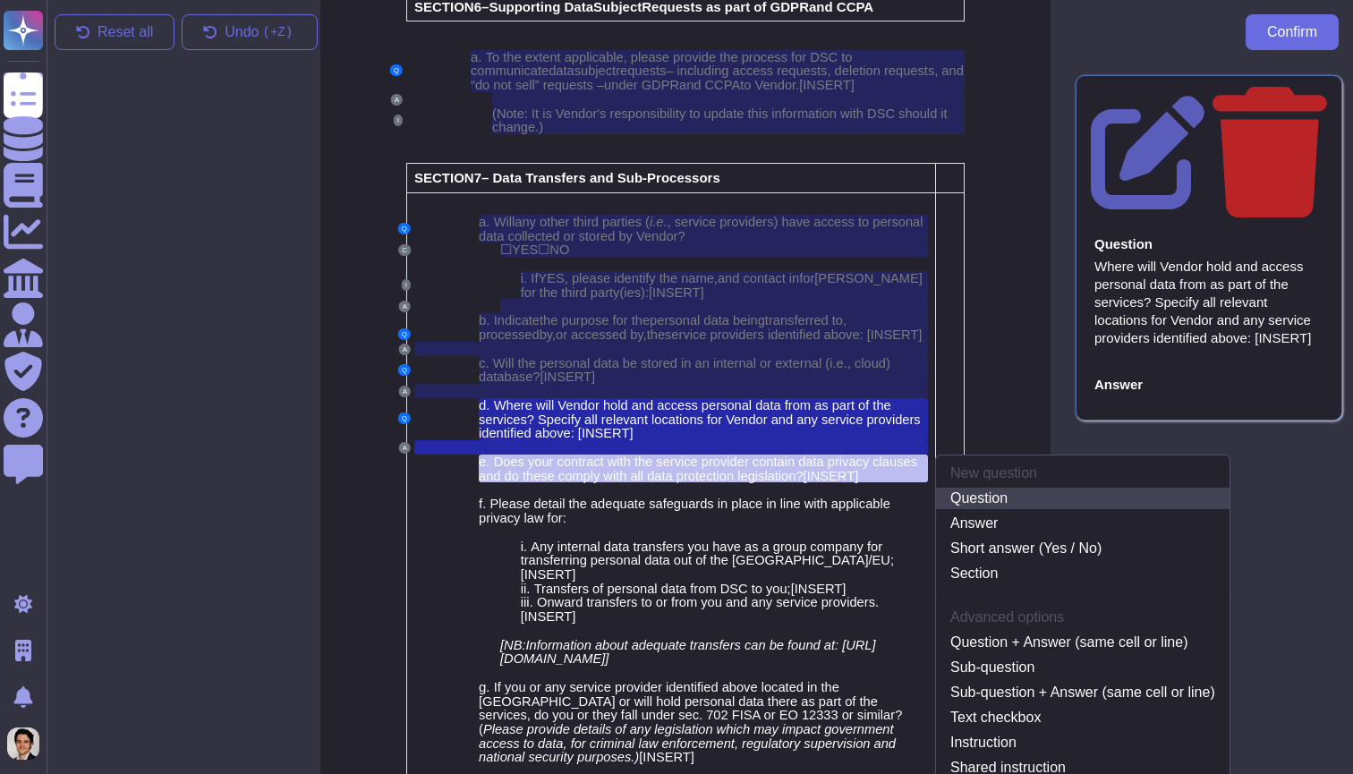
click at [992, 488] on link "Question" at bounding box center [1082, 498] width 293 height 21
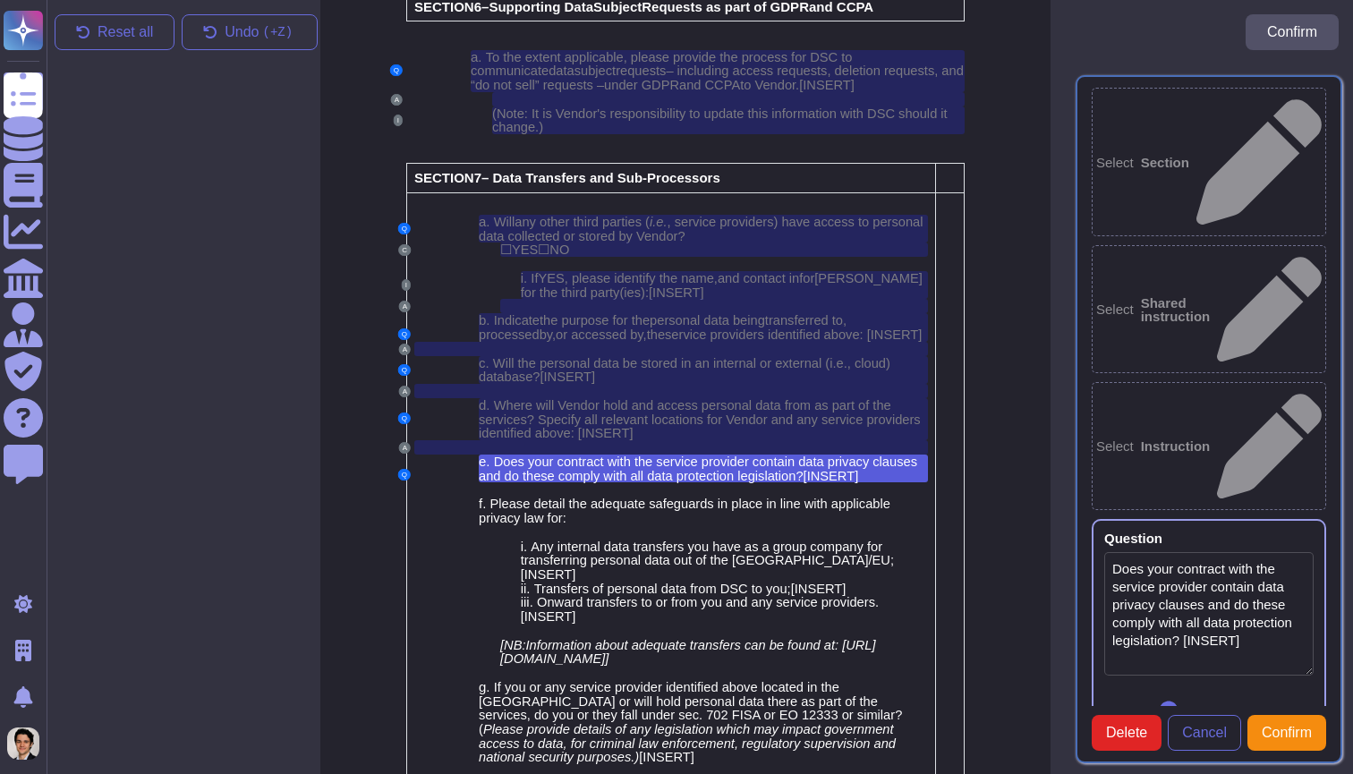
type textarea "Does your contract with the service provider contain data privacy clauses and d…"
click at [762, 482] on div at bounding box center [670, 489] width 513 height 14
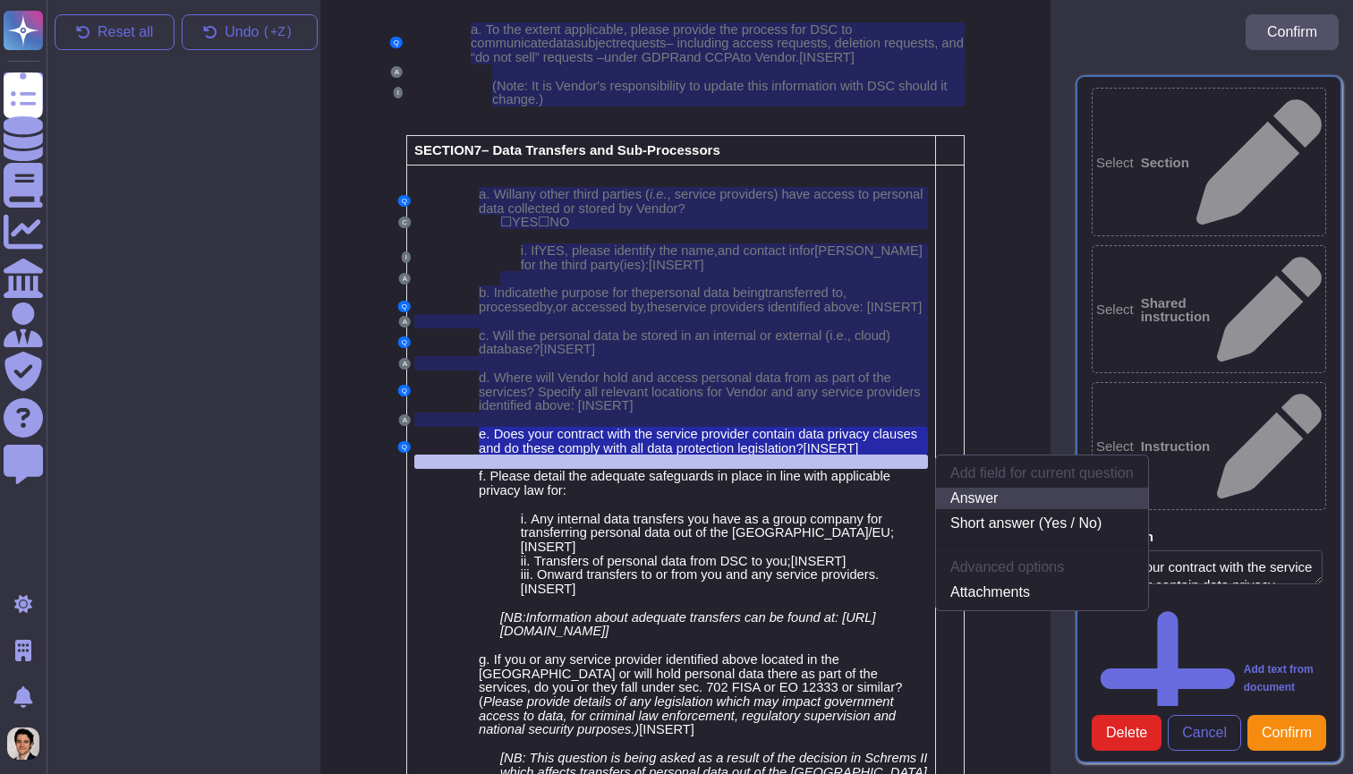
click at [1034, 488] on link "Answer" at bounding box center [1042, 498] width 212 height 21
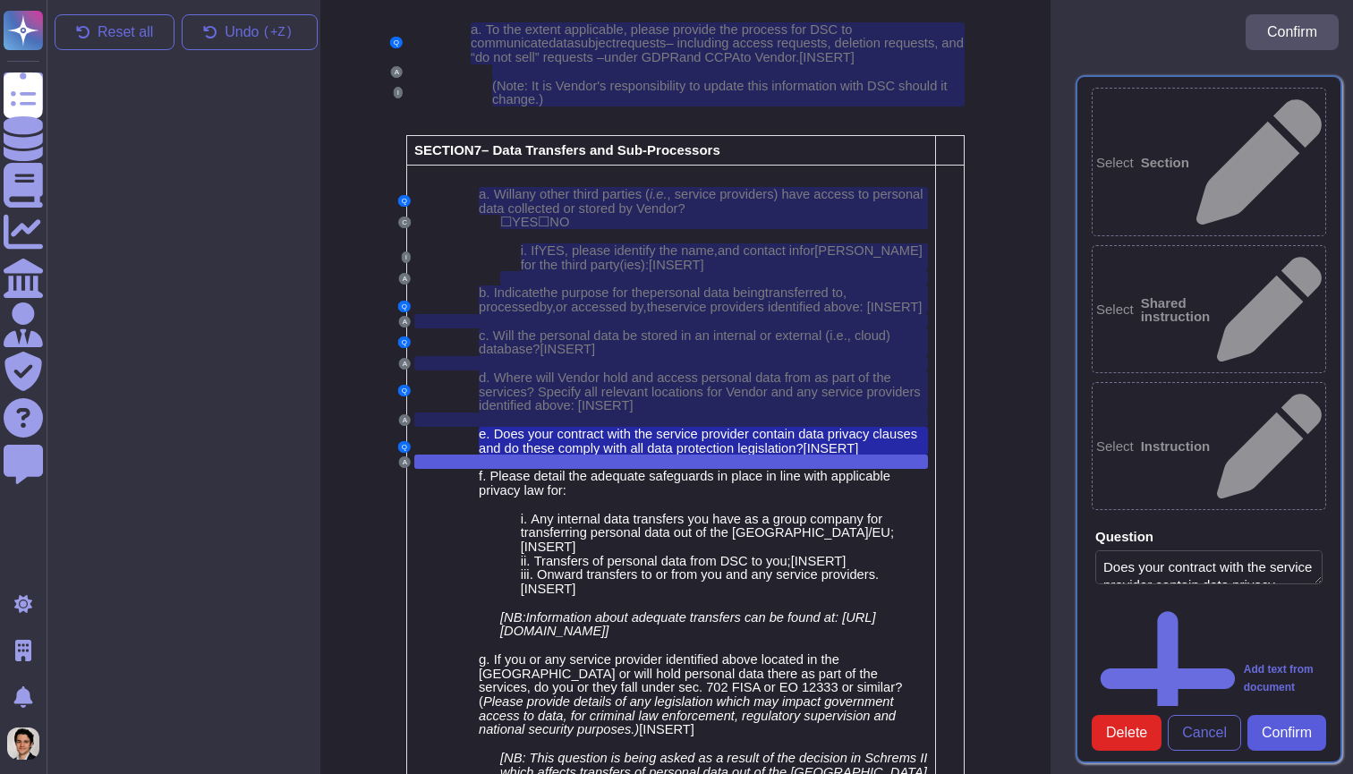
click at [1294, 726] on span "Confirm" at bounding box center [1286, 733] width 50 height 14
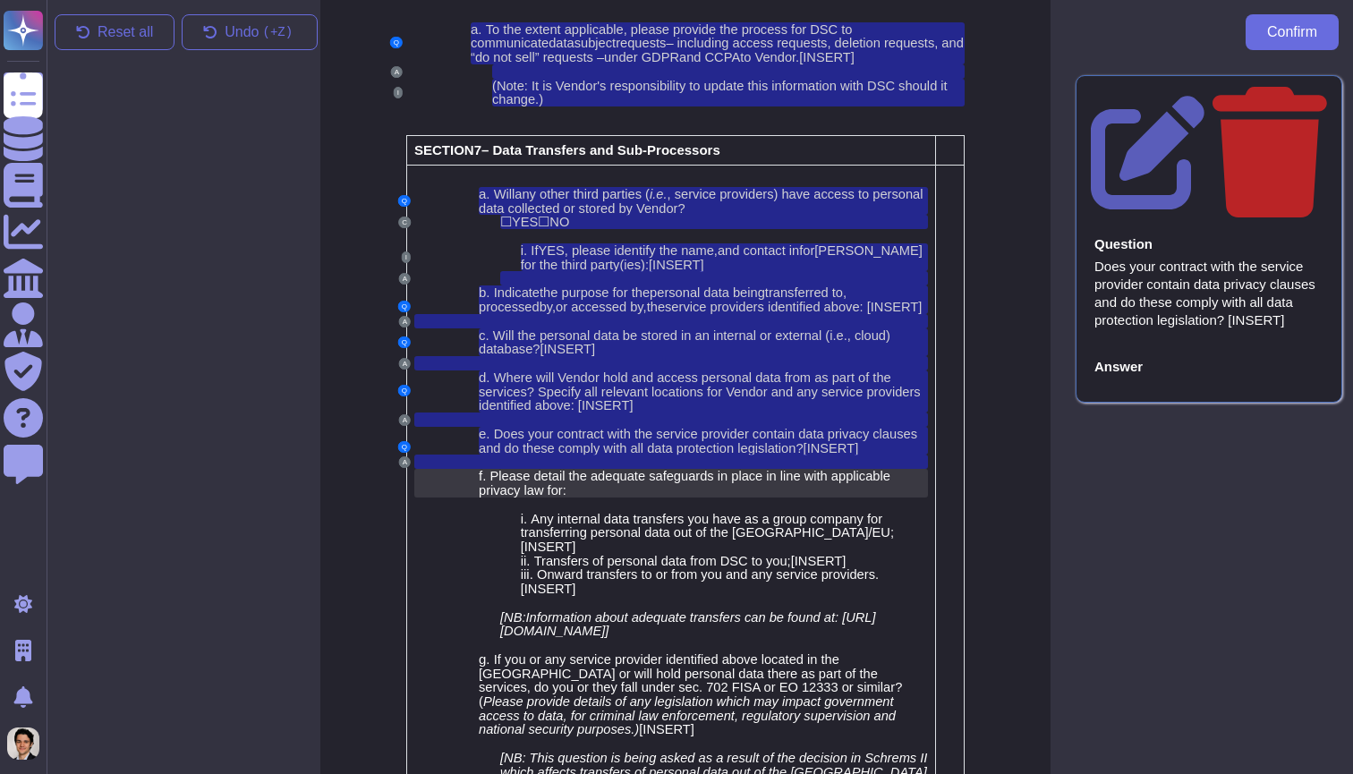
click at [762, 469] on span "Please detail the adequate safeguards in place in line with applicable privacy …" at bounding box center [685, 483] width 412 height 29
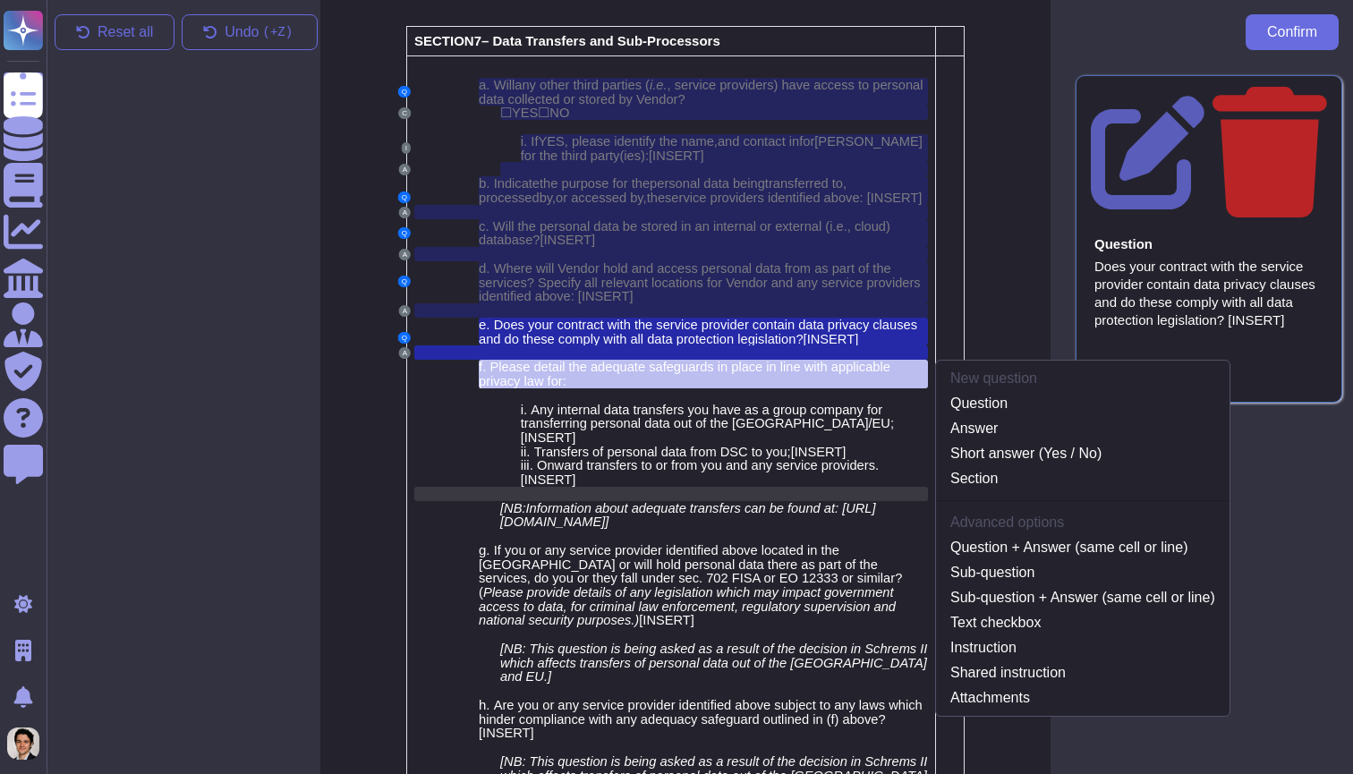
scroll to position [5313, 14]
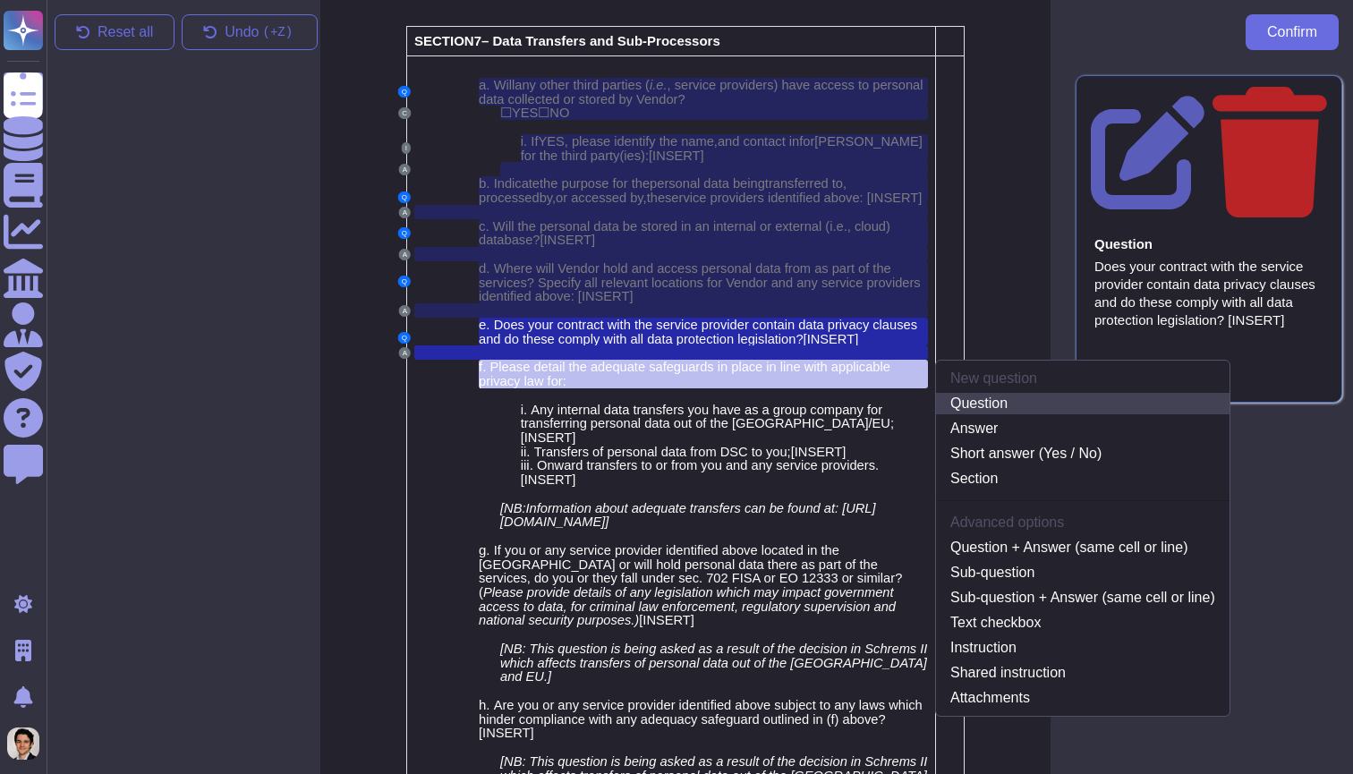
click at [980, 393] on link "Question" at bounding box center [1082, 403] width 293 height 21
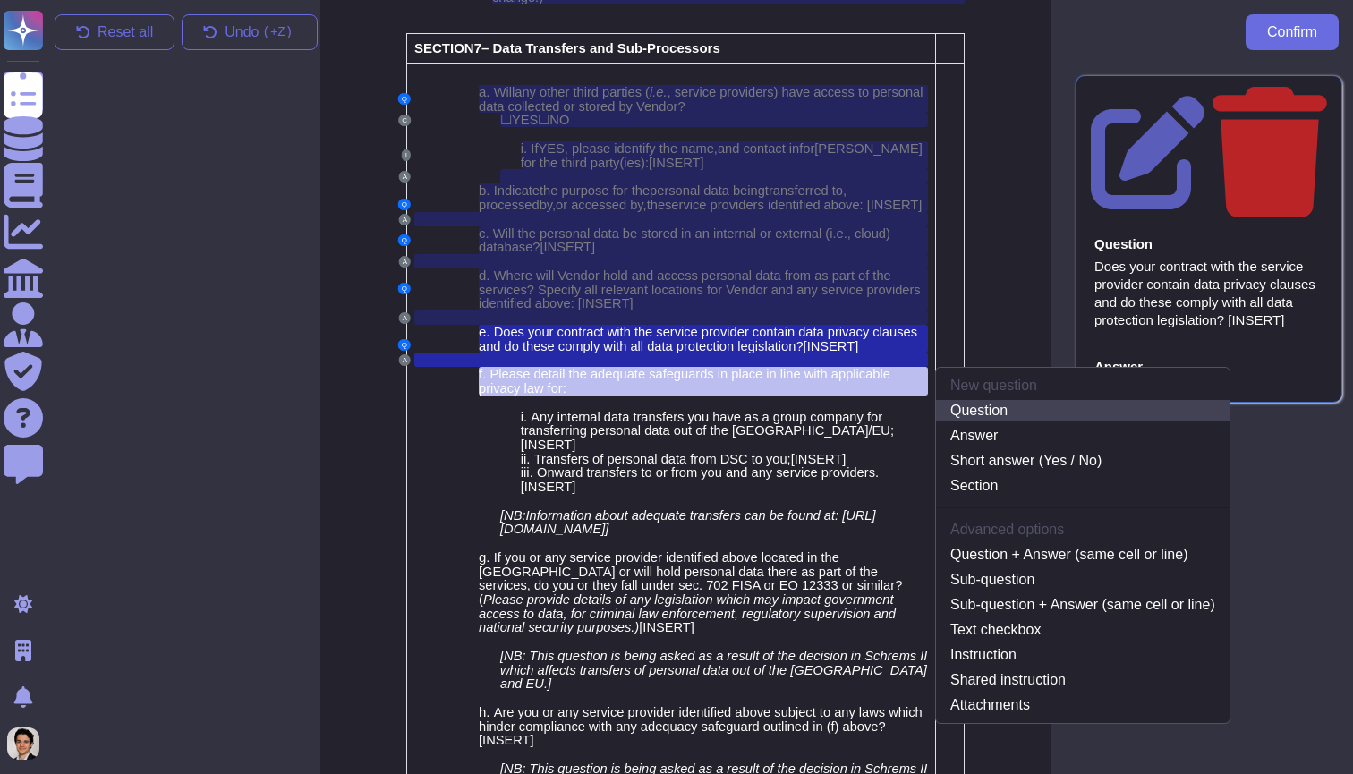
scroll to position [5224, 14]
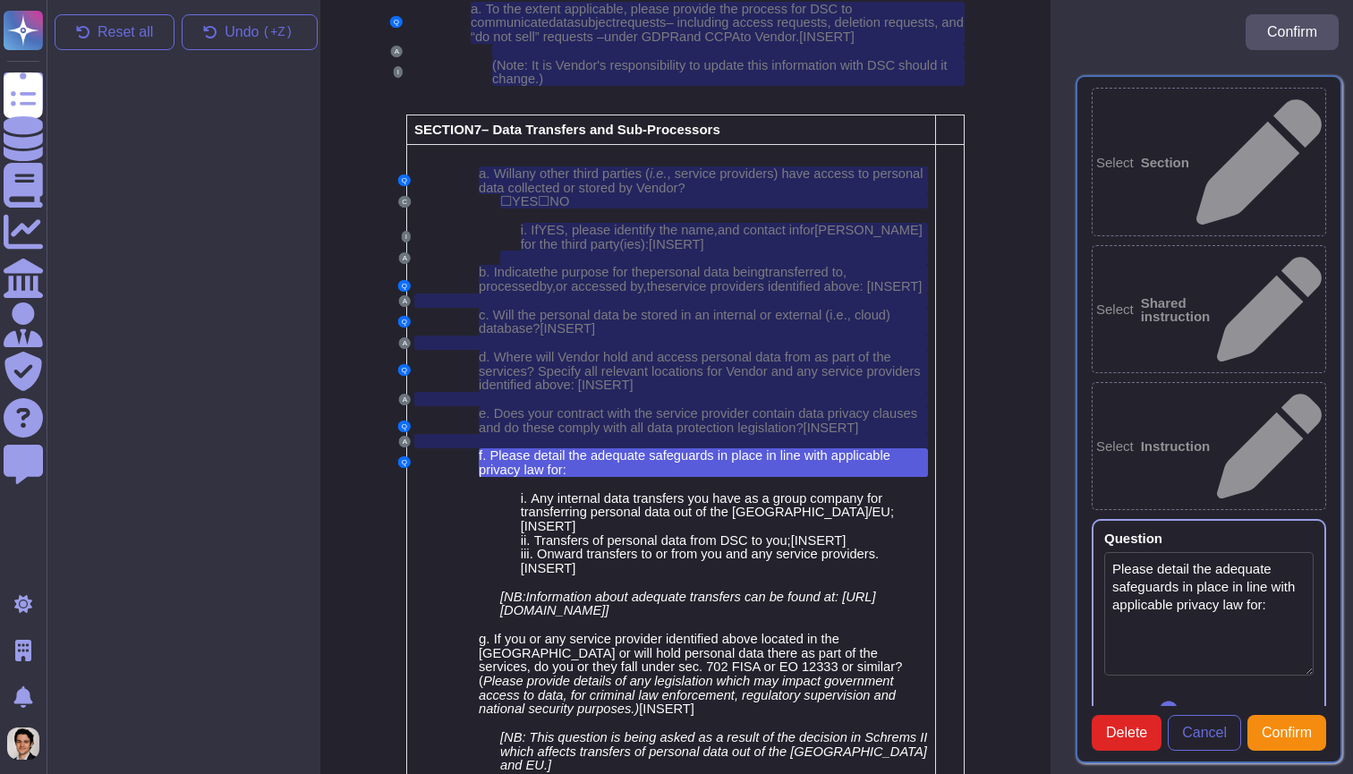
click at [1193, 687] on div "Add text from document" at bounding box center [1208, 761] width 209 height 148
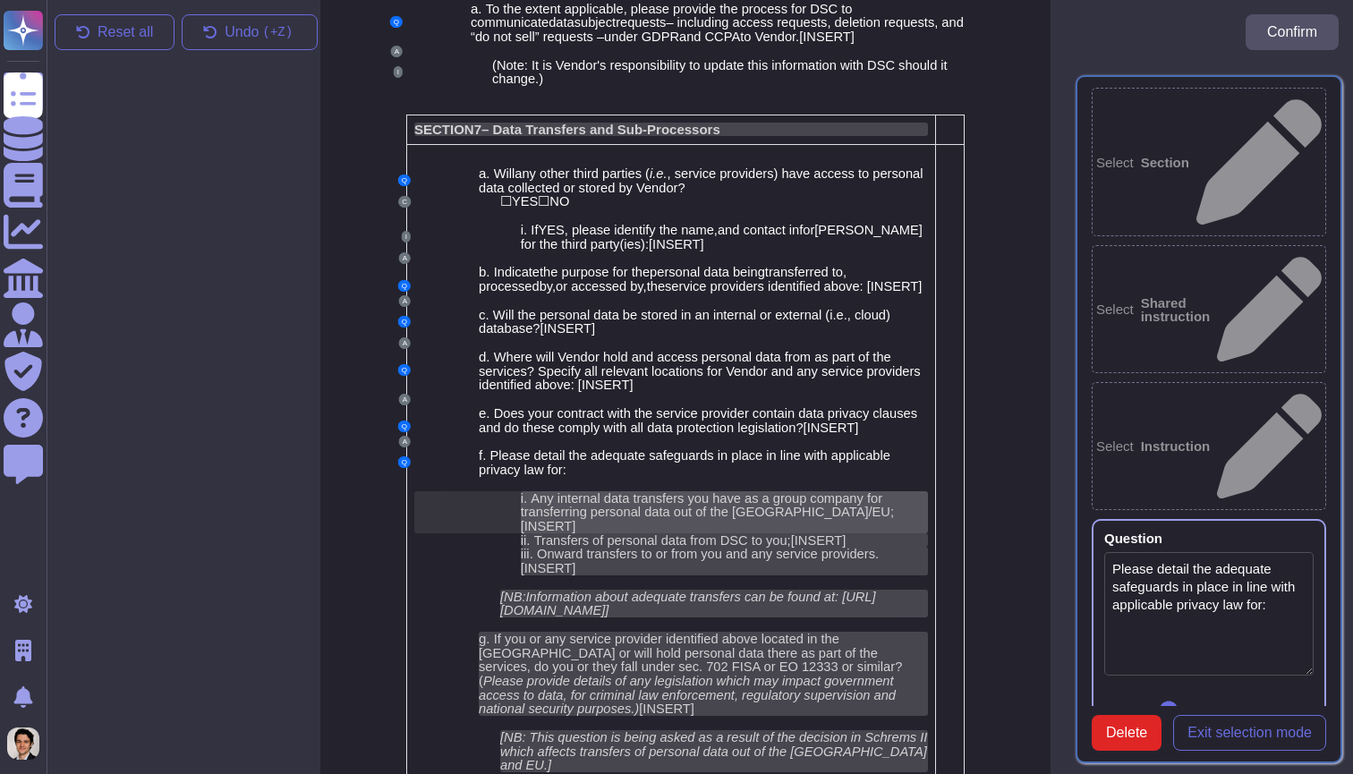
click at [731, 491] on span "Any internal data transfers you have as a group company for transferring person…" at bounding box center [707, 505] width 373 height 29
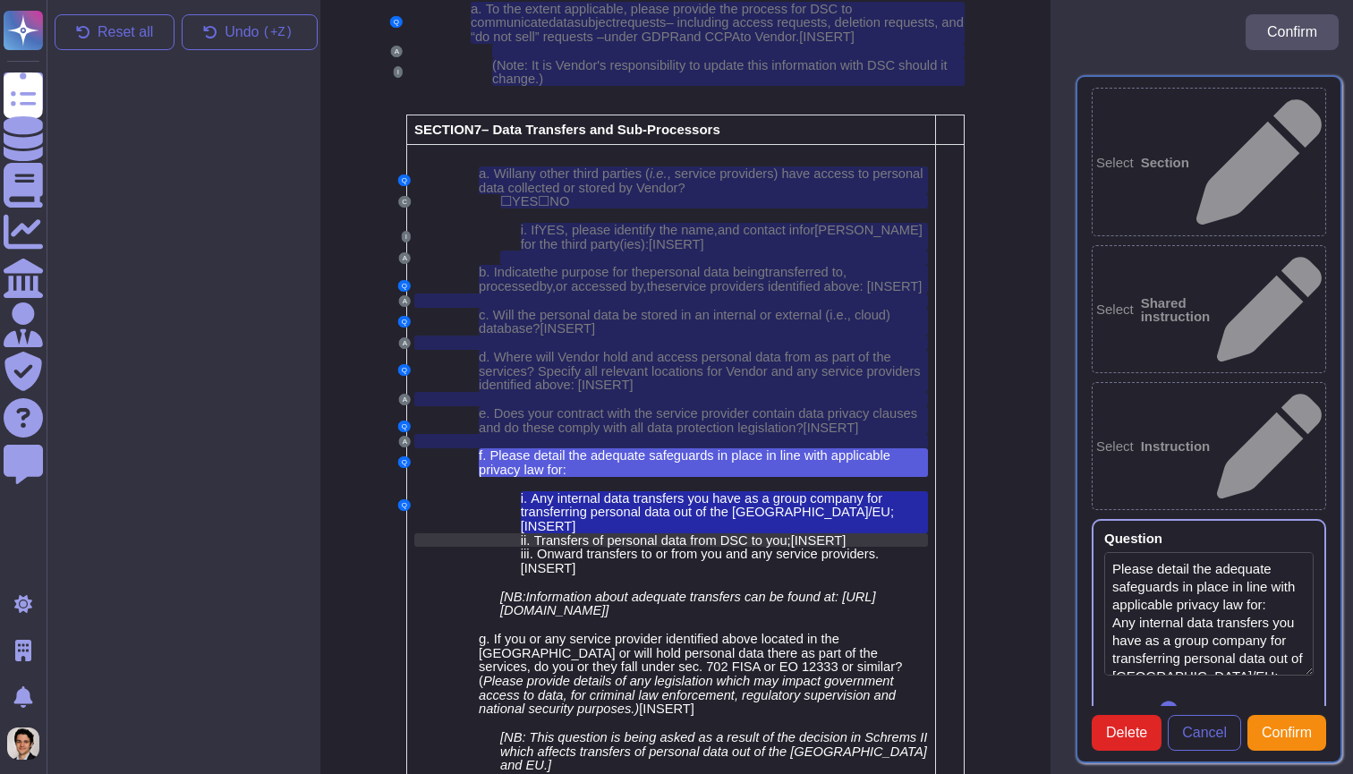
click at [769, 533] on span "om DSC to you;" at bounding box center [744, 540] width 92 height 14
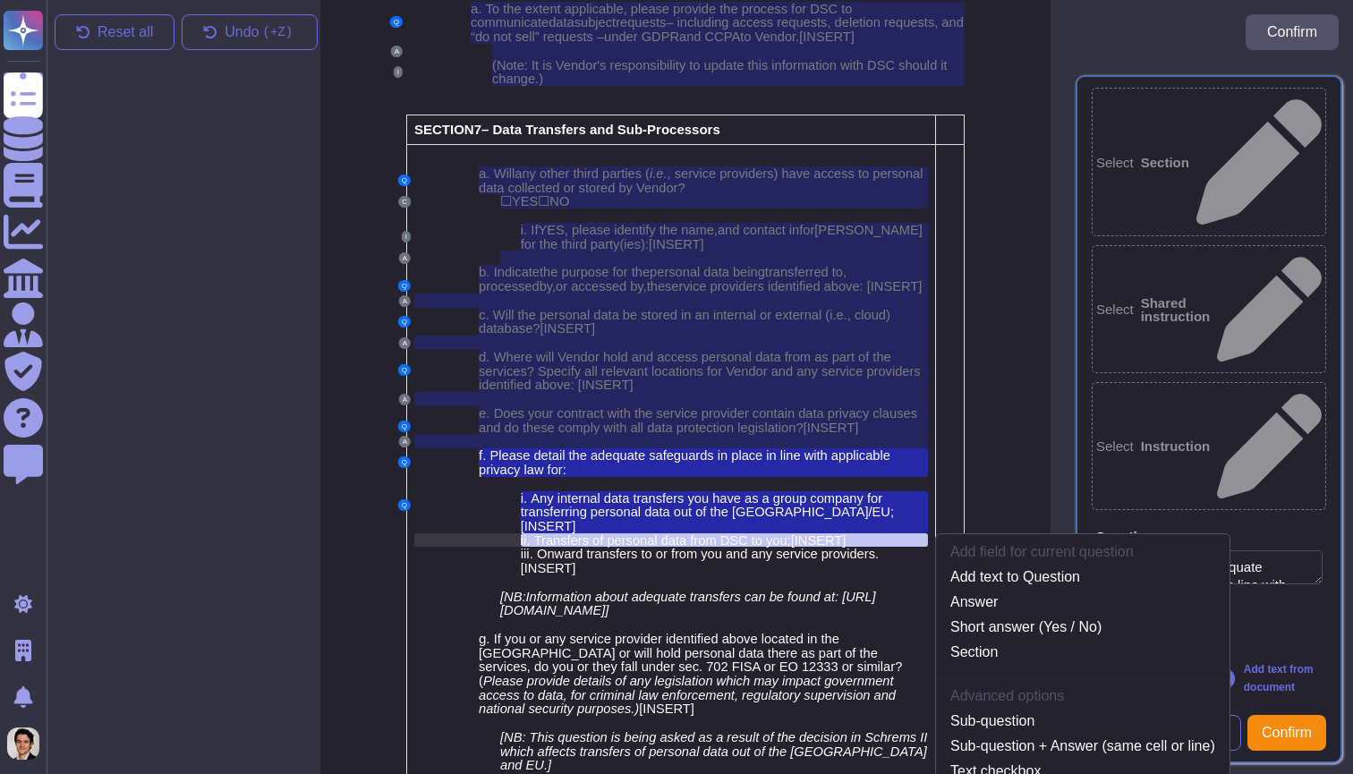
scroll to position [5285, 14]
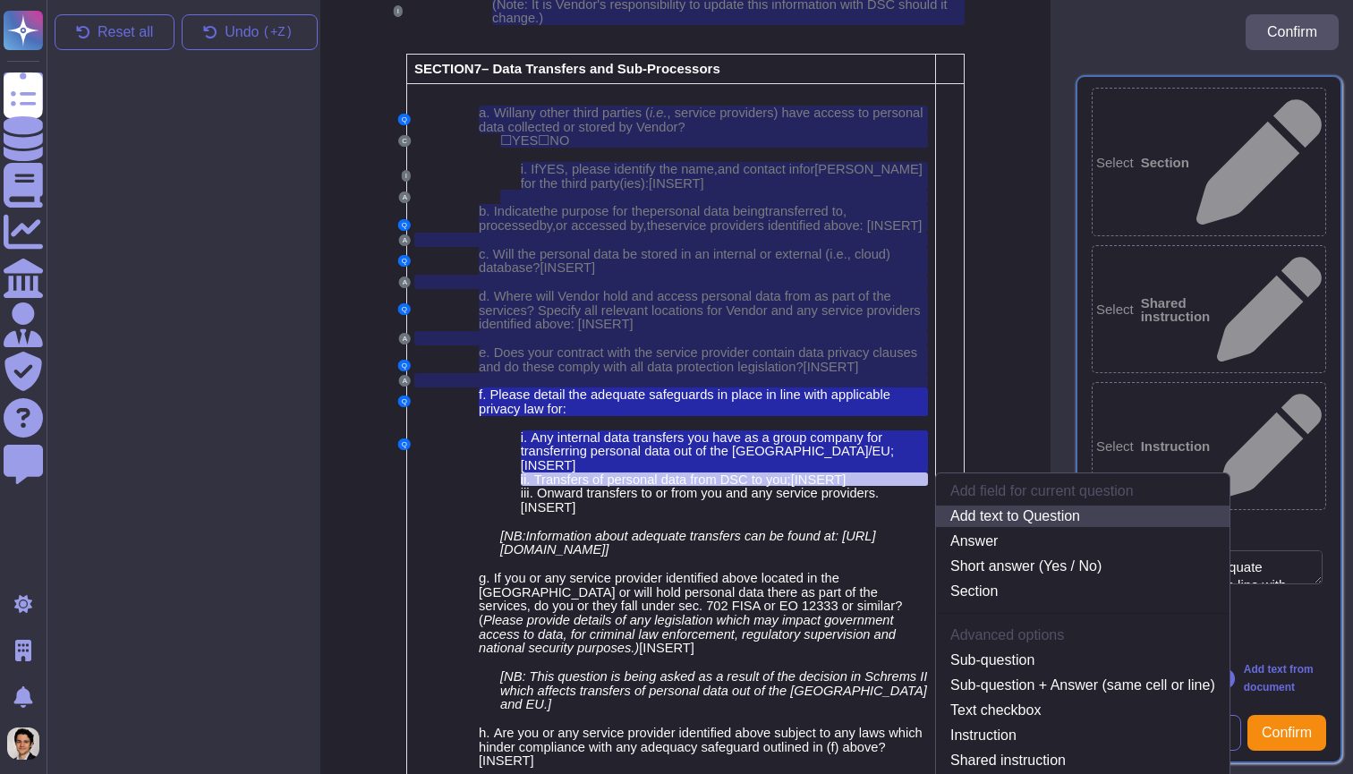
click at [1040, 505] on link "Add text to Question" at bounding box center [1082, 515] width 293 height 21
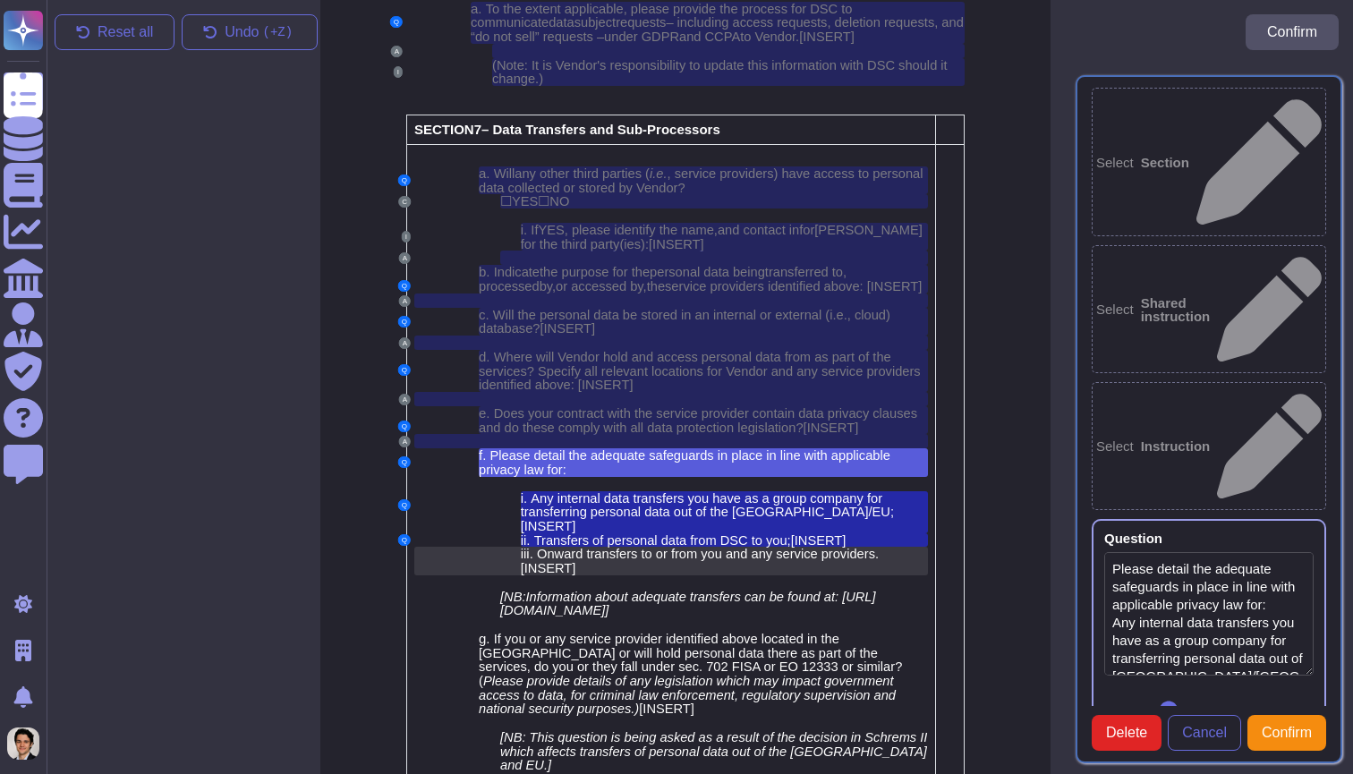
click at [818, 547] on span "Onward transfers to or from you and any service providers." at bounding box center [708, 554] width 342 height 14
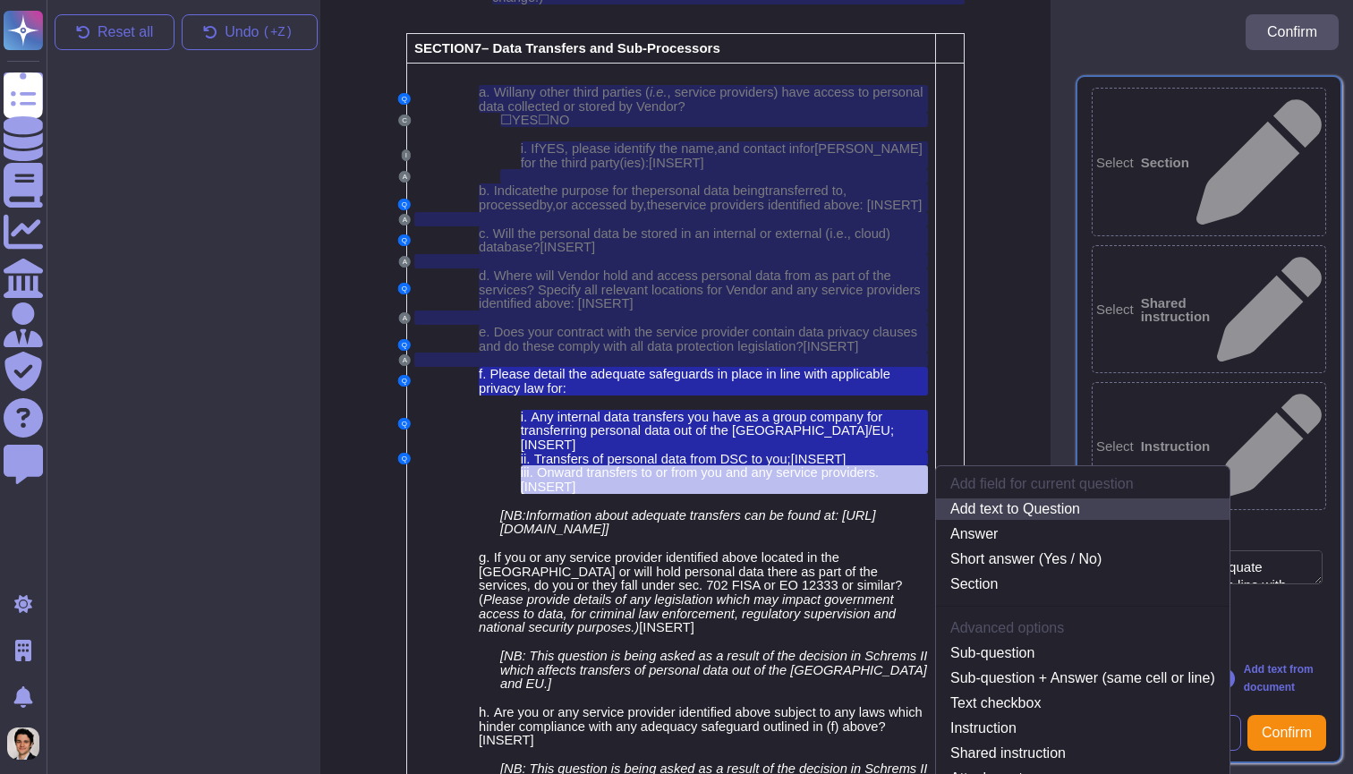
click at [995, 498] on link "Add text to Question" at bounding box center [1082, 508] width 293 height 21
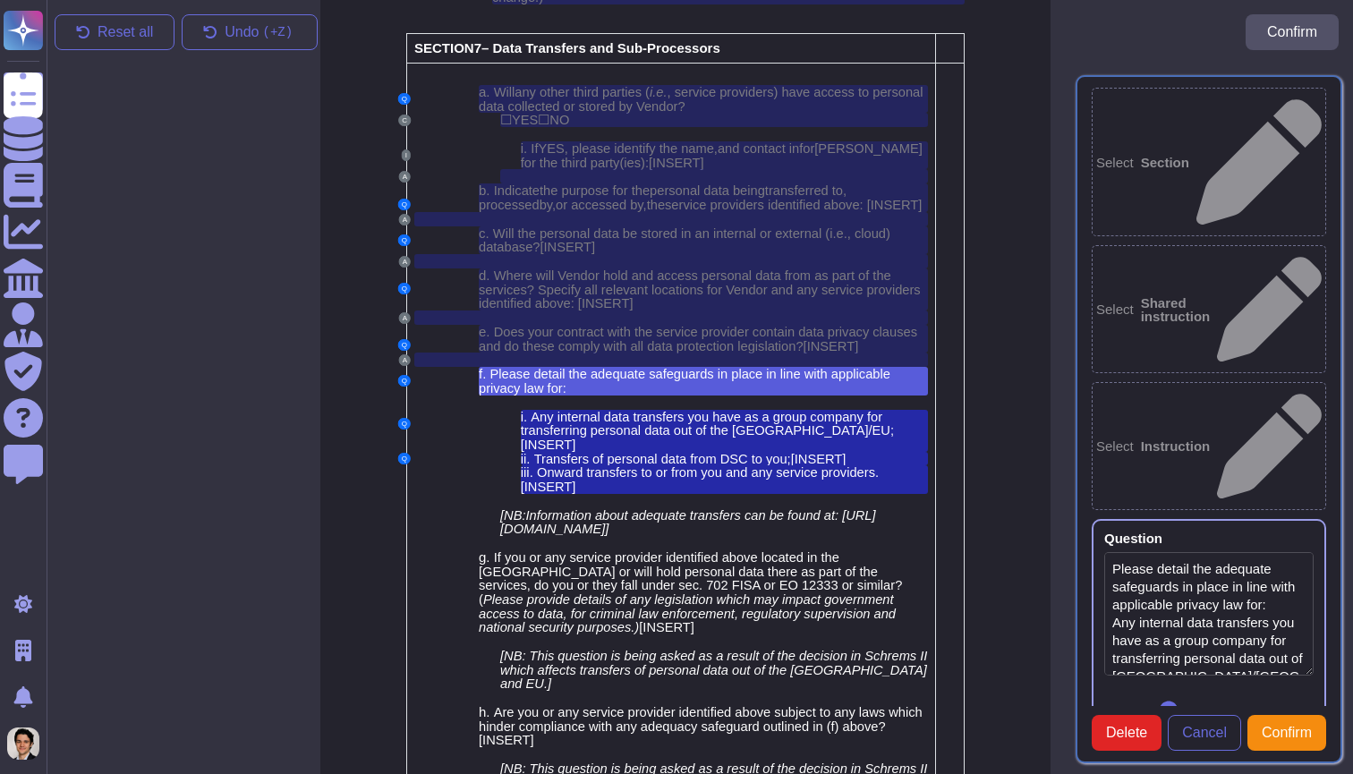
type textarea "Please detail the adequate safeguards in place in line with applicable privacy …"
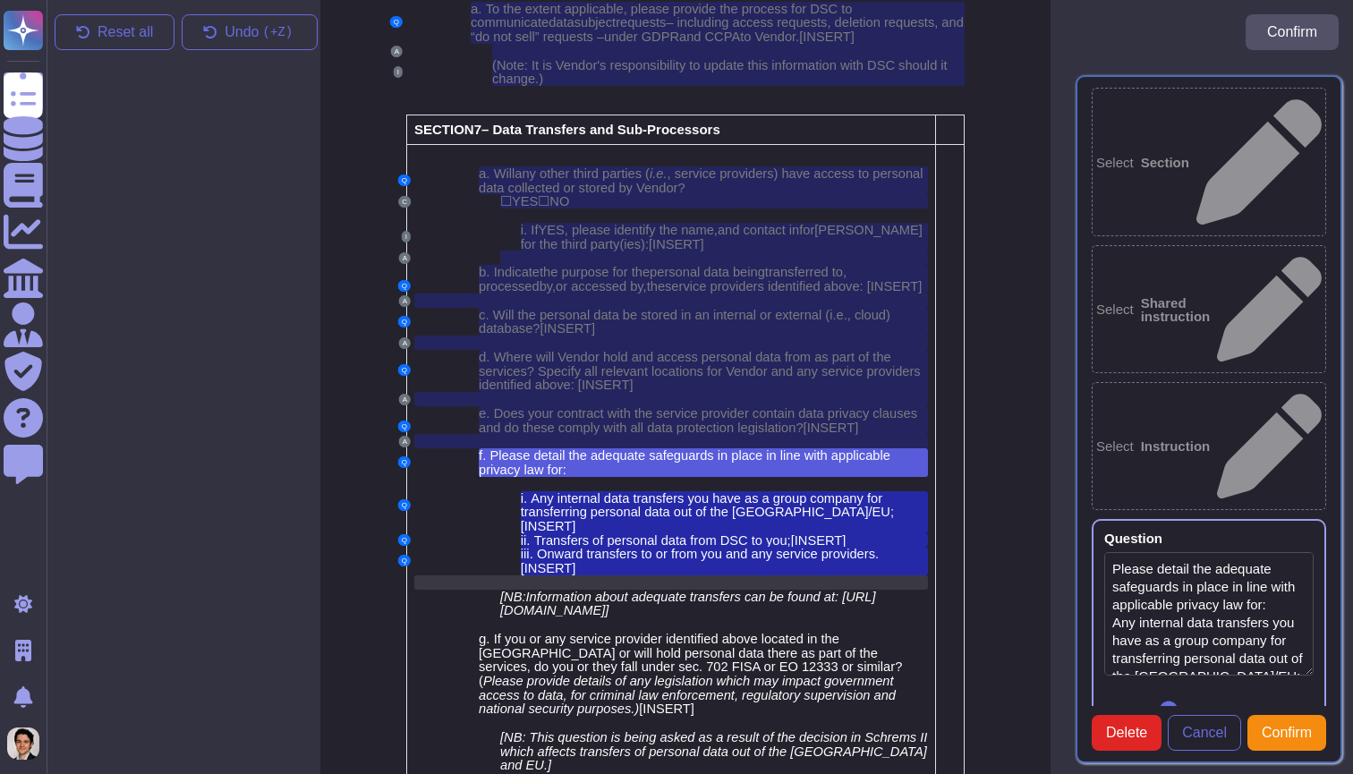
click at [639, 575] on div at bounding box center [670, 582] width 513 height 14
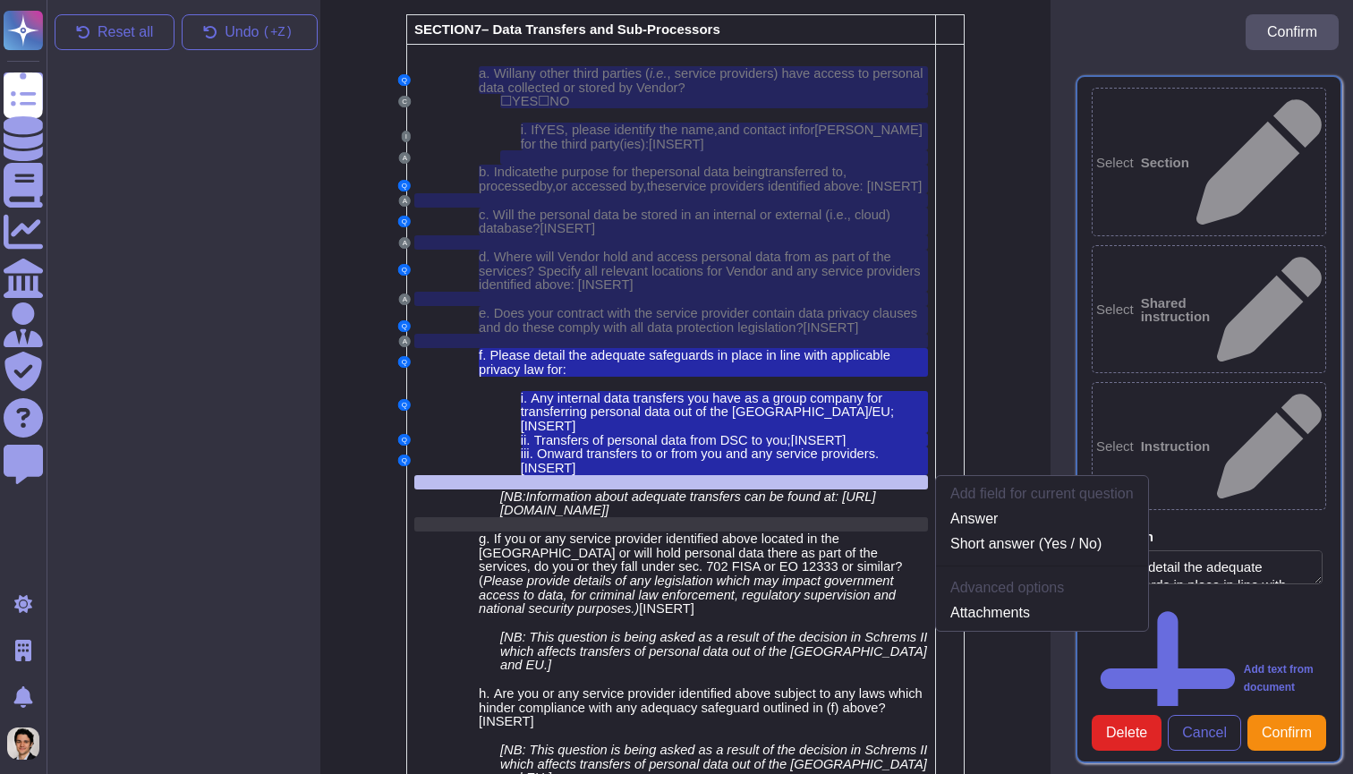
scroll to position [5326, 14]
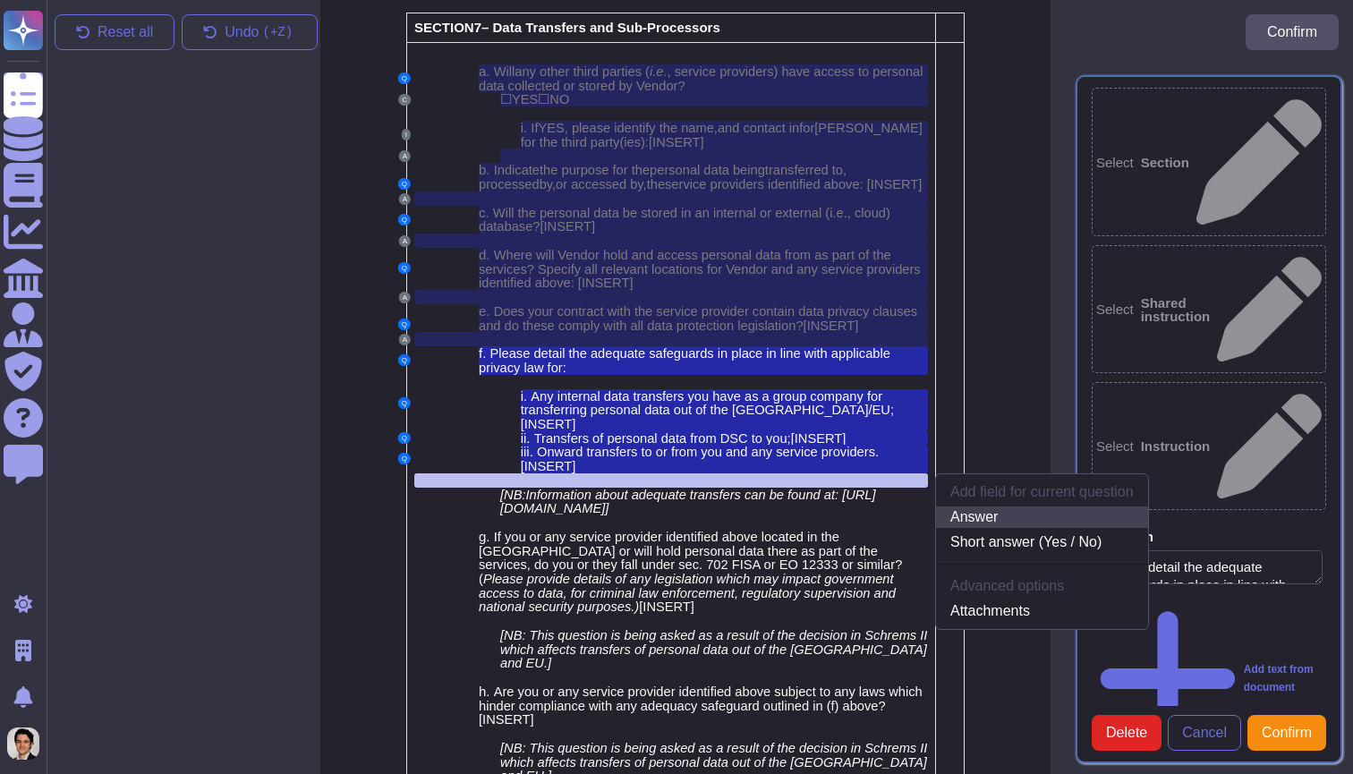
click at [967, 506] on link "Answer" at bounding box center [1042, 516] width 212 height 21
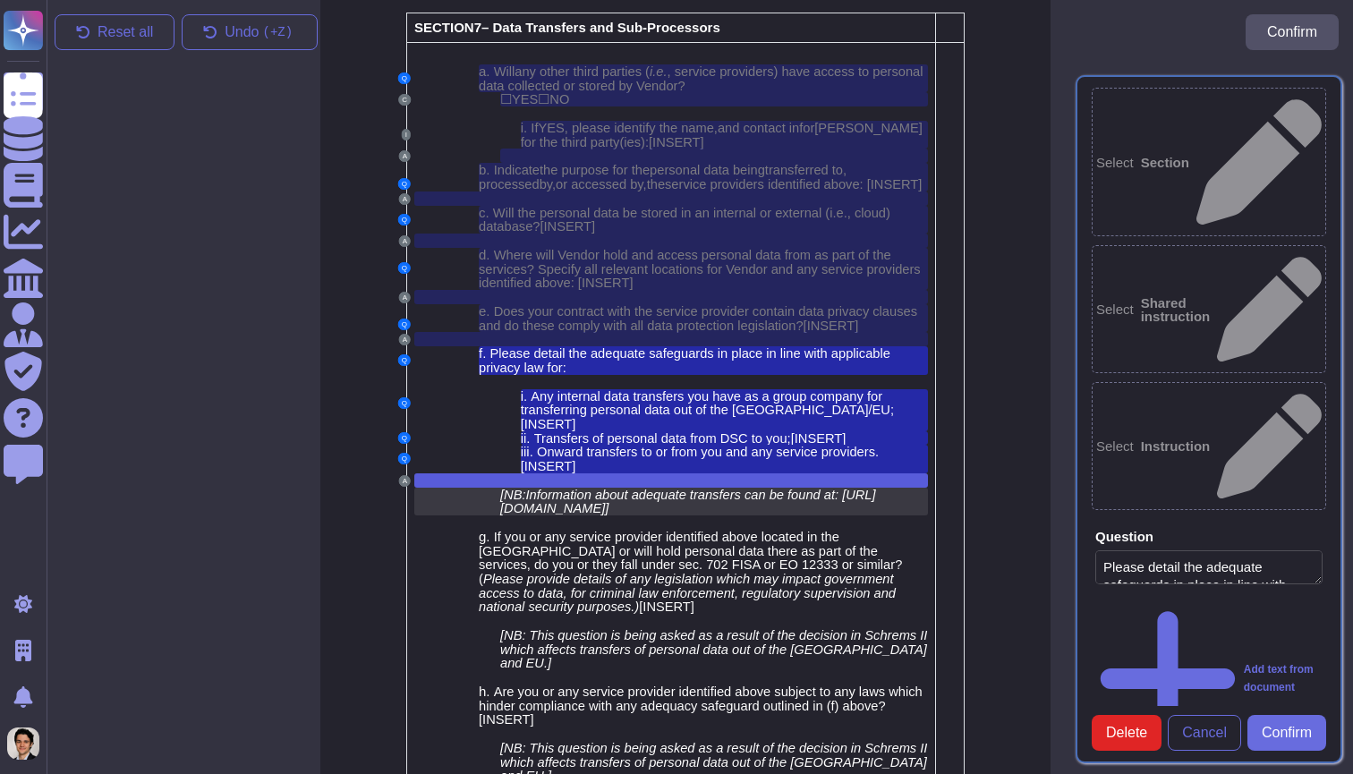
click at [732, 488] on span "Information about adequate transfers can be found at: https://ico.org.uk/for-or…" at bounding box center [688, 502] width 376 height 29
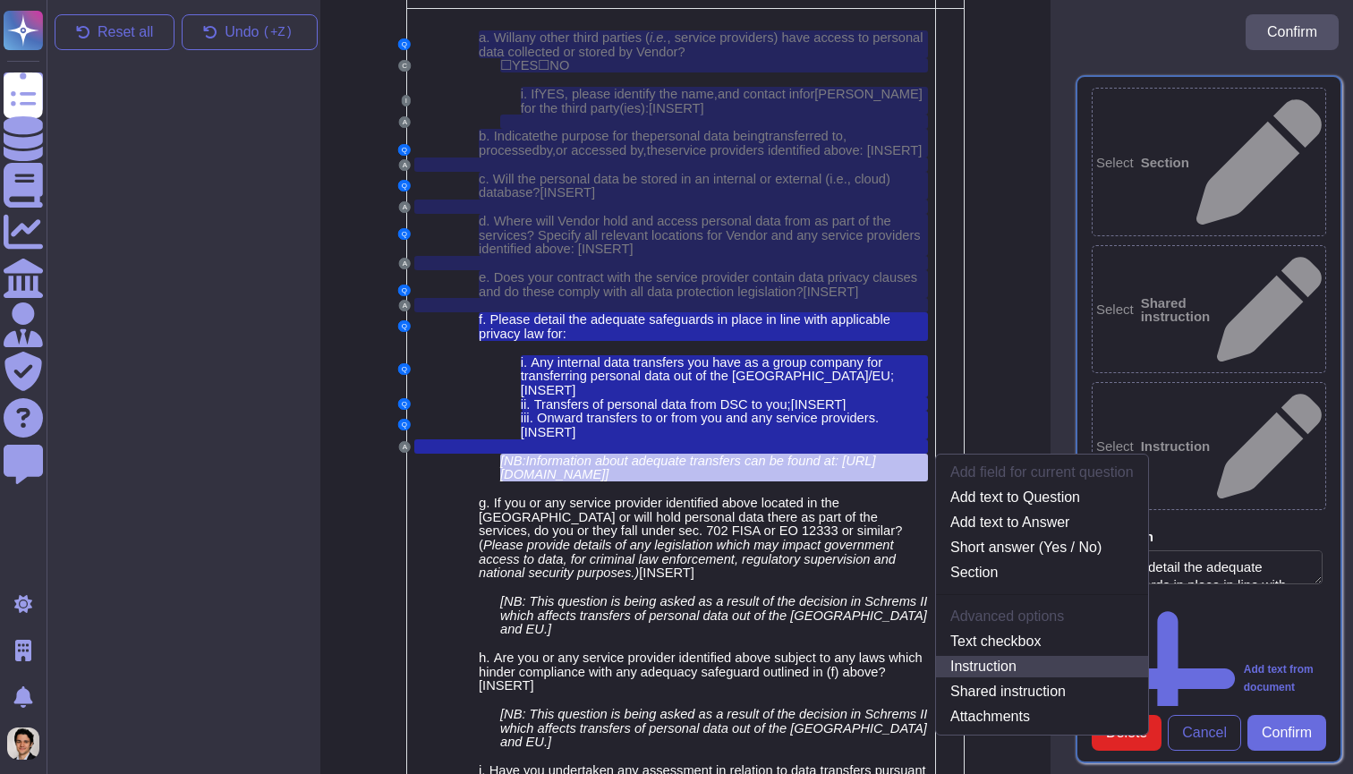
click at [1013, 656] on link "Instruction" at bounding box center [1042, 666] width 212 height 21
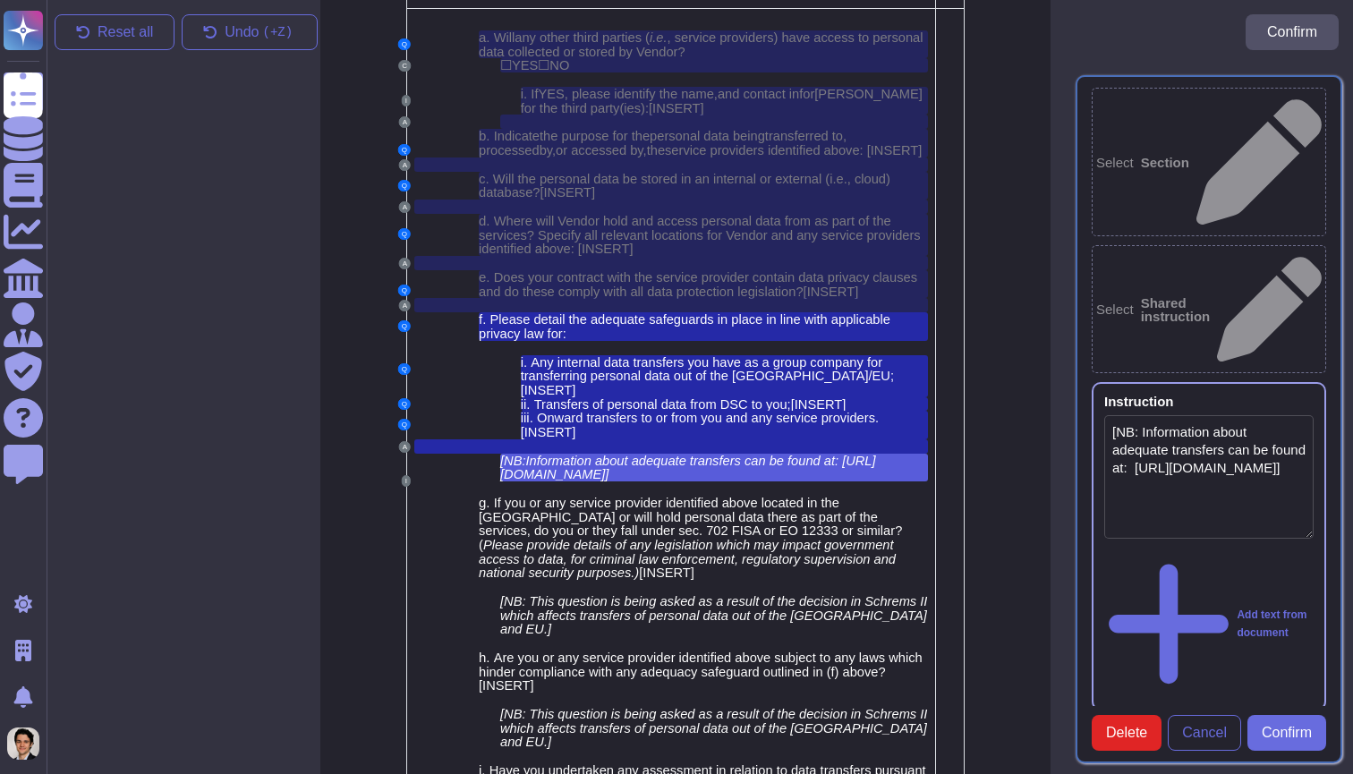
type textarea "[NB: Information about adequate transfers can be found at: https://ico.org.uk/f…"
click at [1294, 741] on button "Confirm" at bounding box center [1286, 733] width 79 height 36
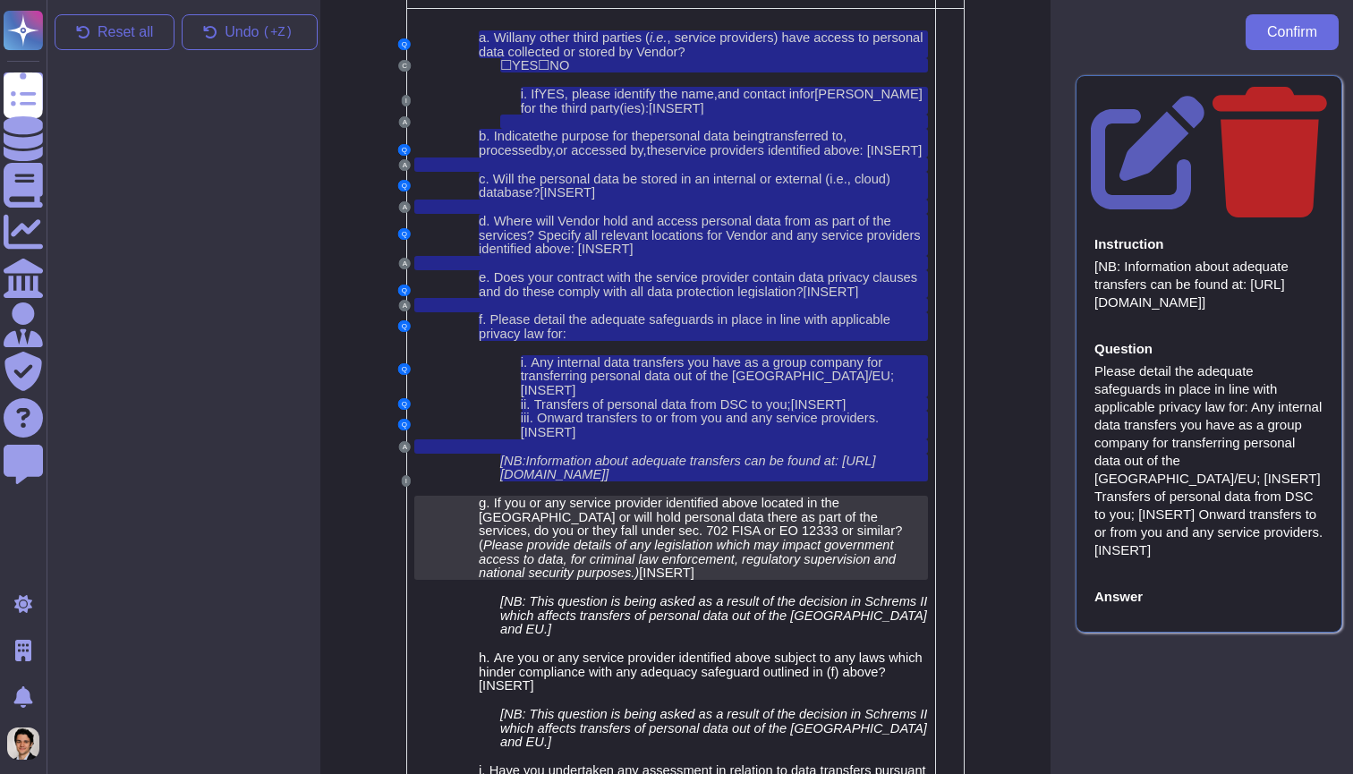
click at [707, 496] on span "If you or any service provider identified above located in the US or will hold …" at bounding box center [690, 517] width 423 height 42
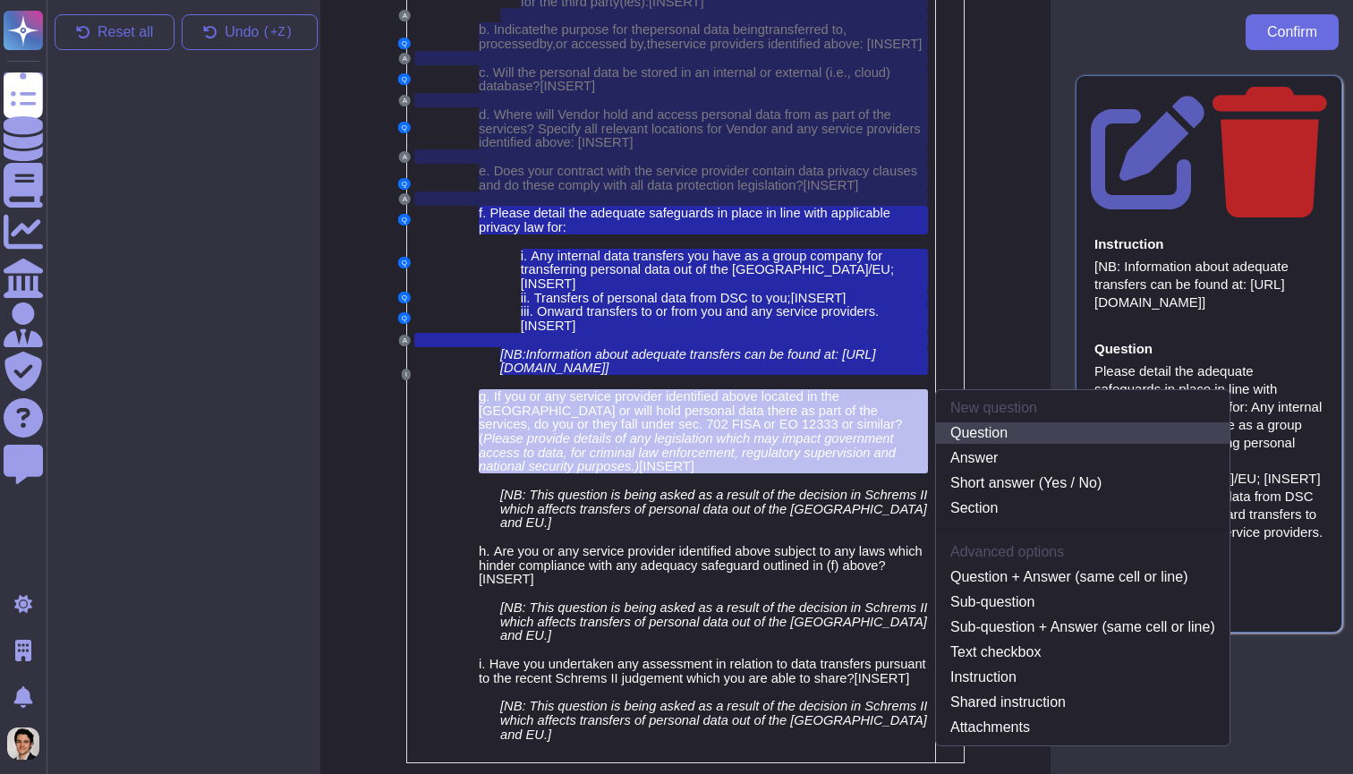
click at [992, 422] on link "Question" at bounding box center [1082, 432] width 293 height 21
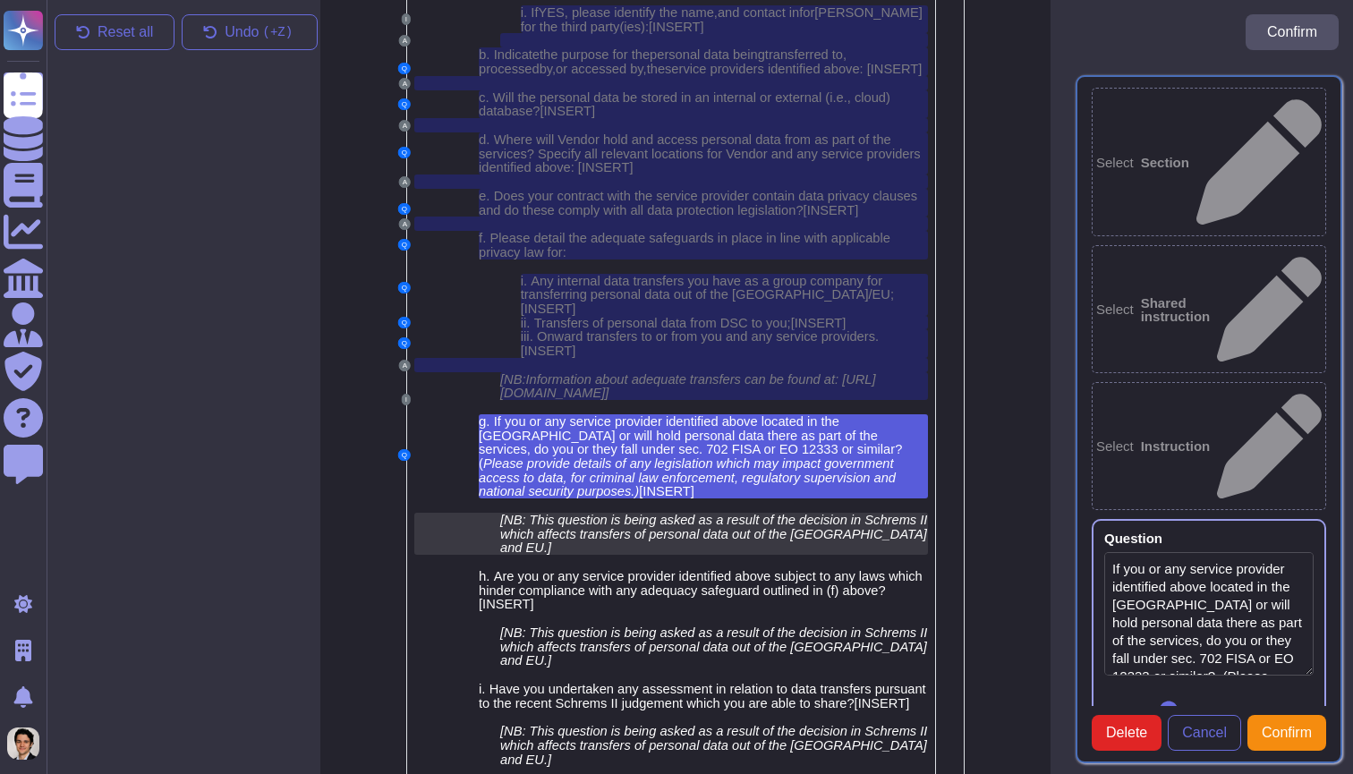
type textarea "If you or any service provider identified above located in the US or will hold …"
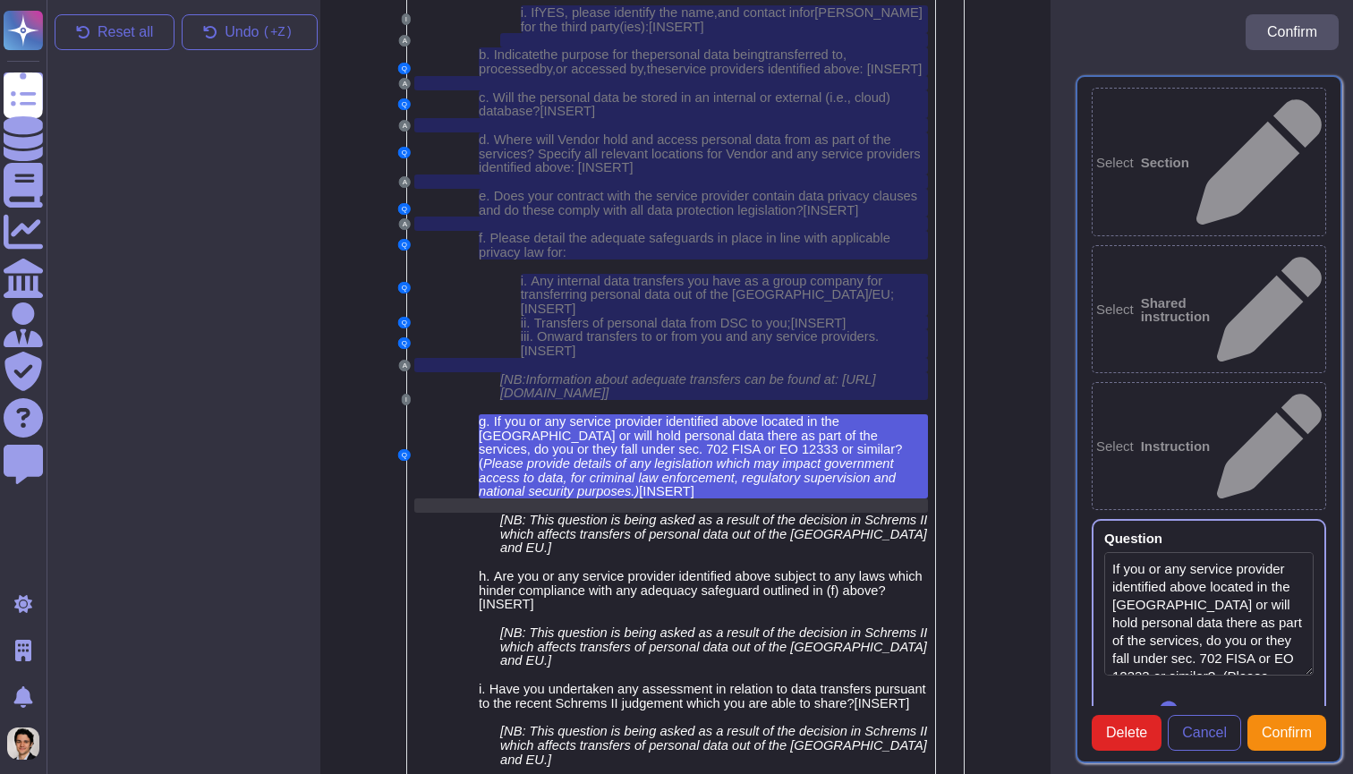
click at [661, 498] on div at bounding box center [714, 505] width 428 height 14
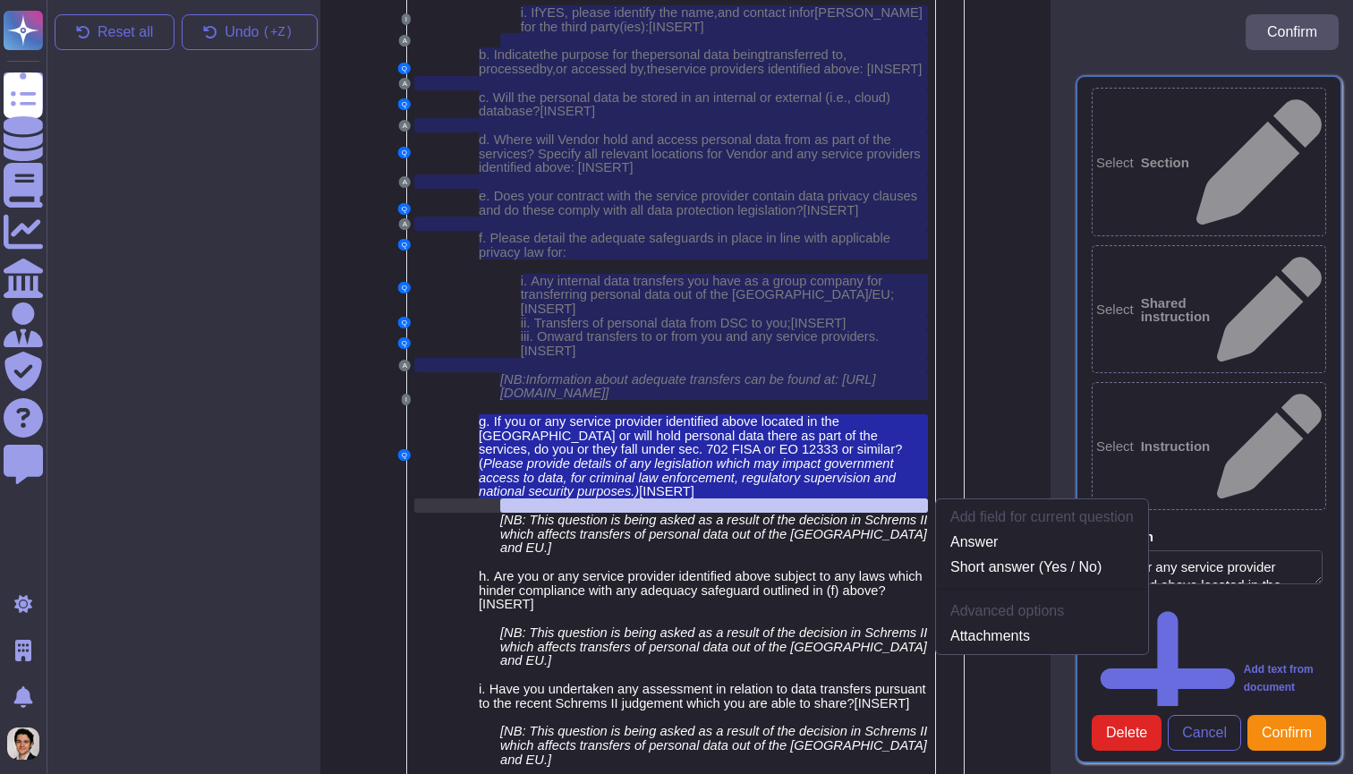
scroll to position [5489, 14]
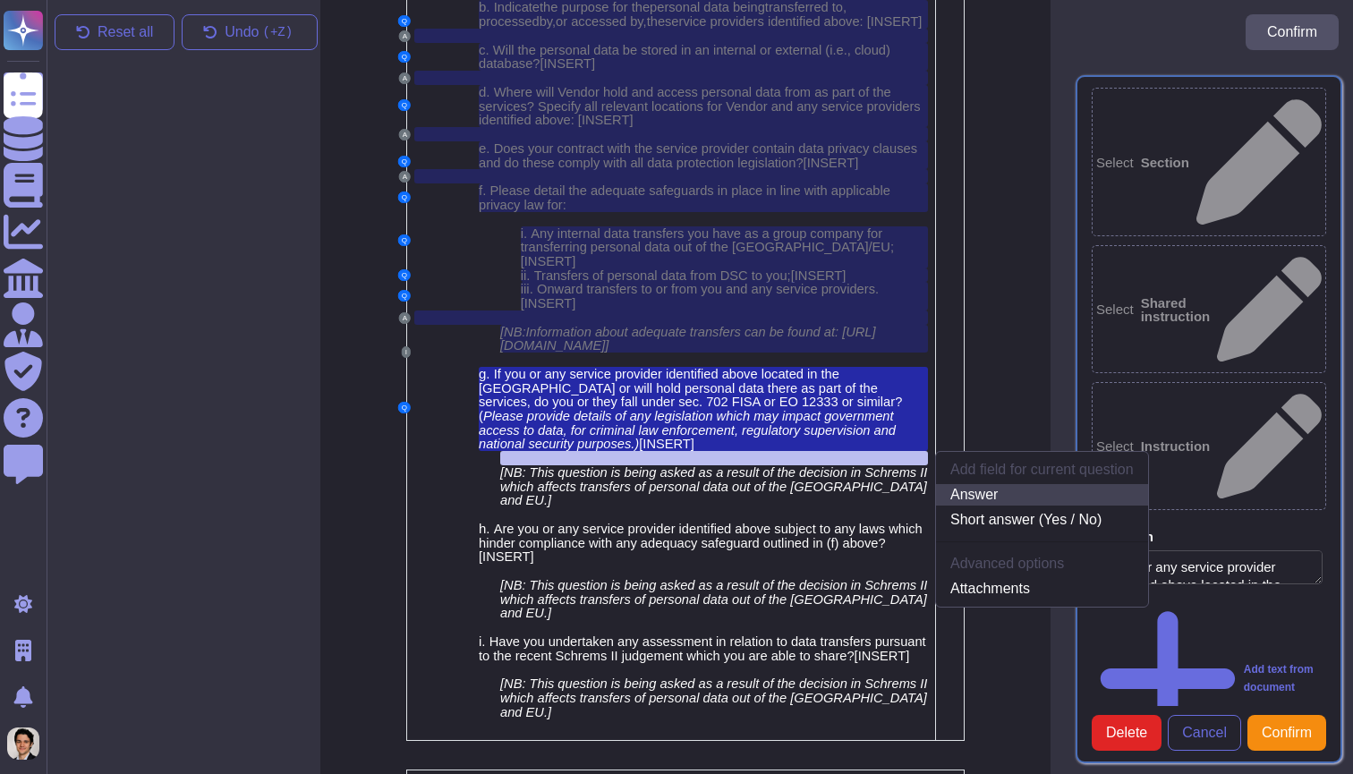
click at [997, 484] on link "Answer" at bounding box center [1042, 494] width 212 height 21
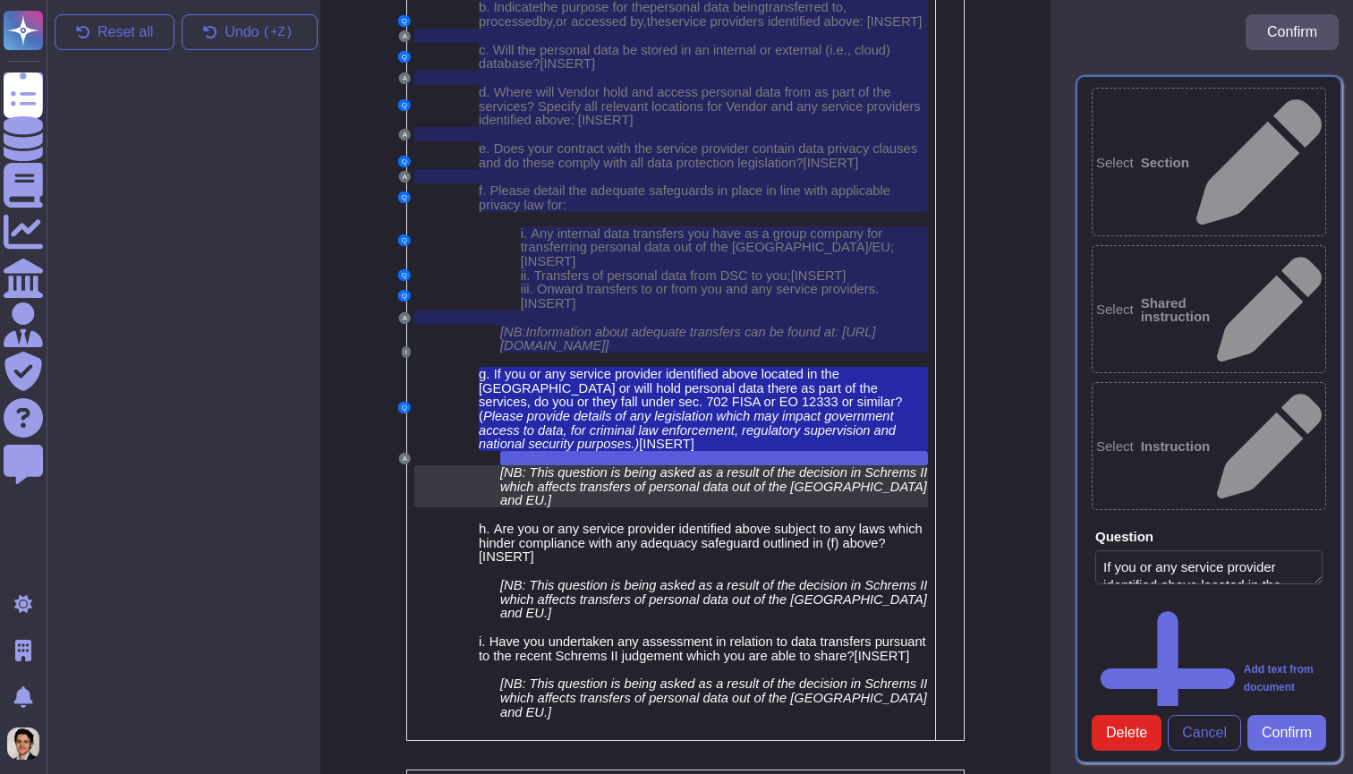
click at [758, 465] on span "[NB: This question is being asked as a result of the decision in Schrems II whi…" at bounding box center [713, 486] width 427 height 42
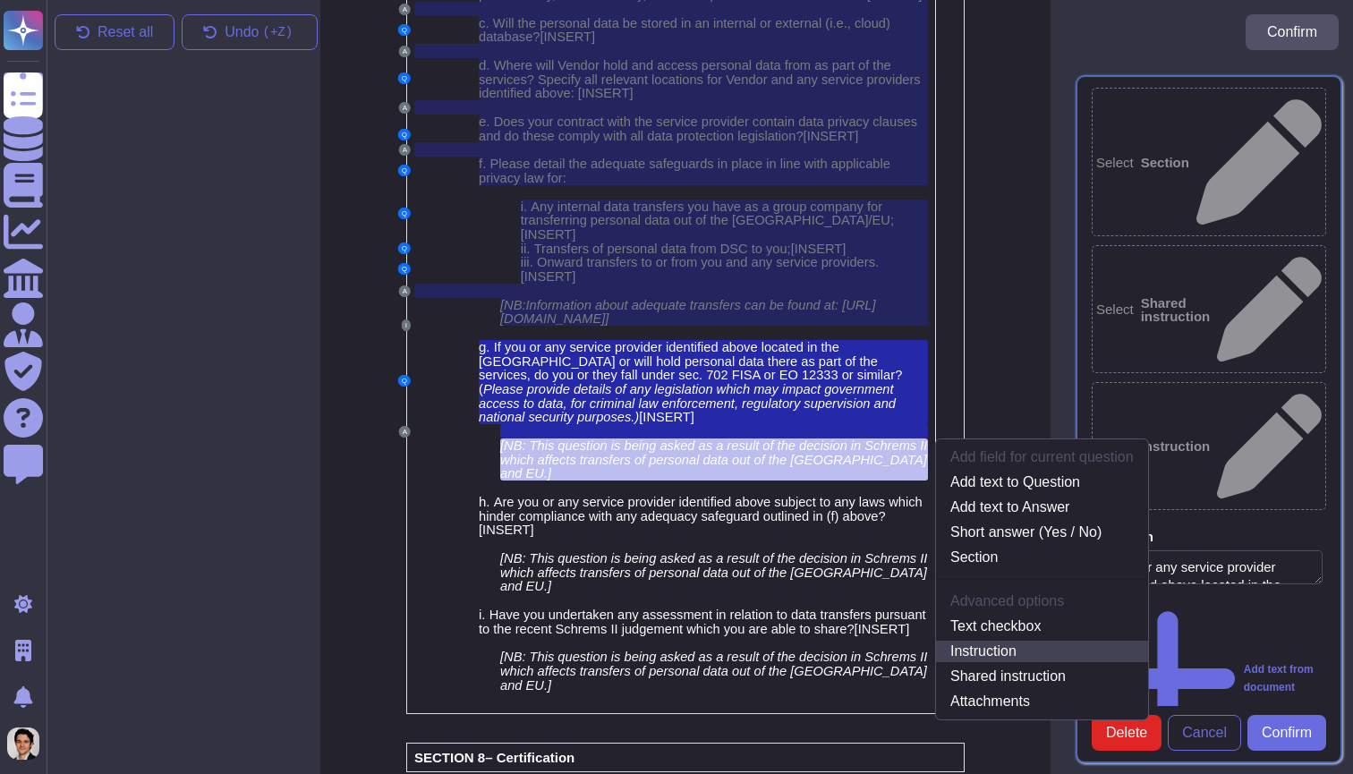
click at [991, 641] on link "Instruction" at bounding box center [1042, 651] width 212 height 21
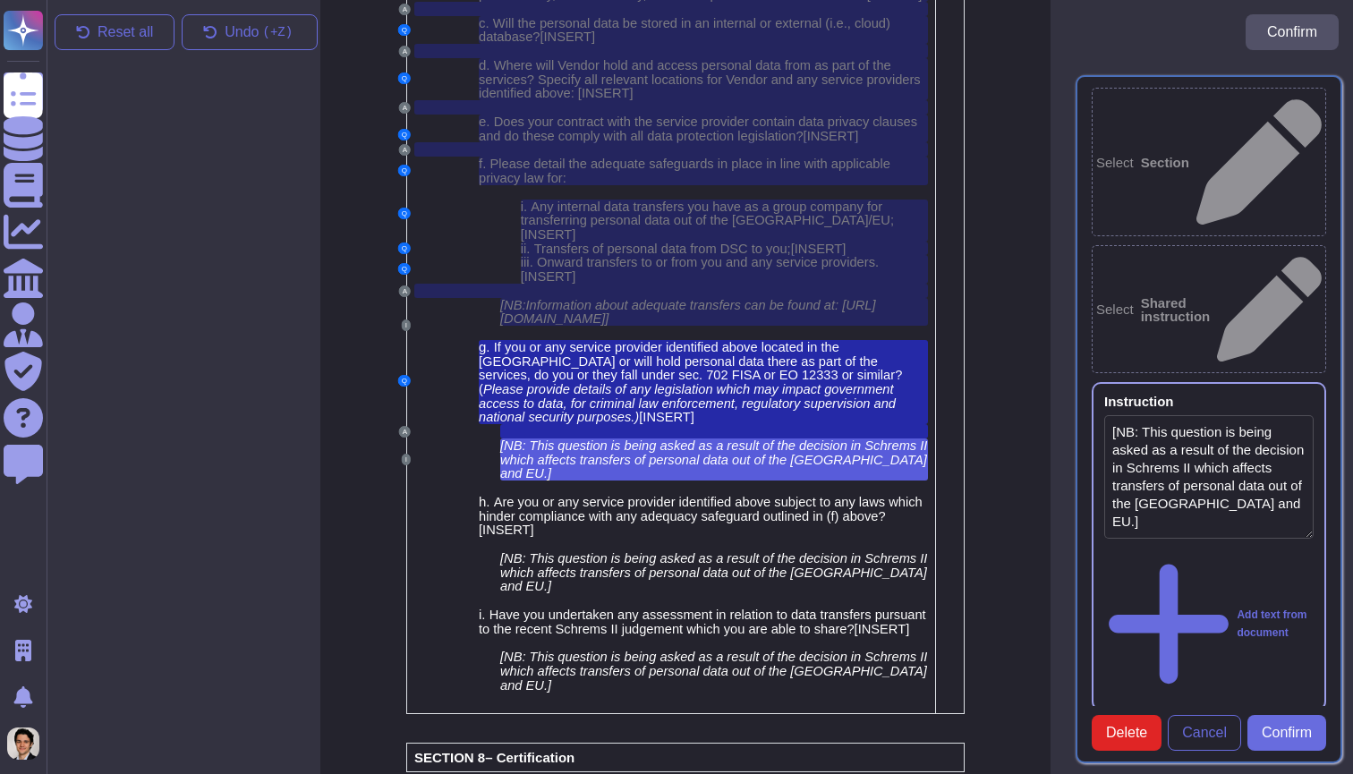
type textarea "[NB: This question is being asked as a result of the decision in Schrems II whi…"
click at [1286, 735] on span "Confirm" at bounding box center [1286, 733] width 50 height 14
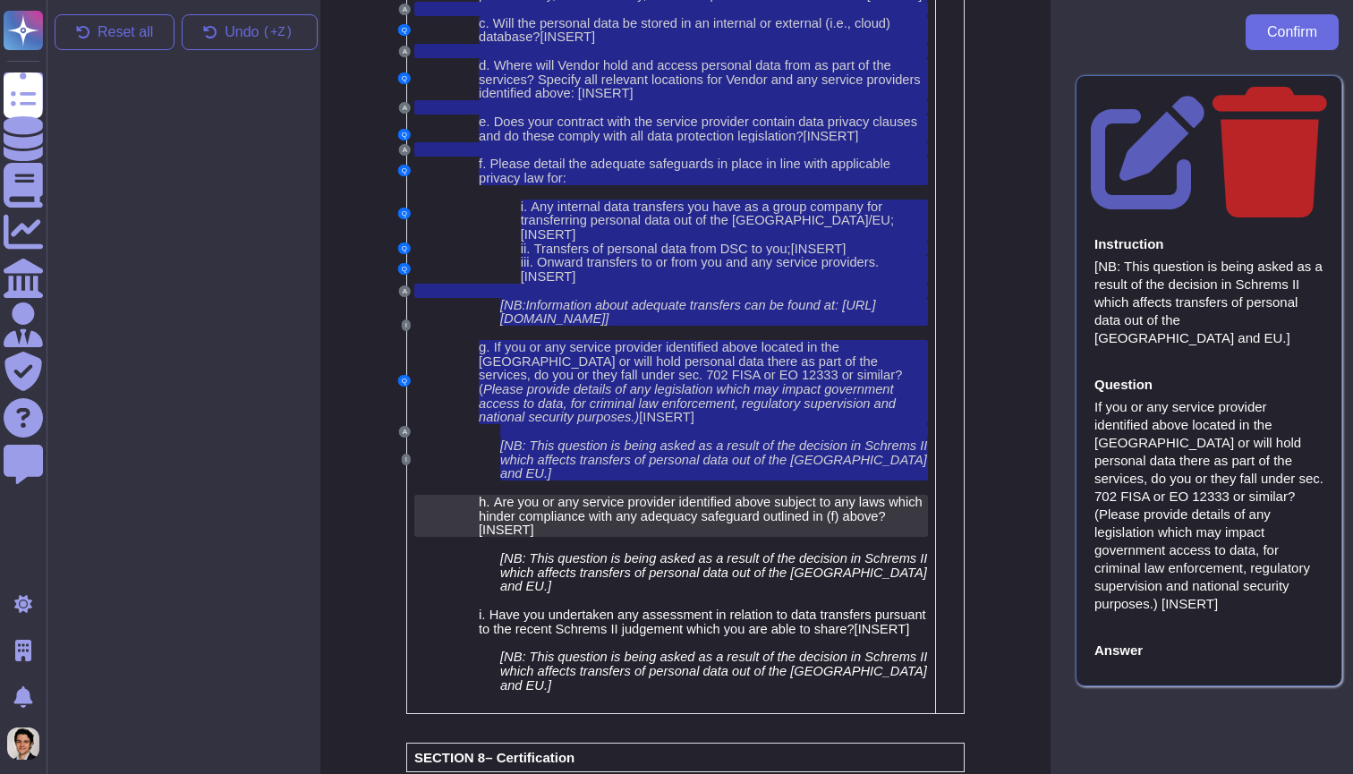
click at [657, 495] on span "Are you or any service provider identified above subject to any laws which hind…" at bounding box center [701, 509] width 444 height 29
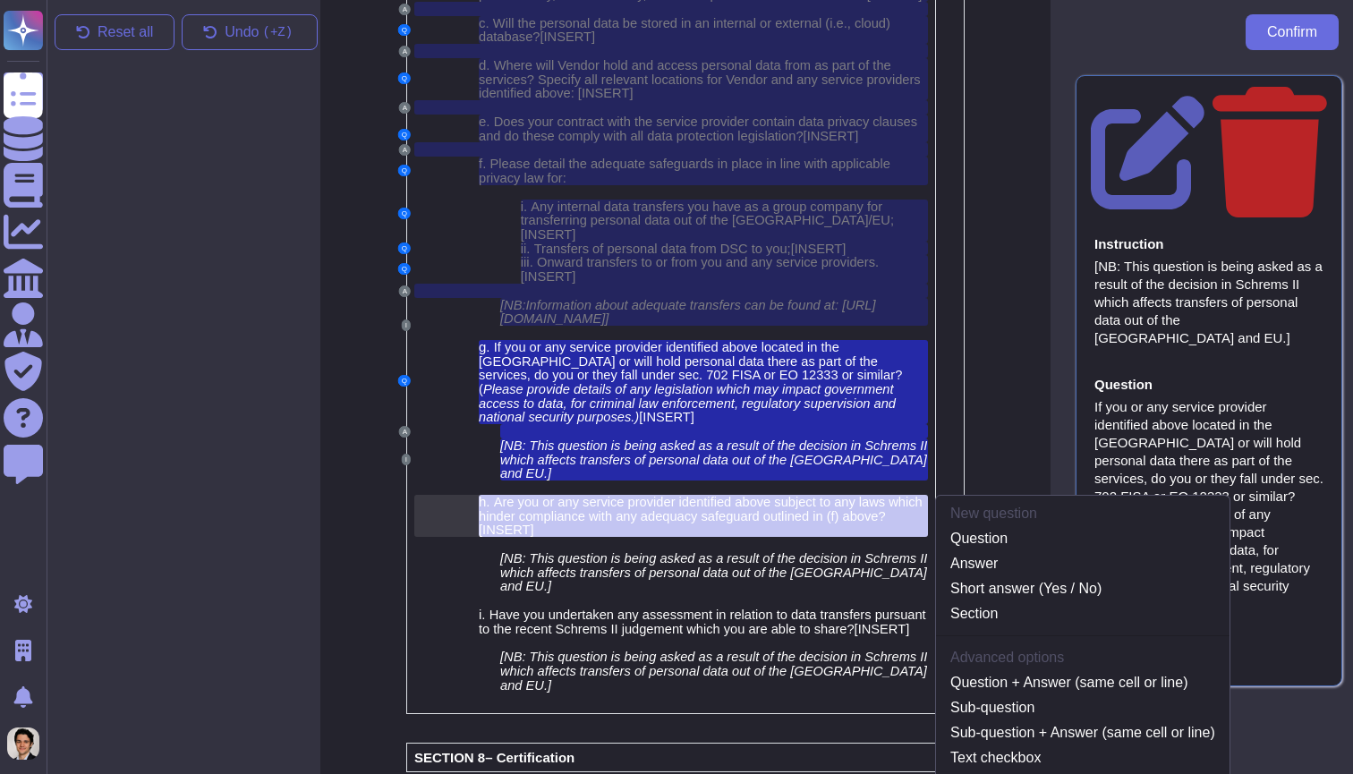
scroll to position [5571, 14]
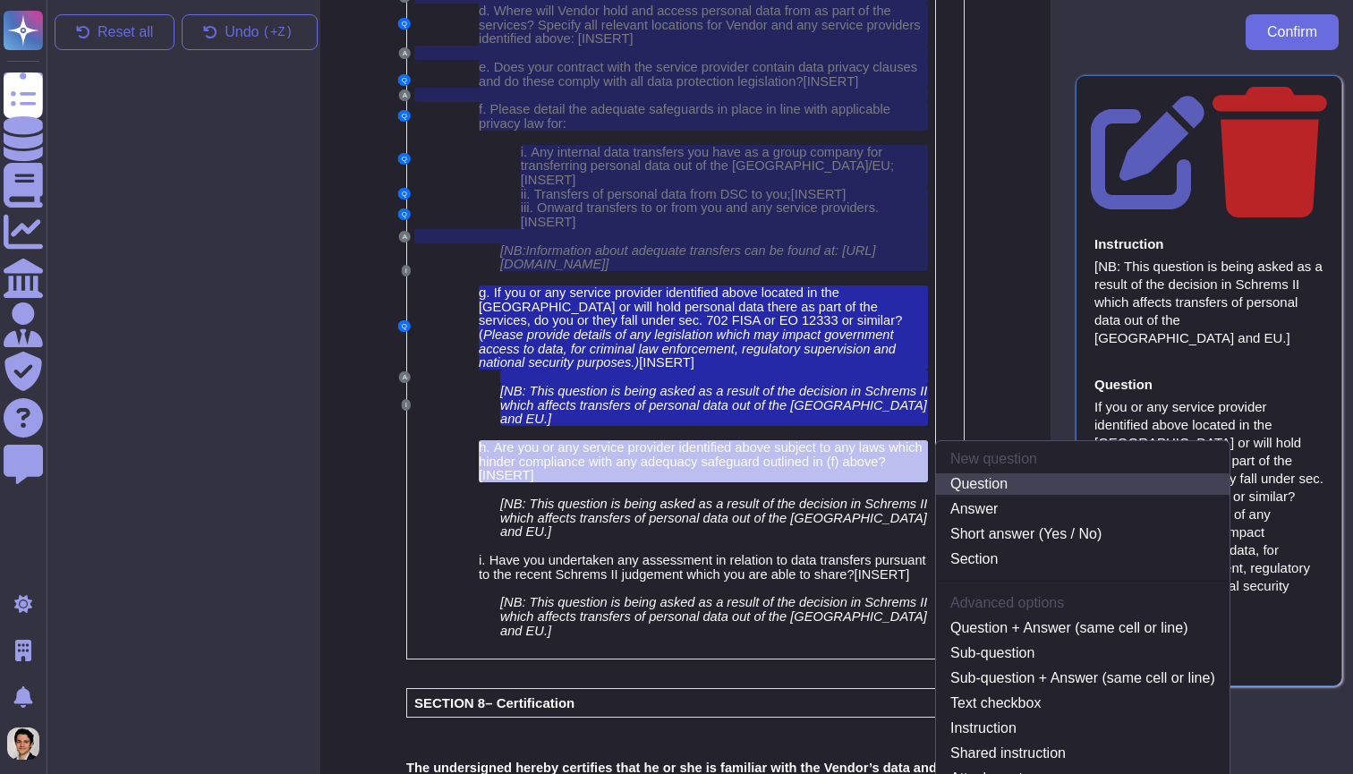
click at [971, 473] on link "Question" at bounding box center [1082, 483] width 293 height 21
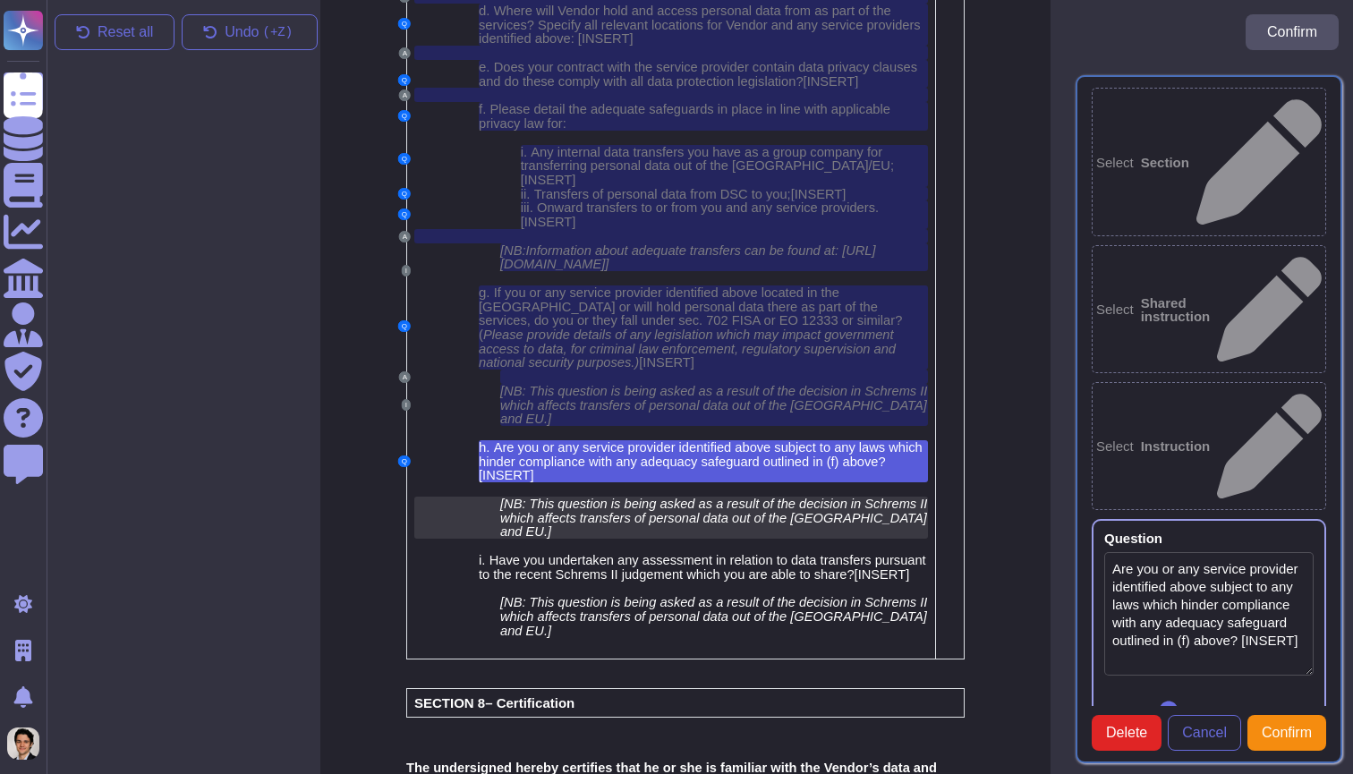
type textarea "Are you or any service provider identified above subject to any laws which hind…"
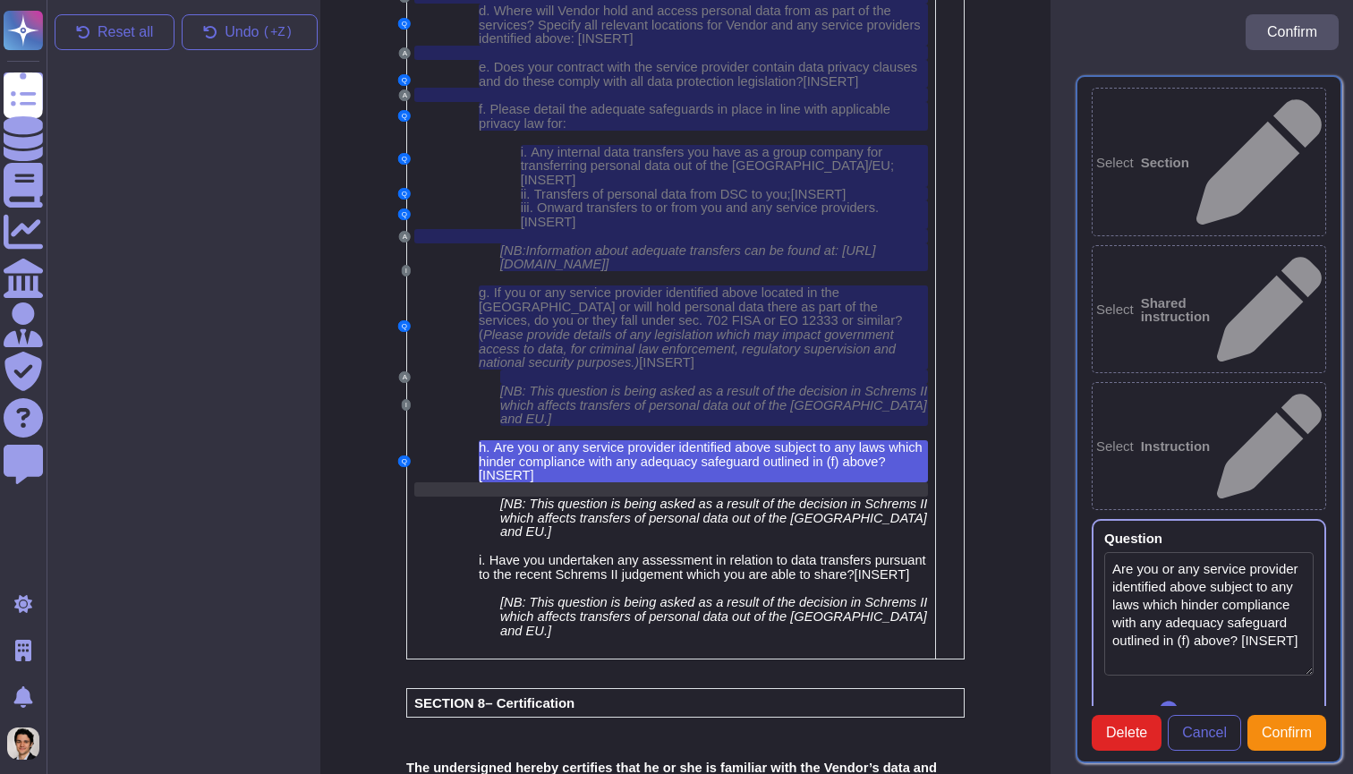
click at [706, 482] on div at bounding box center [670, 489] width 513 height 14
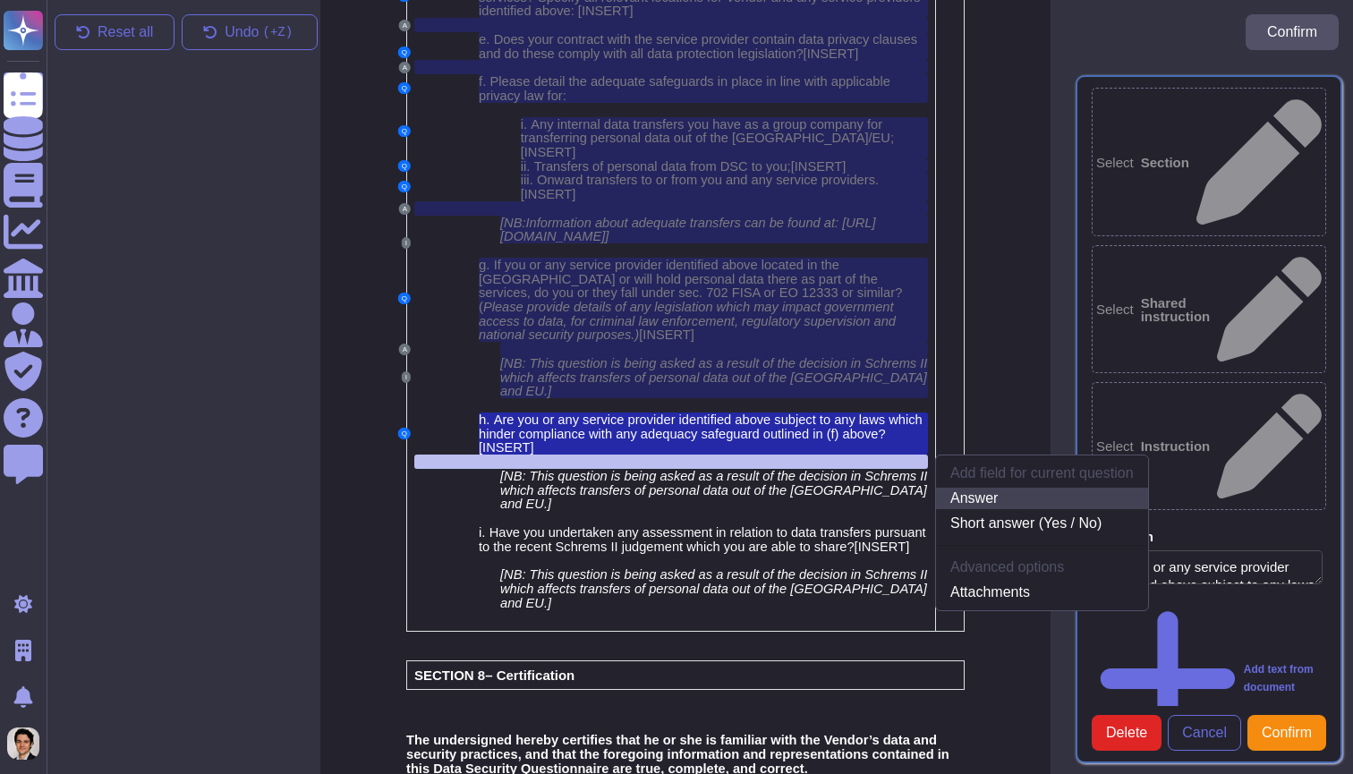
click at [1028, 488] on link "Answer" at bounding box center [1042, 498] width 212 height 21
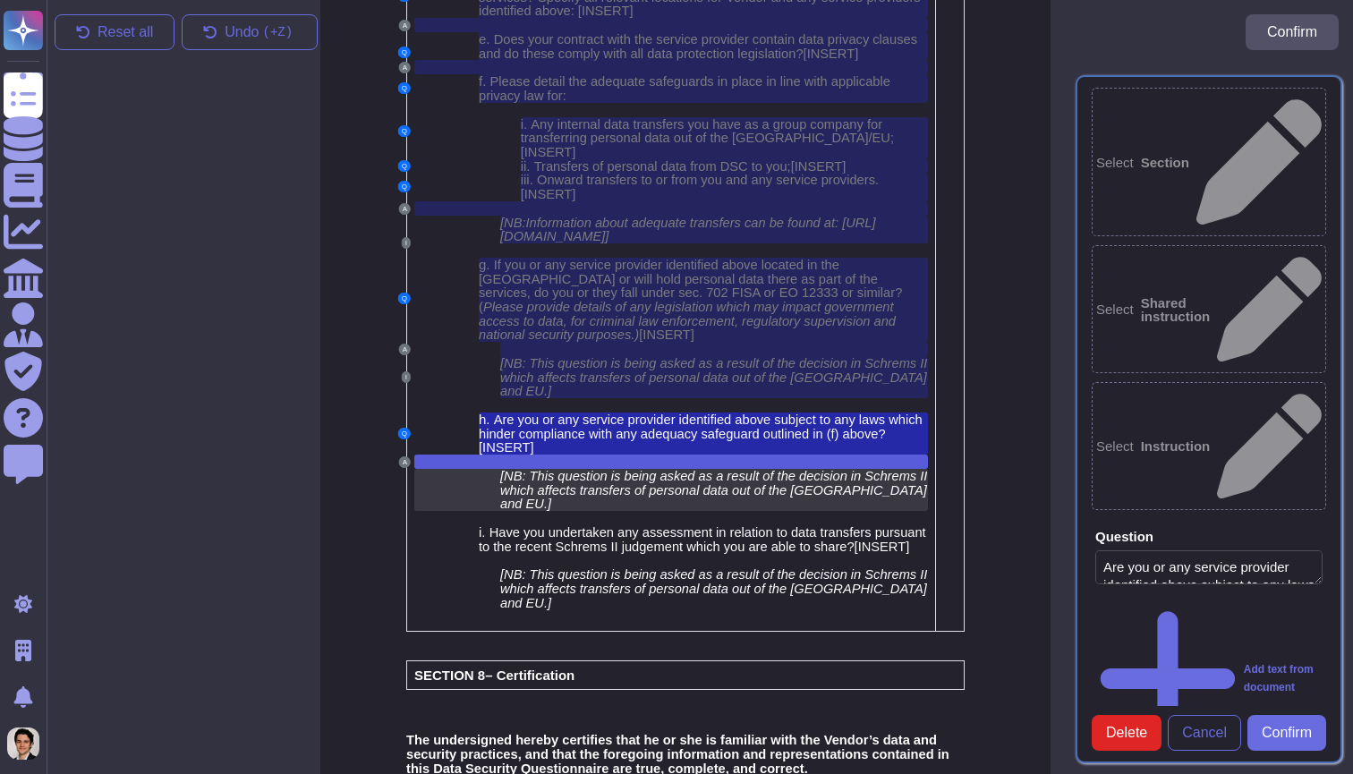
click at [705, 469] on span "[NB: This question is being asked as a result of the decision in Schrems II whi…" at bounding box center [713, 490] width 427 height 42
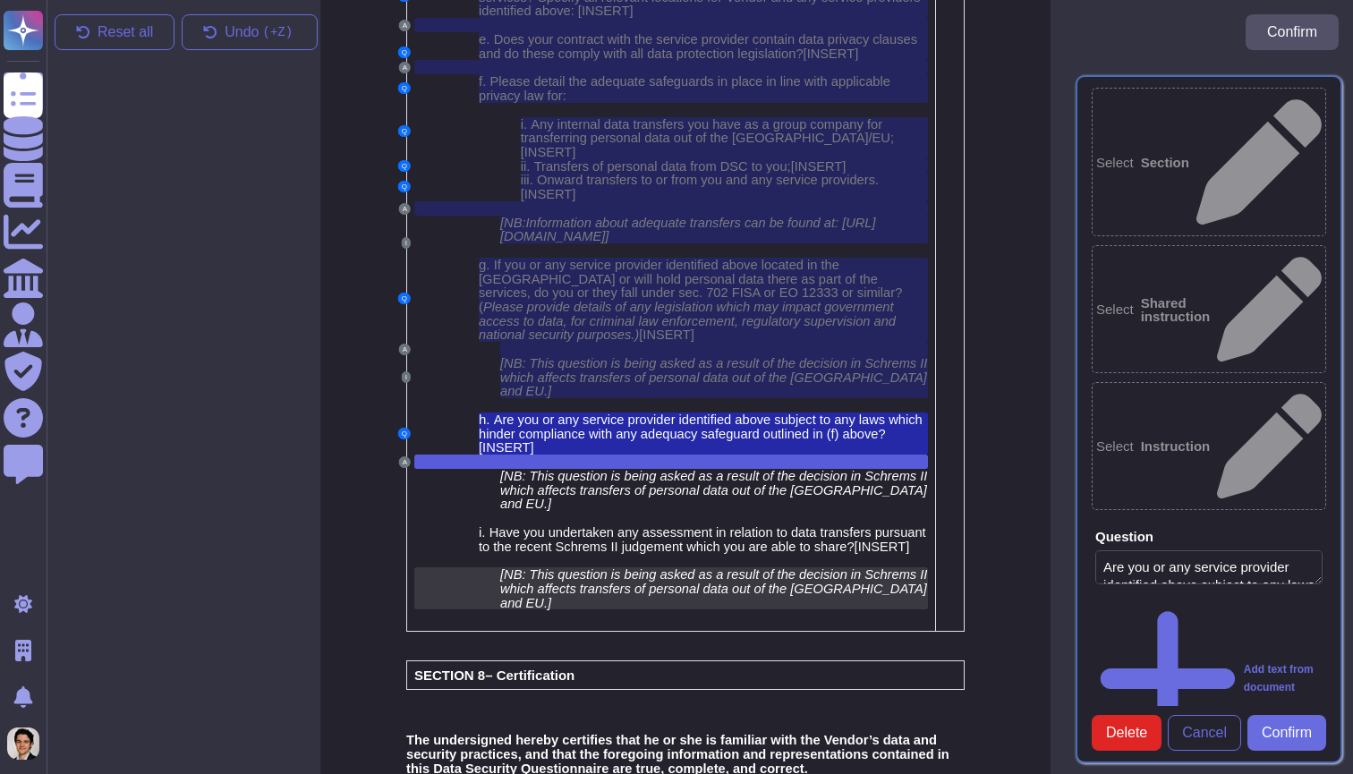
scroll to position [5625, 14]
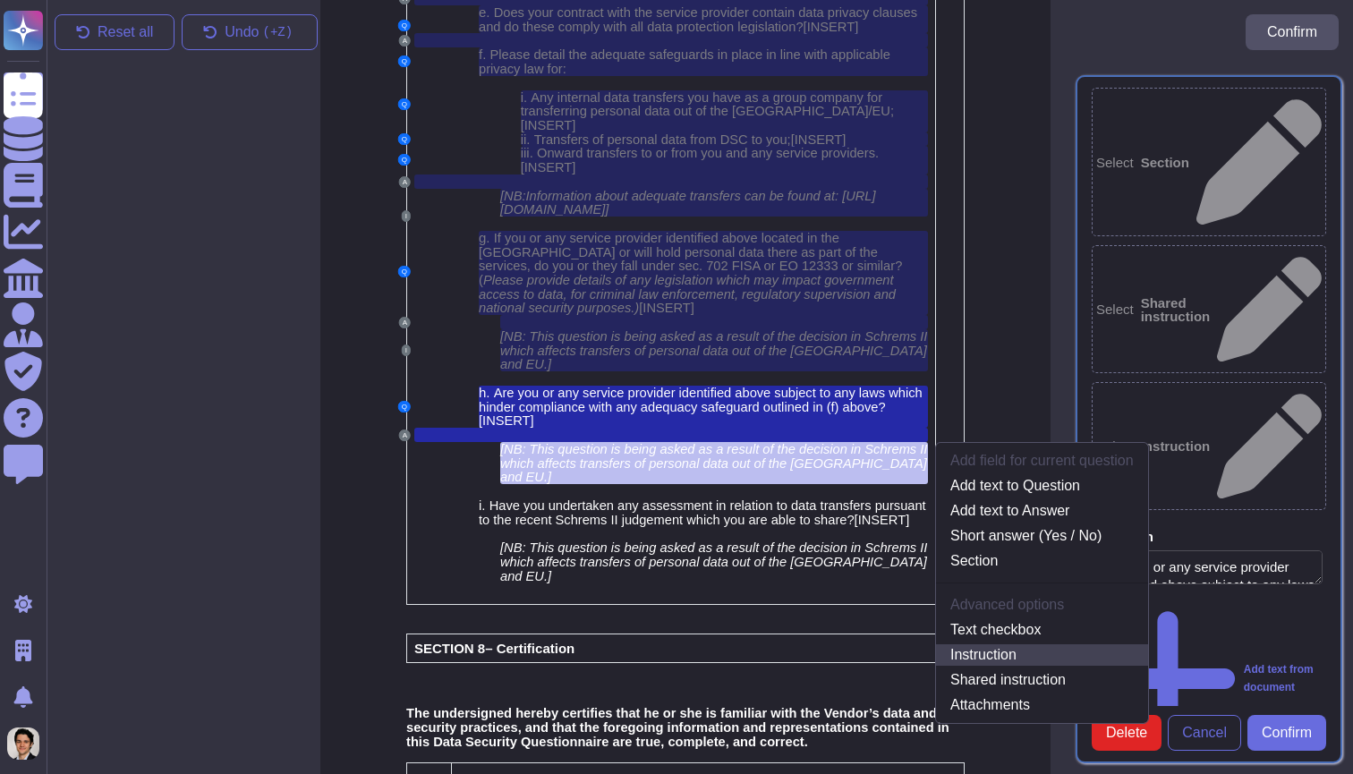
click at [1005, 644] on link "Instruction" at bounding box center [1042, 654] width 212 height 21
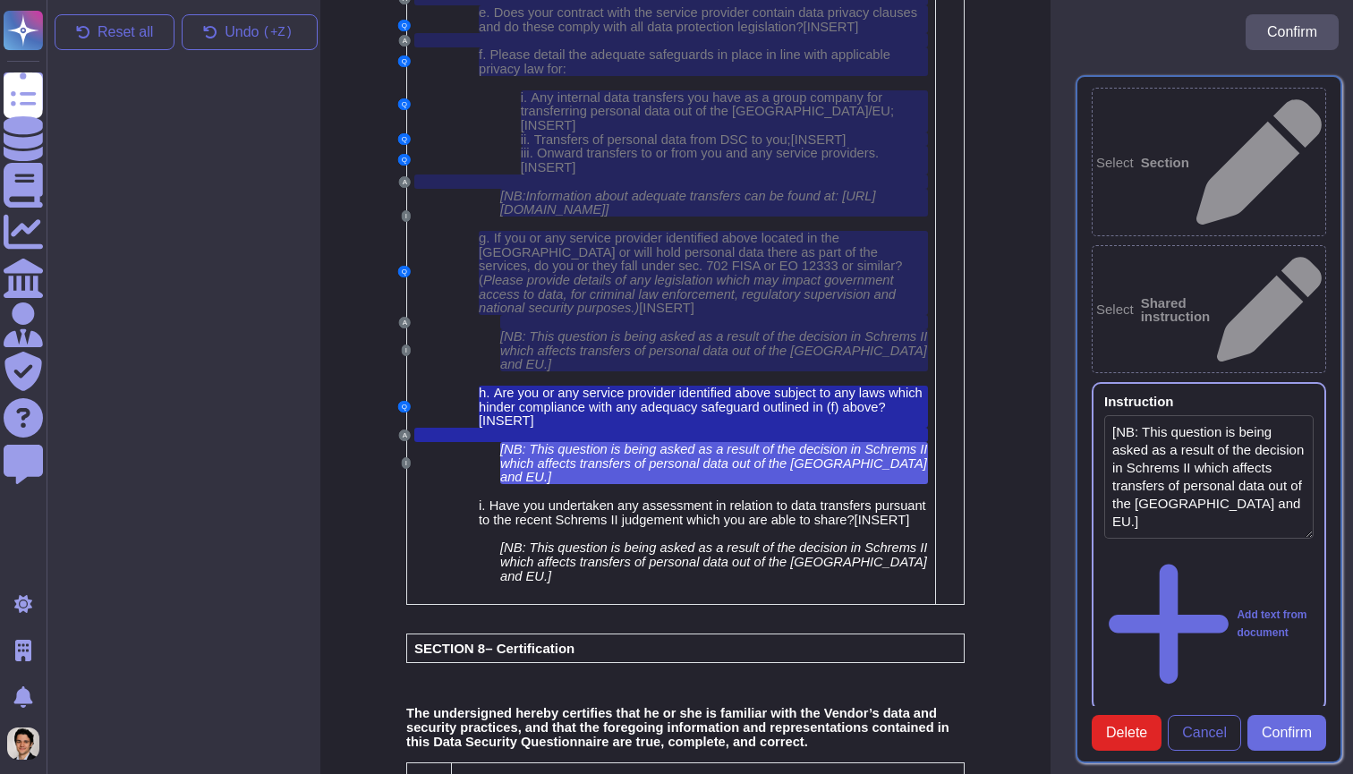
type textarea "[NB: This question is being asked as a result of the decision in Schrems II whi…"
click at [1298, 728] on span "Confirm" at bounding box center [1286, 733] width 50 height 14
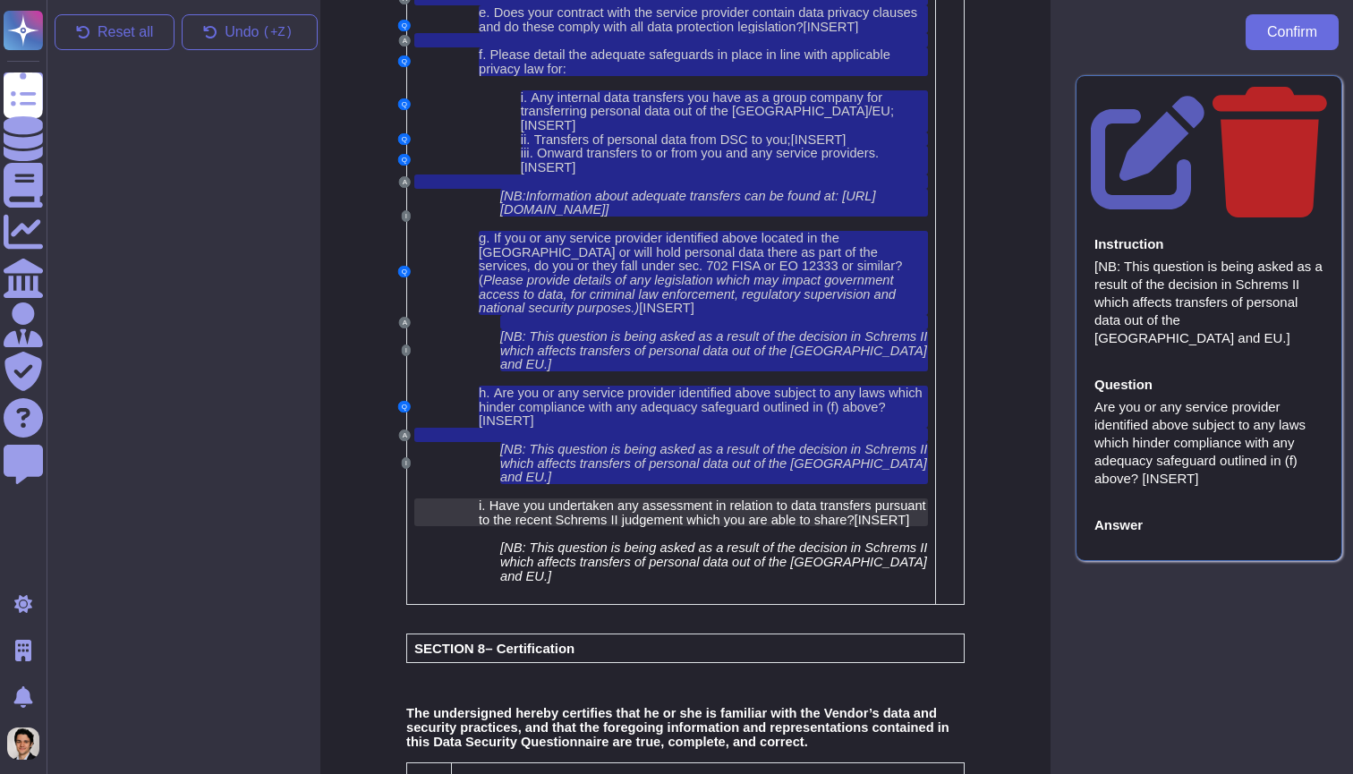
click at [681, 498] on span "Have you undertaken any assessment in relation to data transfers pursuant to th…" at bounding box center [702, 512] width 447 height 29
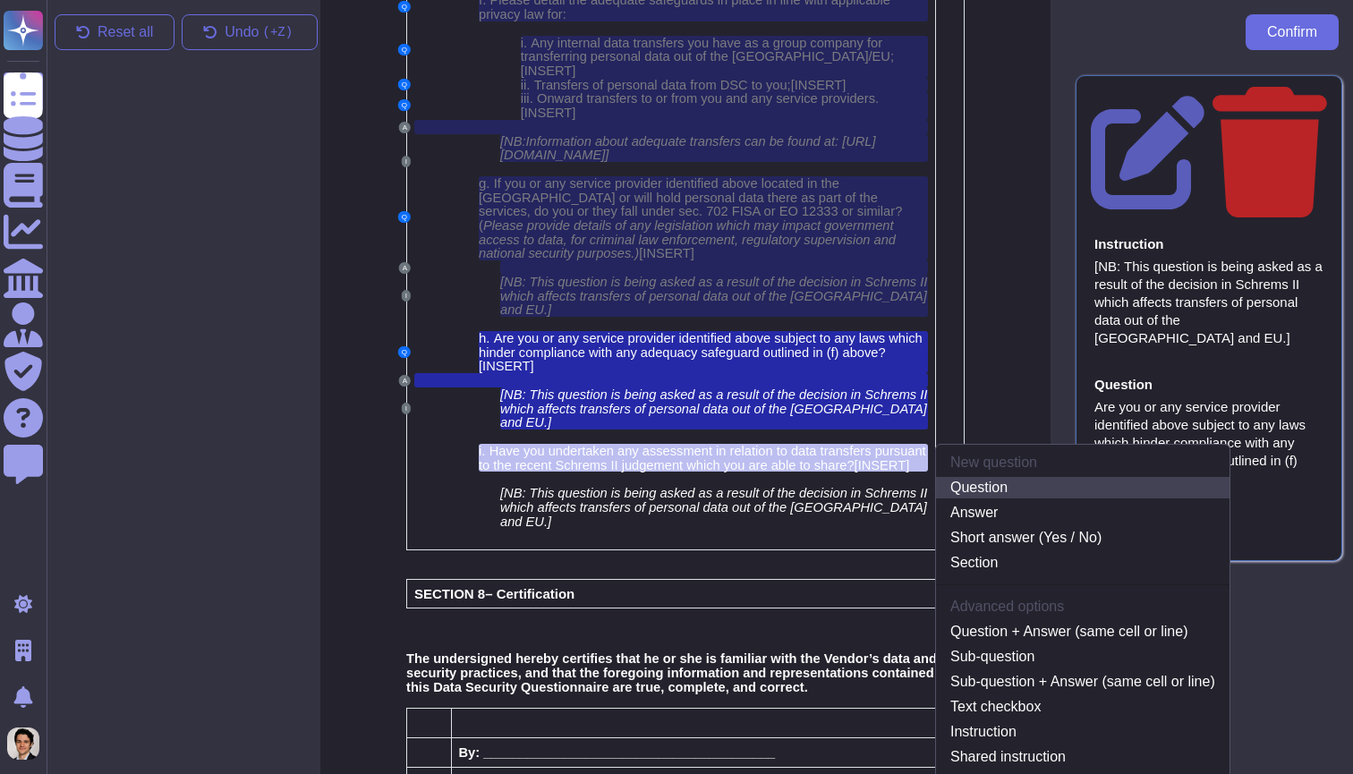
click at [1028, 477] on link "Question" at bounding box center [1082, 487] width 293 height 21
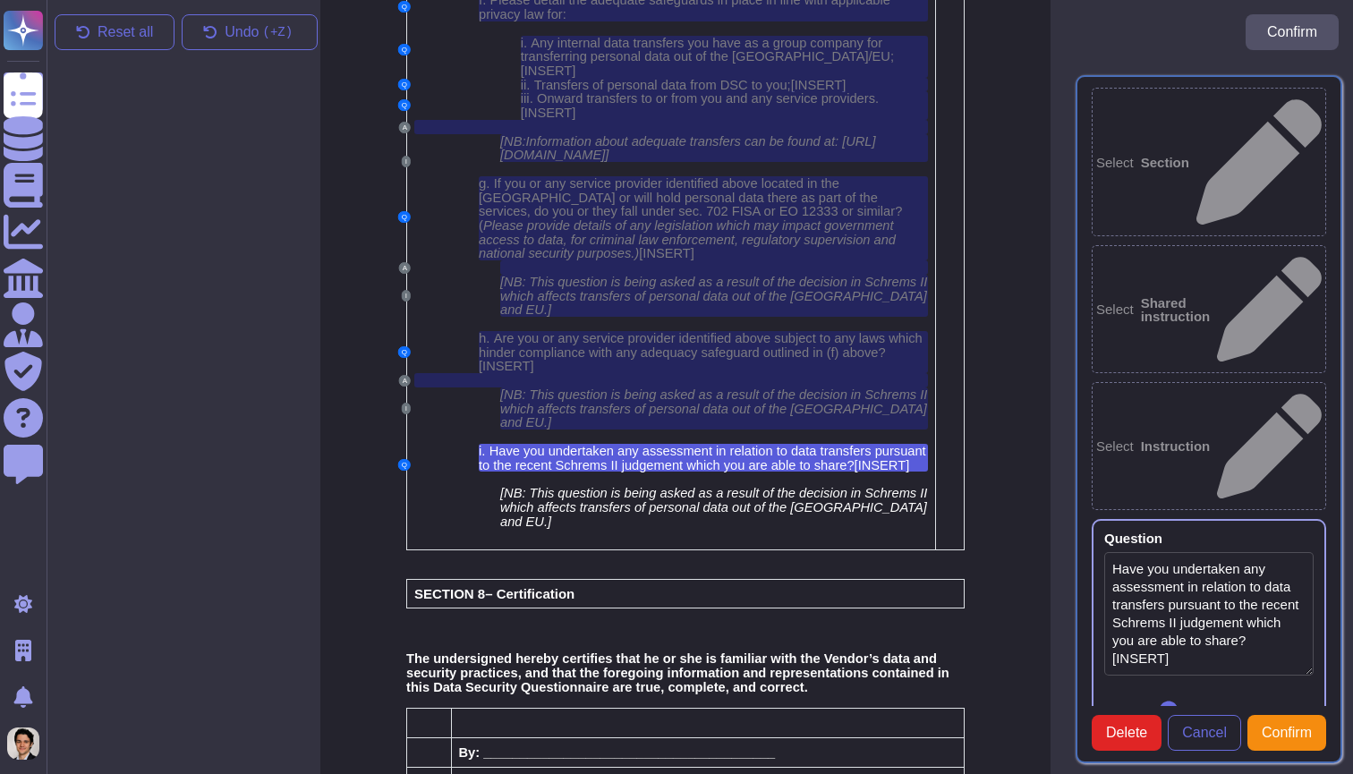
type textarea "Have you undertaken any assessment in relation to data transfers pursuant to th…"
click at [640, 471] on div at bounding box center [670, 478] width 513 height 14
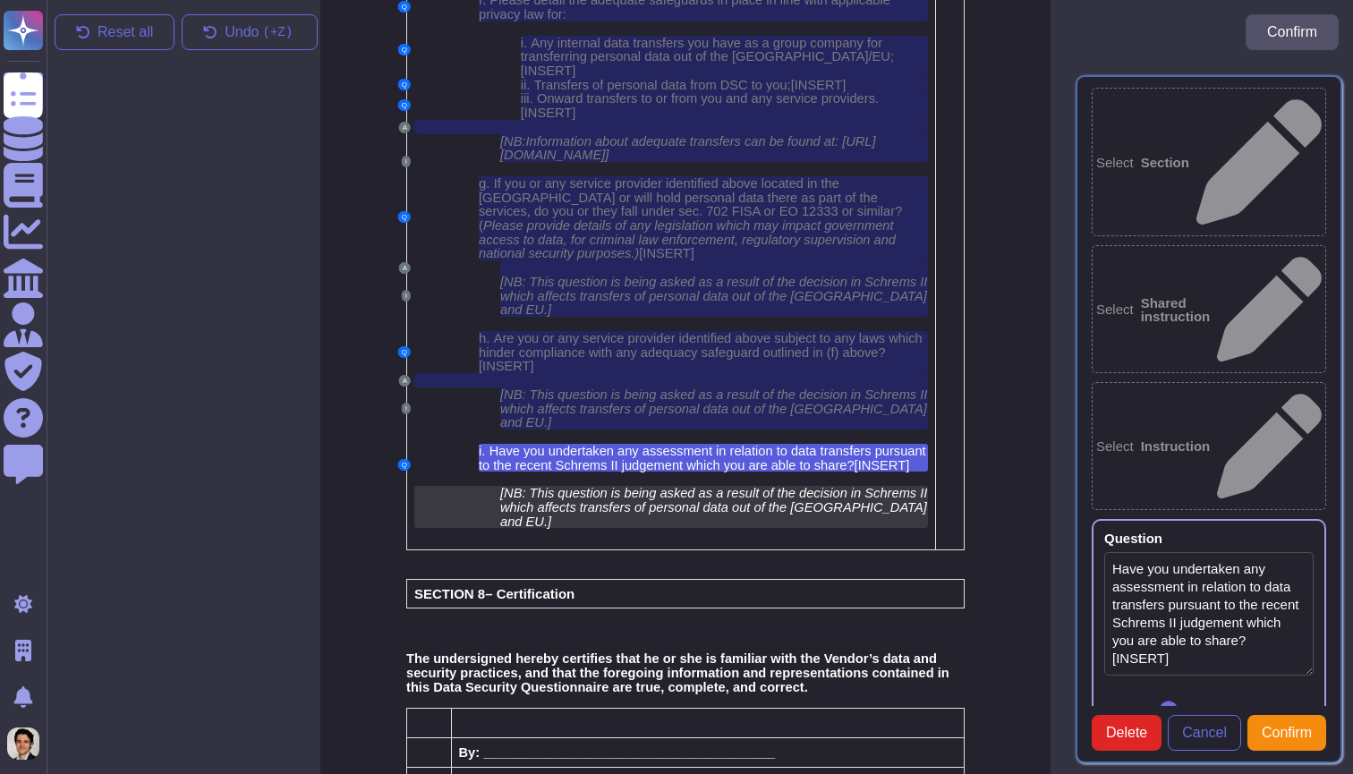
scroll to position [5708, 14]
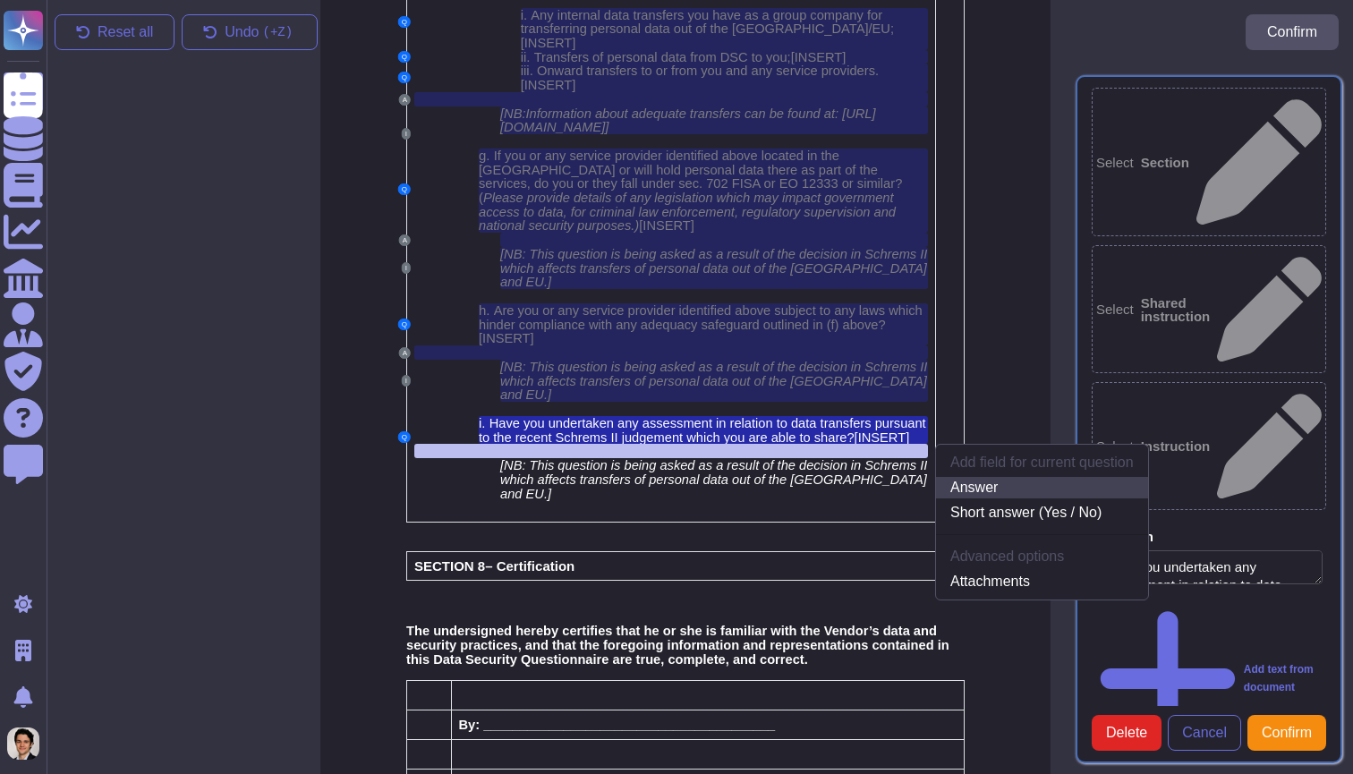
click at [1032, 477] on link "Answer" at bounding box center [1042, 487] width 212 height 21
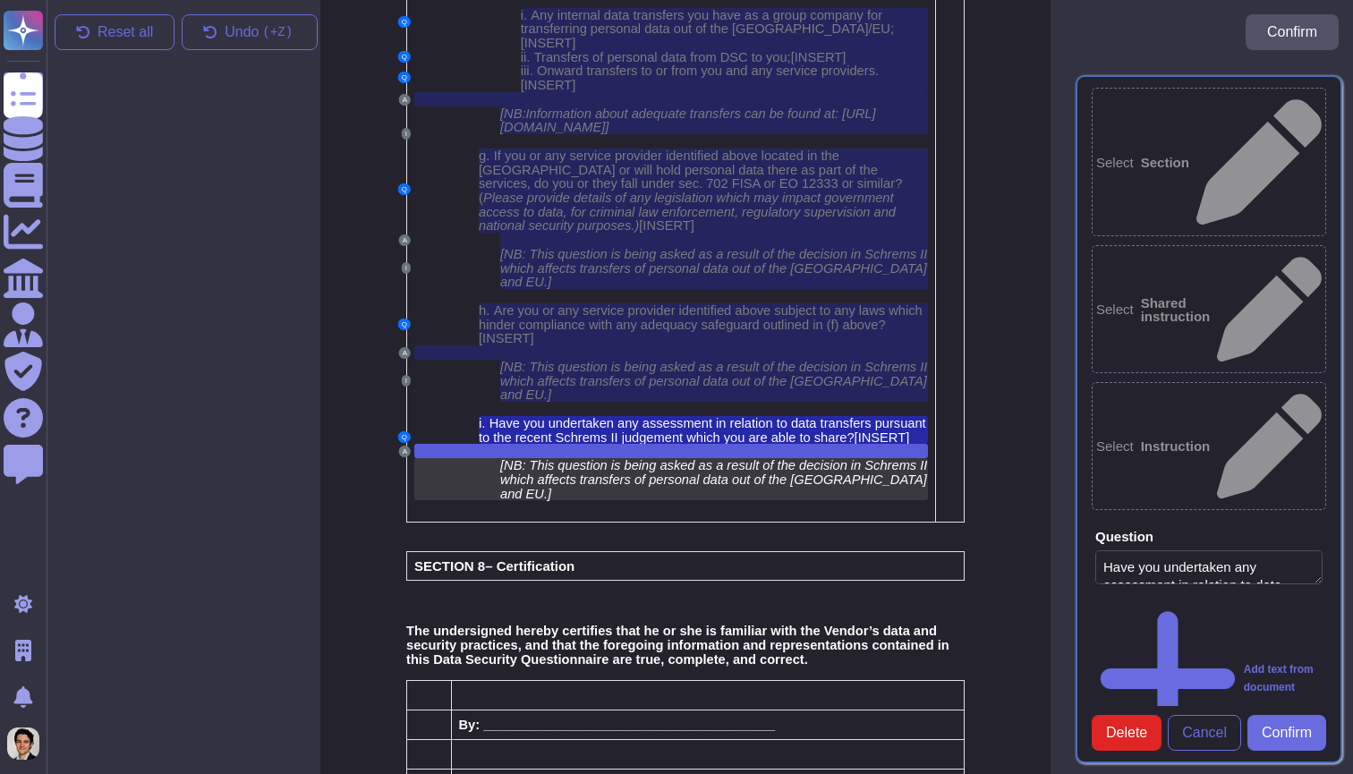
click at [696, 458] on span "[NB: This question is being asked as a result of the decision in Schrems II whi…" at bounding box center [713, 479] width 427 height 42
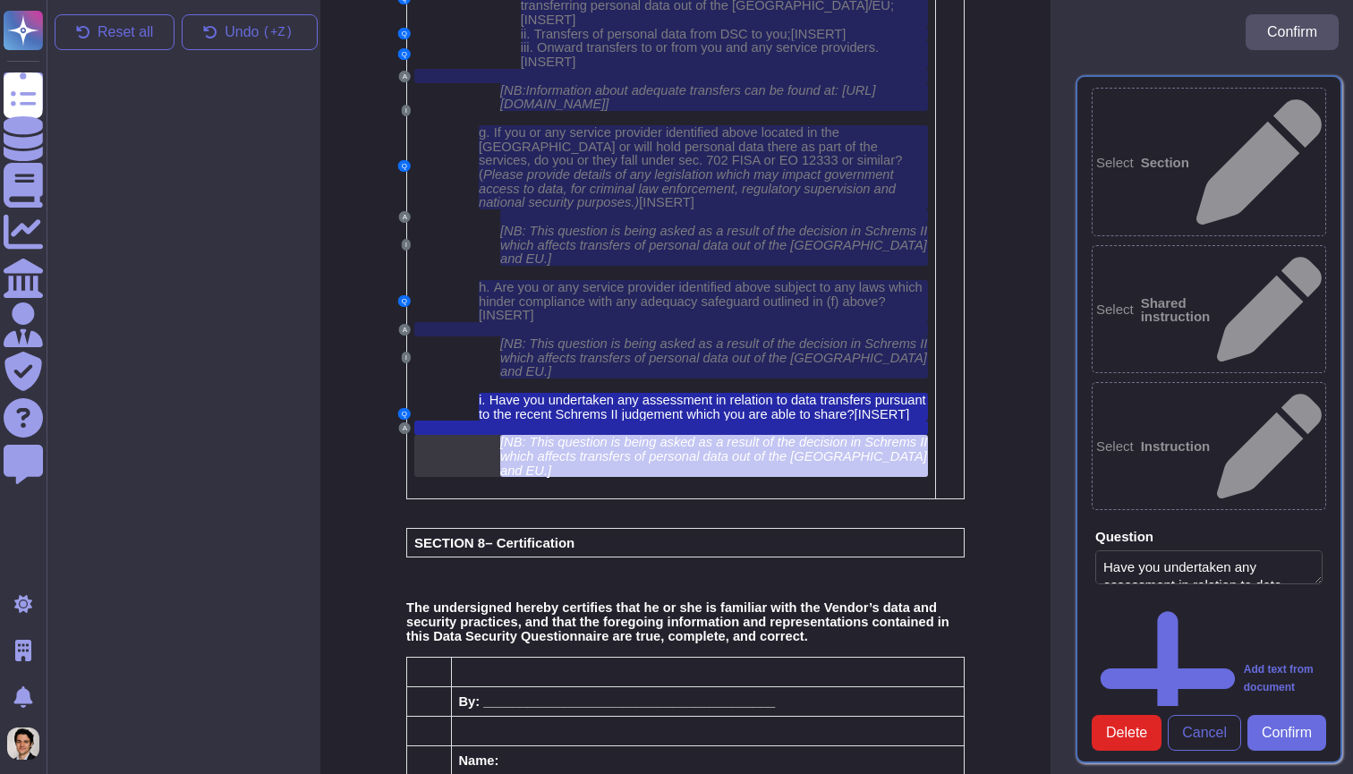
scroll to position [5734, 14]
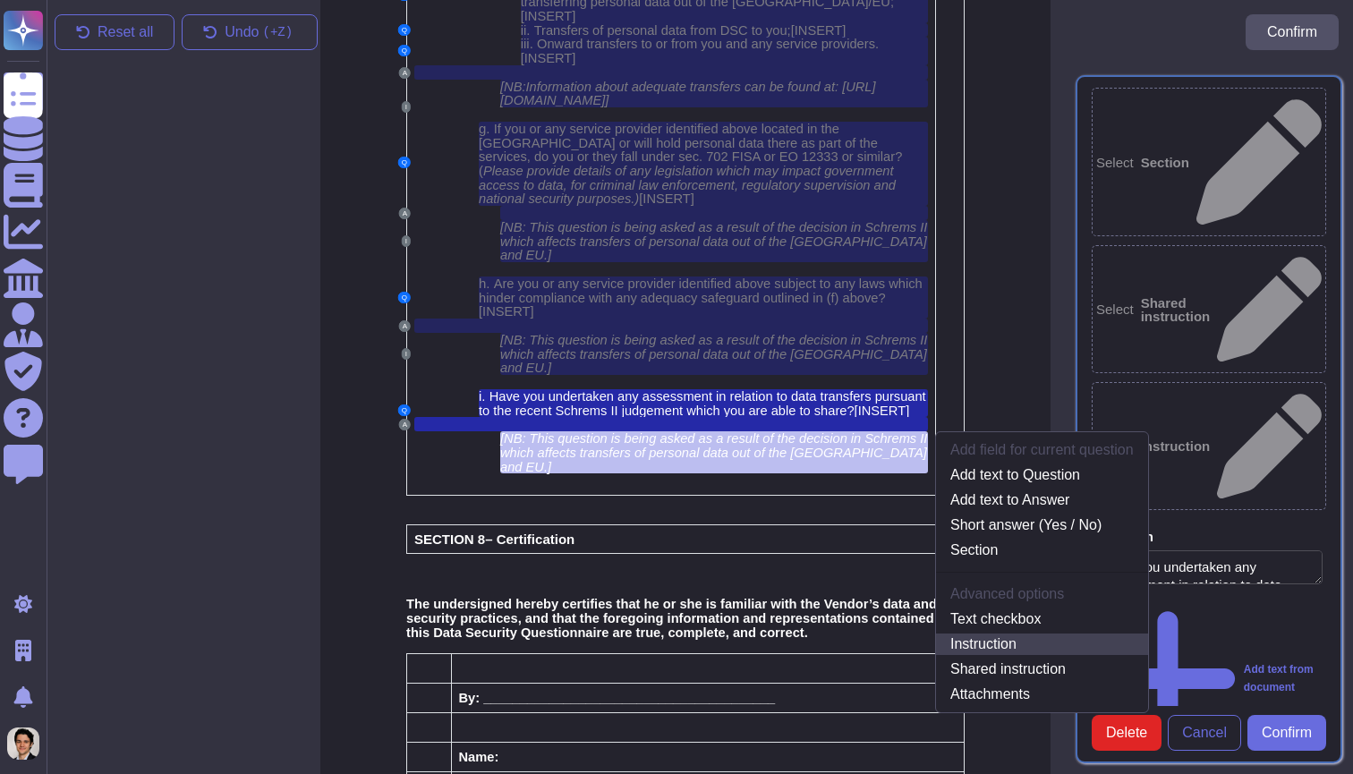
click at [1010, 633] on link "Instruction" at bounding box center [1042, 643] width 212 height 21
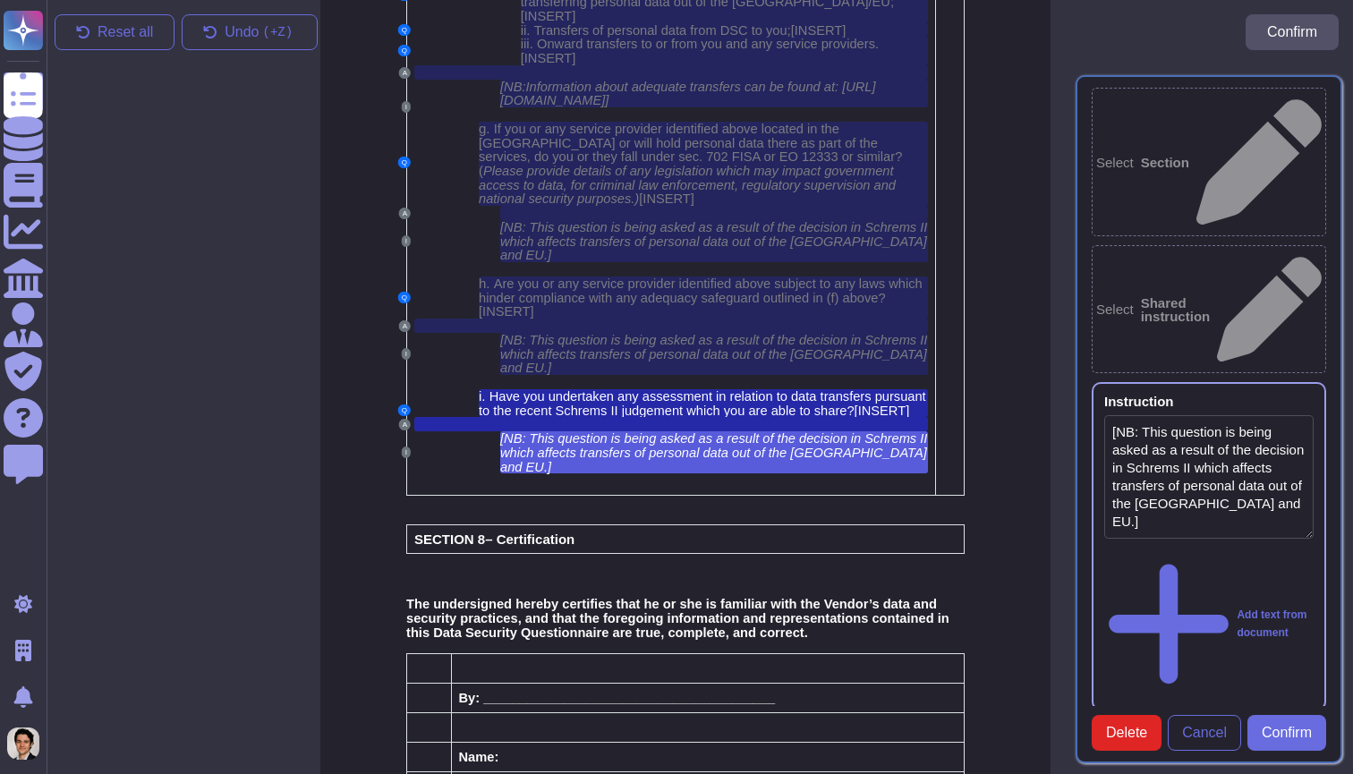
type textarea "[NB: This question is being asked as a result of the decision in Schrems II whi…"
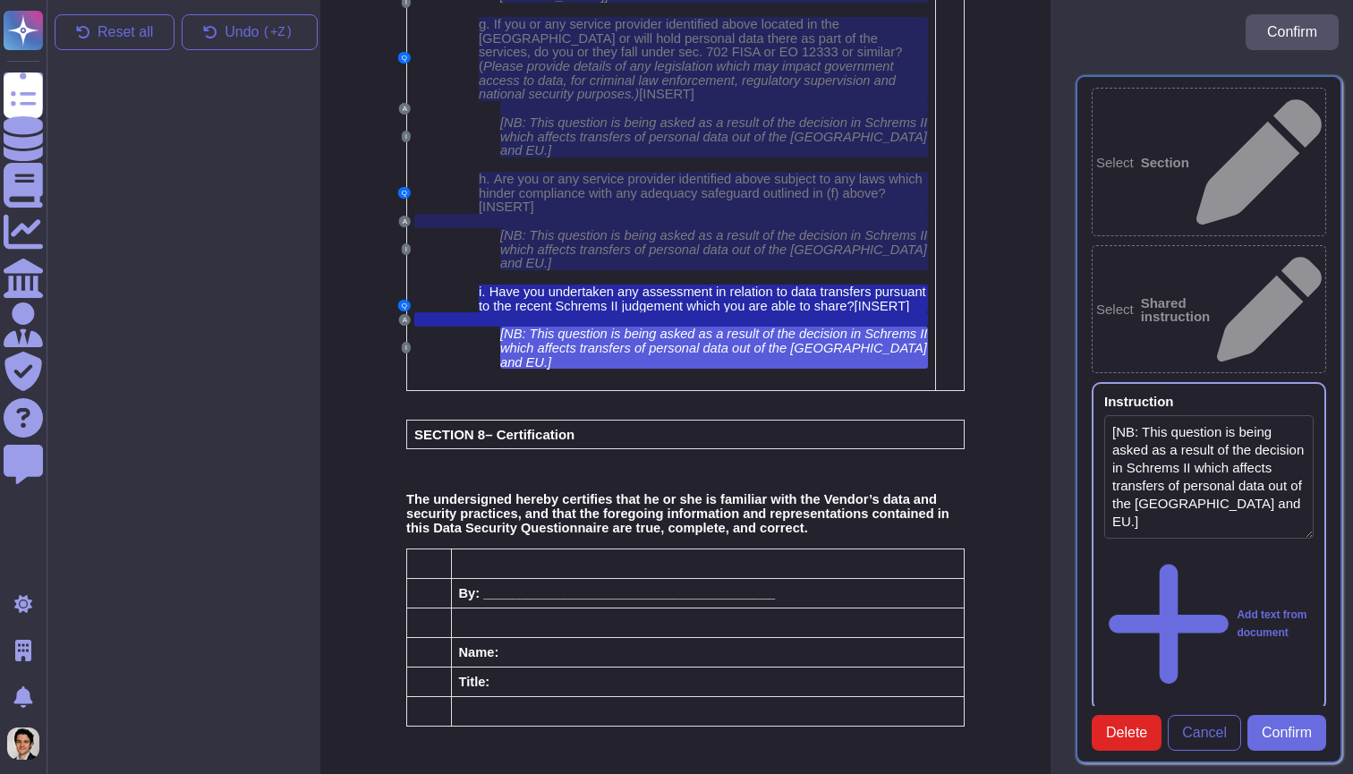
scroll to position [5838, 14]
click at [1247, 729] on button "Confirm" at bounding box center [1286, 733] width 79 height 36
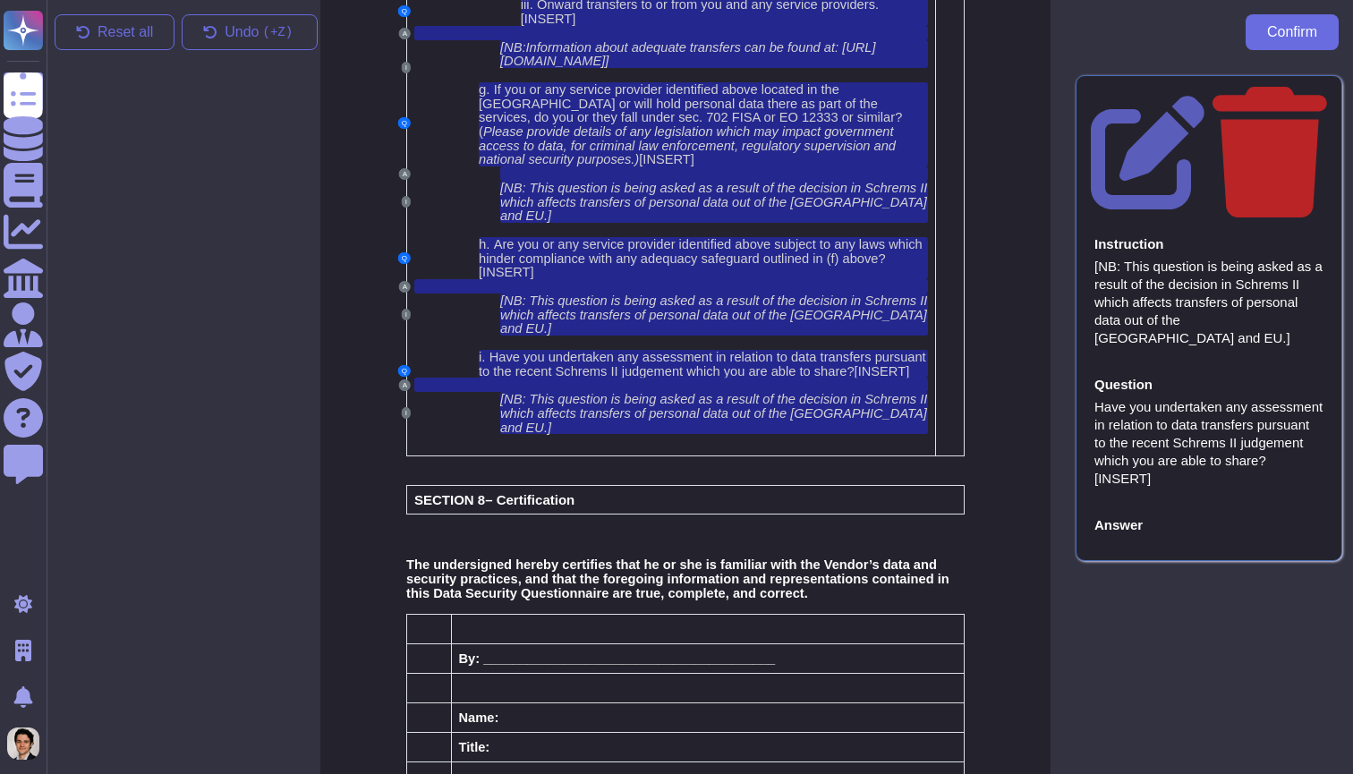
scroll to position [5697, 14]
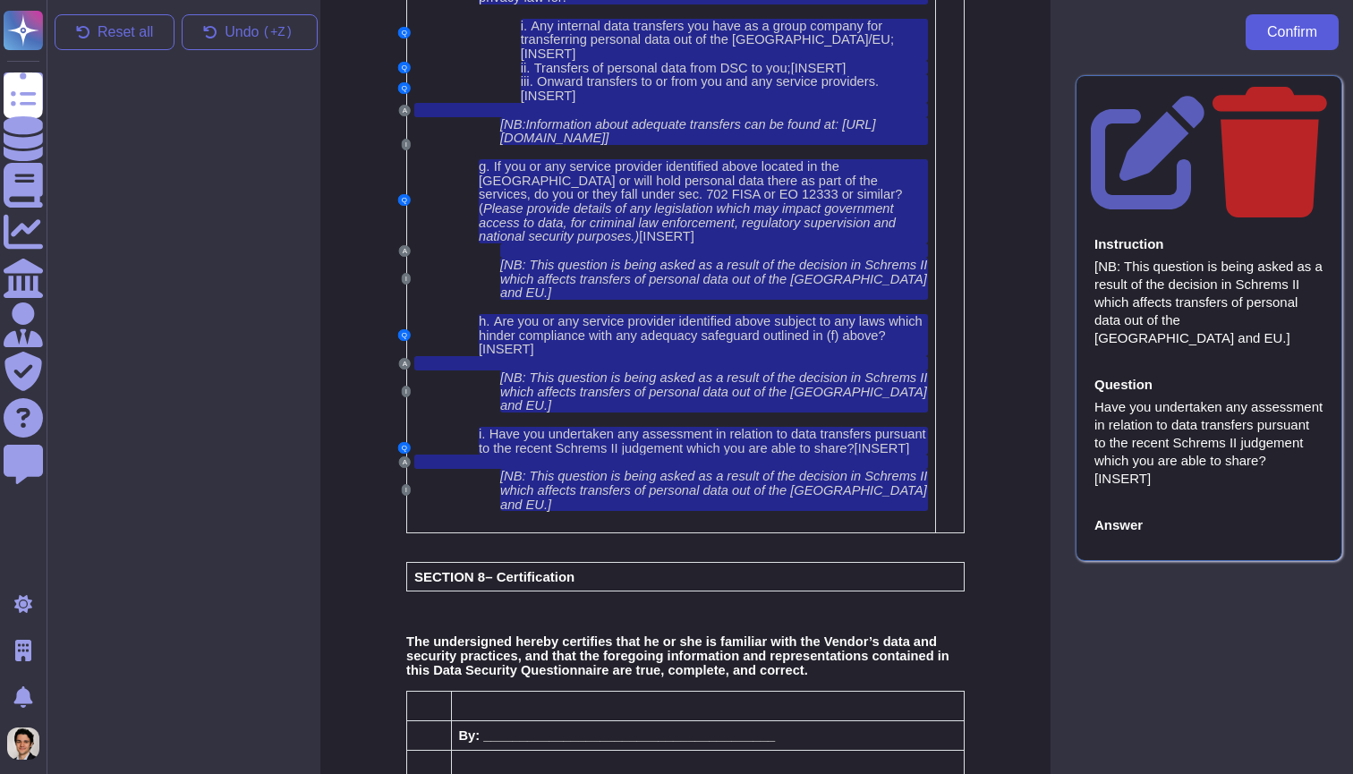
click at [1273, 35] on span "Confirm" at bounding box center [1292, 32] width 50 height 14
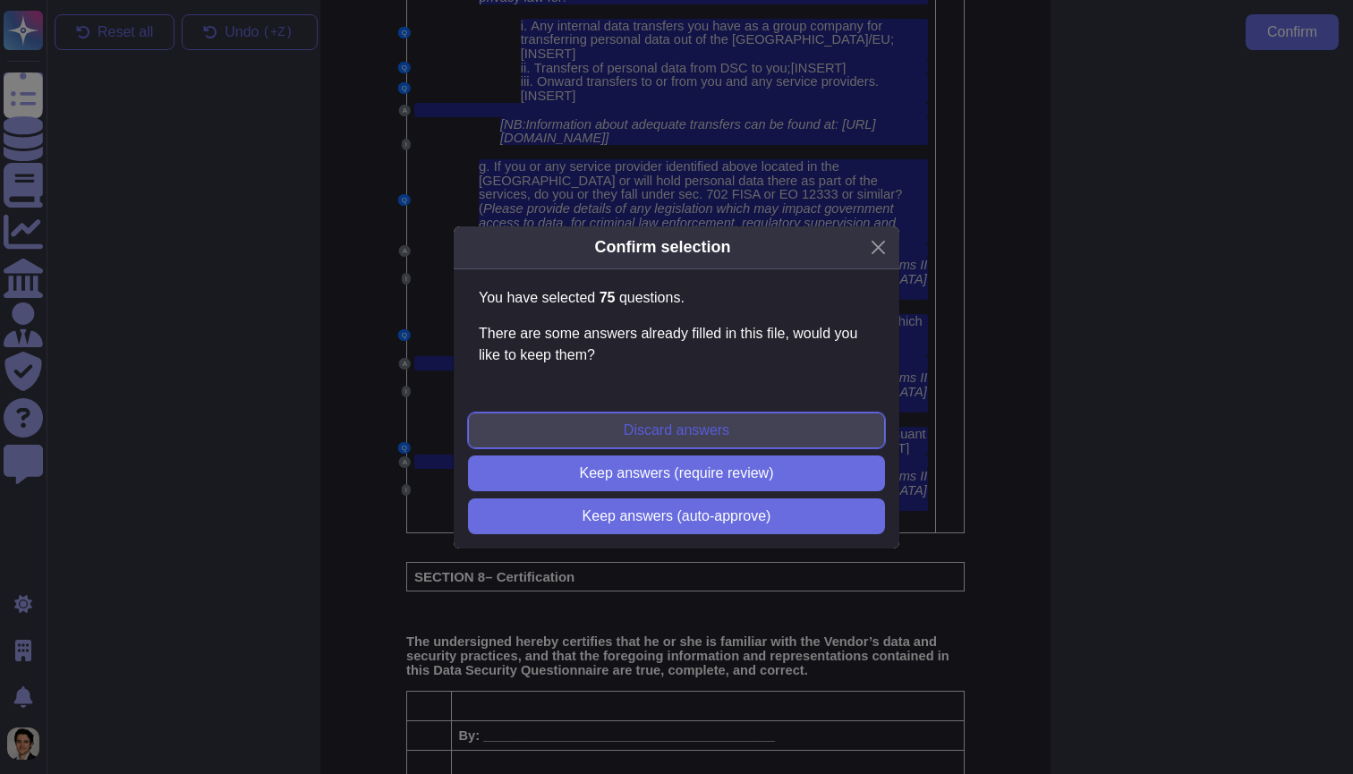
click at [777, 428] on button "Discard answers" at bounding box center [676, 430] width 417 height 36
